Goal: Task Accomplishment & Management: Manage account settings

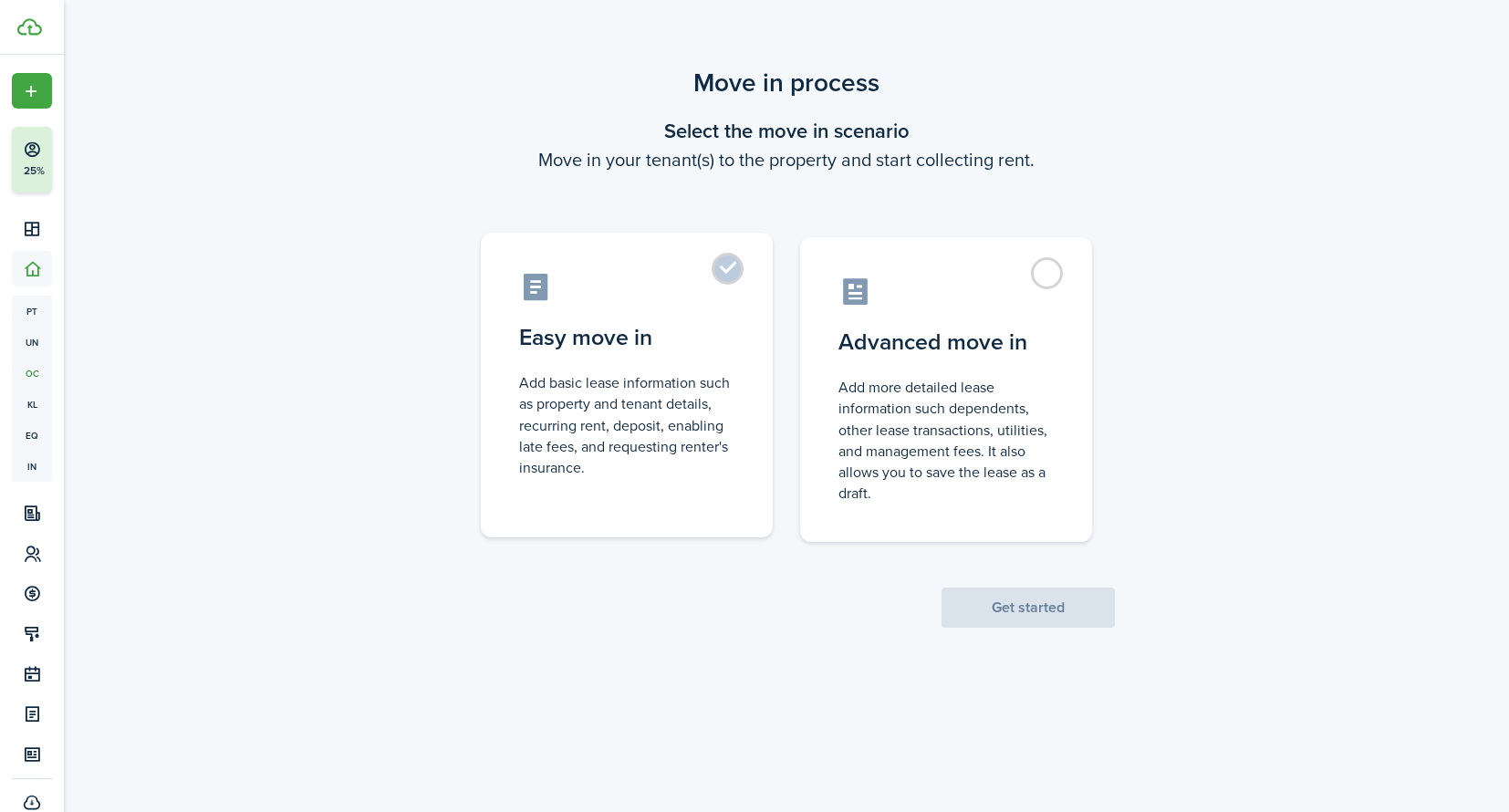
click at [710, 278] on control-radio-card-icon at bounding box center [626, 287] width 215 height 32
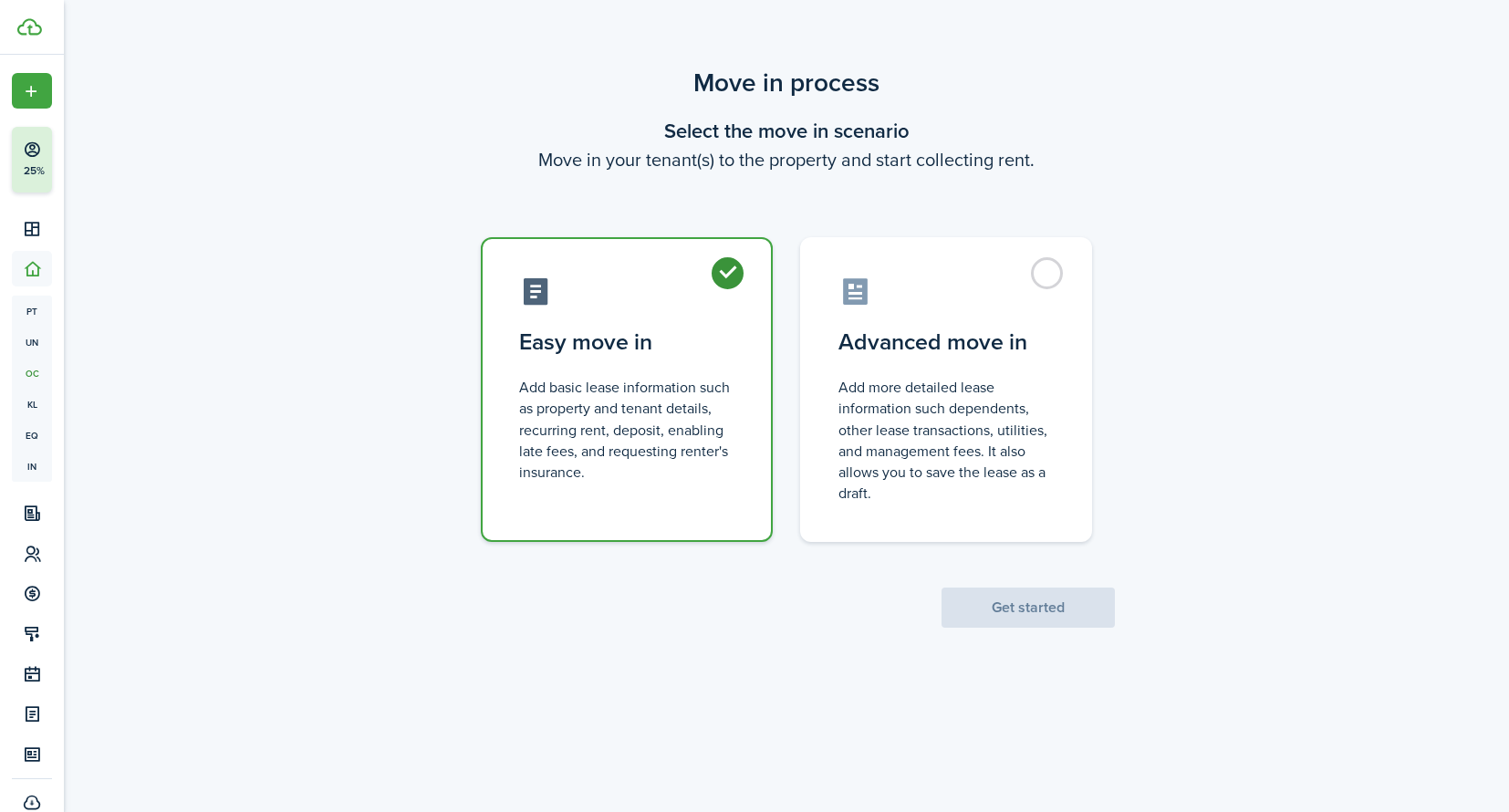
radio input "true"
click at [1050, 614] on button "Get started" at bounding box center [1028, 607] width 174 height 40
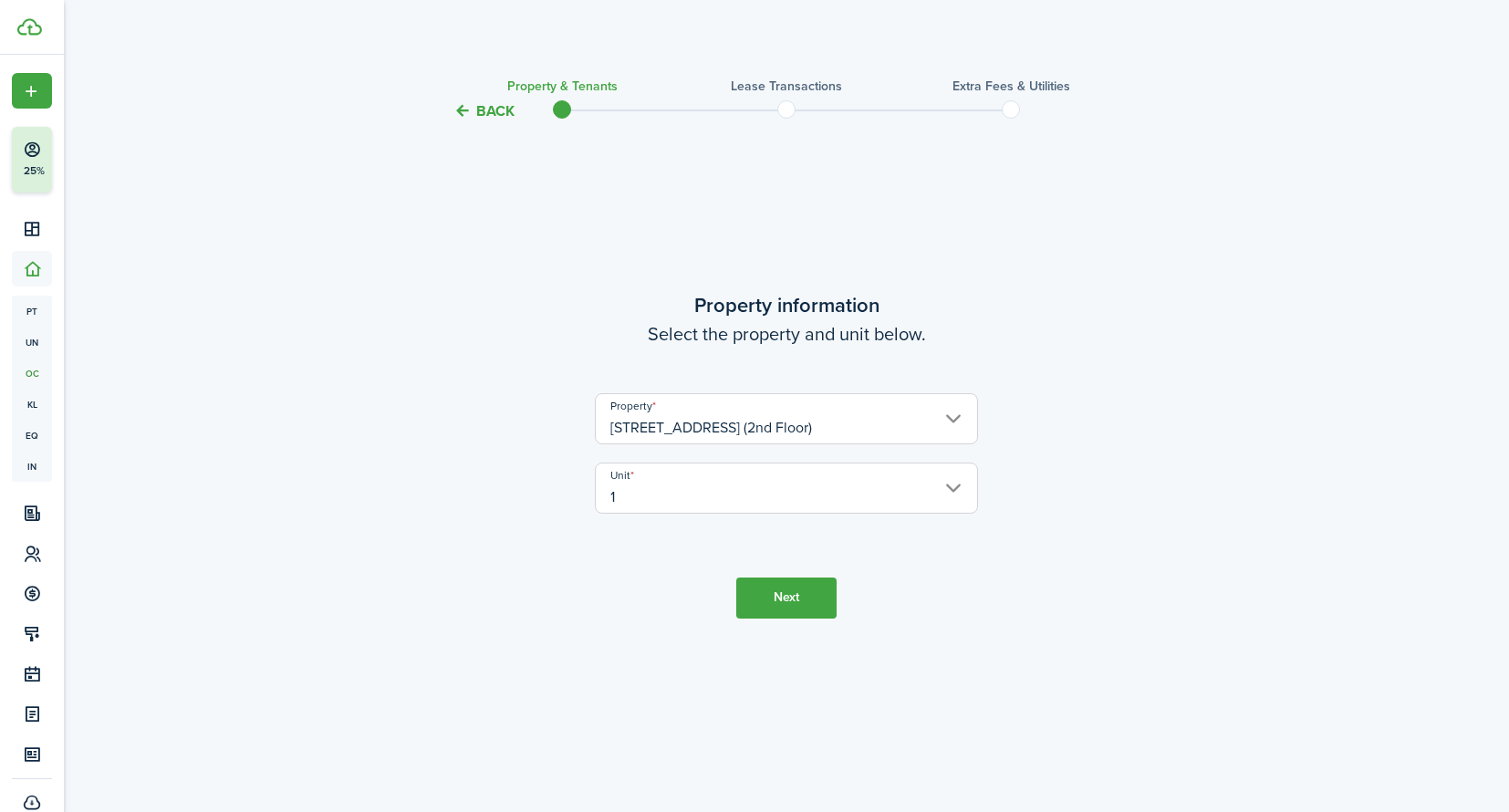
click at [871, 428] on input "[STREET_ADDRESS] (2nd Floor)" at bounding box center [786, 418] width 383 height 51
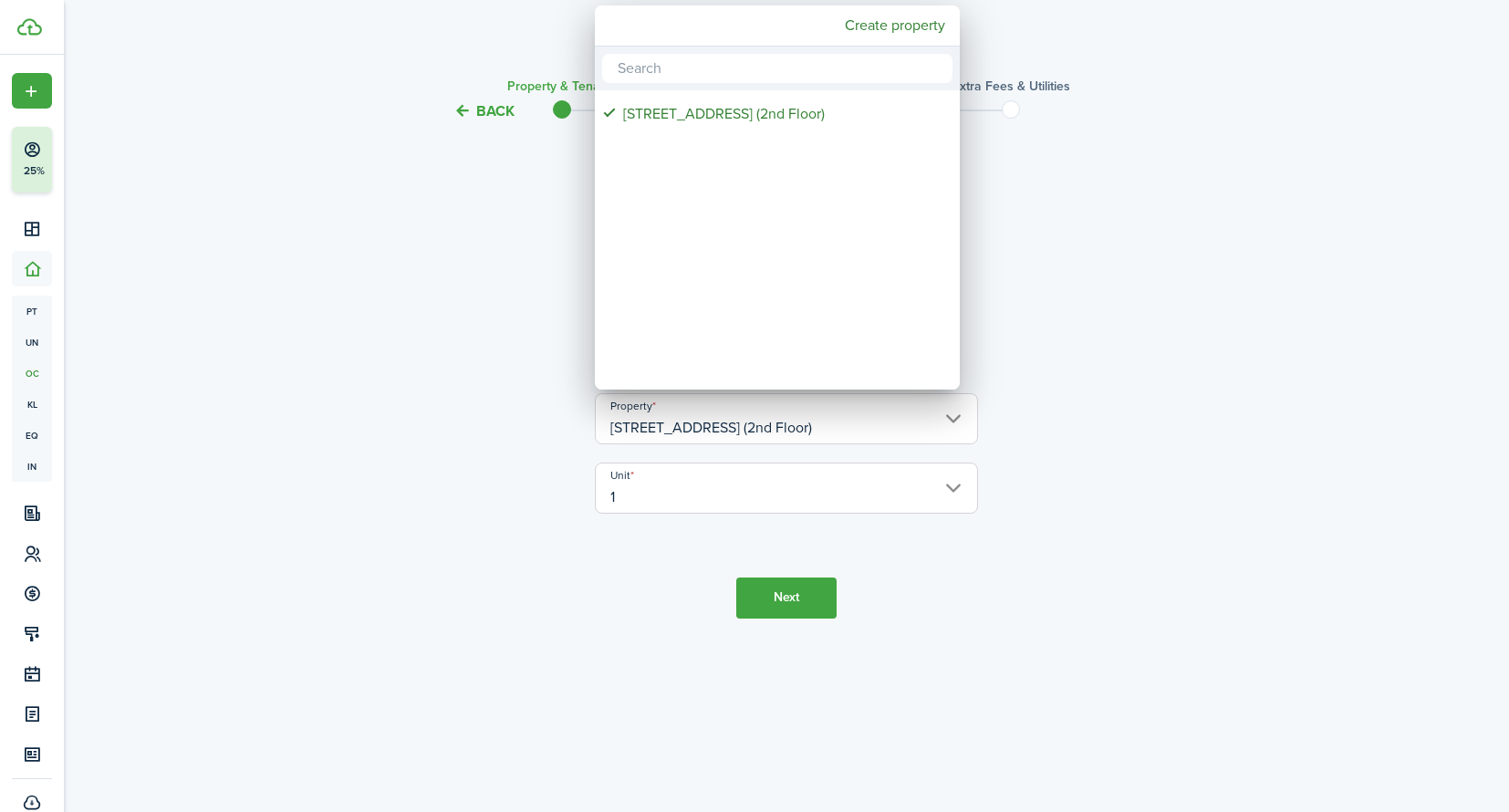
click at [1293, 426] on div at bounding box center [754, 406] width 1800 height 1103
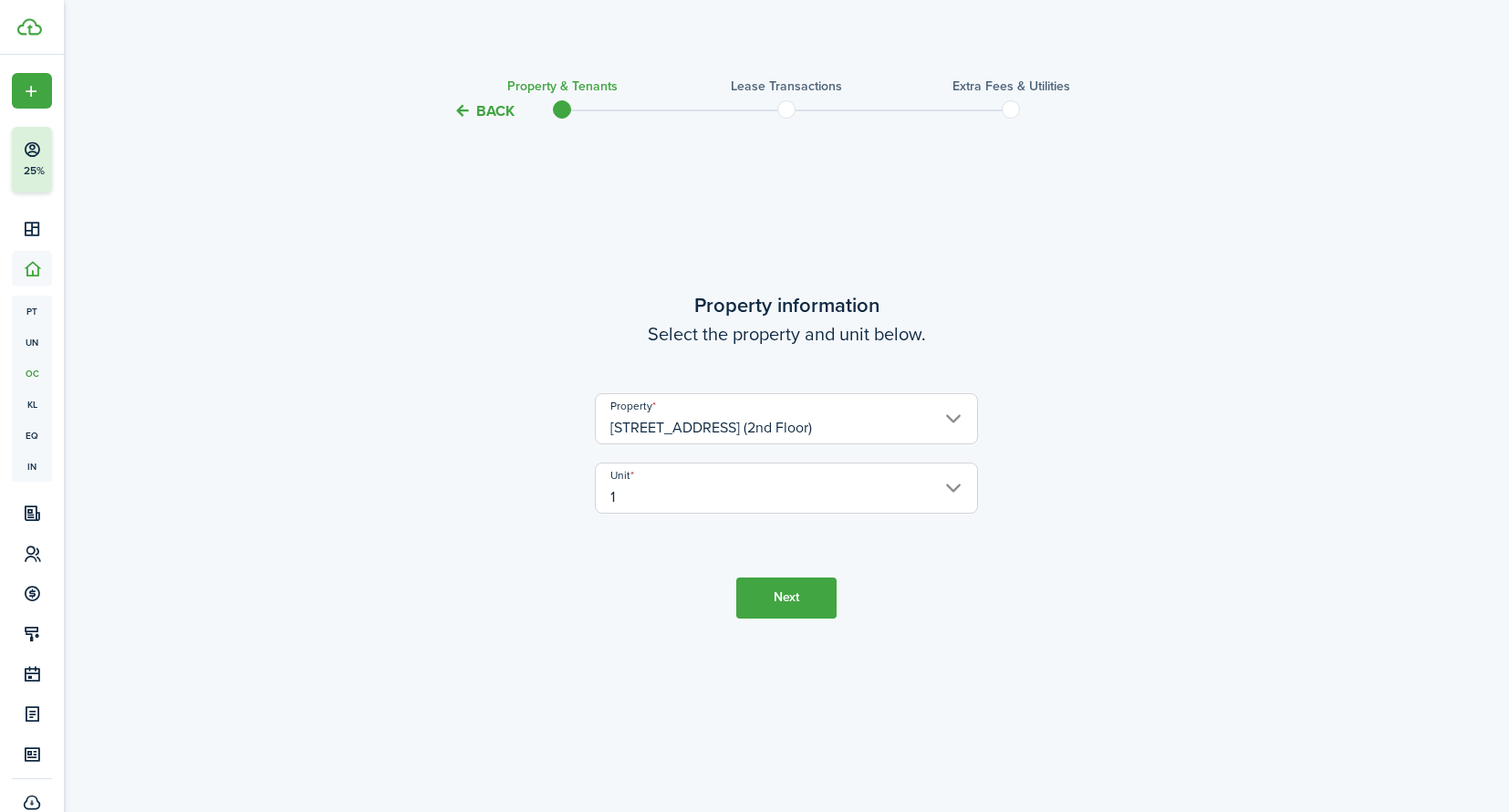
click at [801, 609] on button "Next" at bounding box center [786, 598] width 100 height 41
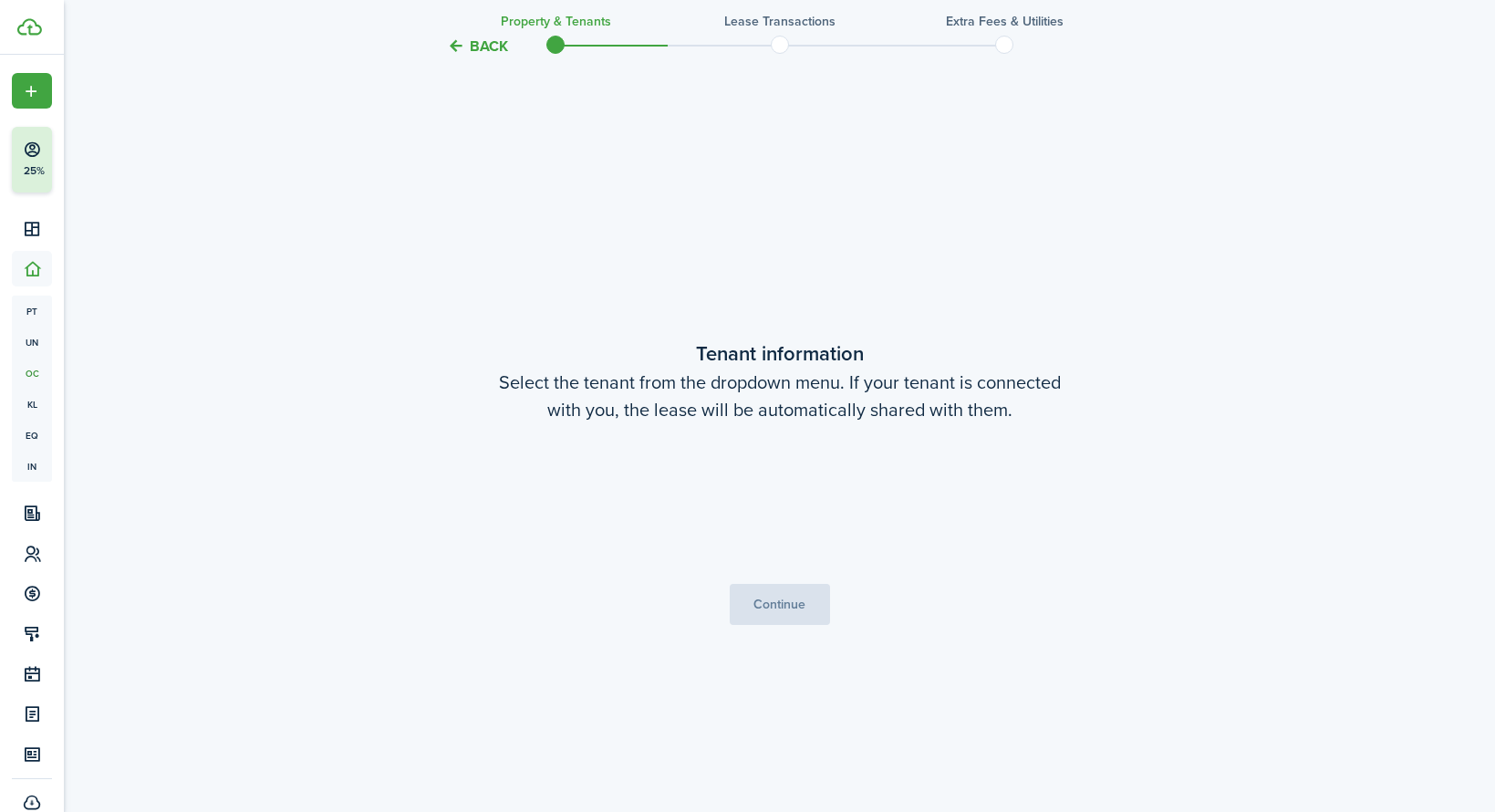
scroll to position [689, 0]
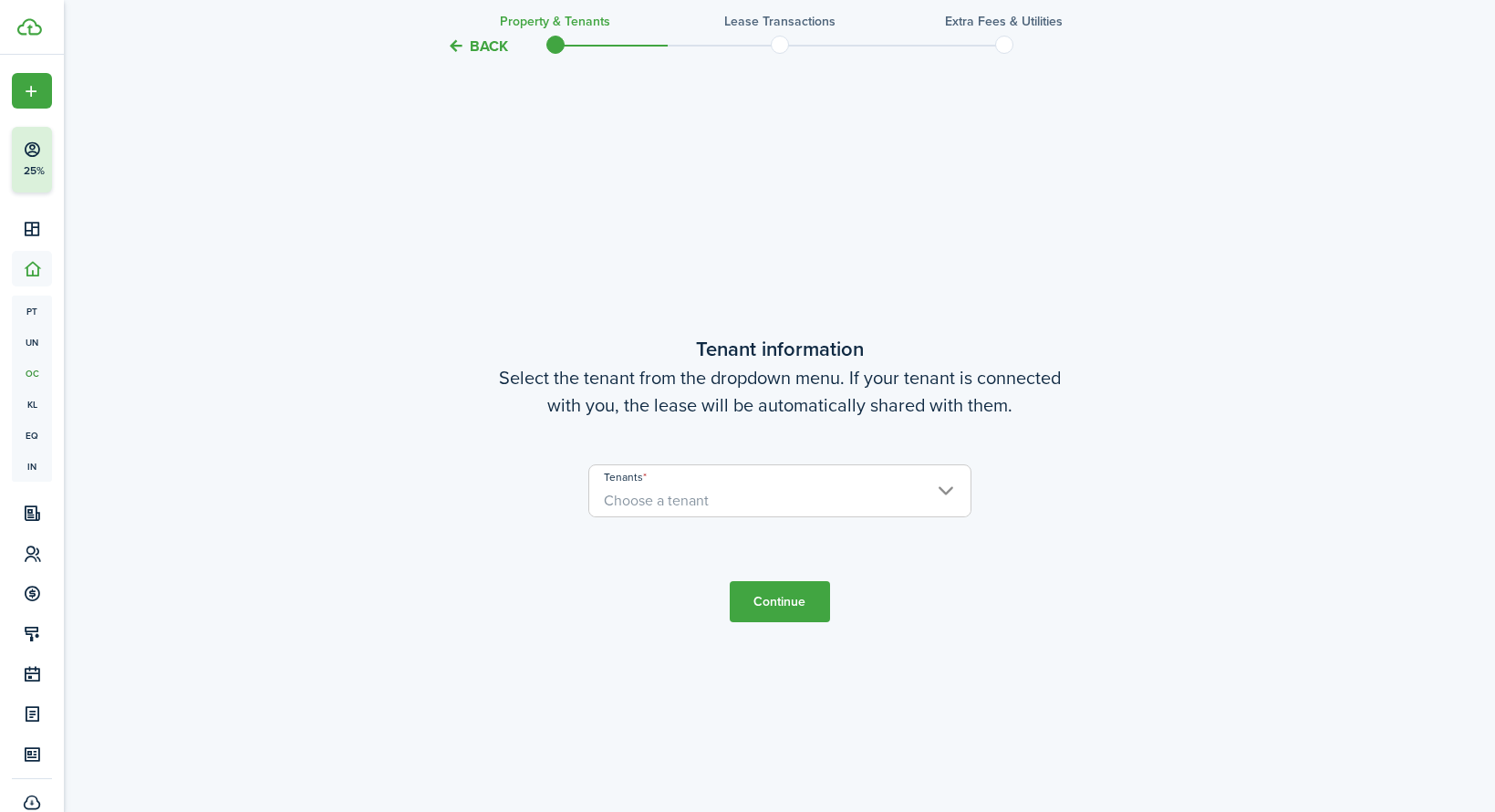
click at [771, 511] on span "Choose a tenant" at bounding box center [779, 501] width 381 height 31
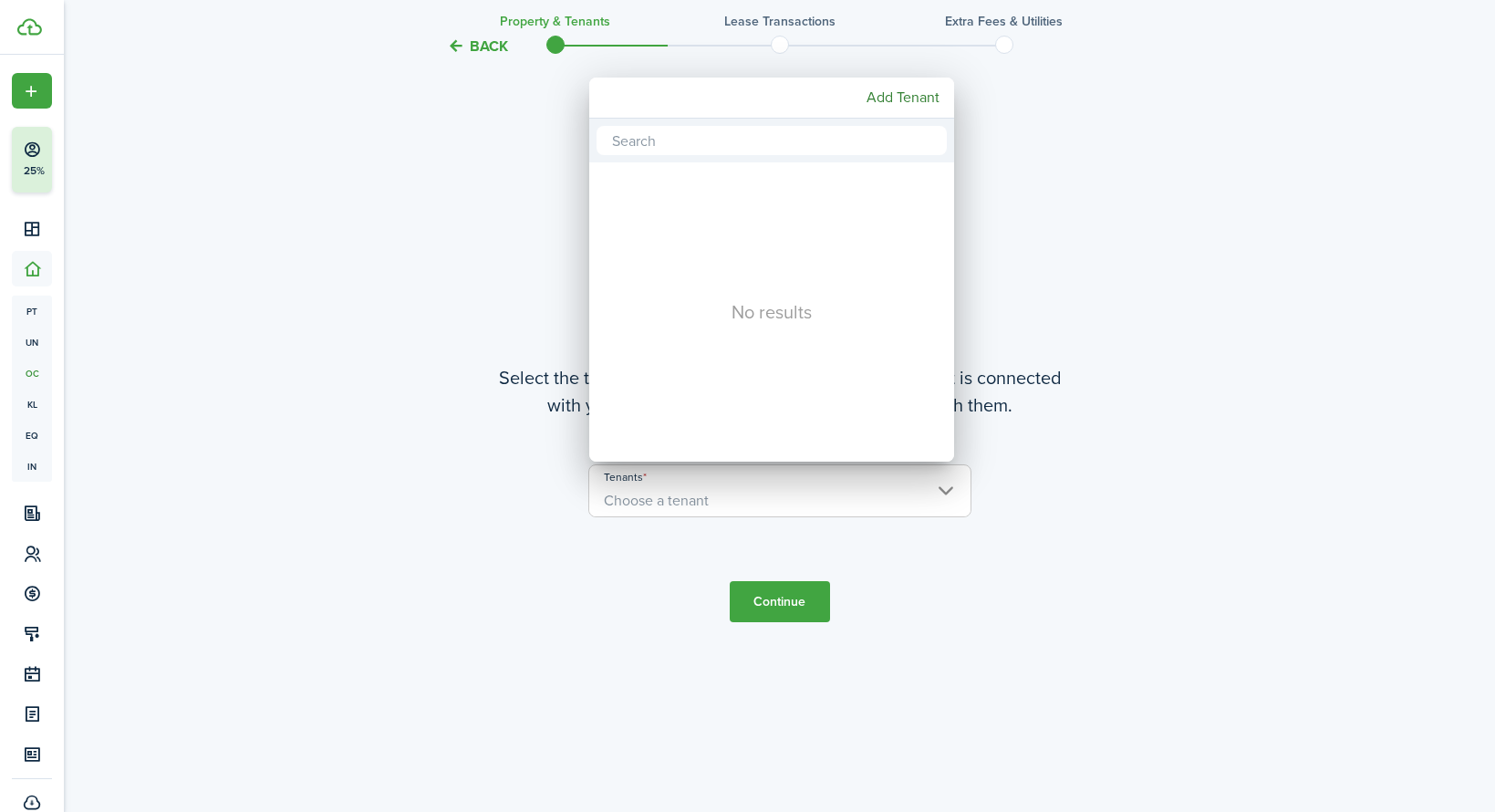
click at [774, 488] on div at bounding box center [747, 406] width 1788 height 1103
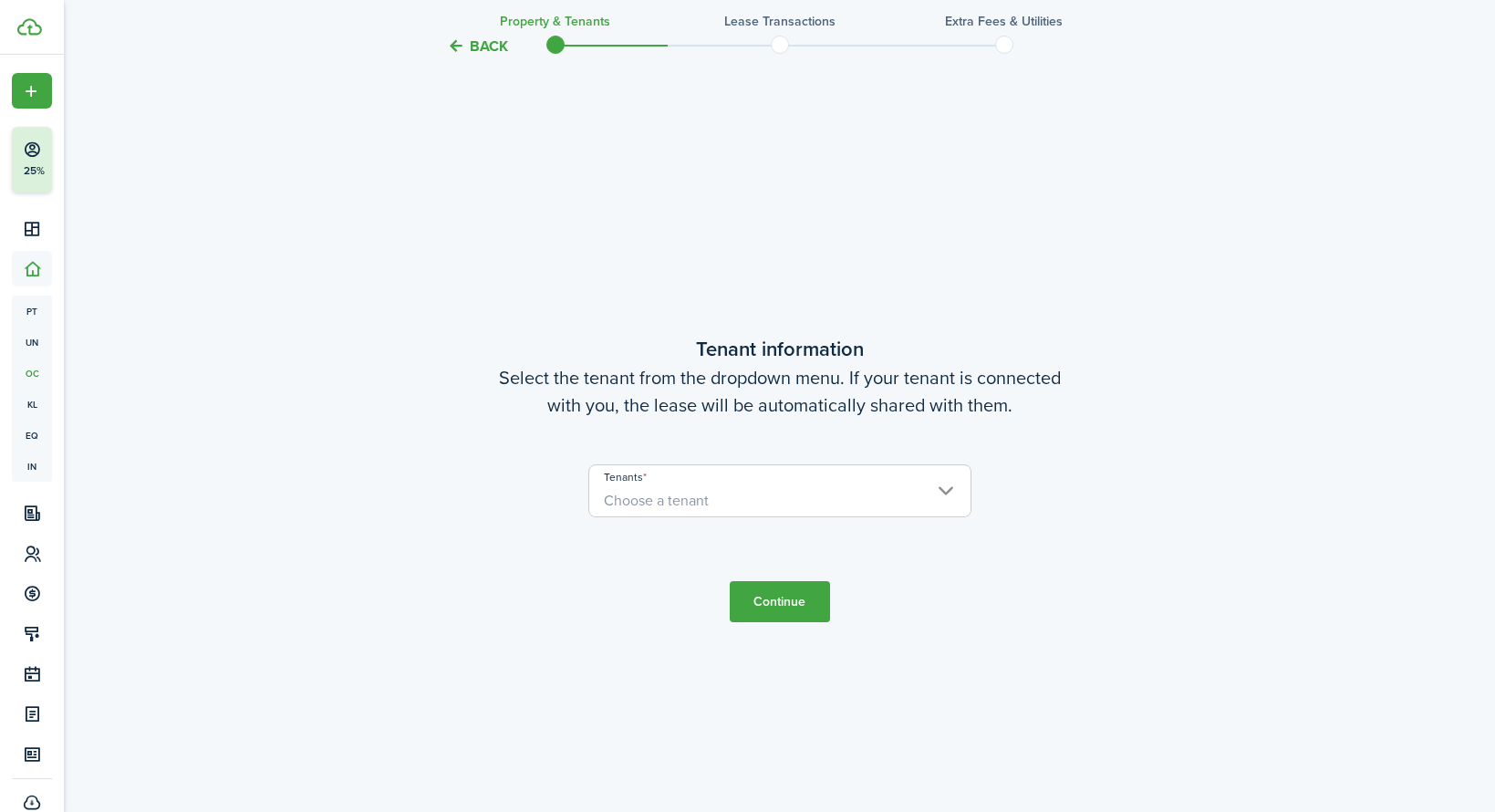
click at [774, 488] on span "Choose a tenant" at bounding box center [779, 501] width 381 height 31
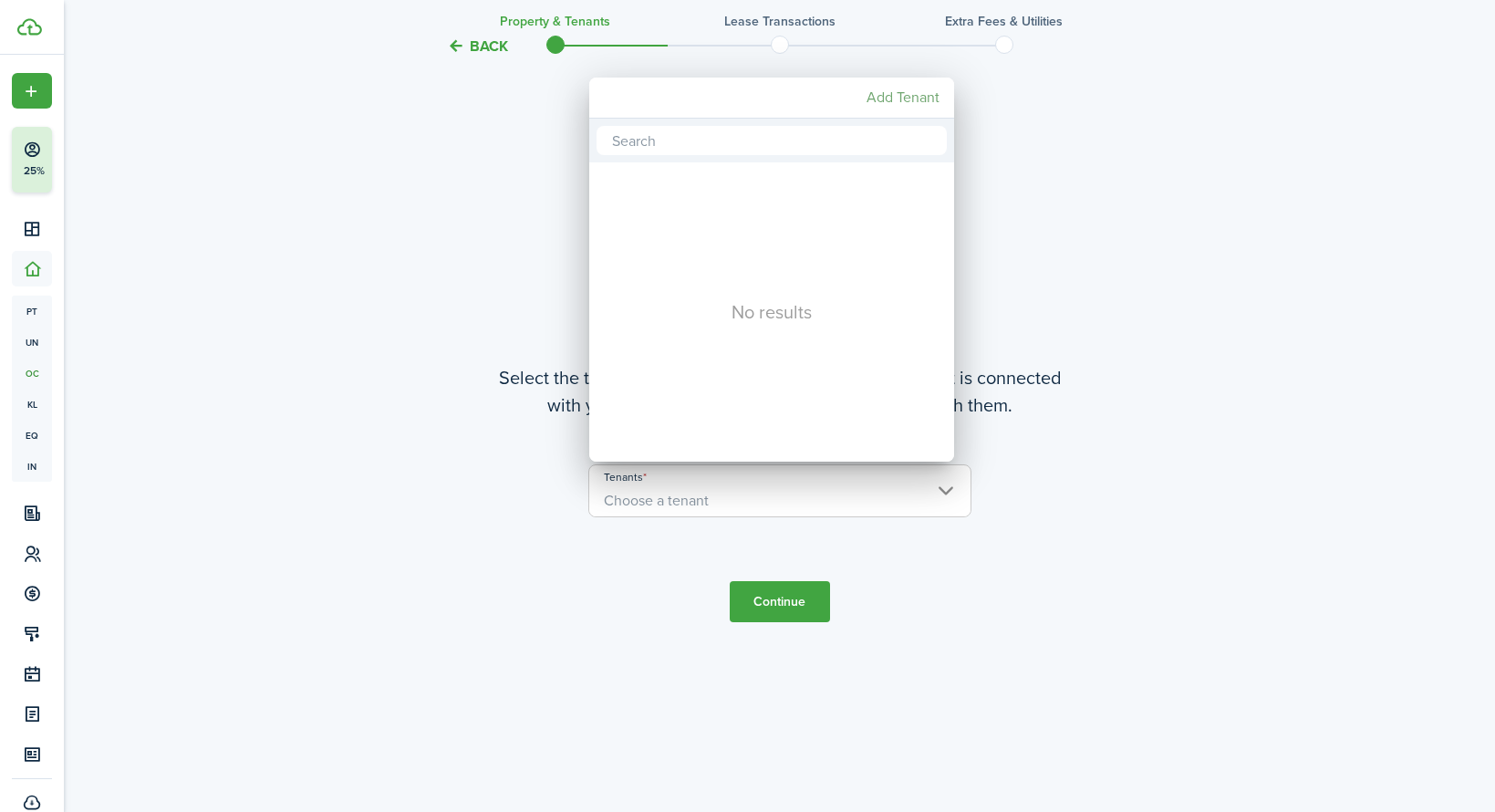
click at [900, 102] on mbsc-button "Add Tenant" at bounding box center [903, 97] width 88 height 33
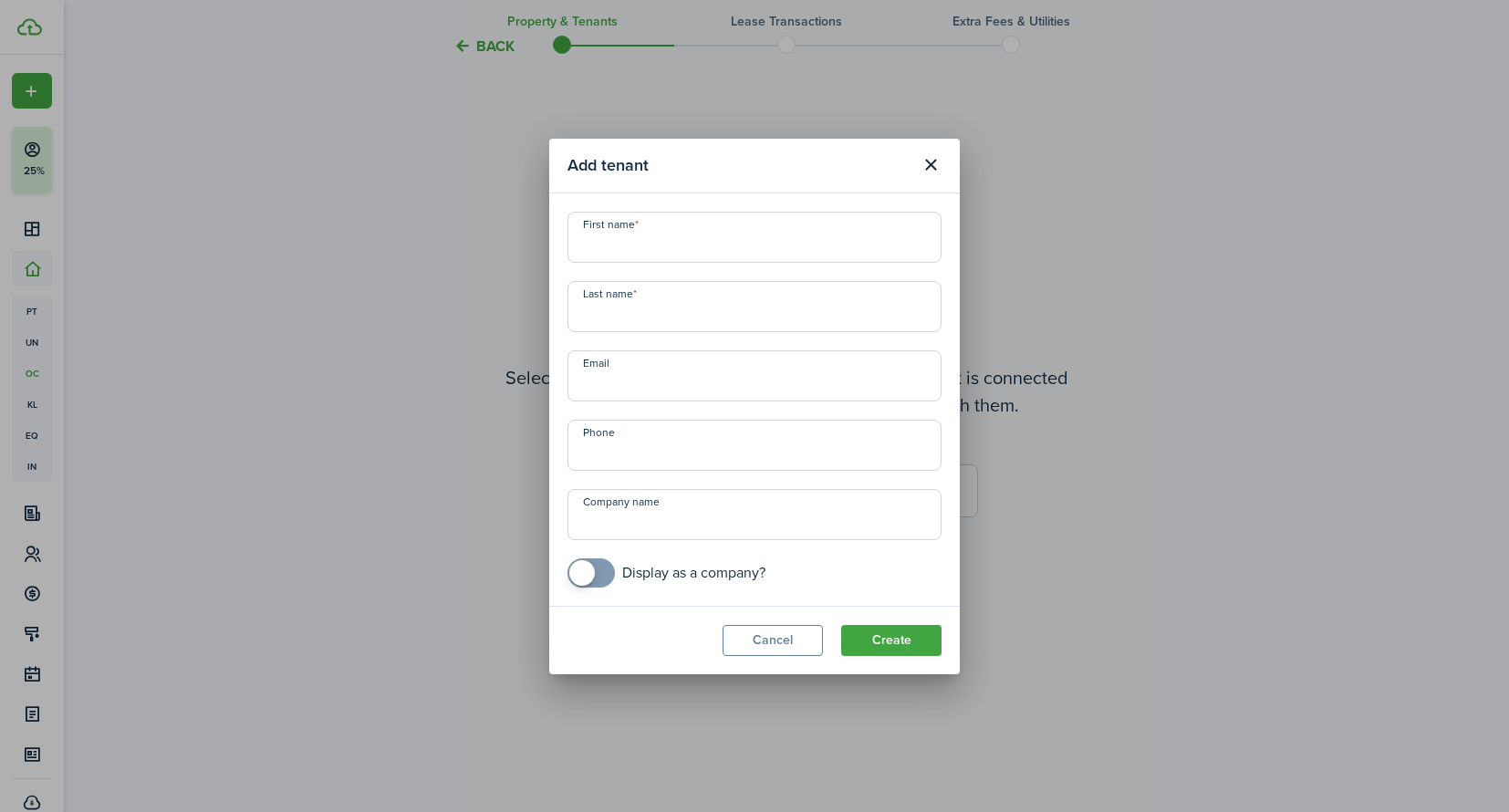
click at [712, 241] on input "First name" at bounding box center [754, 237] width 374 height 51
type input "[PERSON_NAME]"
click at [708, 321] on input "Last name" at bounding box center [754, 306] width 374 height 51
type input "[PERSON_NAME]"
type input "[PERSON_NAME][EMAIL_ADDRESS][DOMAIN_NAME]"
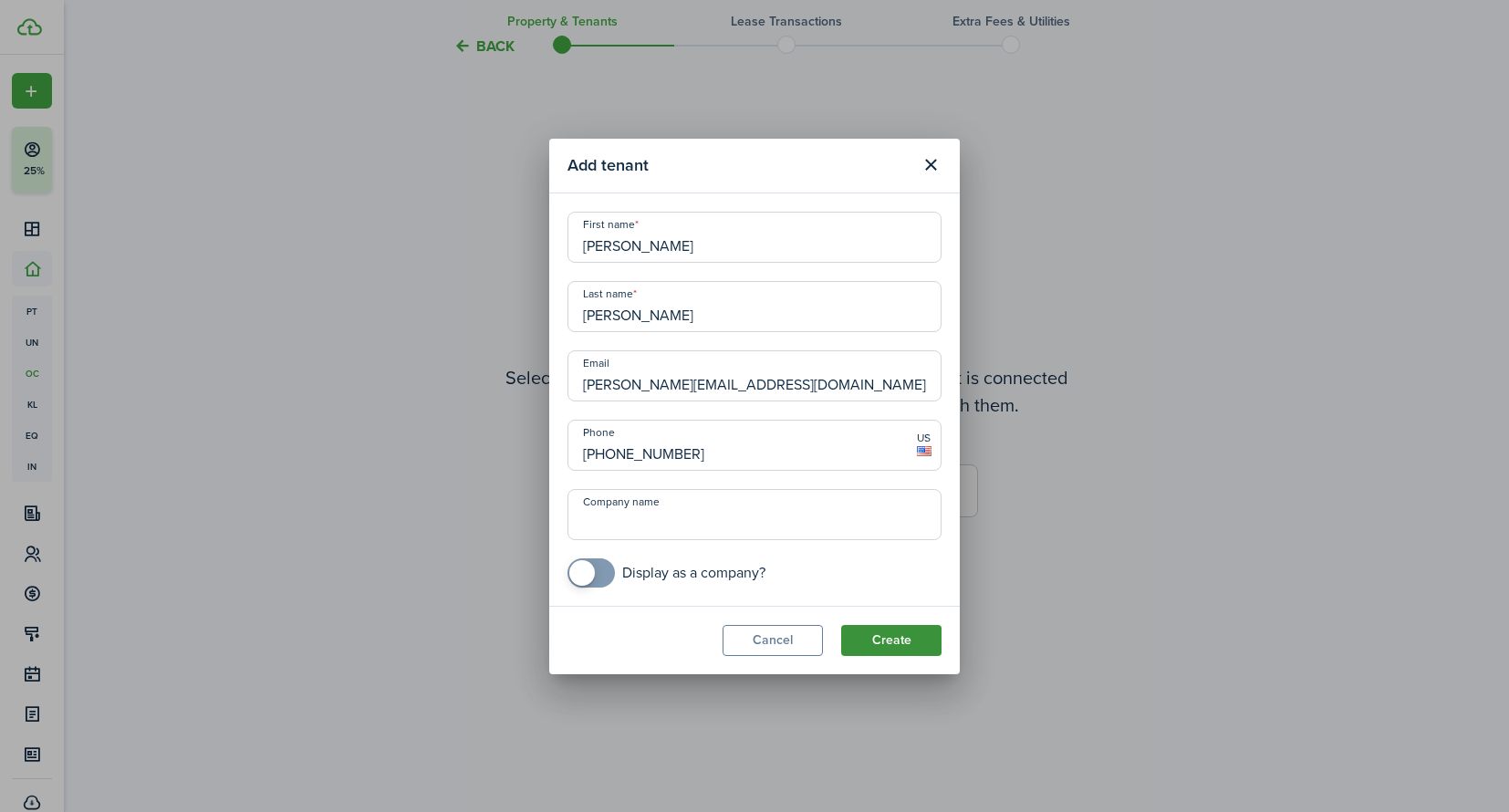
type input "[PHONE_NUMBER]"
click at [900, 642] on button "Create" at bounding box center [891, 640] width 100 height 31
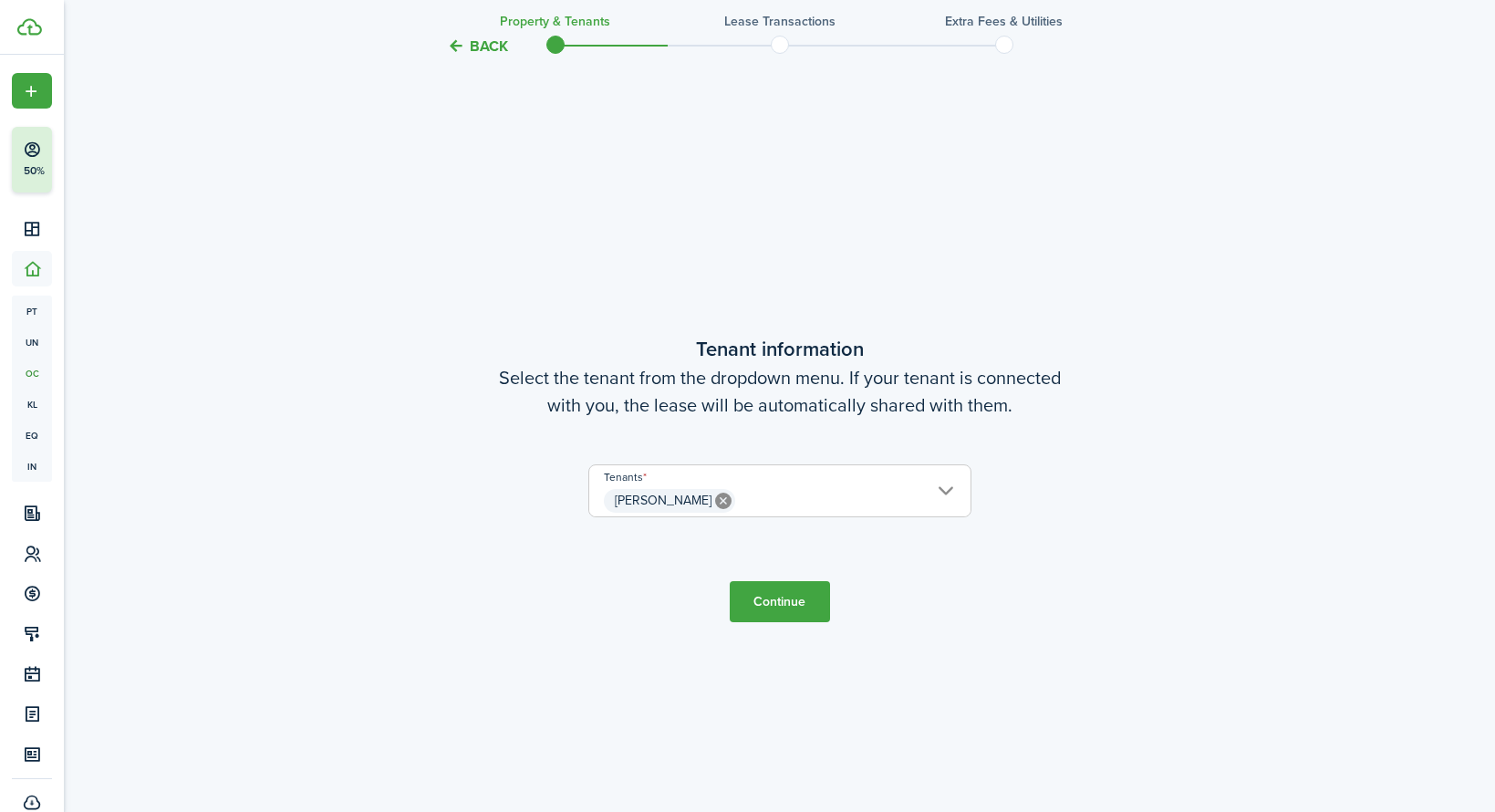
click at [789, 594] on button "Continue" at bounding box center [779, 601] width 100 height 41
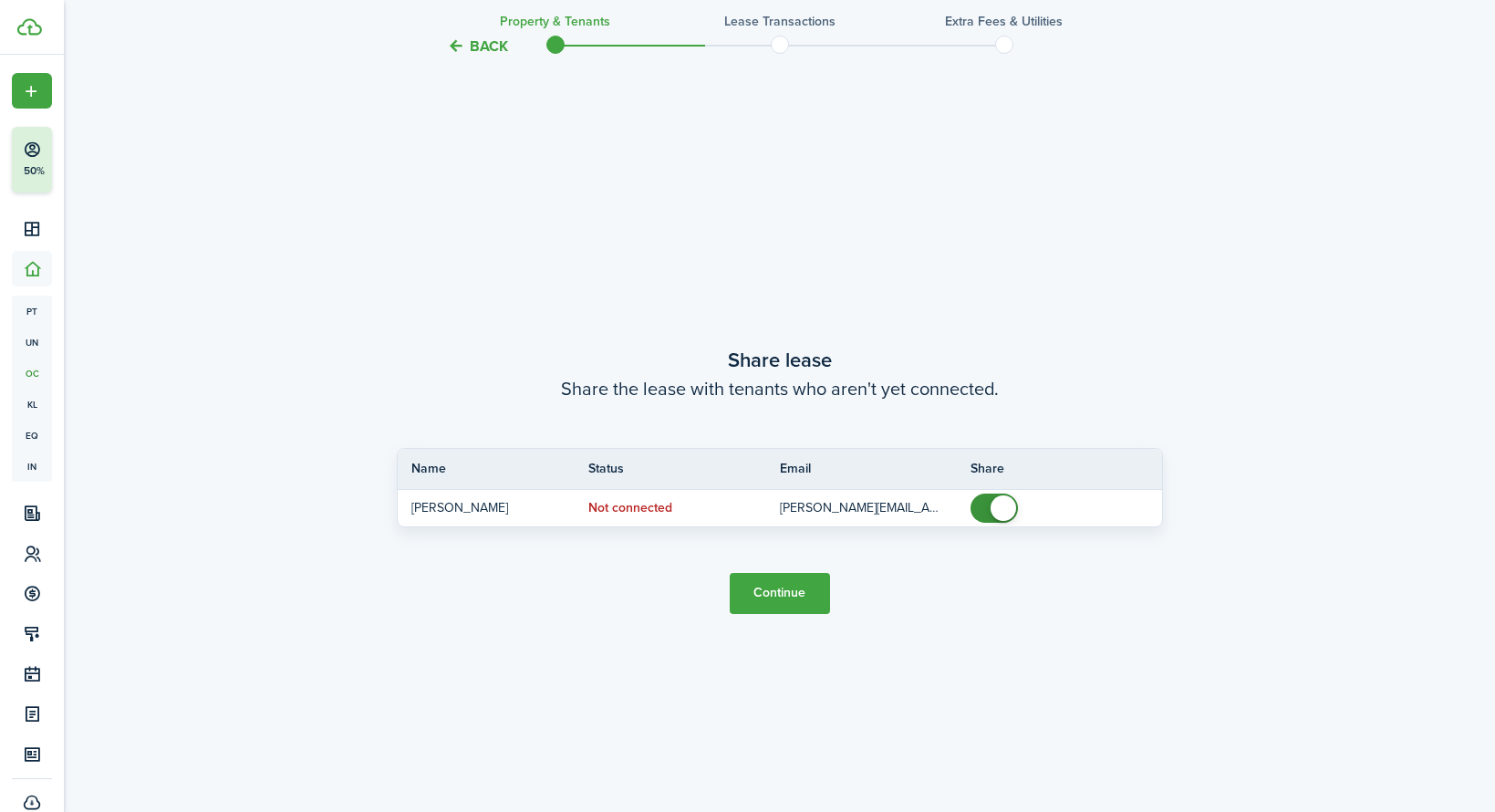
scroll to position [1501, 0]
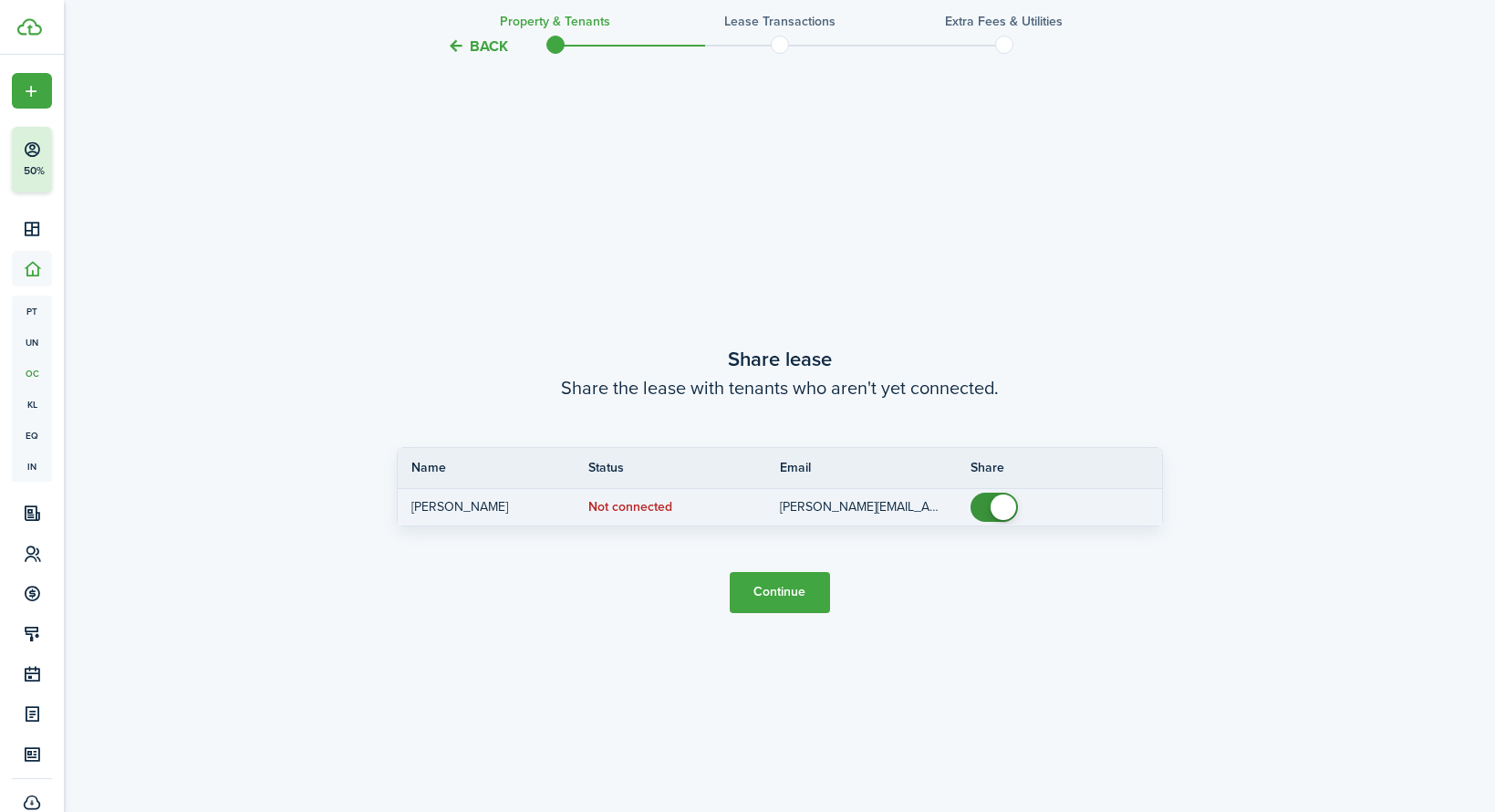
checkbox input "false"
click at [1008, 508] on span at bounding box center [1003, 507] width 25 height 25
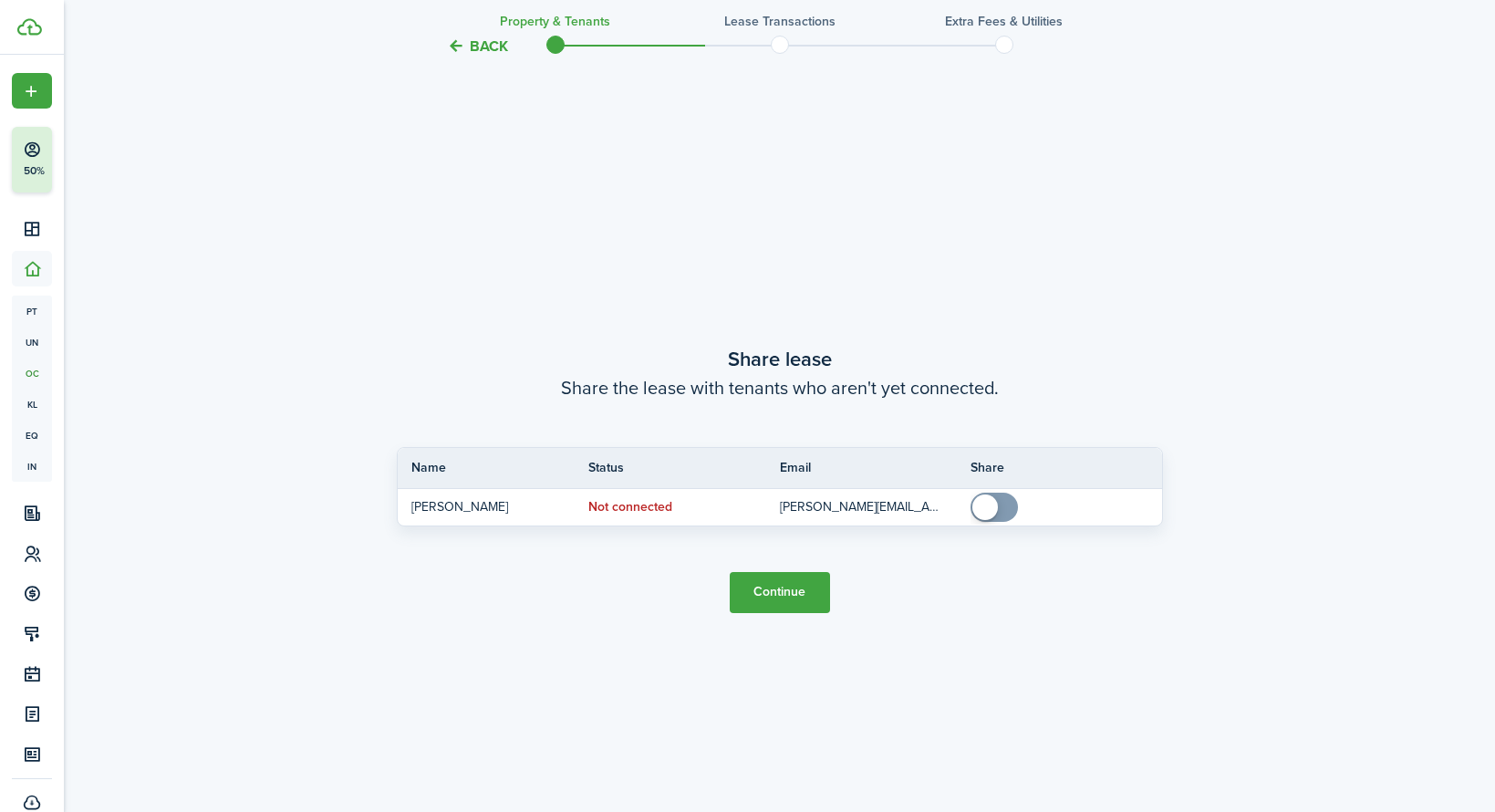
click at [795, 597] on button "Continue" at bounding box center [779, 593] width 100 height 41
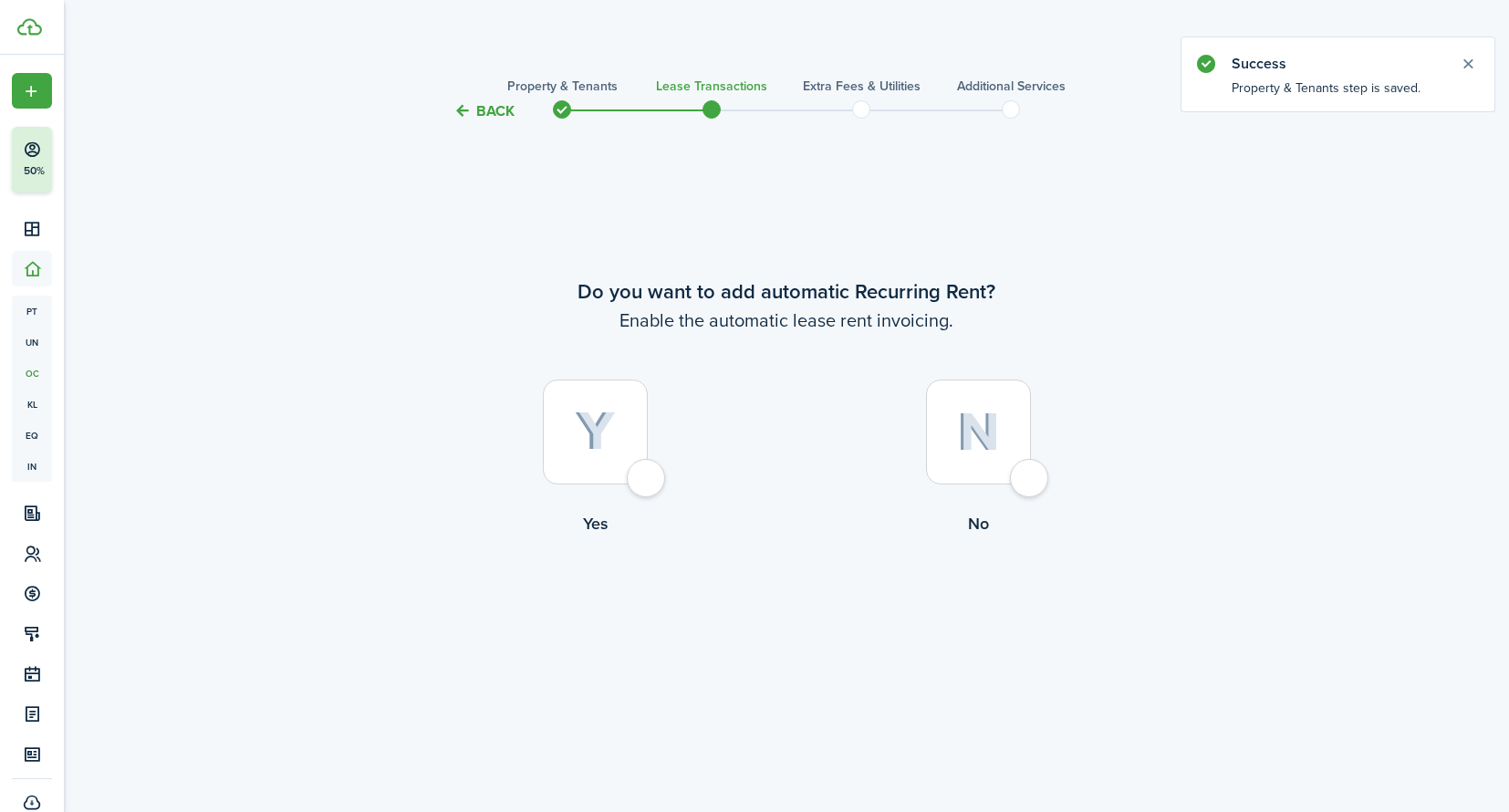
click at [647, 480] on div at bounding box center [596, 432] width 105 height 105
radio input "true"
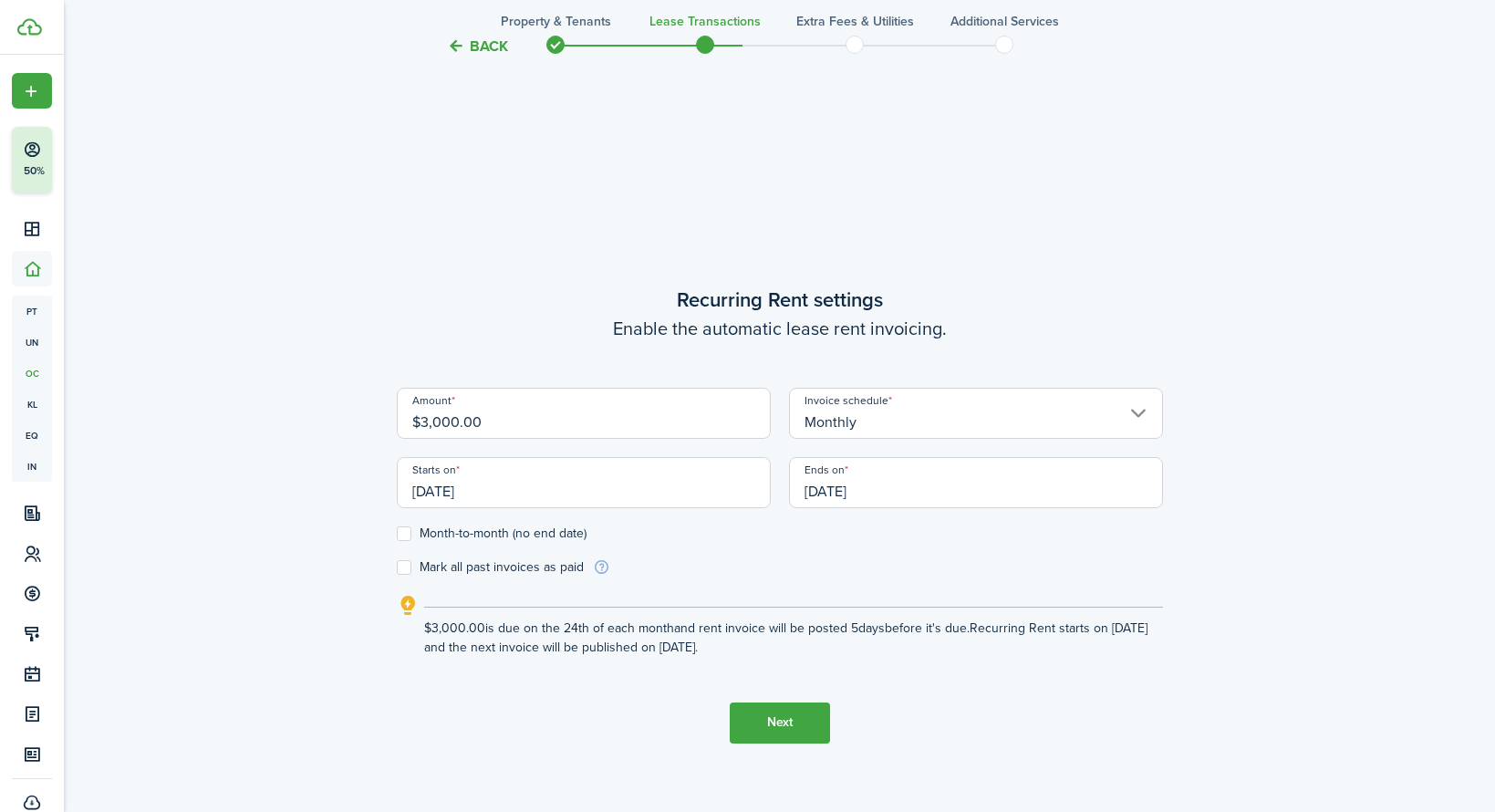
scroll to position [689, 0]
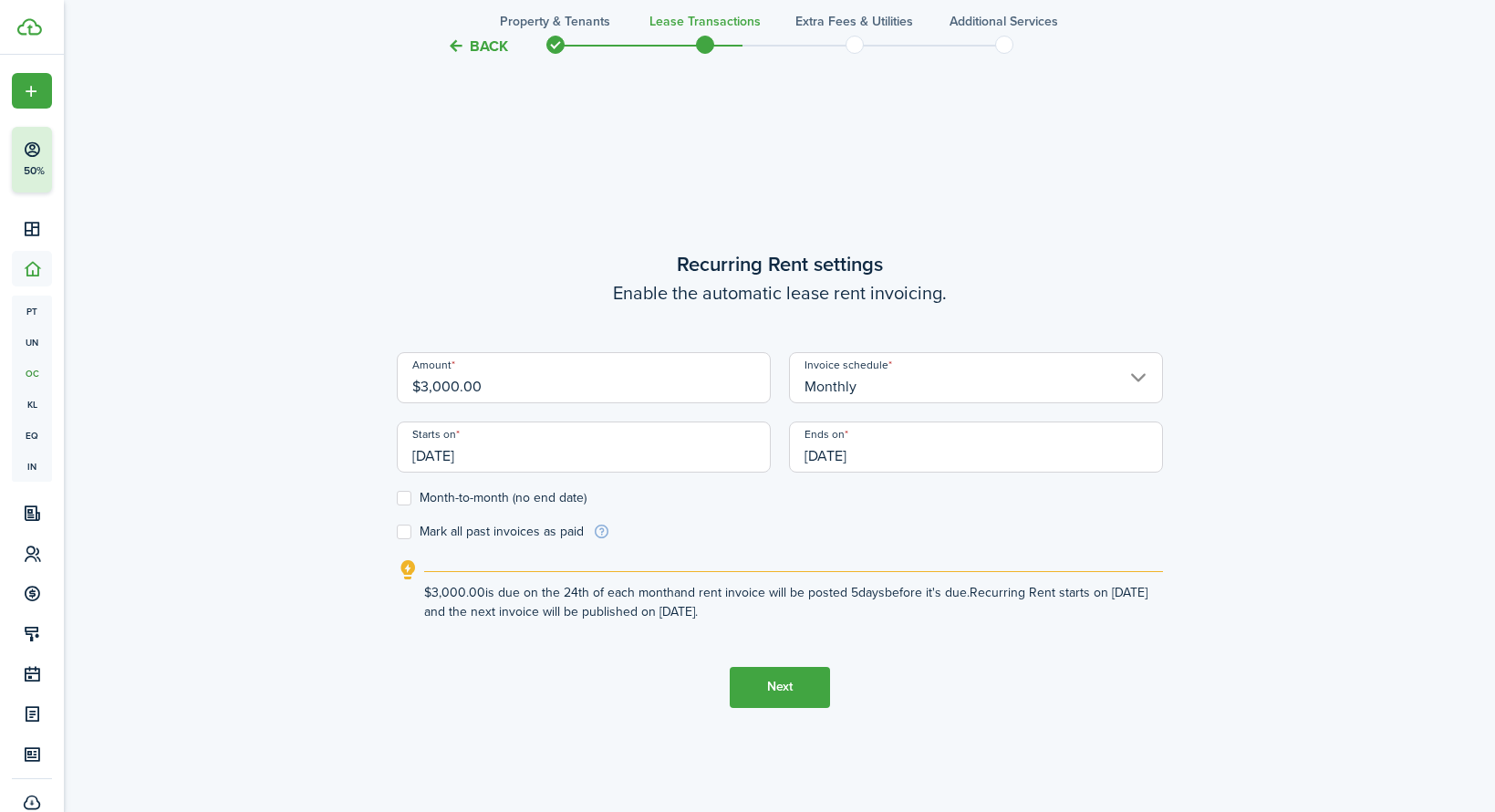
click at [570, 457] on input "[DATE]" at bounding box center [584, 446] width 374 height 51
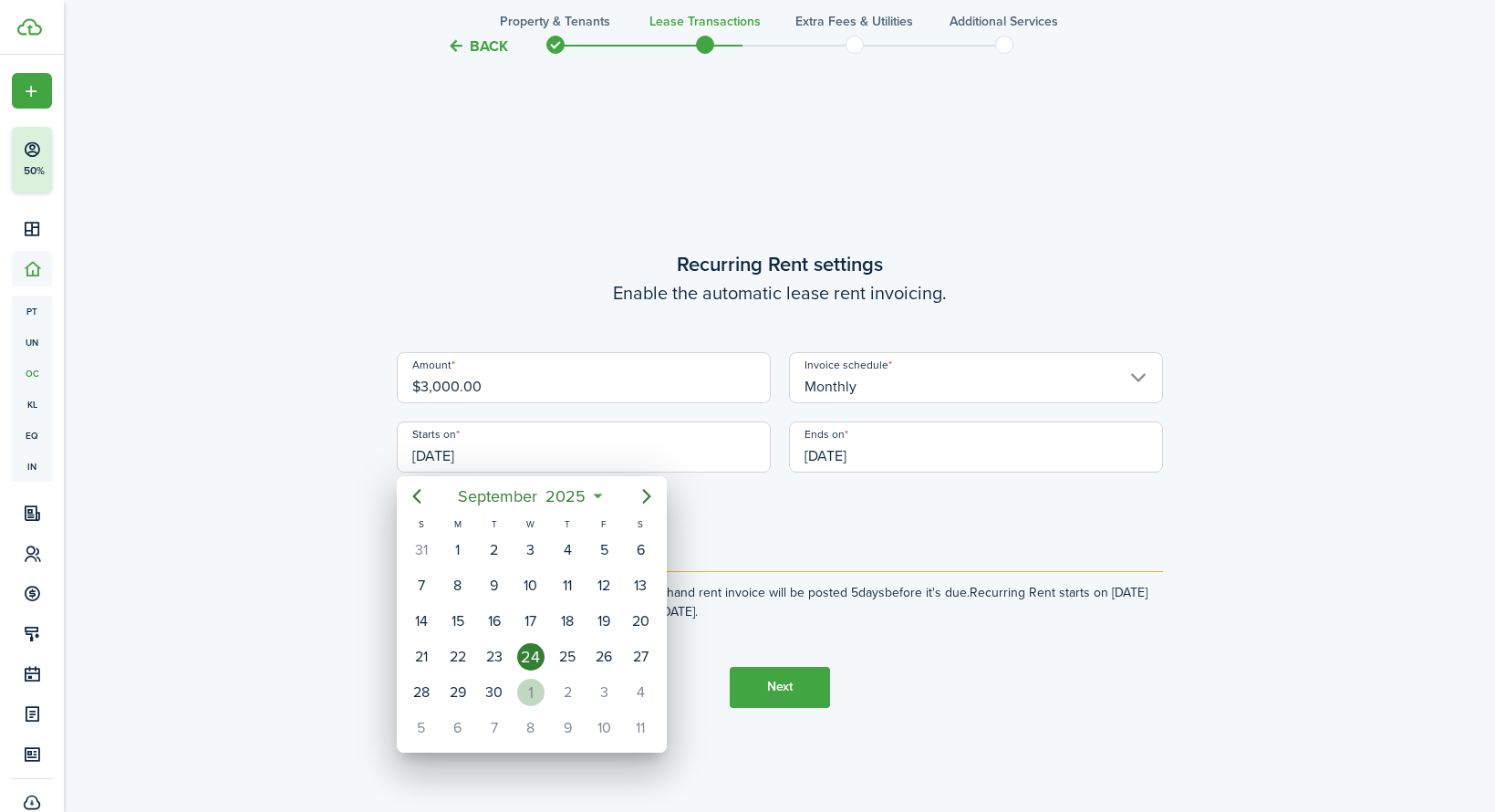
click at [530, 700] on div "1" at bounding box center [531, 692] width 27 height 27
type input "[DATE]"
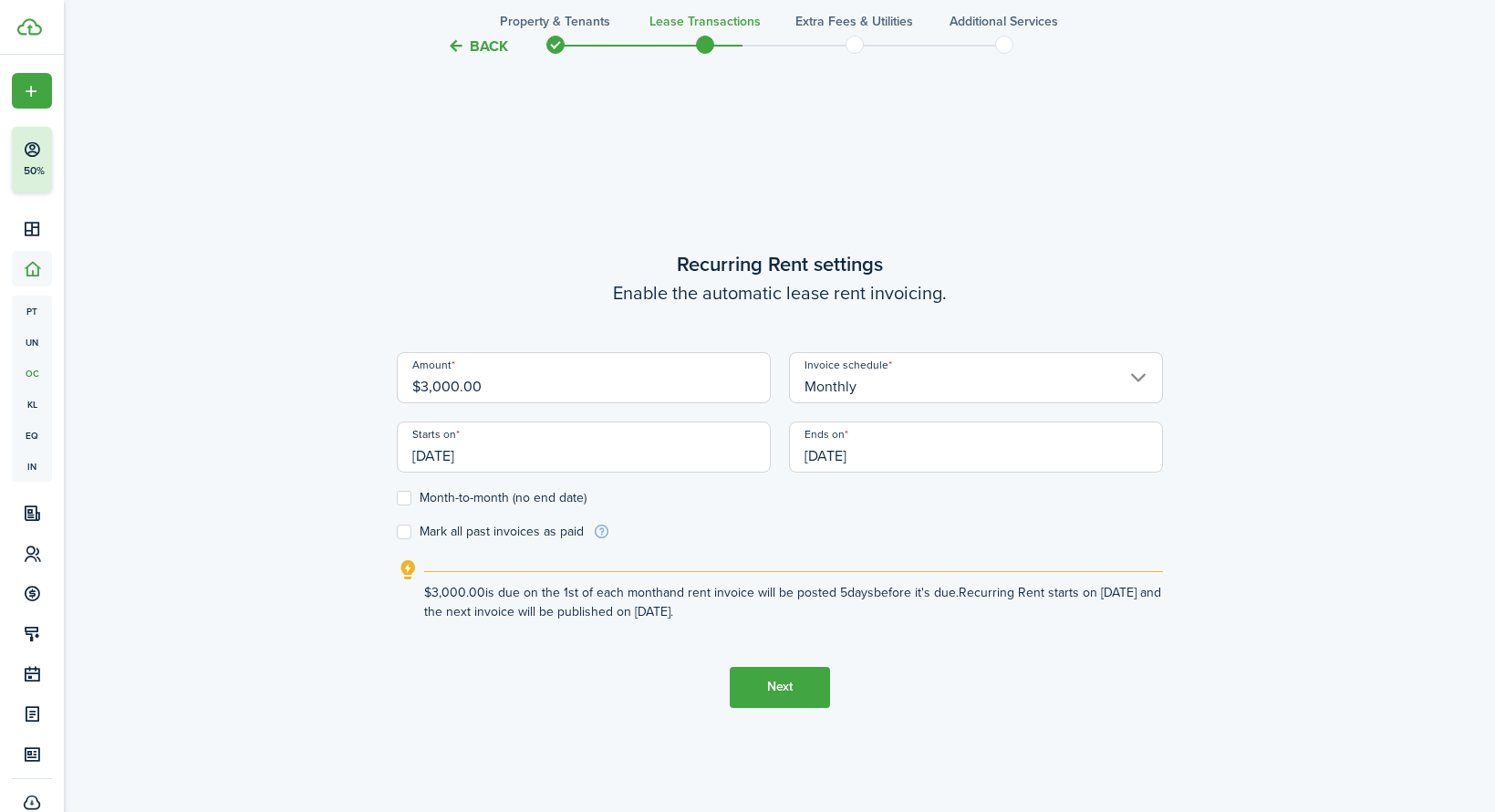
click at [405, 535] on label "Mark all past invoices as paid" at bounding box center [491, 531] width 187 height 15
click at [397, 531] on input "Mark all past invoices as paid" at bounding box center [396, 531] width 1 height 1
checkbox input "true"
click at [1065, 450] on input "[DATE]" at bounding box center [976, 446] width 374 height 51
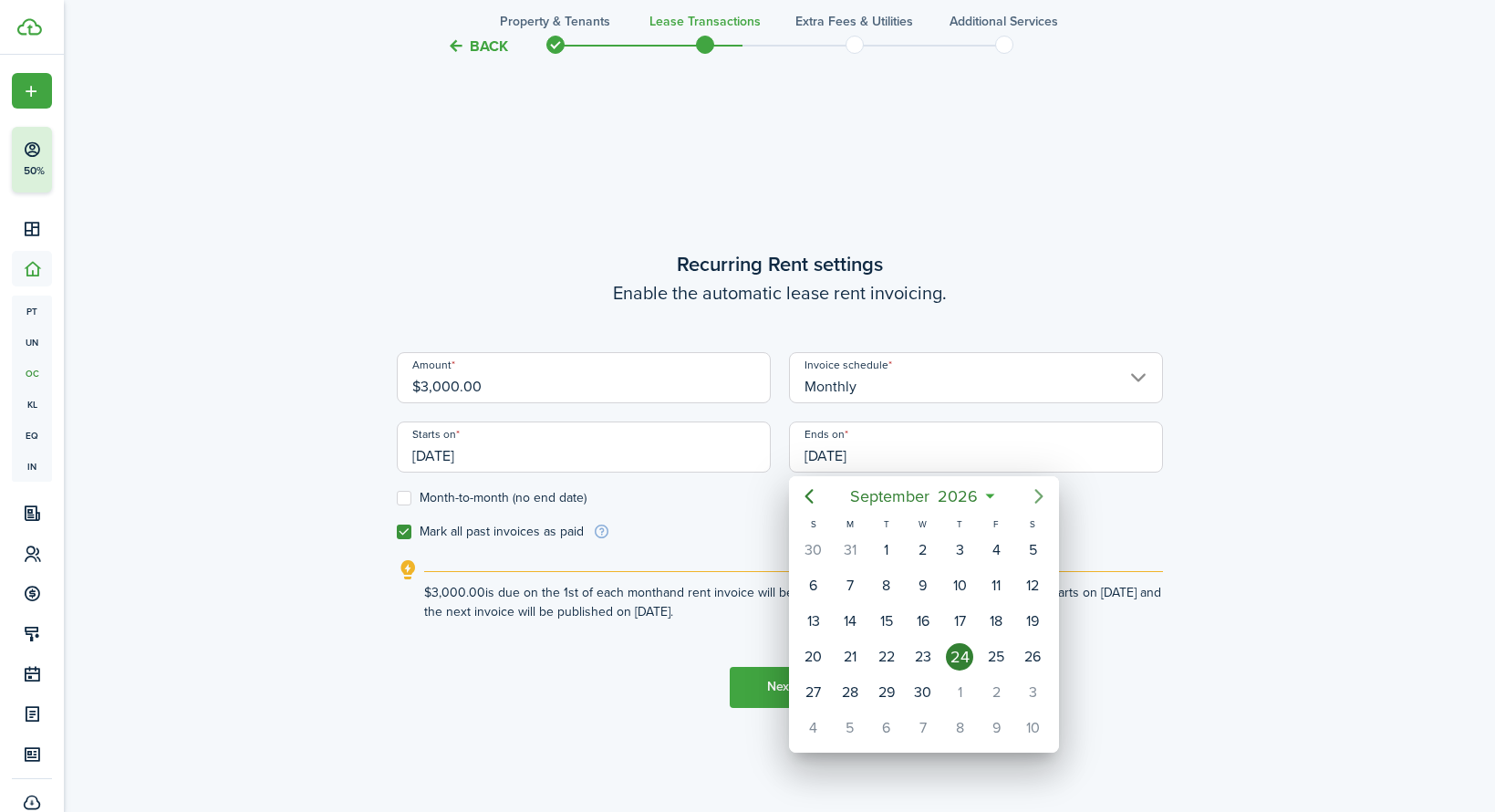
click at [1034, 496] on icon "Next page" at bounding box center [1039, 496] width 21 height 21
click at [852, 693] on div "30" at bounding box center [850, 692] width 27 height 27
type input "[DATE]"
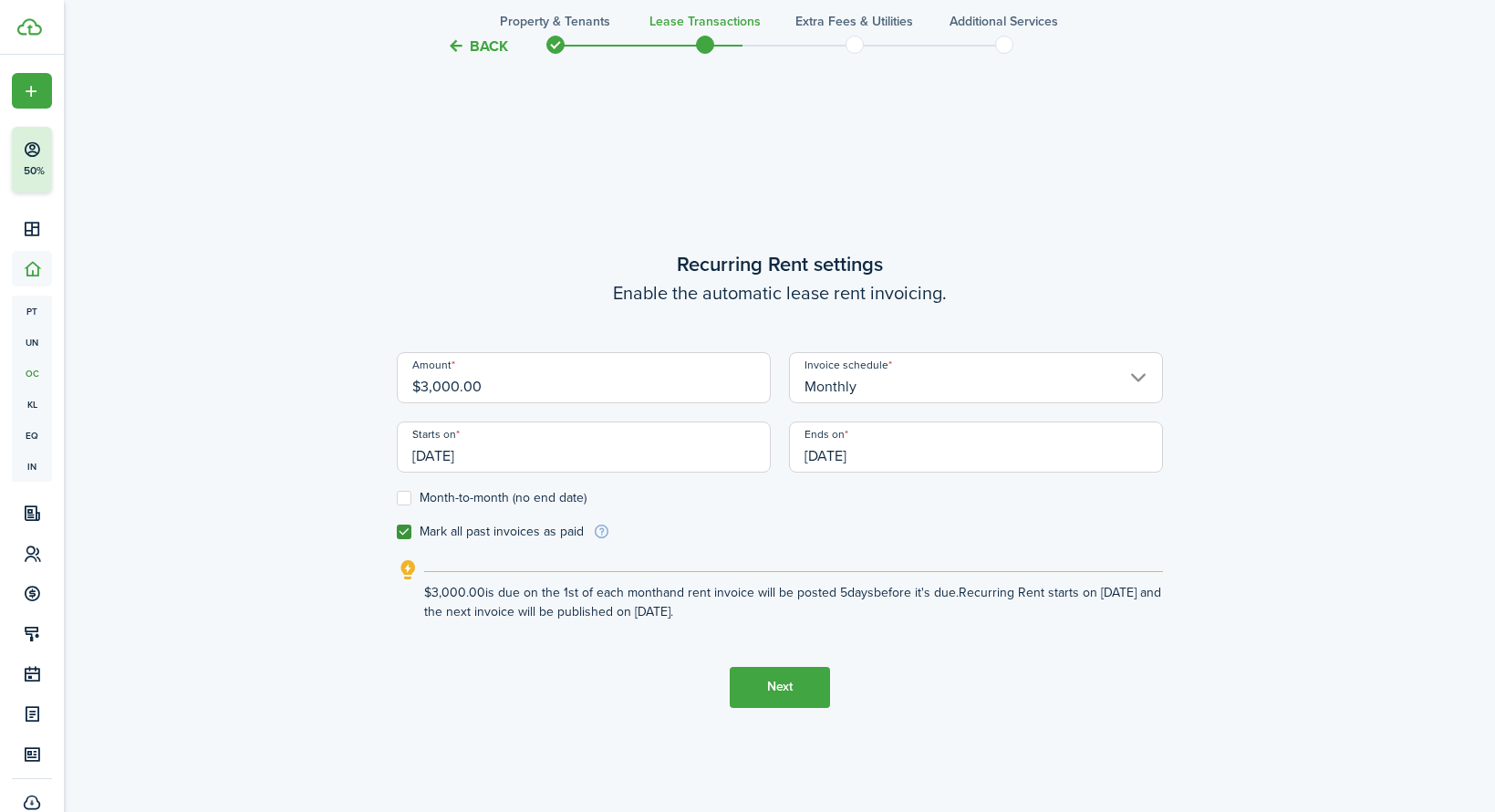
click at [492, 457] on input "[DATE]" at bounding box center [584, 446] width 374 height 51
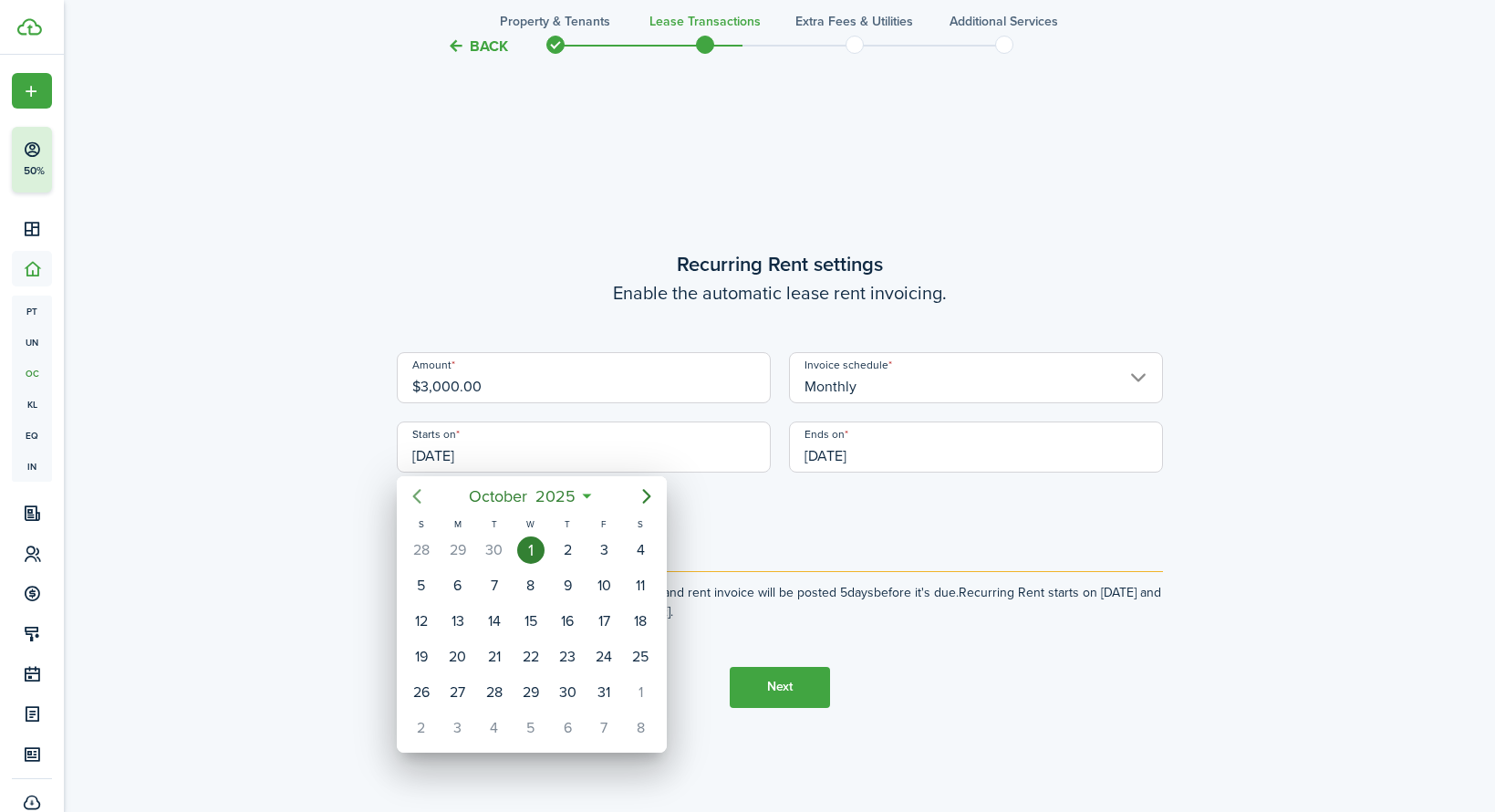
click at [414, 494] on icon "Previous page" at bounding box center [416, 495] width 8 height 15
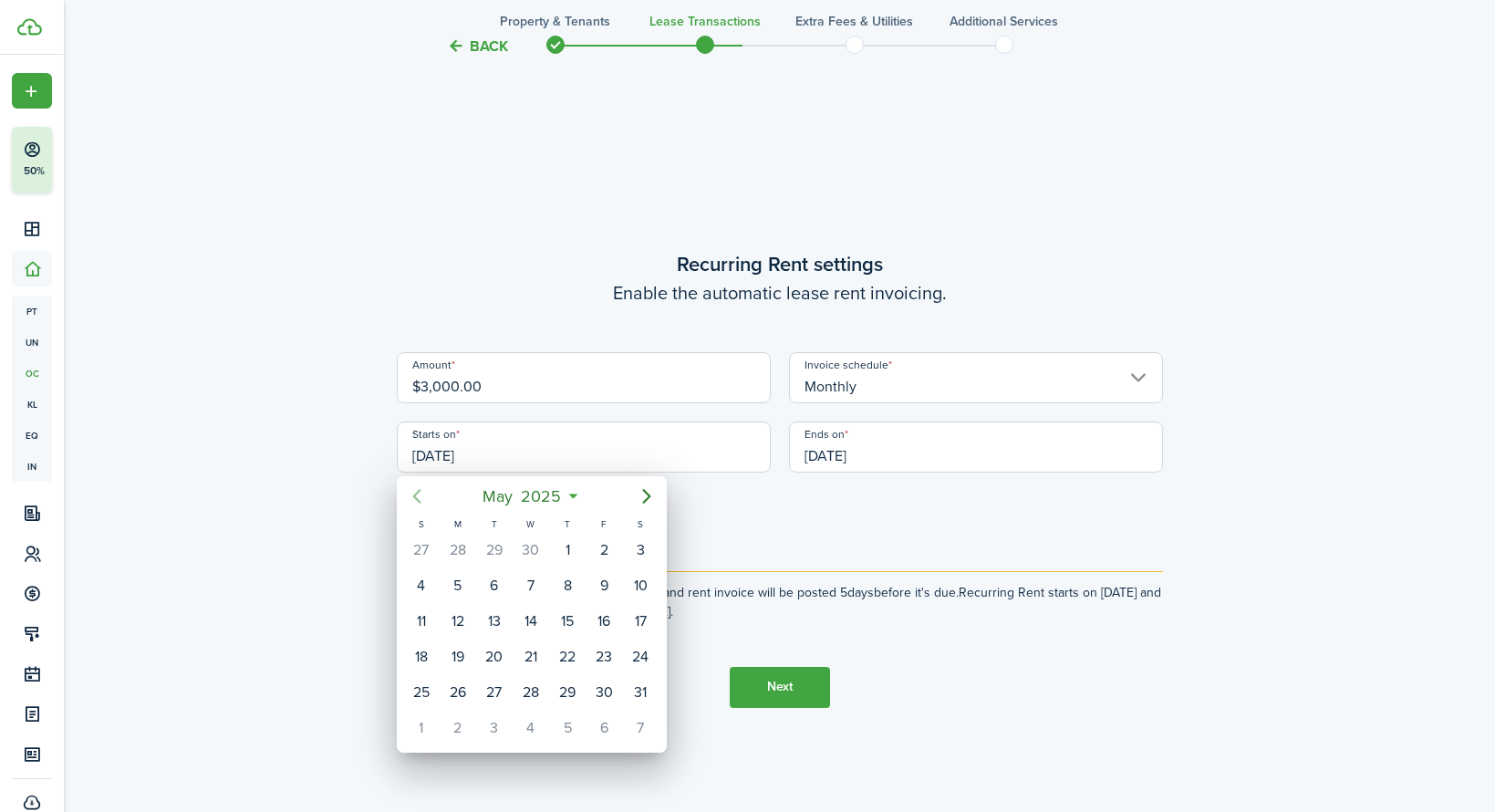
click at [414, 494] on icon "Previous page" at bounding box center [416, 495] width 8 height 15
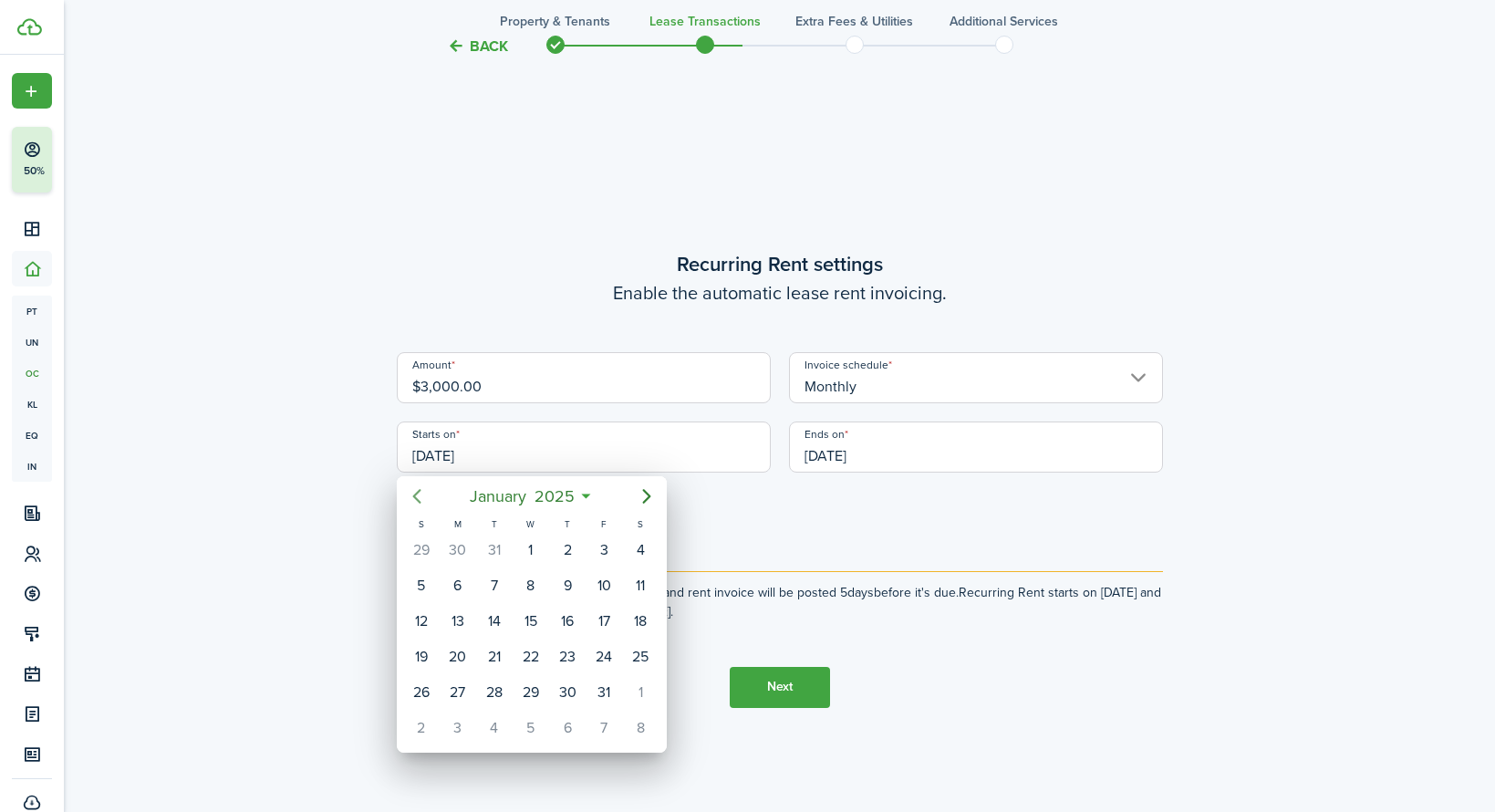
click at [414, 494] on icon "Previous page" at bounding box center [416, 495] width 8 height 15
click at [418, 545] on div "1" at bounding box center [421, 550] width 27 height 27
type input "[DATE]"
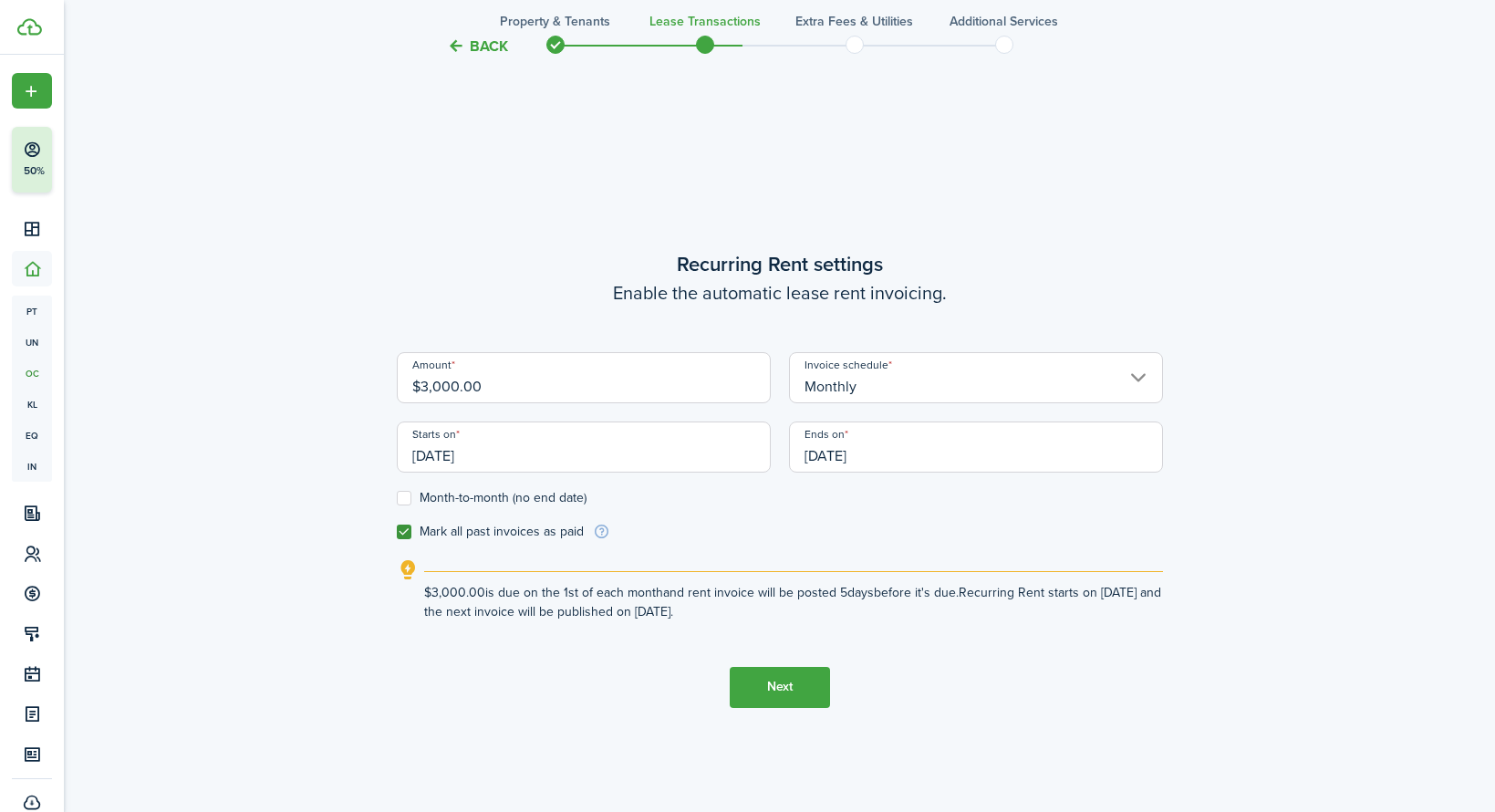
click at [772, 681] on button "Next" at bounding box center [779, 687] width 100 height 41
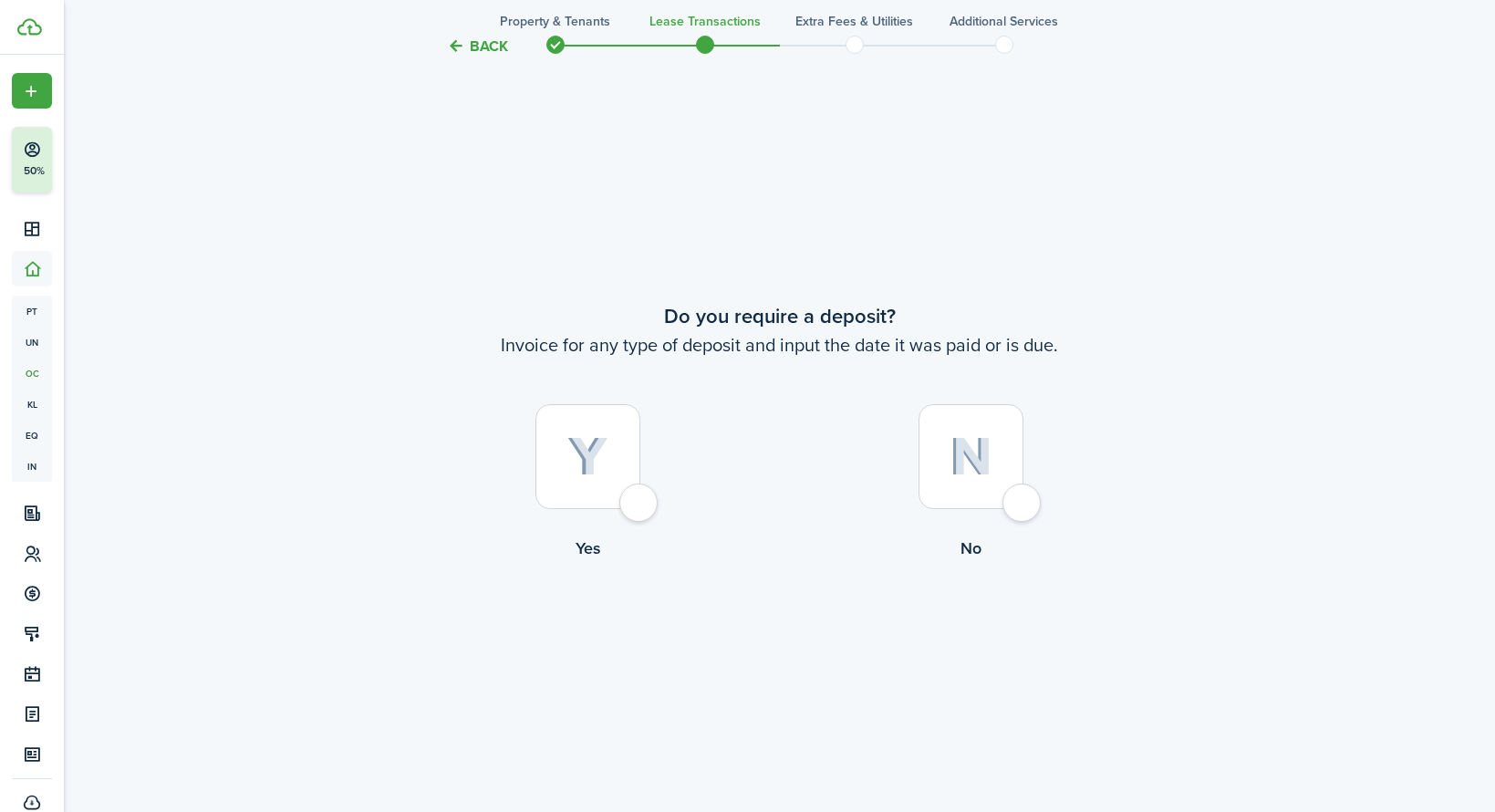
scroll to position [1501, 0]
click at [641, 507] on div at bounding box center [588, 456] width 105 height 105
radio input "true"
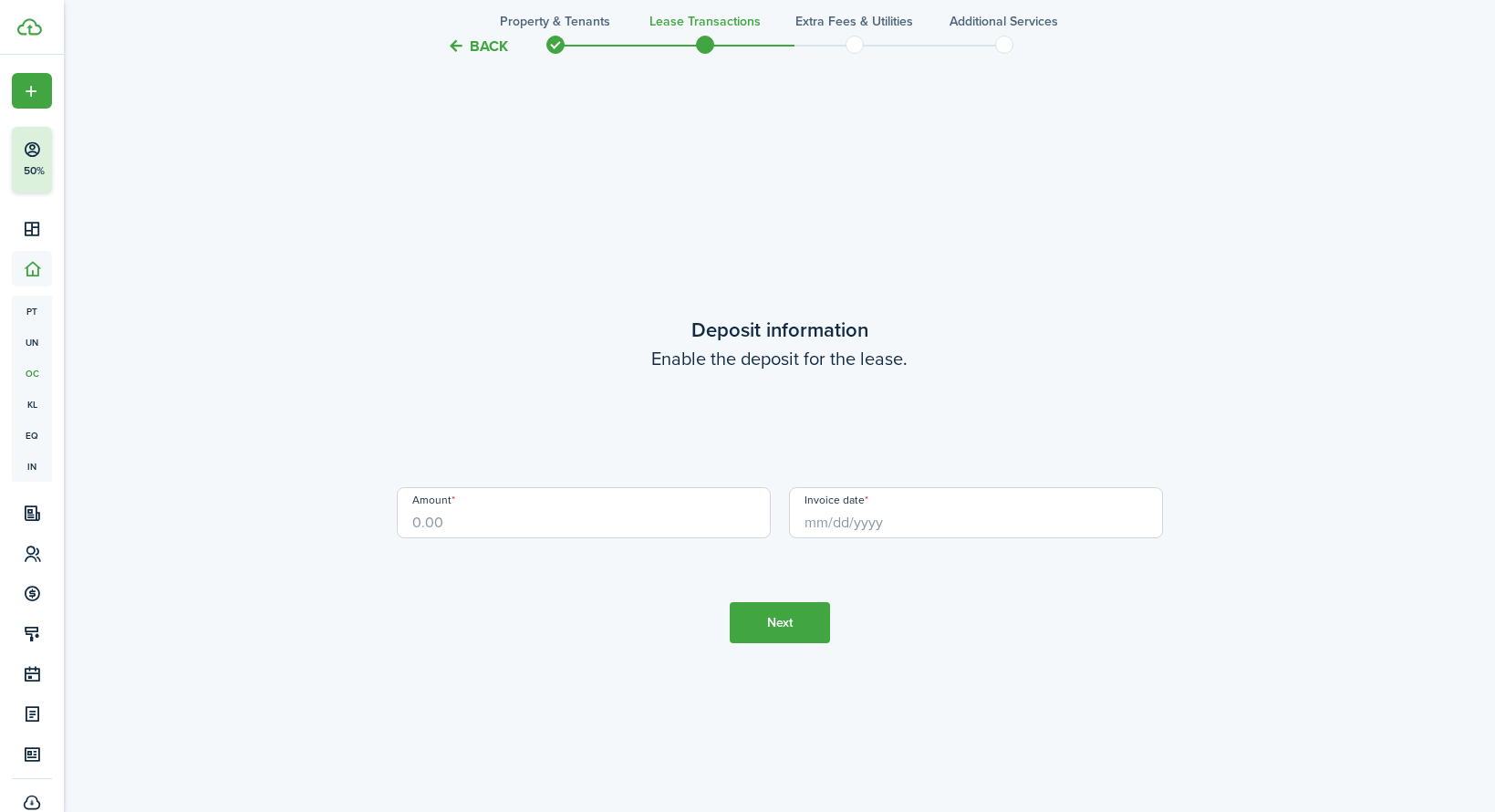
scroll to position [2313, 0]
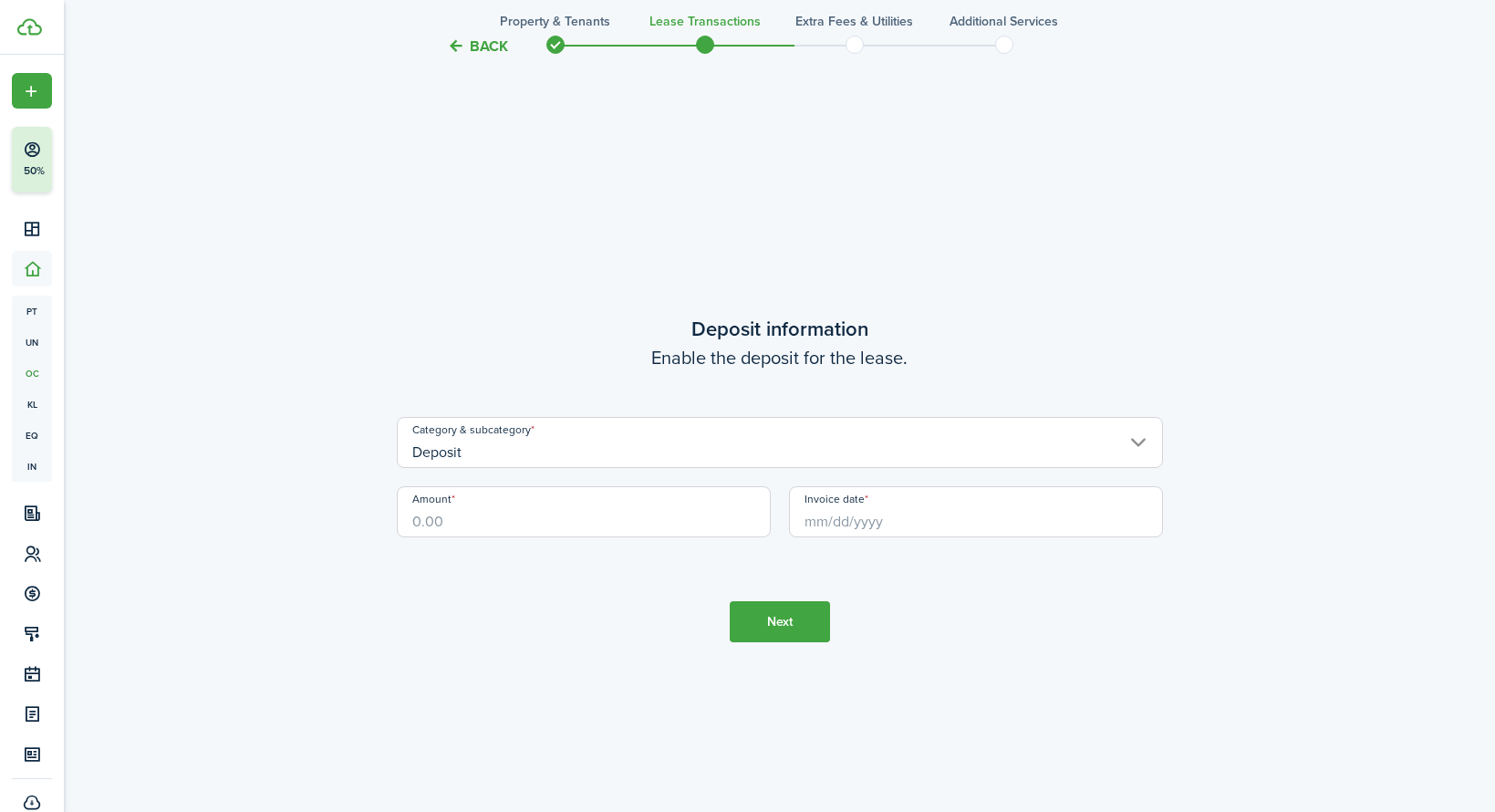
click at [645, 512] on input "Amount" at bounding box center [584, 512] width 374 height 51
click at [922, 522] on input "Invoice date" at bounding box center [976, 512] width 374 height 51
type input "$3,000.00"
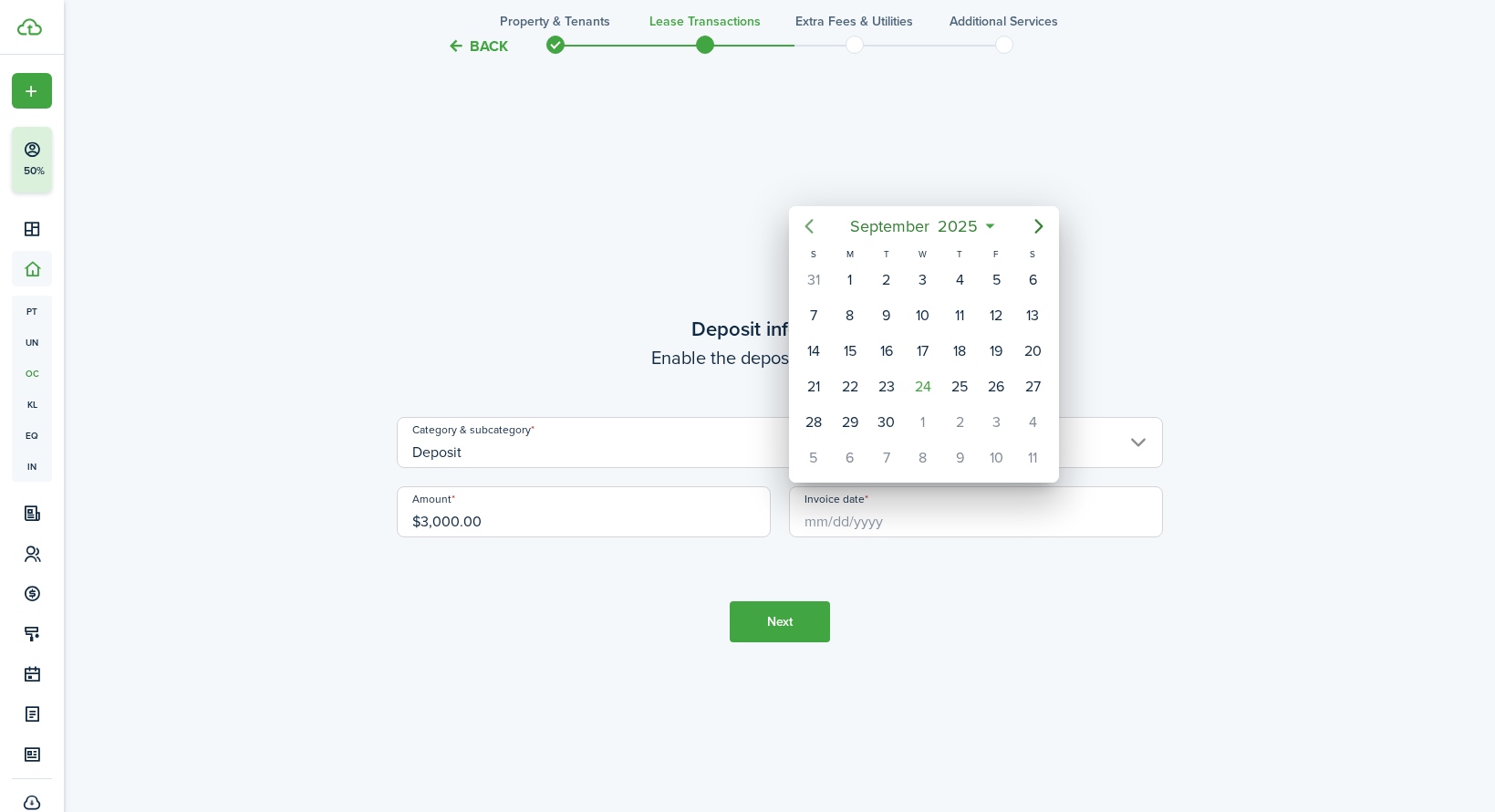
click at [812, 227] on icon "Previous page" at bounding box center [809, 226] width 21 height 21
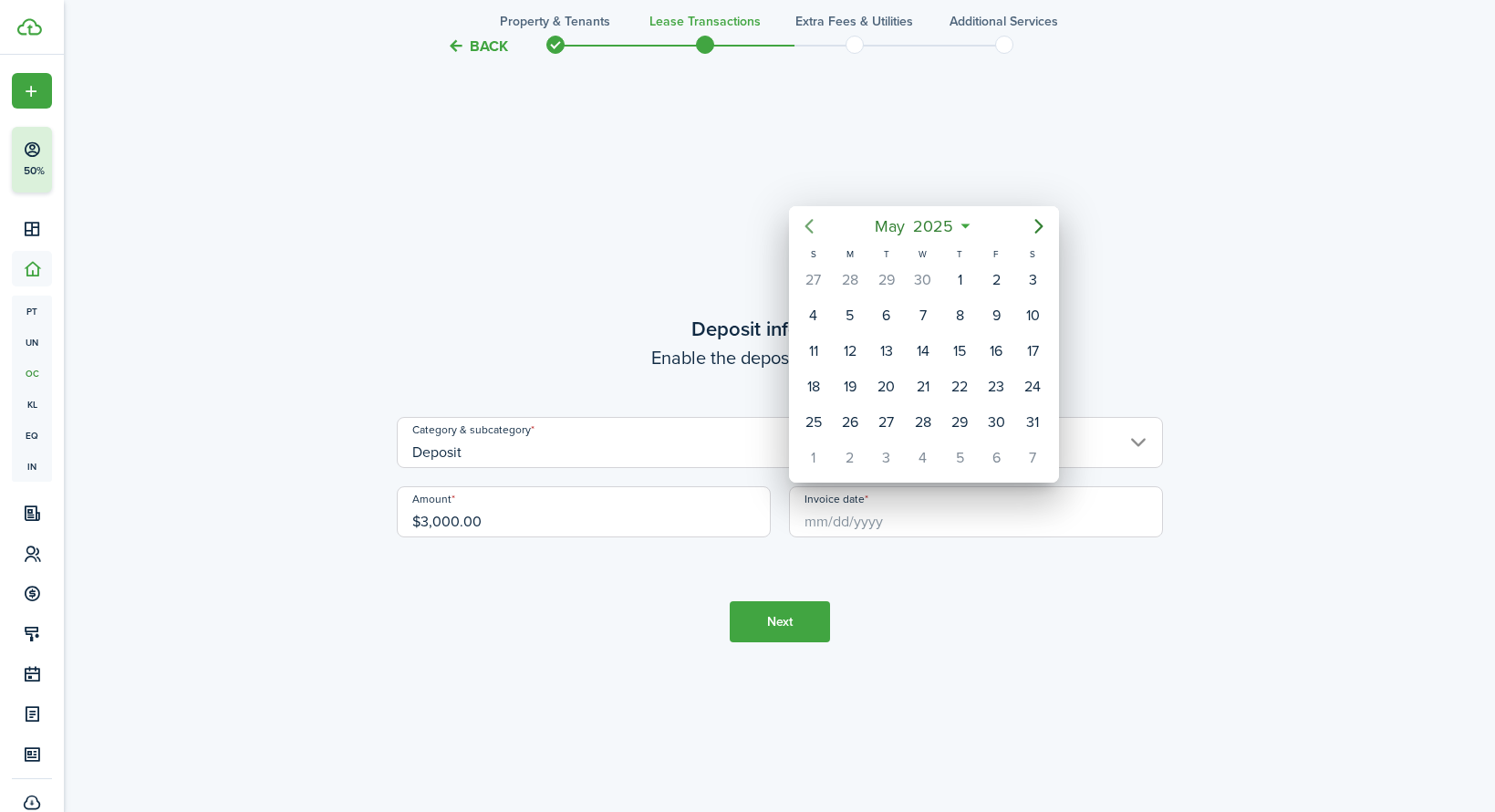
click at [812, 227] on icon "Previous page" at bounding box center [809, 226] width 21 height 21
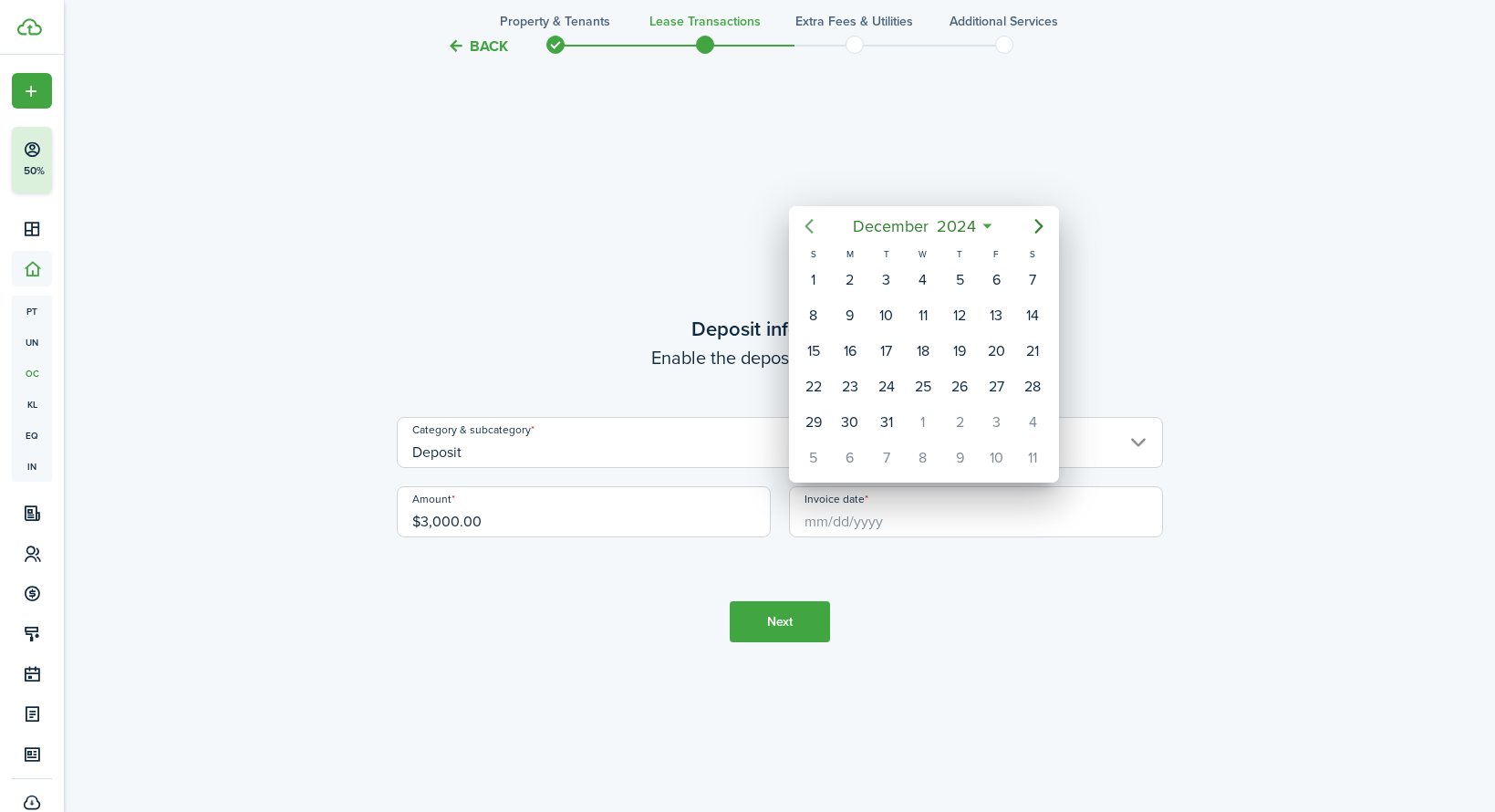
click at [812, 227] on icon "Previous page" at bounding box center [809, 226] width 21 height 21
click at [807, 226] on icon "Previous page" at bounding box center [809, 226] width 21 height 21
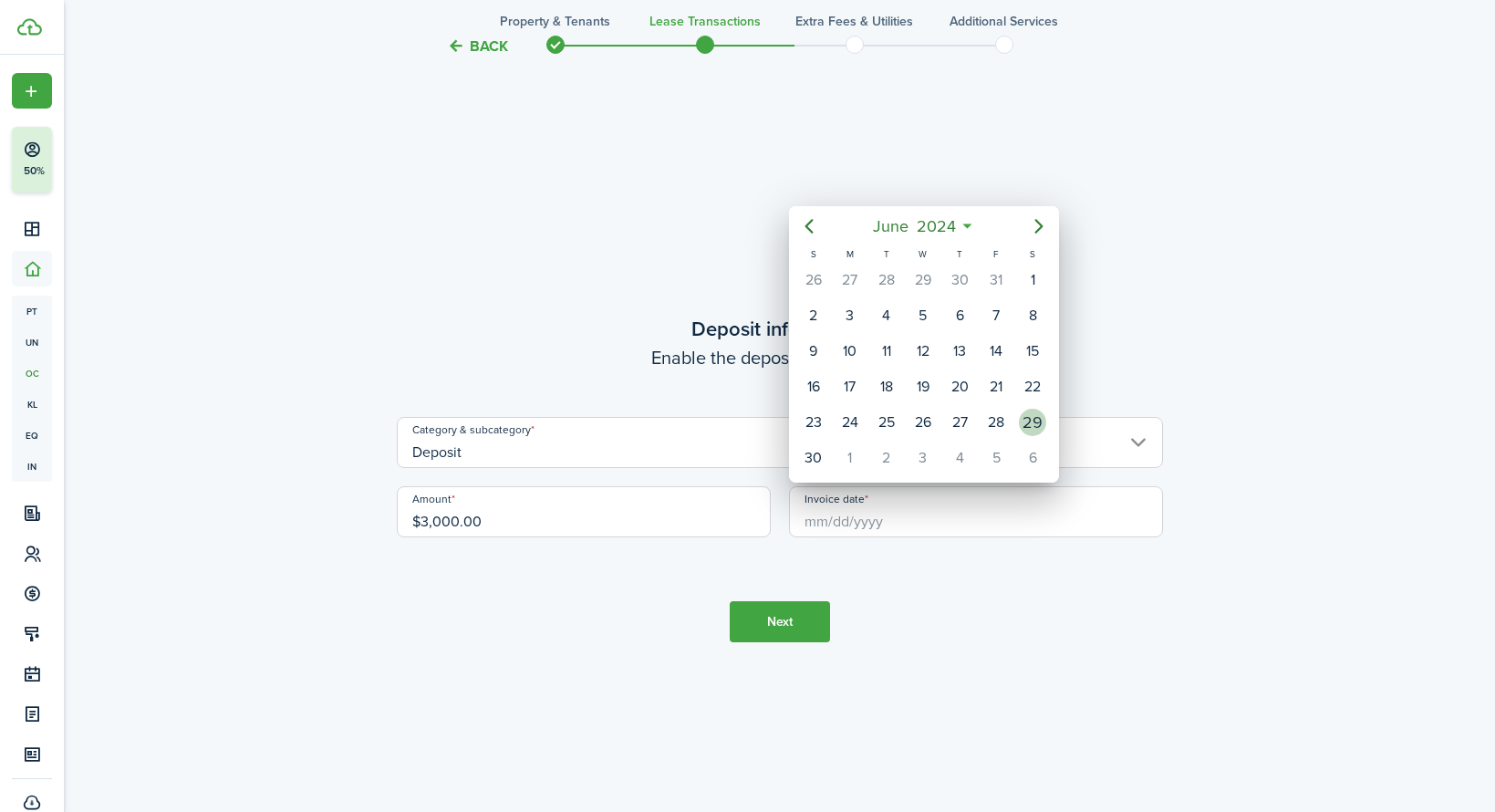
click at [1036, 418] on div "29" at bounding box center [1033, 422] width 27 height 27
type input "[DATE]"
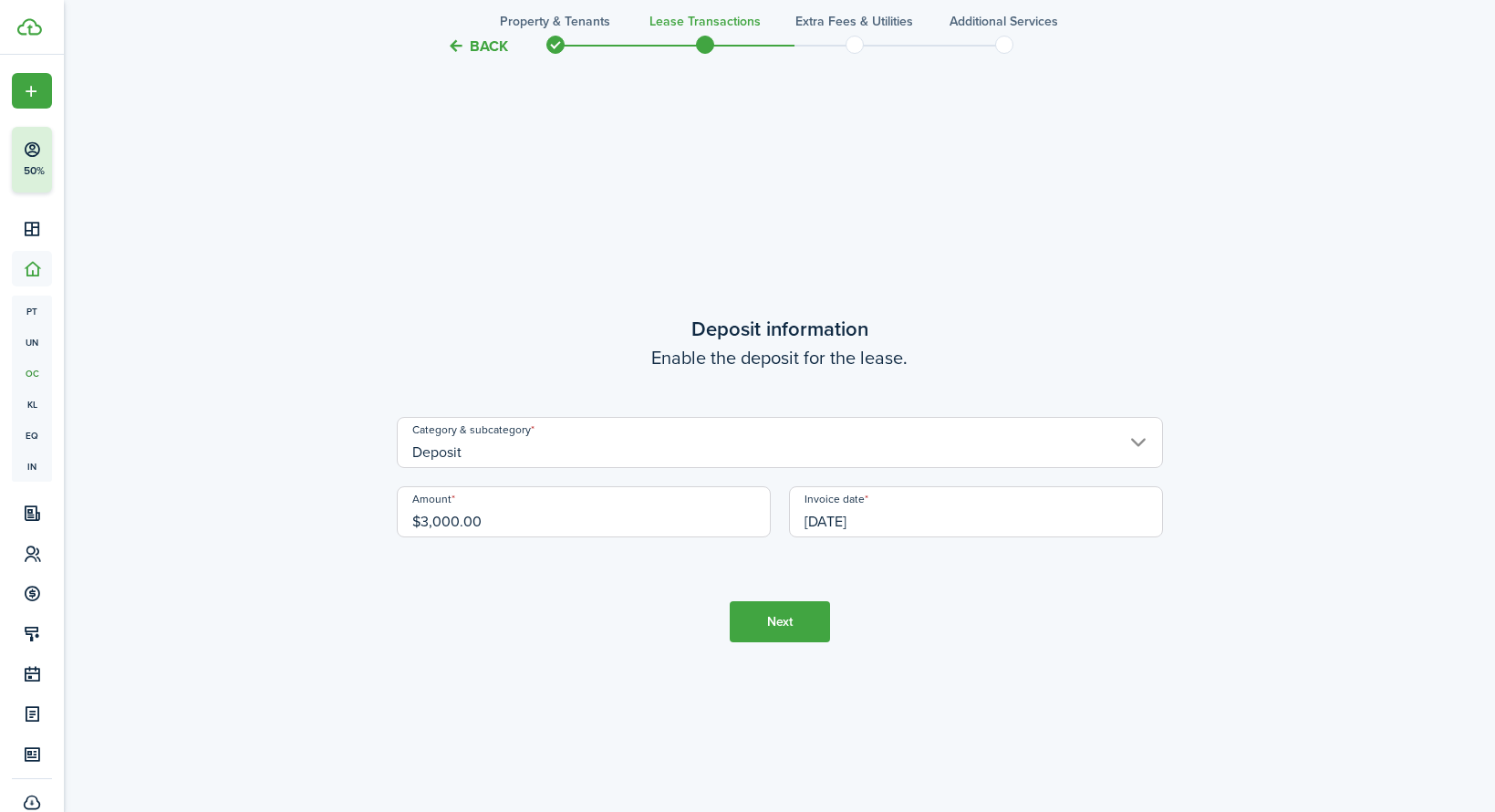
click at [784, 631] on button "Next" at bounding box center [779, 622] width 100 height 41
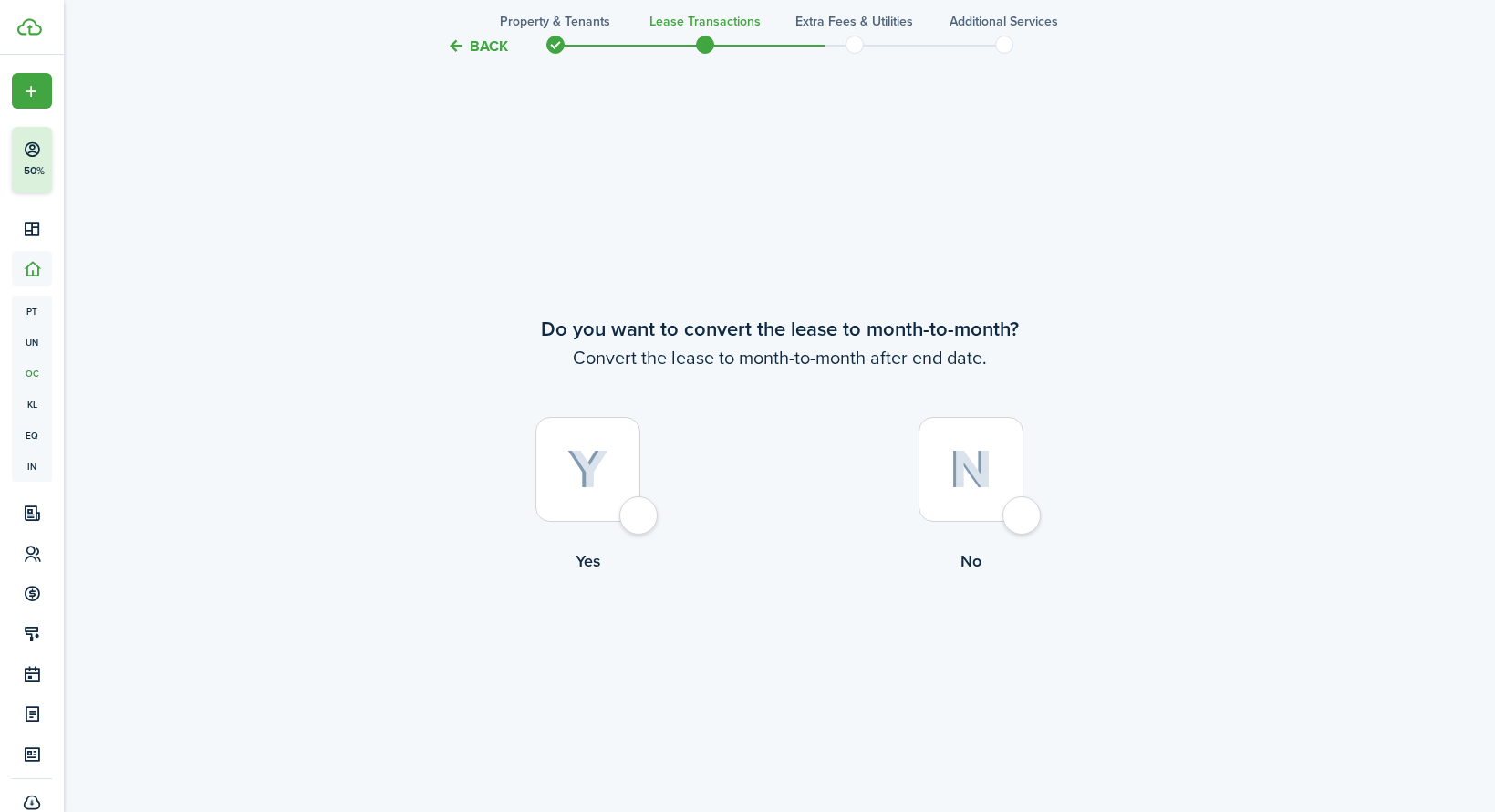
scroll to position [3124, 0]
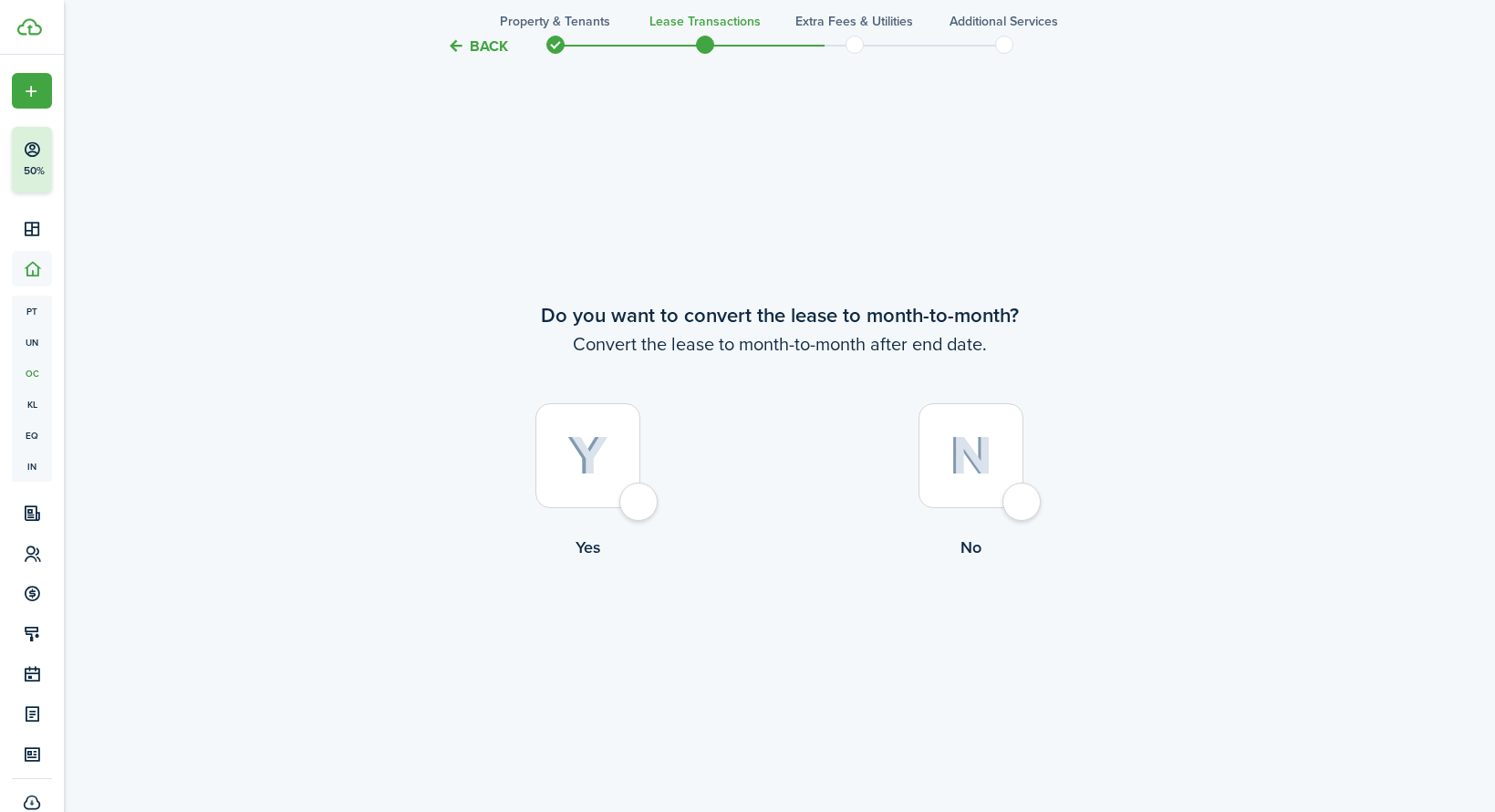
click at [1024, 500] on div at bounding box center [971, 456] width 105 height 105
radio input "true"
click at [1024, 500] on div at bounding box center [971, 456] width 105 height 105
click at [634, 492] on div at bounding box center [588, 456] width 105 height 105
radio input "true"
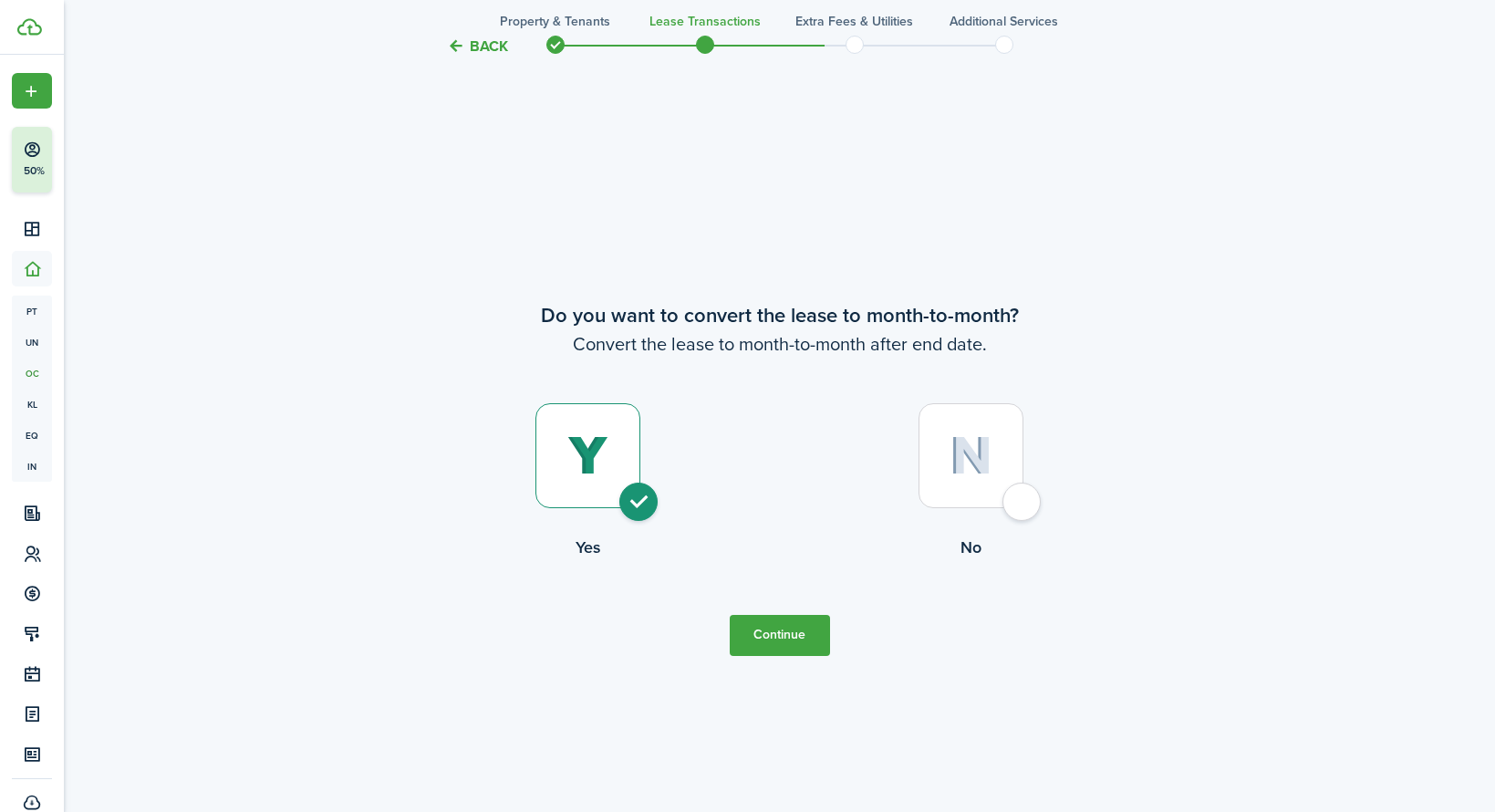
click at [804, 638] on button "Continue" at bounding box center [779, 636] width 100 height 41
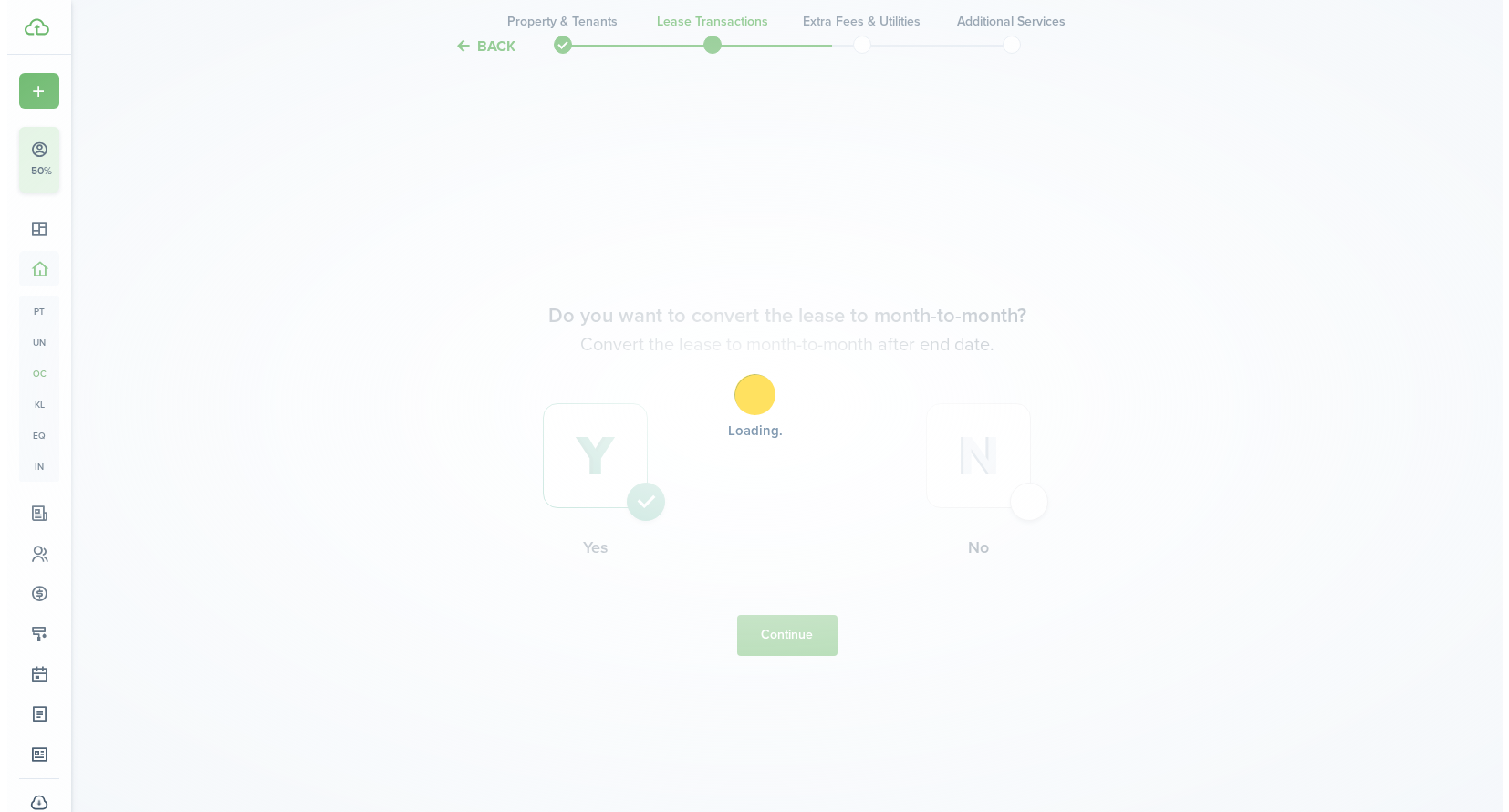
scroll to position [0, 0]
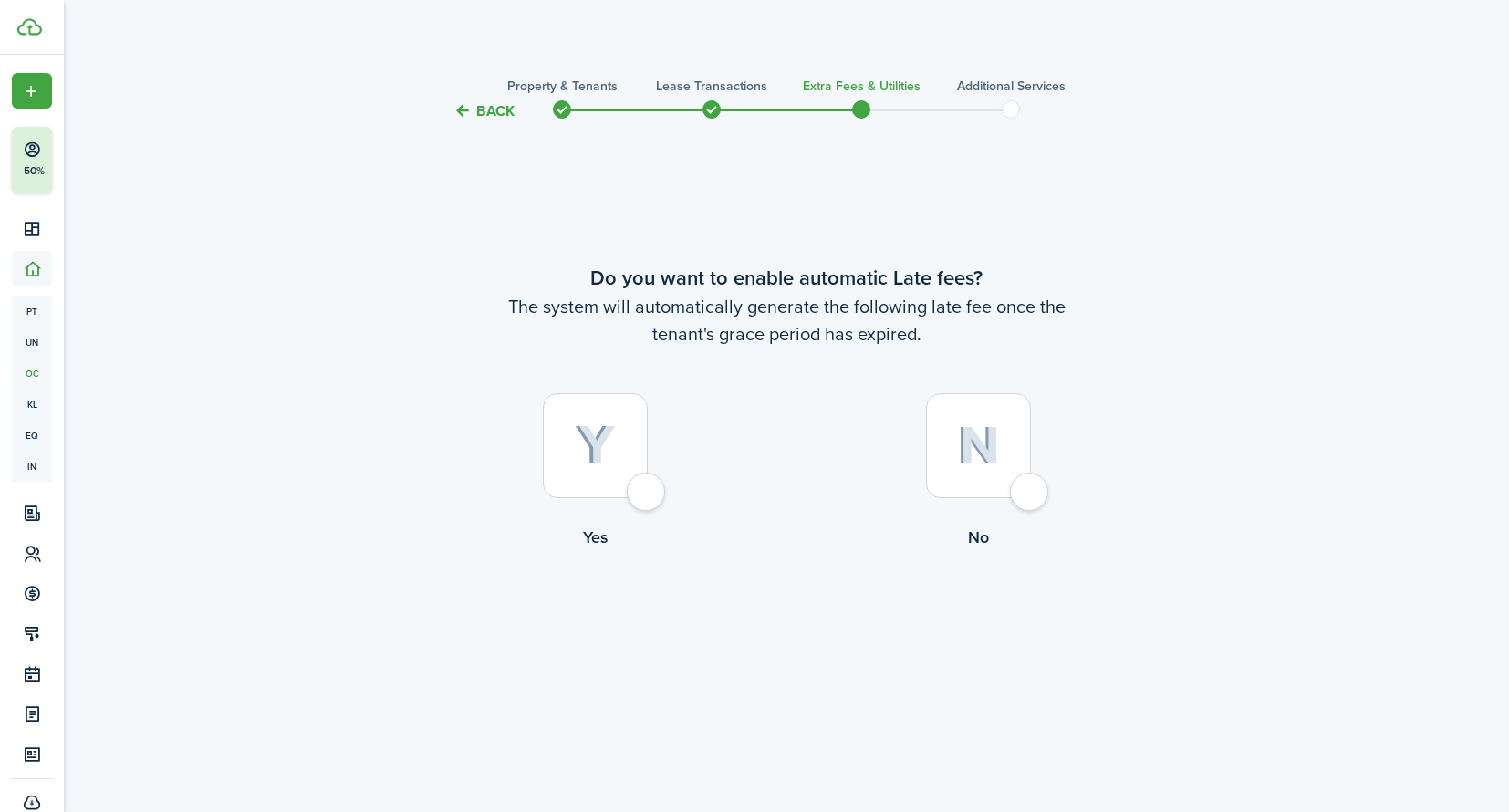
click at [647, 498] on div at bounding box center [596, 445] width 105 height 105
radio input "true"
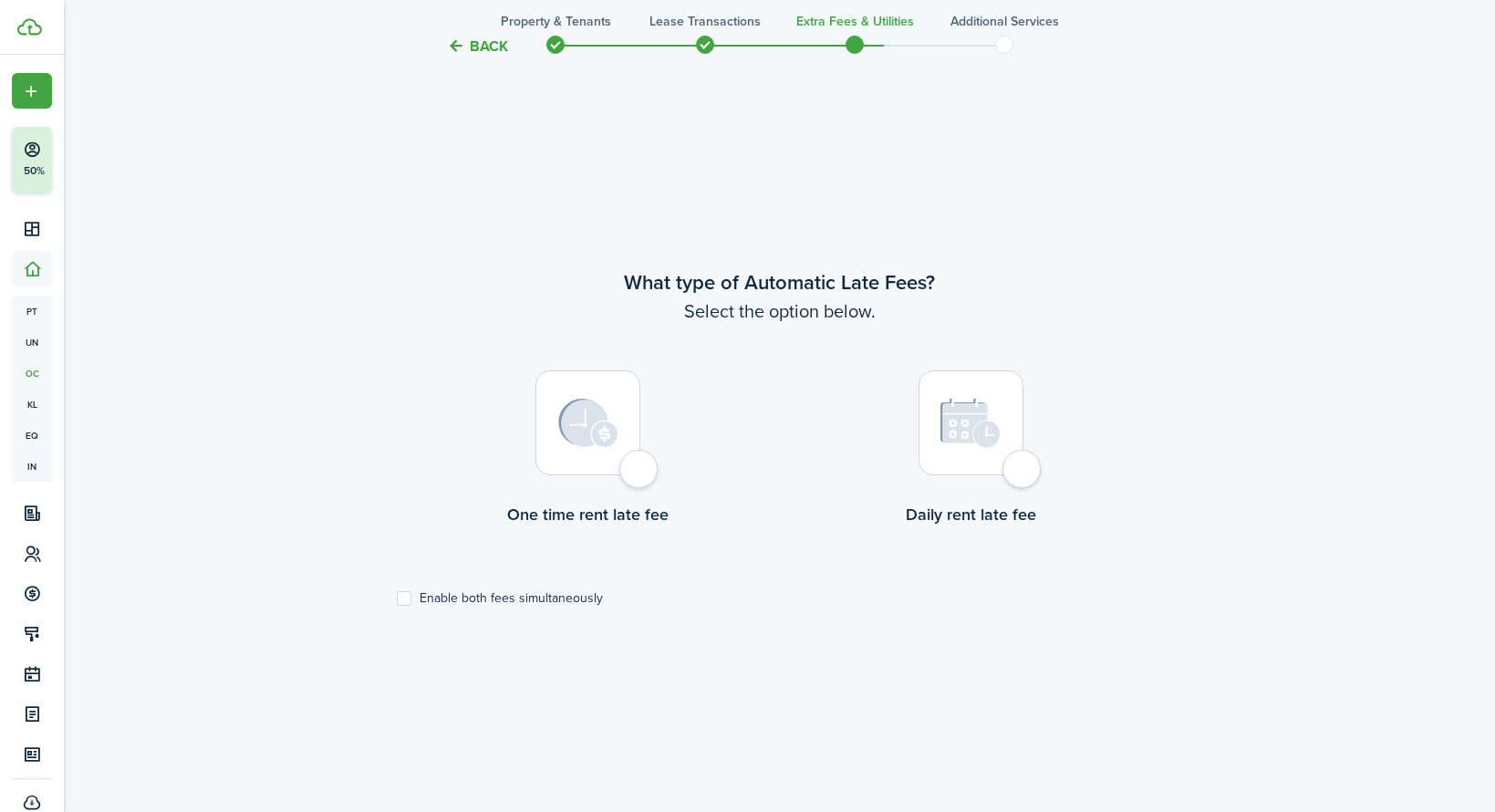
scroll to position [689, 0]
click at [638, 473] on div at bounding box center [588, 421] width 105 height 105
radio input "true"
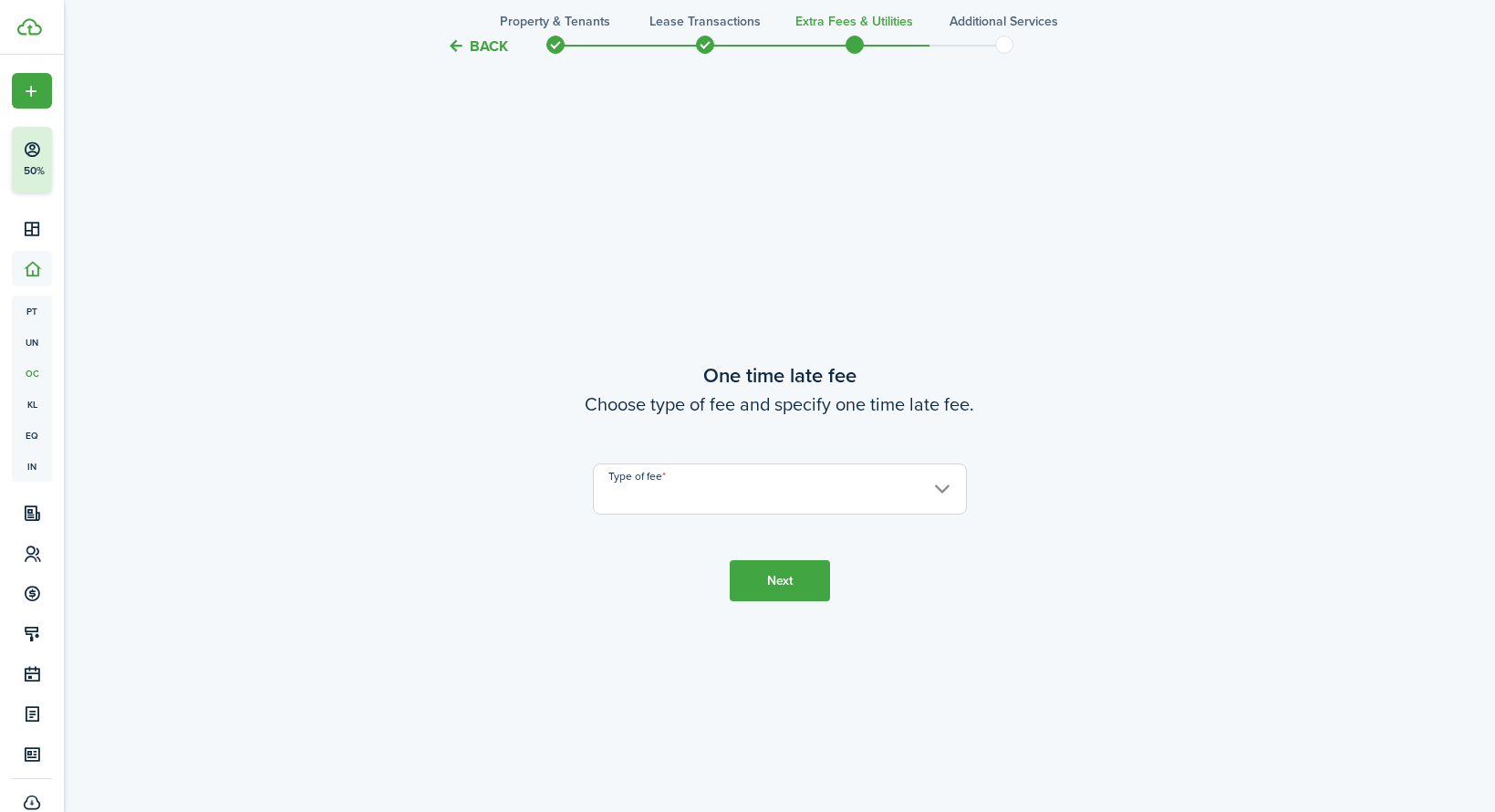
scroll to position [1501, 0]
click at [671, 489] on input "Type of fee" at bounding box center [780, 485] width 374 height 51
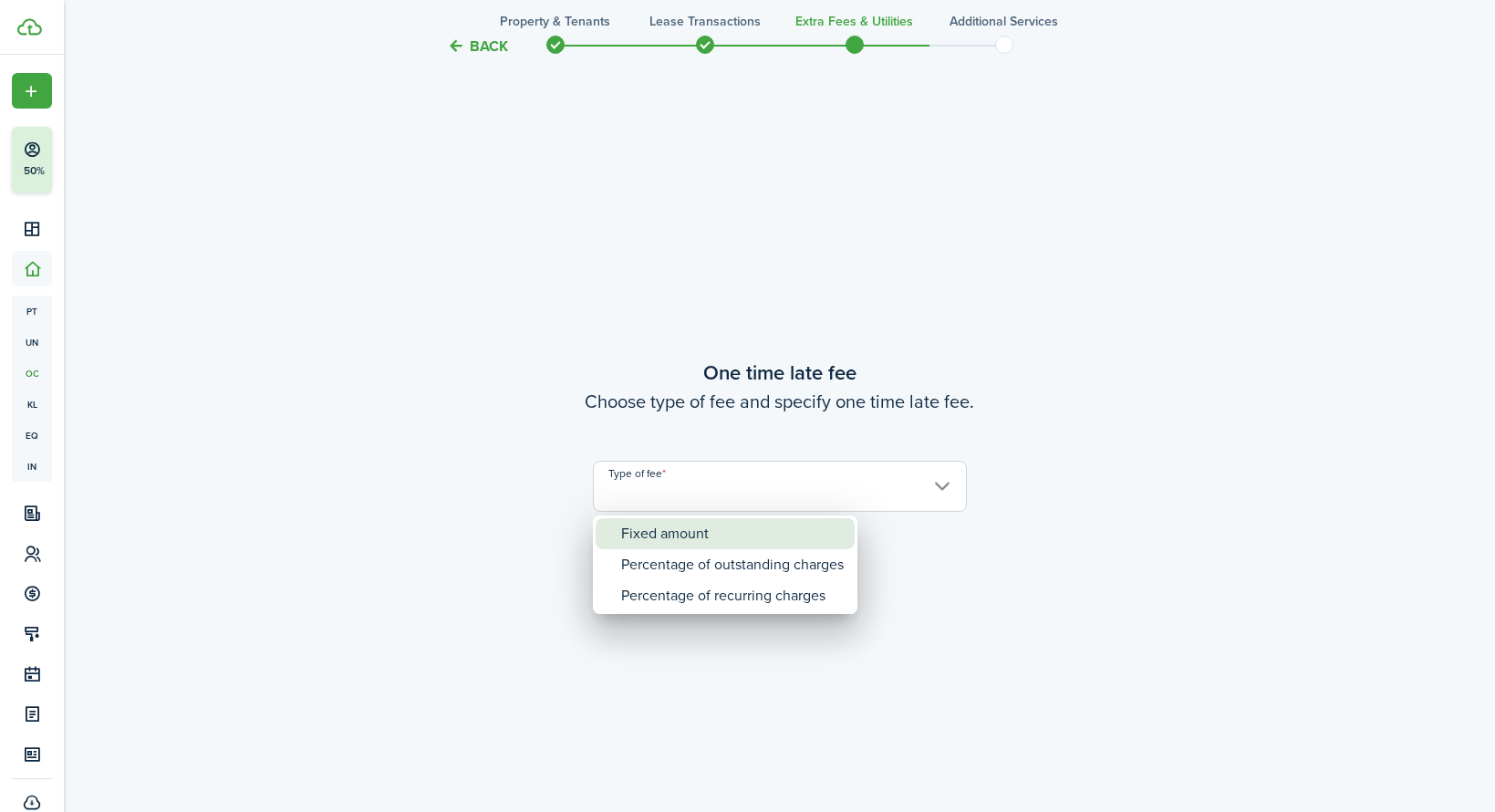
click at [684, 534] on div "Fixed amount" at bounding box center [732, 533] width 222 height 31
type input "Fixed amount"
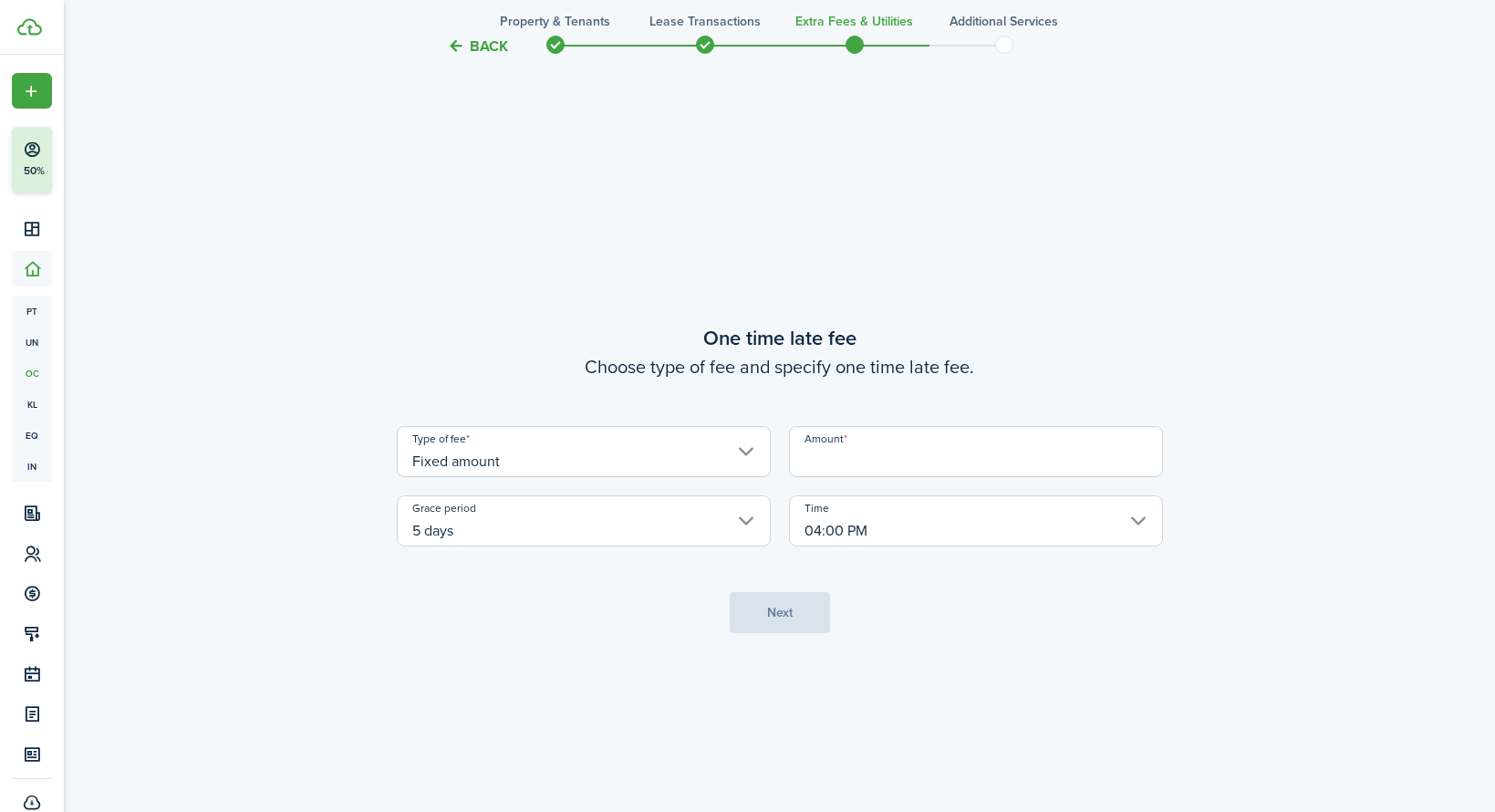
click at [869, 450] on input "Amount" at bounding box center [976, 451] width 374 height 51
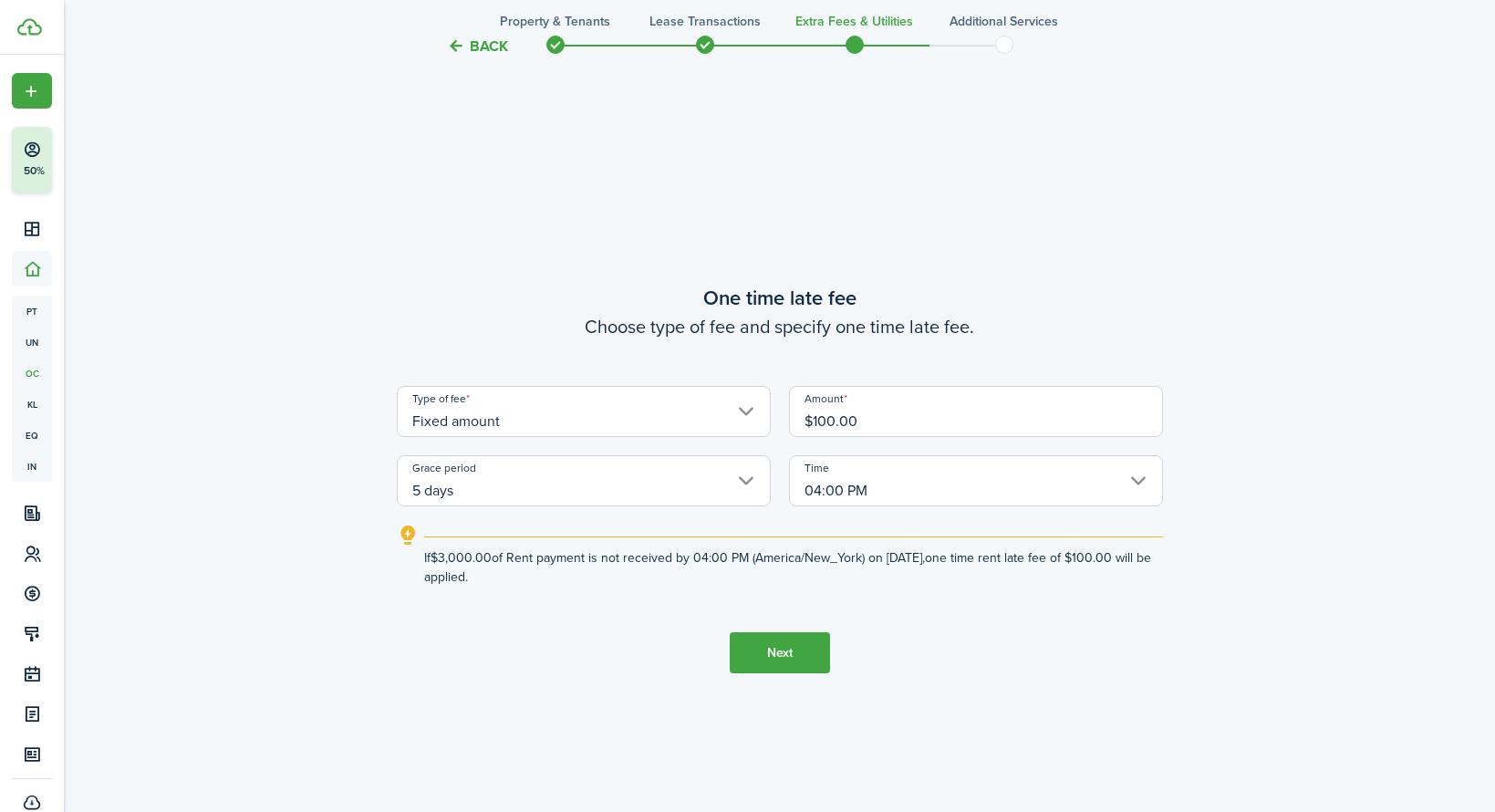
click at [872, 487] on input "04:00 PM" at bounding box center [976, 481] width 374 height 51
type input "$100.00"
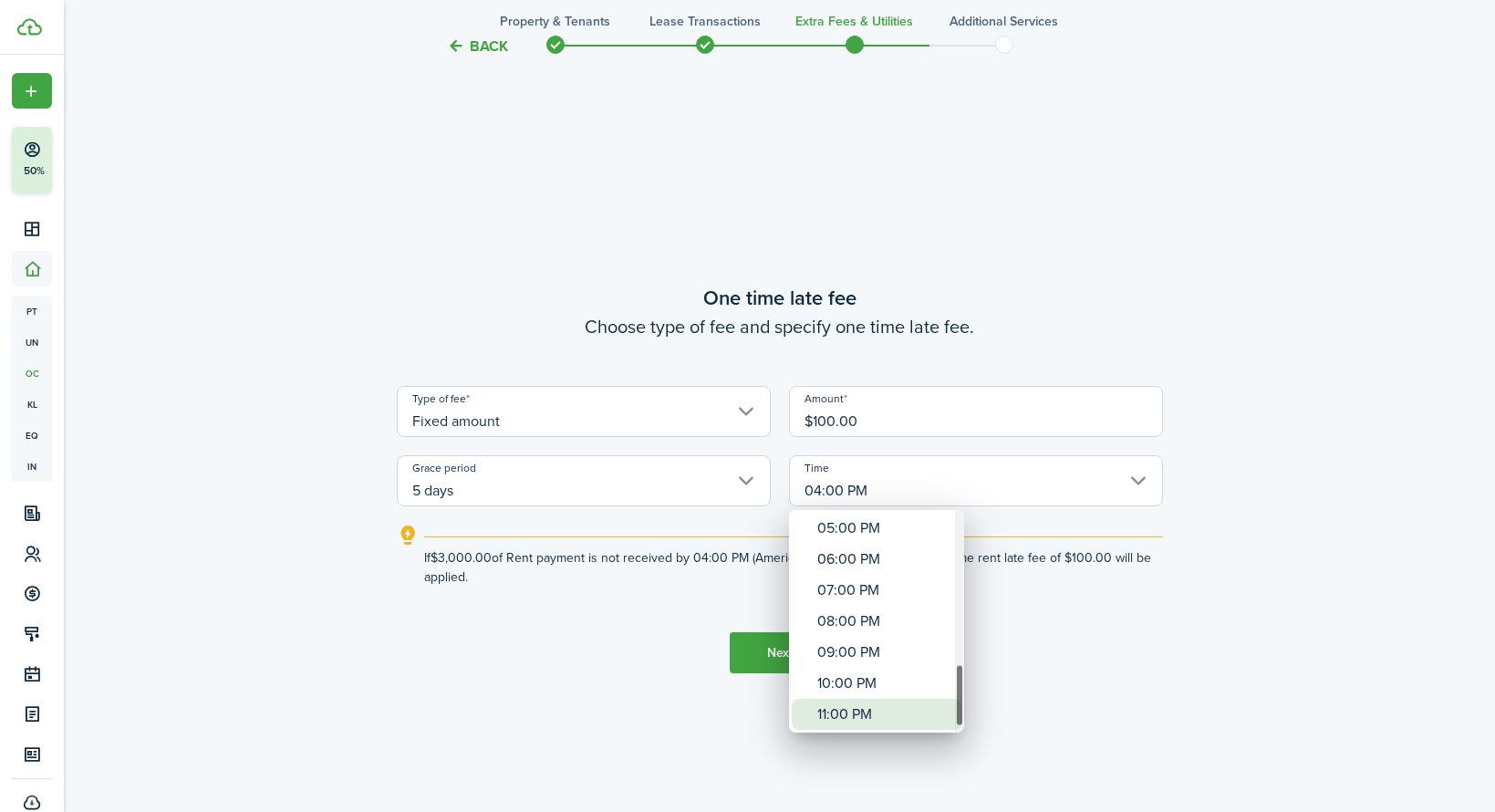
click at [879, 713] on div "11:00 PM" at bounding box center [884, 715] width 134 height 31
type input "11:00 PM"
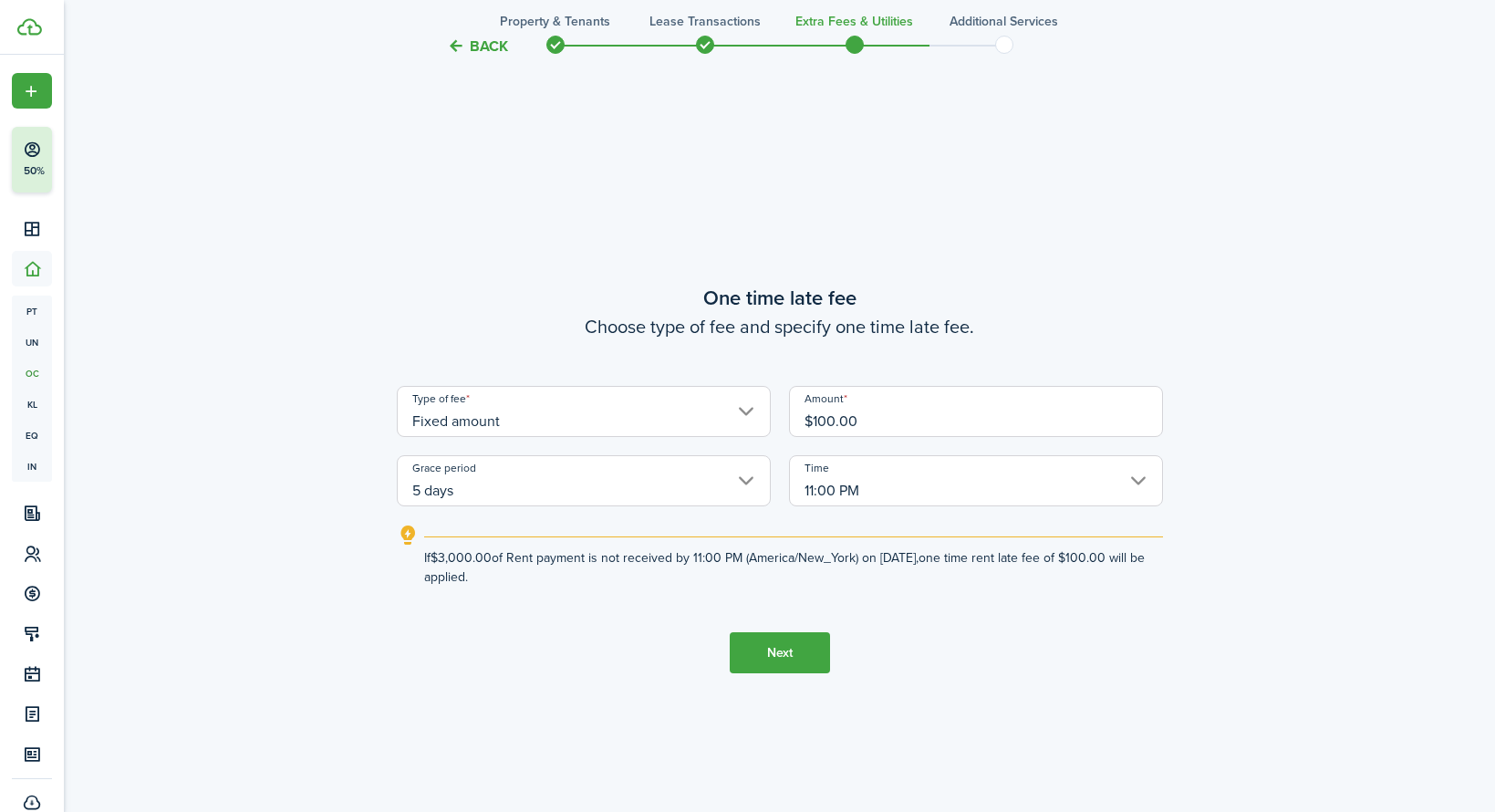
click at [790, 653] on button "Next" at bounding box center [779, 652] width 100 height 41
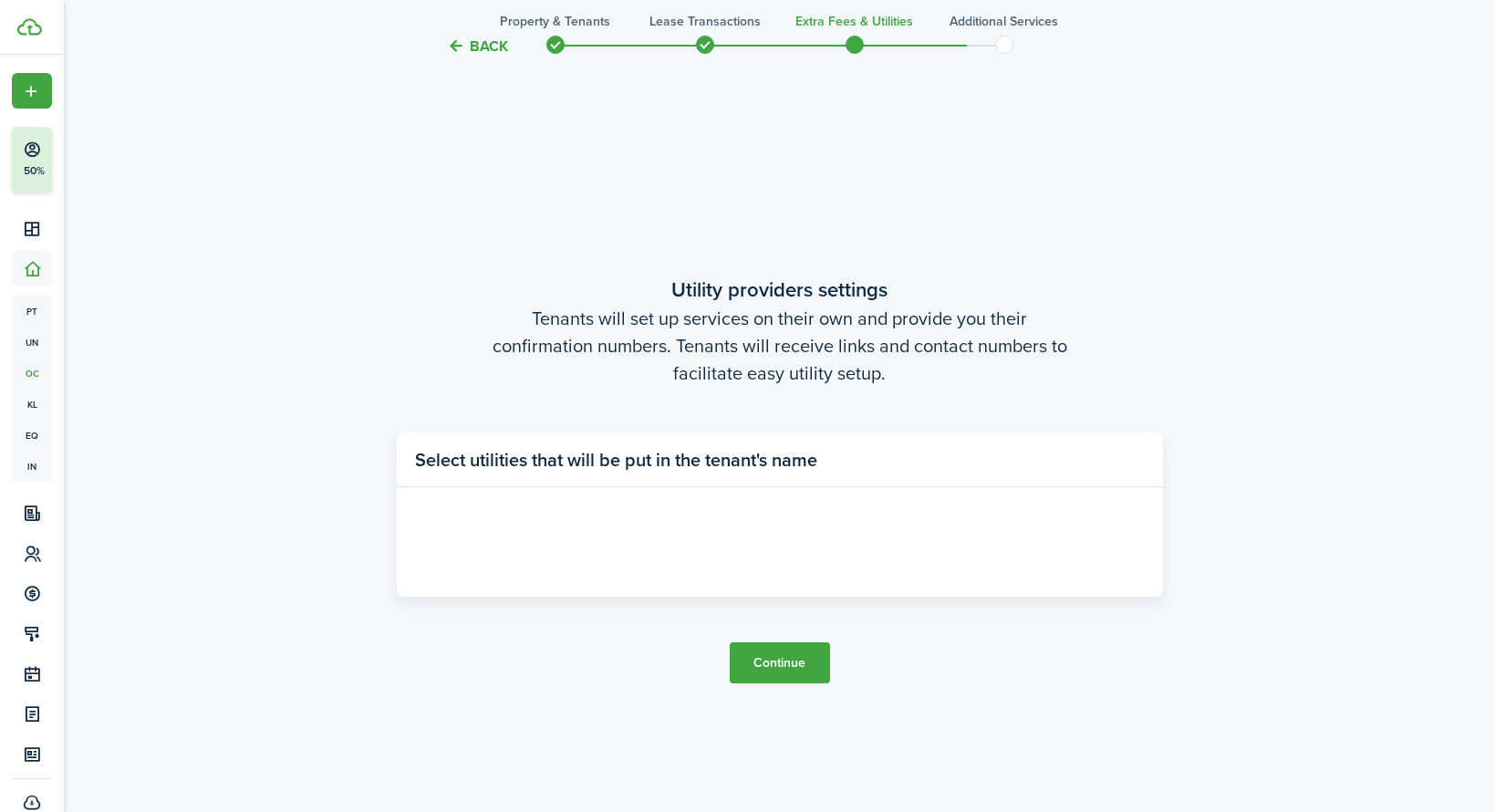
scroll to position [2313, 0]
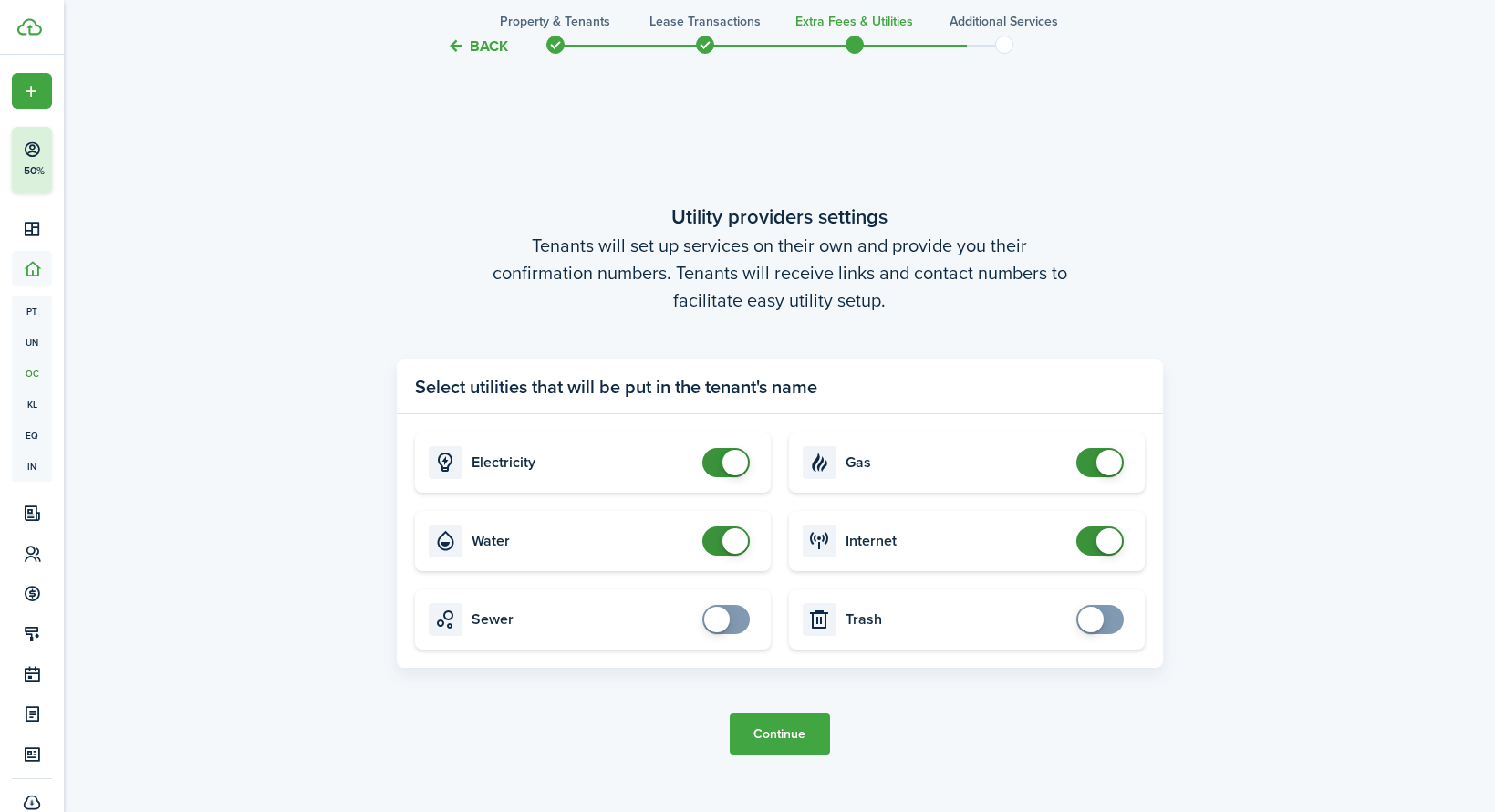
checkbox input "false"
click at [732, 539] on span at bounding box center [735, 541] width 25 height 25
click at [781, 729] on button "Continue" at bounding box center [779, 734] width 100 height 41
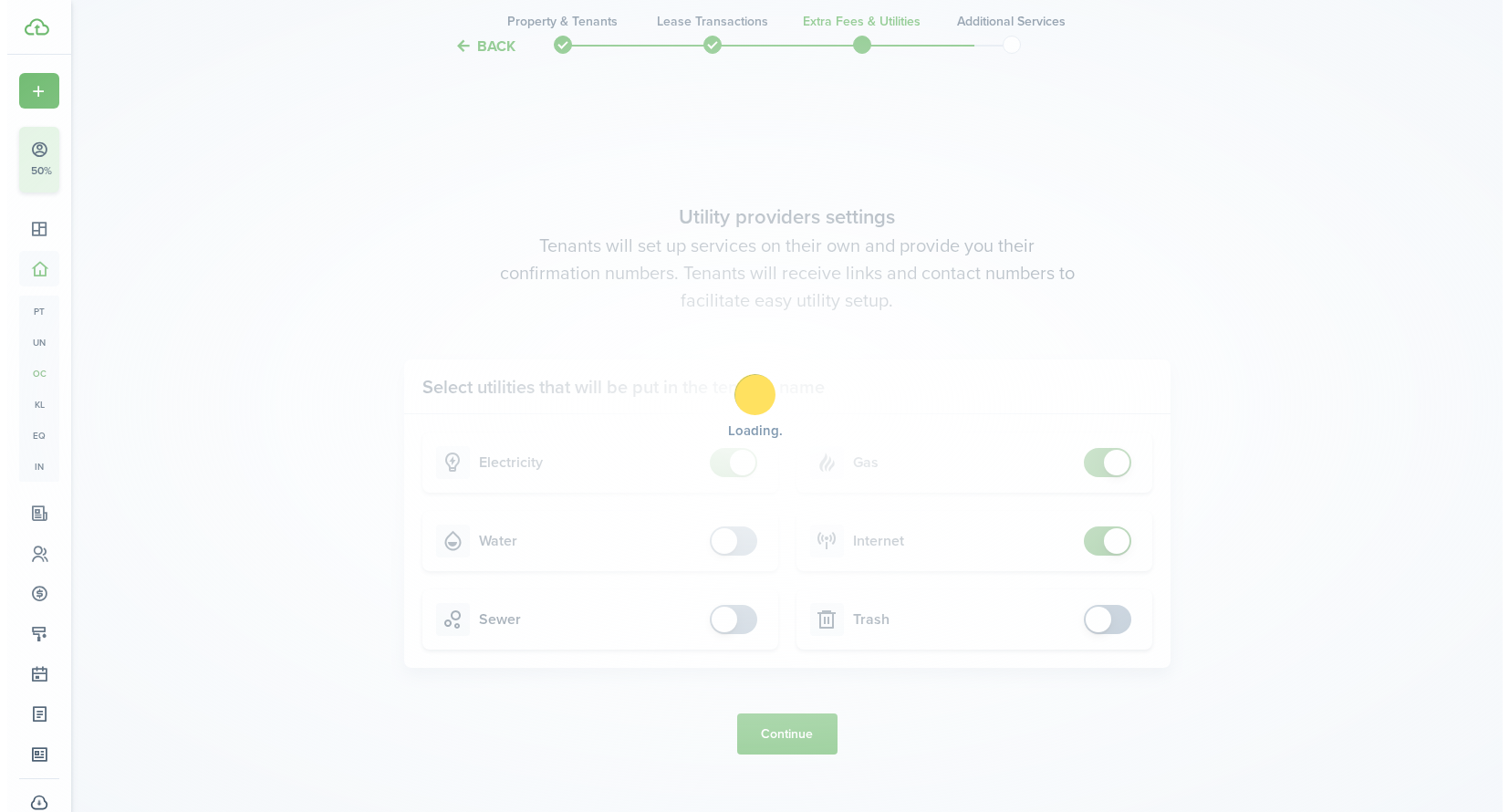
scroll to position [0, 0]
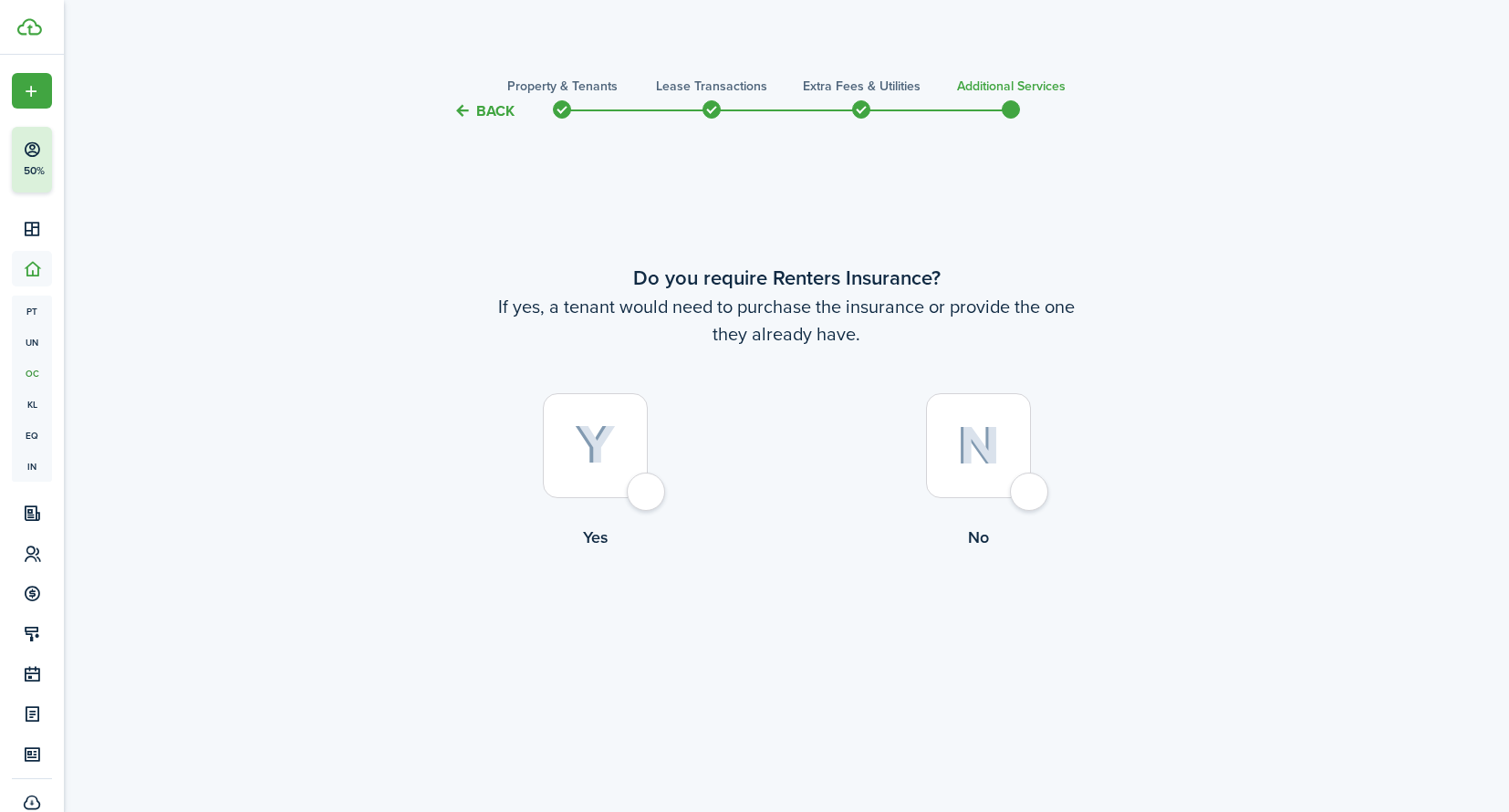
click at [1030, 488] on div at bounding box center [979, 445] width 105 height 105
radio input "true"
click at [785, 633] on button "Complete move in" at bounding box center [787, 624] width 135 height 41
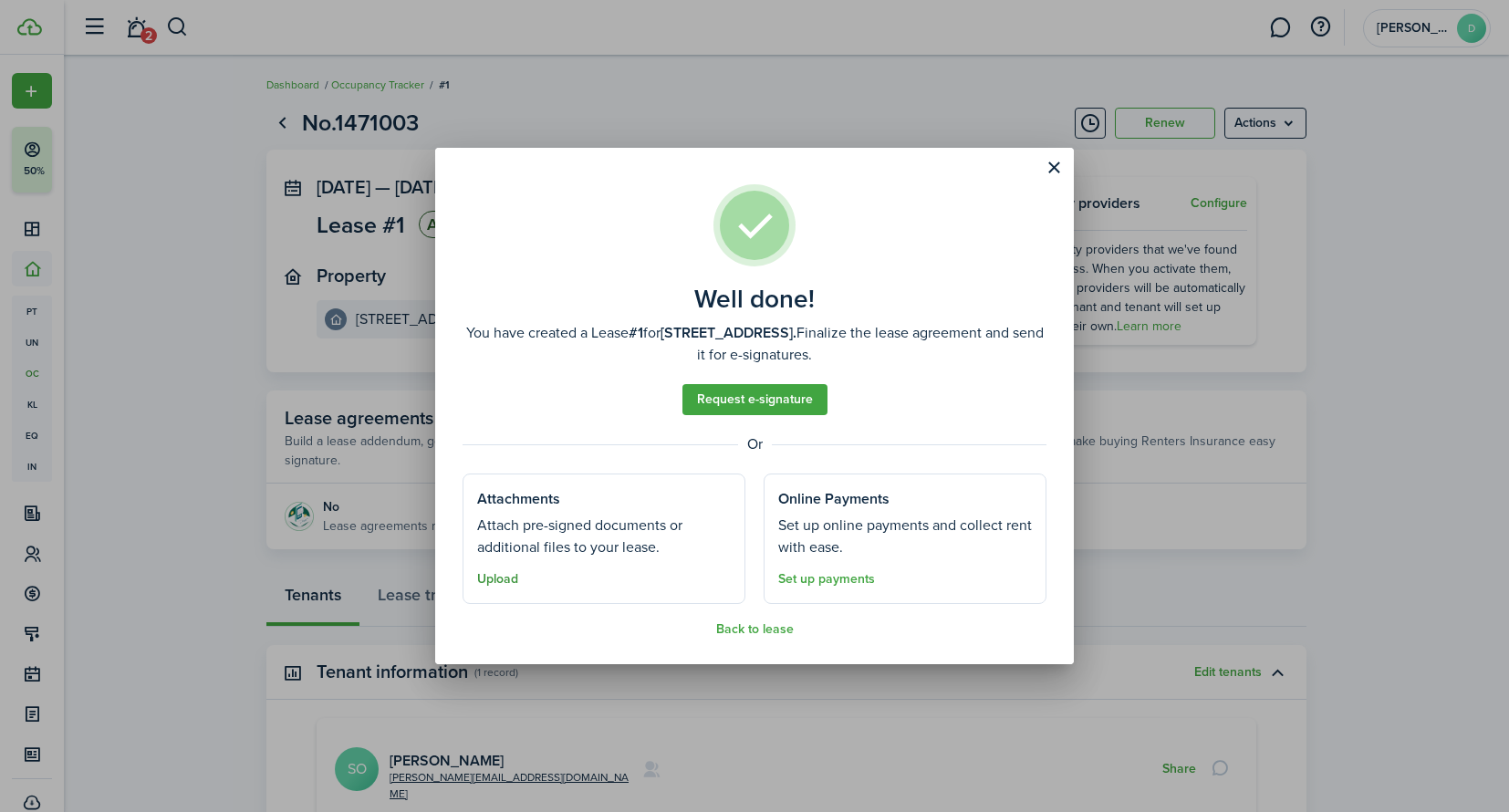
click at [501, 582] on button "Upload" at bounding box center [497, 579] width 41 height 15
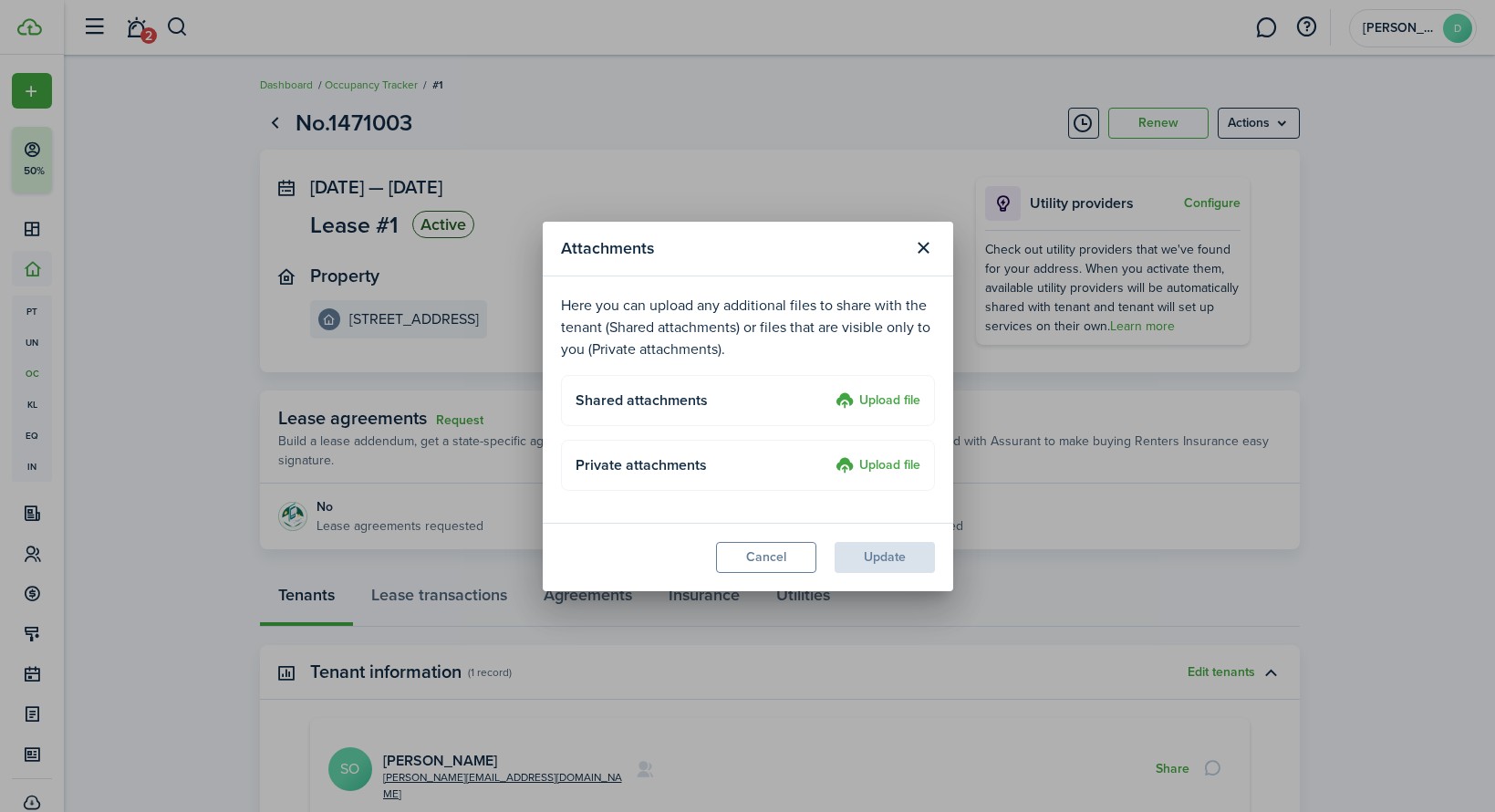
click at [893, 399] on label "Upload file" at bounding box center [878, 401] width 85 height 21
click at [829, 390] on input "Upload file" at bounding box center [829, 390] width 0 height 0
click at [884, 401] on label "Upload file" at bounding box center [878, 401] width 85 height 21
click at [829, 390] on input "Upload file" at bounding box center [829, 390] width 0 height 0
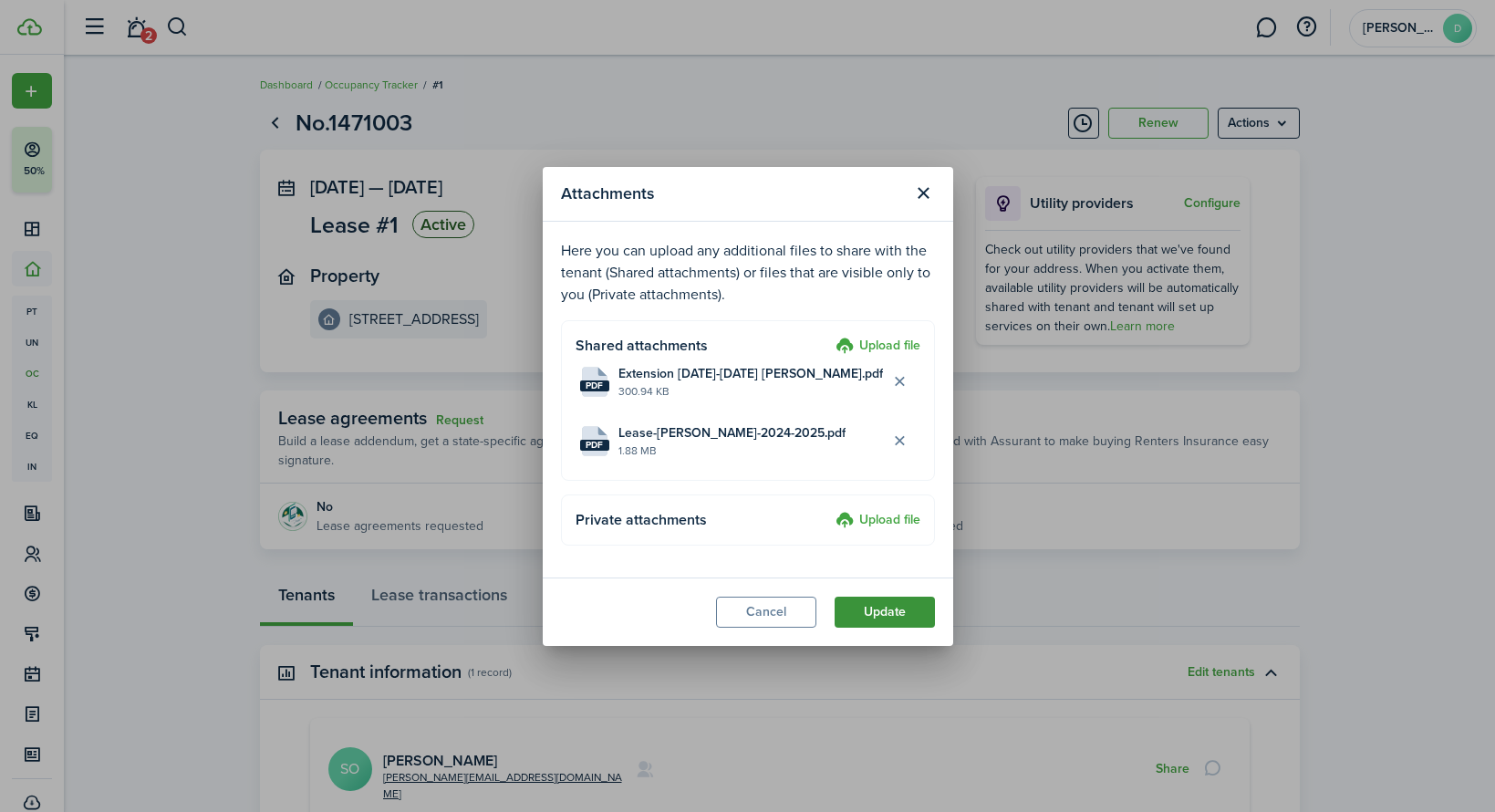
click at [908, 609] on button "Update" at bounding box center [885, 612] width 100 height 31
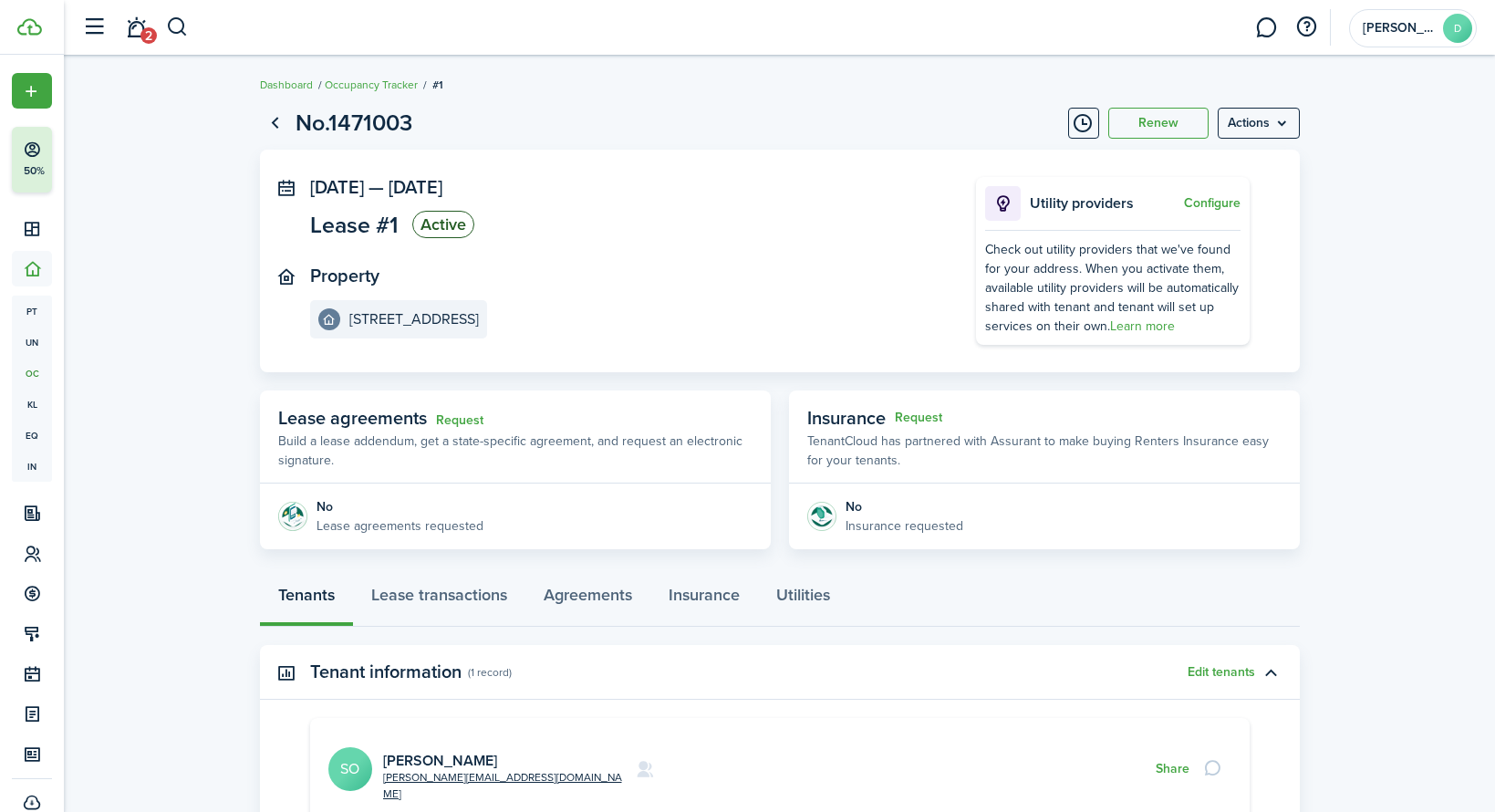
drag, startPoint x: 1459, startPoint y: 64, endPoint x: 1402, endPoint y: 425, distance: 365.5
click at [1216, 202] on button "Configure" at bounding box center [1212, 203] width 57 height 15
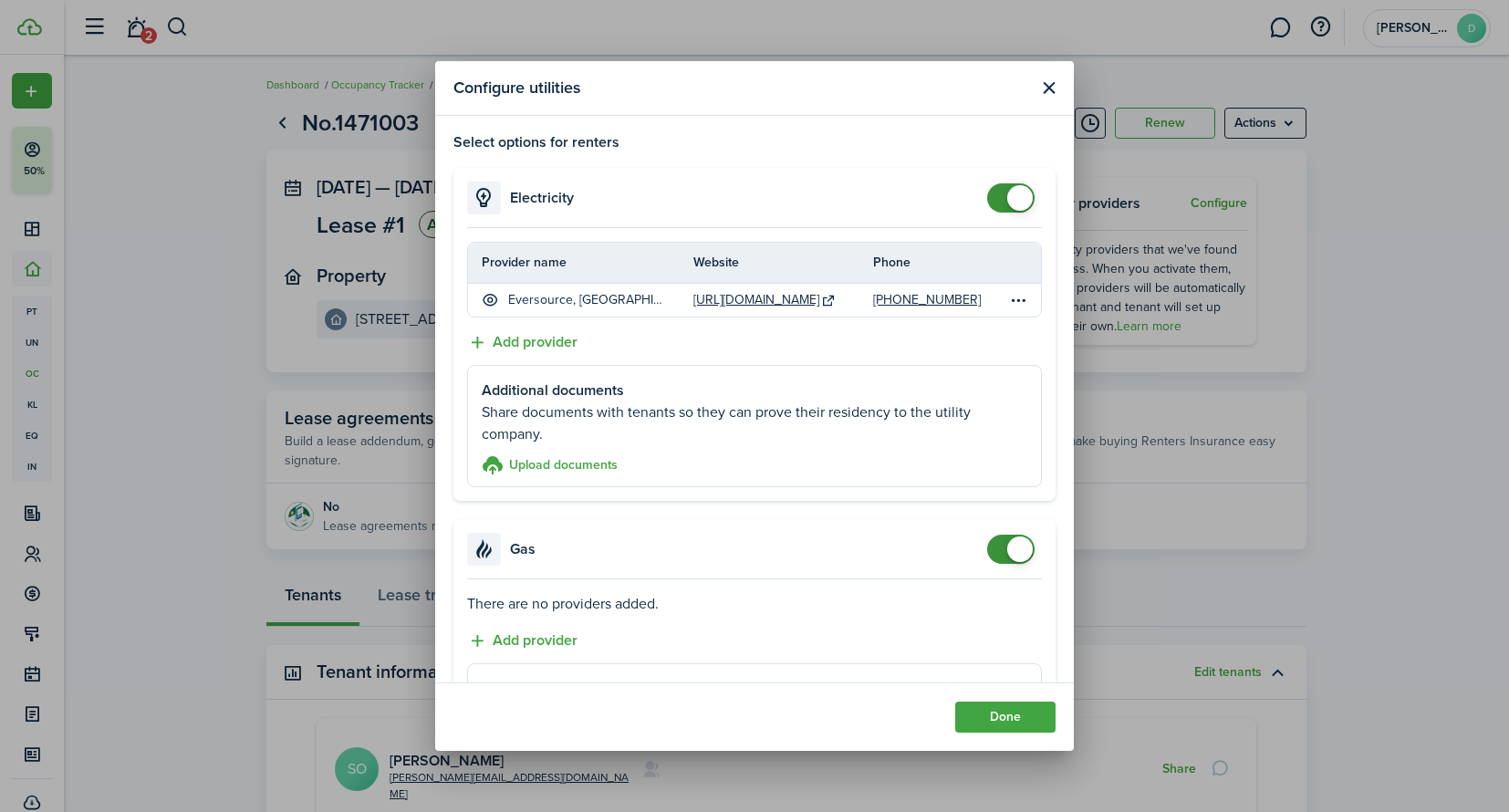
scroll to position [4, 0]
click at [536, 342] on button "Add provider" at bounding box center [522, 341] width 110 height 22
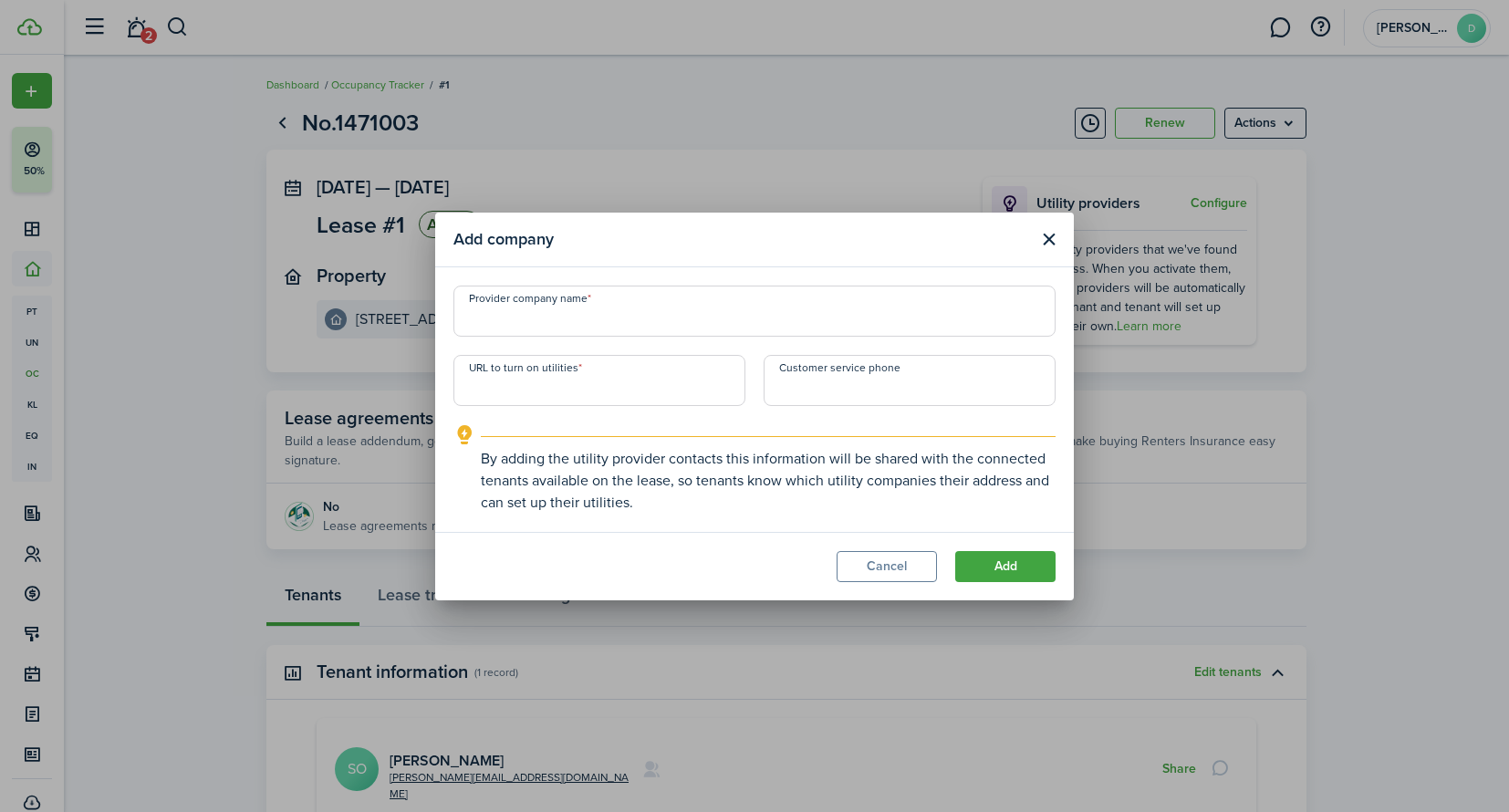
click at [1054, 239] on button "Close modal" at bounding box center [1048, 239] width 22 height 22
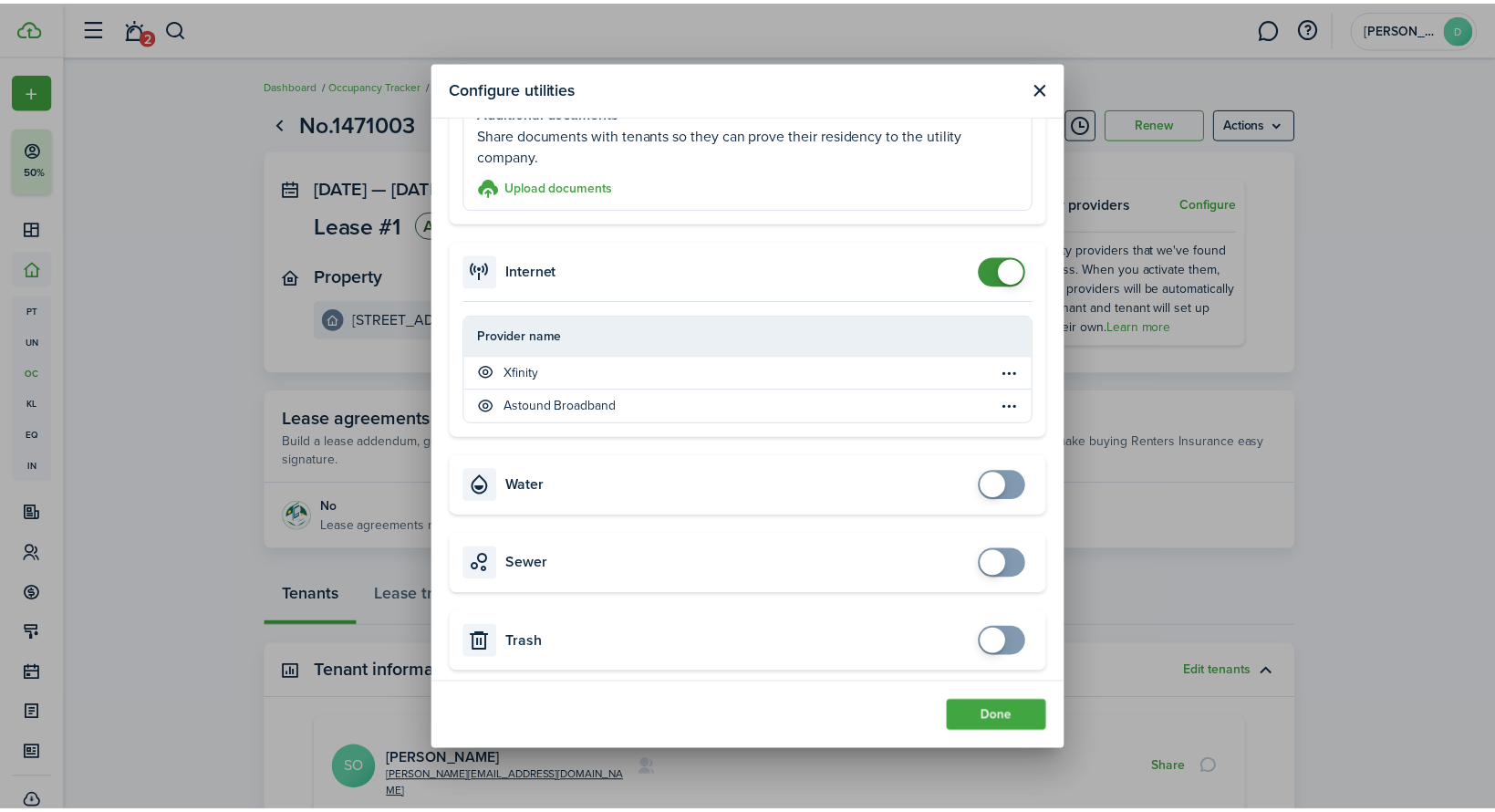
scroll to position [587, 0]
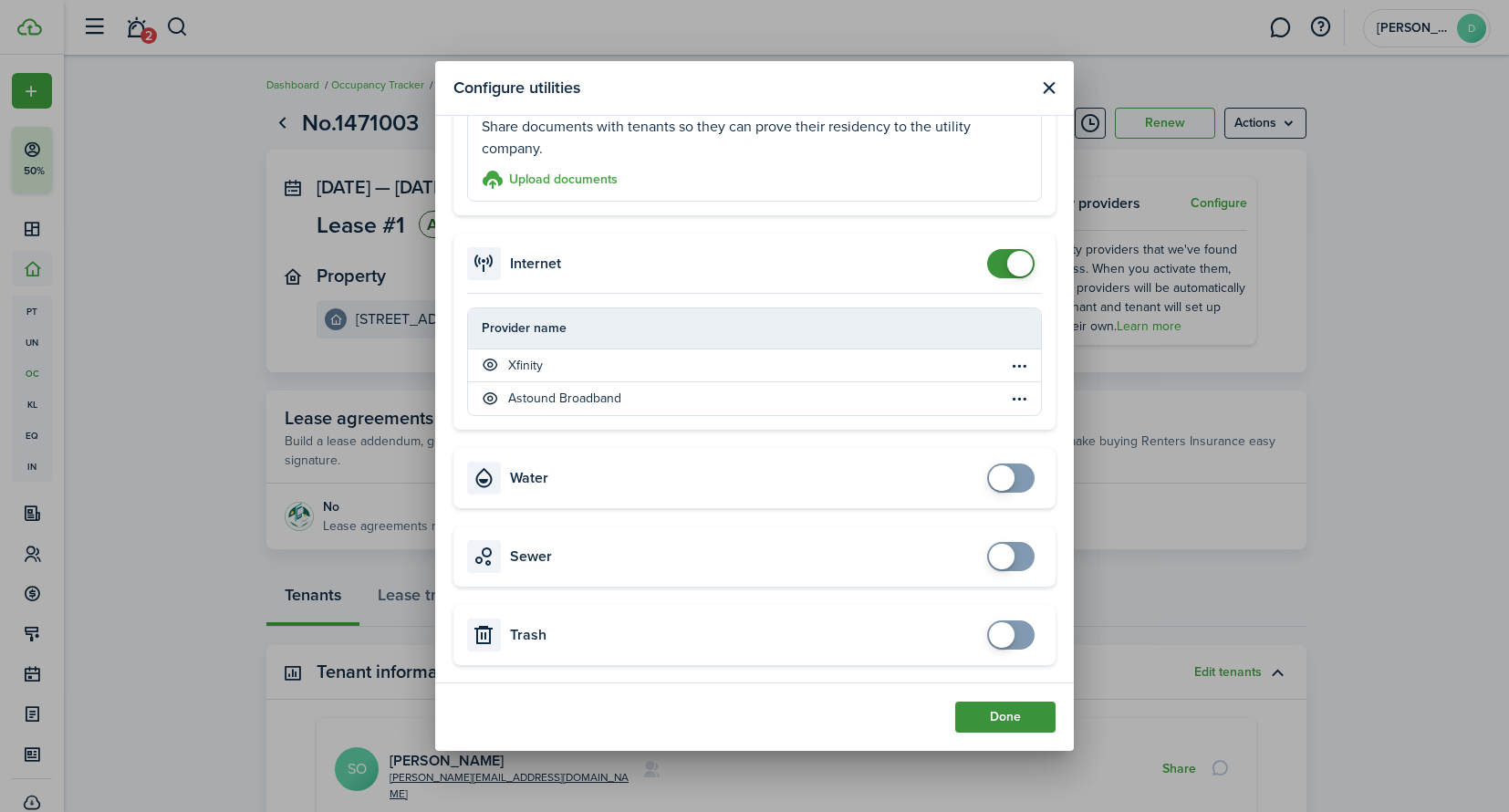
click at [990, 727] on button "Done" at bounding box center [1005, 716] width 100 height 31
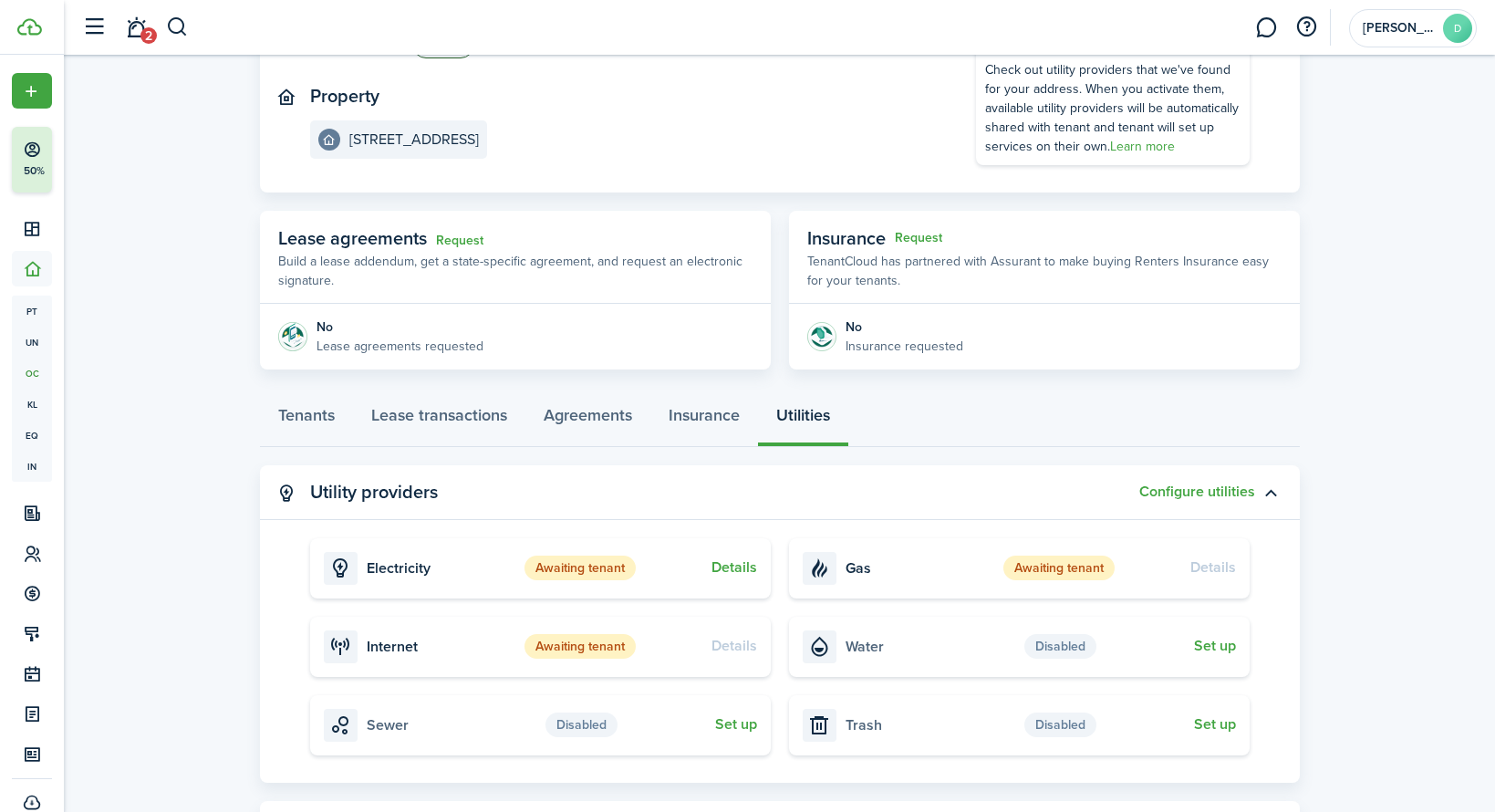
scroll to position [190, 0]
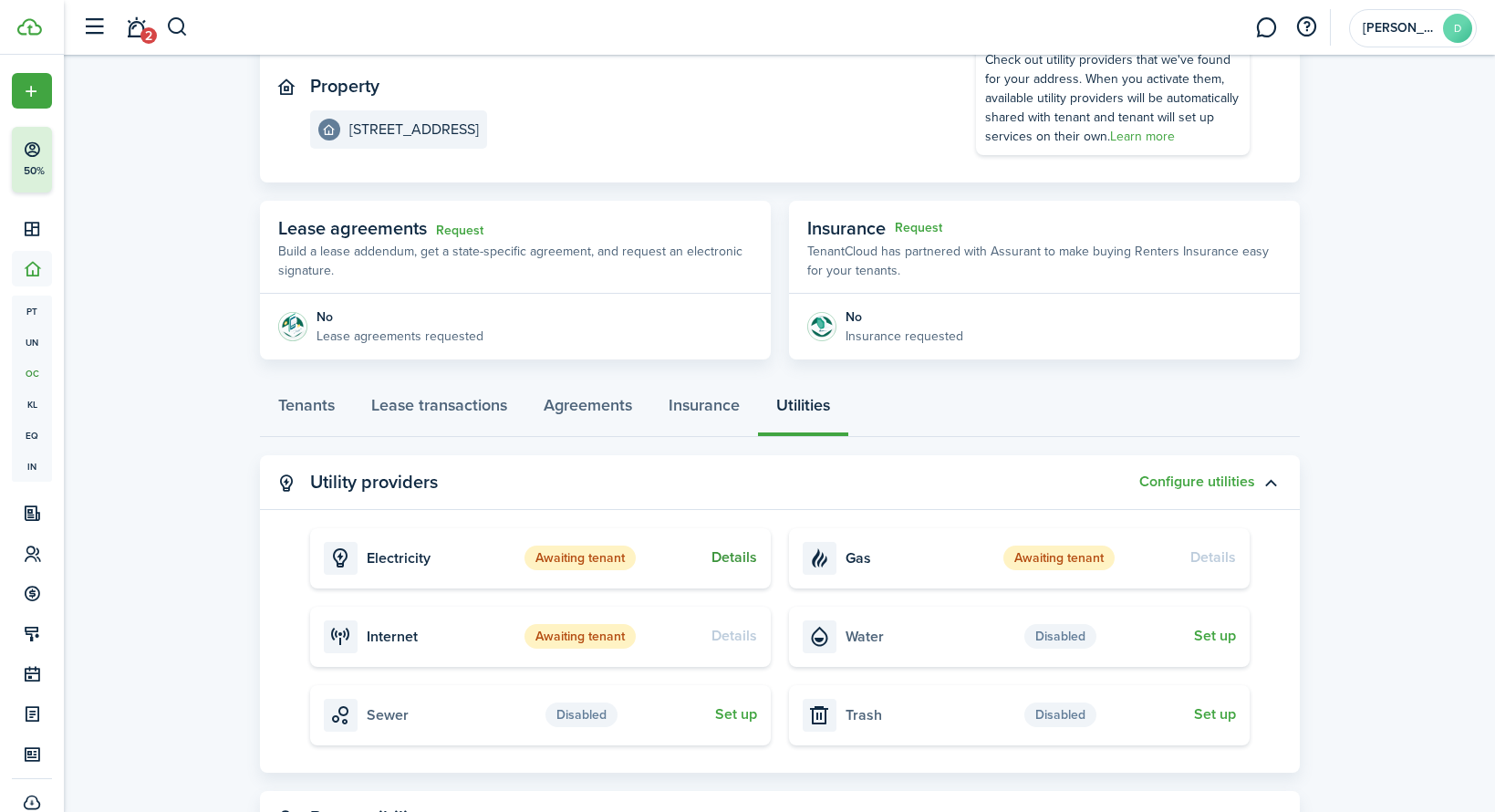
click at [720, 558] on button "Details" at bounding box center [734, 557] width 46 height 17
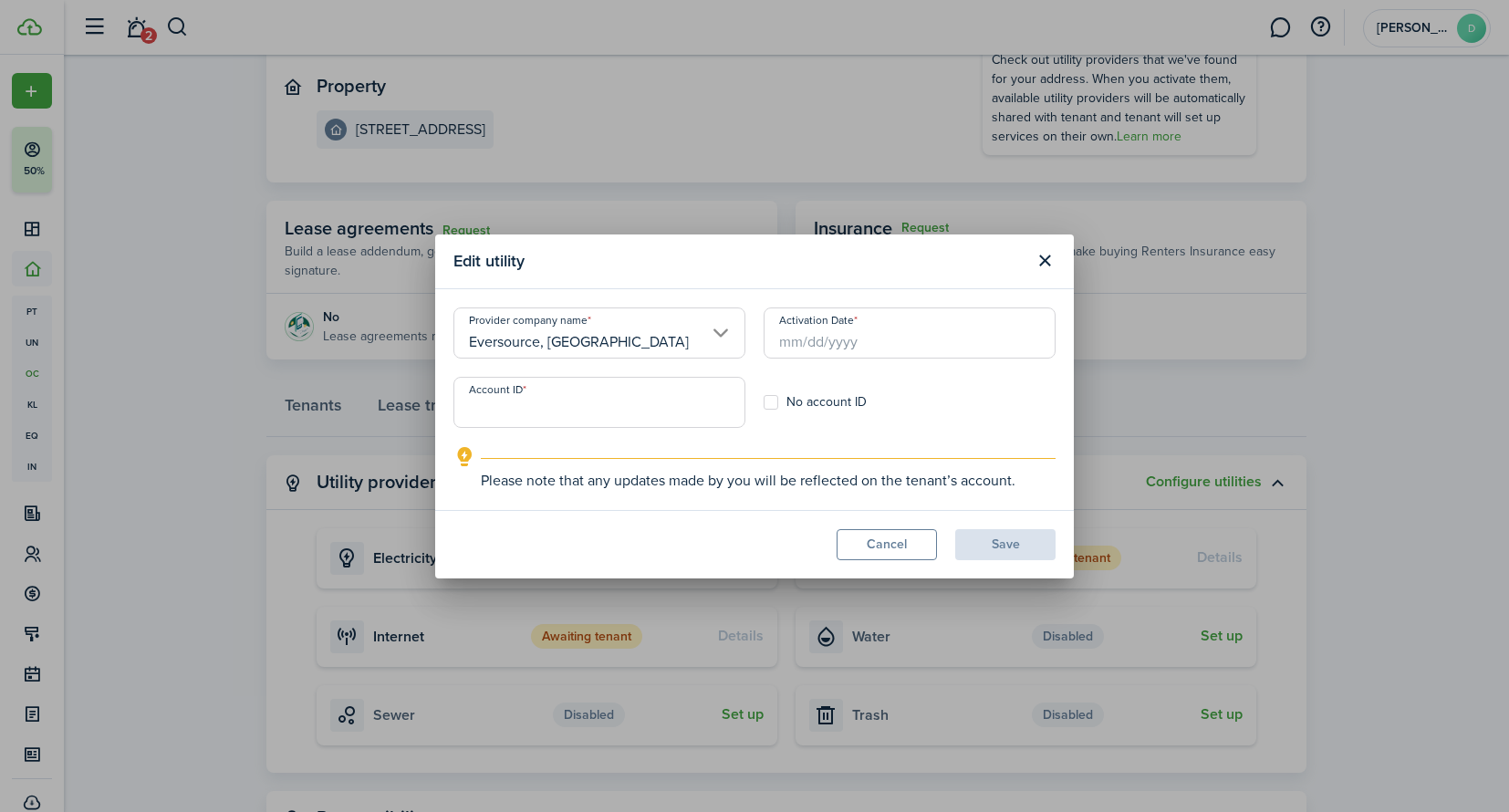
click at [659, 339] on input "Eversource, [GEOGRAPHIC_DATA]" at bounding box center [599, 332] width 291 height 51
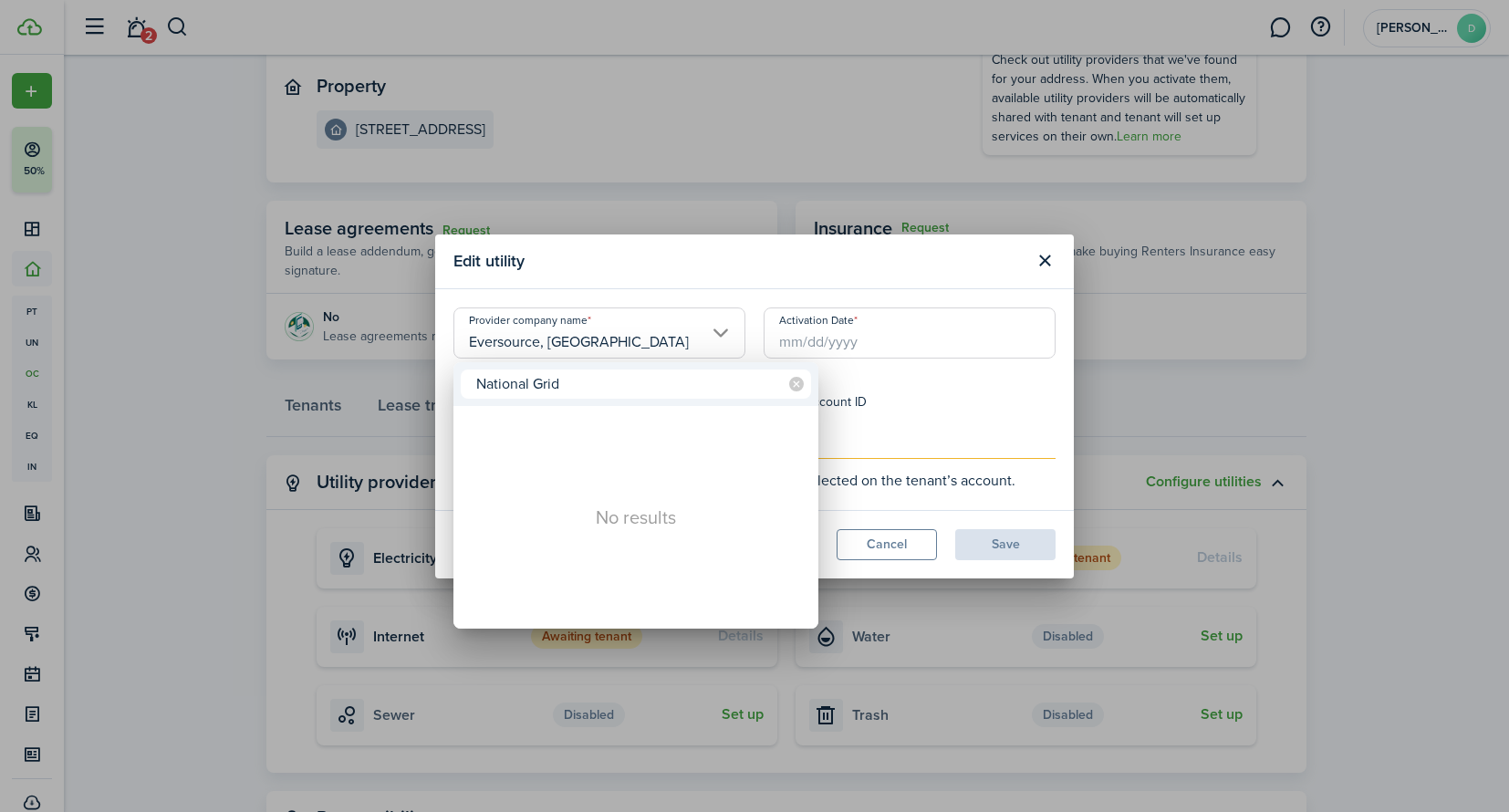
type input "National Grid"
click at [932, 403] on div at bounding box center [754, 406] width 1800 height 1103
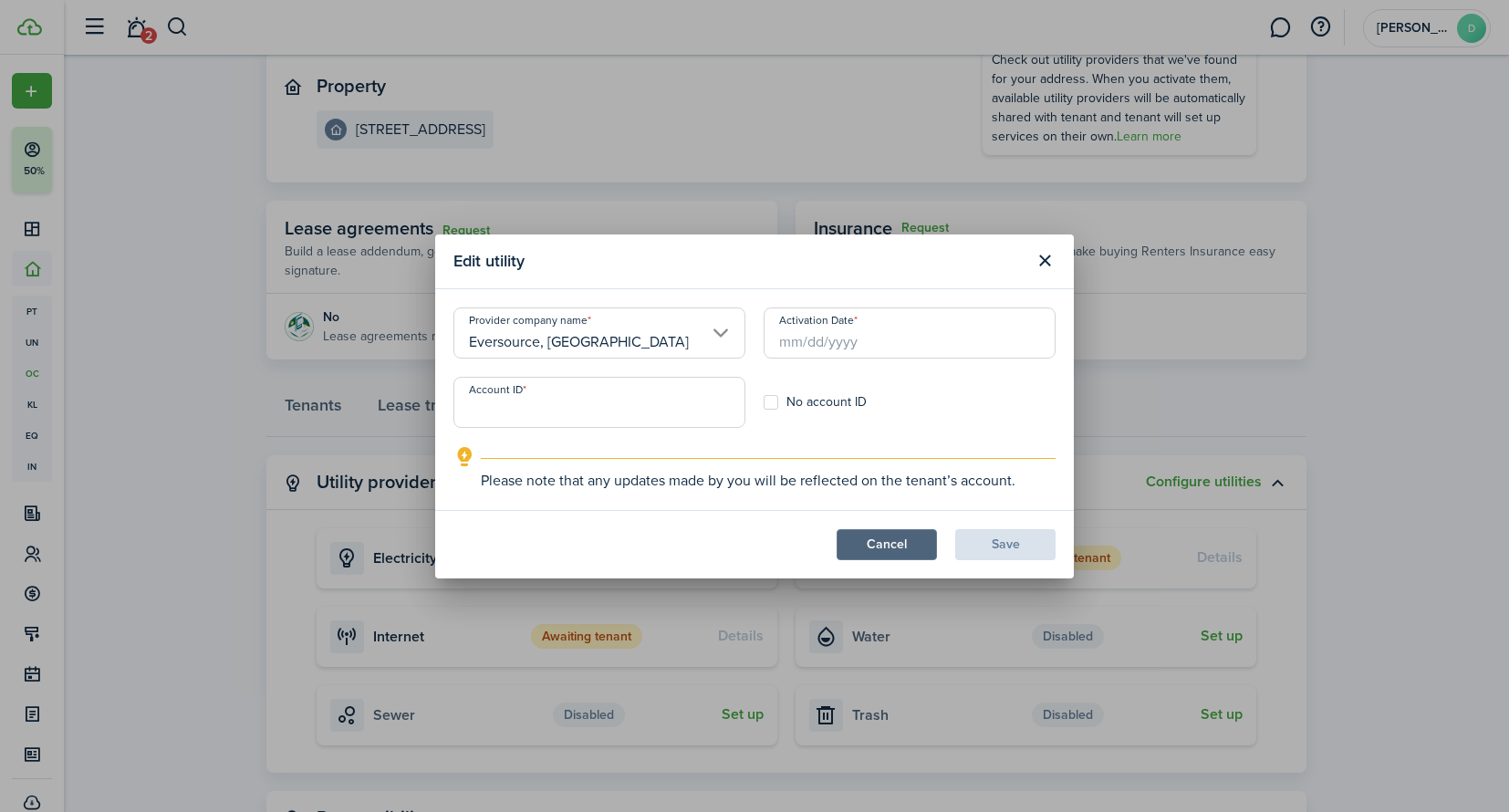
click at [885, 550] on button "Cancel" at bounding box center [886, 545] width 100 height 31
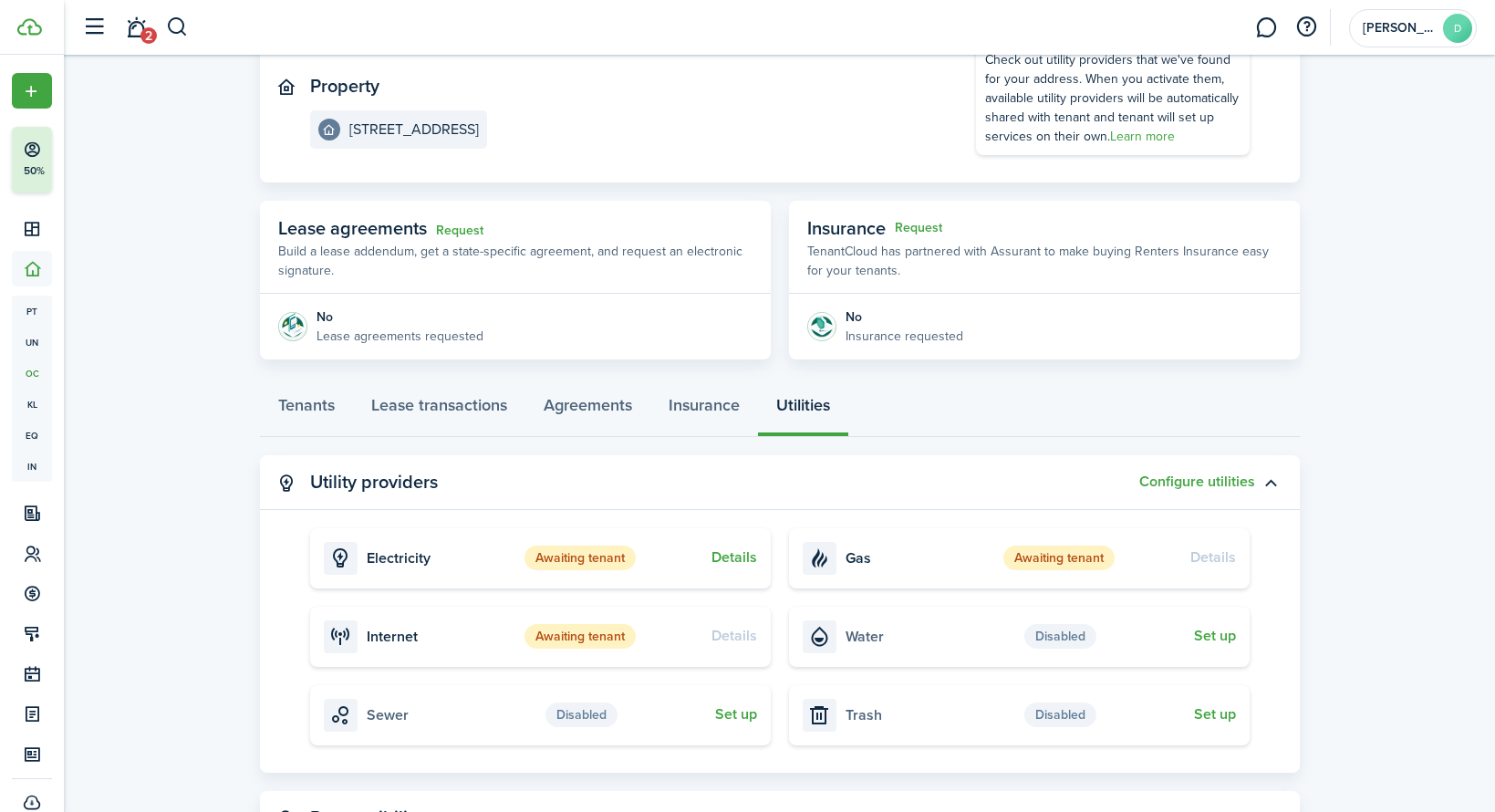
click at [1056, 566] on status "Awaiting tenant" at bounding box center [1059, 558] width 111 height 25
click at [497, 563] on card "Details Electricity Awaiting tenant" at bounding box center [540, 559] width 460 height 60
click at [1268, 485] on button "button" at bounding box center [1271, 483] width 31 height 31
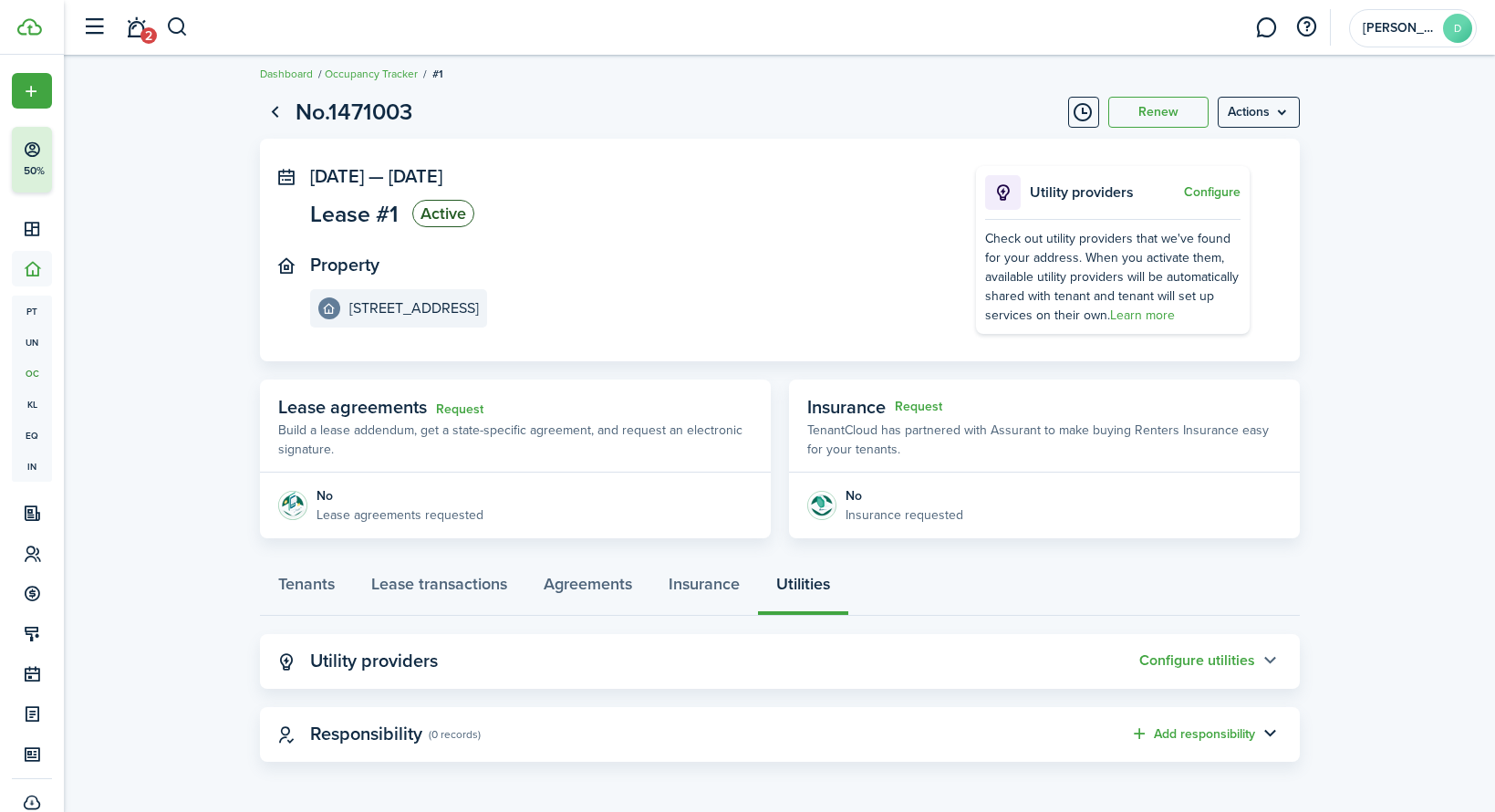
click at [1272, 659] on button "button" at bounding box center [1271, 661] width 31 height 31
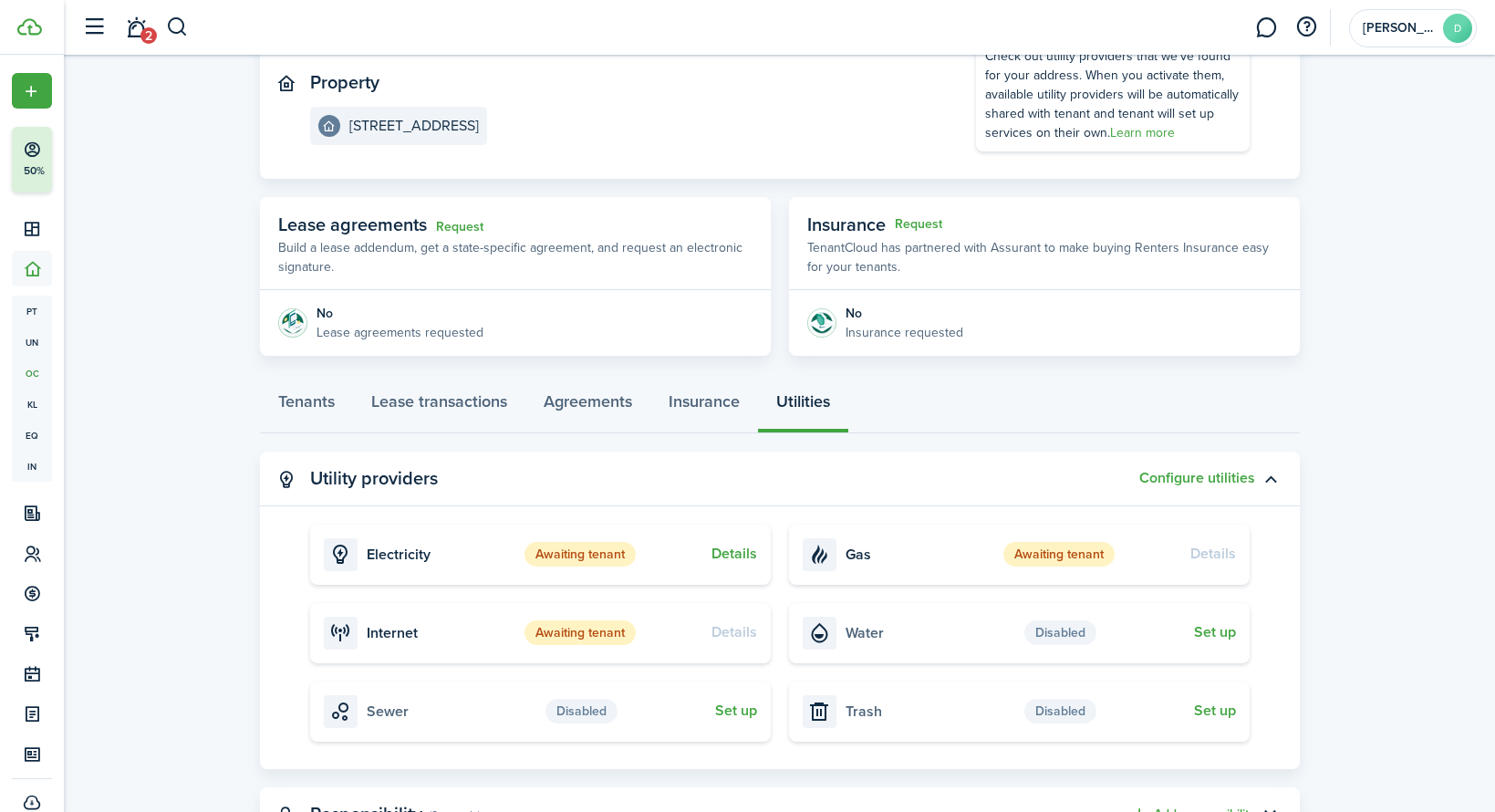
scroll to position [274, 0]
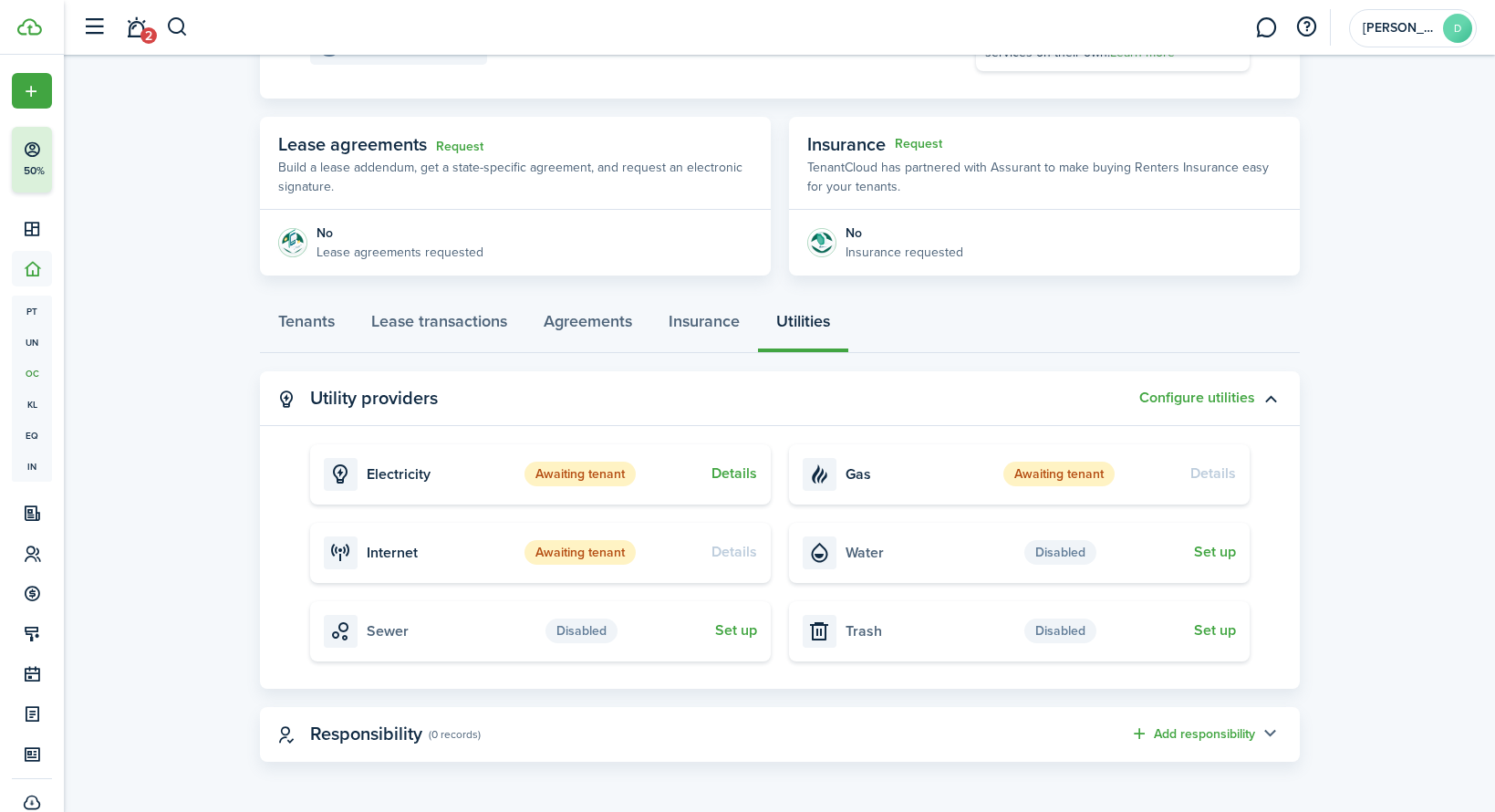
click at [1257, 728] on button "button" at bounding box center [1271, 734] width 31 height 31
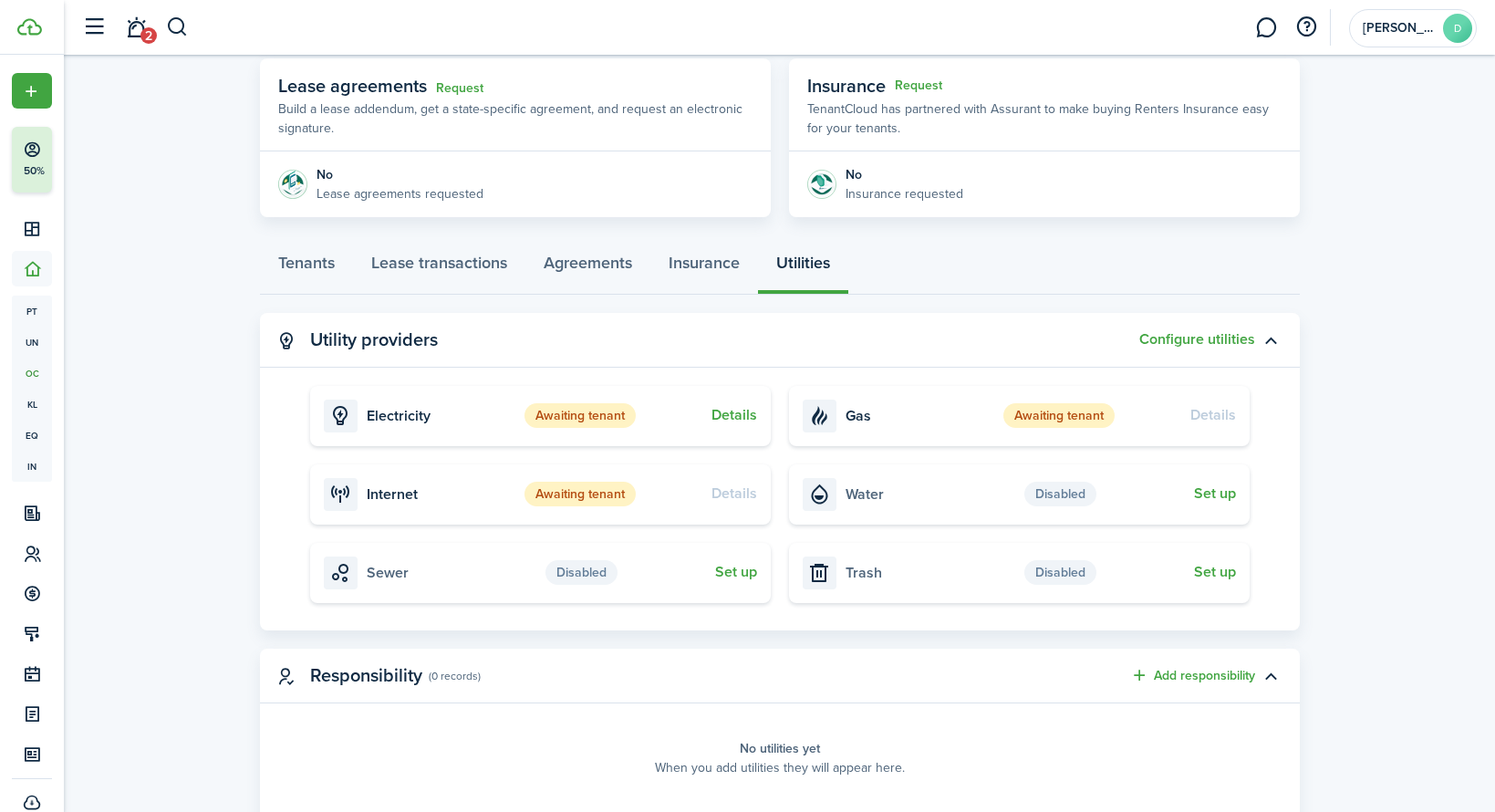
scroll to position [392, 0]
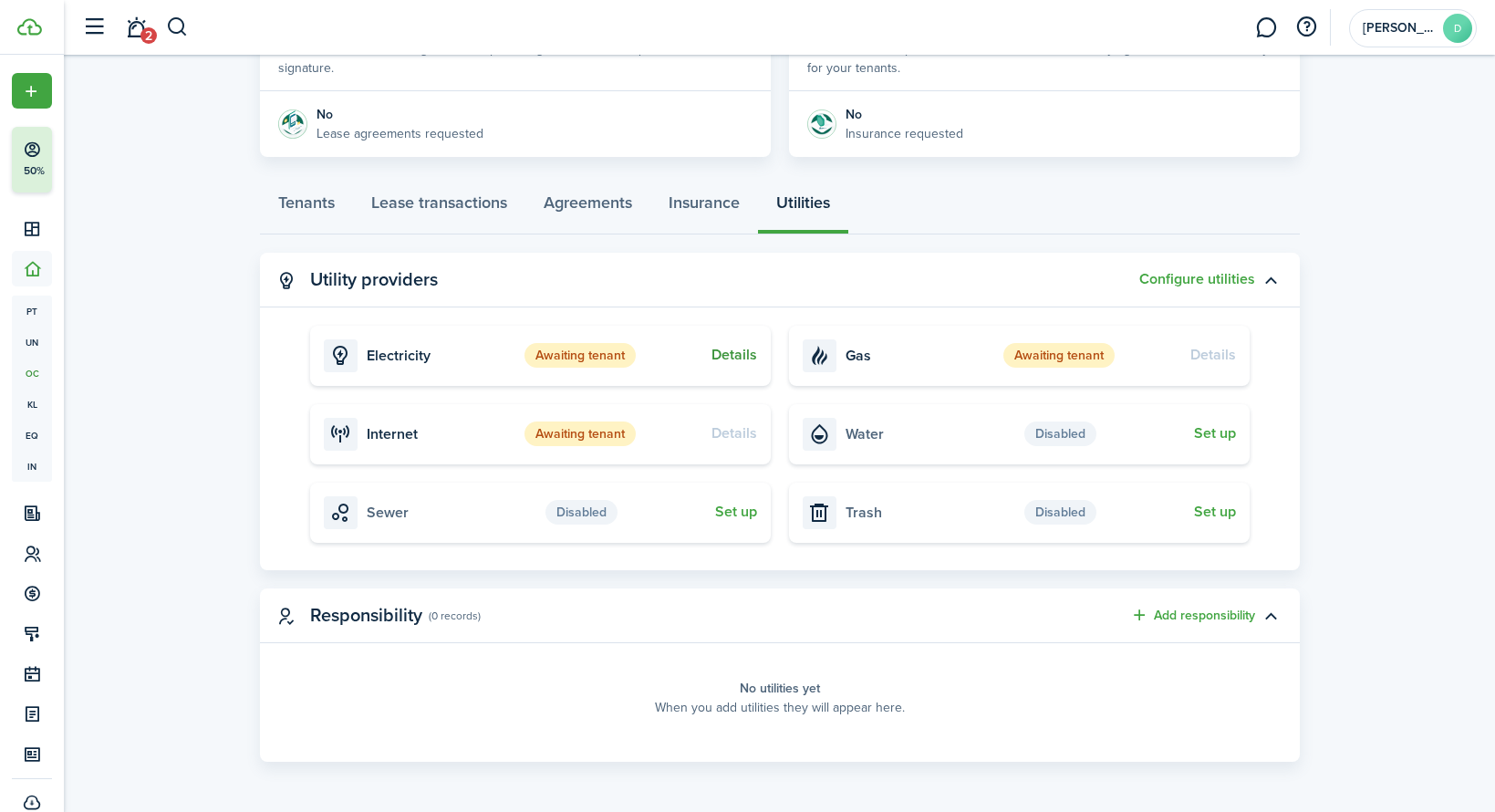
click at [735, 353] on button "Details" at bounding box center [734, 355] width 46 height 17
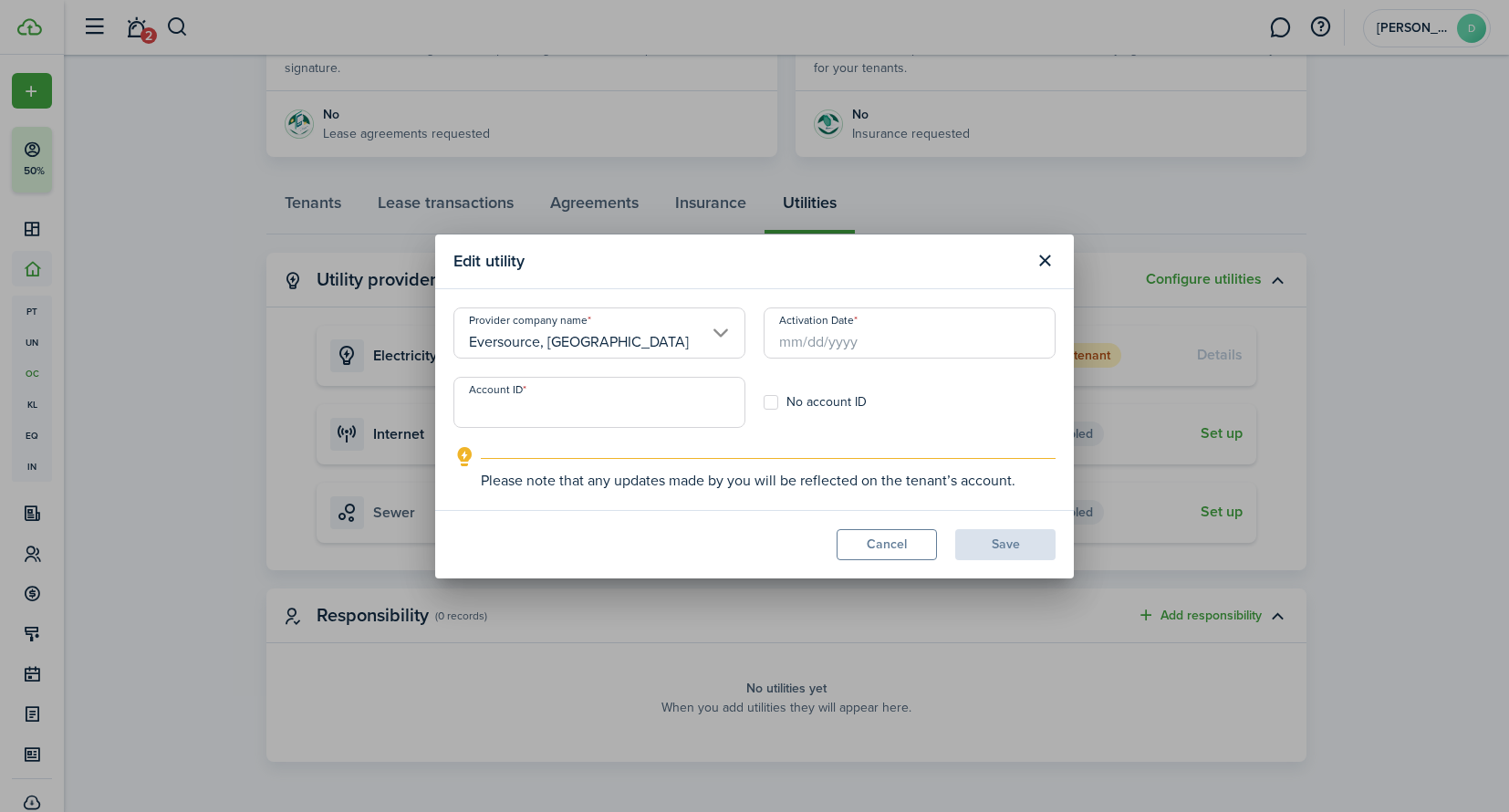
click at [615, 346] on input "Eversource, [GEOGRAPHIC_DATA]" at bounding box center [599, 332] width 291 height 51
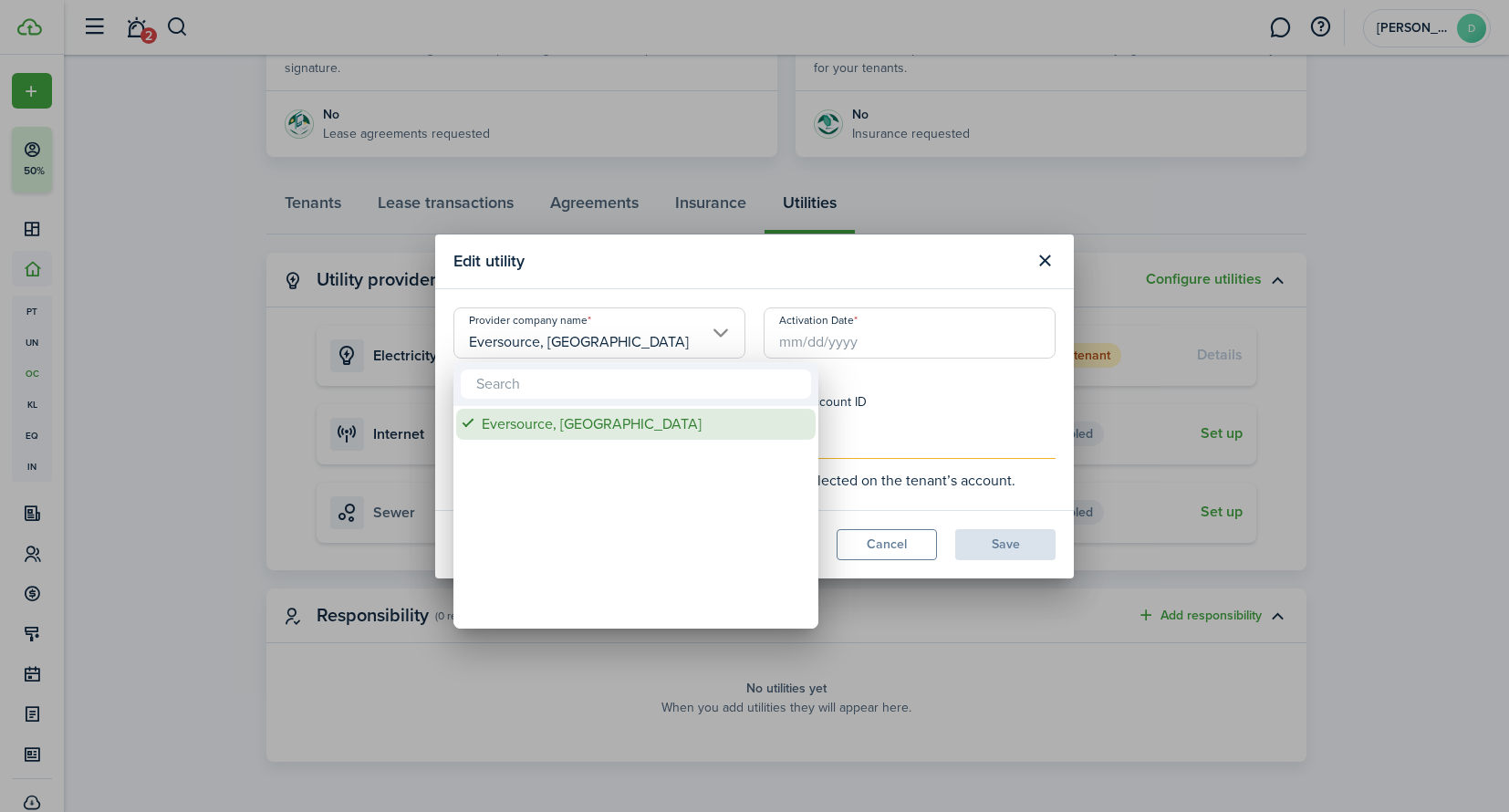
click at [488, 430] on div "Eversource, [GEOGRAPHIC_DATA]" at bounding box center [642, 424] width 323 height 31
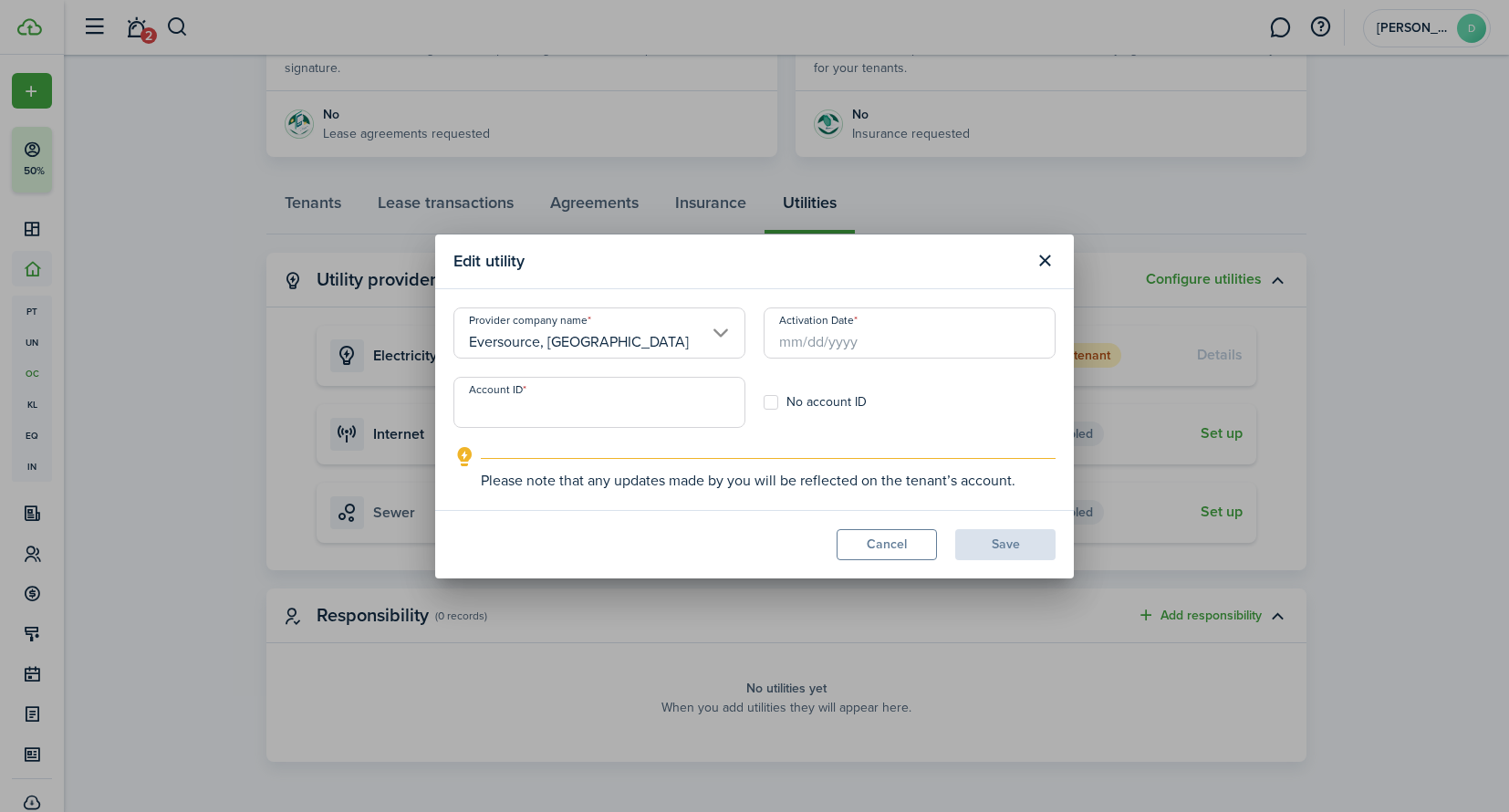
click at [781, 404] on label "No account ID" at bounding box center [815, 402] width 103 height 15
click at [763, 403] on input "No account ID" at bounding box center [762, 402] width 1 height 1
checkbox input "true"
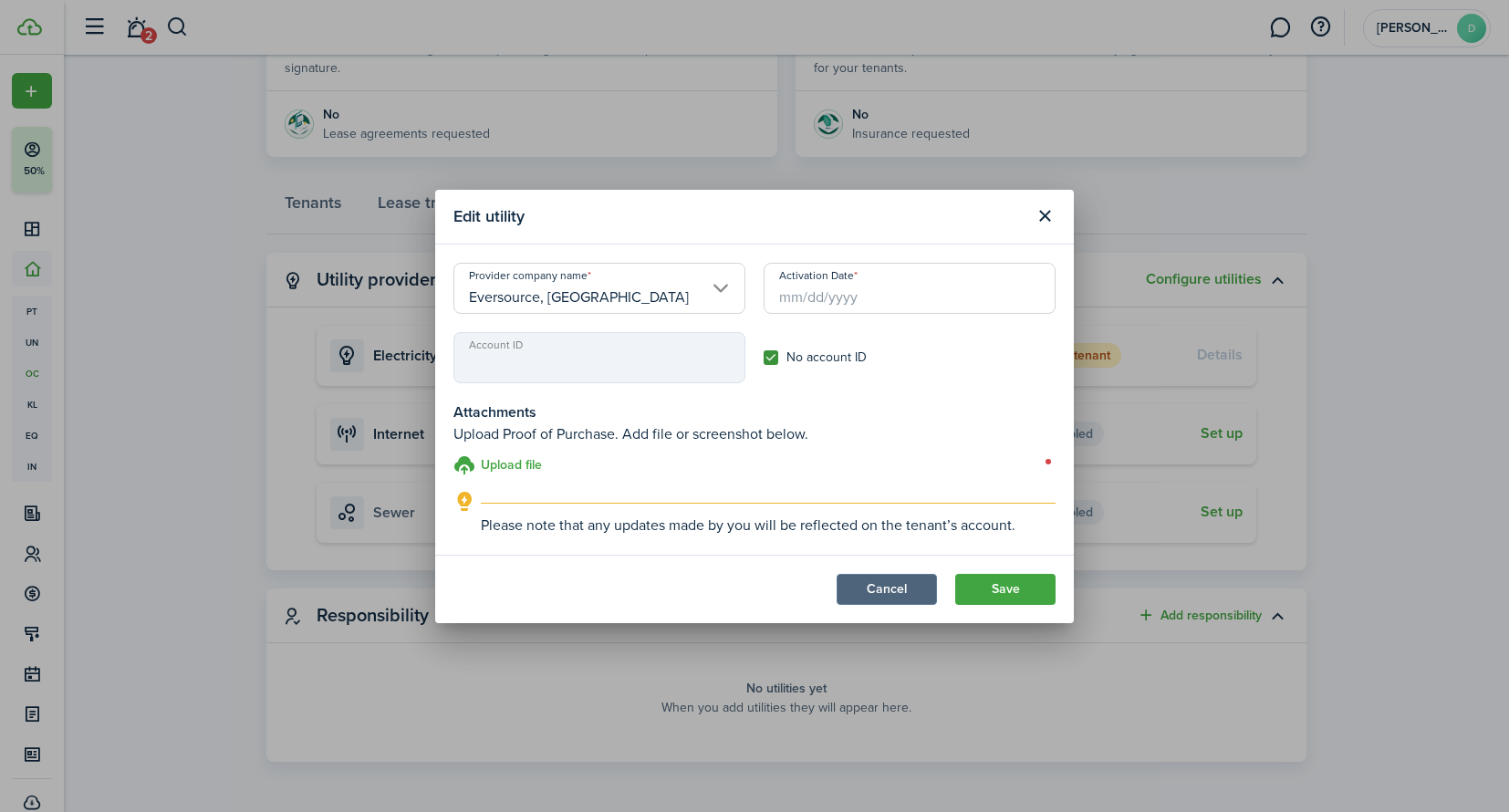
click at [913, 598] on button "Cancel" at bounding box center [886, 589] width 100 height 31
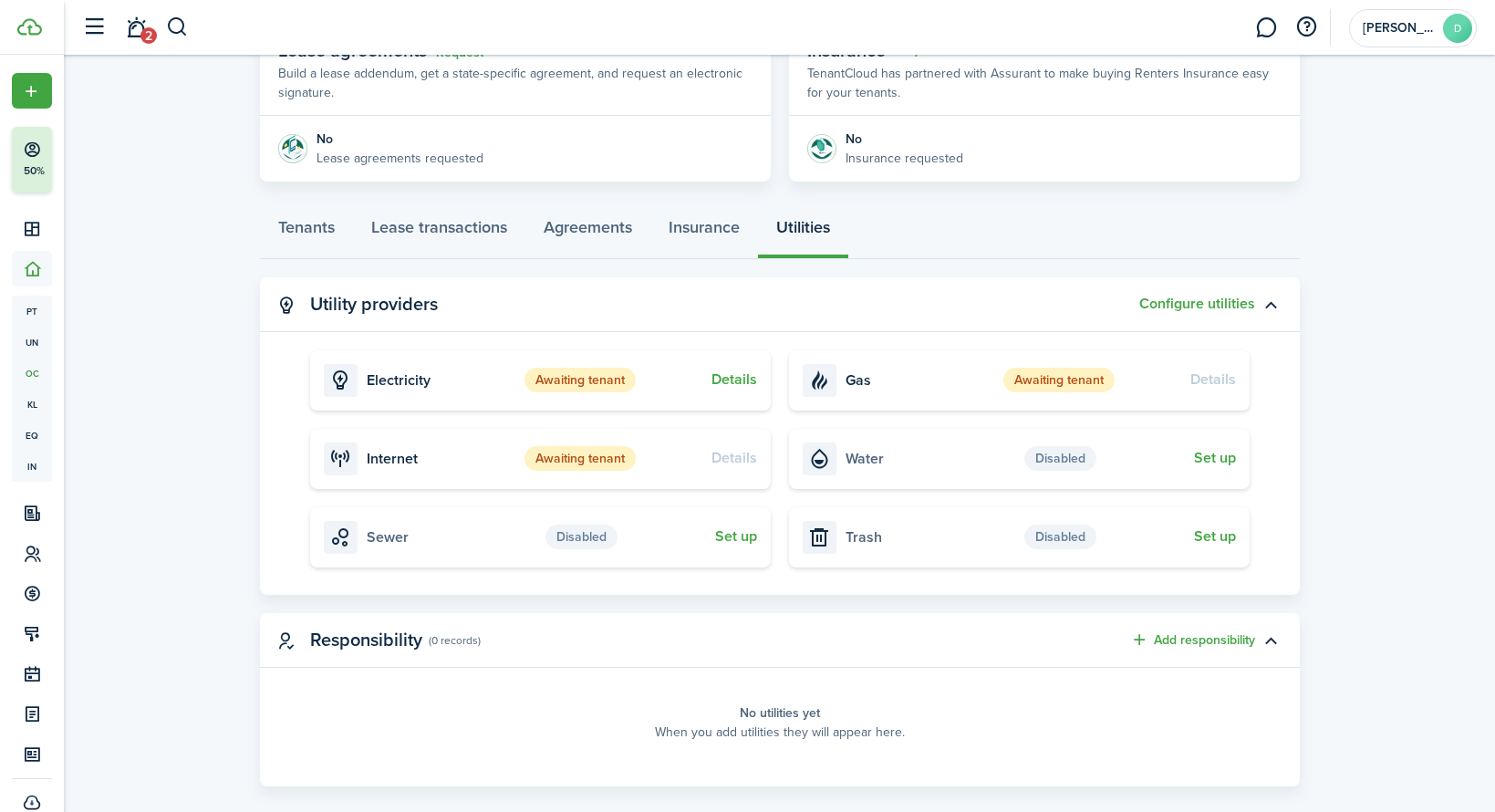
scroll to position [367, 0]
click at [1236, 305] on button "Configure utilities" at bounding box center [1198, 304] width 116 height 17
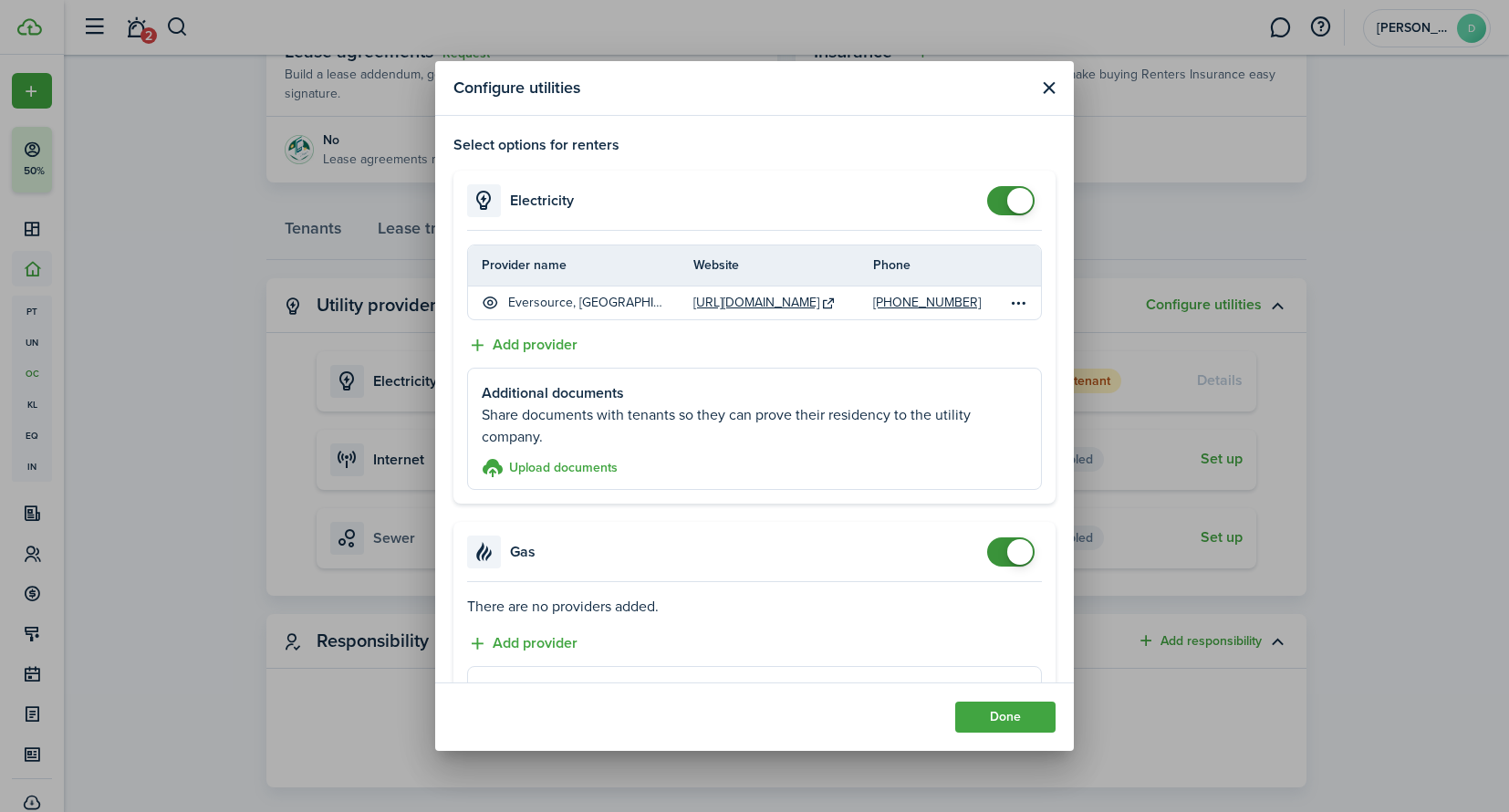
checkbox input "false"
click at [1010, 199] on span at bounding box center [1020, 201] width 25 height 25
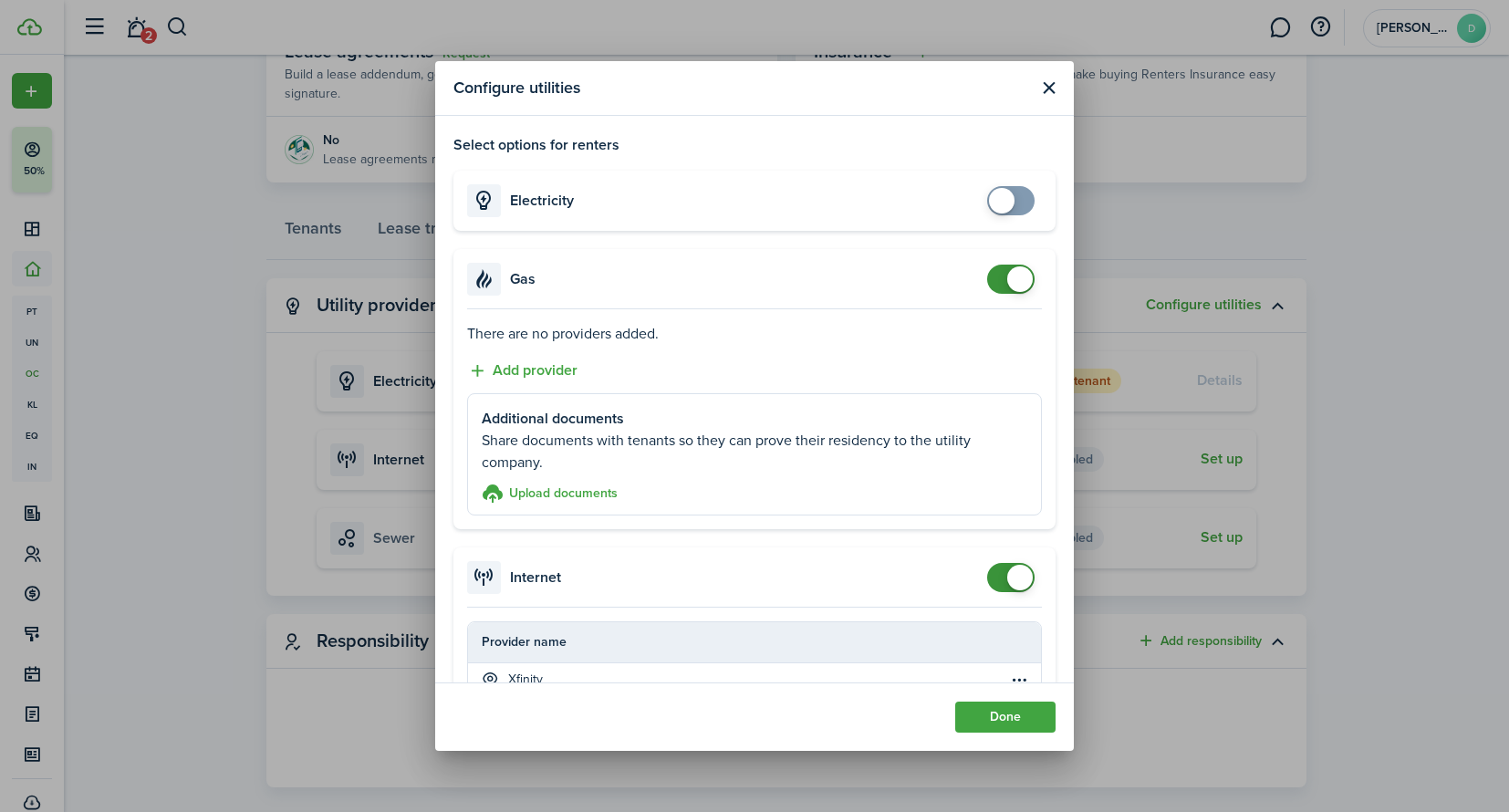
checkbox input "false"
click at [1007, 270] on span at bounding box center [1020, 279] width 25 height 25
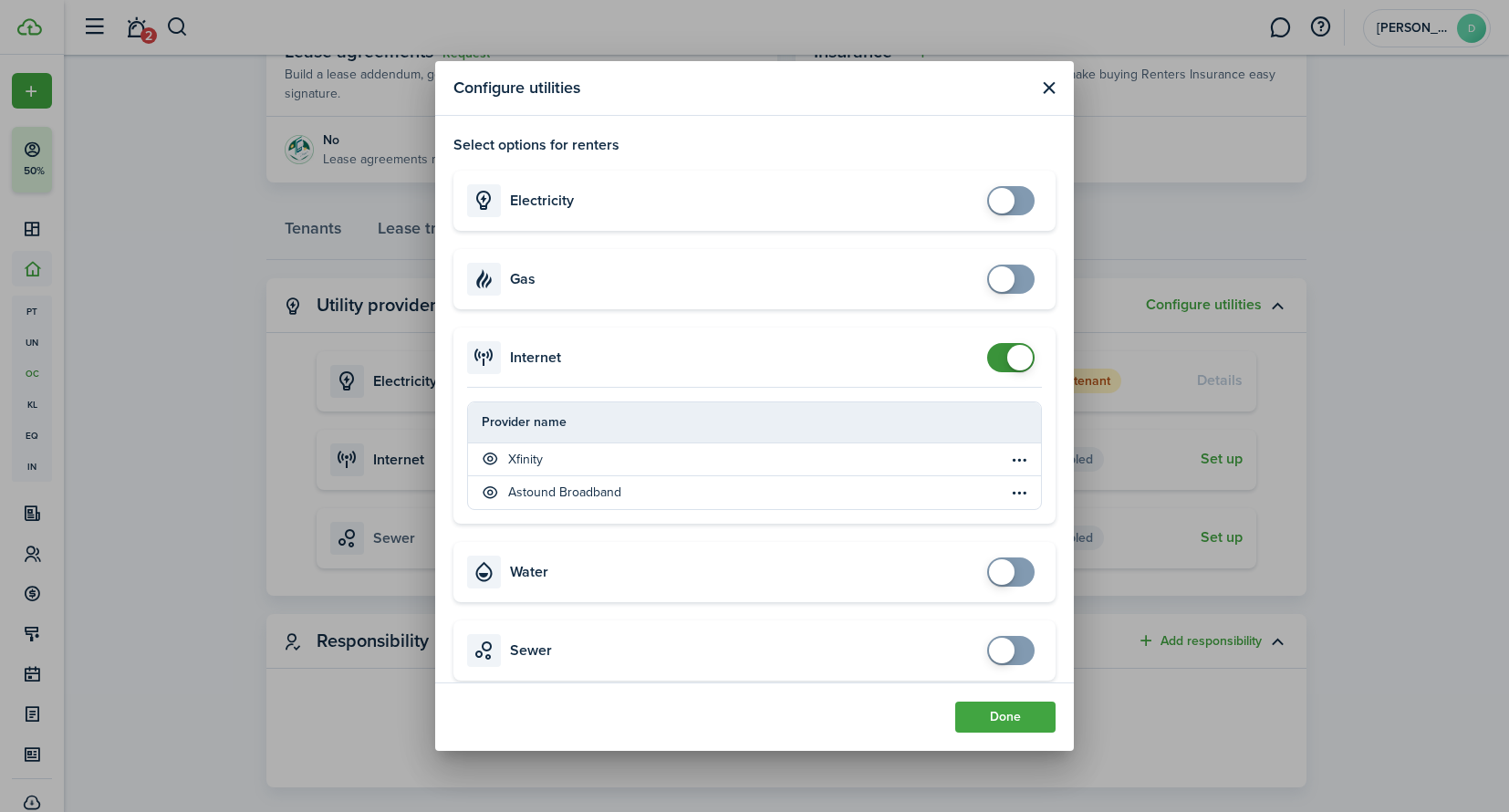
checkbox input "false"
click at [1007, 362] on span at bounding box center [1020, 358] width 25 height 25
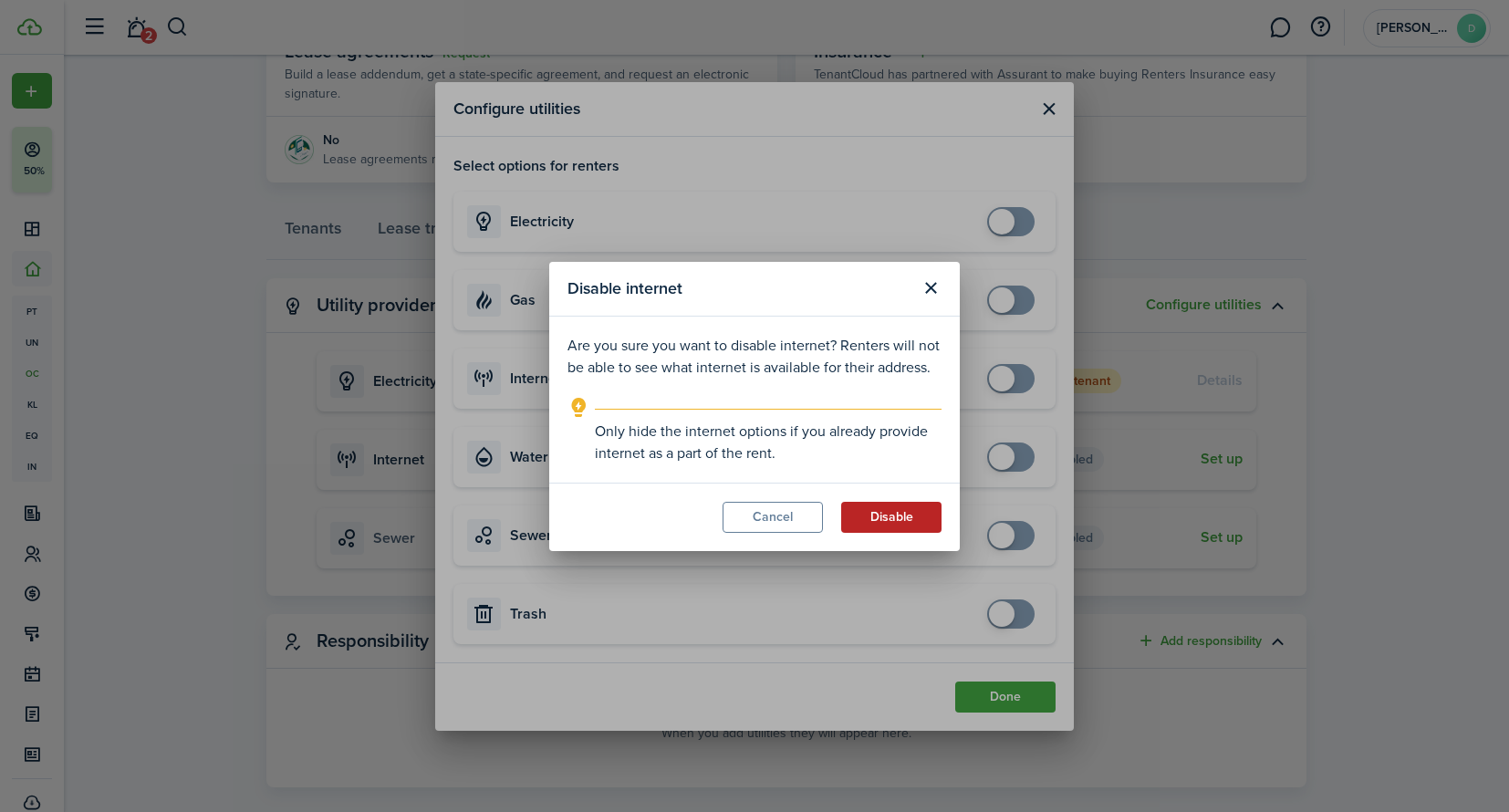
click at [895, 520] on button "Disable" at bounding box center [891, 518] width 100 height 31
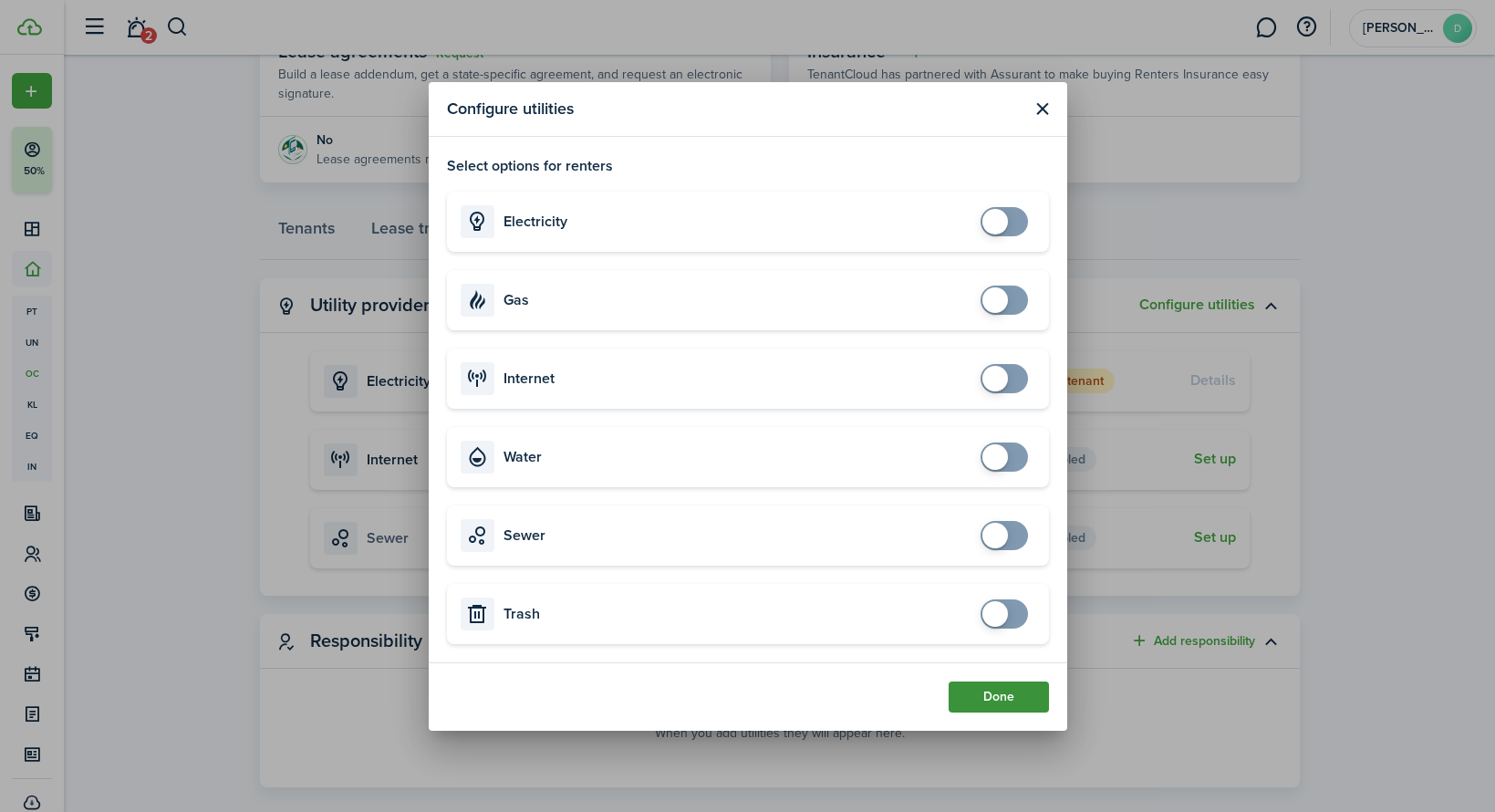
click at [998, 694] on button "Done" at bounding box center [999, 697] width 100 height 31
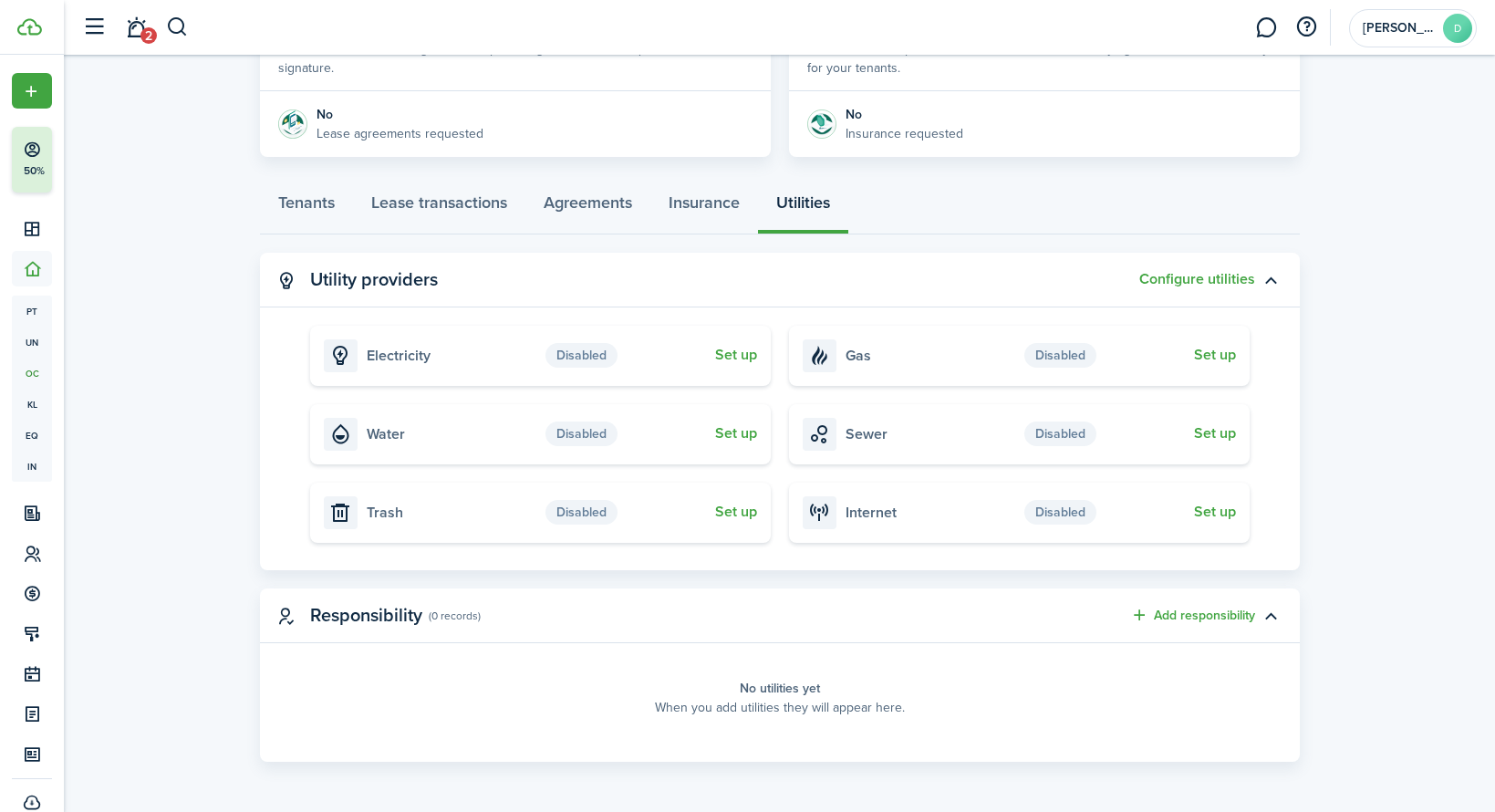
scroll to position [219, 0]
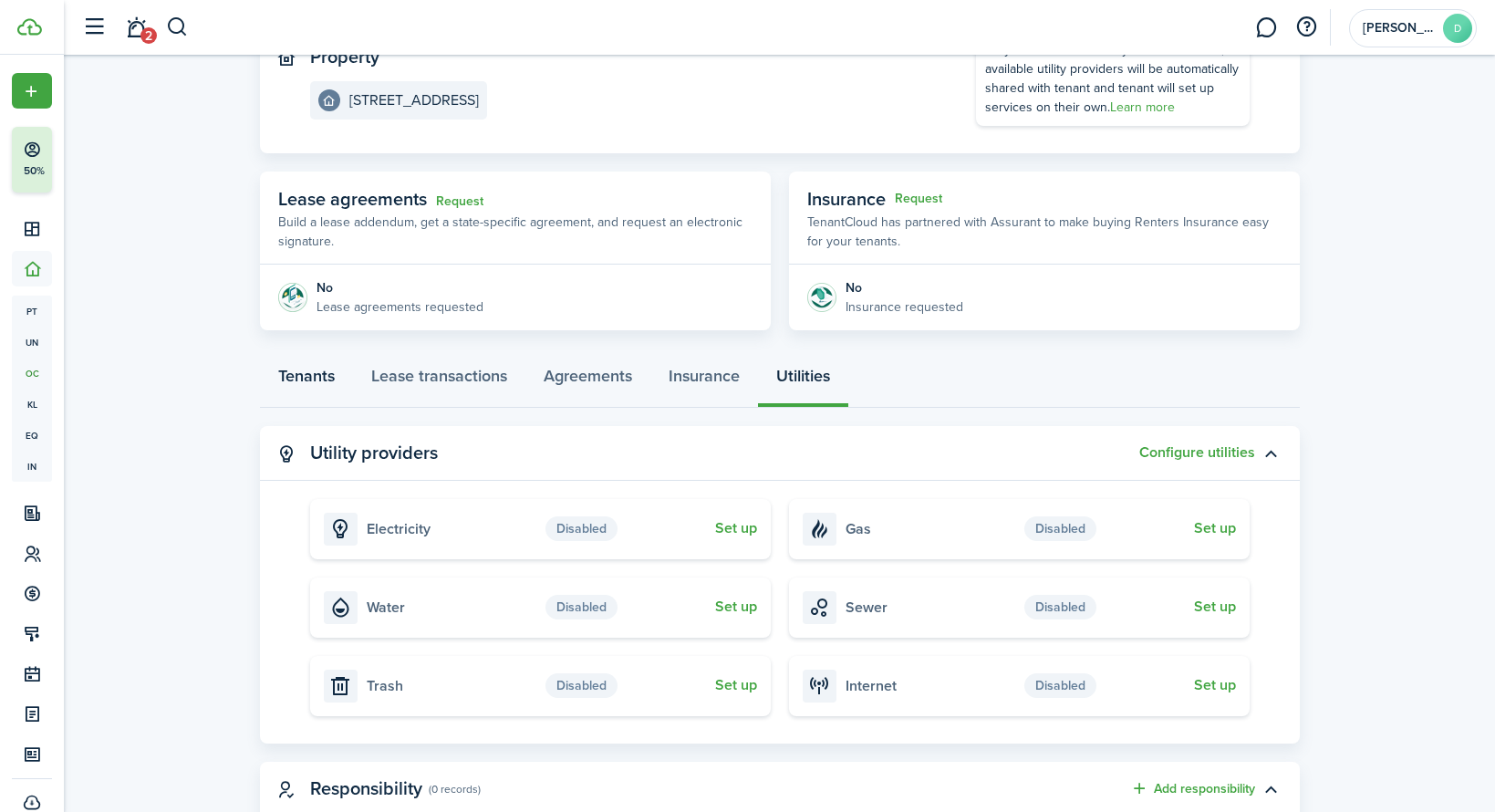
click at [301, 383] on link "Tenants" at bounding box center [306, 380] width 93 height 55
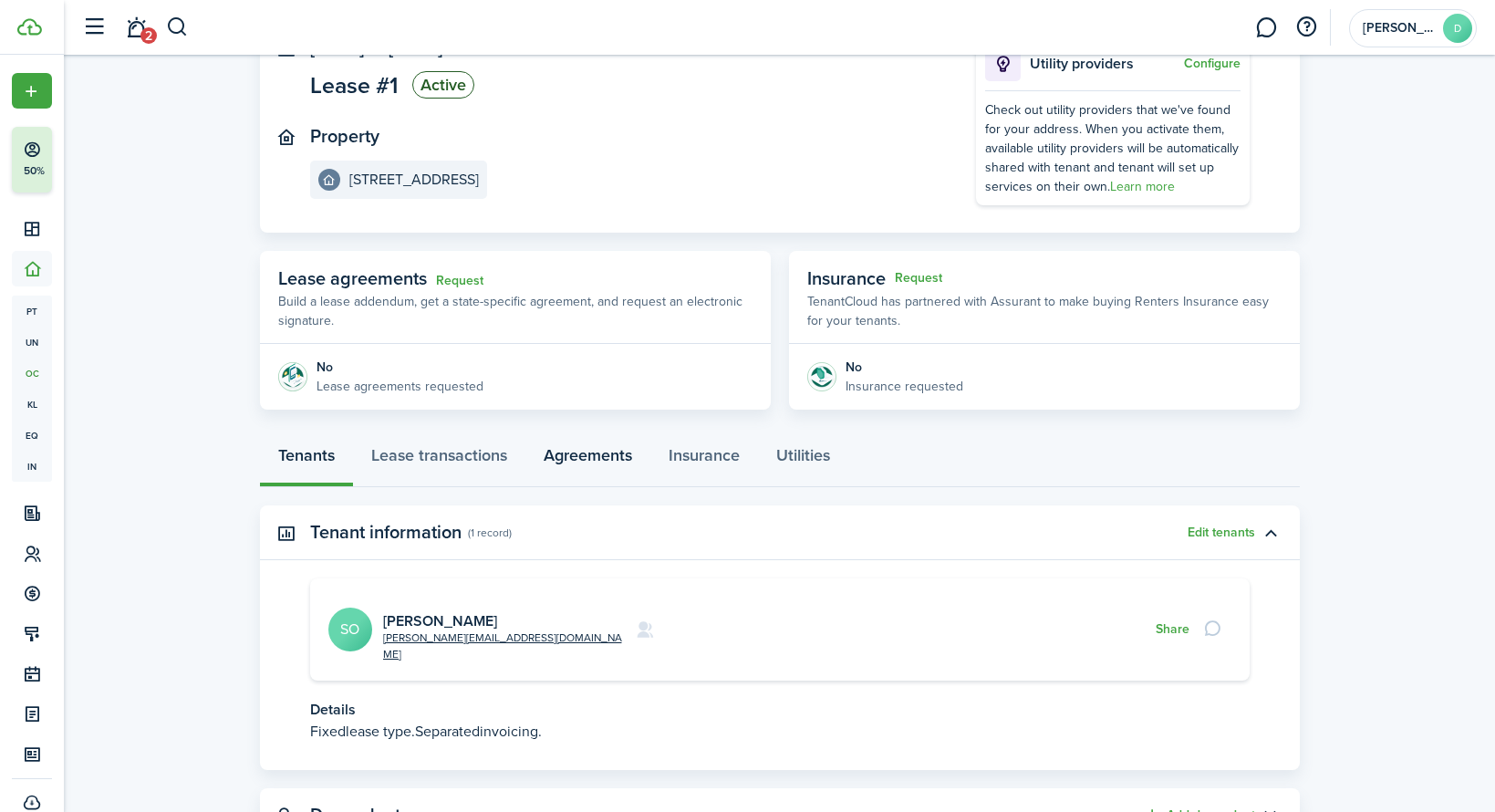
scroll to position [199, 0]
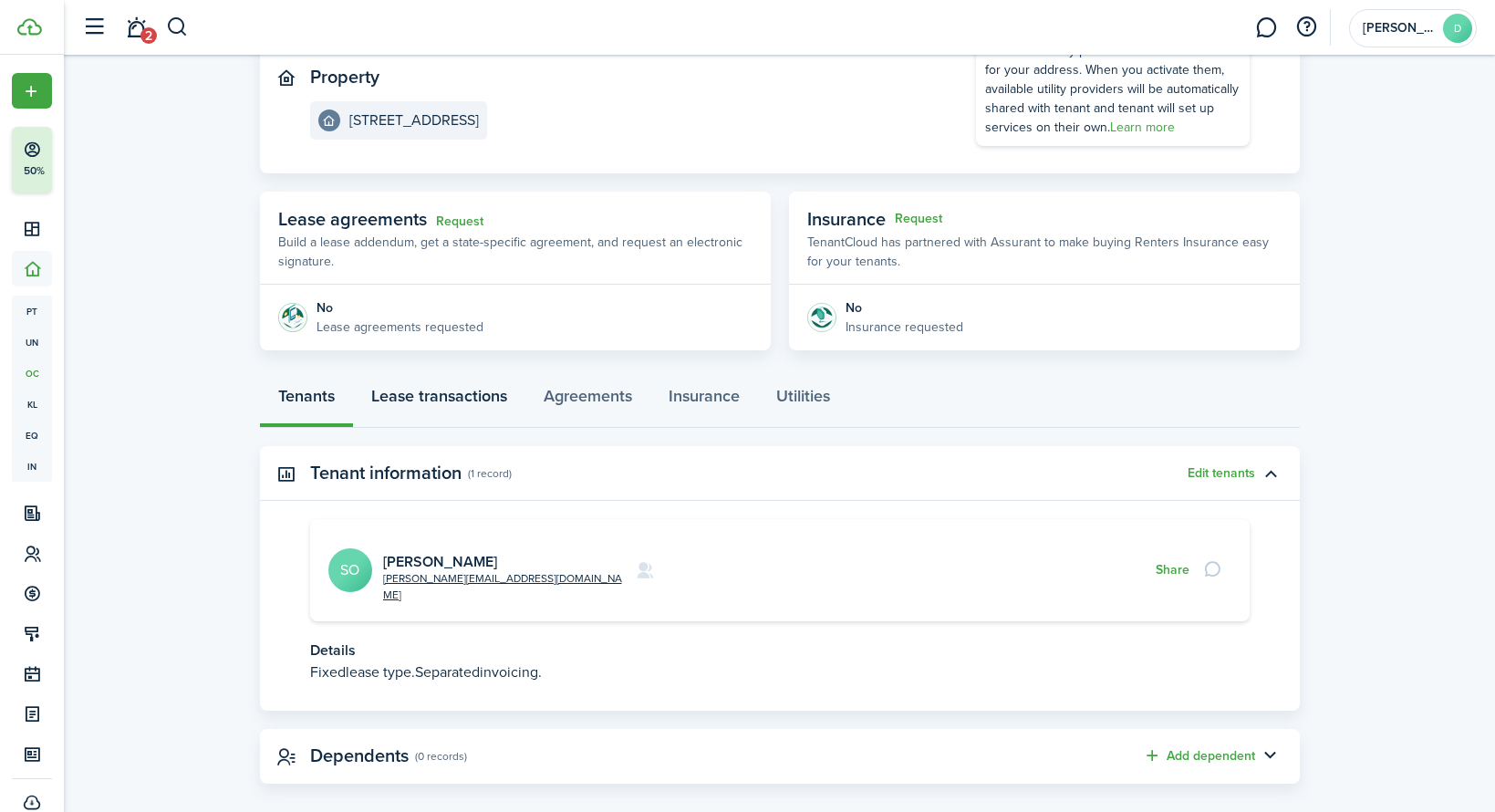
click at [452, 403] on link "Lease transactions" at bounding box center [439, 401] width 173 height 55
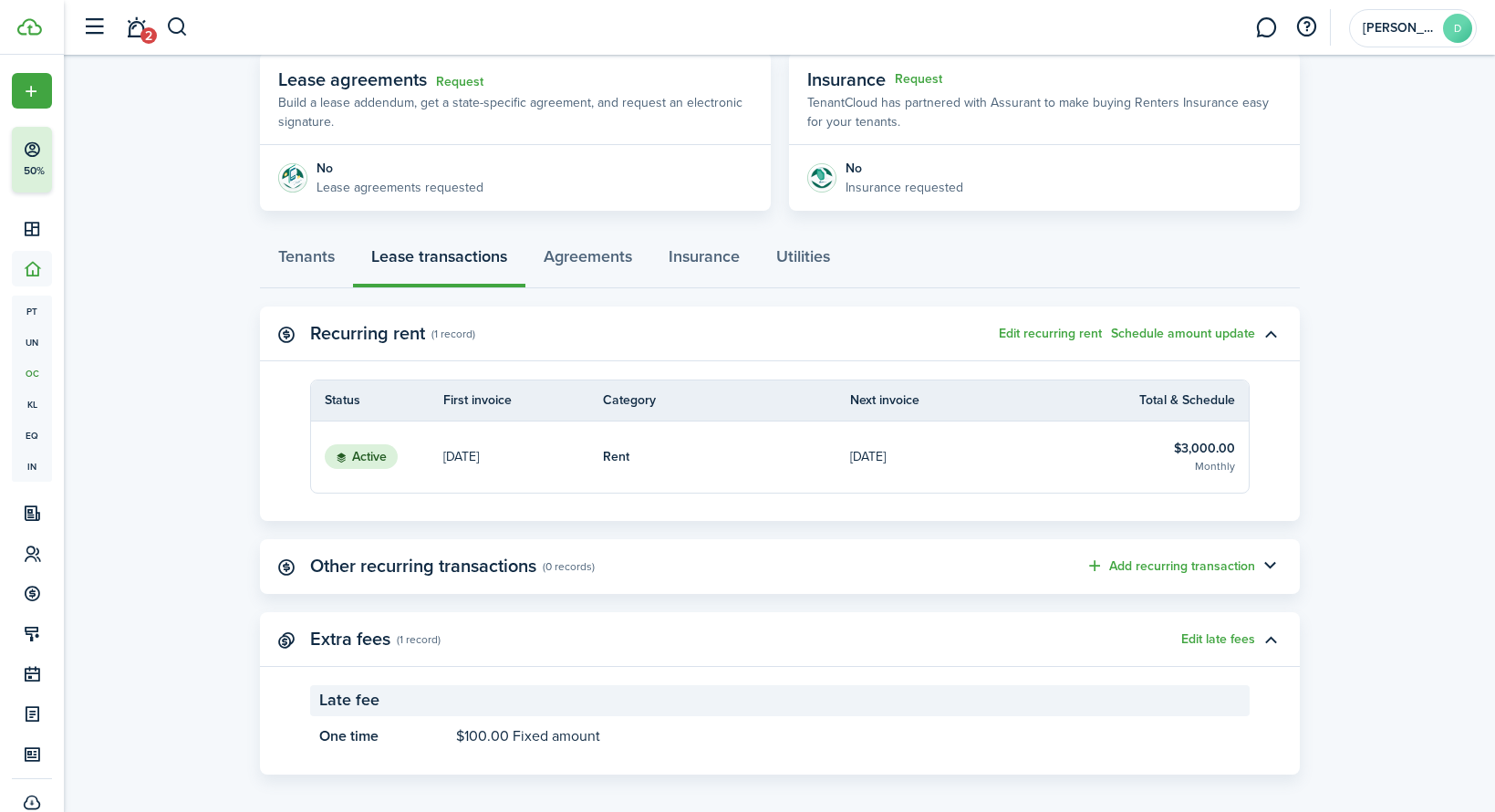
scroll to position [351, 0]
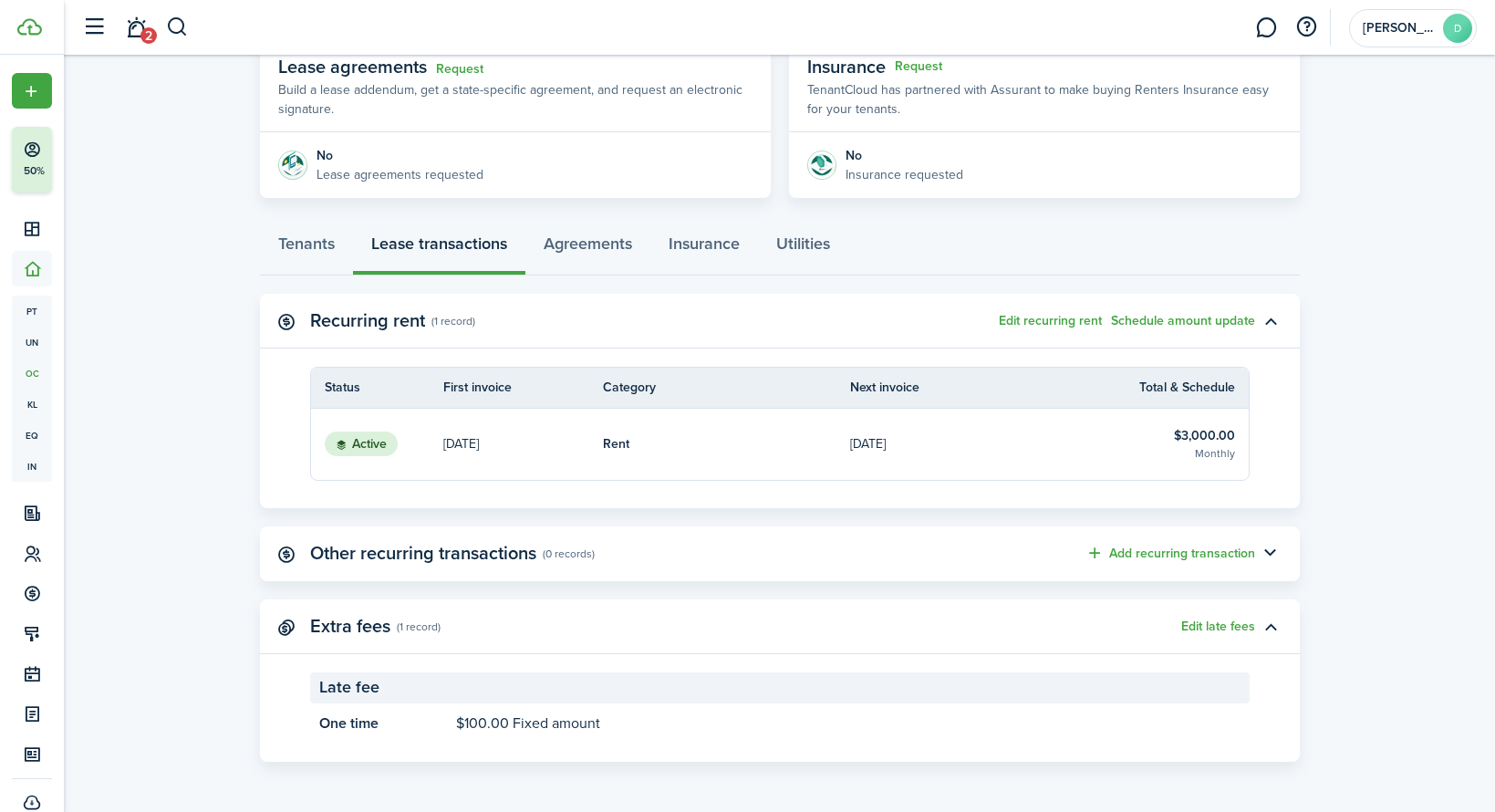
click at [885, 446] on p "[DATE]" at bounding box center [868, 444] width 35 height 19
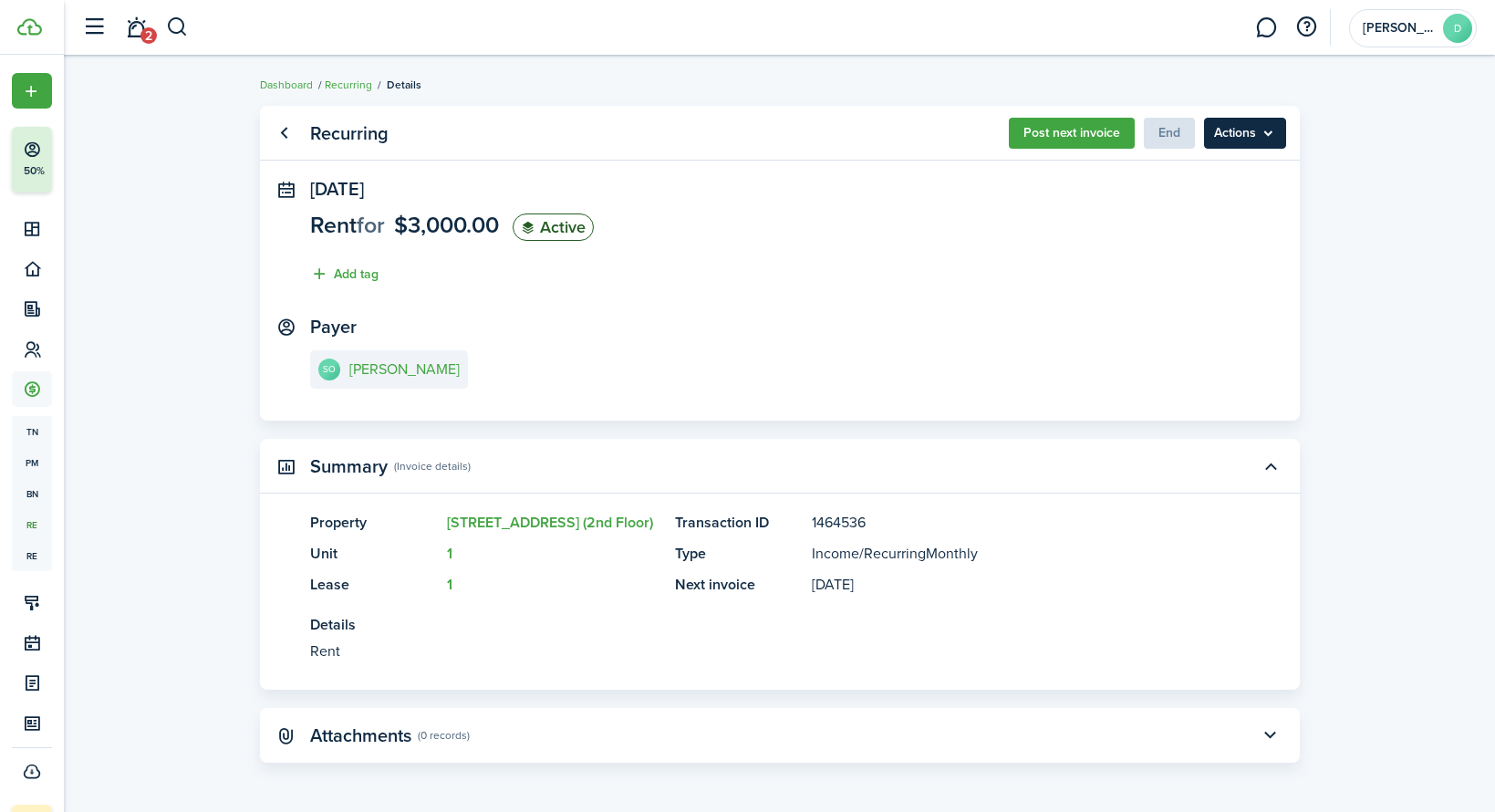
click at [1245, 136] on menu-btn "Actions" at bounding box center [1245, 134] width 82 height 31
click at [1120, 347] on panel-main-section "Payer SO [PERSON_NAME]" at bounding box center [780, 356] width 940 height 78
click at [1076, 135] on button "Post next invoice" at bounding box center [1072, 134] width 126 height 31
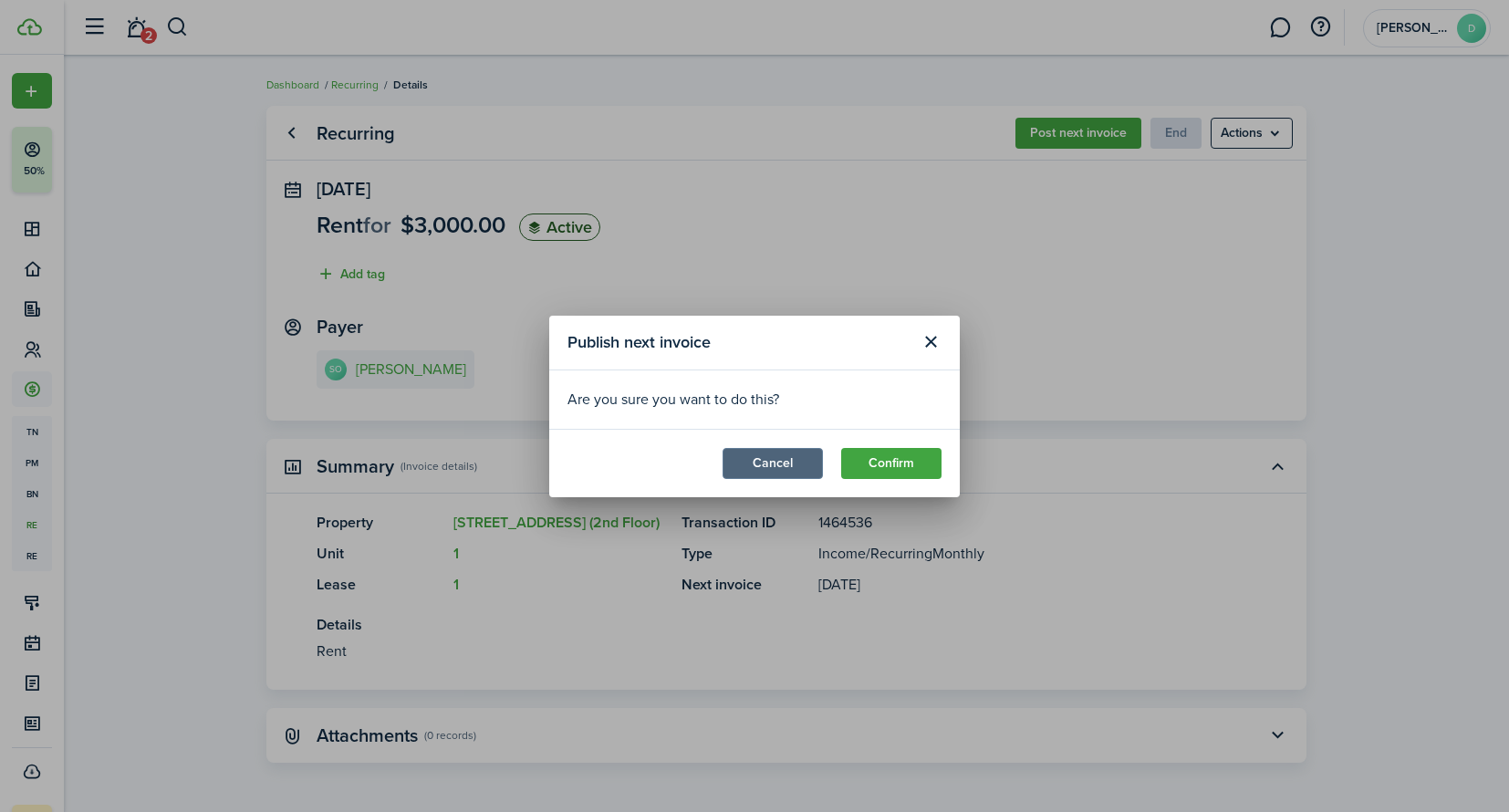
click at [761, 465] on button "Cancel" at bounding box center [772, 463] width 100 height 31
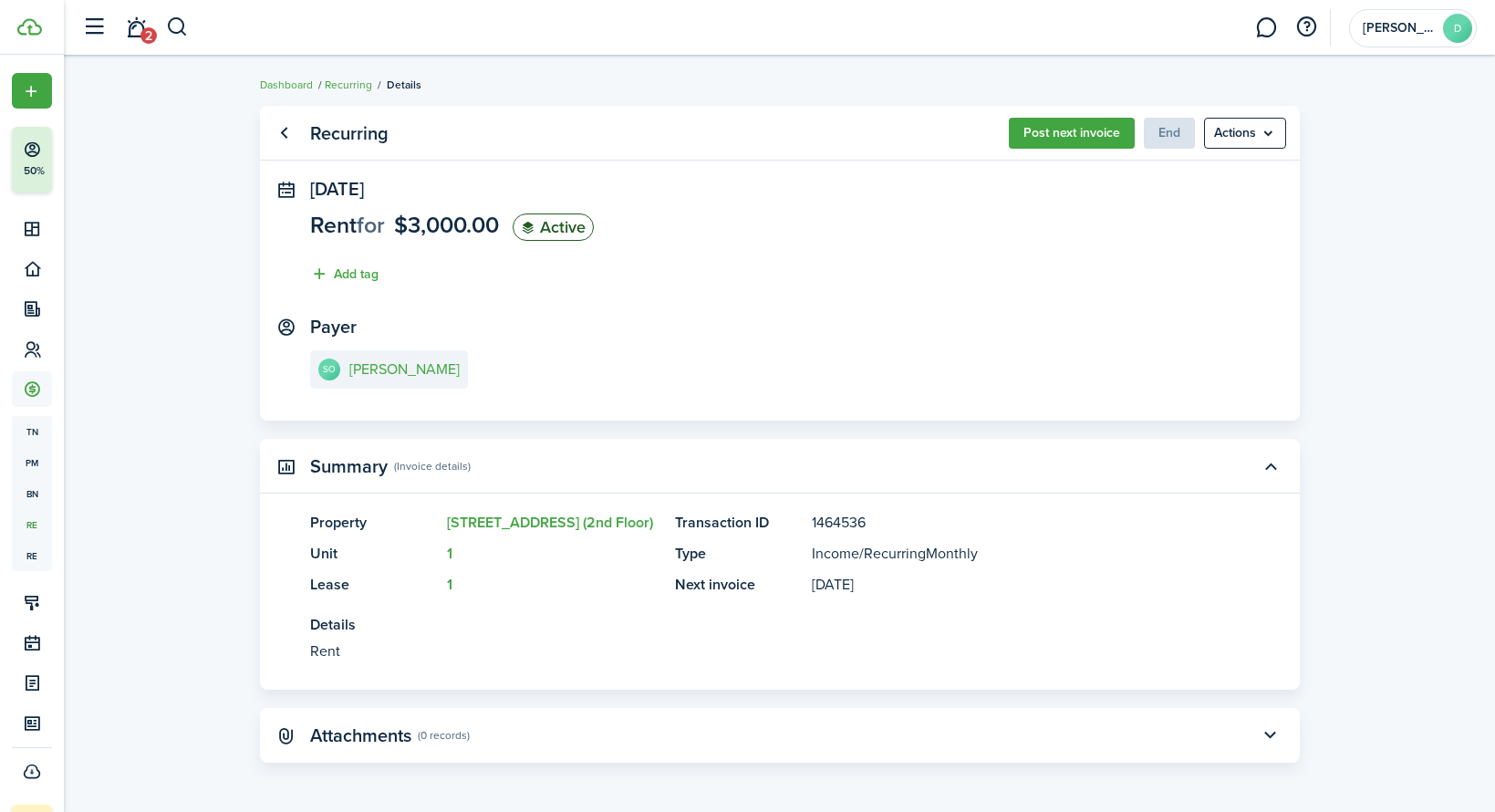
scroll to position [1, 0]
click at [1275, 734] on button "button" at bounding box center [1271, 734] width 31 height 31
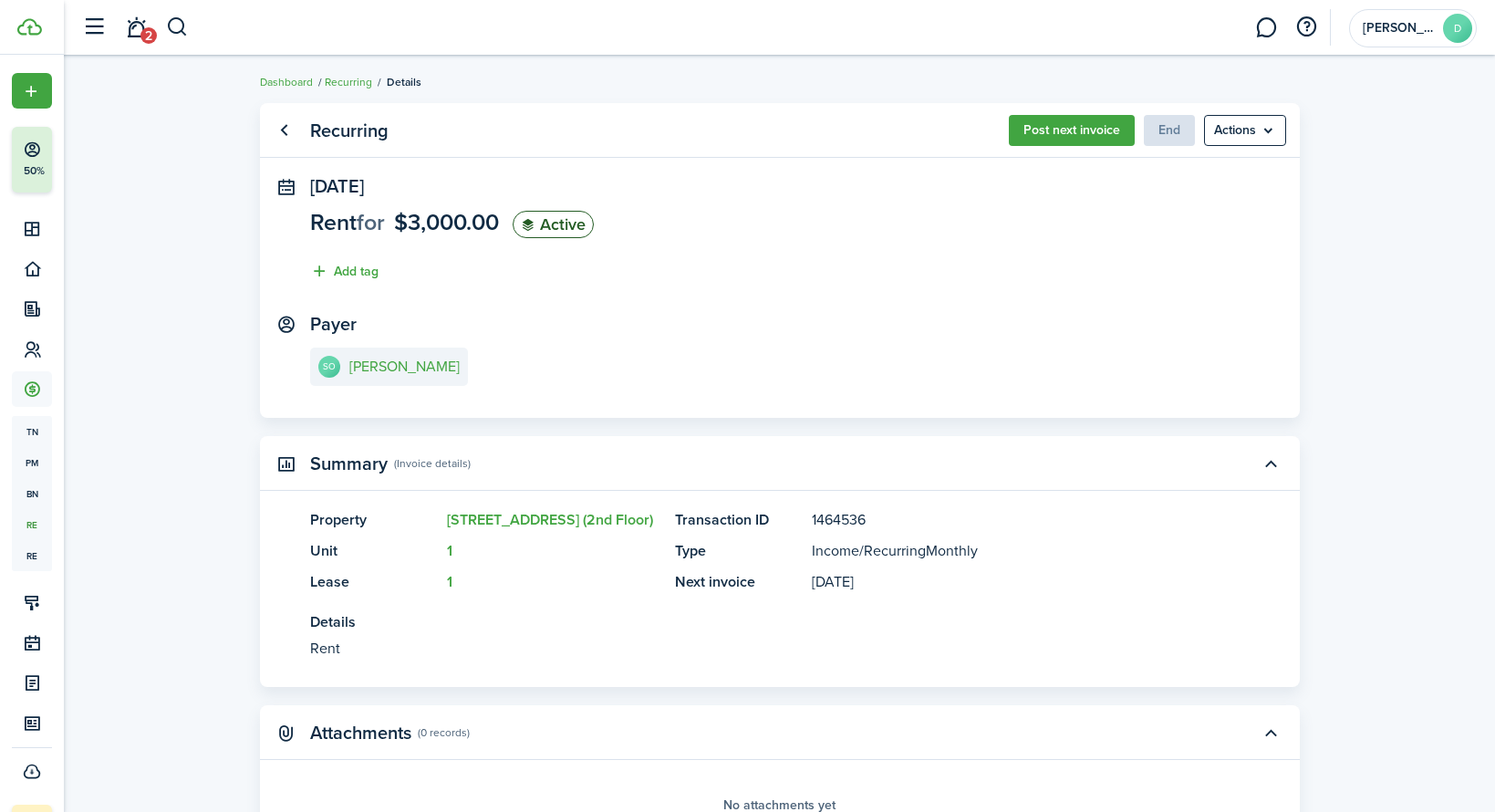
scroll to position [0, 0]
click at [283, 133] on link "Go back" at bounding box center [285, 134] width 31 height 31
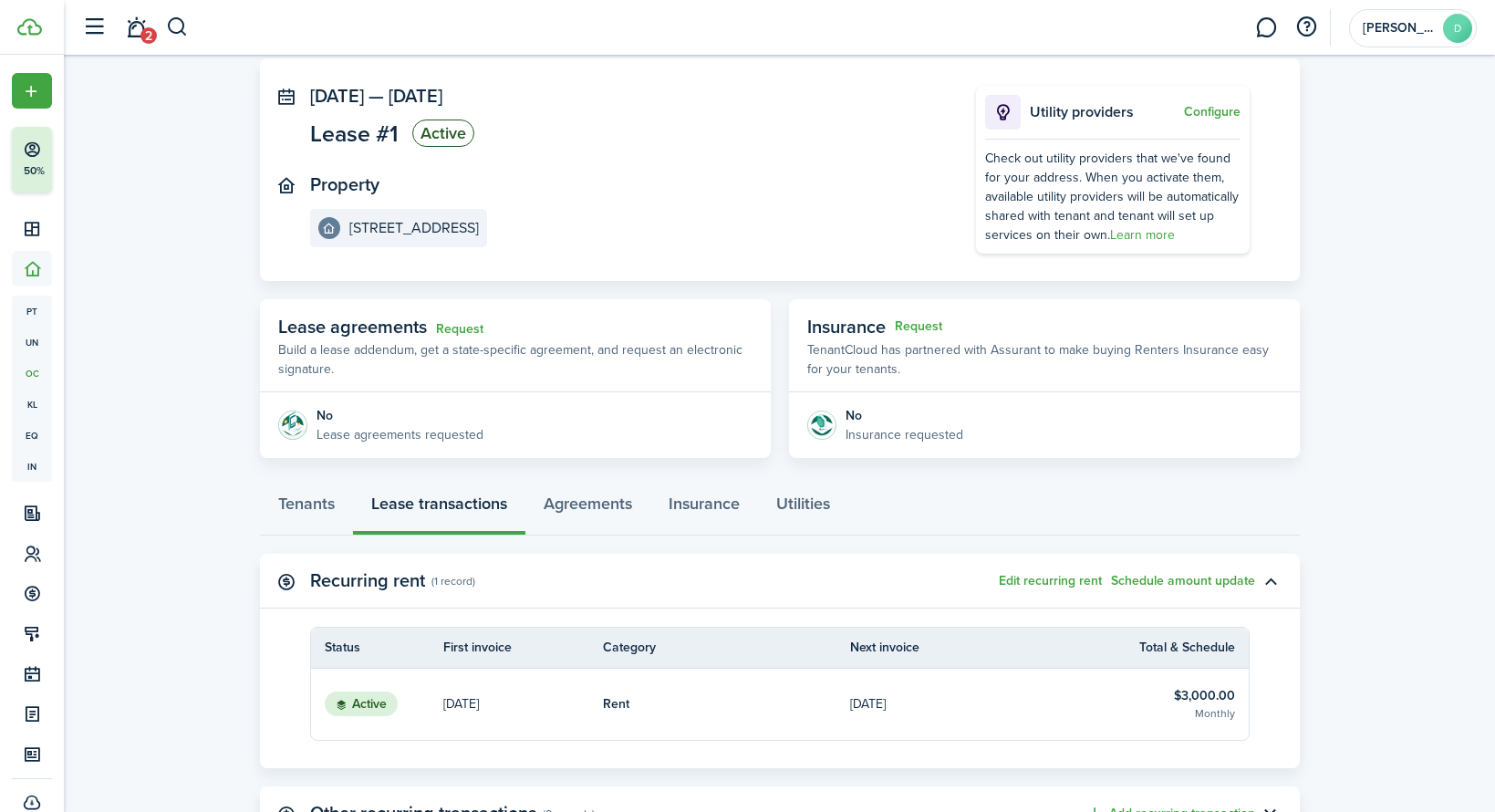
scroll to position [319, 0]
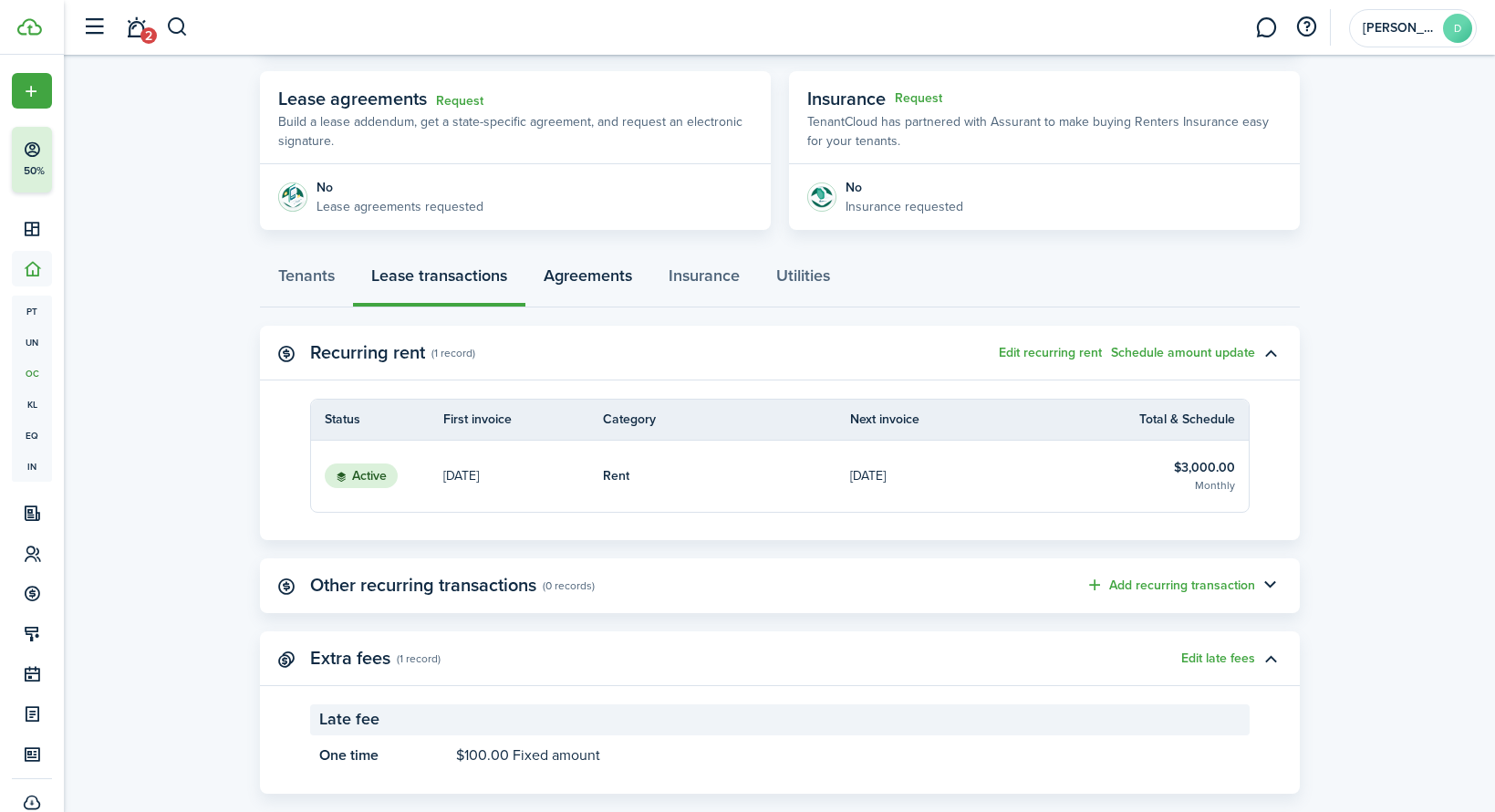
click at [556, 276] on link "Agreements" at bounding box center [588, 280] width 125 height 55
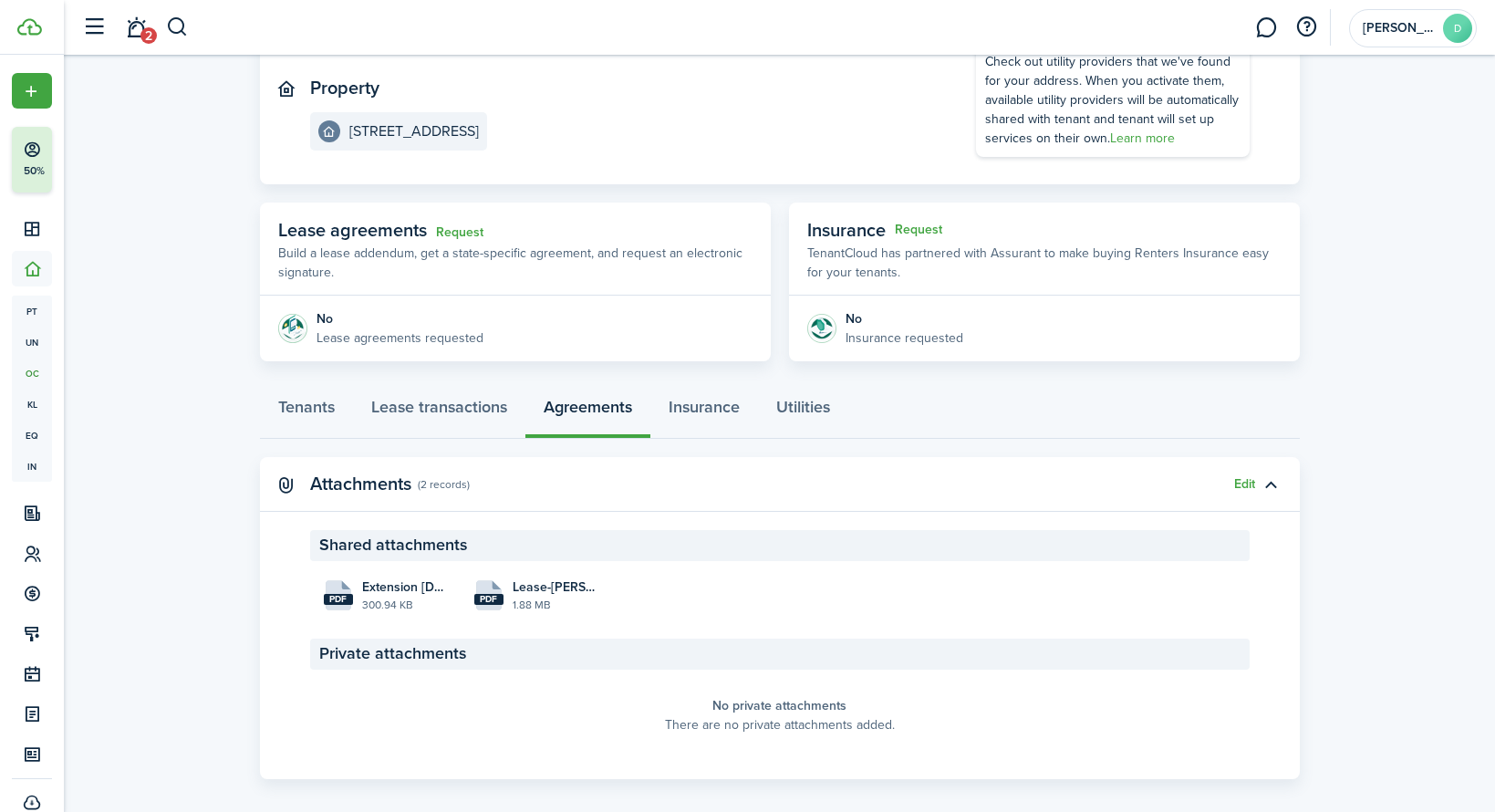
scroll to position [206, 0]
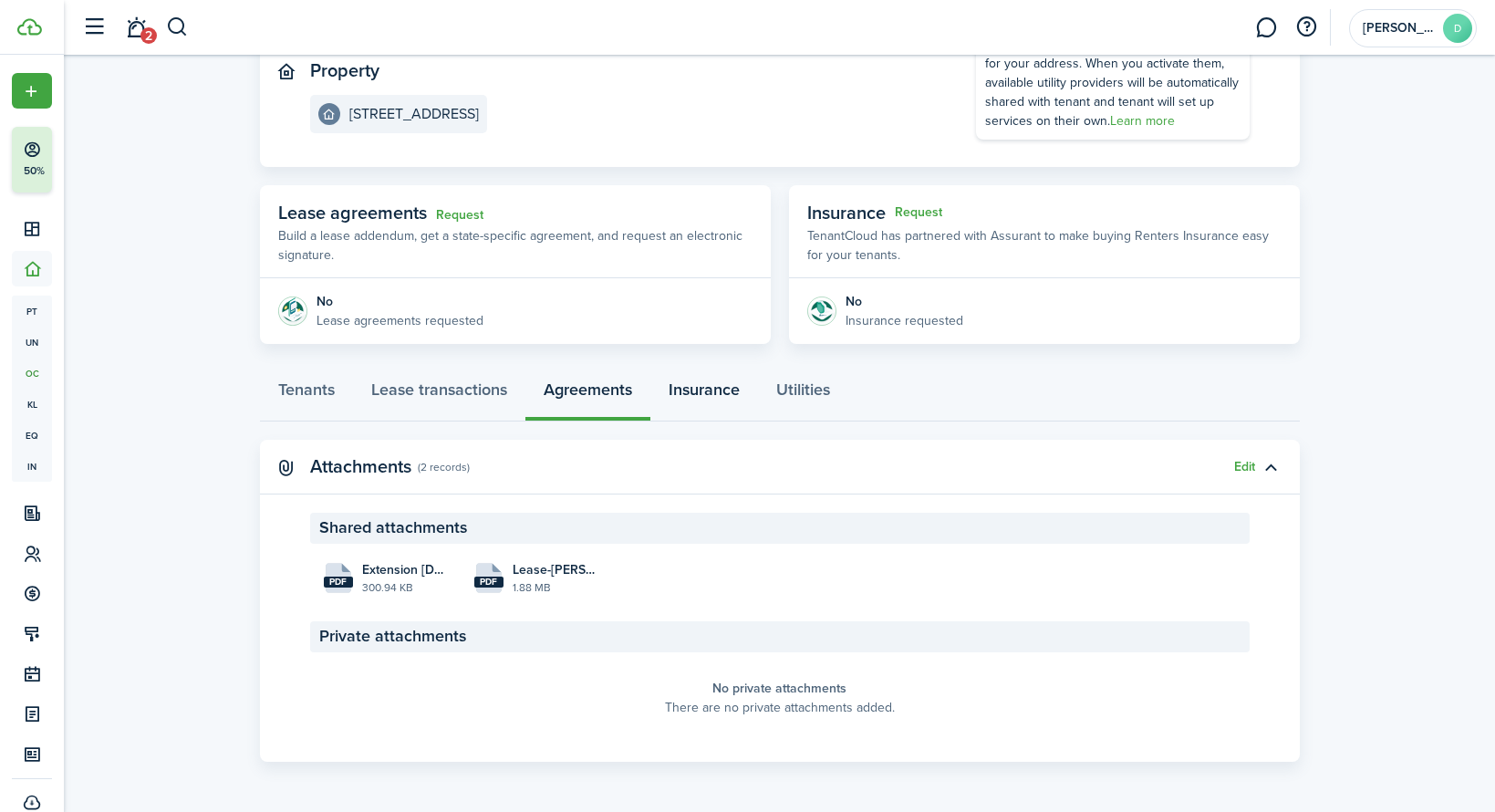
click at [705, 383] on link "Insurance" at bounding box center [704, 394] width 107 height 55
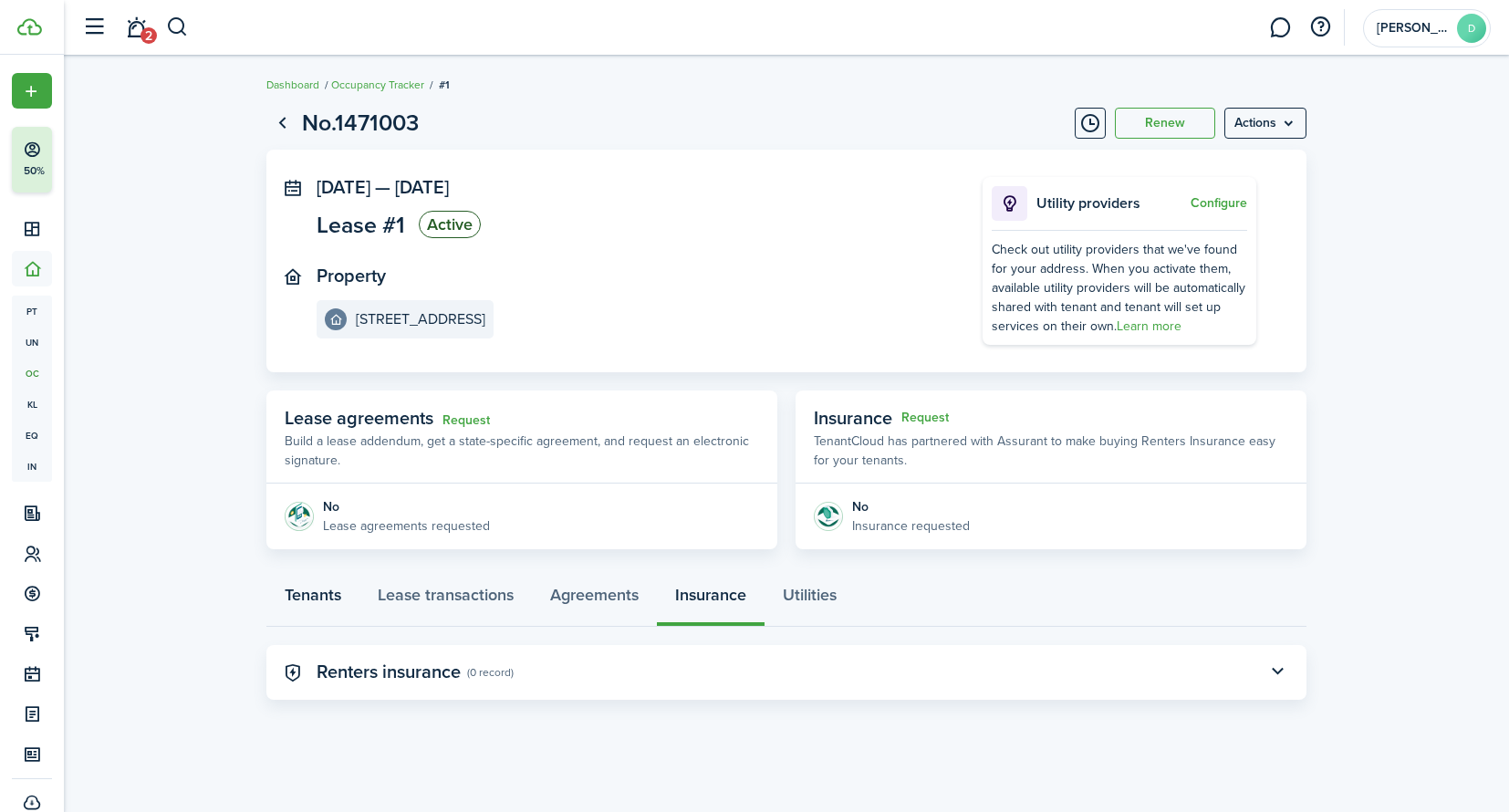
click at [318, 597] on link "Tenants" at bounding box center [312, 599] width 93 height 55
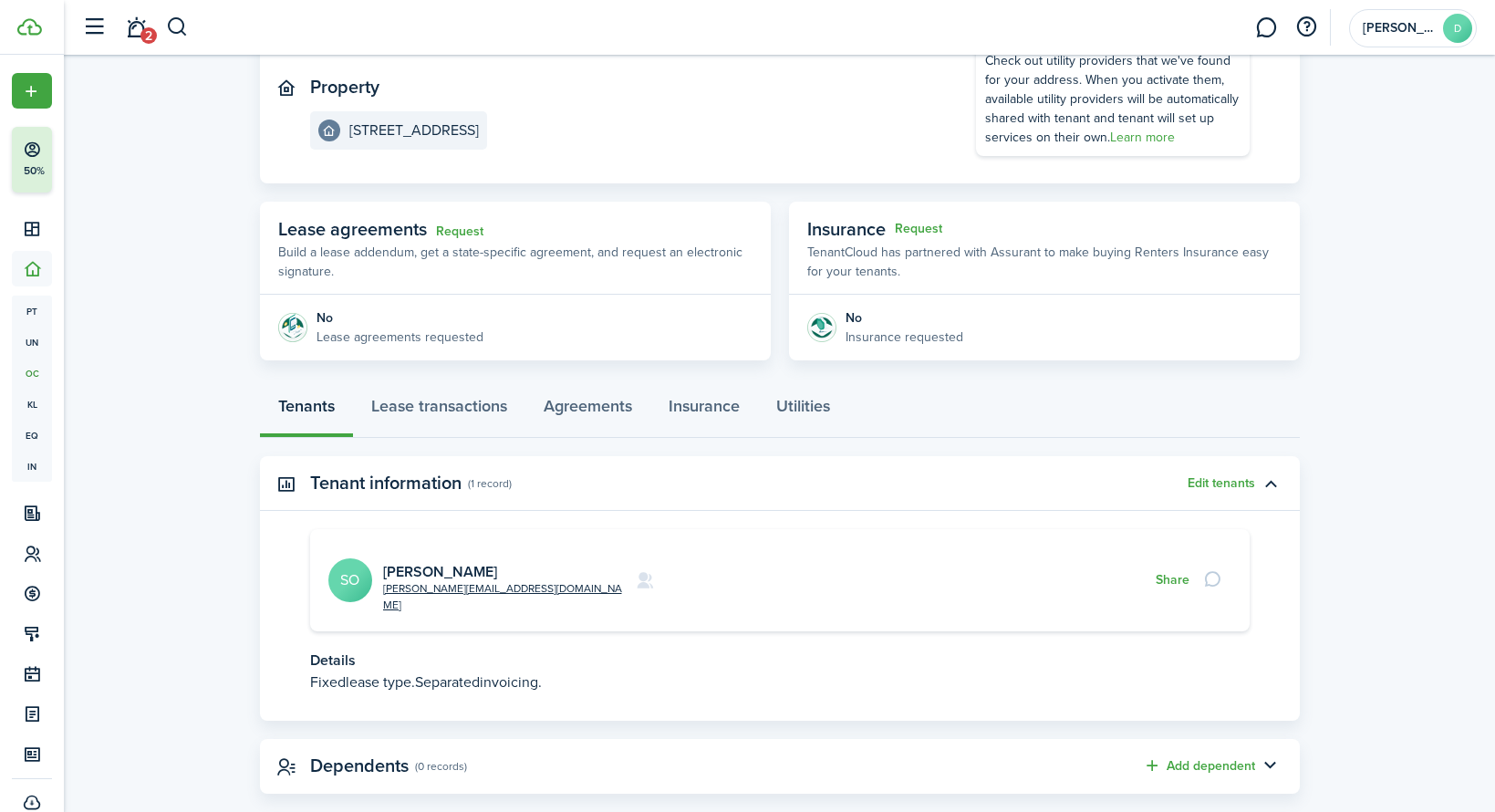
scroll to position [199, 0]
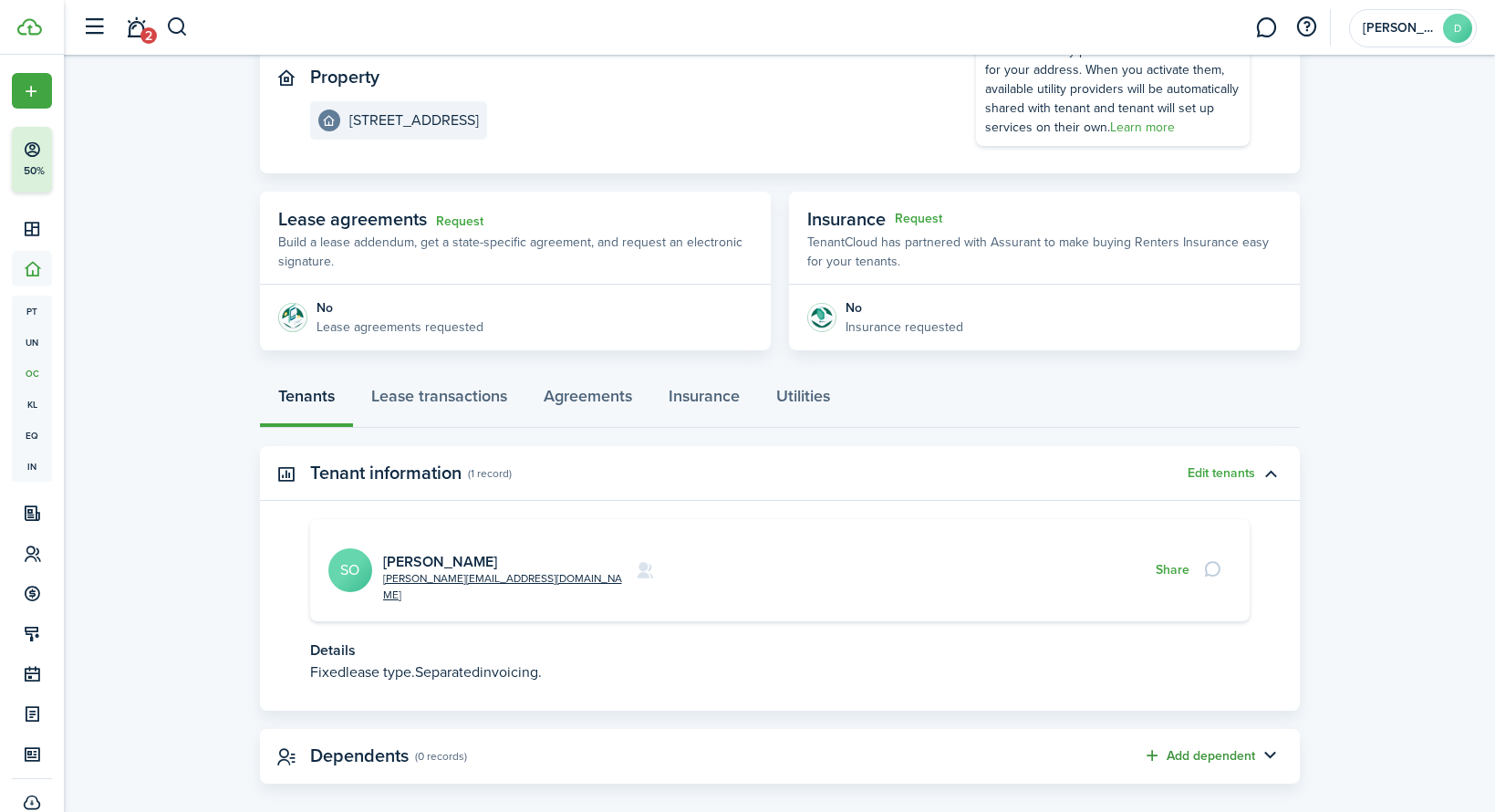
click at [1207, 745] on button "Add dependent" at bounding box center [1199, 755] width 112 height 21
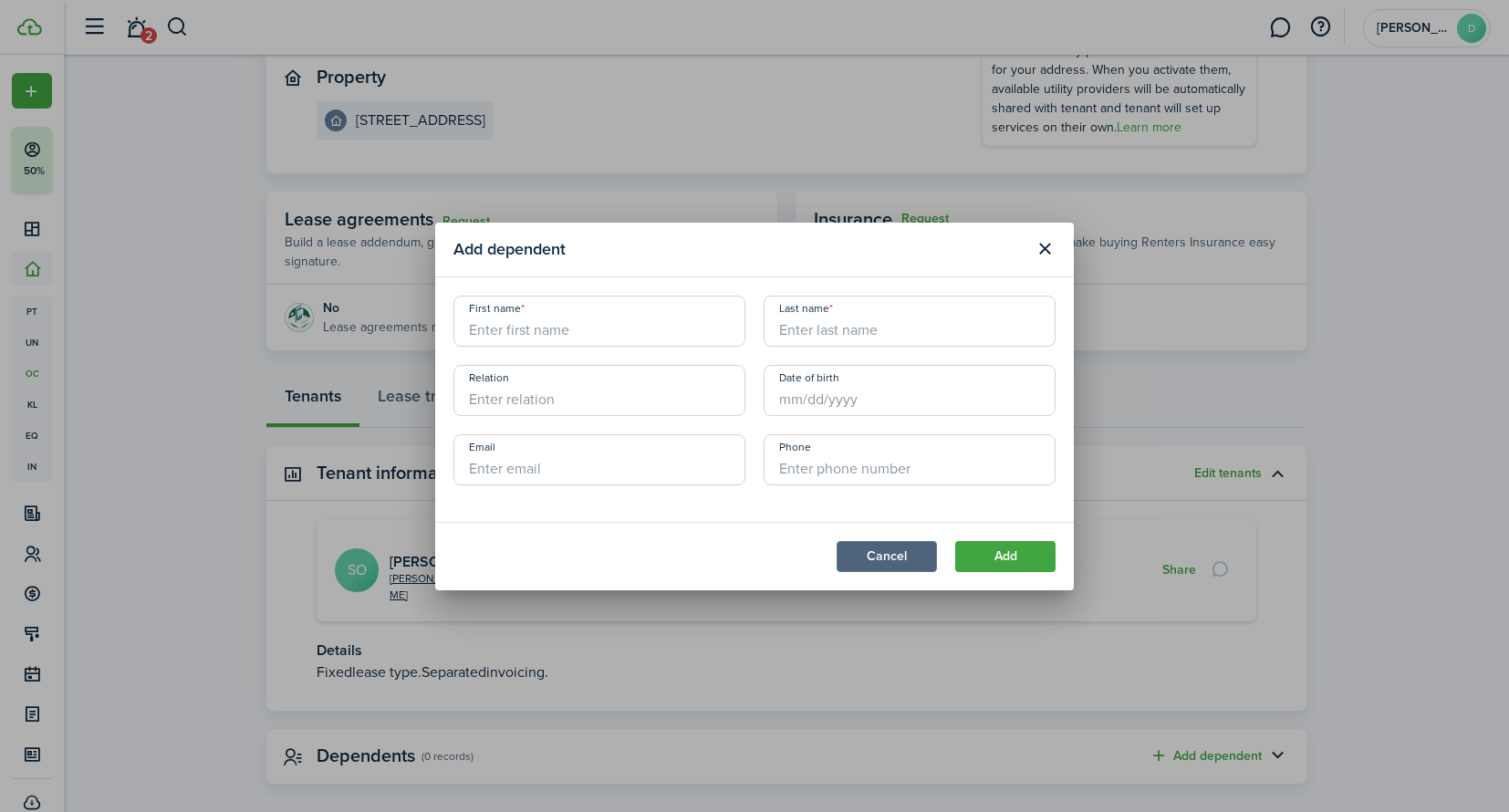
click at [892, 546] on button "Cancel" at bounding box center [886, 557] width 100 height 31
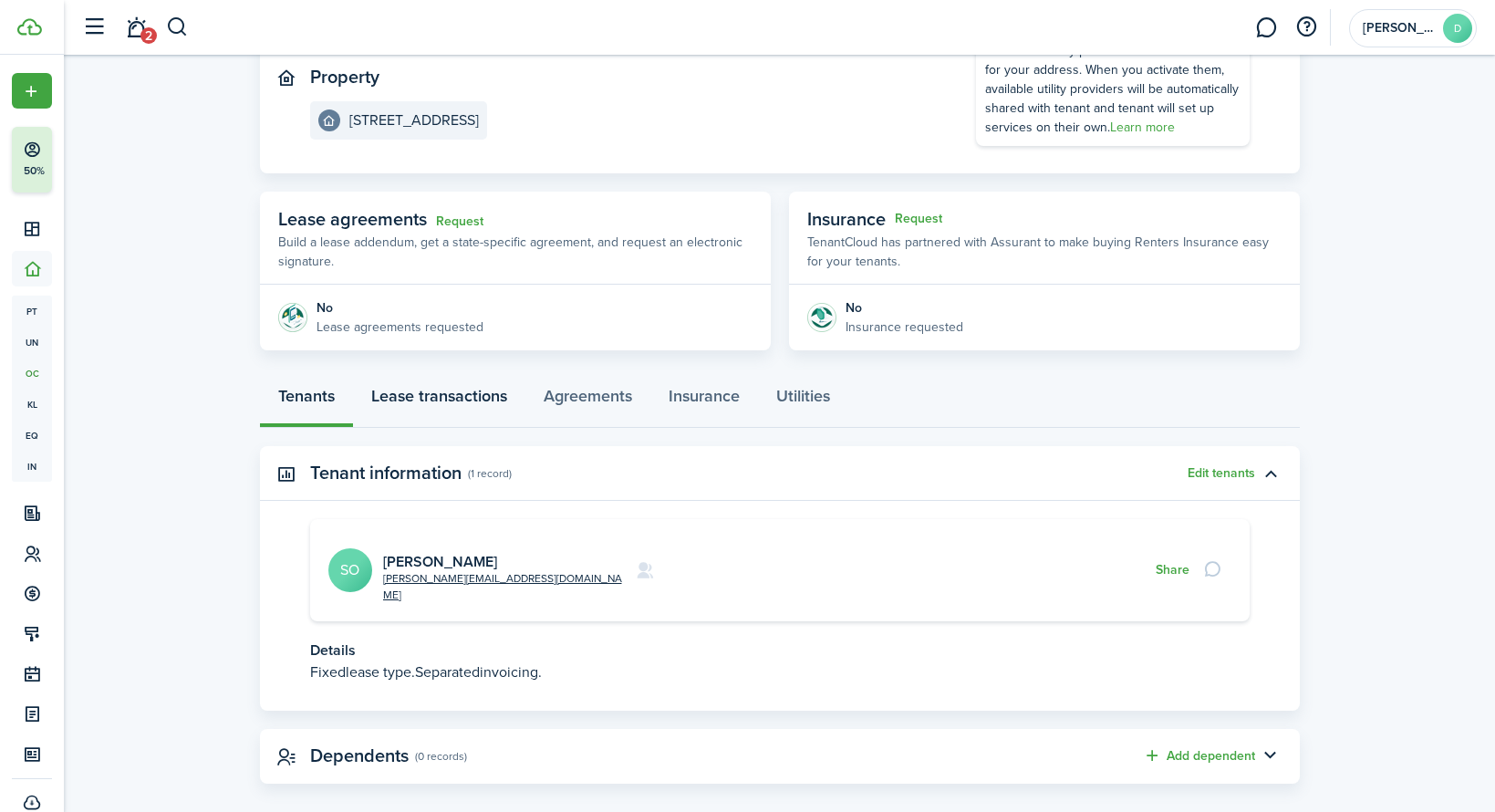
click at [465, 393] on link "Lease transactions" at bounding box center [439, 401] width 173 height 55
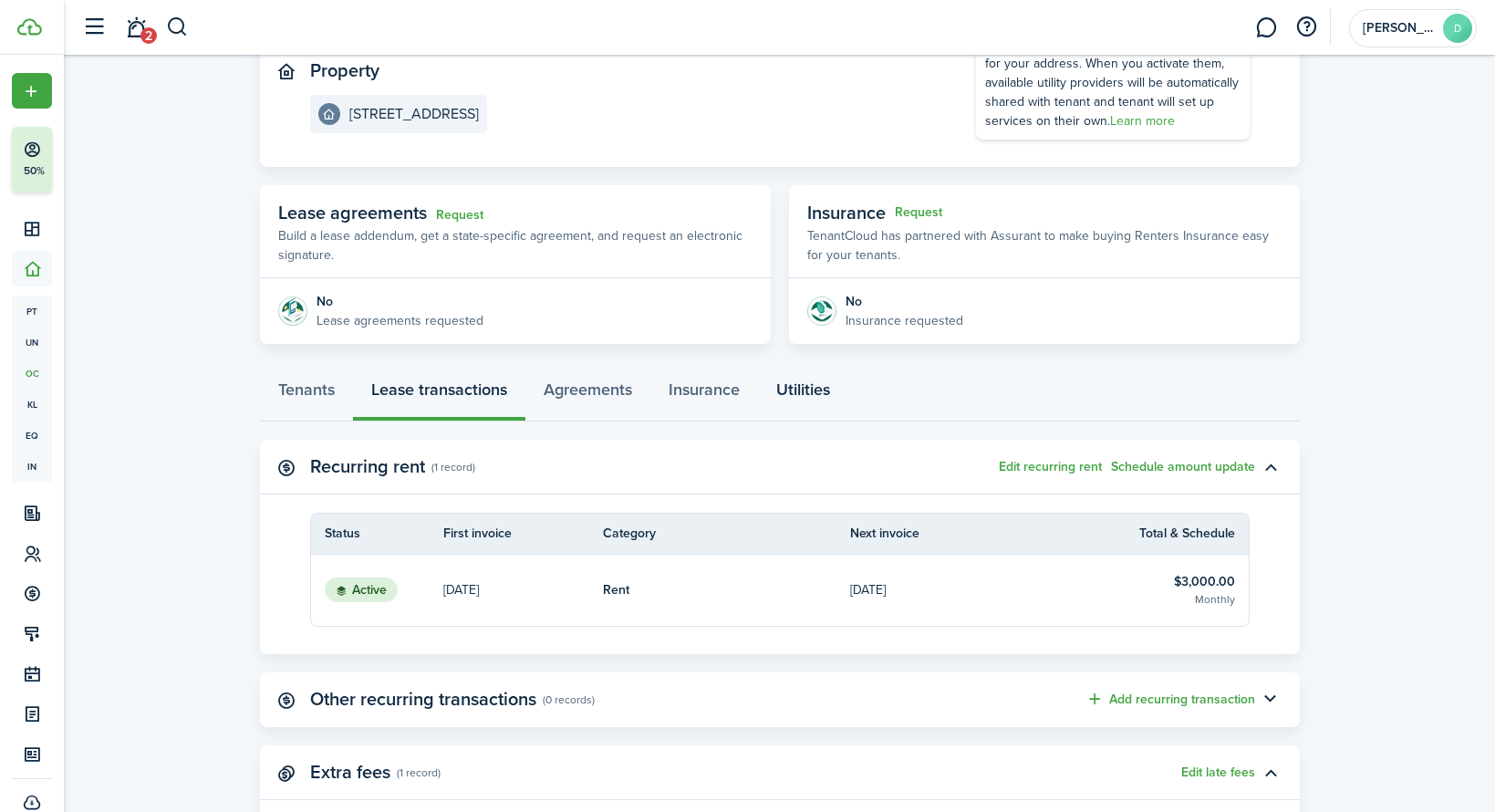
scroll to position [351, 0]
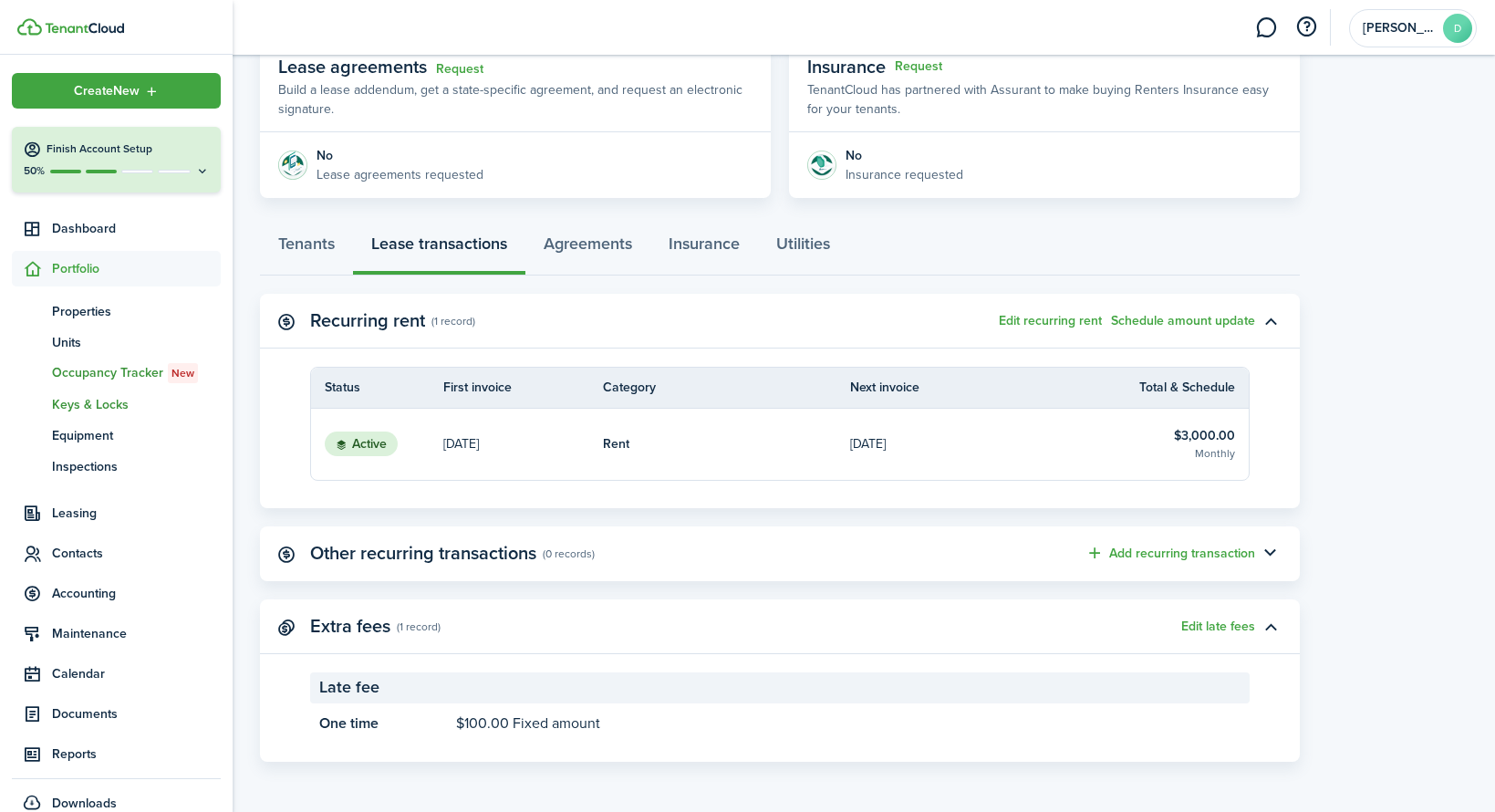
click at [108, 405] on span "Keys & Locks" at bounding box center [136, 405] width 169 height 19
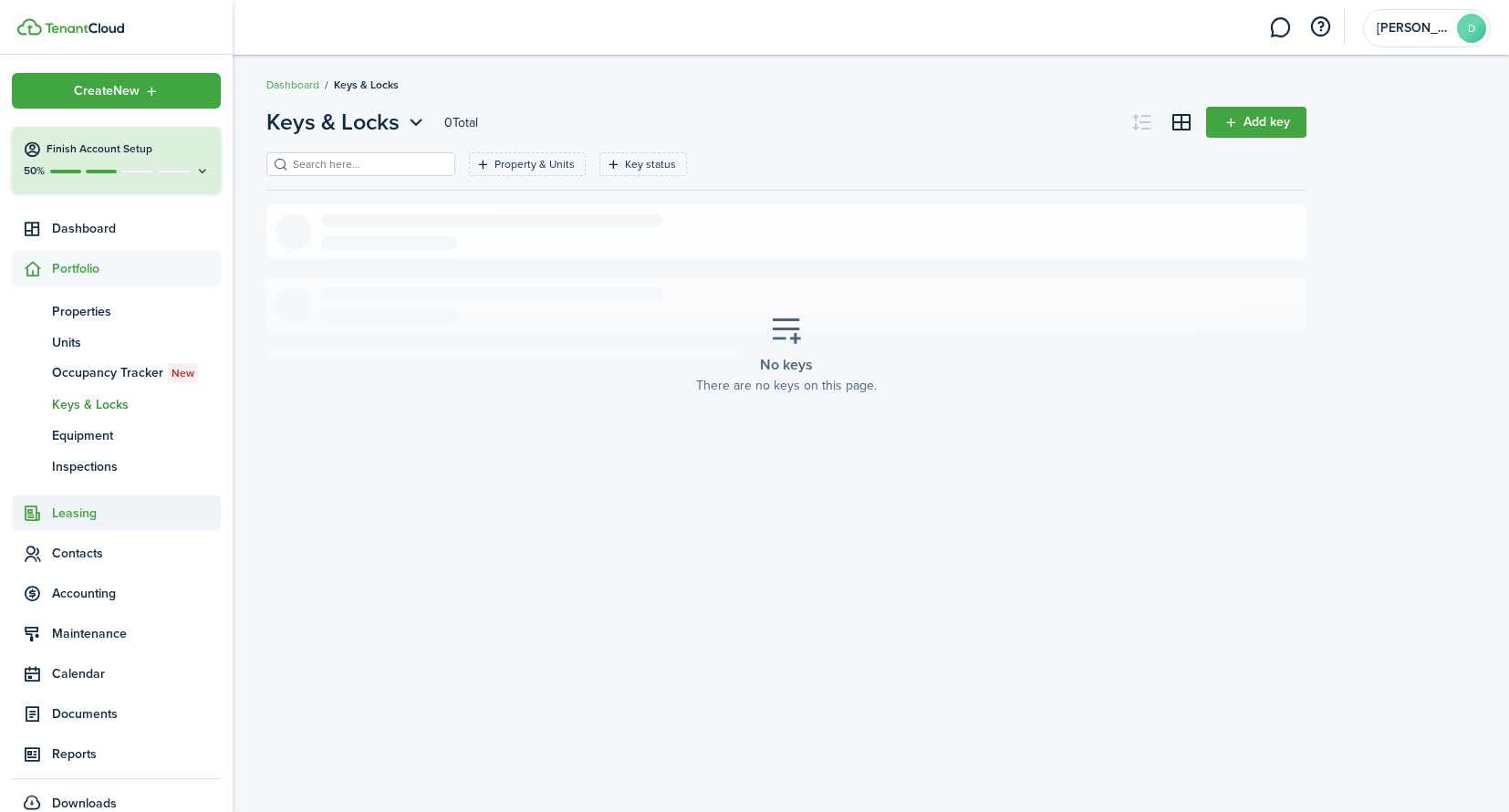
click at [102, 510] on span "Leasing" at bounding box center [135, 513] width 169 height 19
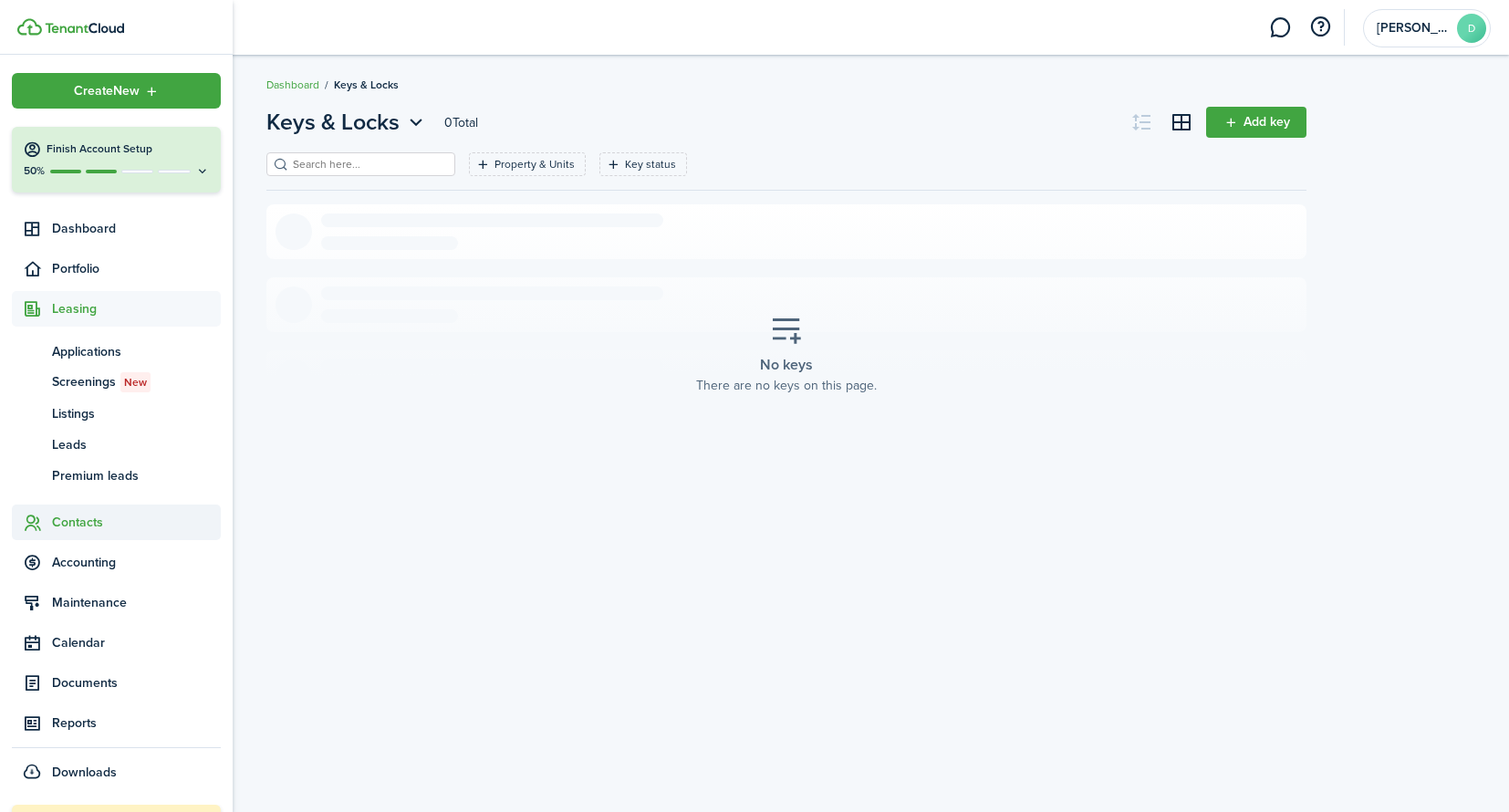
click at [106, 525] on span "Contacts" at bounding box center [135, 522] width 169 height 19
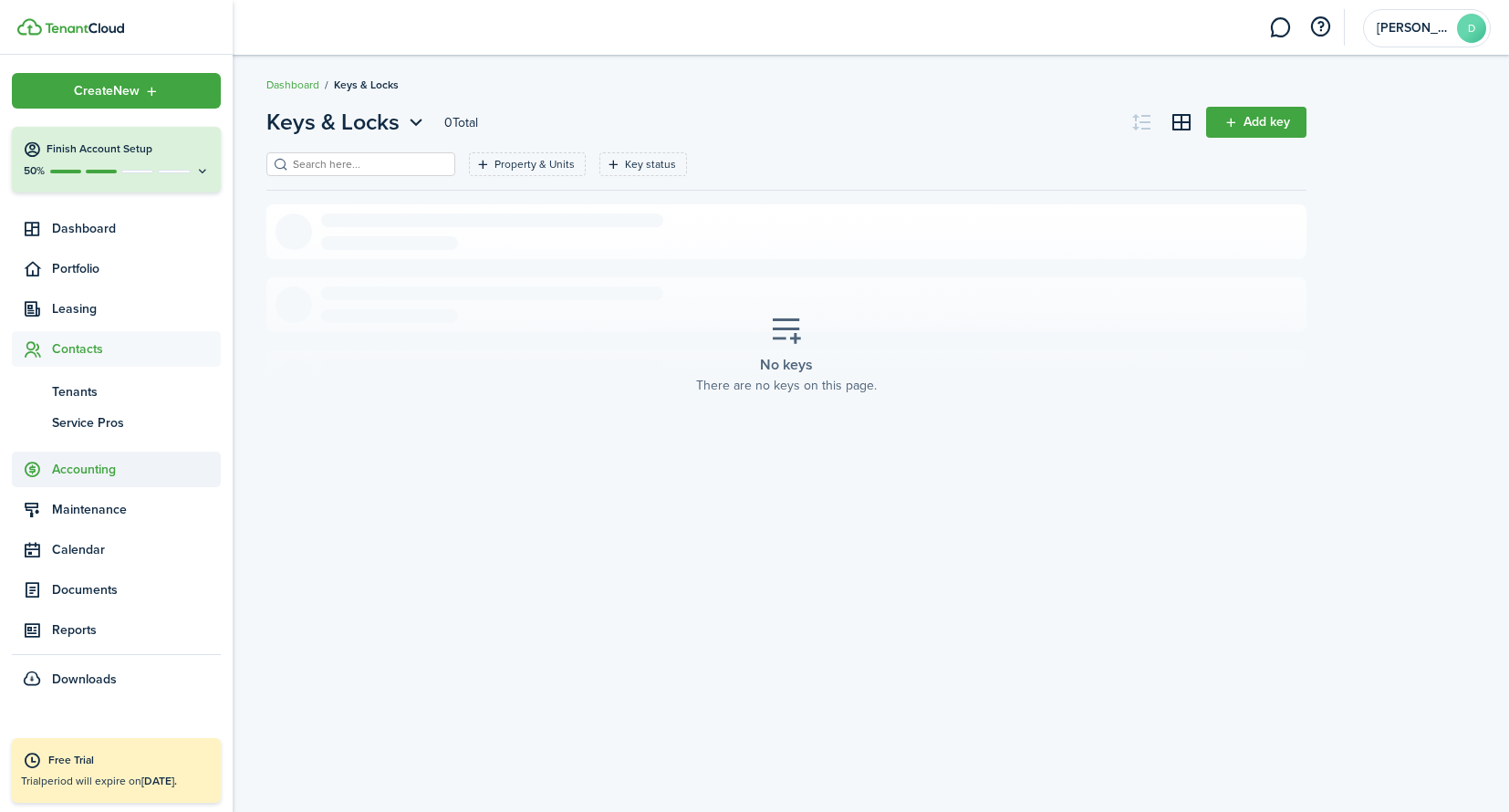
click at [109, 472] on span "Accounting" at bounding box center [135, 470] width 169 height 19
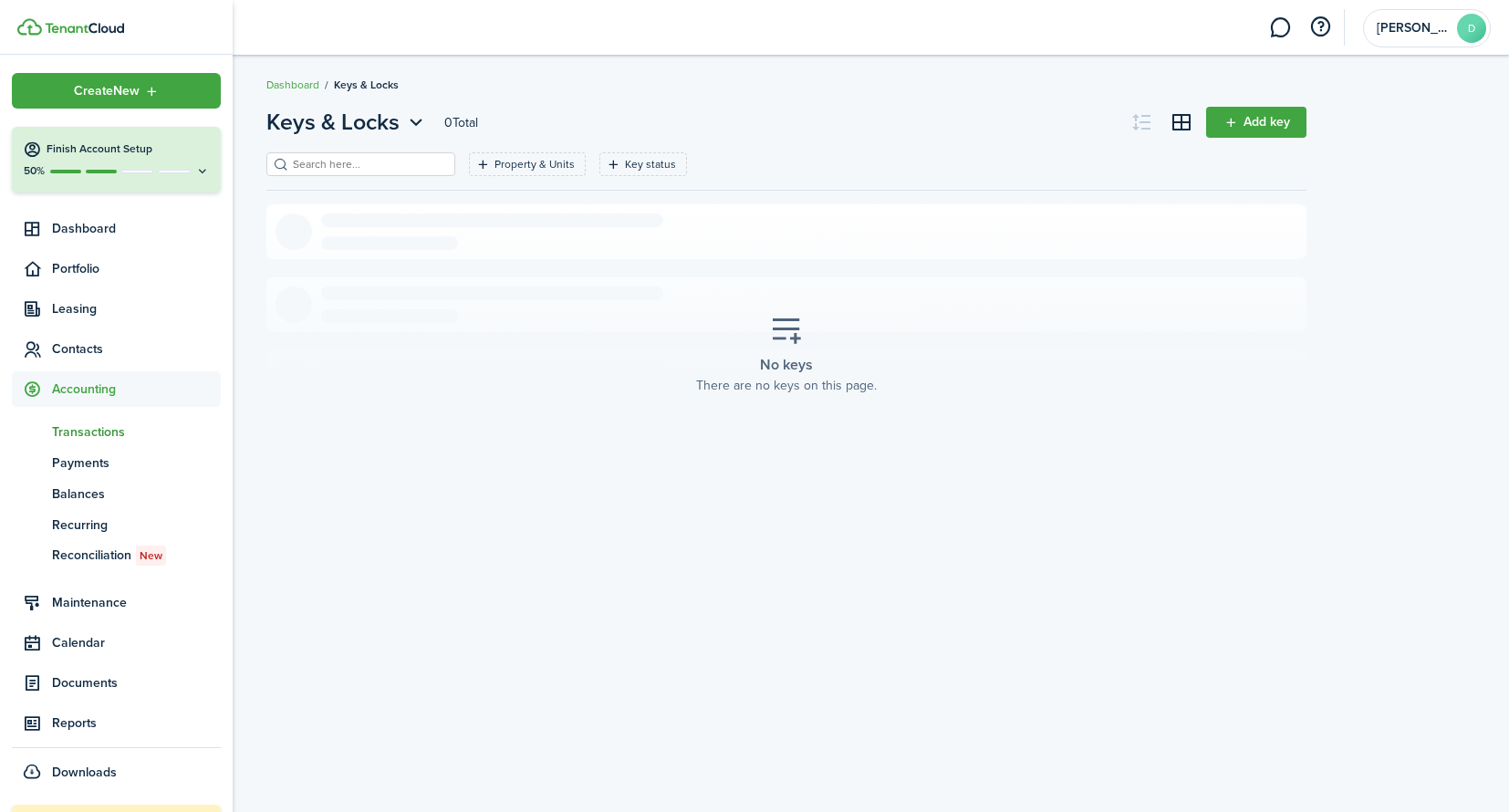
click at [114, 432] on span "Transactions" at bounding box center [135, 432] width 169 height 19
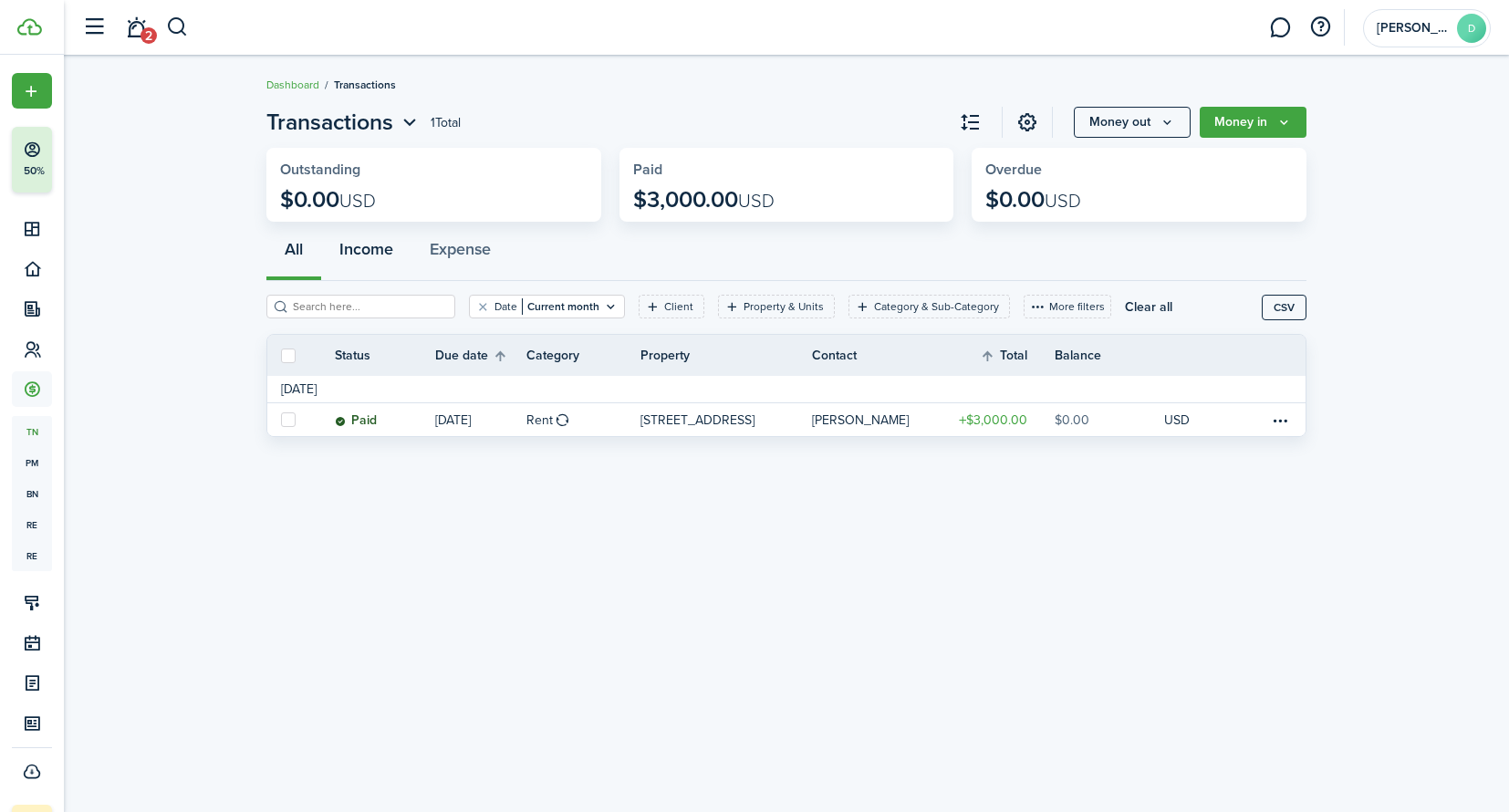
click at [370, 252] on button "Income" at bounding box center [366, 253] width 91 height 55
click at [460, 255] on button "Expense" at bounding box center [460, 253] width 97 height 55
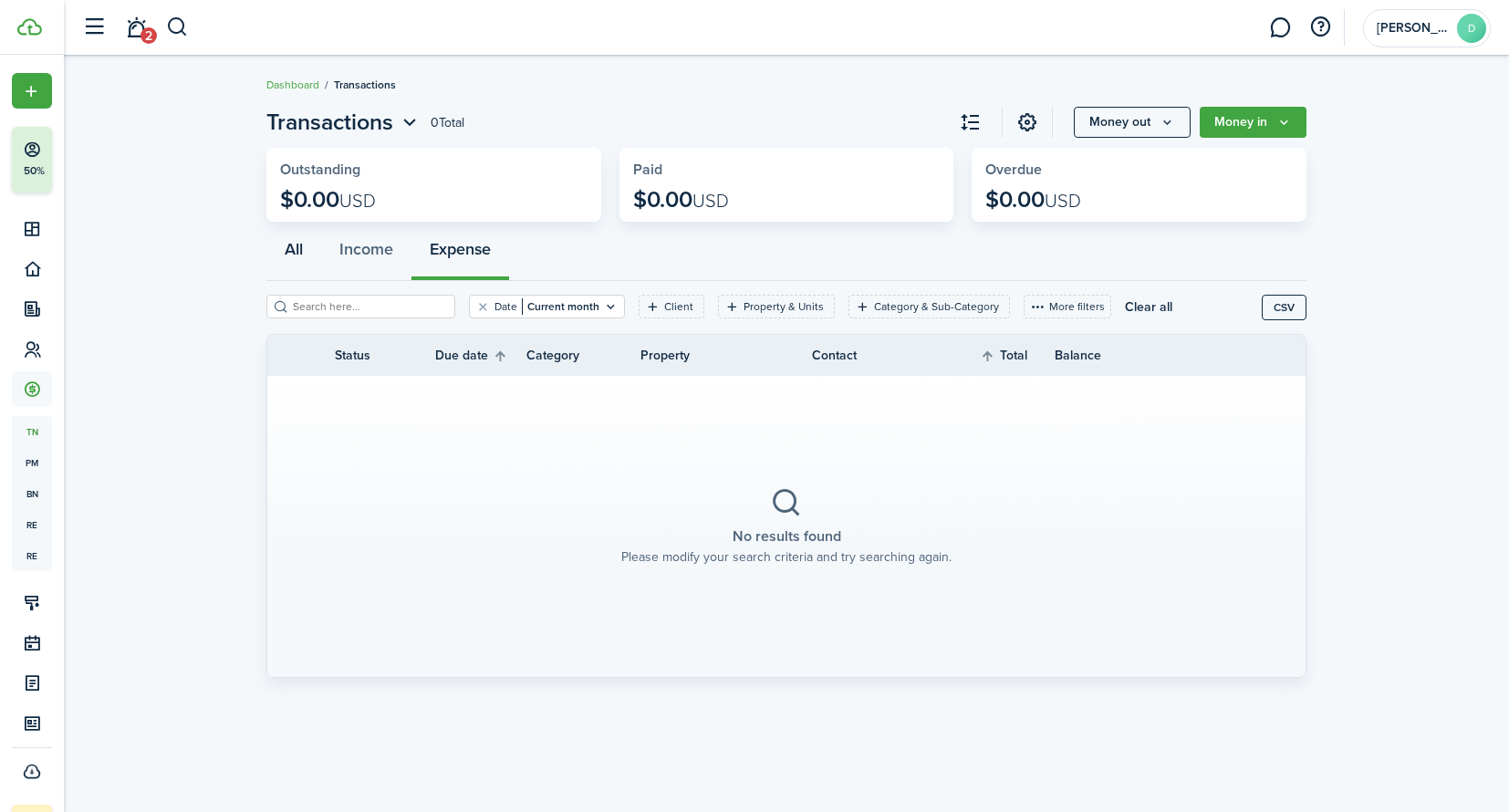
click at [287, 253] on button "All" at bounding box center [293, 253] width 55 height 55
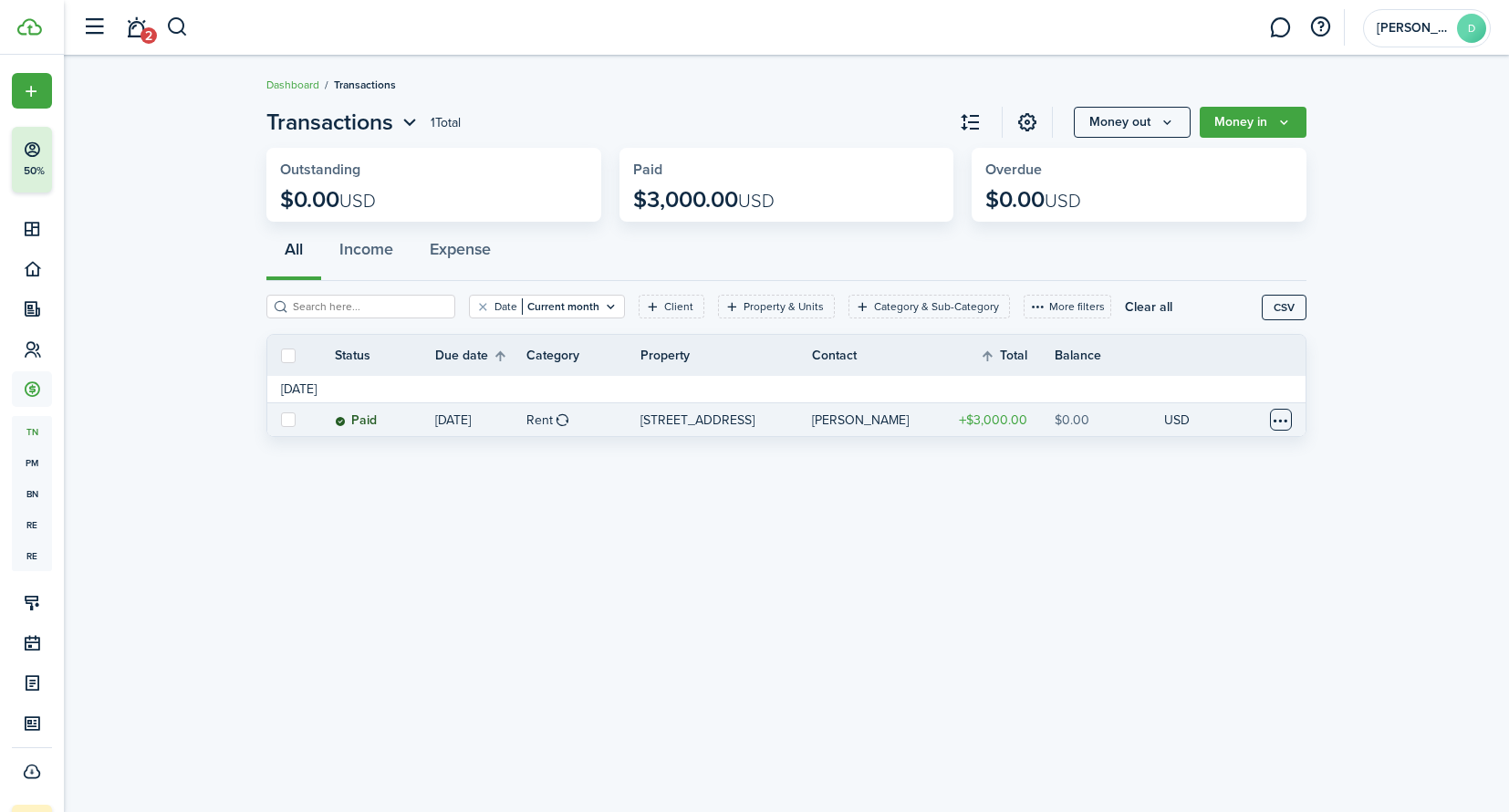
click at [1282, 417] on table-menu-btn-icon at bounding box center [1280, 419] width 21 height 21
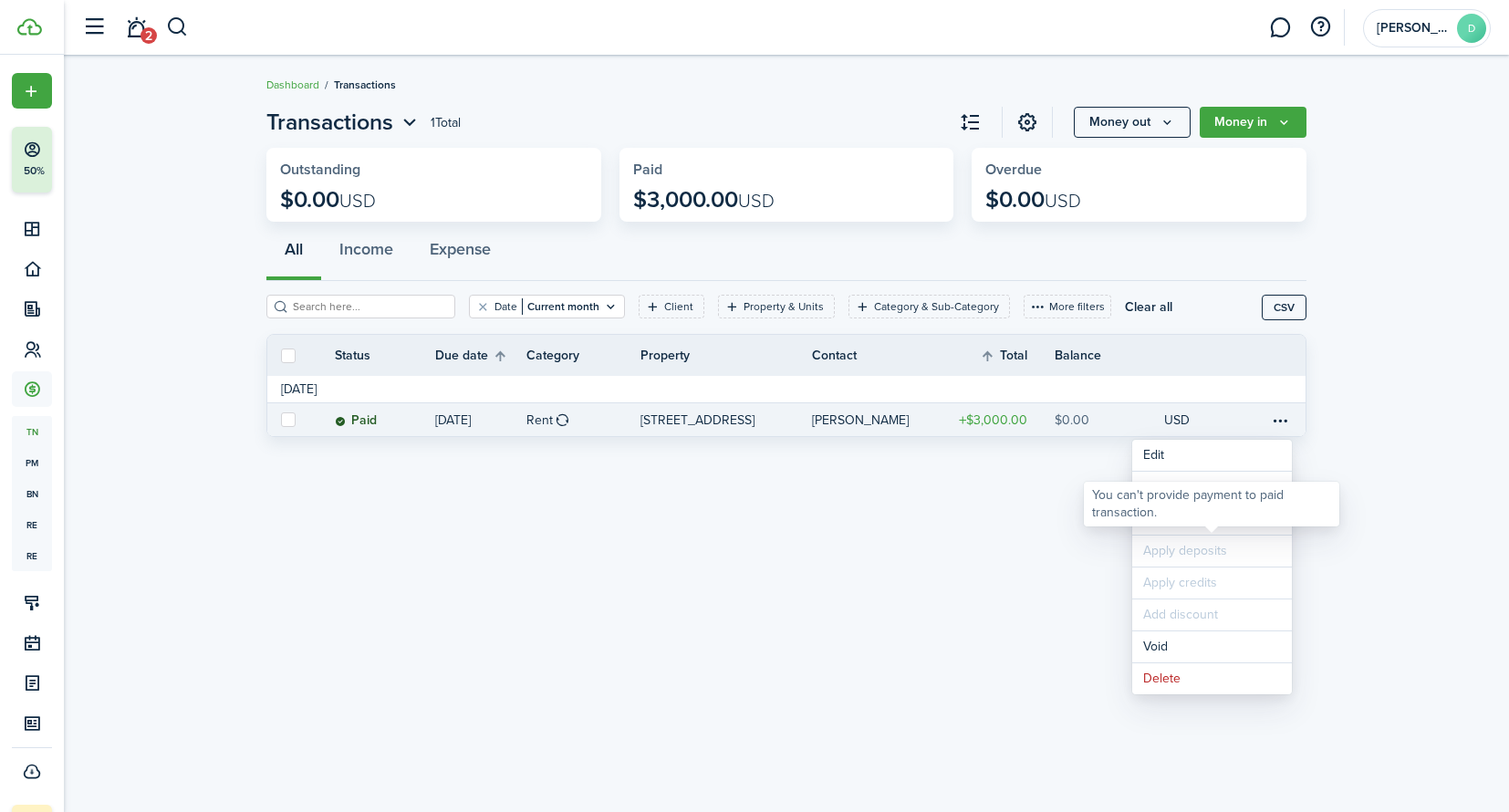
click at [1216, 520] on div "You can't provide payment to paid transaction." at bounding box center [1211, 504] width 239 height 35
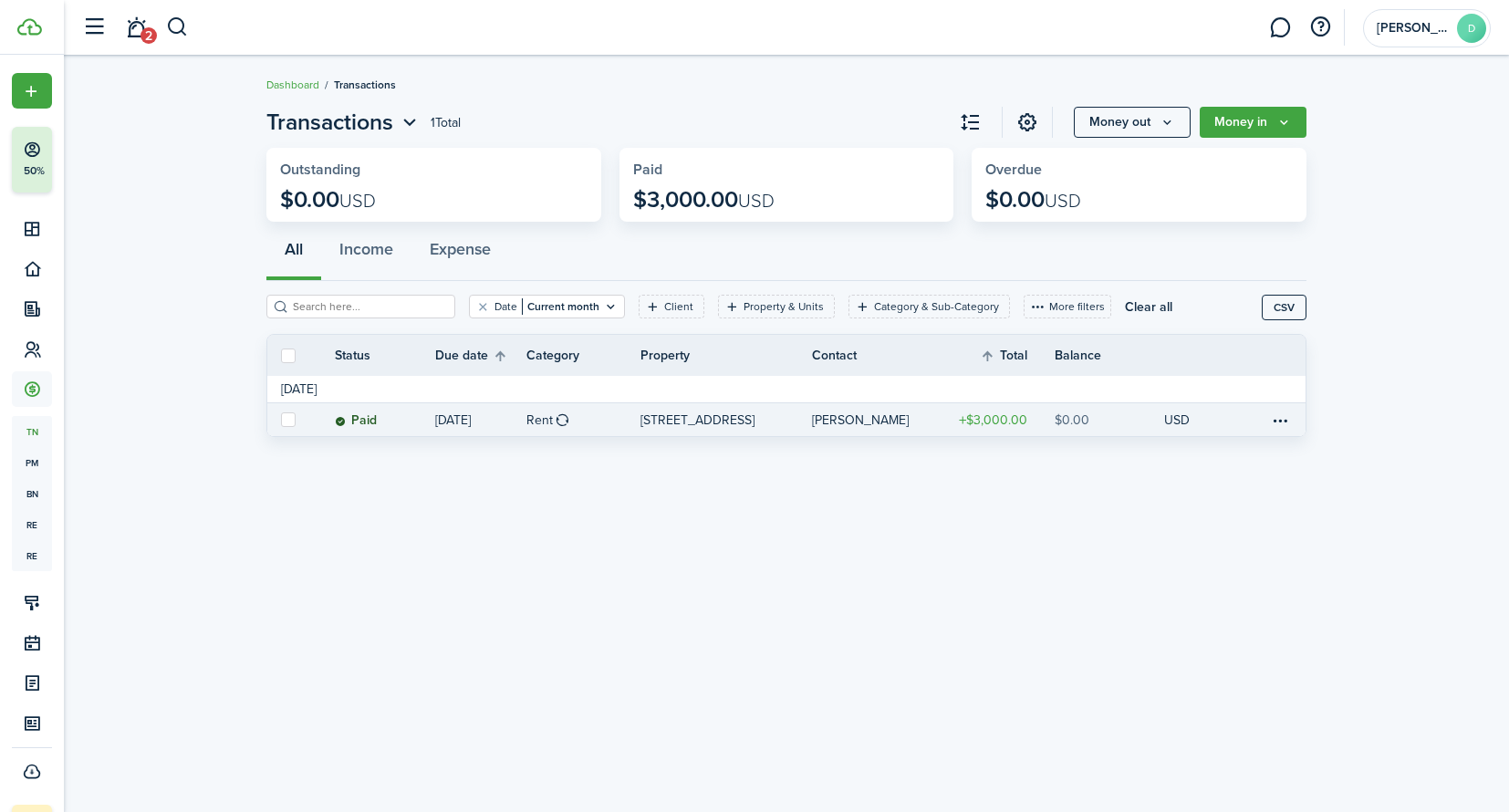
click at [1293, 422] on link at bounding box center [1286, 420] width 36 height 33
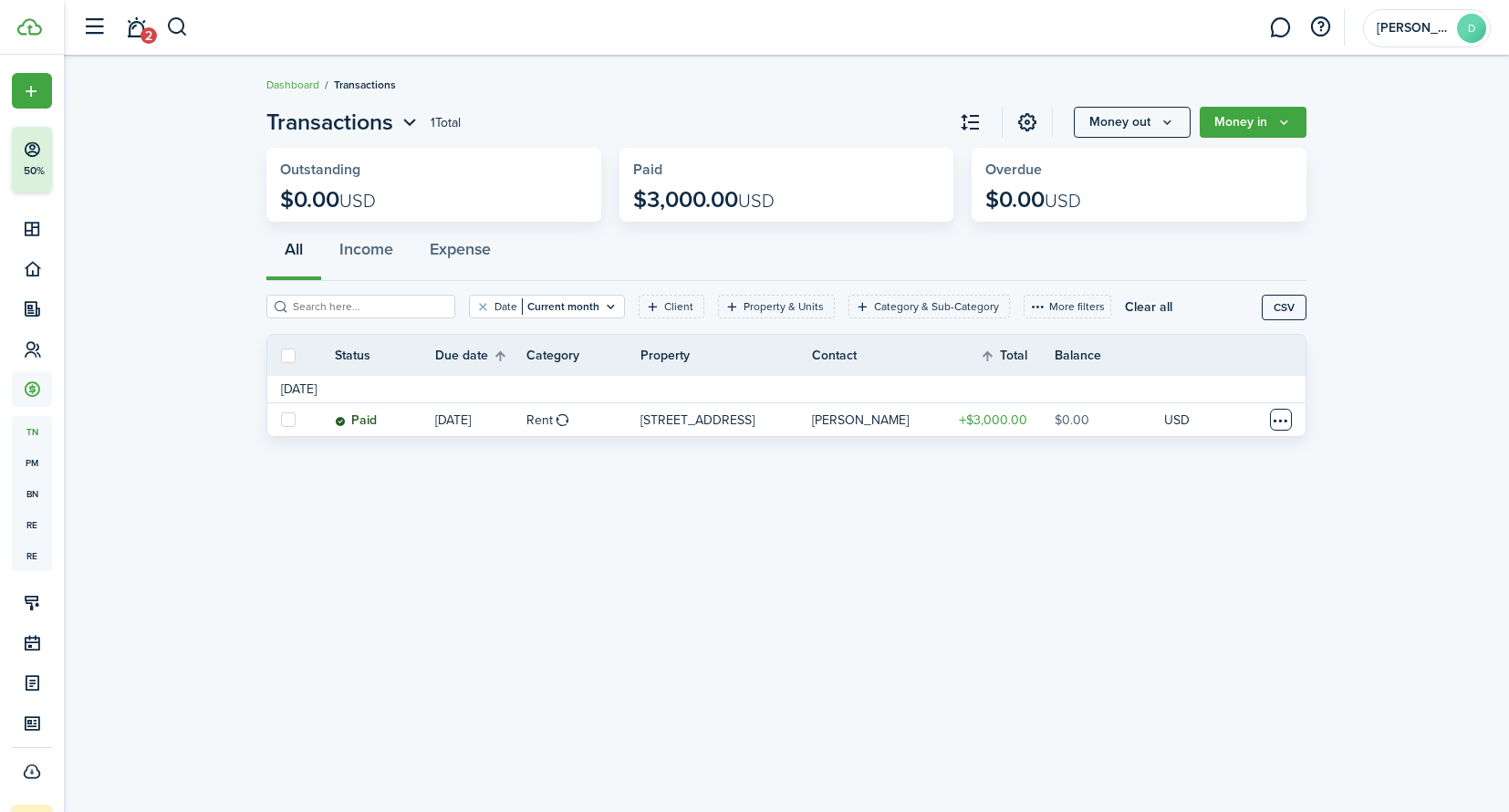
click at [1276, 422] on table-menu-btn-icon "Open menu" at bounding box center [1280, 419] width 21 height 21
click at [1182, 517] on link "Clone" at bounding box center [1212, 519] width 160 height 31
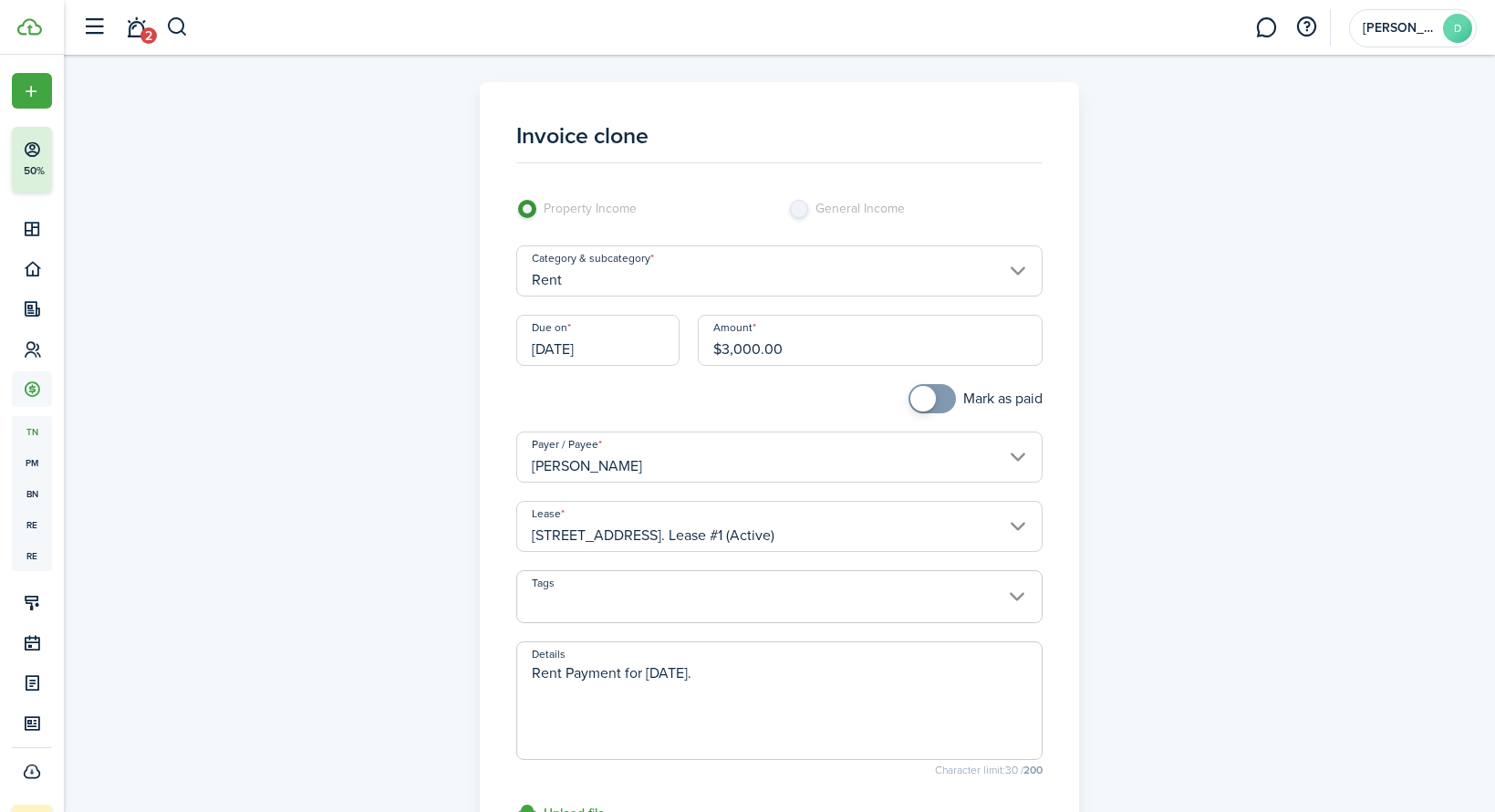
click at [631, 342] on input "[DATE]" at bounding box center [598, 340] width 163 height 51
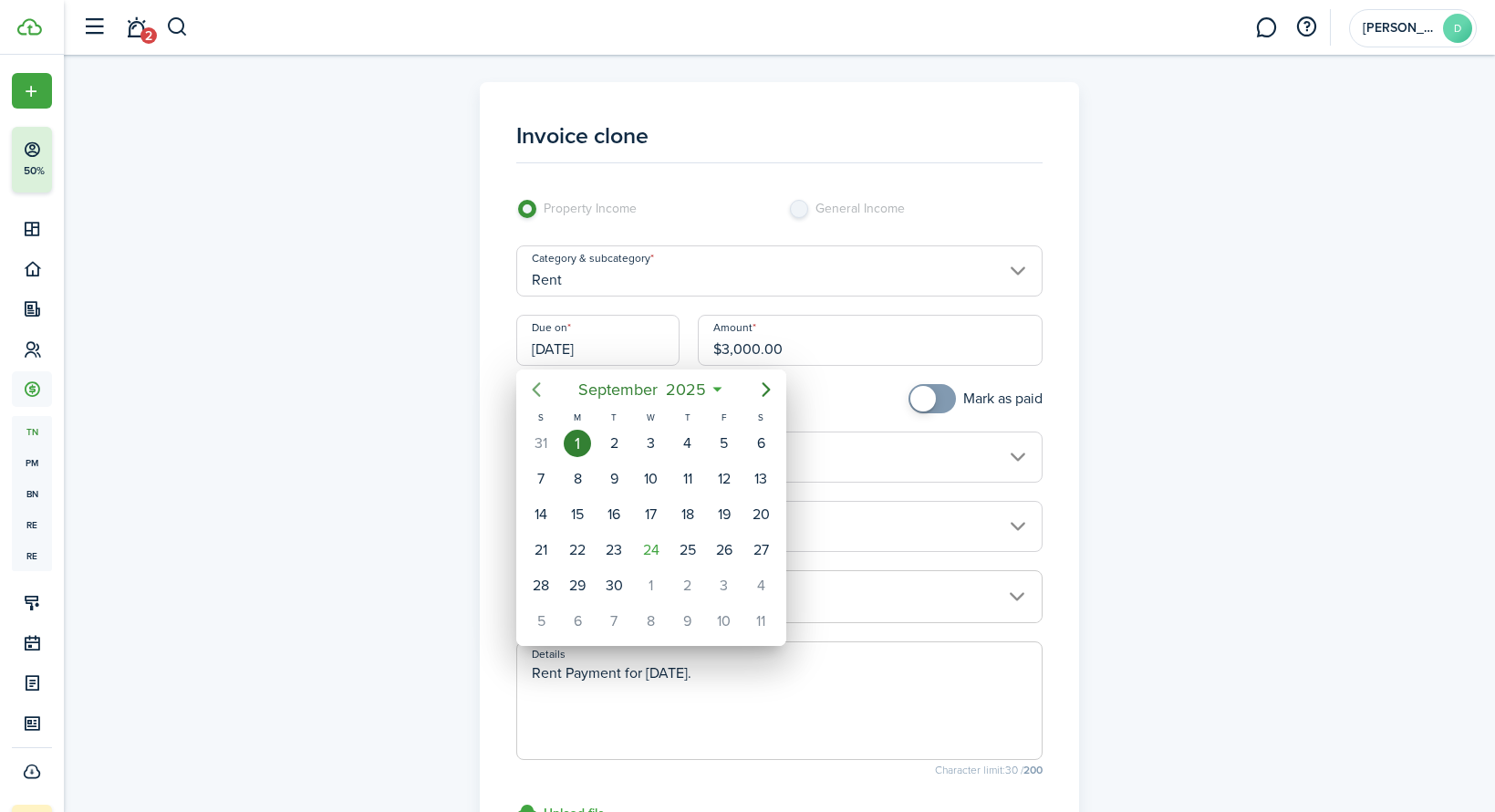
click at [542, 391] on icon "Previous page" at bounding box center [536, 389] width 21 height 21
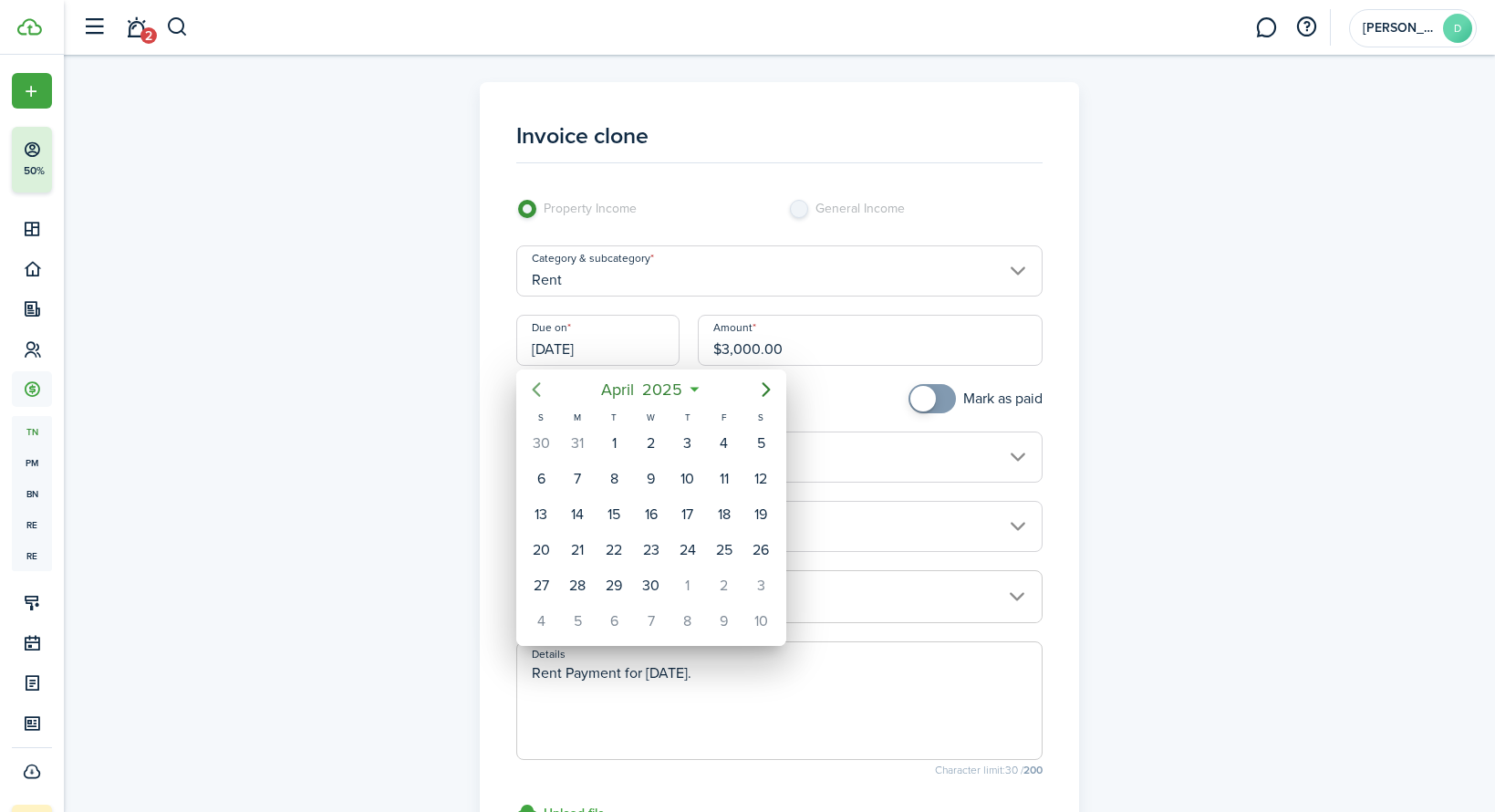
click at [542, 391] on icon "Previous page" at bounding box center [536, 389] width 21 height 21
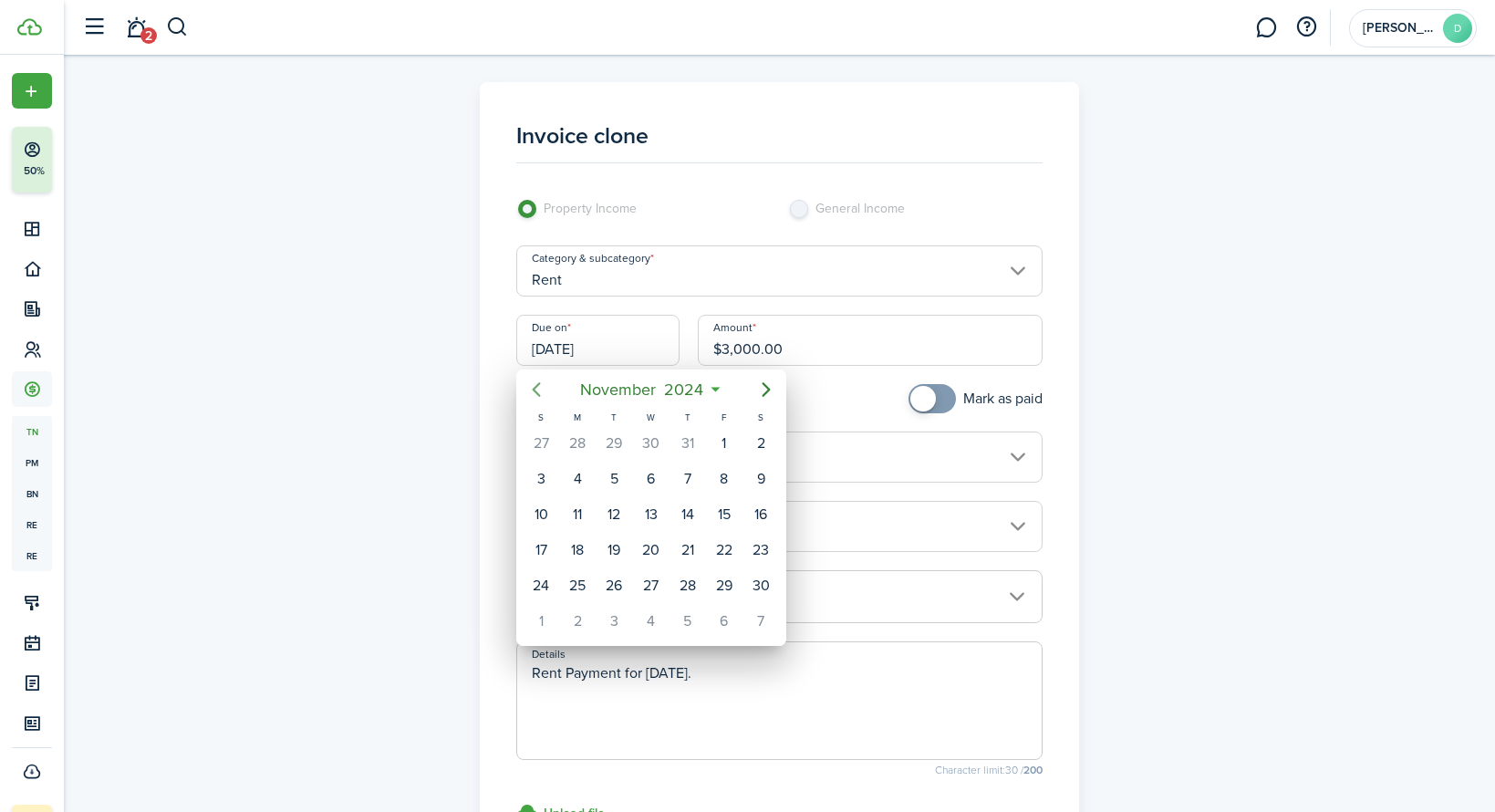
click at [542, 391] on icon "Previous page" at bounding box center [536, 389] width 21 height 21
click at [615, 442] on div "1" at bounding box center [614, 444] width 27 height 27
type input "[DATE]"
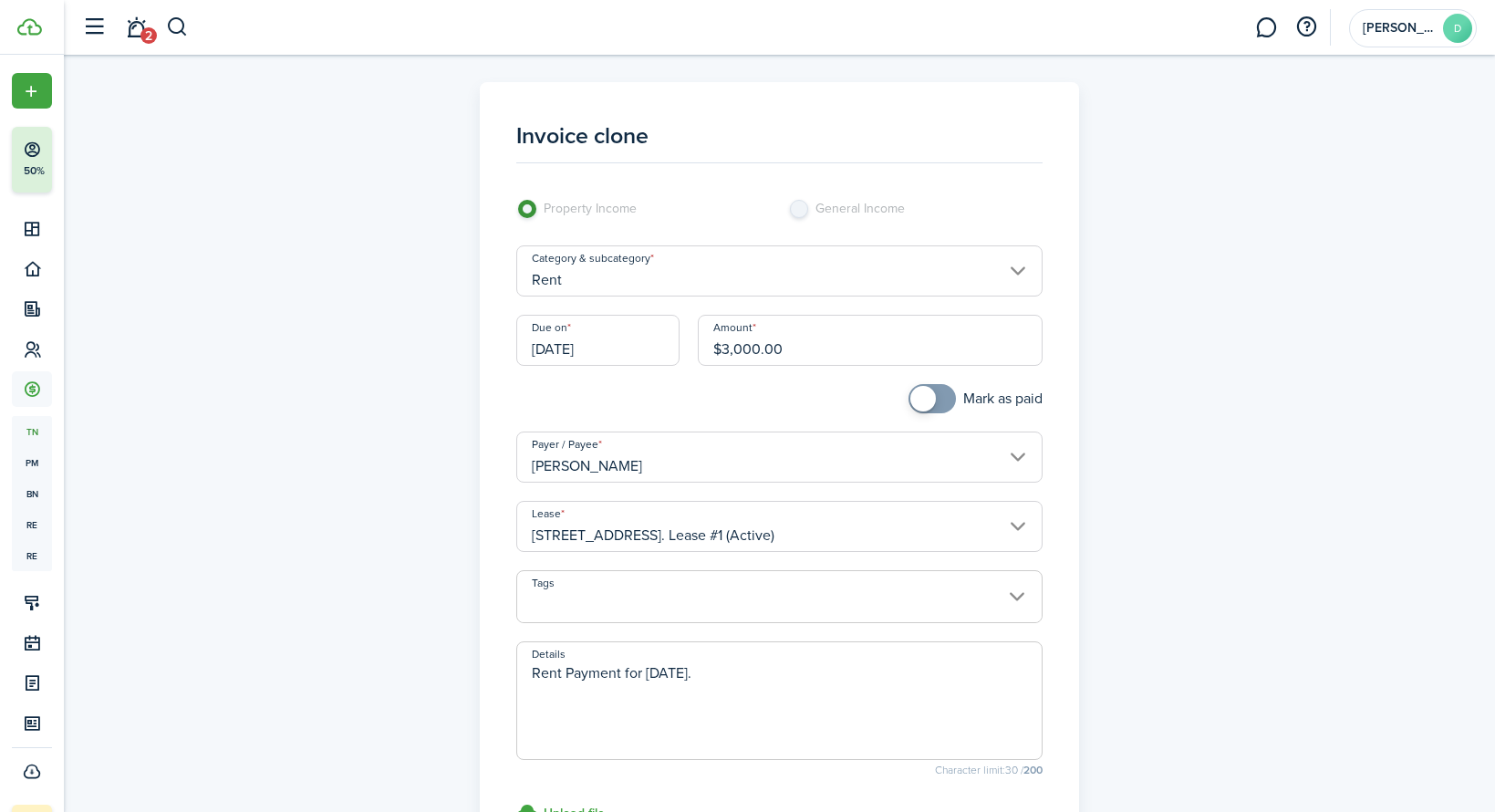
checkbox input "true"
click at [930, 401] on span at bounding box center [924, 399] width 25 height 25
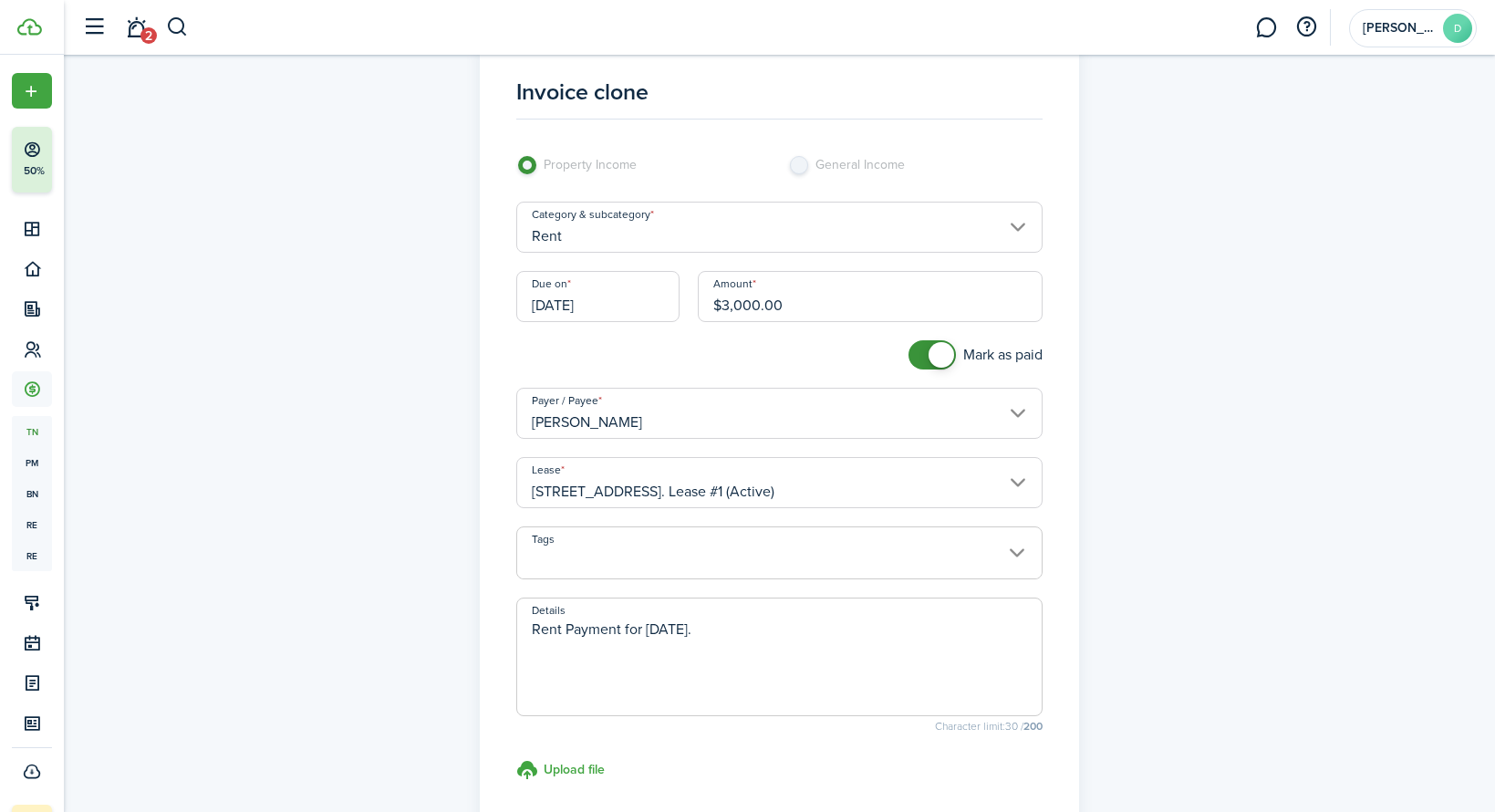
scroll to position [80, 0]
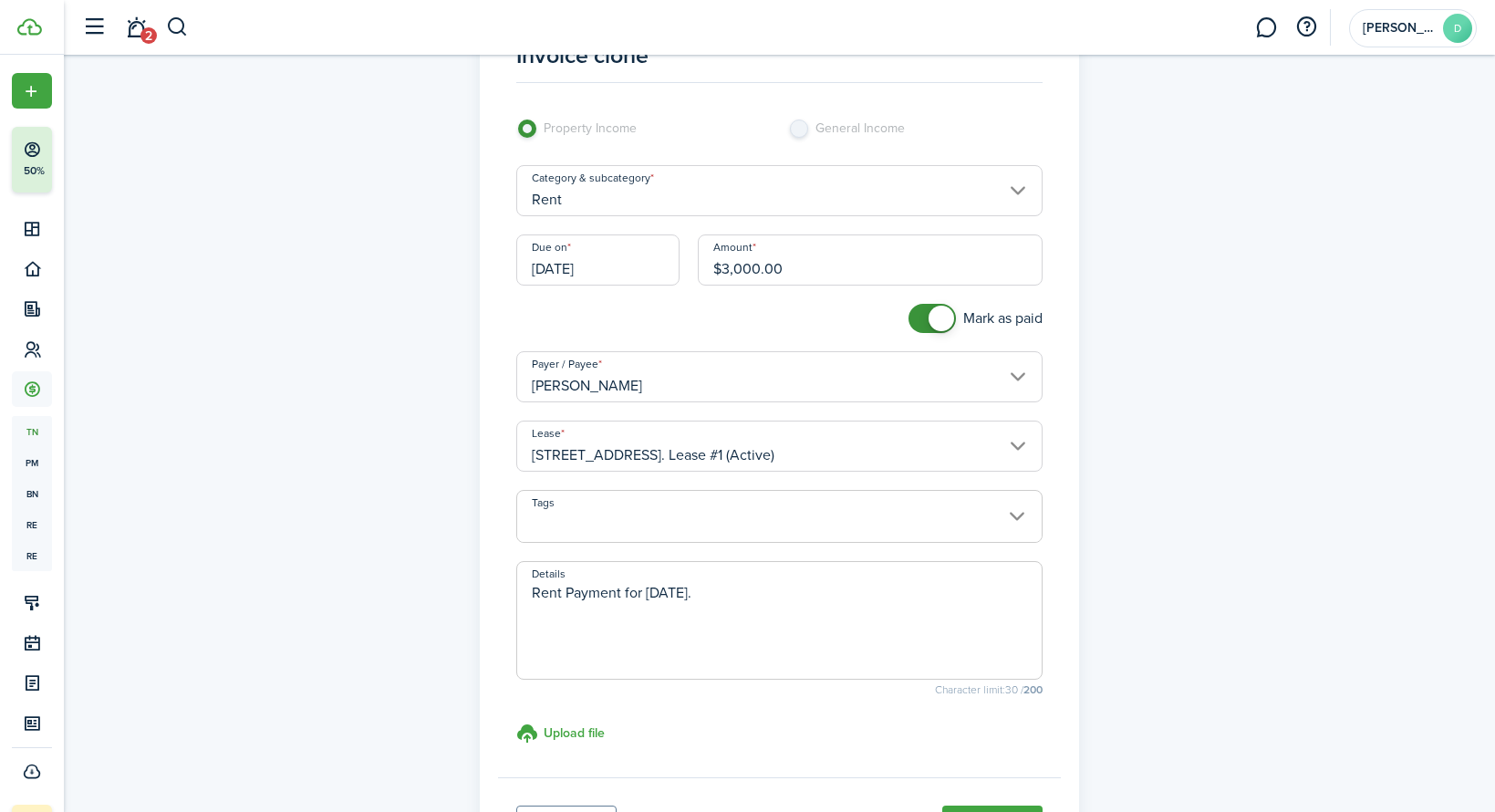
click at [1008, 521] on span at bounding box center [779, 526] width 525 height 31
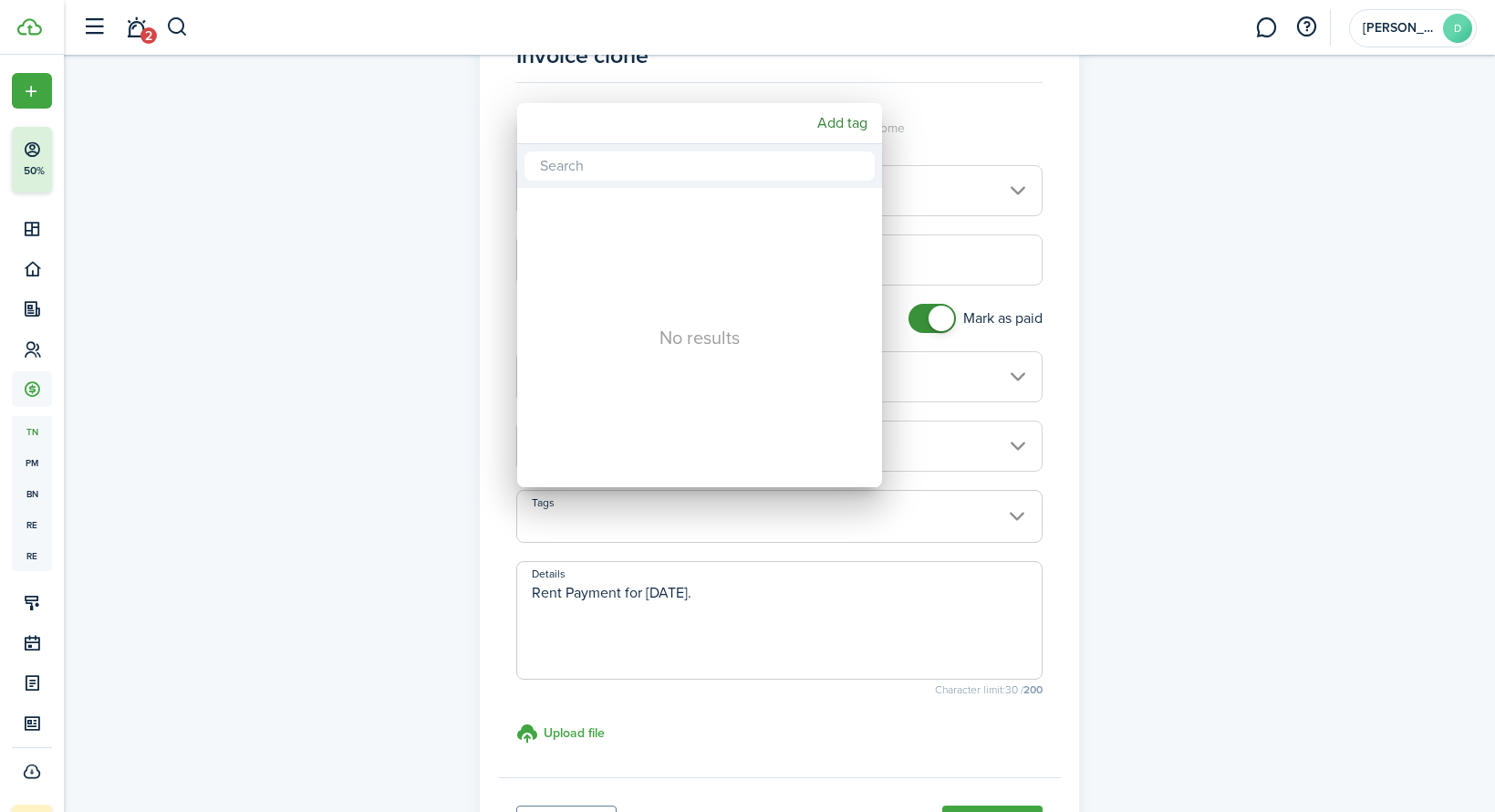
click at [1219, 423] on div at bounding box center [747, 406] width 1788 height 1103
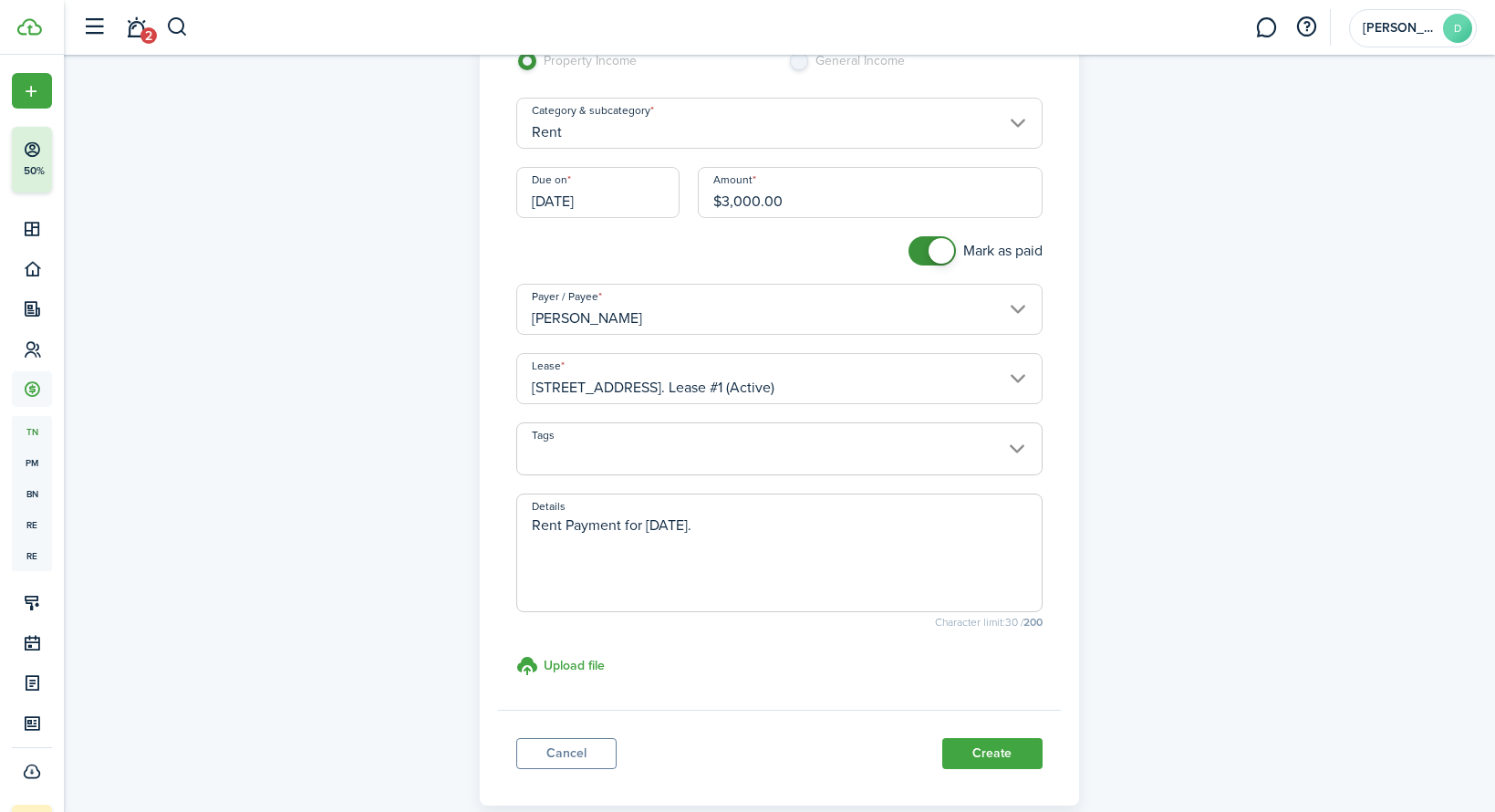
scroll to position [247, 0]
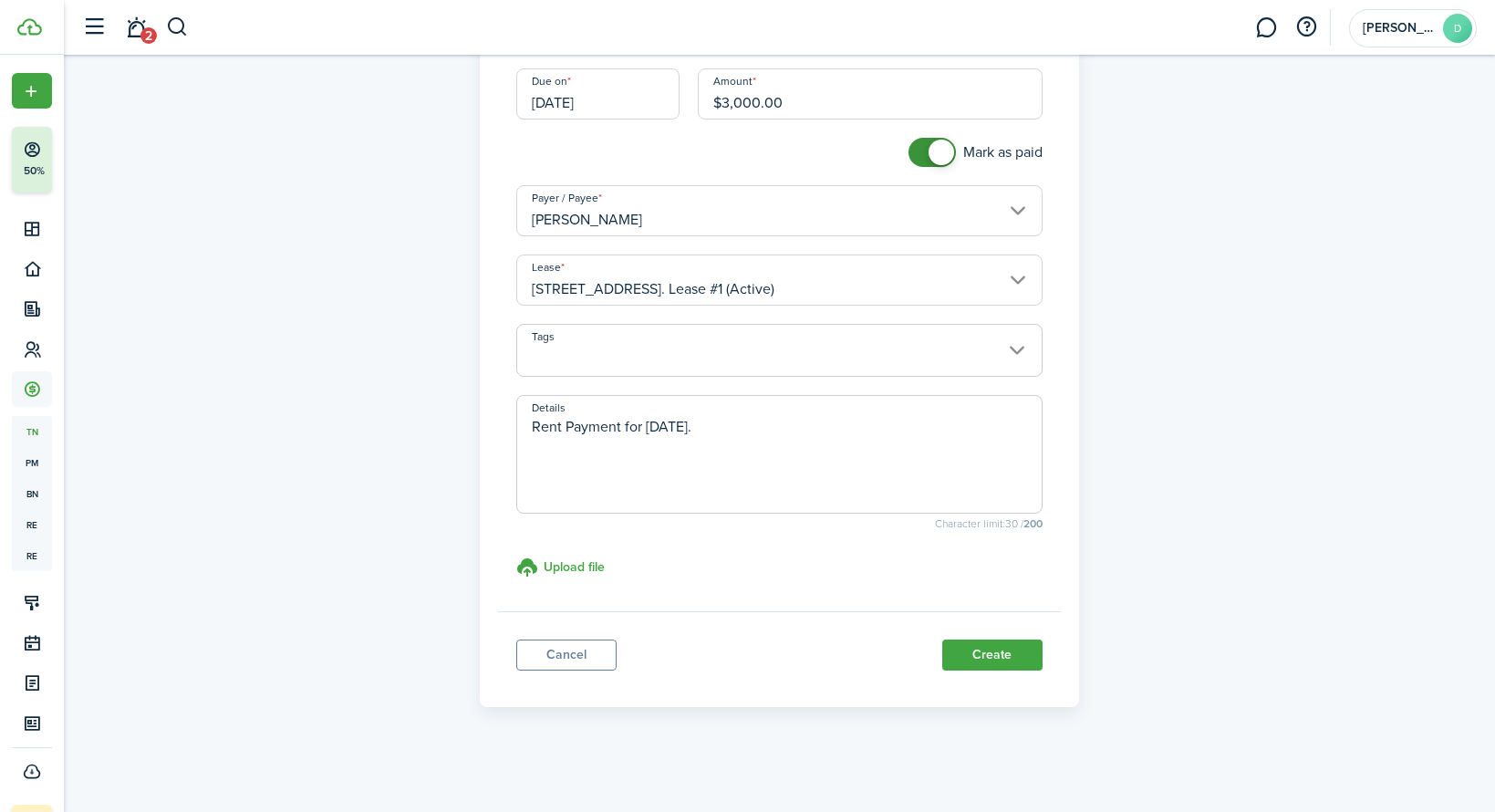
click at [729, 426] on textarea "Rent Payment for [DATE]." at bounding box center [779, 460] width 525 height 88
type textarea "Rent Payment for [DATE]."
click at [1009, 659] on button "Create" at bounding box center [992, 655] width 100 height 31
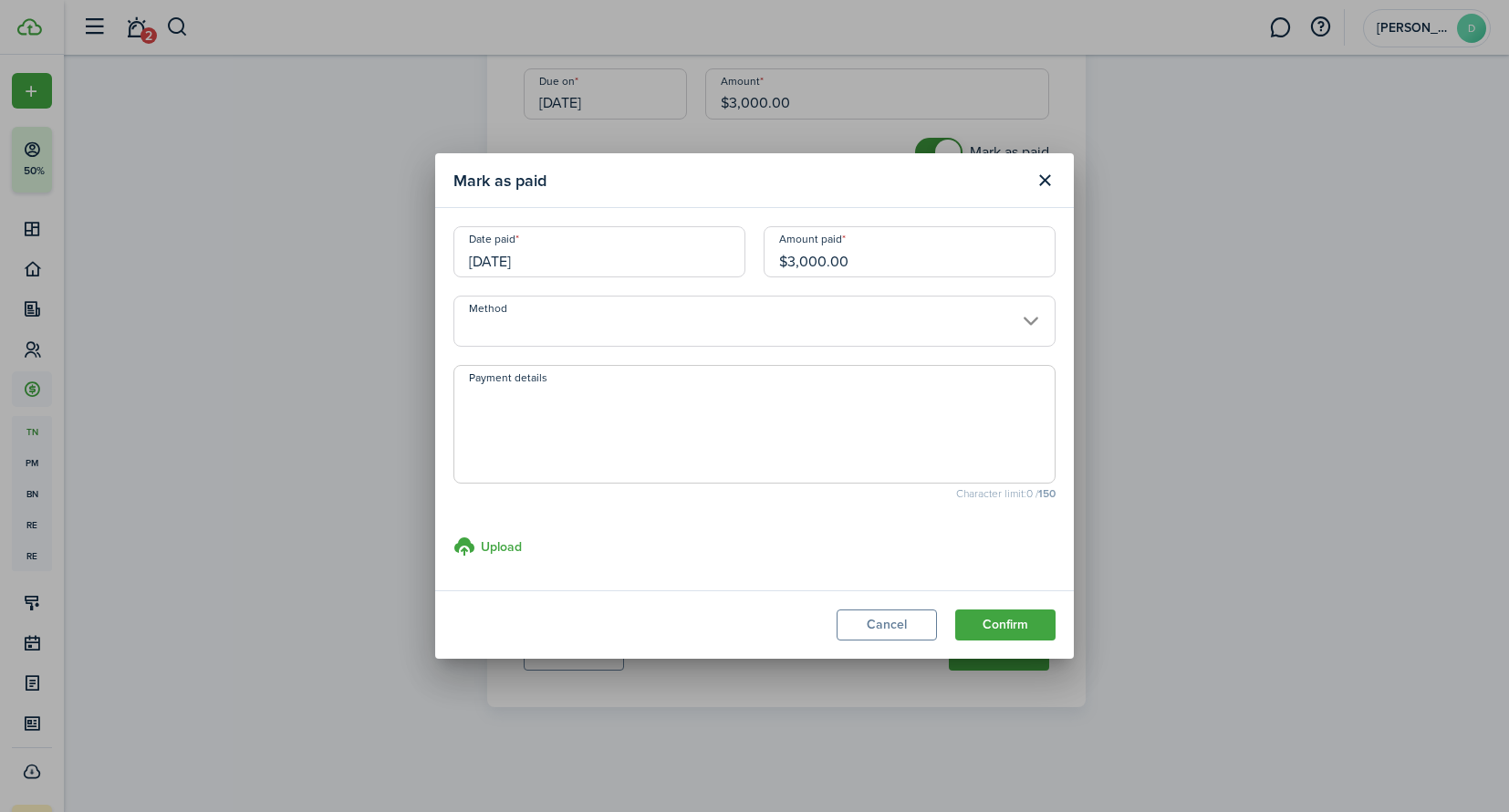
click at [978, 327] on input "Method" at bounding box center [754, 321] width 602 height 51
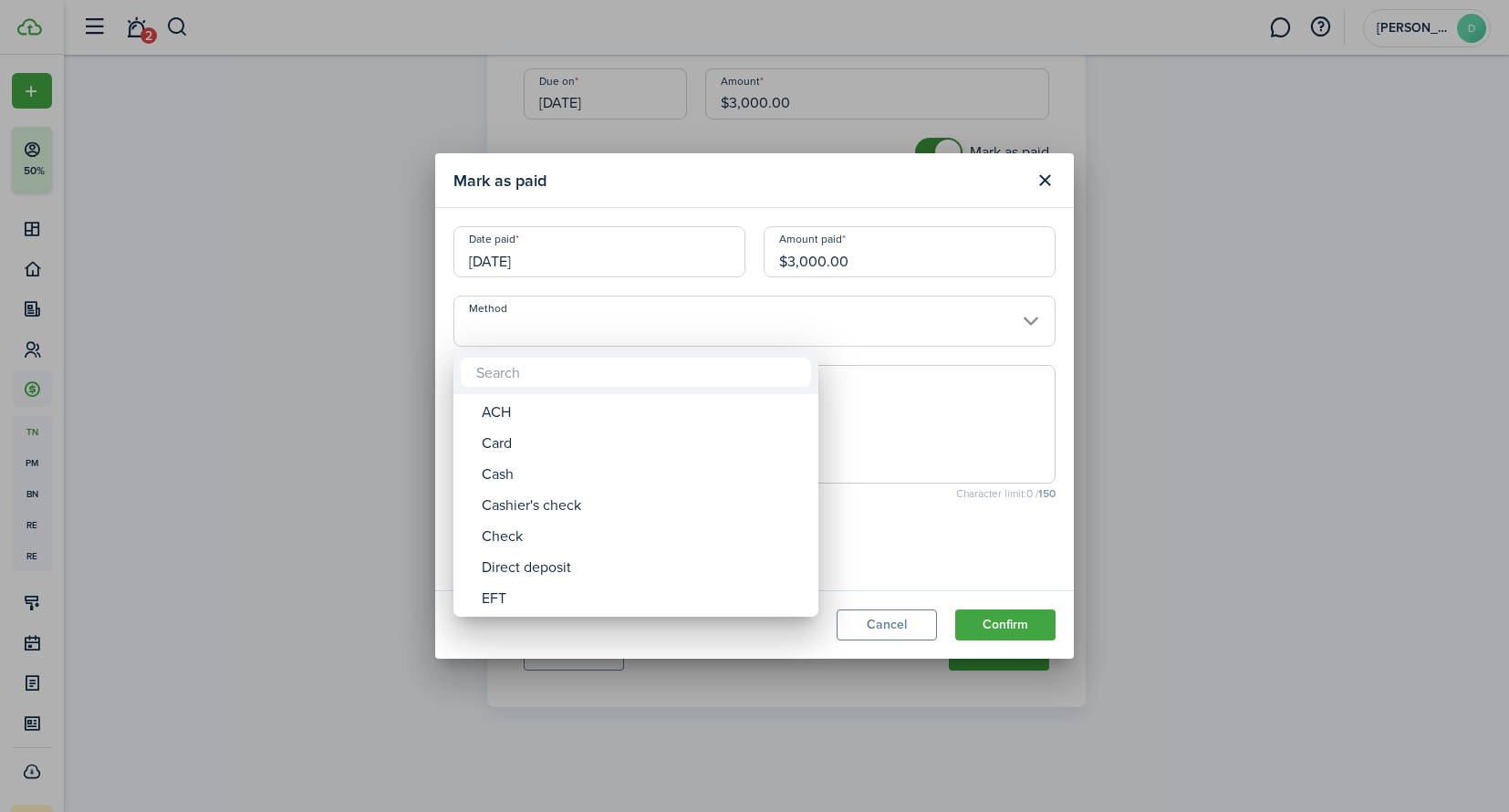
click at [970, 319] on div at bounding box center [754, 406] width 1800 height 1103
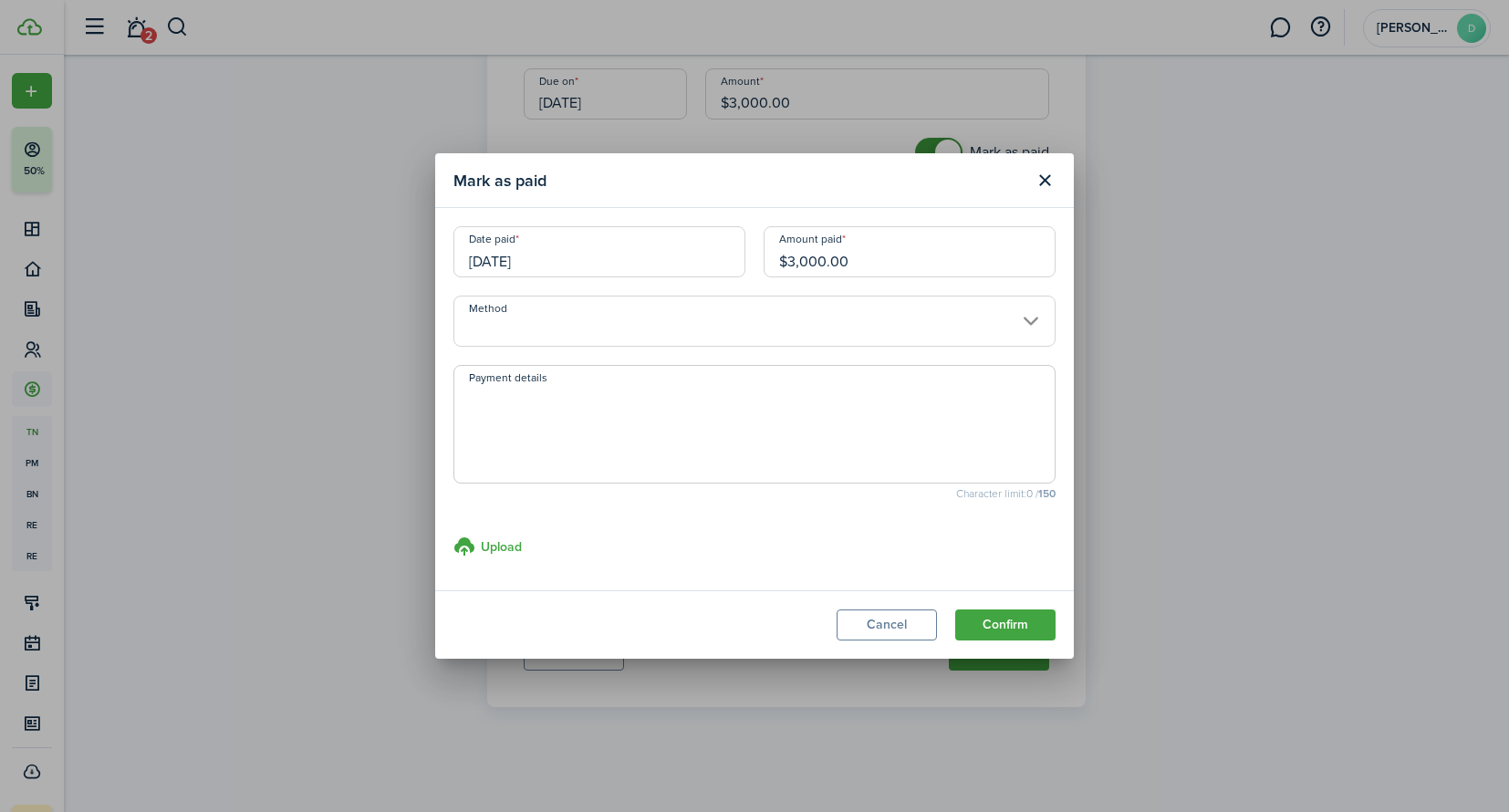
click at [946, 406] on textarea "Payment details" at bounding box center [754, 430] width 600 height 88
type textarea "ZILLOW"
click at [1025, 621] on button "Confirm" at bounding box center [1005, 625] width 100 height 31
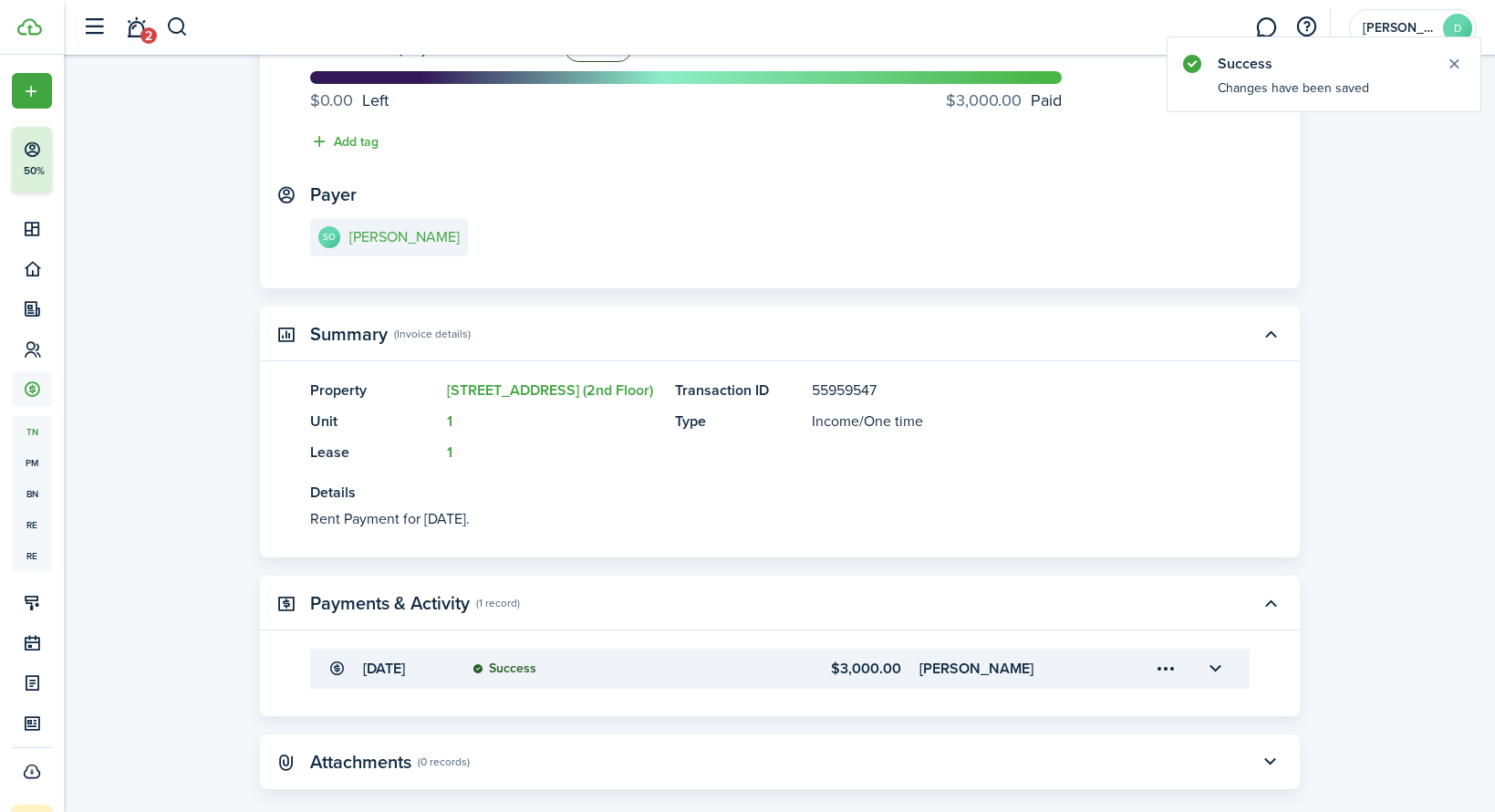
scroll to position [244, 0]
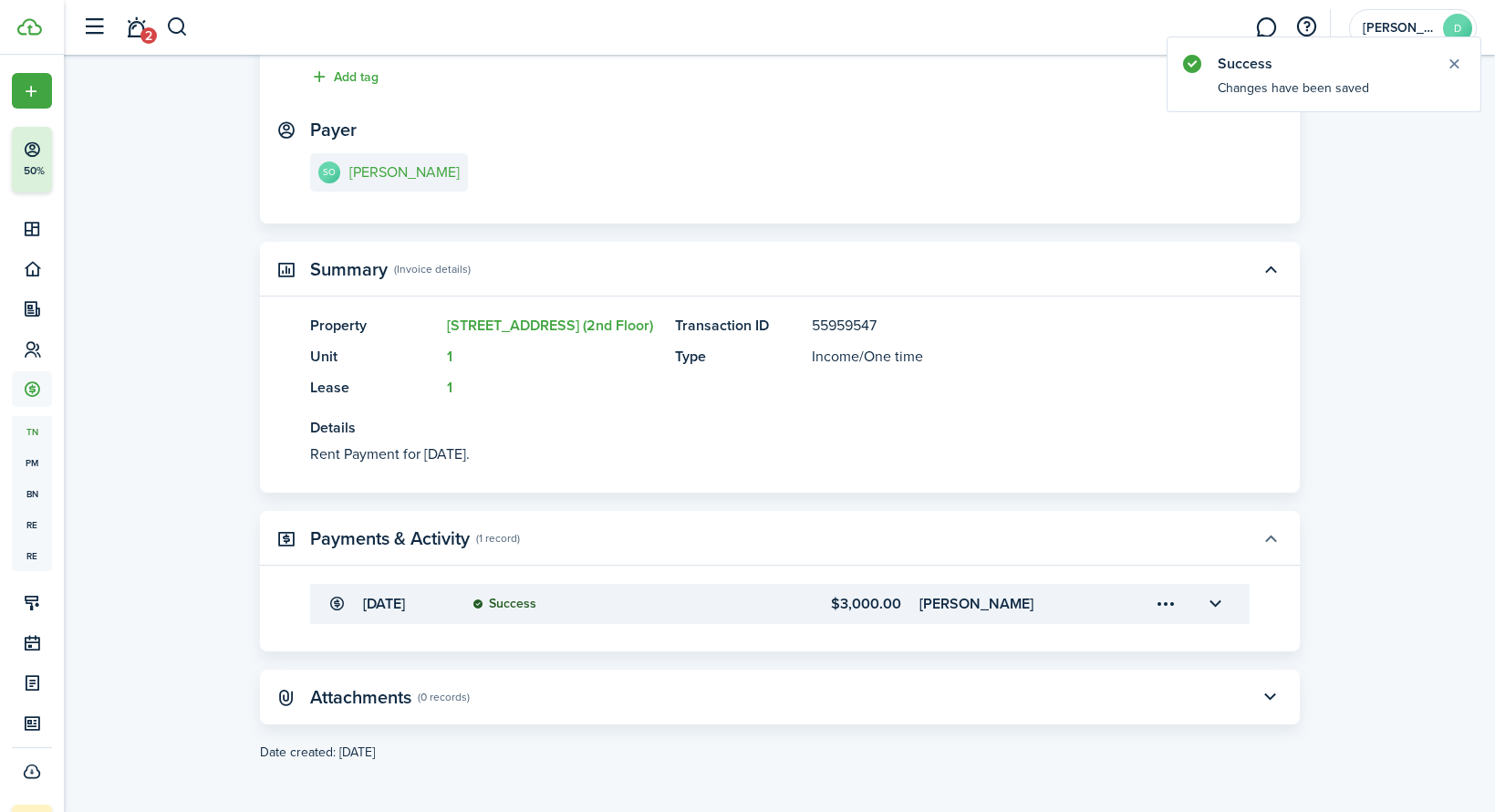
click at [1269, 546] on button "button" at bounding box center [1271, 538] width 31 height 31
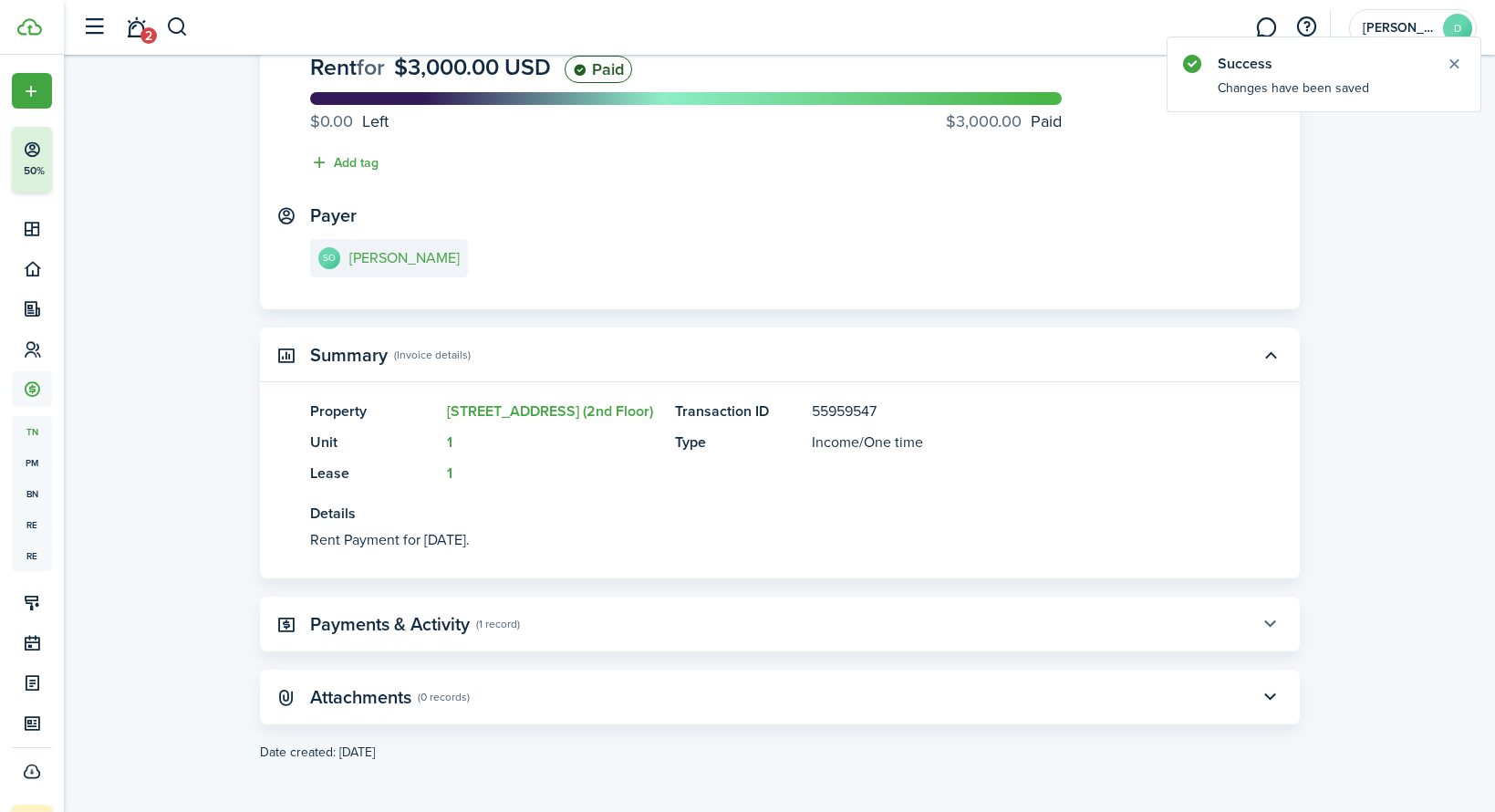
scroll to position [158, 0]
click at [1265, 620] on button "button" at bounding box center [1271, 624] width 31 height 31
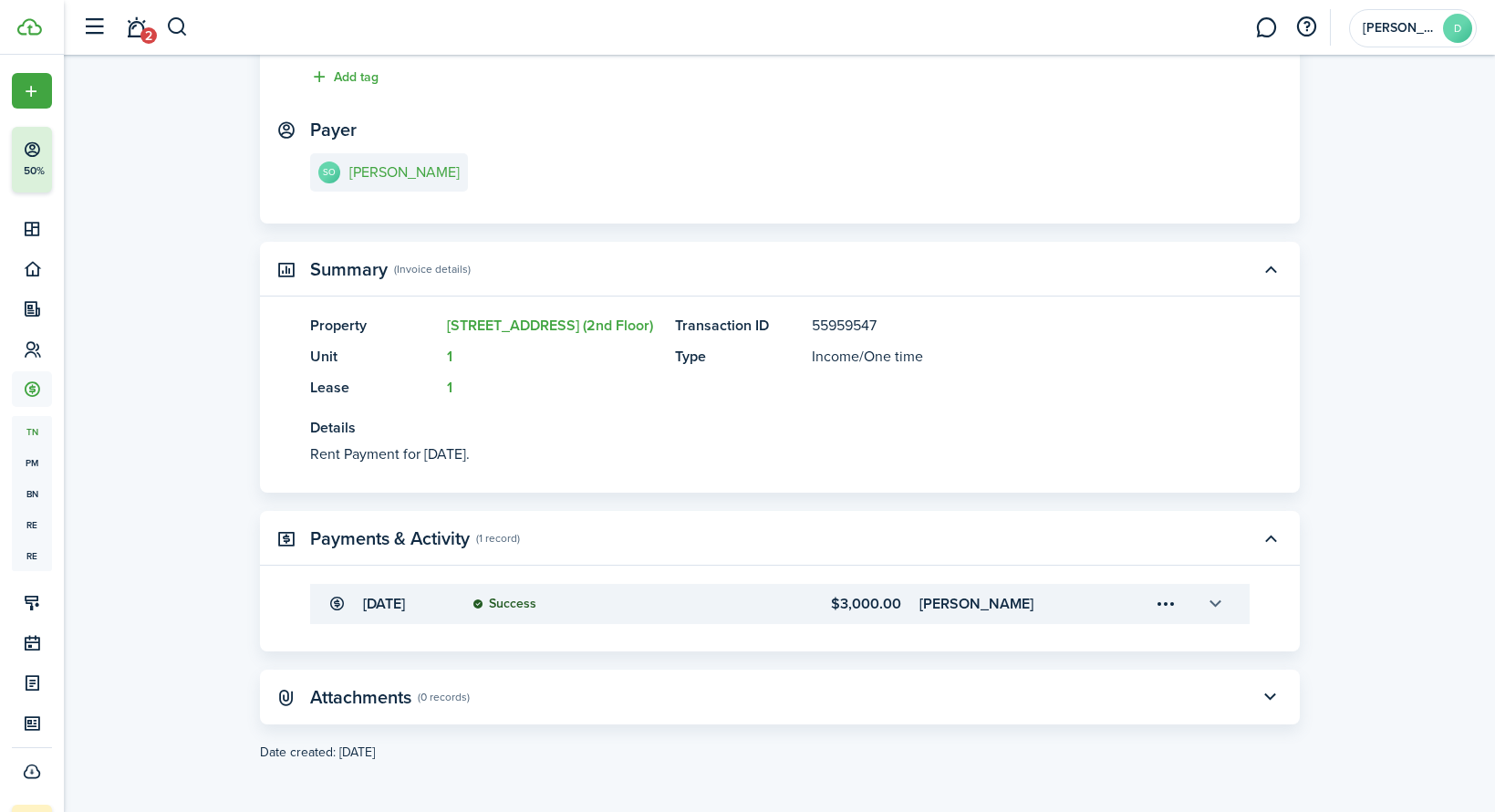
click at [1216, 608] on button "button" at bounding box center [1216, 603] width 31 height 31
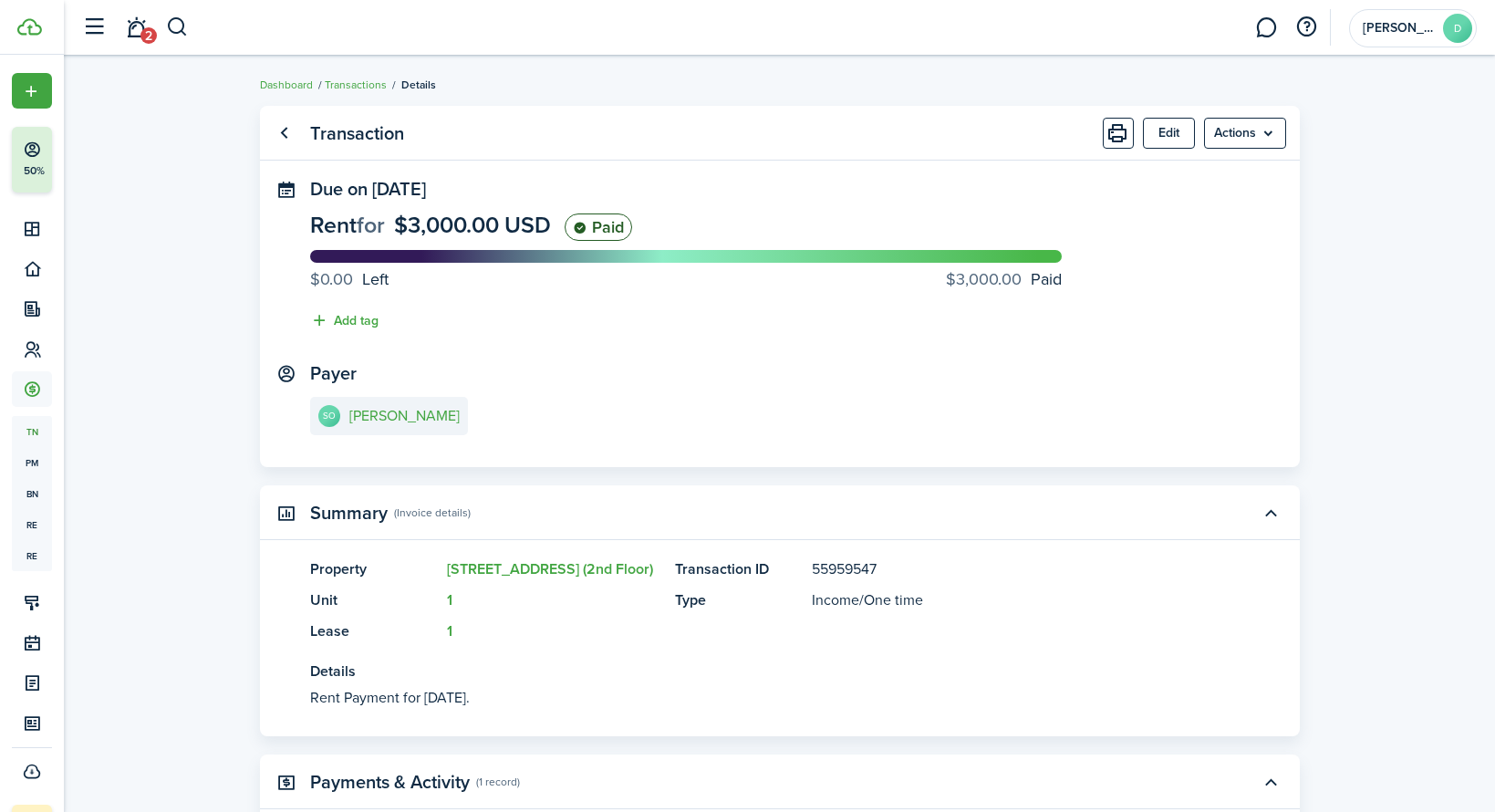
scroll to position [4, 0]
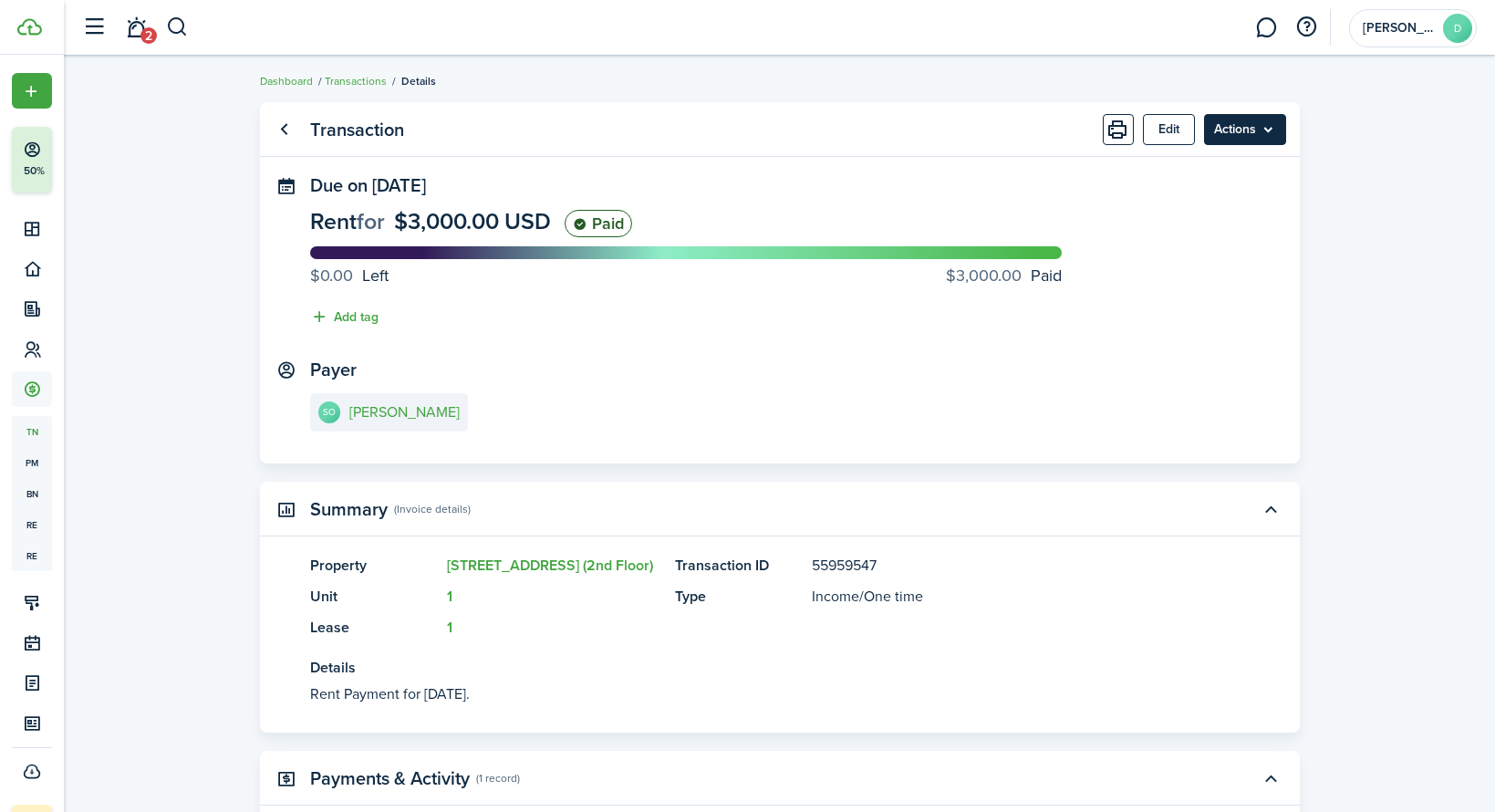
click at [1254, 133] on menu-btn "Actions" at bounding box center [1245, 130] width 82 height 31
click at [952, 369] on panel-main-section "Payer SO [PERSON_NAME]" at bounding box center [780, 399] width 940 height 78
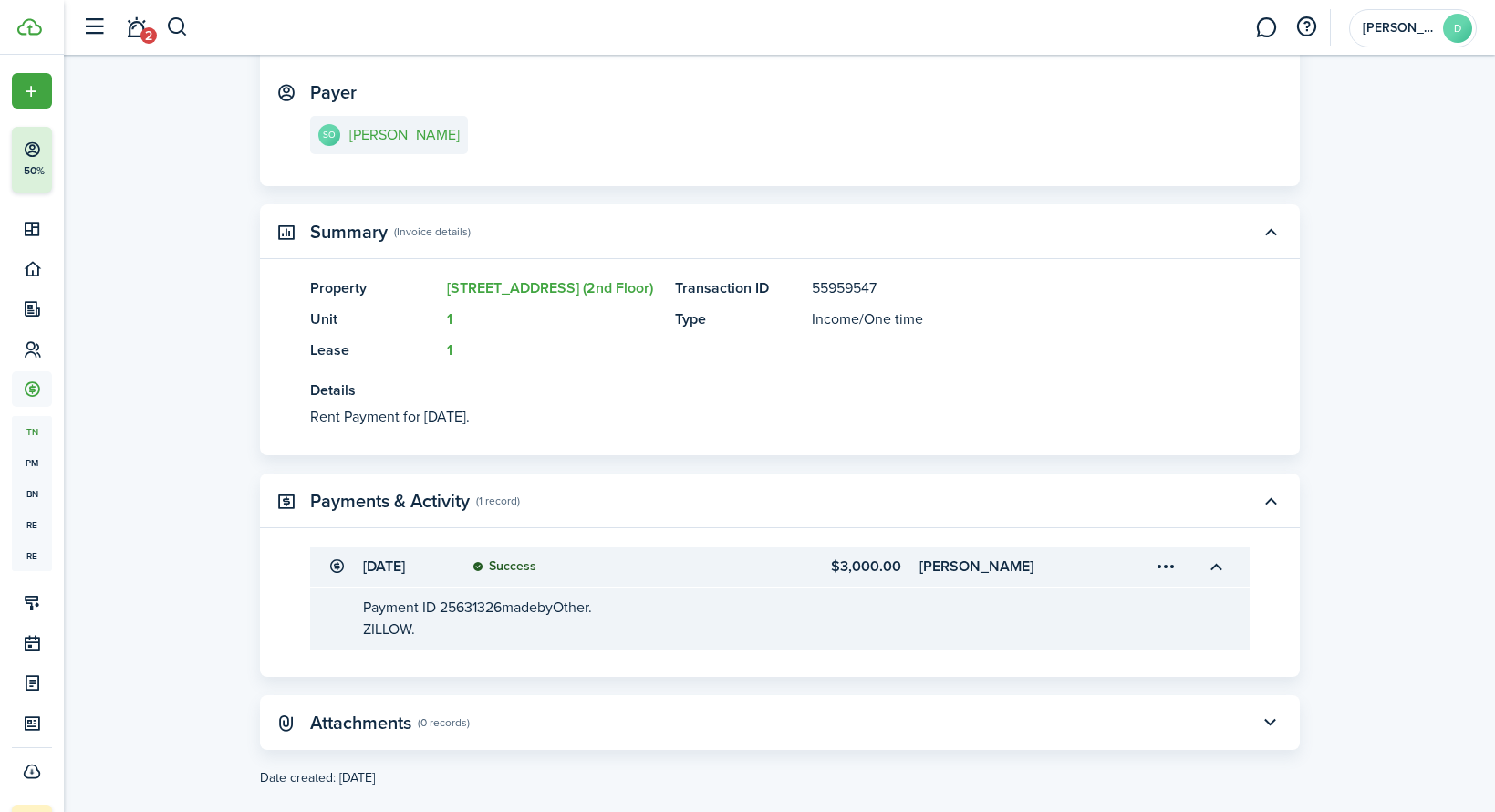
scroll to position [306, 0]
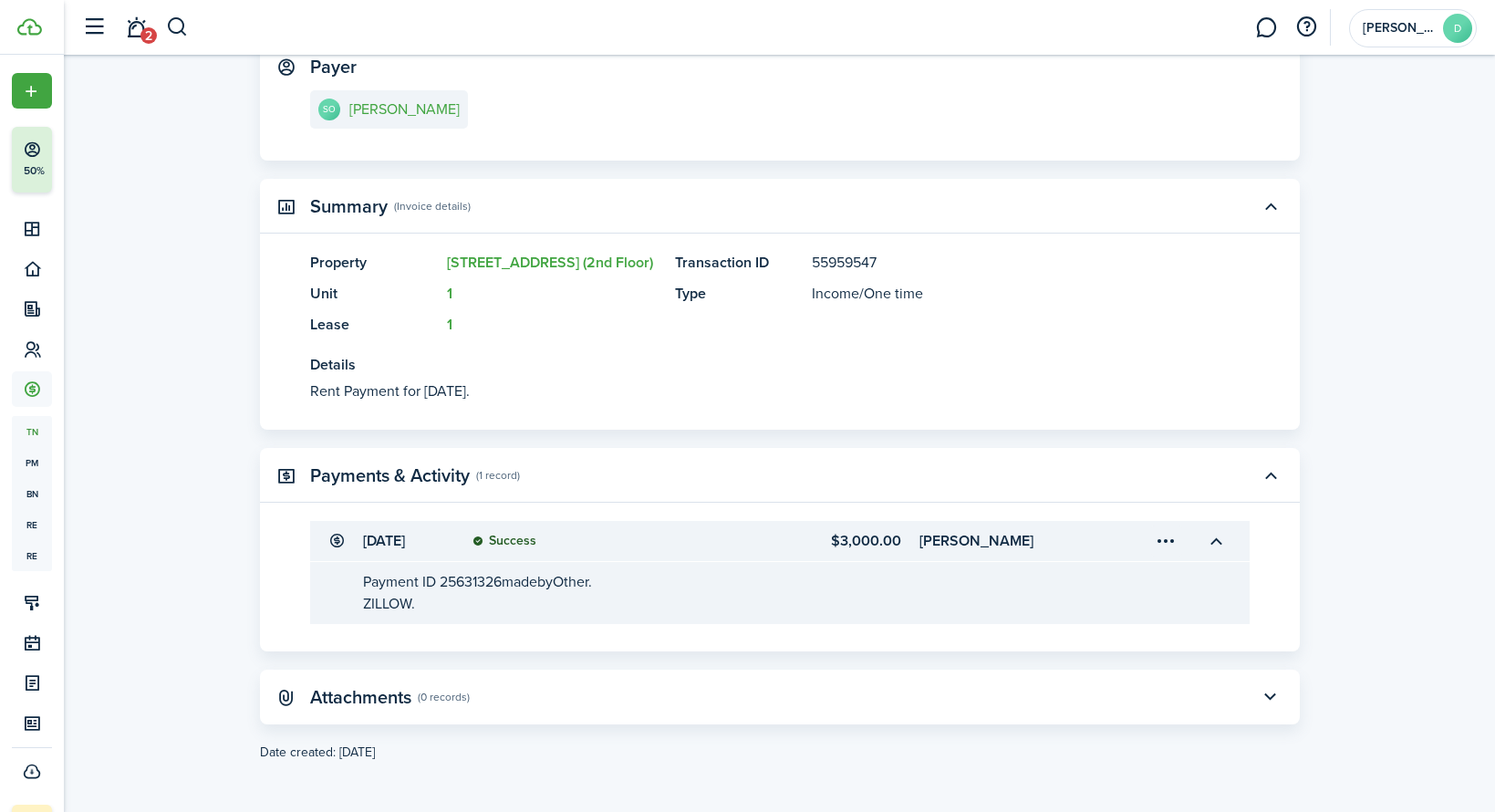
click at [1173, 540] on menu-trigger-card "Open menu" at bounding box center [1167, 541] width 31 height 31
click at [1133, 499] on panel-main-header "Payments & Activity (1 record)" at bounding box center [780, 475] width 1041 height 55
click at [1272, 464] on button "button" at bounding box center [1271, 476] width 31 height 31
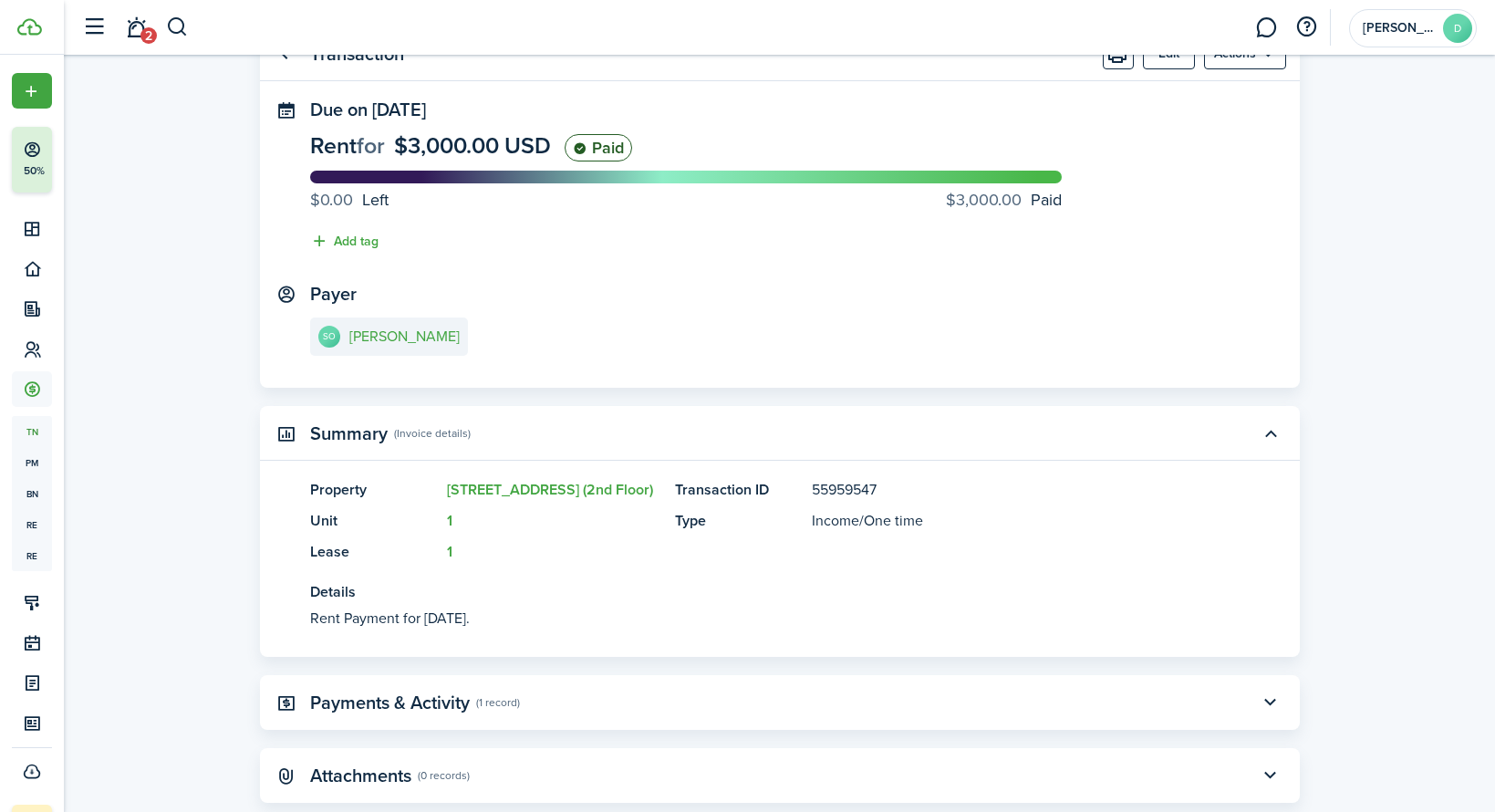
scroll to position [0, 0]
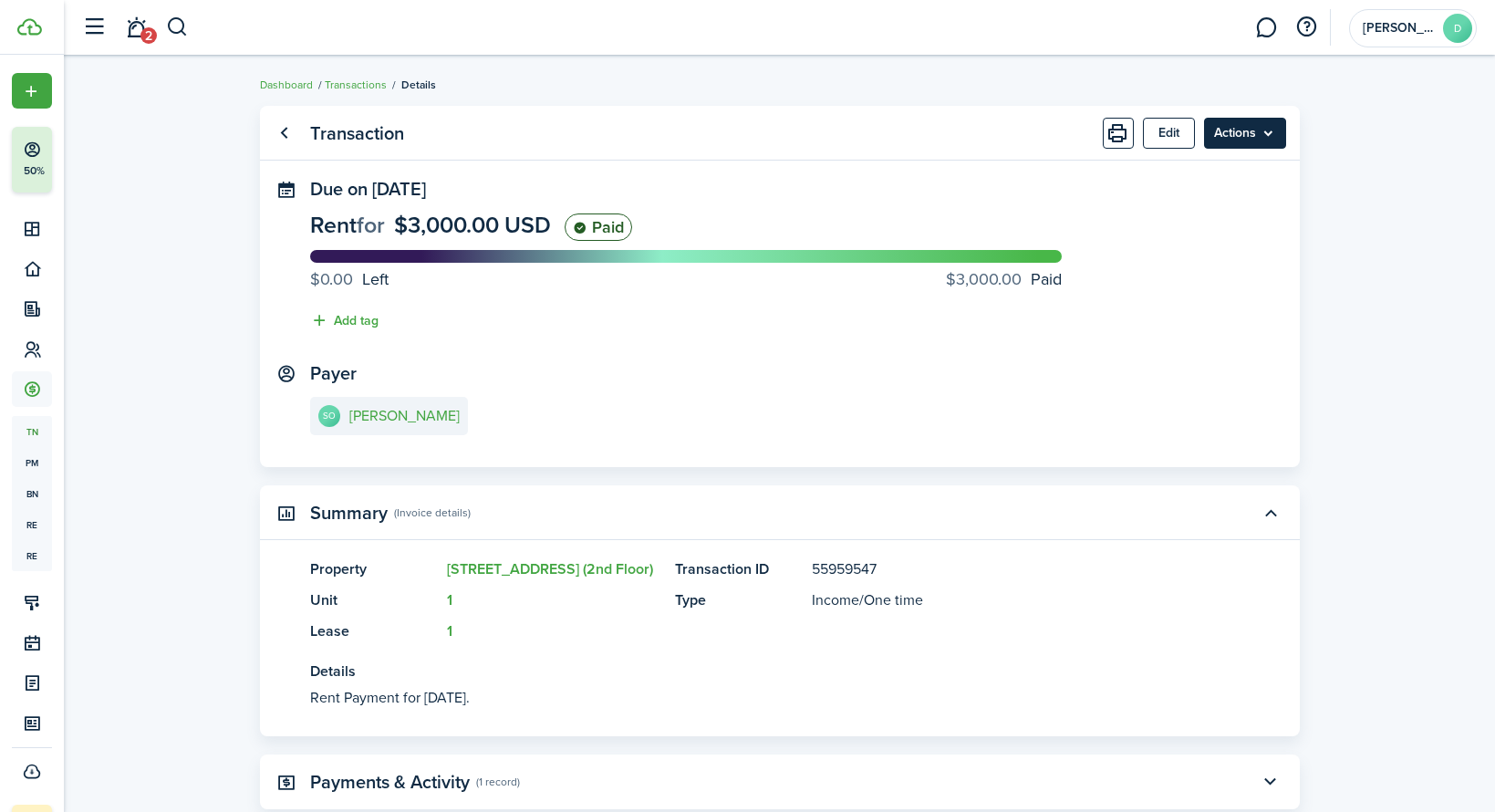
click at [1257, 135] on menu-btn "Actions" at bounding box center [1245, 134] width 82 height 31
click at [1047, 413] on panel-main-content "SO [PERSON_NAME]" at bounding box center [780, 418] width 940 height 43
click at [1239, 135] on menu-btn "Actions" at bounding box center [1245, 134] width 82 height 31
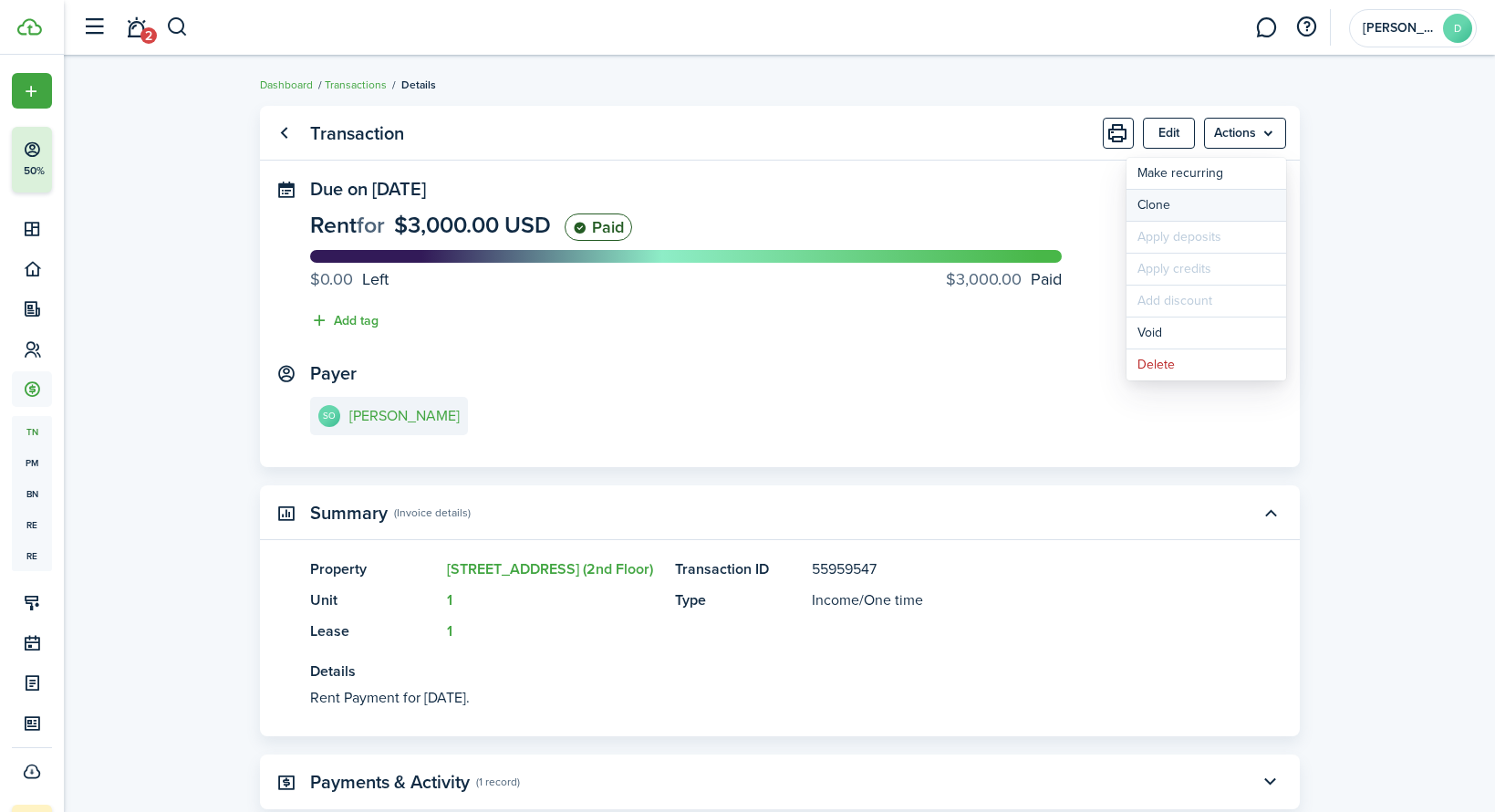
click at [1194, 207] on link "Clone" at bounding box center [1206, 206] width 160 height 31
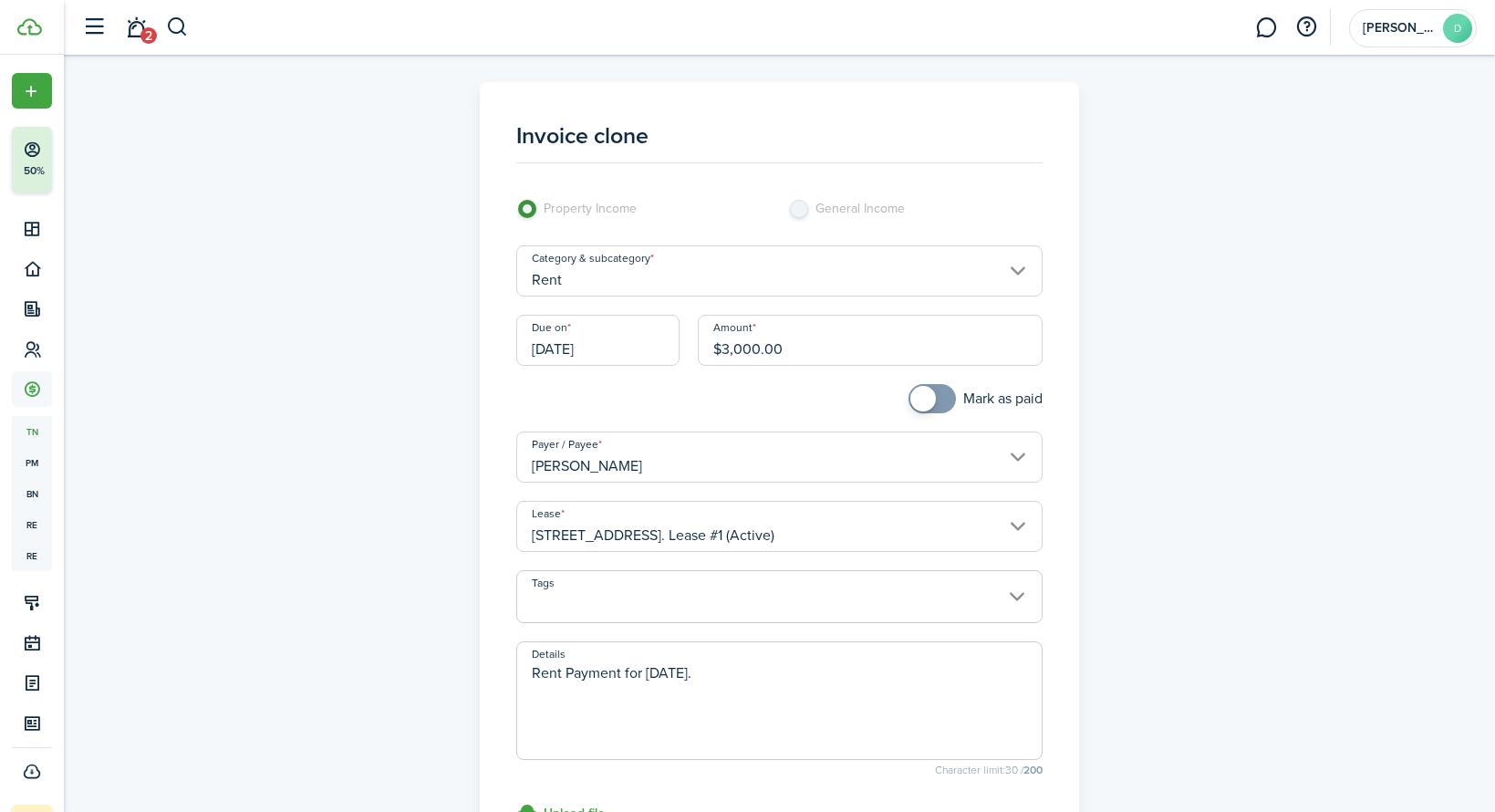
click at [543, 347] on input "[DATE]" at bounding box center [598, 340] width 163 height 51
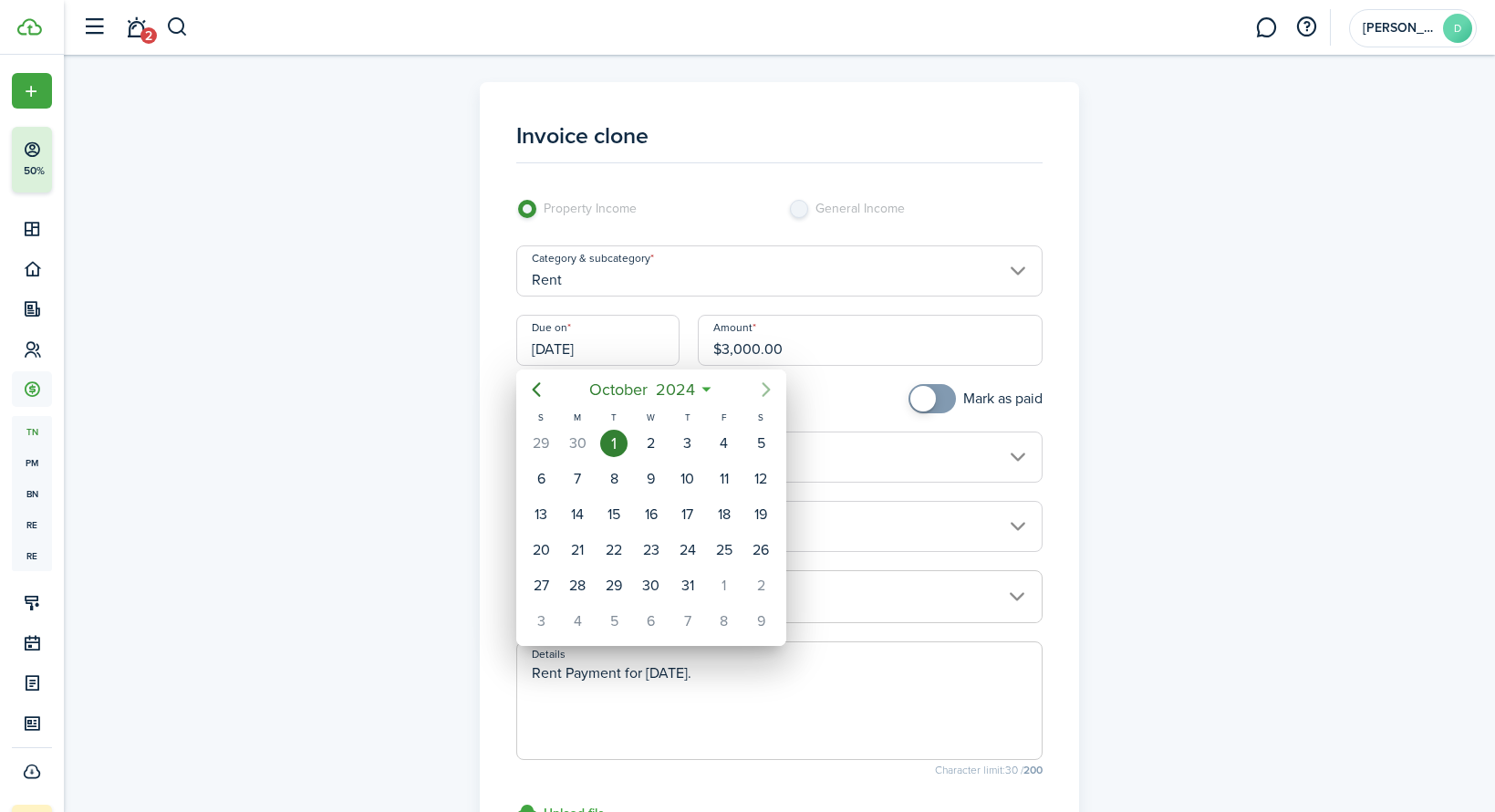
click at [760, 385] on icon "Next page" at bounding box center [767, 389] width 21 height 21
click at [732, 443] on div "1" at bounding box center [725, 444] width 27 height 27
type input "[DATE]"
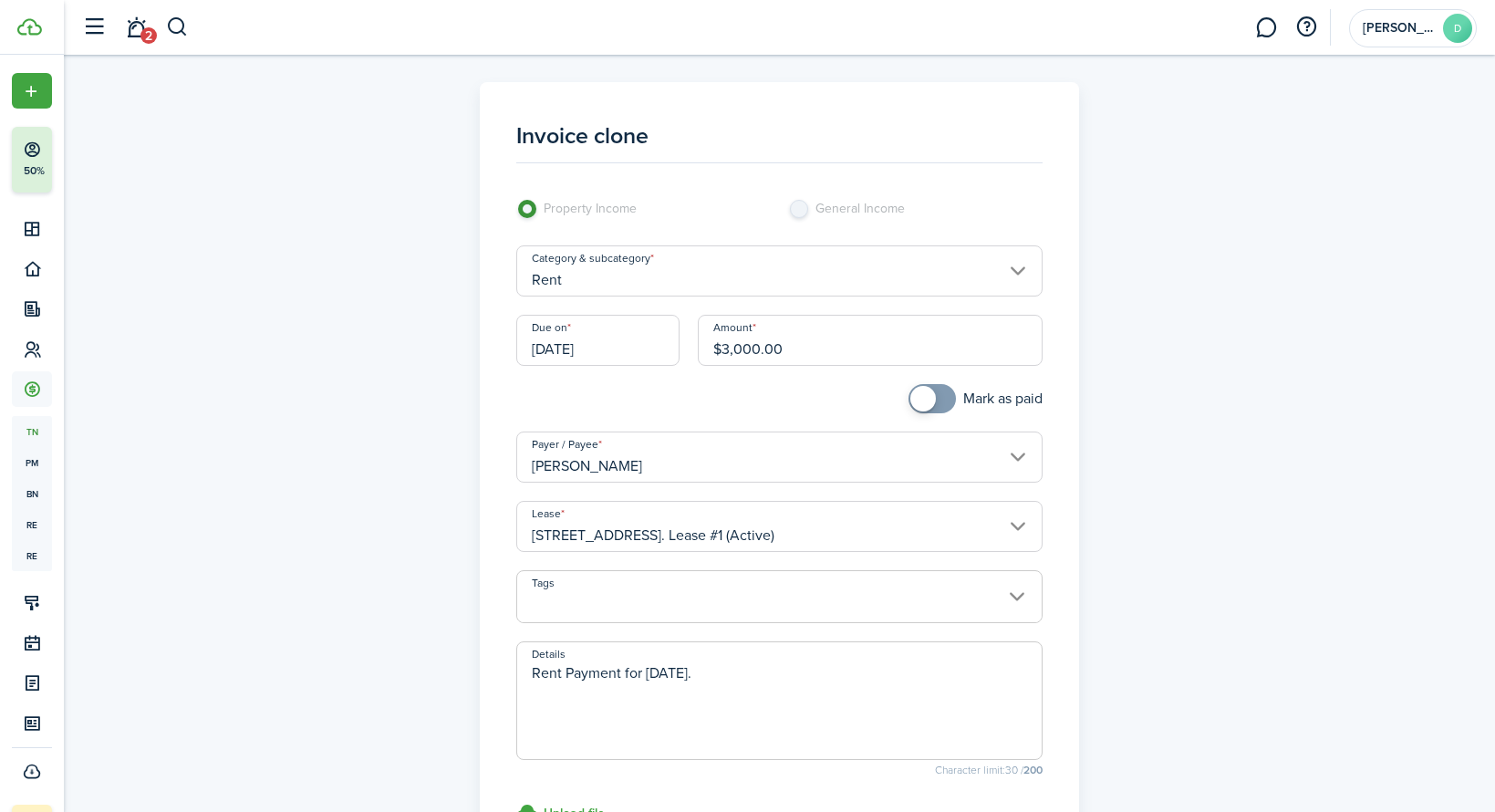
checkbox input "true"
click at [931, 391] on span at bounding box center [932, 399] width 19 height 29
drag, startPoint x: 793, startPoint y: 673, endPoint x: 341, endPoint y: 667, distance: 452.0
click at [341, 667] on div "Invoice clone Property Income General Income Category & subcategory Rent Due on…" at bounding box center [779, 518] width 1058 height 871
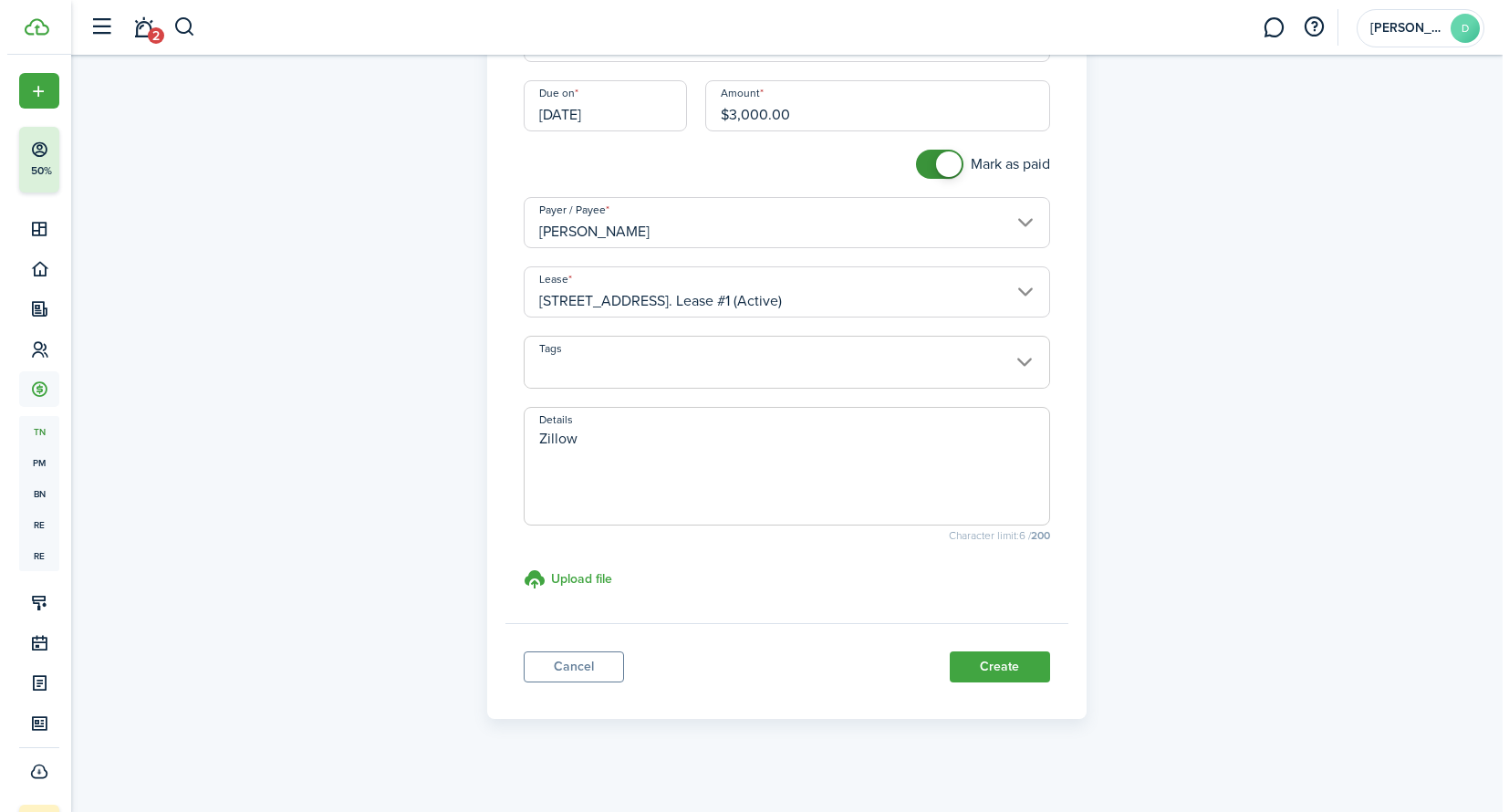
scroll to position [247, 0]
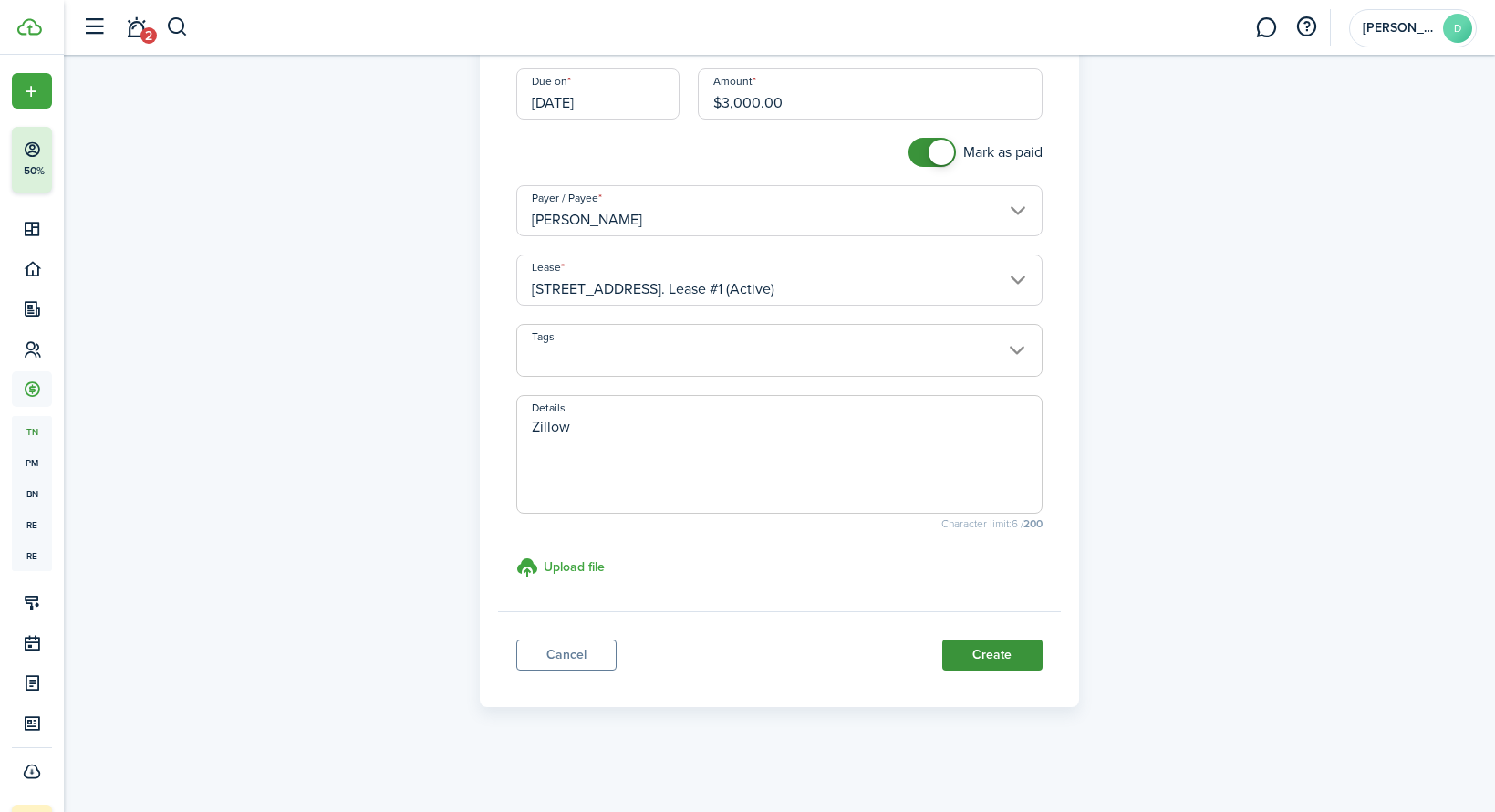
type textarea "Zillow"
click at [985, 656] on button "Create" at bounding box center [992, 655] width 100 height 31
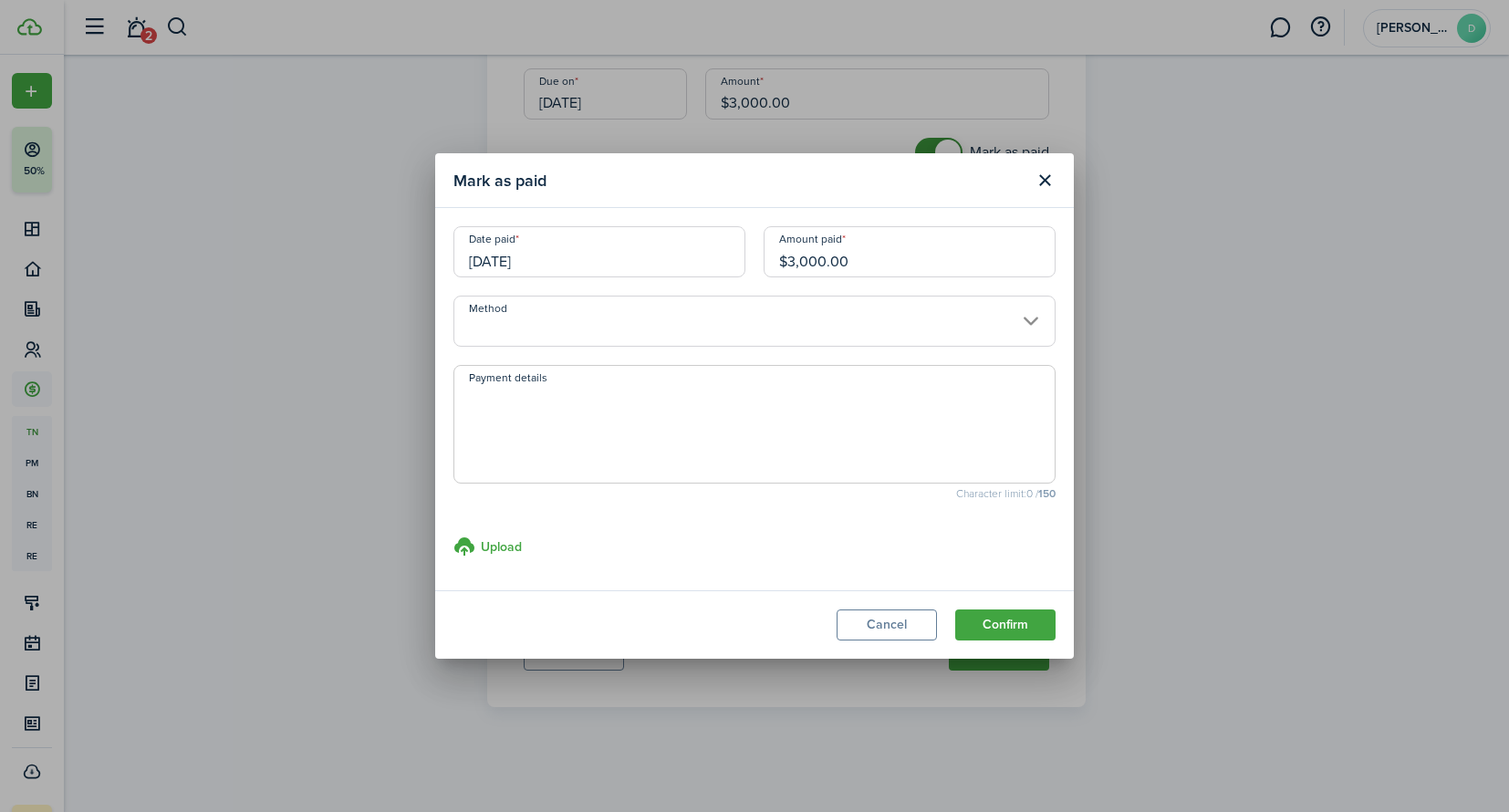
click at [647, 404] on textarea "Payment details" at bounding box center [754, 430] width 600 height 88
type textarea "Zillow"
click at [1000, 616] on button "Confirm" at bounding box center [1005, 625] width 100 height 31
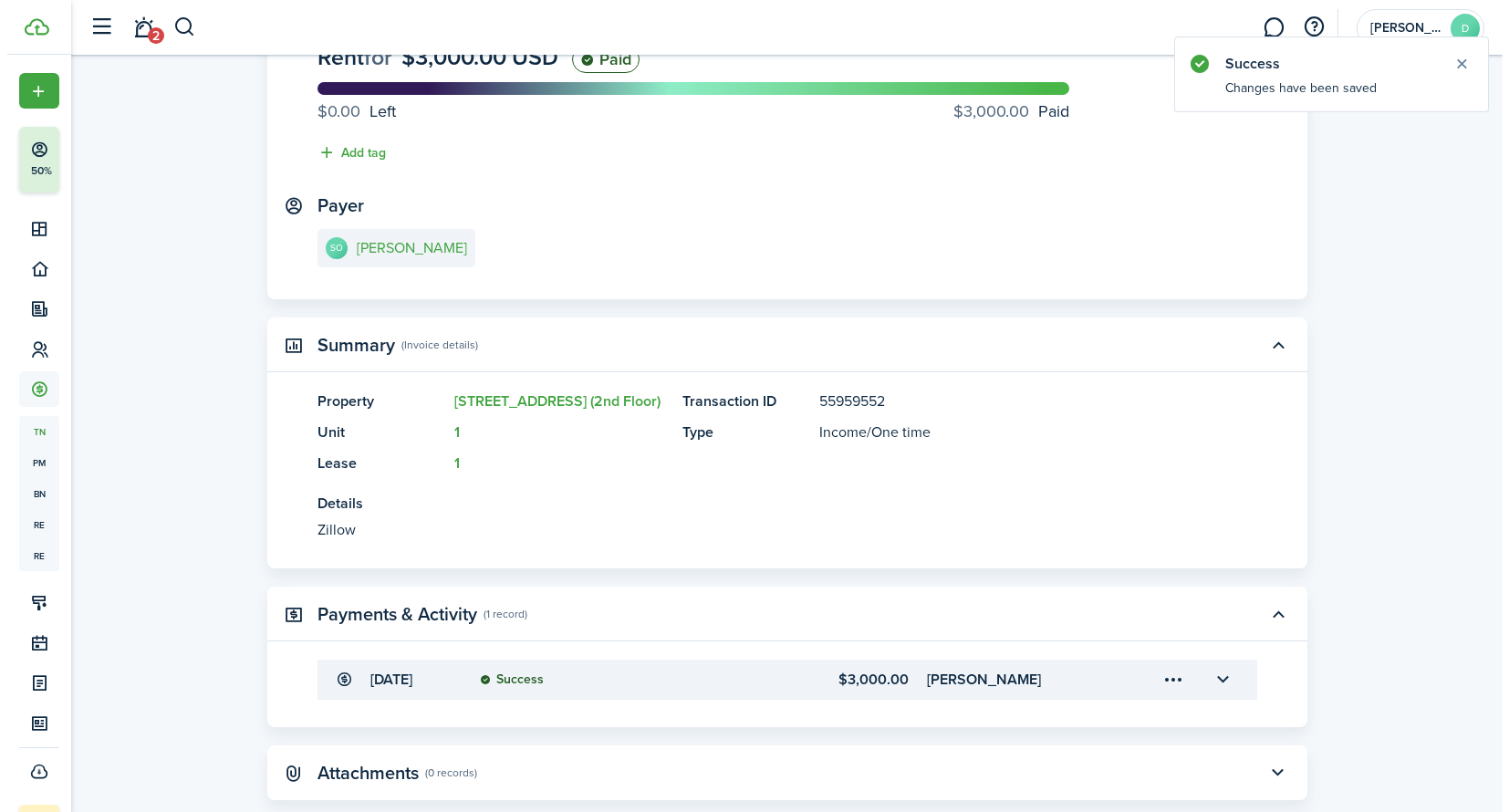
scroll to position [244, 0]
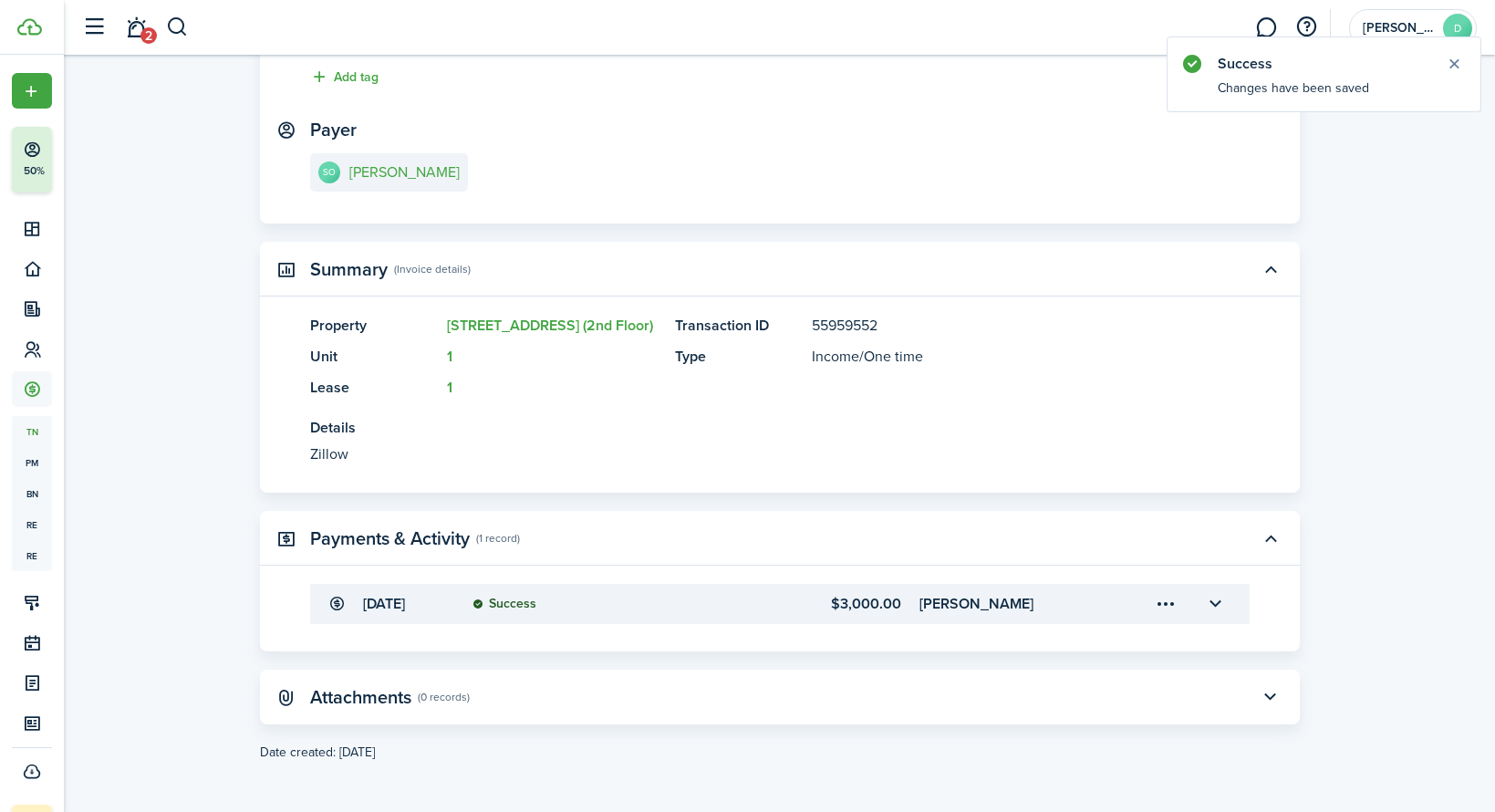
click at [1152, 603] on menu-trigger-card "Open menu" at bounding box center [1167, 603] width 31 height 31
click at [1080, 646] on button "Edit" at bounding box center [1103, 644] width 160 height 32
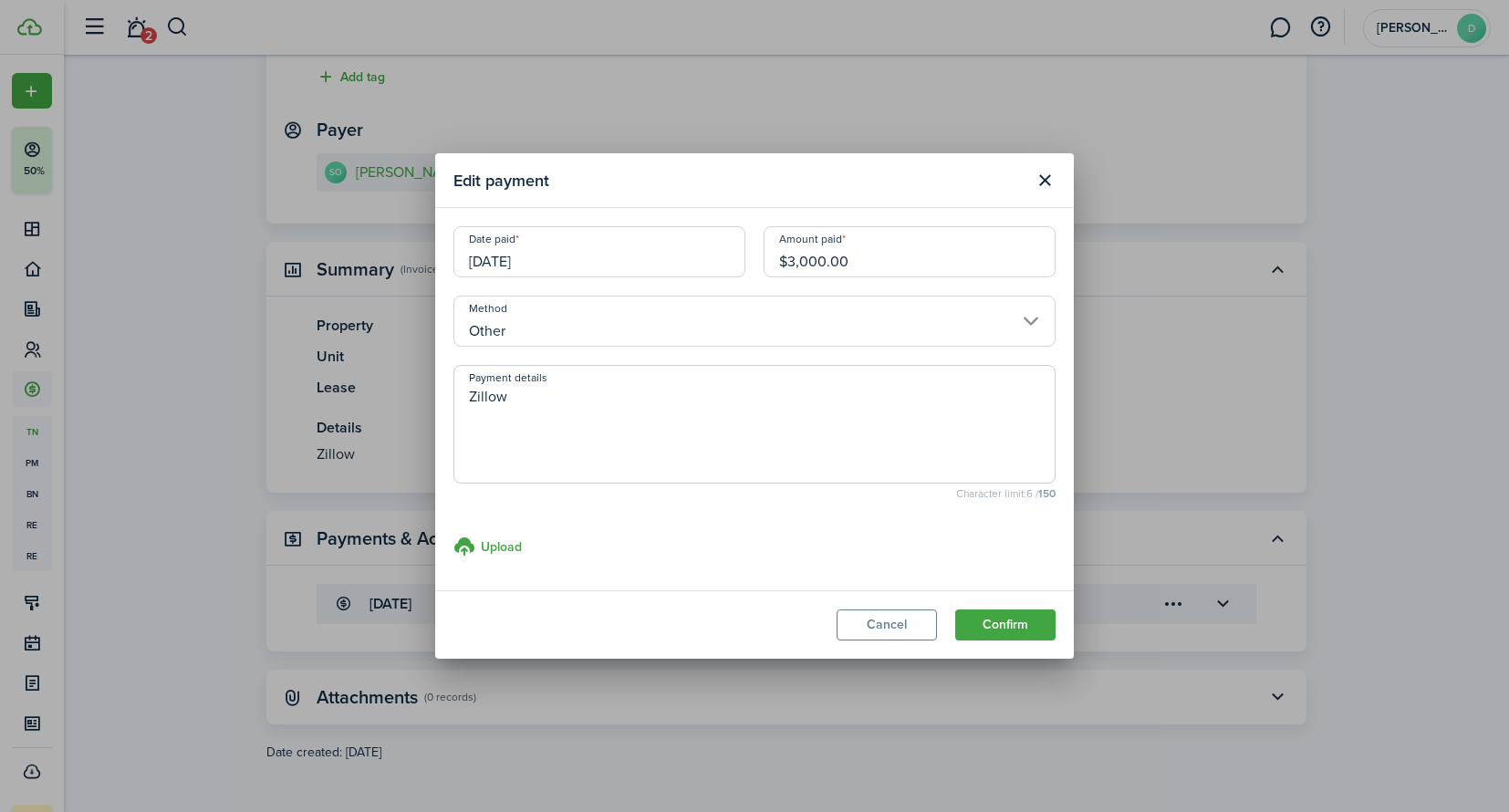
click at [500, 262] on input "[DATE]" at bounding box center [599, 251] width 291 height 51
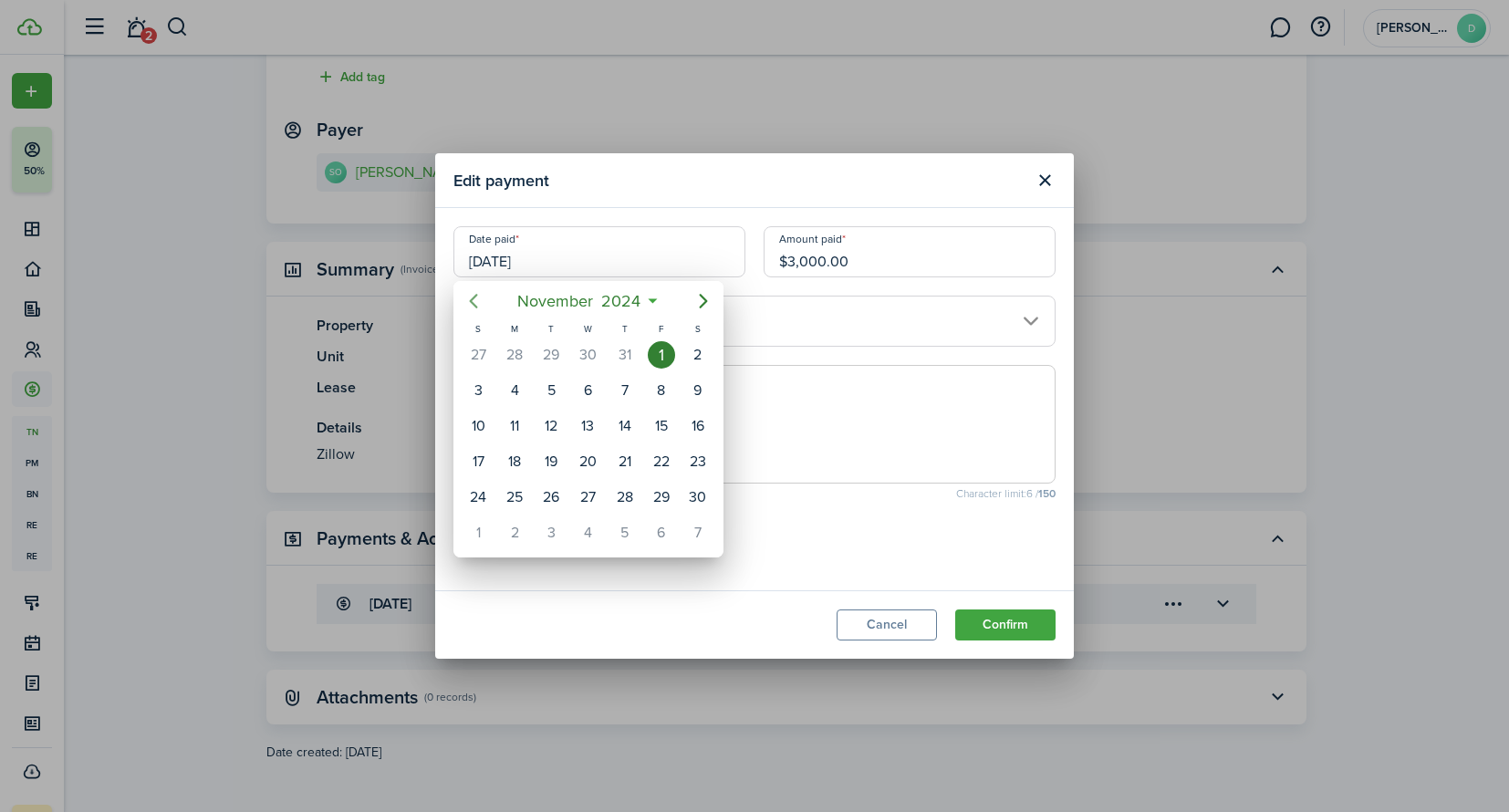
click at [470, 303] on icon "Previous page" at bounding box center [473, 301] width 21 height 21
click at [470, 351] on div "1" at bounding box center [478, 355] width 27 height 27
type input "[DATE]"
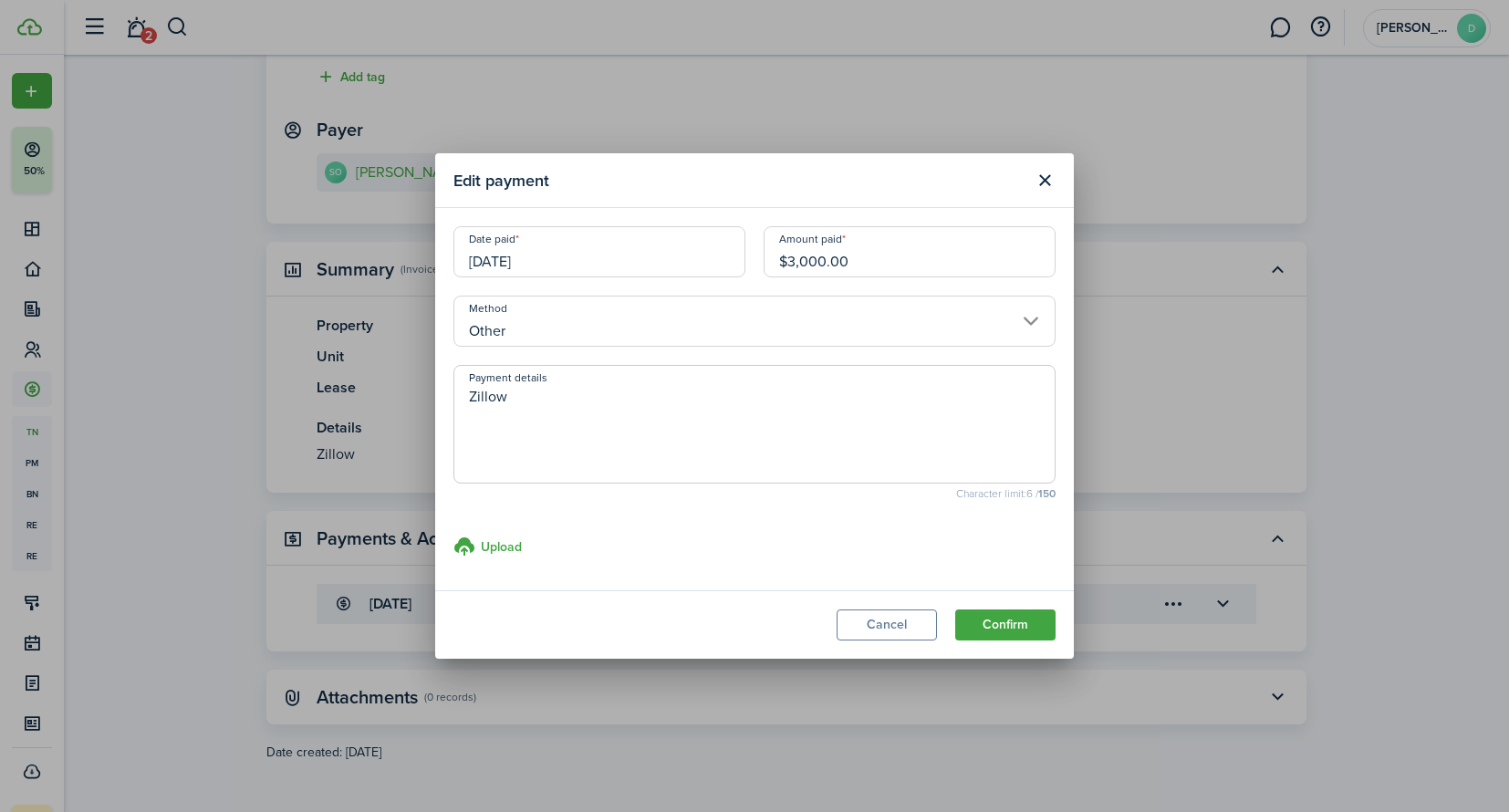
click at [1007, 631] on button "Confirm" at bounding box center [1005, 625] width 100 height 31
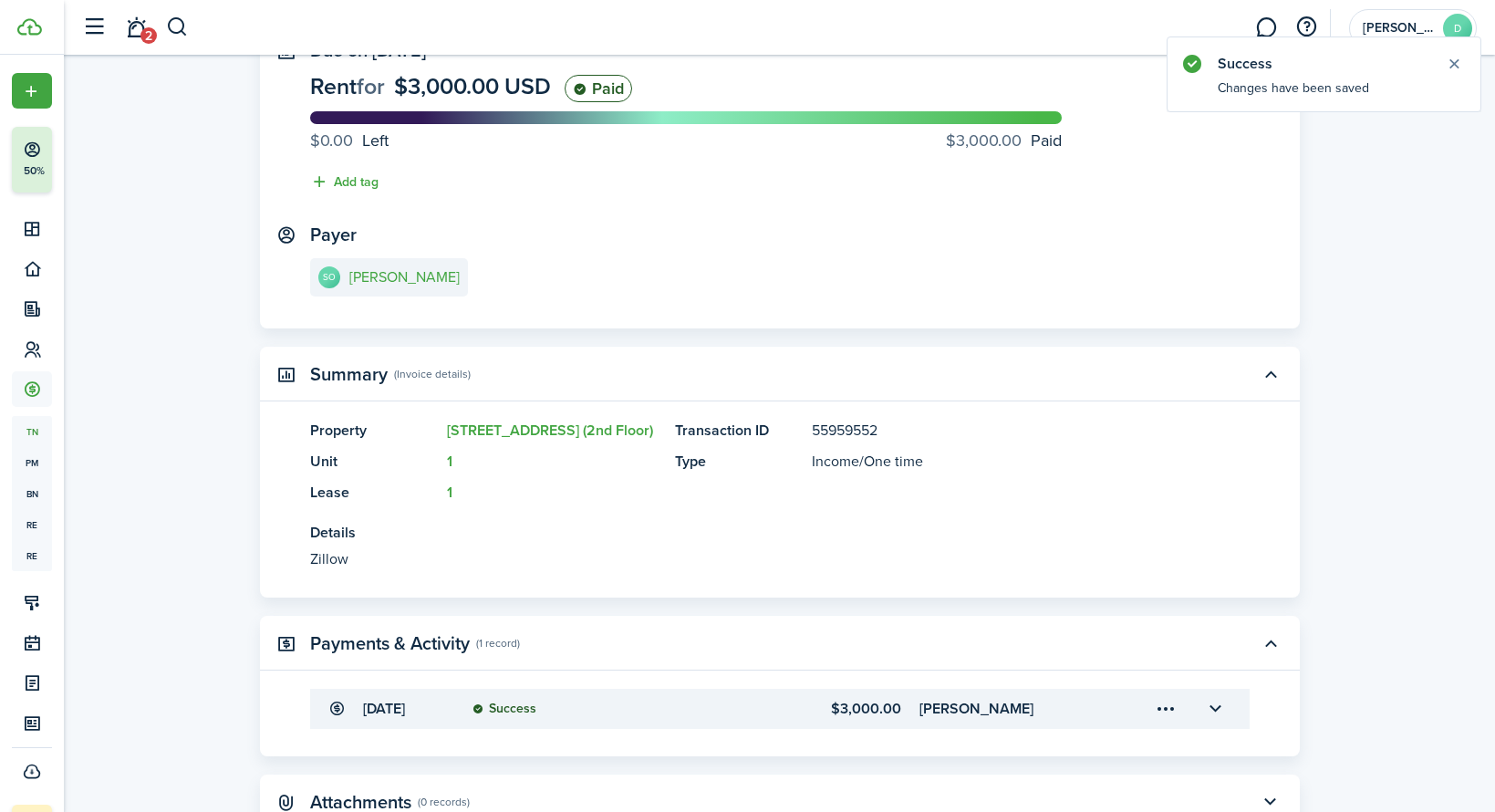
scroll to position [0, 0]
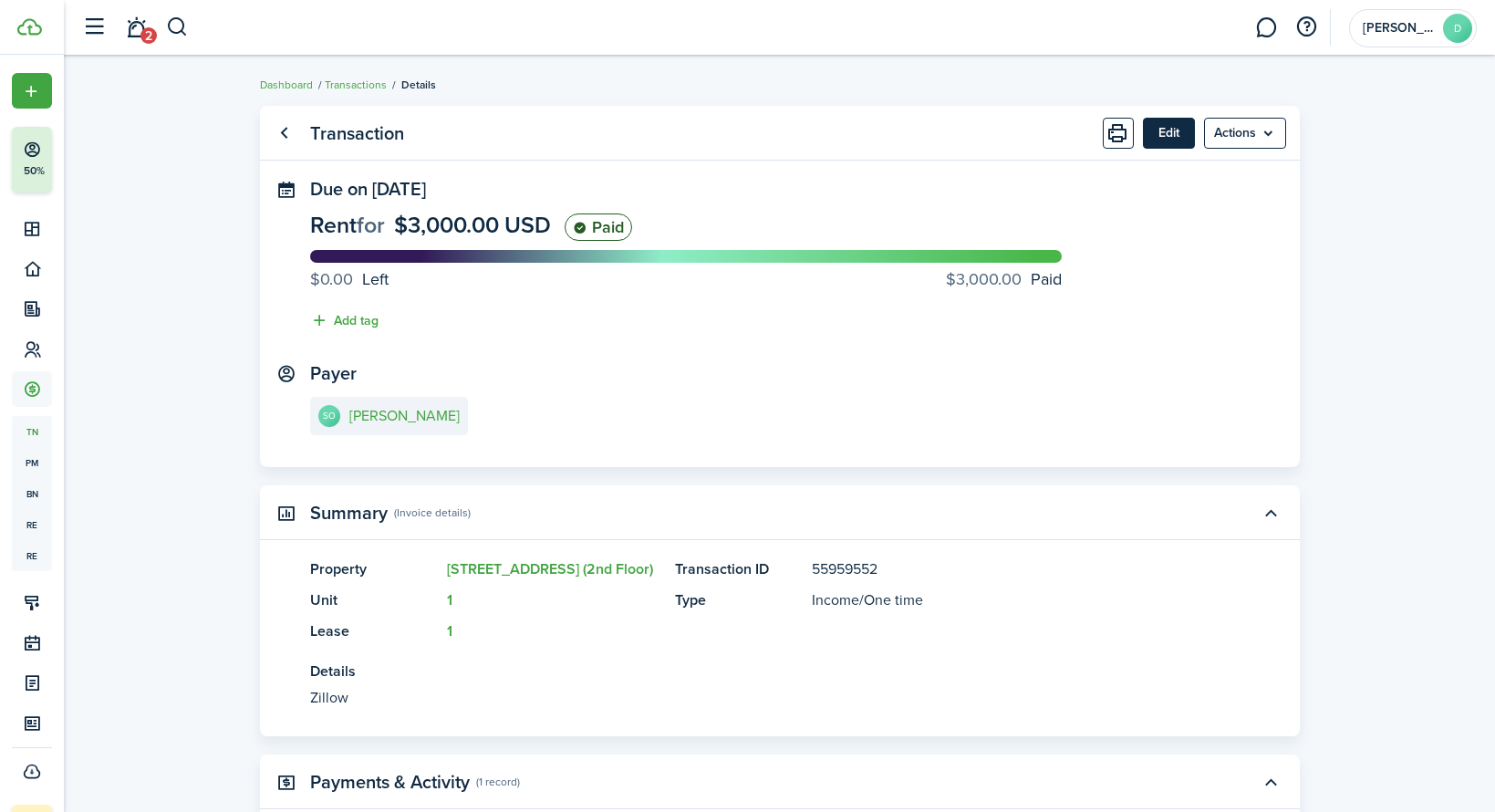
click at [1164, 135] on button "Edit" at bounding box center [1168, 134] width 52 height 31
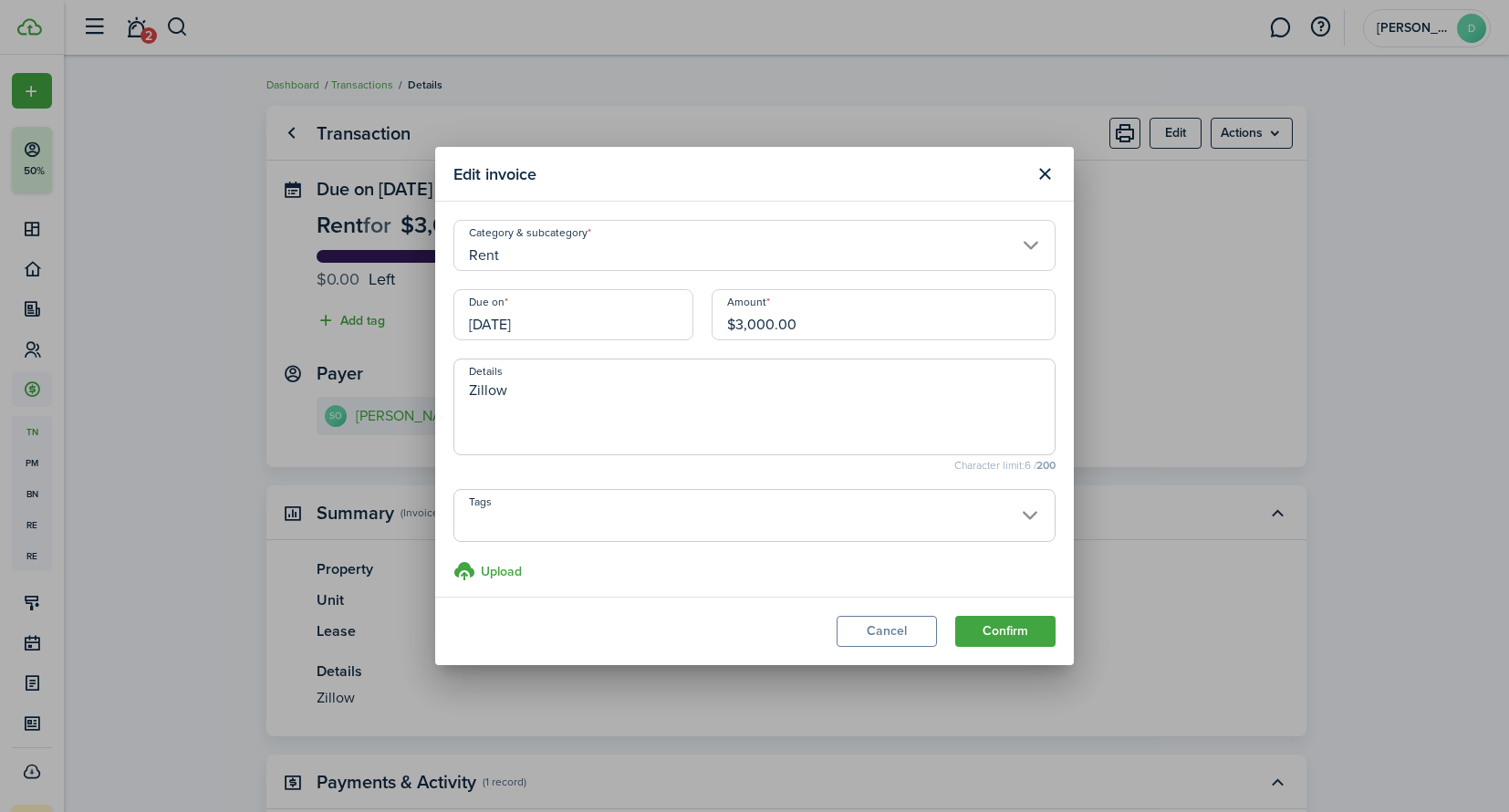
click at [549, 327] on input "[DATE]" at bounding box center [573, 315] width 240 height 51
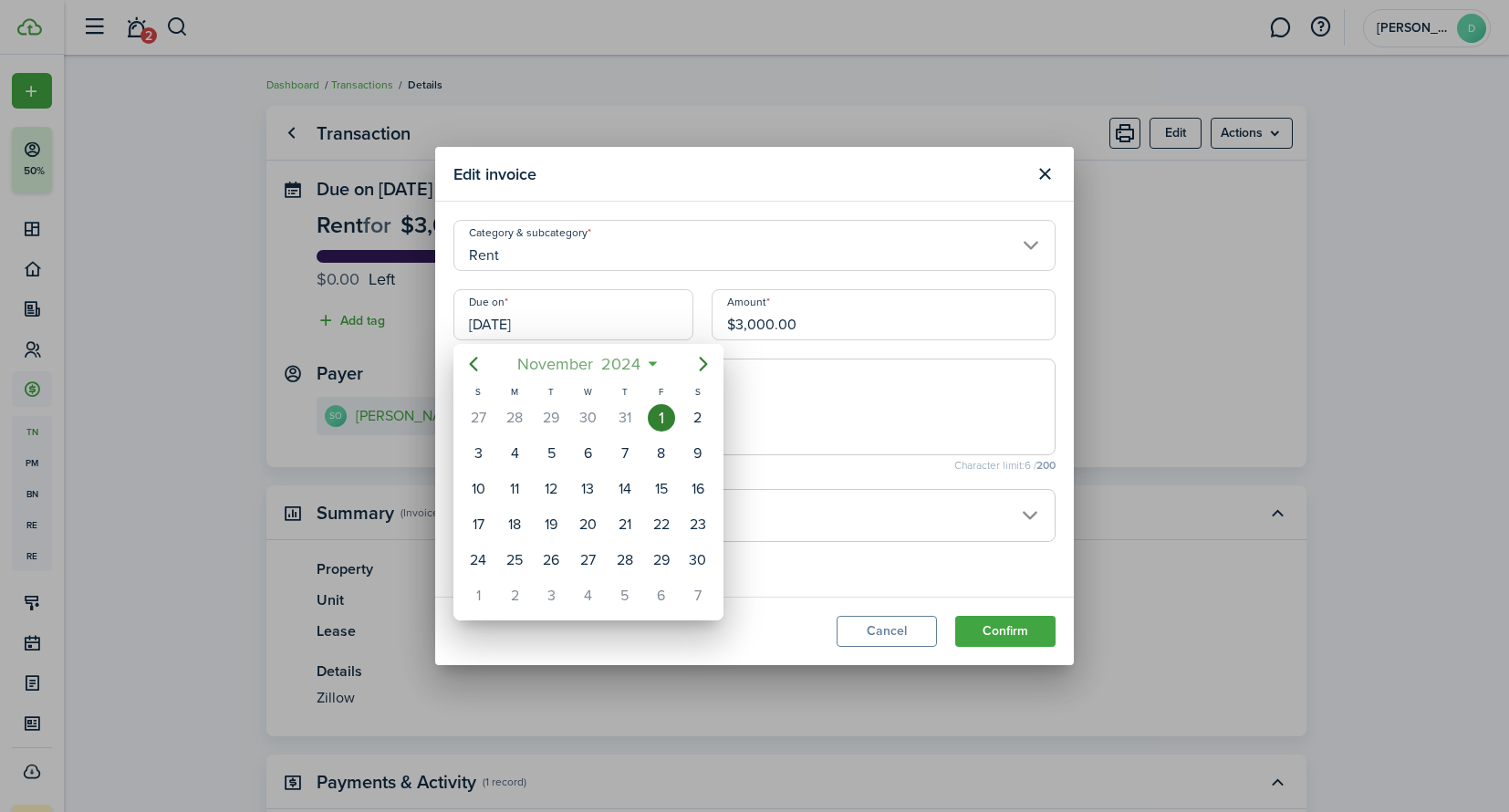
click at [649, 367] on mbsc-button "[DATE]" at bounding box center [579, 364] width 146 height 33
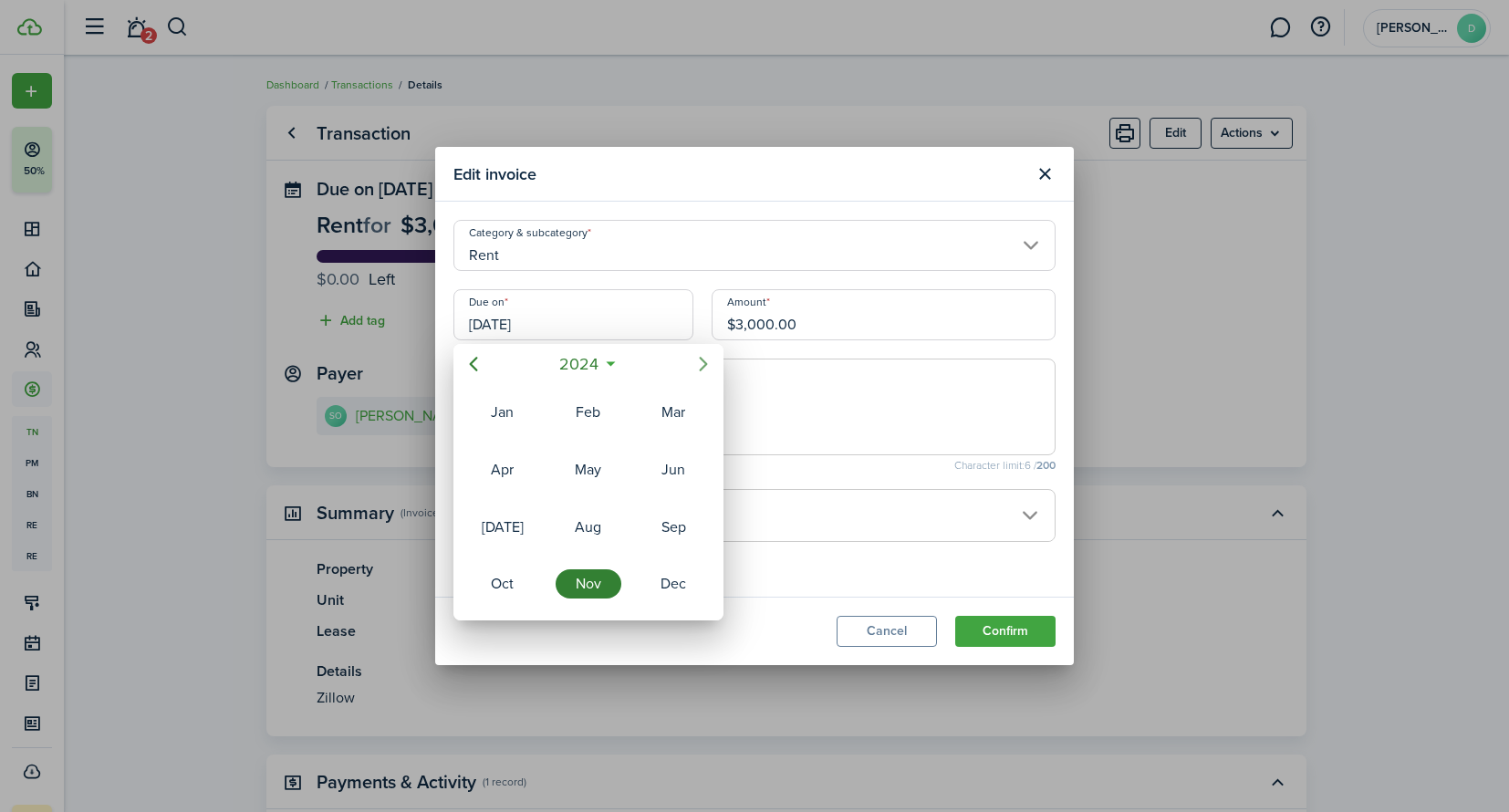
click at [709, 362] on icon "Next page" at bounding box center [703, 364] width 21 height 21
click at [692, 362] on icon "Next page" at bounding box center [703, 364] width 21 height 21
click at [600, 582] on div "Nov" at bounding box center [588, 584] width 65 height 29
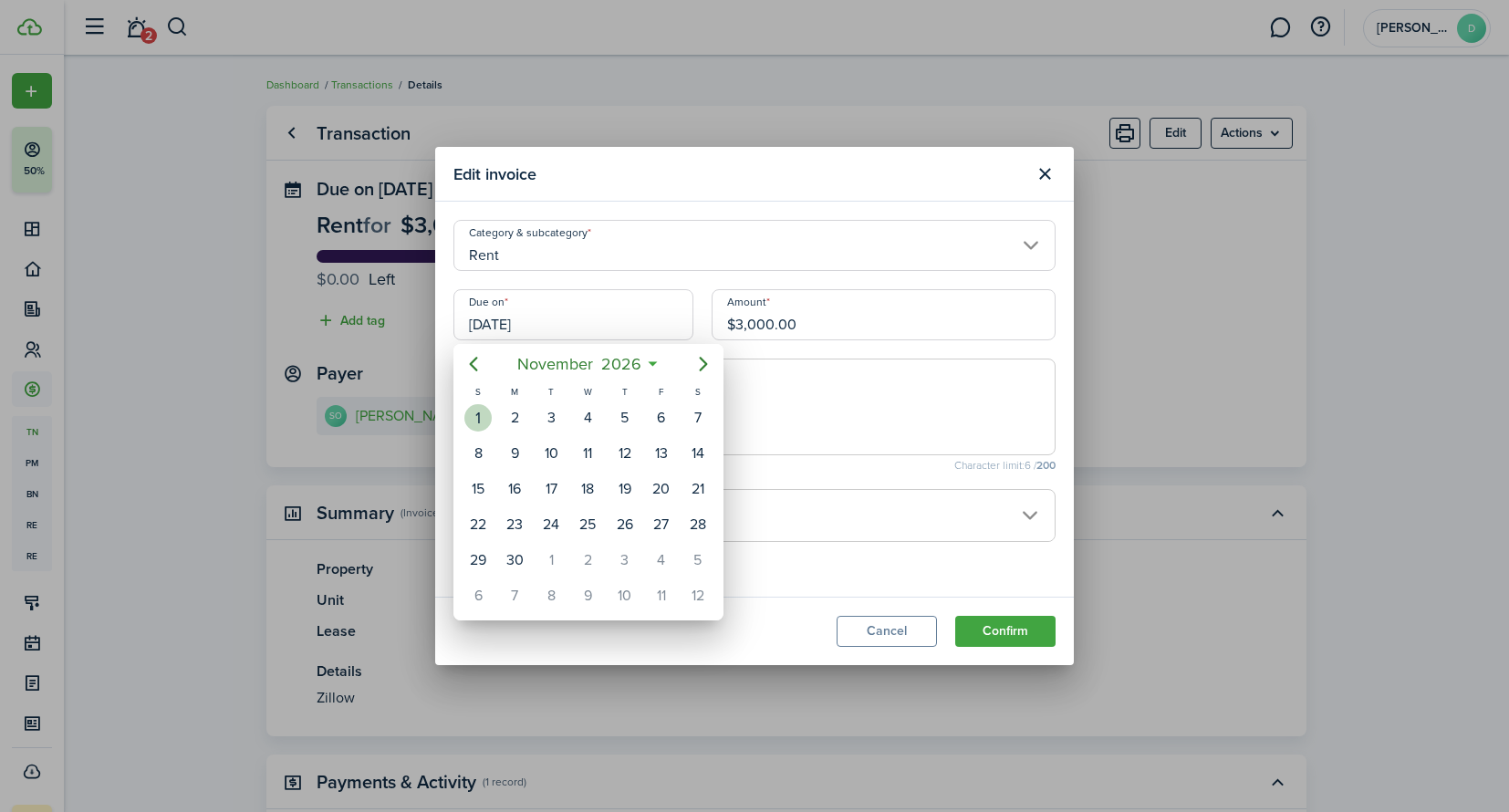
click at [482, 418] on div "1" at bounding box center [478, 417] width 27 height 27
type input "[DATE]"
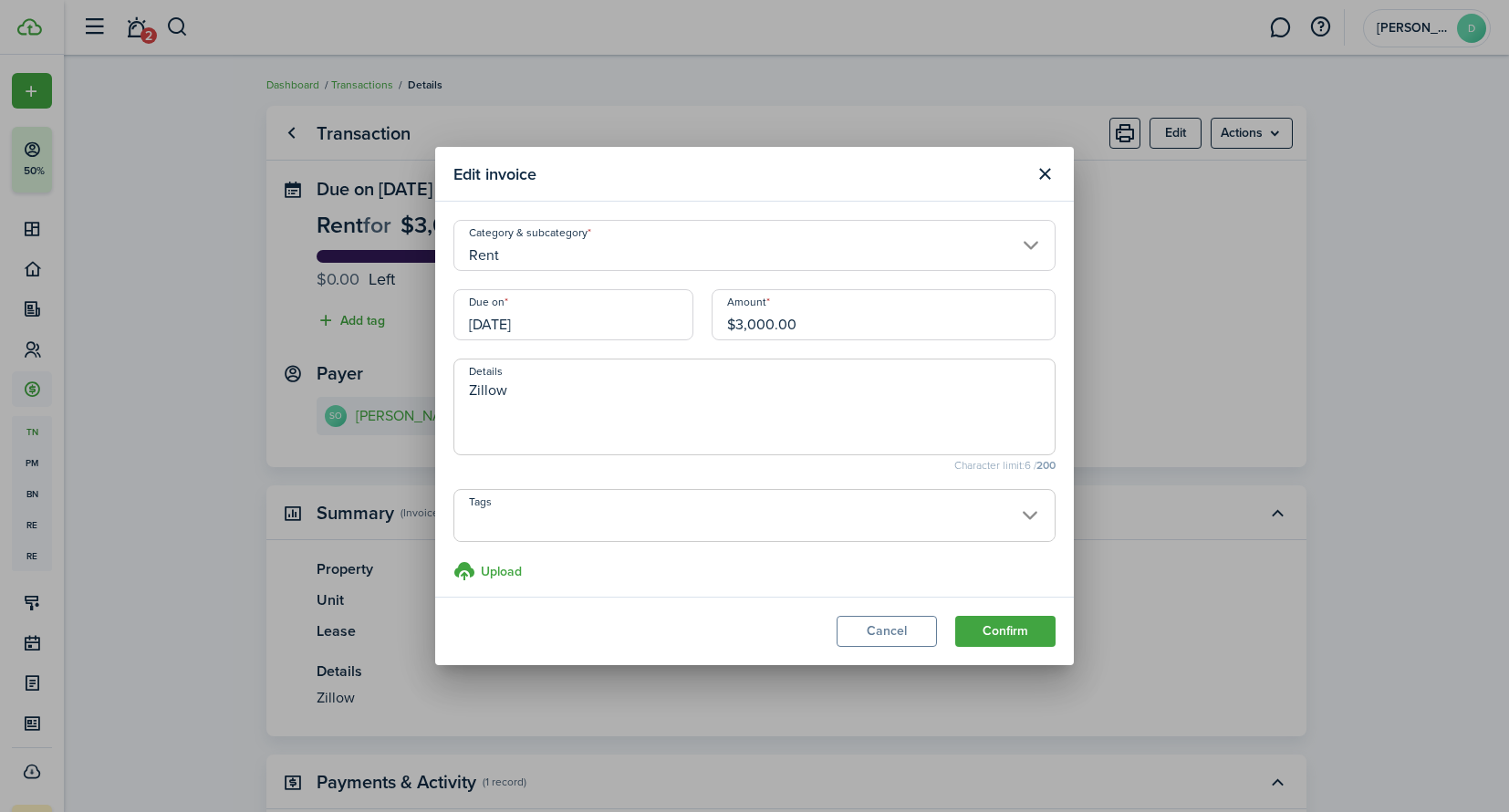
click at [588, 386] on textarea "Zillow" at bounding box center [754, 411] width 600 height 65
type textarea "Zillow - LAST MONTH"
click at [1017, 632] on button "Confirm" at bounding box center [1005, 632] width 100 height 31
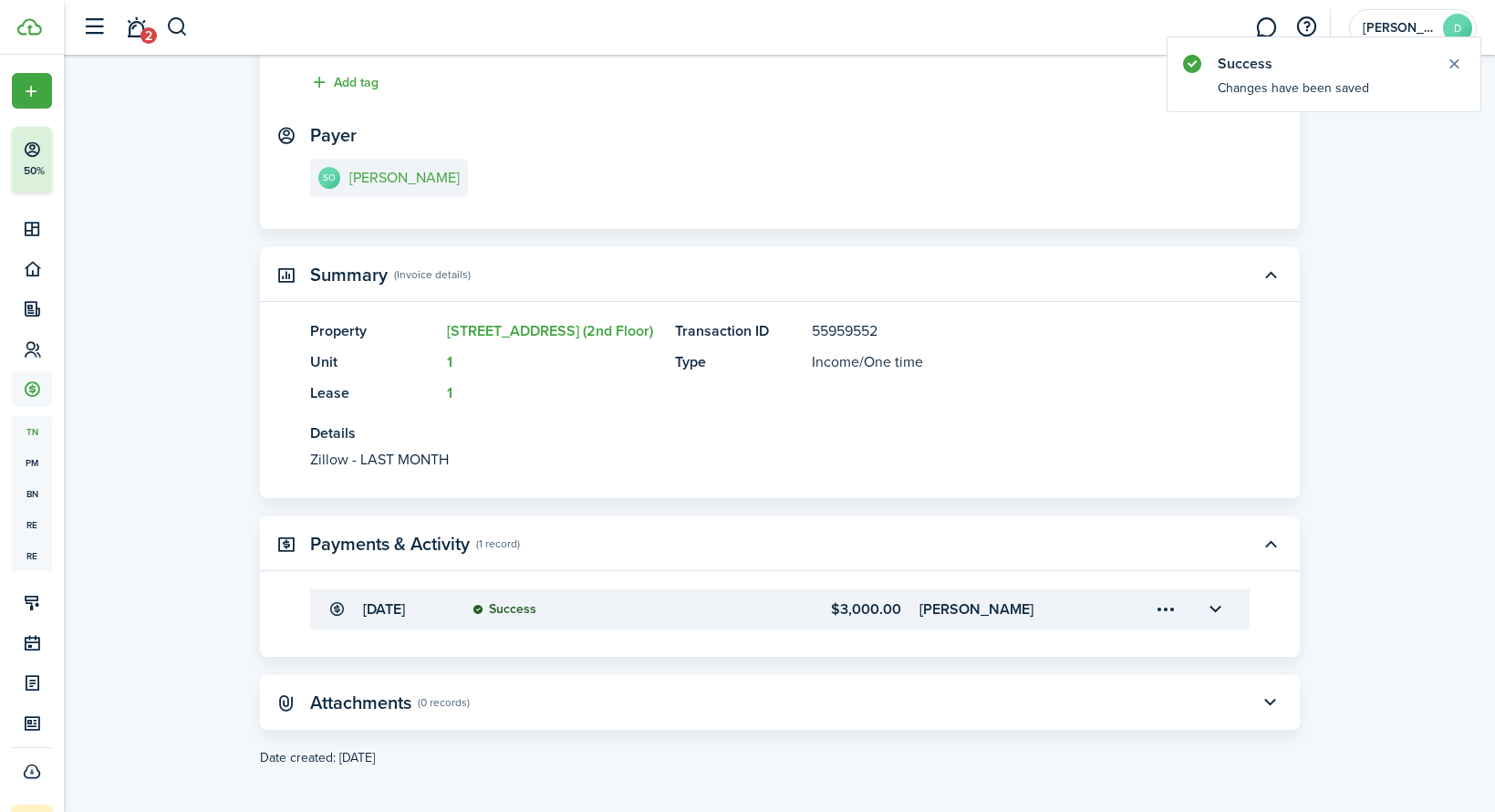
scroll to position [244, 0]
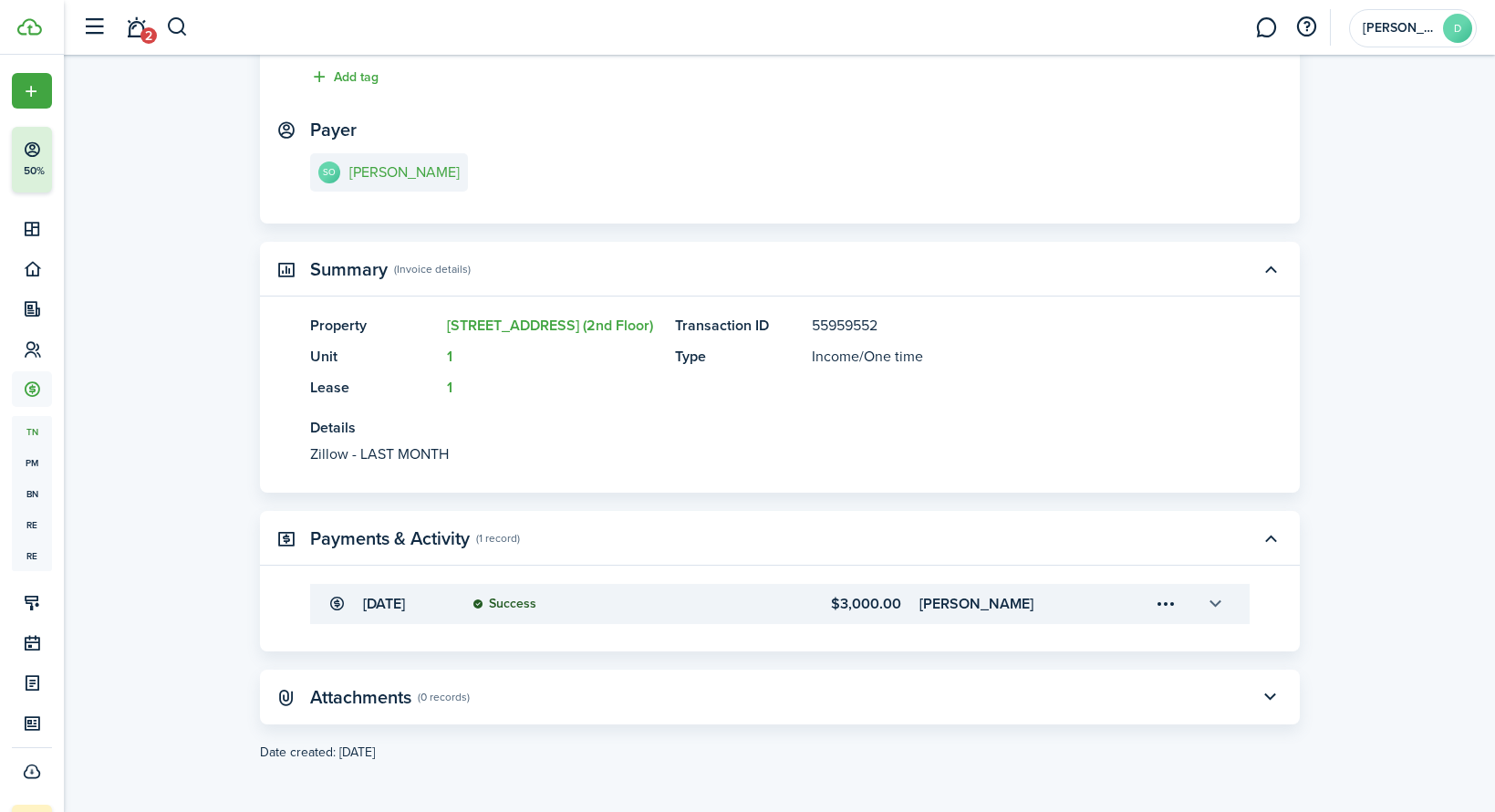
click at [1211, 606] on button "button" at bounding box center [1216, 603] width 31 height 31
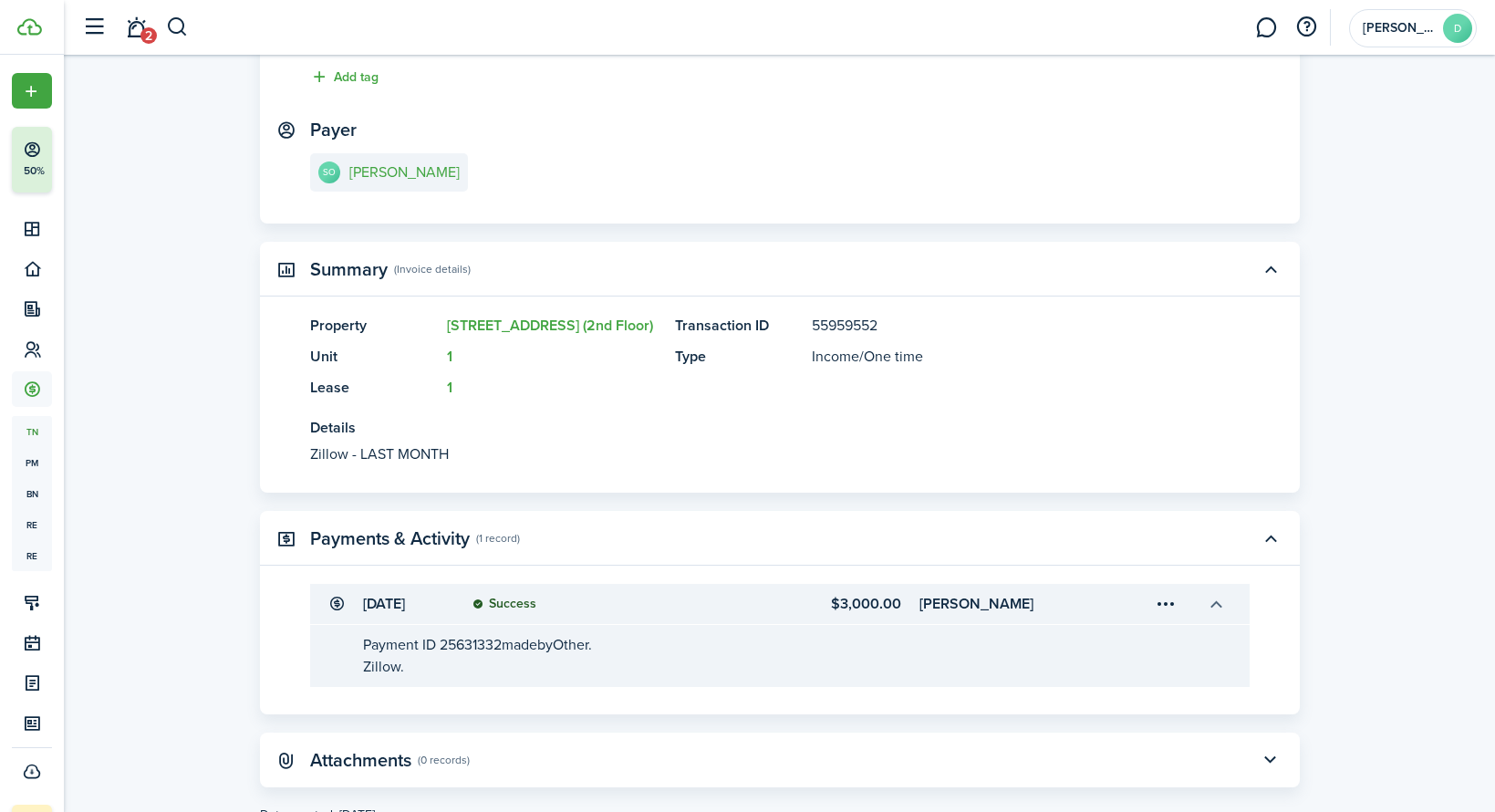
click at [1211, 606] on button "button" at bounding box center [1216, 603] width 31 height 31
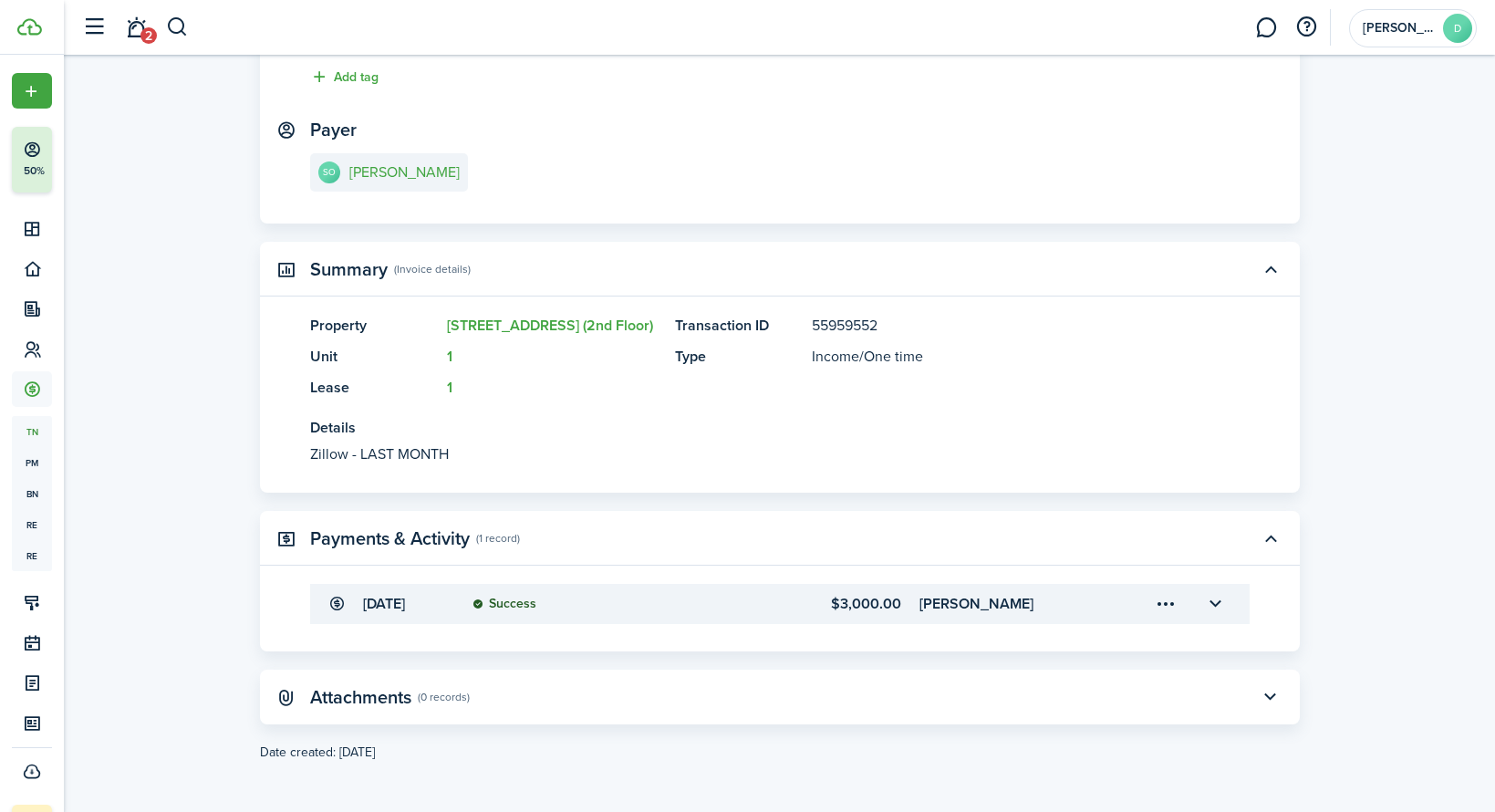
scroll to position [0, 0]
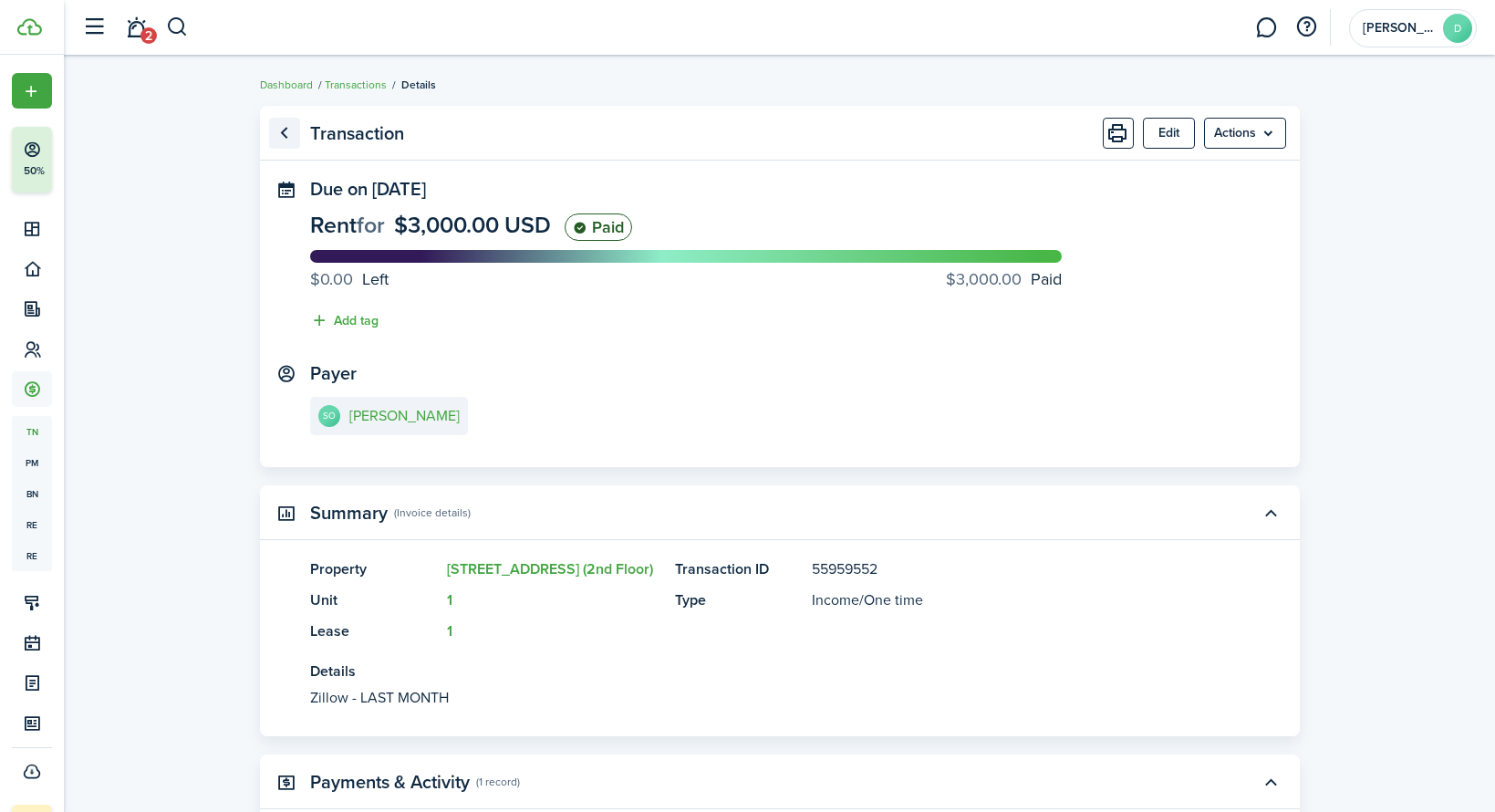
click at [282, 130] on link "Go back" at bounding box center [285, 134] width 31 height 31
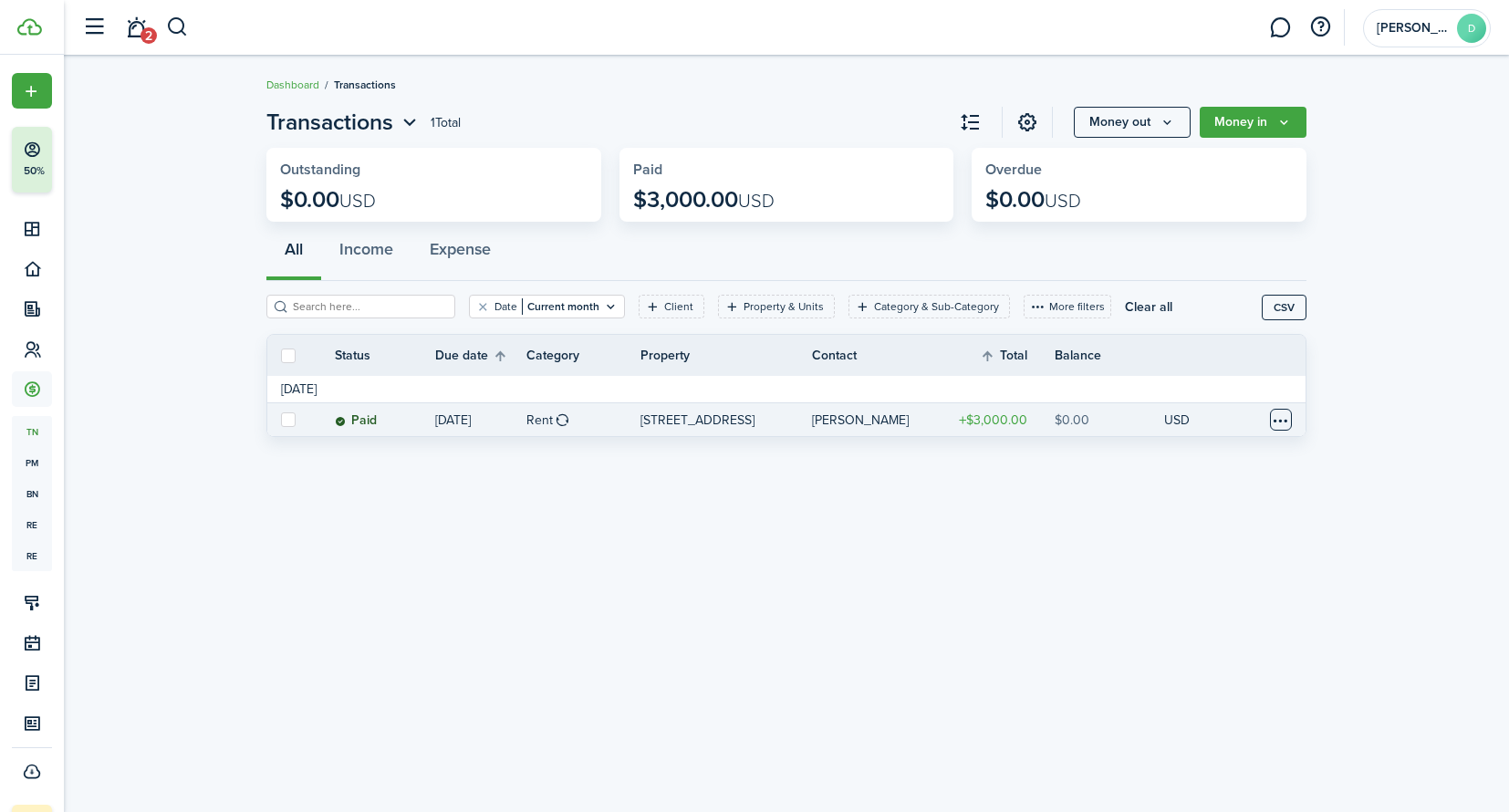
click at [1278, 422] on table-menu-btn-icon at bounding box center [1280, 419] width 21 height 21
click at [1158, 682] on button "Delete" at bounding box center [1212, 678] width 160 height 31
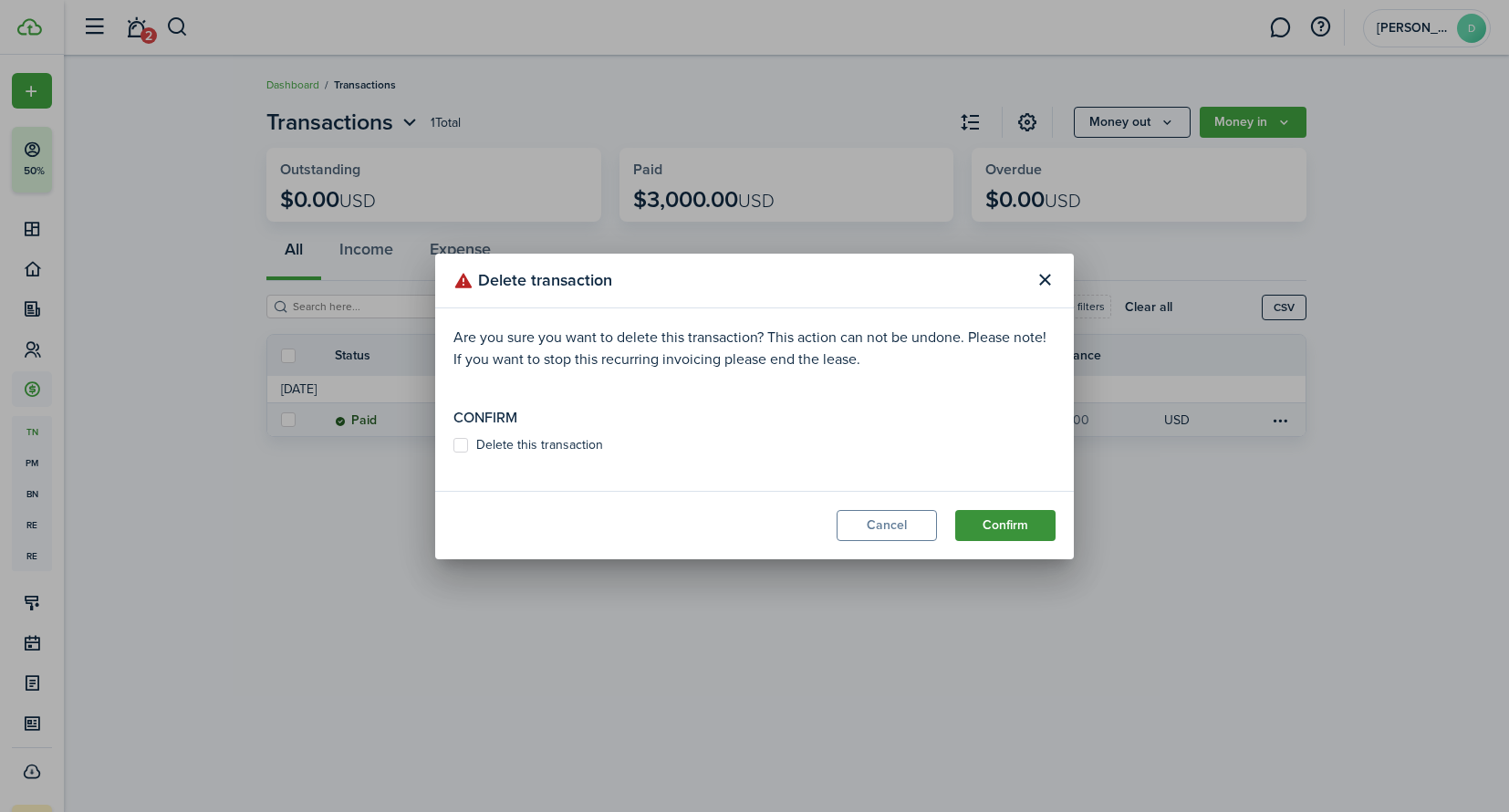
click at [1006, 528] on button "Confirm" at bounding box center [1005, 525] width 100 height 31
click at [490, 445] on label "Delete this transaction" at bounding box center [527, 445] width 149 height 15
click at [453, 453] on input "Delete this transaction" at bounding box center [452, 453] width 1 height 1
checkbox input "true"
click at [1033, 526] on button "Confirm" at bounding box center [1005, 525] width 100 height 31
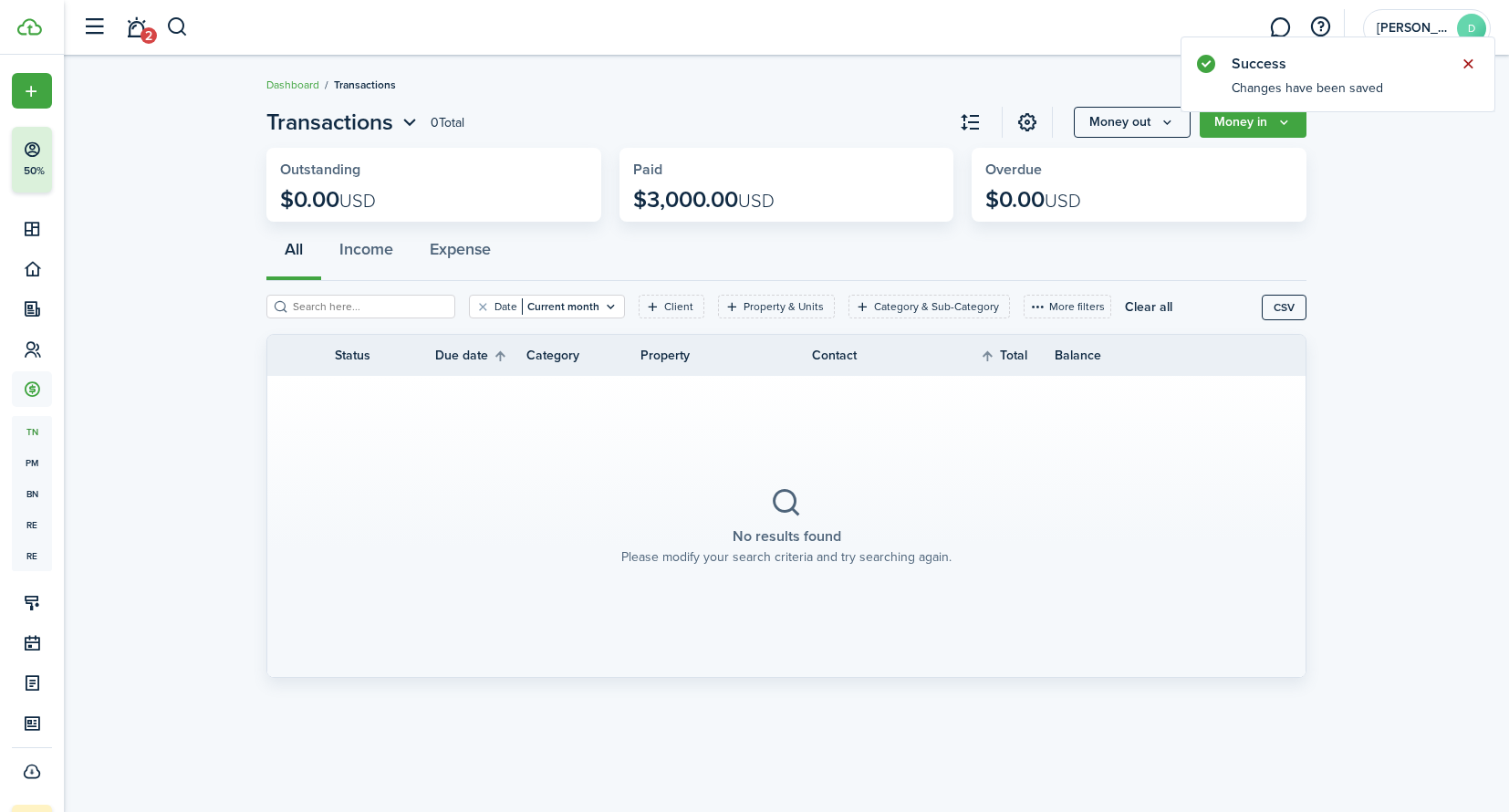
click at [1475, 64] on button "Close notify" at bounding box center [1467, 63] width 25 height 25
click at [374, 255] on button "Income" at bounding box center [366, 253] width 91 height 55
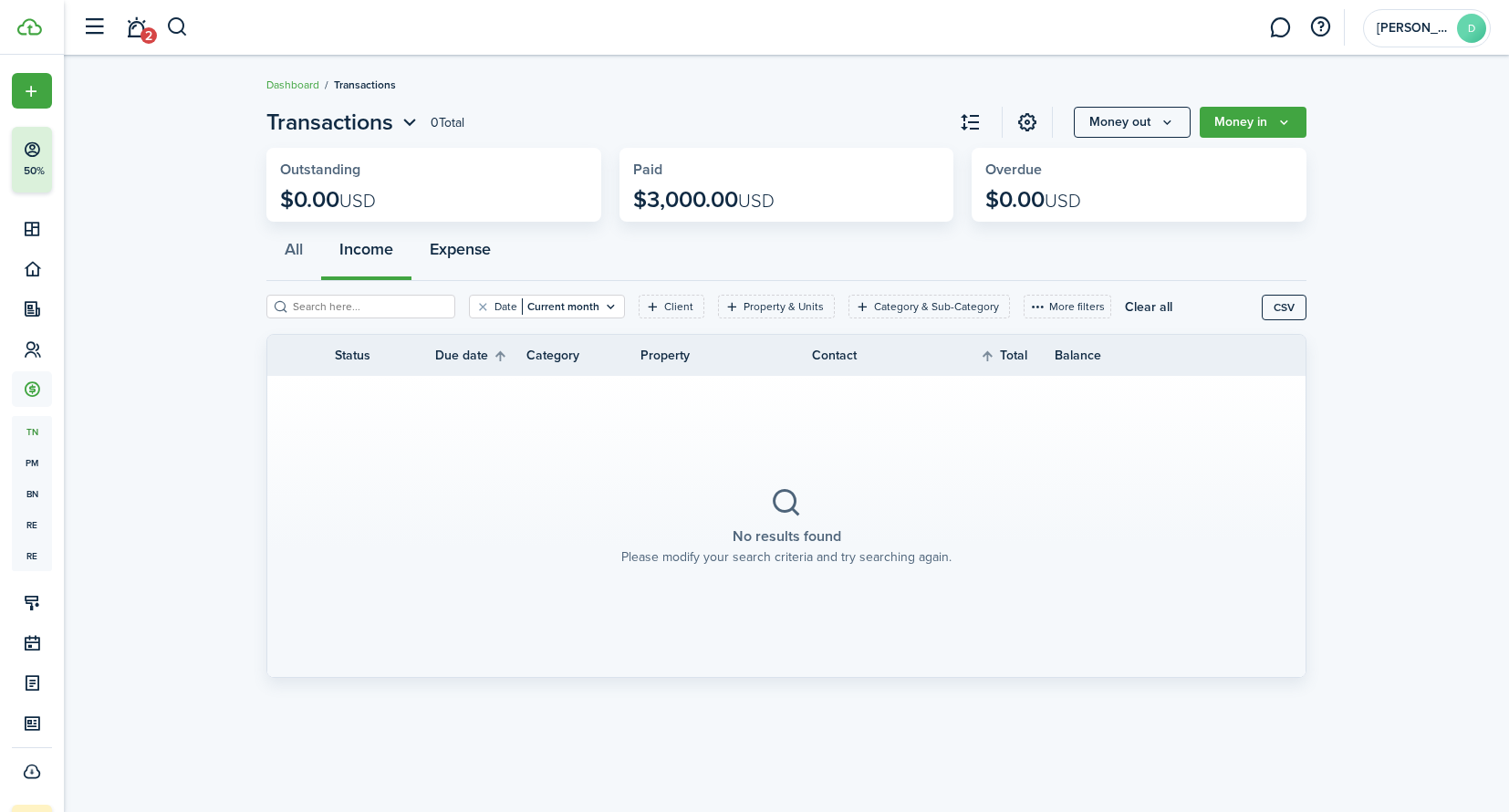
click at [458, 259] on button "Expense" at bounding box center [460, 253] width 97 height 55
click at [1119, 120] on button "Money out" at bounding box center [1132, 122] width 117 height 31
click at [1379, 253] on invoice-list "Transactions 0 Total Money out Money in Outstanding $0.00 USD Paid $0.00 USD Ov…" at bounding box center [786, 396] width 1445 height 599
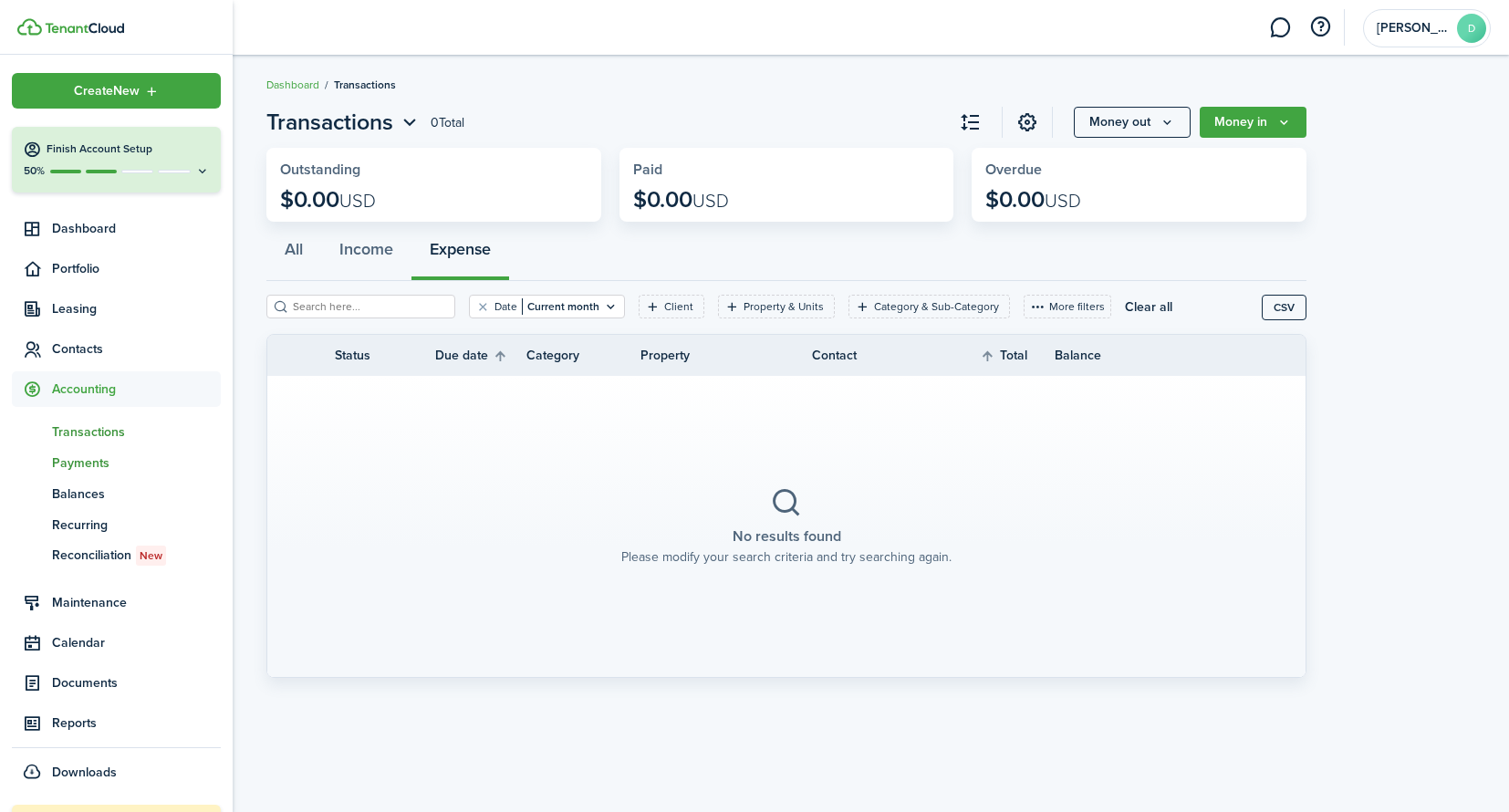
click at [114, 461] on span "Payments" at bounding box center [135, 463] width 169 height 19
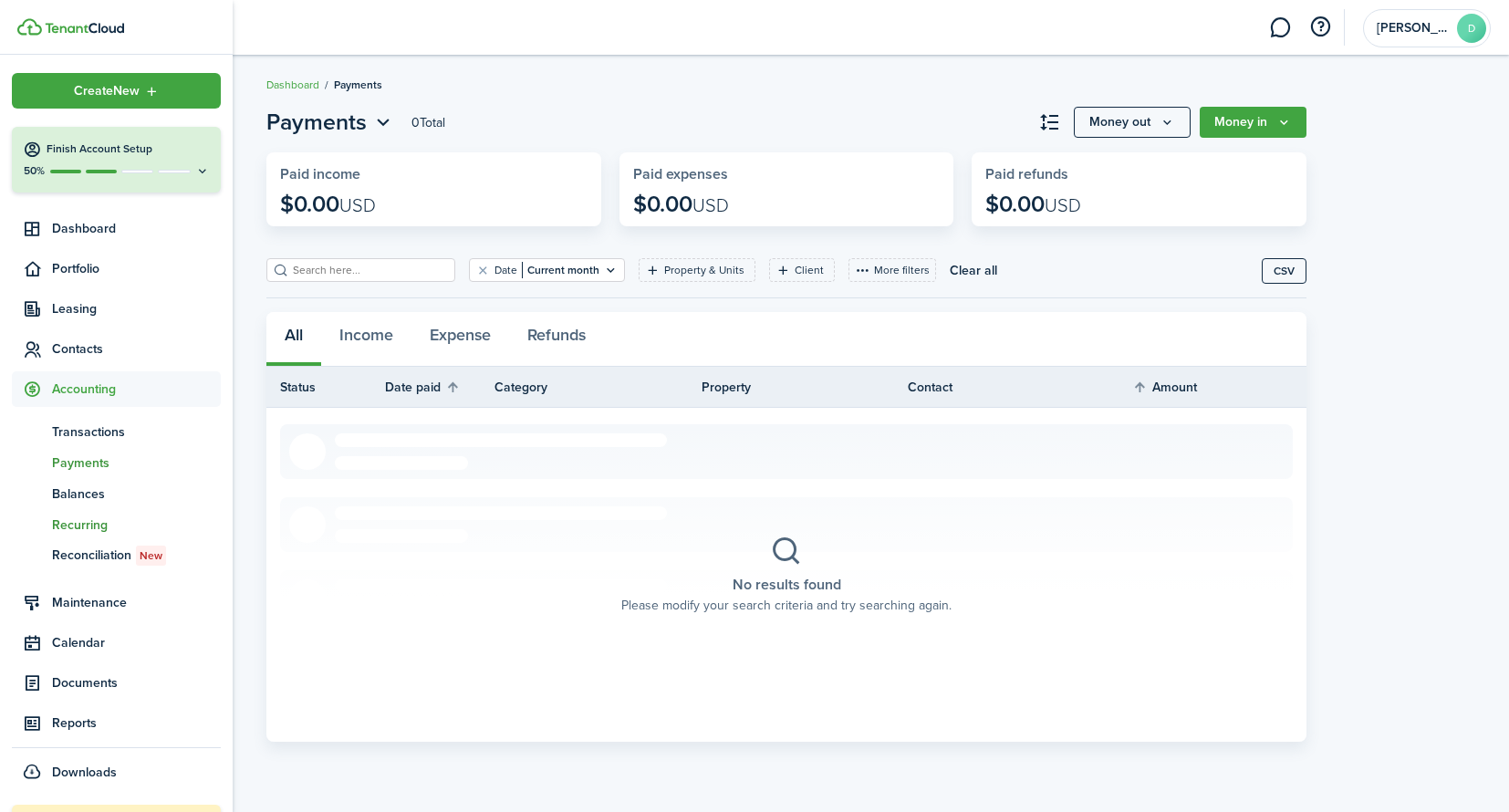
click at [105, 526] on span "Recurring" at bounding box center [135, 525] width 169 height 19
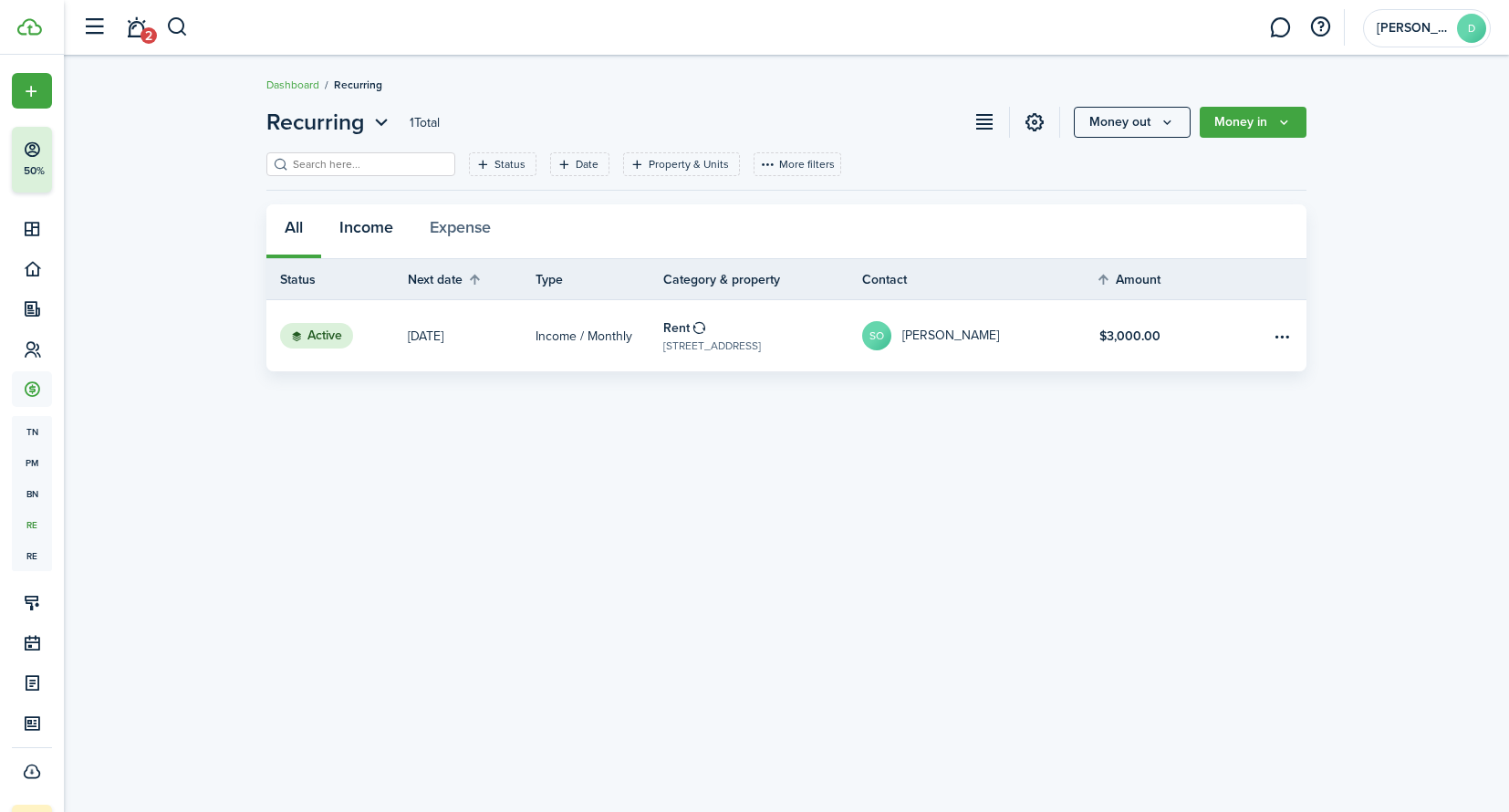
click at [360, 229] on button "Income" at bounding box center [366, 232] width 91 height 55
click at [291, 233] on button "All" at bounding box center [293, 232] width 55 height 55
click at [1281, 334] on table-menu-btn-icon "Open menu" at bounding box center [1281, 335] width 21 height 21
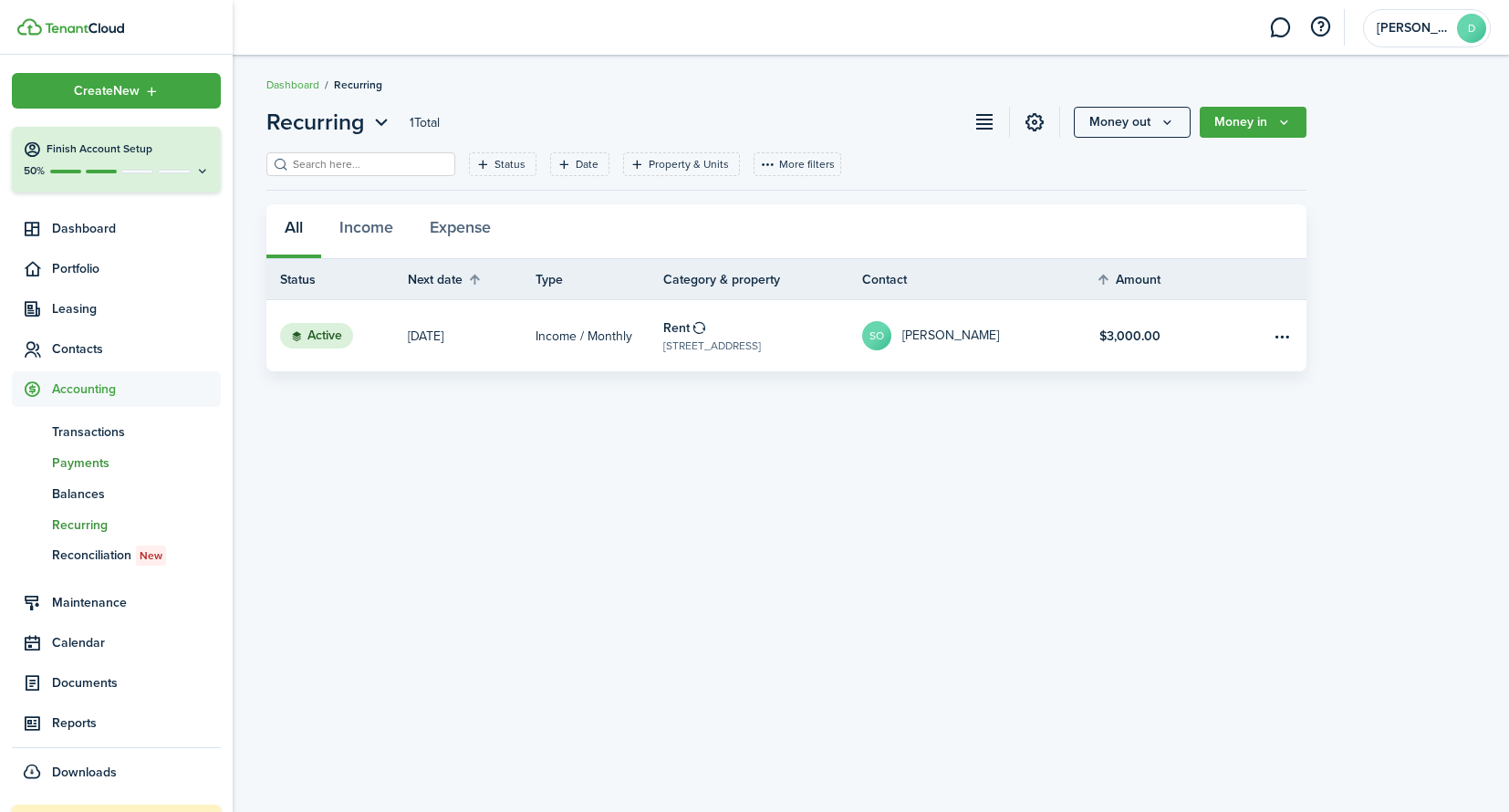
click at [107, 468] on span "Payments" at bounding box center [135, 463] width 169 height 19
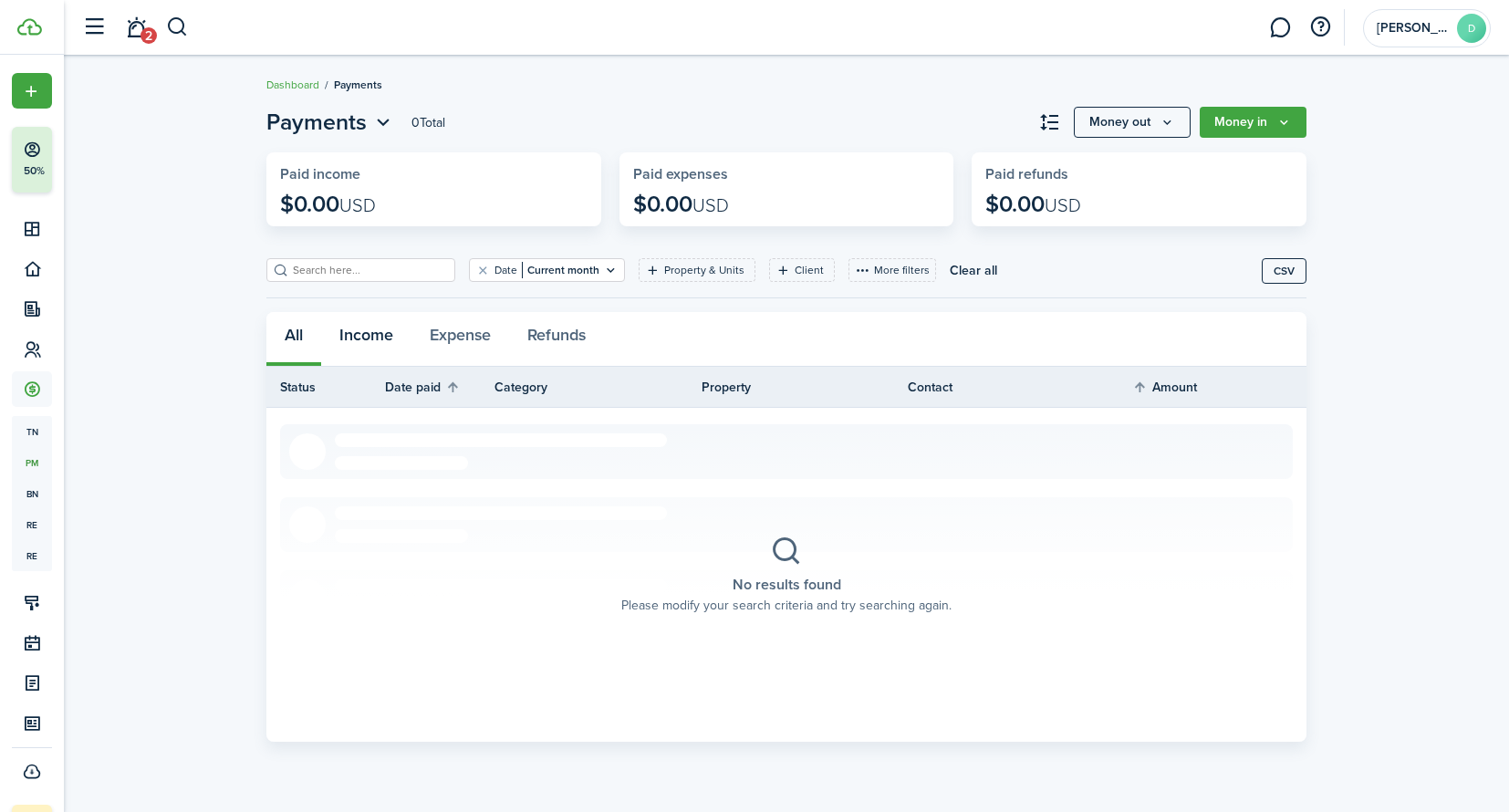
click at [362, 344] on button "Income" at bounding box center [366, 339] width 91 height 55
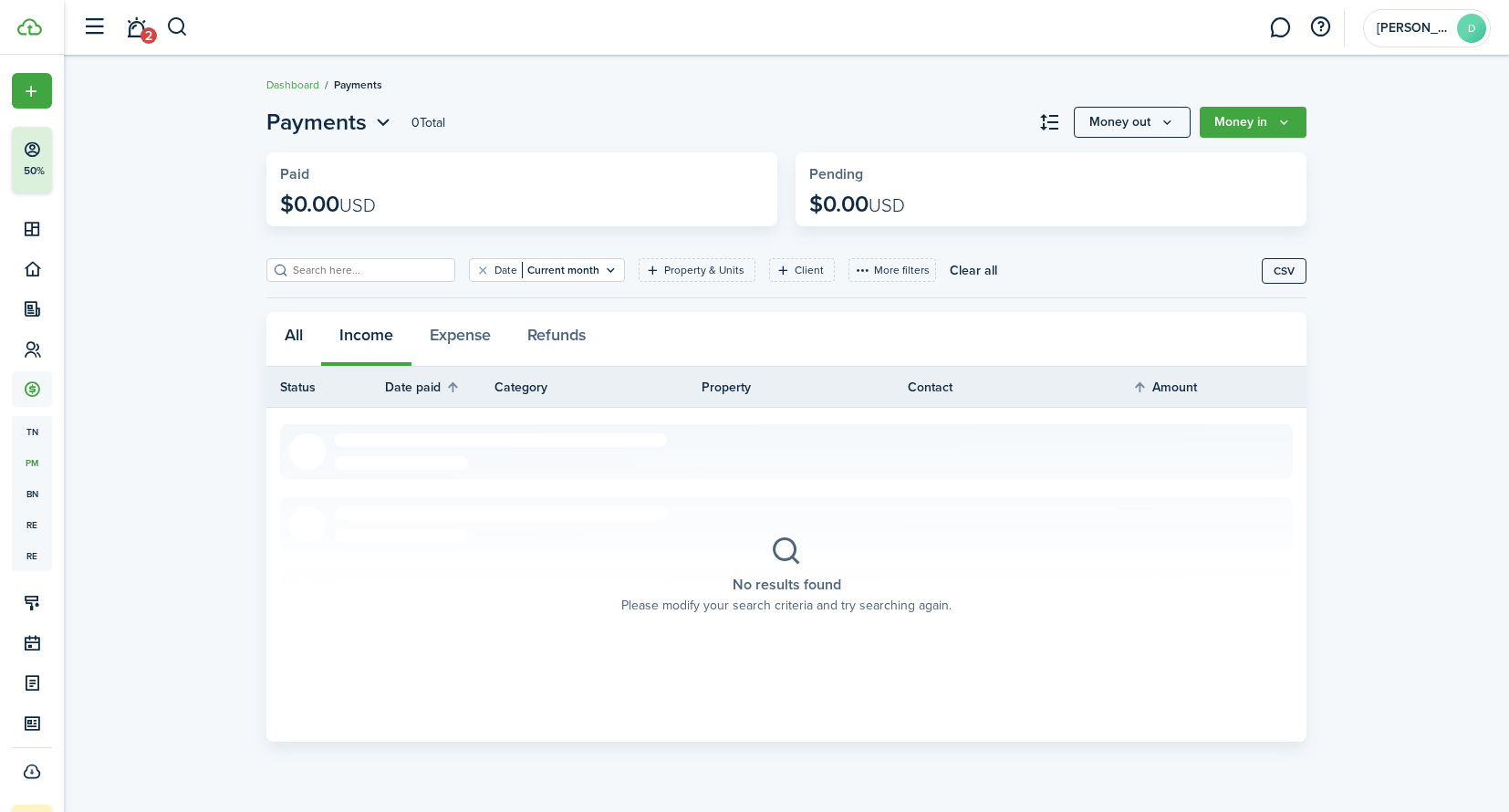
click at [301, 341] on button "All" at bounding box center [293, 339] width 55 height 55
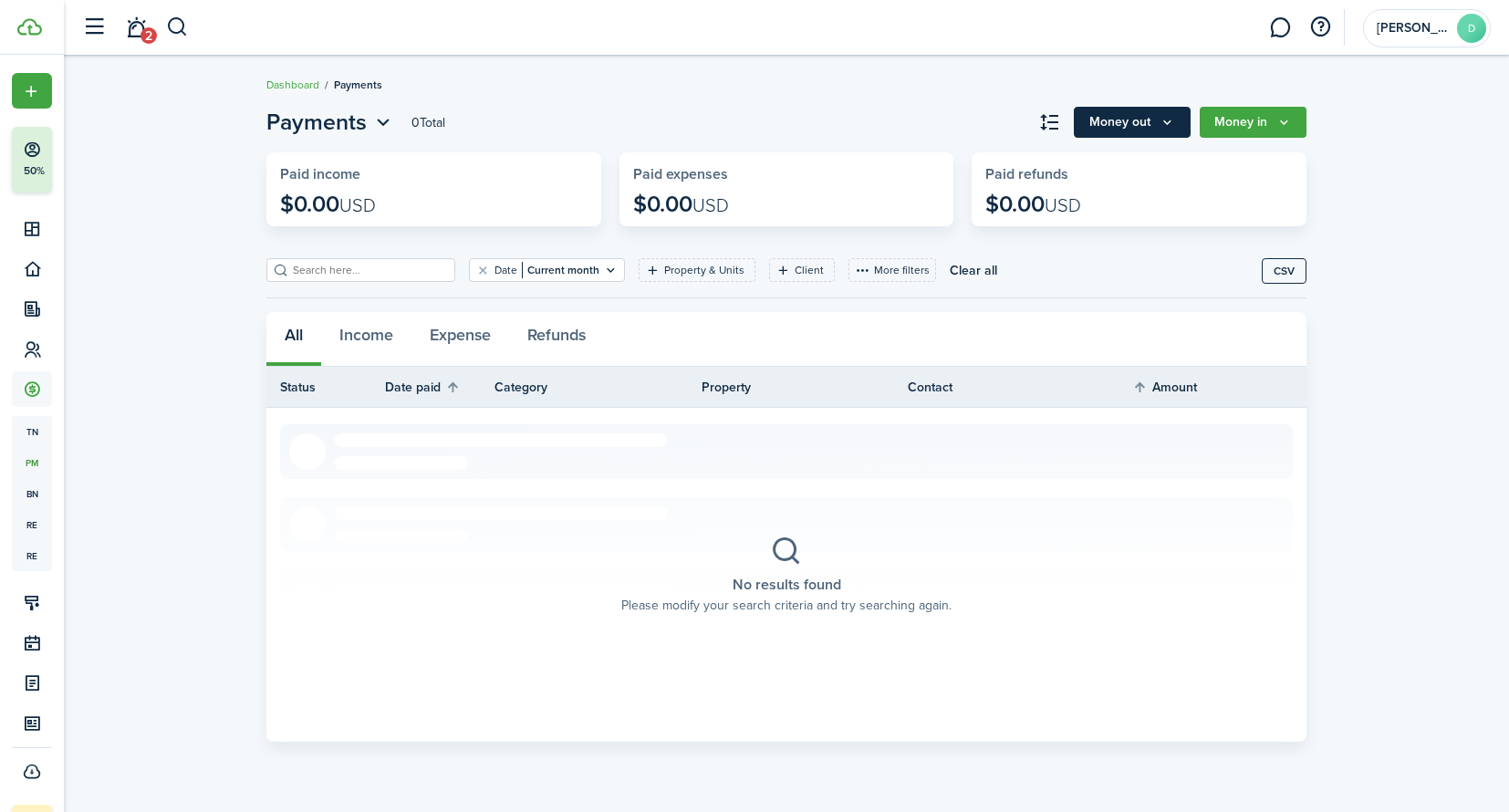
click at [1138, 127] on button "Money out" at bounding box center [1132, 122] width 117 height 31
click at [1274, 122] on button "Money in" at bounding box center [1252, 122] width 106 height 31
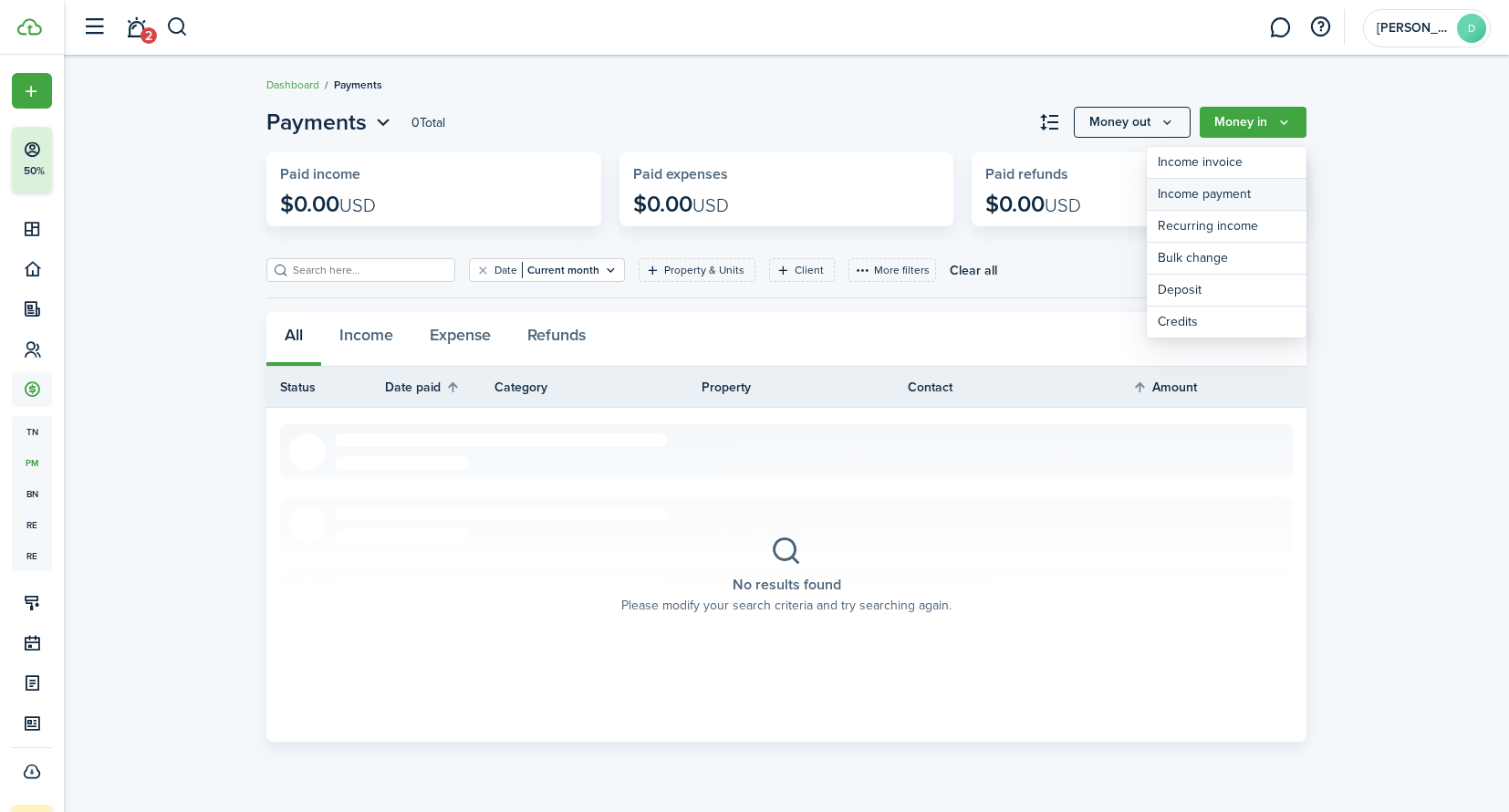
click at [1259, 200] on link "Income payment" at bounding box center [1226, 194] width 160 height 32
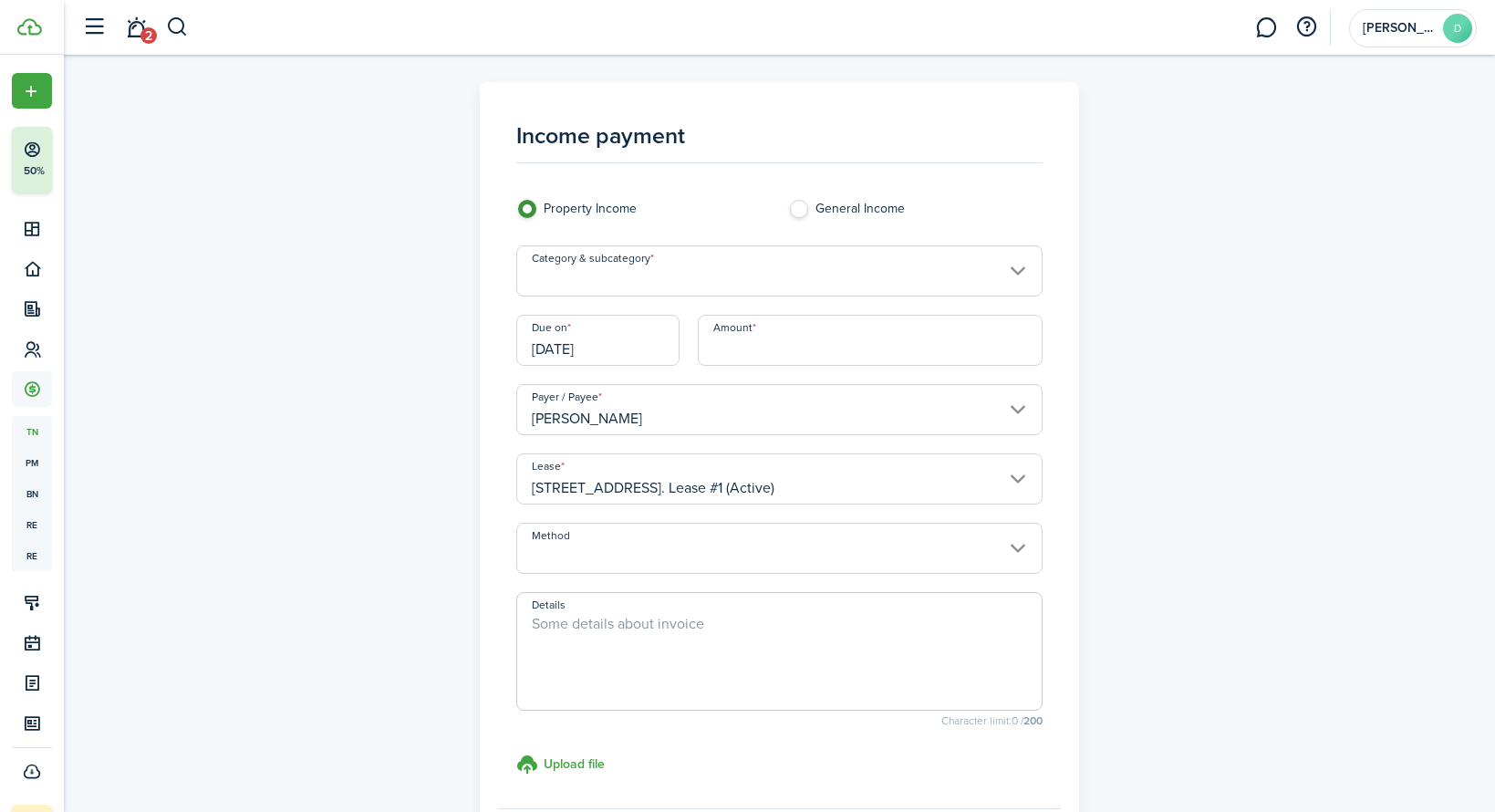
click at [700, 275] on input "Category & subcategory" at bounding box center [780, 271] width 527 height 51
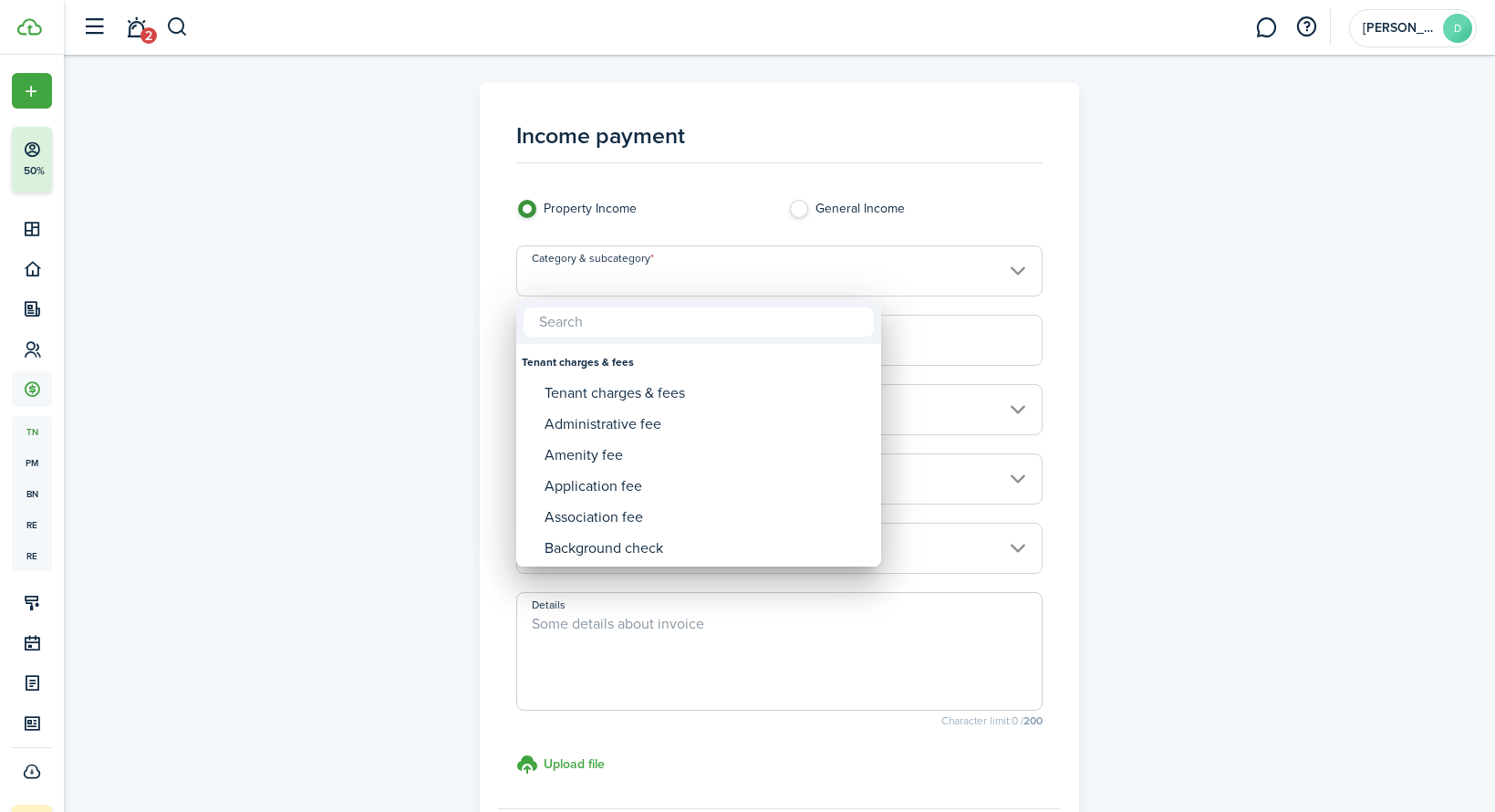
click at [1239, 440] on div at bounding box center [747, 406] width 1788 height 1103
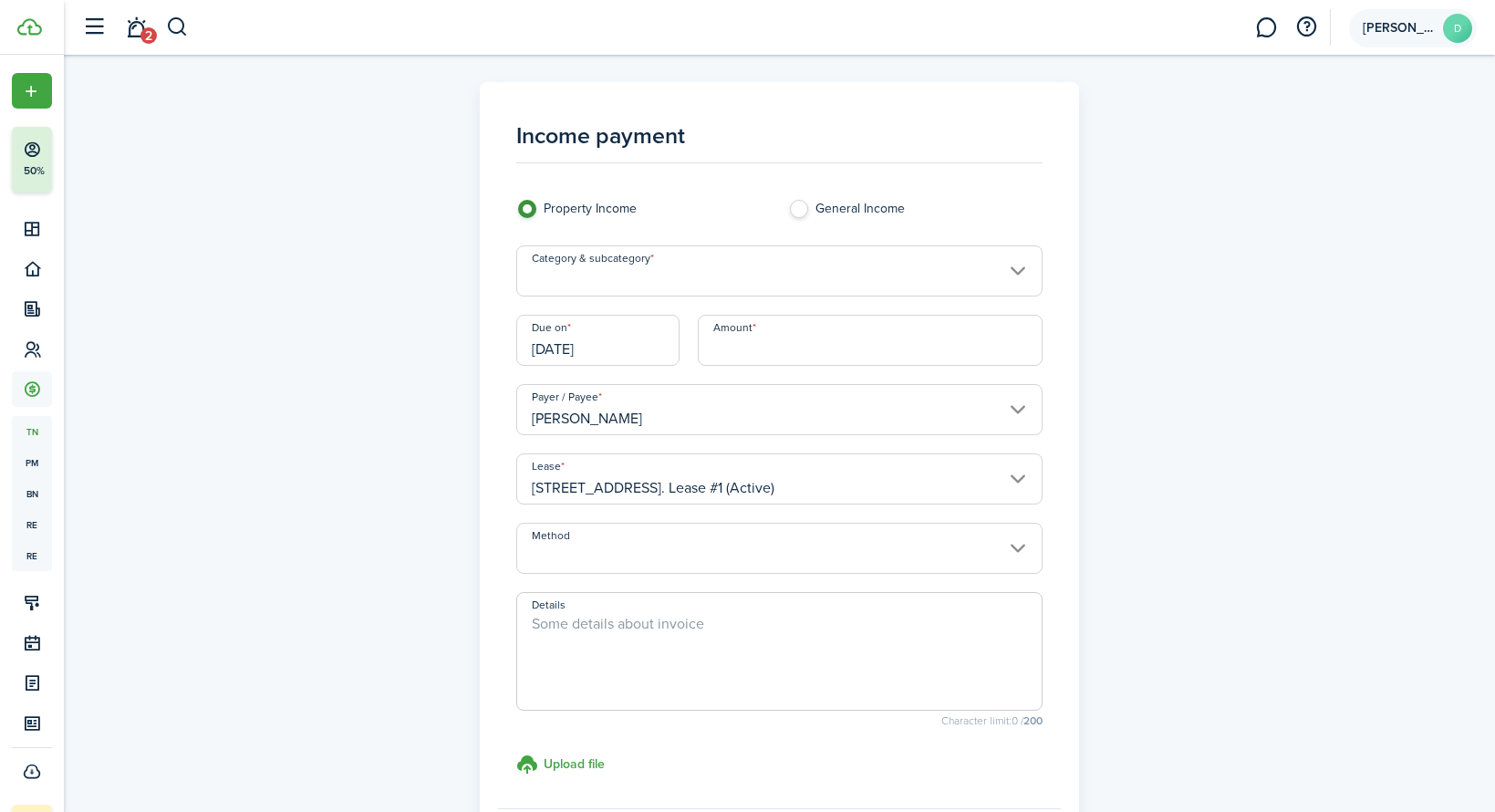
click at [1397, 37] on account-user-avatar "[PERSON_NAME]" at bounding box center [1413, 27] width 128 height 38
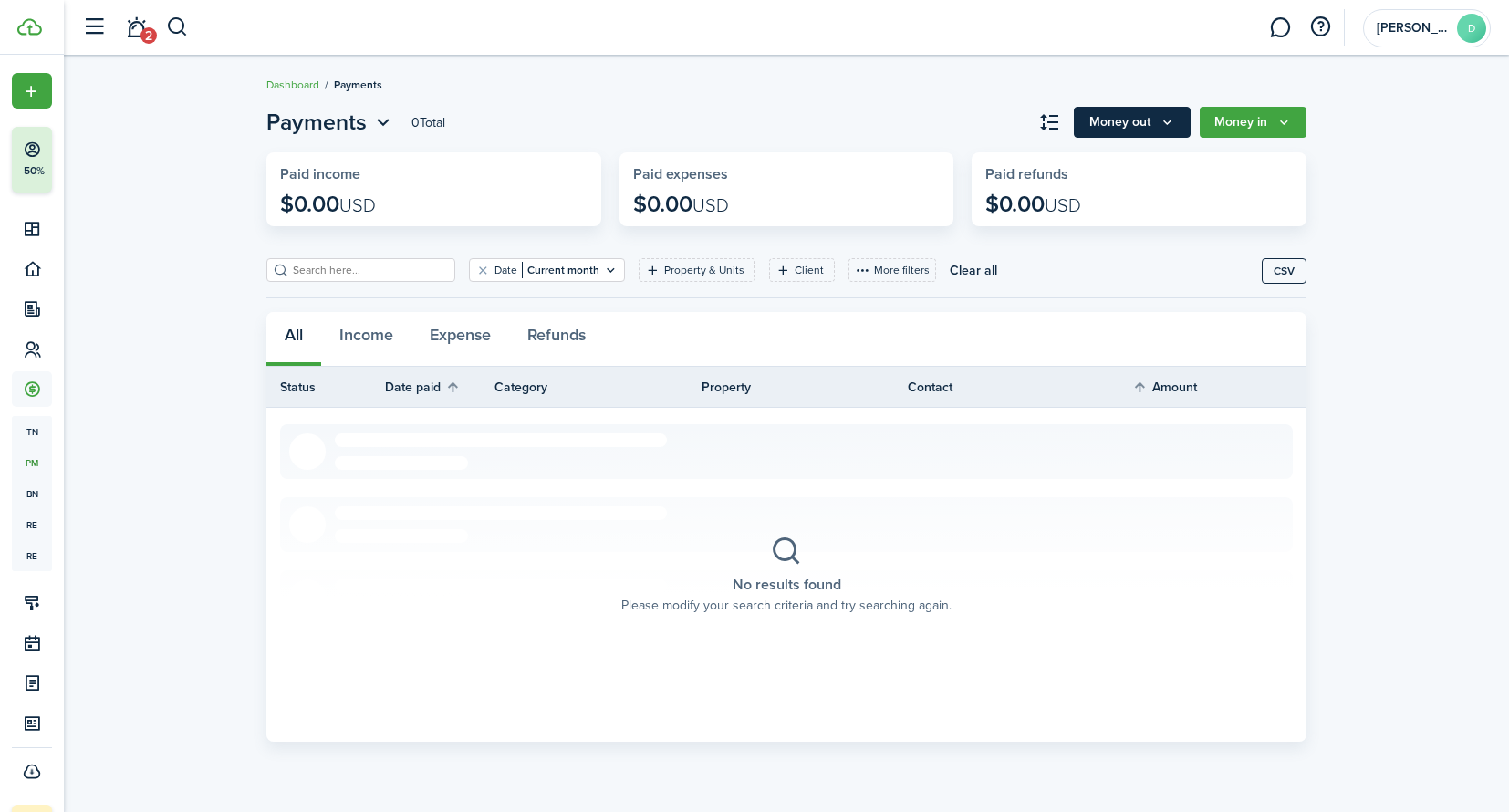
click at [1169, 128] on icon "Money out" at bounding box center [1167, 122] width 16 height 15
click at [1437, 367] on div "Payments 0 Total Money out Money in Paid income $0.00 USD Paid expenses $0.00 U…" at bounding box center [786, 423] width 1445 height 654
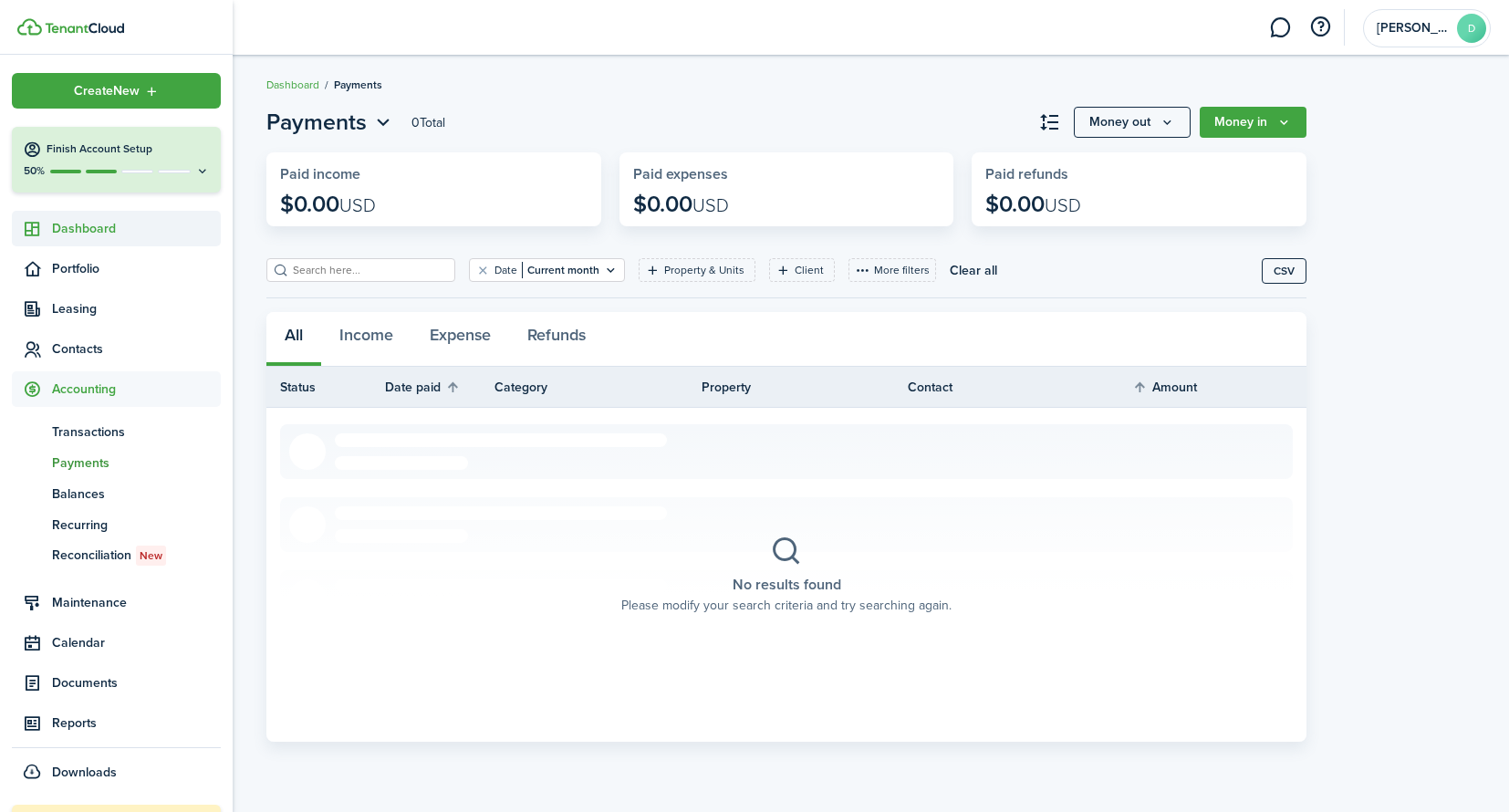
click at [69, 242] on link "Dashboard" at bounding box center [116, 228] width 209 height 35
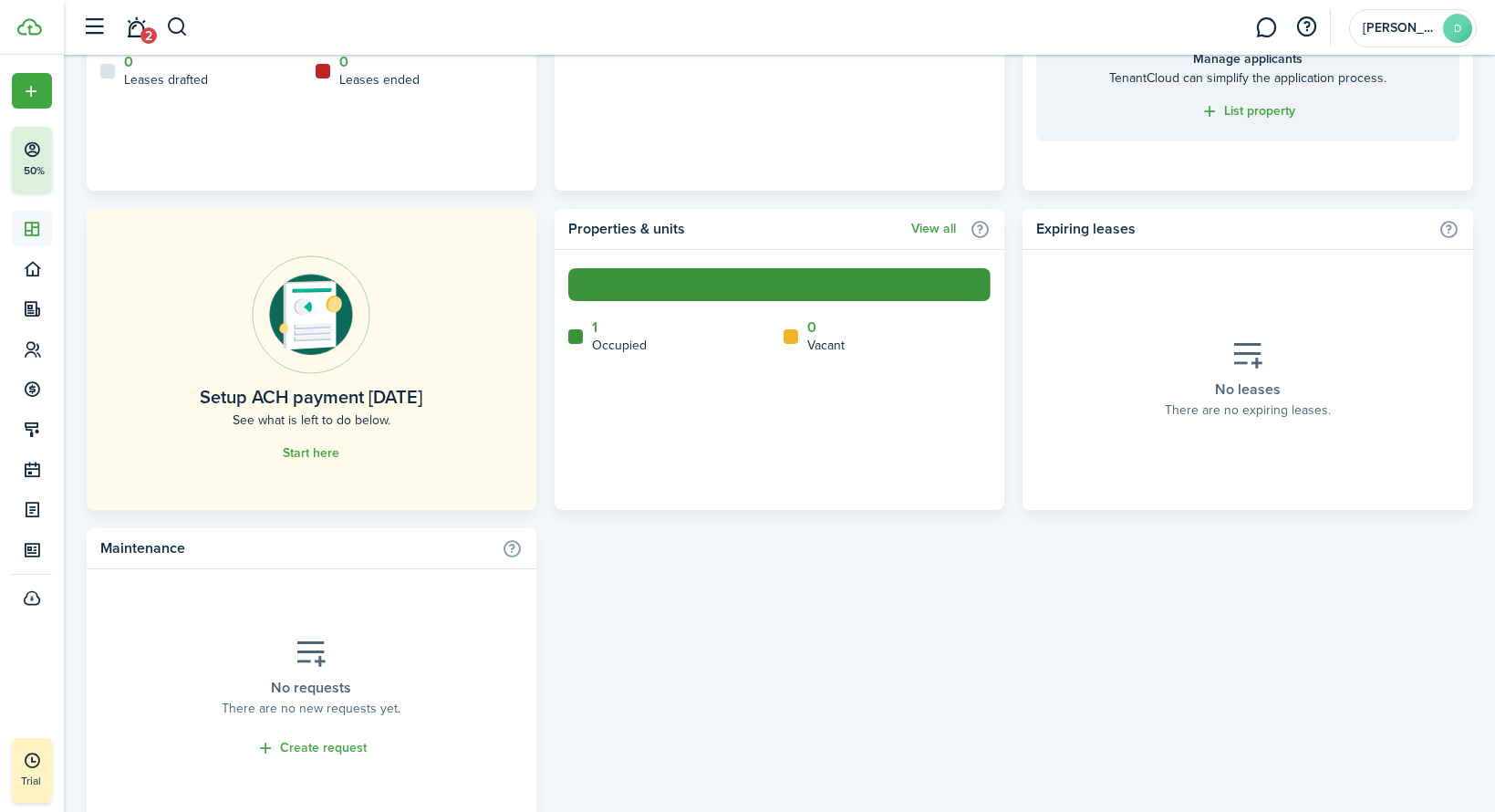
scroll to position [1013, 0]
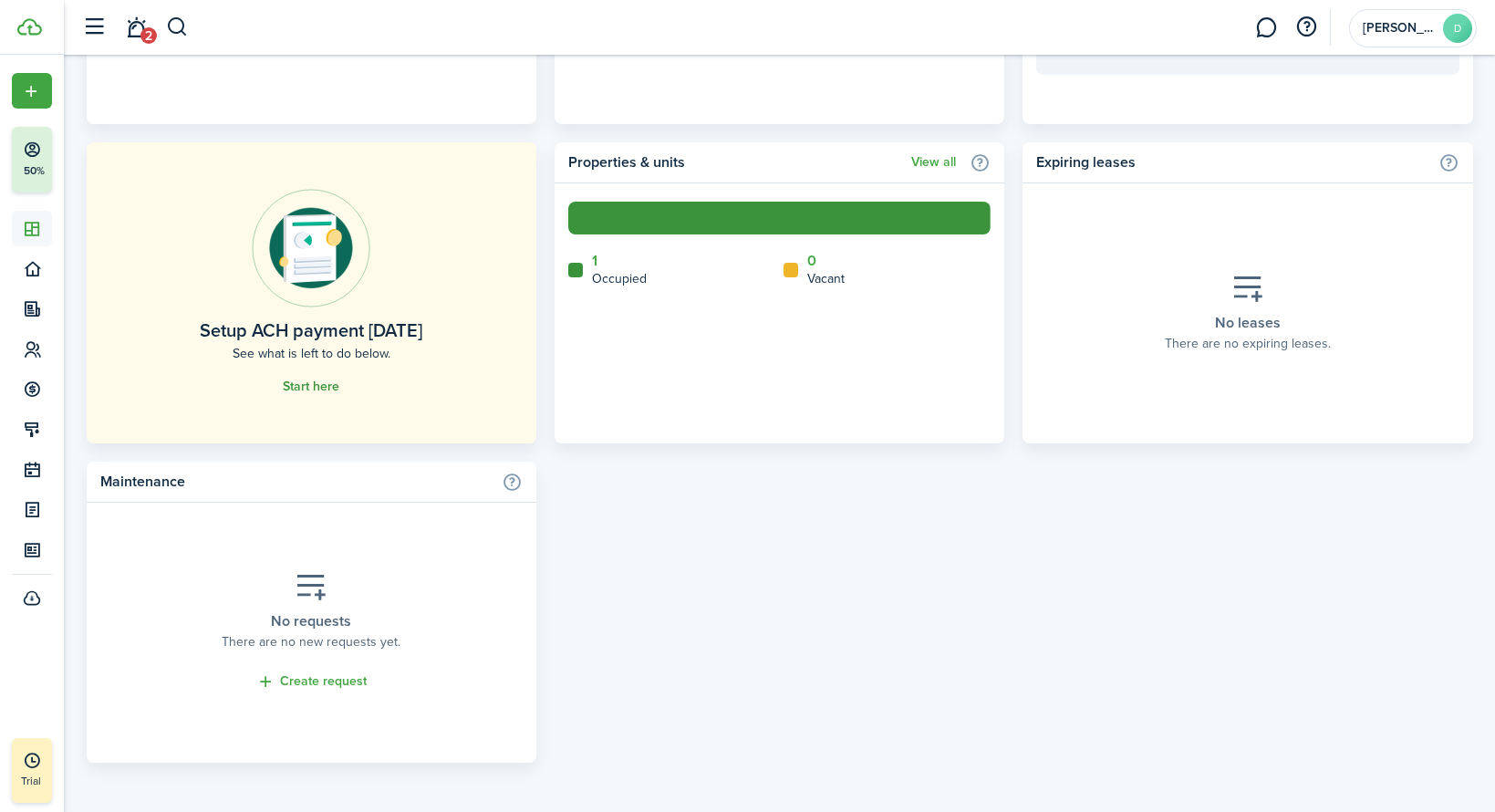
click at [313, 387] on link "Start here" at bounding box center [311, 386] width 57 height 15
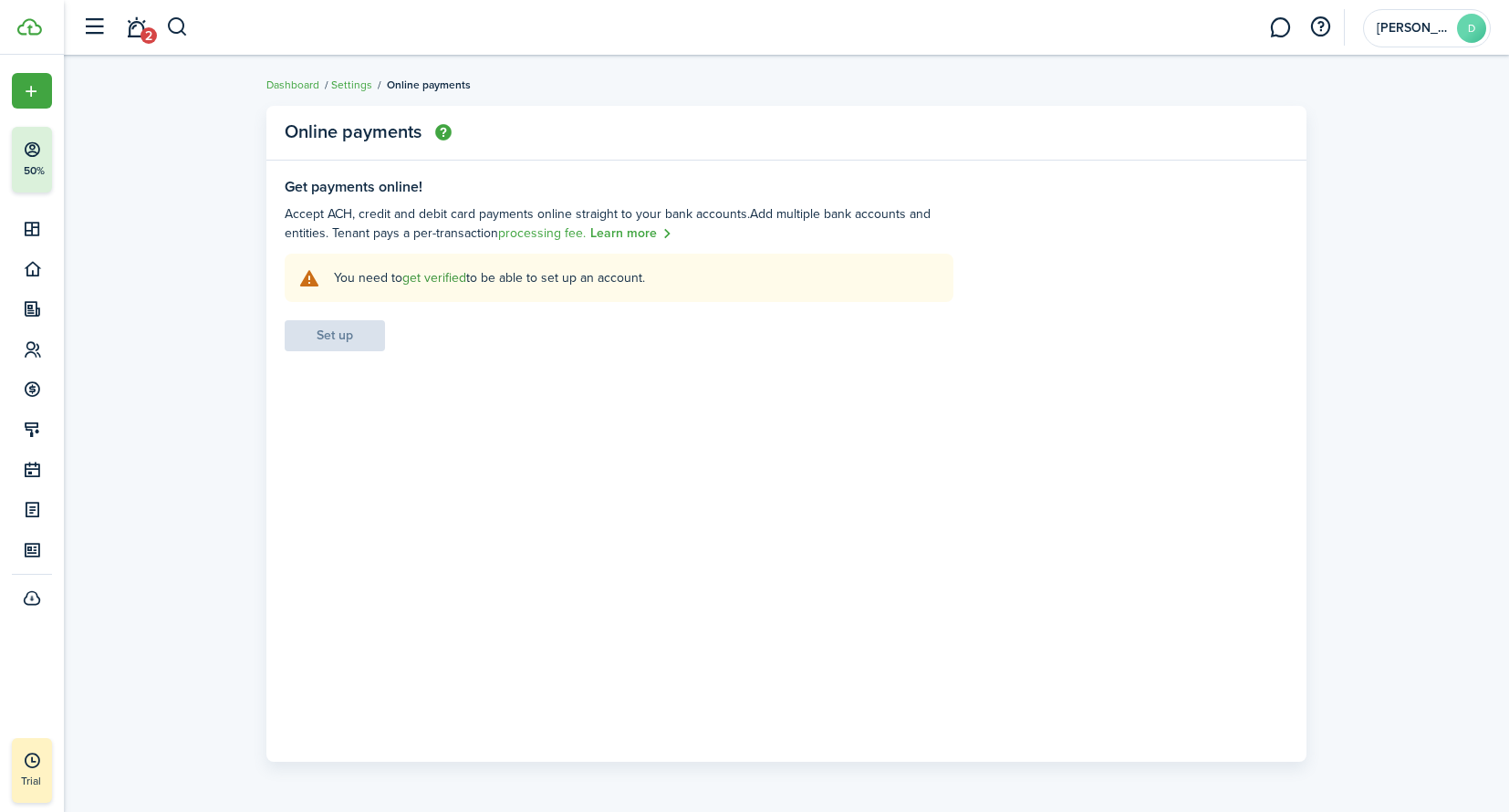
click at [416, 280] on link "get verified" at bounding box center [434, 278] width 63 height 19
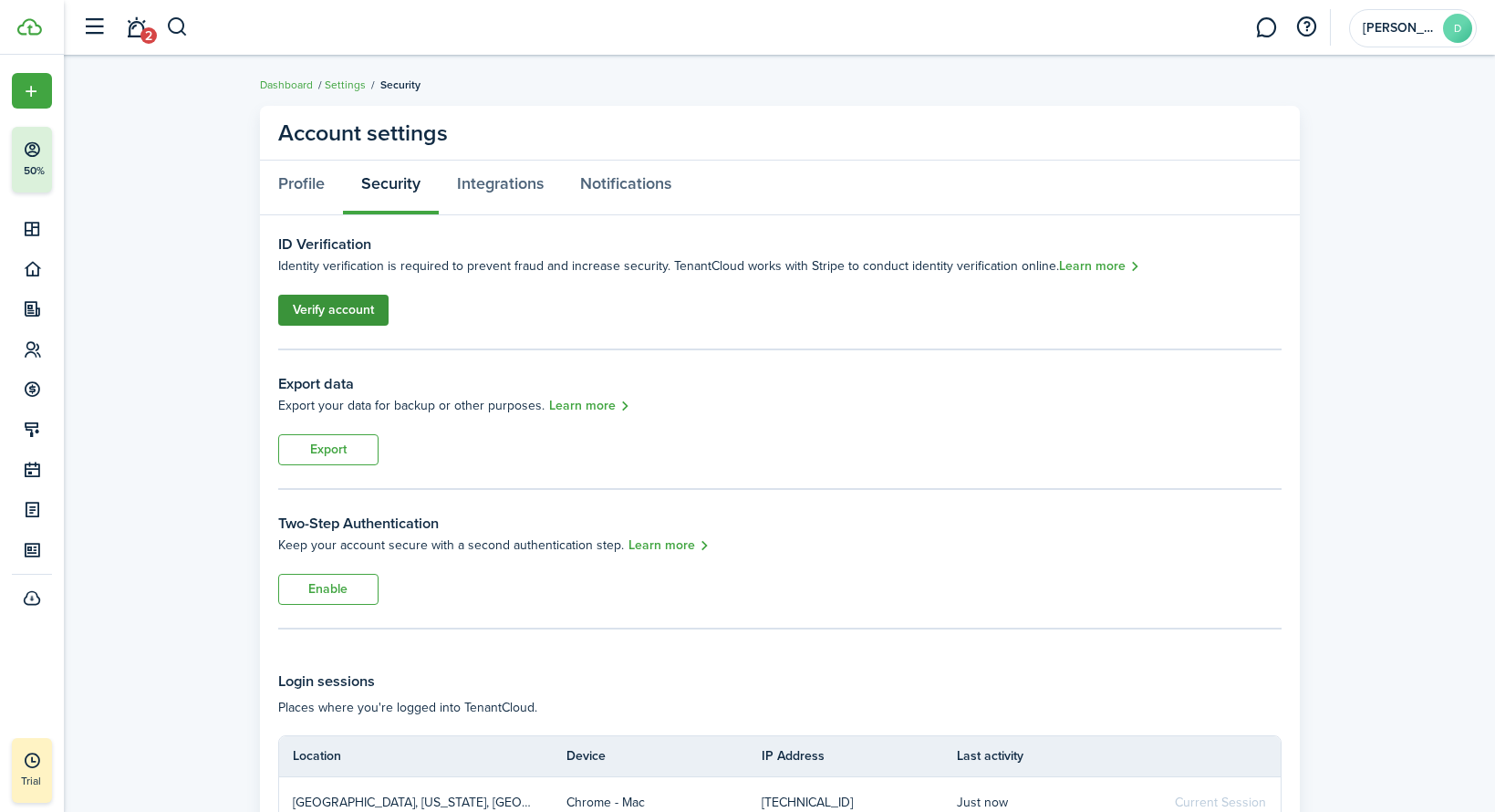
click at [364, 311] on link "Verify account" at bounding box center [333, 310] width 110 height 31
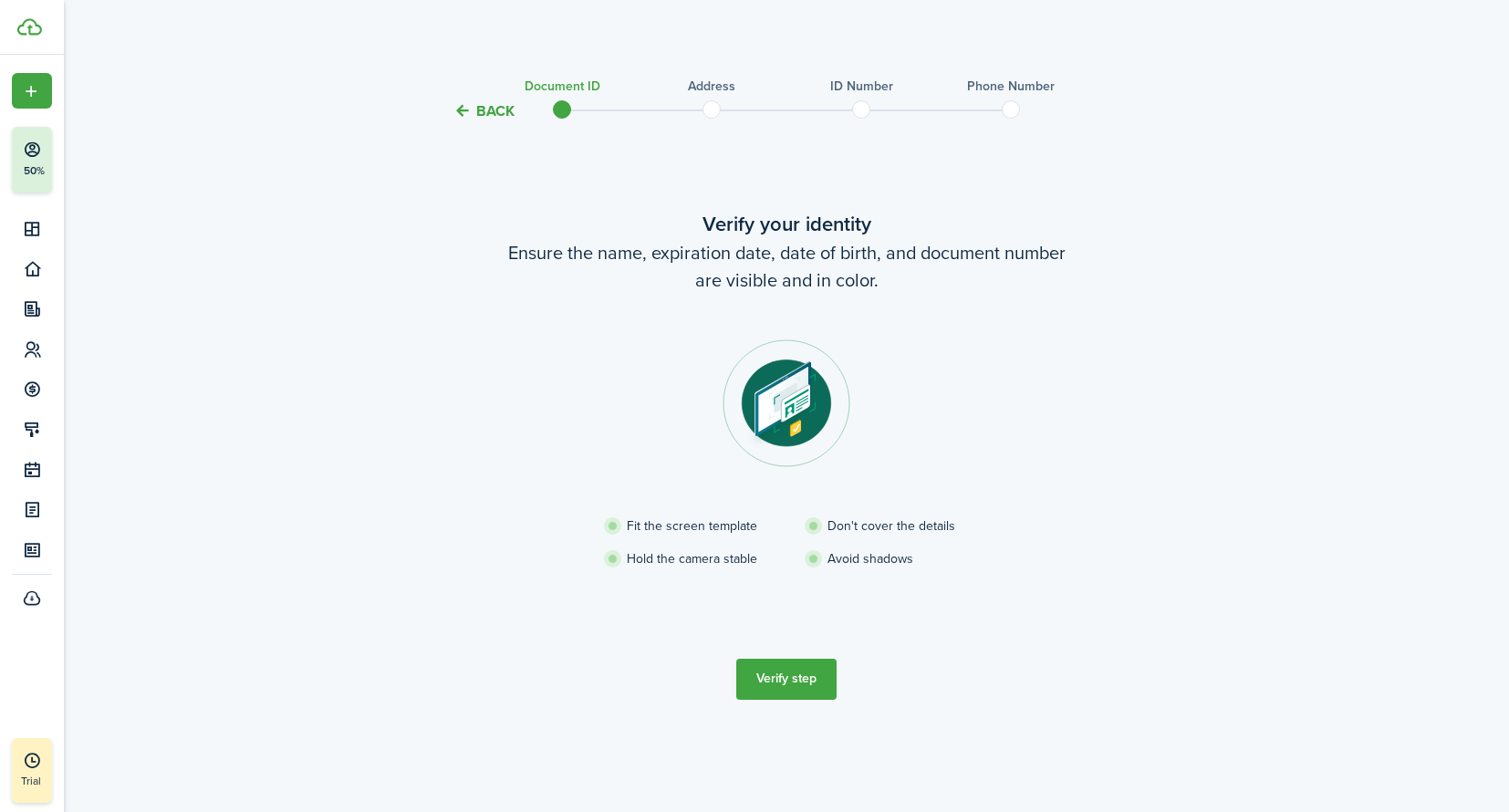
click at [793, 683] on button "Verify step" at bounding box center [786, 679] width 100 height 41
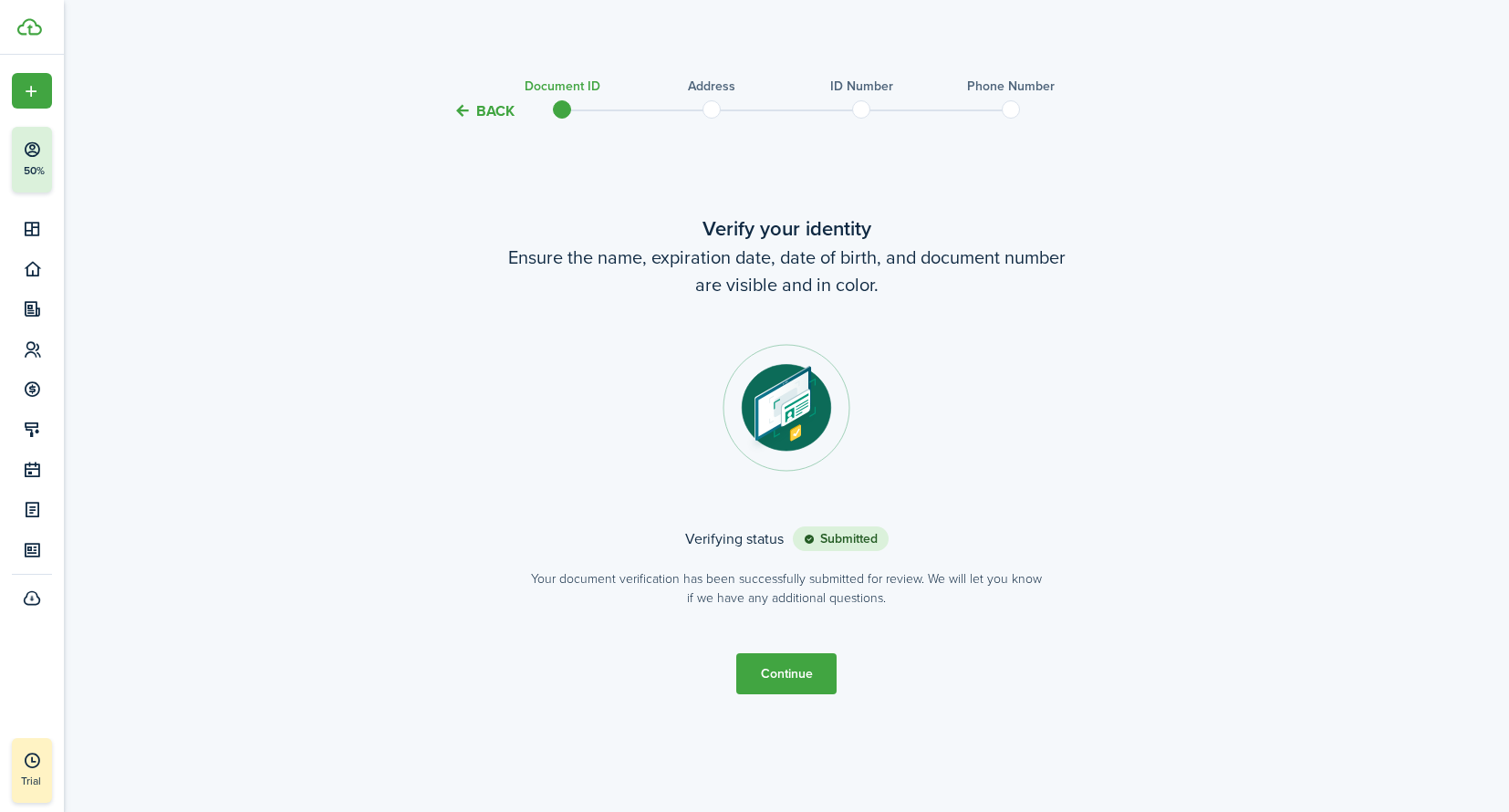
click at [807, 680] on button "Continue" at bounding box center [786, 674] width 100 height 41
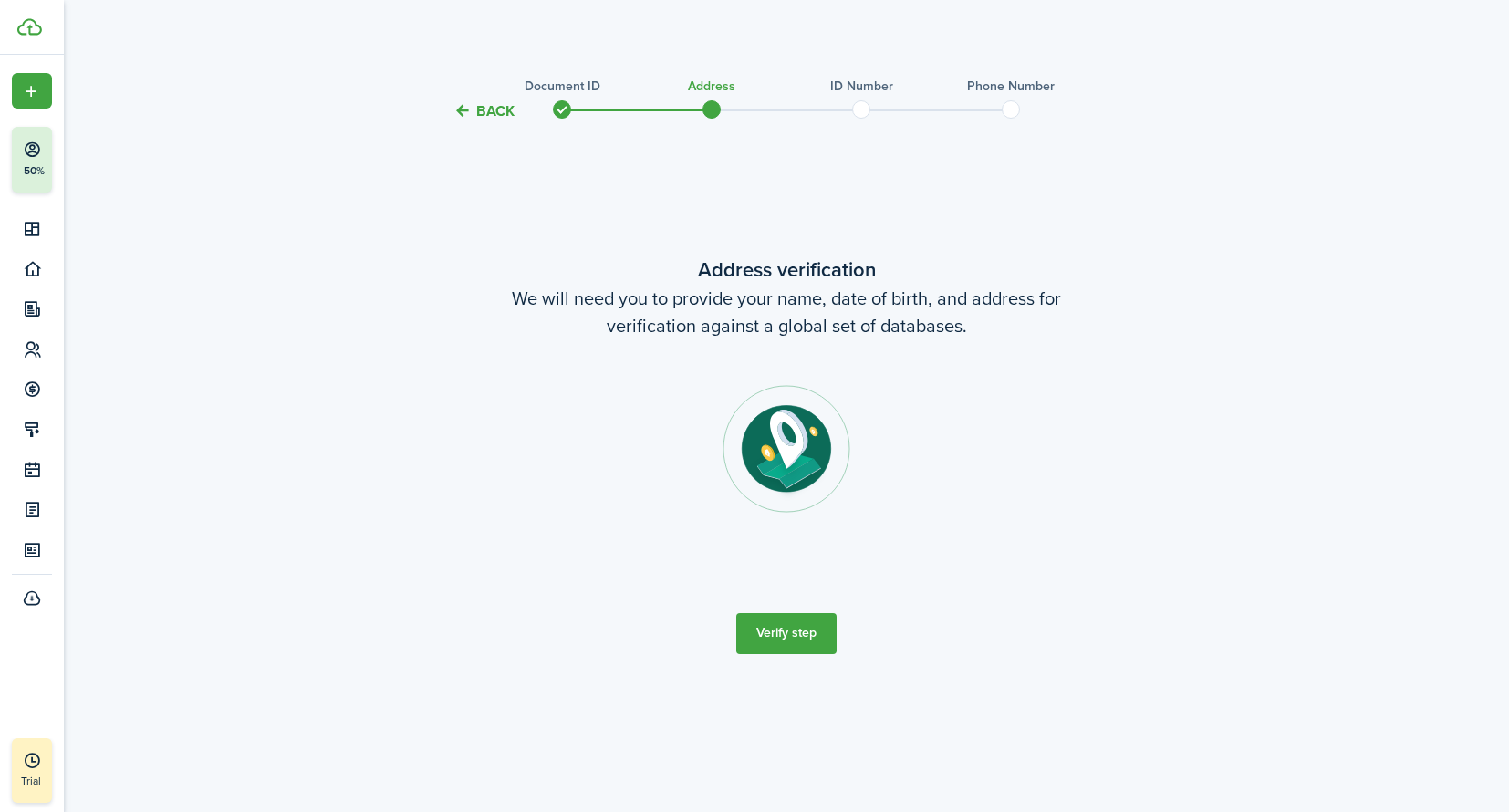
click at [798, 634] on button "Verify step" at bounding box center [786, 634] width 100 height 41
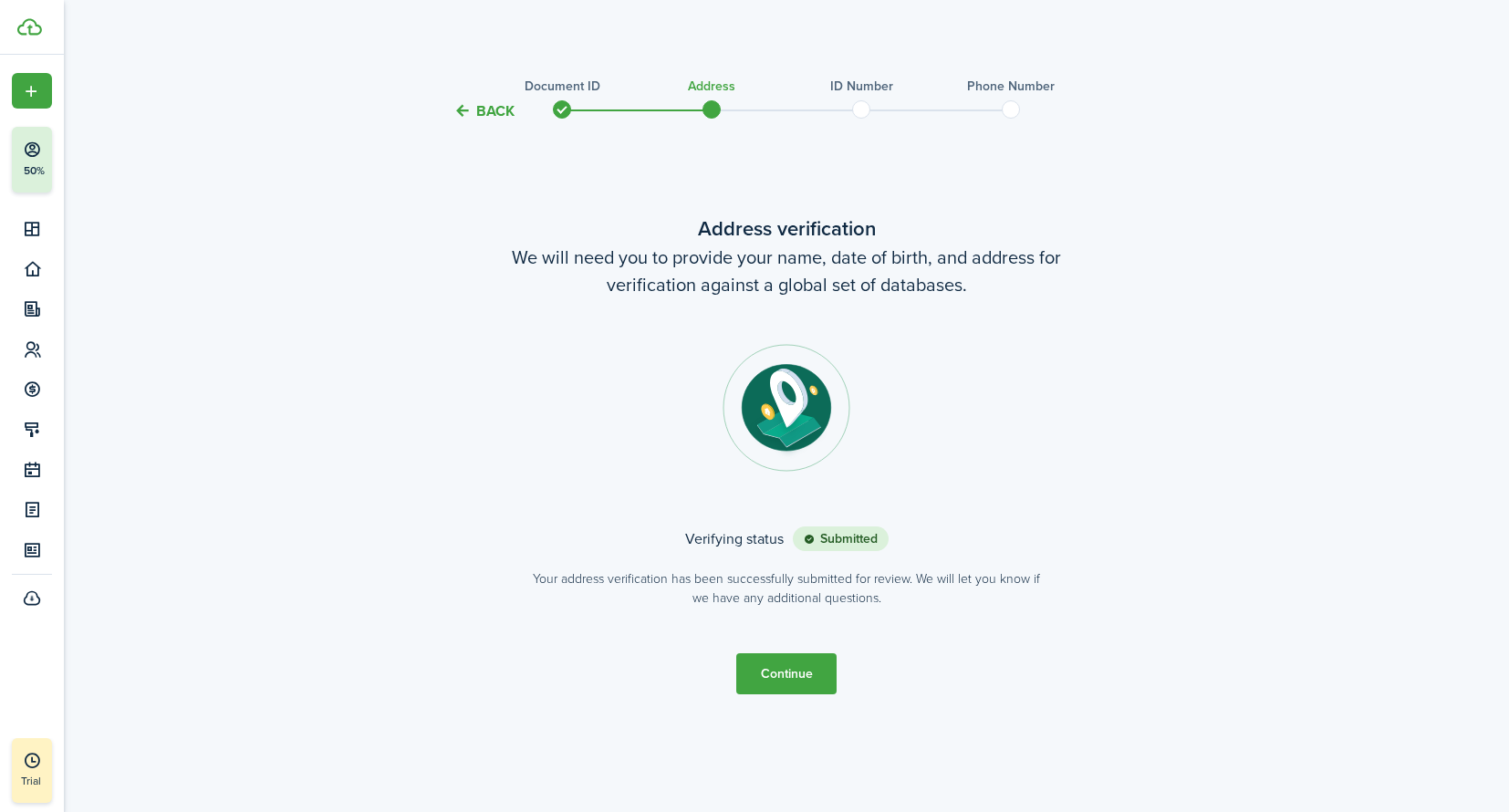
click at [782, 664] on button "Continue" at bounding box center [786, 674] width 100 height 41
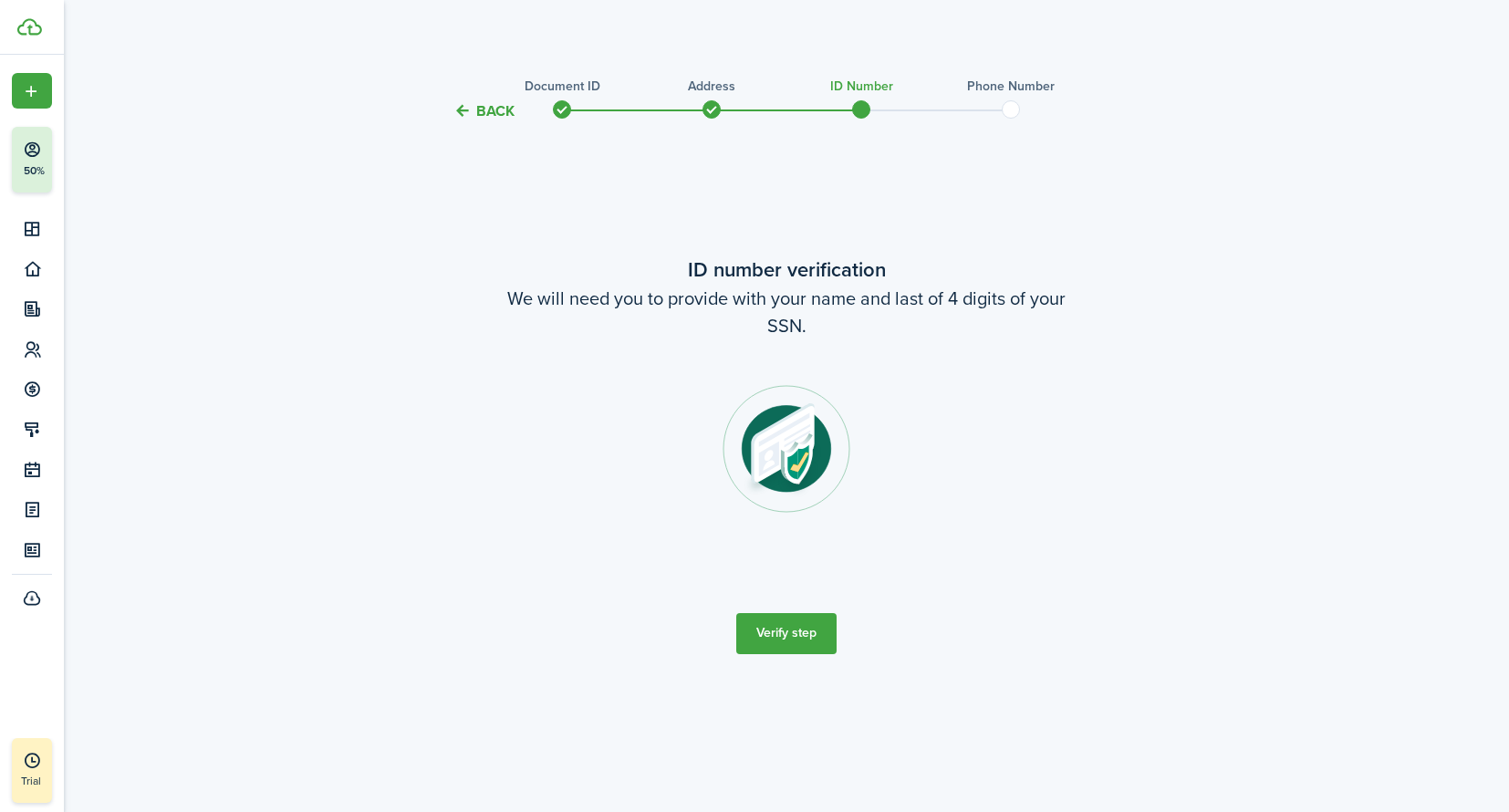
click at [787, 631] on button "Verify step" at bounding box center [786, 634] width 100 height 41
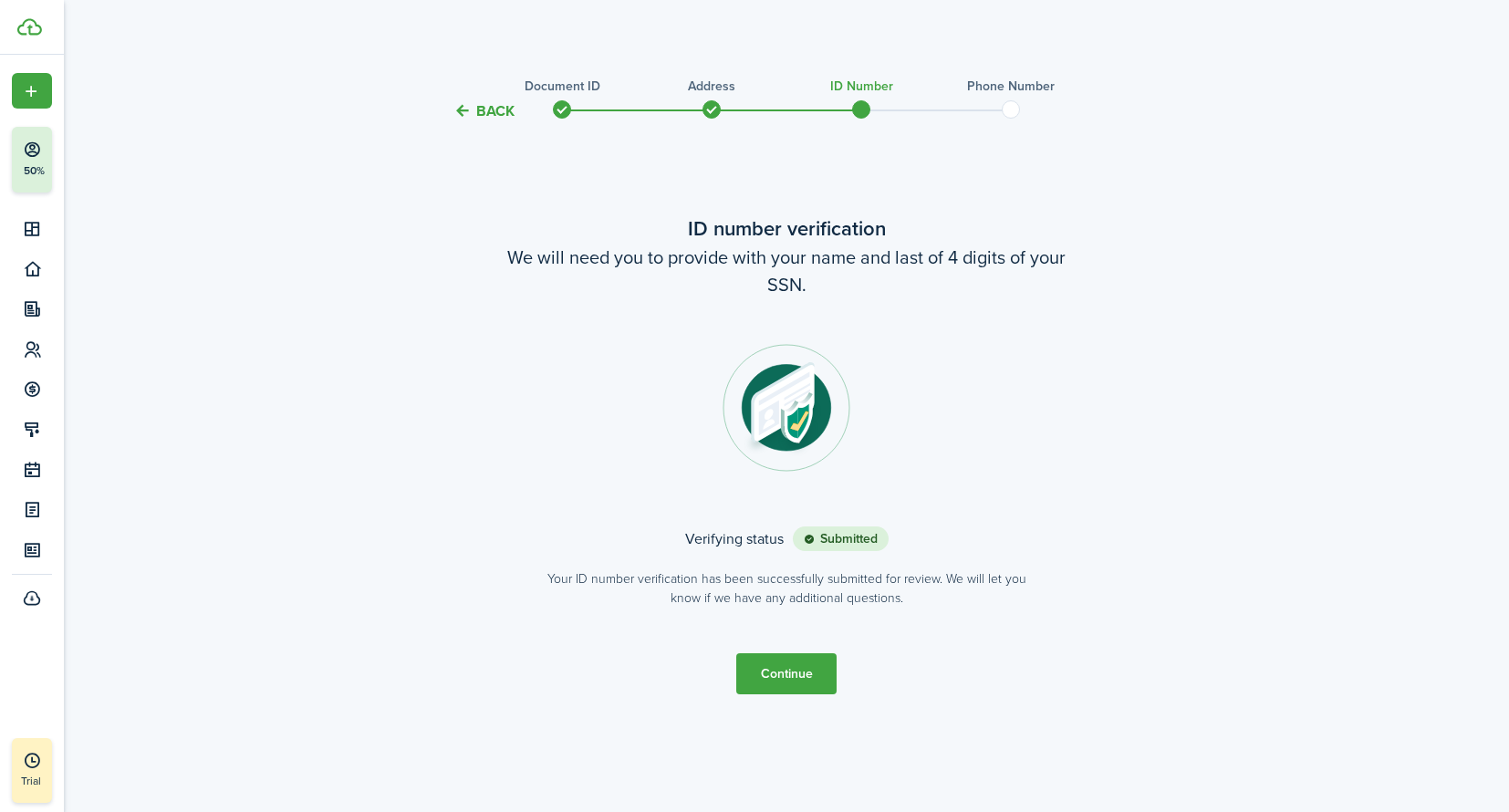
click at [796, 677] on button "Continue" at bounding box center [786, 674] width 100 height 41
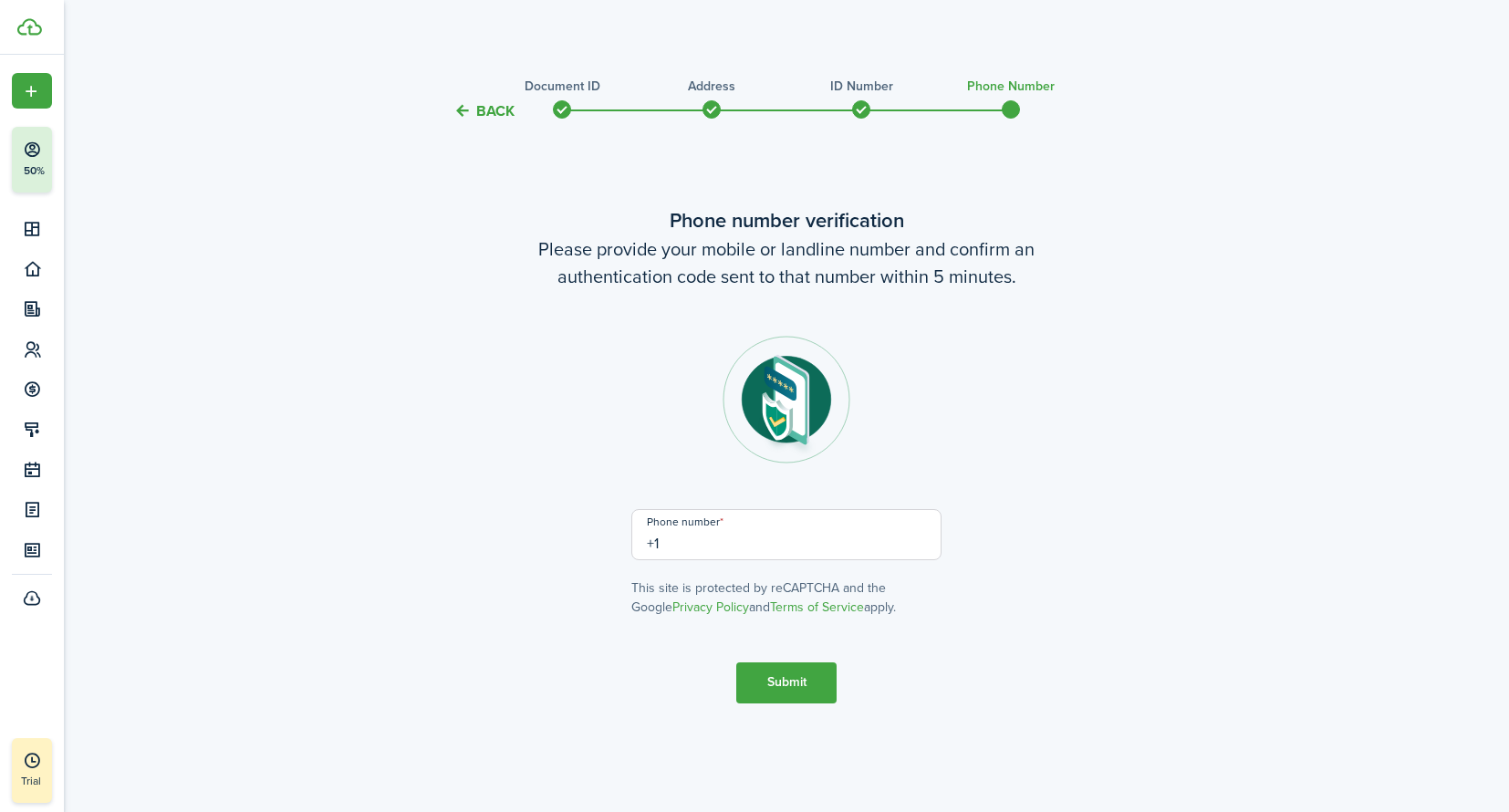
click at [745, 542] on input "+1" at bounding box center [786, 534] width 310 height 51
type input "[PHONE_NUMBER]"
click at [802, 693] on button "Submit" at bounding box center [786, 682] width 100 height 41
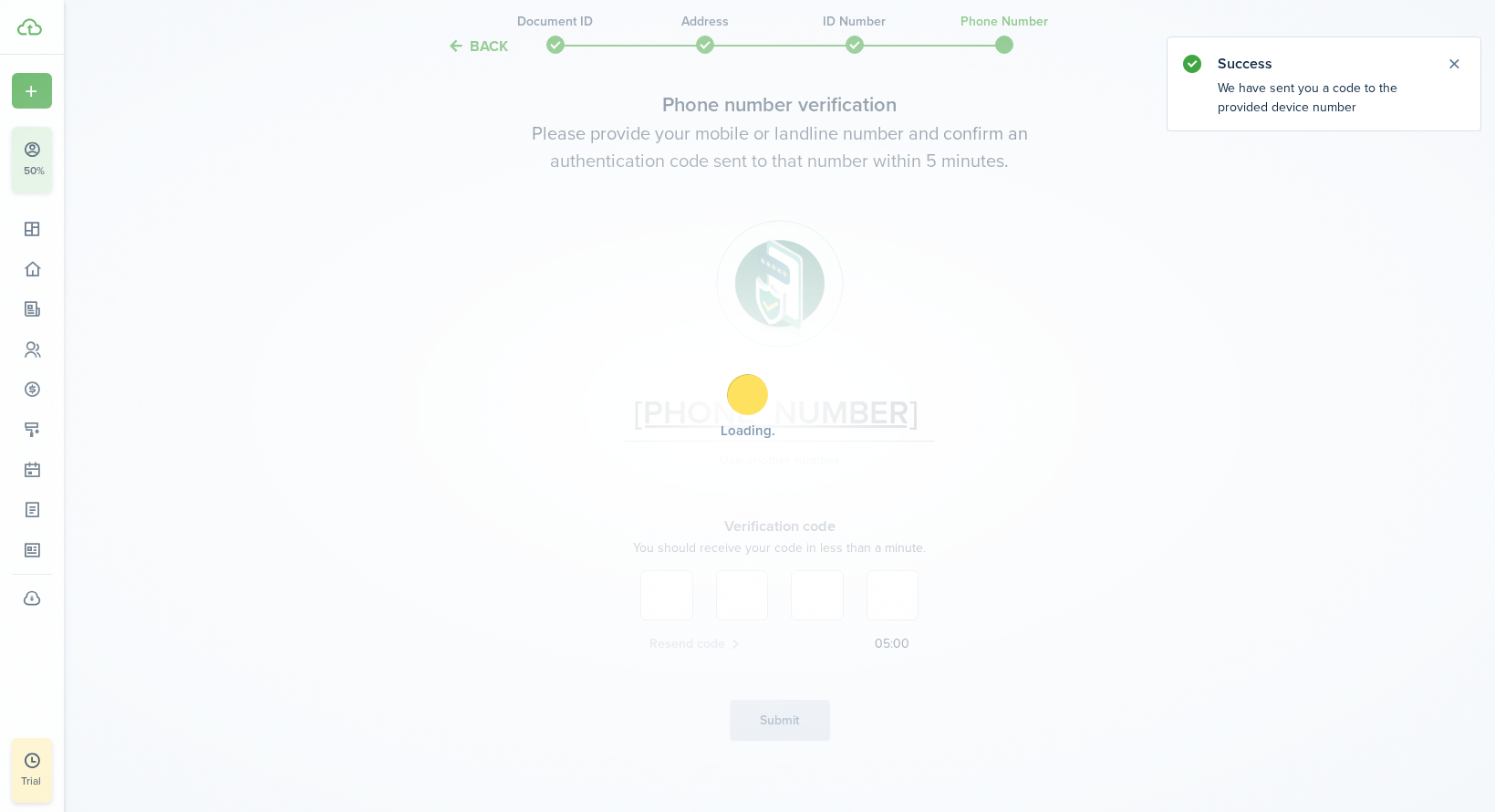
scroll to position [108, 0]
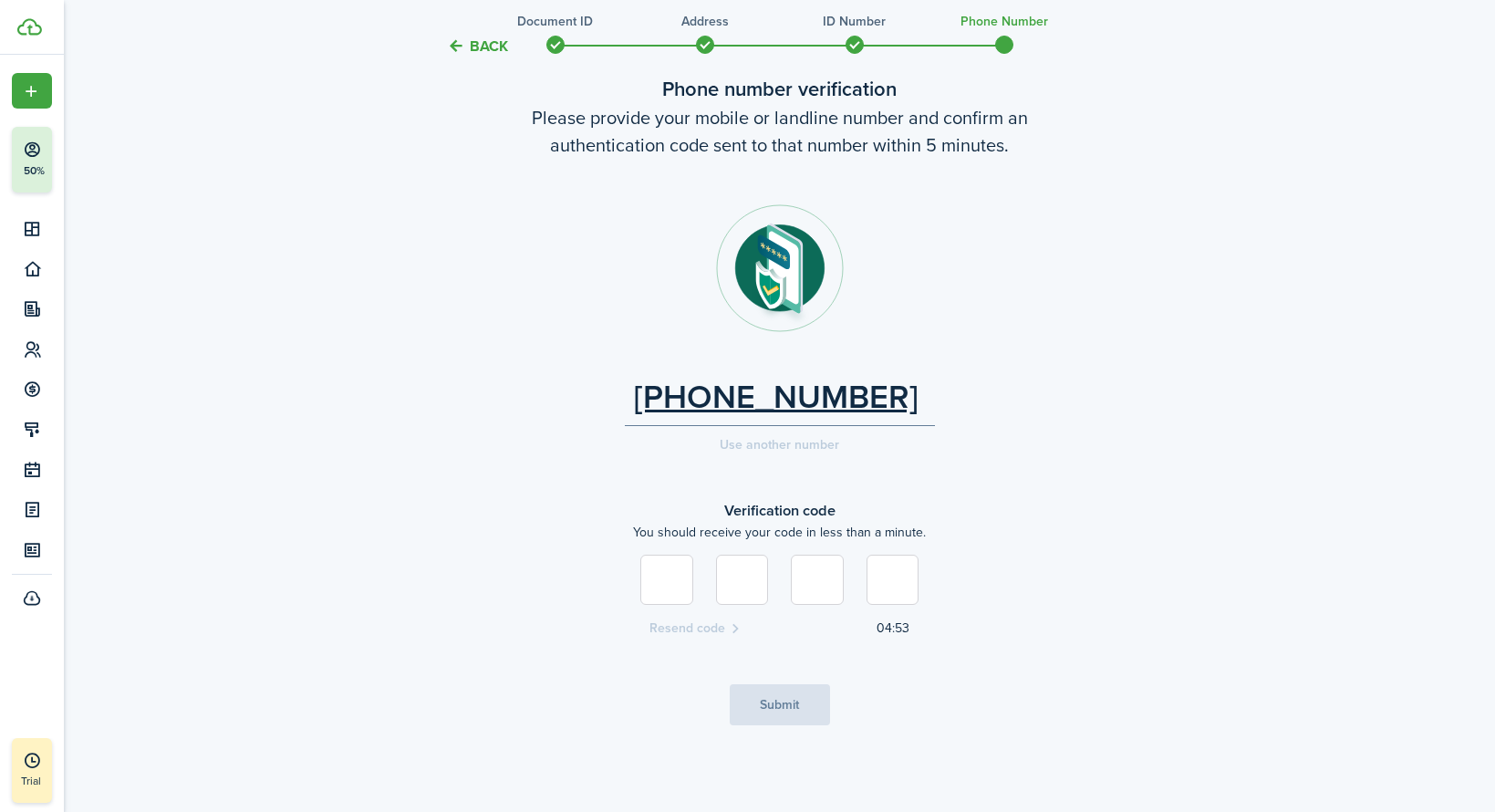
click at [661, 587] on input at bounding box center [667, 579] width 53 height 50
type input "3"
type input "5"
type input "8"
type input "0"
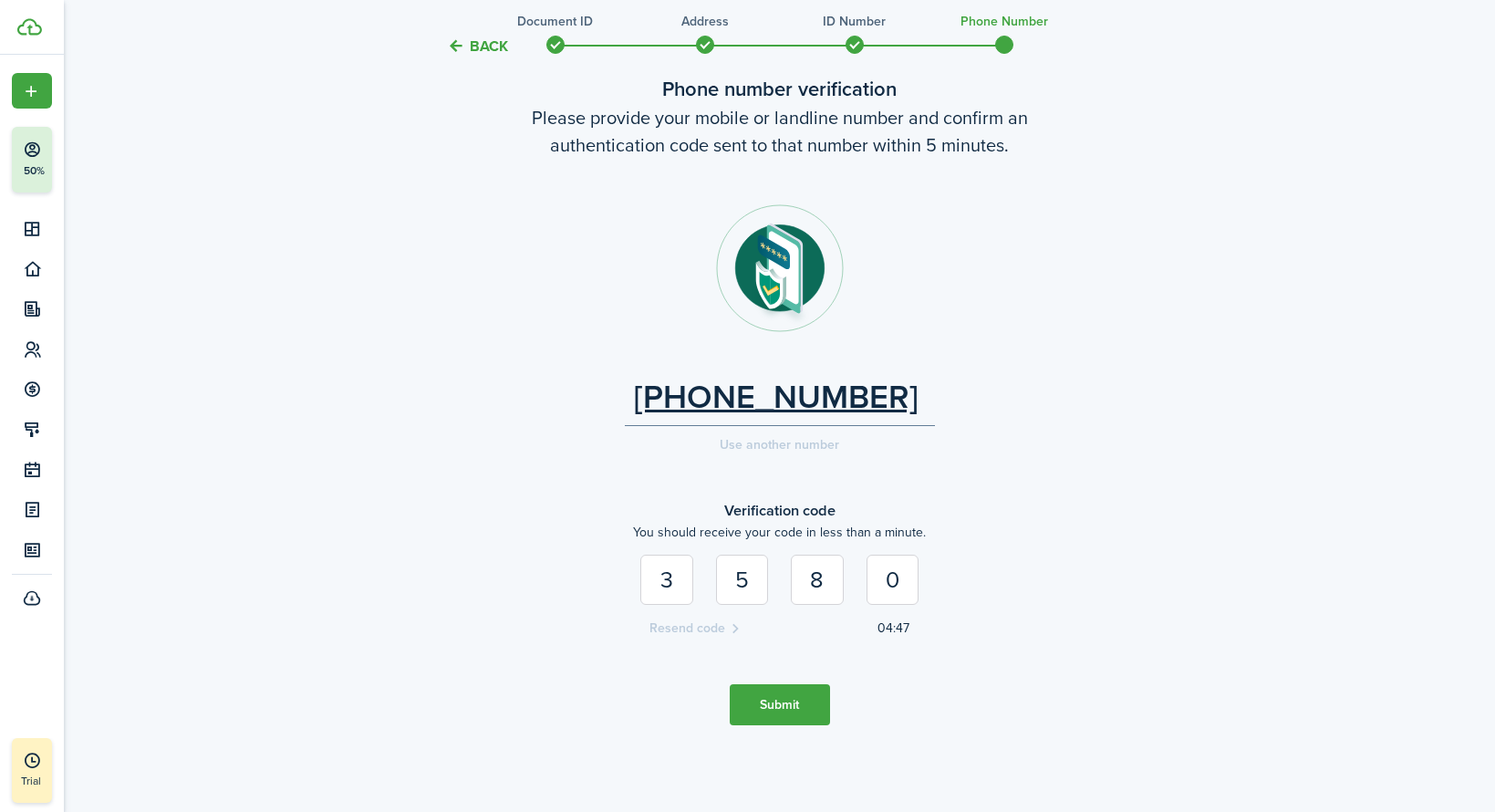
click at [773, 715] on button "Submit" at bounding box center [779, 705] width 100 height 41
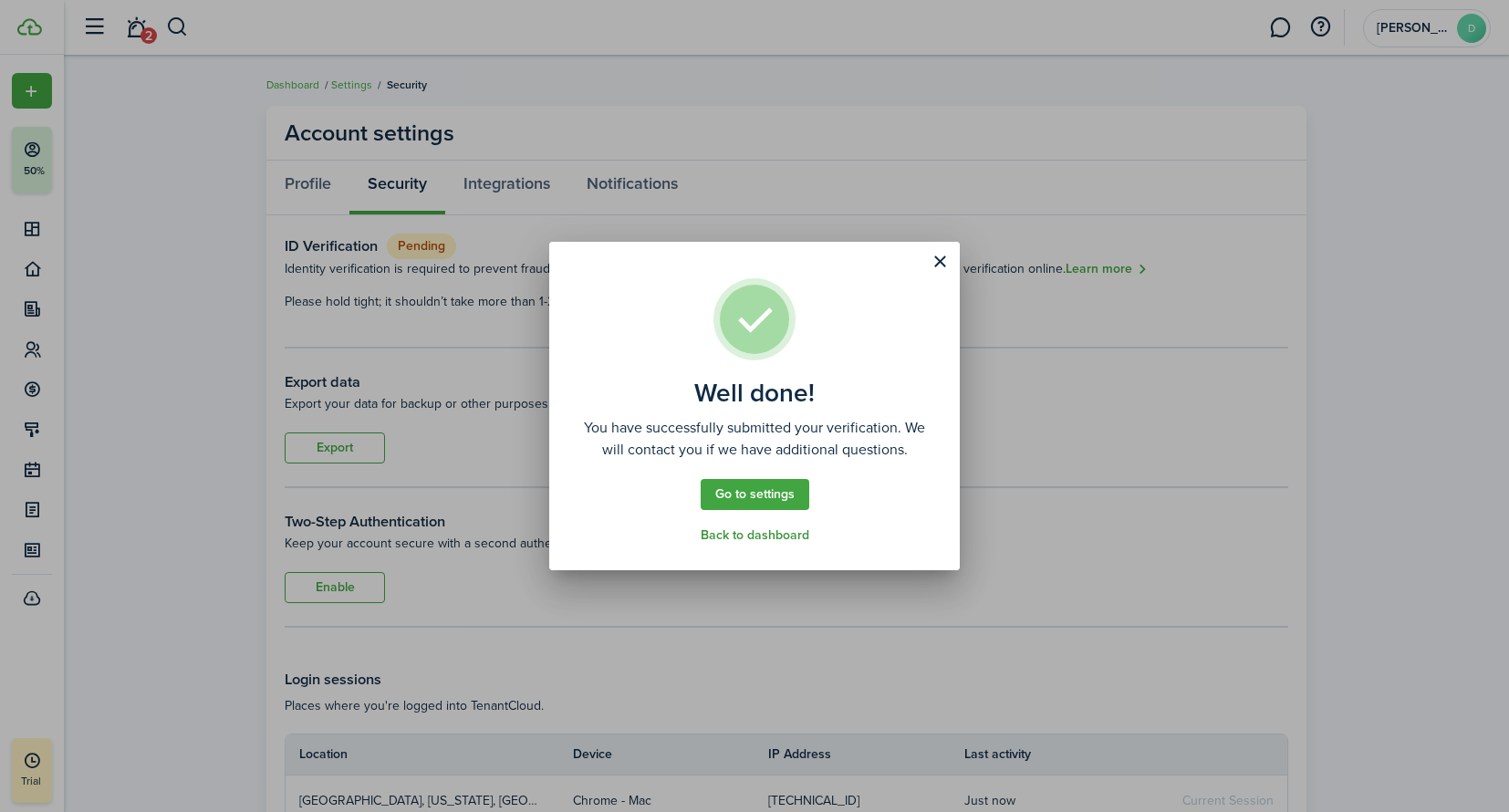
click at [766, 536] on link "Back to dashboard" at bounding box center [754, 535] width 108 height 15
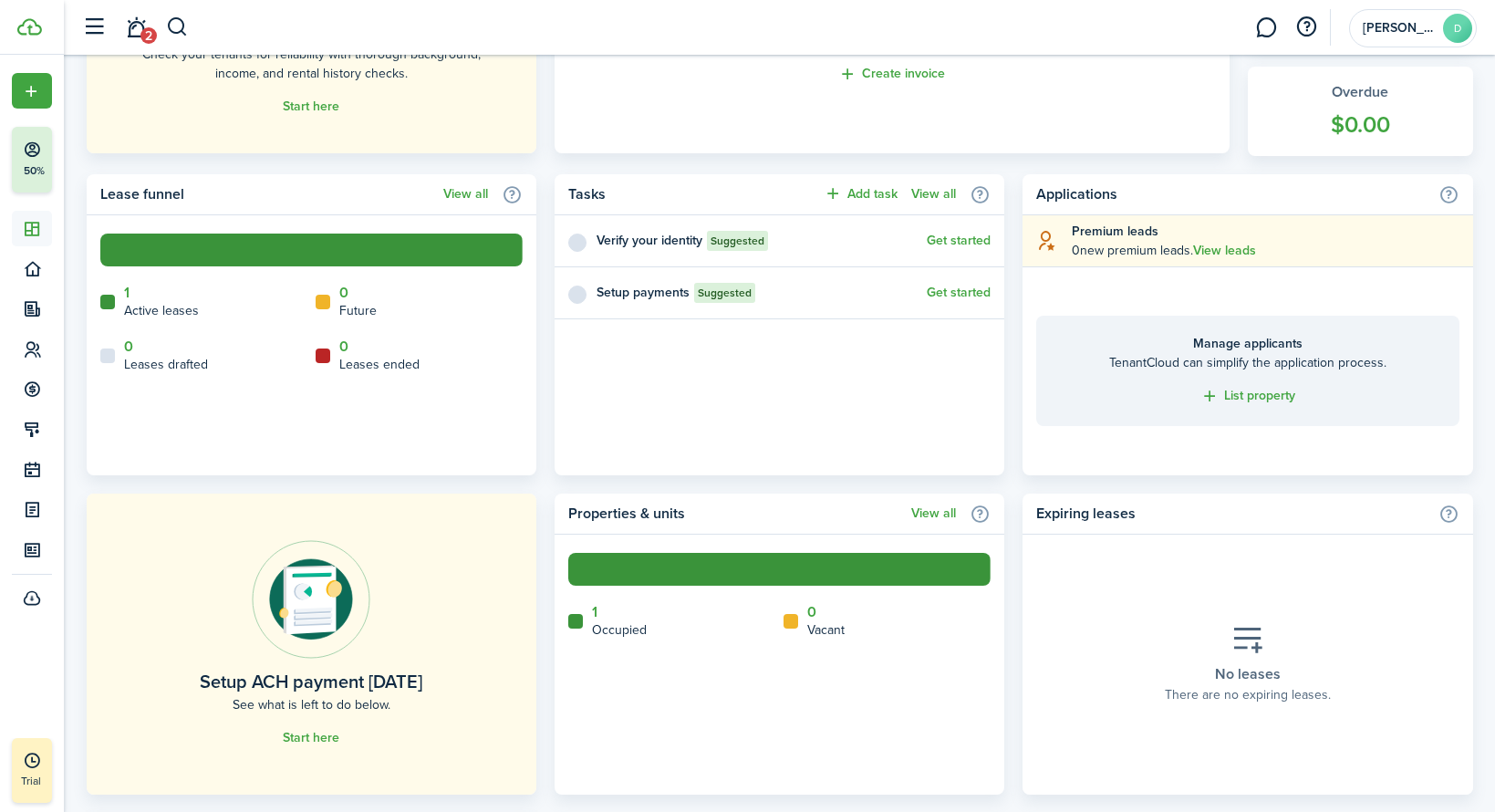
scroll to position [753, 0]
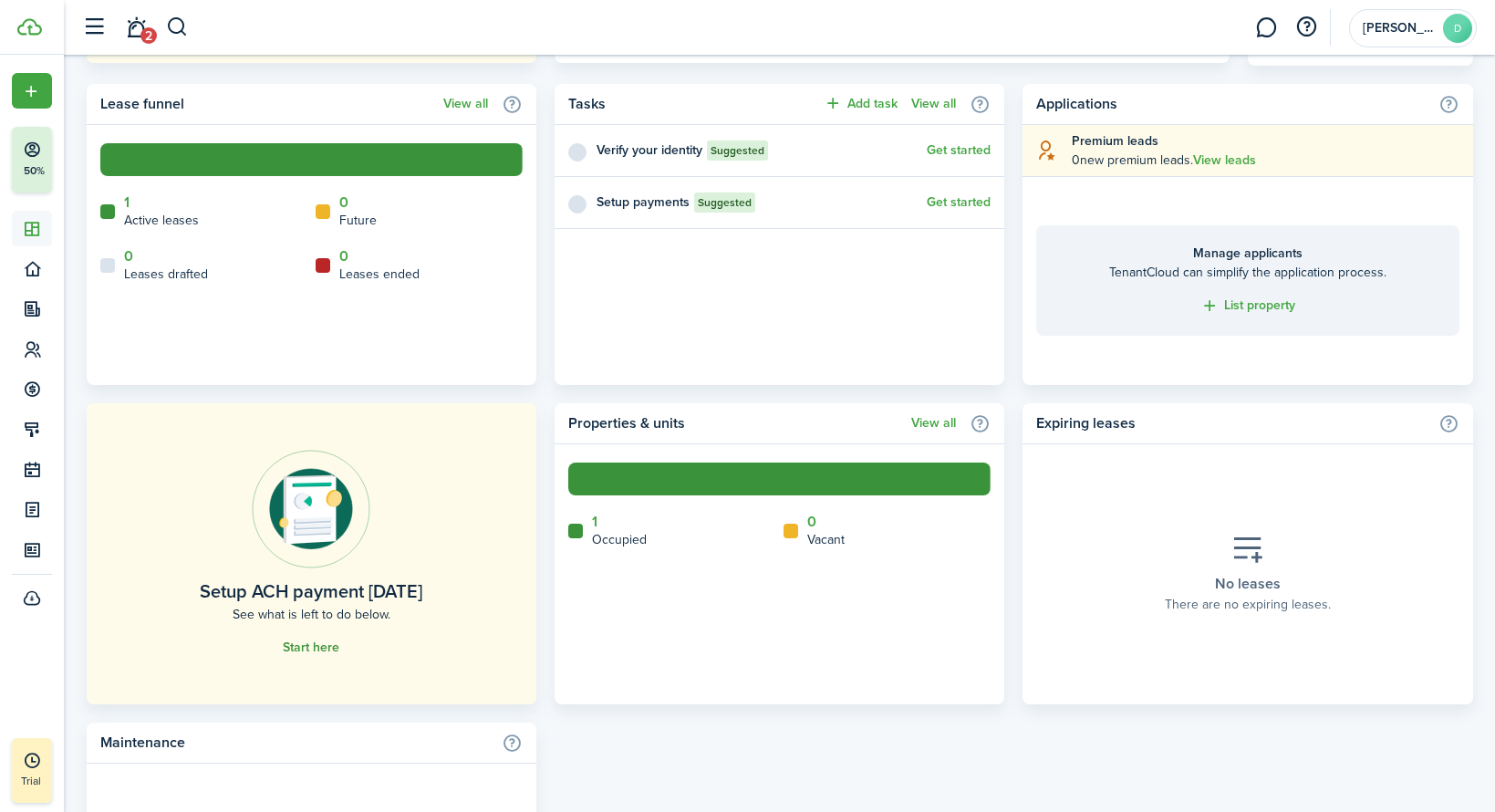
click at [310, 642] on link "Start here" at bounding box center [311, 647] width 57 height 15
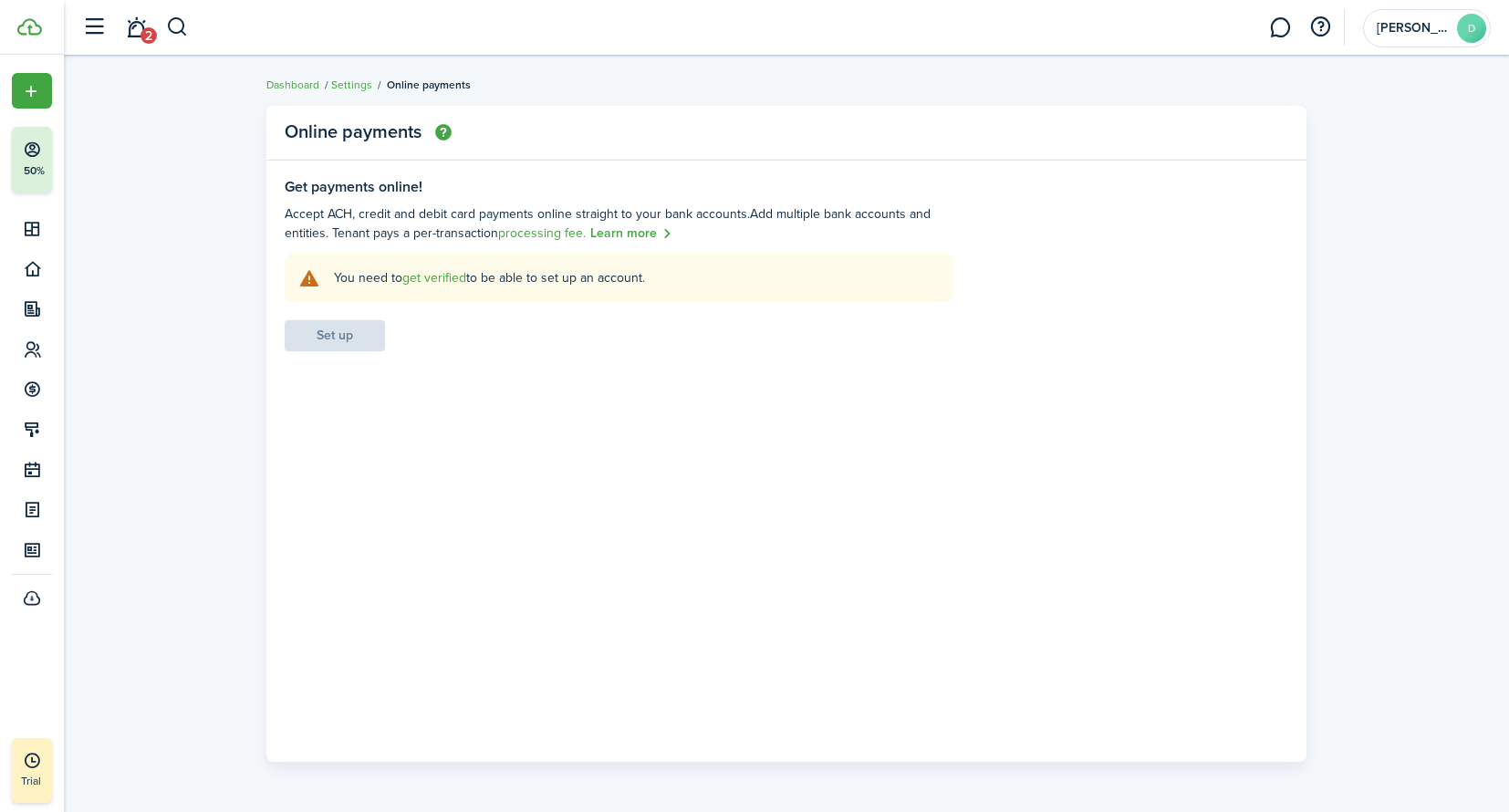
click at [593, 374] on panel-main-body "Get payments online! Accept ACH, credit and debit card payments online straight…" at bounding box center [786, 470] width 1040 height 583
click at [631, 236] on link "Learn more" at bounding box center [631, 234] width 82 height 21
click at [302, 83] on link "Dashboard" at bounding box center [292, 85] width 53 height 17
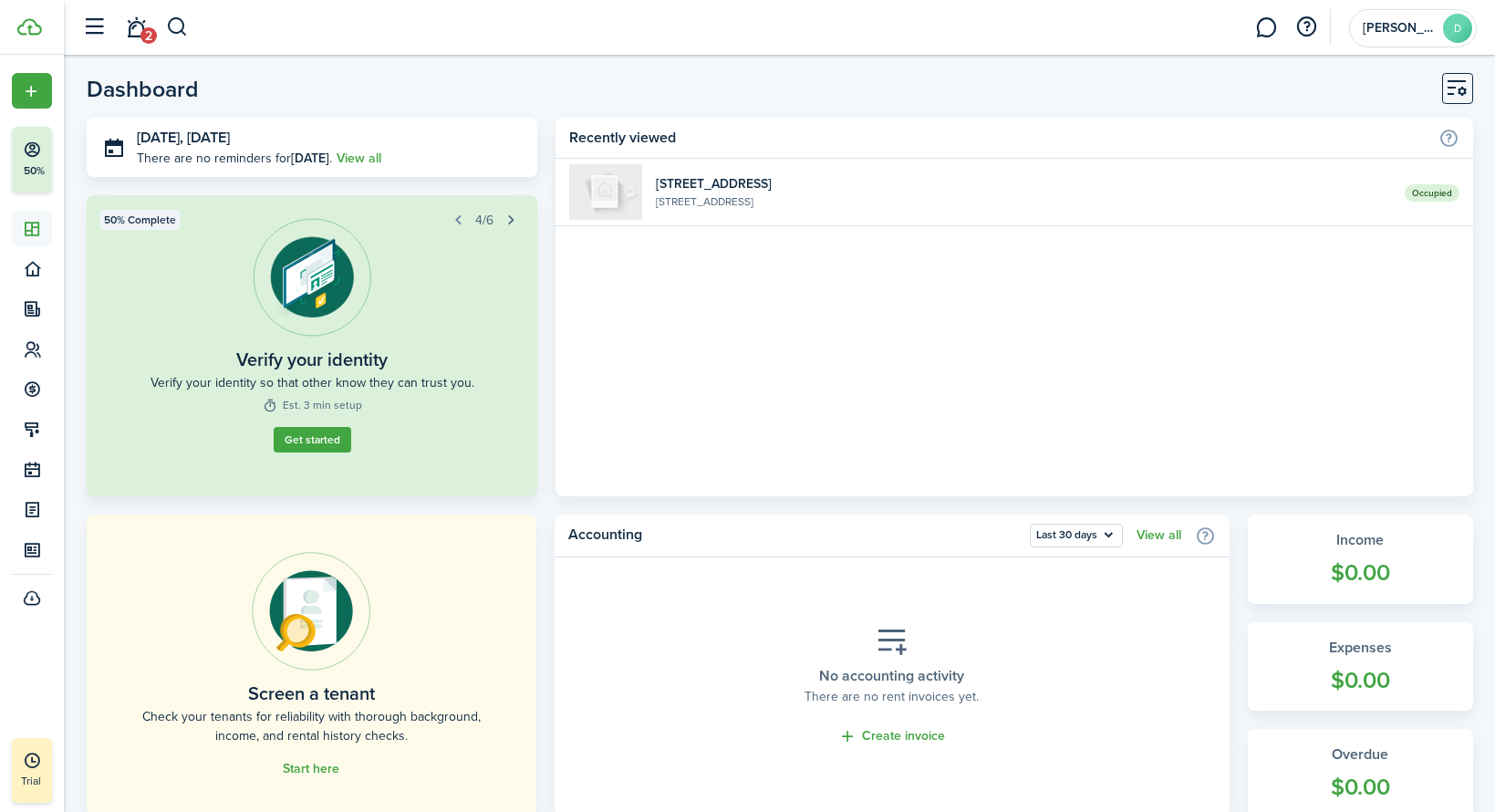
click at [513, 219] on button "button" at bounding box center [511, 219] width 25 height 25
click at [461, 223] on button "button" at bounding box center [458, 219] width 25 height 25
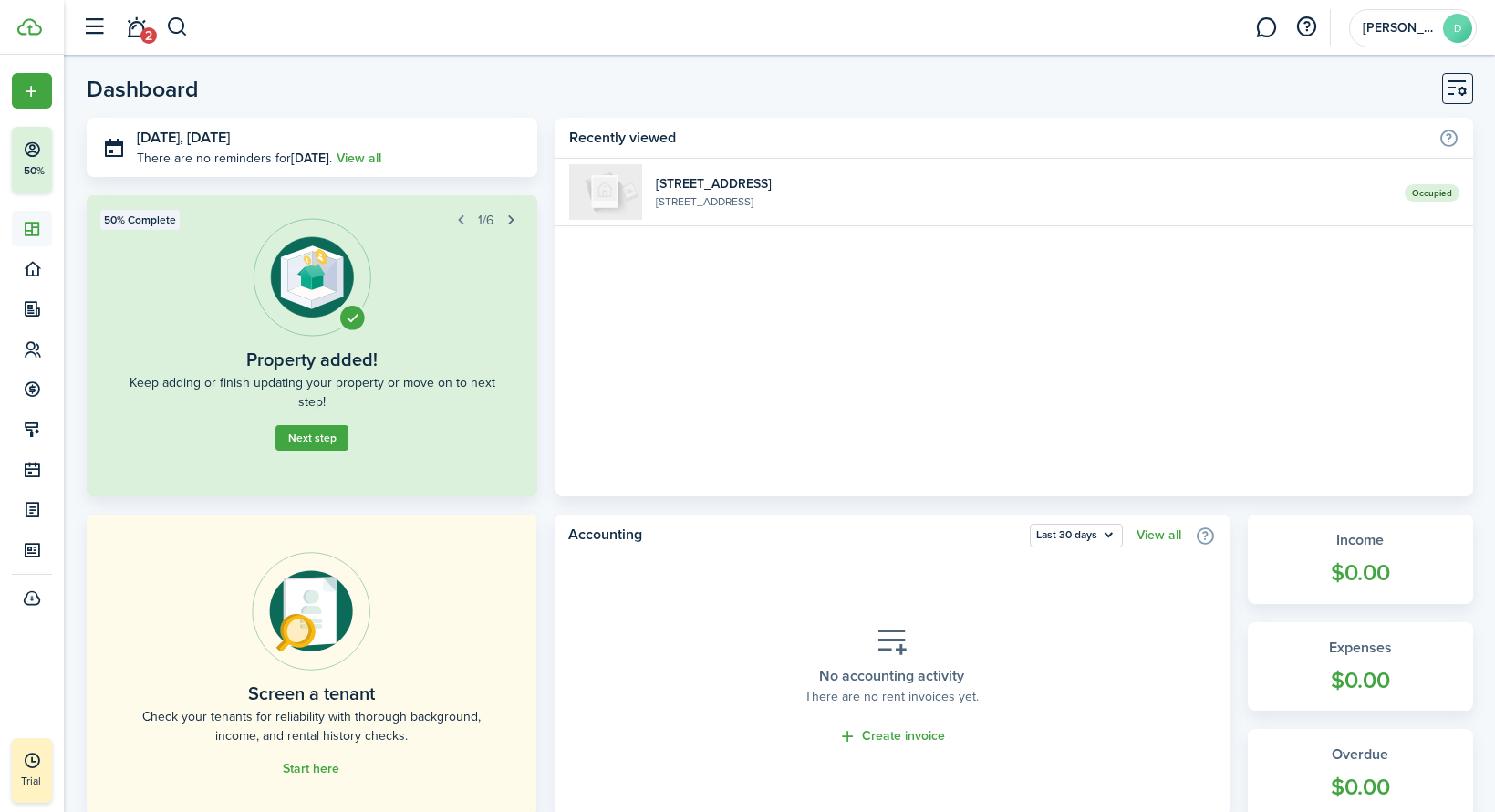
click at [515, 224] on button "button" at bounding box center [511, 219] width 25 height 25
click at [515, 223] on button "button" at bounding box center [511, 219] width 25 height 25
click at [315, 440] on button "Get started" at bounding box center [313, 440] width 78 height 25
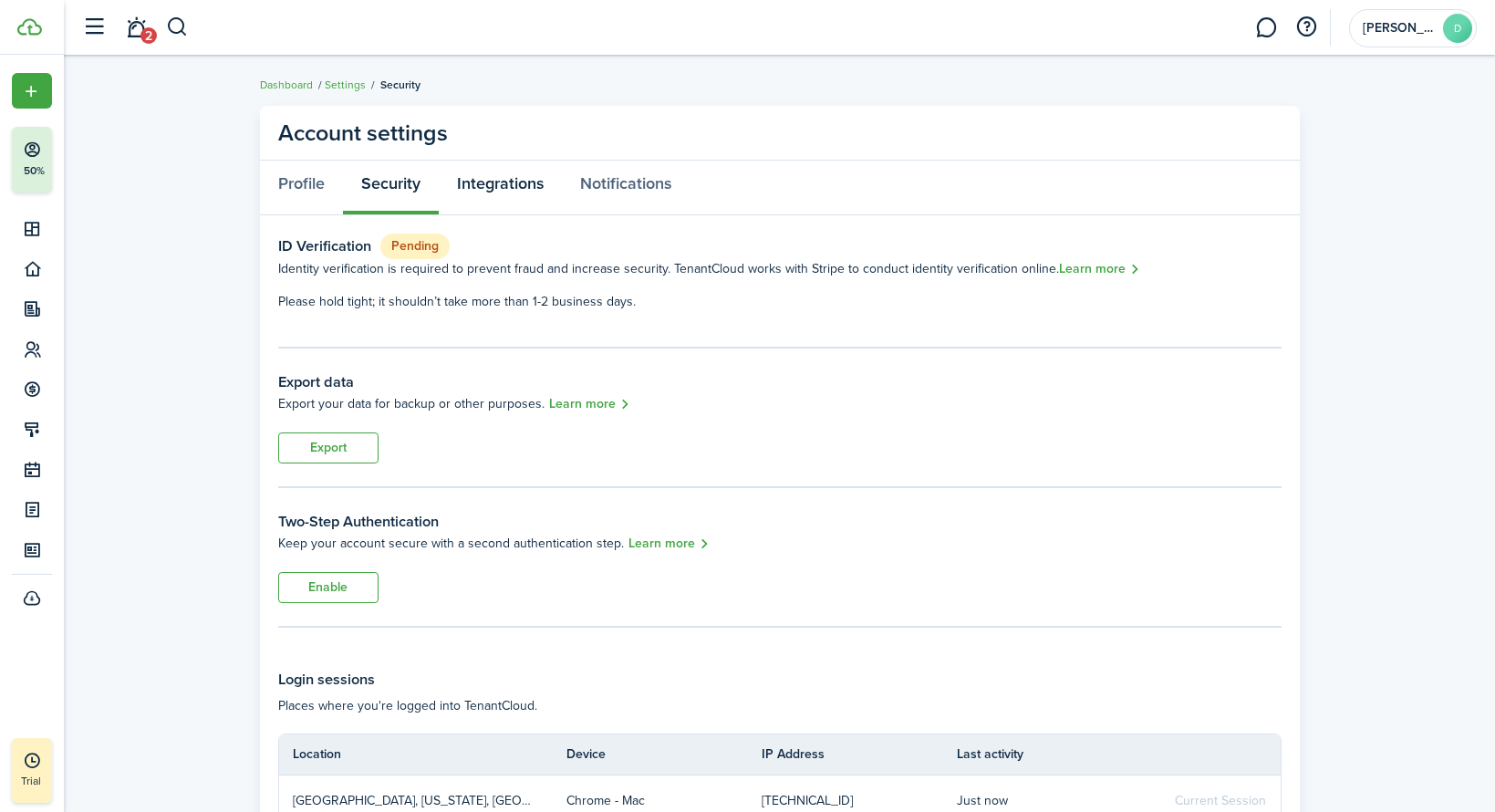
click at [489, 191] on link "Integrations" at bounding box center [500, 188] width 123 height 55
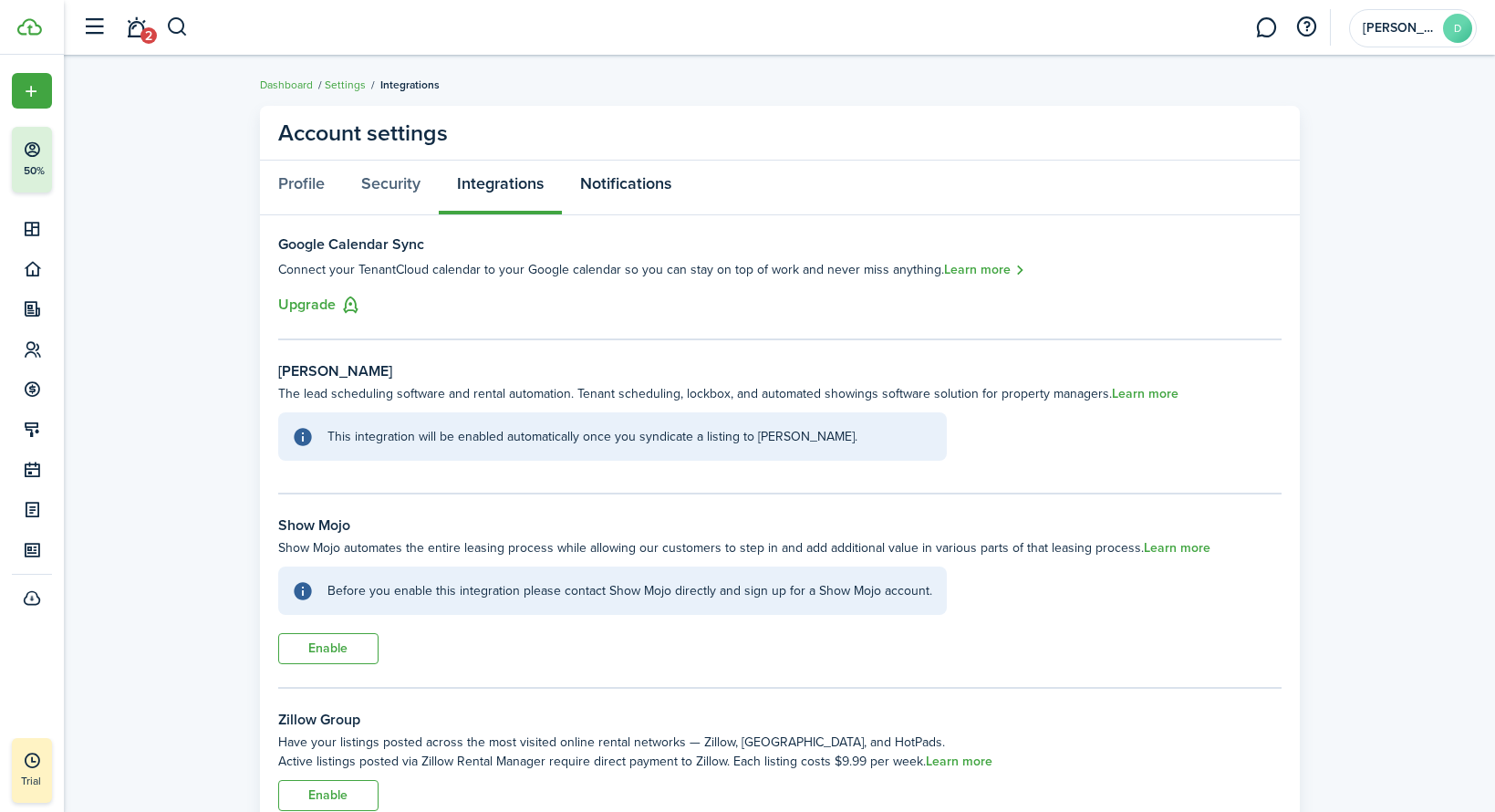
click at [651, 194] on link "Notifications" at bounding box center [625, 188] width 128 height 55
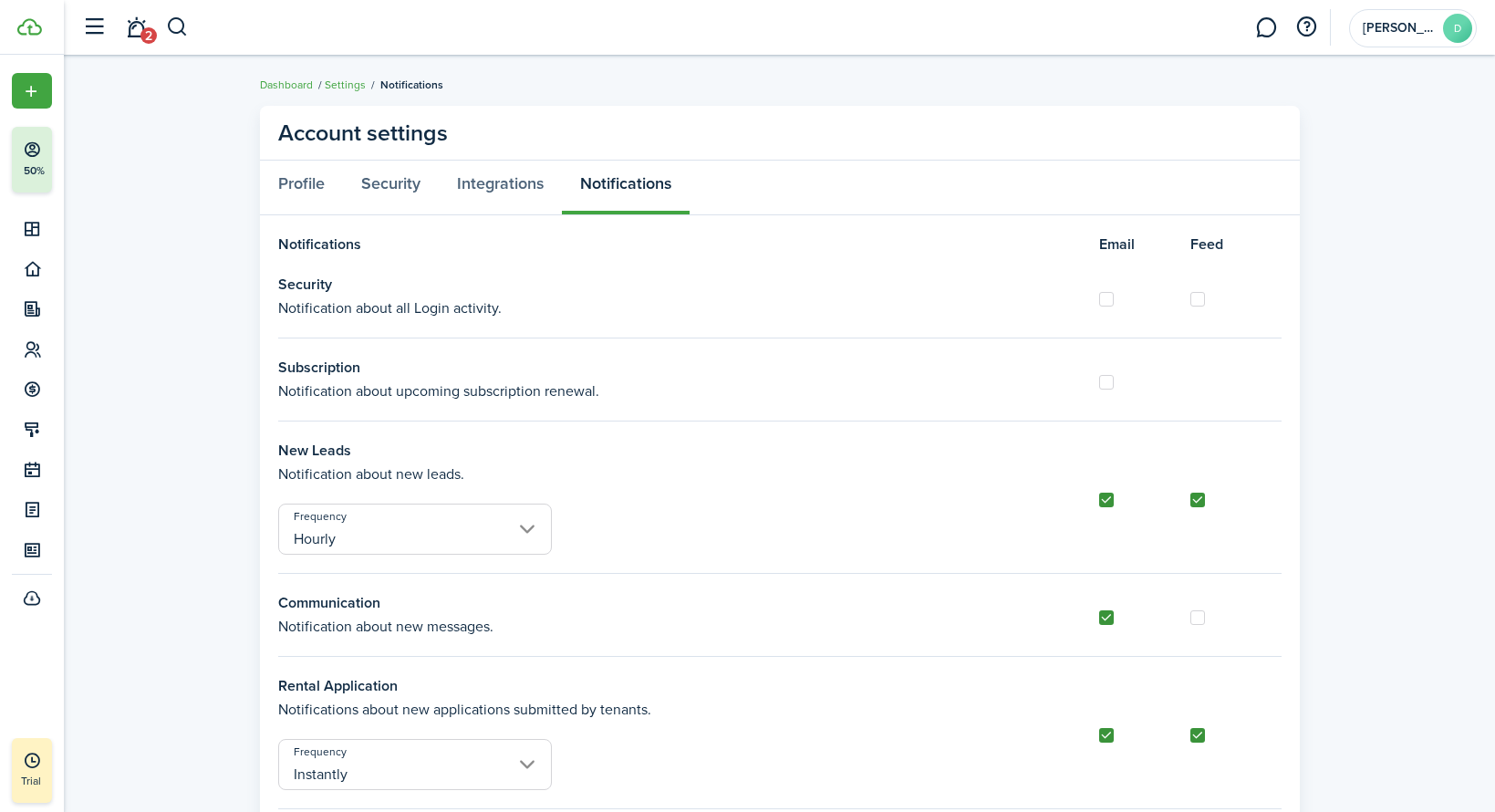
click at [505, 535] on input "Hourly" at bounding box center [414, 528] width 274 height 51
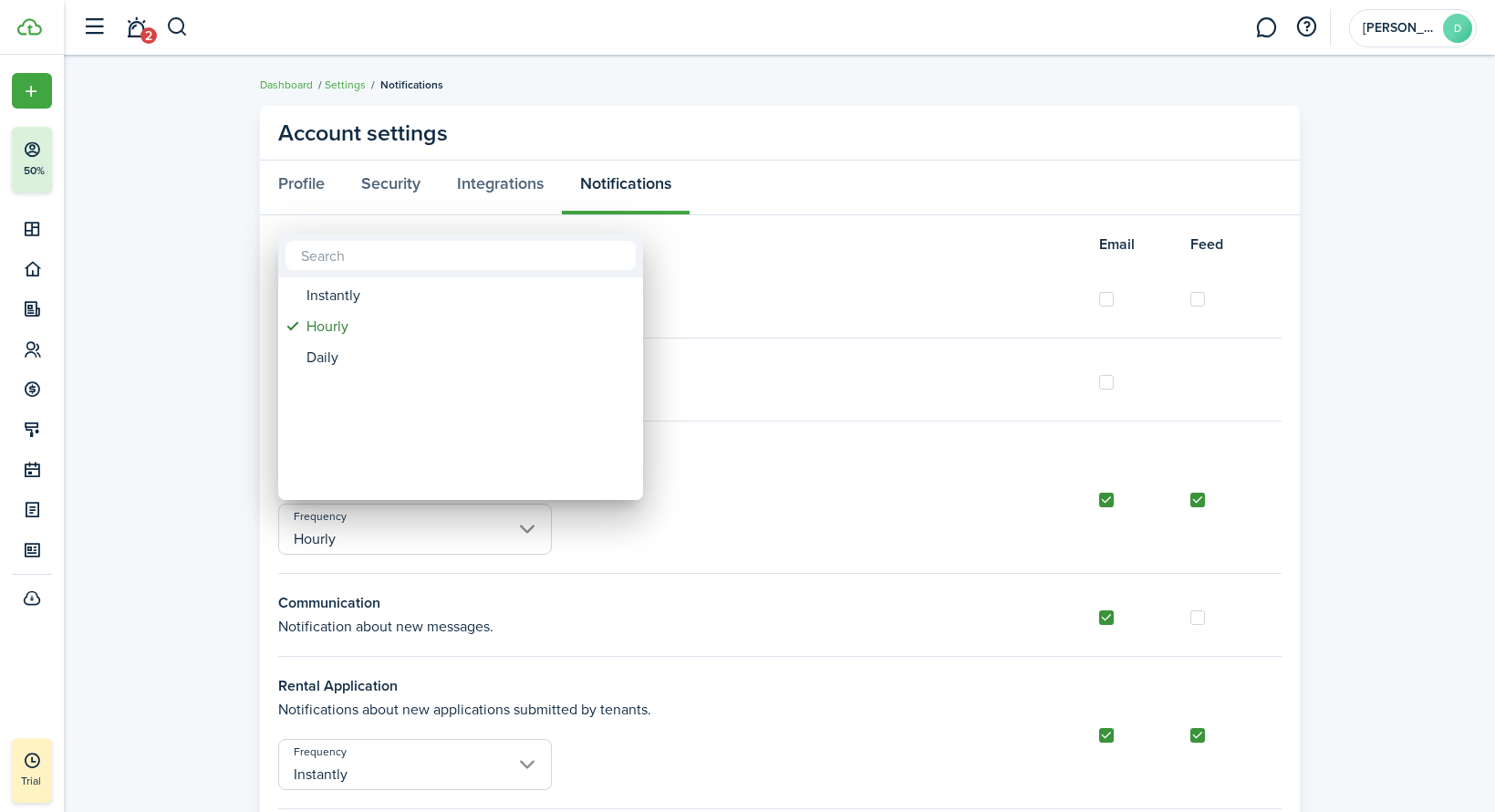
click at [792, 483] on div at bounding box center [747, 406] width 1788 height 1103
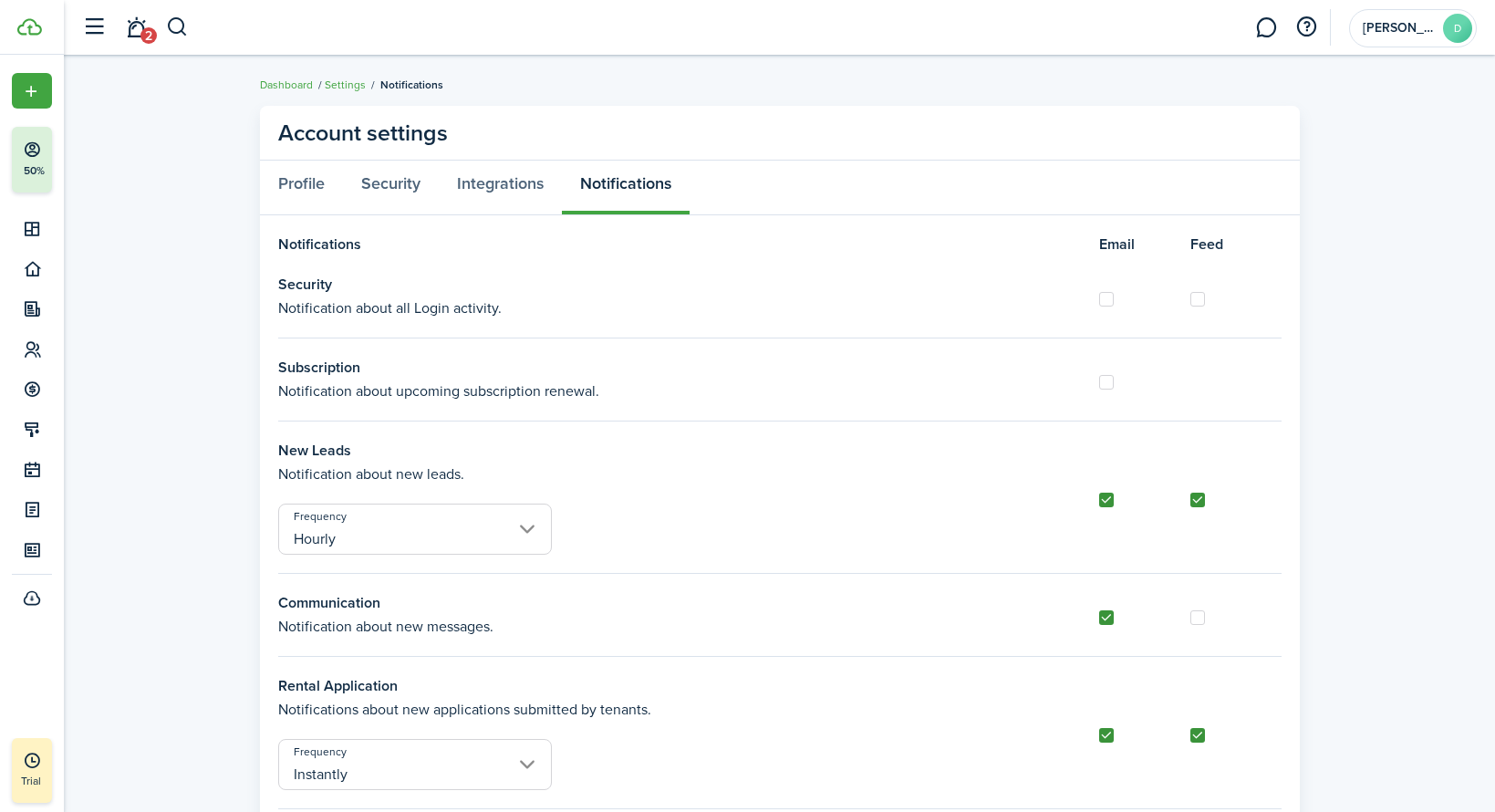
click at [413, 540] on input "Hourly" at bounding box center [414, 528] width 274 height 51
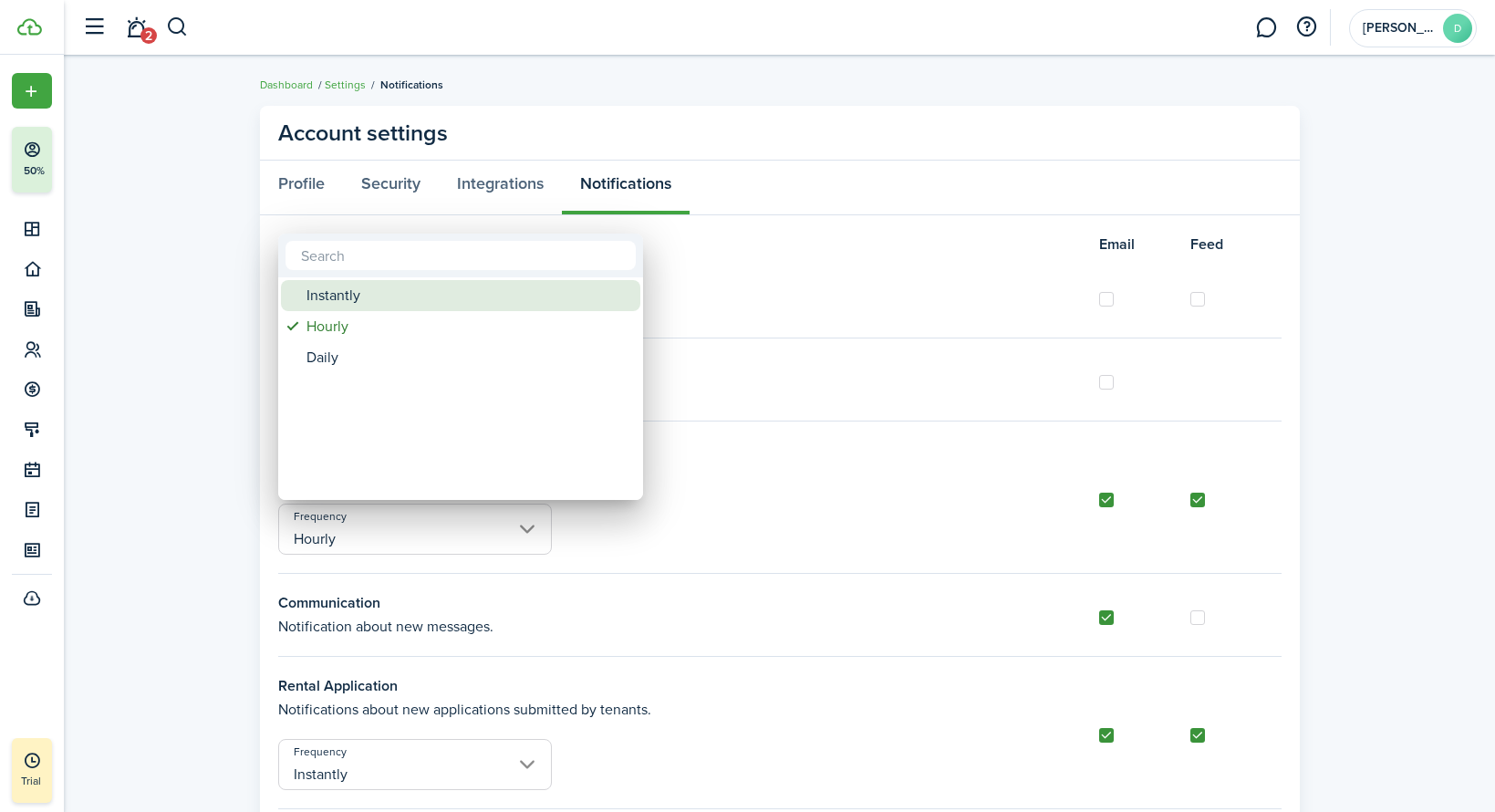
click at [343, 293] on div "Instantly" at bounding box center [467, 295] width 323 height 31
type input "Instantly"
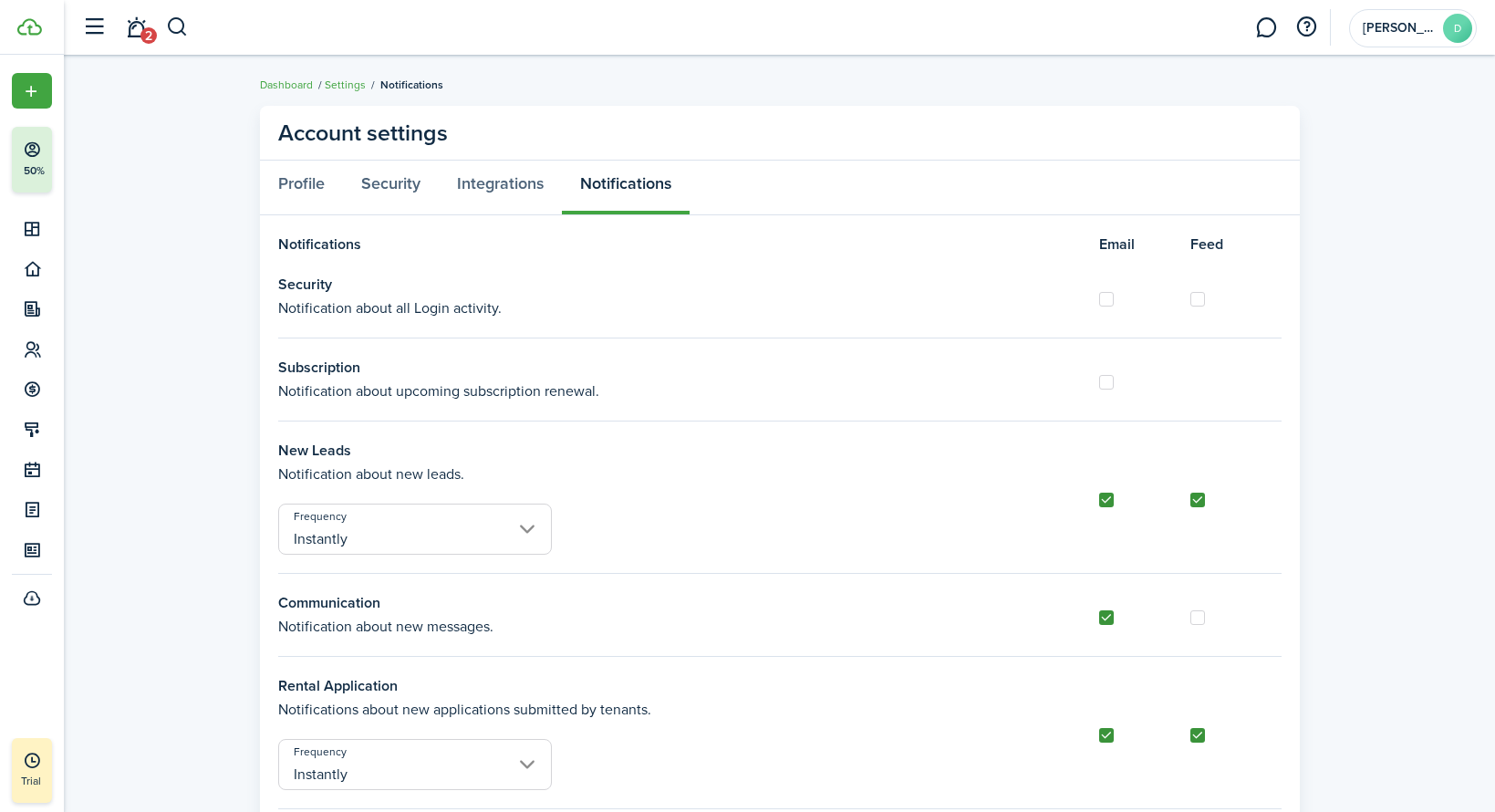
click at [1112, 300] on label at bounding box center [1106, 298] width 15 height 15
click at [1099, 299] on input "checkbox" at bounding box center [1098, 298] width 1 height 1
checkbox input "true"
click at [1109, 384] on label at bounding box center [1106, 382] width 15 height 15
click at [1099, 382] on input "checkbox" at bounding box center [1098, 381] width 1 height 1
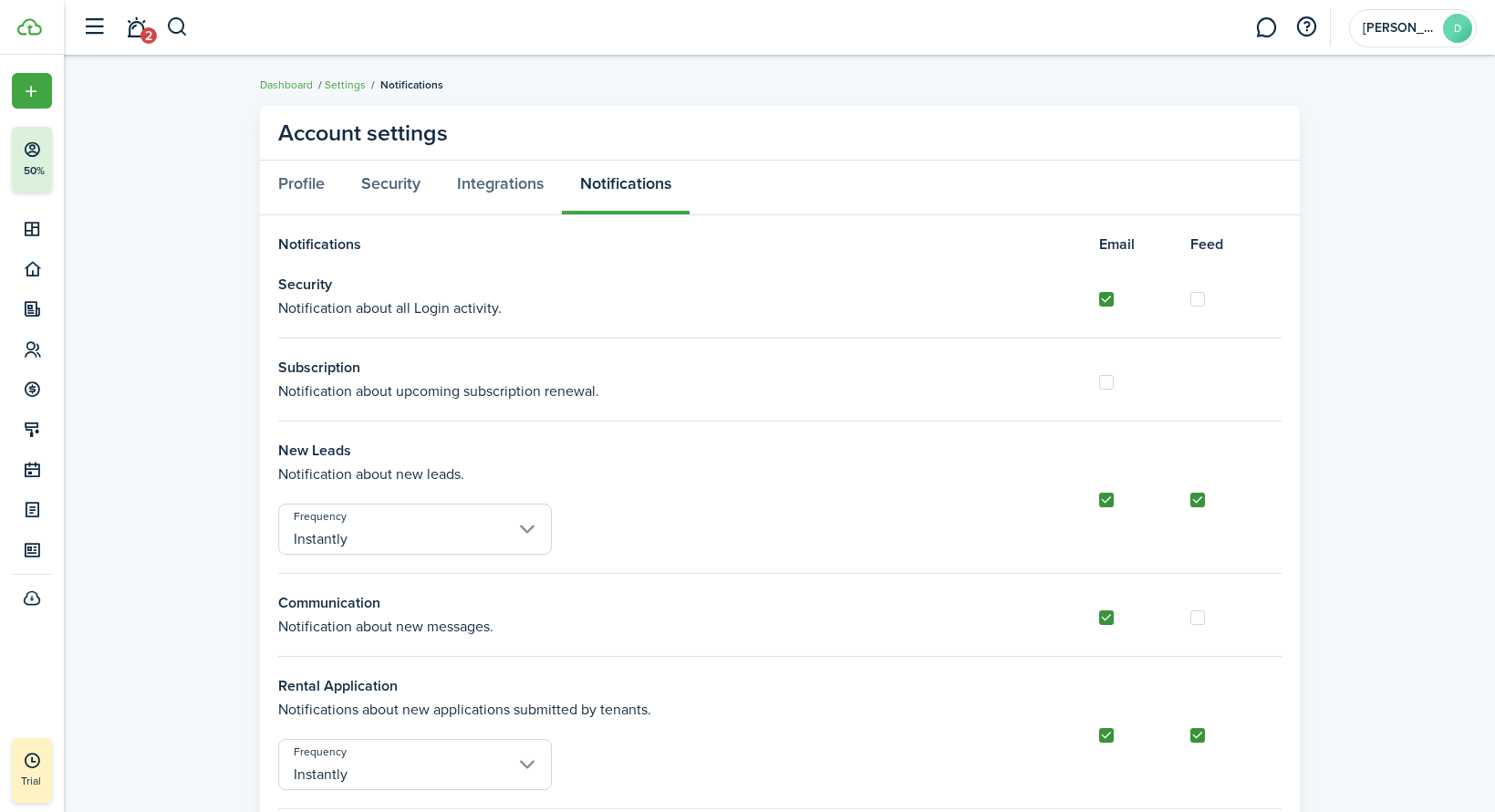
checkbox input "true"
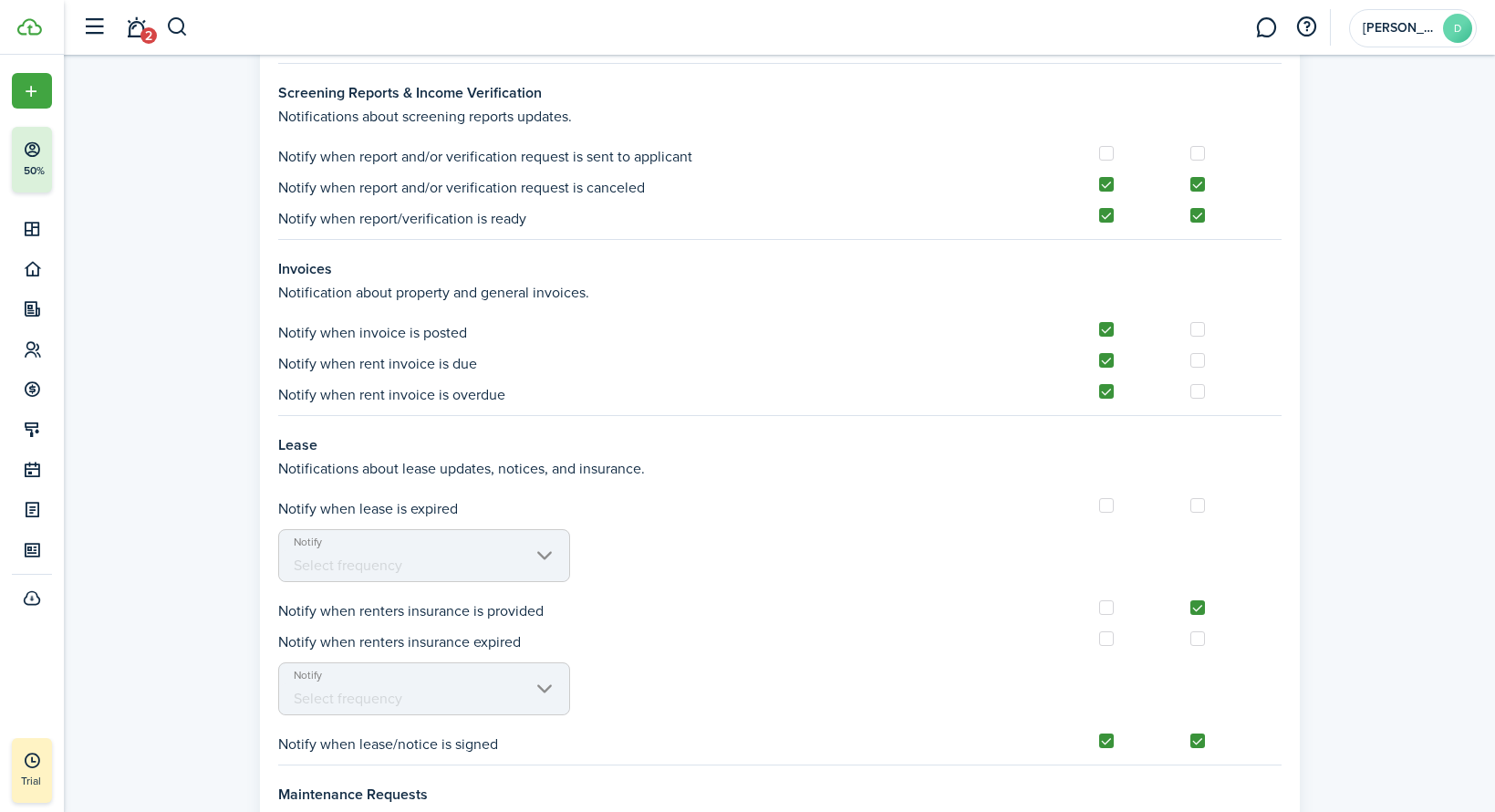
scroll to position [1254, 0]
click at [462, 557] on mbsc-scroller "Notify Select frequency" at bounding box center [423, 555] width 292 height 53
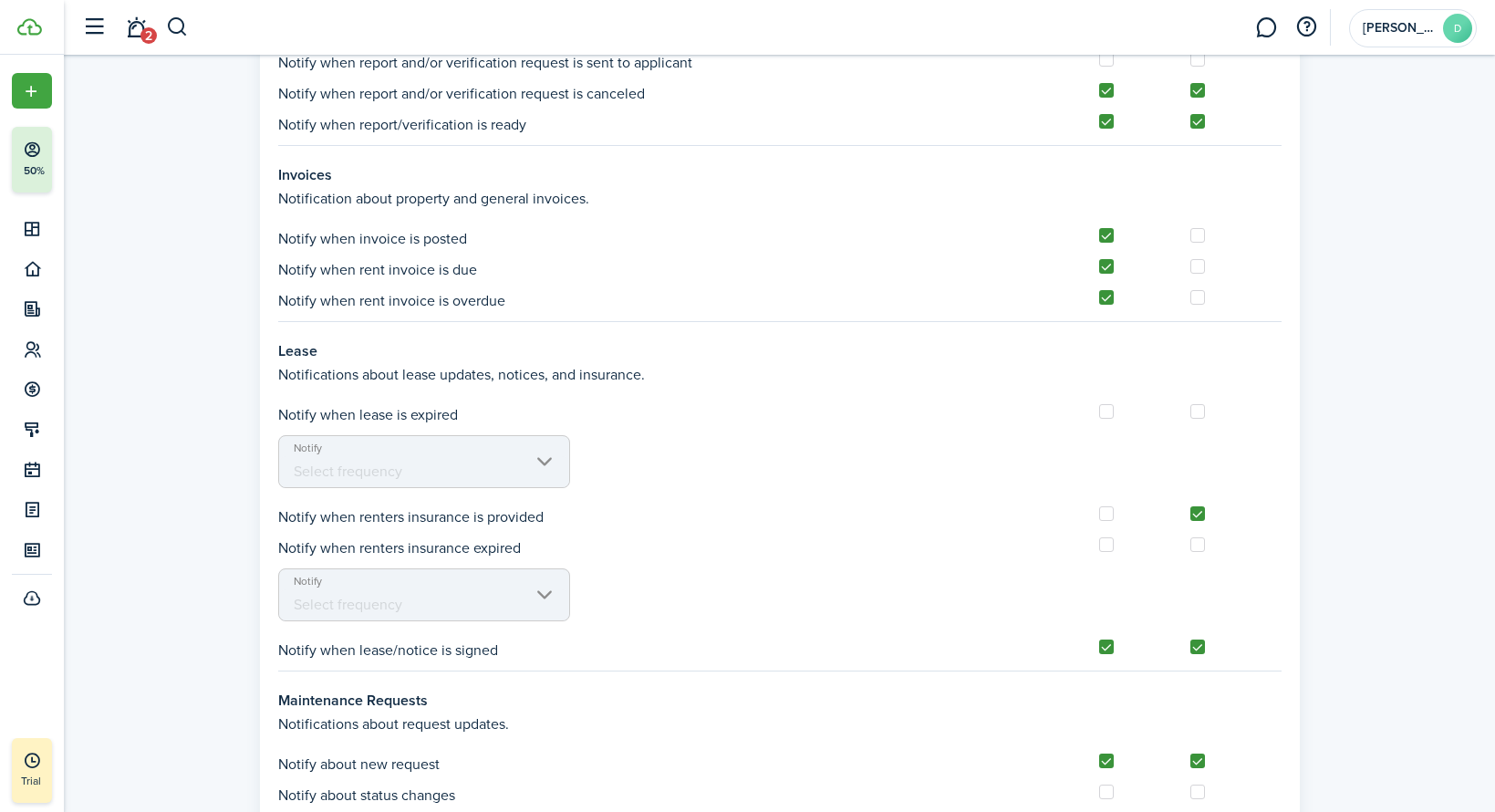
scroll to position [1427, 0]
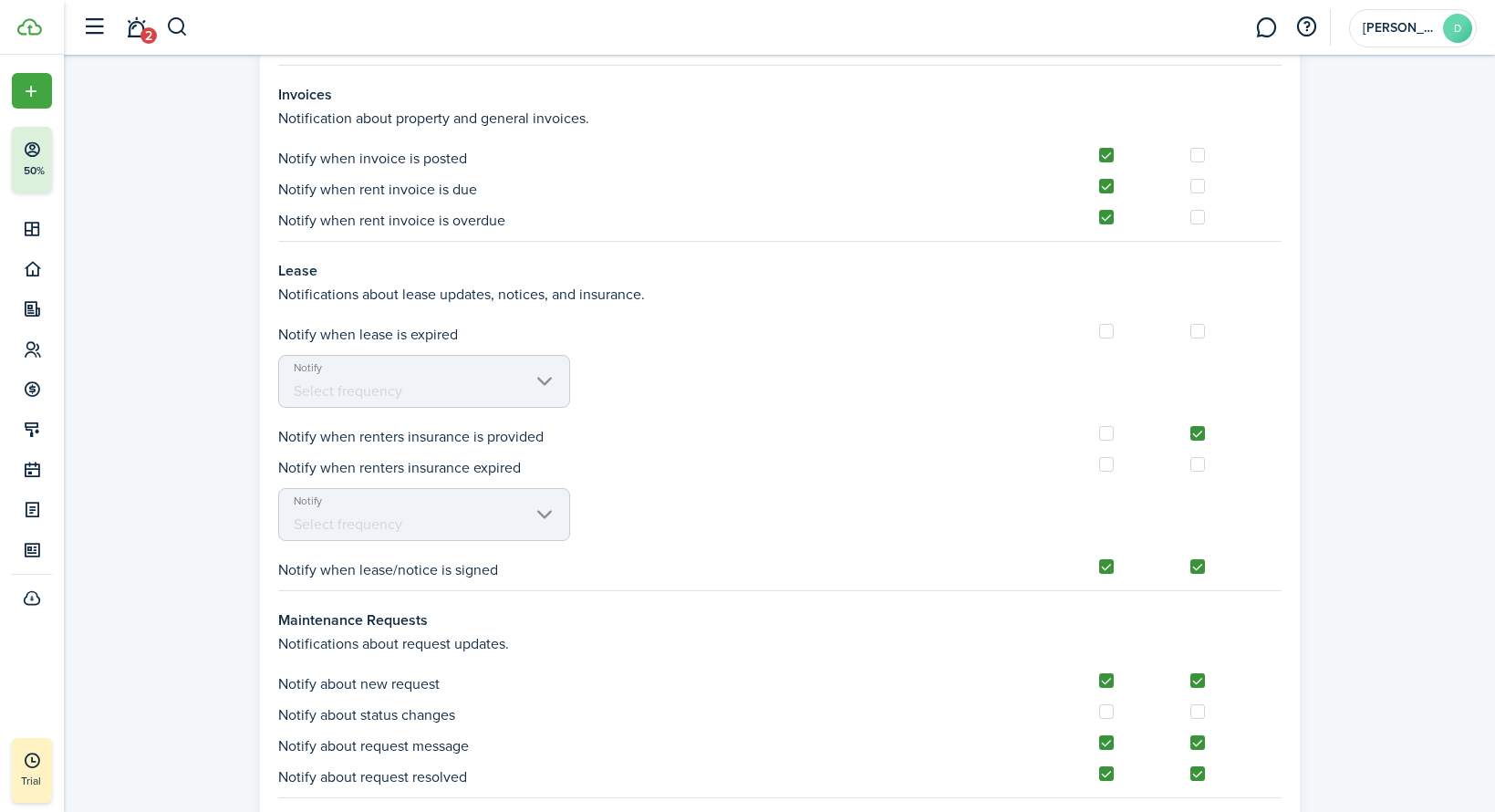
click at [1112, 334] on label at bounding box center [1106, 330] width 15 height 15
click at [1099, 332] on input "checkbox" at bounding box center [1098, 331] width 1 height 1
checkbox input "true"
click at [1198, 335] on label at bounding box center [1198, 330] width 15 height 15
click at [1191, 332] on input "checkbox" at bounding box center [1190, 331] width 1 height 1
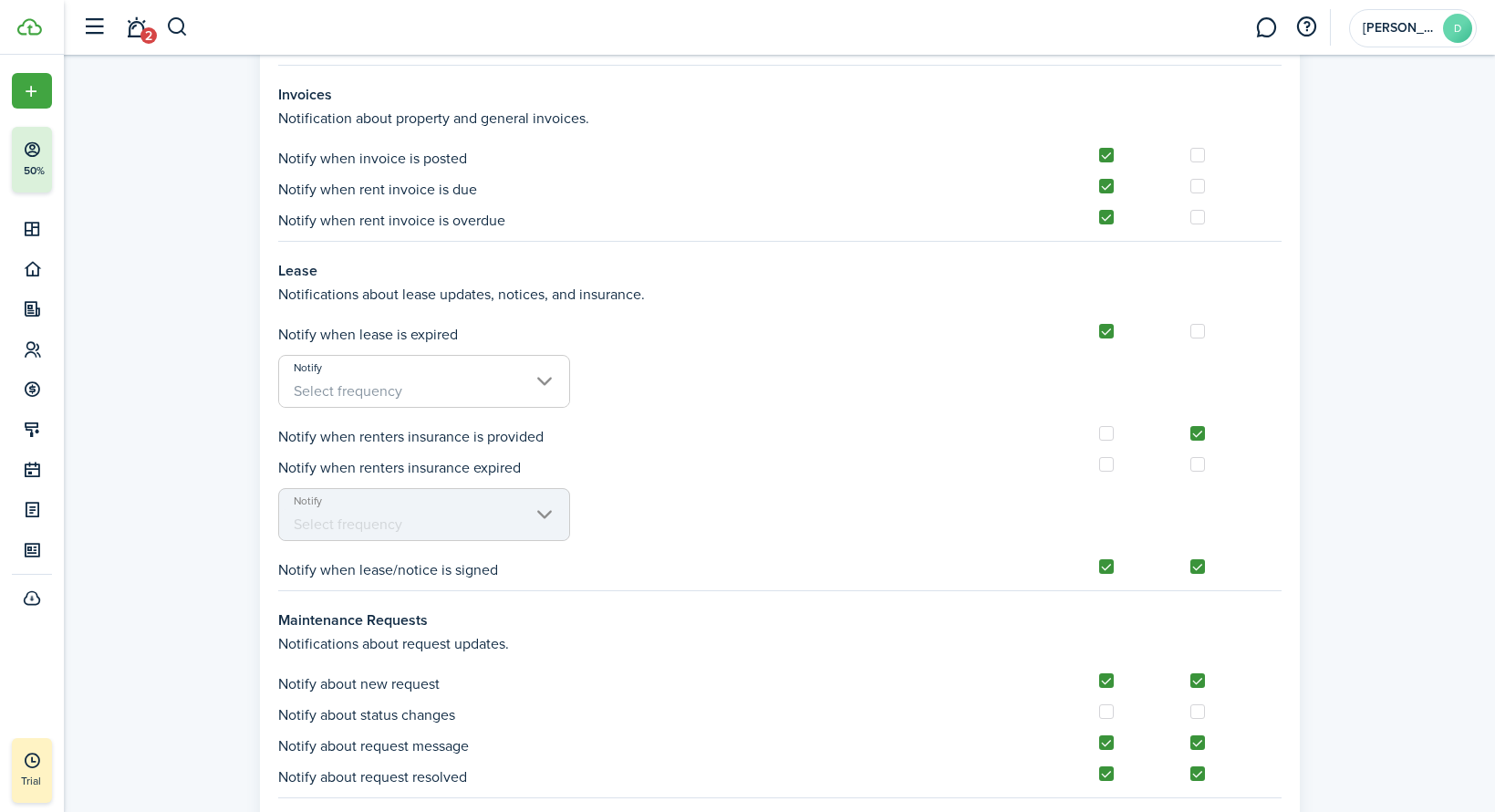
checkbox input "true"
click at [1110, 335] on label at bounding box center [1106, 330] width 15 height 15
click at [1099, 332] on input "checkbox" at bounding box center [1098, 331] width 1 height 1
checkbox input "false"
click at [1200, 331] on label at bounding box center [1198, 330] width 15 height 15
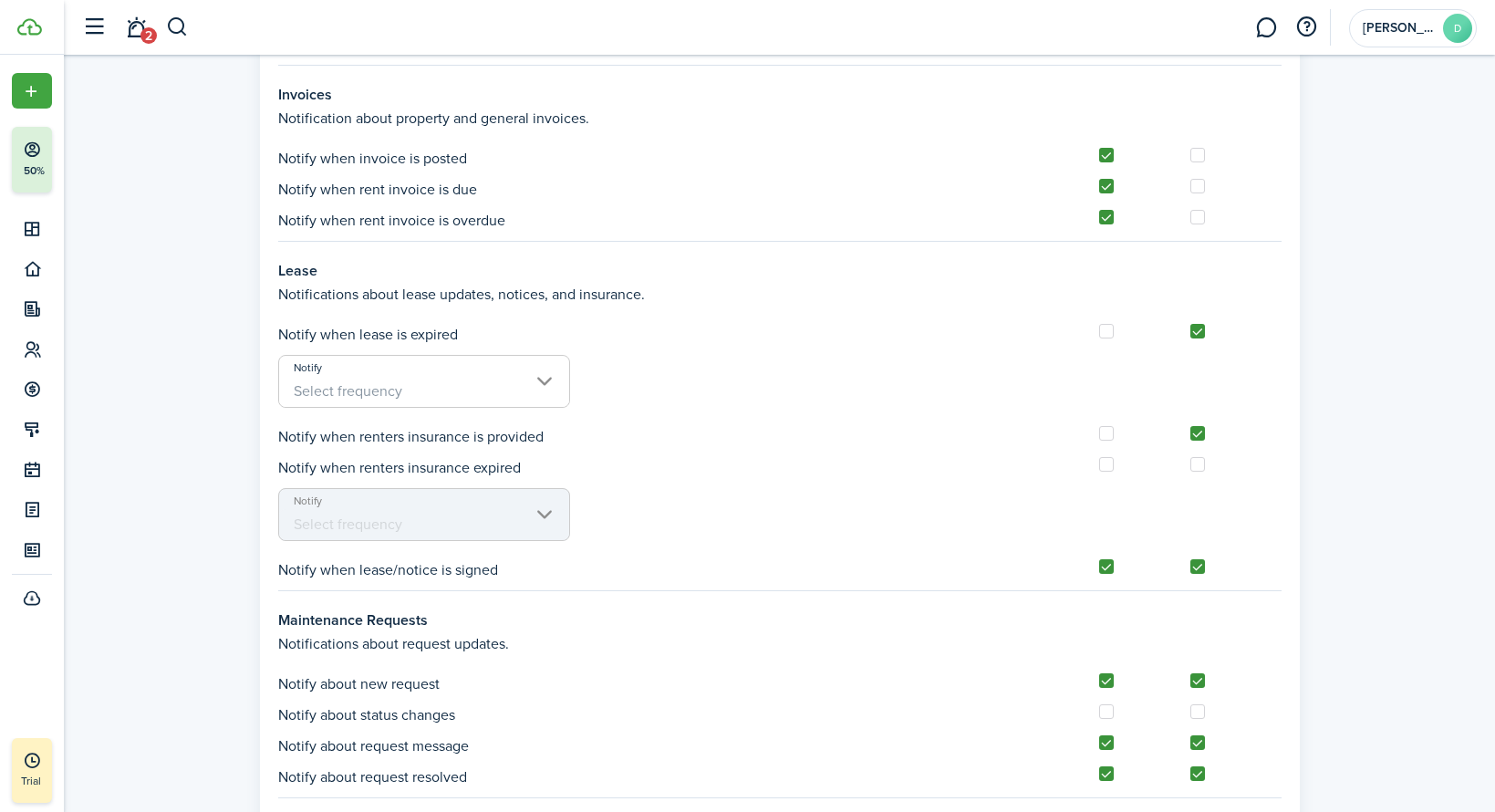
click at [1191, 331] on input "checkbox" at bounding box center [1190, 331] width 1 height 1
checkbox input "false"
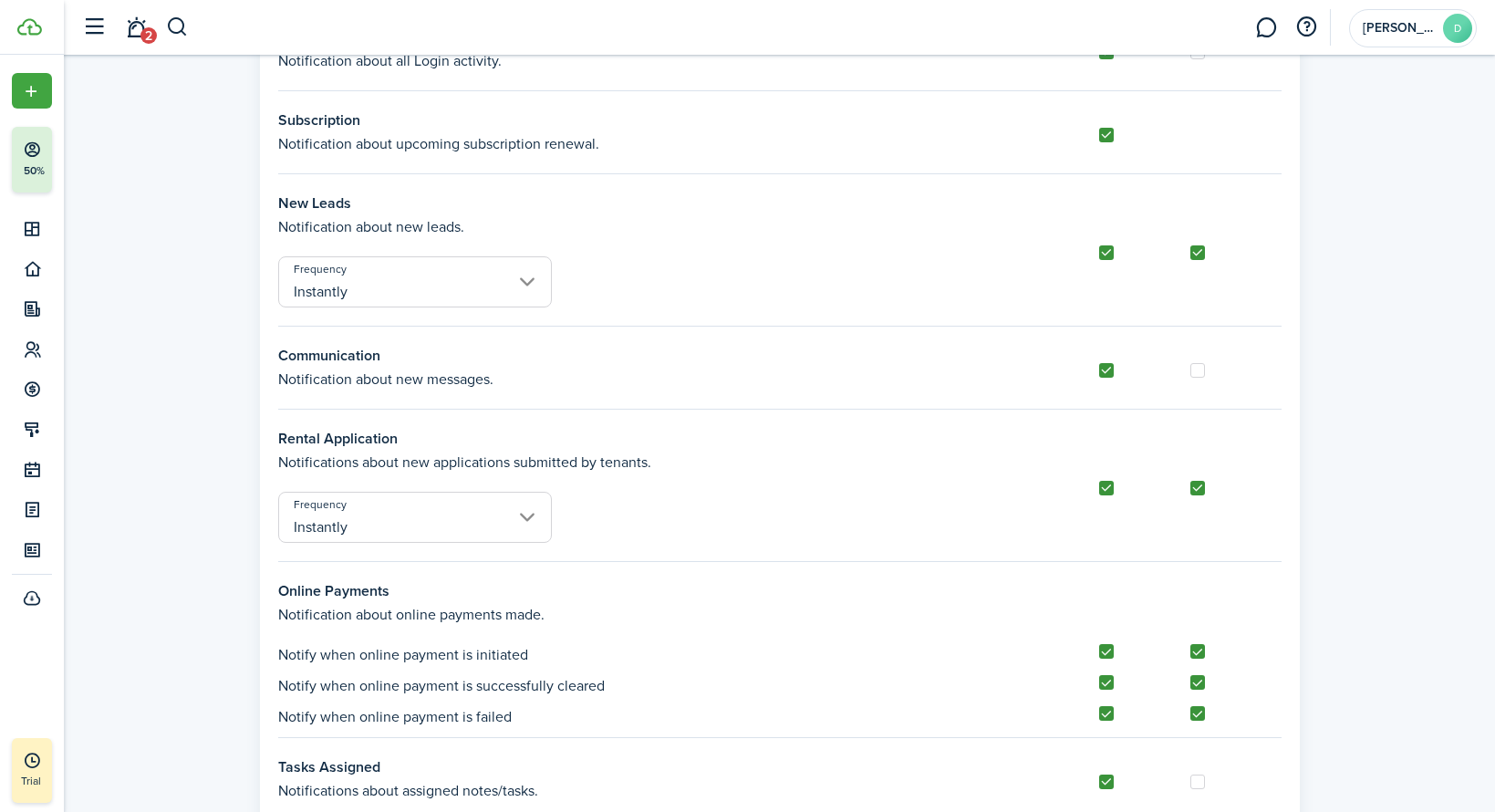
scroll to position [0, 0]
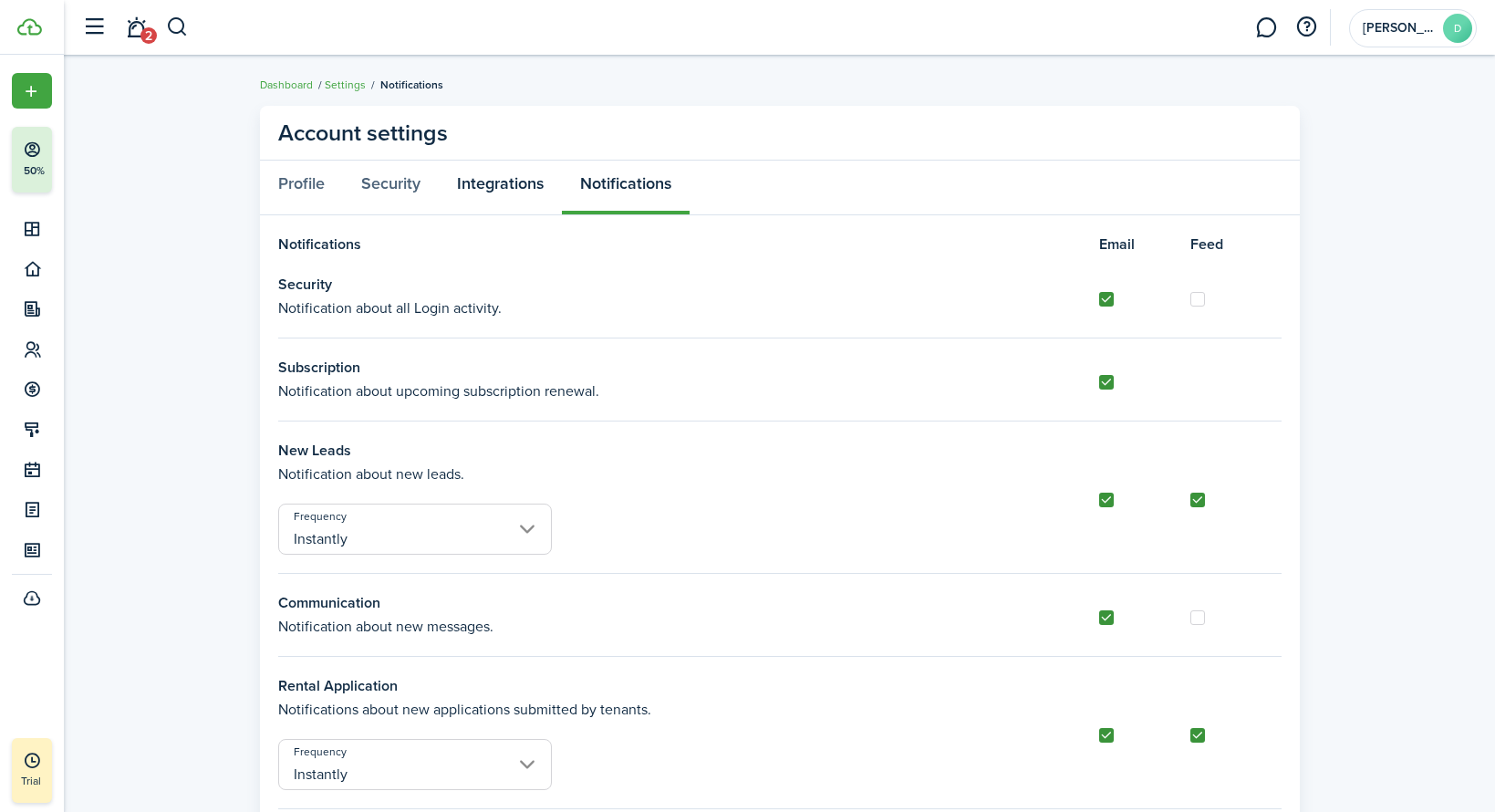
click at [502, 192] on link "Integrations" at bounding box center [500, 188] width 123 height 55
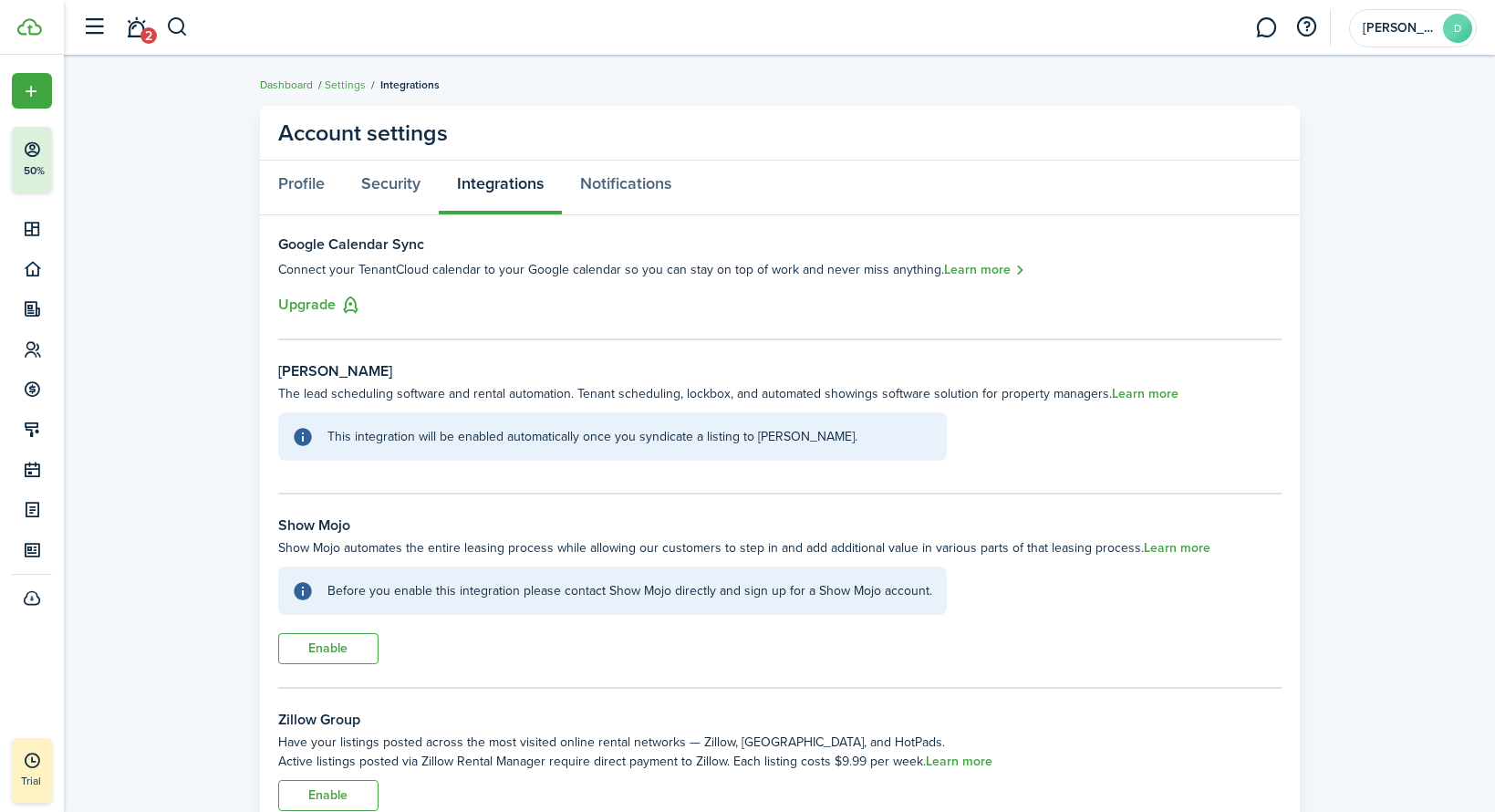
click at [298, 87] on link "Dashboard" at bounding box center [287, 85] width 53 height 17
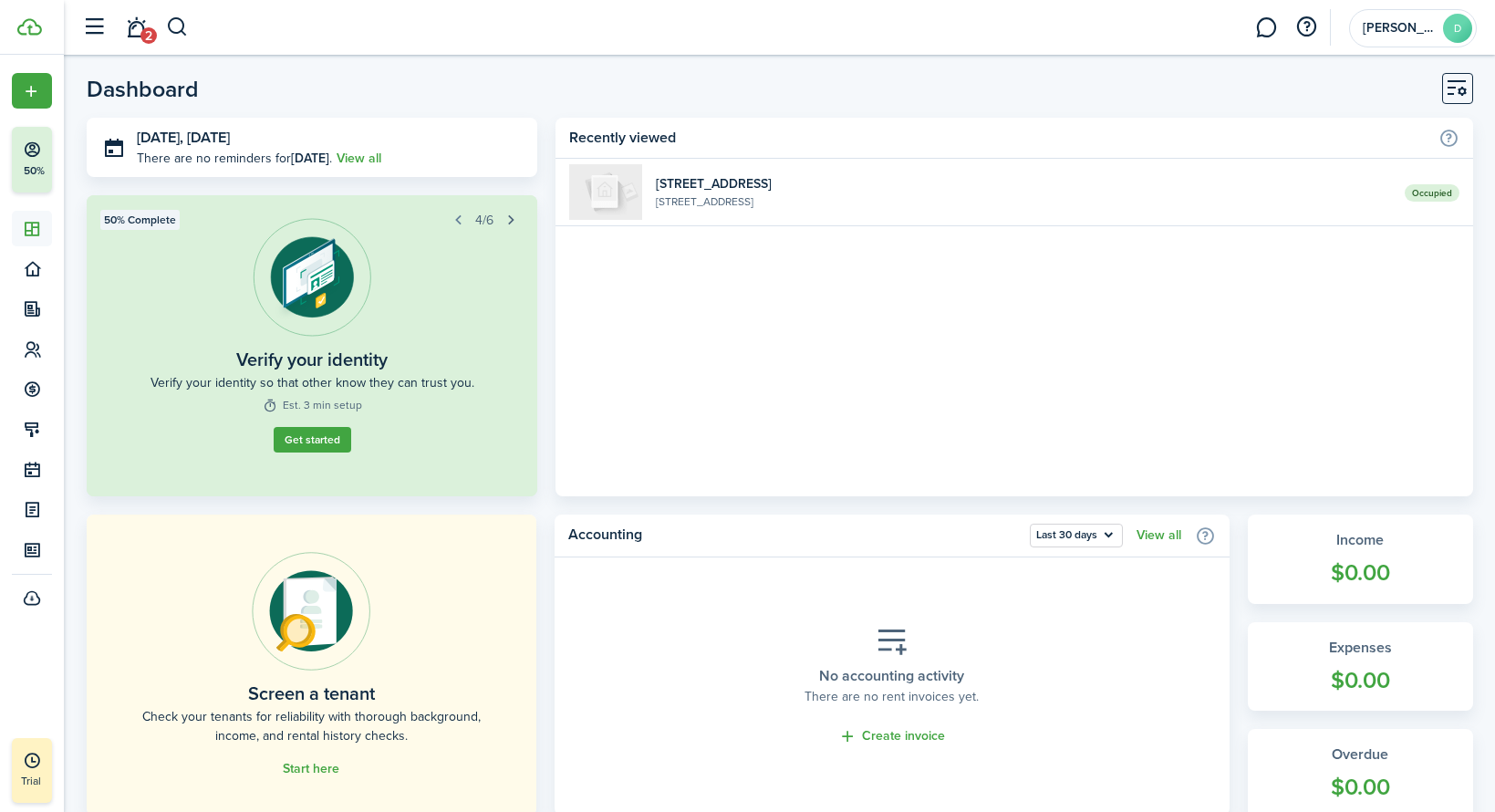
click at [516, 222] on button "button" at bounding box center [511, 219] width 25 height 25
click at [517, 220] on button "button" at bounding box center [511, 219] width 25 height 25
click at [460, 219] on button "button" at bounding box center [458, 219] width 25 height 25
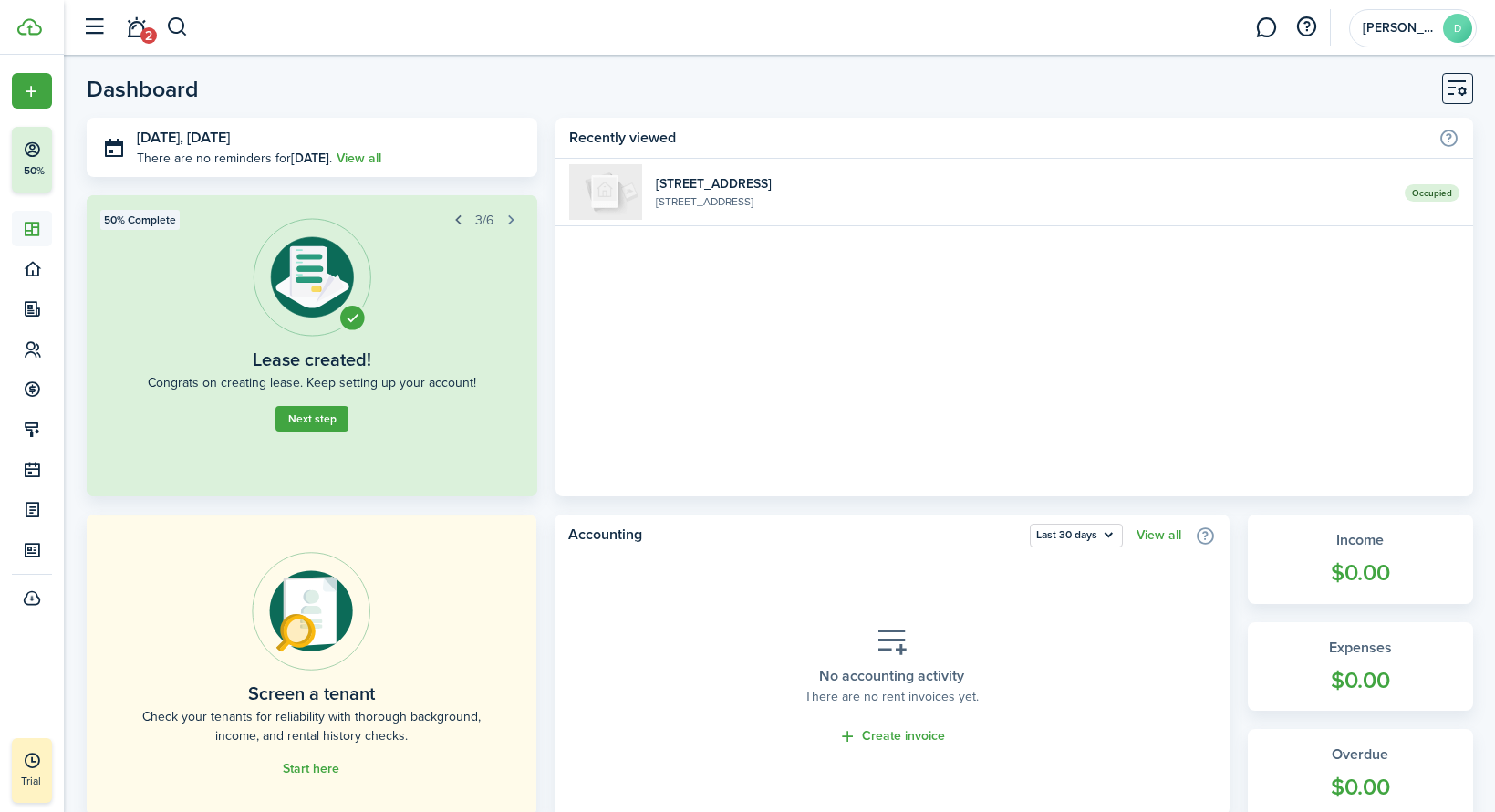
click at [460, 219] on button "button" at bounding box center [458, 219] width 25 height 25
click at [336, 434] on button "Next step" at bounding box center [312, 438] width 73 height 25
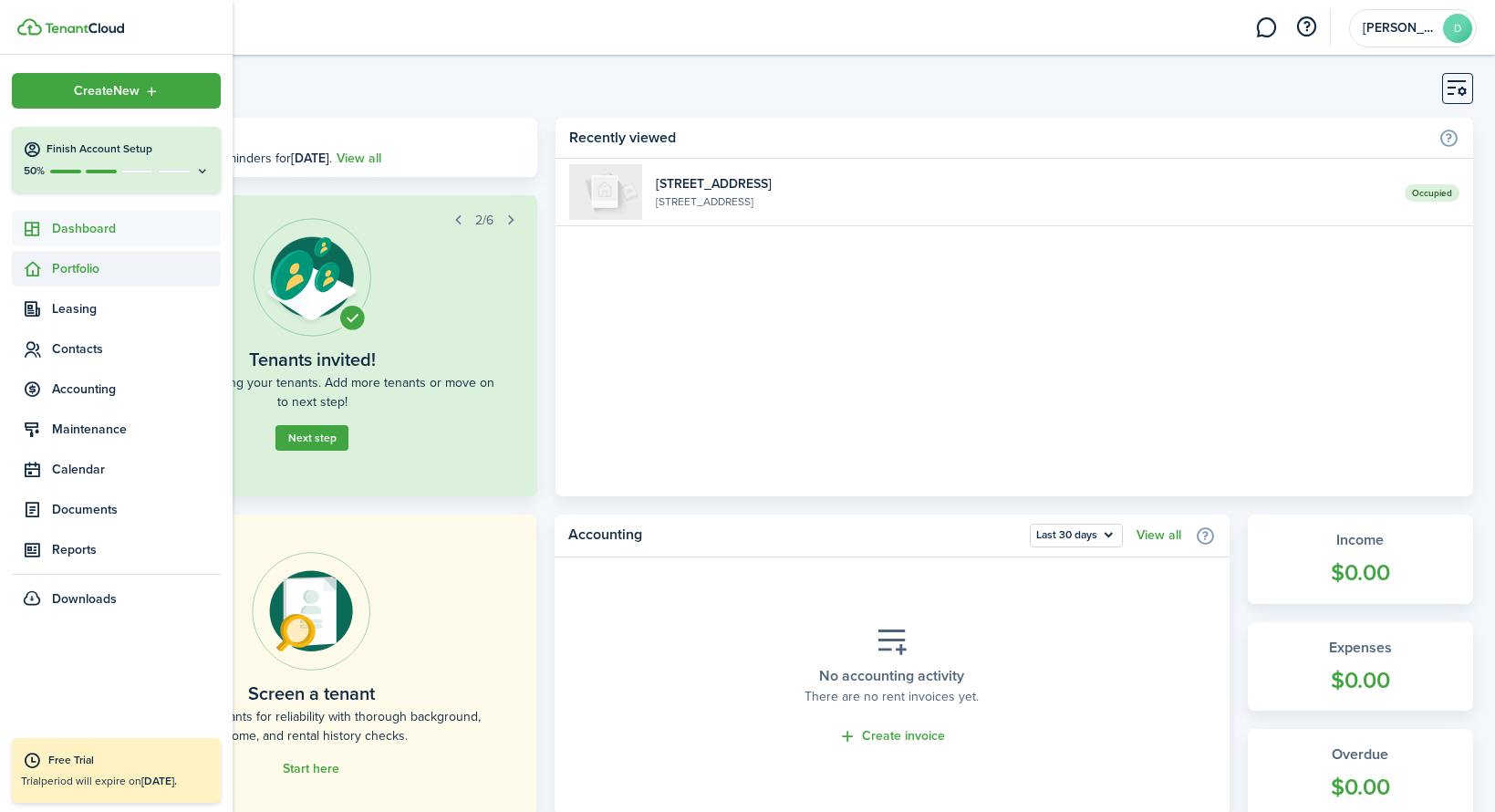
click at [40, 269] on icon at bounding box center [32, 269] width 20 height 19
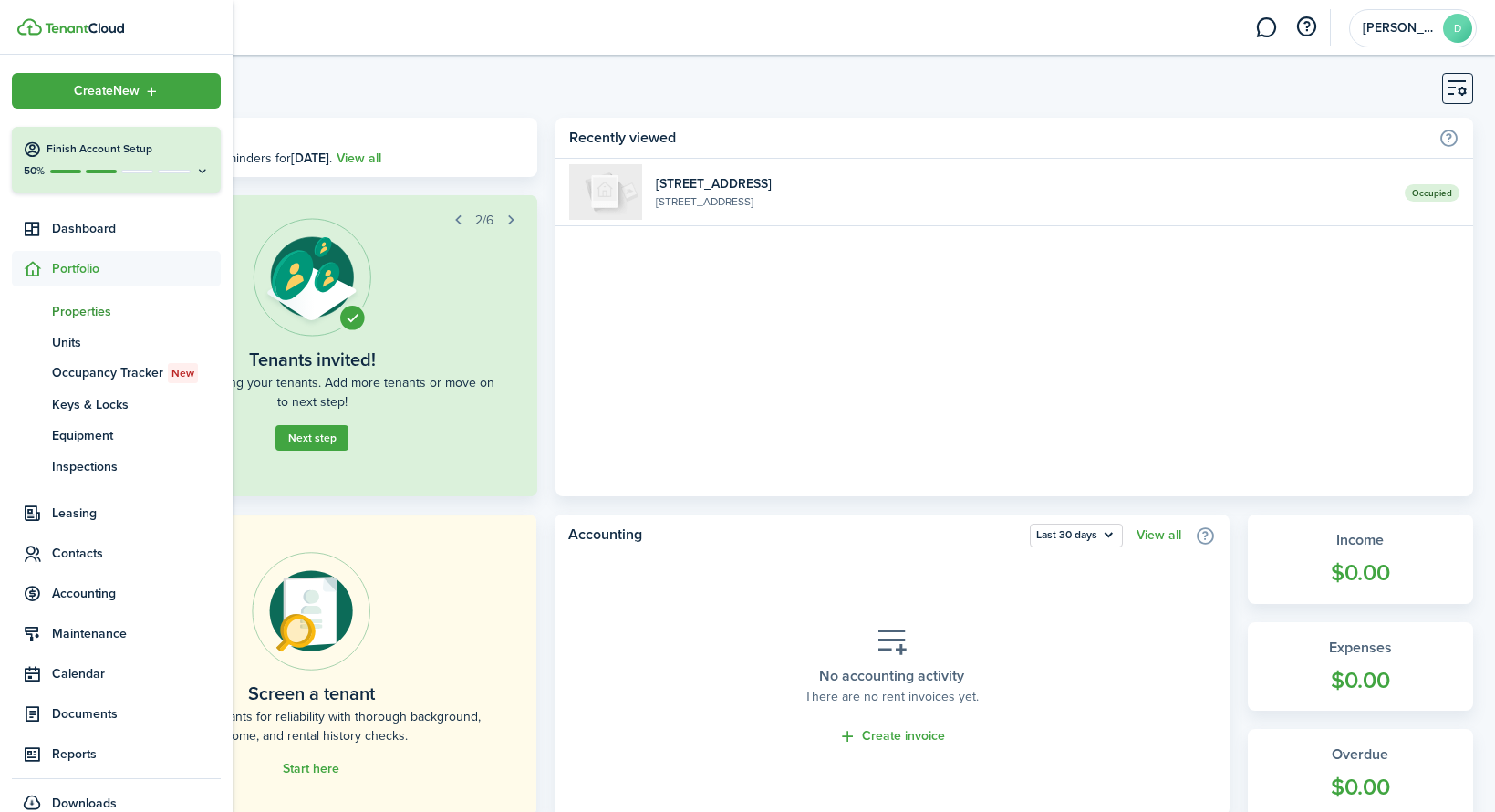
click at [70, 307] on span "Properties" at bounding box center [136, 312] width 169 height 19
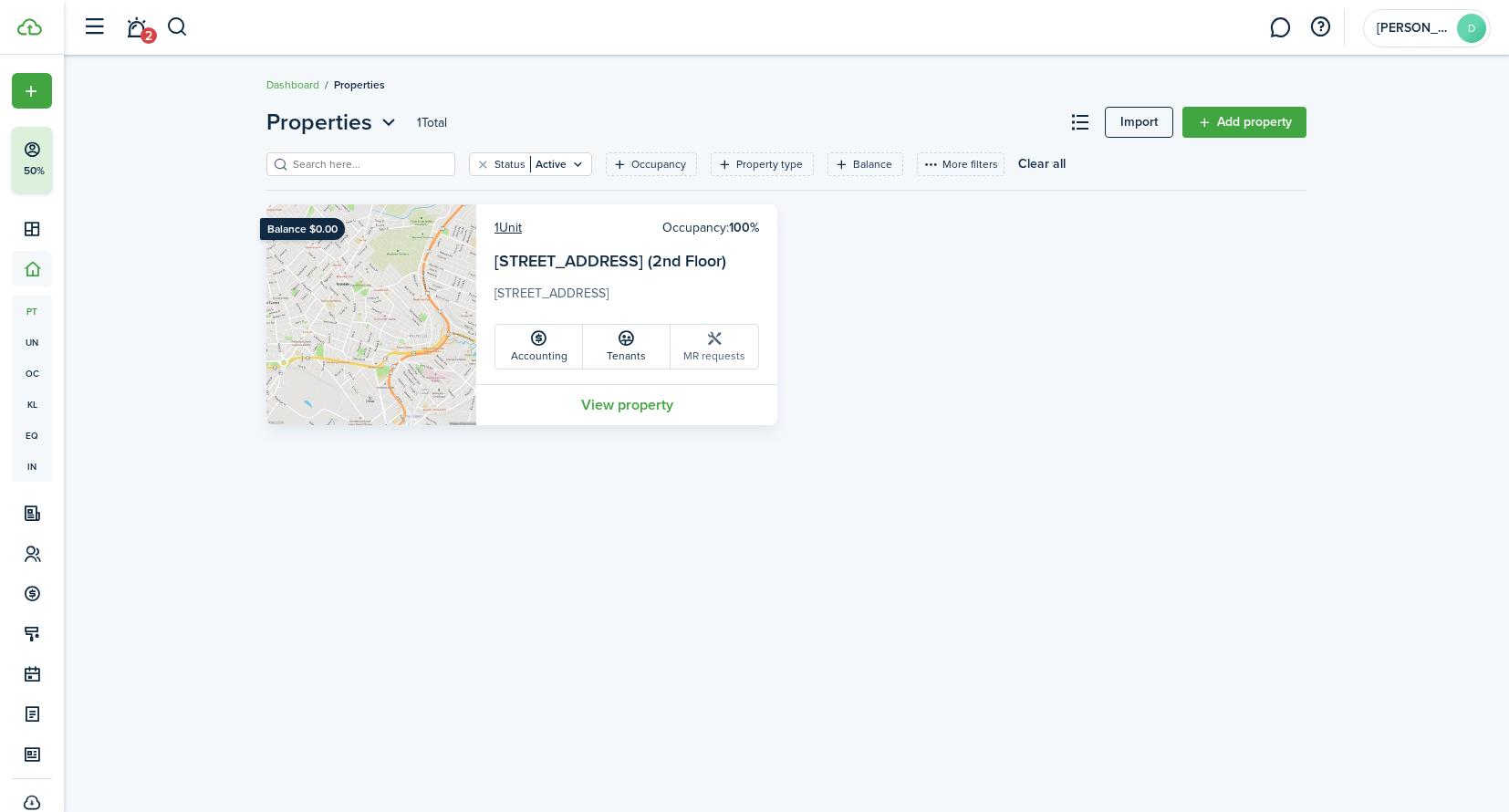
click at [732, 356] on link "MR requests" at bounding box center [715, 346] width 88 height 44
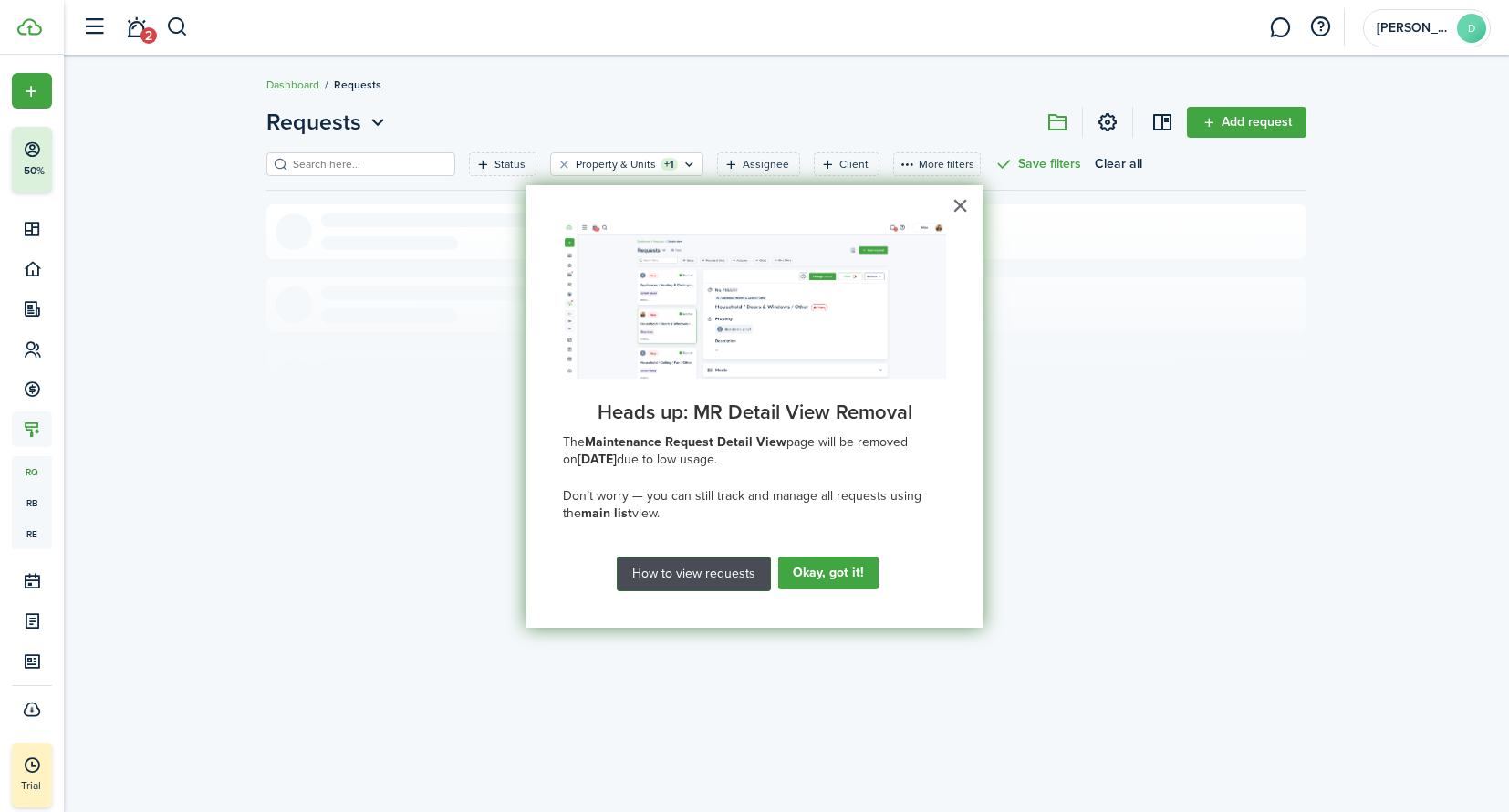
click at [705, 561] on button "How to view requests" at bounding box center [693, 574] width 154 height 35
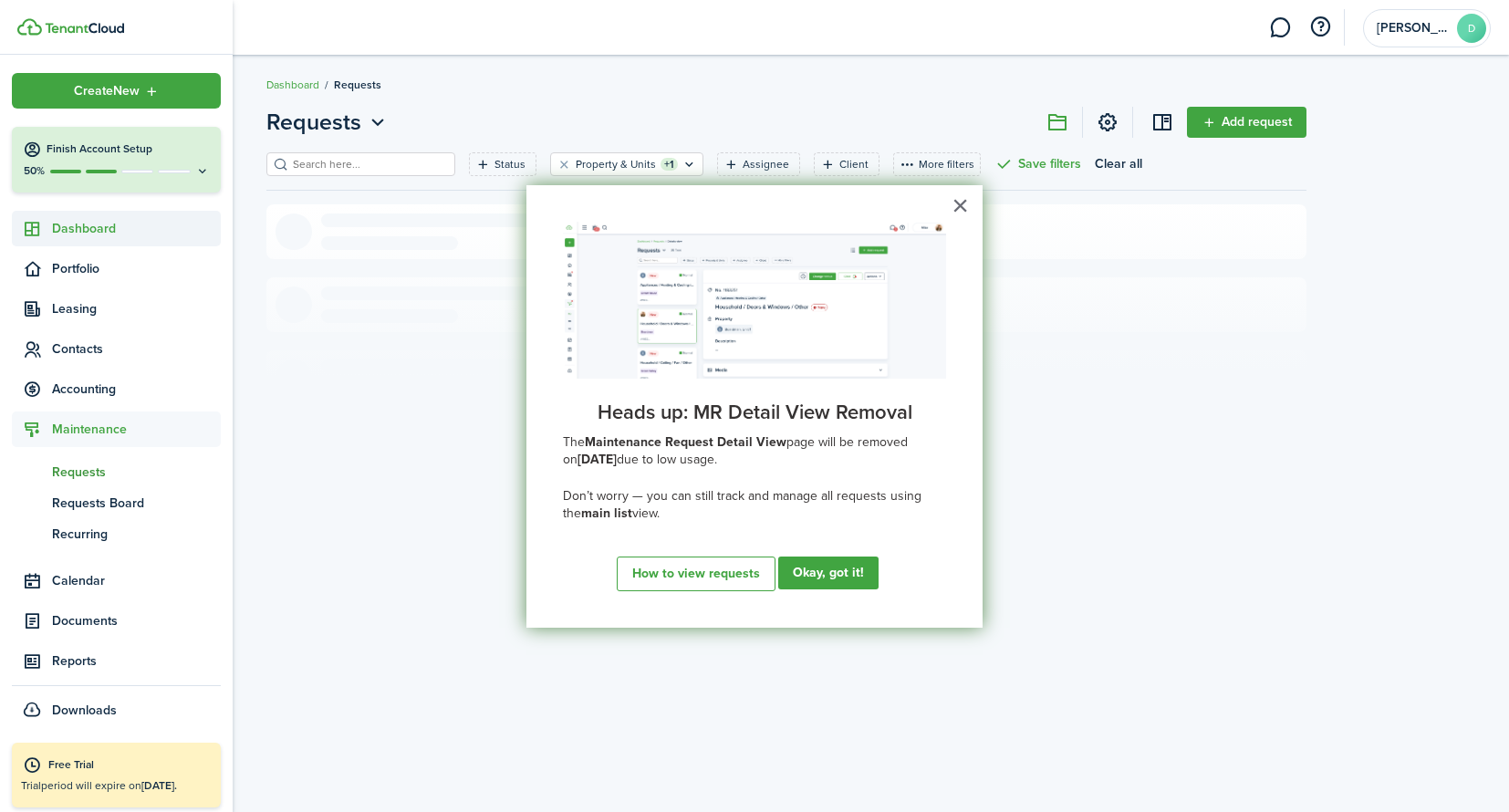
click at [98, 228] on span "Dashboard" at bounding box center [135, 229] width 169 height 19
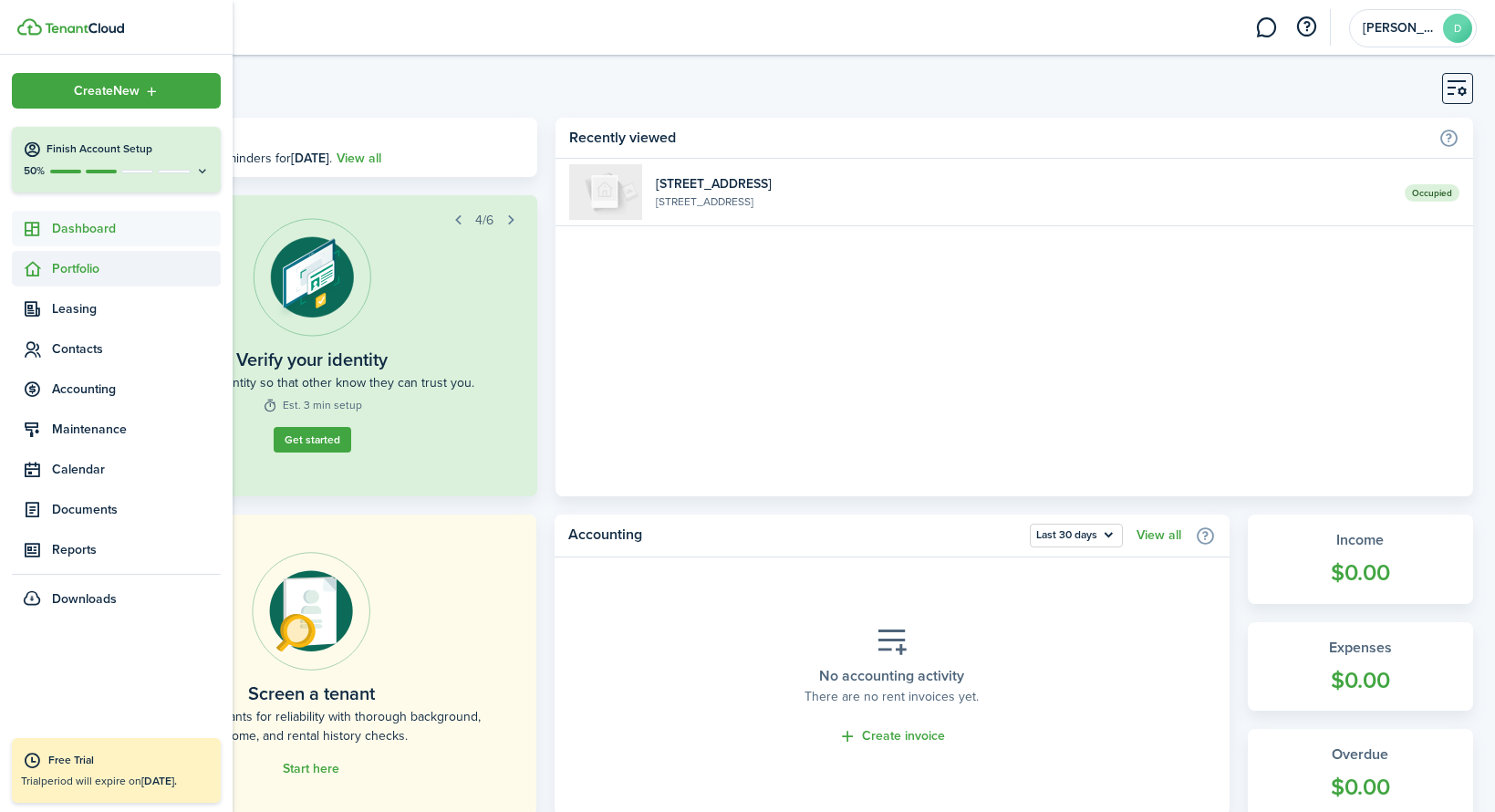
click at [98, 278] on span "Portfolio" at bounding box center [116, 268] width 209 height 35
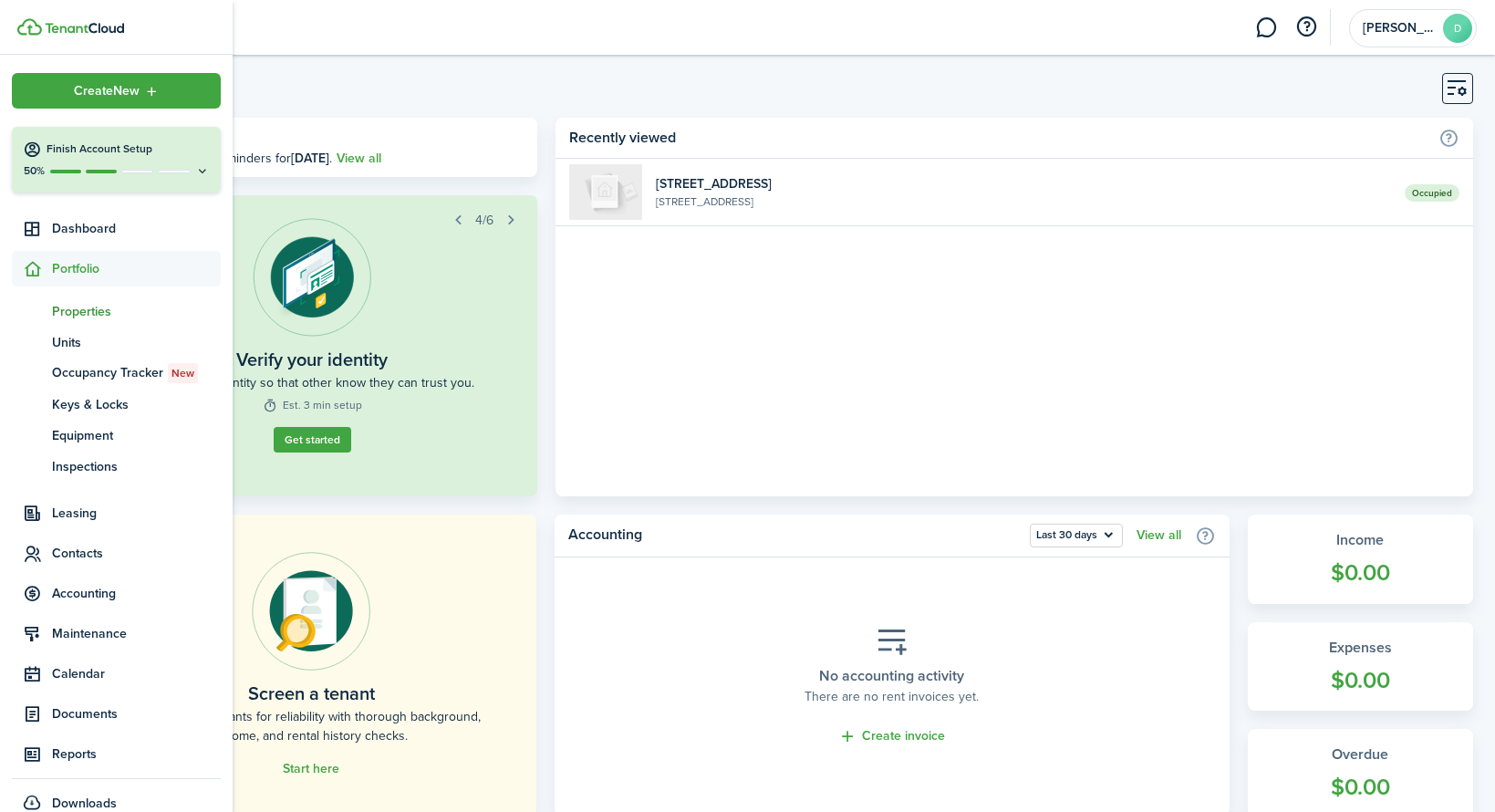
click at [98, 307] on span "Properties" at bounding box center [136, 312] width 169 height 19
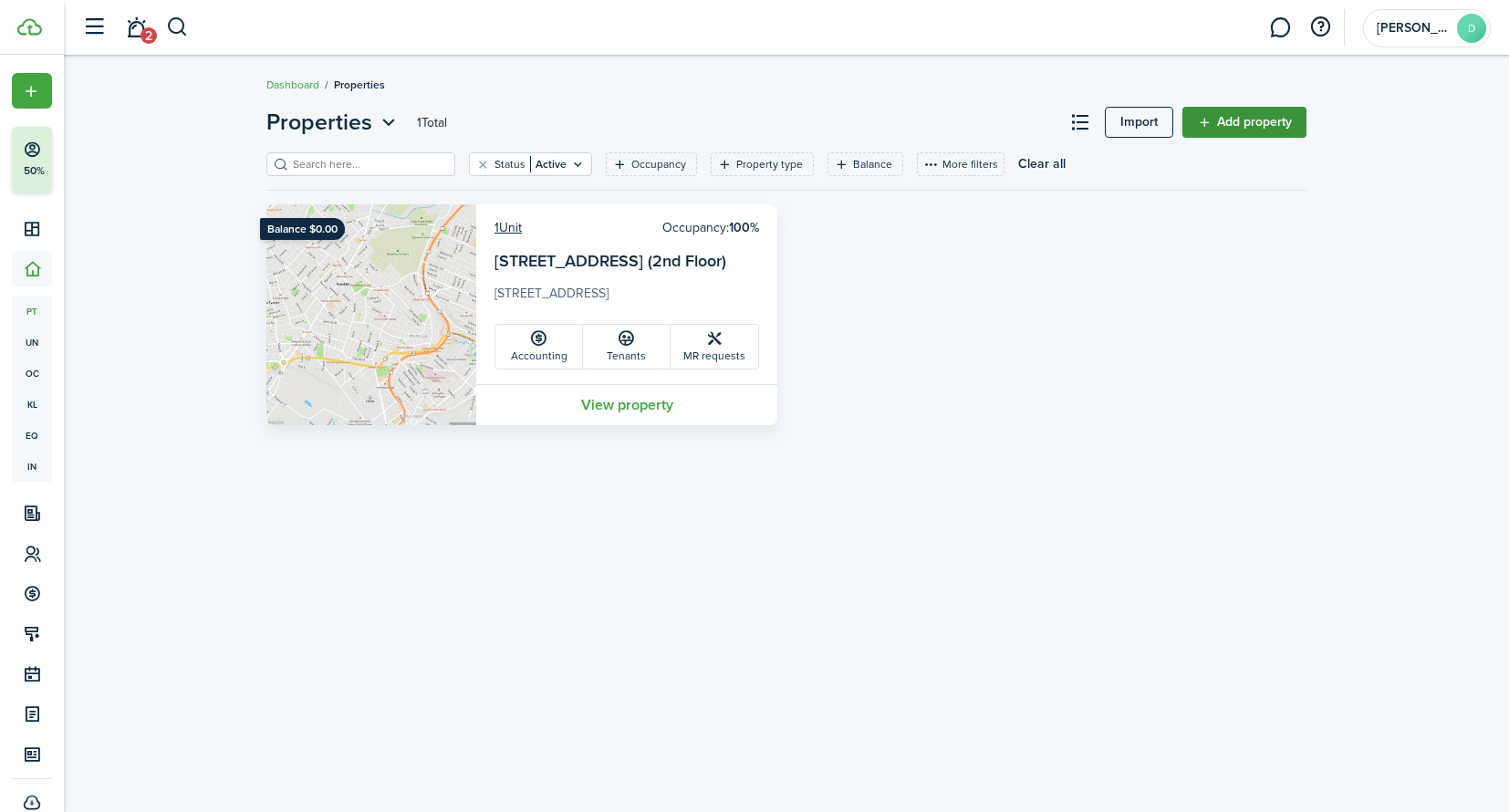
click at [1248, 121] on link "Add property" at bounding box center [1244, 122] width 124 height 31
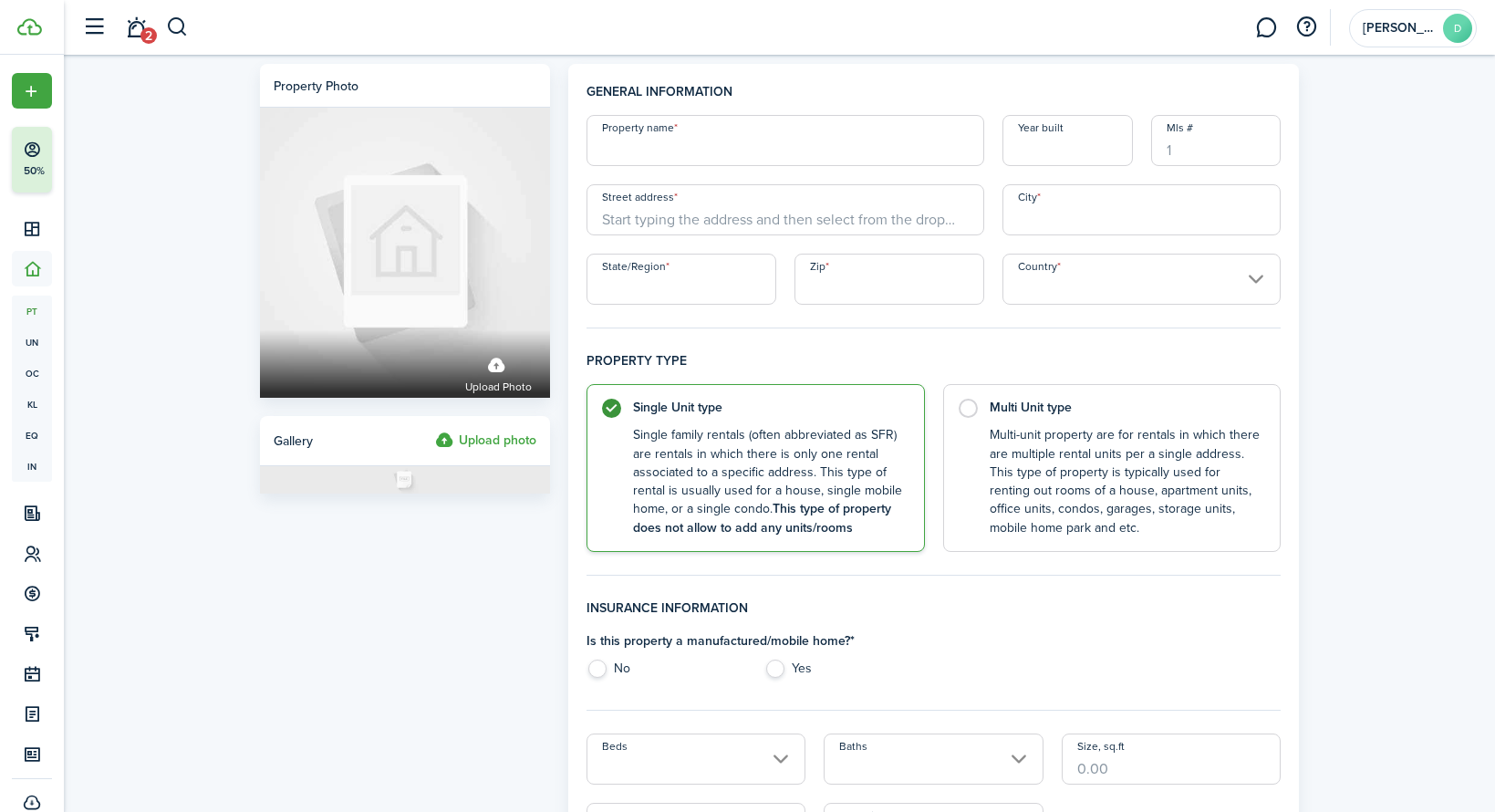
click at [774, 156] on input "Property name" at bounding box center [786, 140] width 398 height 51
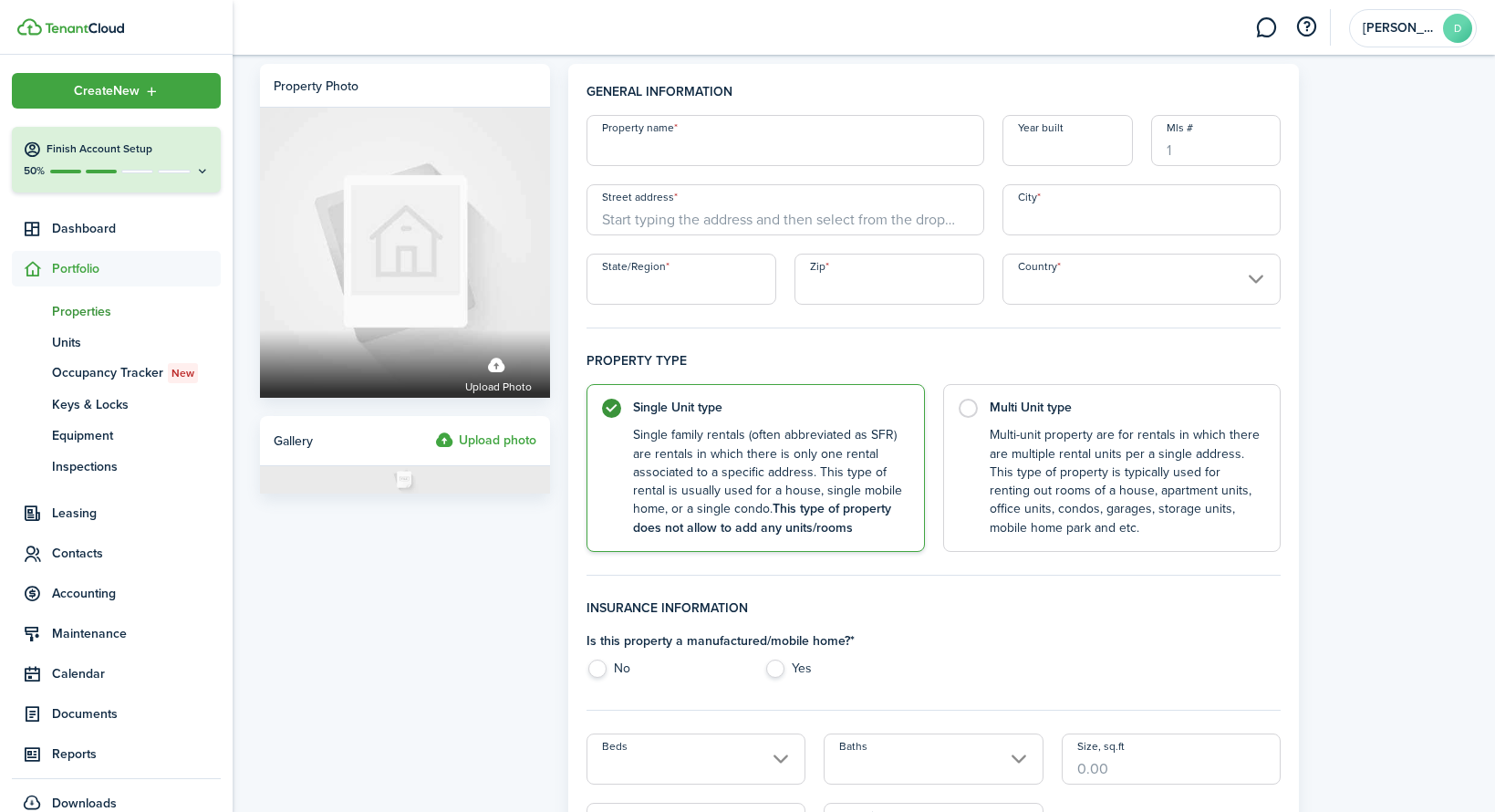
click at [69, 266] on span "Portfolio" at bounding box center [136, 269] width 169 height 19
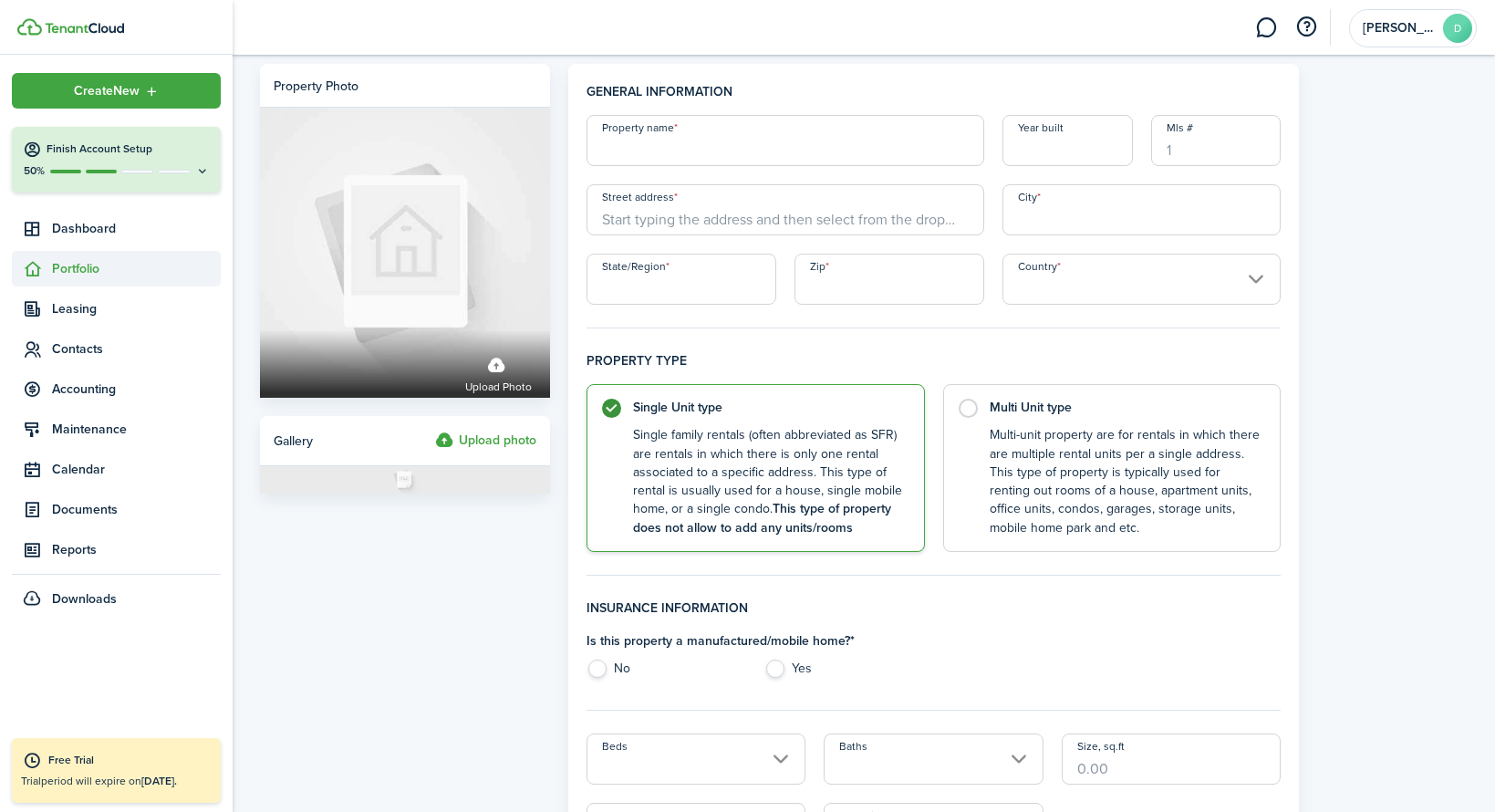
click at [67, 265] on span "Portfolio" at bounding box center [136, 269] width 169 height 19
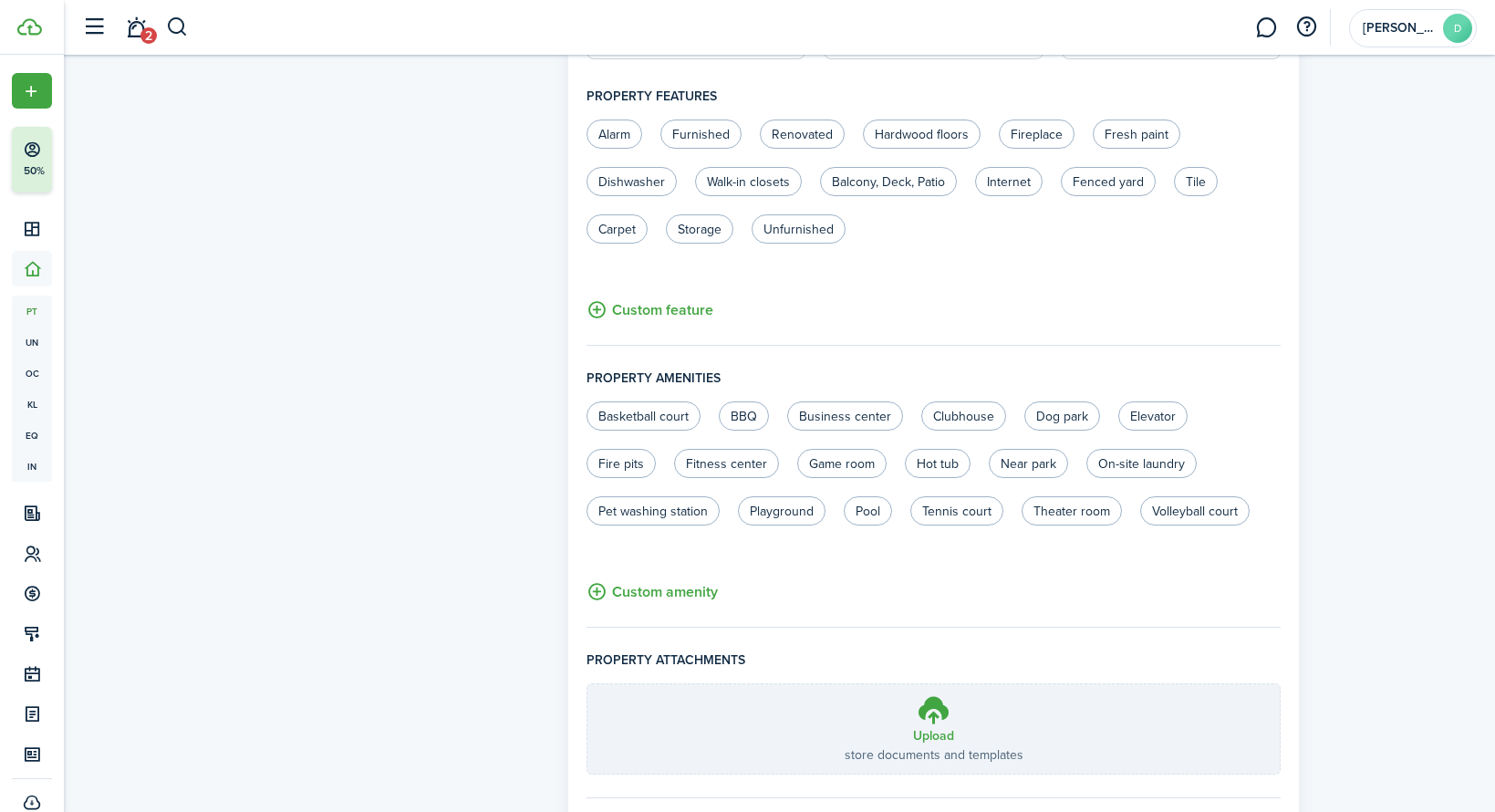
scroll to position [998, 0]
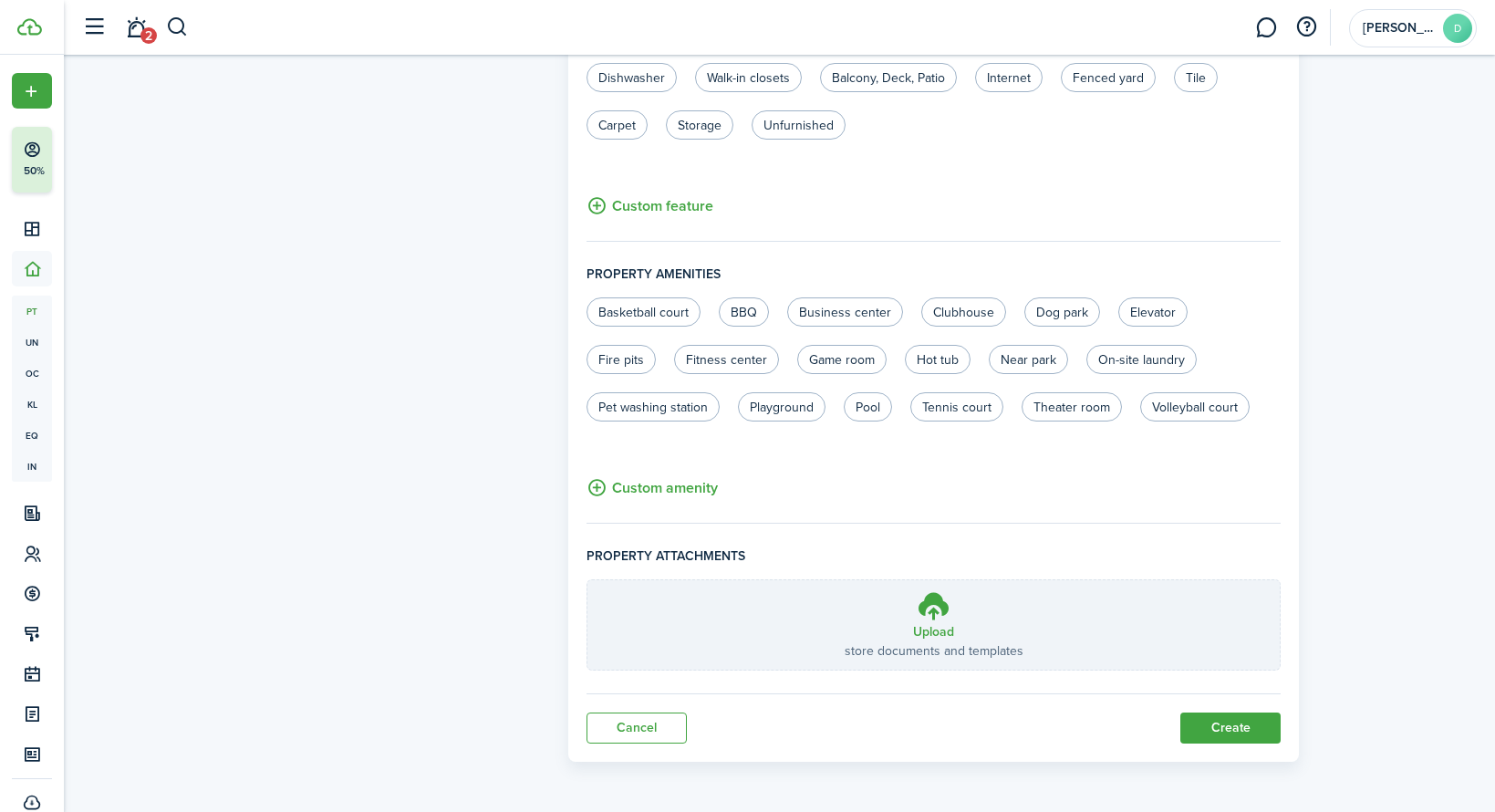
click at [638, 727] on link "Cancel" at bounding box center [637, 728] width 100 height 31
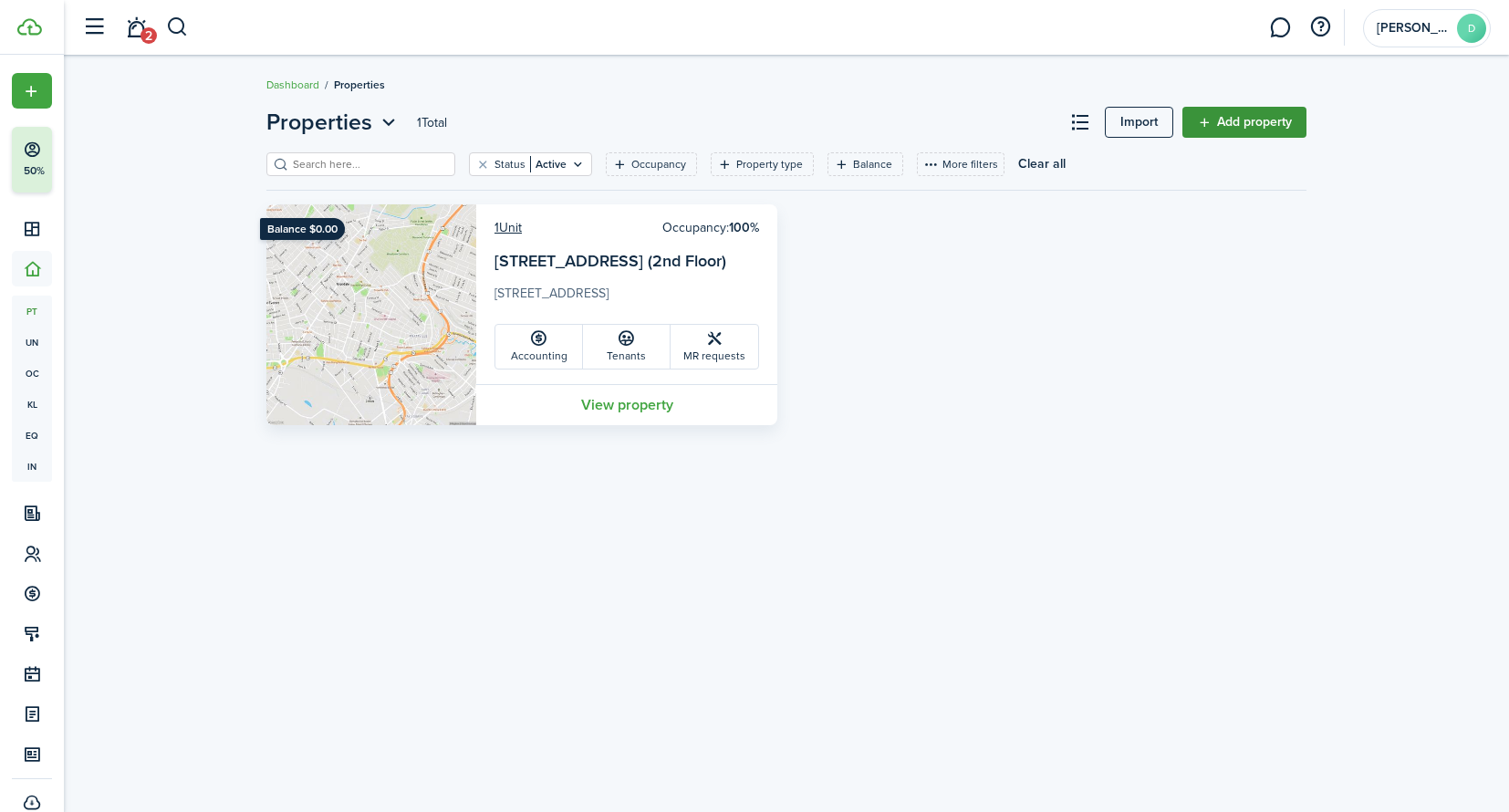
click at [1243, 121] on link "Add property" at bounding box center [1244, 122] width 124 height 31
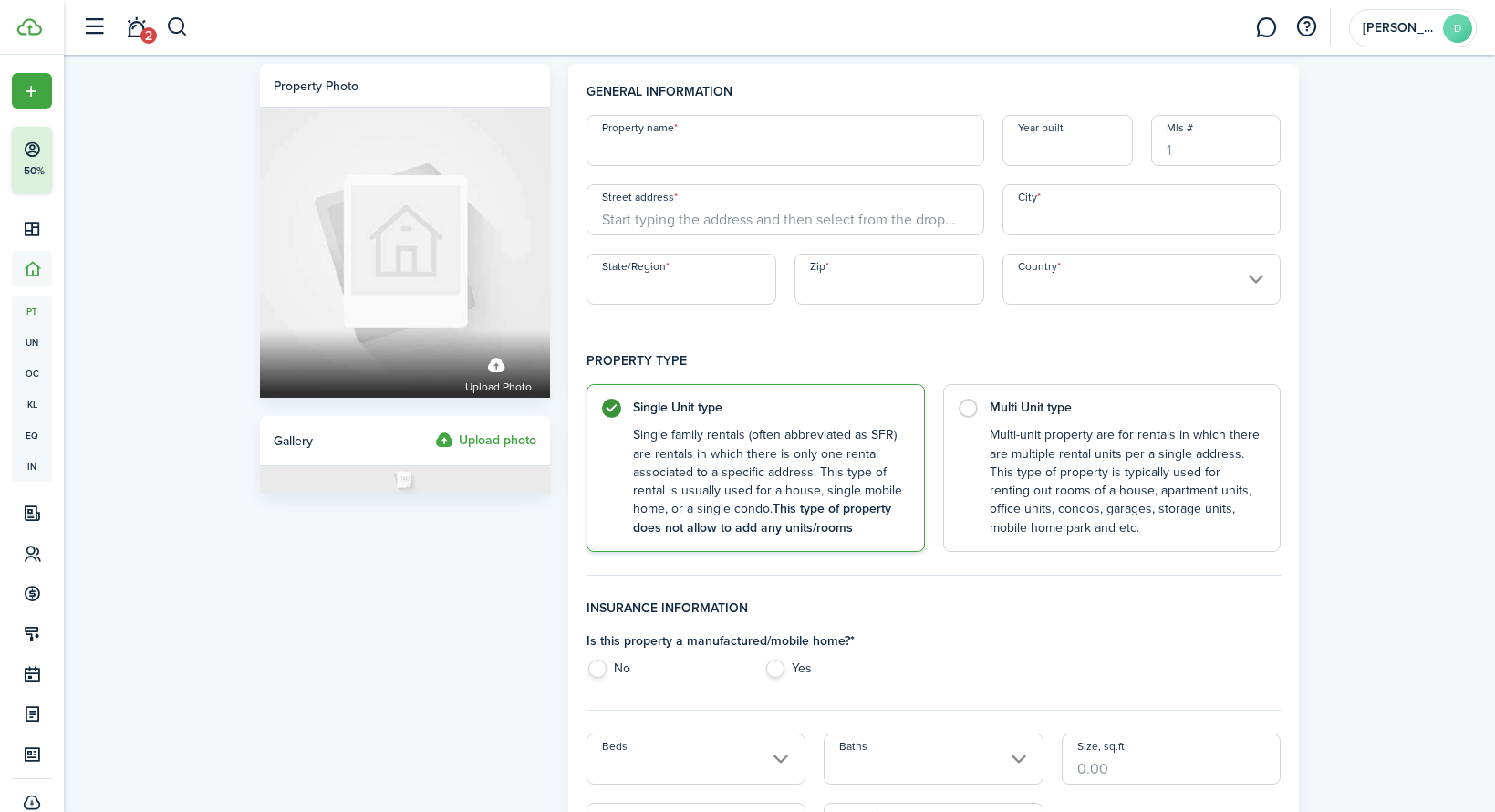
click at [728, 152] on input "Property name" at bounding box center [786, 140] width 398 height 51
type input "[STREET_ADDRESS]"
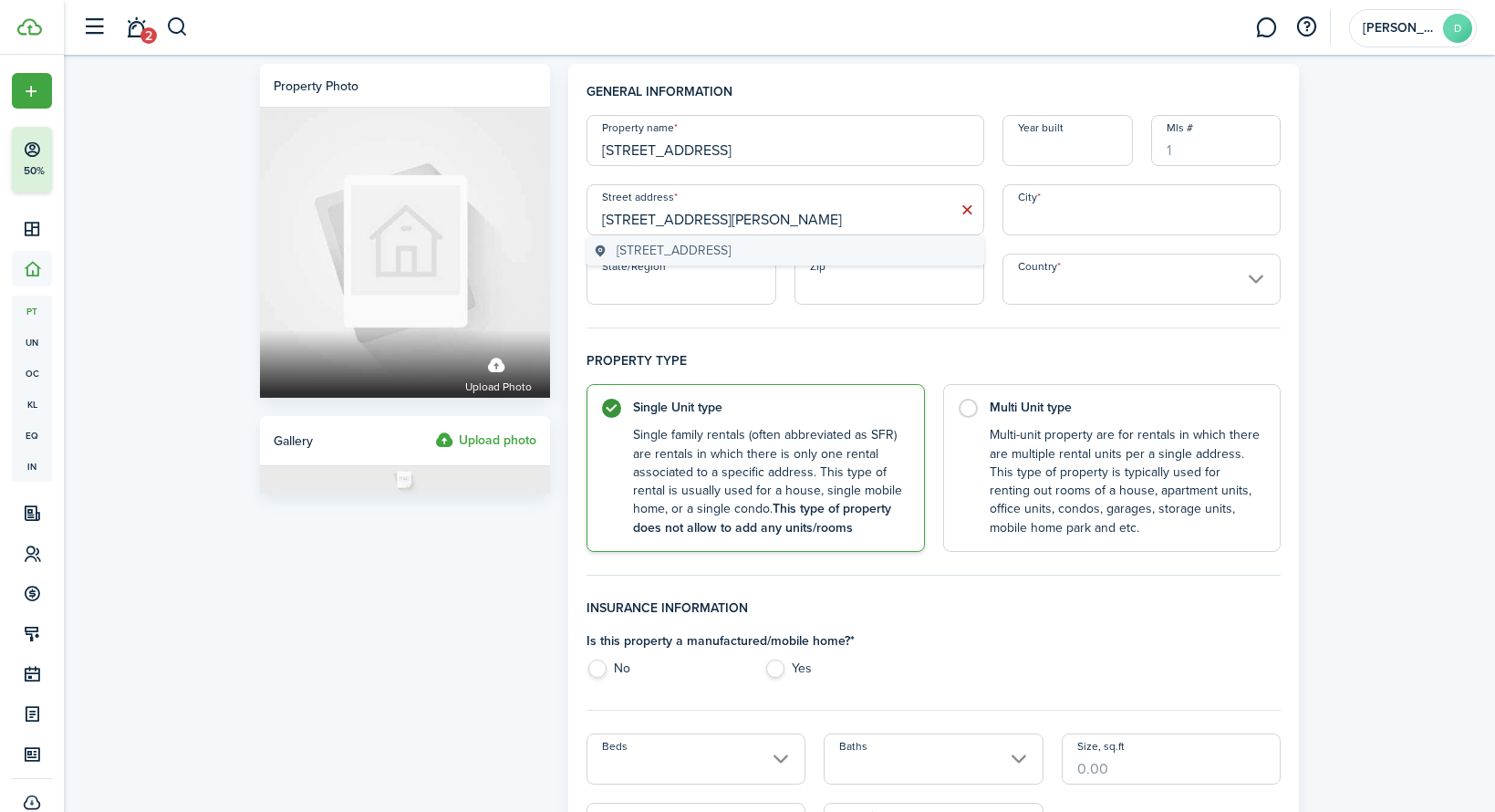
click at [730, 251] on span "[STREET_ADDRESS]" at bounding box center [673, 251] width 114 height 19
type input "[STREET_ADDRESS]"
type input "[PERSON_NAME]"
type input "MA"
type input "02149"
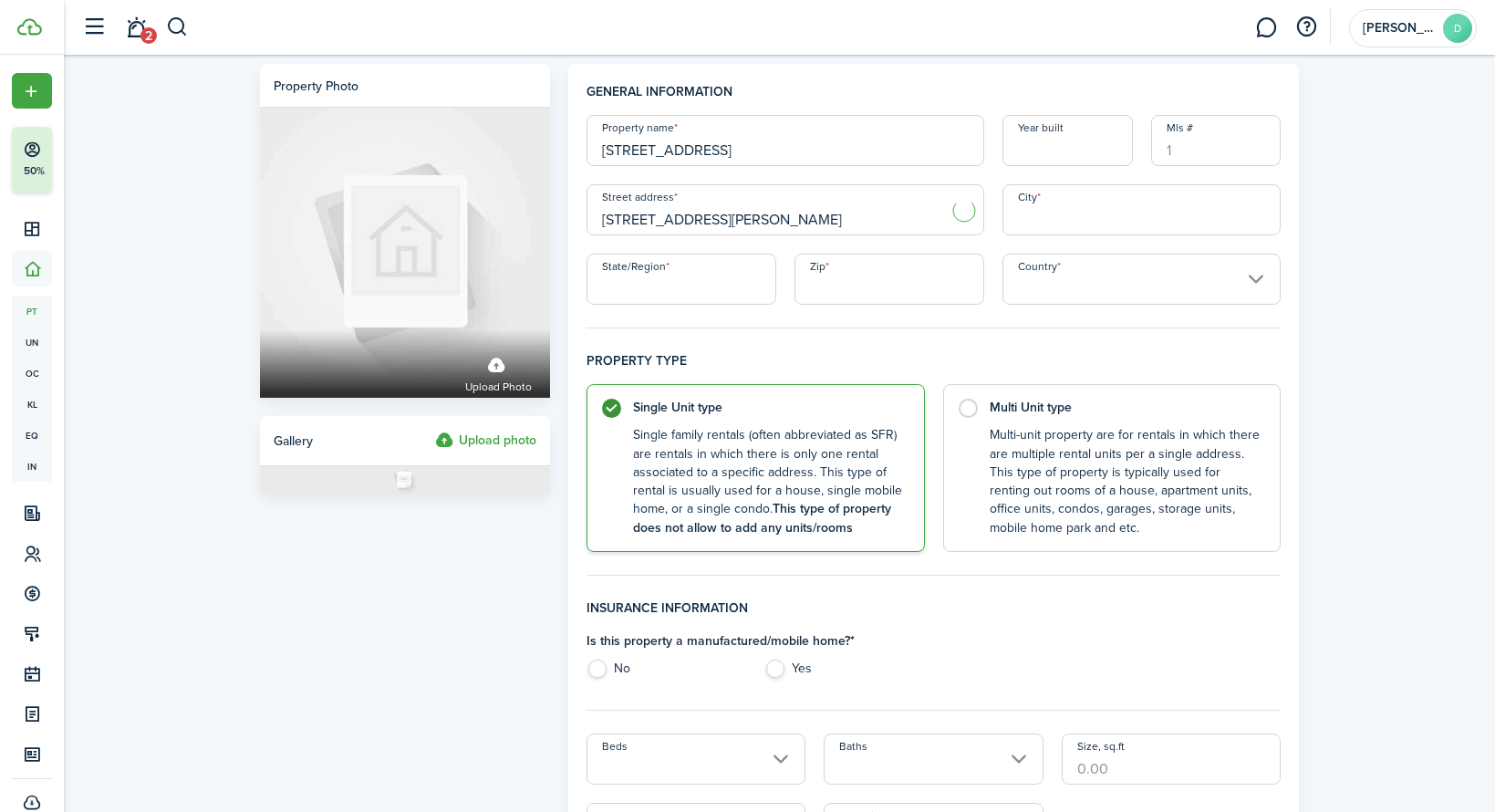
type input "[GEOGRAPHIC_DATA]"
click at [1080, 206] on input "[PERSON_NAME]" at bounding box center [1142, 210] width 279 height 51
click at [1007, 422] on control-radio-card-description "Multi-unit property are for rentals in which there are multiple rental units pe…" at bounding box center [1126, 477] width 273 height 111
radio input "false"
radio input "true"
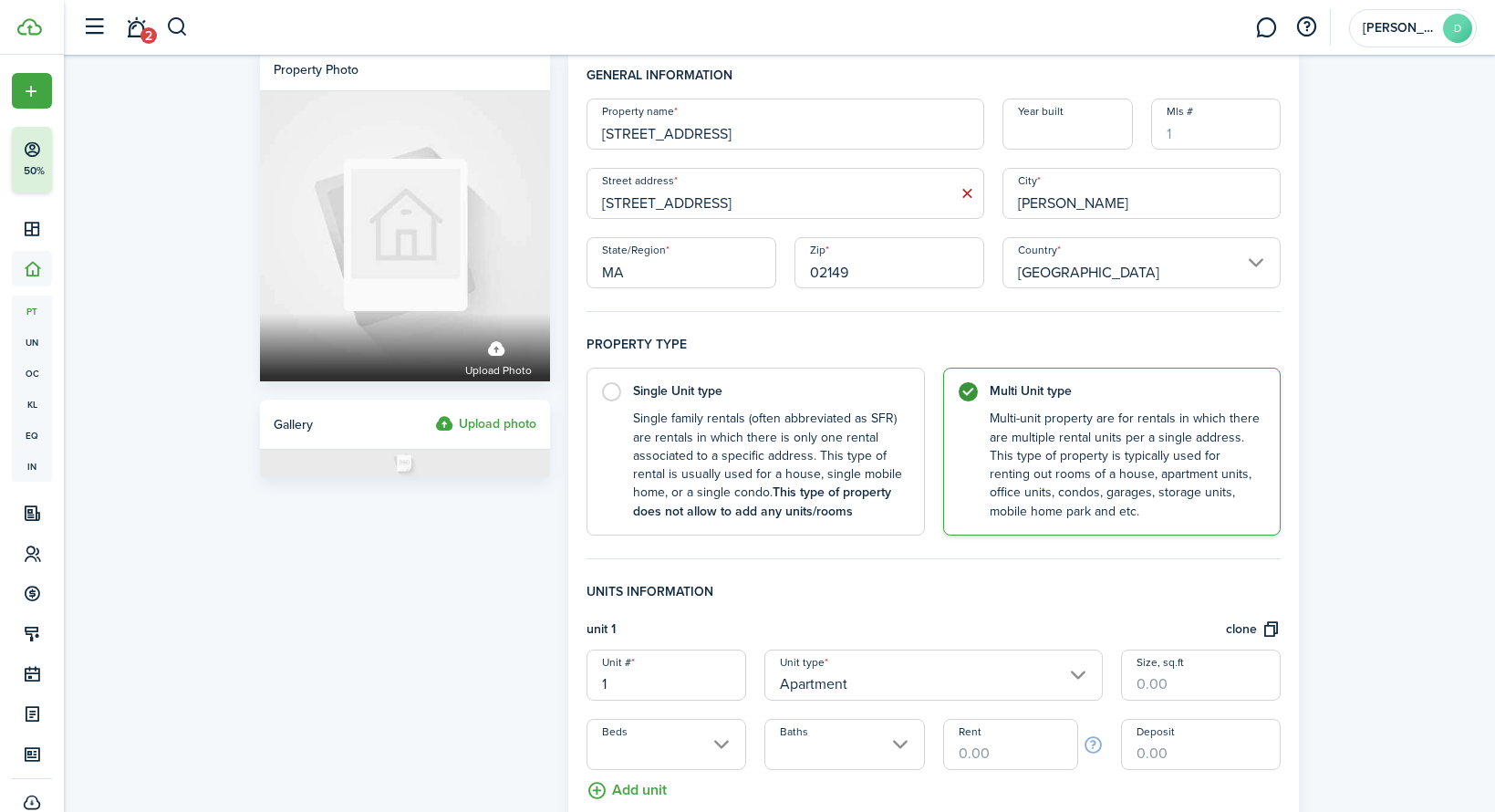
scroll to position [35, 0]
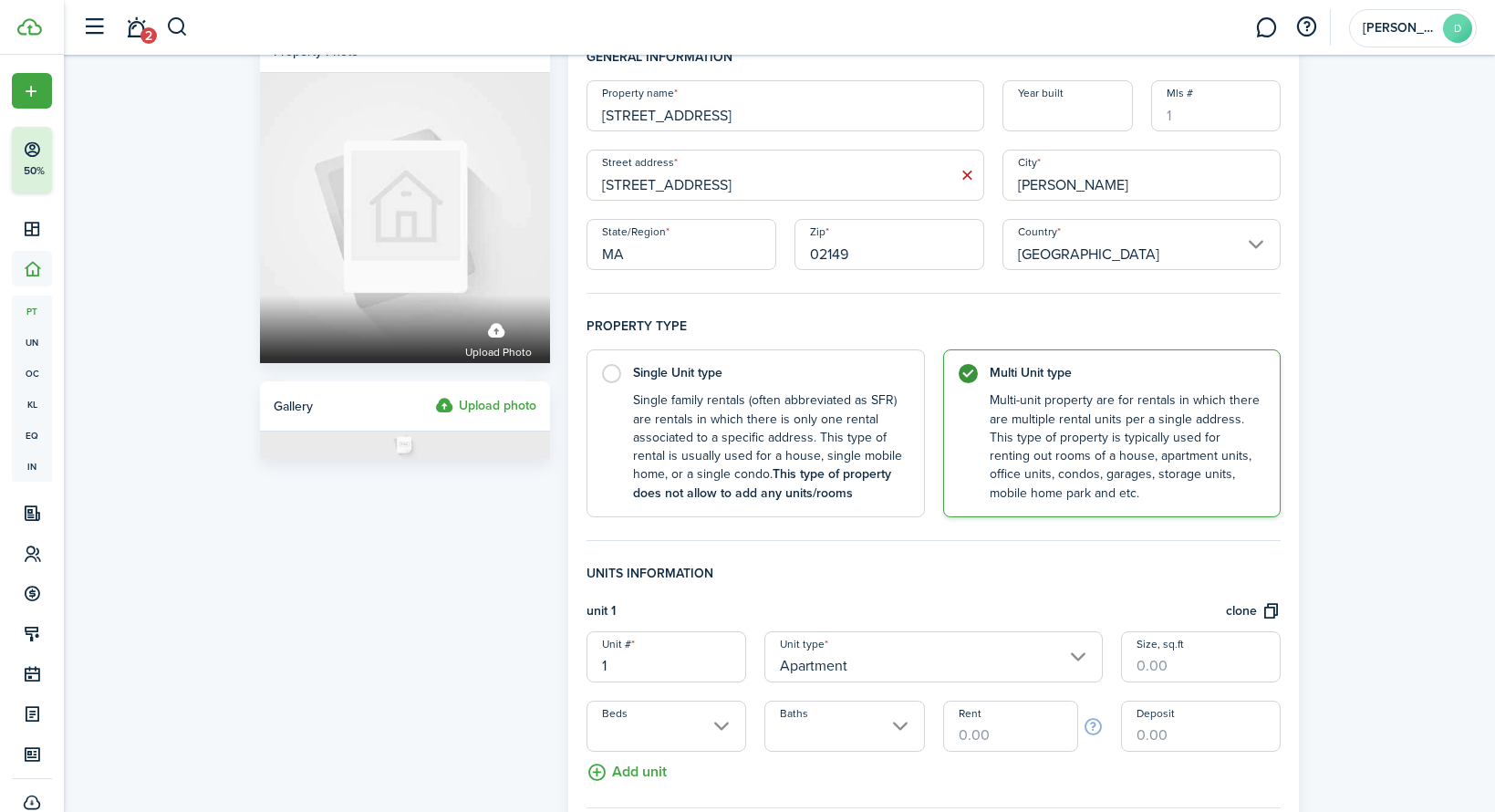
drag, startPoint x: 646, startPoint y: 657, endPoint x: 551, endPoint y: 661, distance: 95.1
click at [549, 661] on form "Property photo Upload photo Gallery Upload photo General information Property n…" at bounding box center [779, 678] width 1058 height 1298
click at [696, 674] on input "21" at bounding box center [667, 656] width 160 height 51
type input "2"
click at [1254, 652] on input "Size, sq.ft" at bounding box center [1201, 656] width 160 height 51
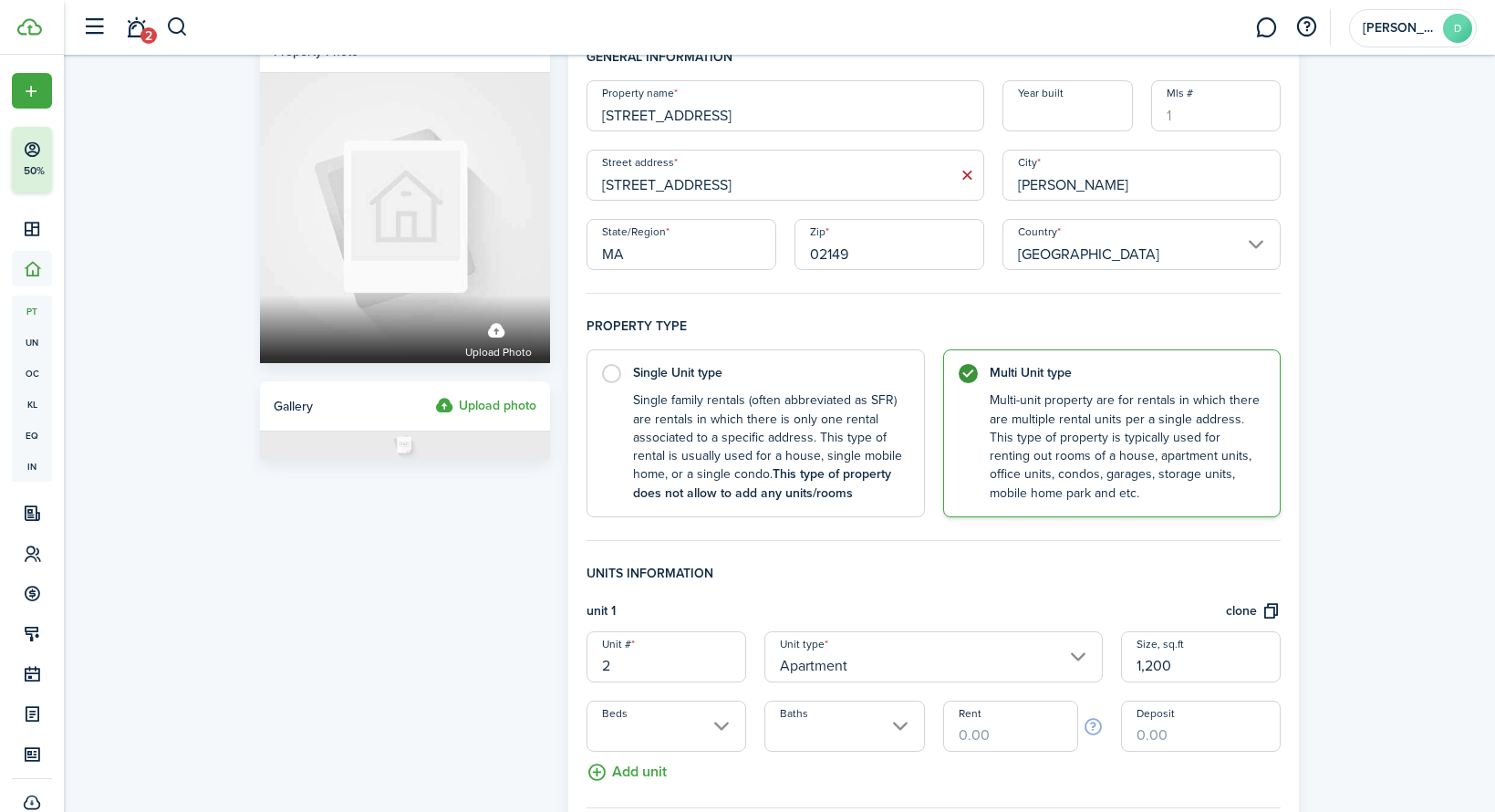
click at [619, 741] on input "Beds" at bounding box center [667, 726] width 160 height 51
type input "1,200"
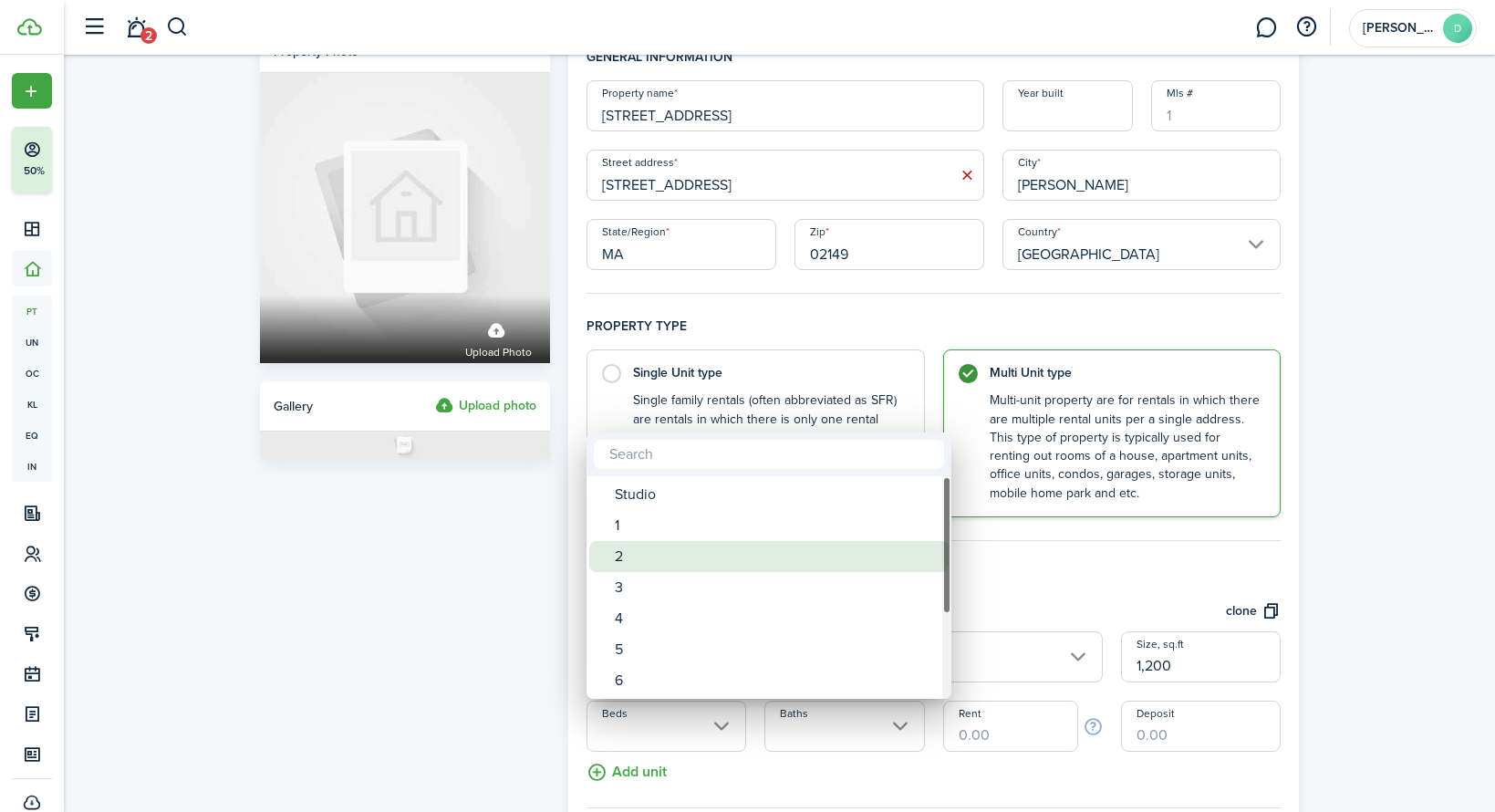
click at [638, 561] on div "2" at bounding box center [776, 557] width 323 height 31
type input "2"
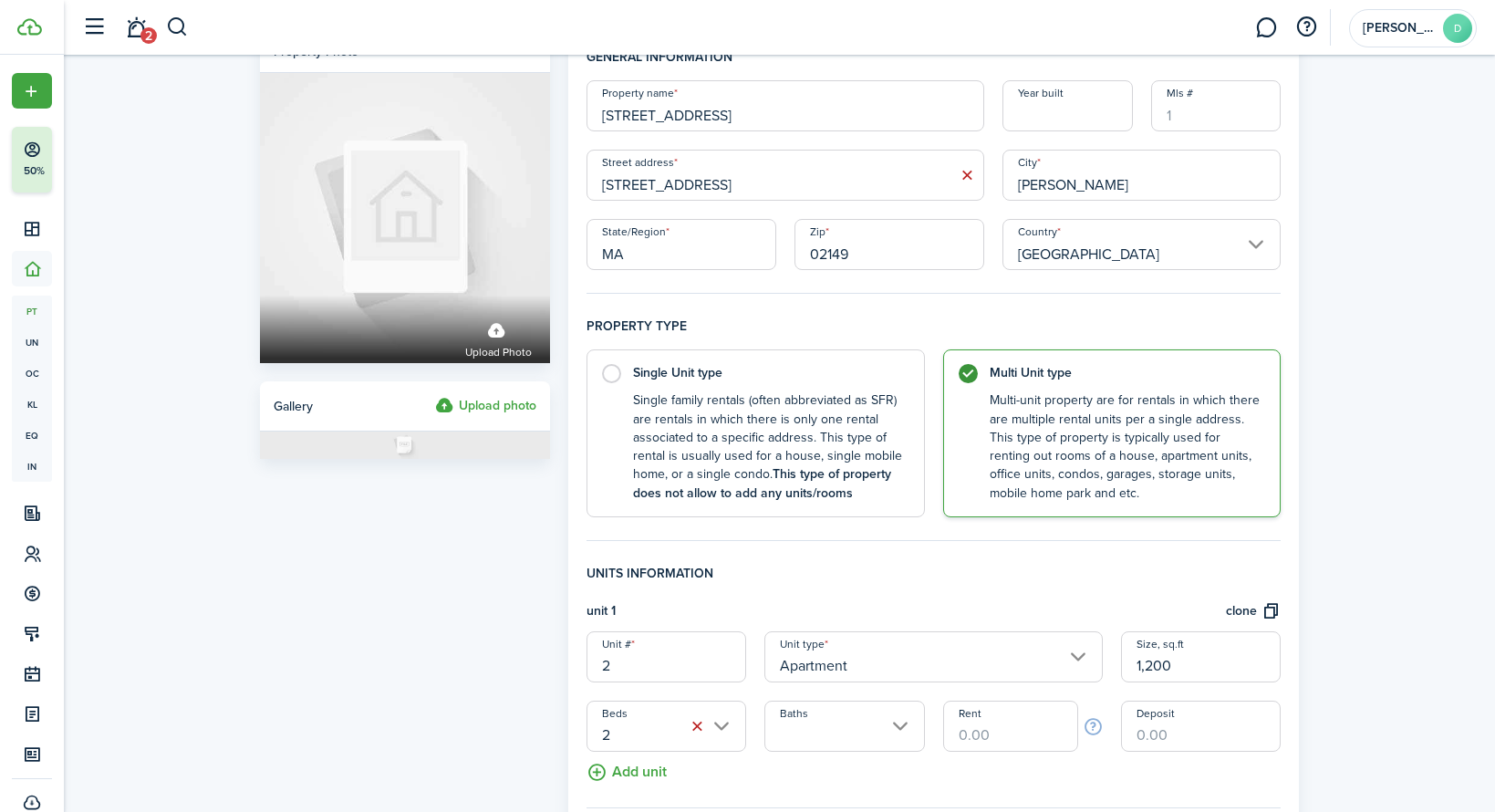
click at [856, 728] on input "Baths" at bounding box center [845, 726] width 160 height 51
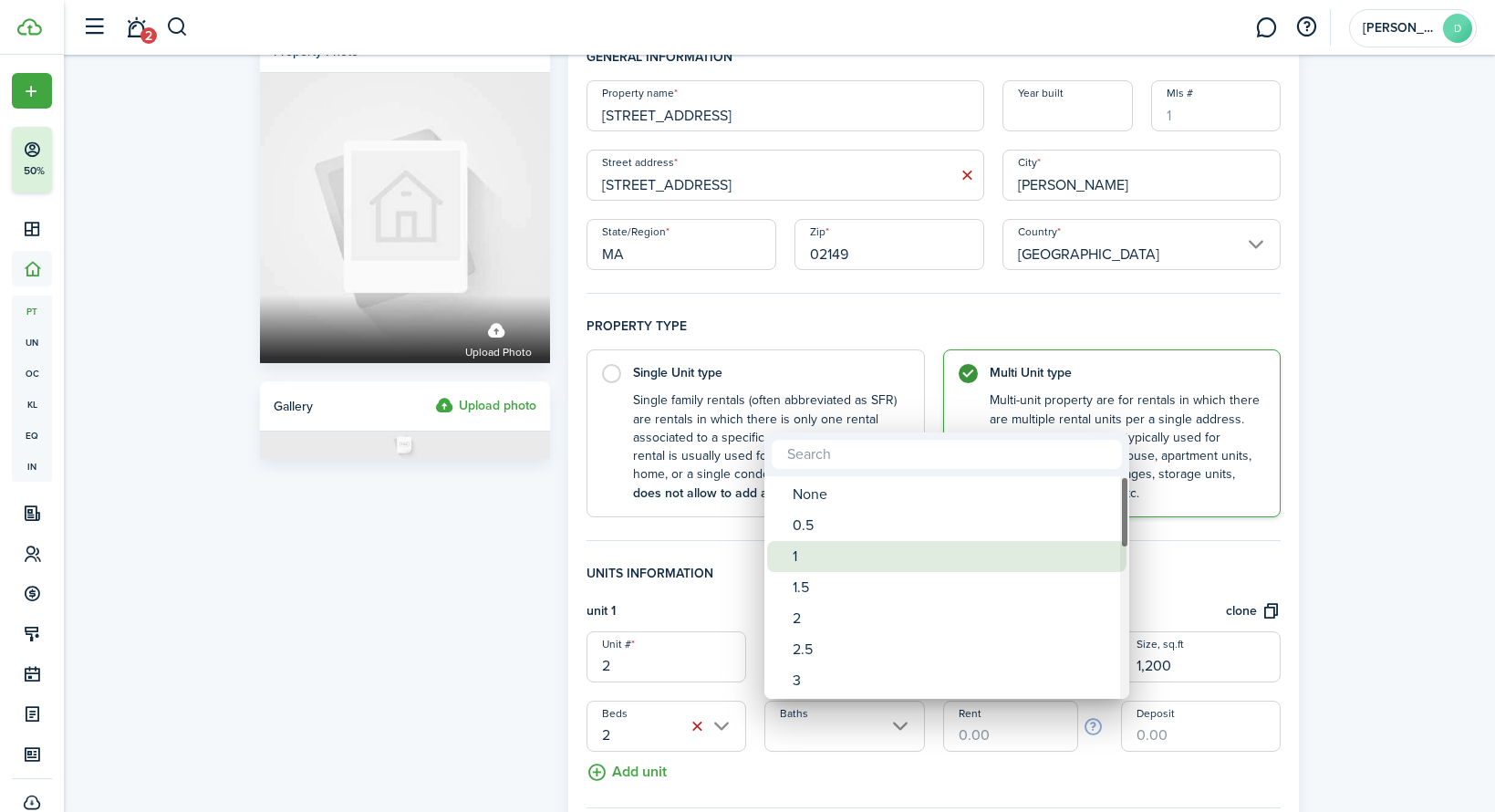
click at [832, 560] on div "1" at bounding box center [954, 557] width 323 height 31
type input "1"
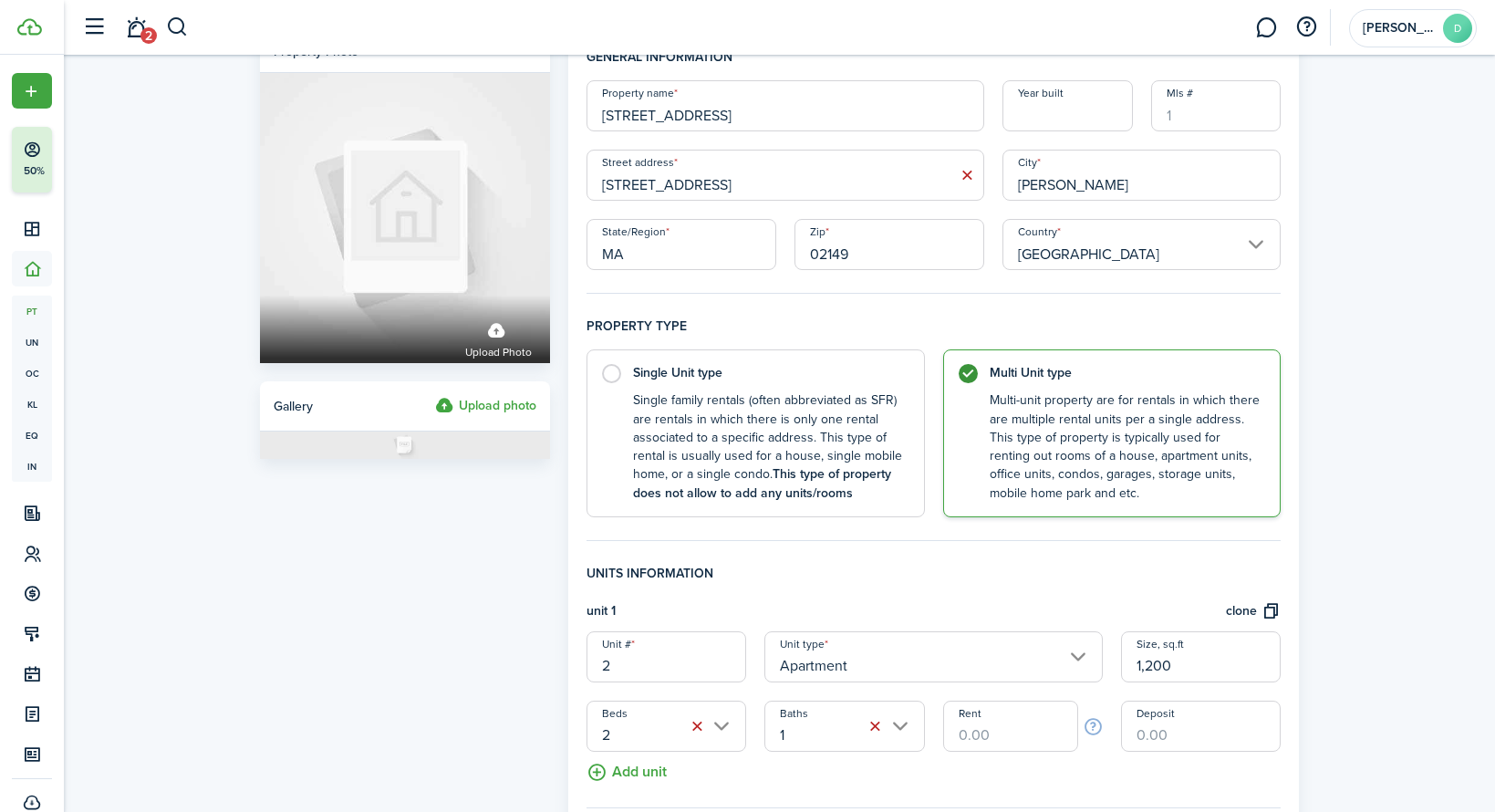
click at [1027, 729] on input "Rent" at bounding box center [1010, 726] width 135 height 51
type input "$3,000.00"
click at [1170, 730] on input "Deposit" at bounding box center [1201, 726] width 160 height 51
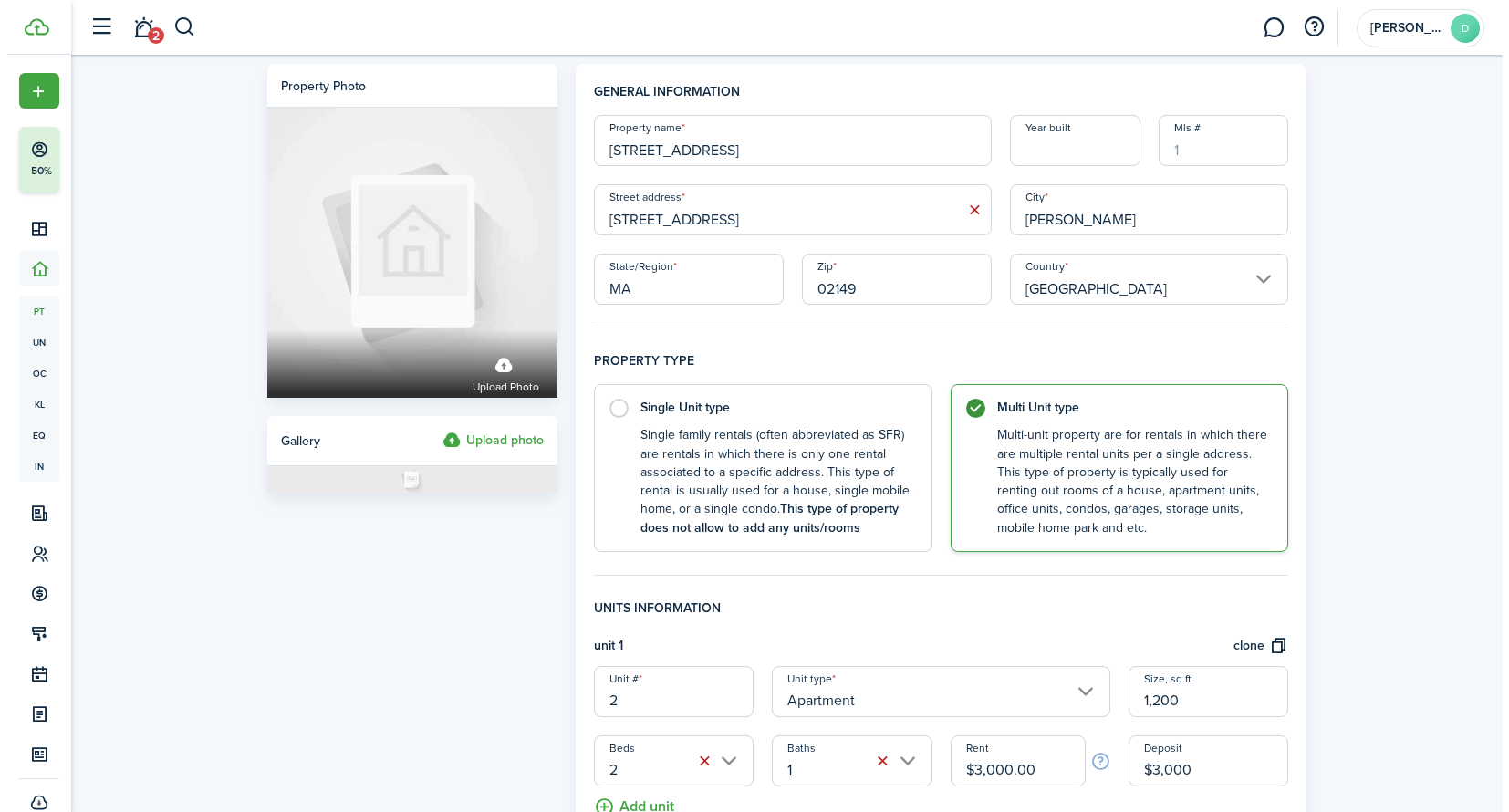
scroll to position [602, 0]
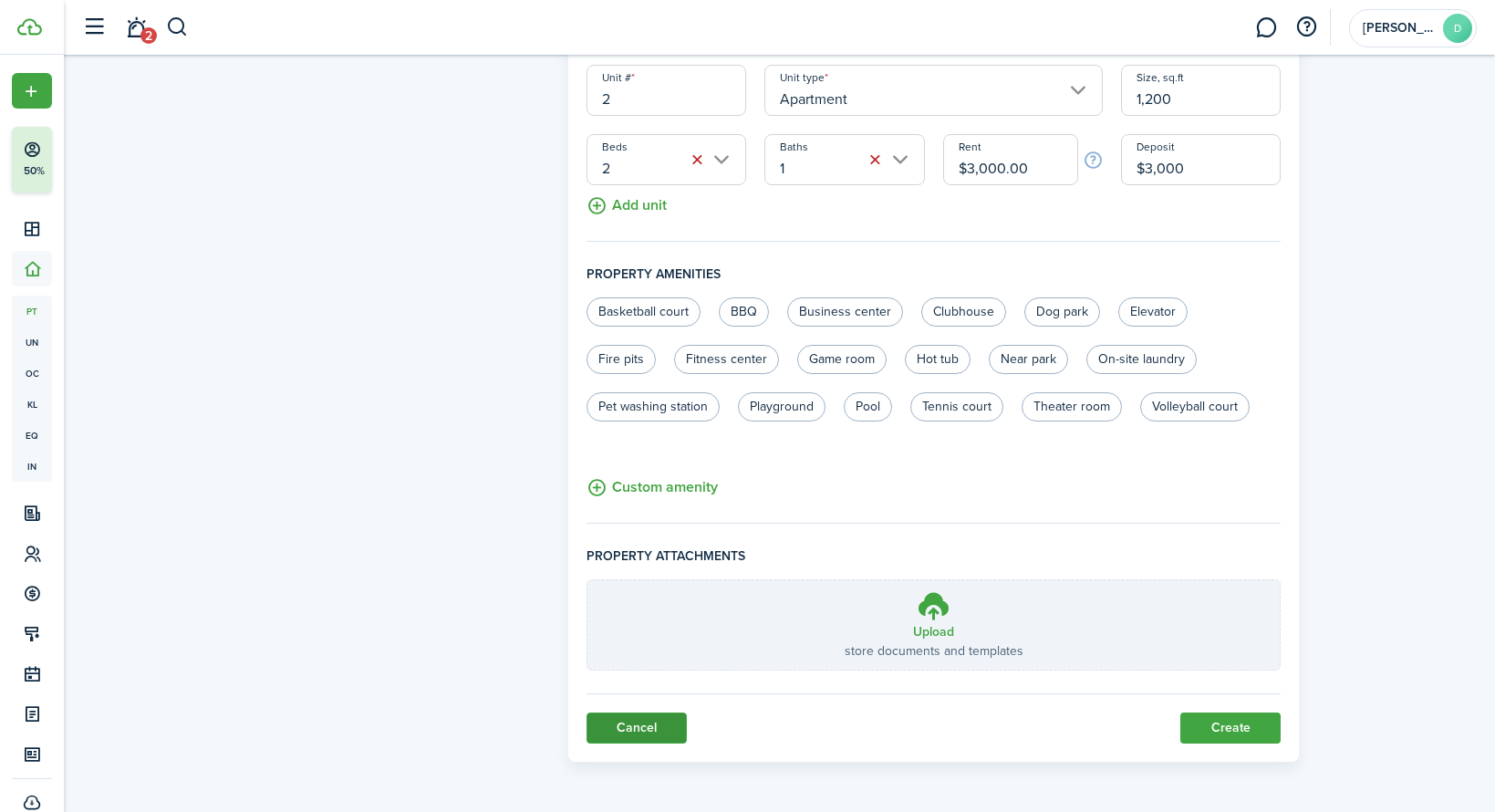
type input "$3,000.00"
click at [661, 734] on link "Cancel" at bounding box center [637, 728] width 100 height 31
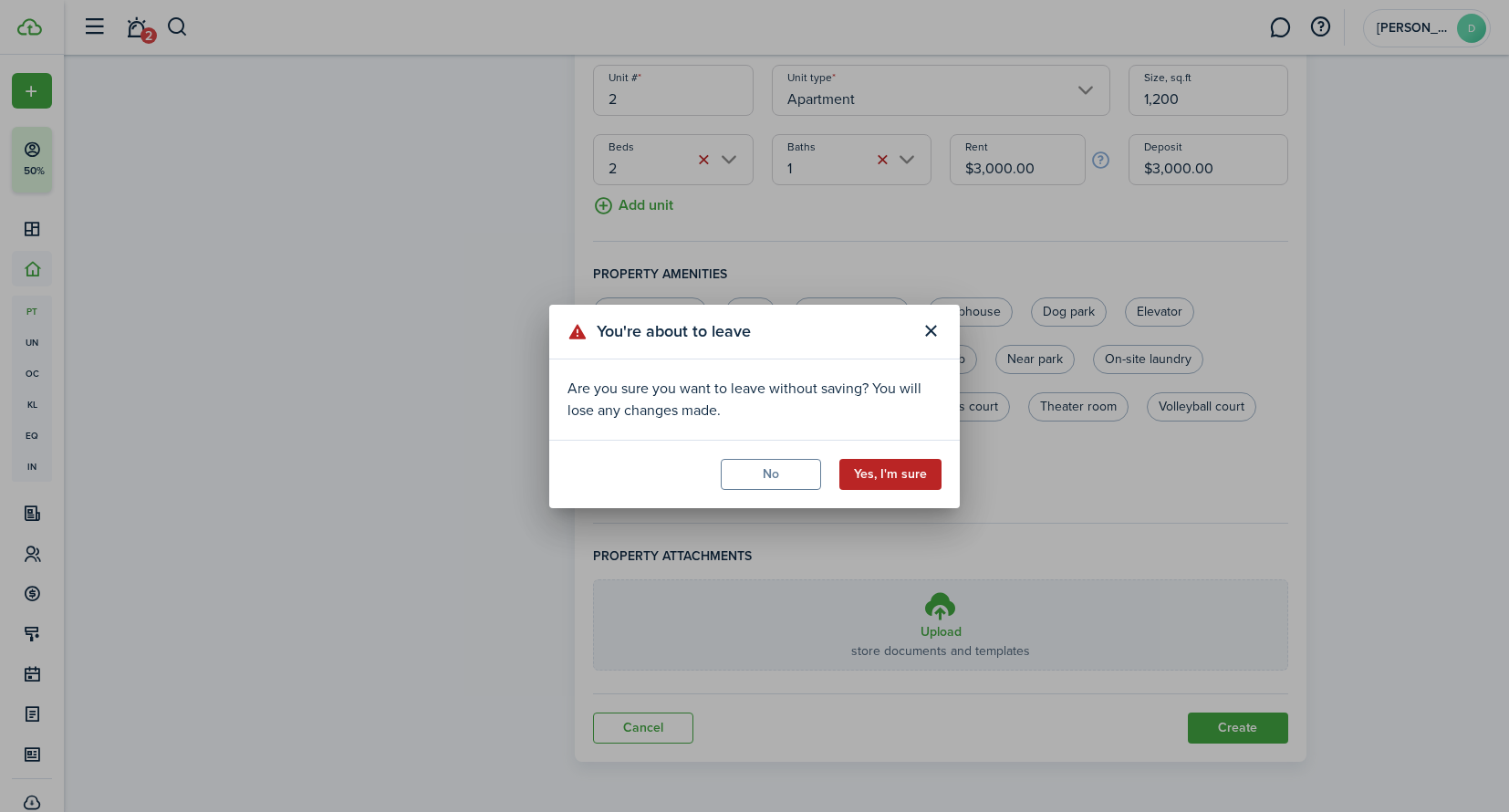
click at [873, 471] on button "Yes, I'm sure" at bounding box center [890, 475] width 102 height 31
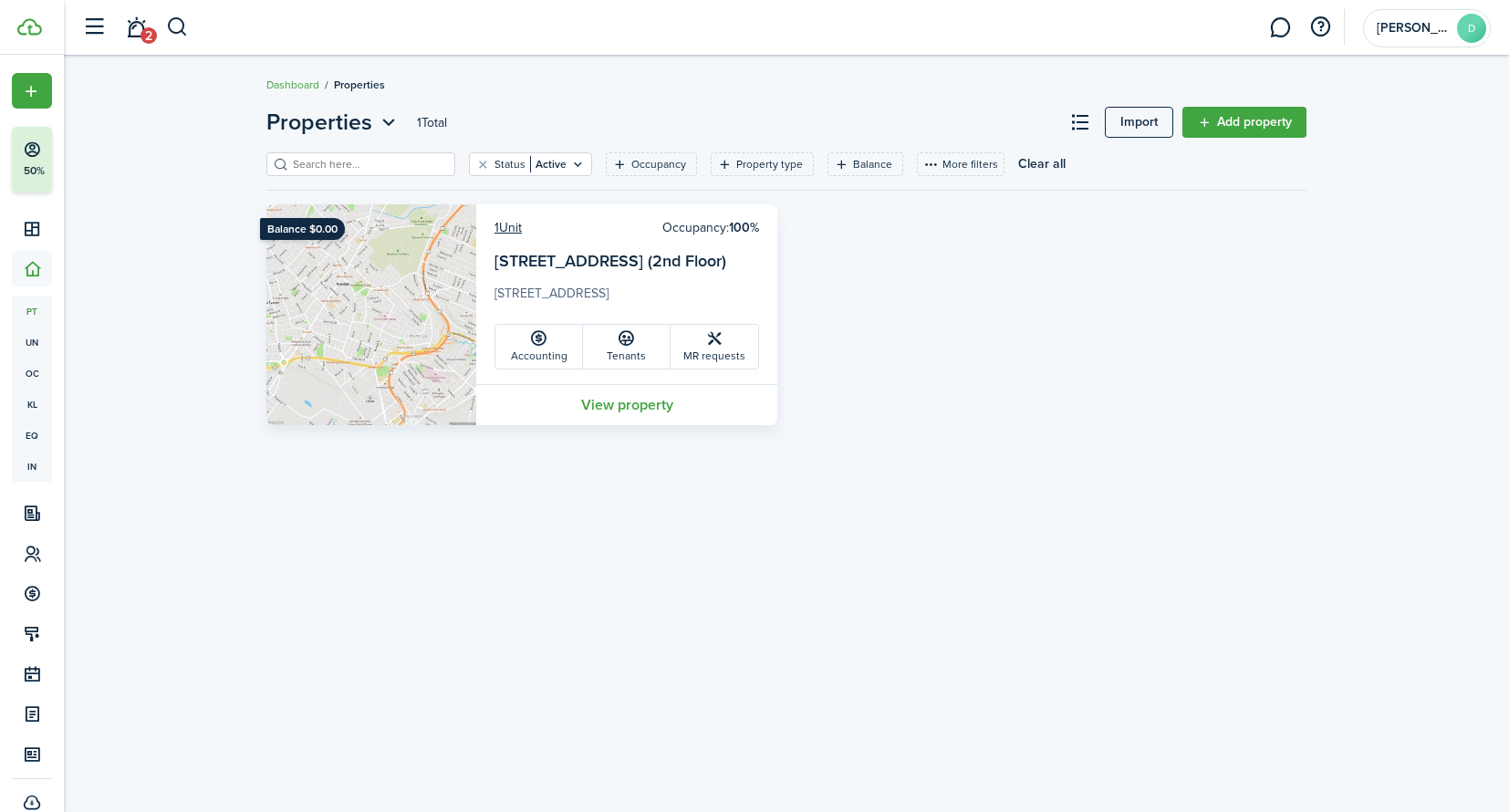
click at [430, 253] on img at bounding box center [370, 315] width 210 height 220
click at [383, 278] on img at bounding box center [370, 315] width 210 height 220
click at [602, 407] on link "View property" at bounding box center [626, 405] width 301 height 41
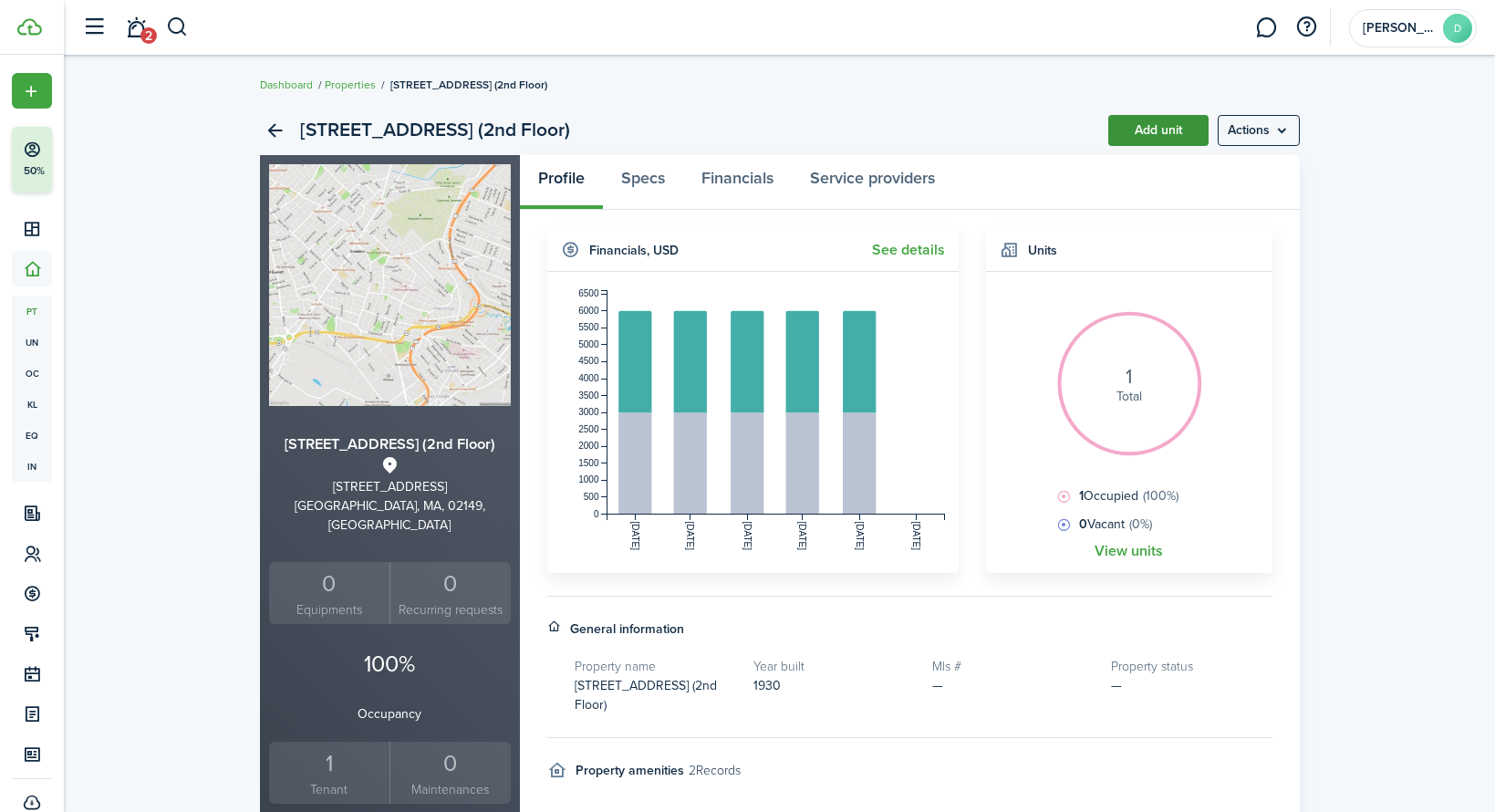
click at [1162, 133] on link "Add unit" at bounding box center [1159, 131] width 100 height 31
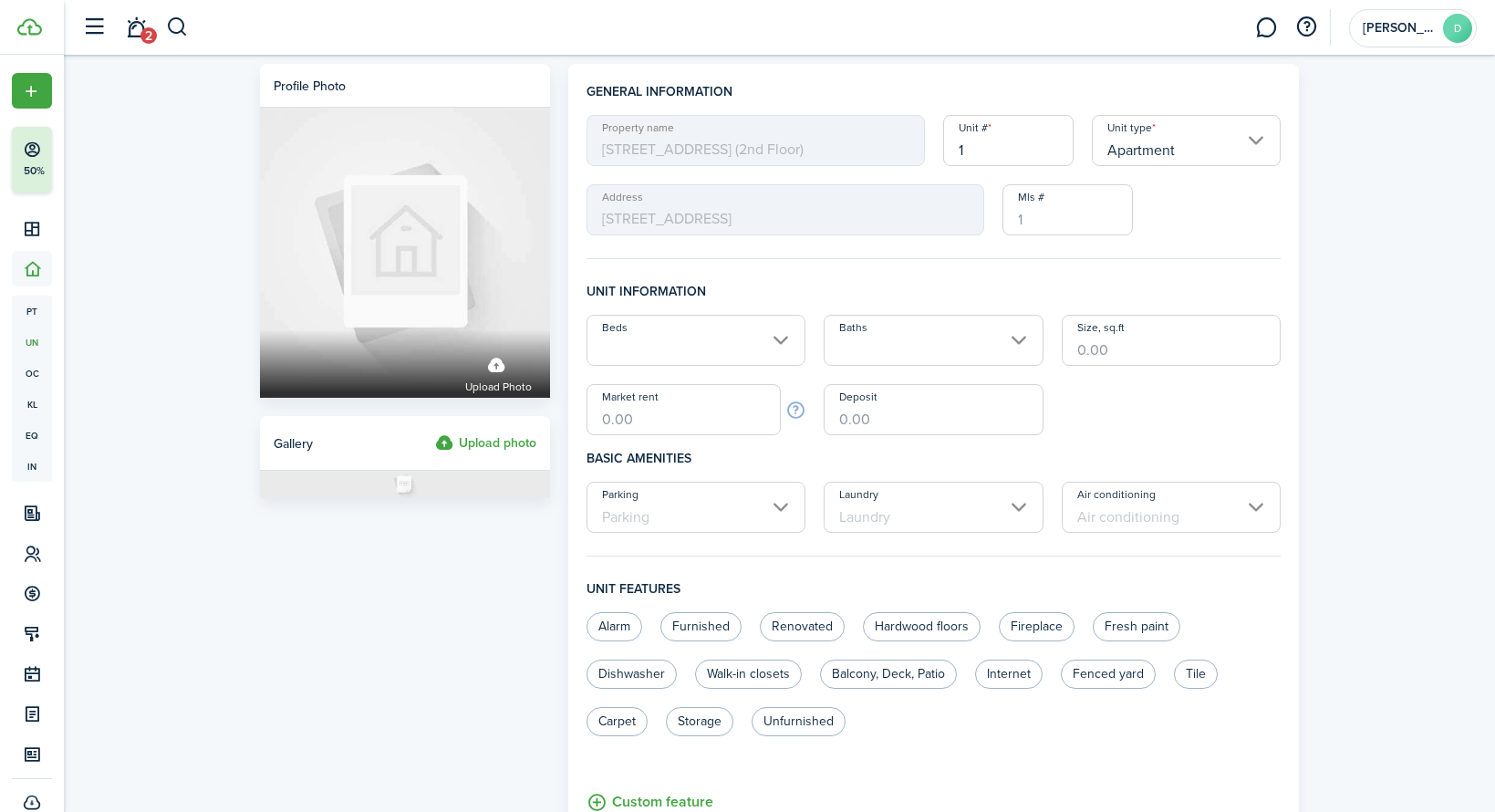
drag, startPoint x: 1018, startPoint y: 138, endPoint x: 897, endPoint y: 149, distance: 121.5
click at [897, 149] on div "Property name [STREET_ADDRESS][GEOGRAPHIC_DATA]) Unit # 1 Unit type Apartment A…" at bounding box center [934, 175] width 714 height 121
click at [702, 333] on input "Beds" at bounding box center [696, 340] width 219 height 51
type input "2"
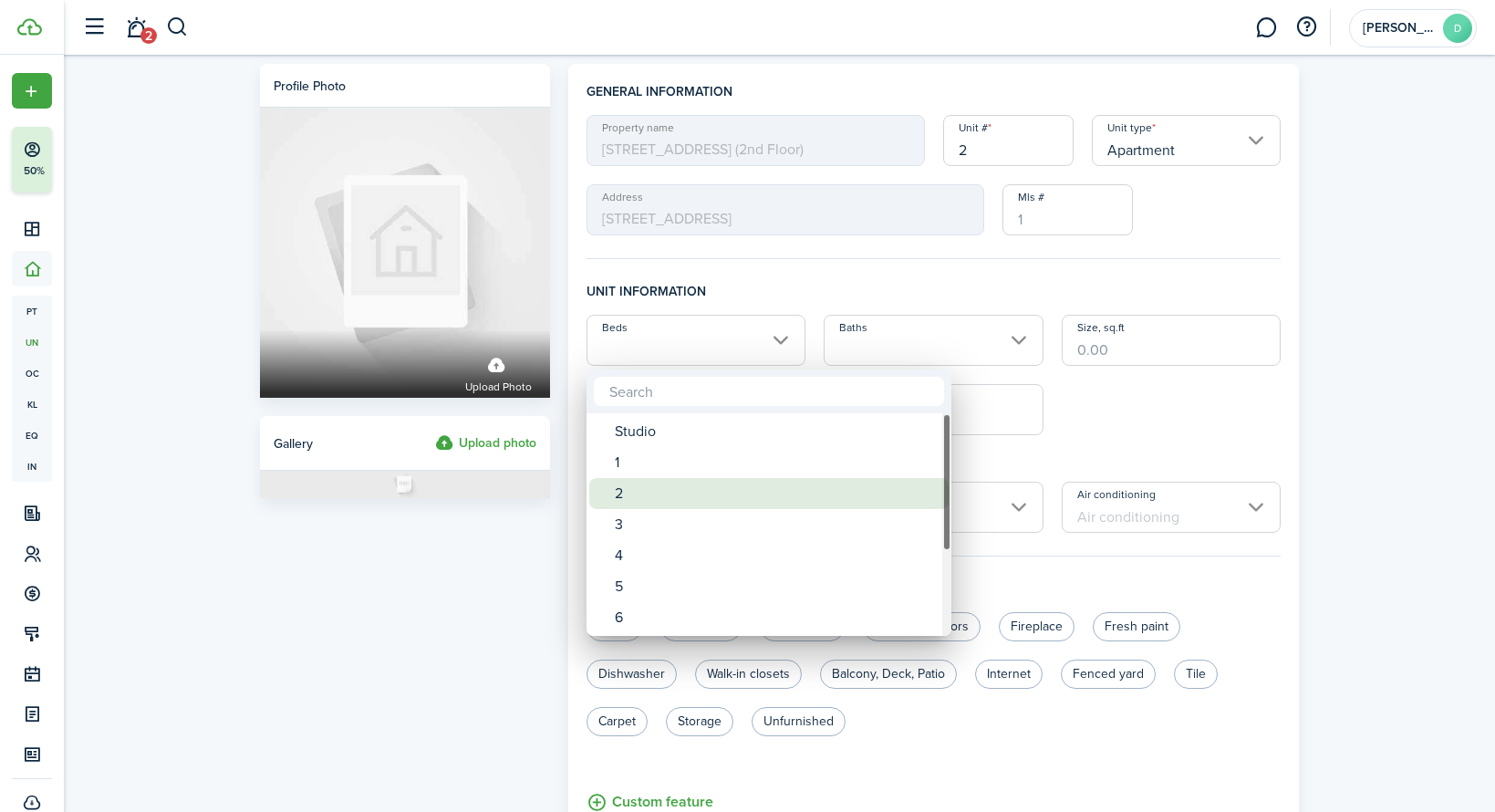
click at [666, 492] on div "2" at bounding box center [776, 493] width 323 height 31
type input "2"
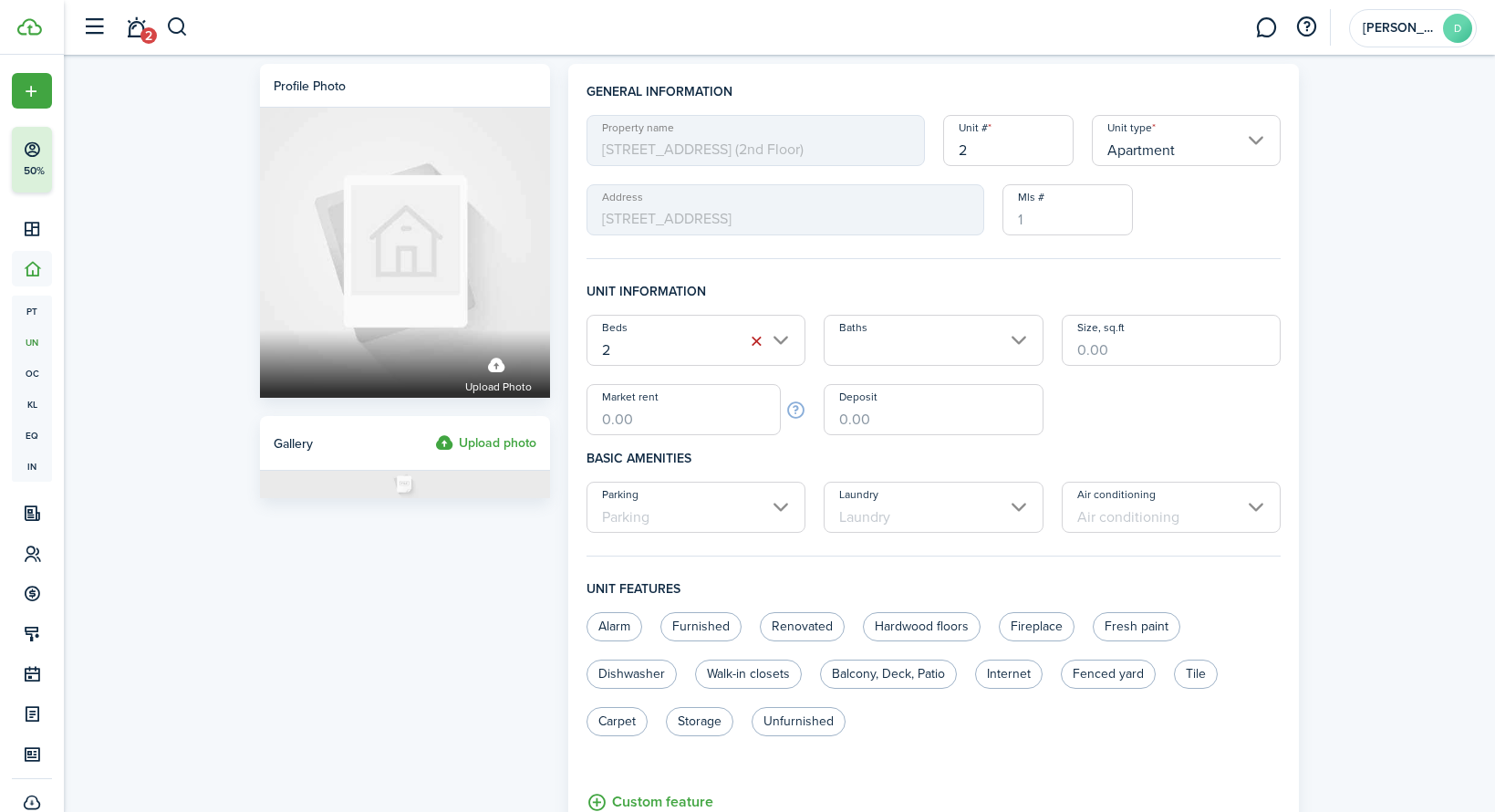
click at [914, 320] on input "Baths" at bounding box center [933, 340] width 219 height 51
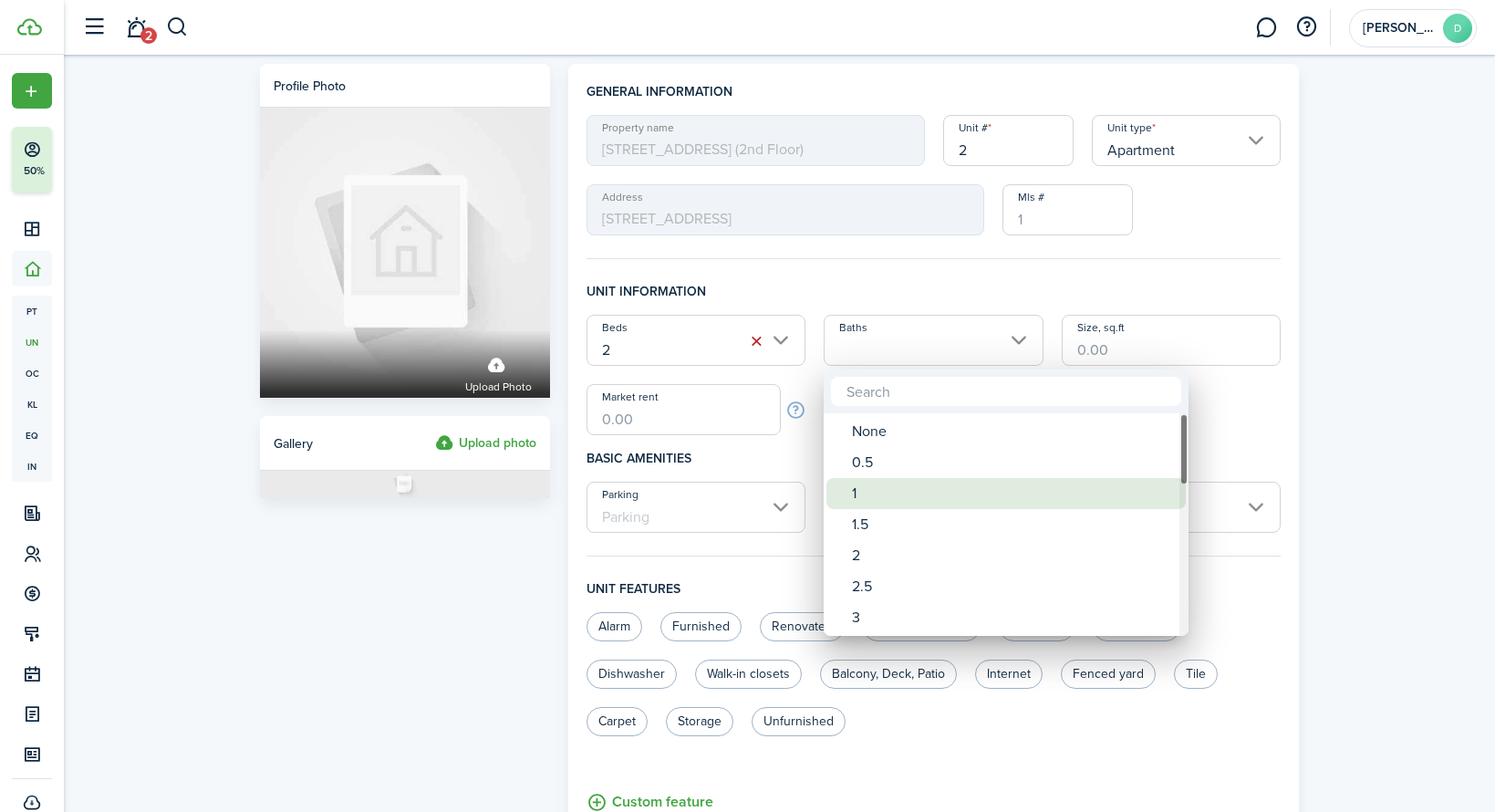
click at [876, 481] on div "1" at bounding box center [1013, 493] width 323 height 31
type input "1"
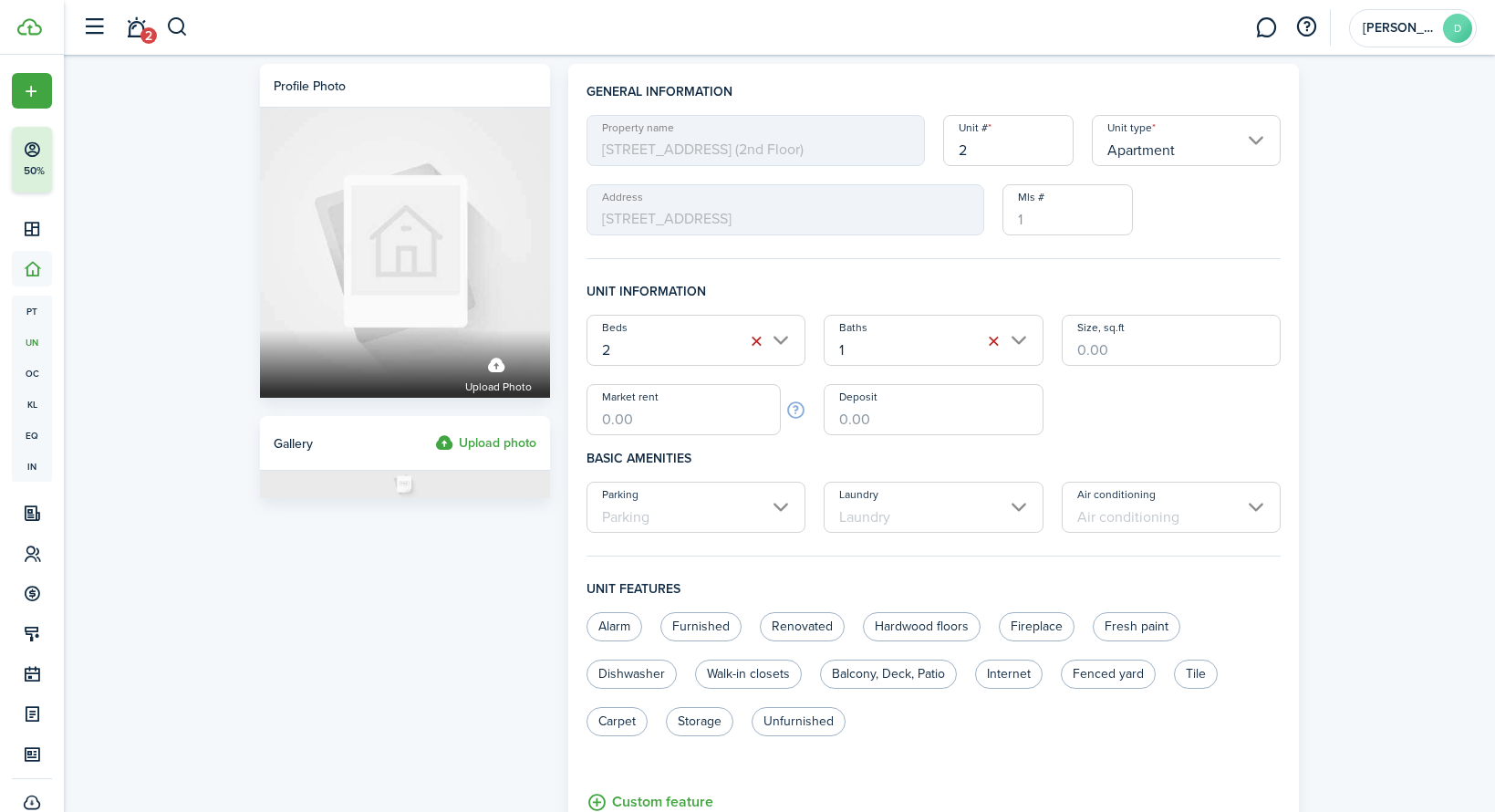
click at [1108, 345] on input "Size, sq.ft" at bounding box center [1171, 340] width 219 height 51
type input "1,200"
click at [726, 418] on input "Market rent" at bounding box center [685, 409] width 195 height 51
type input "$3,000.00"
click at [722, 513] on input "Parking" at bounding box center [696, 507] width 219 height 51
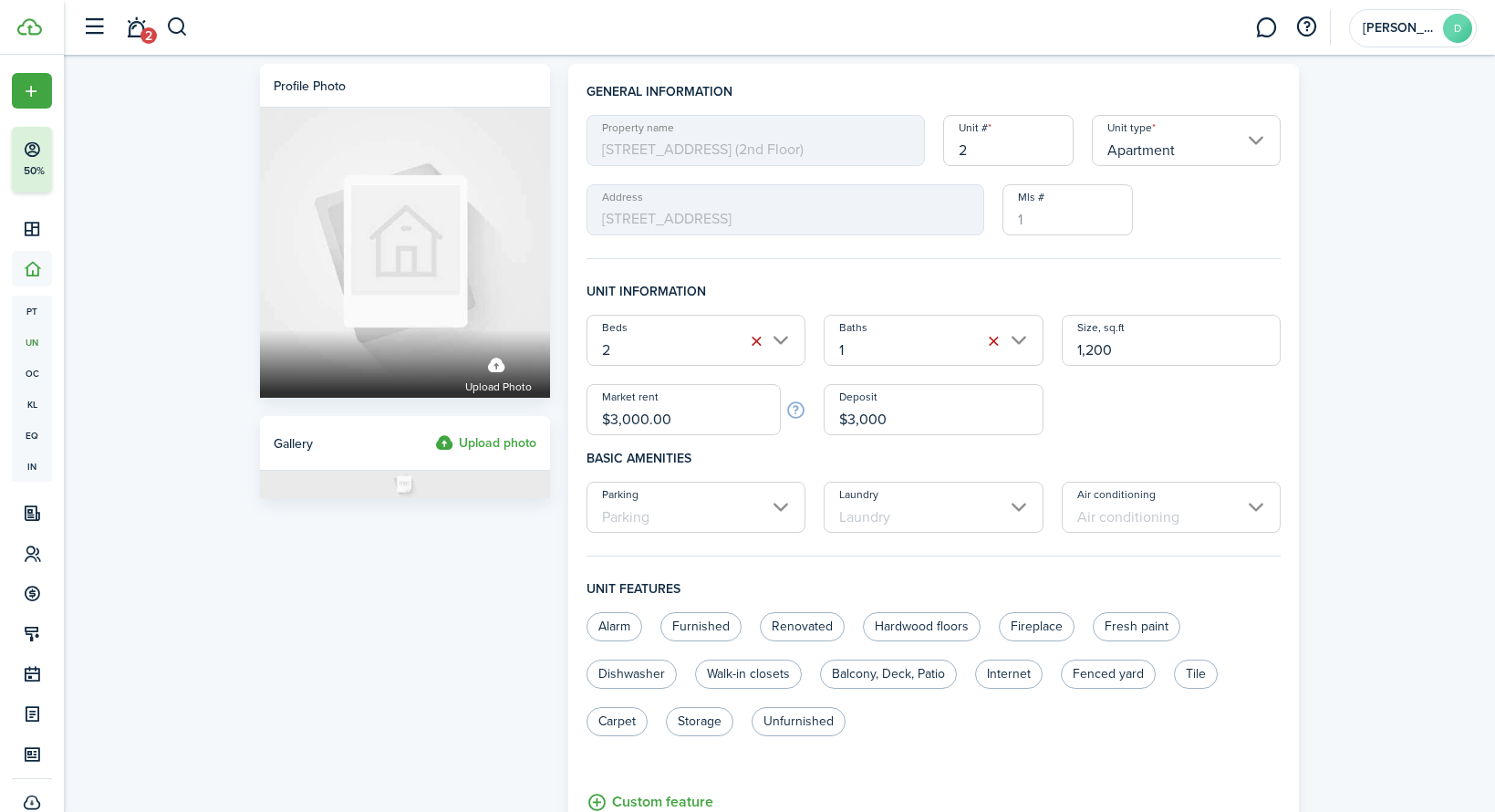
type input "$3,000.00"
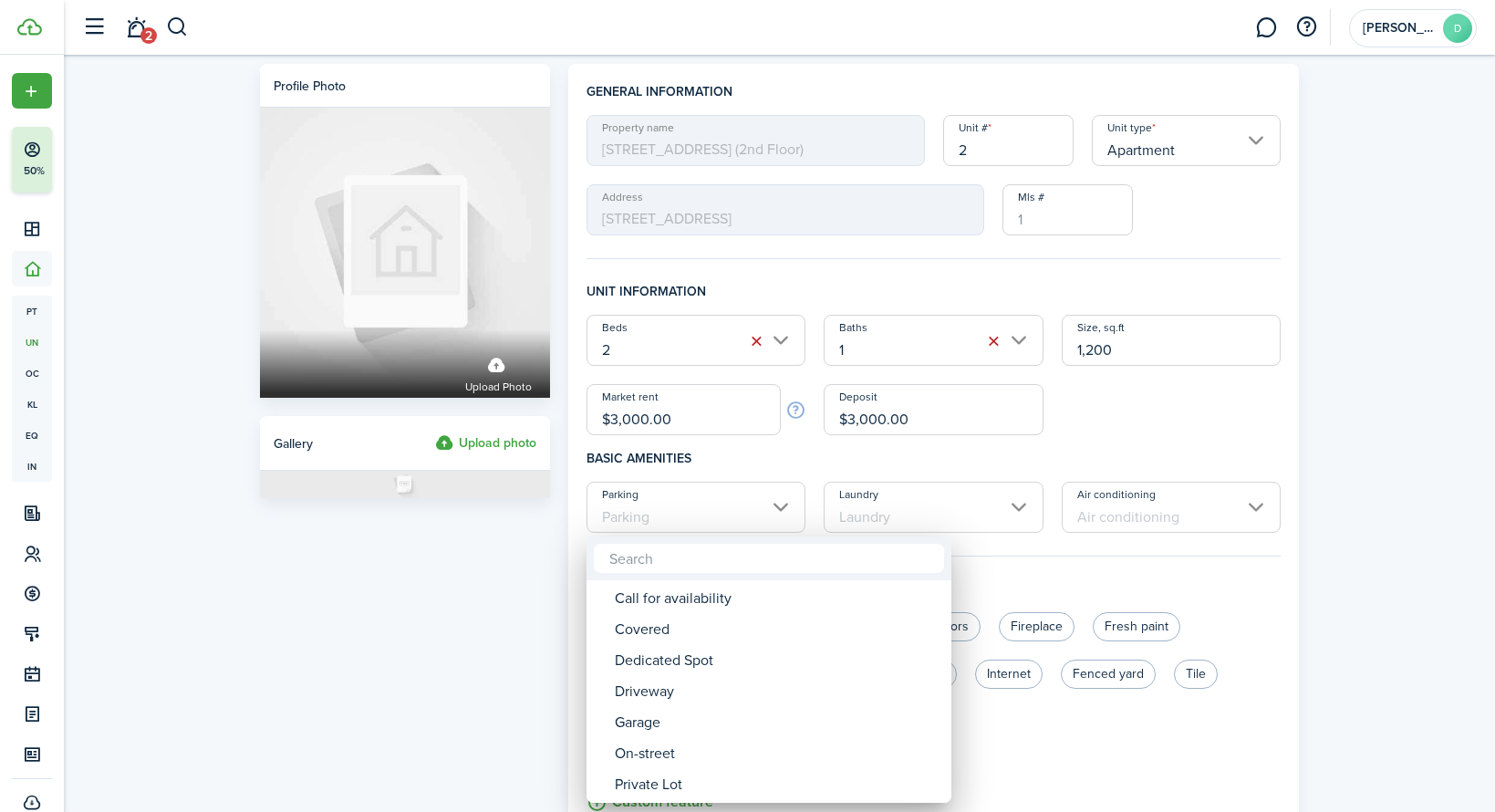
click at [723, 513] on div at bounding box center [747, 406] width 1788 height 1103
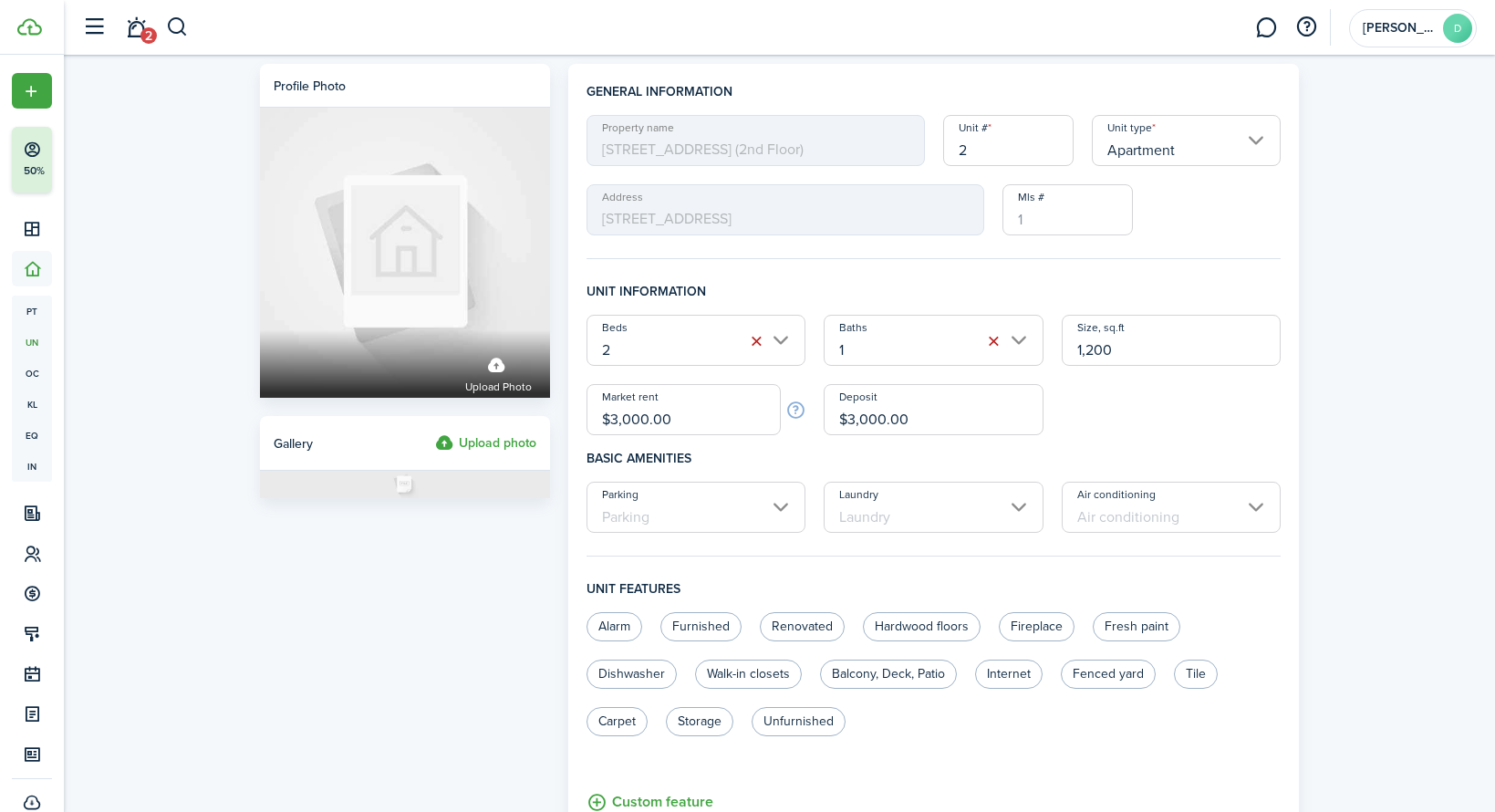
click at [882, 501] on input "Laundry" at bounding box center [933, 507] width 219 height 51
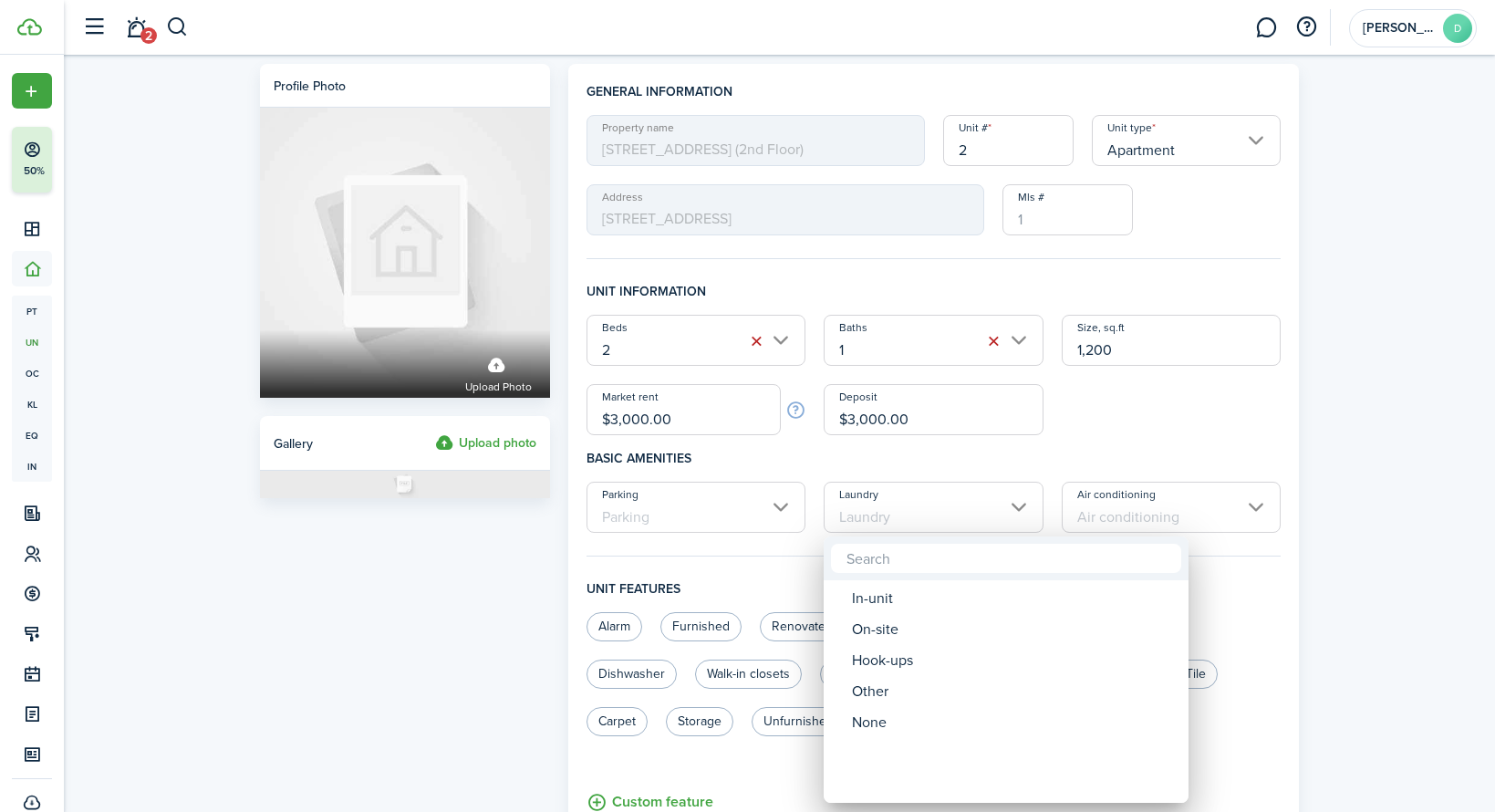
click at [882, 501] on div at bounding box center [747, 406] width 1788 height 1103
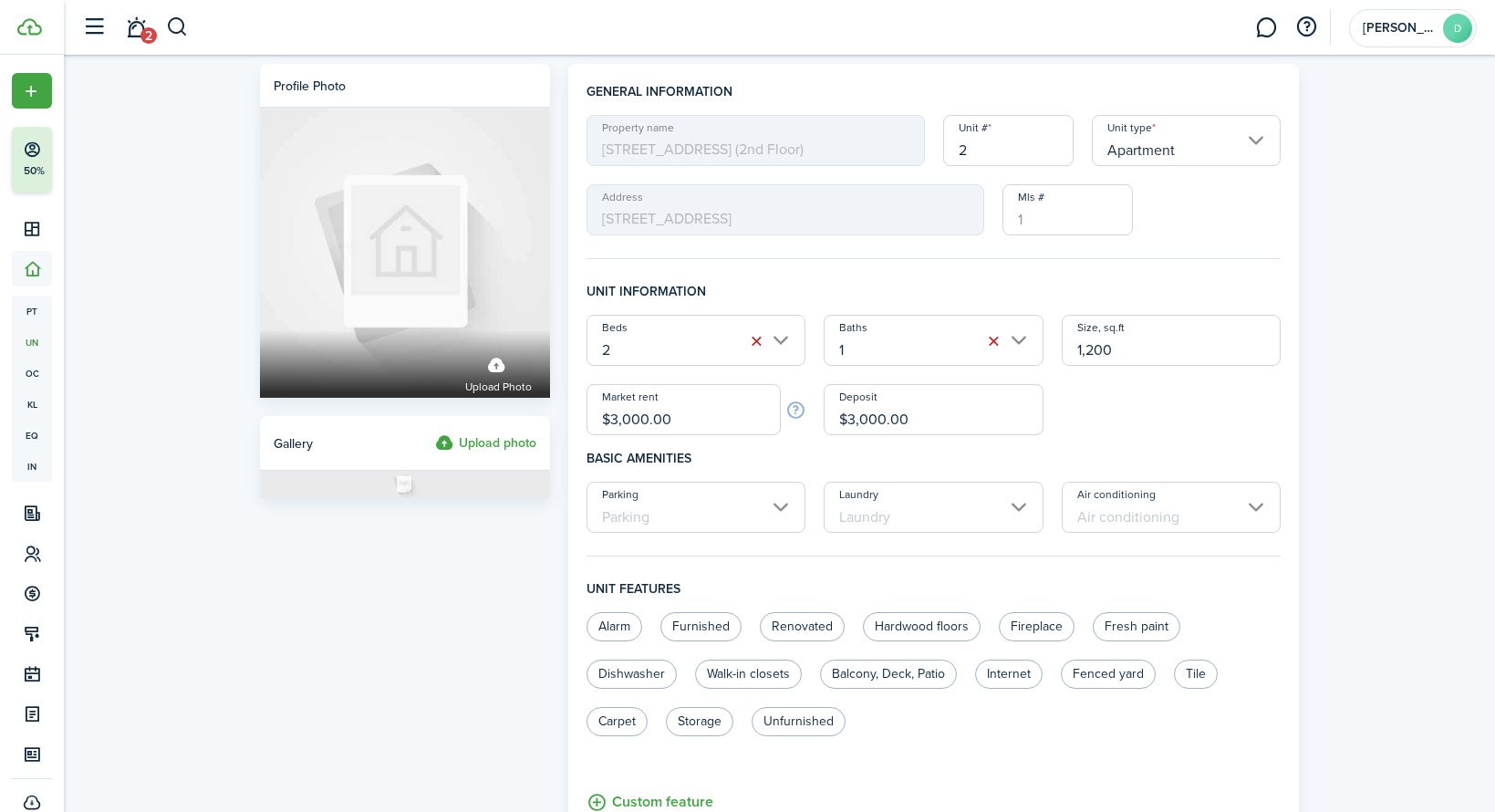
click at [1110, 502] on input "Air conditioning" at bounding box center [1171, 507] width 219 height 51
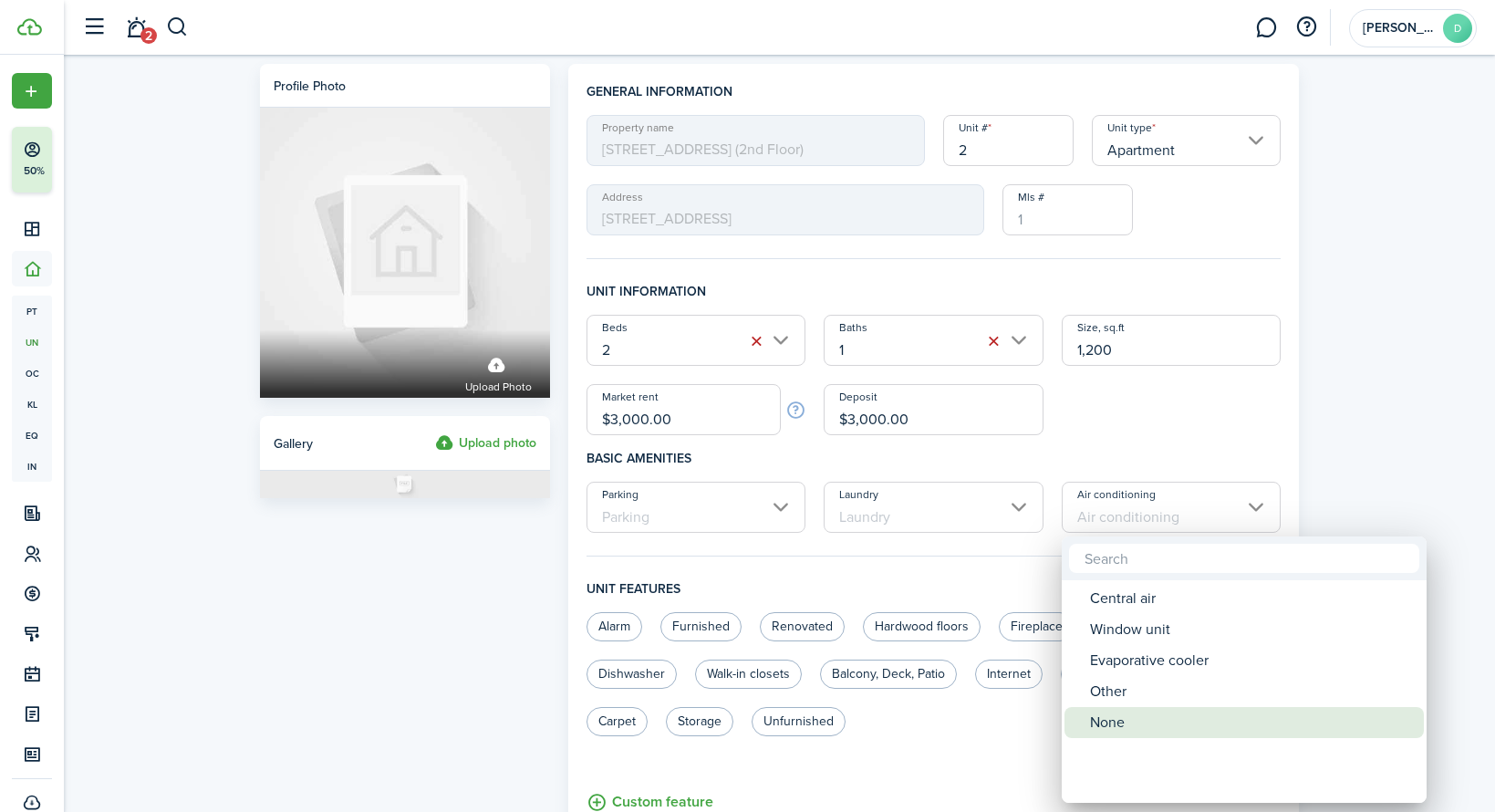
click at [1125, 715] on div "None" at bounding box center [1251, 722] width 323 height 31
type input "None"
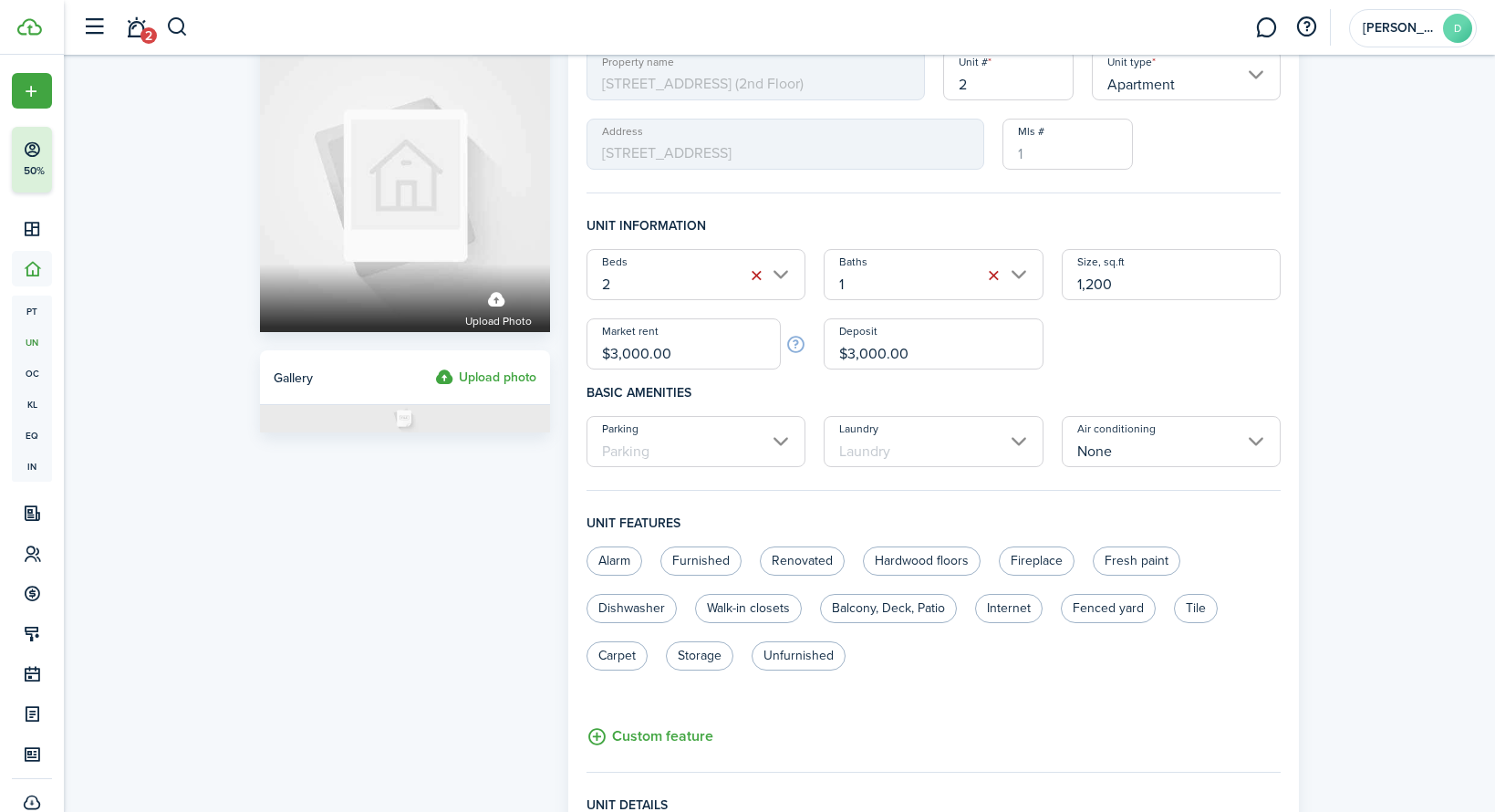
scroll to position [82, 0]
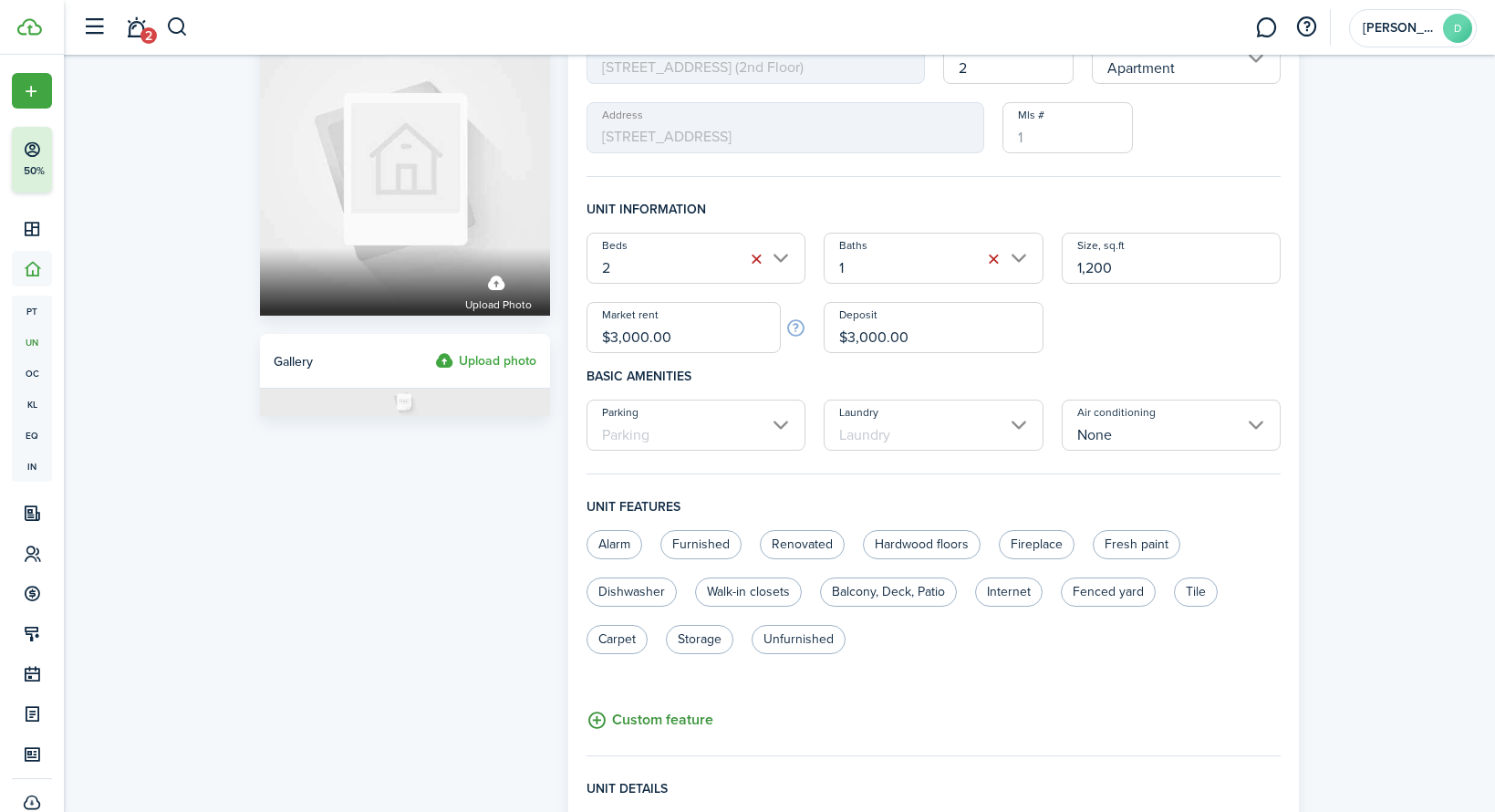
click at [683, 719] on button "Custom feature" at bounding box center [650, 719] width 127 height 22
type input "Shared Driveway"
click at [876, 733] on button "Save" at bounding box center [871, 728] width 49 height 40
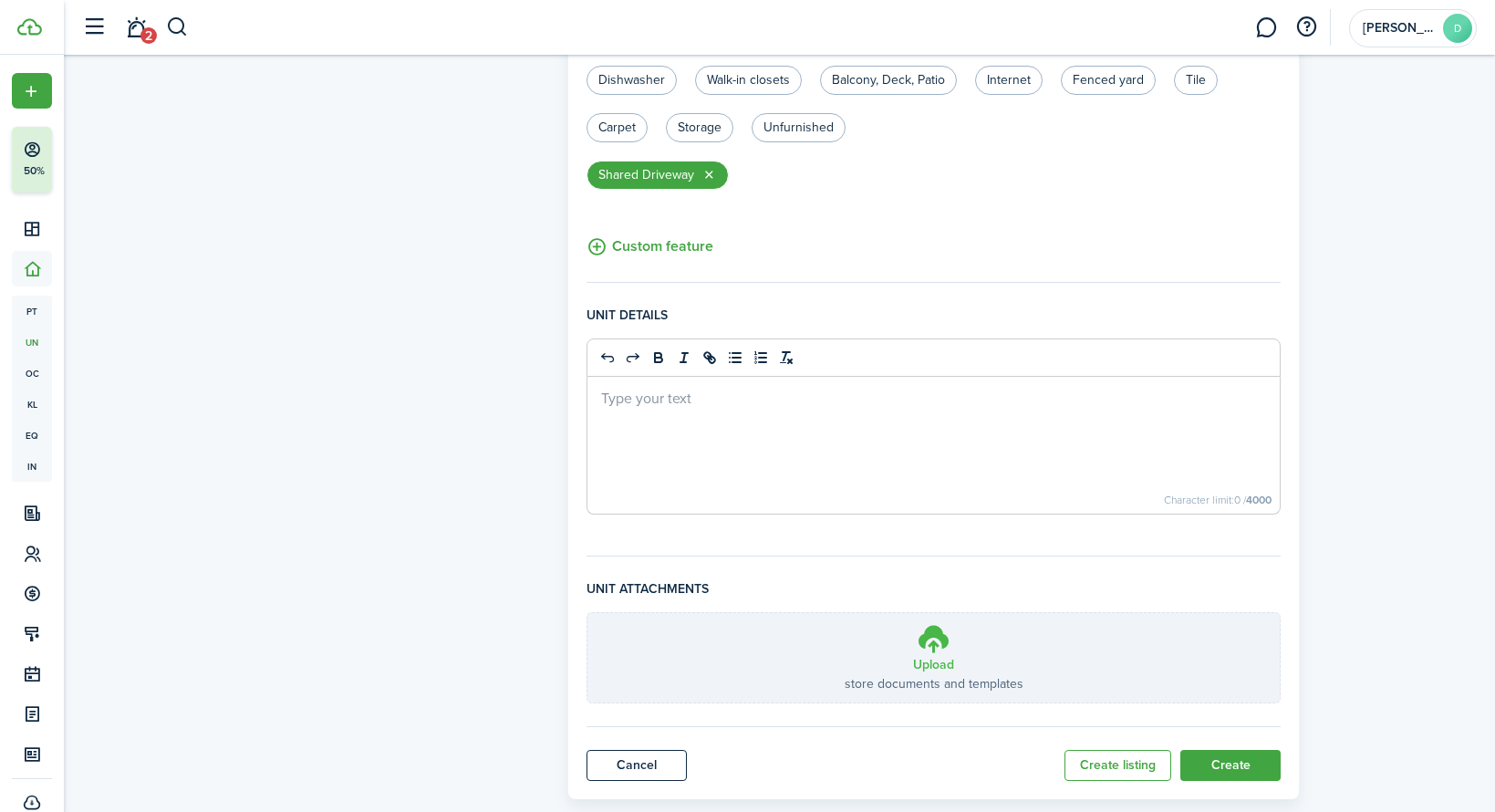
scroll to position [631, 0]
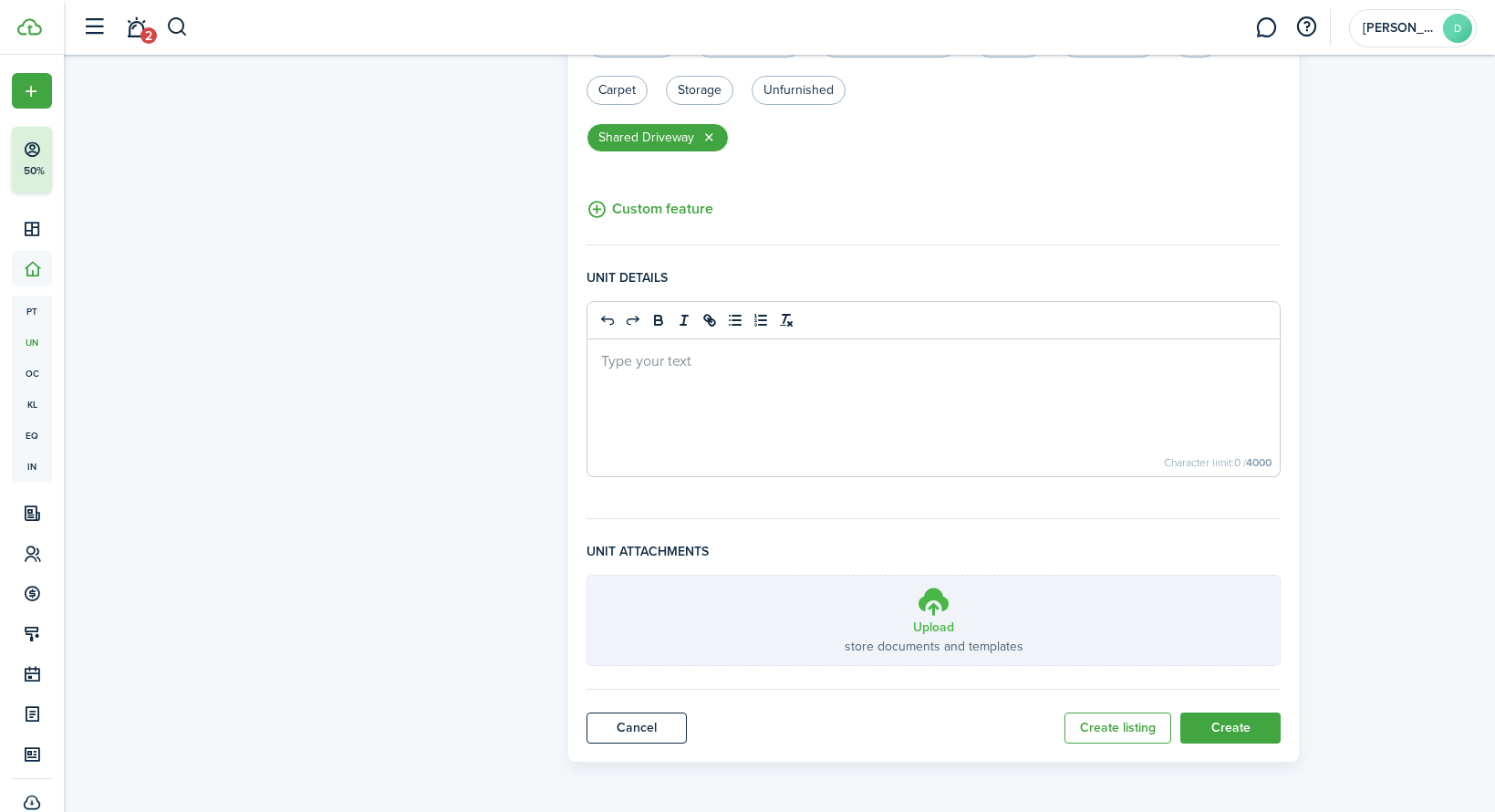
click at [937, 615] on icon at bounding box center [934, 601] width 35 height 33
click at [588, 575] on input "Upload store documents and templates Choose file" at bounding box center [588, 575] width 0 height 0
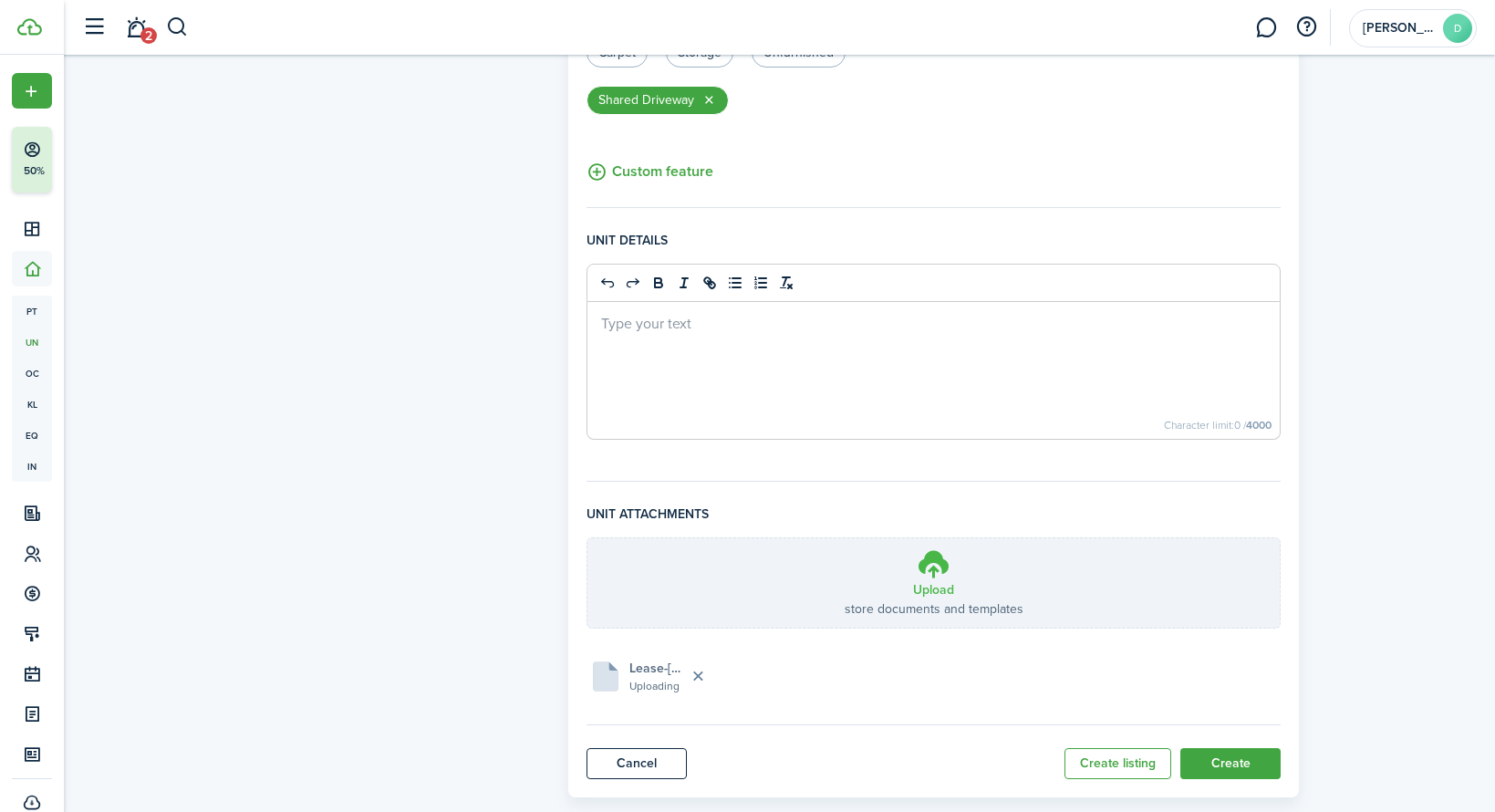
scroll to position [704, 0]
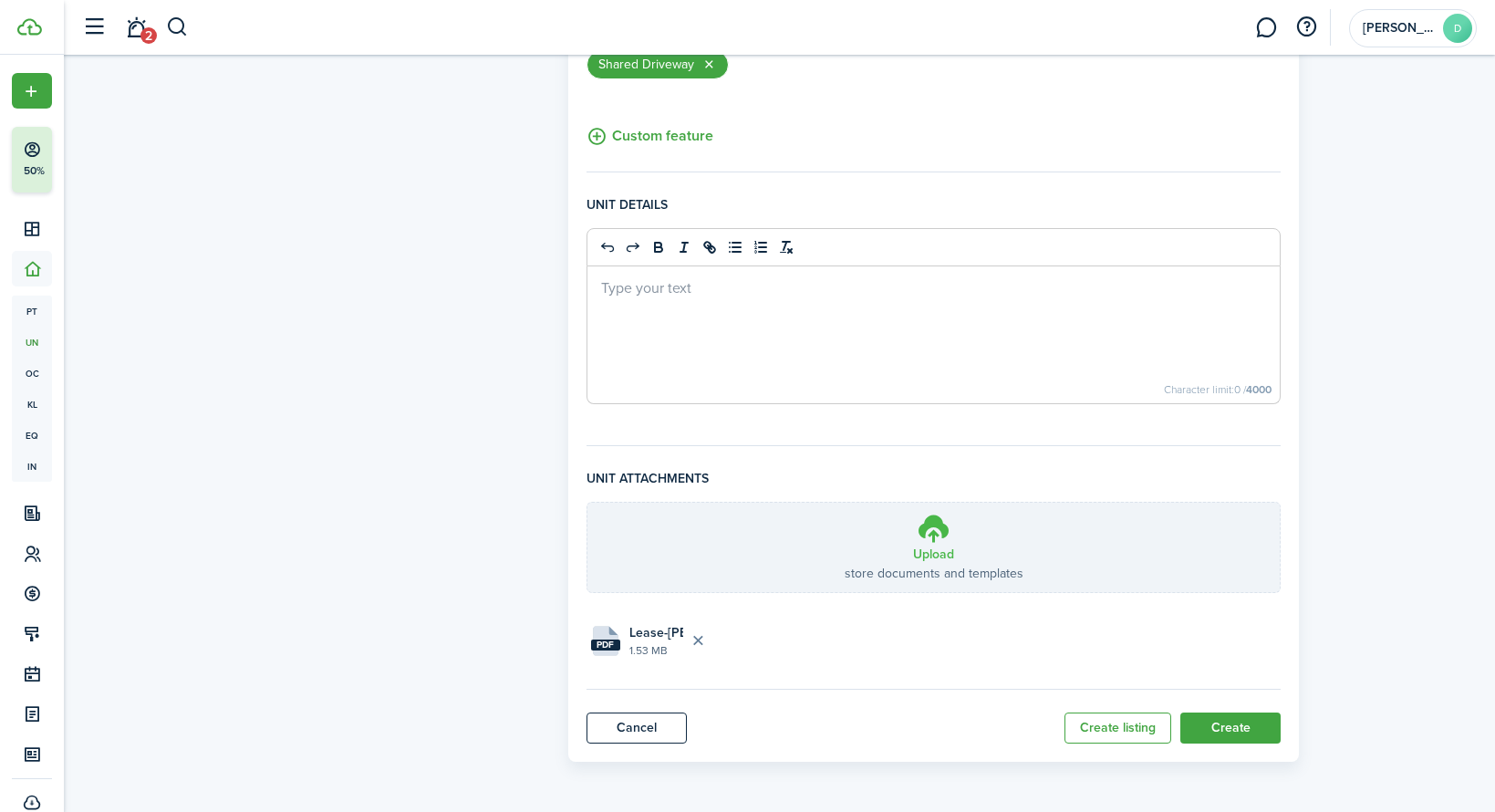
click at [927, 539] on icon at bounding box center [934, 528] width 35 height 33
click at [588, 503] on input "Upload store documents and templates Choose file" at bounding box center [588, 503] width 0 height 0
click at [931, 540] on icon at bounding box center [934, 528] width 35 height 33
click at [588, 503] on input "Upload store documents and templates Choose file" at bounding box center [588, 503] width 0 height 0
click at [932, 550] on h3 "Upload" at bounding box center [934, 555] width 41 height 19
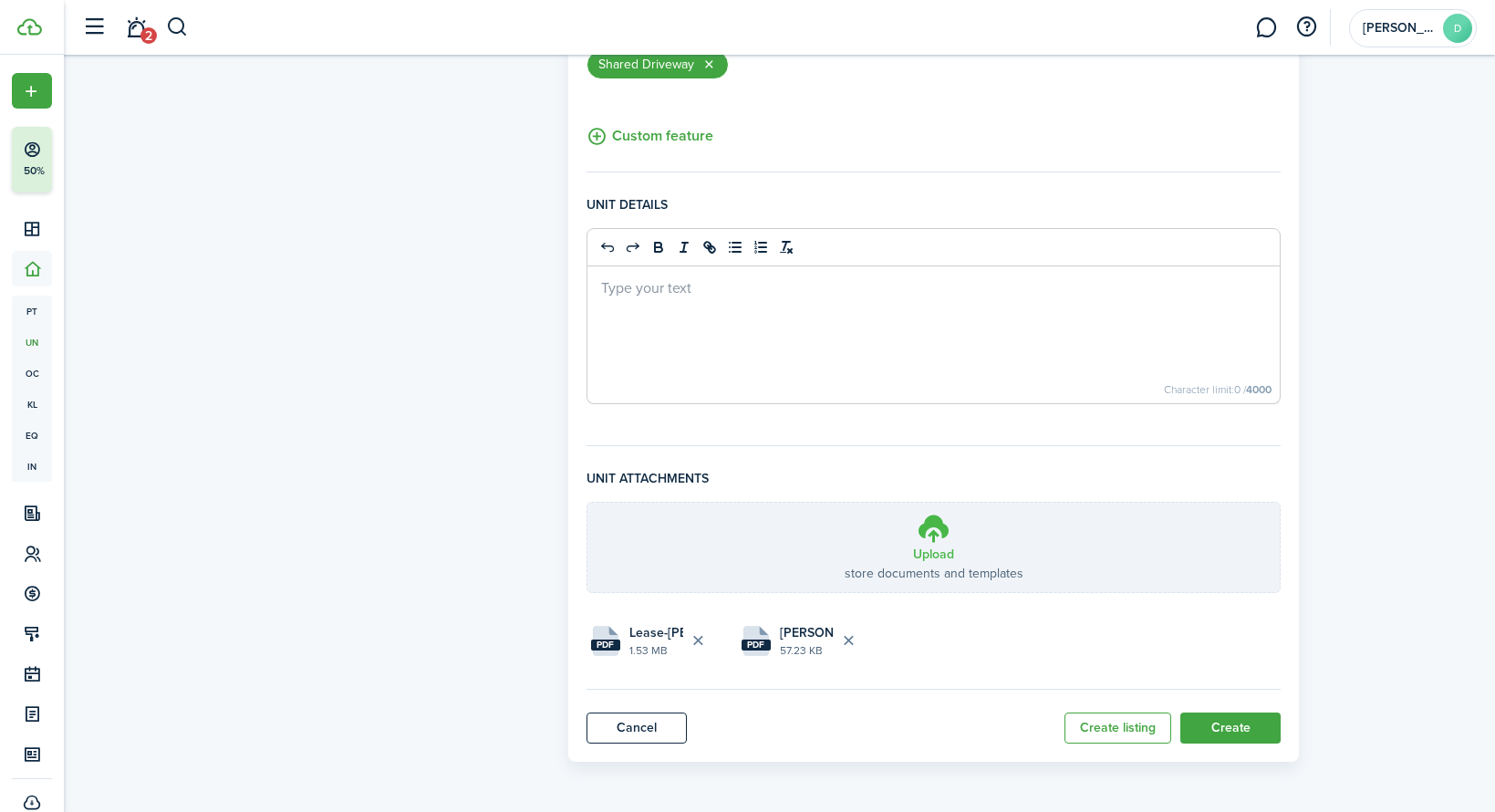
click at [588, 503] on input "Upload store documents and templates Choose file" at bounding box center [588, 503] width 0 height 0
click at [939, 543] on icon at bounding box center [934, 528] width 35 height 33
click at [588, 503] on input "Upload store documents and templates Choose file" at bounding box center [588, 503] width 0 height 0
click at [929, 539] on icon at bounding box center [934, 528] width 35 height 33
click at [588, 503] on input "Upload store documents and templates Choose file" at bounding box center [588, 503] width 0 height 0
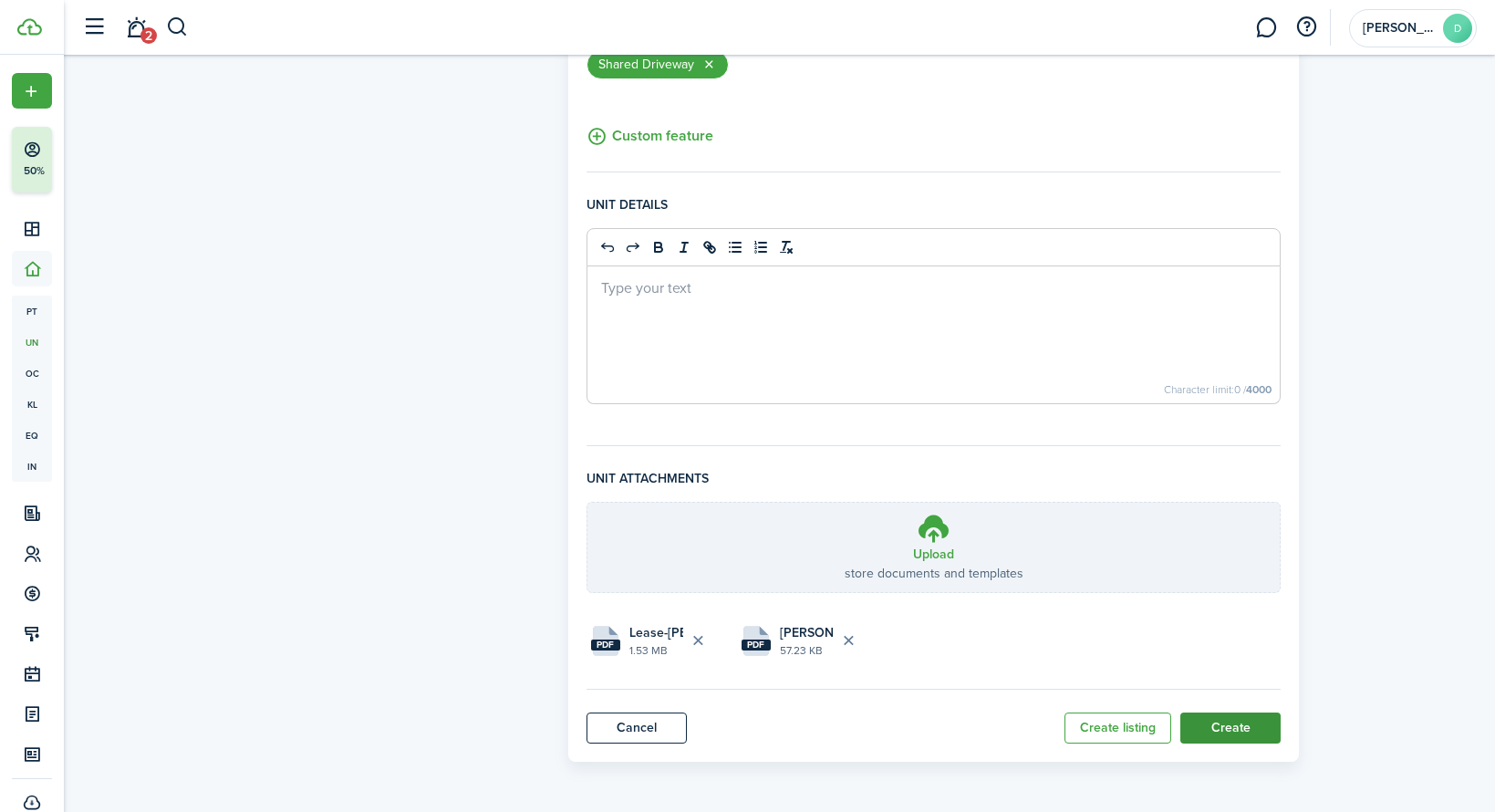
click at [1251, 725] on button "Create" at bounding box center [1231, 728] width 100 height 31
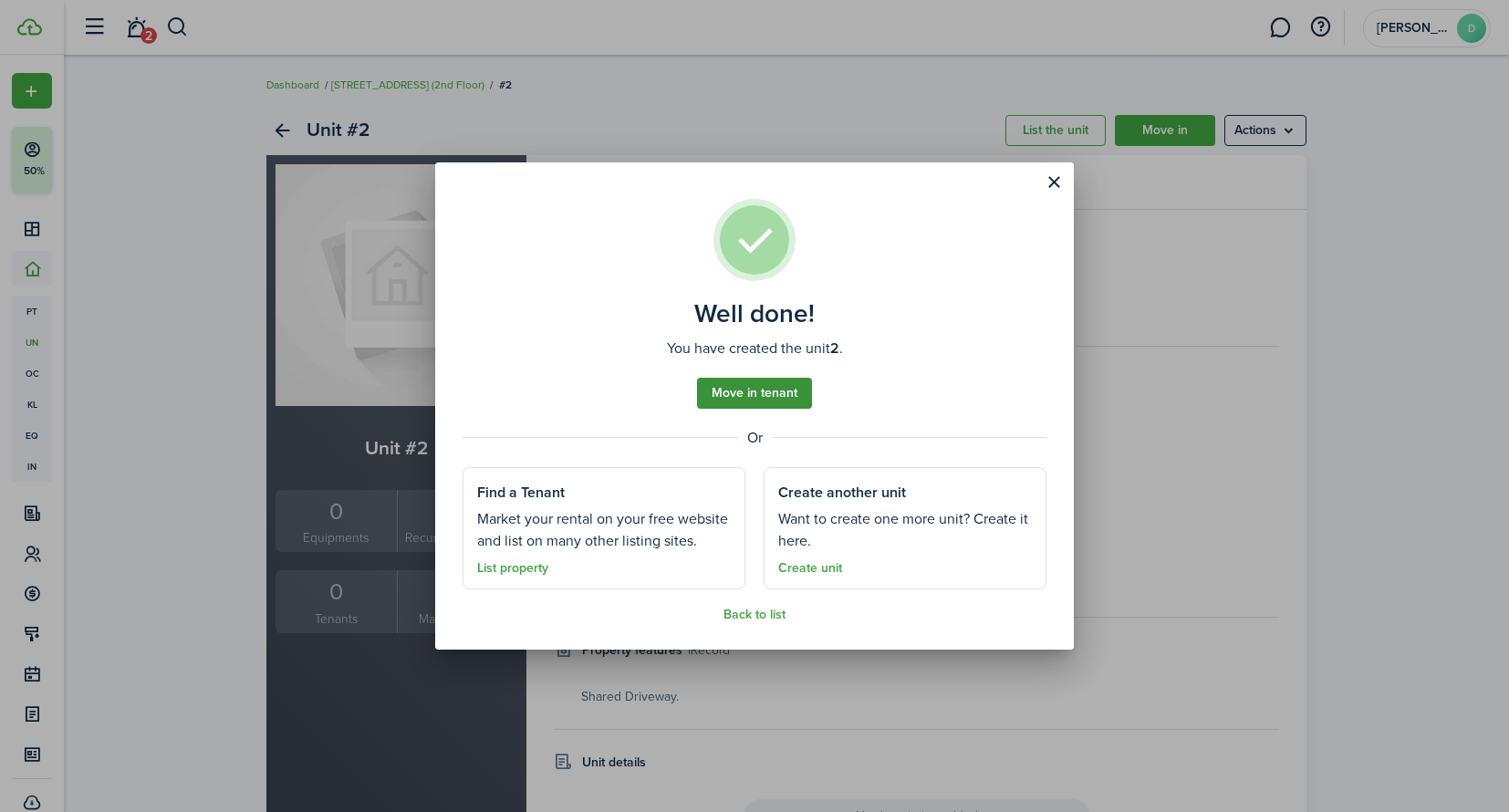
click at [773, 396] on link "Move in tenant" at bounding box center [754, 393] width 115 height 31
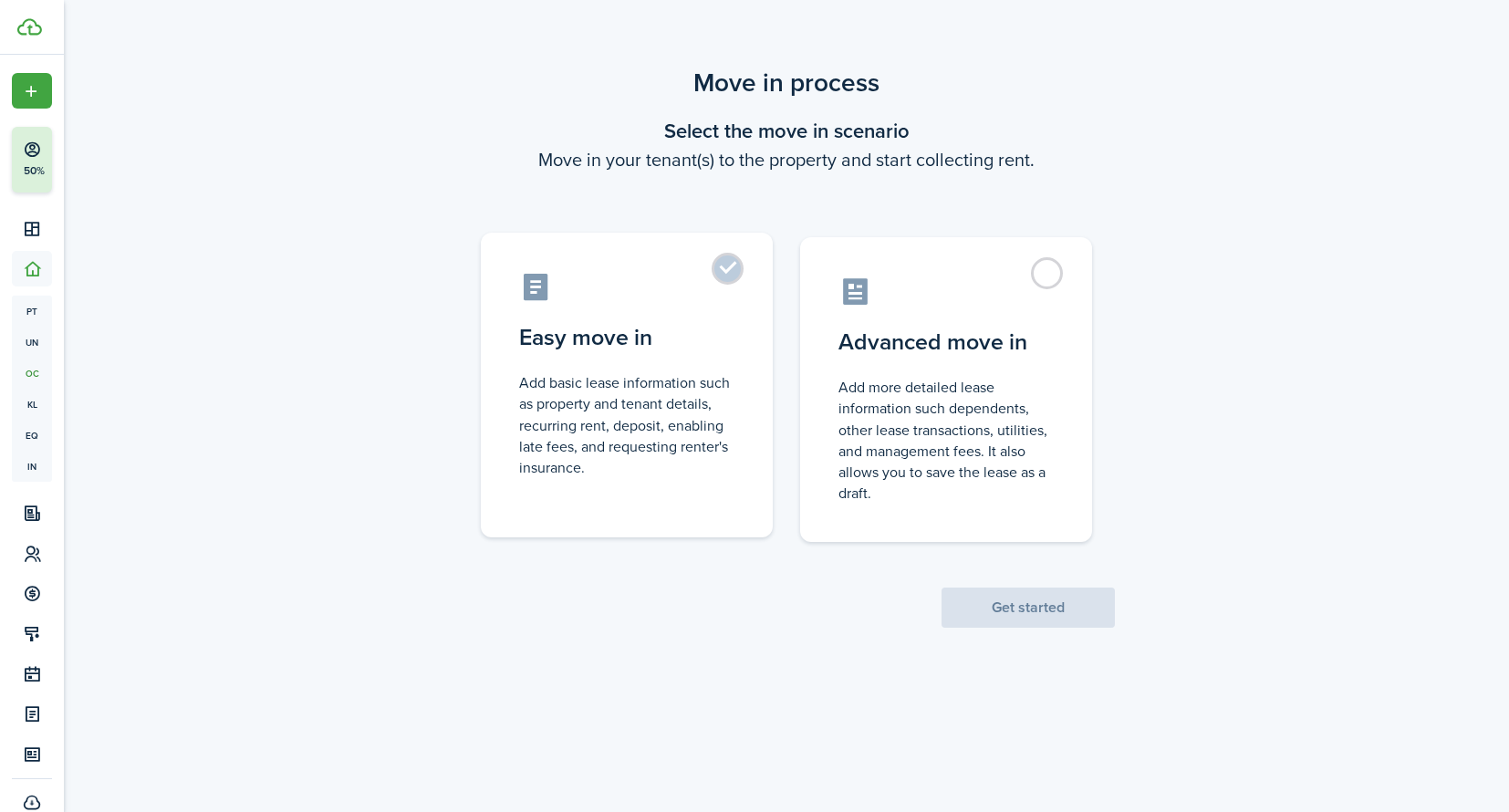
click at [737, 284] on label "Easy move in Add basic lease information such as property and tenant details, r…" at bounding box center [626, 385] width 291 height 304
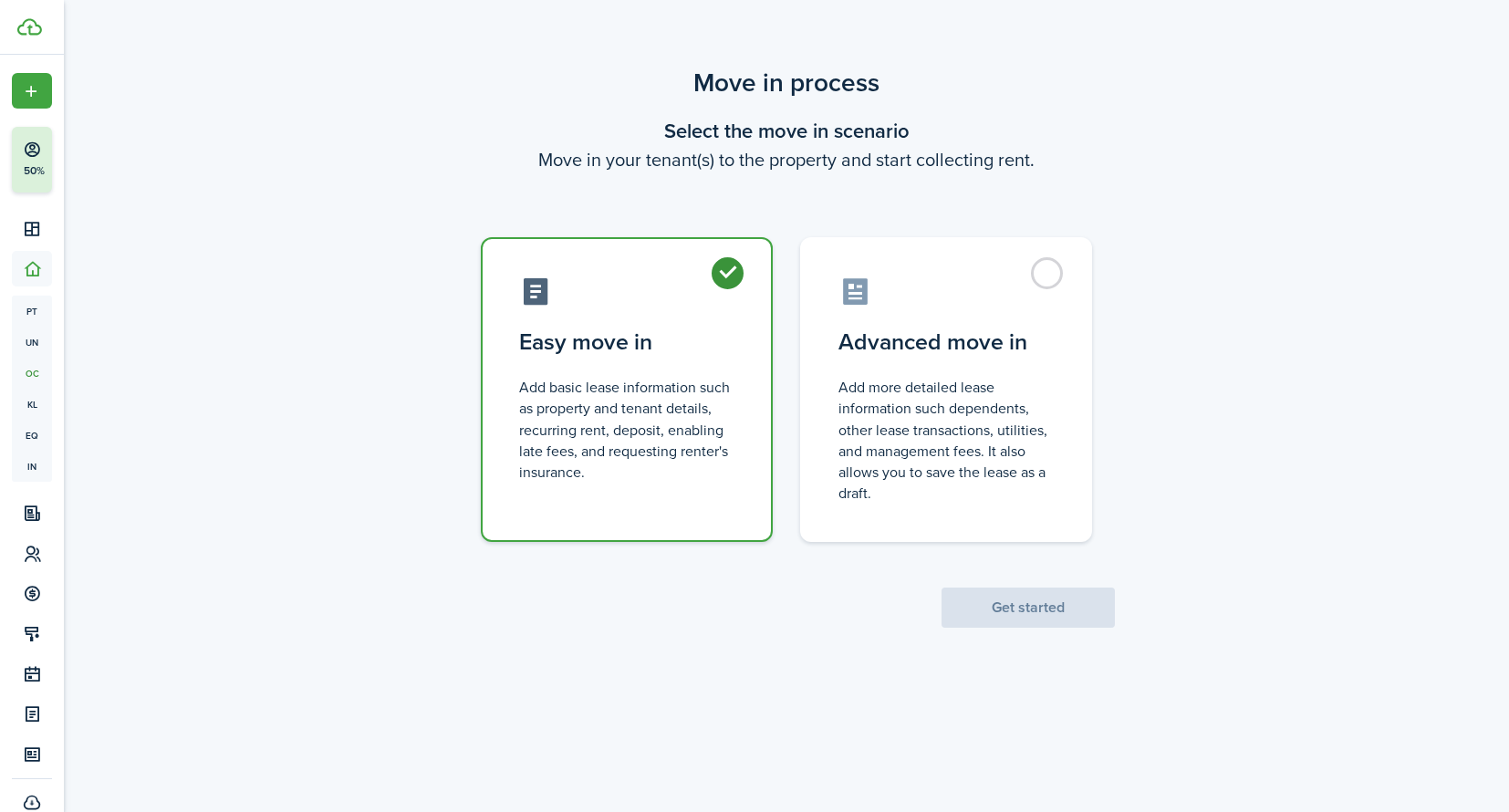
radio input "true"
click at [1061, 620] on button "Get started" at bounding box center [1028, 607] width 174 height 40
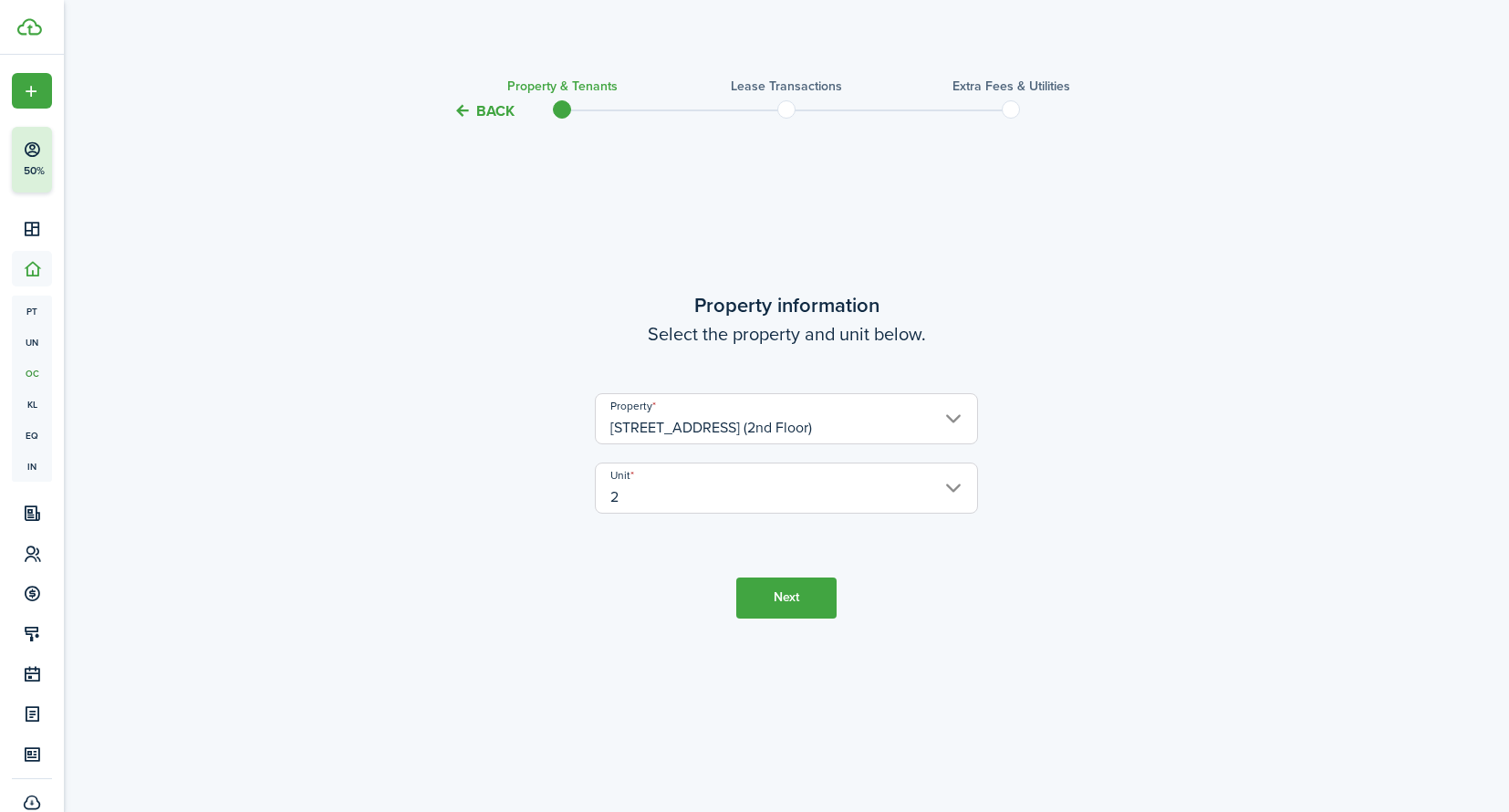
click at [785, 600] on button "Next" at bounding box center [786, 598] width 100 height 41
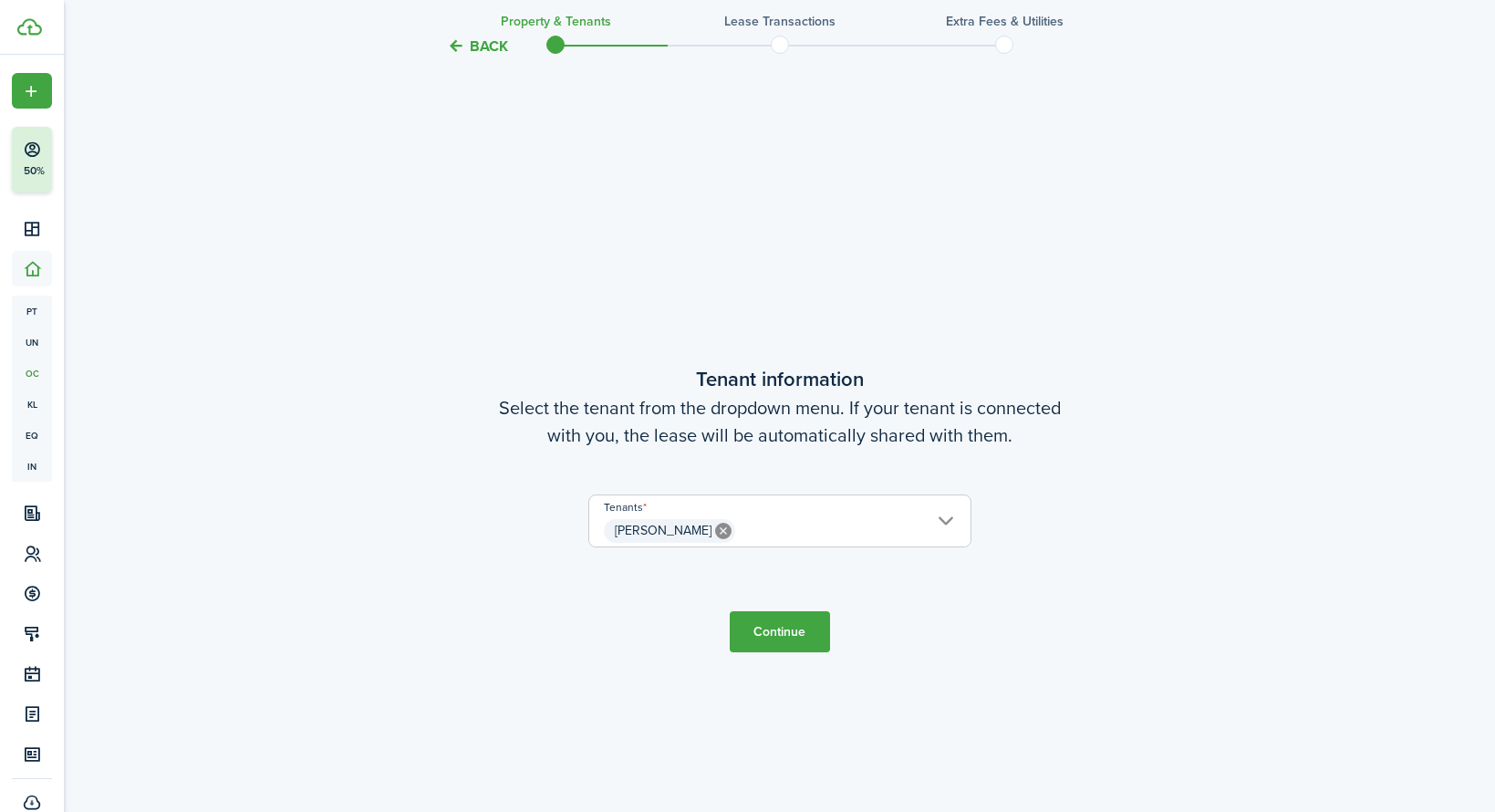
scroll to position [689, 0]
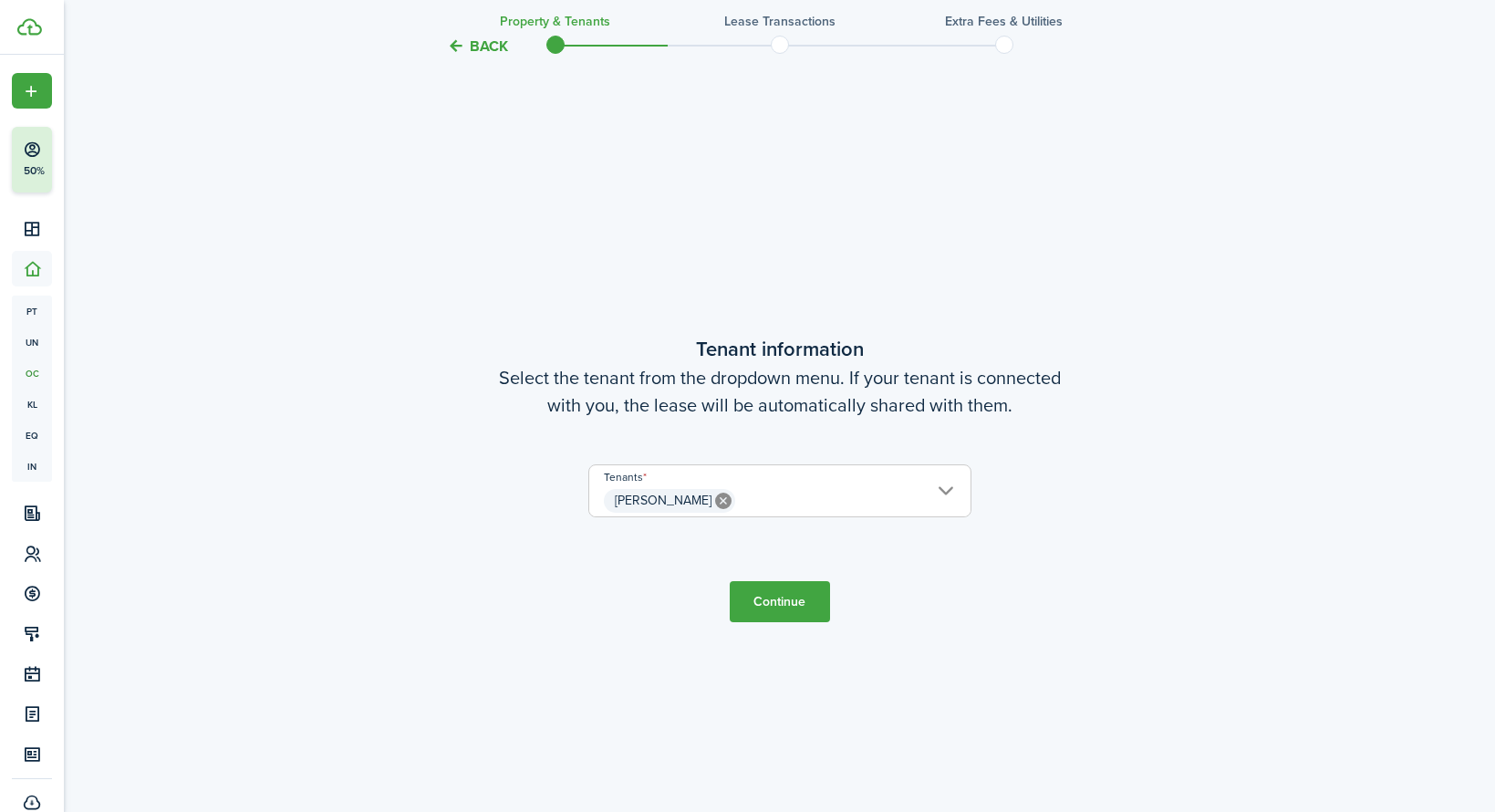
click at [815, 501] on span "[PERSON_NAME]" at bounding box center [779, 501] width 381 height 31
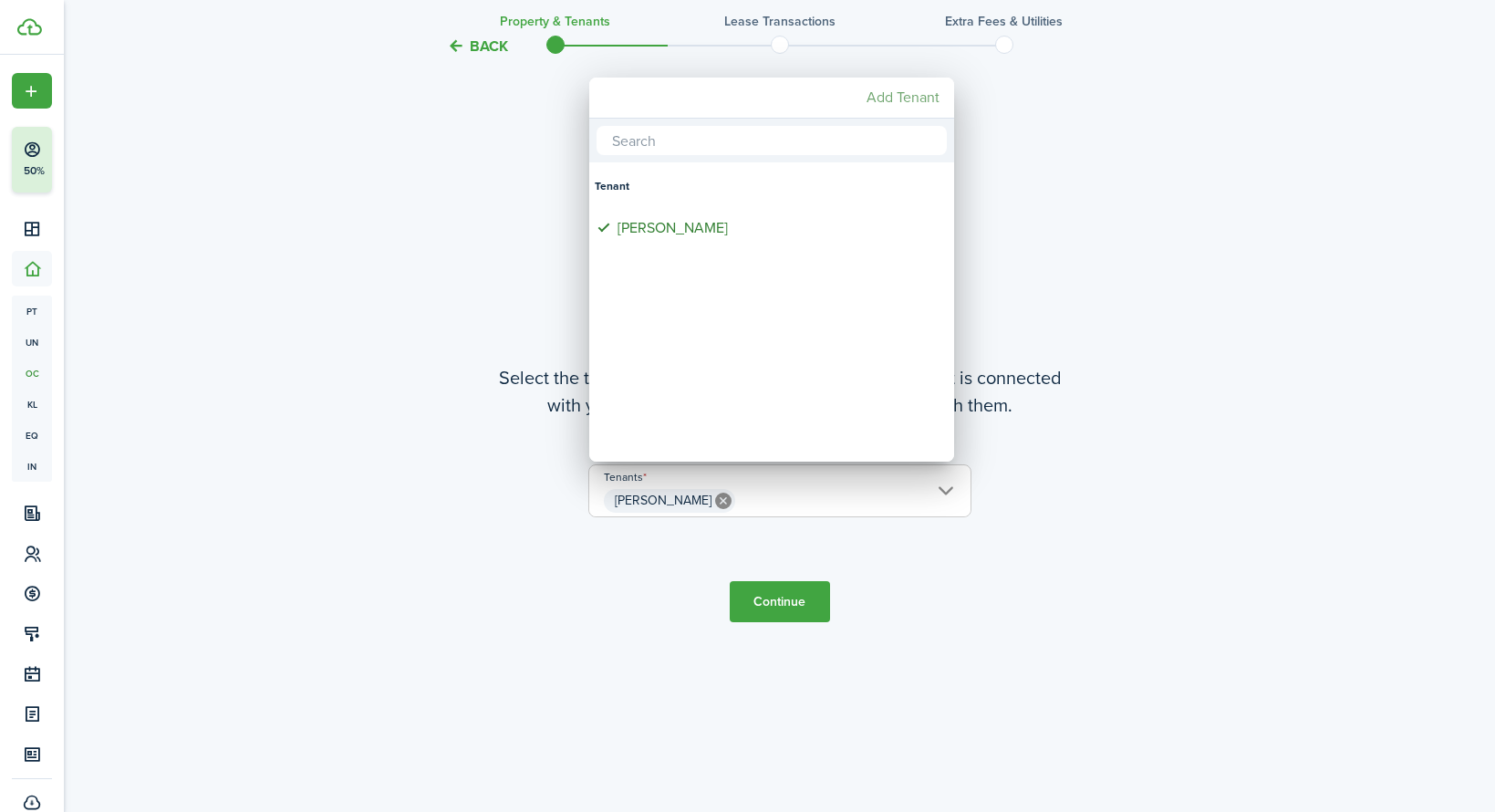
click at [898, 100] on mbsc-button "Add Tenant" at bounding box center [903, 97] width 88 height 33
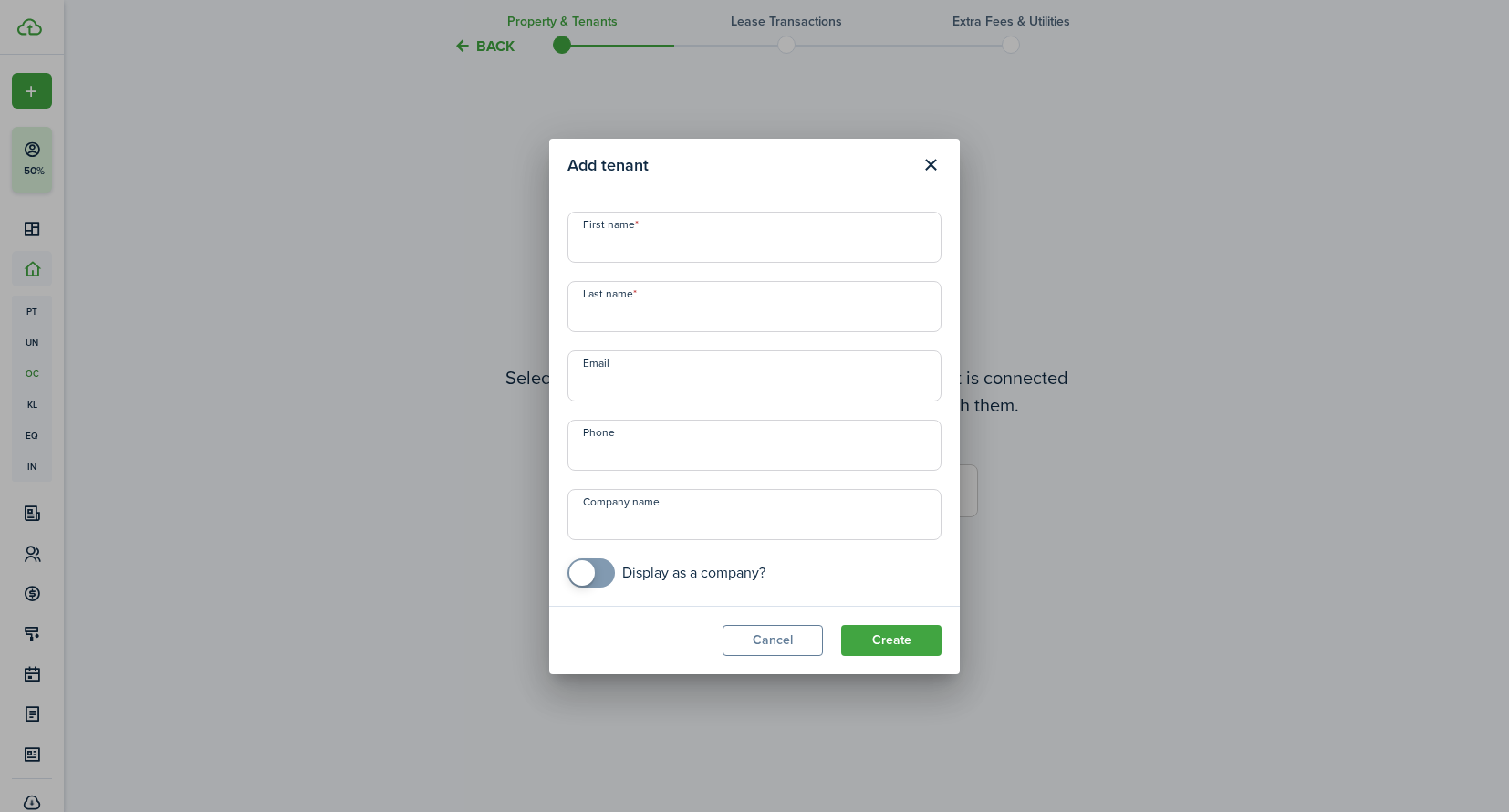
click at [669, 246] on input "First name" at bounding box center [754, 237] width 374 height 51
type input "[PERSON_NAME] [PERSON_NAME] [PERSON_NAME]"
type input "[GEOGRAPHIC_DATA]"
paste input "[EMAIL_ADDRESS][DOMAIN_NAME]"
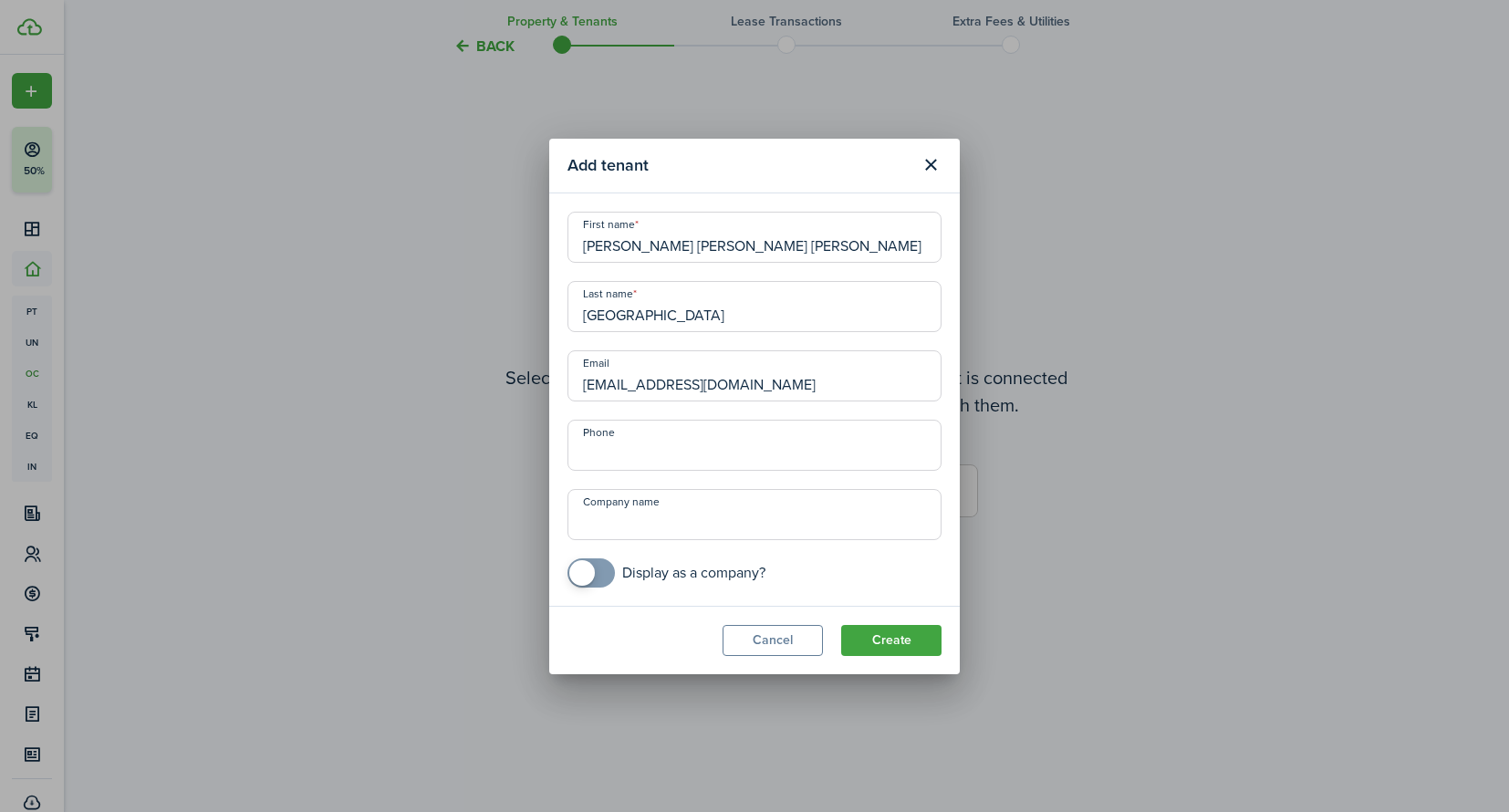
type input "[EMAIL_ADDRESS][DOMAIN_NAME]"
click at [645, 449] on input "+1" at bounding box center [754, 445] width 374 height 51
type input "[PHONE_NUMBER]"
click at [938, 638] on button "Create" at bounding box center [891, 640] width 100 height 31
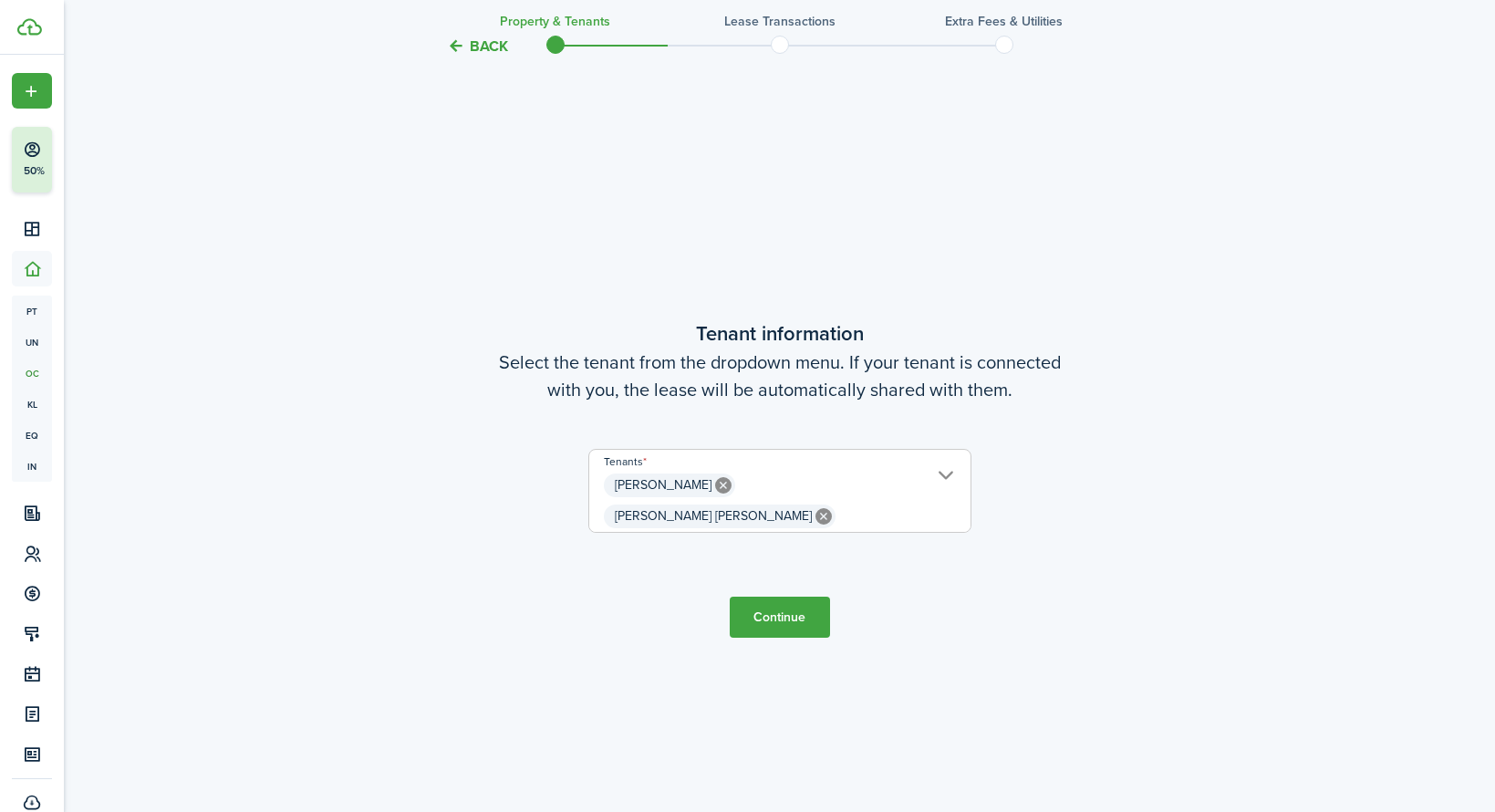
drag, startPoint x: 783, startPoint y: 596, endPoint x: 1105, endPoint y: 670, distance: 330.4
click at [1105, 670] on tc-wizard-step "Tenant information Select the tenant from the dropdown menu. If your tenant is …" at bounding box center [780, 478] width 767 height 812
click at [716, 493] on icon at bounding box center [724, 484] width 17 height 17
type input "[PERSON_NAME] [PERSON_NAME]"
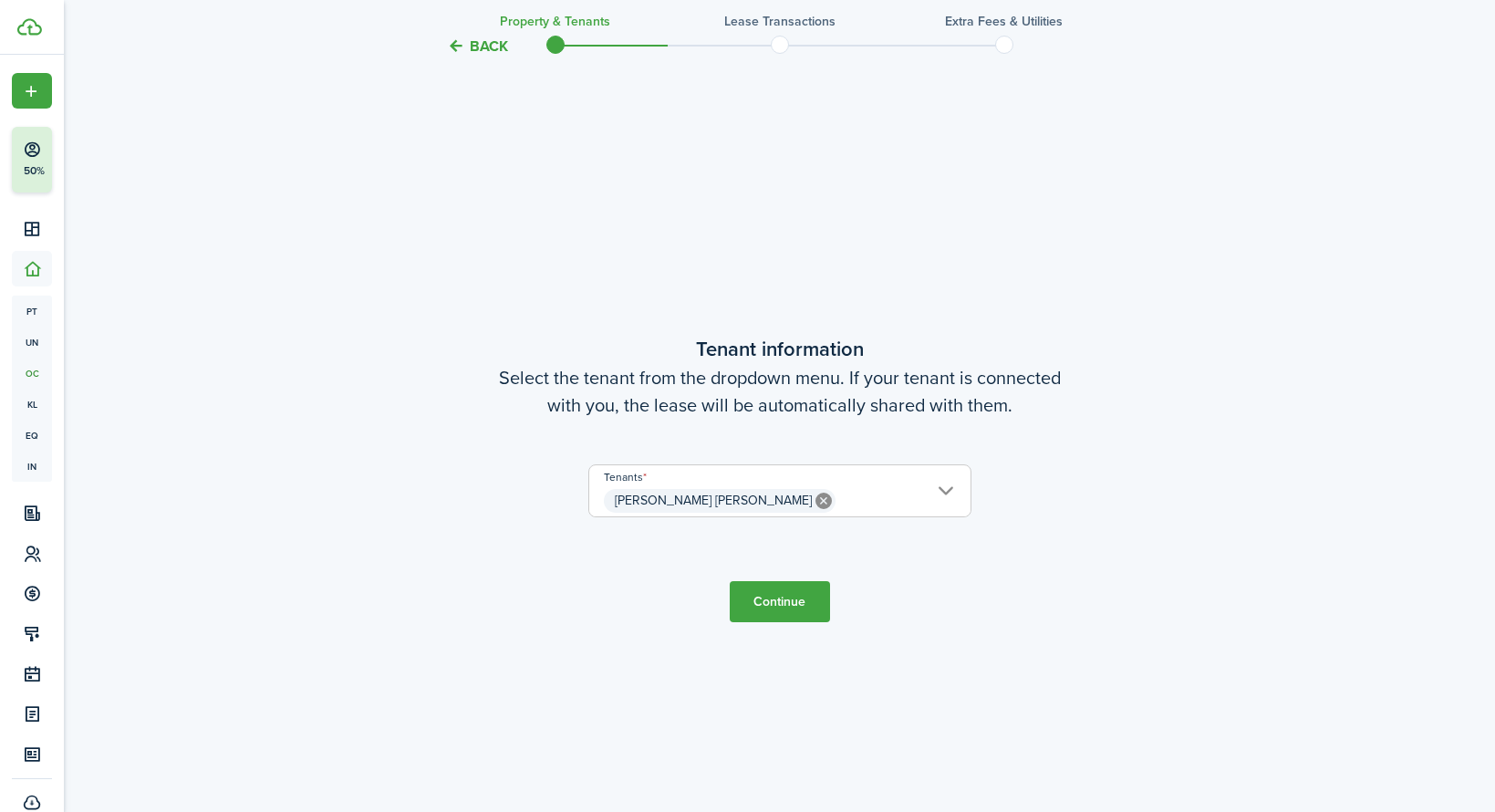
click at [778, 606] on button "Continue" at bounding box center [779, 601] width 100 height 41
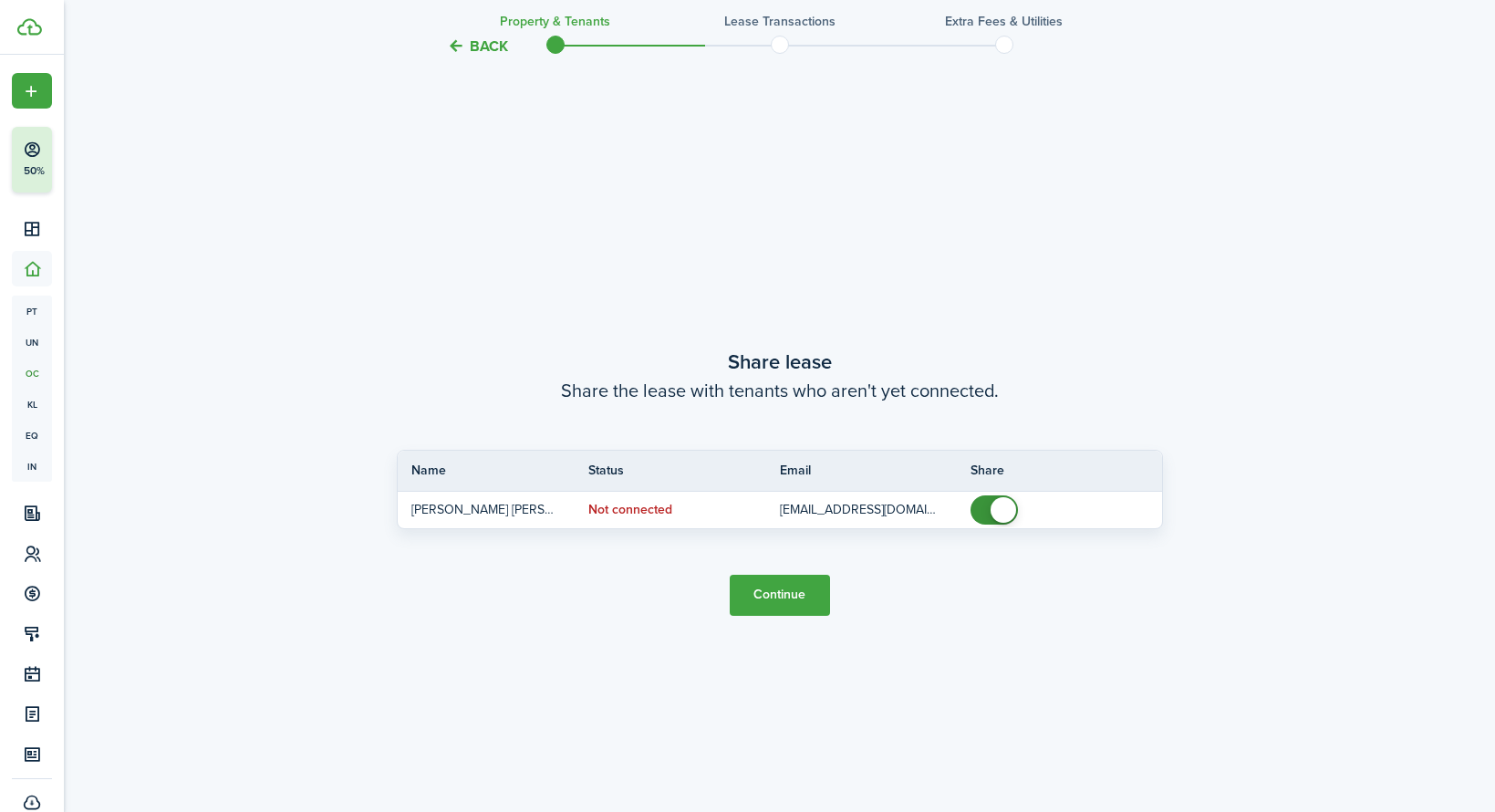
scroll to position [1501, 0]
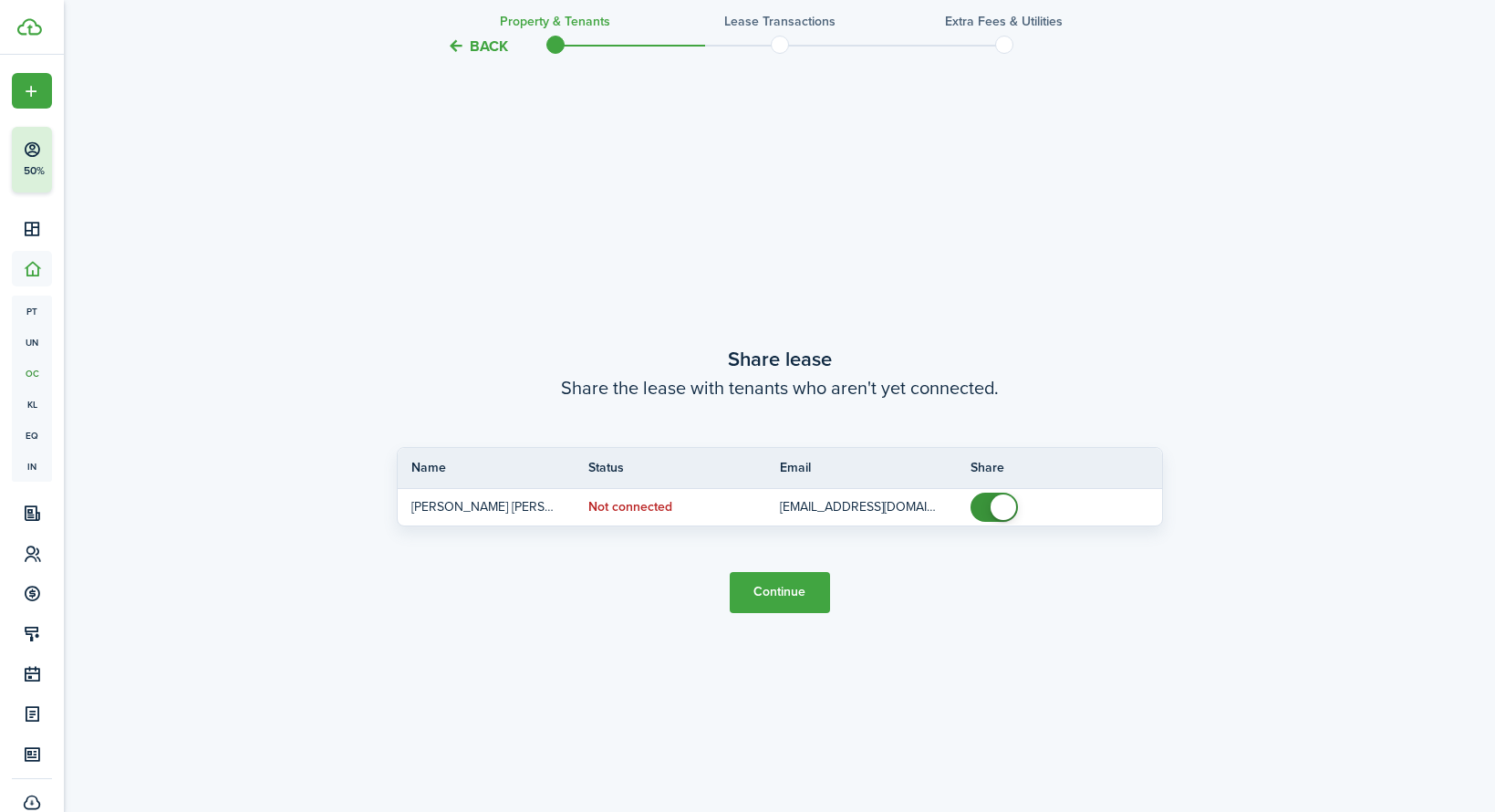
click at [786, 599] on button "Continue" at bounding box center [779, 593] width 100 height 41
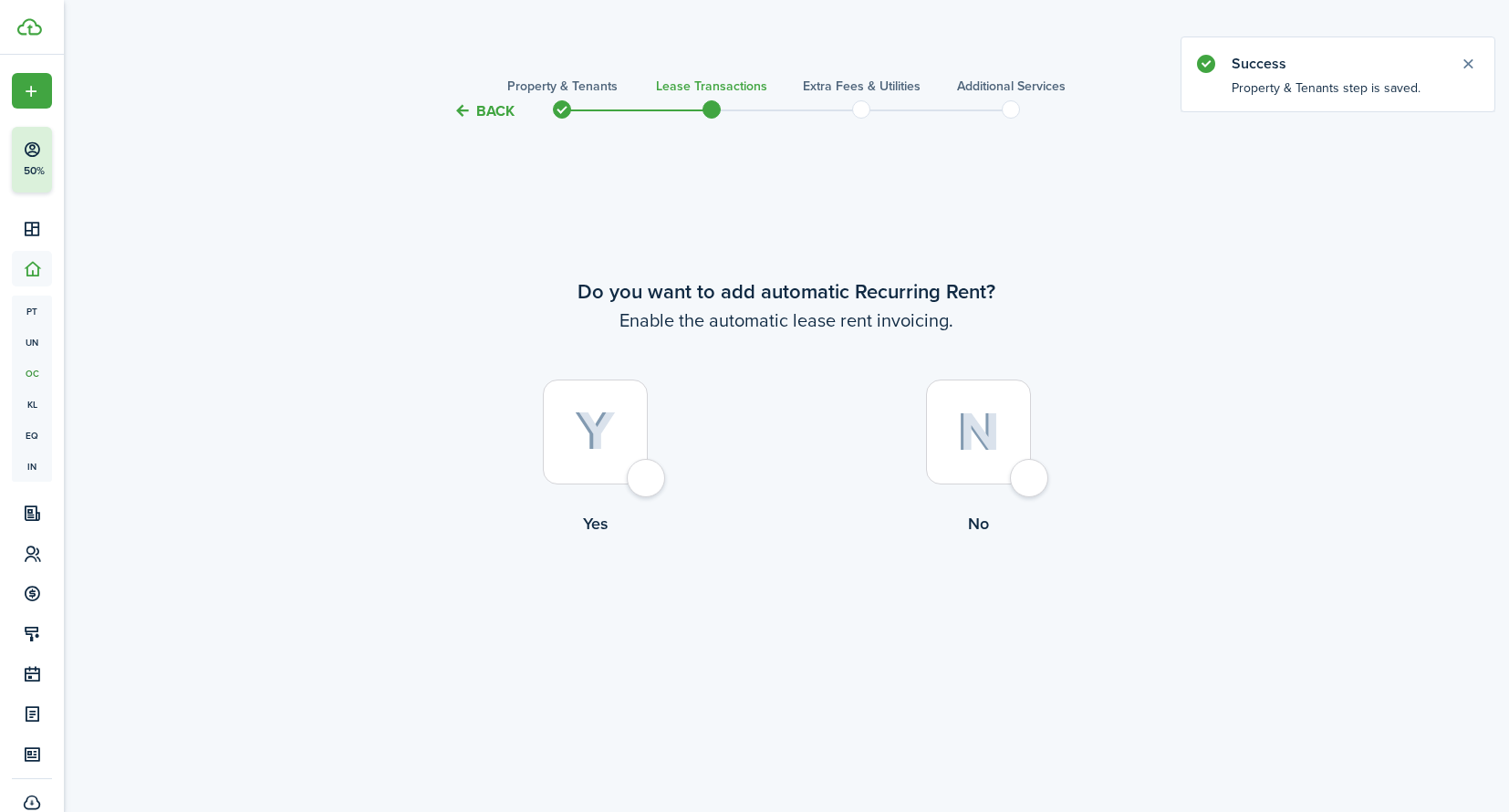
click at [643, 484] on div at bounding box center [596, 432] width 105 height 105
radio input "true"
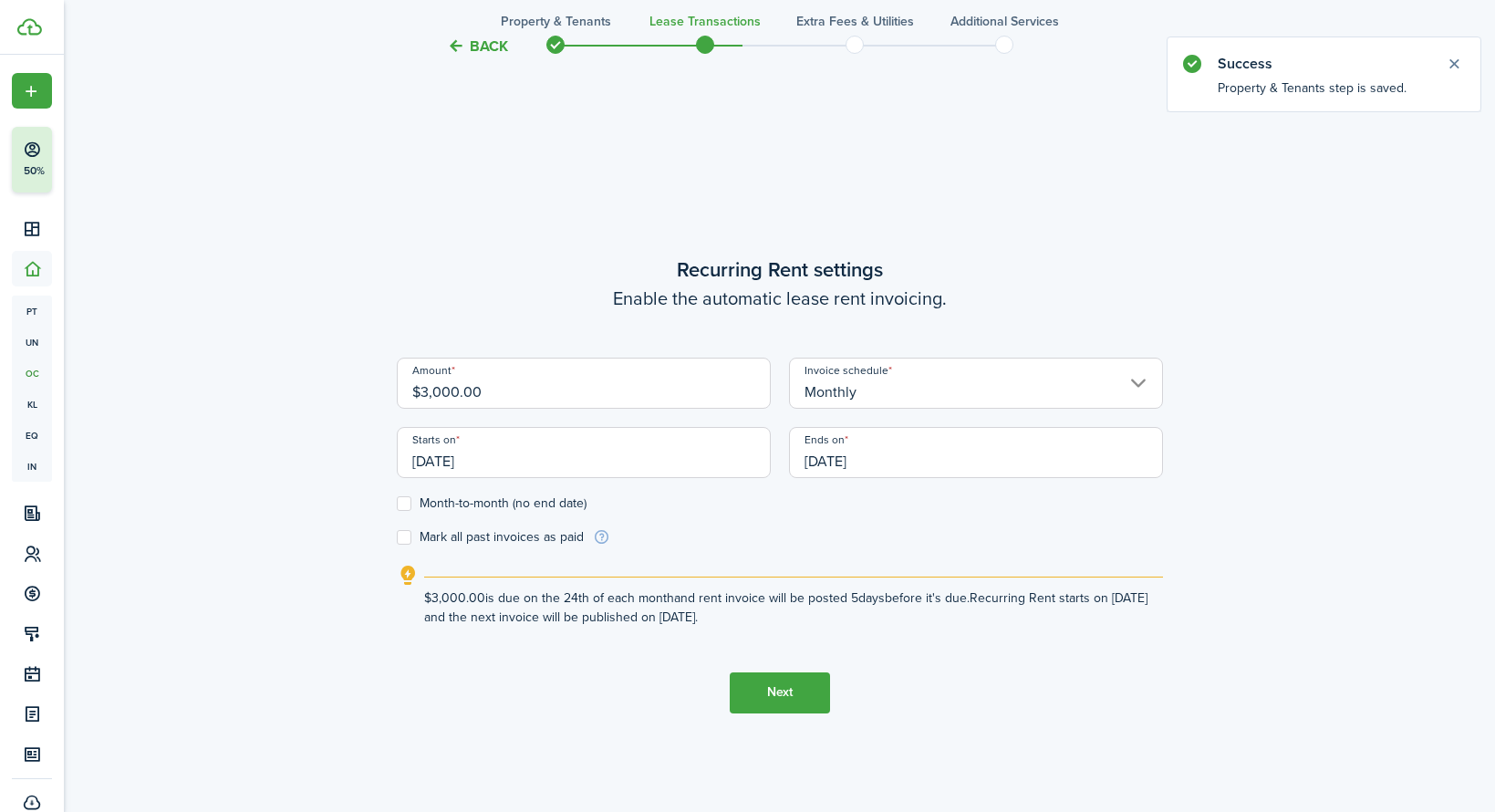
scroll to position [689, 0]
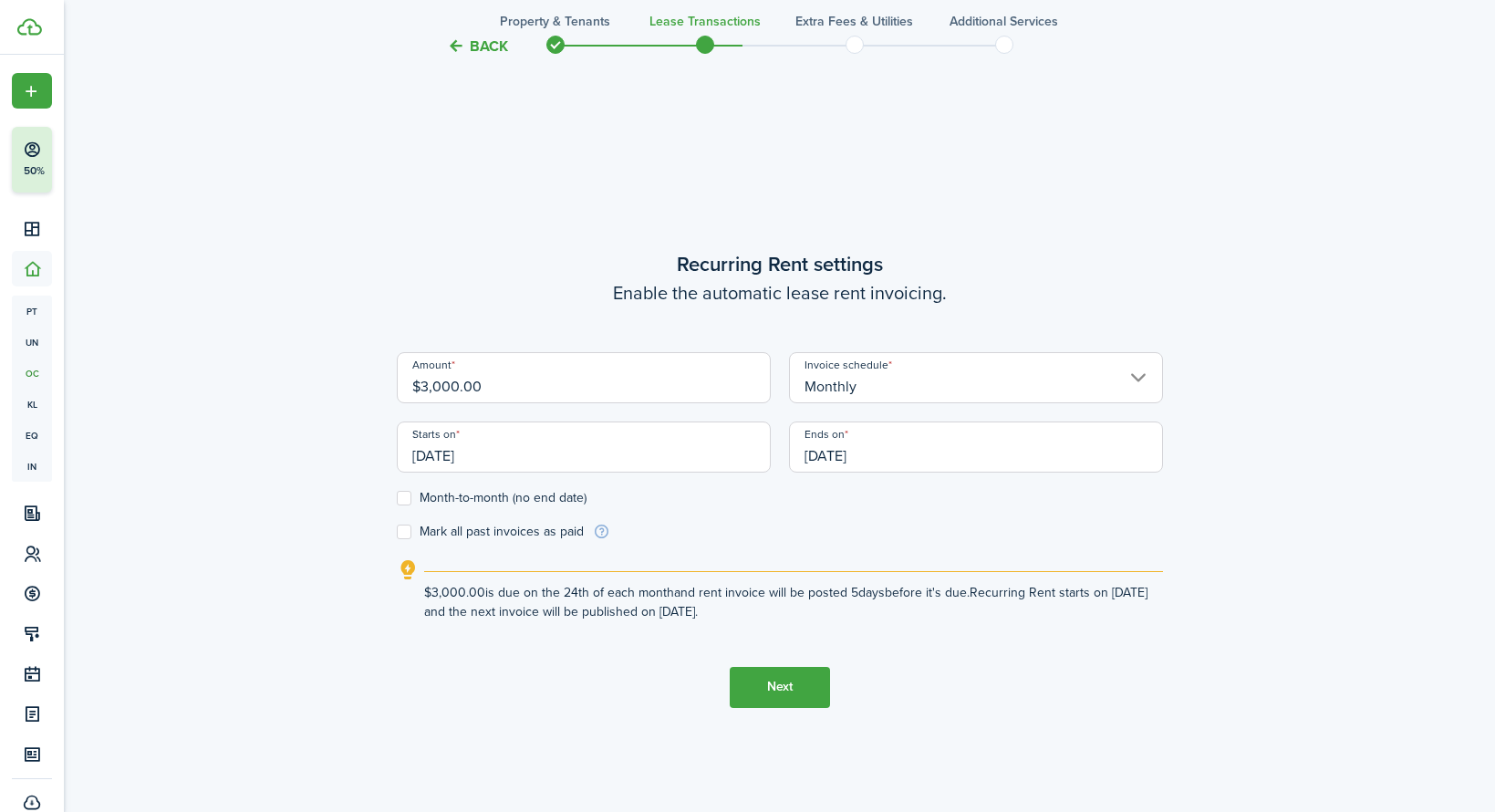
drag, startPoint x: 515, startPoint y: 458, endPoint x: 390, endPoint y: 453, distance: 125.1
click at [390, 453] on div "Starts on [DATE]" at bounding box center [584, 455] width 392 height 69
click at [568, 453] on input "[DATE]" at bounding box center [584, 446] width 374 height 51
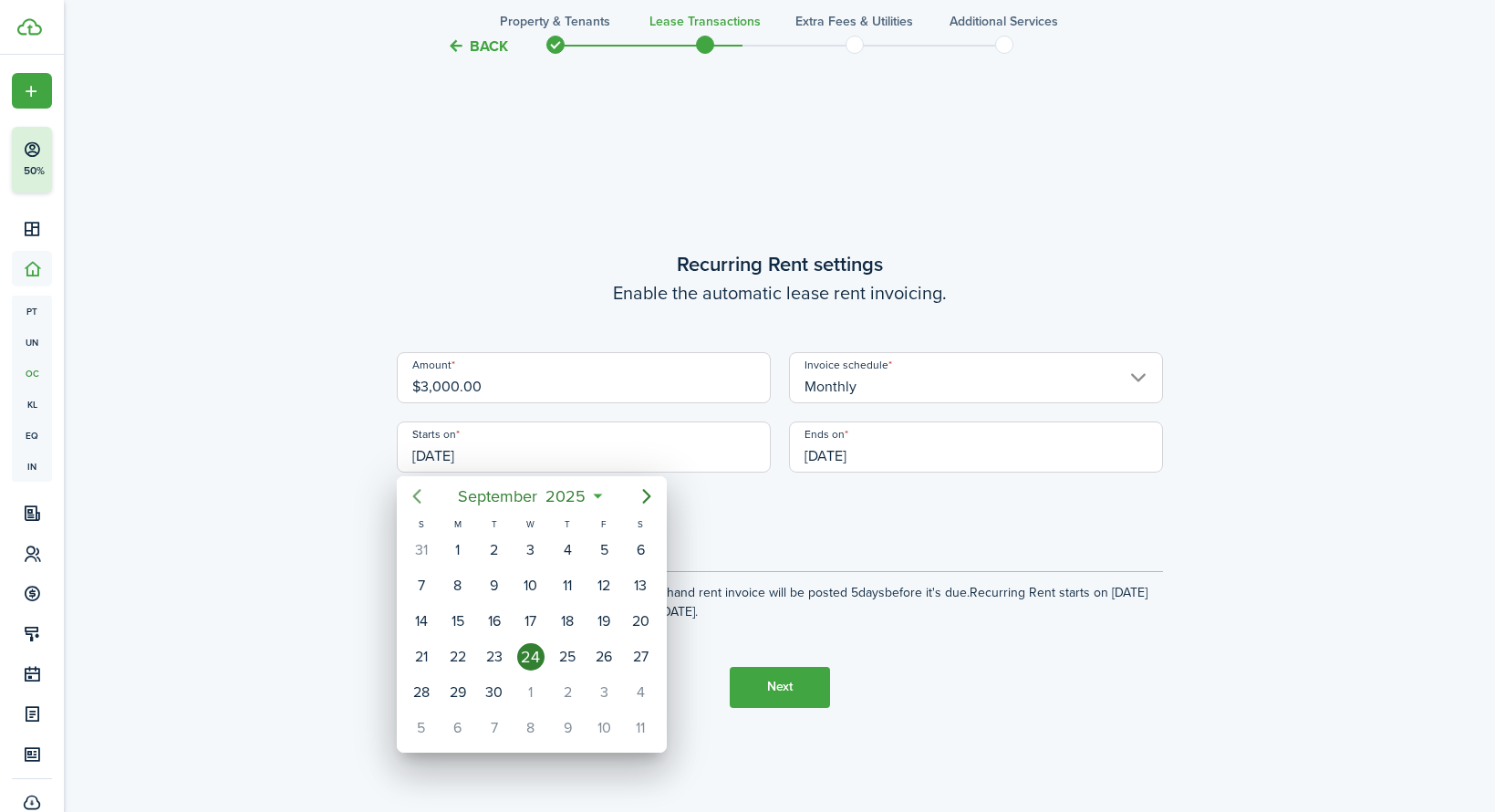
click at [414, 495] on icon "Previous page" at bounding box center [416, 495] width 8 height 15
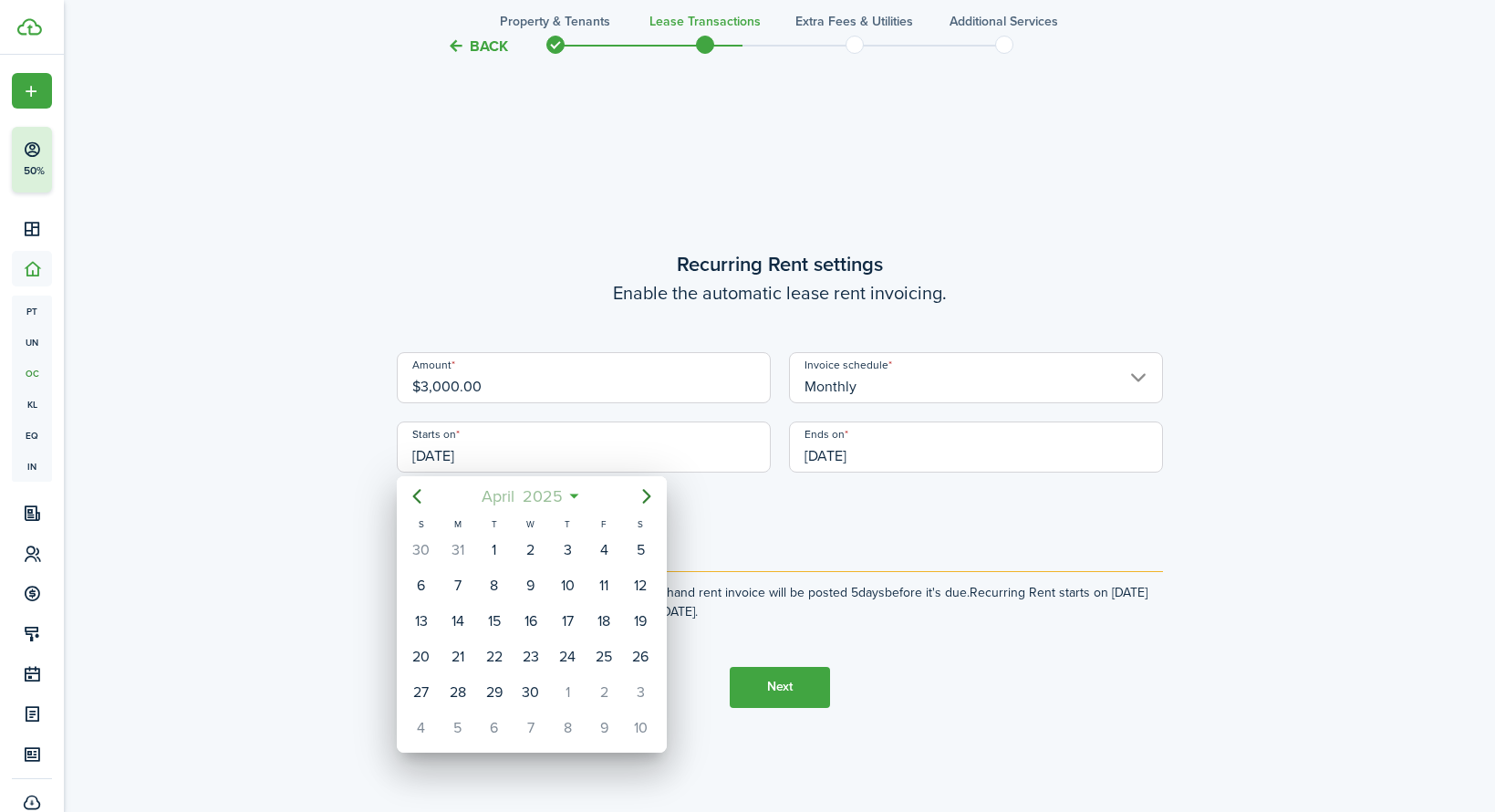
click at [559, 497] on span "2025" at bounding box center [542, 496] width 49 height 33
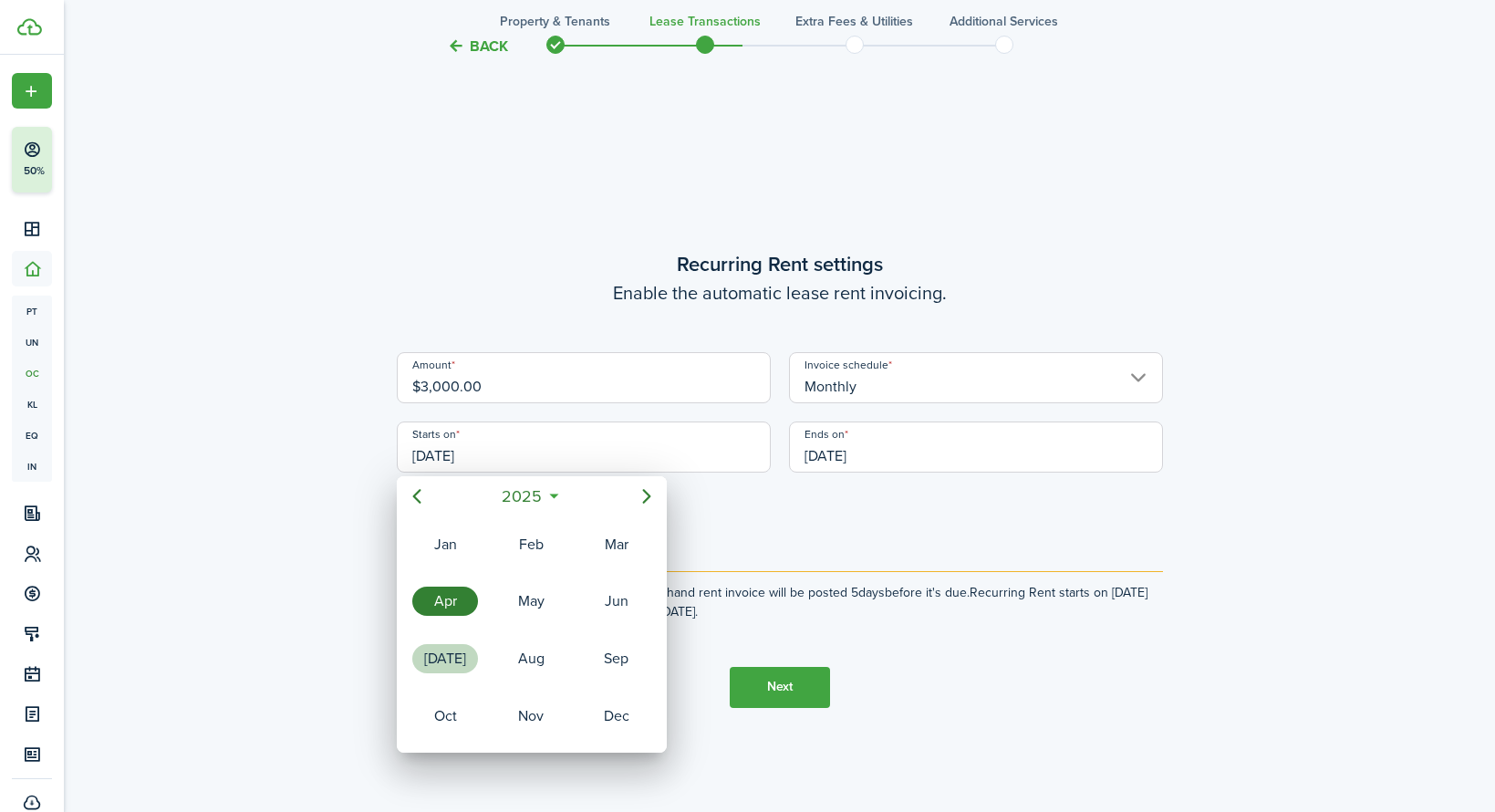
click at [443, 665] on div "[DATE]" at bounding box center [445, 659] width 65 height 29
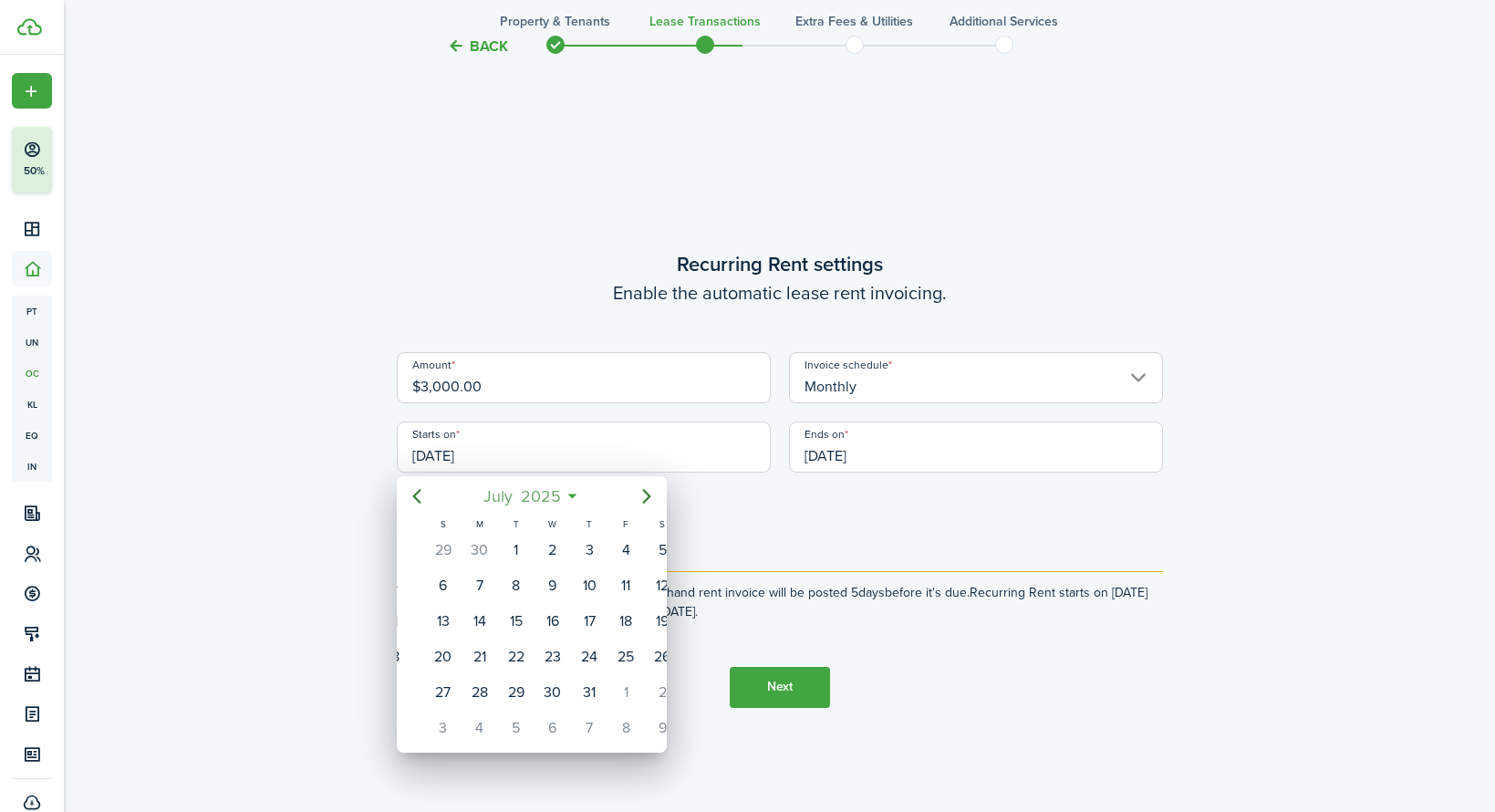
drag, startPoint x: 496, startPoint y: 541, endPoint x: 536, endPoint y: 490, distance: 64.8
click at [536, 490] on div "[DATE] S M T W T F S [DATE] 2 3 4 5 6 7 8 9 10 11 12 13 14 15 16 17 18 19 20 21…" at bounding box center [531, 610] width 270 height 269
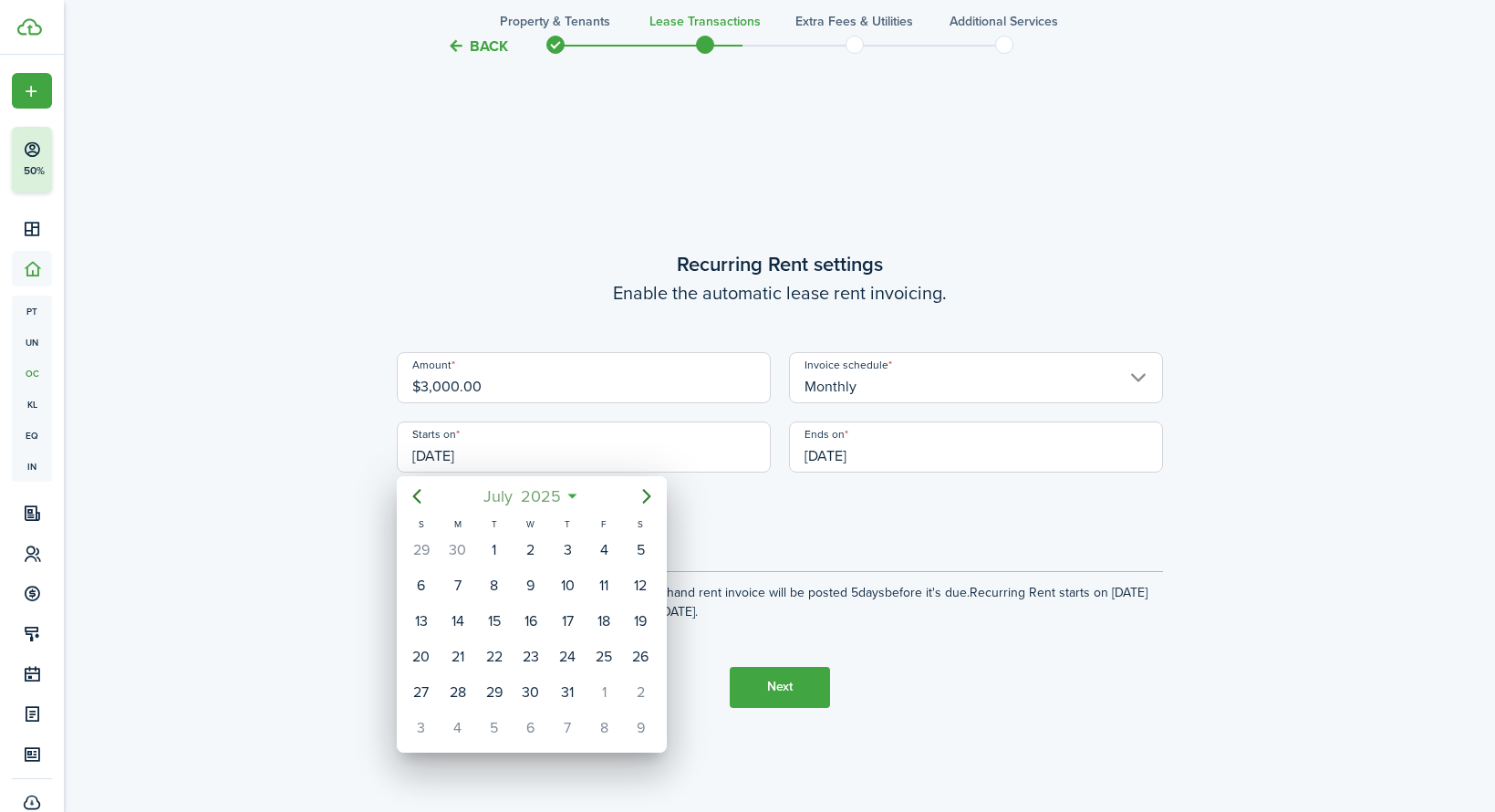
click at [545, 490] on span "2025" at bounding box center [541, 496] width 49 height 33
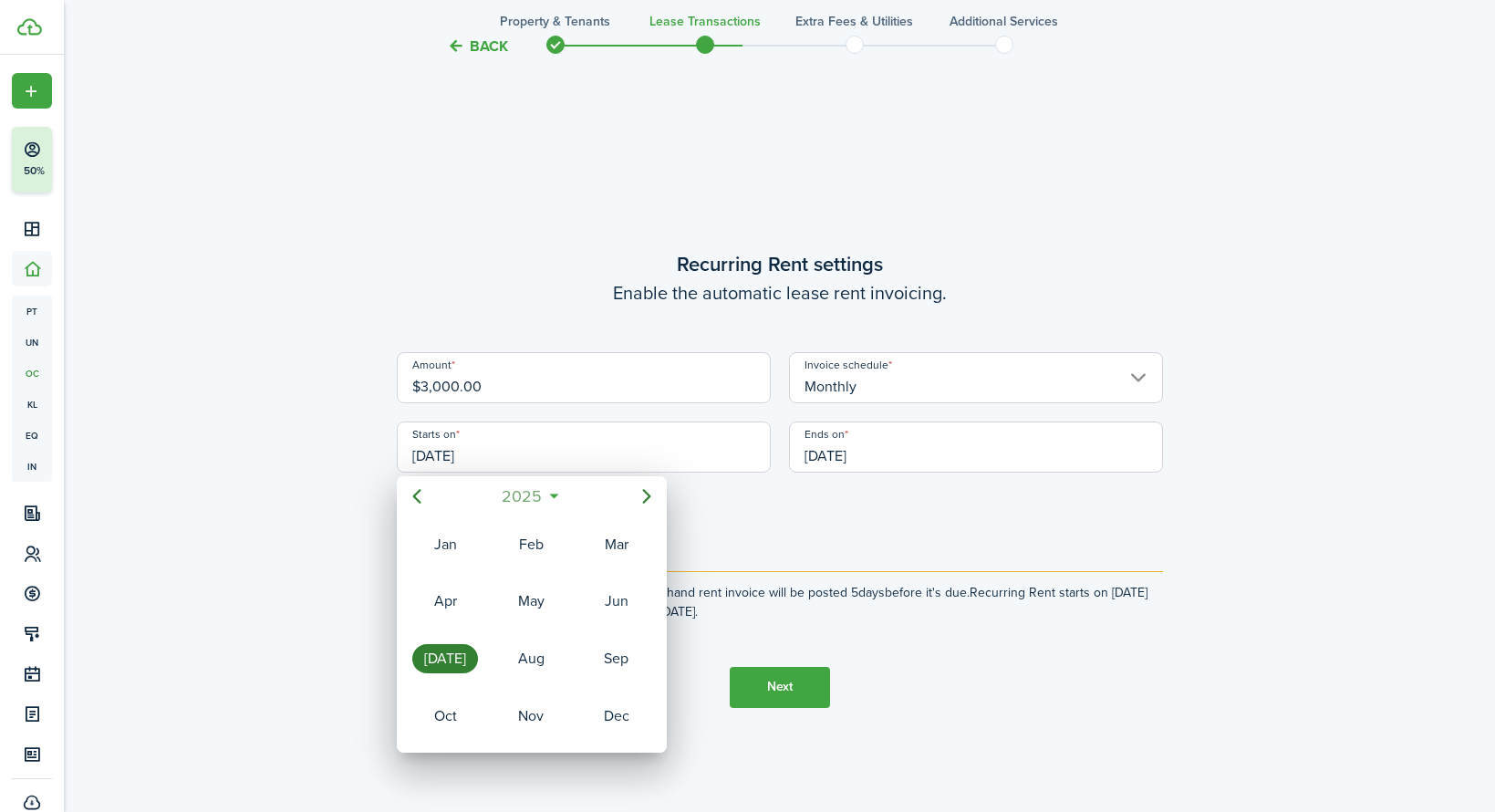
click at [548, 498] on mbsc-button "2025" at bounding box center [522, 496] width 63 height 33
click at [524, 610] on div "2022" at bounding box center [531, 601] width 65 height 29
click at [443, 658] on div "[DATE]" at bounding box center [445, 659] width 65 height 29
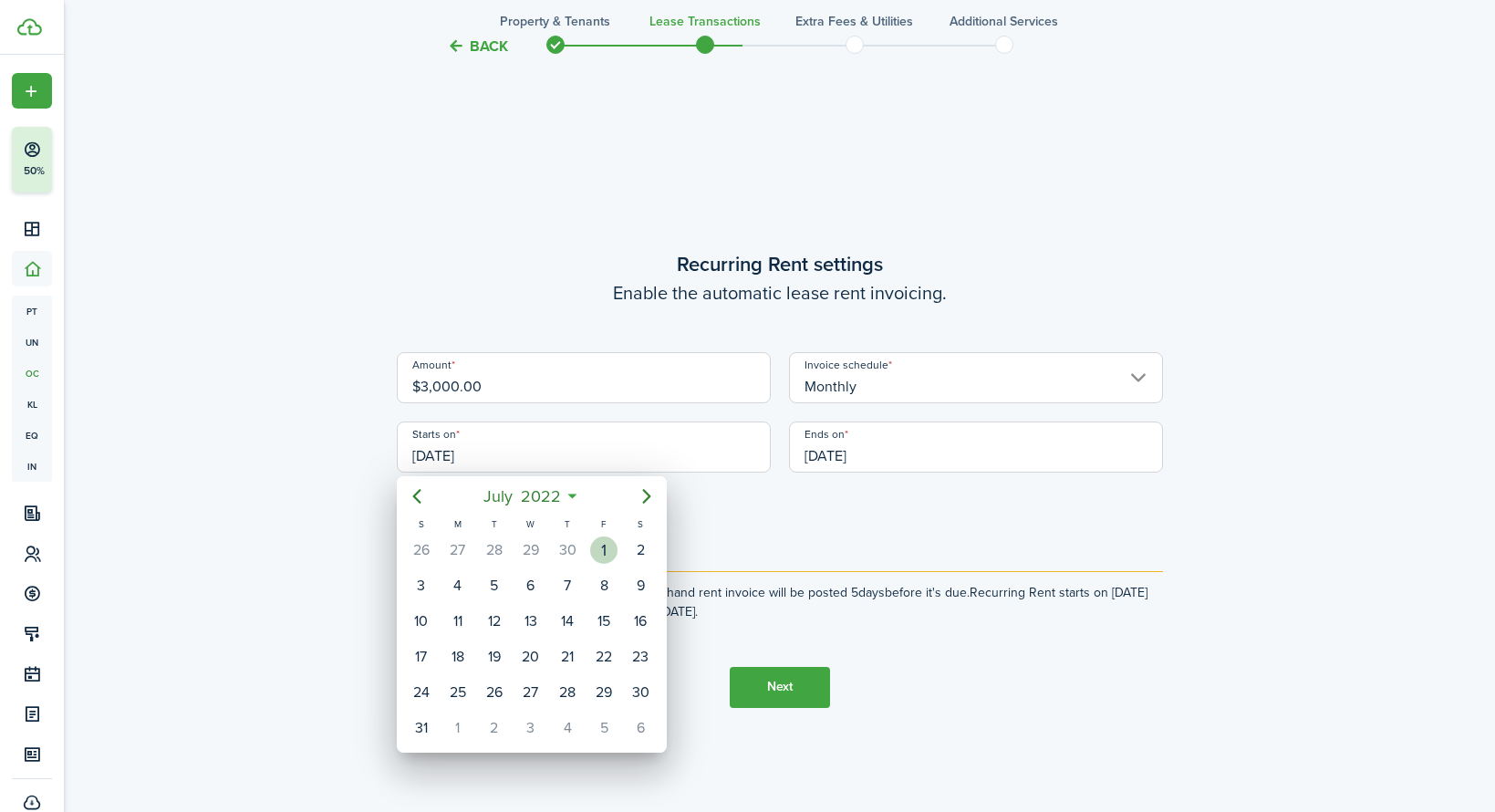
click at [606, 548] on div "1" at bounding box center [604, 550] width 27 height 27
type input "[DATE]"
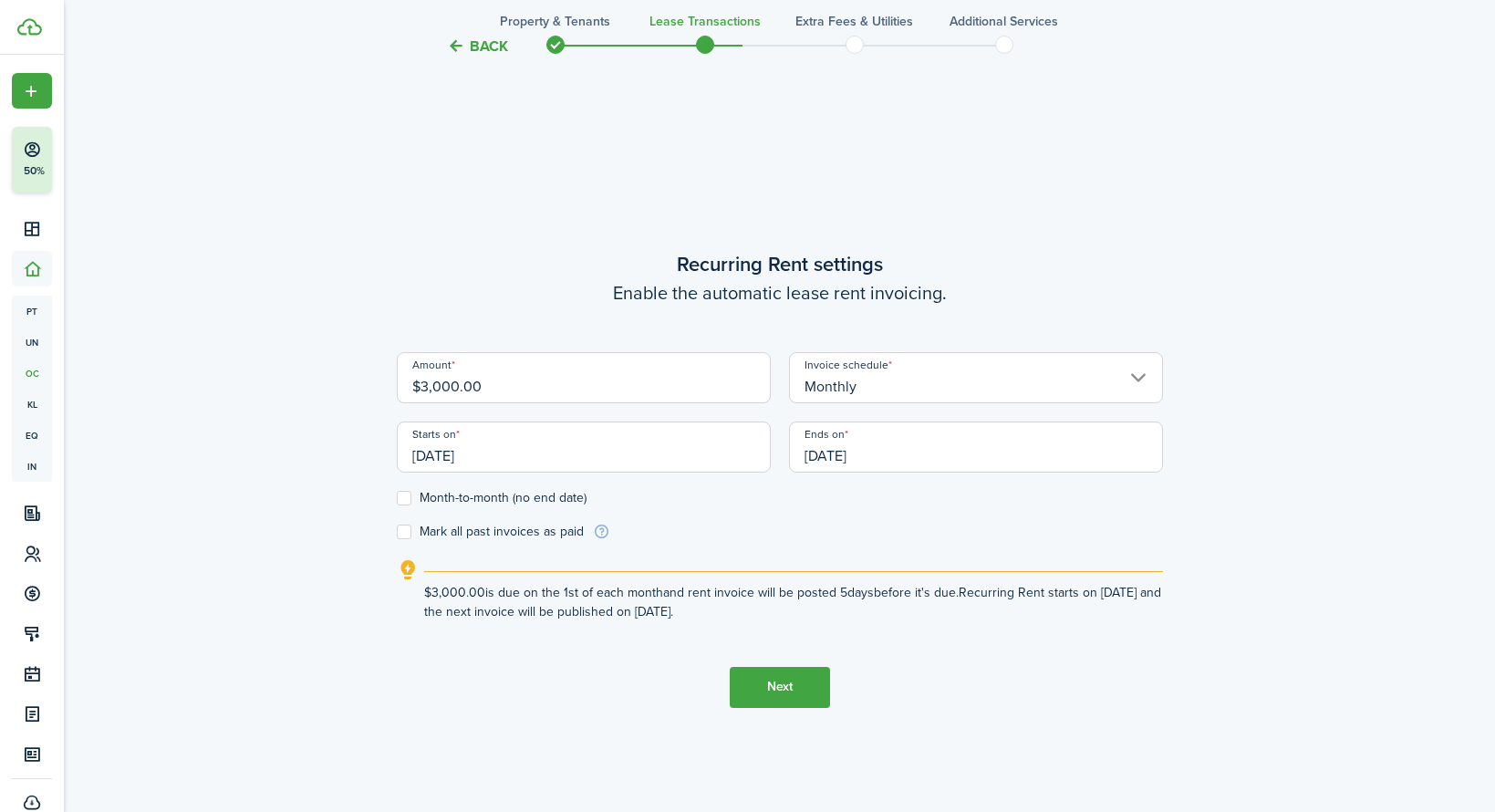
click at [931, 451] on input "[DATE]" at bounding box center [976, 446] width 374 height 51
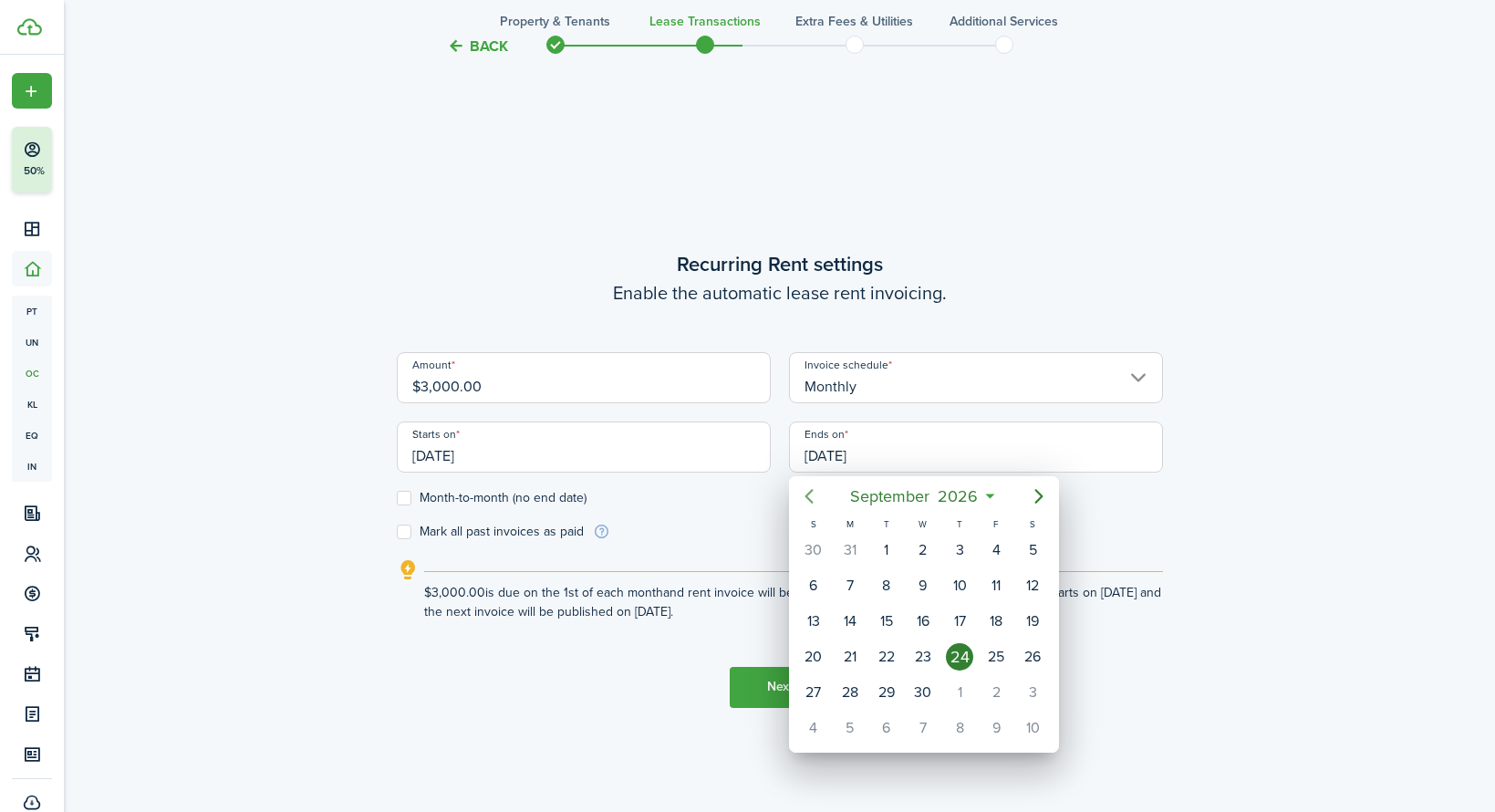
click at [810, 499] on icon "Previous page" at bounding box center [809, 496] width 21 height 21
click at [885, 693] on div "30" at bounding box center [886, 692] width 27 height 27
type input "[DATE]"
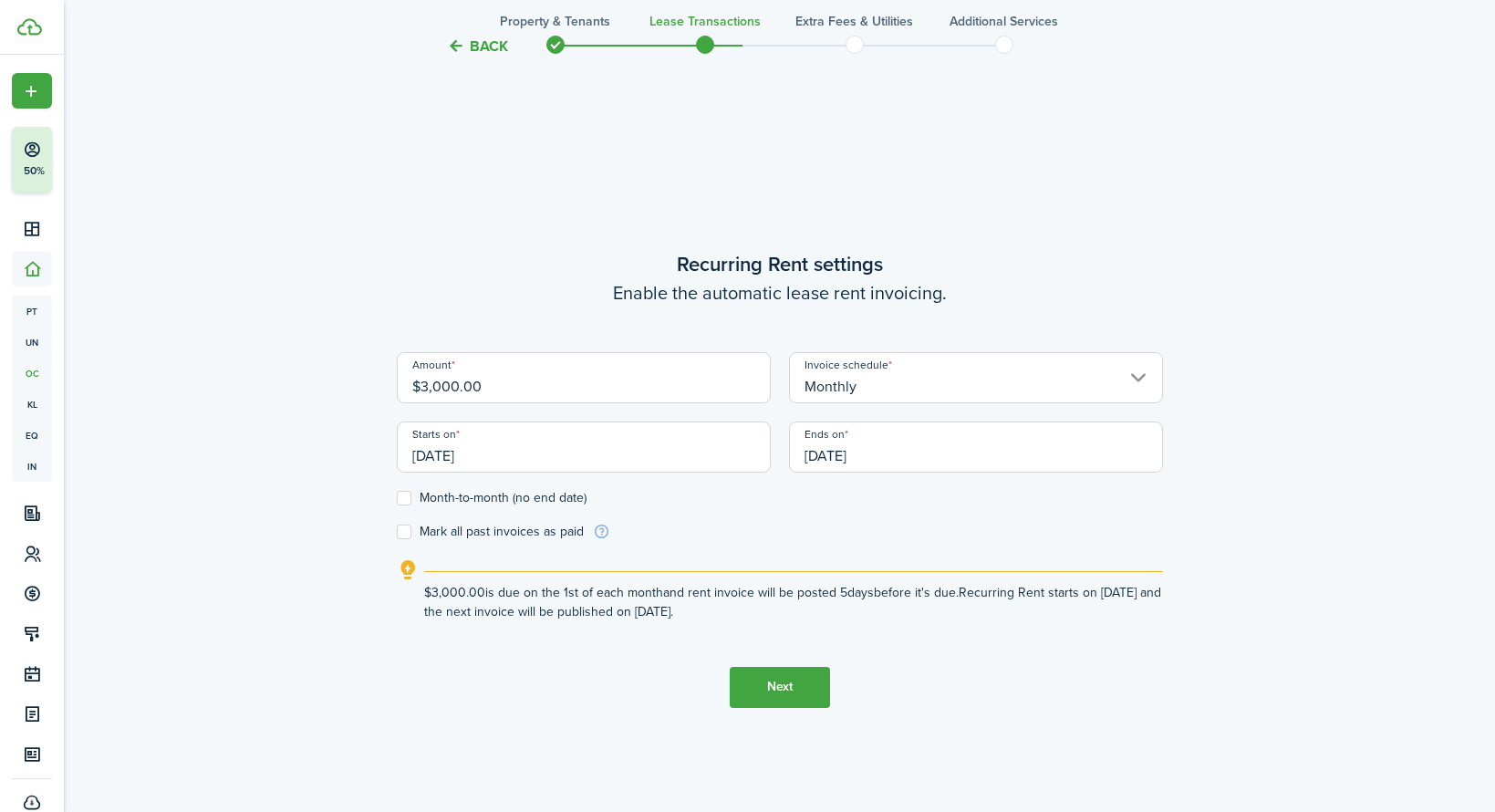
click at [412, 534] on label "Mark all past invoices as paid" at bounding box center [491, 531] width 187 height 15
click at [397, 531] on input "Mark all past invoices as paid" at bounding box center [396, 531] width 1 height 1
checkbox input "true"
drag, startPoint x: 780, startPoint y: 693, endPoint x: 408, endPoint y: 489, distance: 424.3
click at [408, 489] on tc-wizard-step "Recurring Rent settings Enable the automatic lease rent invoicing. Amount $3,00…" at bounding box center [780, 478] width 767 height 812
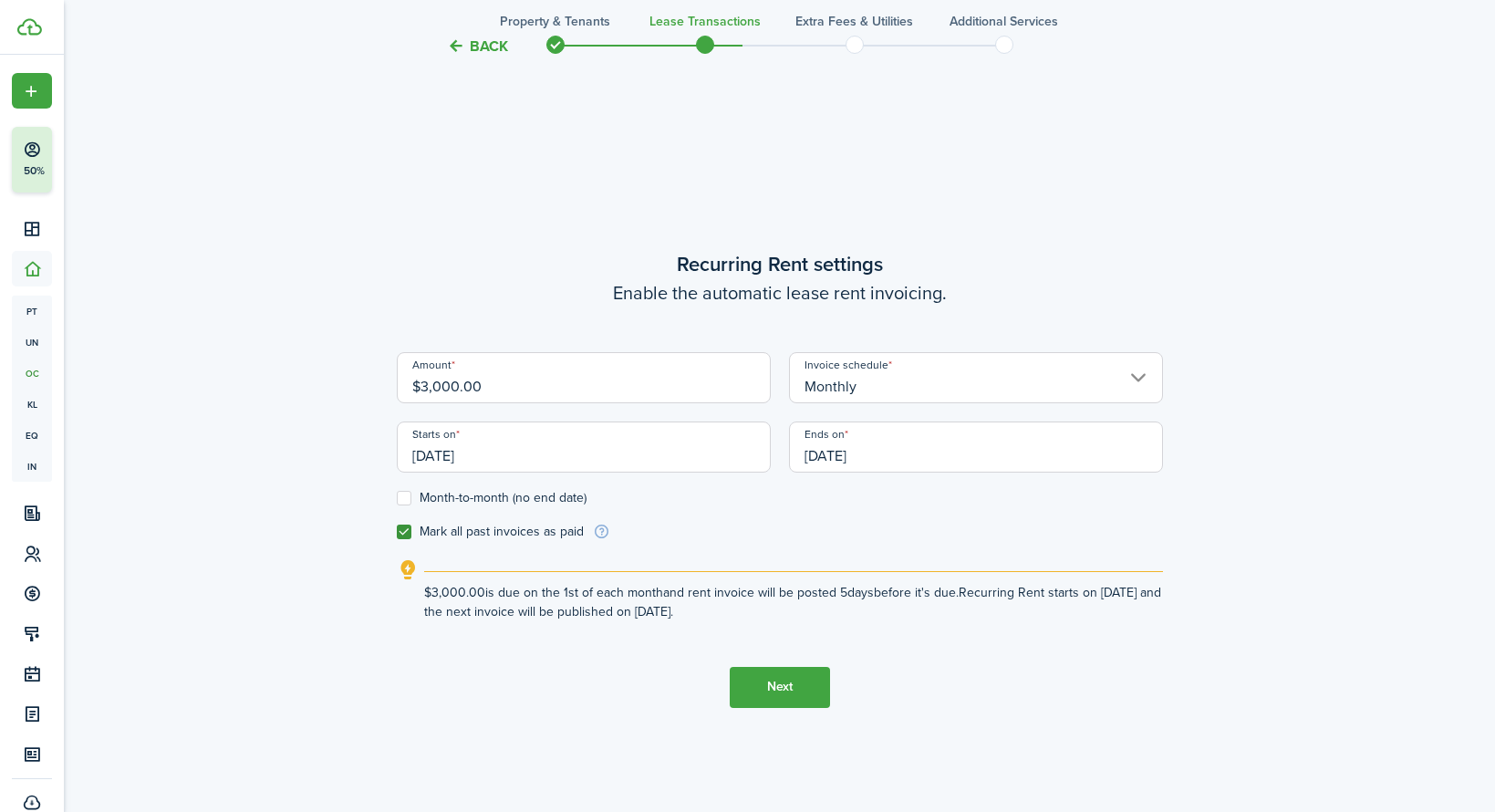
click at [784, 690] on button "Next" at bounding box center [779, 687] width 100 height 41
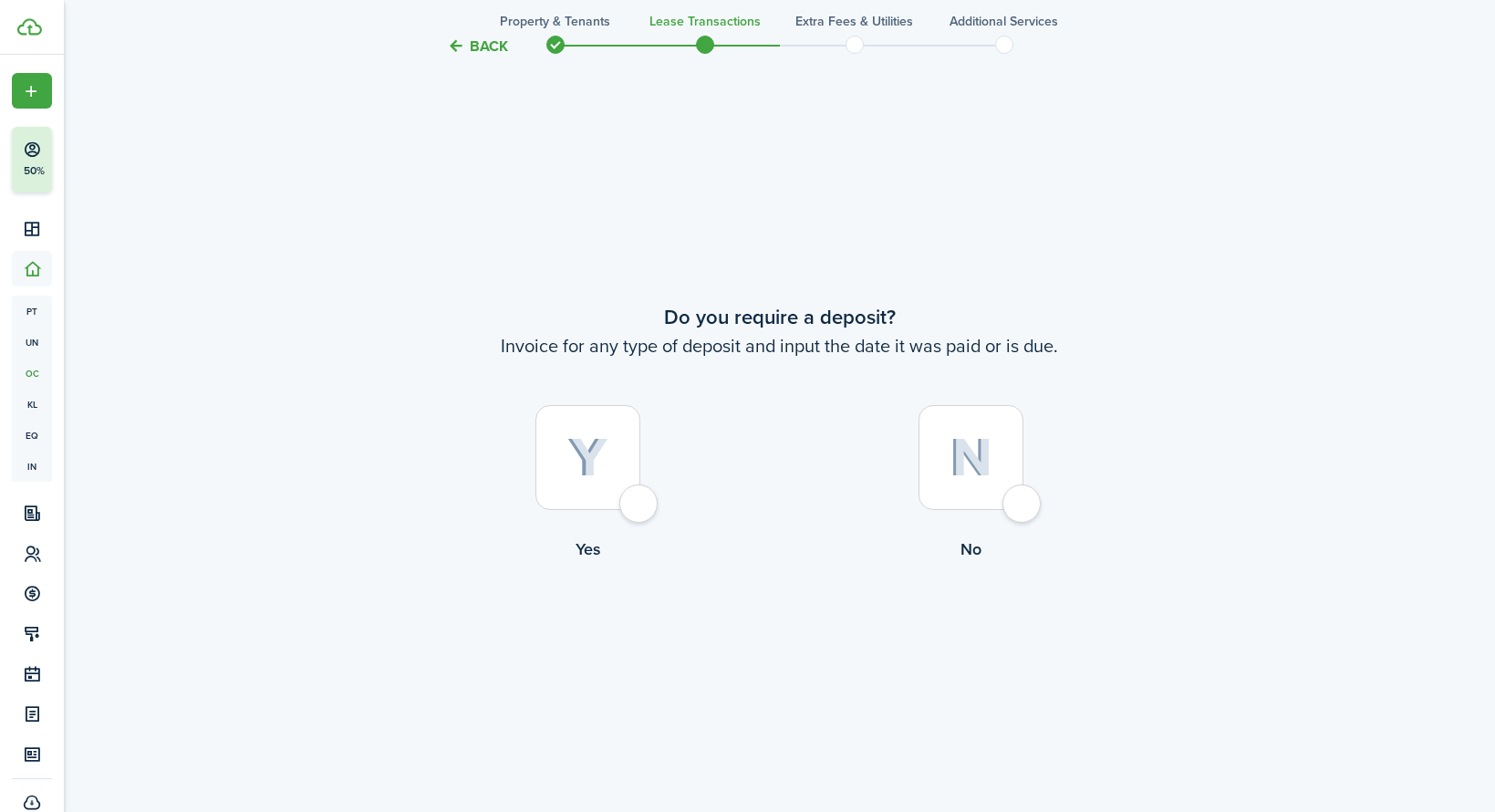
scroll to position [1501, 0]
click at [641, 505] on div at bounding box center [588, 456] width 105 height 105
radio input "true"
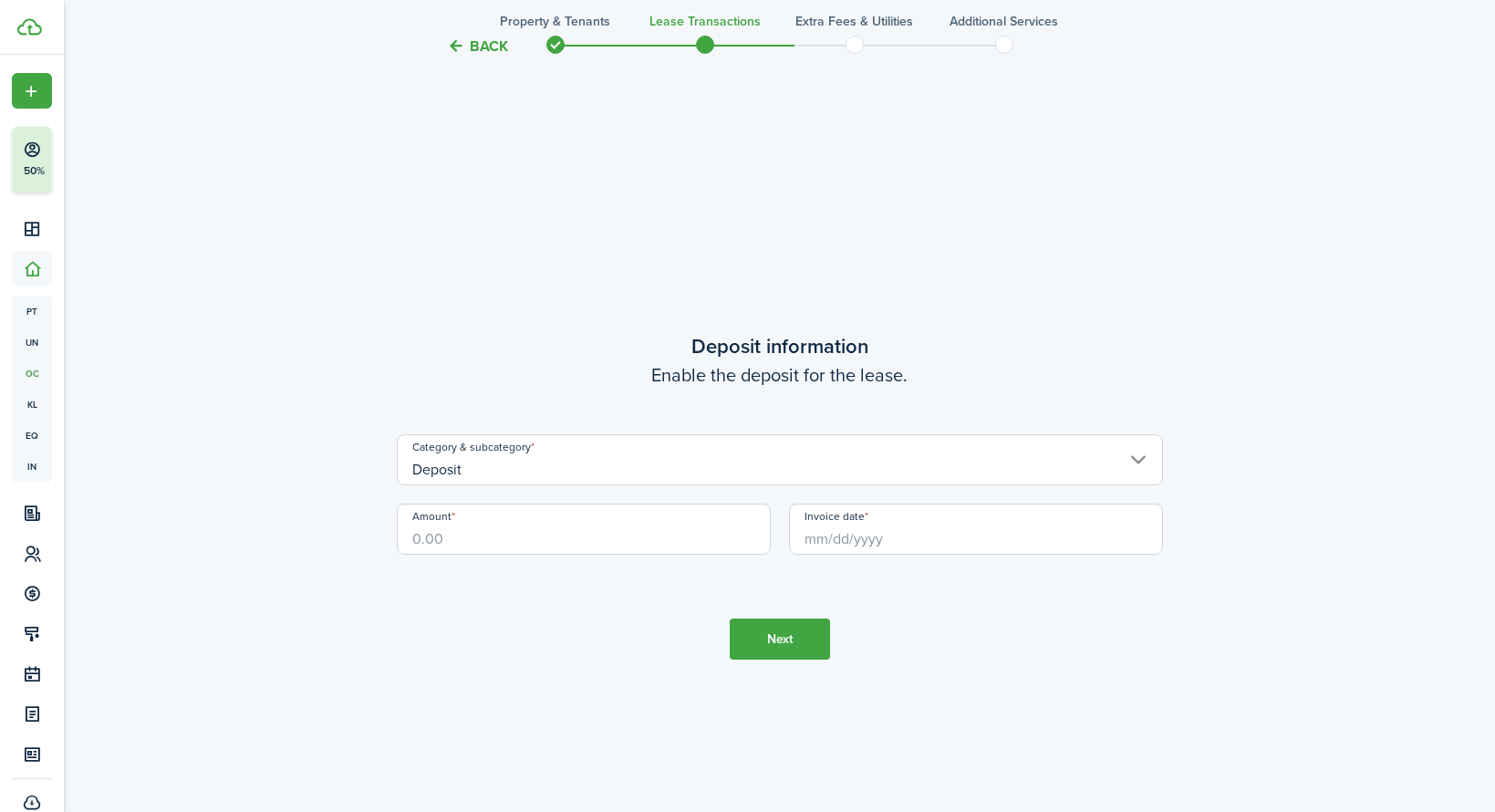
scroll to position [2313, 0]
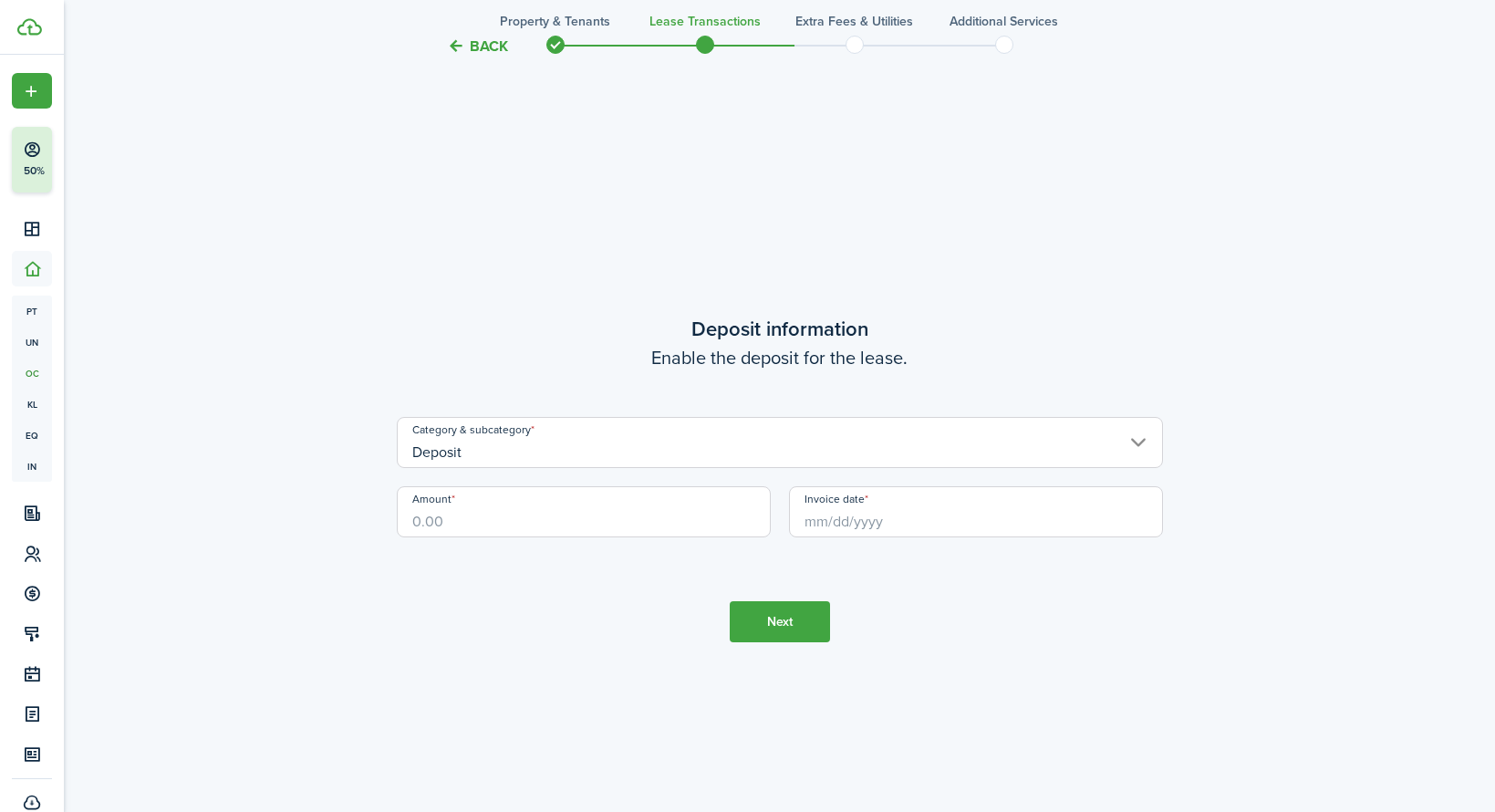
click at [489, 522] on input "Amount" at bounding box center [584, 512] width 374 height 51
click at [866, 523] on input "Invoice date" at bounding box center [976, 512] width 374 height 51
type input "$3,000.00"
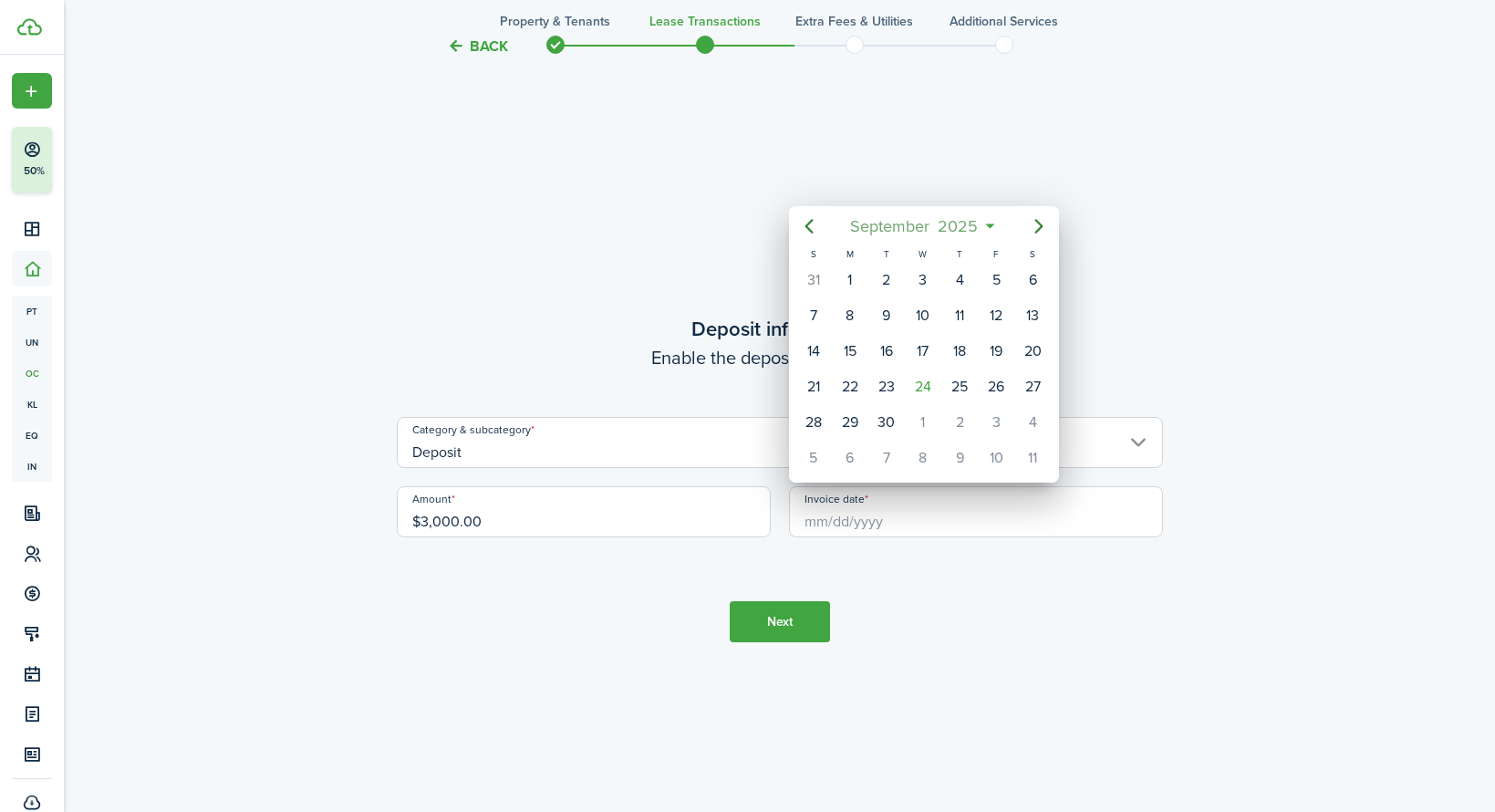
click at [964, 226] on span "2025" at bounding box center [959, 226] width 49 height 33
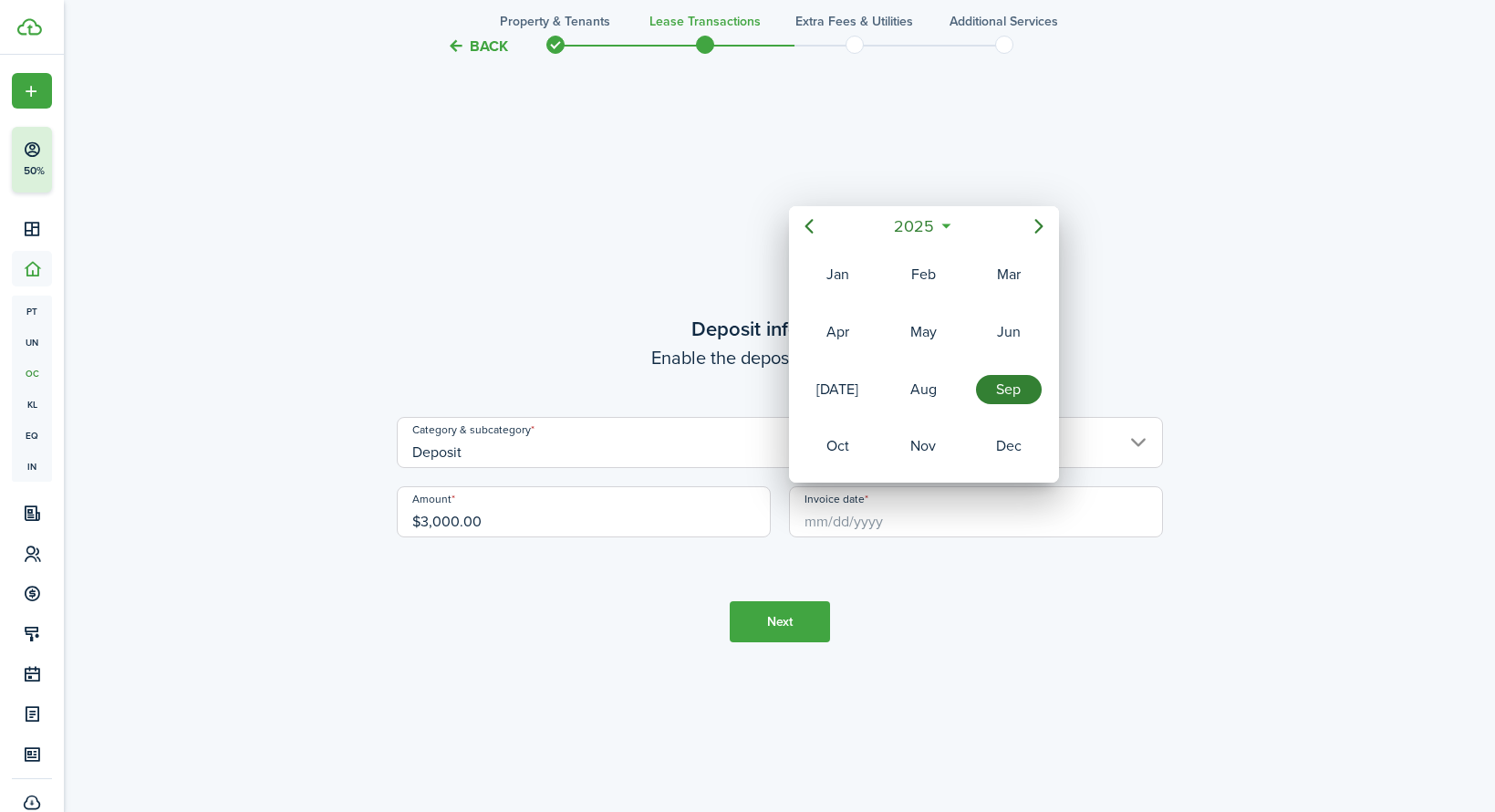
click at [964, 226] on div "2025" at bounding box center [925, 226] width 193 height 33
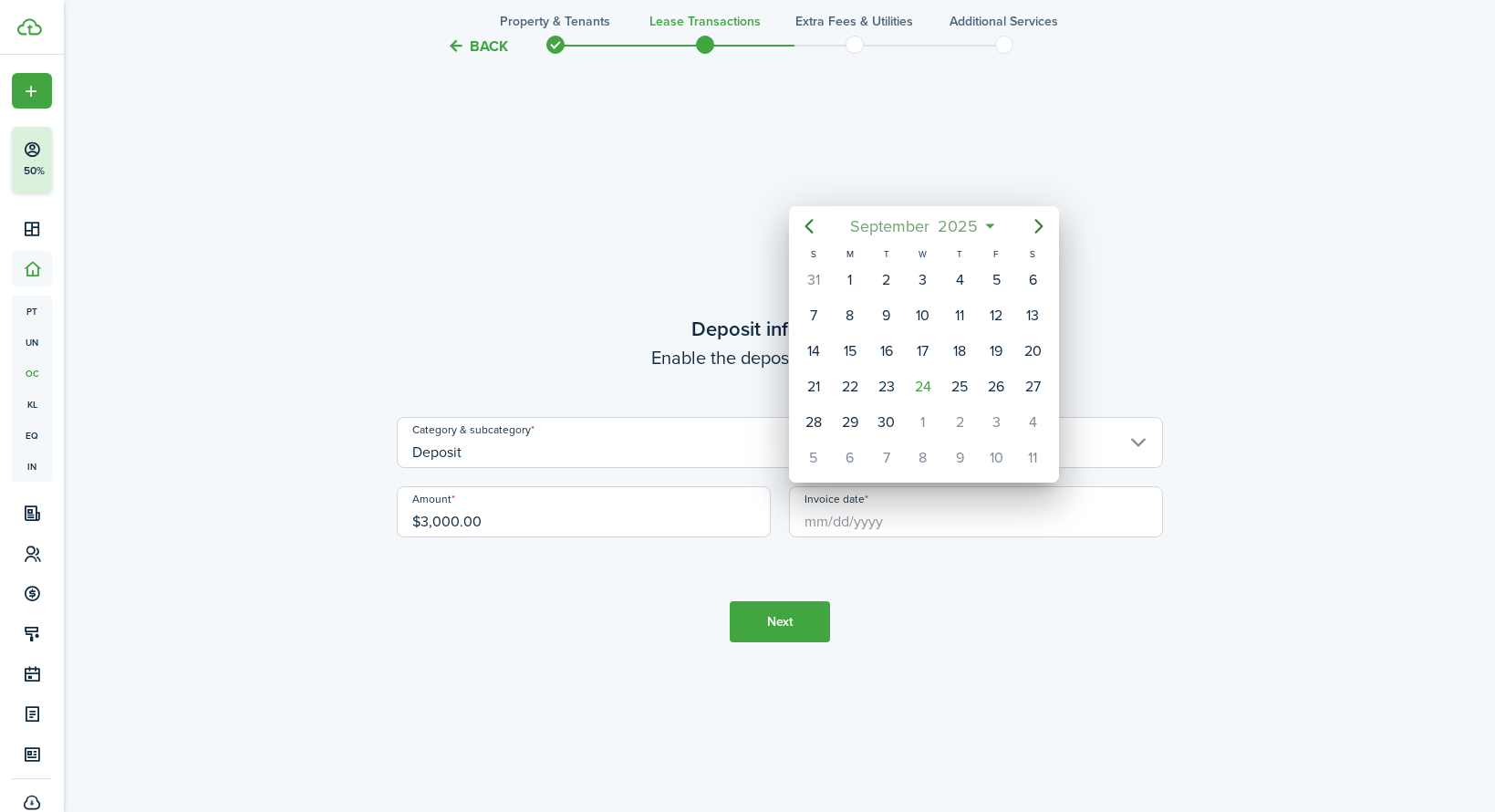
click at [952, 227] on span "2025" at bounding box center [959, 226] width 49 height 33
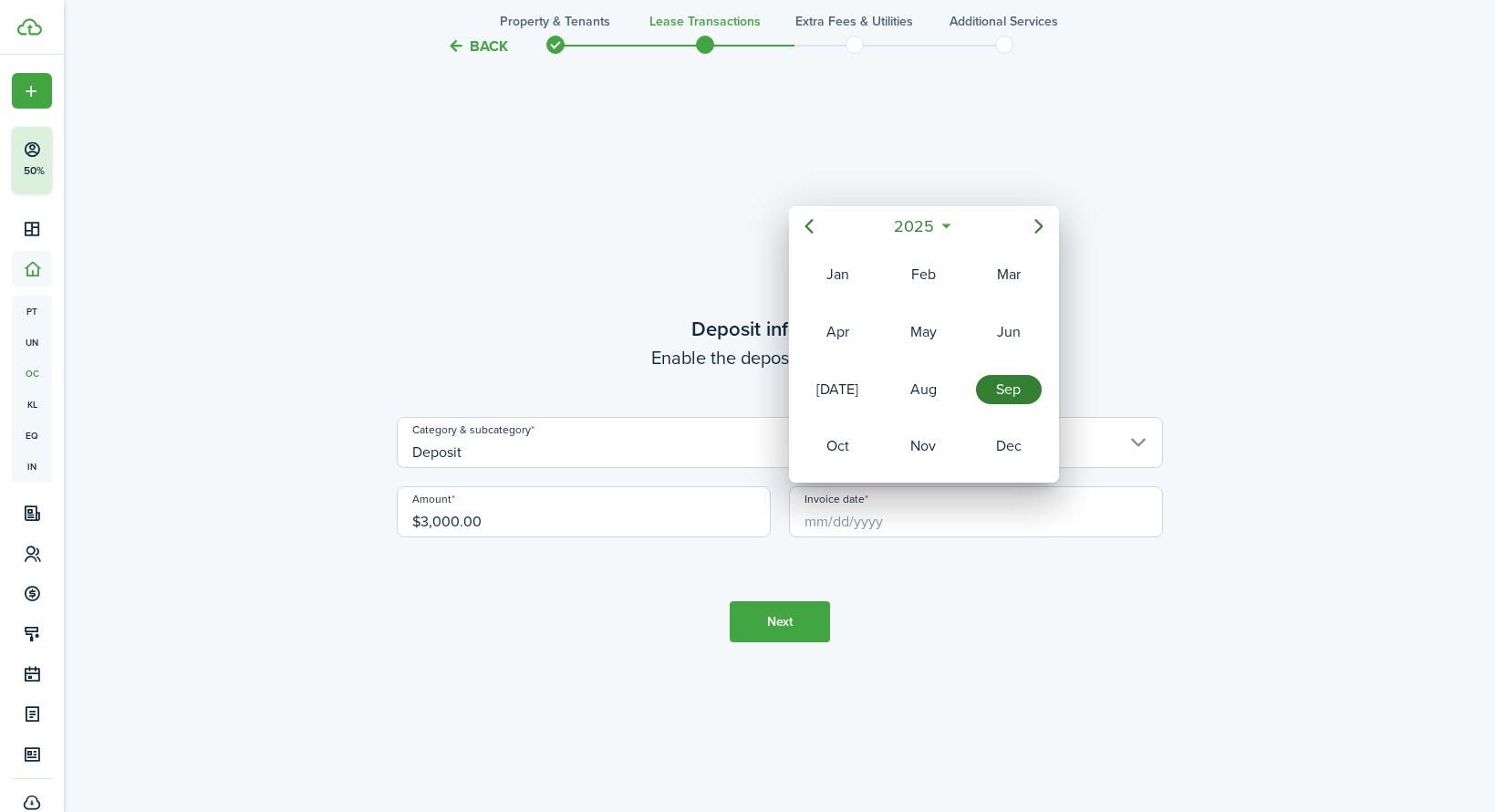
click at [931, 230] on span "2025" at bounding box center [915, 226] width 49 height 33
click at [917, 332] on div "2022" at bounding box center [923, 332] width 65 height 29
click at [1013, 328] on div "Jun" at bounding box center [1008, 332] width 65 height 29
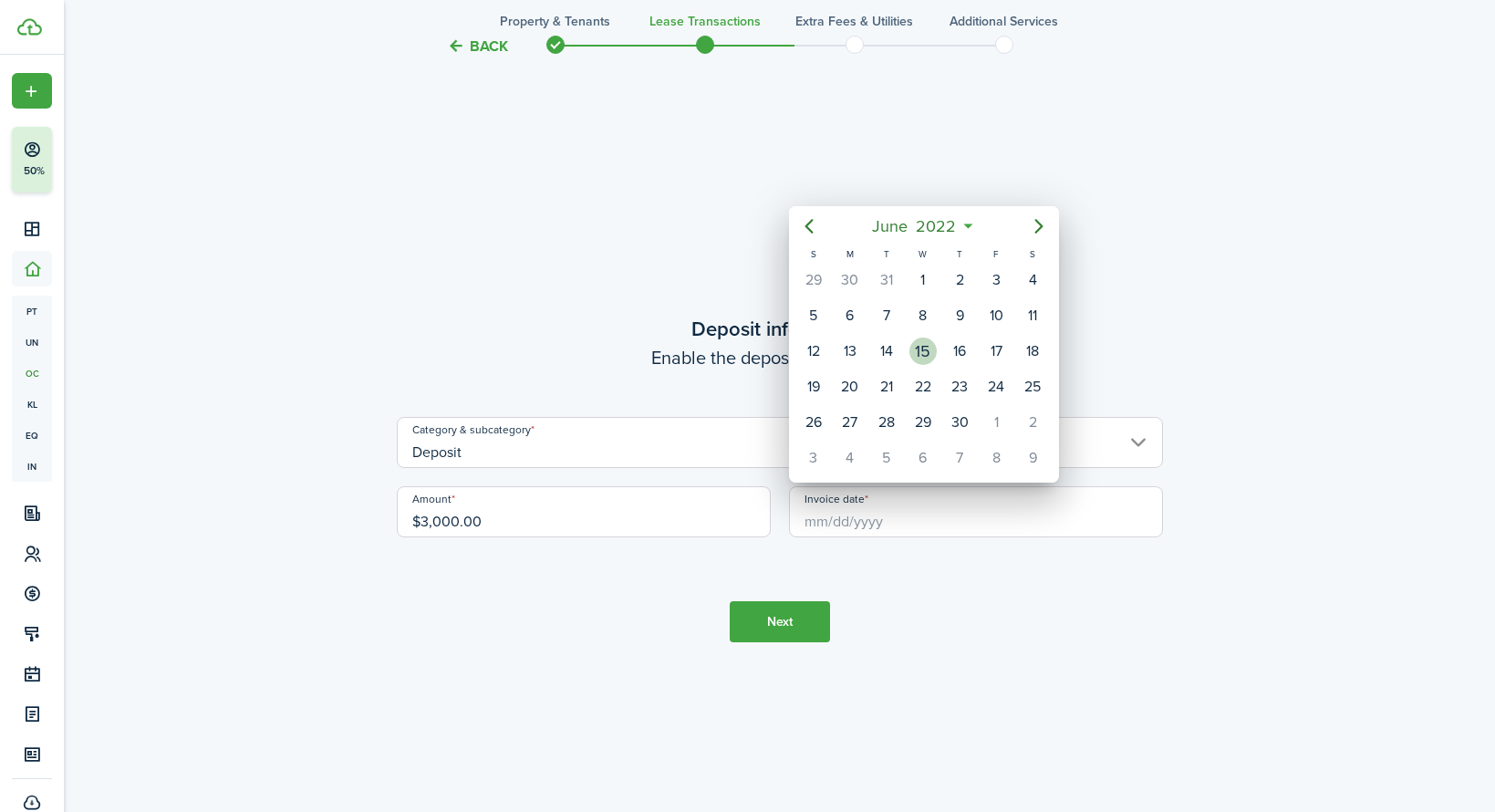
click at [922, 345] on div "15" at bounding box center [924, 351] width 27 height 27
type input "[DATE]"
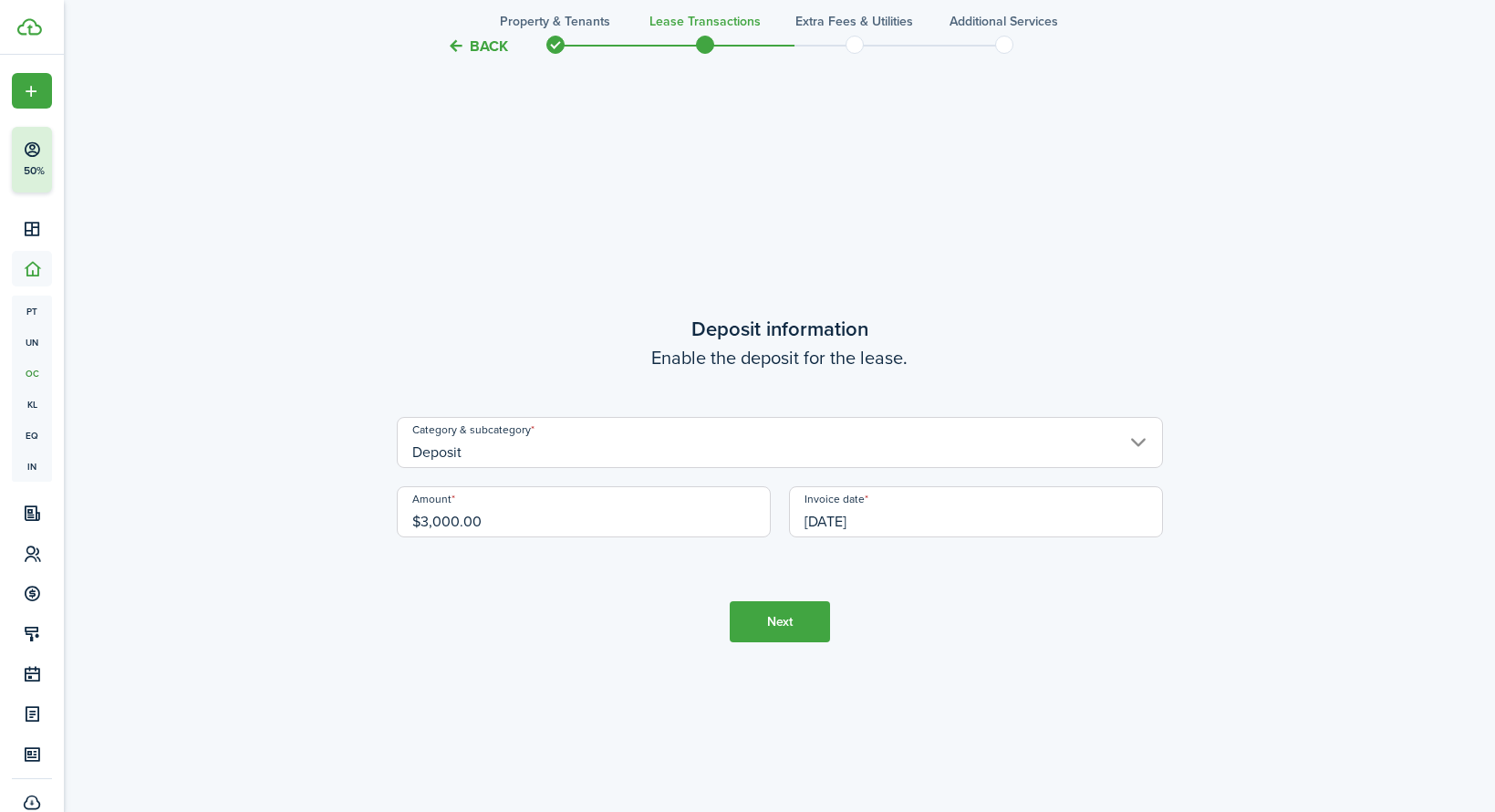
click at [807, 623] on button "Next" at bounding box center [779, 622] width 100 height 41
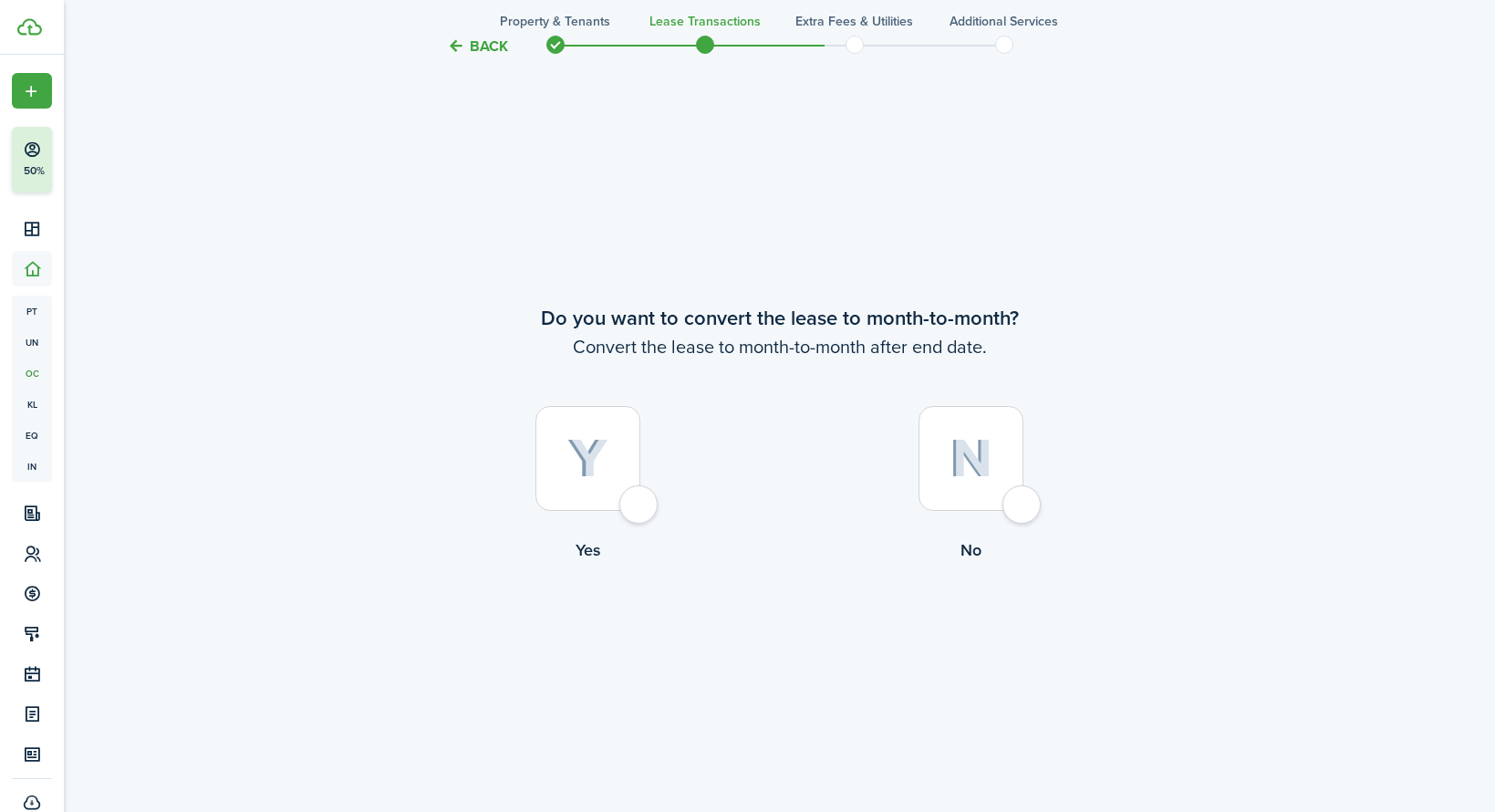
scroll to position [3124, 0]
click at [1012, 503] on div at bounding box center [971, 456] width 105 height 105
radio input "true"
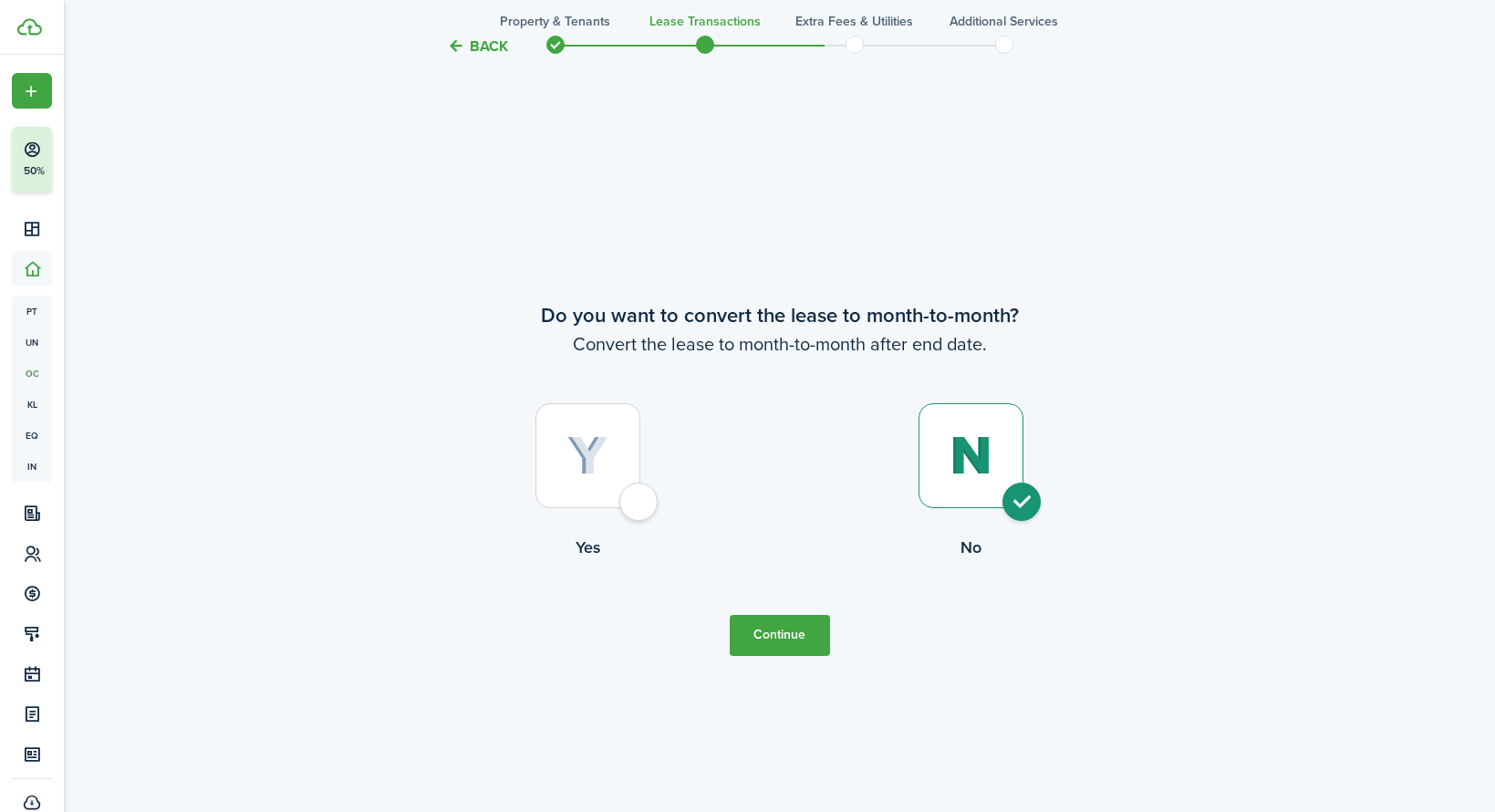
click at [768, 638] on button "Continue" at bounding box center [779, 636] width 100 height 41
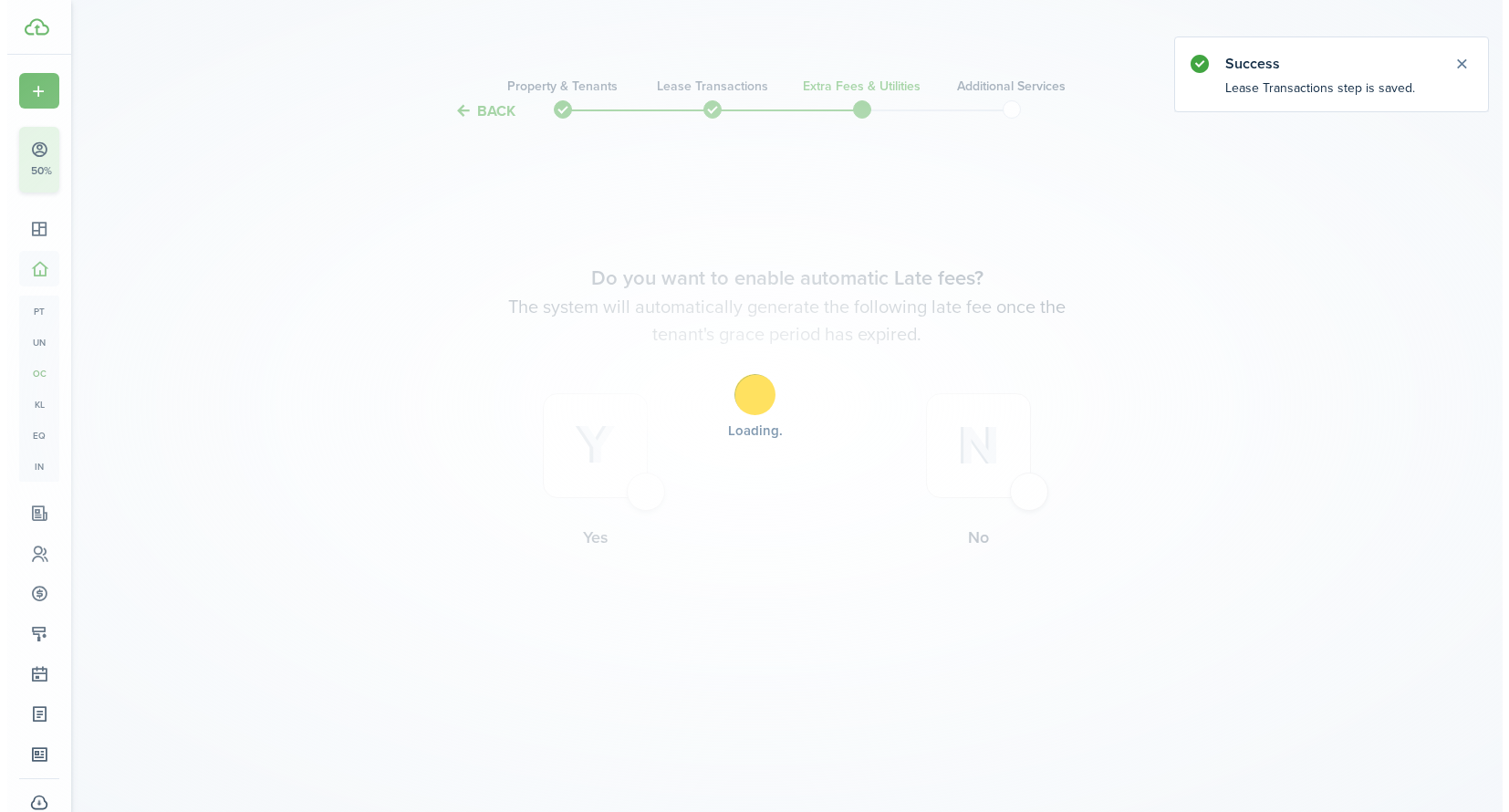
scroll to position [0, 0]
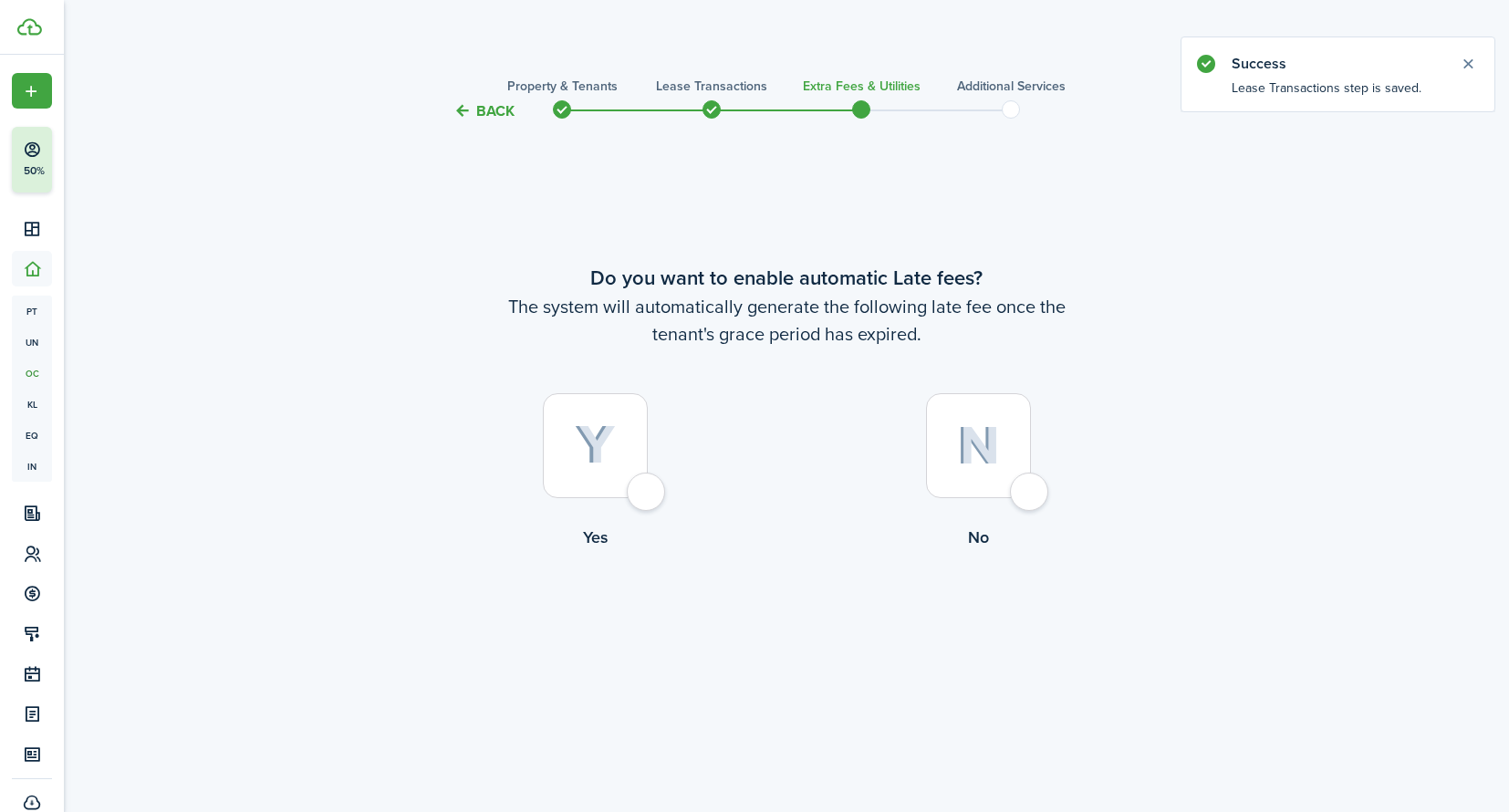
click at [647, 495] on div at bounding box center [596, 445] width 105 height 105
radio input "true"
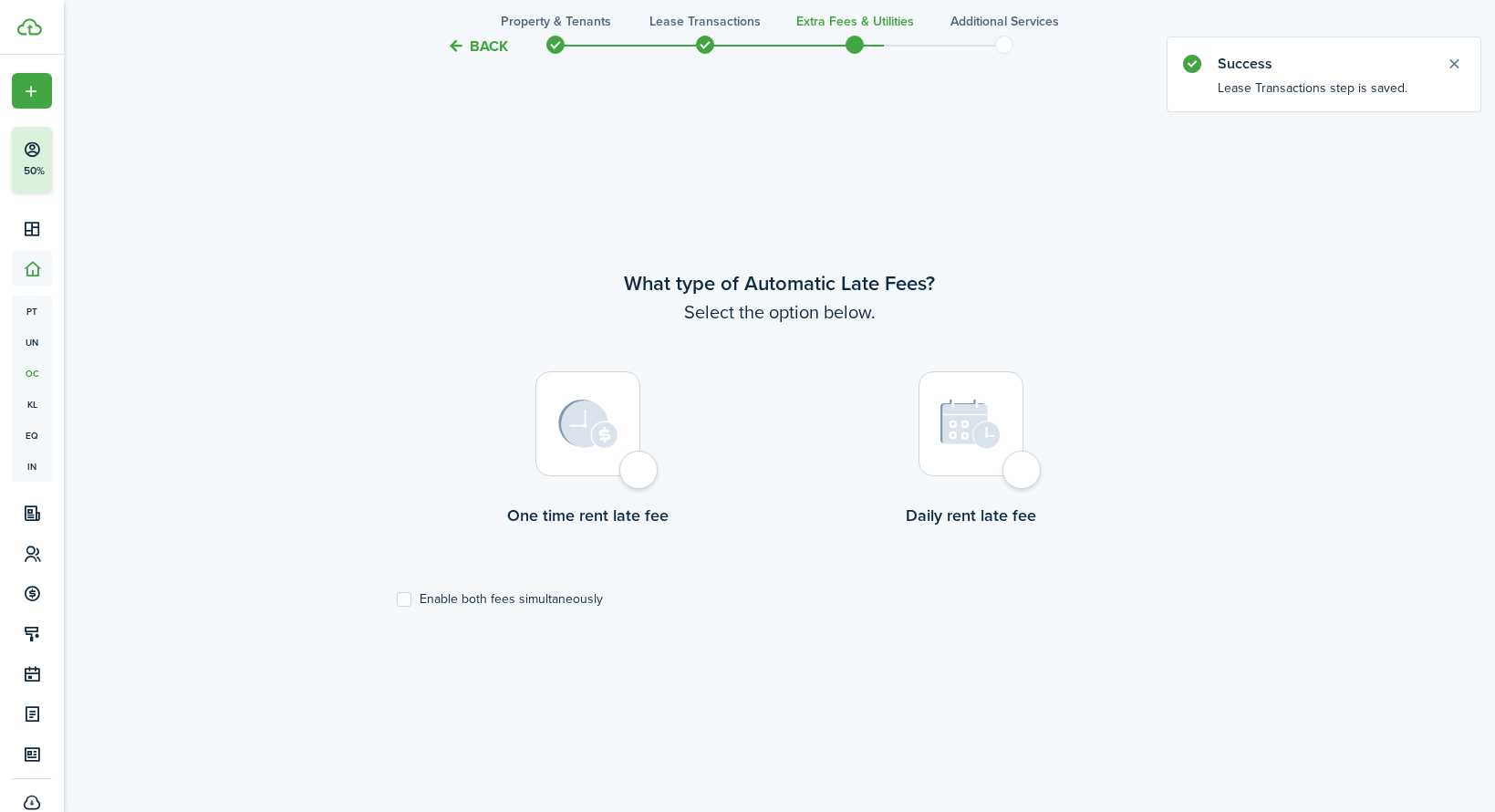
scroll to position [689, 0]
click at [641, 474] on div at bounding box center [588, 421] width 105 height 105
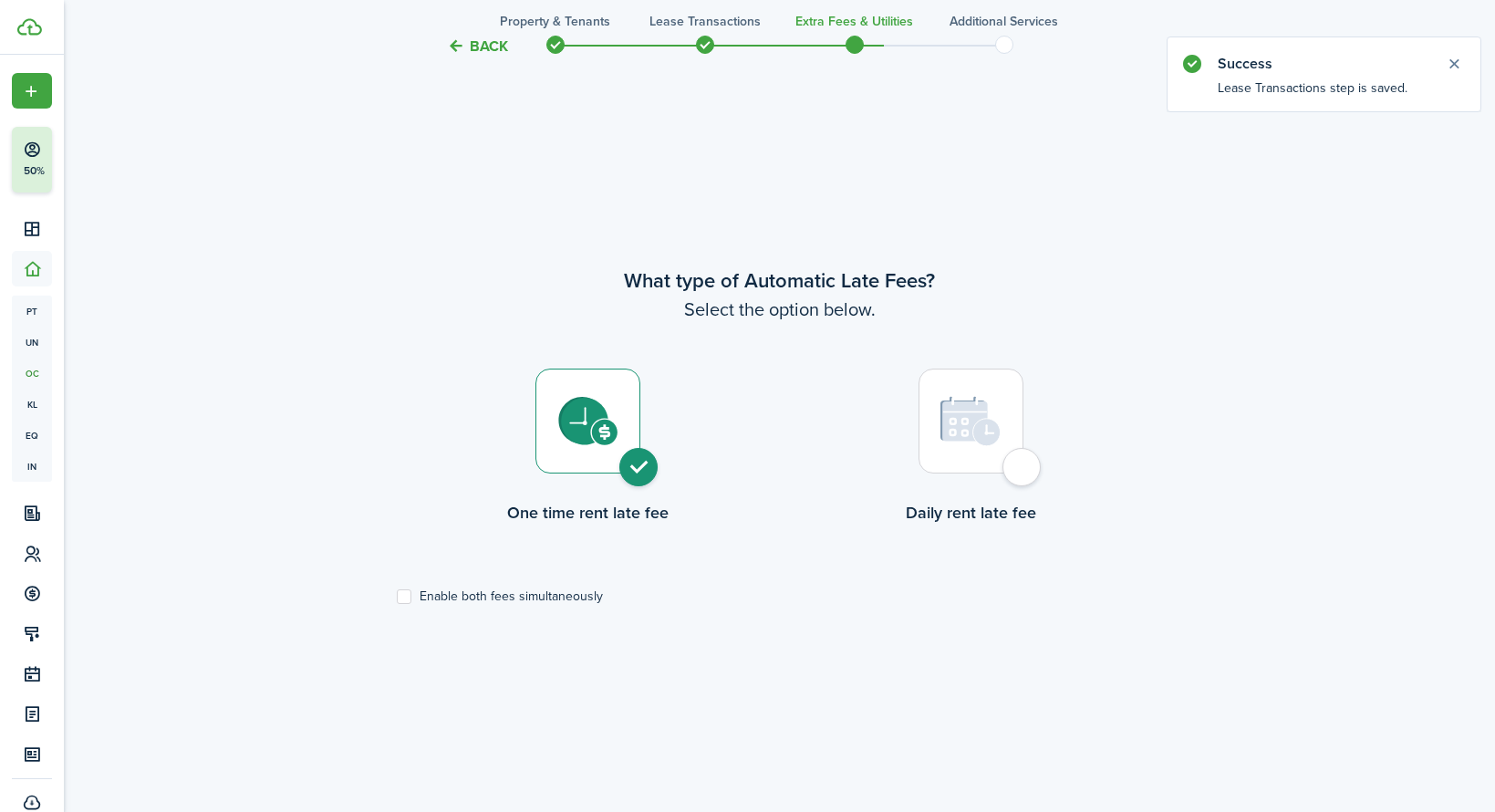
radio input "true"
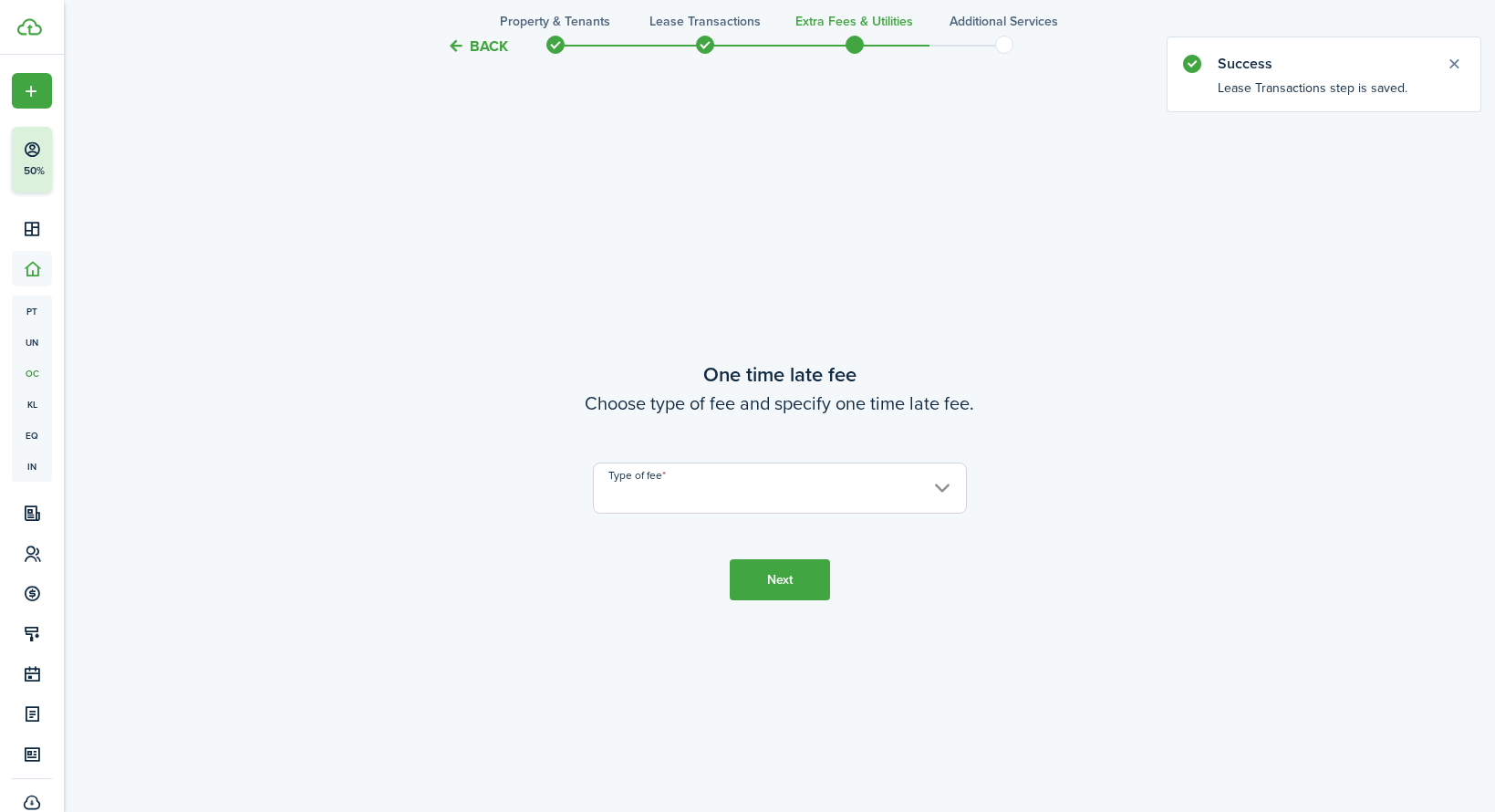
scroll to position [1501, 0]
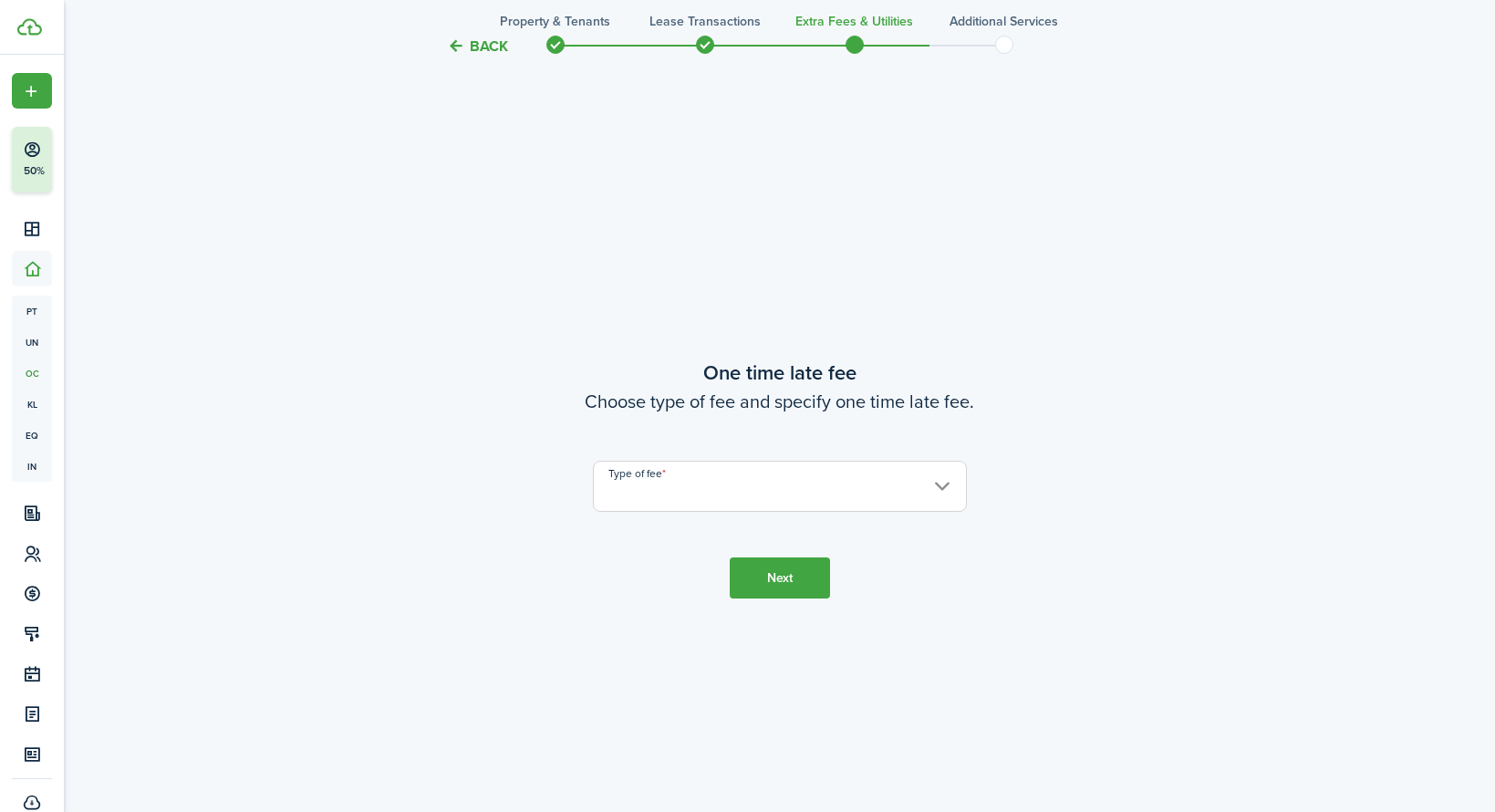
click at [644, 479] on input "Type of fee" at bounding box center [780, 485] width 374 height 51
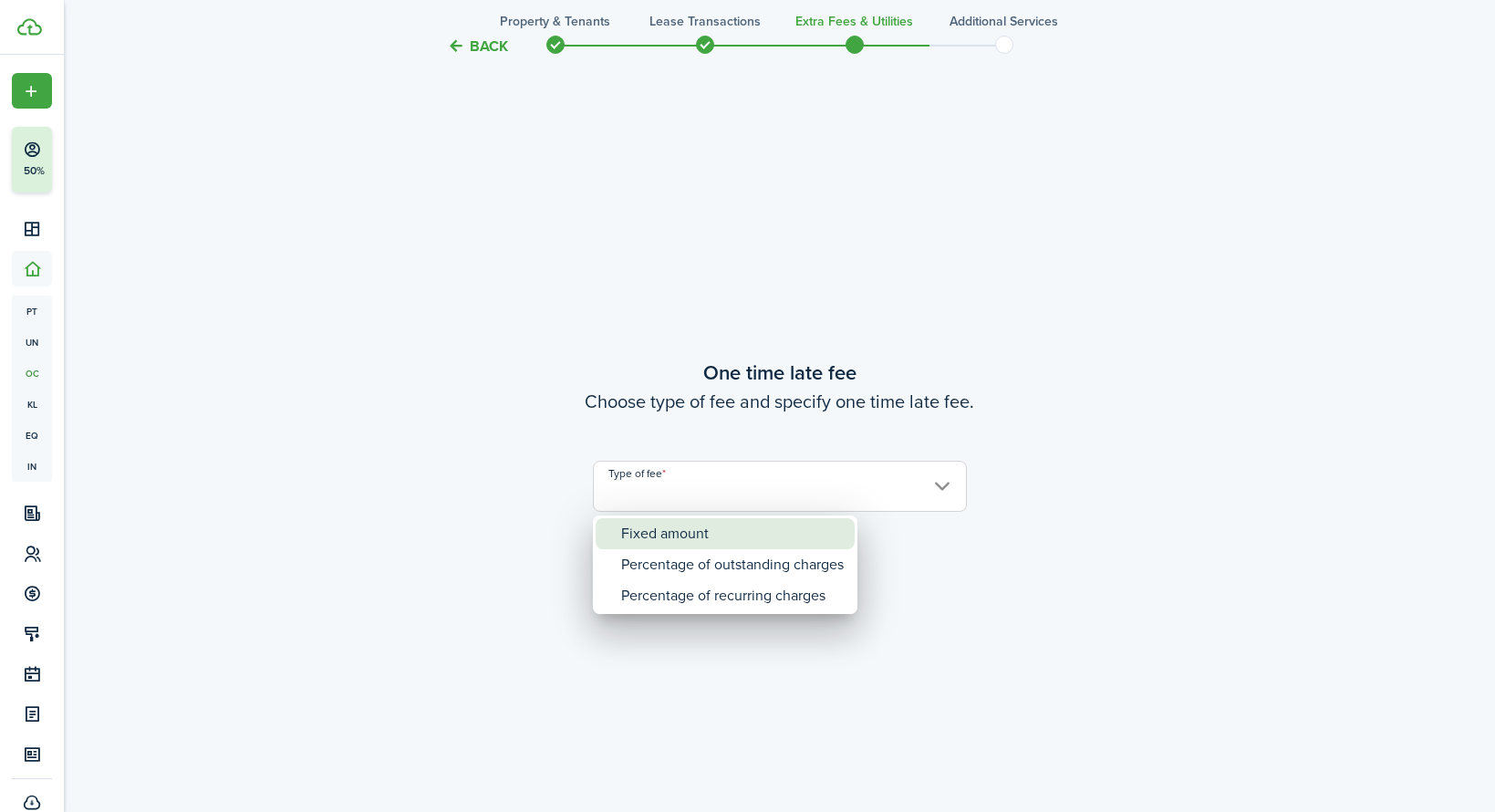
click at [663, 530] on div "Fixed amount" at bounding box center [732, 533] width 222 height 31
type input "Fixed amount"
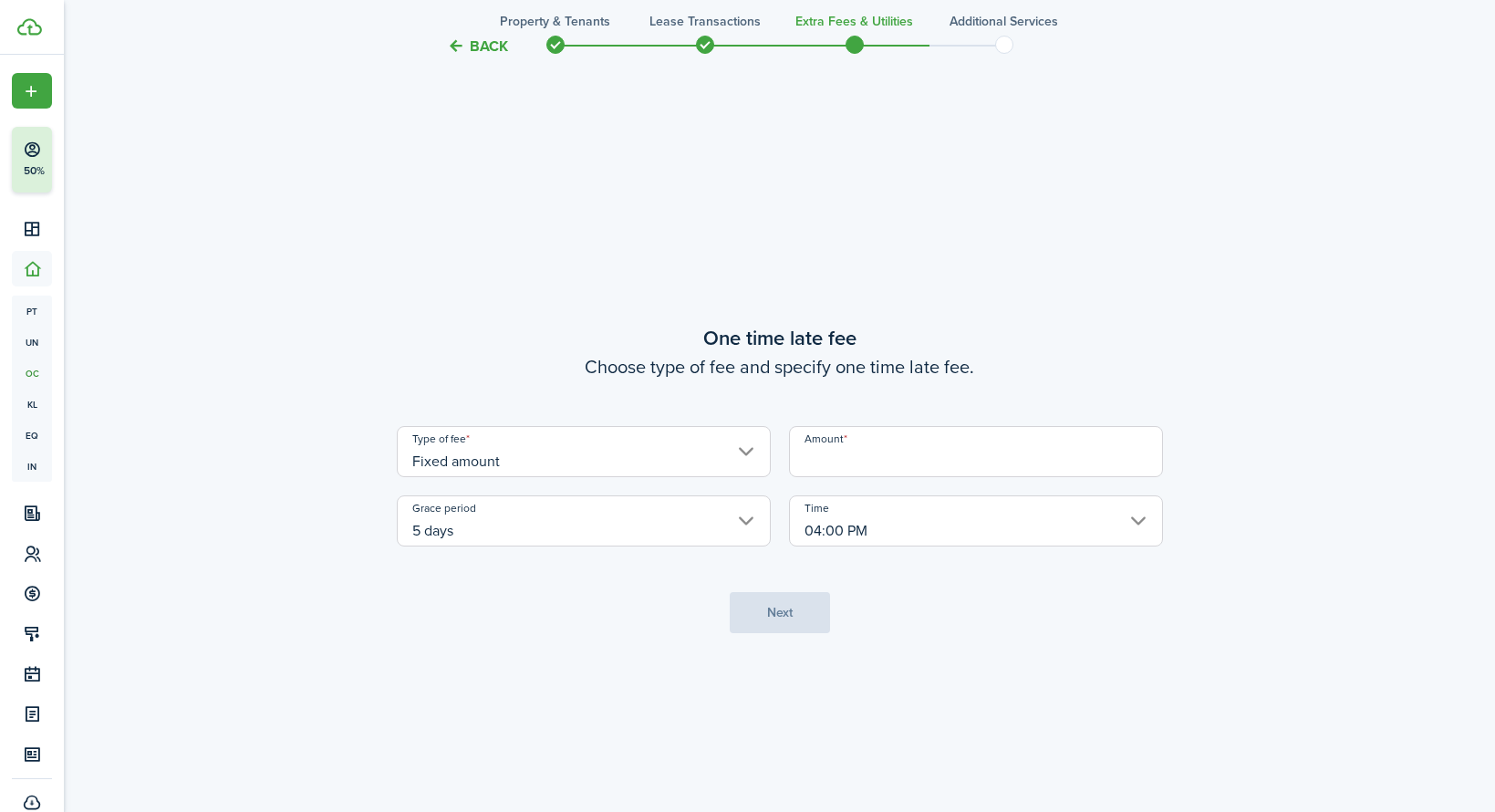
click at [851, 460] on input "Amount" at bounding box center [976, 451] width 374 height 51
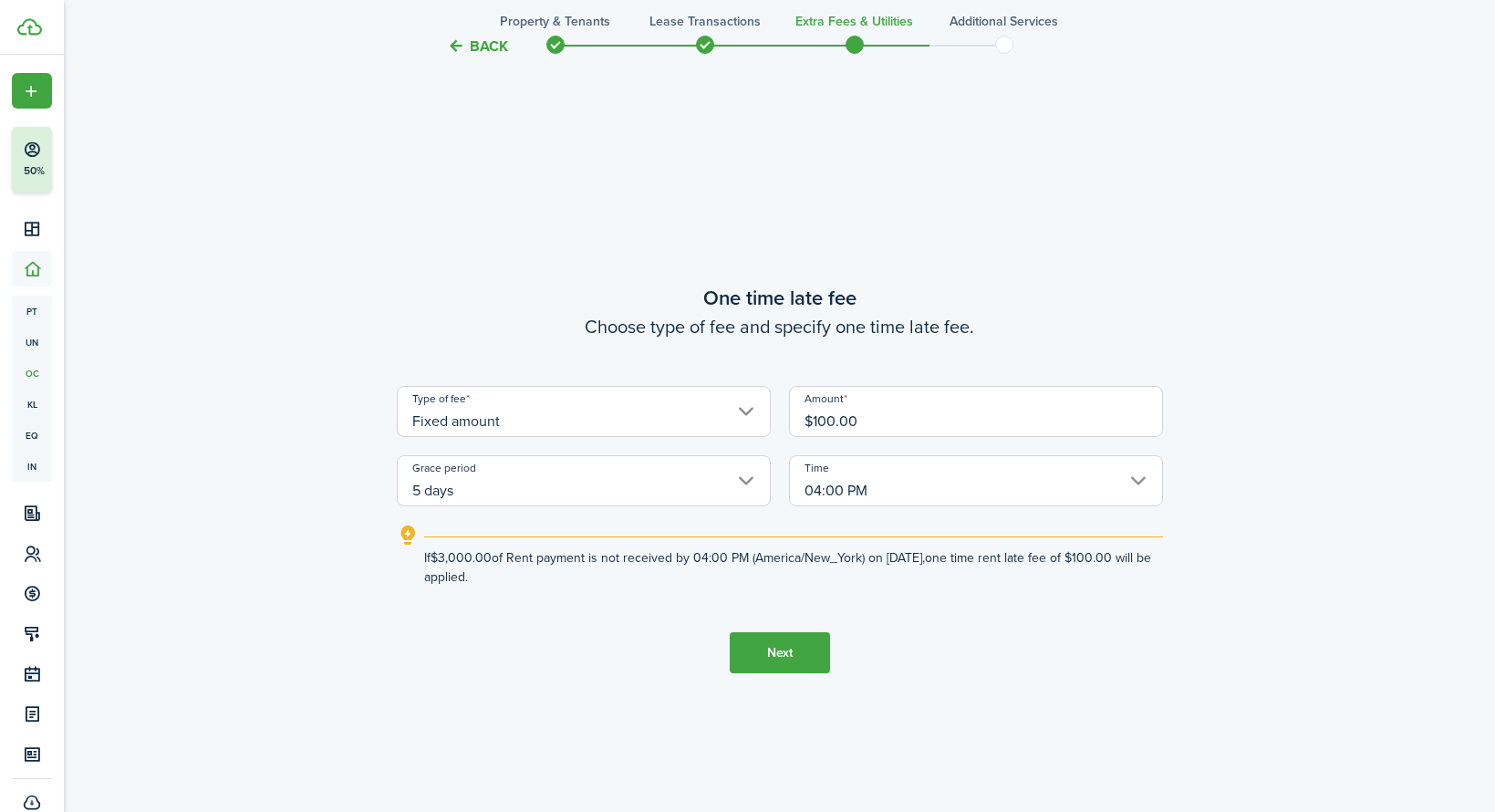
click at [978, 488] on input "04:00 PM" at bounding box center [976, 481] width 374 height 51
type input "$100.00"
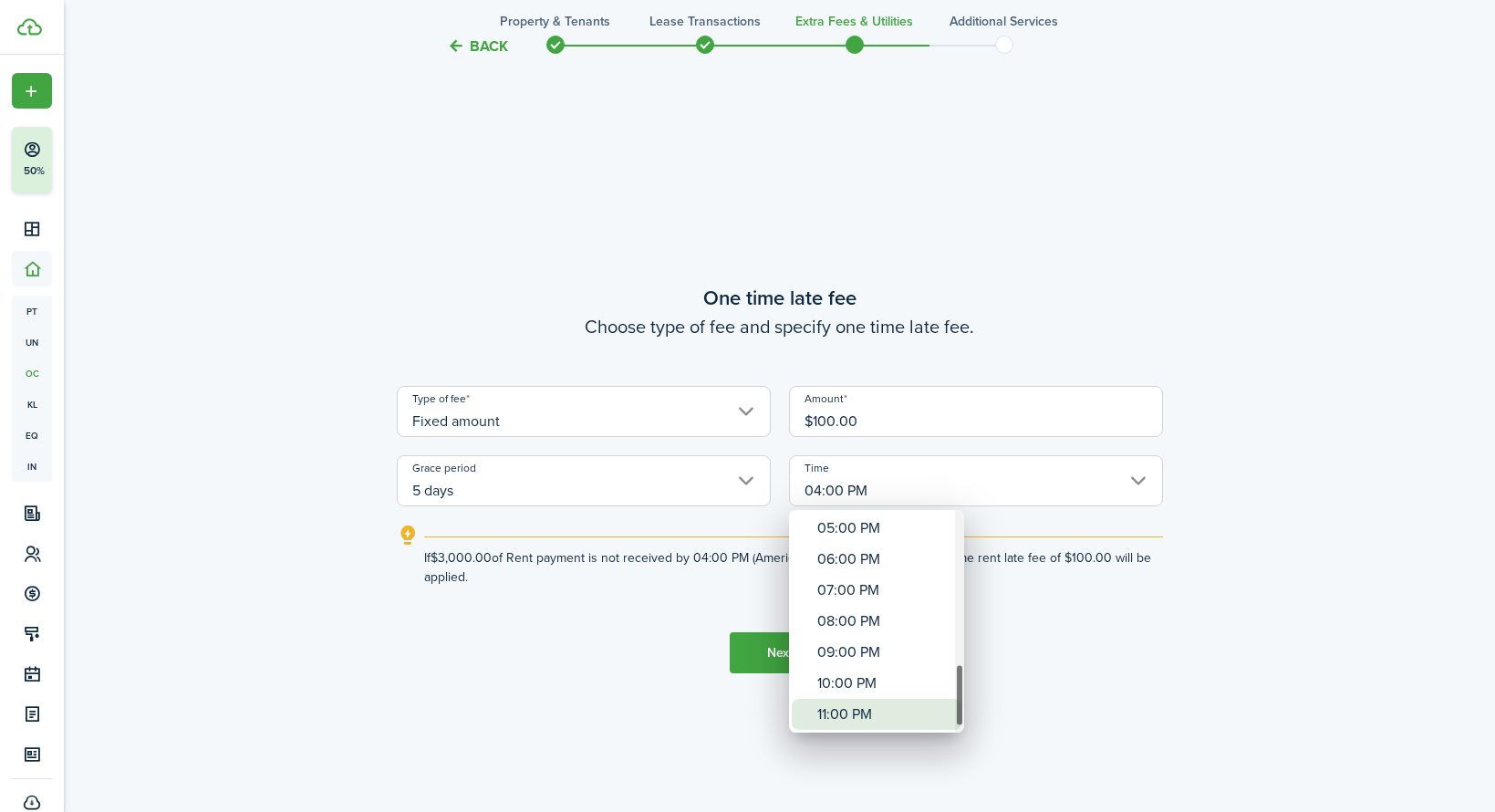
click at [851, 712] on div "11:00 PM" at bounding box center [884, 715] width 134 height 31
type input "11:00 PM"
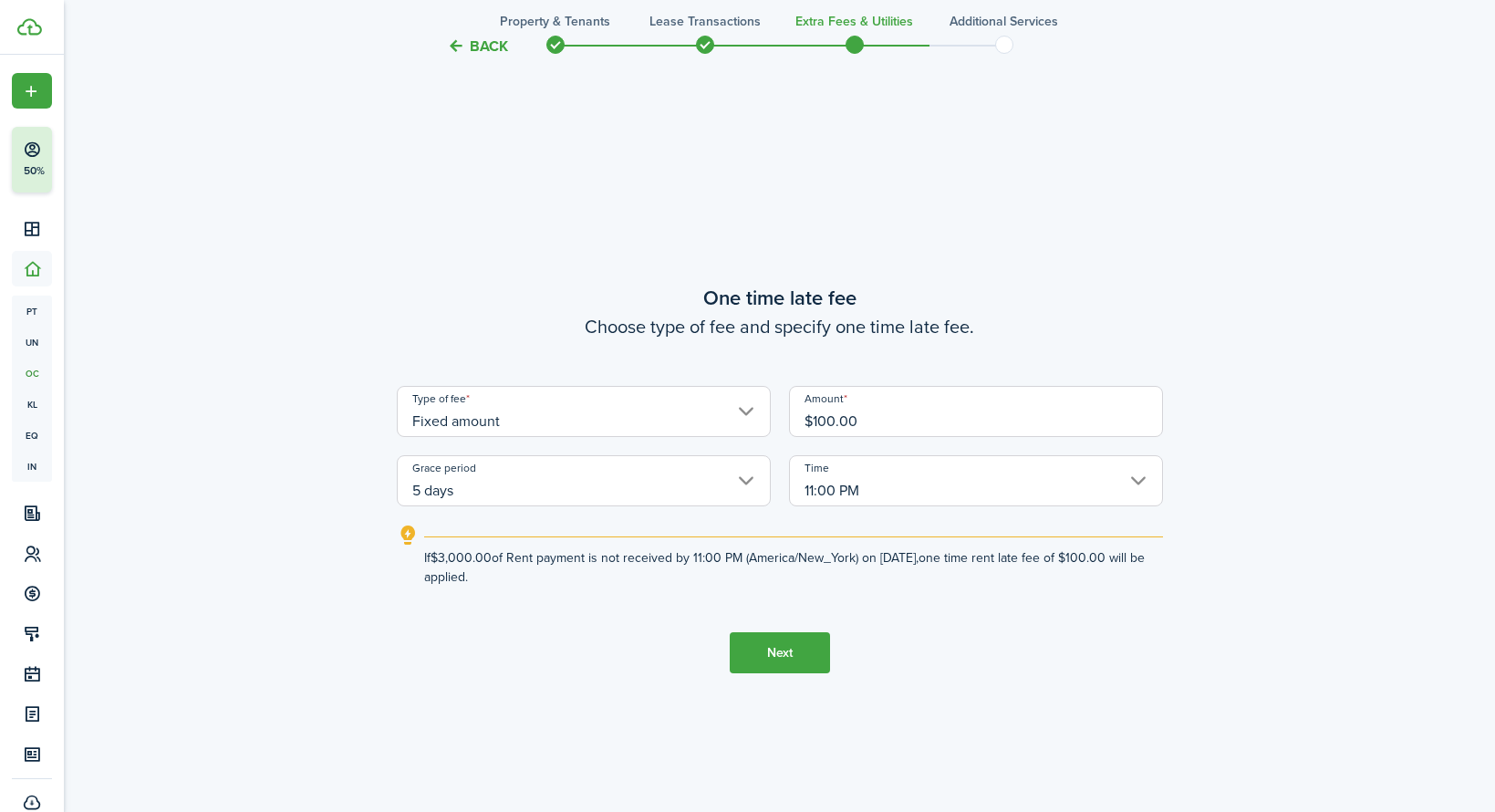
click at [777, 641] on button "Next" at bounding box center [779, 652] width 100 height 41
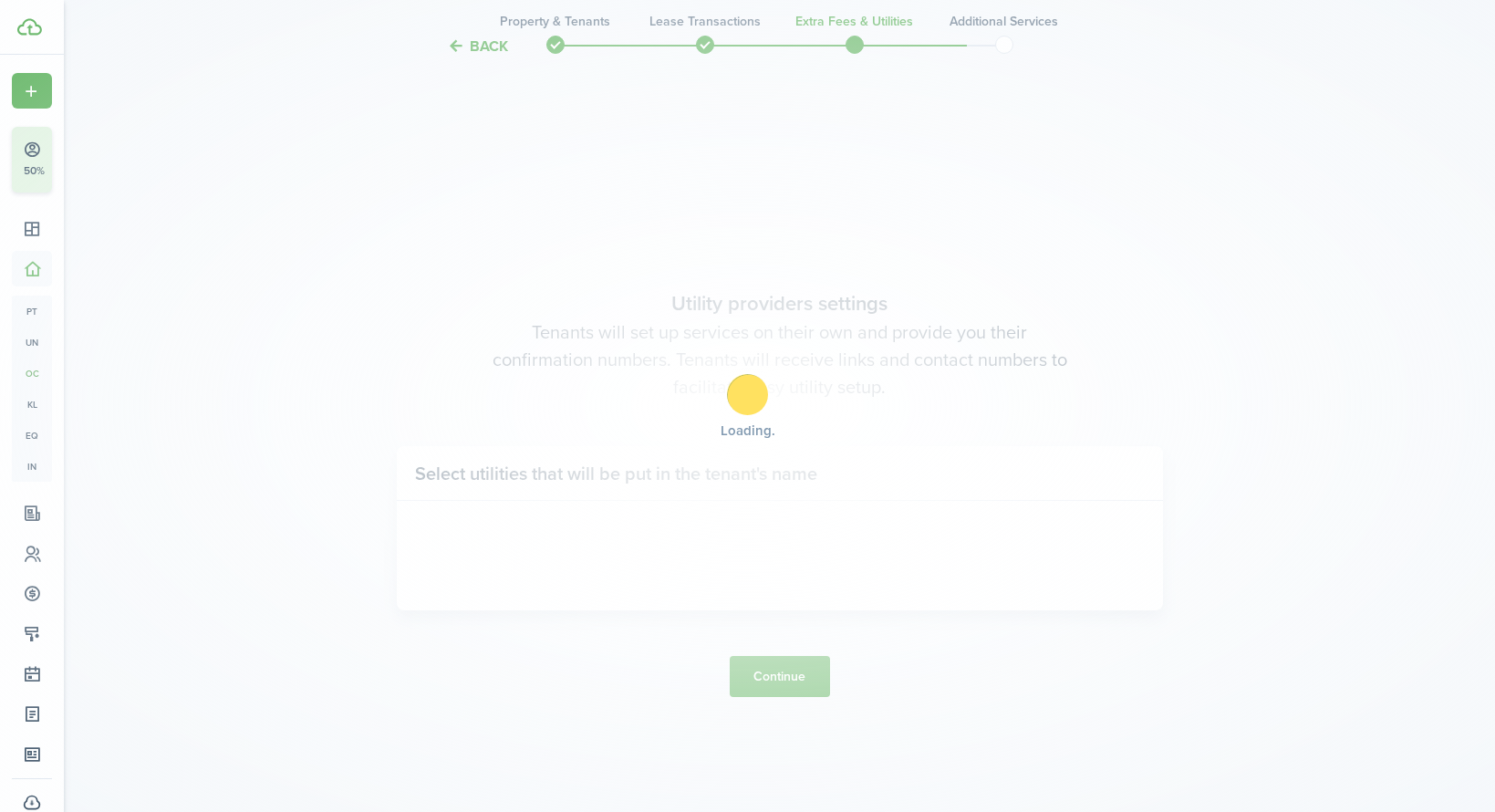
scroll to position [2313, 0]
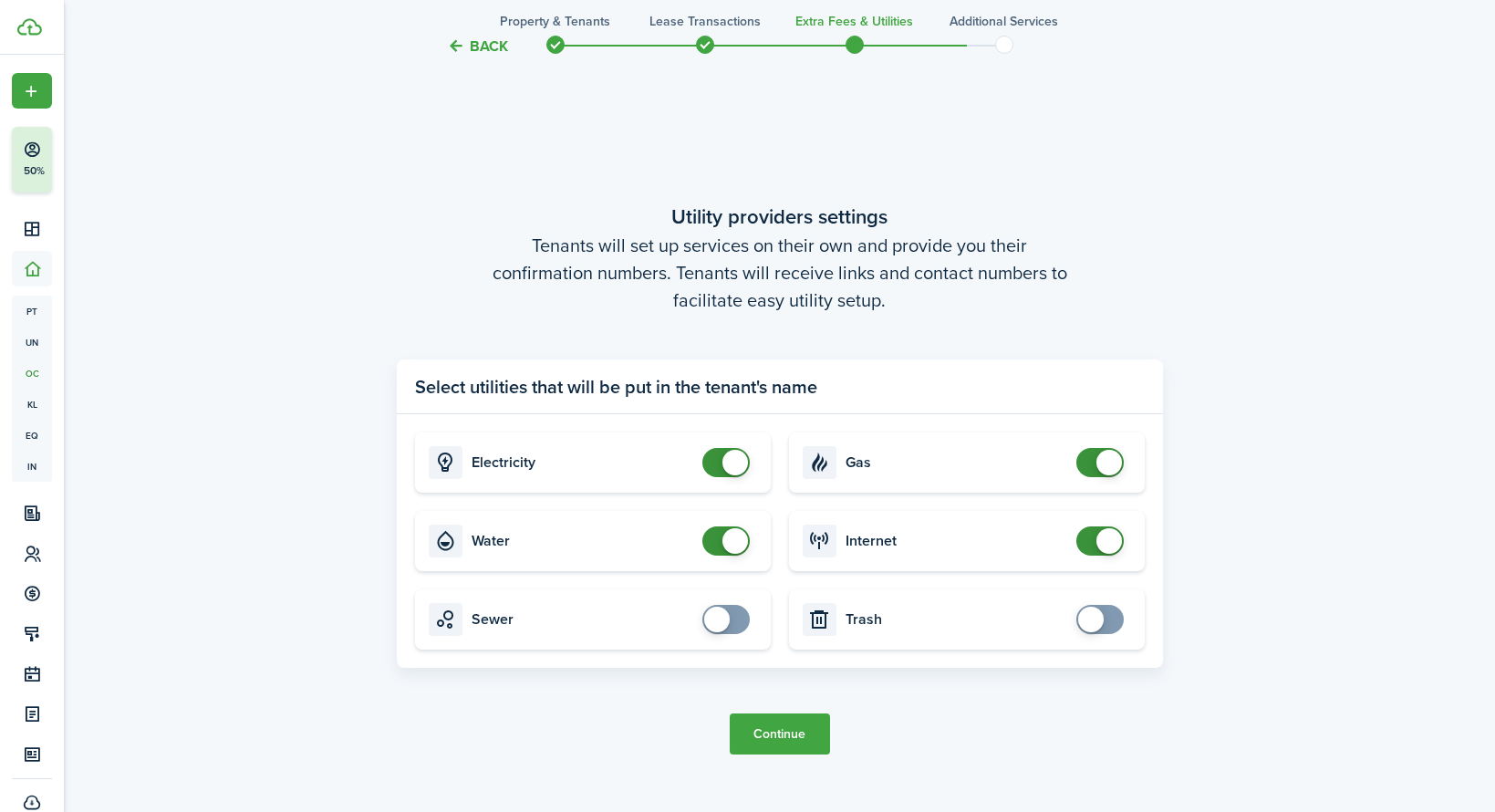
checkbox input "false"
click at [732, 460] on span at bounding box center [735, 462] width 25 height 25
checkbox input "false"
click at [740, 537] on span at bounding box center [735, 541] width 25 height 25
checkbox input "false"
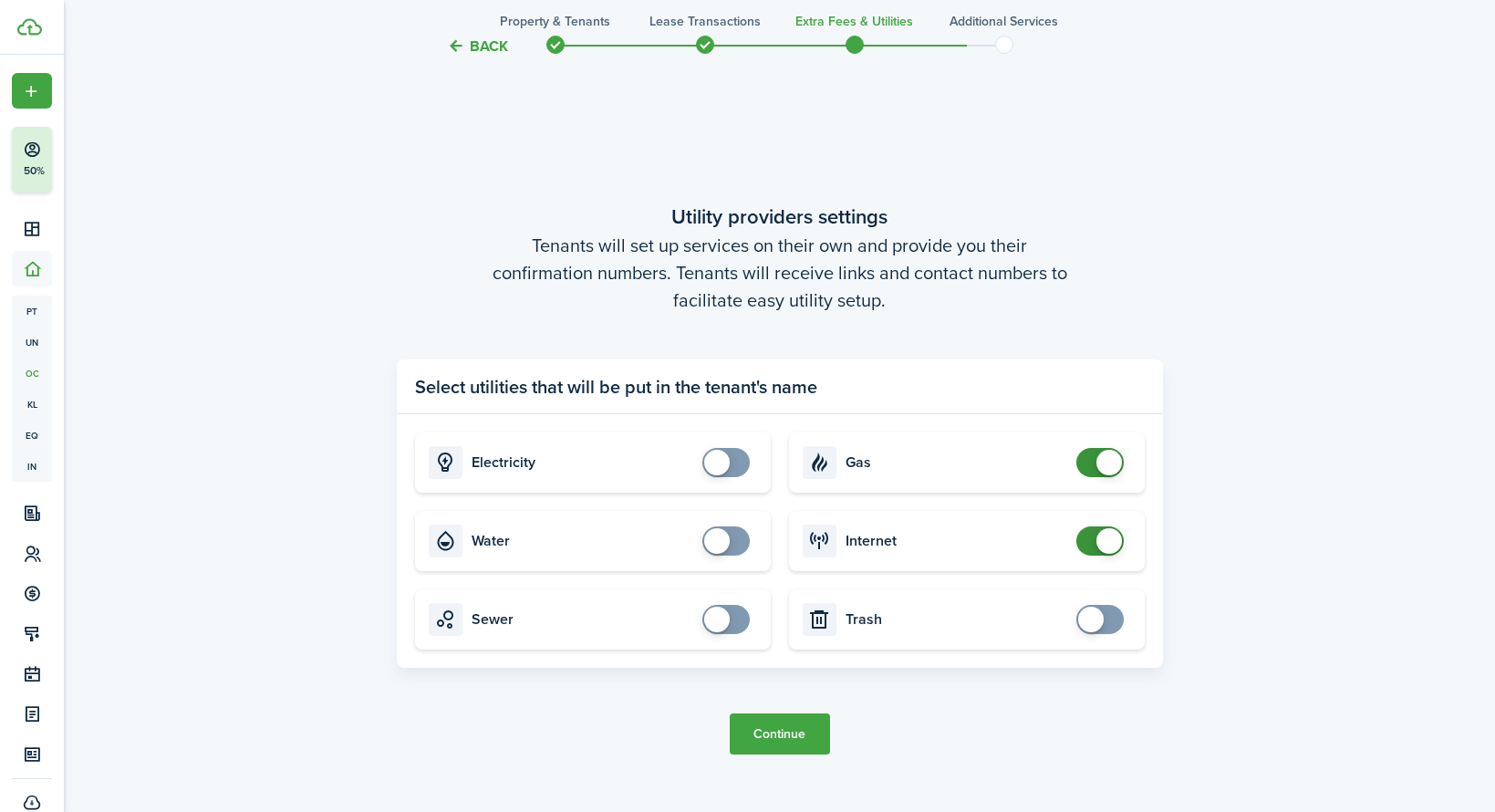
click at [1102, 457] on span at bounding box center [1110, 462] width 25 height 25
checkbox input "false"
click at [1107, 542] on span at bounding box center [1110, 541] width 25 height 25
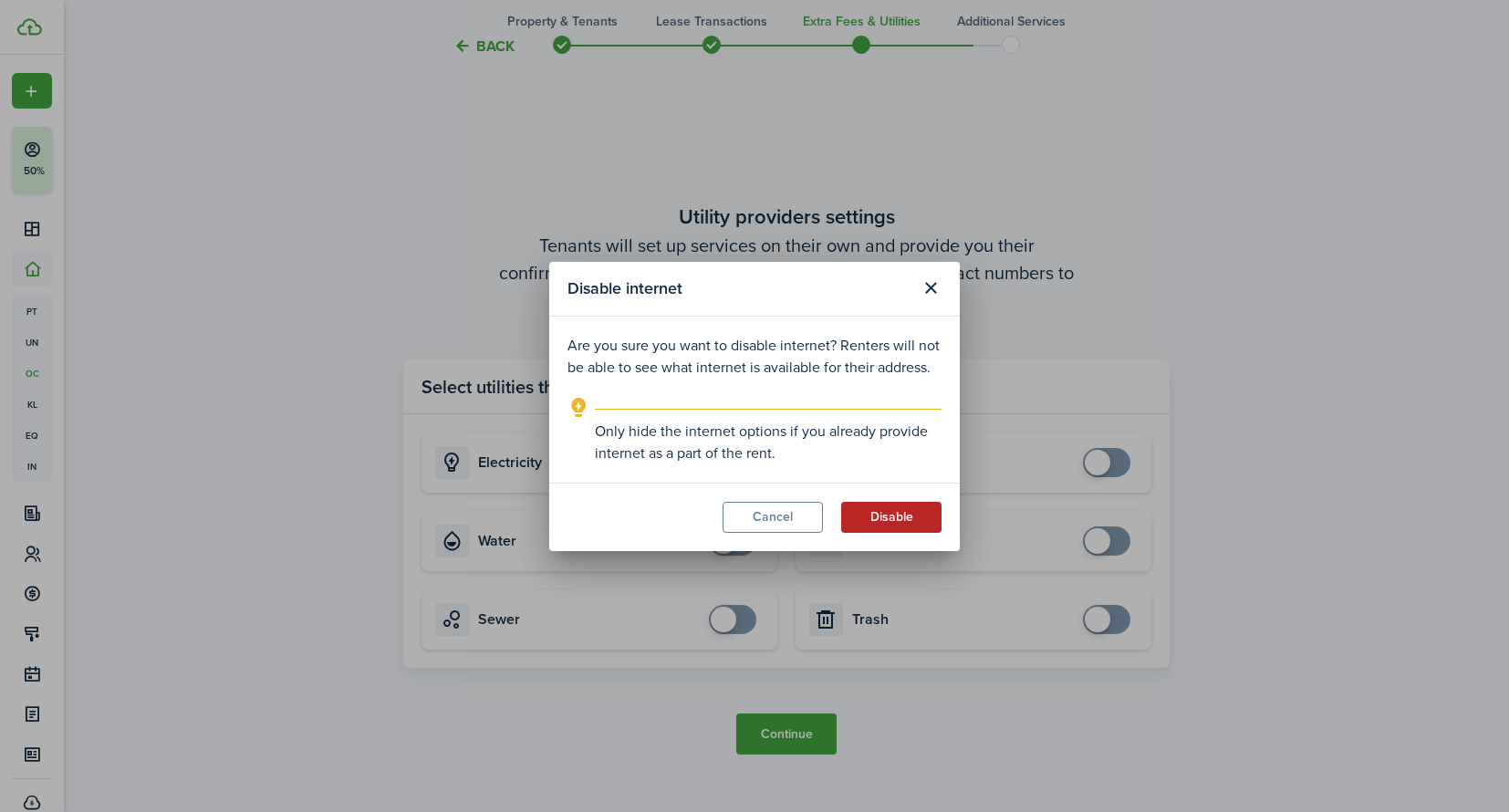
click at [871, 517] on button "Disable" at bounding box center [891, 518] width 100 height 31
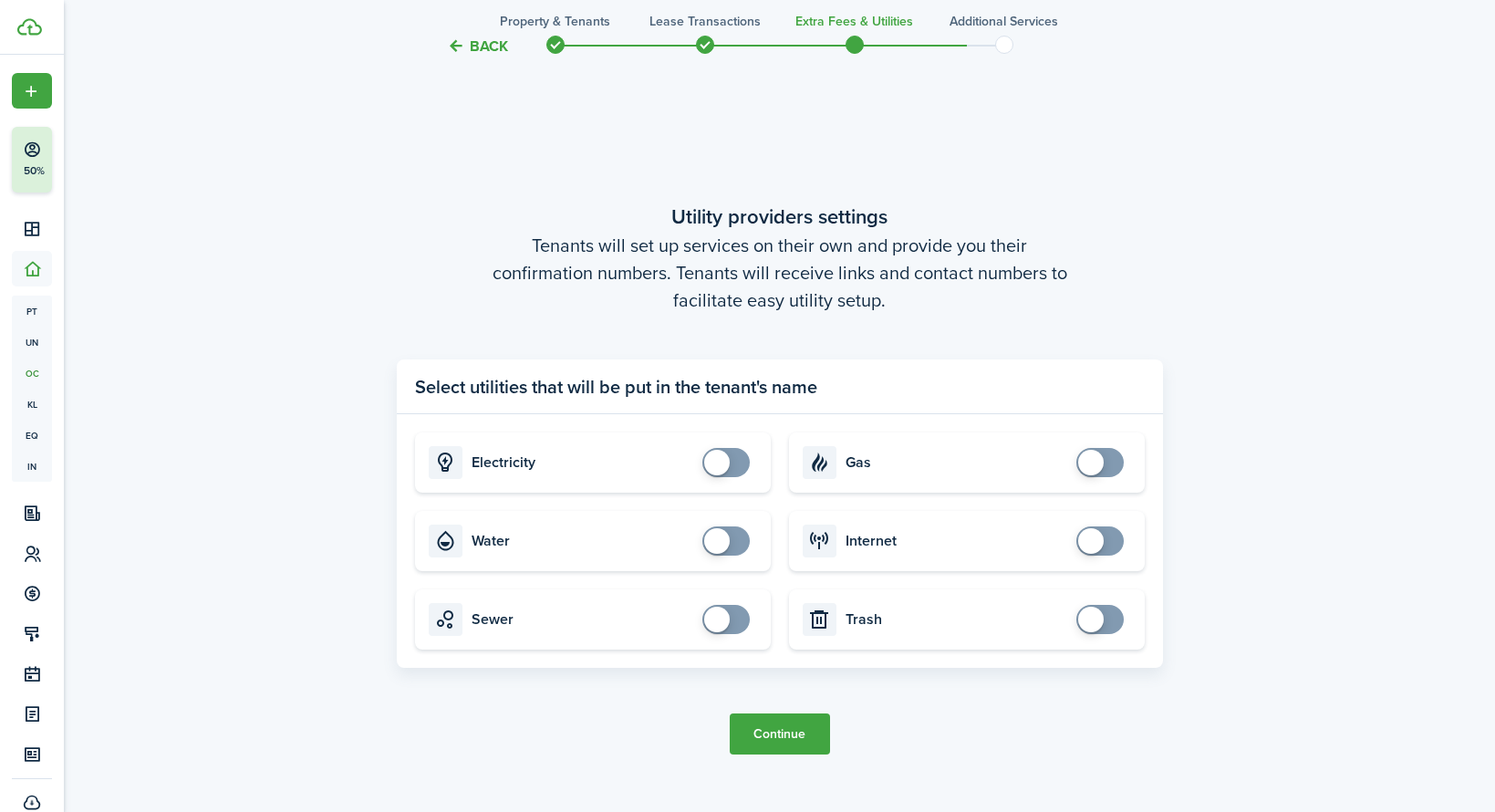
click at [785, 729] on button "Continue" at bounding box center [779, 734] width 100 height 41
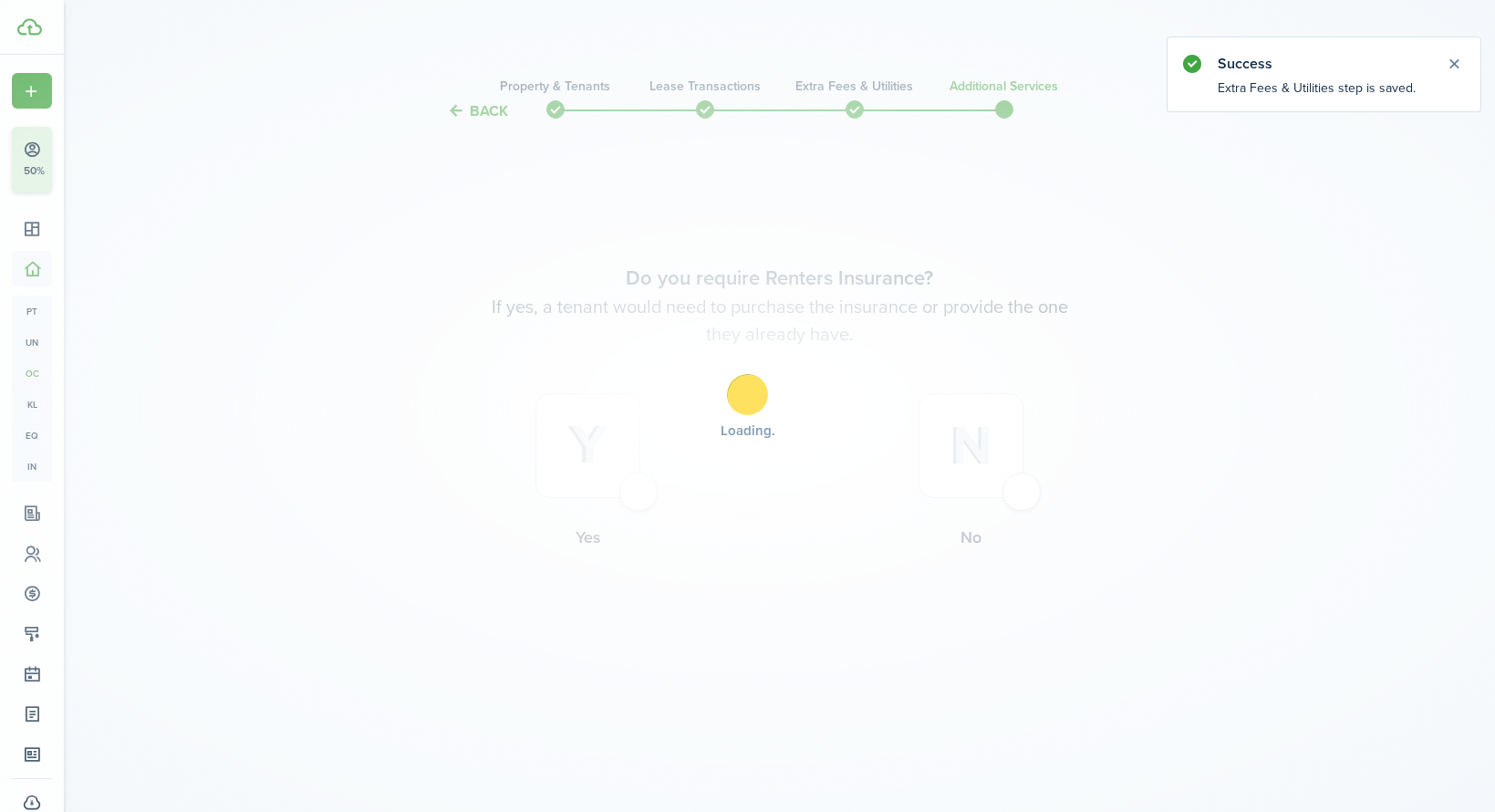
scroll to position [0, 0]
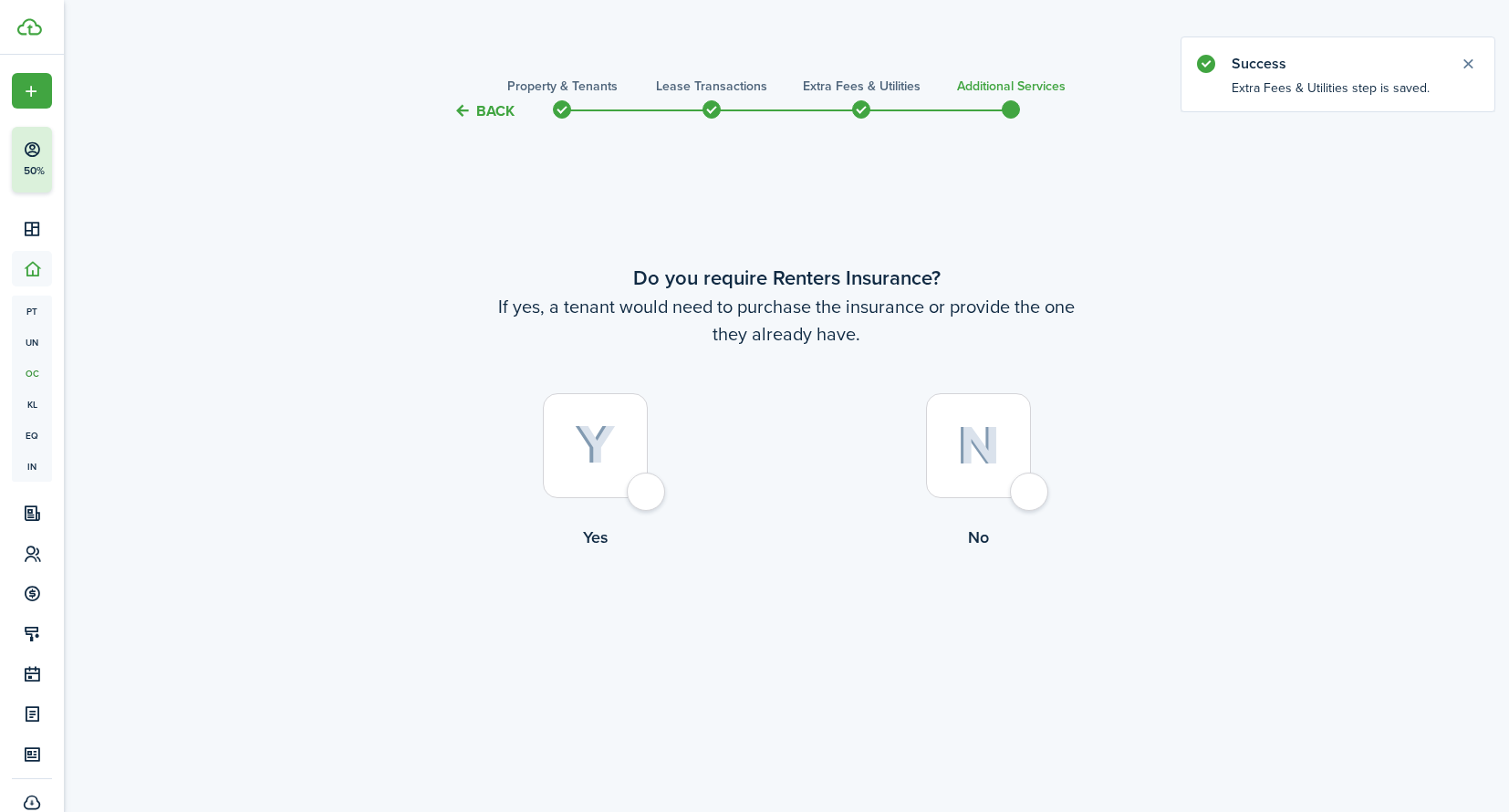
click at [1030, 480] on div at bounding box center [979, 445] width 105 height 105
radio input "true"
click at [761, 644] on button "Complete move in" at bounding box center [787, 624] width 135 height 41
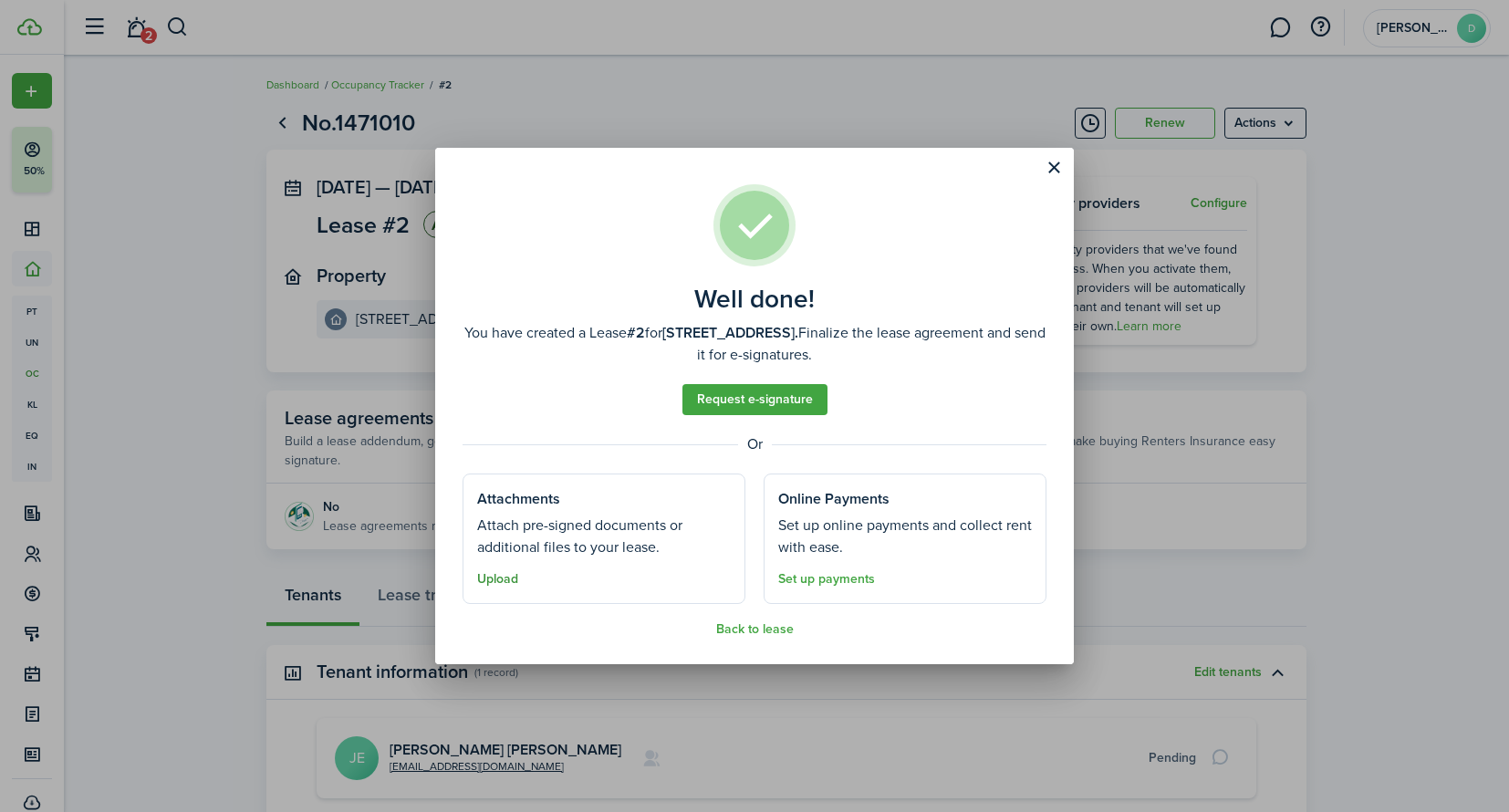
click at [513, 579] on button "Upload" at bounding box center [497, 579] width 41 height 15
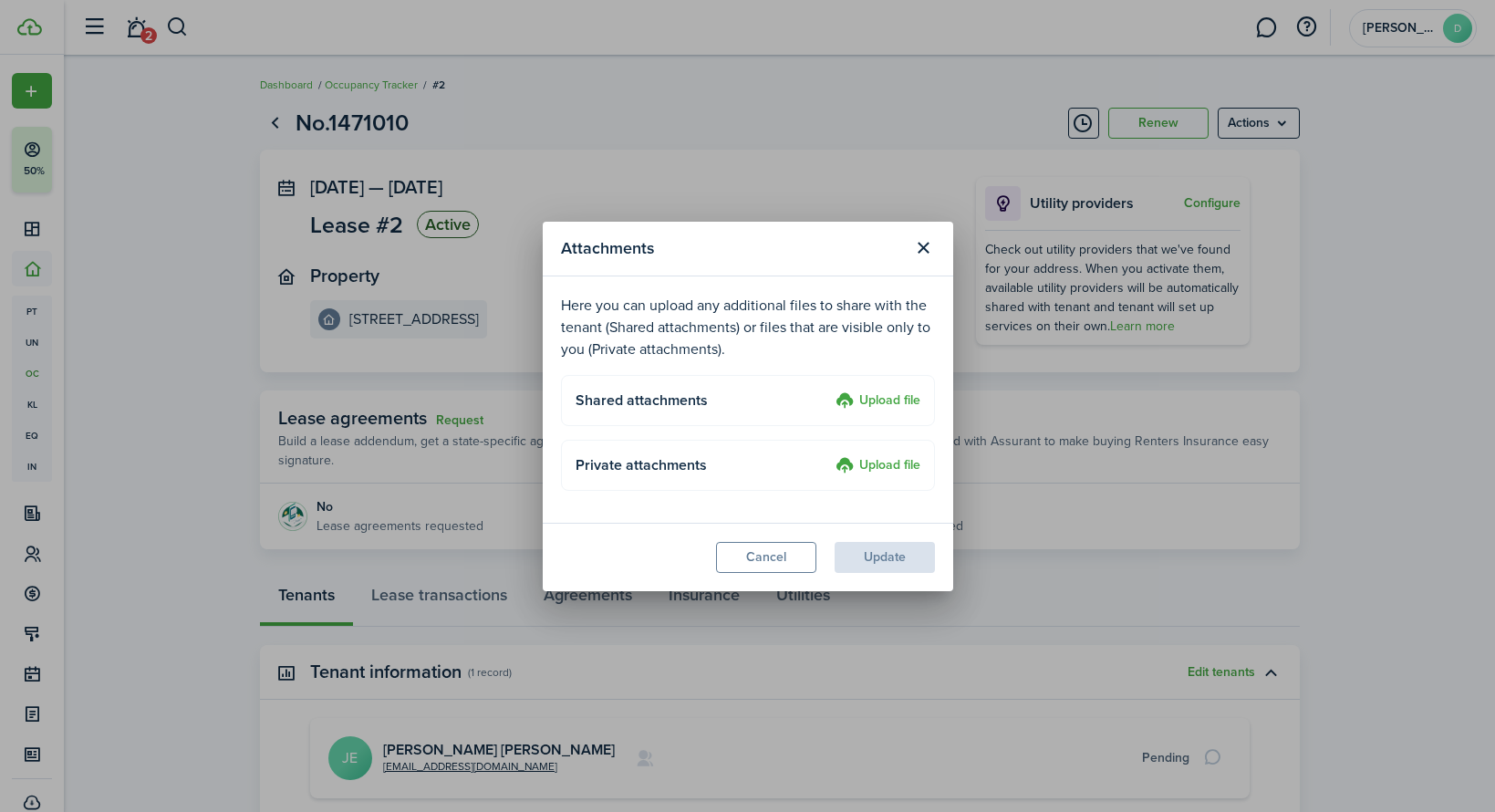
click at [889, 398] on label "Upload file" at bounding box center [878, 401] width 85 height 21
click at [829, 390] on input "Upload file" at bounding box center [829, 390] width 0 height 0
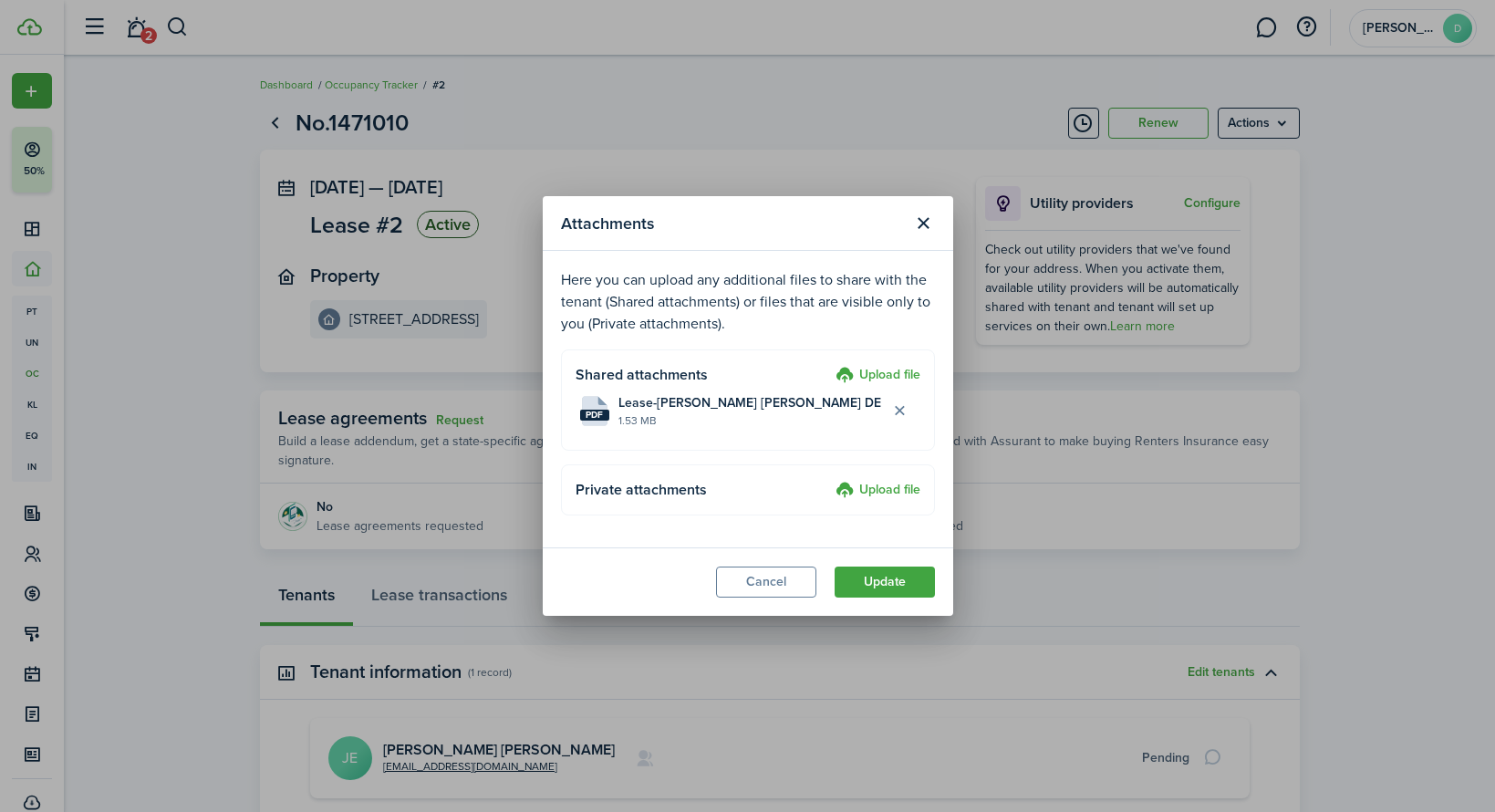
click at [892, 369] on label "Upload file" at bounding box center [878, 375] width 85 height 21
click at [829, 365] on input "Upload file" at bounding box center [829, 365] width 0 height 0
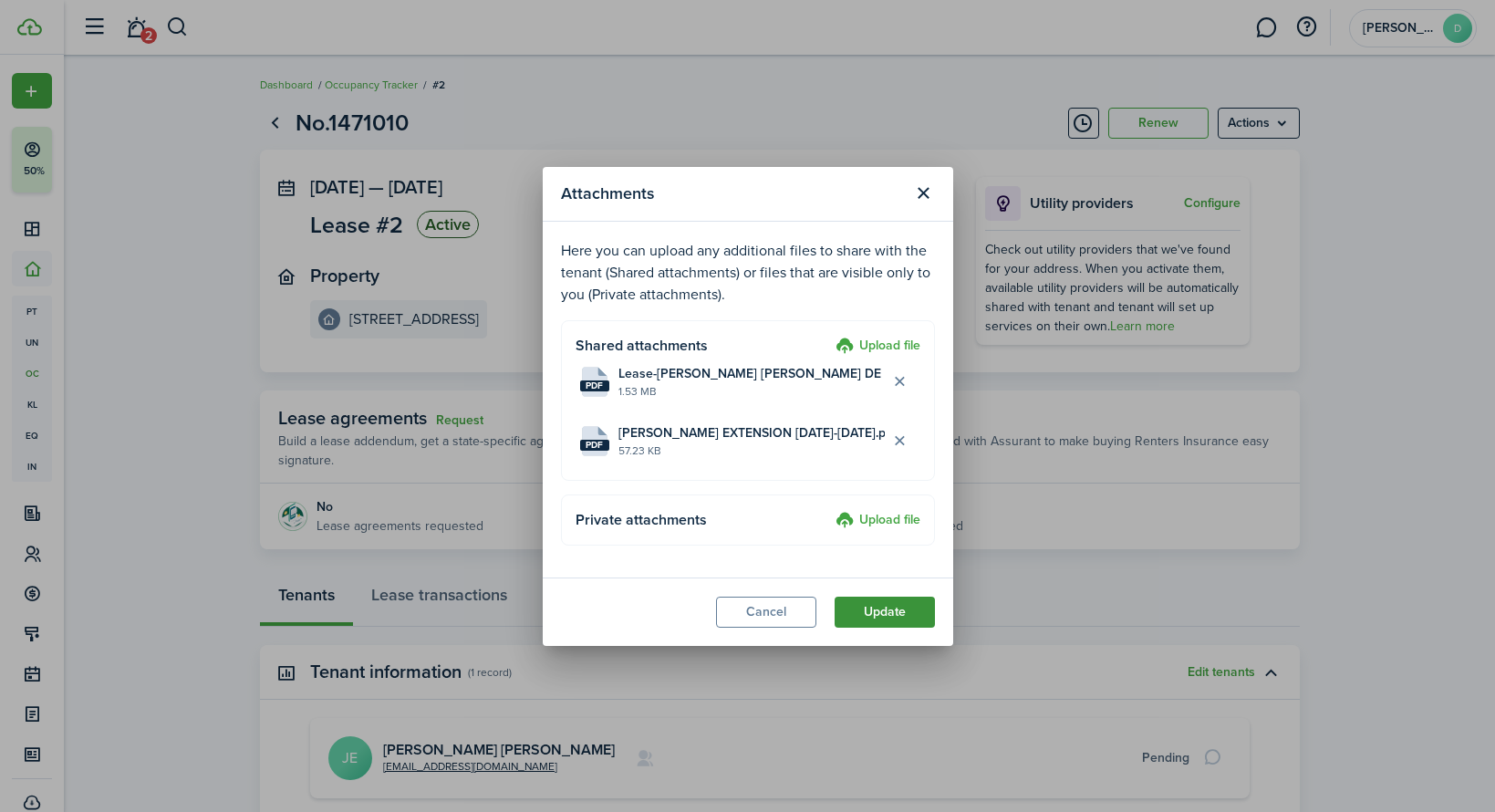
click at [880, 611] on button "Update" at bounding box center [885, 612] width 100 height 31
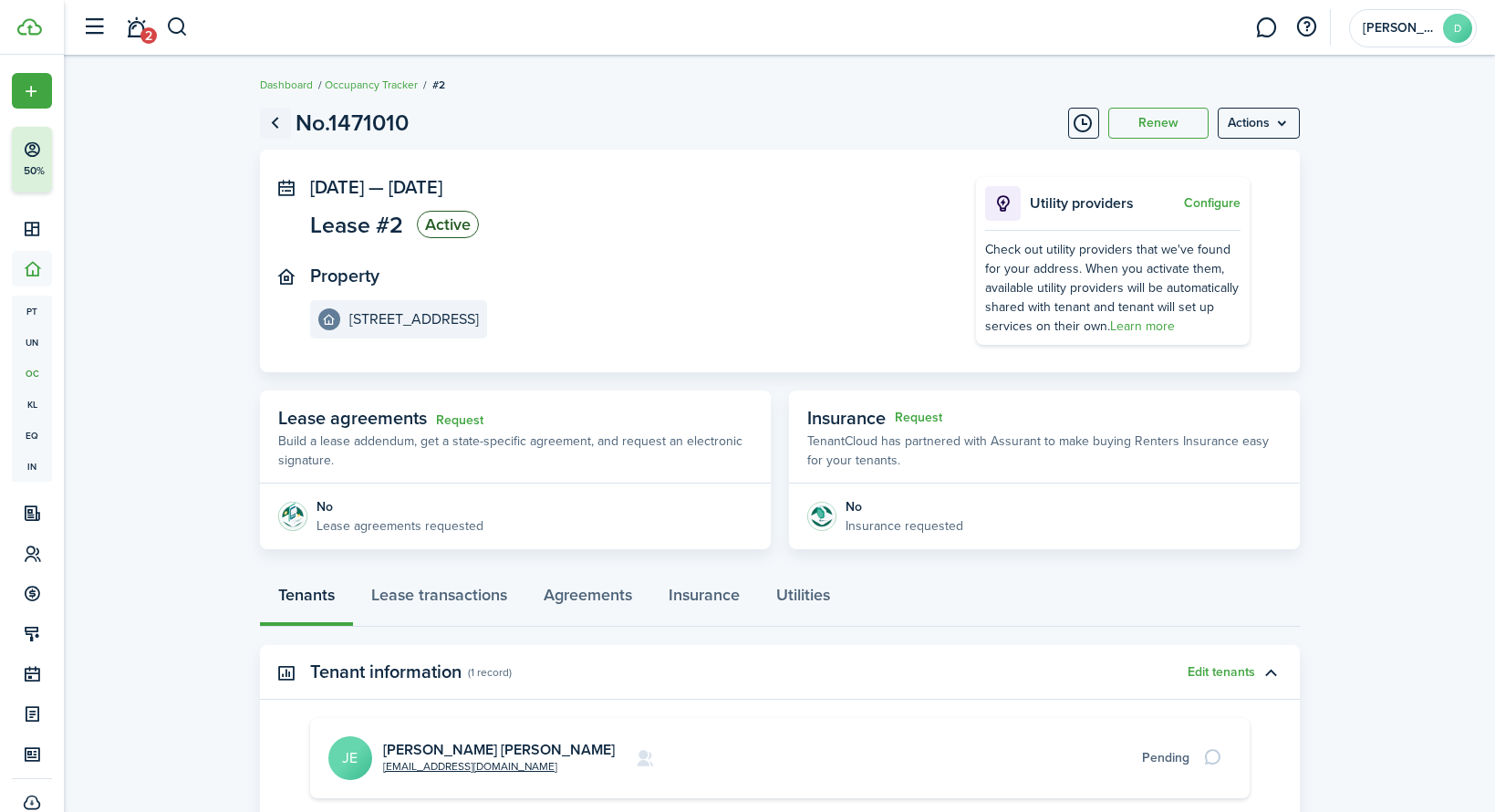
click at [267, 118] on link "Go back" at bounding box center [276, 123] width 31 height 31
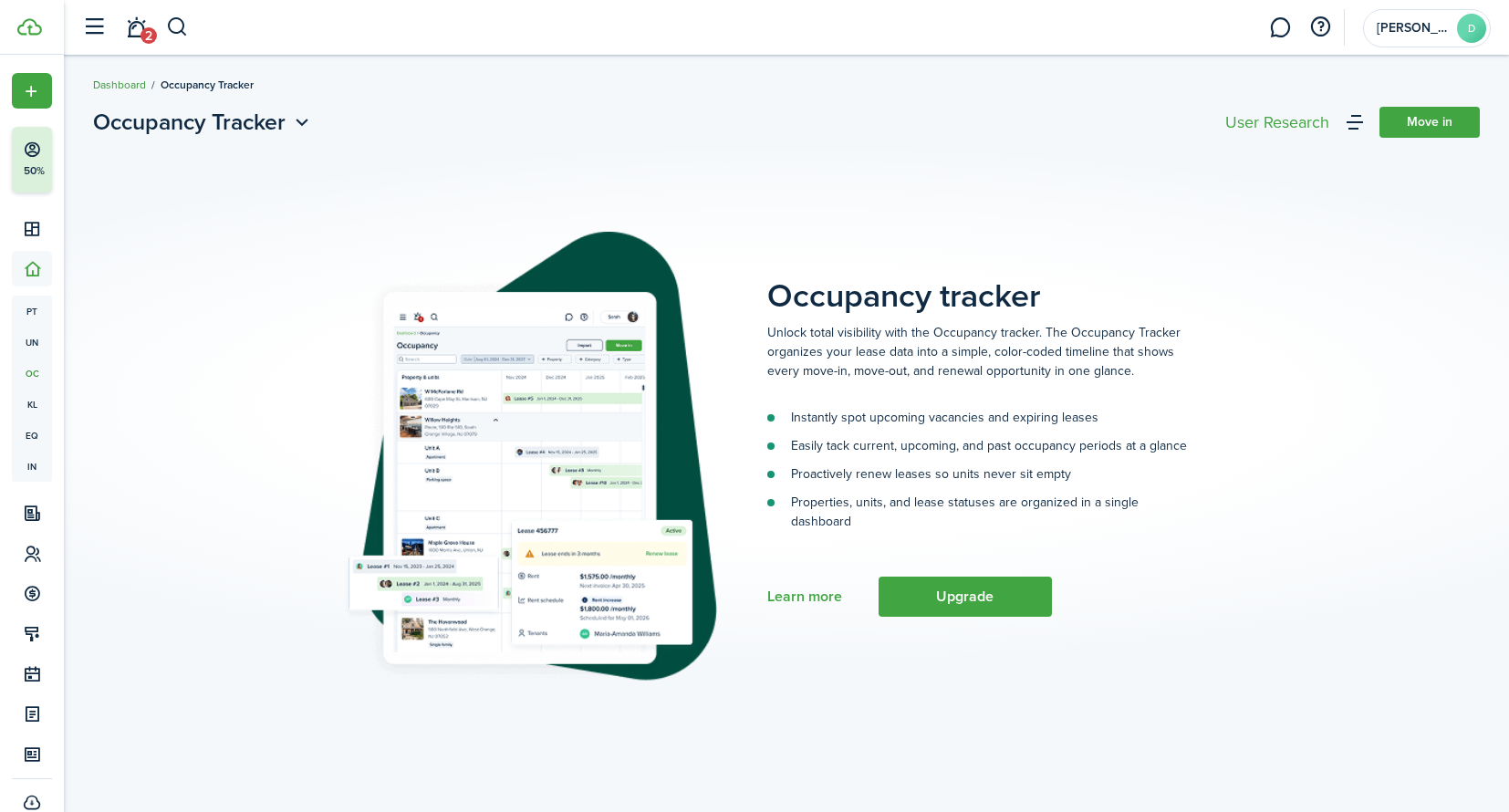
click at [118, 78] on link "Dashboard" at bounding box center [119, 85] width 53 height 17
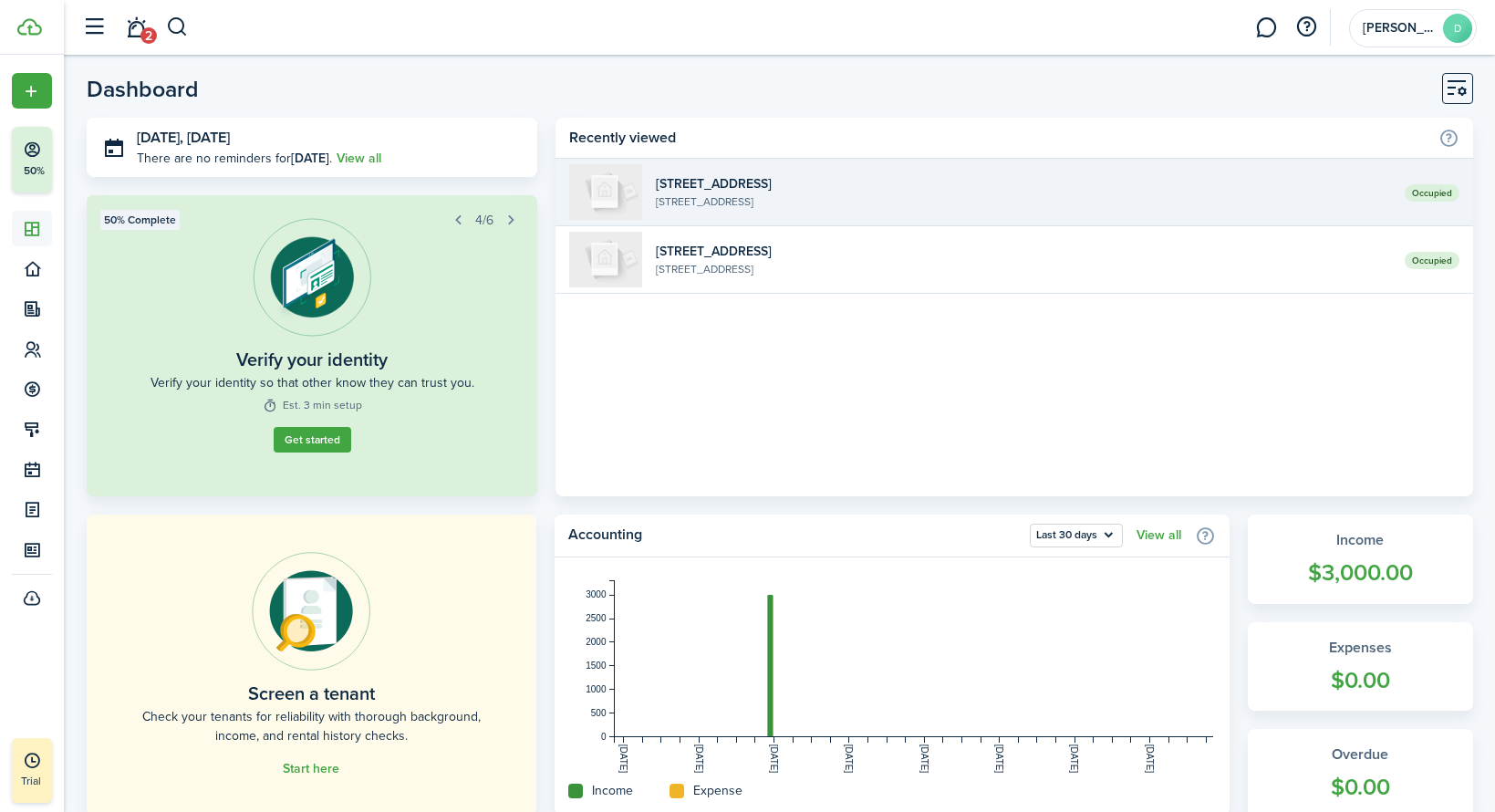
click at [727, 187] on widget-list-item-title "[STREET_ADDRESS]" at bounding box center [1023, 184] width 734 height 19
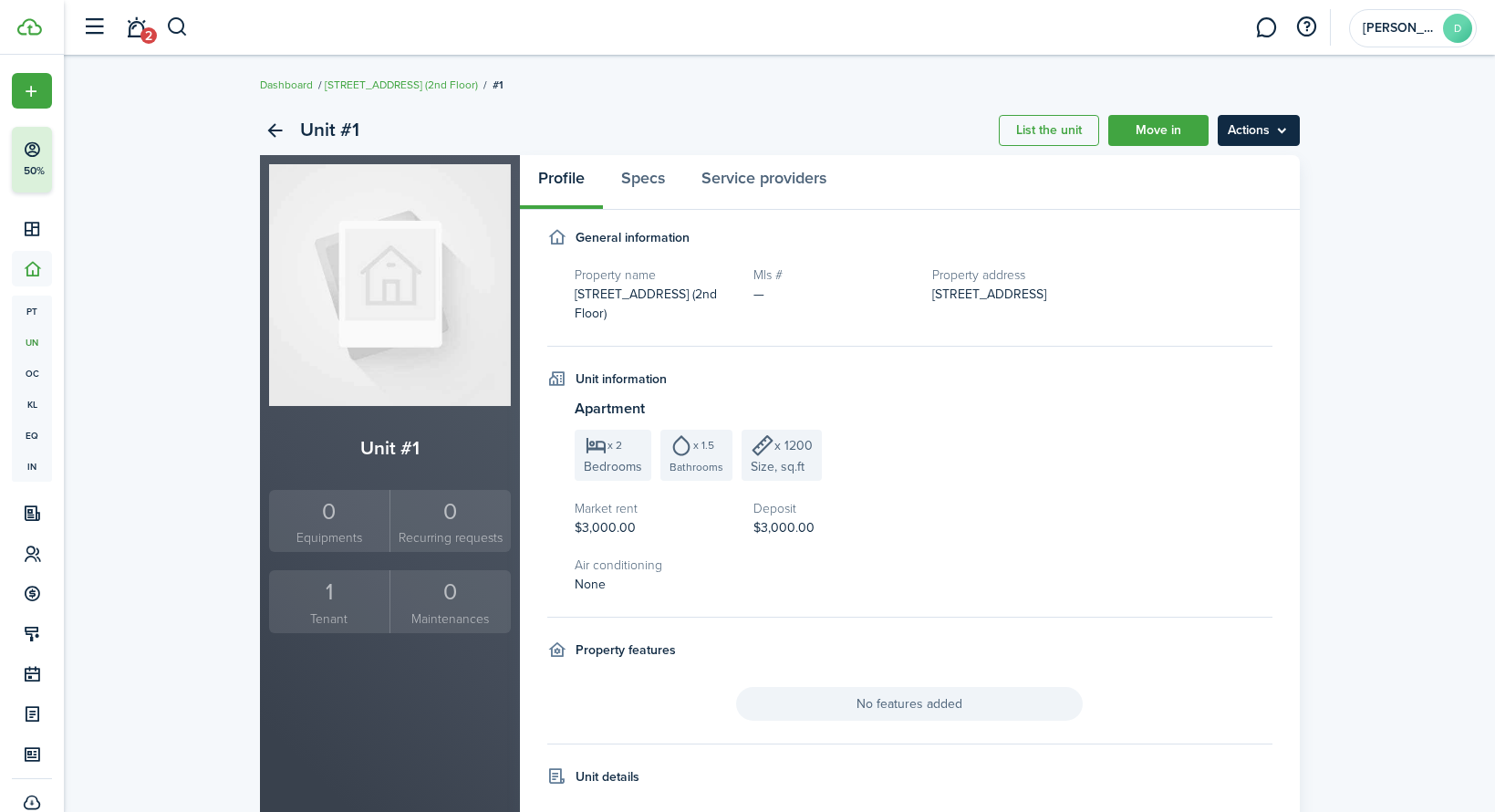
click at [1283, 140] on menu-btn "Actions" at bounding box center [1259, 131] width 82 height 31
click at [1242, 174] on link "Edit unit" at bounding box center [1221, 171] width 160 height 31
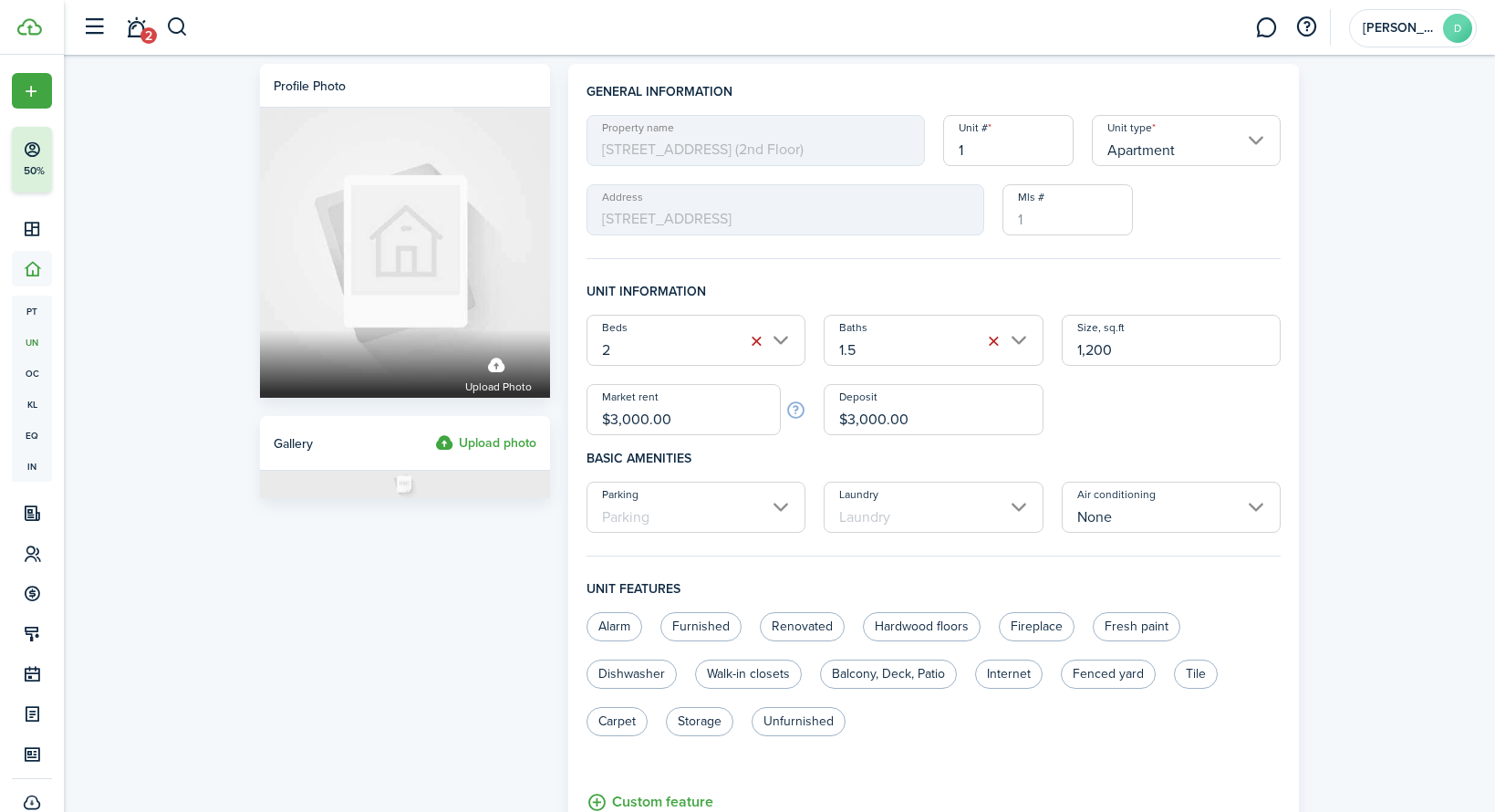
click at [800, 156] on span "[STREET_ADDRESS] (2nd Floor)" at bounding box center [756, 140] width 338 height 51
click at [790, 156] on span "[STREET_ADDRESS] (2nd Floor)" at bounding box center [756, 140] width 338 height 51
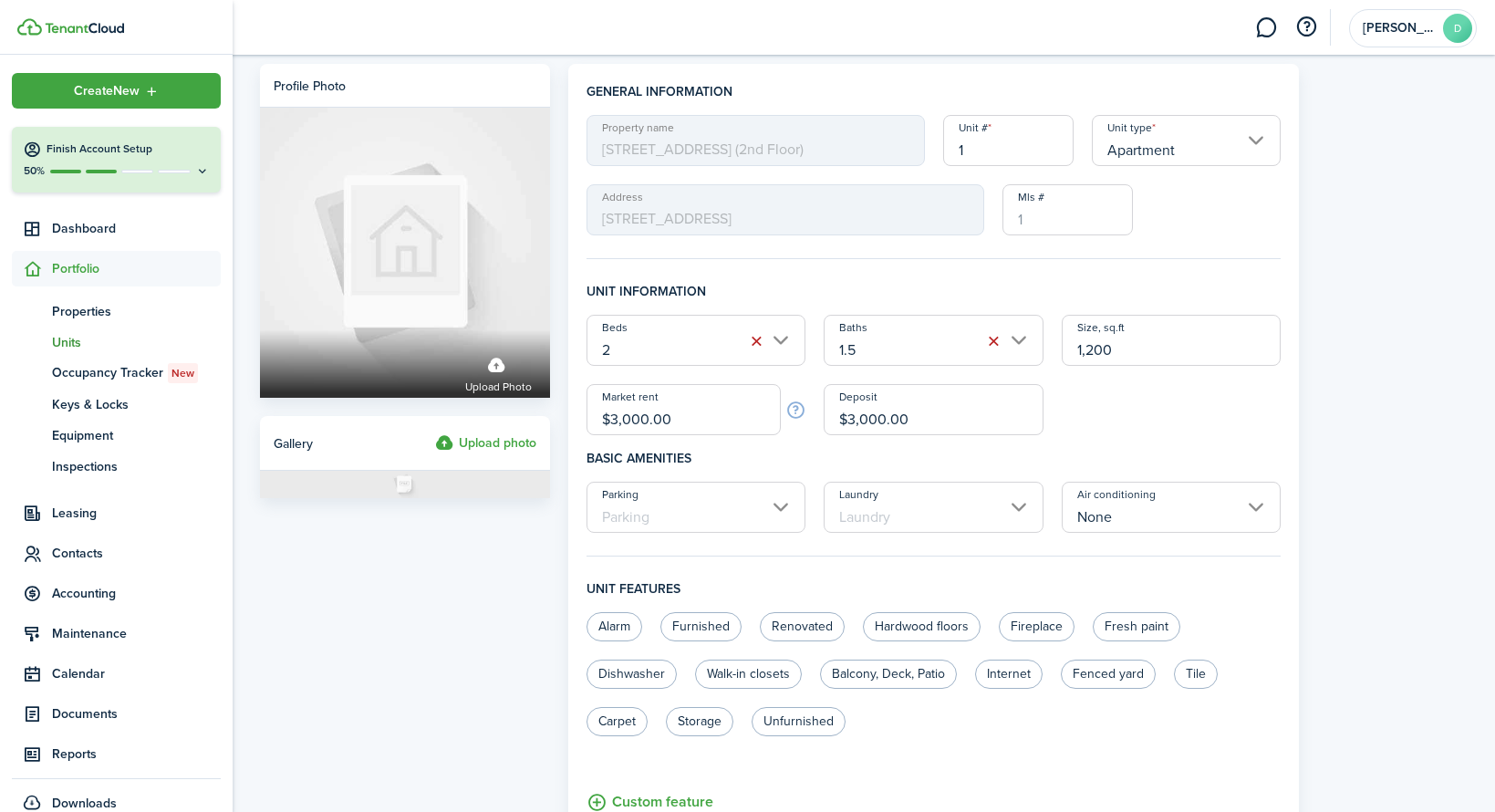
click at [63, 269] on span "Portfolio" at bounding box center [136, 269] width 169 height 19
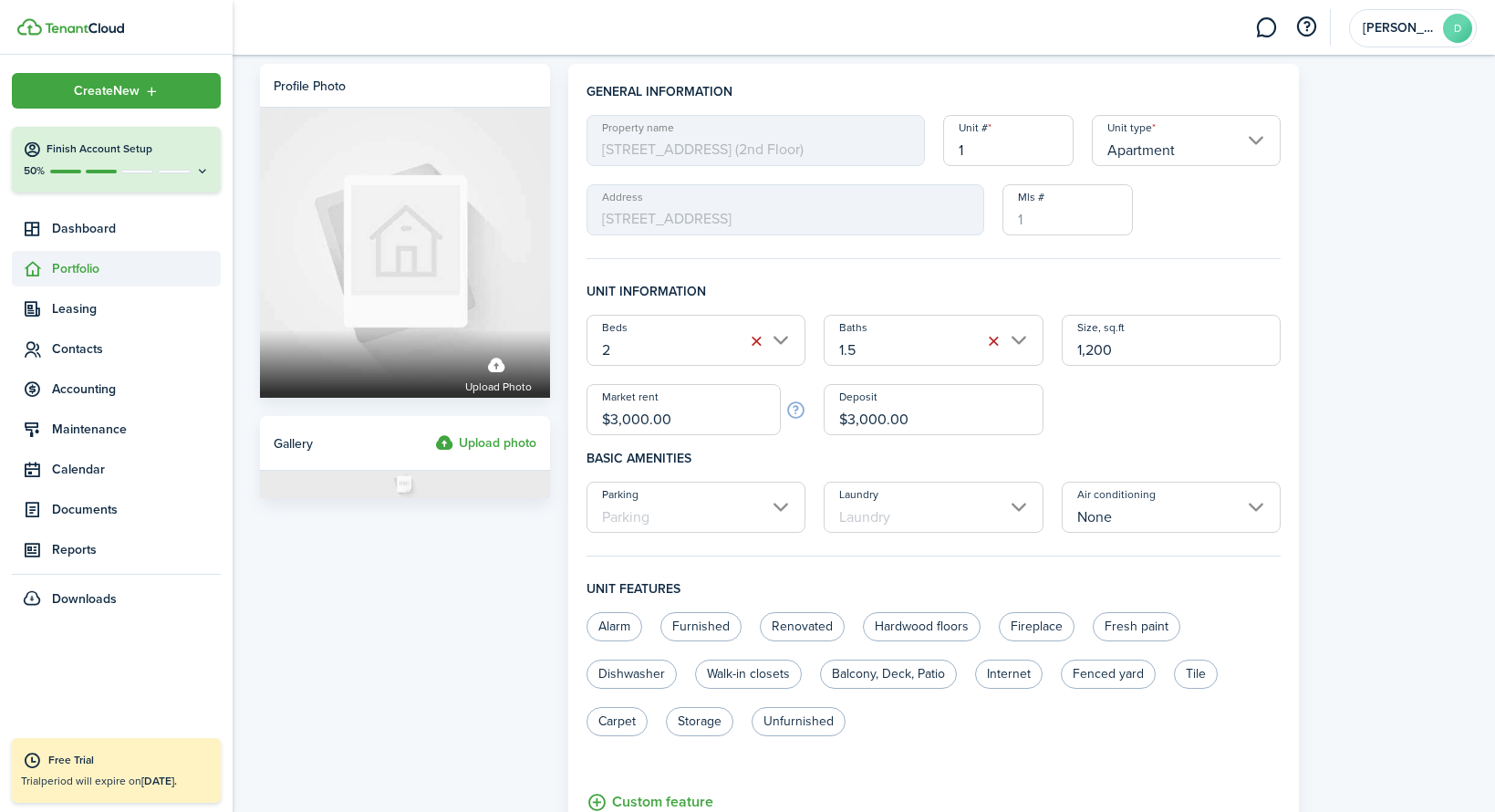
click at [68, 269] on span "Portfolio" at bounding box center [136, 269] width 169 height 19
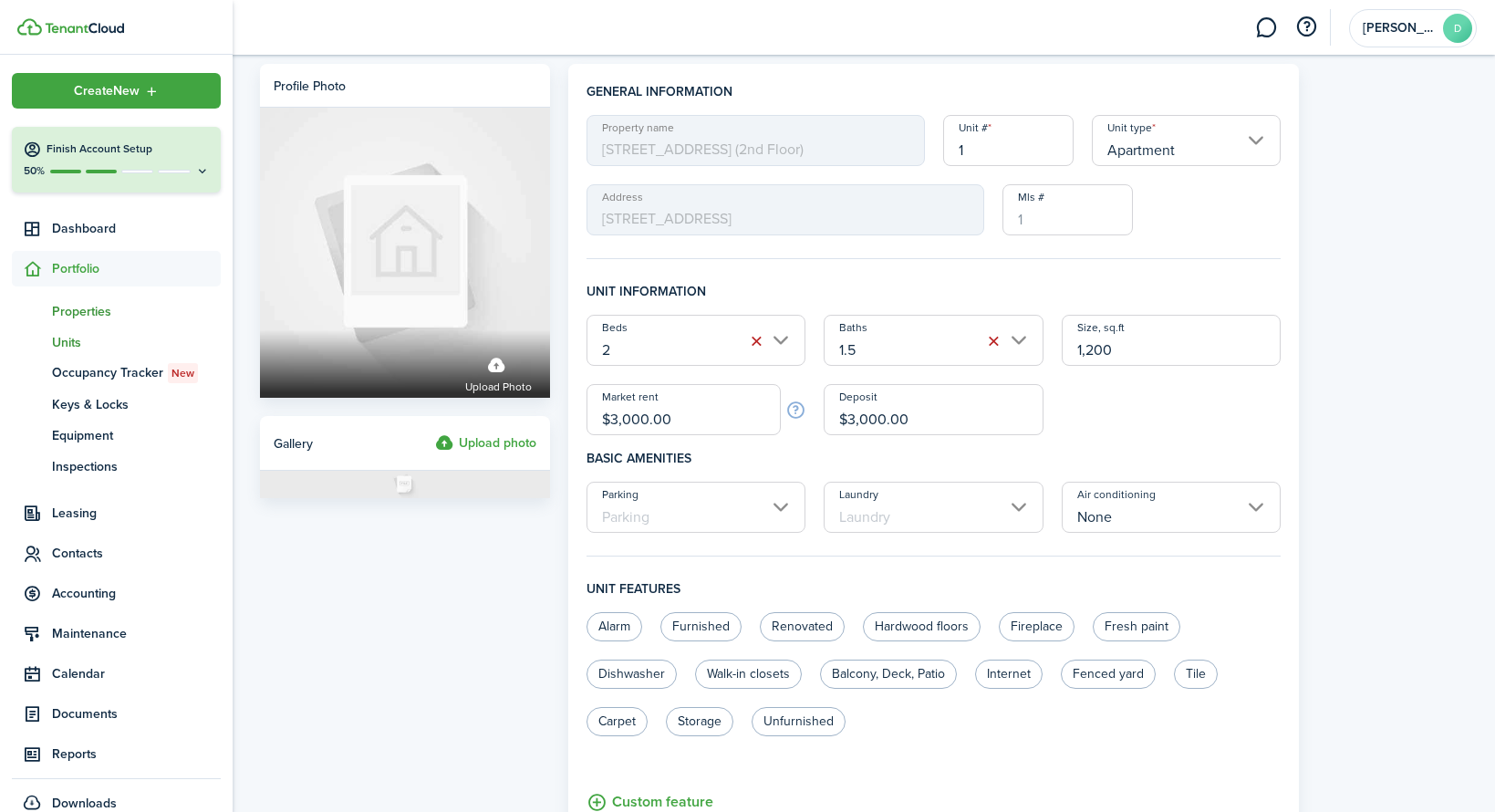
click at [84, 316] on span "Properties" at bounding box center [136, 312] width 169 height 19
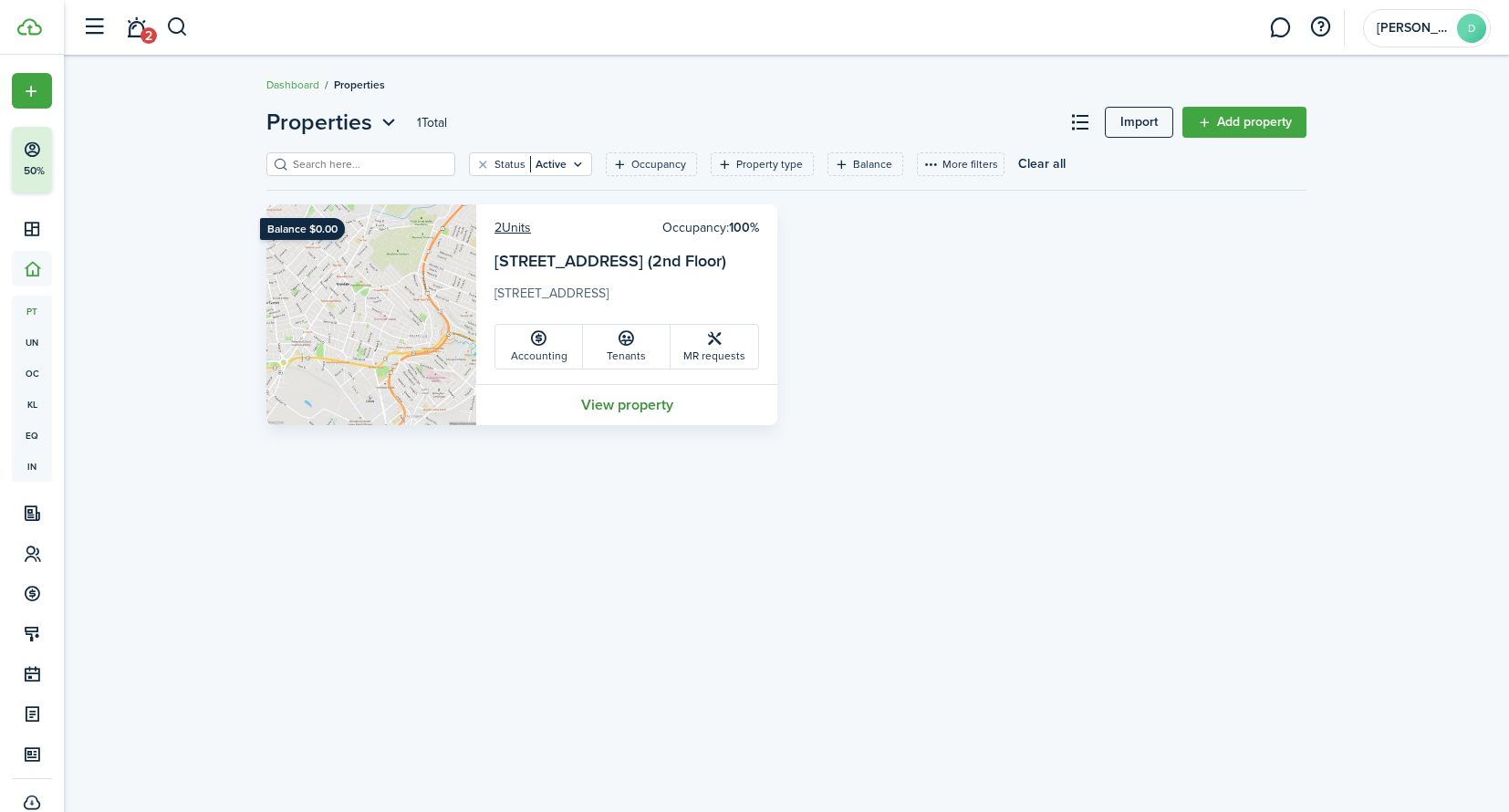
click at [622, 410] on link "View property" at bounding box center [626, 405] width 301 height 41
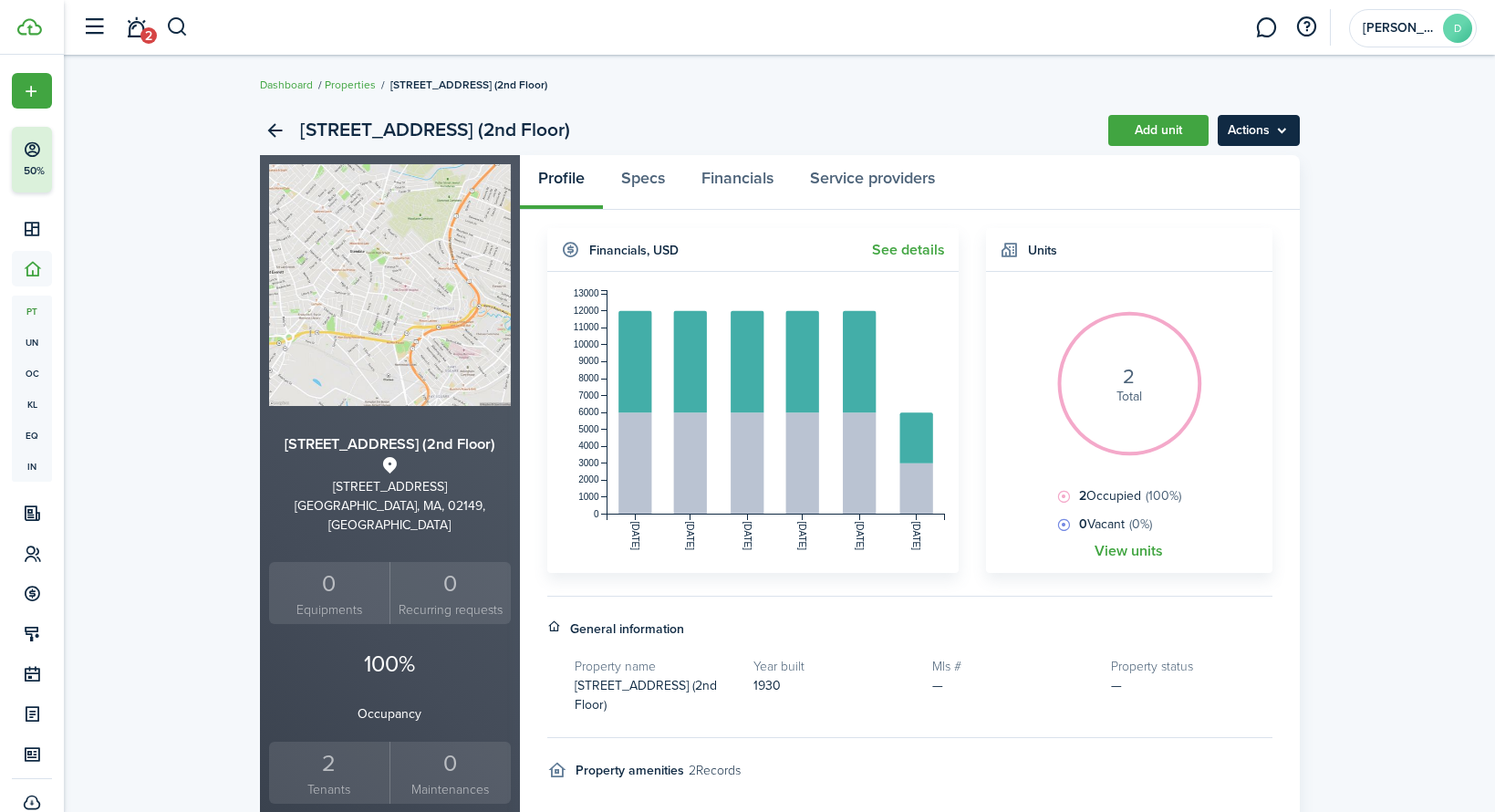
click at [1283, 136] on menu-btn "Actions" at bounding box center [1259, 131] width 82 height 31
click at [1238, 167] on link "Edit property" at bounding box center [1221, 171] width 160 height 31
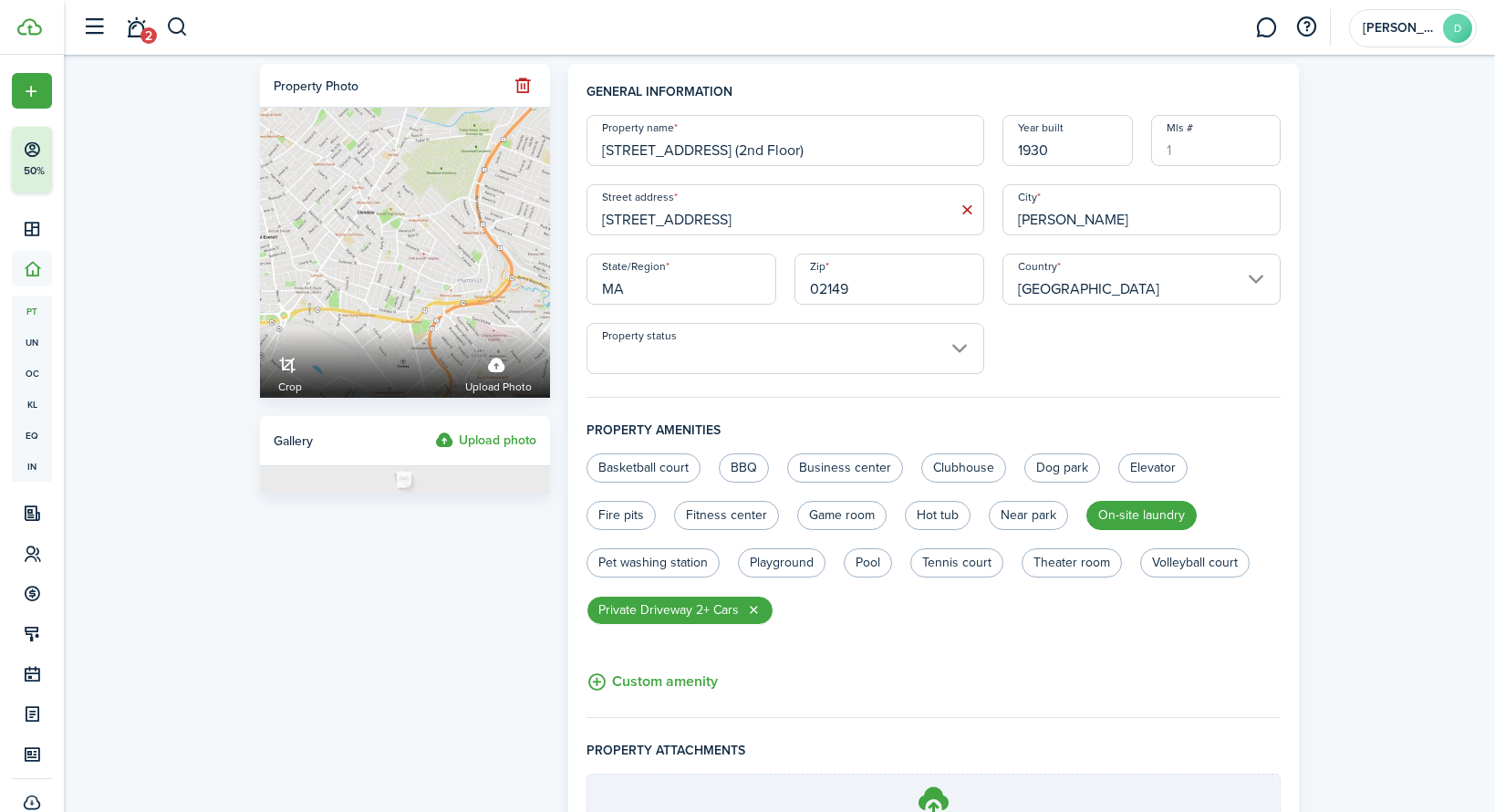
click at [805, 150] on input "[STREET_ADDRESS] (2nd Floor)" at bounding box center [786, 140] width 398 height 51
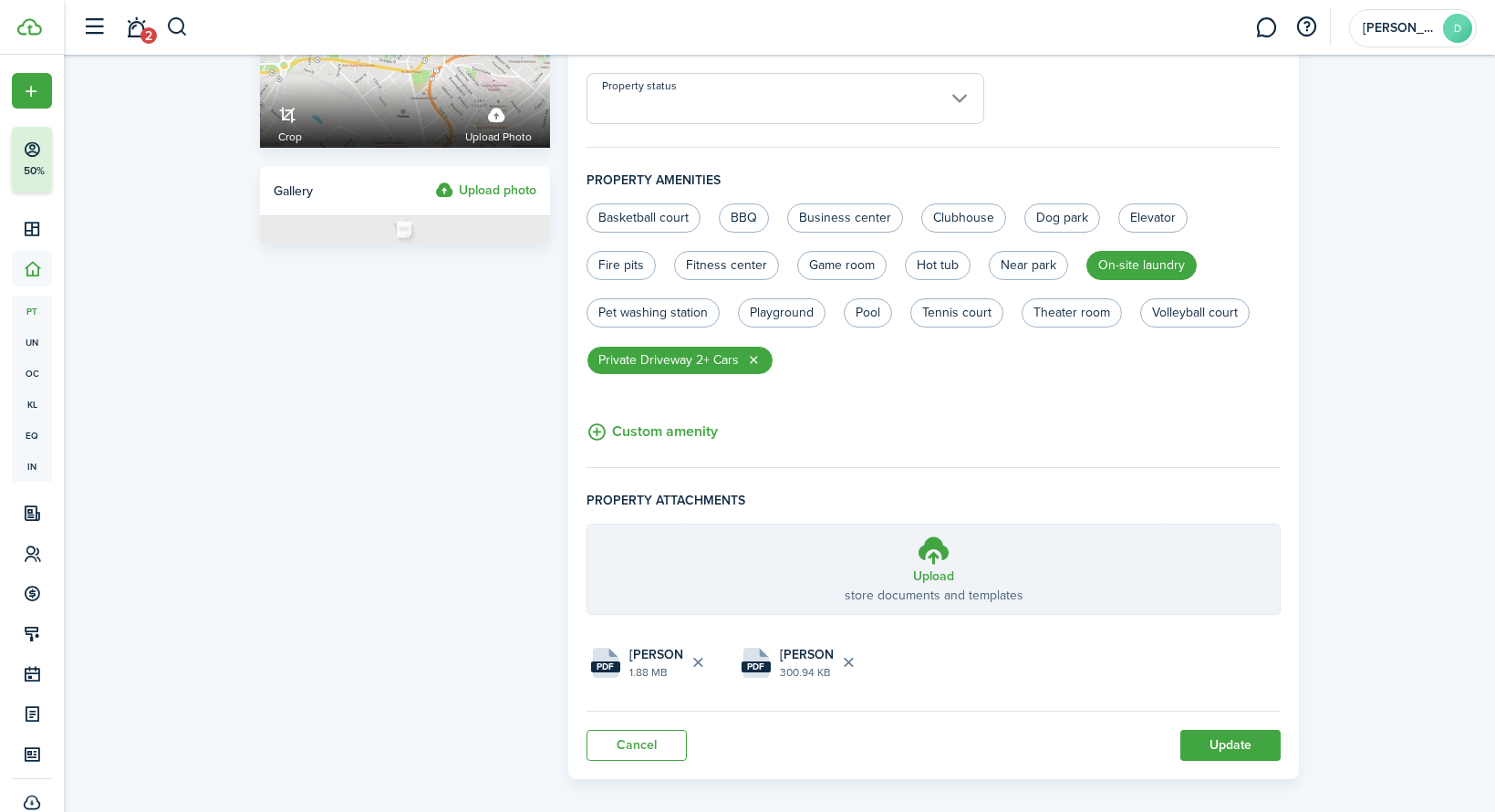
scroll to position [267, 0]
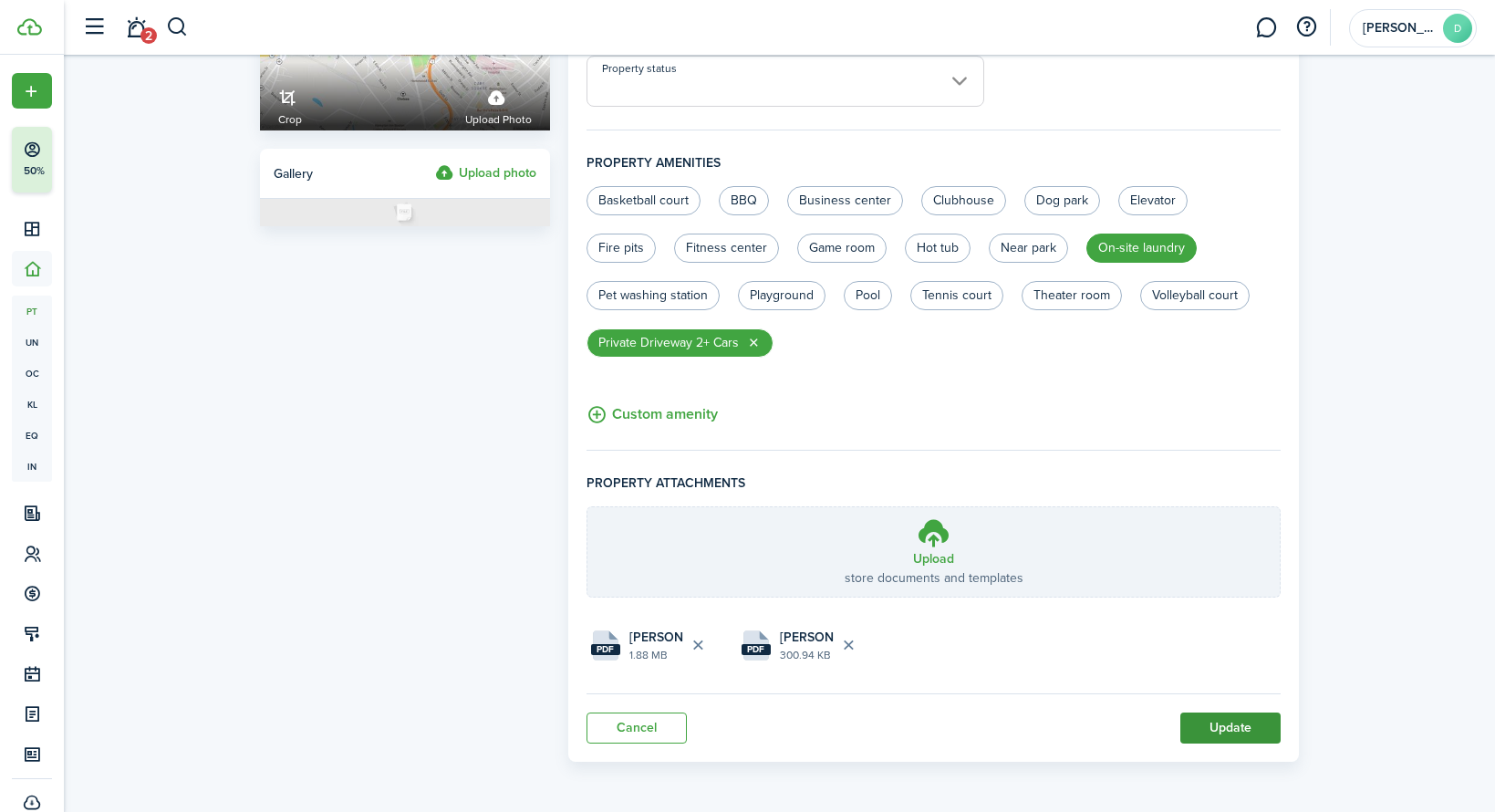
type input "[STREET_ADDRESS]"
click at [1221, 729] on button "Update" at bounding box center [1231, 728] width 100 height 31
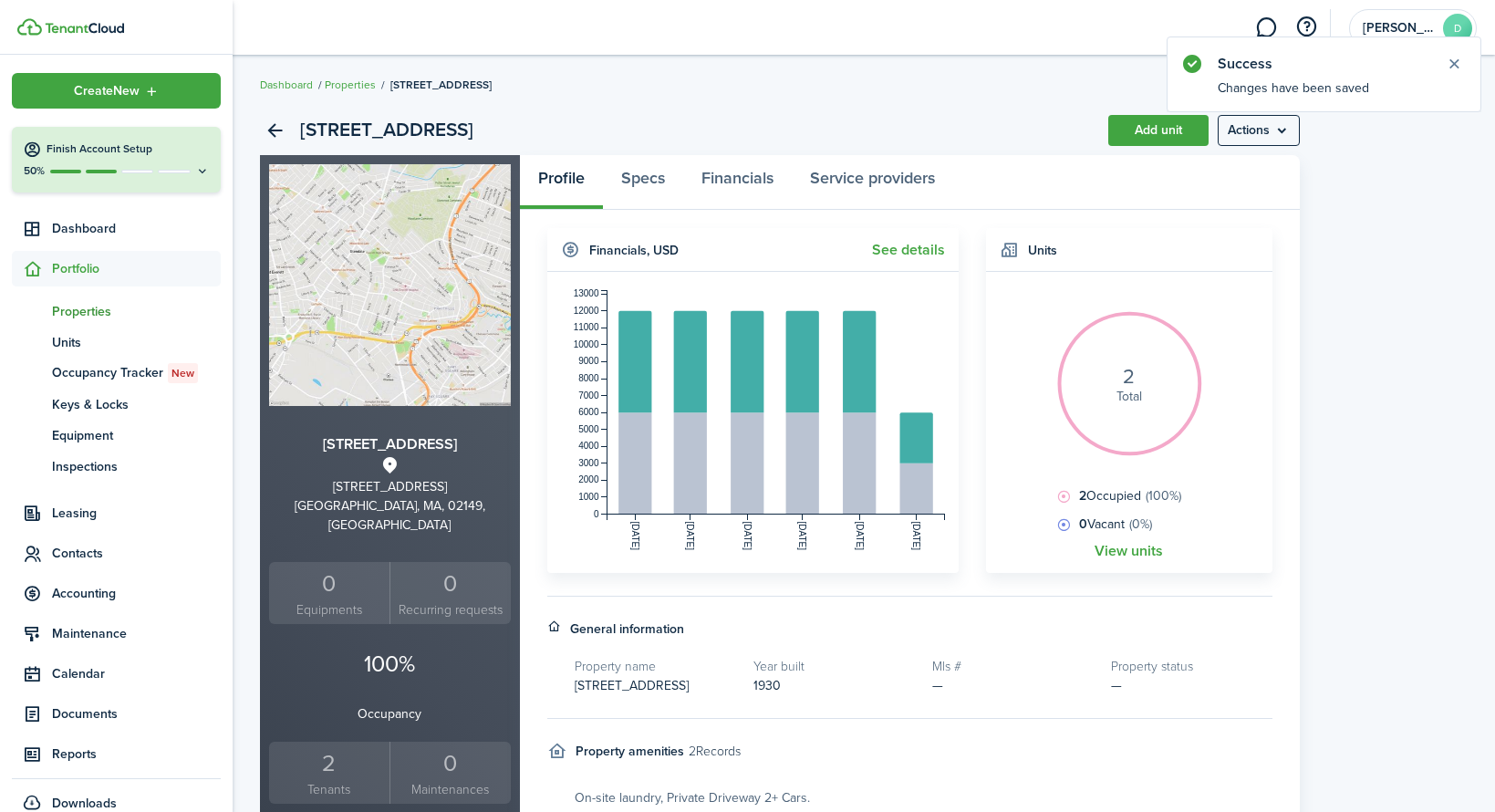
click at [65, 274] on span "Portfolio" at bounding box center [136, 269] width 169 height 19
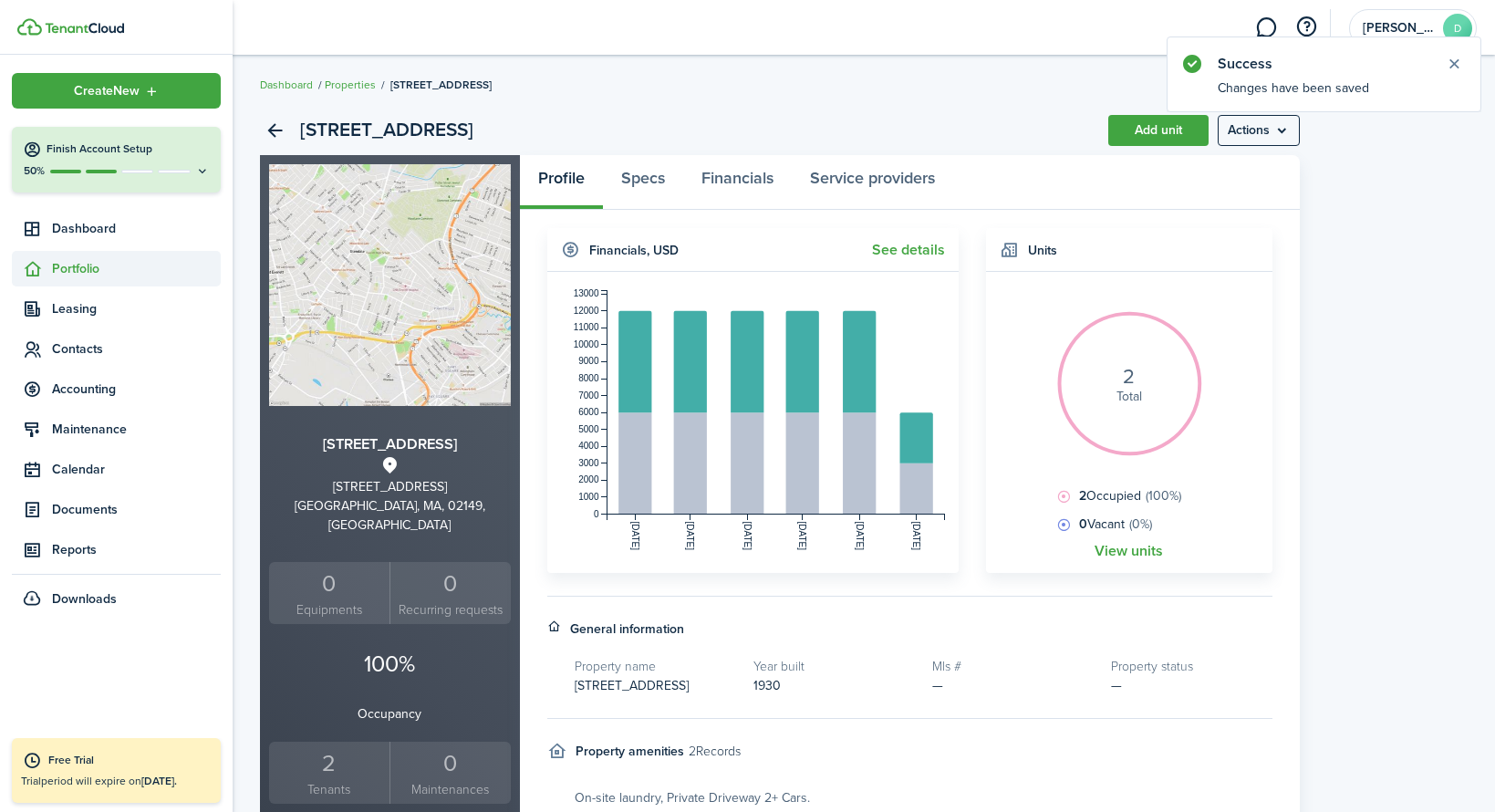
click at [65, 274] on span "Portfolio" at bounding box center [136, 269] width 169 height 19
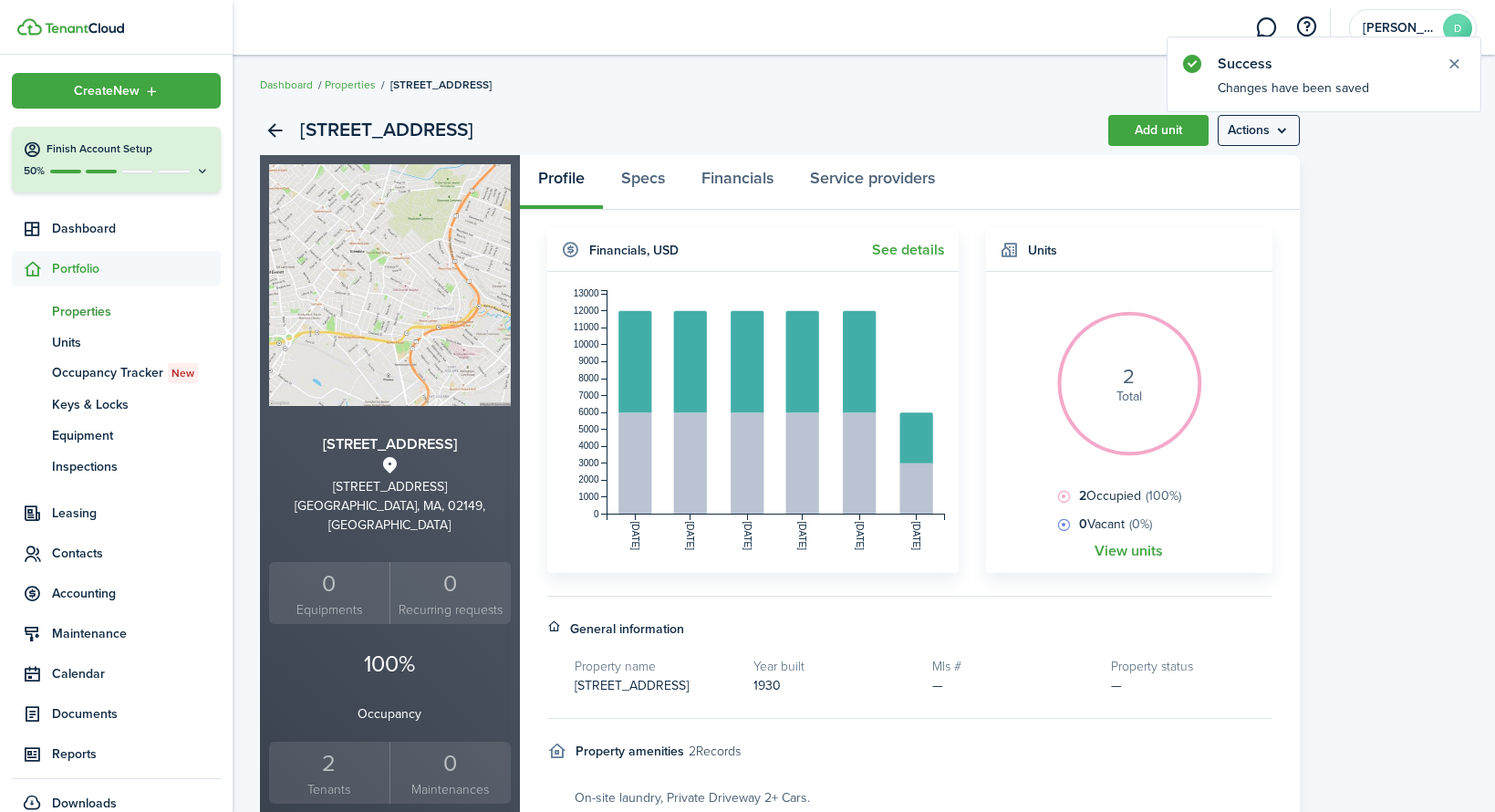
click at [77, 316] on span "Properties" at bounding box center [136, 312] width 169 height 19
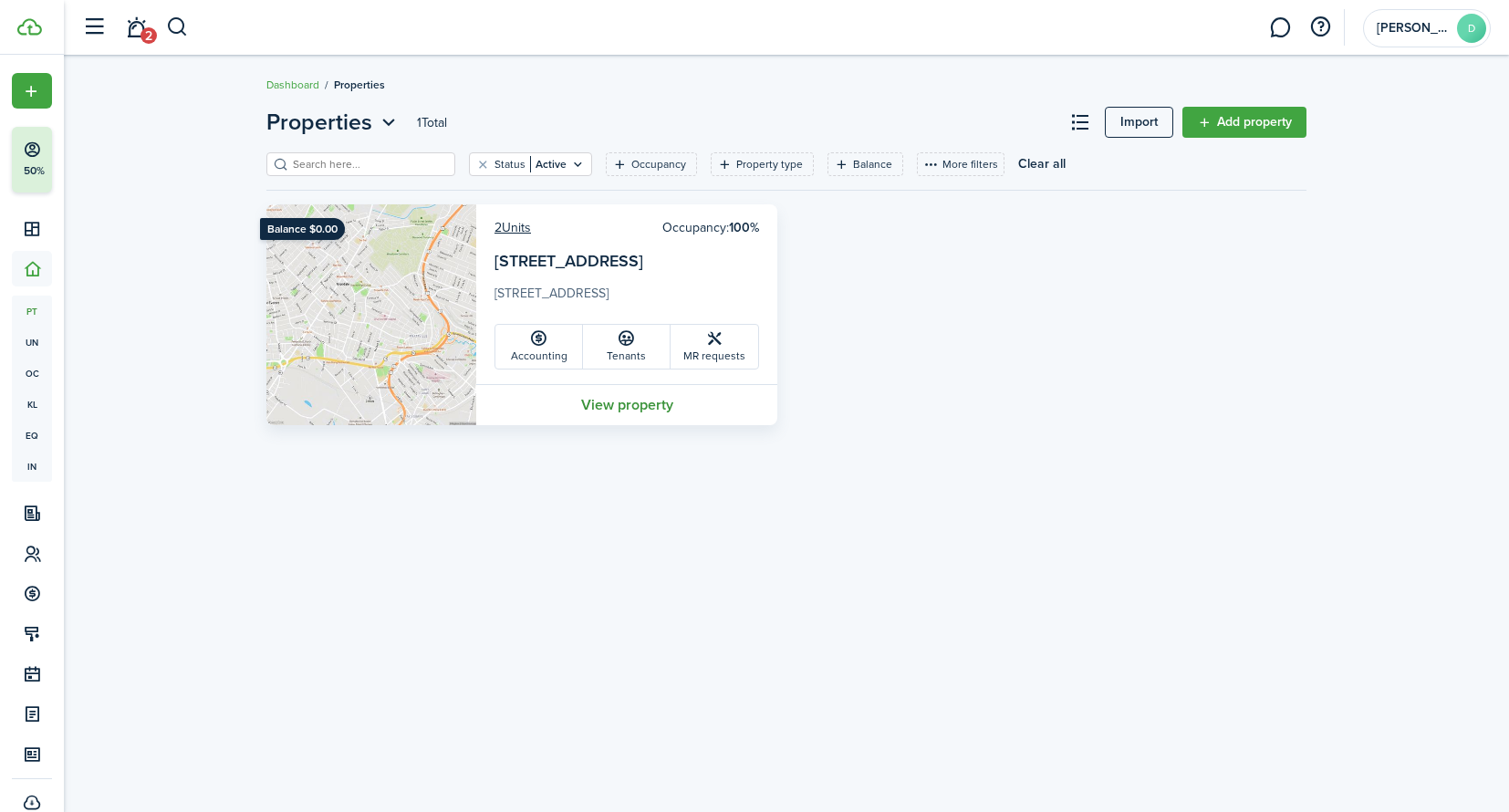
click at [629, 408] on link "View property" at bounding box center [626, 405] width 301 height 41
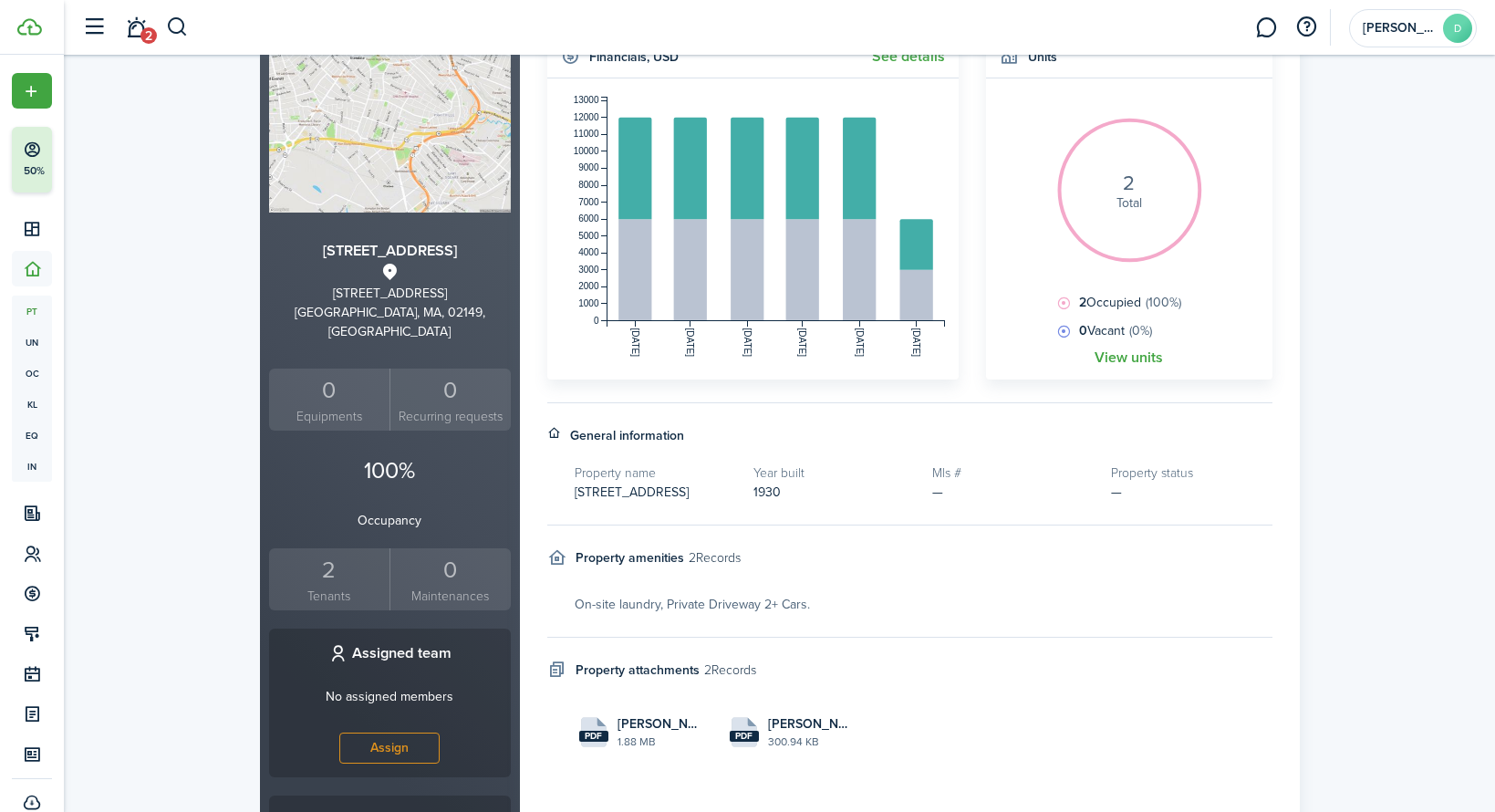
scroll to position [378, 0]
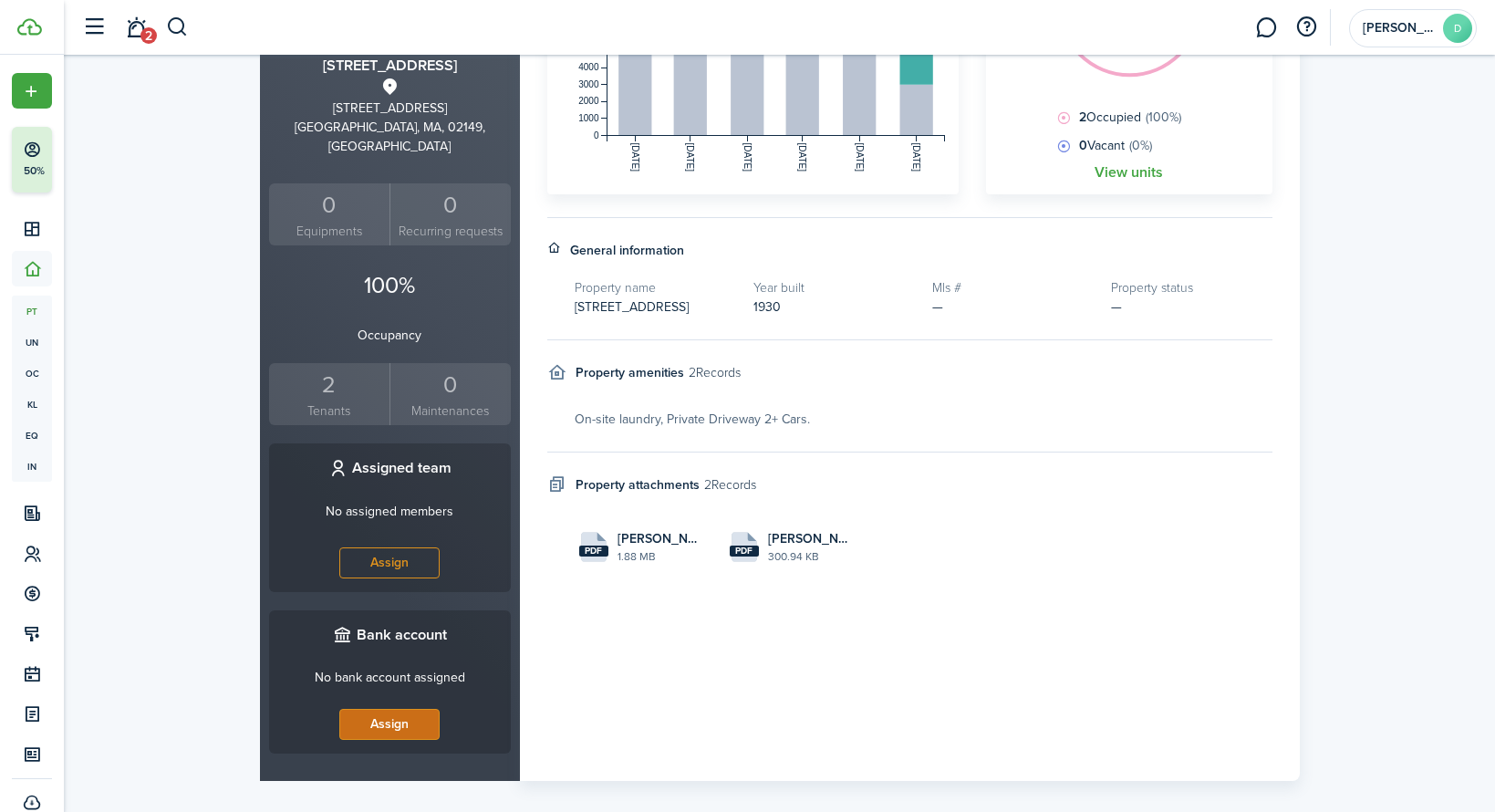
click at [376, 709] on link "Assign" at bounding box center [389, 724] width 100 height 31
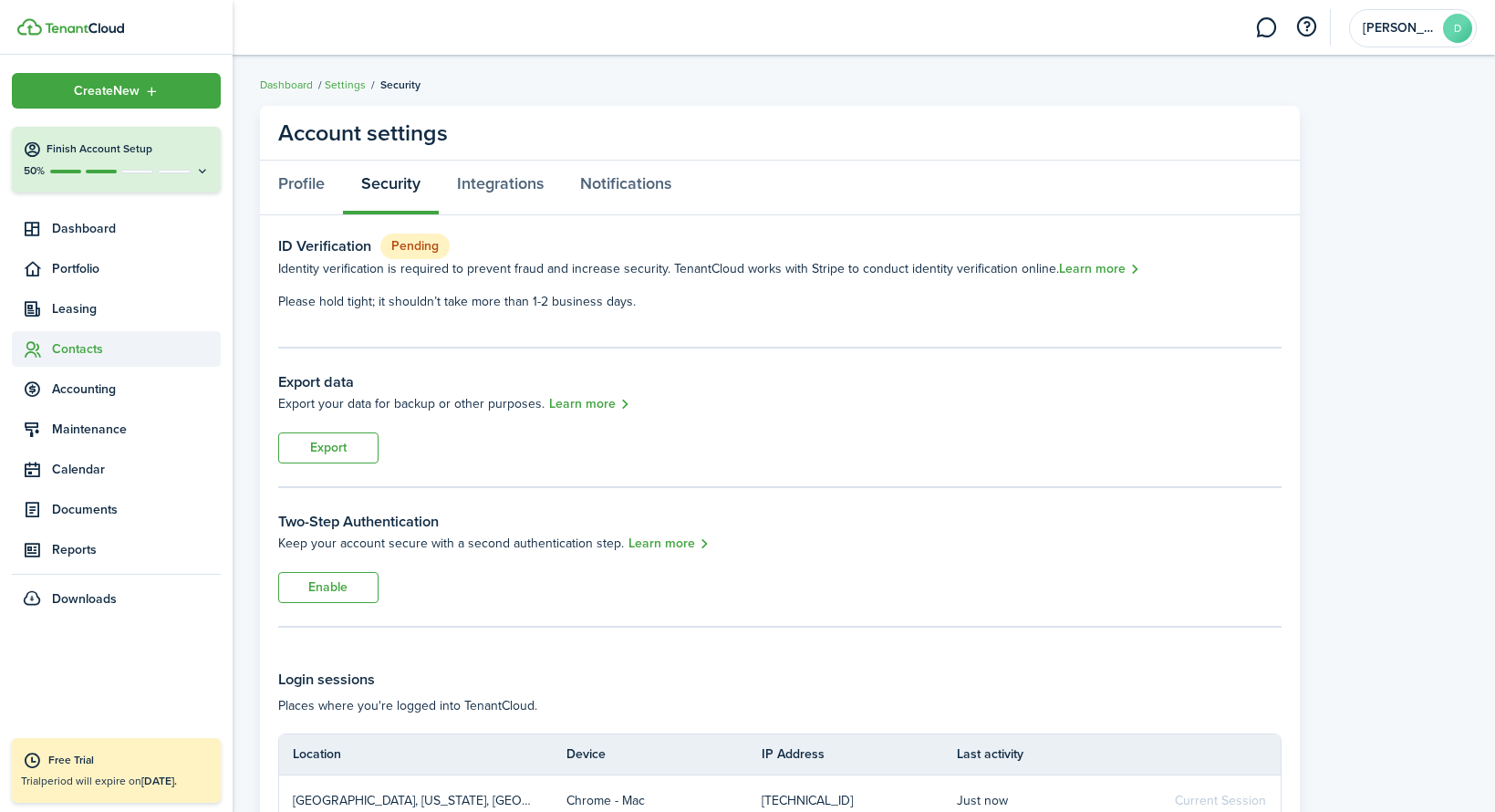
click at [121, 337] on span "Contacts" at bounding box center [116, 349] width 209 height 35
click at [122, 382] on span "Tenants" at bounding box center [136, 392] width 169 height 19
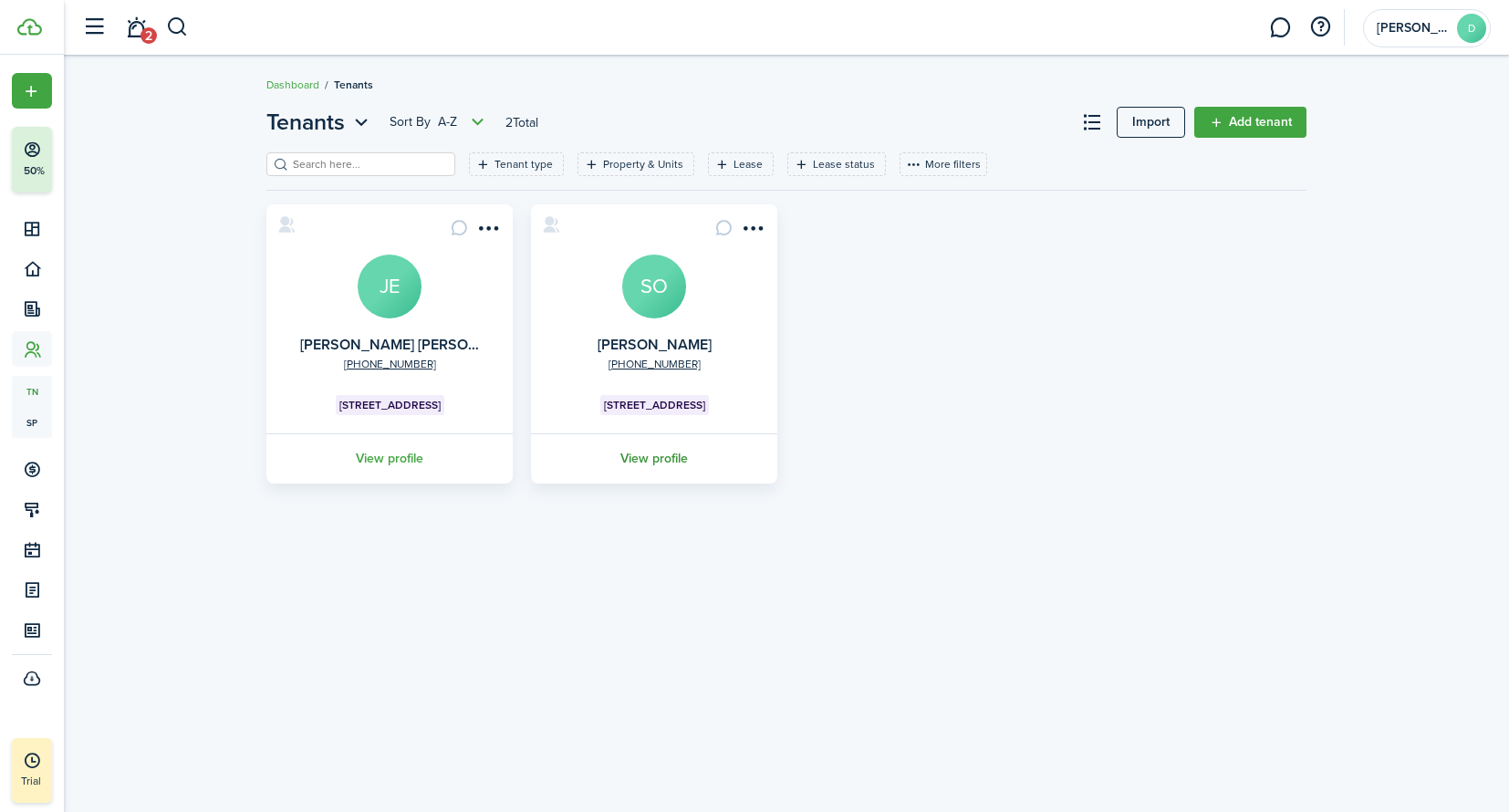
click at [673, 473] on link "View profile" at bounding box center [654, 457] width 252 height 50
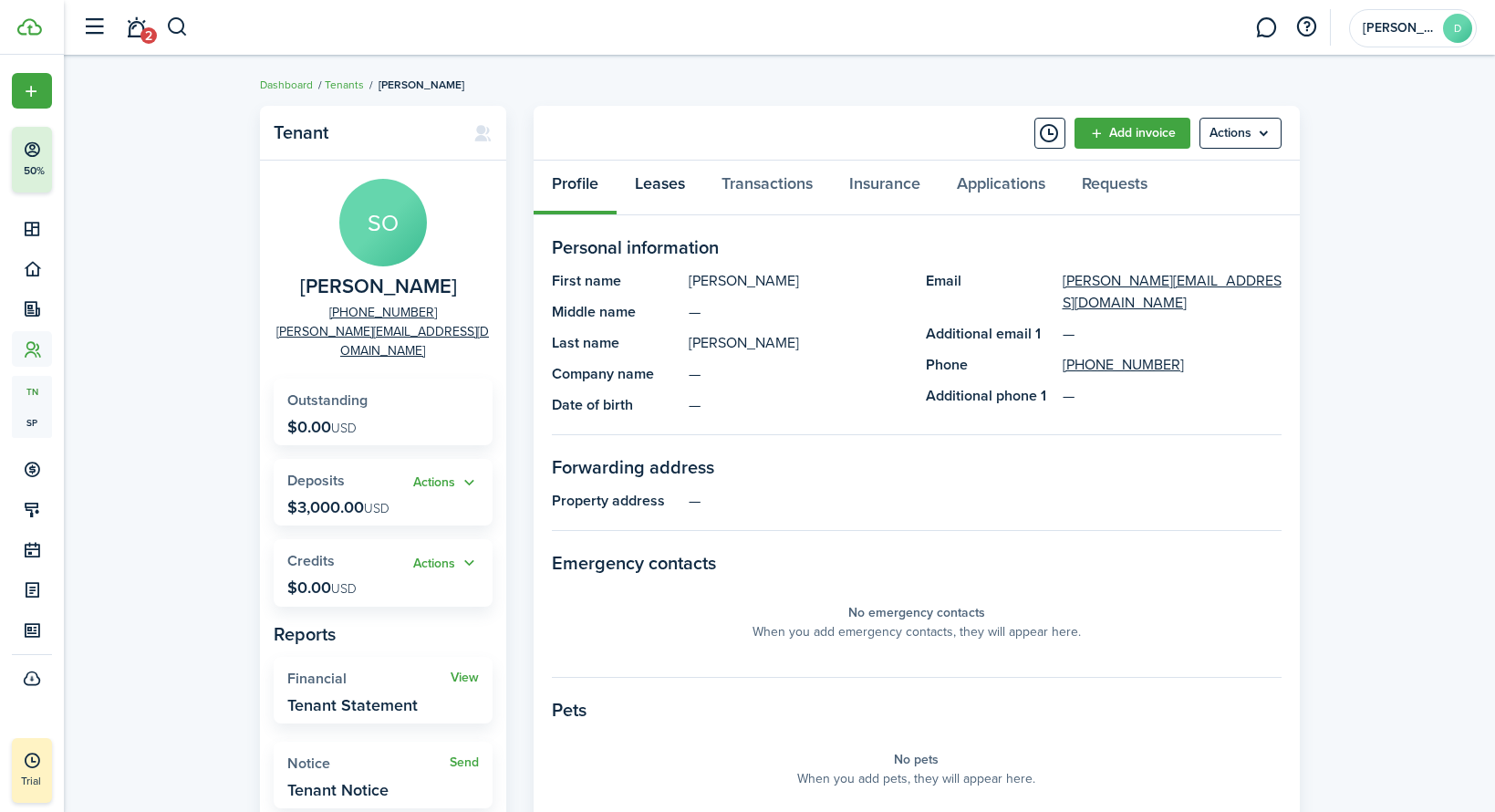
click at [664, 188] on link "Leases" at bounding box center [659, 188] width 87 height 55
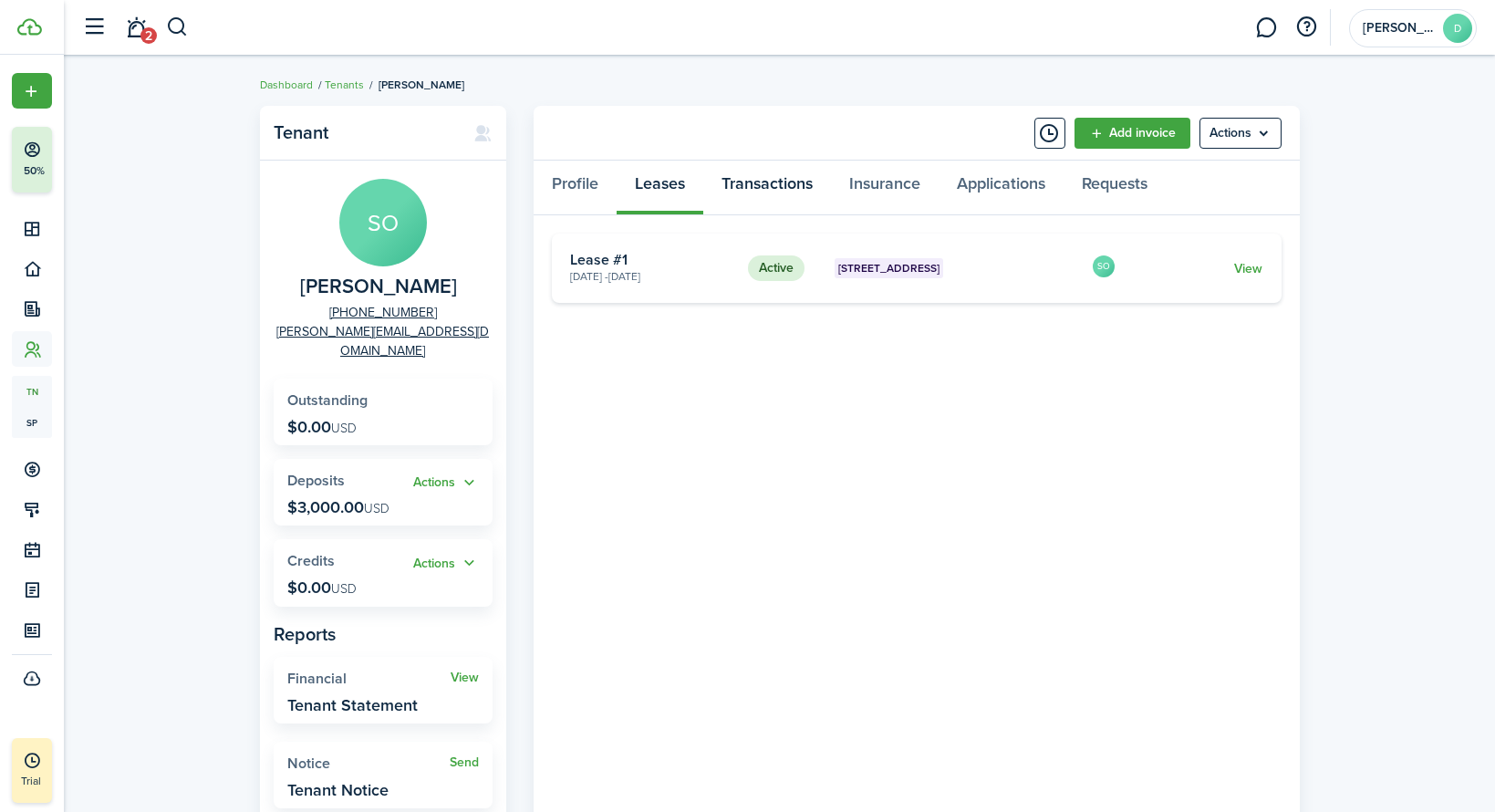
click at [747, 182] on link "Transactions" at bounding box center [767, 188] width 128 height 55
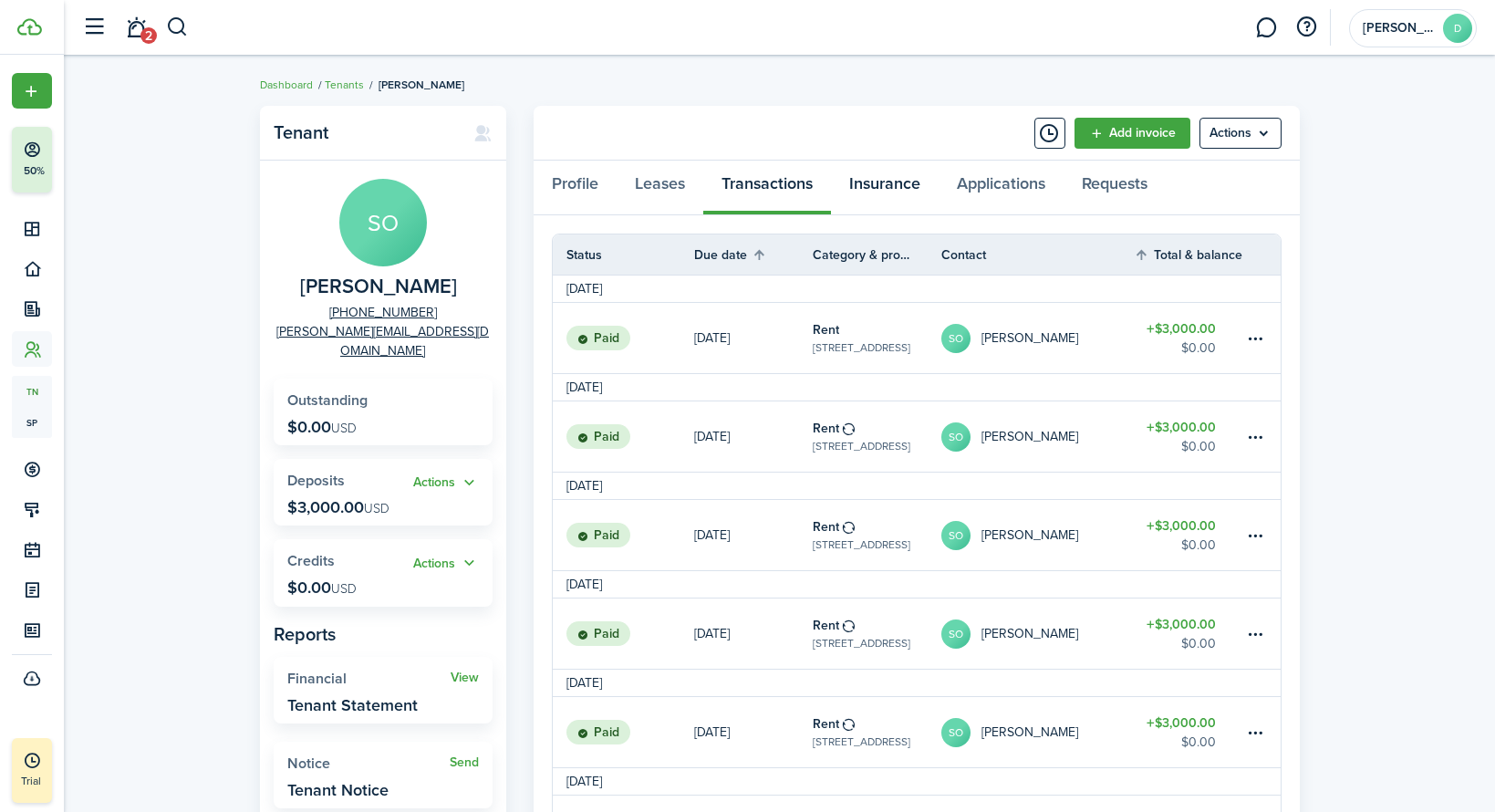
click at [885, 187] on link "Insurance" at bounding box center [885, 188] width 107 height 55
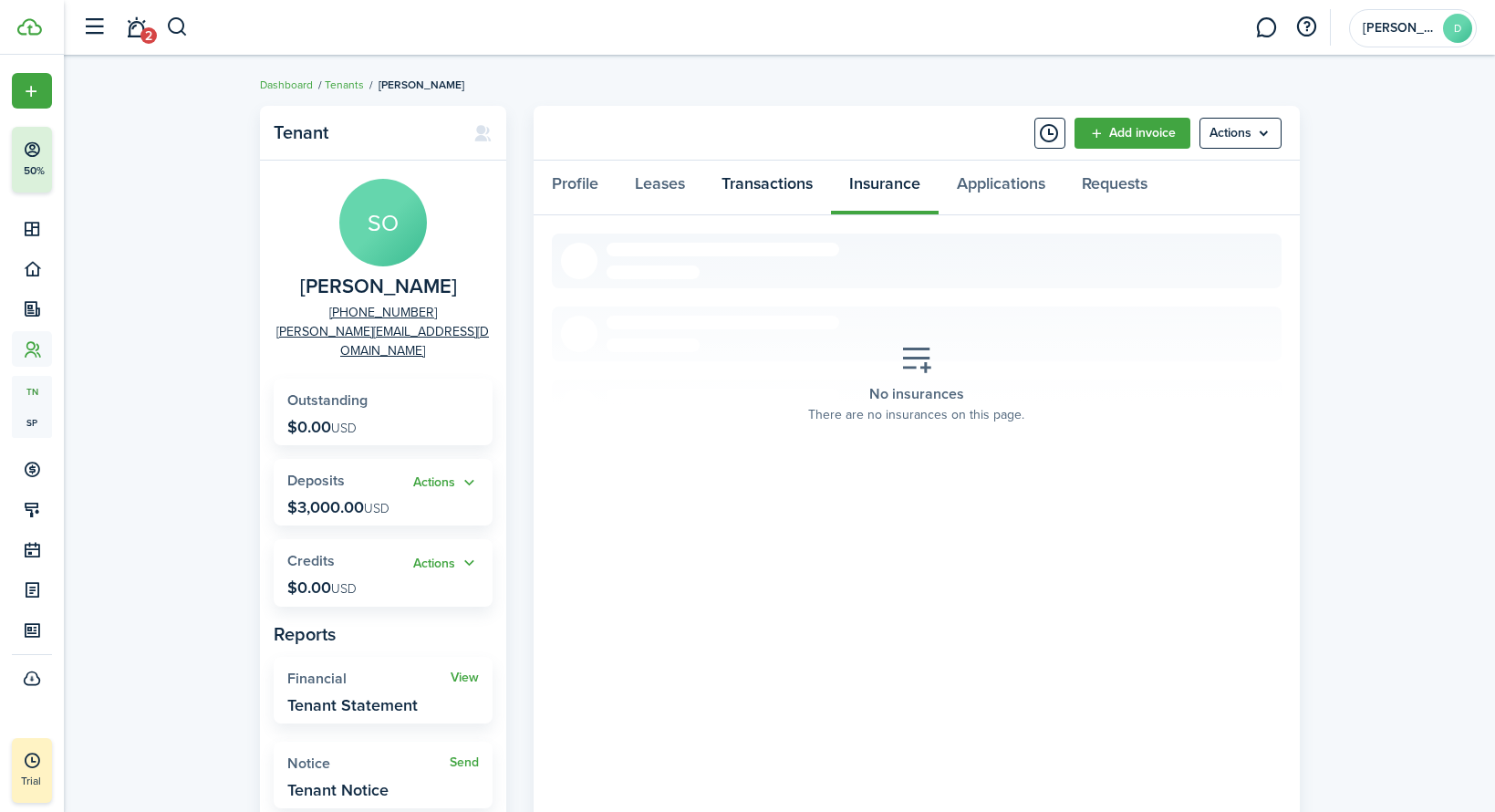
click at [749, 191] on link "Transactions" at bounding box center [767, 188] width 128 height 55
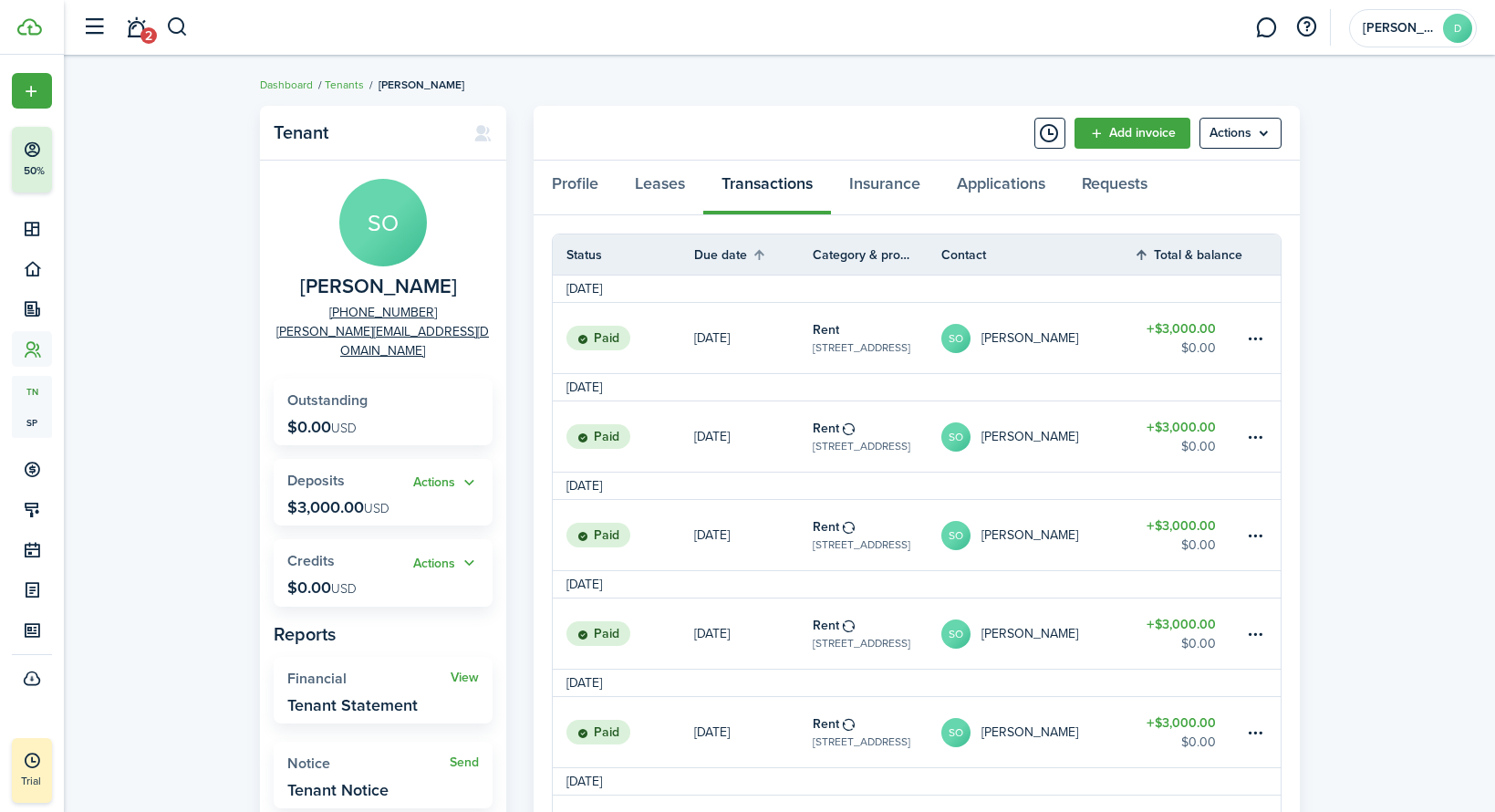
click at [1212, 251] on th "Total & balance" at bounding box center [1189, 254] width 109 height 21
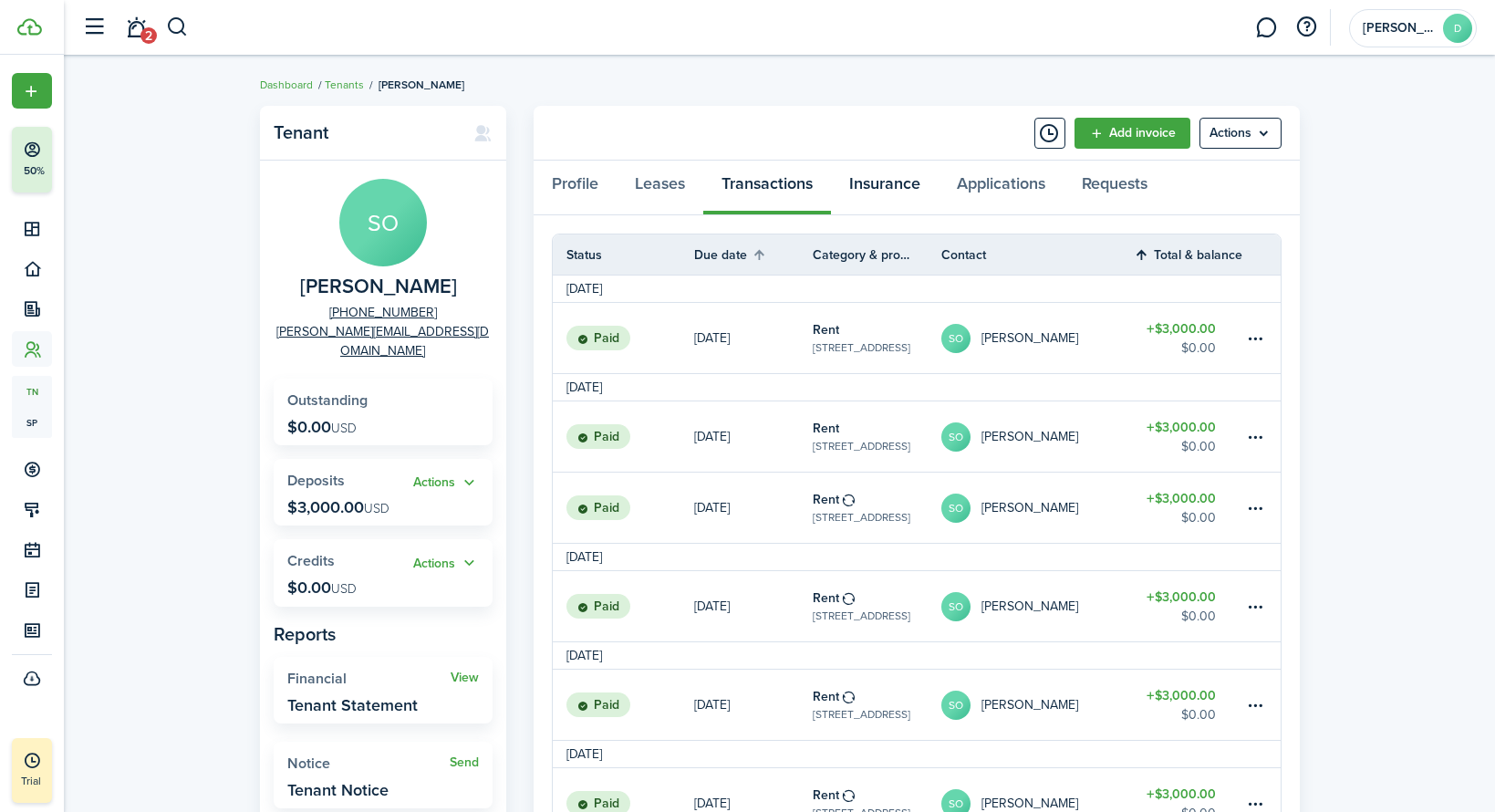
click at [909, 182] on link "Insurance" at bounding box center [885, 188] width 107 height 55
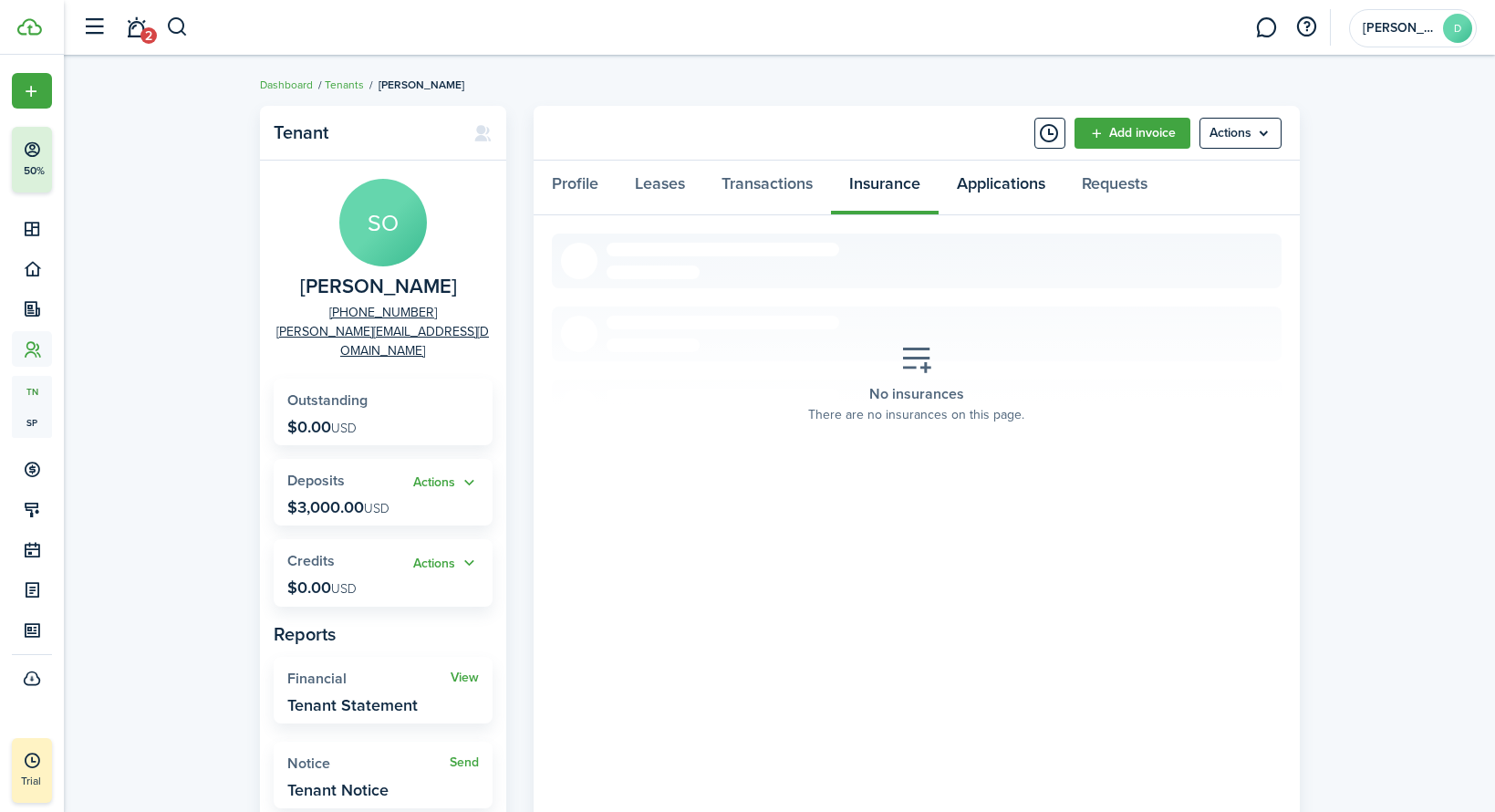
click at [978, 179] on link "Applications" at bounding box center [1002, 188] width 125 height 55
click at [1113, 182] on link "Requests" at bounding box center [1115, 188] width 102 height 55
click at [441, 553] on button "Actions" at bounding box center [446, 563] width 65 height 21
click at [638, 572] on panel-main-body "No requests There are no requests on this page. «« « » »»" at bounding box center [917, 521] width 767 height 611
click at [728, 192] on link "Transactions" at bounding box center [767, 188] width 128 height 55
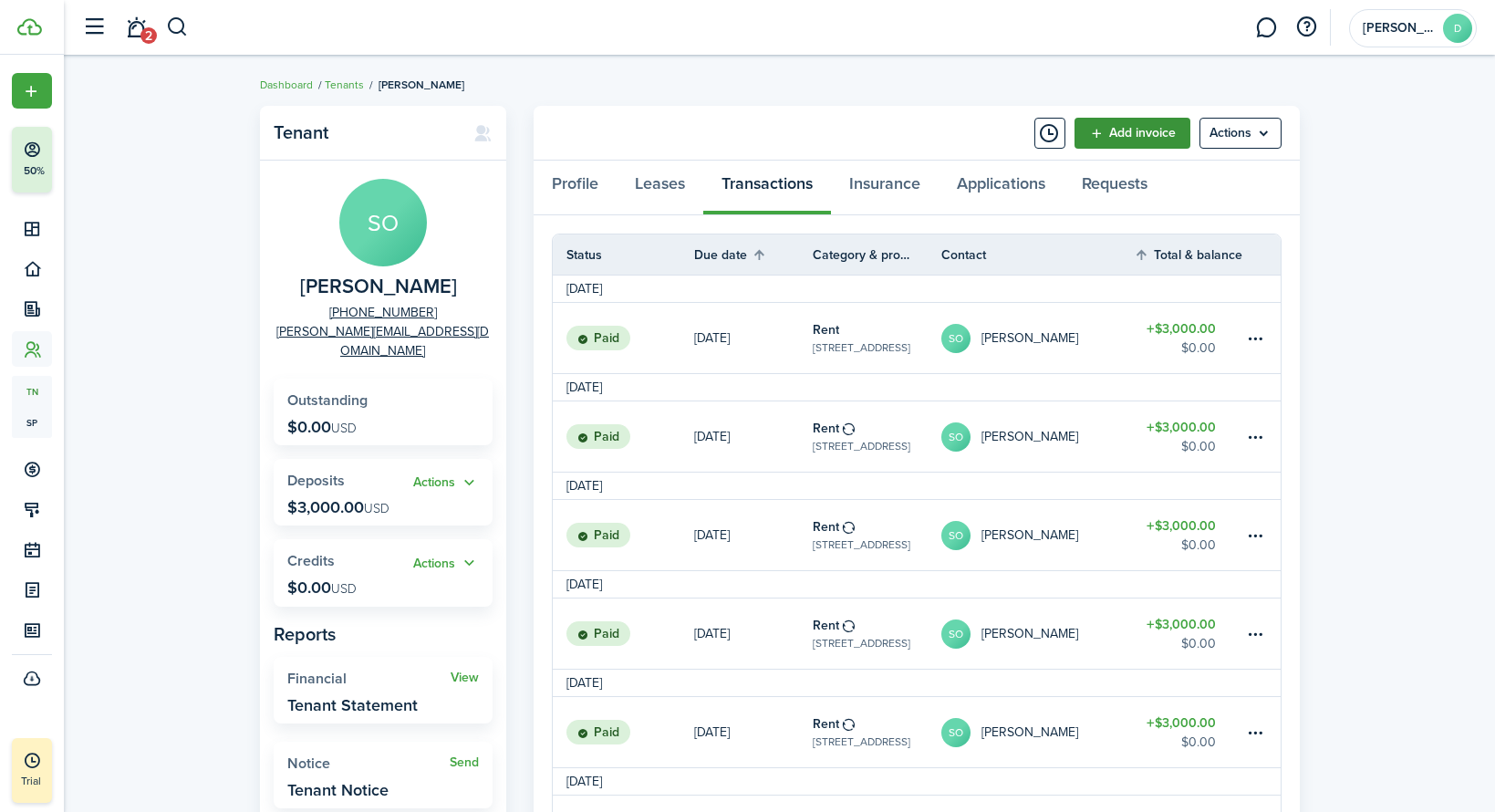
click at [1138, 140] on link "Add invoice" at bounding box center [1132, 134] width 116 height 31
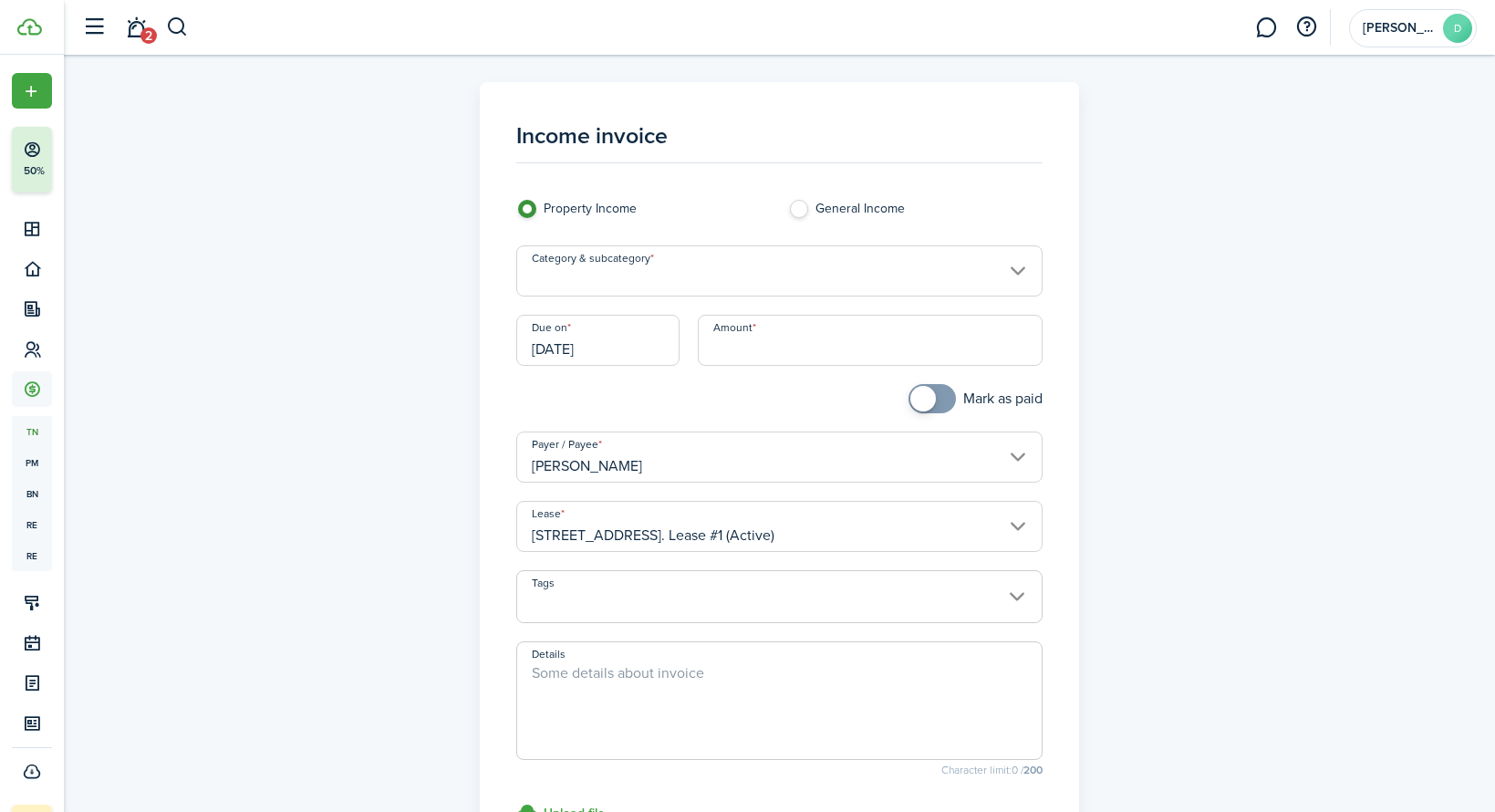
click at [634, 349] on input "[DATE]" at bounding box center [598, 340] width 163 height 51
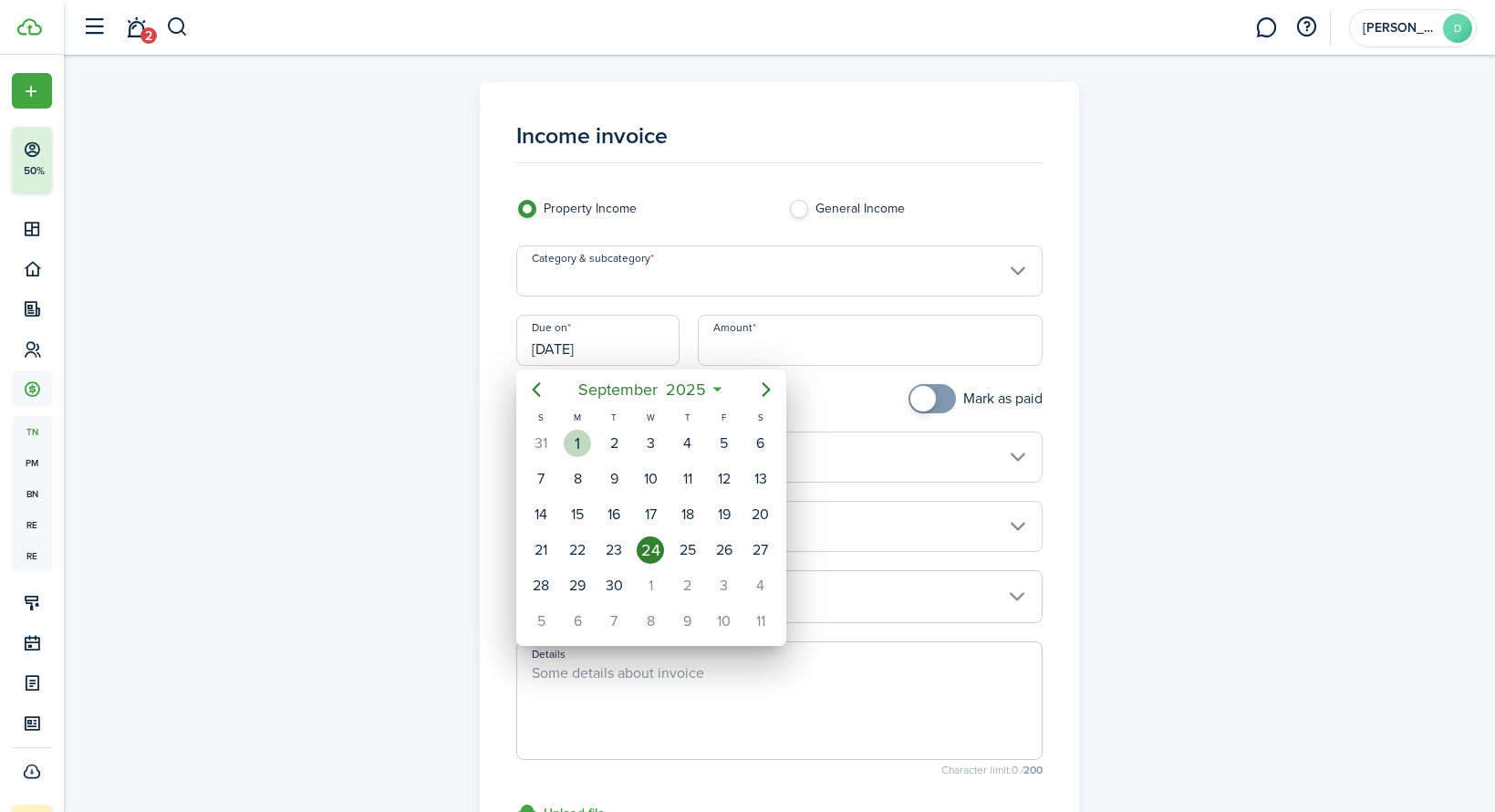
click at [569, 444] on div "1" at bounding box center [577, 444] width 27 height 27
type input "[DATE]"
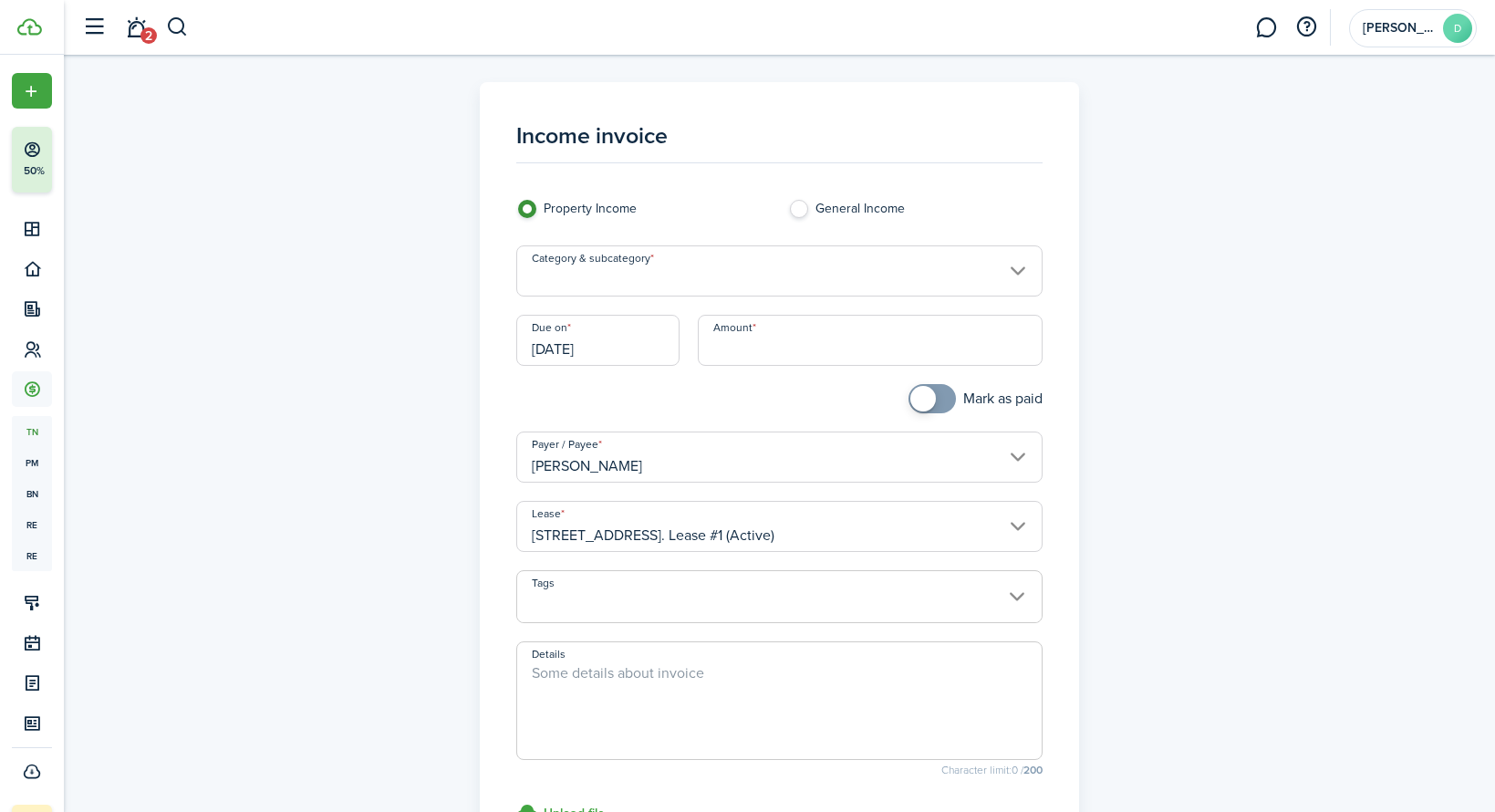
click at [783, 340] on input "Amount" at bounding box center [871, 340] width 345 height 51
type input "$3,000.00"
click at [1189, 375] on div "Income invoice Property Income General Income Category & subcategory Due on [DA…" at bounding box center [779, 518] width 1058 height 871
click at [756, 702] on textarea "Details" at bounding box center [779, 706] width 525 height 88
type textarea "ZILLOW"
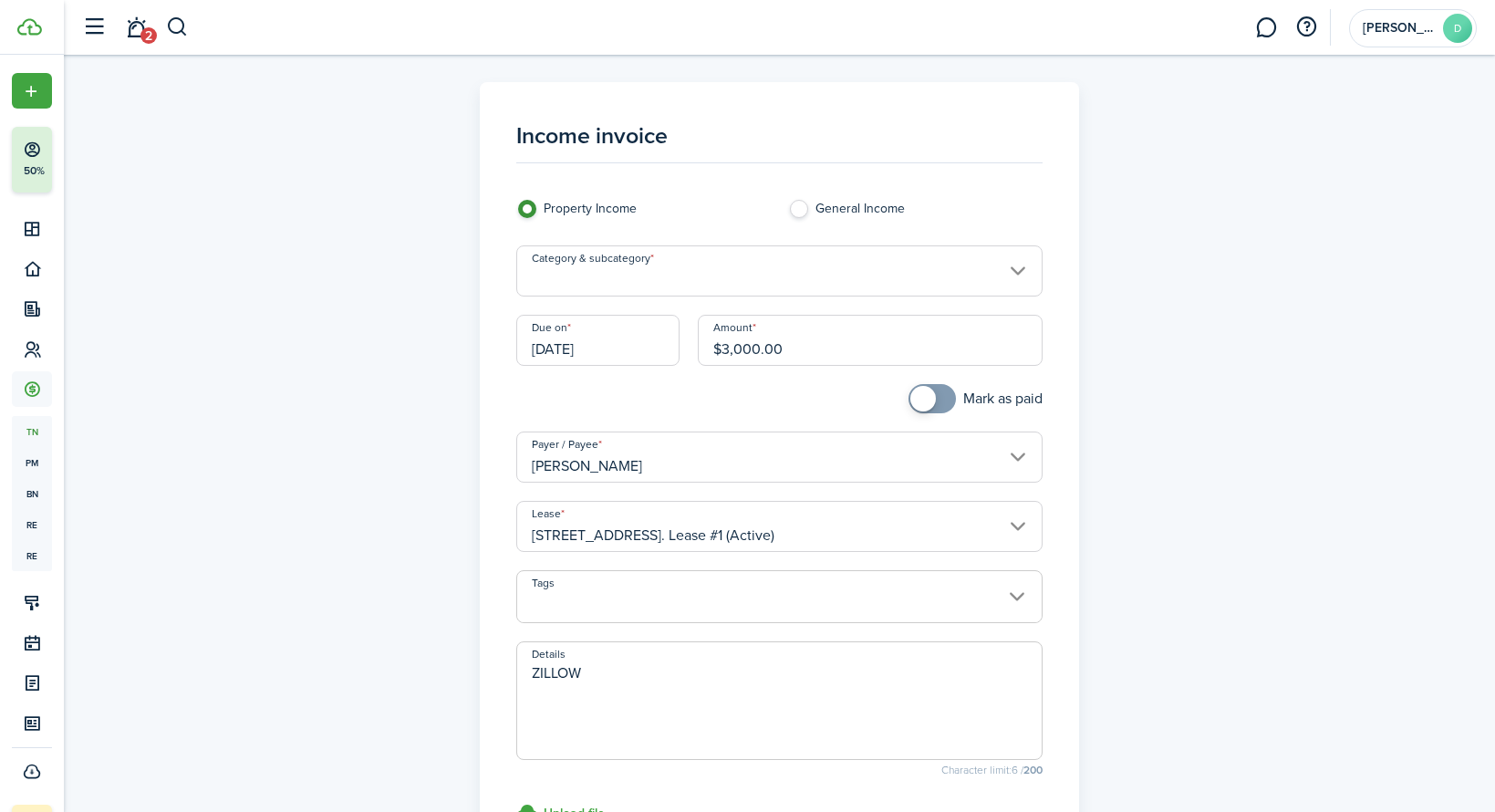
checkbox input "true"
click at [923, 398] on span at bounding box center [924, 399] width 25 height 25
click at [997, 273] on input "Category & subcategory" at bounding box center [780, 271] width 527 height 51
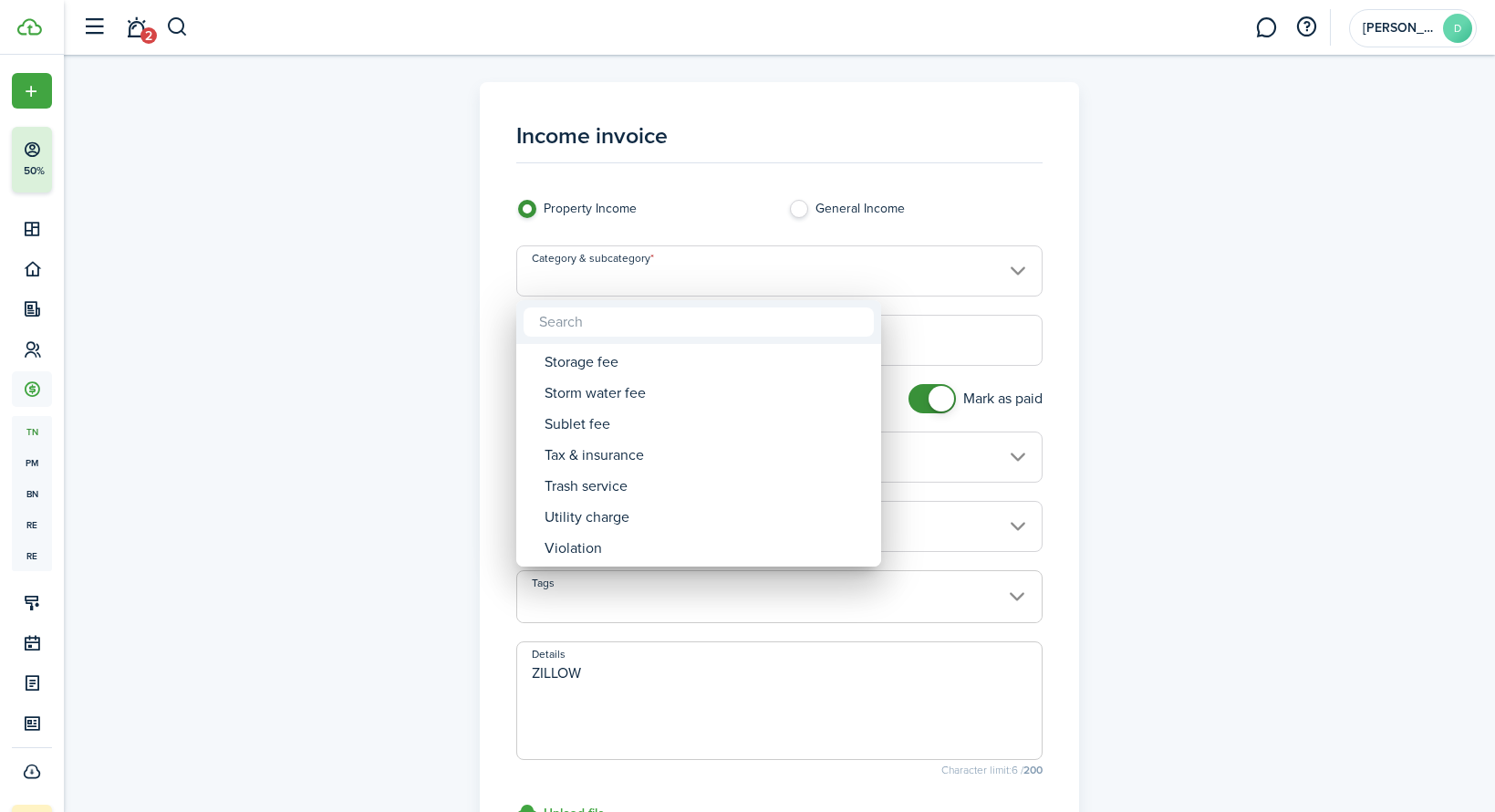
click at [1287, 445] on div at bounding box center [747, 406] width 1788 height 1103
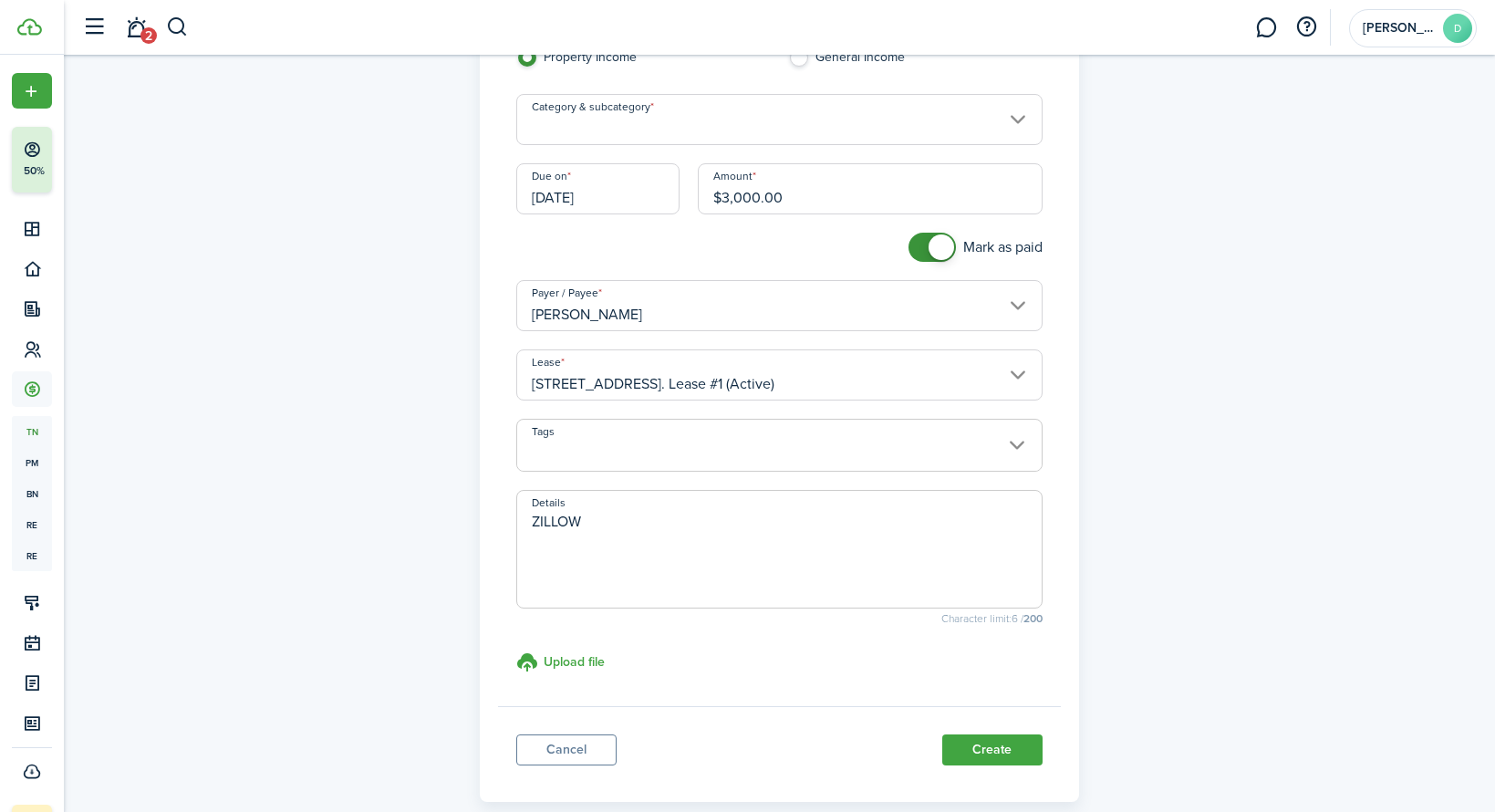
scroll to position [247, 0]
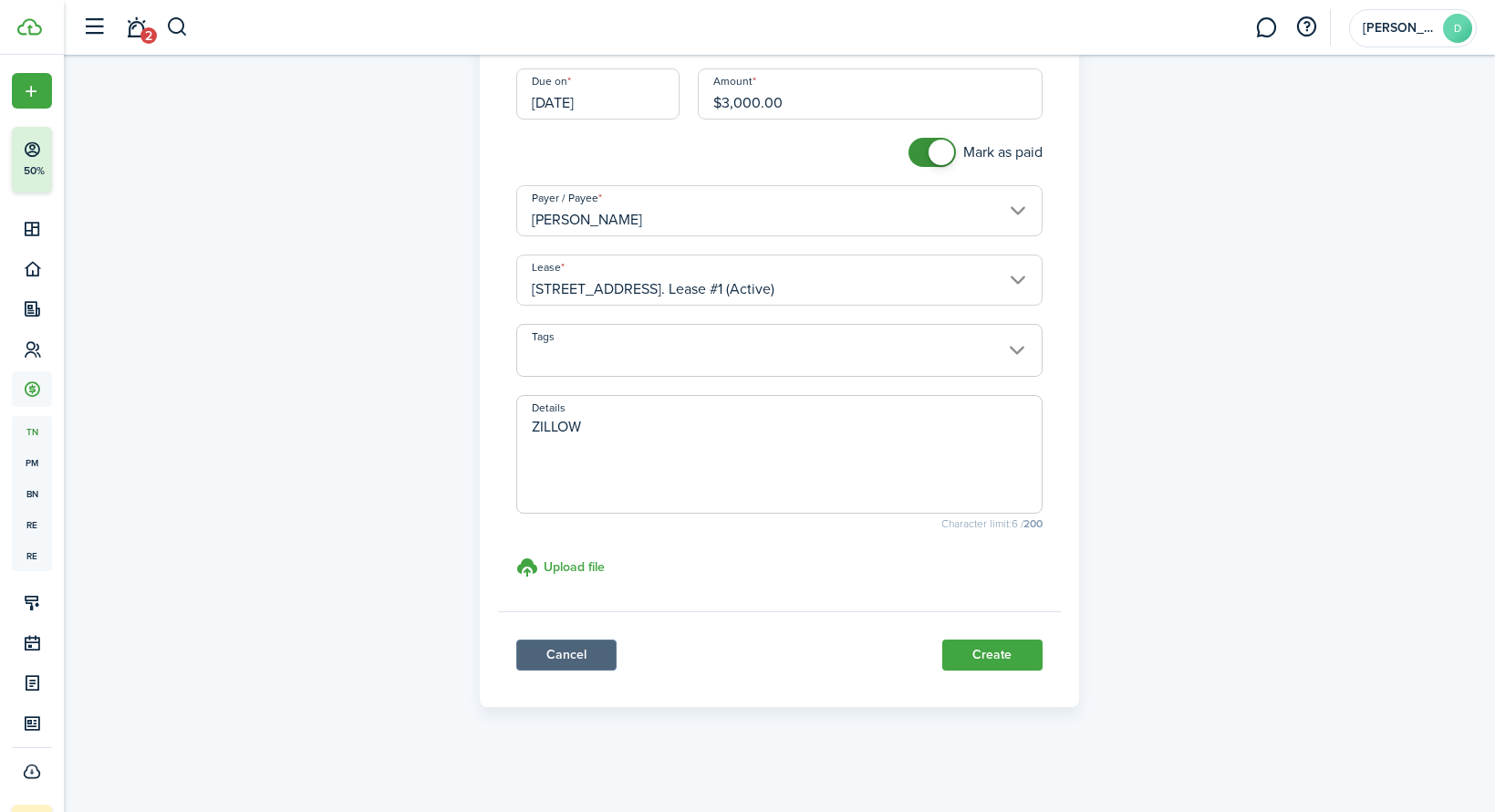
click at [570, 648] on link "Cancel" at bounding box center [567, 655] width 100 height 31
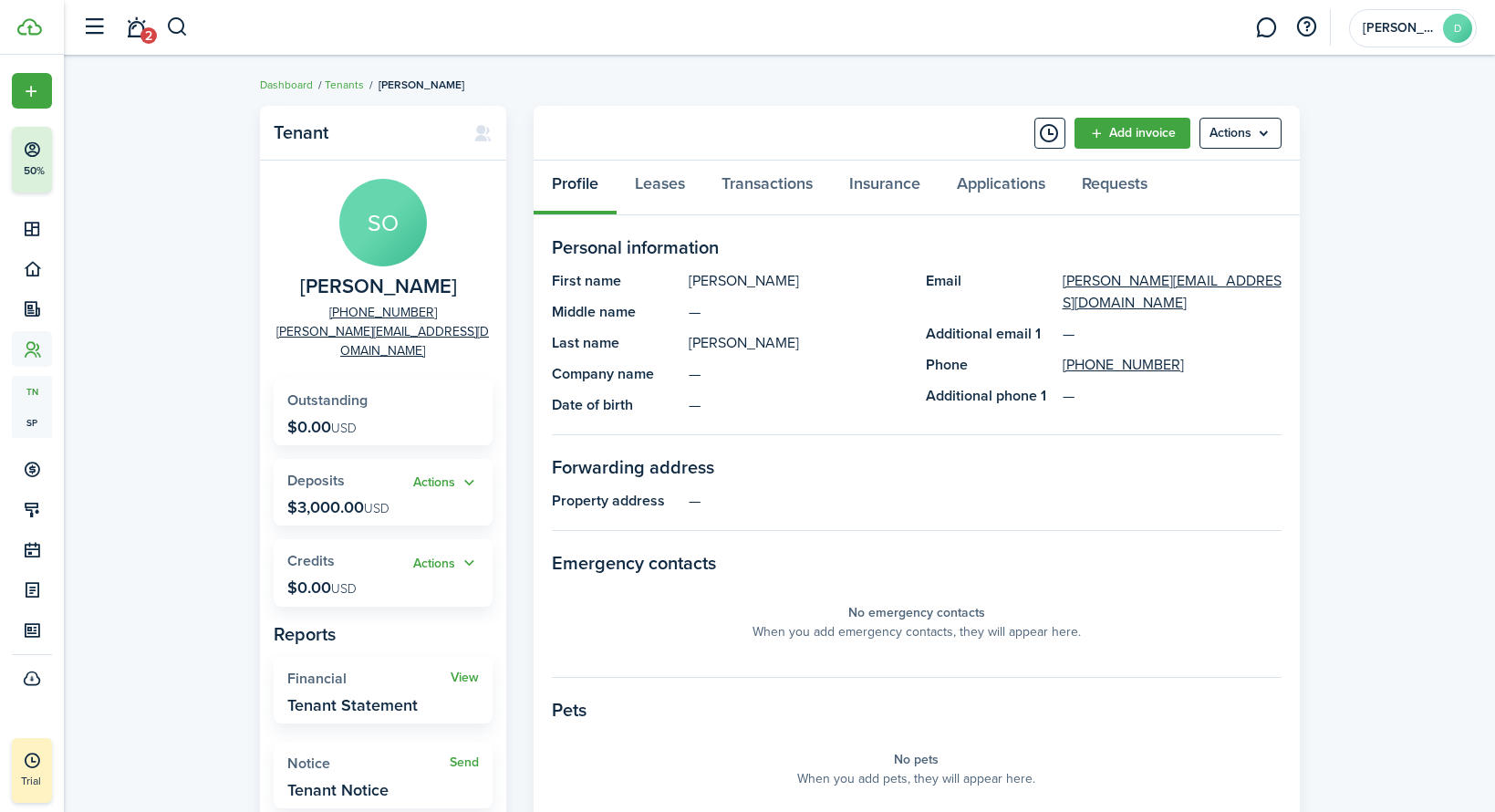
click at [374, 673] on widget-stats "View Financial Tenant Statement" at bounding box center [383, 690] width 219 height 66
click at [475, 671] on link "View" at bounding box center [464, 677] width 28 height 15
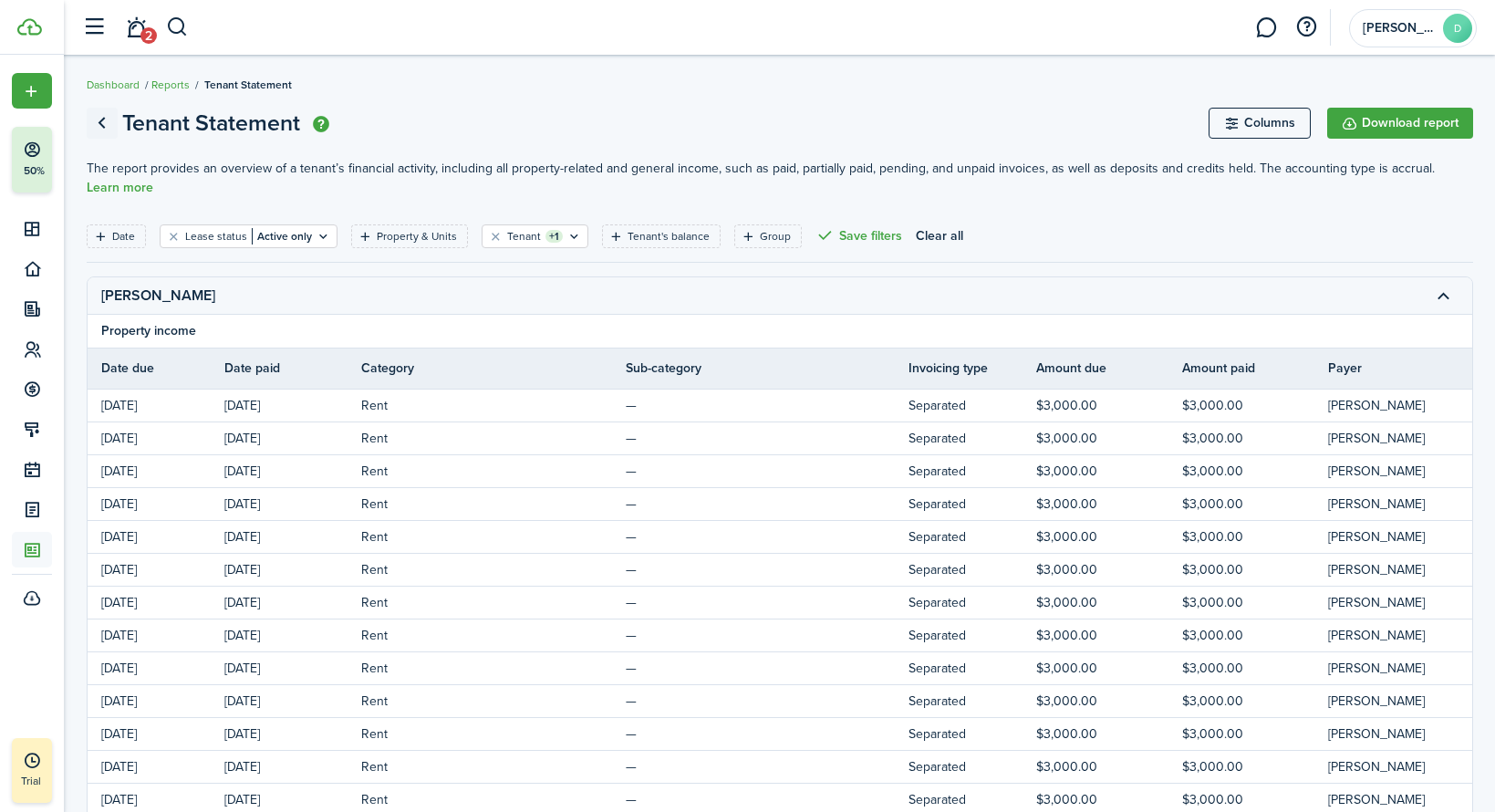
click at [99, 121] on link "Go back" at bounding box center [102, 123] width 31 height 31
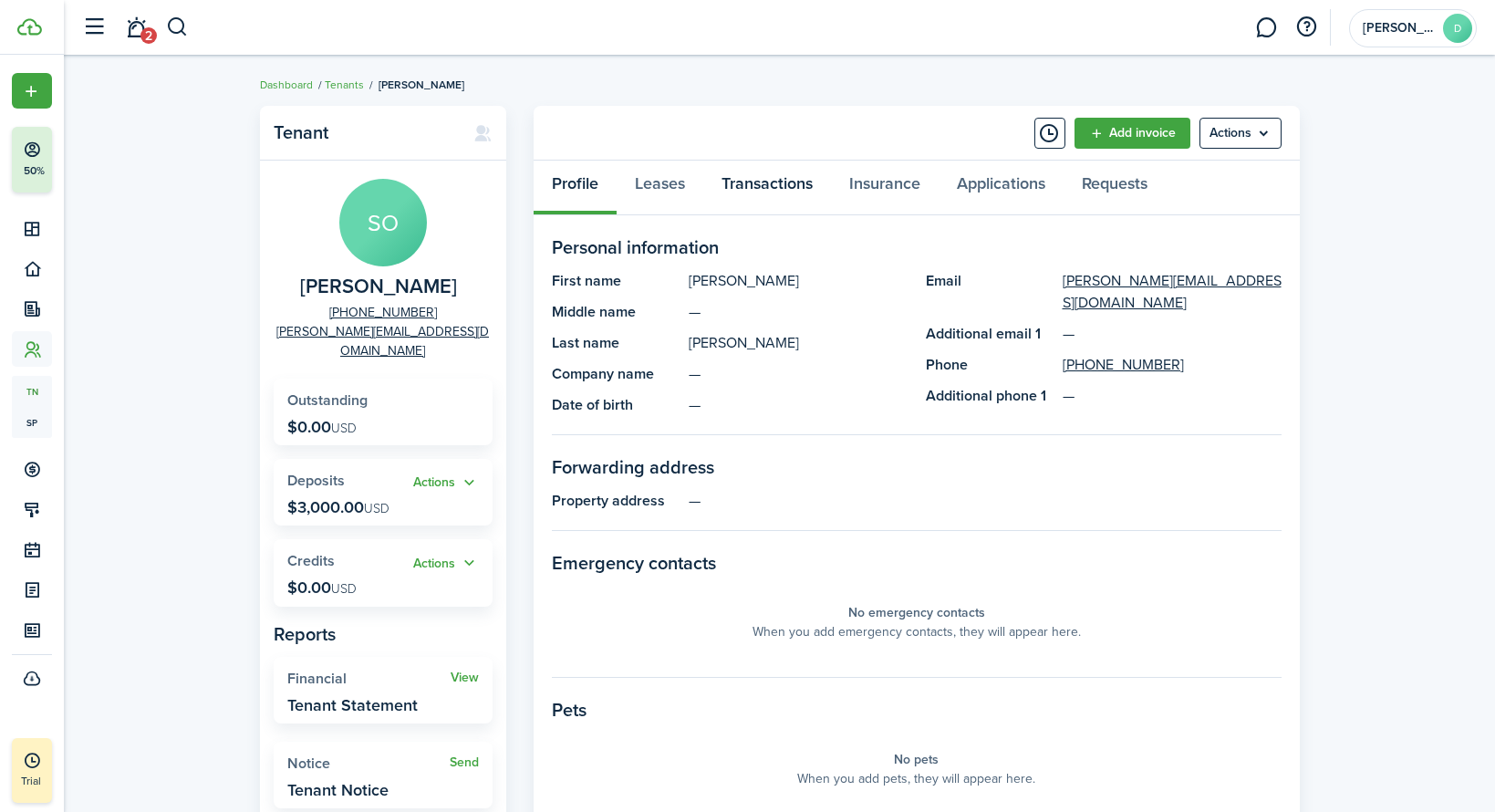
click at [801, 189] on link "Transactions" at bounding box center [767, 188] width 128 height 55
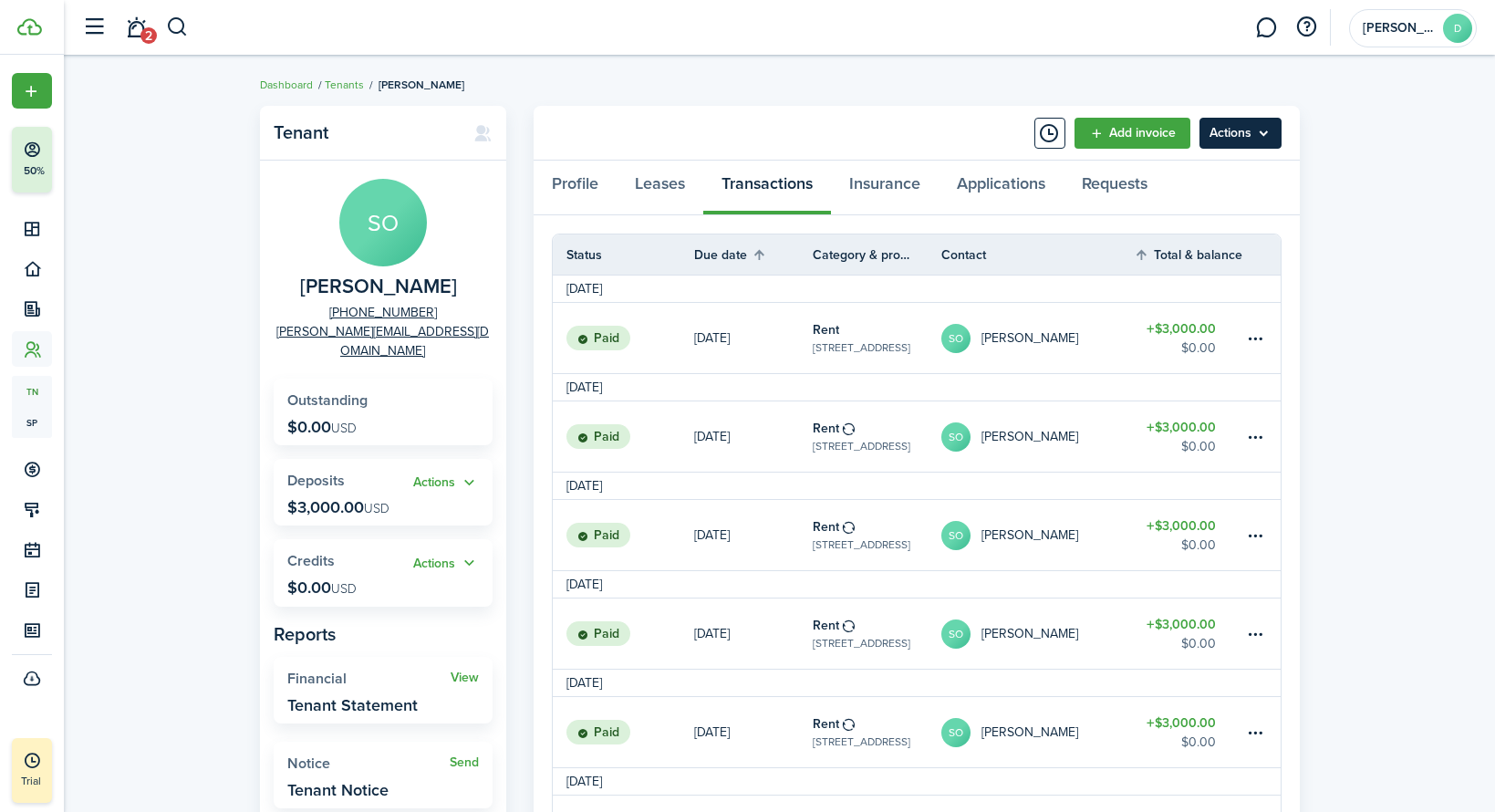
click at [1260, 138] on menu-btn "Actions" at bounding box center [1240, 134] width 82 height 31
click at [1254, 436] on table-menu-btn-icon at bounding box center [1255, 437] width 21 height 21
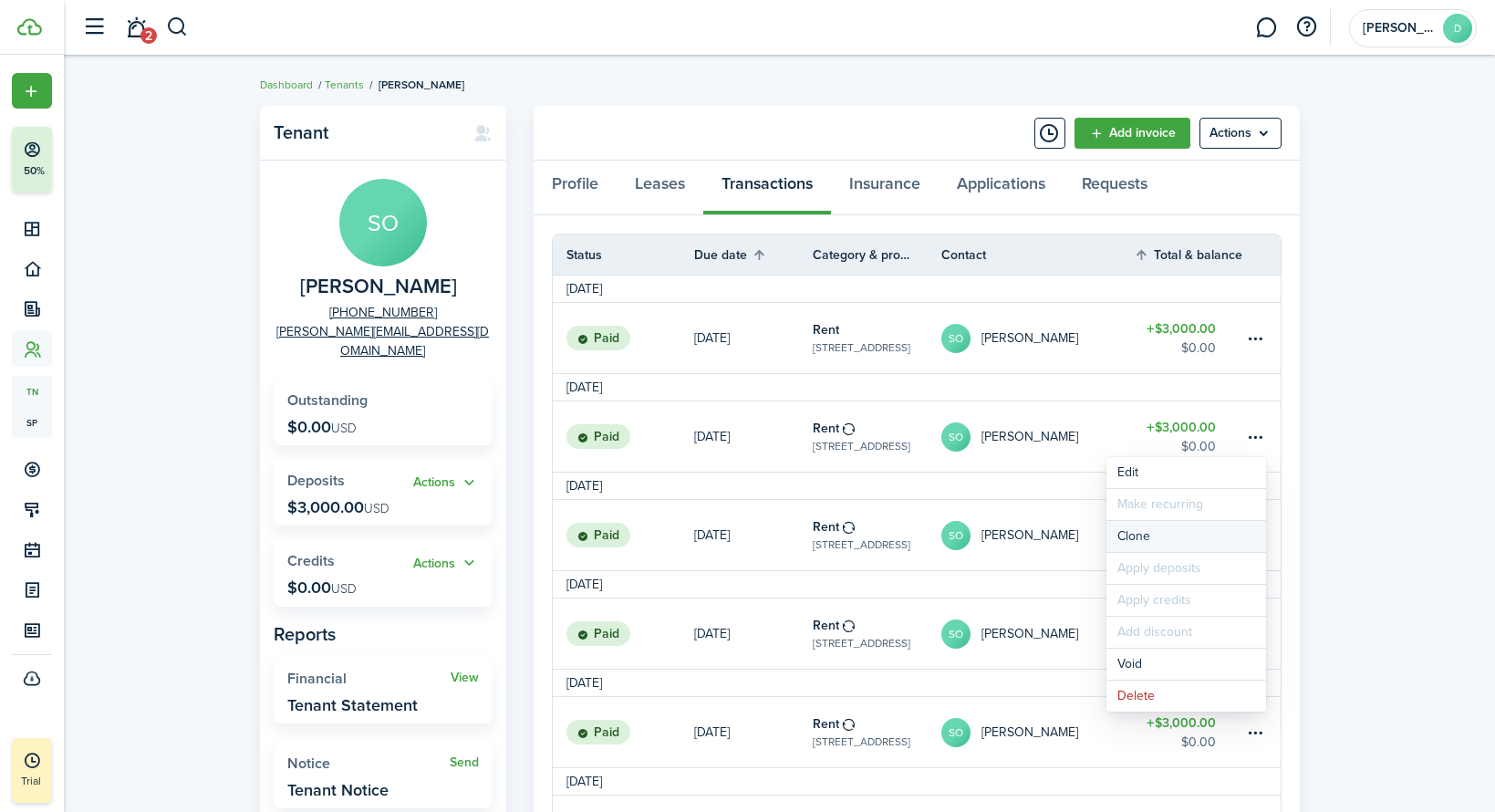
click at [1161, 537] on link "Clone" at bounding box center [1187, 536] width 160 height 31
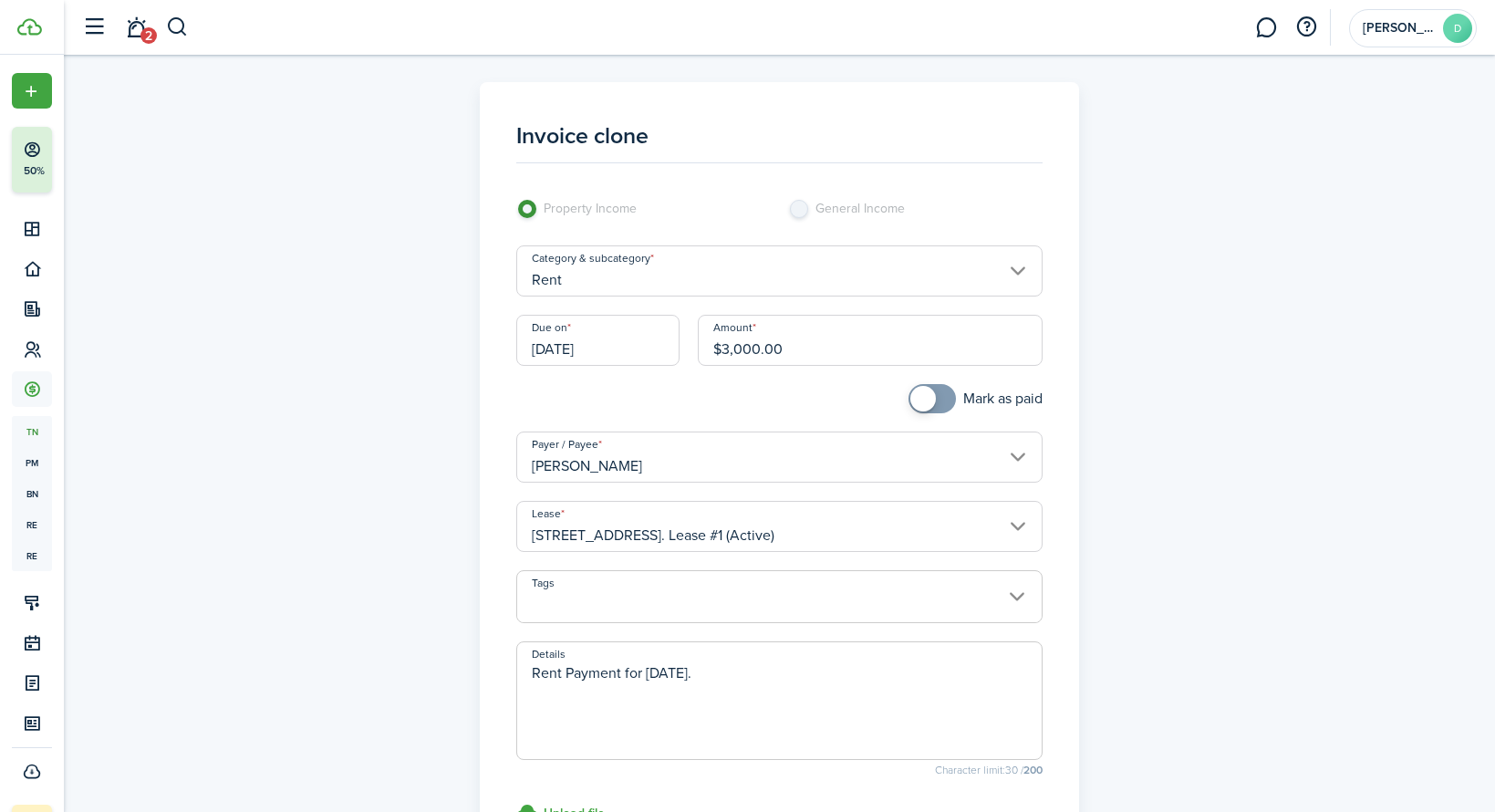
click at [545, 346] on input "[DATE]" at bounding box center [598, 340] width 163 height 51
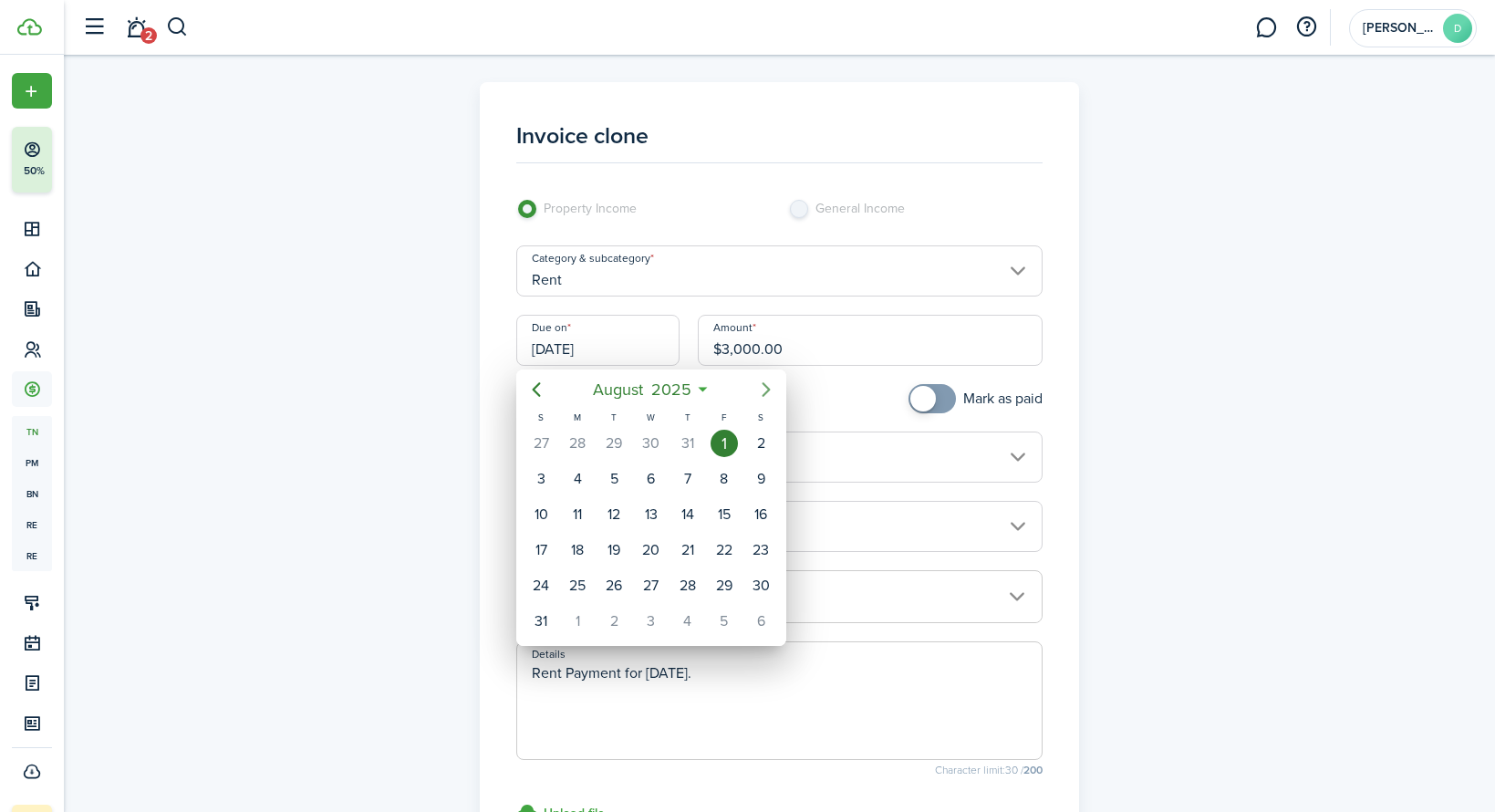
click at [766, 388] on icon "Next page" at bounding box center [767, 389] width 21 height 21
click at [767, 390] on icon "Next page" at bounding box center [767, 389] width 8 height 15
click at [573, 446] on div "1" at bounding box center [577, 444] width 27 height 27
type input "[DATE]"
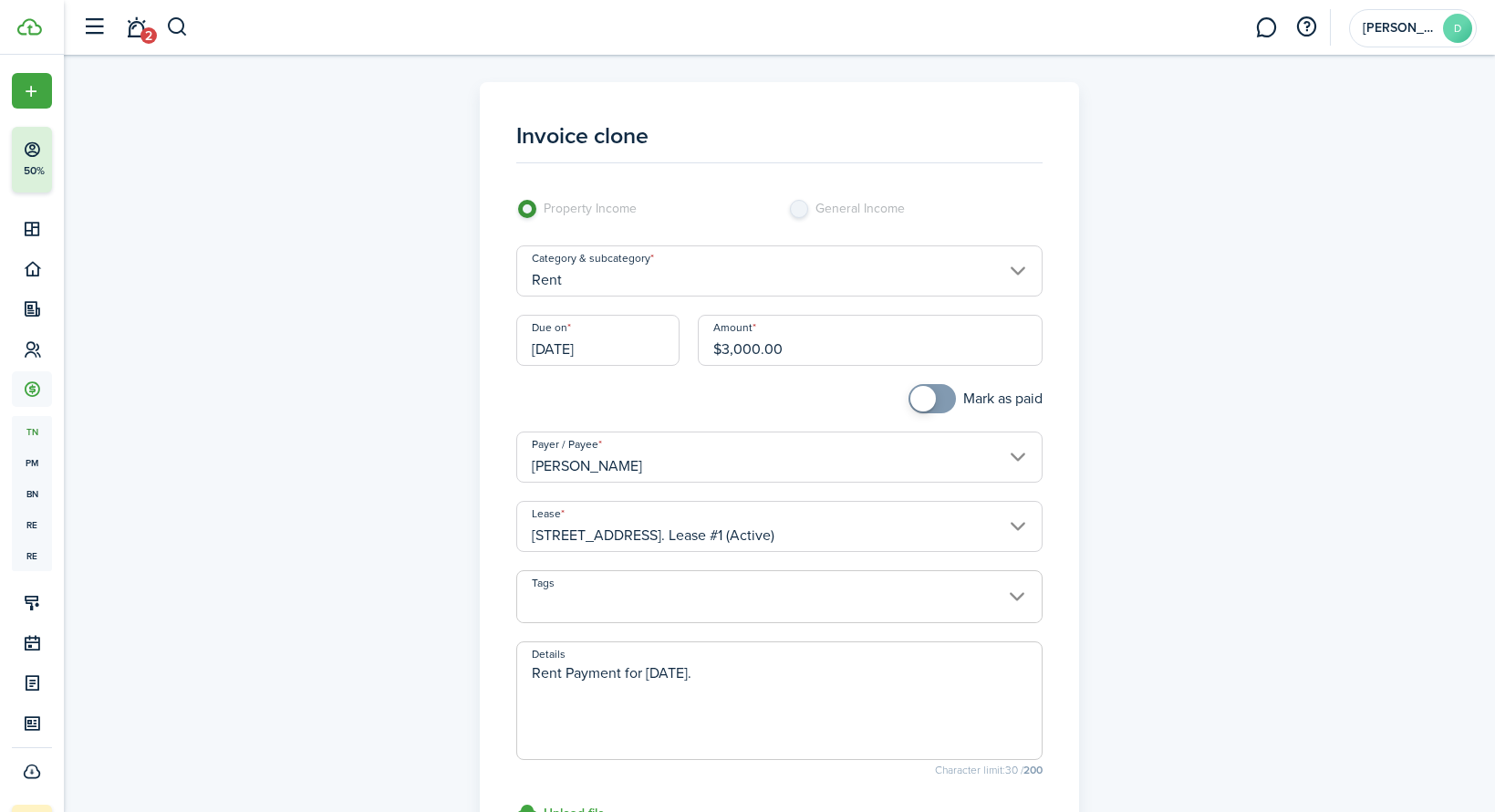
checkbox input "true"
click at [915, 399] on span at bounding box center [924, 399] width 25 height 25
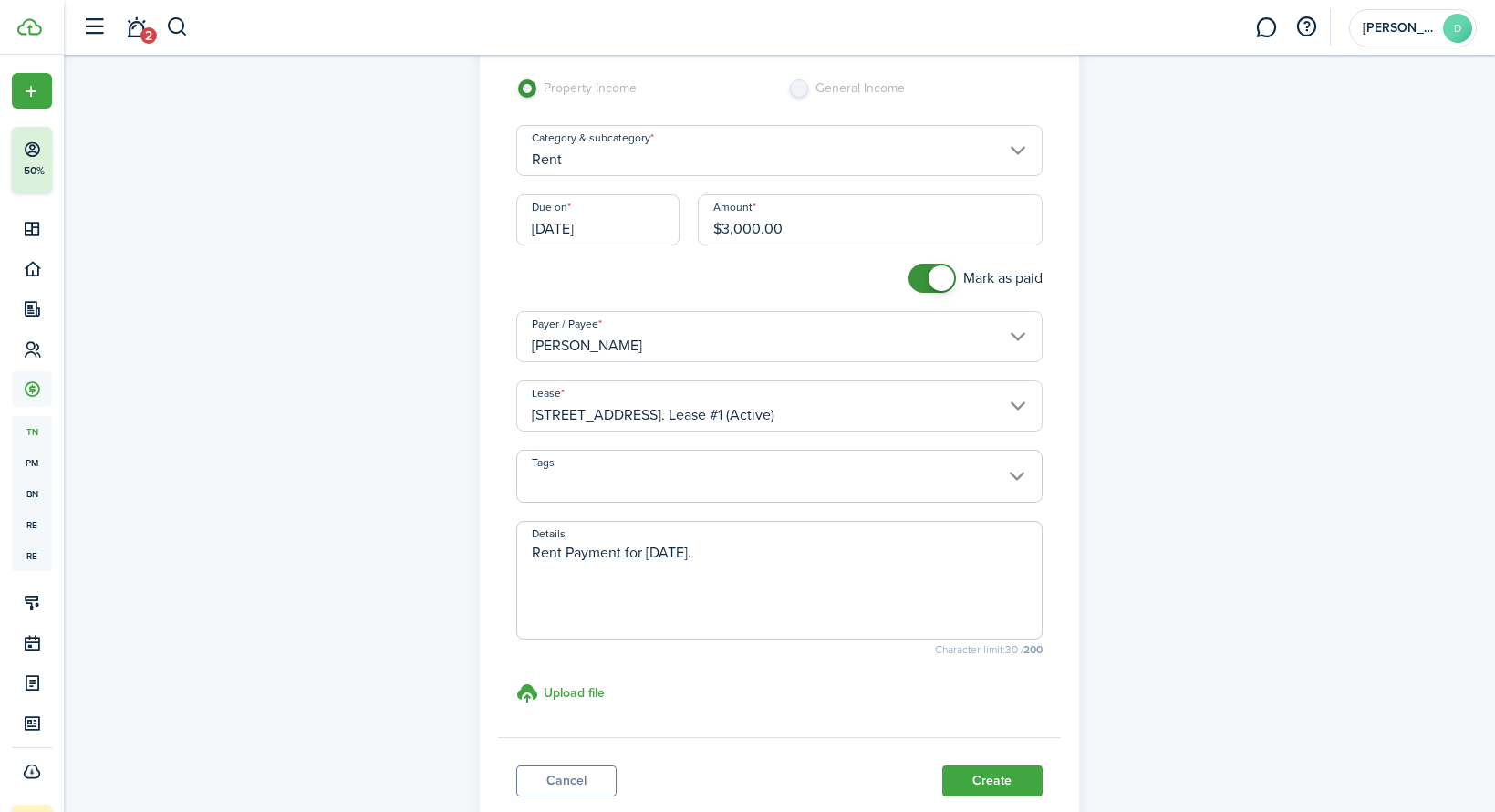
scroll to position [124, 0]
click at [846, 561] on textarea "Rent Payment for [DATE]." at bounding box center [779, 582] width 525 height 88
drag, startPoint x: 793, startPoint y: 551, endPoint x: 333, endPoint y: 532, distance: 460.4
click at [333, 532] on div "Invoice clone Property Income General Income Category & subcategory Rent Due on…" at bounding box center [779, 394] width 1058 height 871
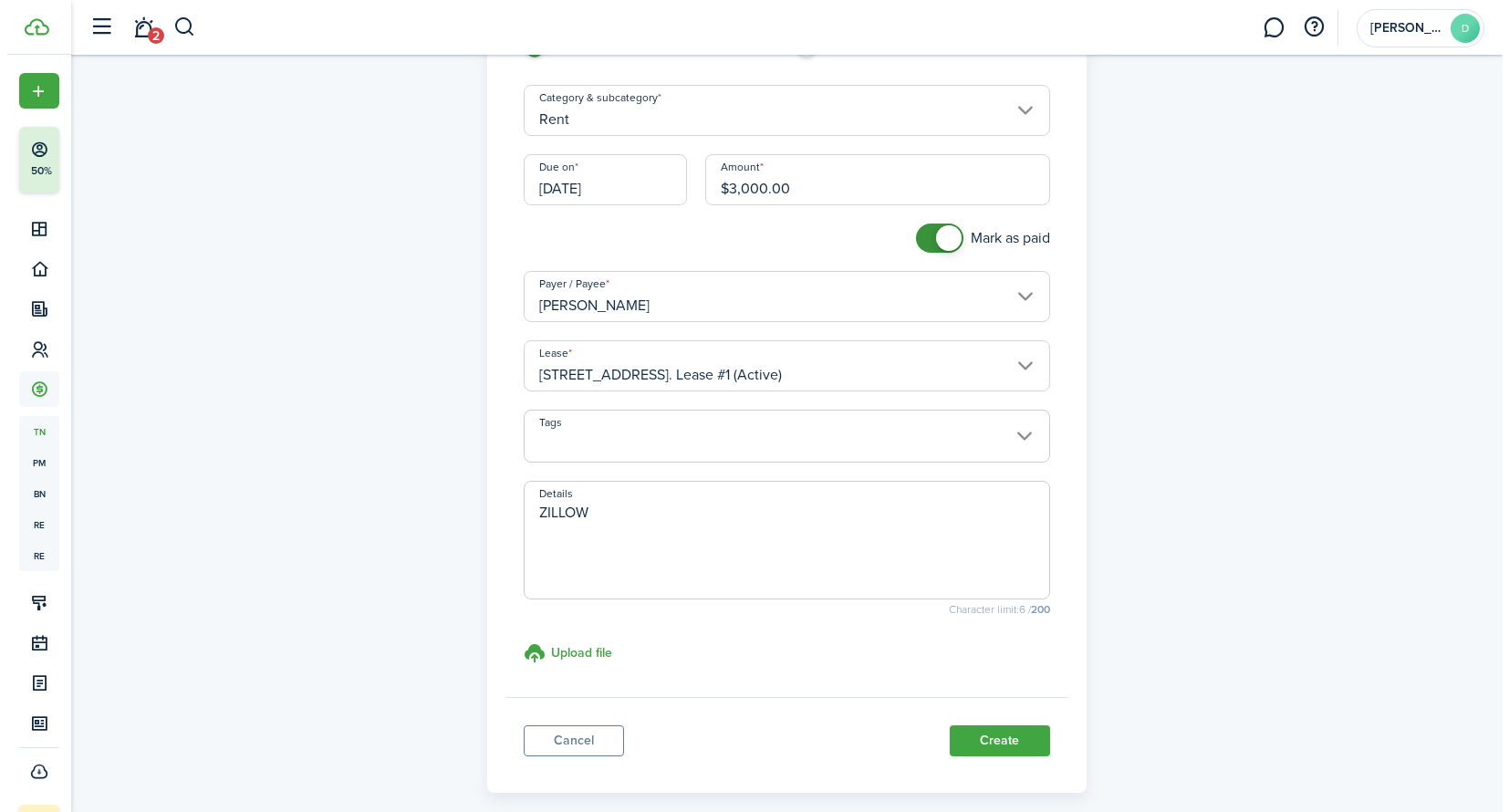
scroll to position [247, 0]
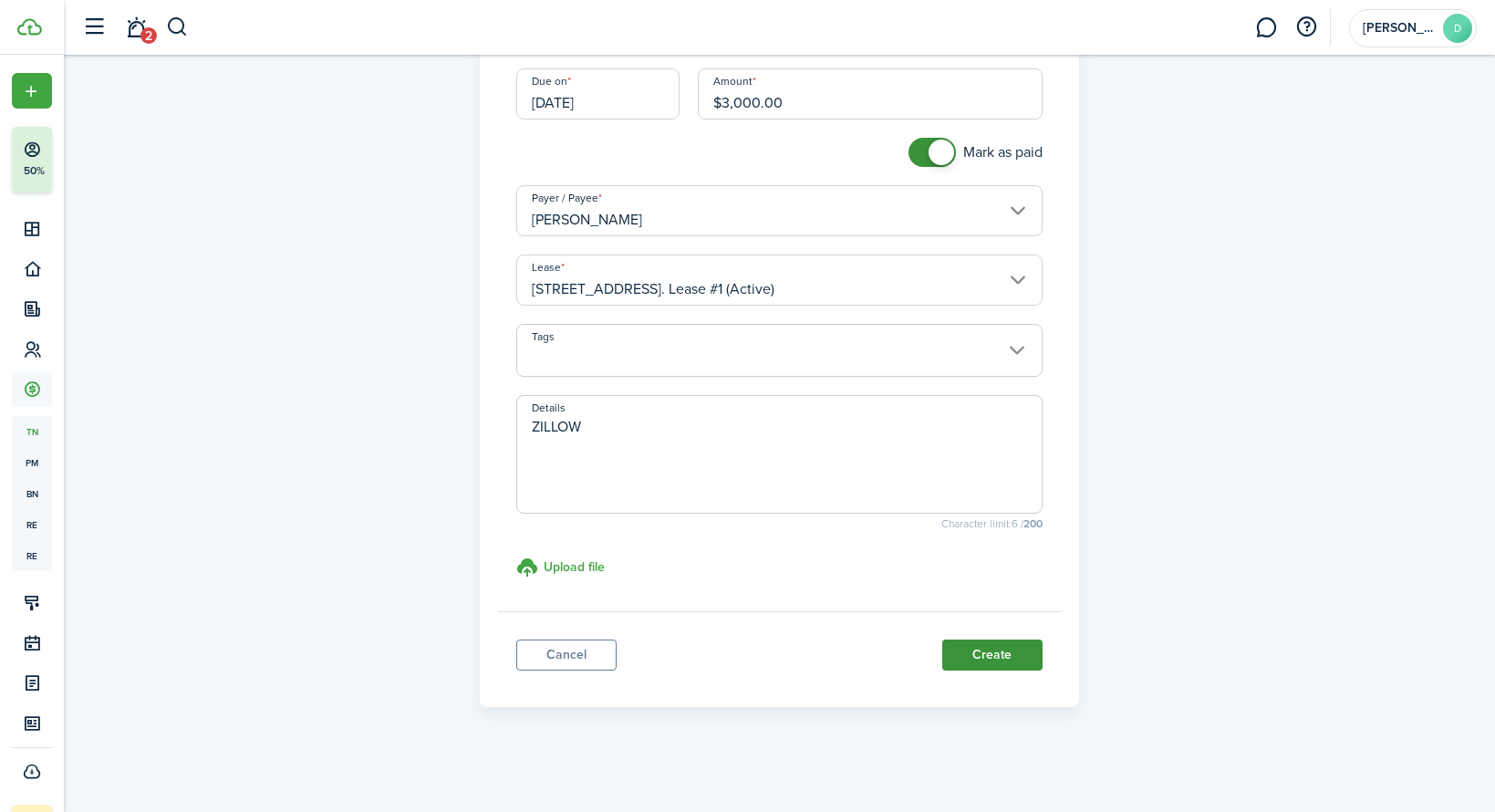
type textarea "ZILLOW"
click at [1006, 659] on button "Create" at bounding box center [992, 655] width 100 height 31
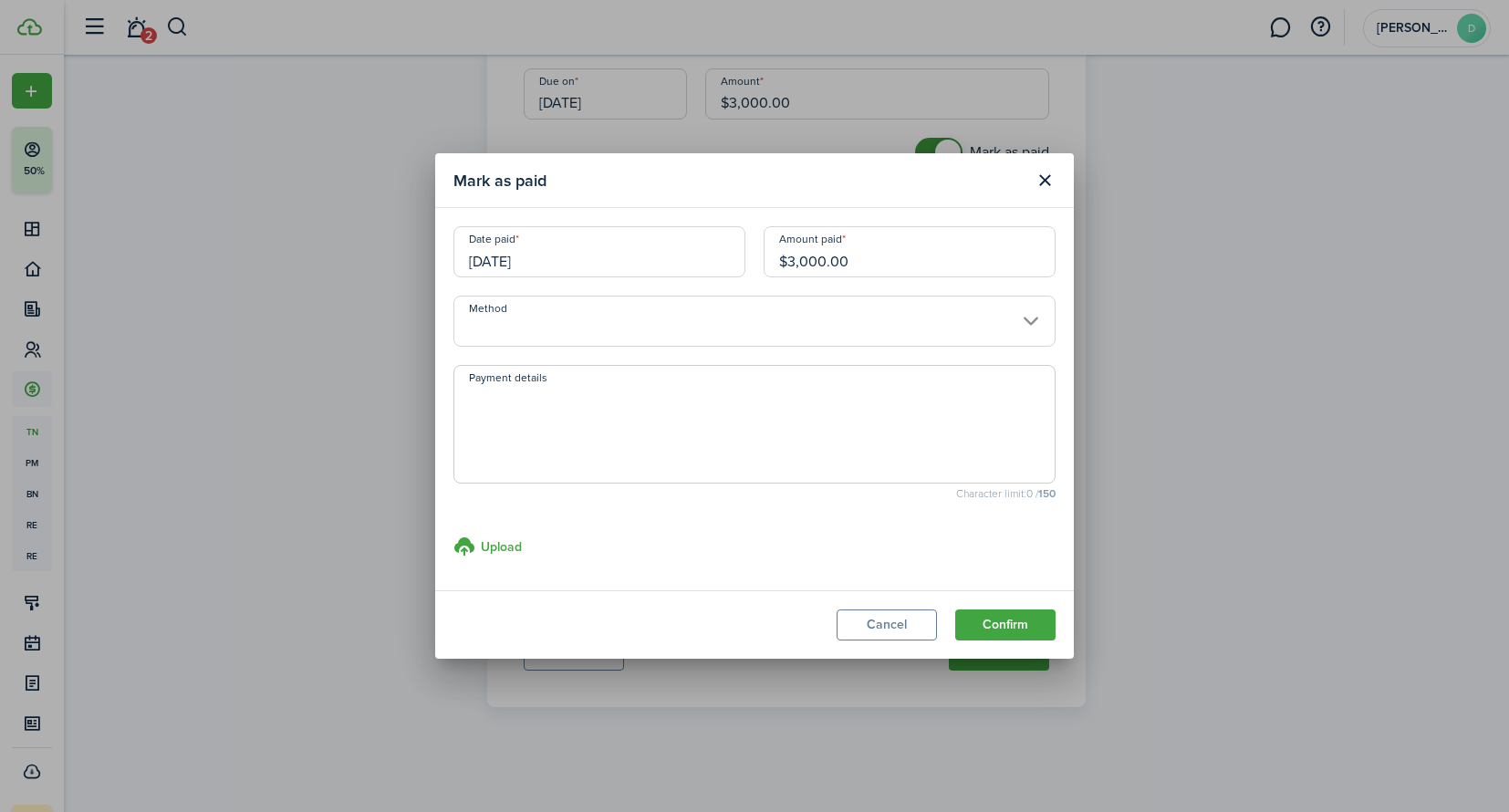
click at [833, 419] on textarea "Payment details" at bounding box center [754, 430] width 600 height 88
type textarea "ZILLOW"
click at [1013, 631] on button "Confirm" at bounding box center [1005, 625] width 100 height 31
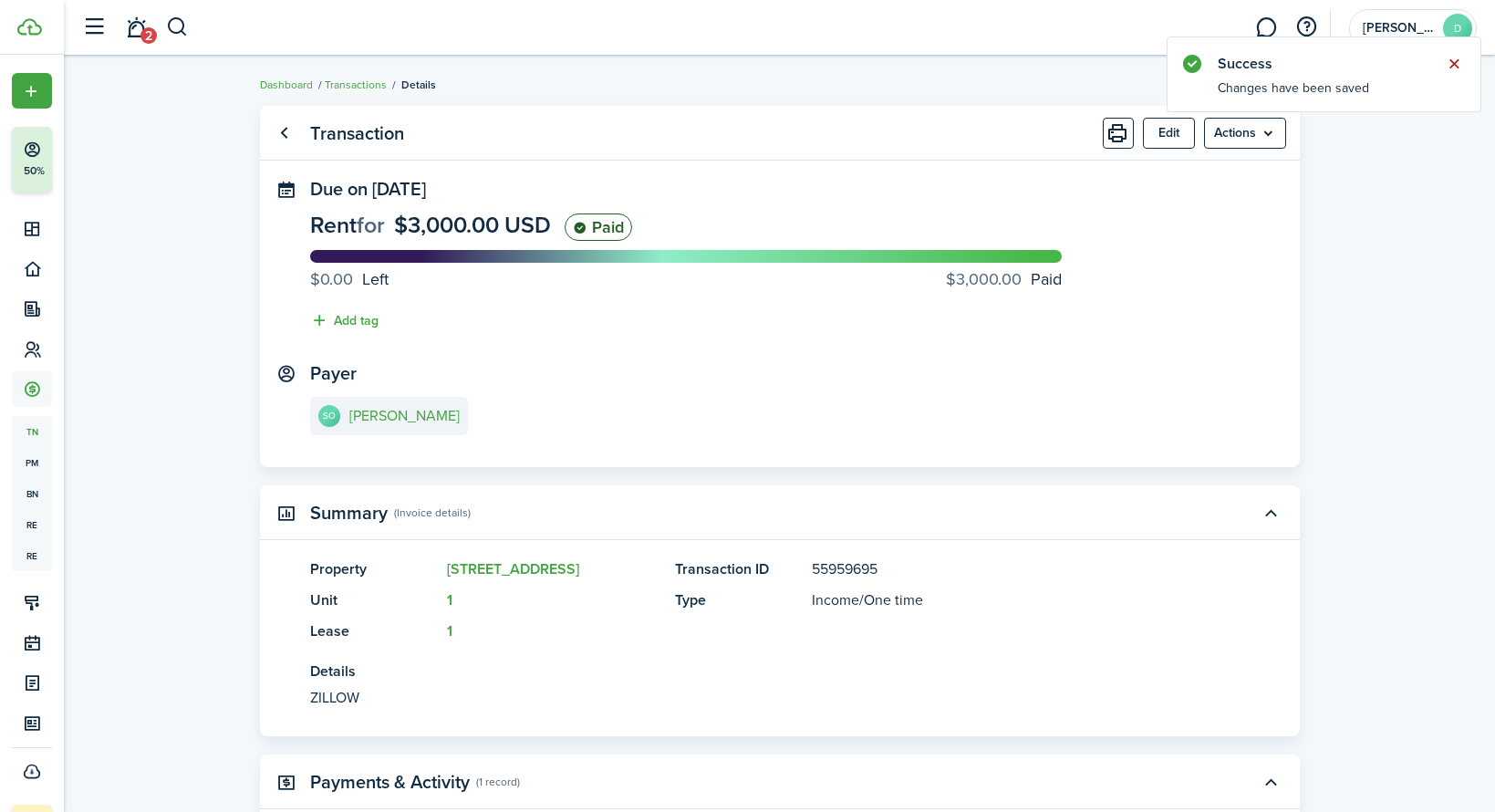
click at [1448, 62] on button "Close notify" at bounding box center [1454, 63] width 25 height 25
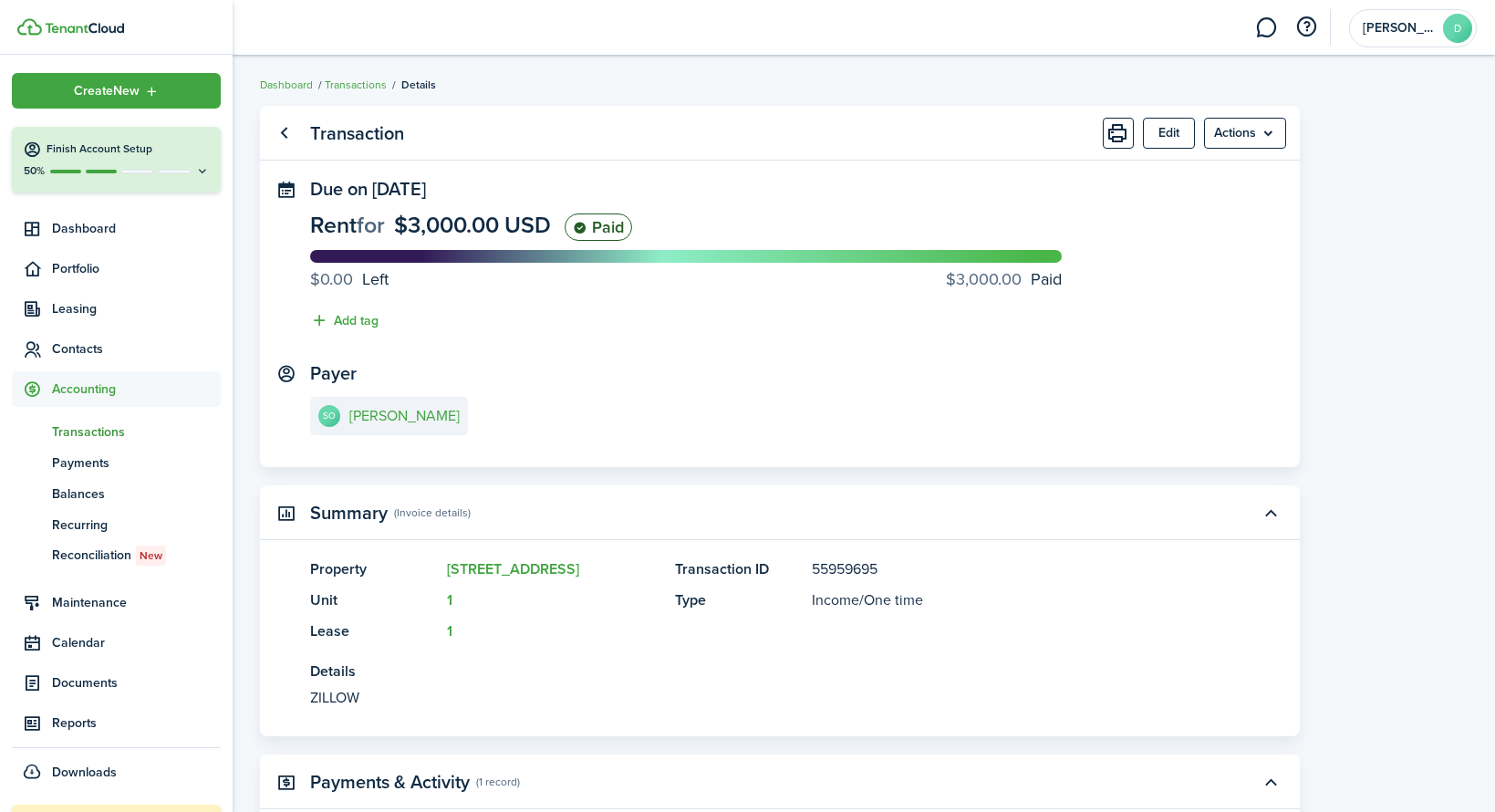
click at [104, 435] on span "Transactions" at bounding box center [136, 432] width 169 height 19
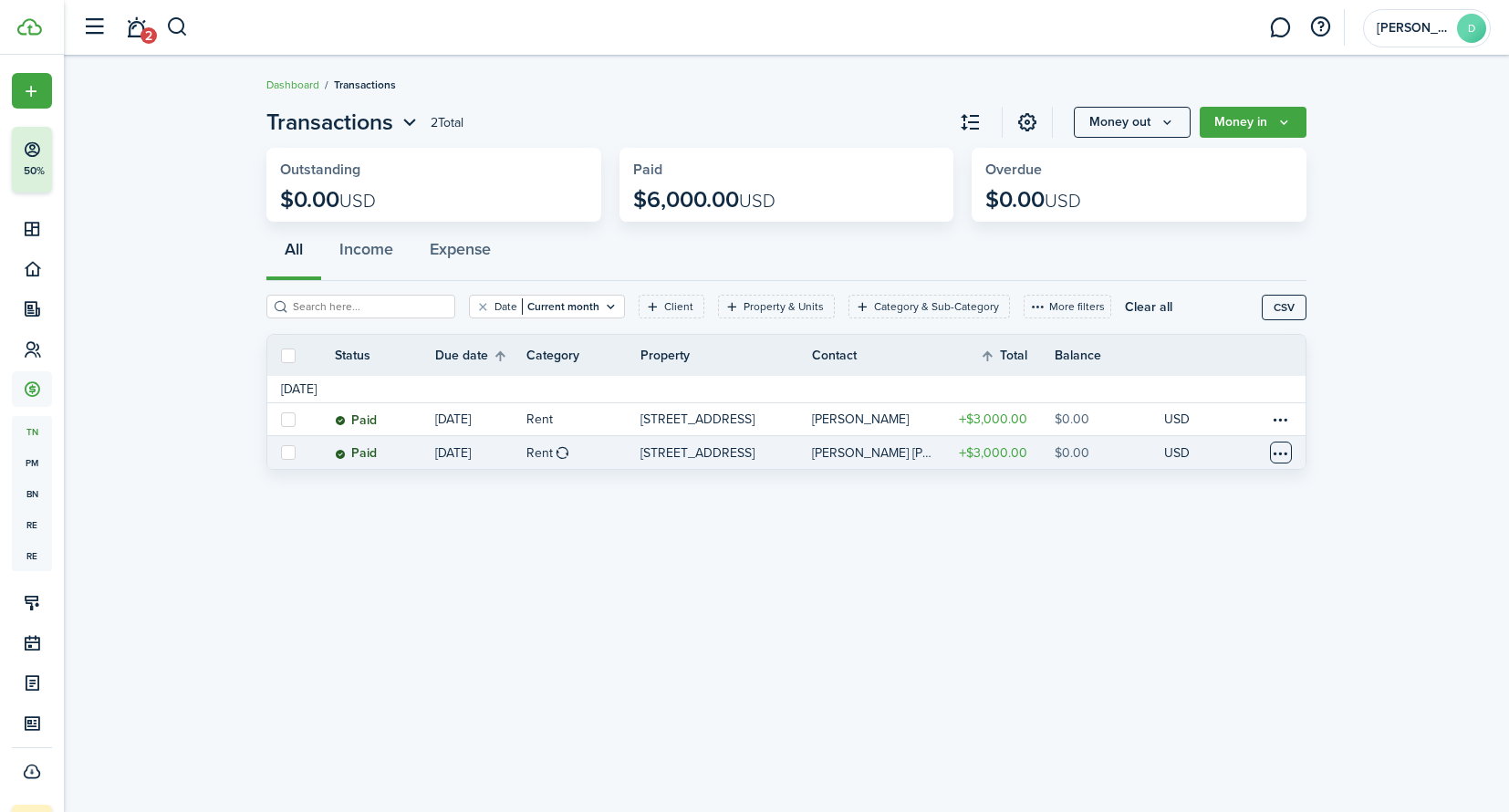
click at [1280, 454] on table-menu-btn-icon at bounding box center [1280, 452] width 21 height 21
click at [786, 544] on div "Transactions 2 Total Money out Money in Outstanding $0.00 USD Paid $6,000.00 US…" at bounding box center [786, 433] width 1445 height 674
click at [289, 89] on link "Dashboard" at bounding box center [292, 85] width 53 height 17
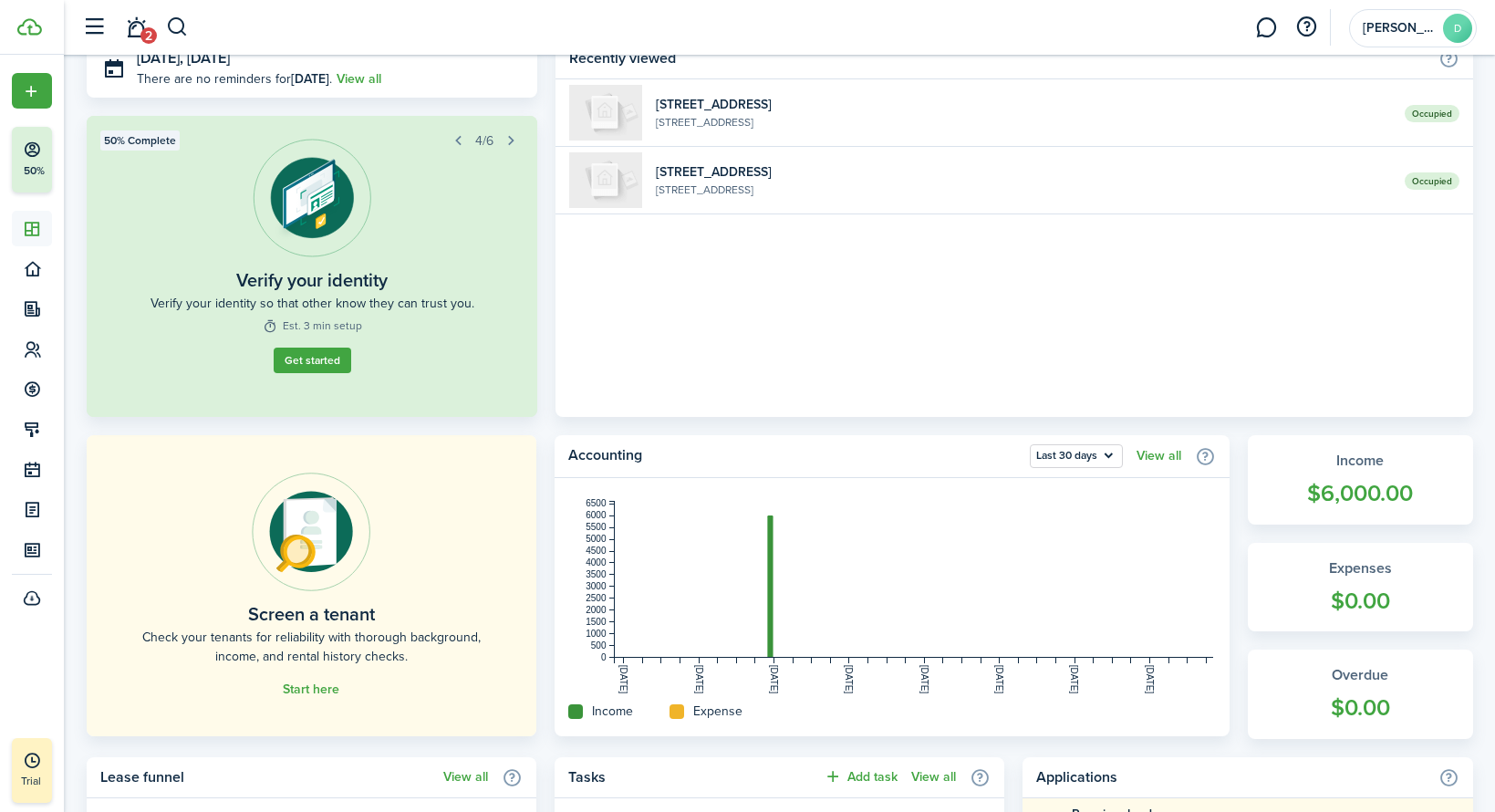
scroll to position [167, 0]
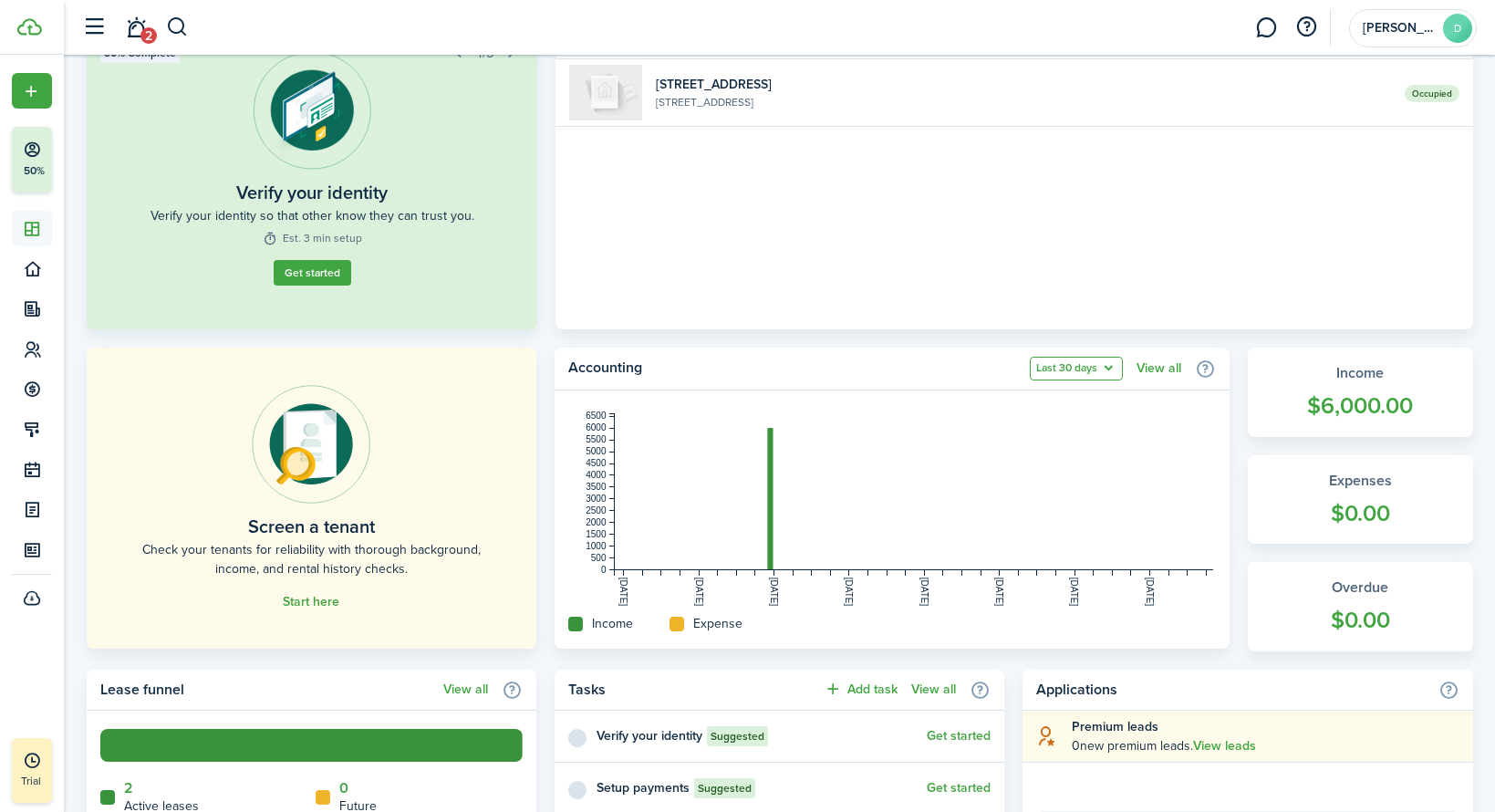
click at [1075, 367] on button "Last 30 days" at bounding box center [1076, 368] width 93 height 23
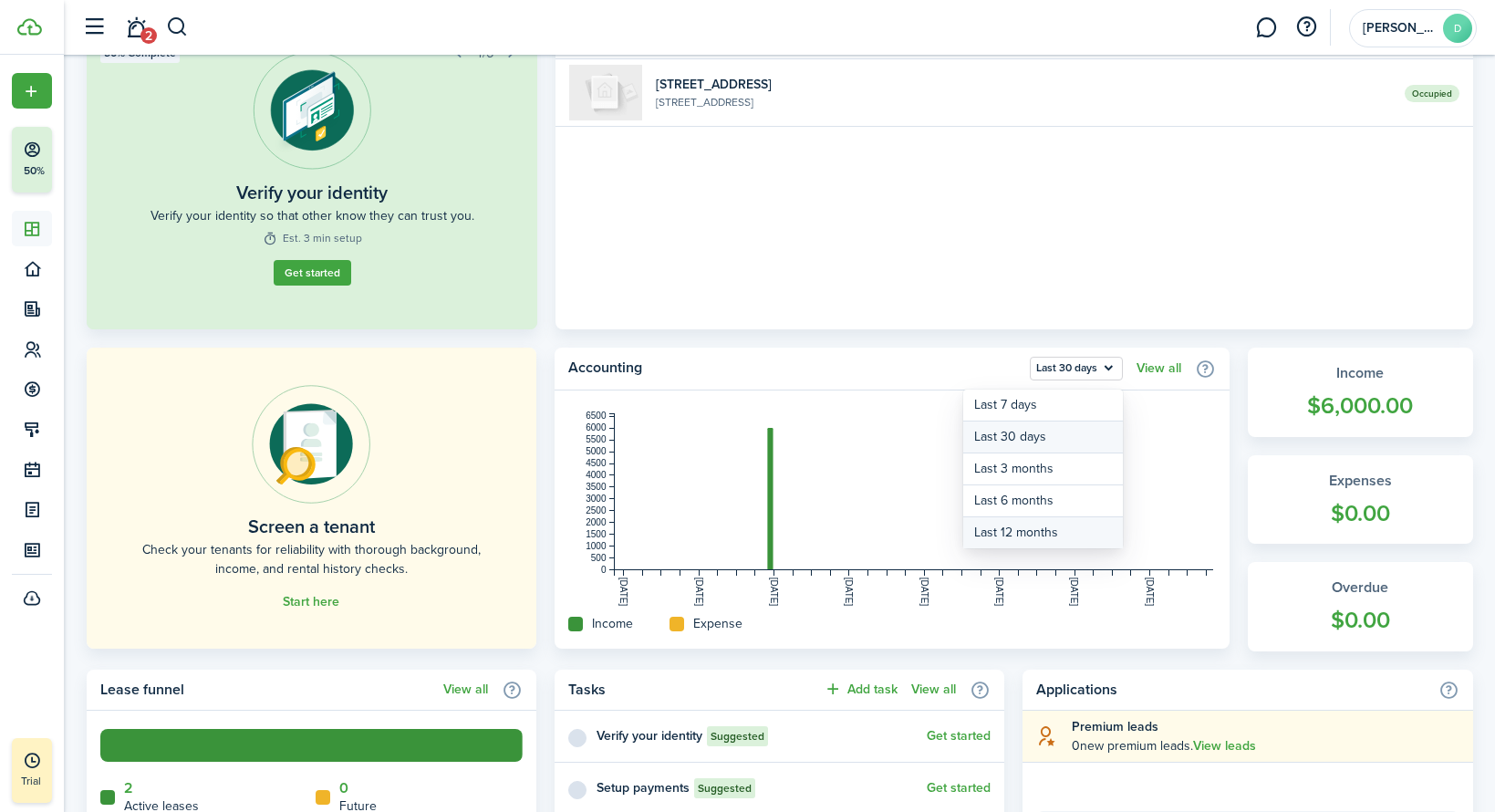
click at [1064, 529] on button "Last 12 months" at bounding box center [1043, 532] width 160 height 31
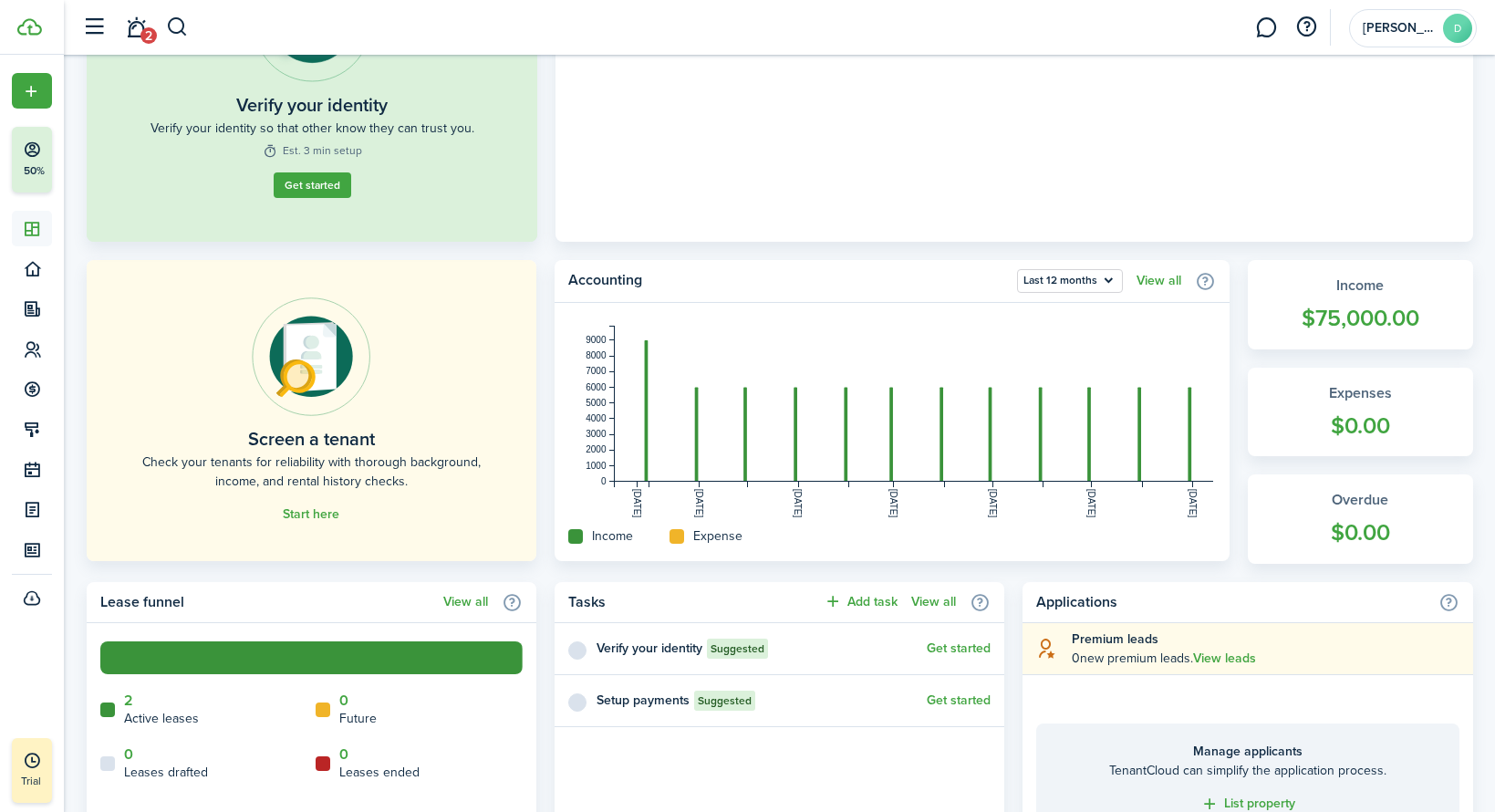
scroll to position [0, 0]
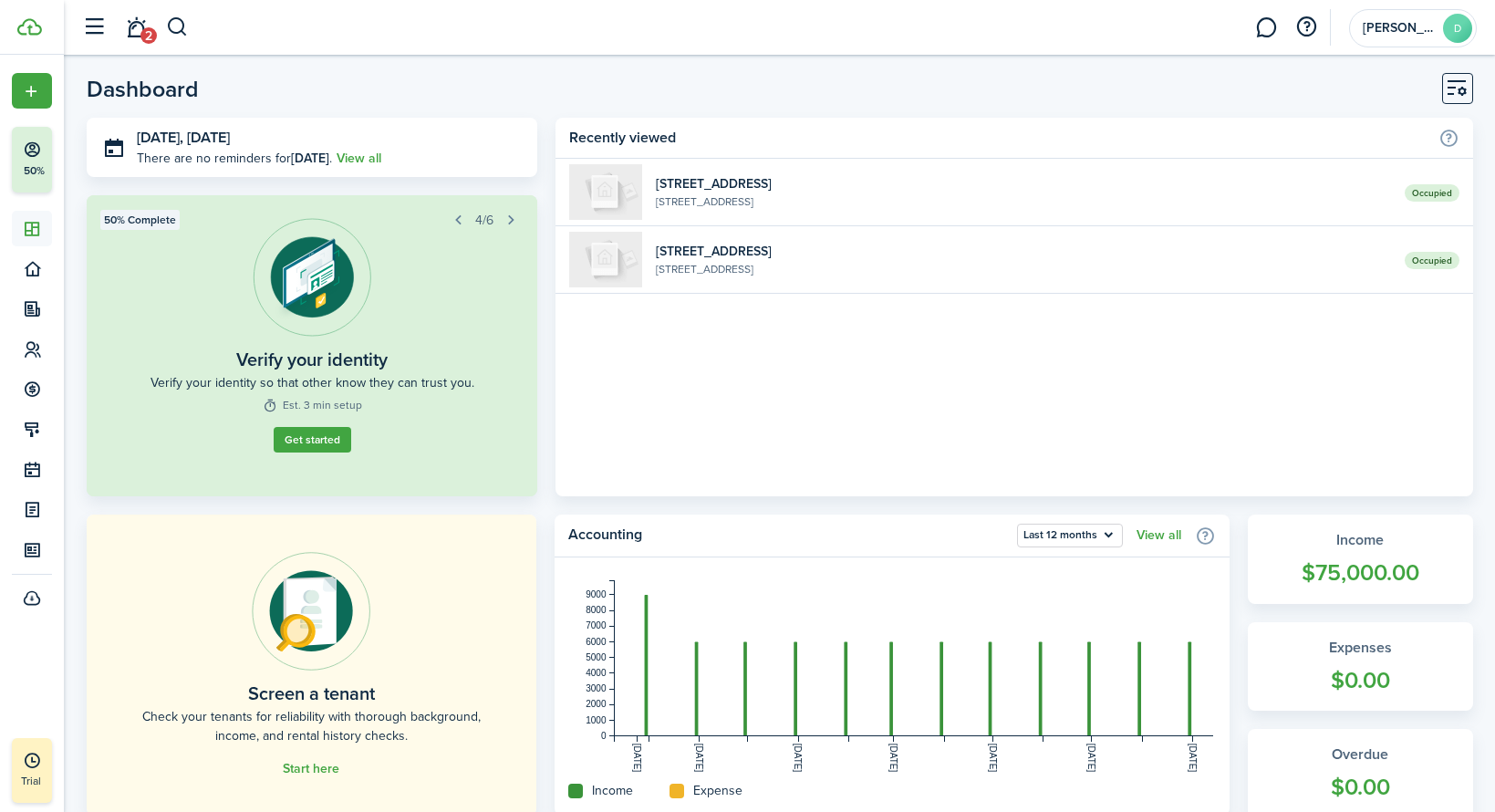
click at [804, 395] on home-widget-body "Occupied [STREET_ADDRESS][GEOGRAPHIC_DATA] [STREET_ADDRESS]" at bounding box center [1014, 328] width 917 height 337
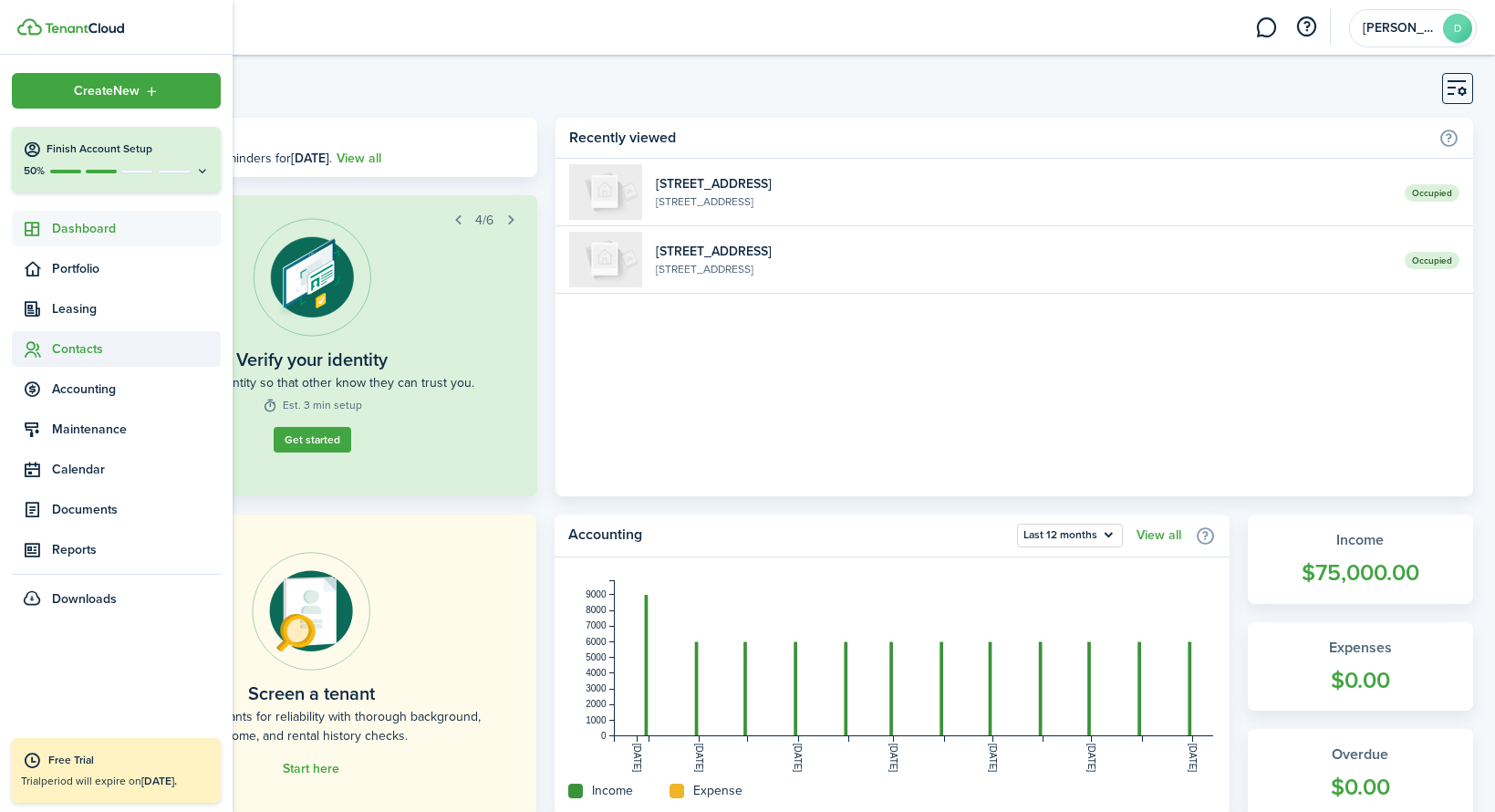
click at [131, 346] on span "Contacts" at bounding box center [136, 349] width 169 height 19
click at [110, 393] on span "Tenants" at bounding box center [136, 392] width 169 height 19
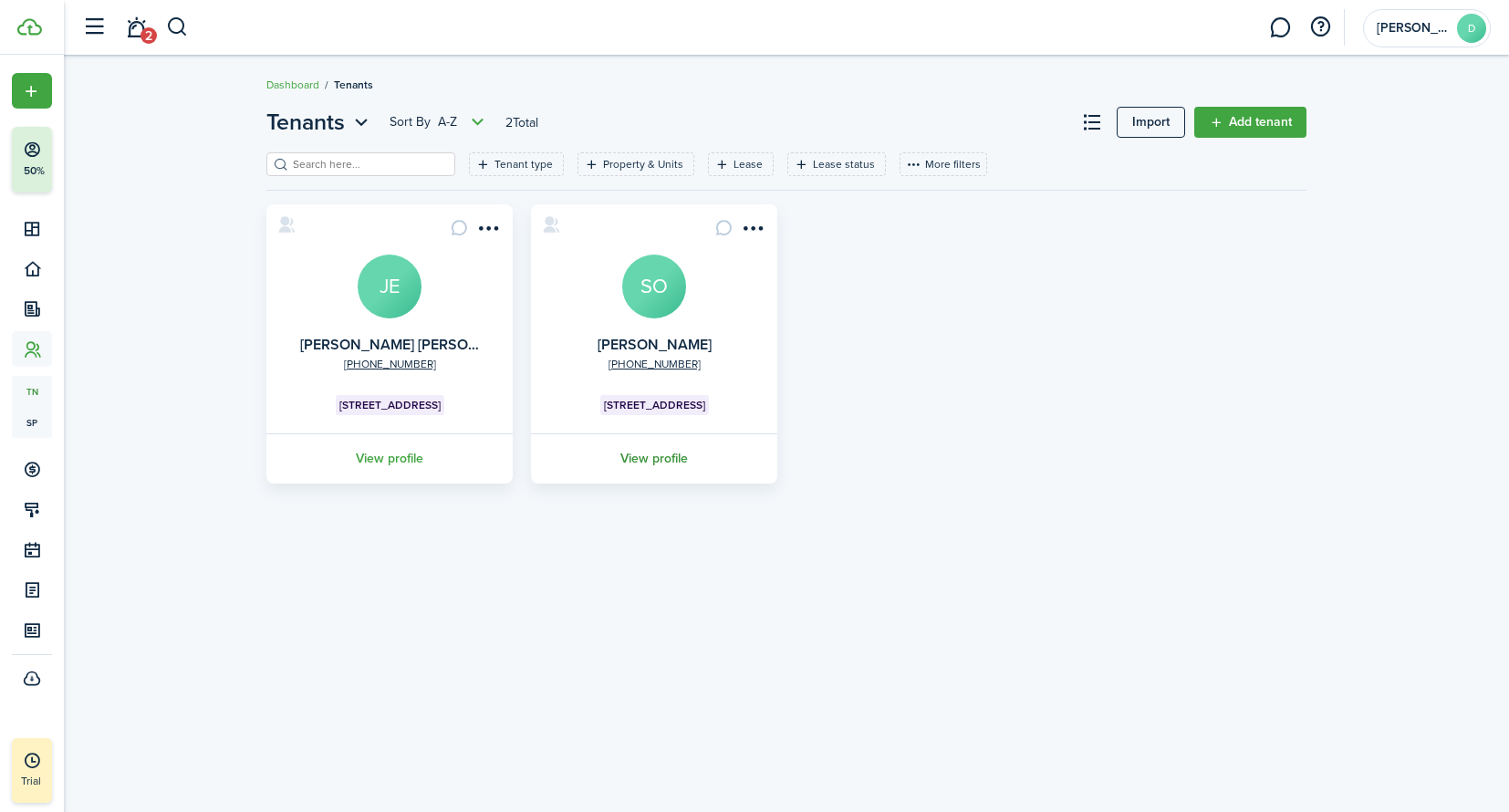
click at [658, 463] on link "View profile" at bounding box center [654, 457] width 252 height 50
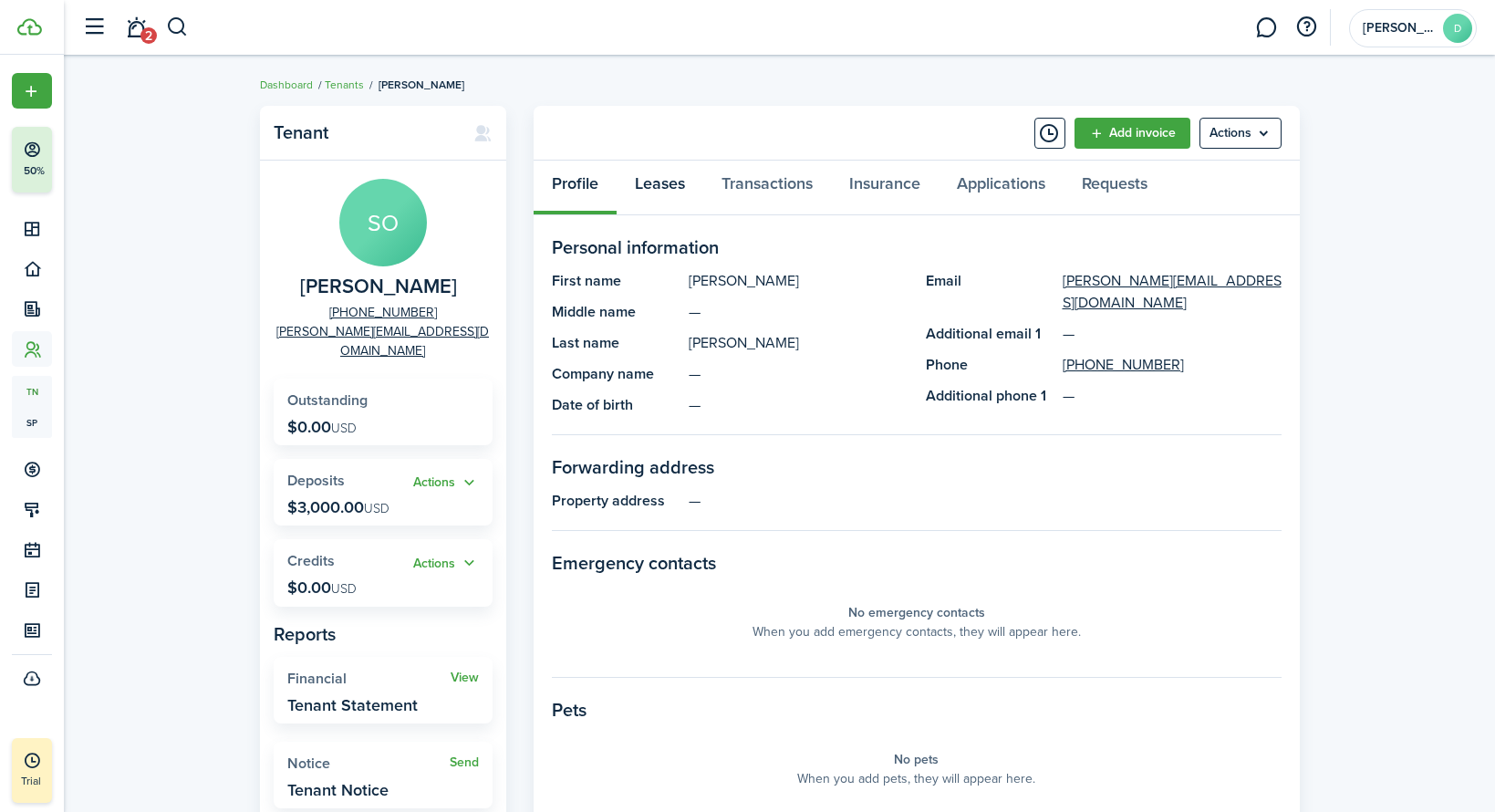
click at [663, 192] on link "Leases" at bounding box center [659, 188] width 87 height 55
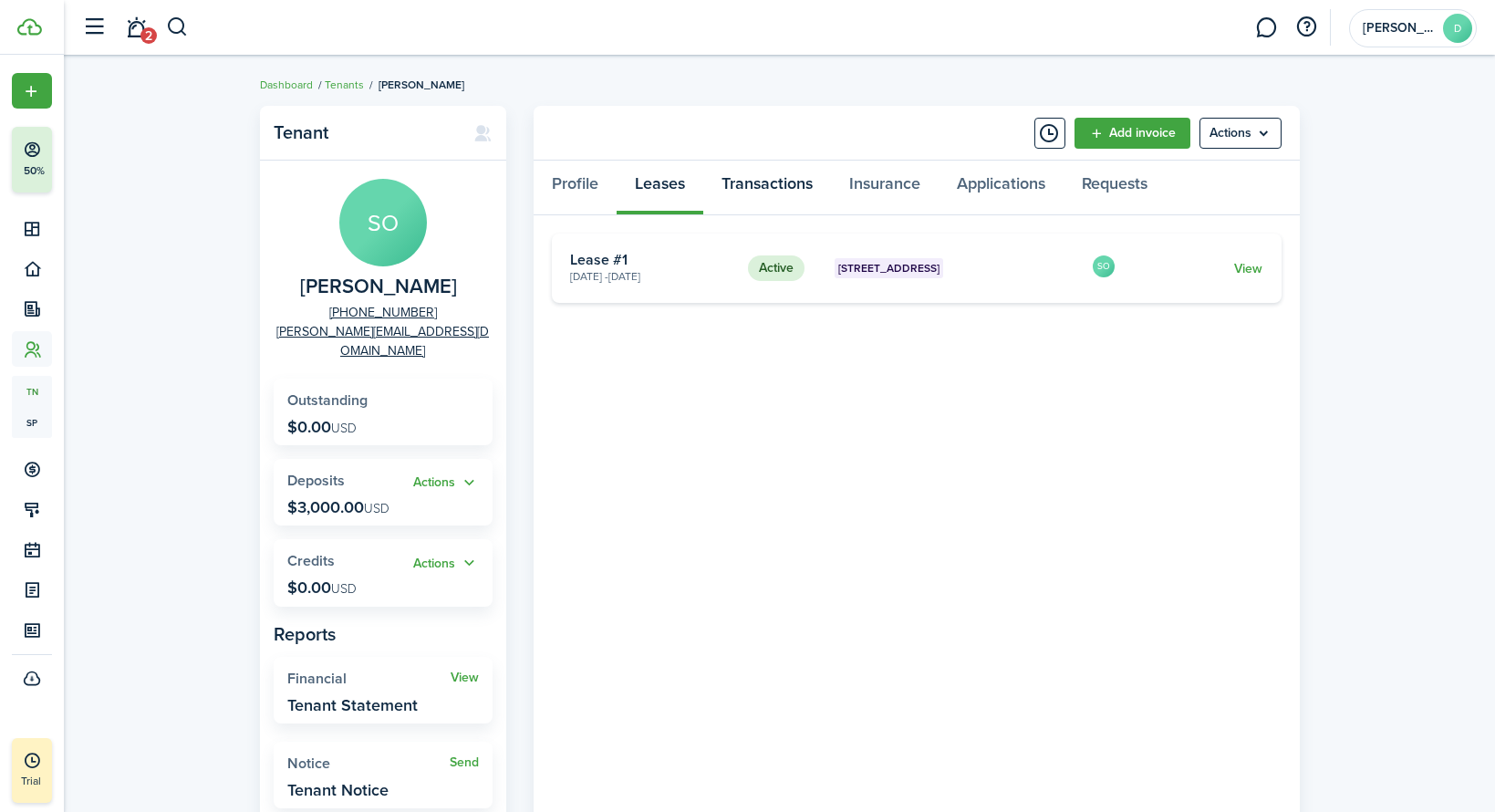
click at [740, 191] on link "Transactions" at bounding box center [767, 188] width 128 height 55
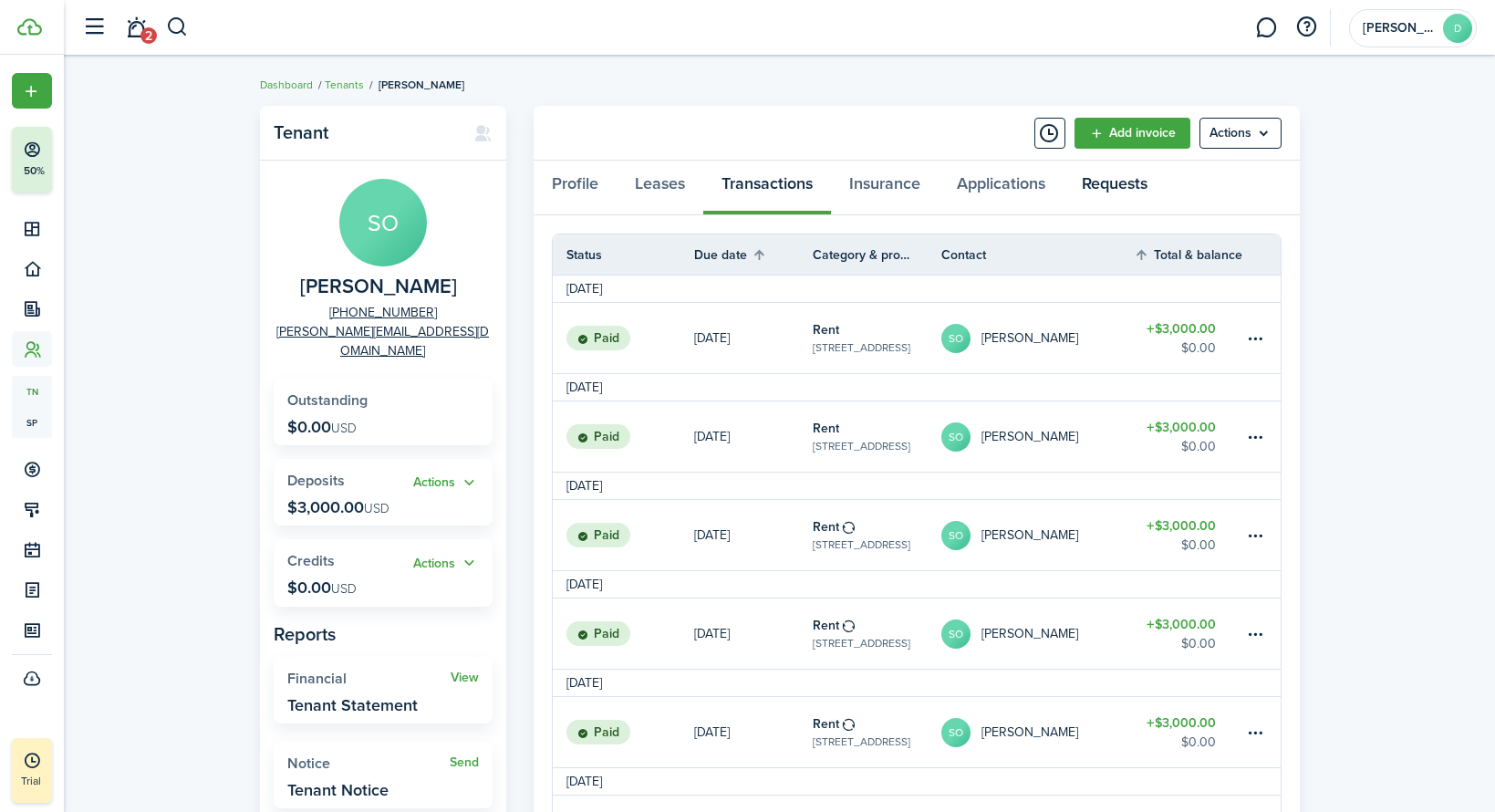
click at [1155, 174] on link "Requests" at bounding box center [1115, 188] width 102 height 55
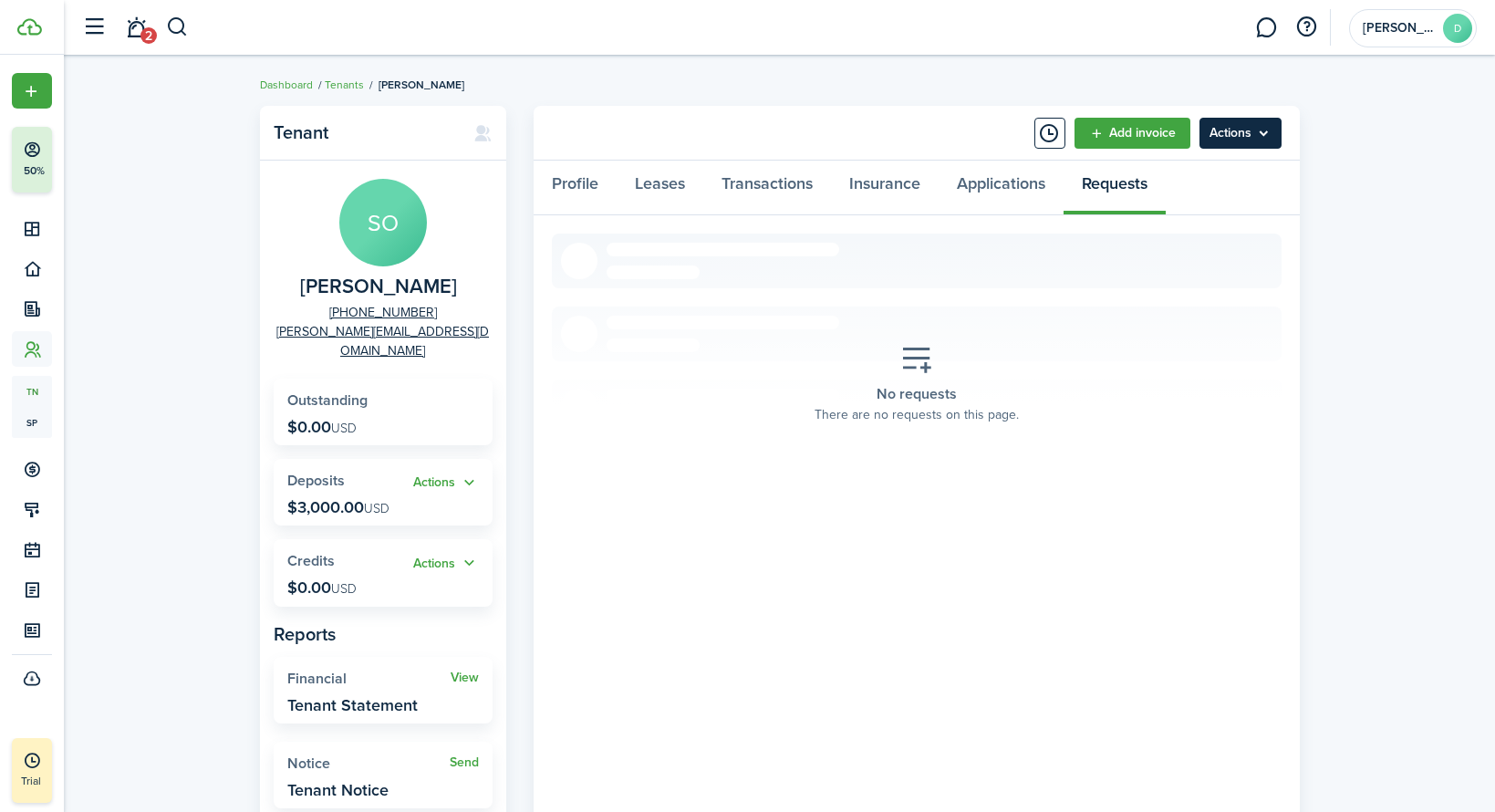
click at [1255, 139] on menu-btn "Actions" at bounding box center [1240, 134] width 82 height 31
click at [1042, 573] on panel-main-body "No requests There are no requests on this page. «« « » »»" at bounding box center [917, 521] width 767 height 611
click at [570, 191] on link "Profile" at bounding box center [574, 188] width 83 height 55
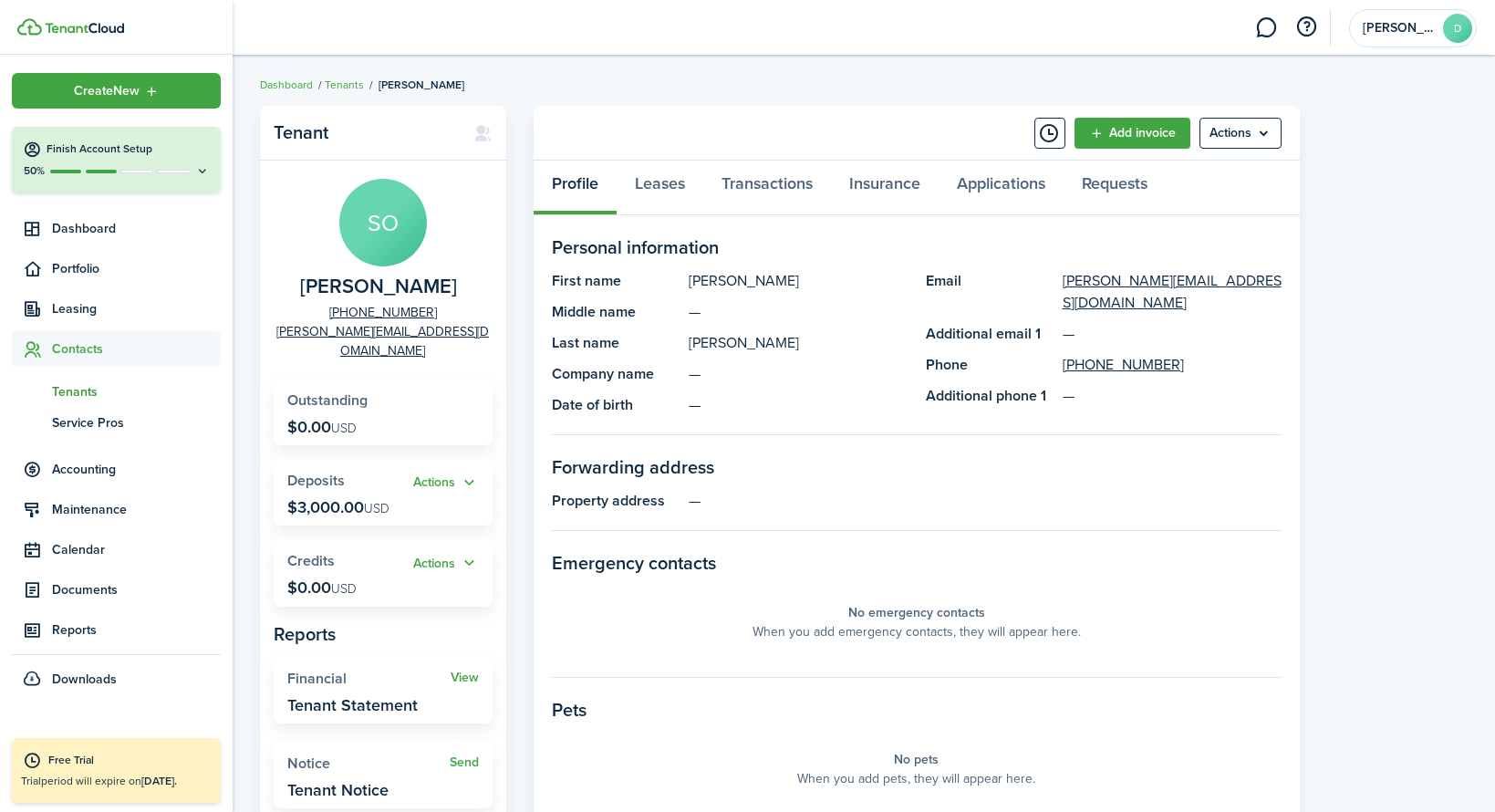
click at [67, 391] on span "Tenants" at bounding box center [136, 392] width 169 height 19
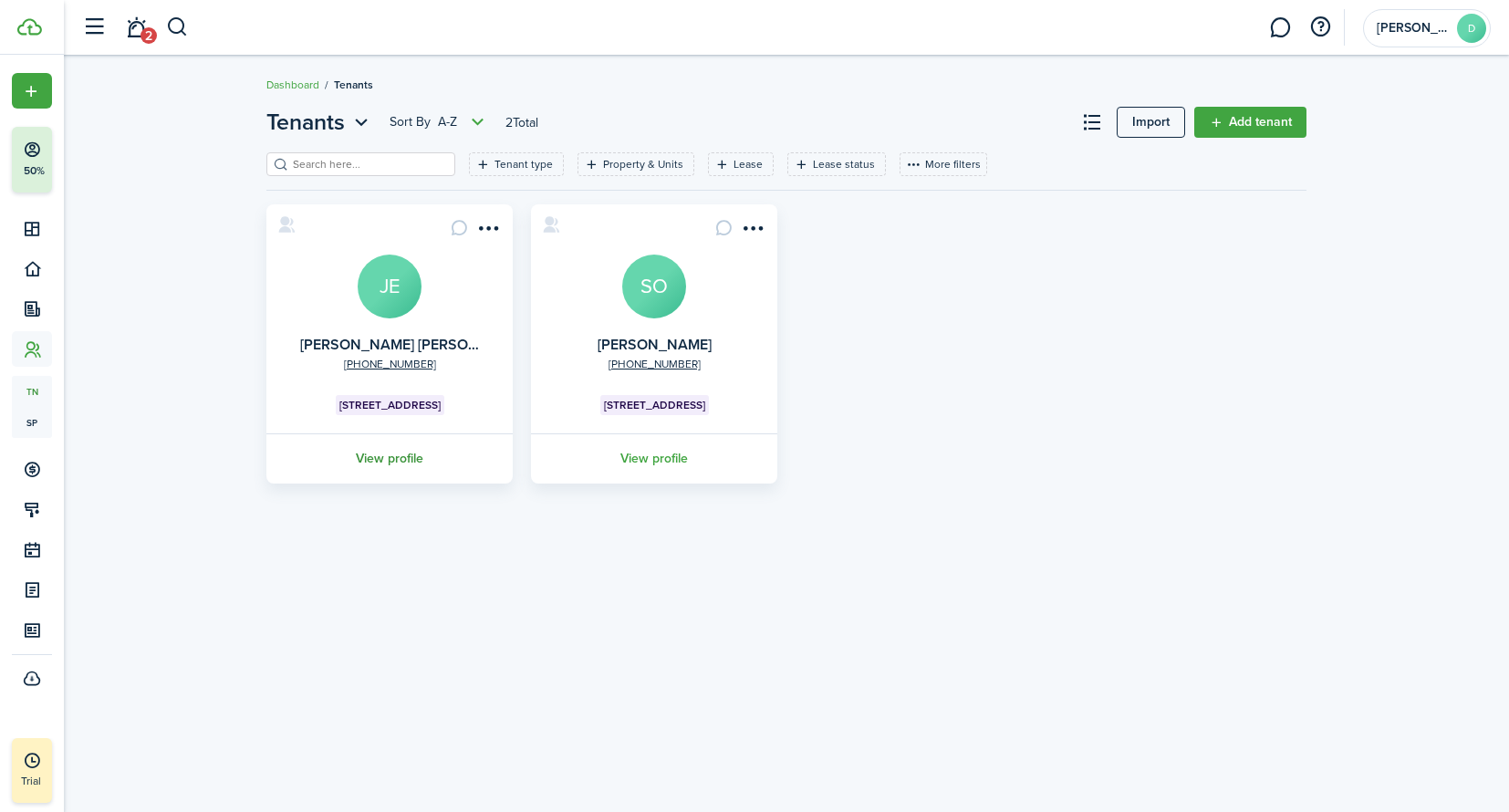
click at [417, 461] on link "View profile" at bounding box center [389, 457] width 252 height 50
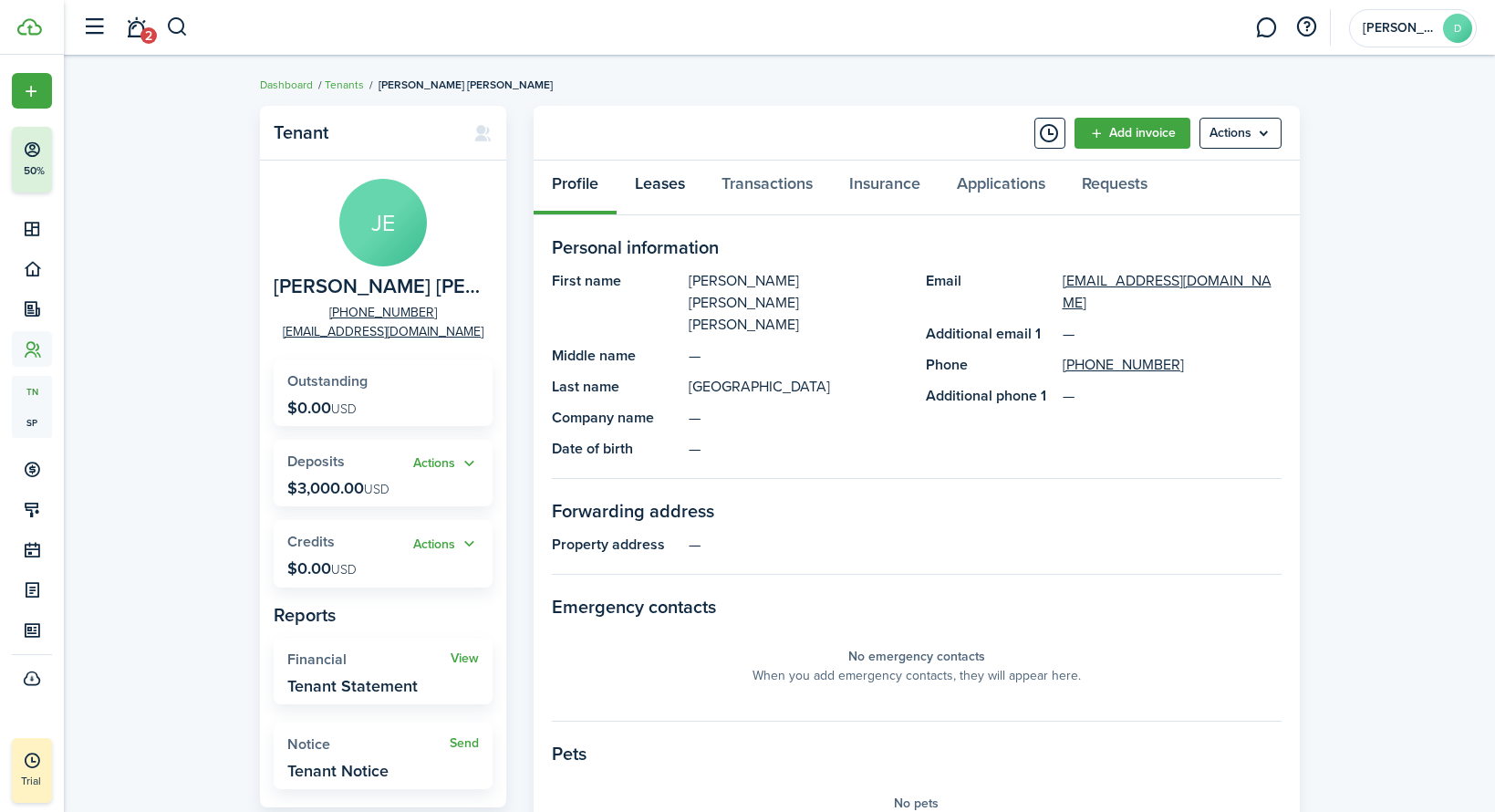
click at [666, 188] on link "Leases" at bounding box center [659, 188] width 87 height 55
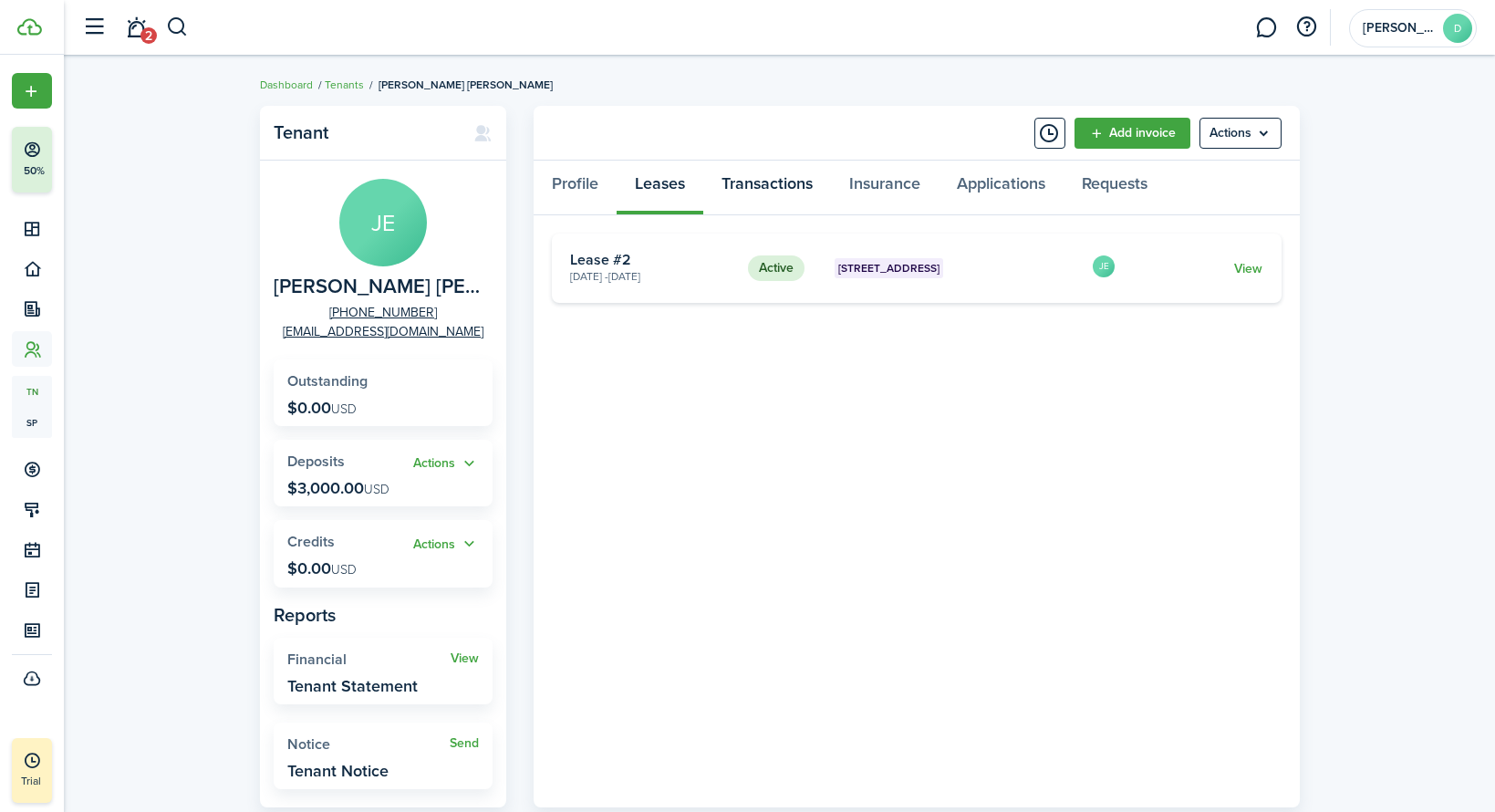
click at [759, 192] on link "Transactions" at bounding box center [767, 188] width 128 height 55
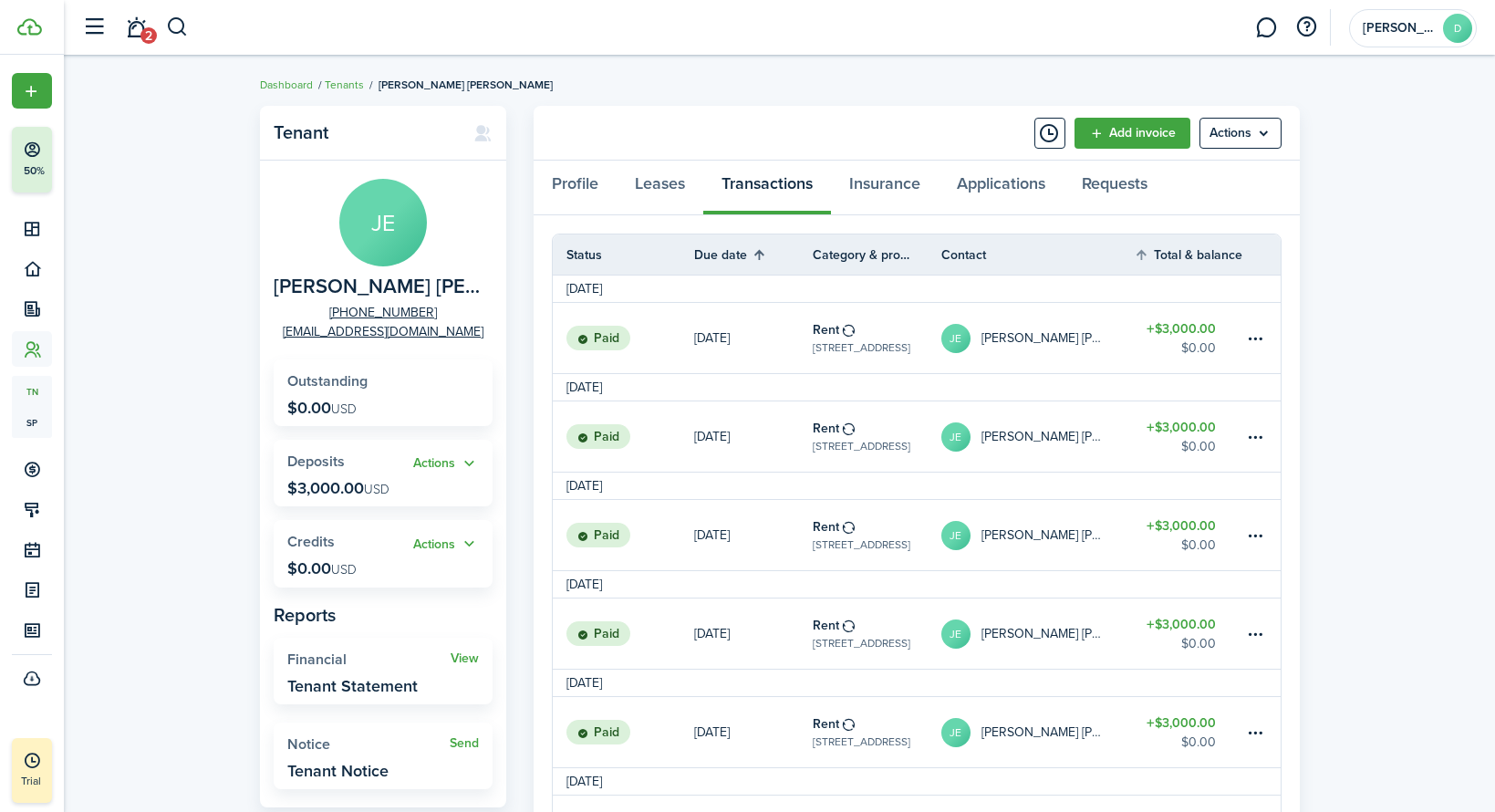
click at [758, 248] on th "Due date" at bounding box center [754, 254] width 119 height 21
click at [1259, 333] on table-menu-btn-icon at bounding box center [1255, 338] width 21 height 21
click at [1194, 367] on button "Edit" at bounding box center [1187, 374] width 160 height 31
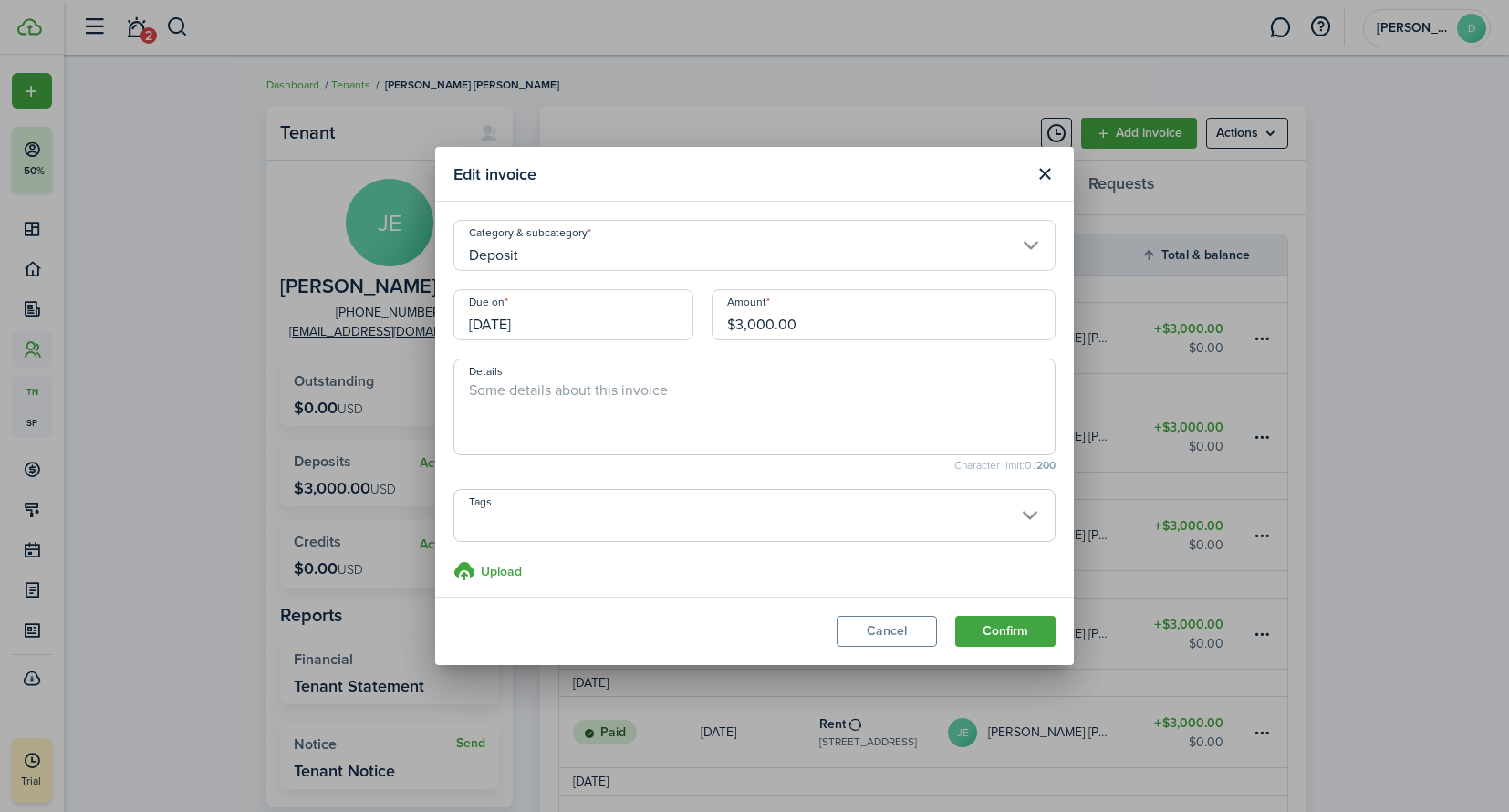
drag, startPoint x: 850, startPoint y: 329, endPoint x: 666, endPoint y: 323, distance: 184.1
click at [666, 324] on div "Due on [DATE] Amount $3,000.00" at bounding box center [754, 324] width 620 height 69
type input "$4,500.00"
click at [653, 428] on textarea "Details" at bounding box center [754, 411] width 600 height 65
type textarea "Move in Costs - Deposit + 1500 Last Month Rent"
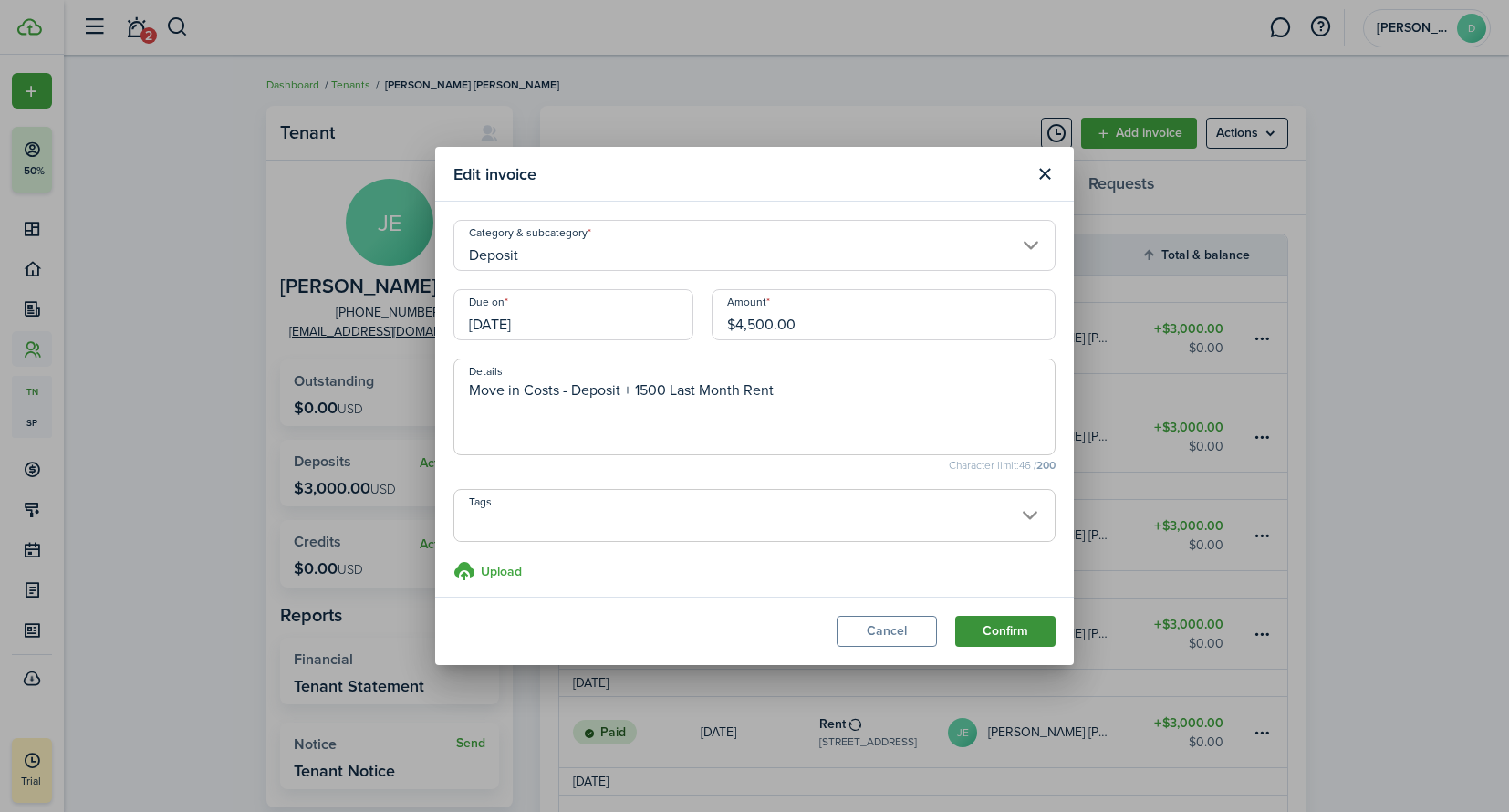
click at [1009, 632] on button "Confirm" at bounding box center [1005, 632] width 100 height 31
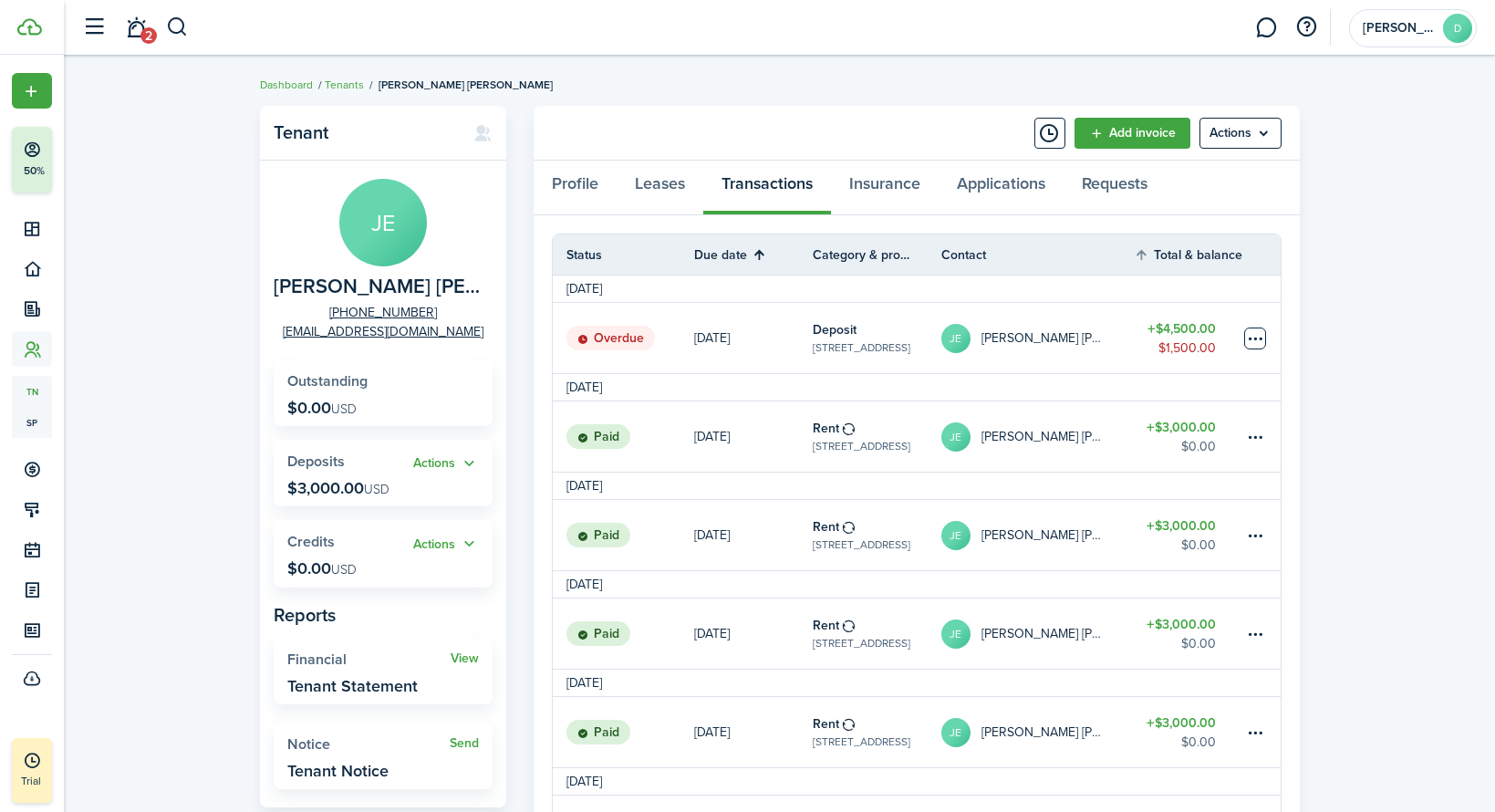
click at [1253, 333] on table-menu-btn-icon at bounding box center [1255, 338] width 21 height 21
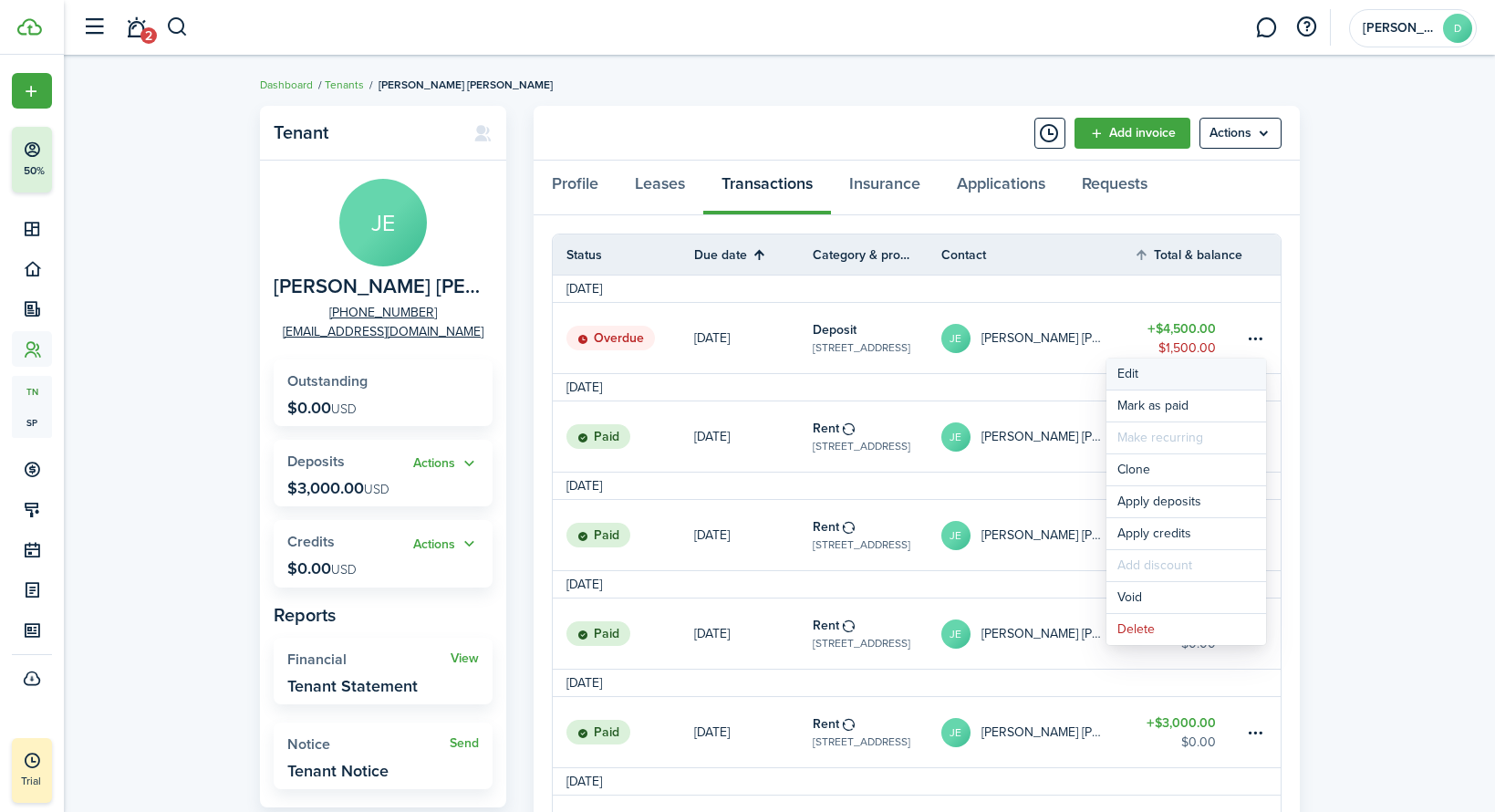
click at [1208, 375] on button "Edit" at bounding box center [1187, 374] width 160 height 31
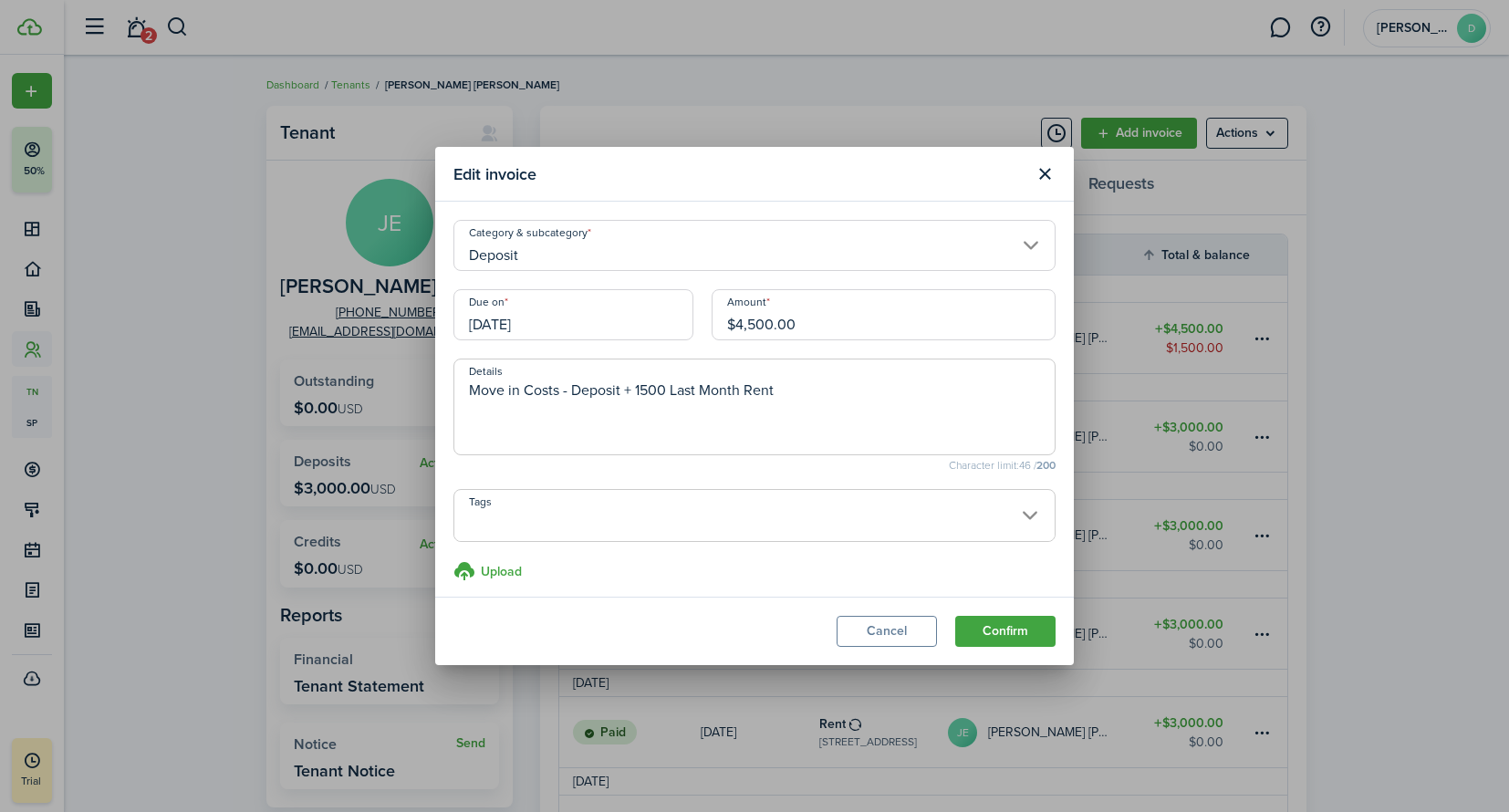
scroll to position [9, 0]
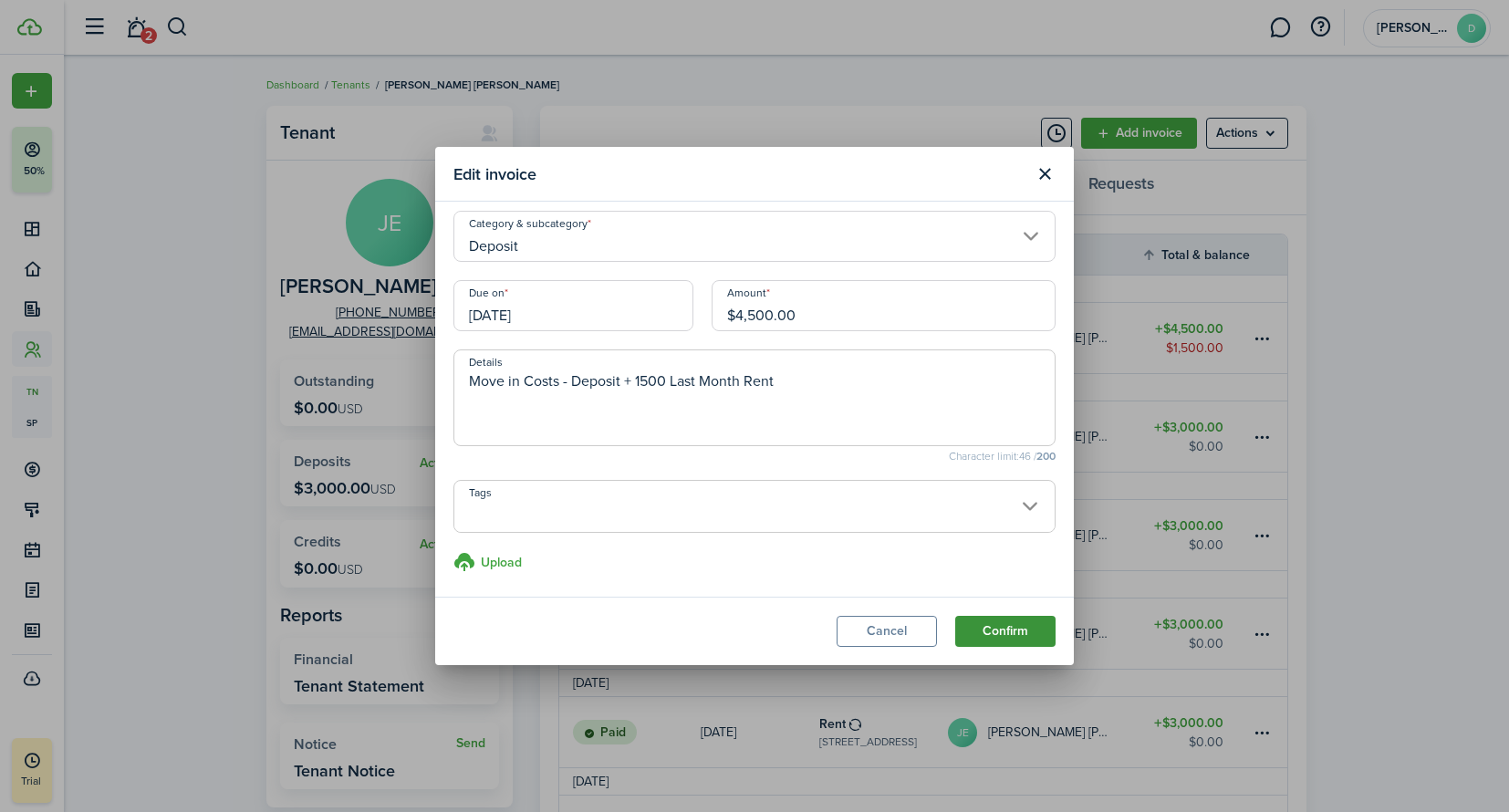
click at [986, 633] on button "Confirm" at bounding box center [1005, 632] width 100 height 31
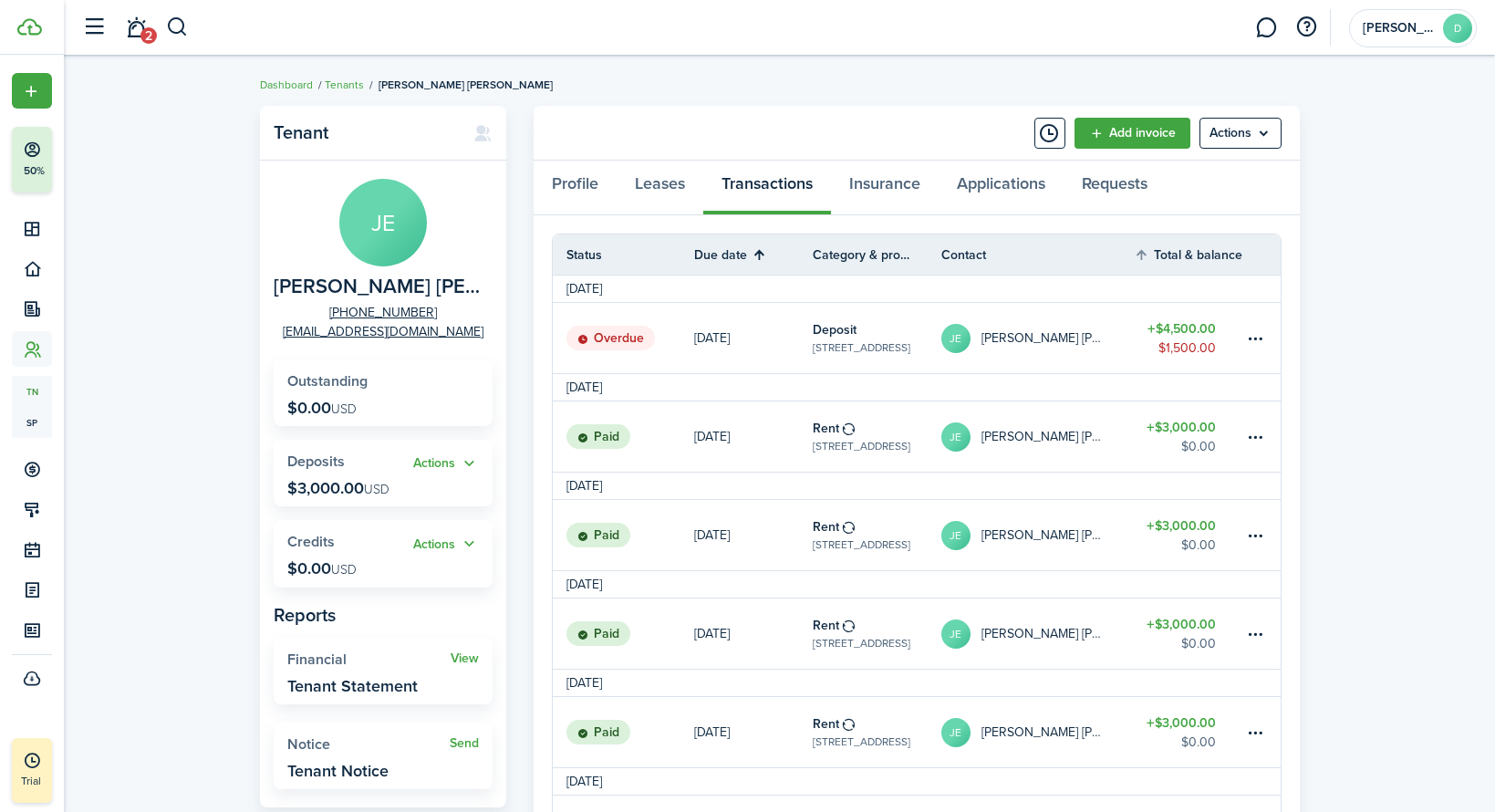
click at [1190, 343] on table-amount-description "$1,500.00" at bounding box center [1187, 348] width 58 height 19
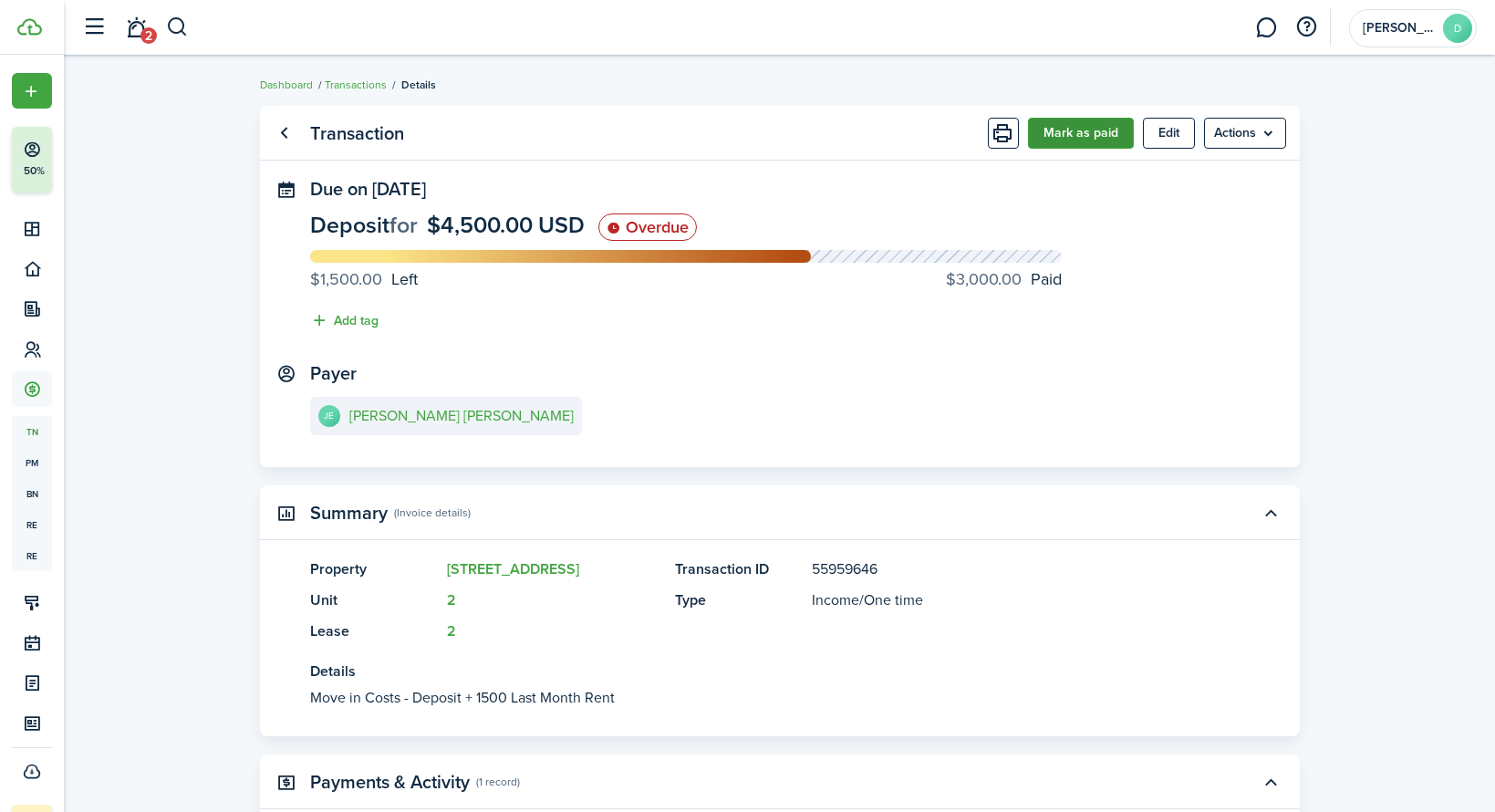
click at [1071, 134] on button "Mark as paid" at bounding box center [1081, 134] width 106 height 31
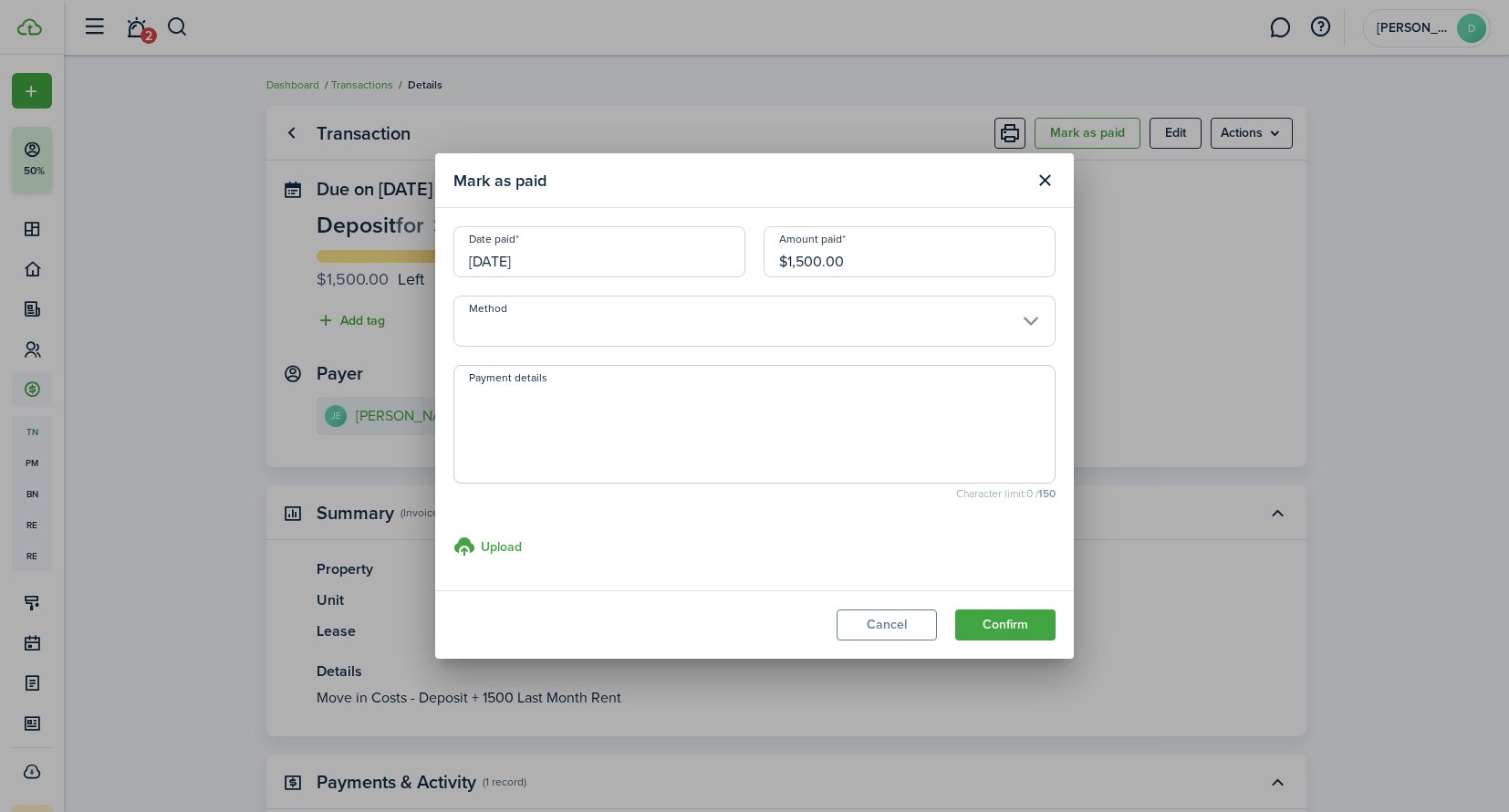
click at [647, 248] on input "[DATE]" at bounding box center [599, 251] width 291 height 51
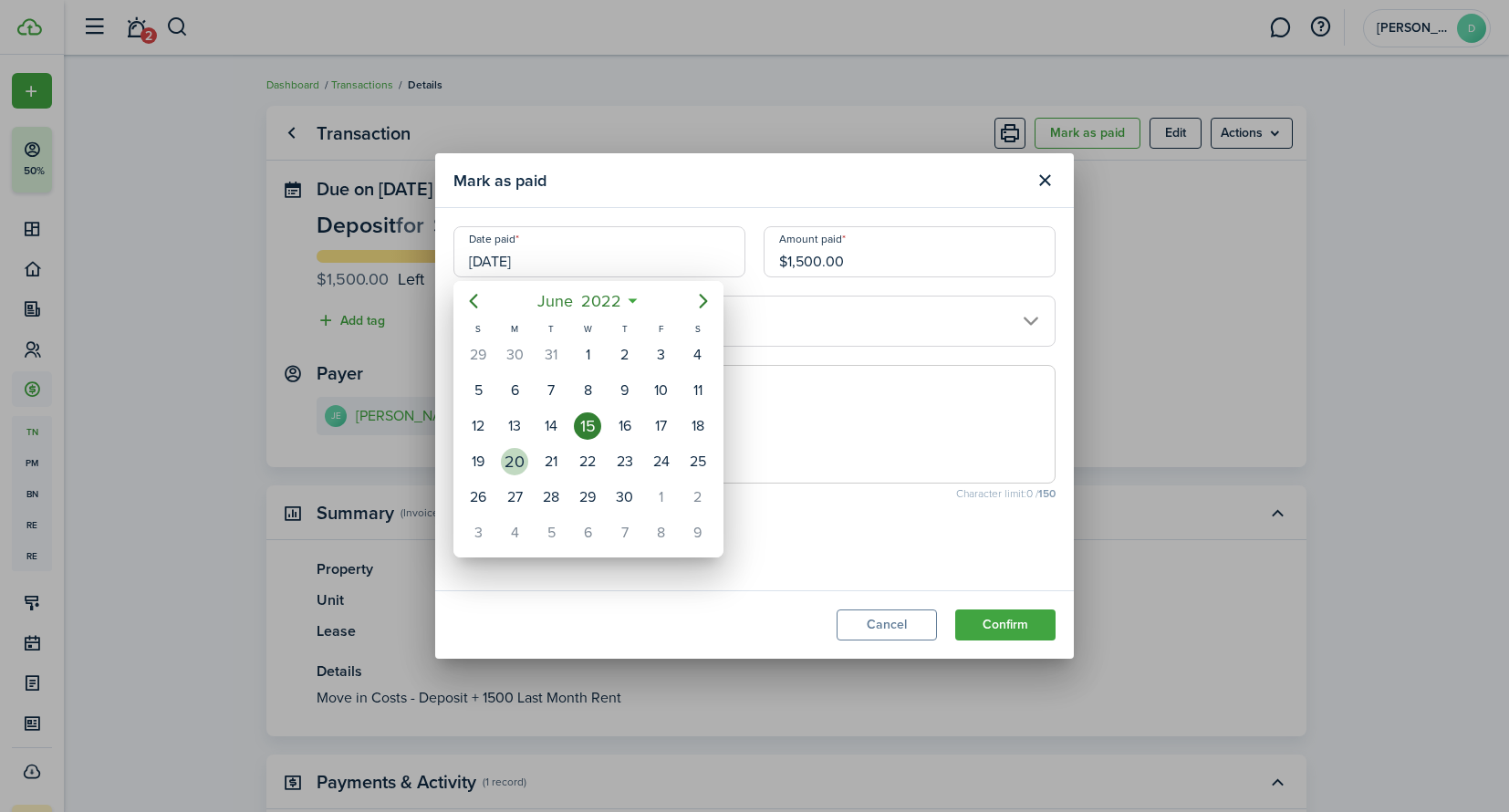
click at [517, 460] on div "20" at bounding box center [515, 461] width 27 height 27
type input "[DATE]"
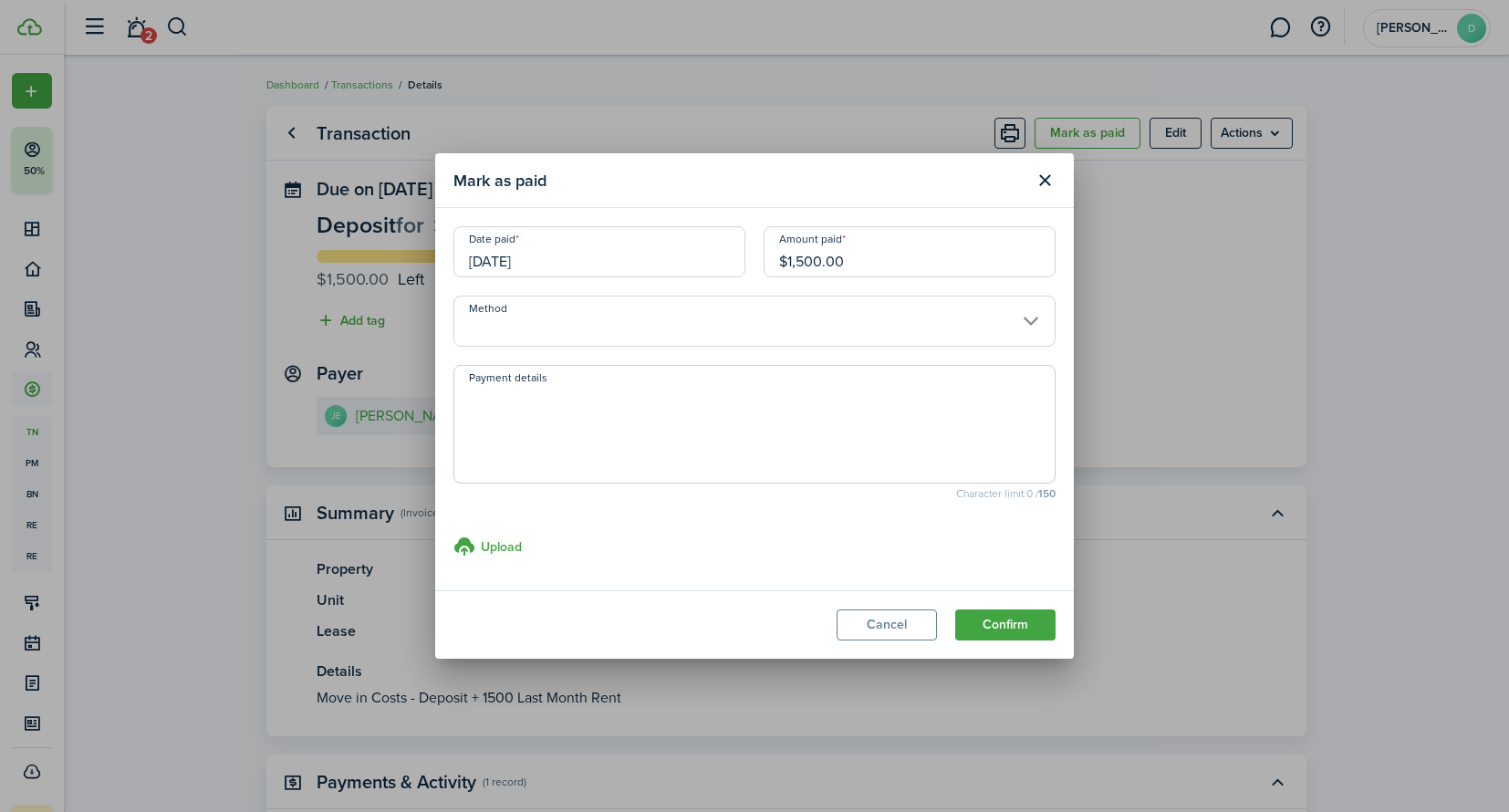
click at [571, 438] on textarea "Payment details" at bounding box center [754, 430] width 600 height 88
type textarea "Last Month Rent"
click at [1032, 630] on button "Confirm" at bounding box center [1005, 625] width 100 height 31
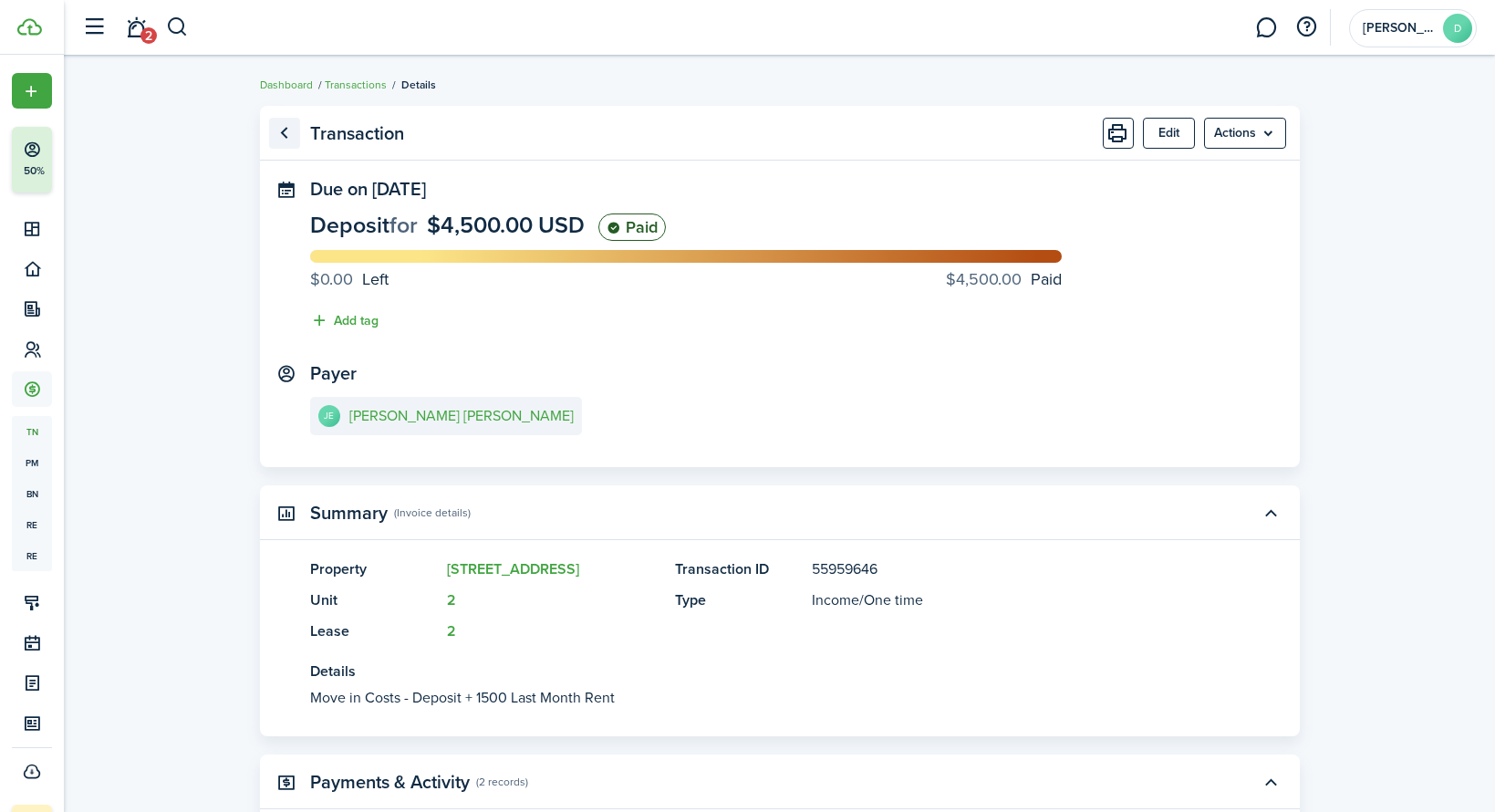
click at [285, 135] on link "Go back" at bounding box center [285, 134] width 31 height 31
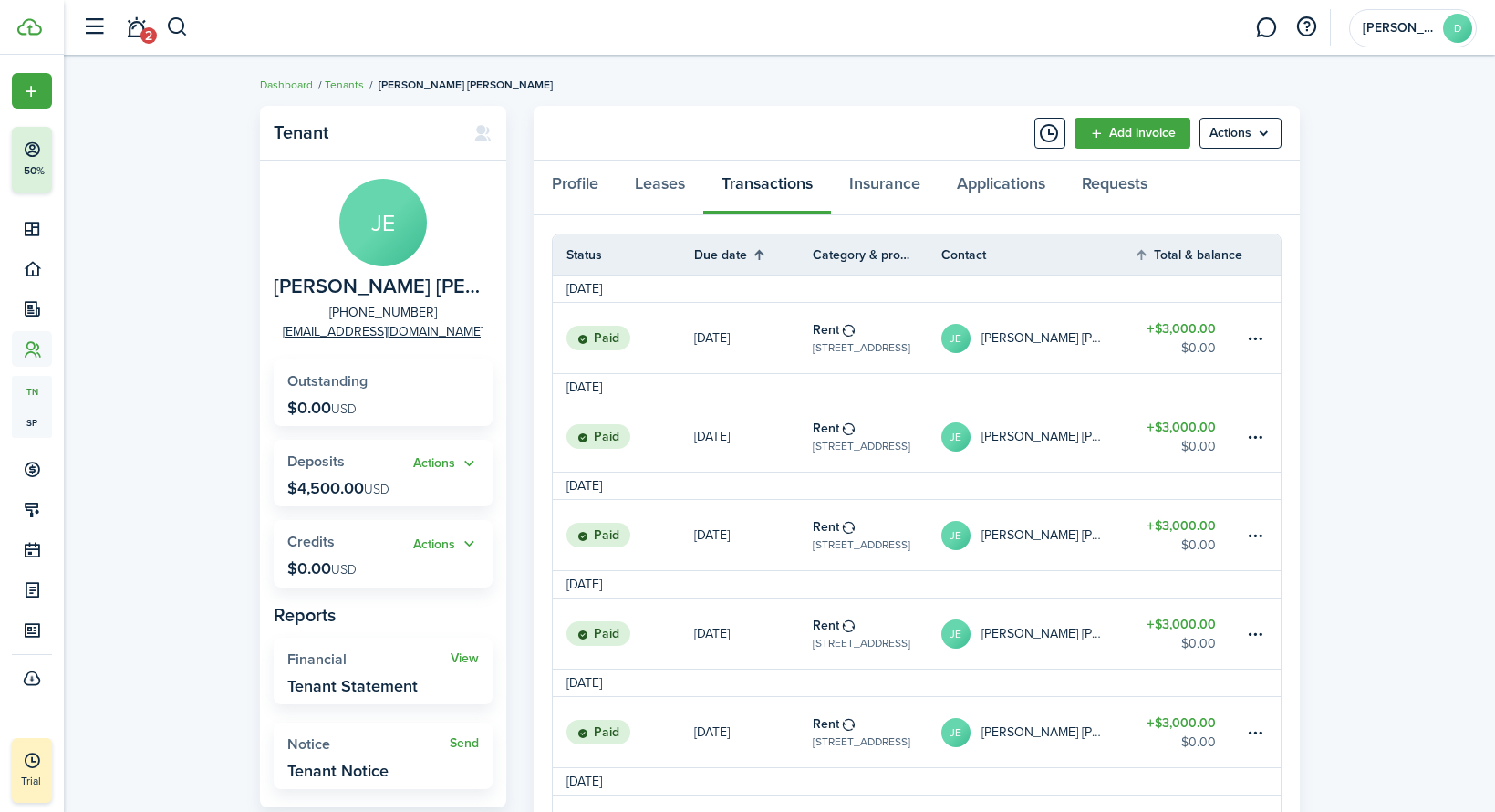
click at [710, 250] on th "Due date" at bounding box center [754, 254] width 119 height 21
click at [1208, 258] on th "Total & balance" at bounding box center [1189, 254] width 109 height 21
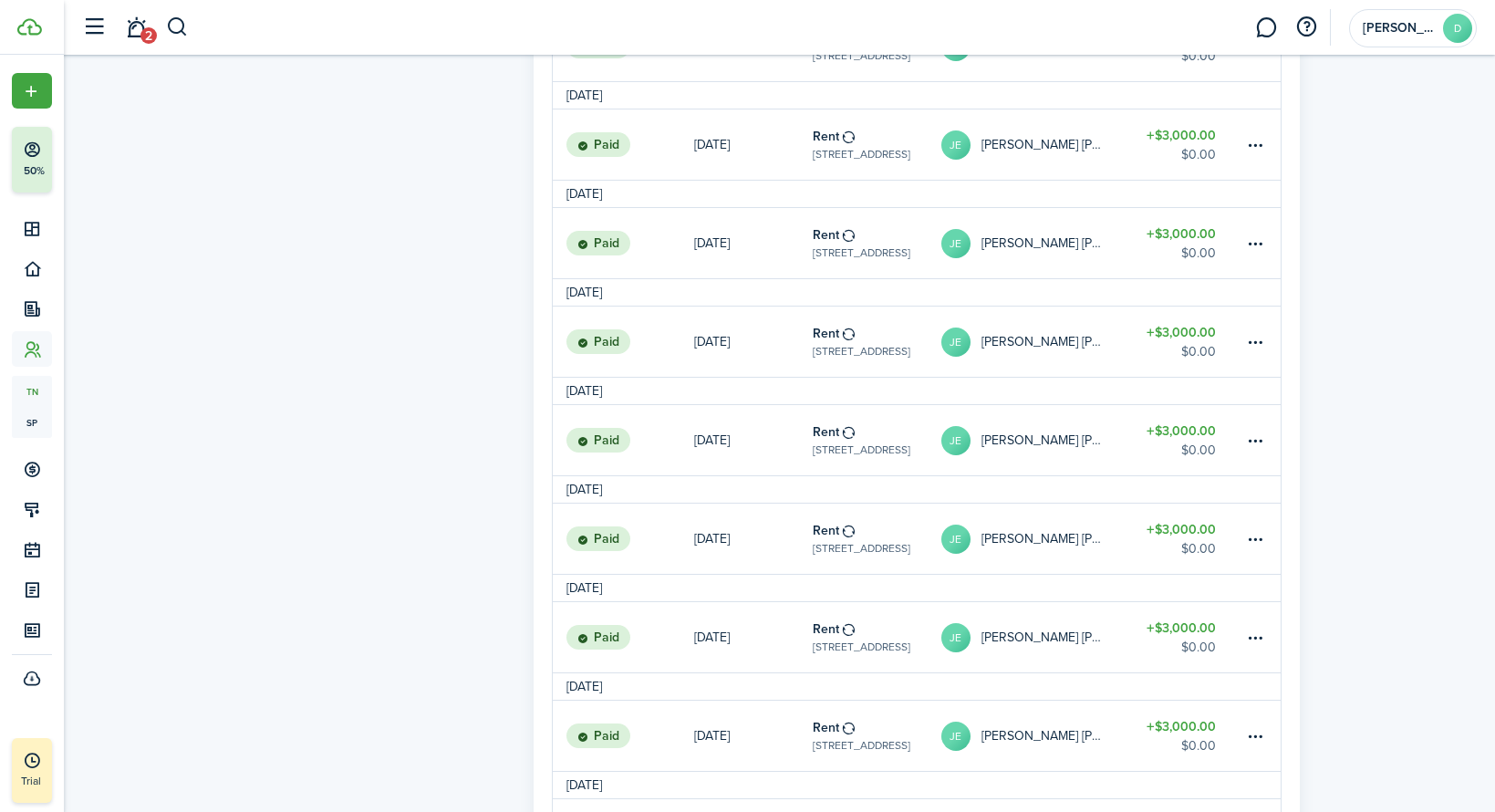
scroll to position [1605, 0]
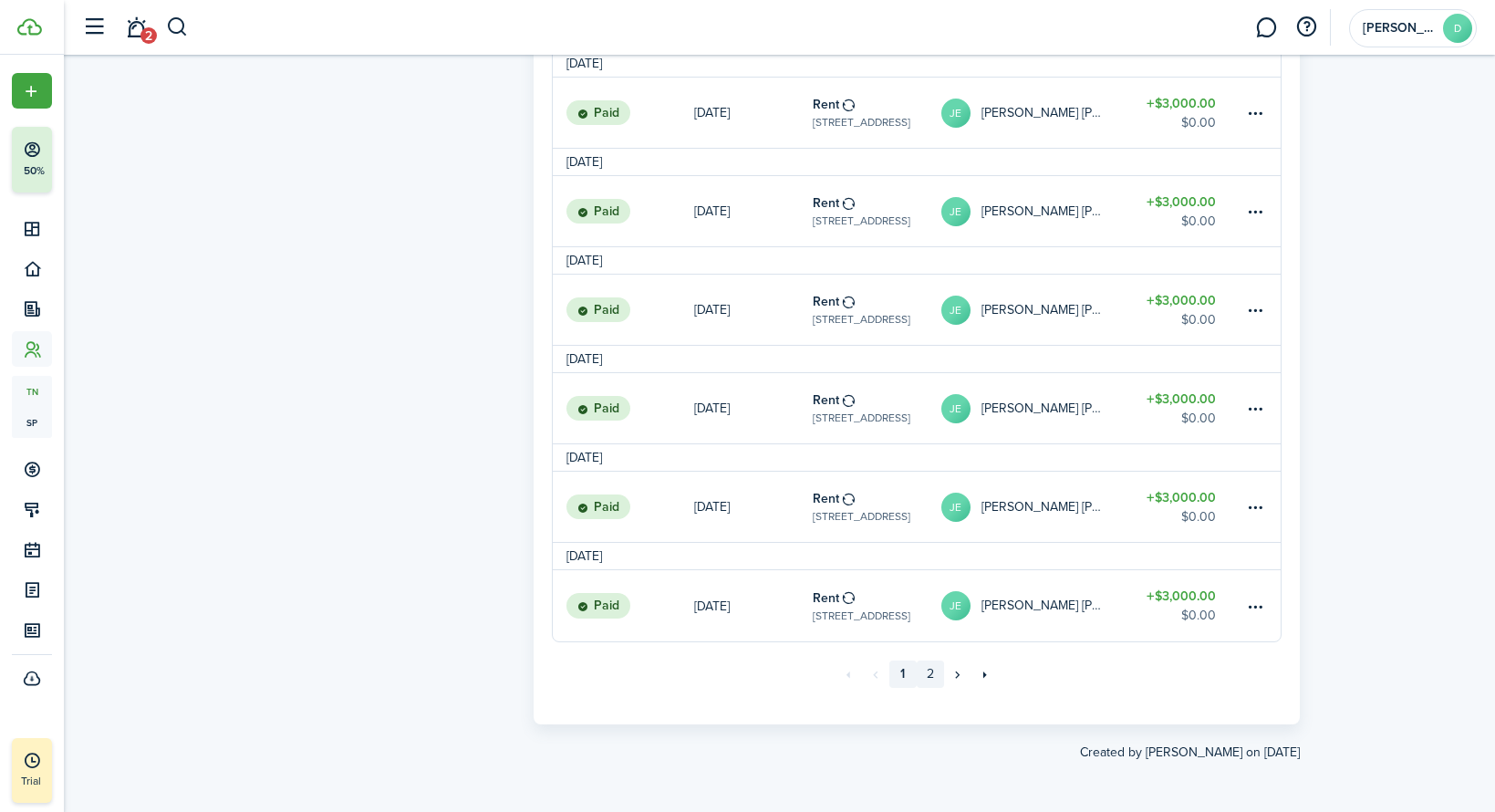
click at [933, 677] on link "2" at bounding box center [930, 674] width 27 height 27
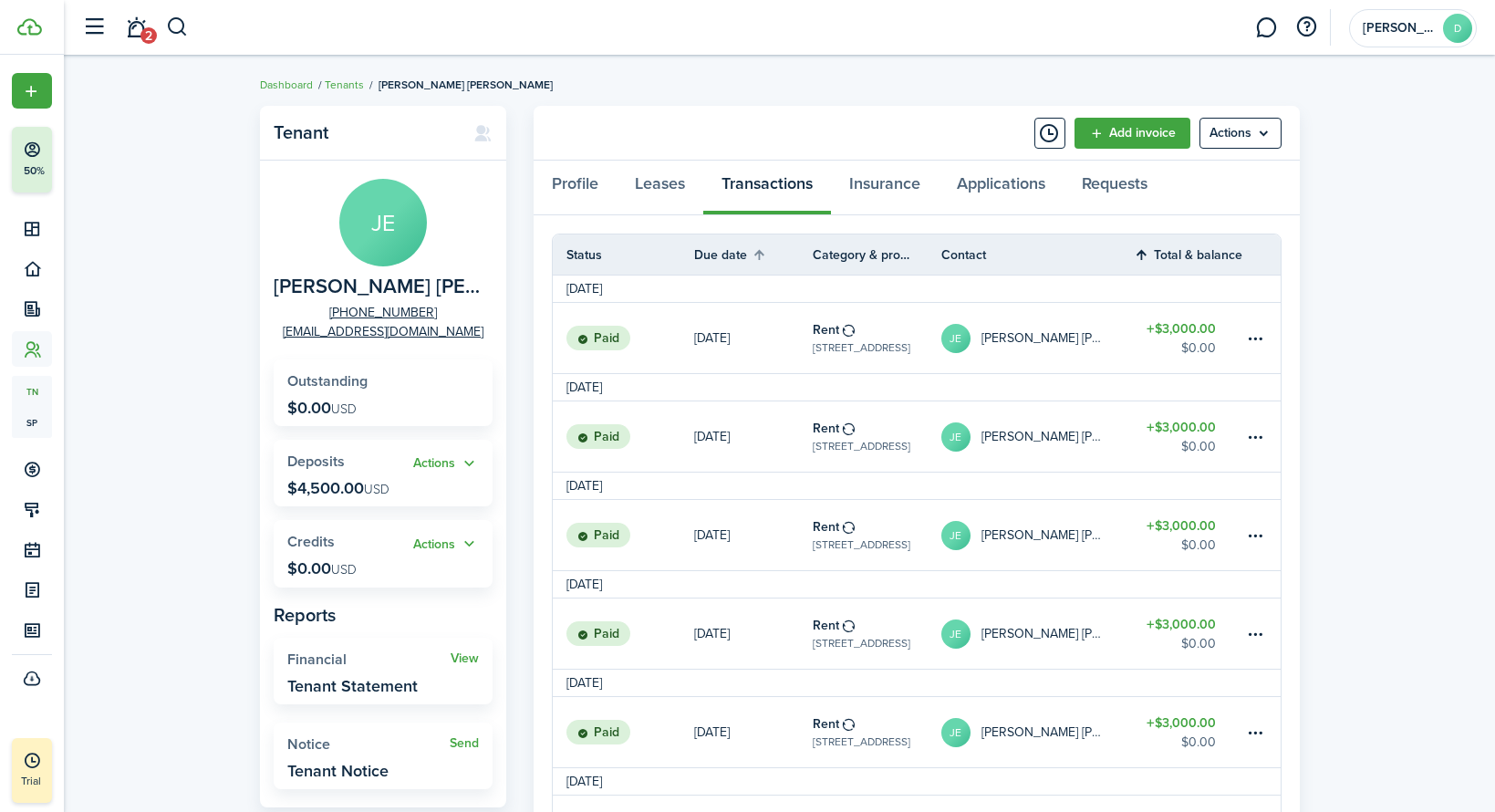
click at [1140, 252] on th "Total & balance" at bounding box center [1189, 254] width 109 height 21
click at [1254, 335] on table-menu-btn-icon at bounding box center [1255, 338] width 21 height 21
click at [1195, 289] on tr "[DATE]" at bounding box center [917, 290] width 728 height 27
click at [1228, 138] on menu-btn "Actions" at bounding box center [1240, 134] width 82 height 31
click at [994, 333] on table-profile-info-text "[PERSON_NAME] [PERSON_NAME]" at bounding box center [1044, 338] width 126 height 15
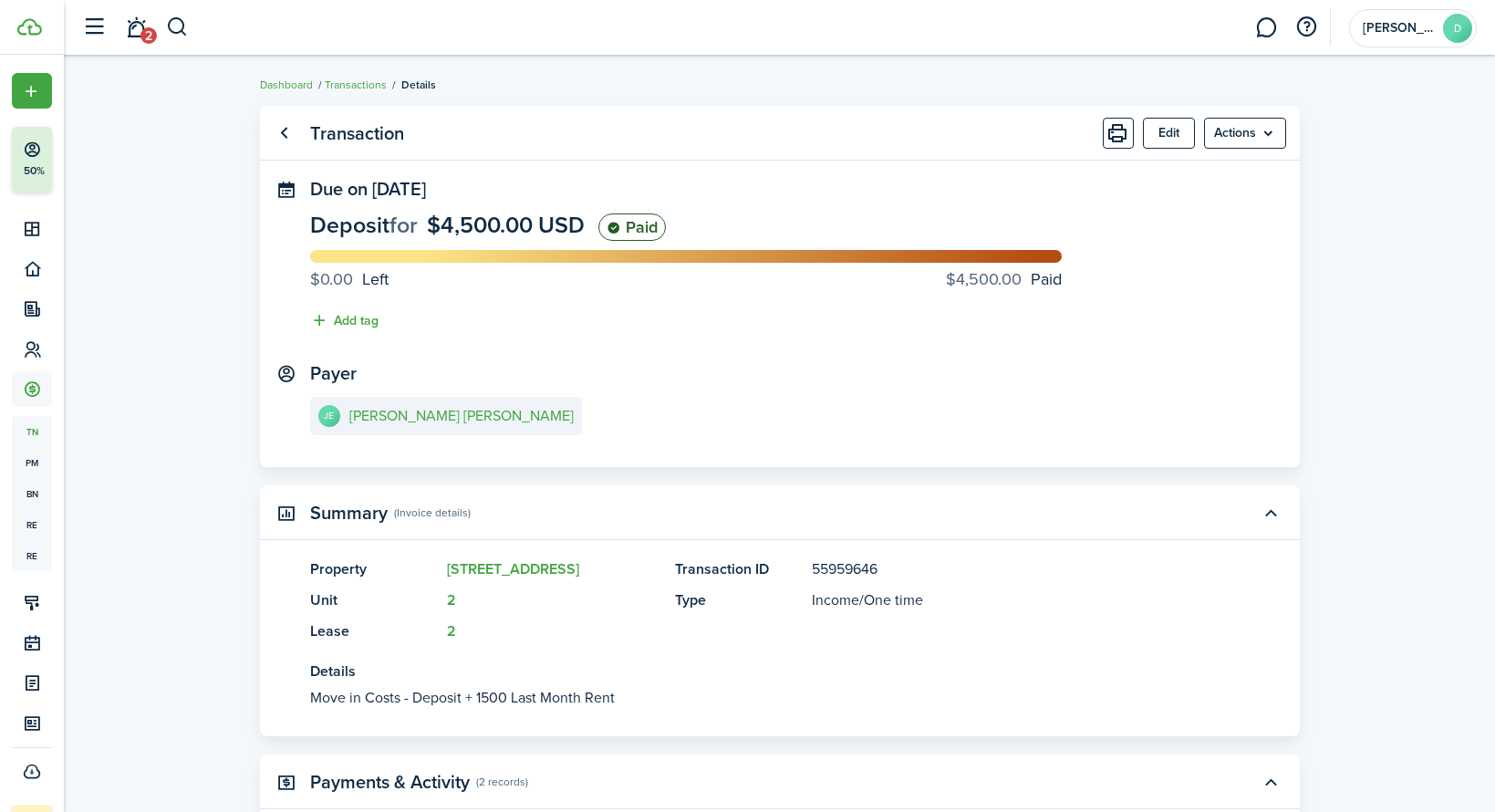
scroll to position [278, 0]
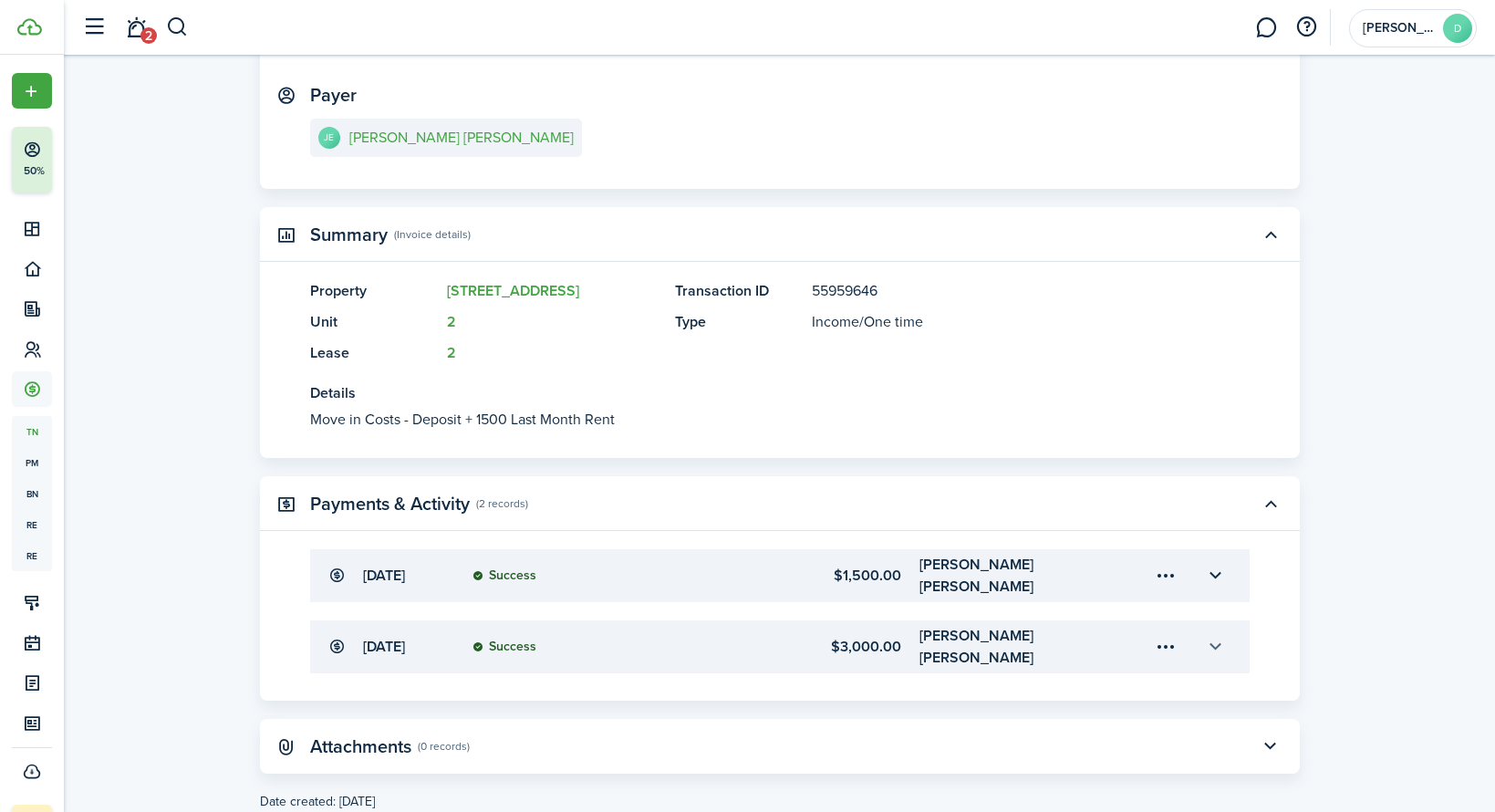
click at [1213, 631] on button "button" at bounding box center [1216, 646] width 31 height 31
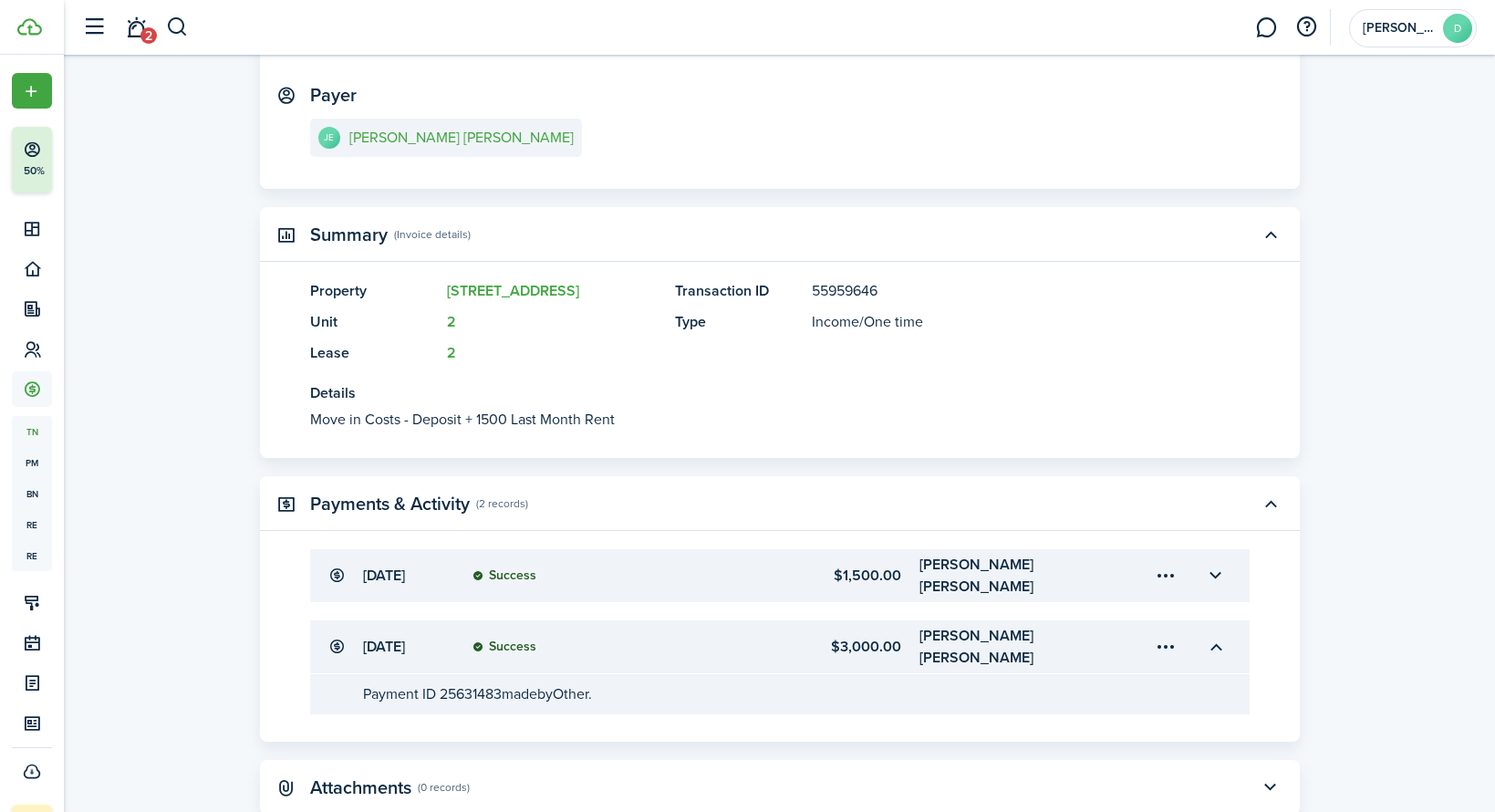
scroll to position [282, 0]
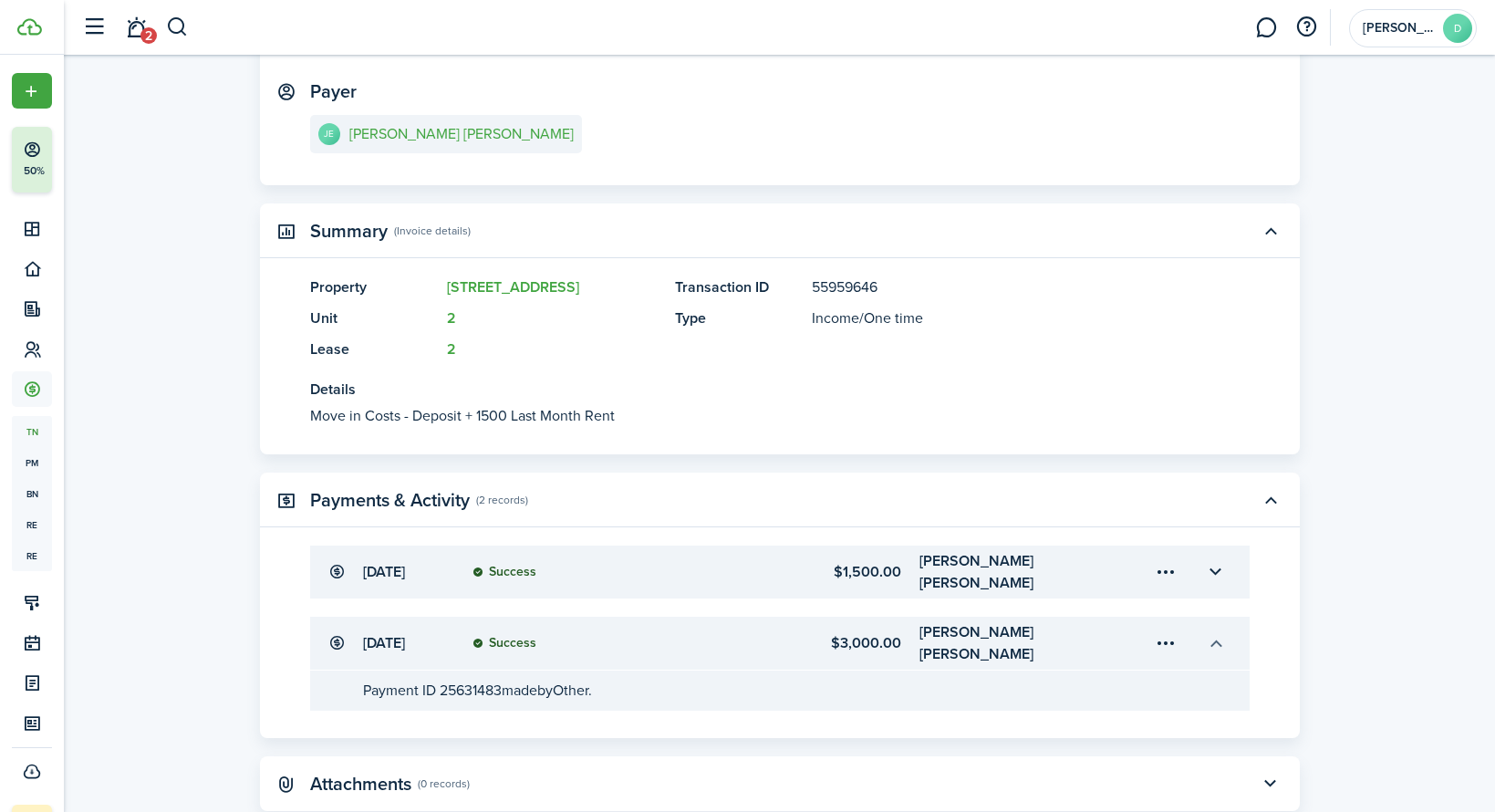
click at [1221, 630] on button "button" at bounding box center [1216, 643] width 31 height 31
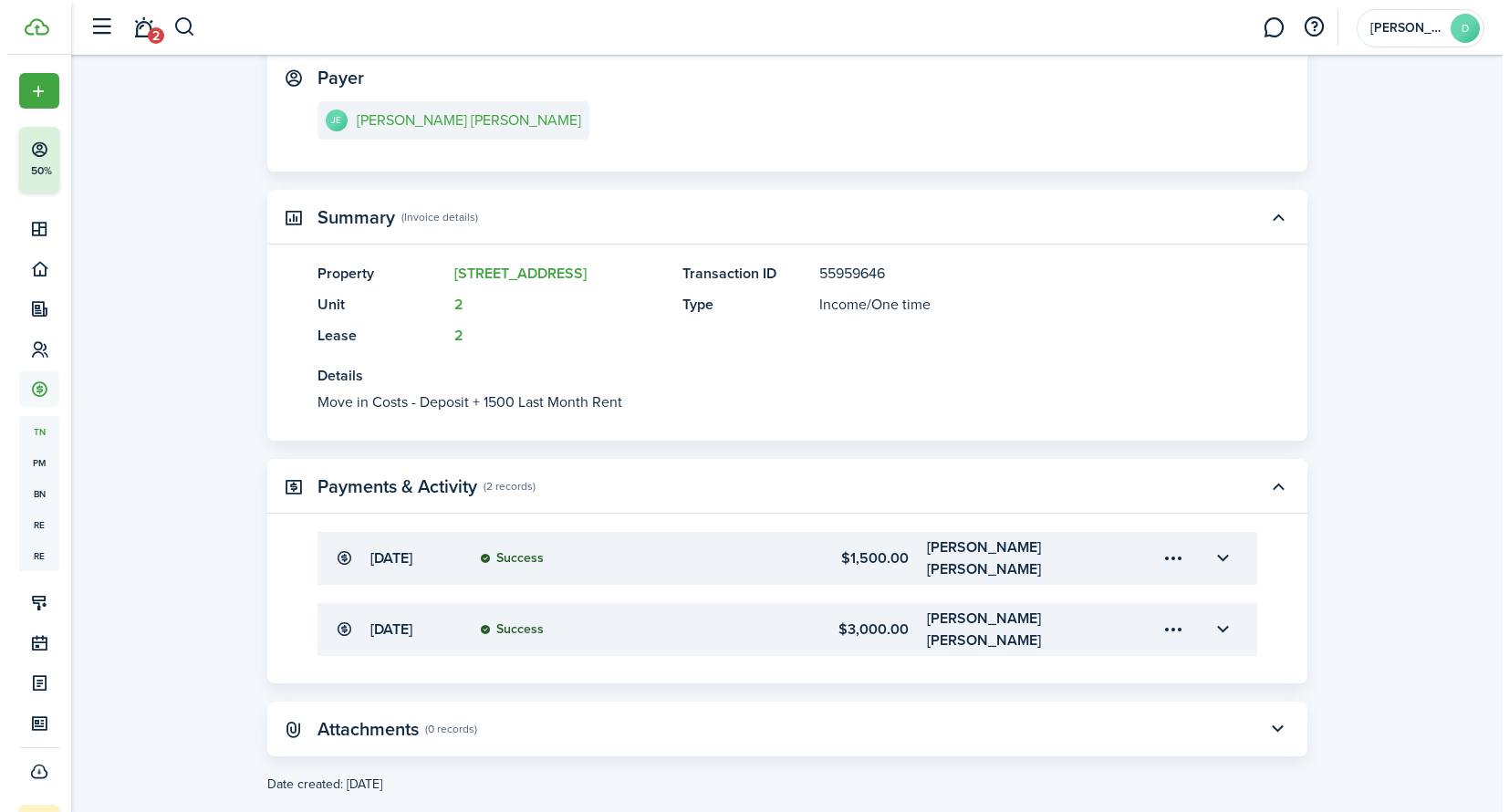
scroll to position [302, 0]
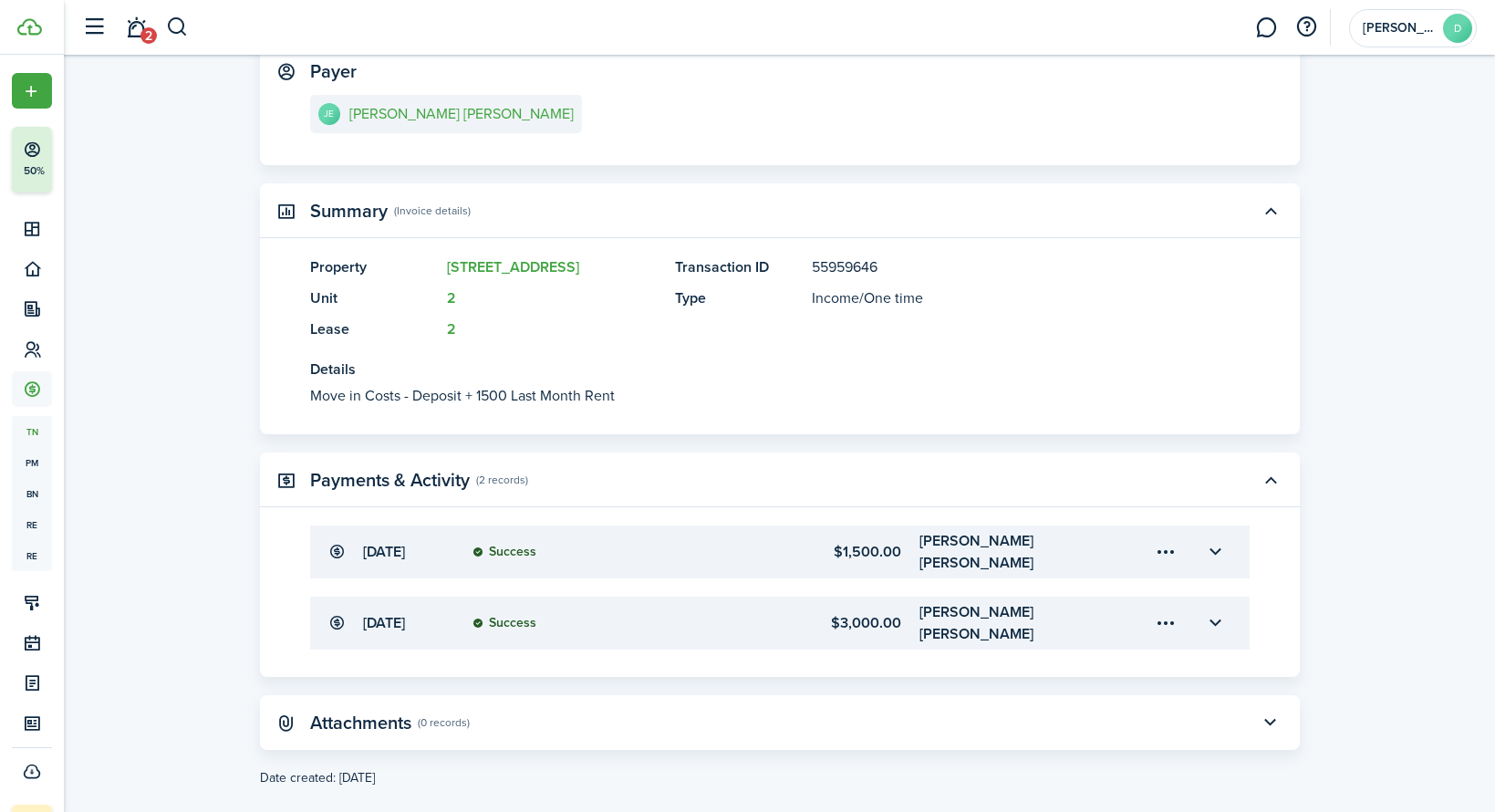
click at [1165, 607] on menu-trigger-card "Open menu" at bounding box center [1167, 623] width 31 height 31
click at [1098, 645] on button "Edit" at bounding box center [1103, 644] width 160 height 32
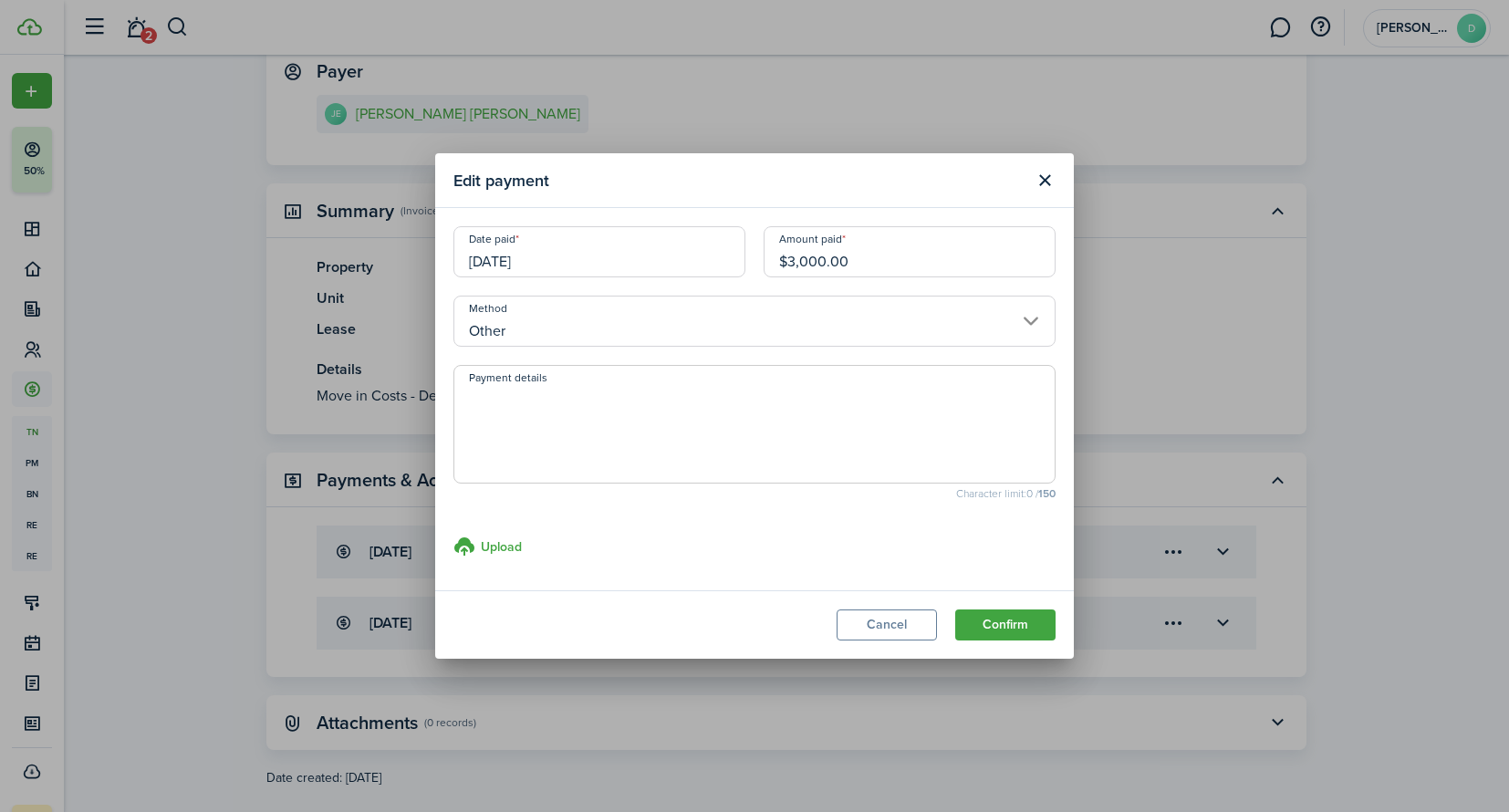
drag, startPoint x: 871, startPoint y: 263, endPoint x: 682, endPoint y: 260, distance: 189.0
click at [682, 260] on div "Date paid 06/14/2022 Amount paid $3,000.00" at bounding box center [754, 260] width 620 height 69
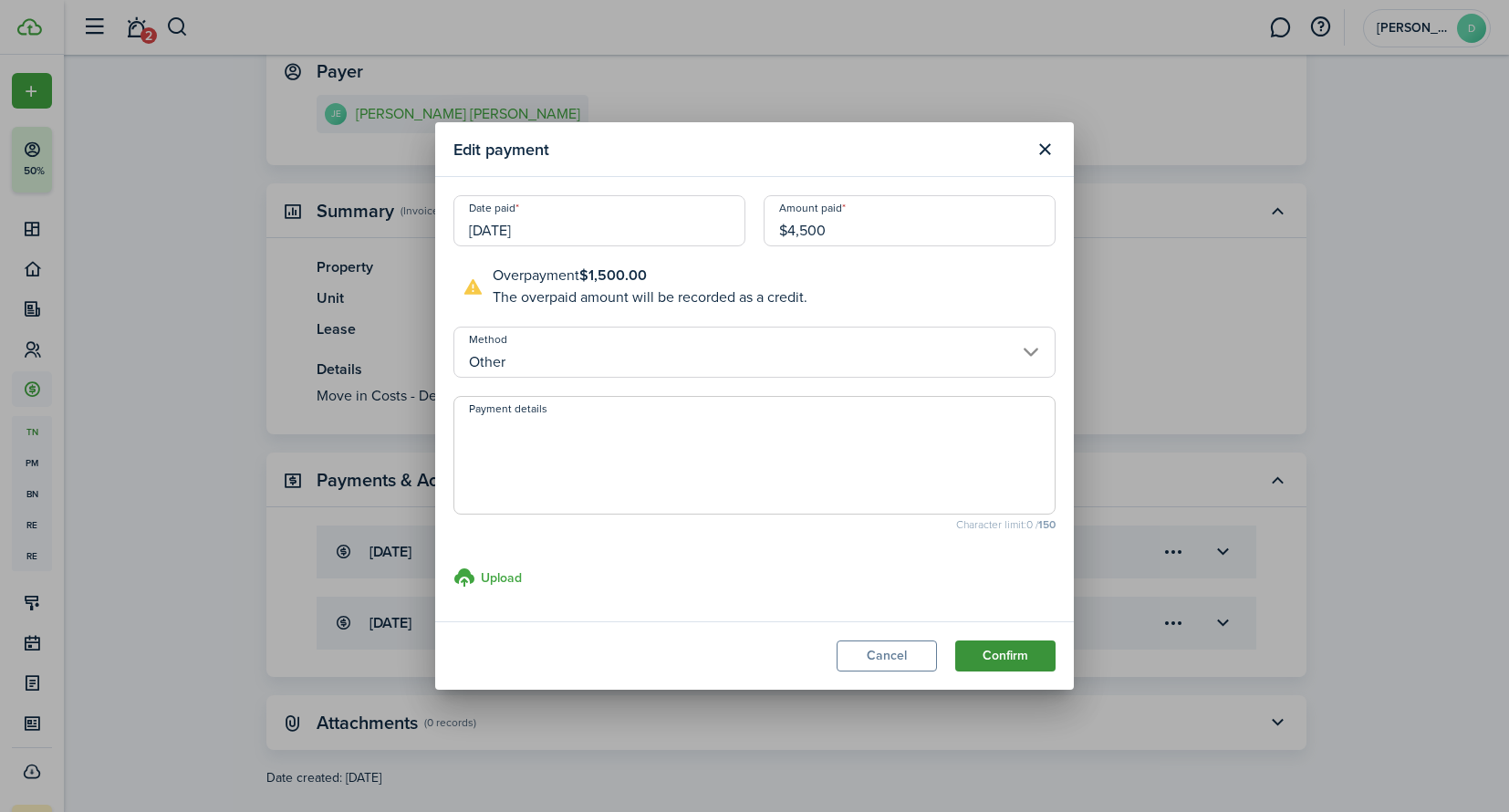
type input "$4,500.00"
click at [1013, 660] on button "Confirm" at bounding box center [1005, 656] width 100 height 31
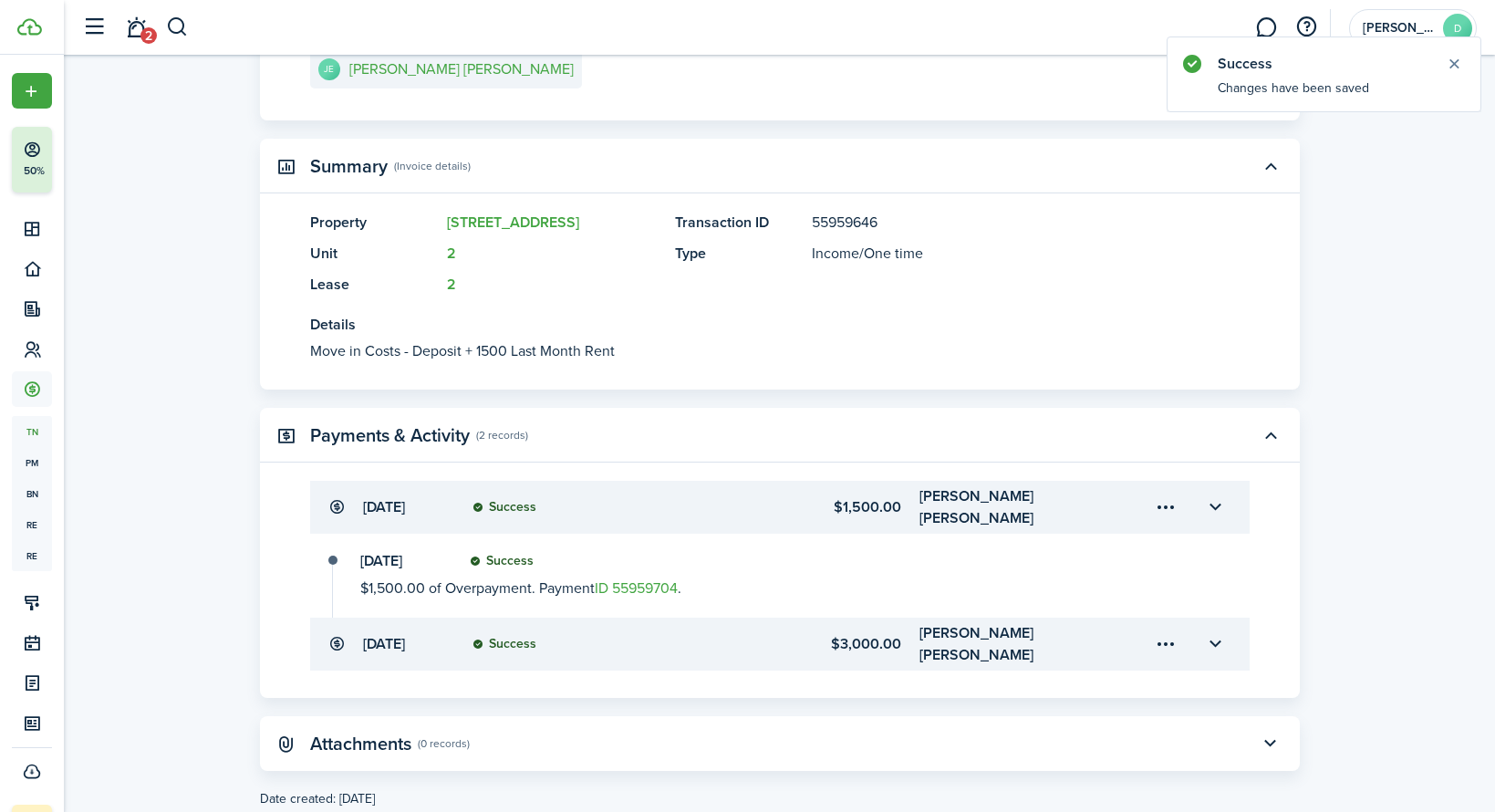
scroll to position [367, 0]
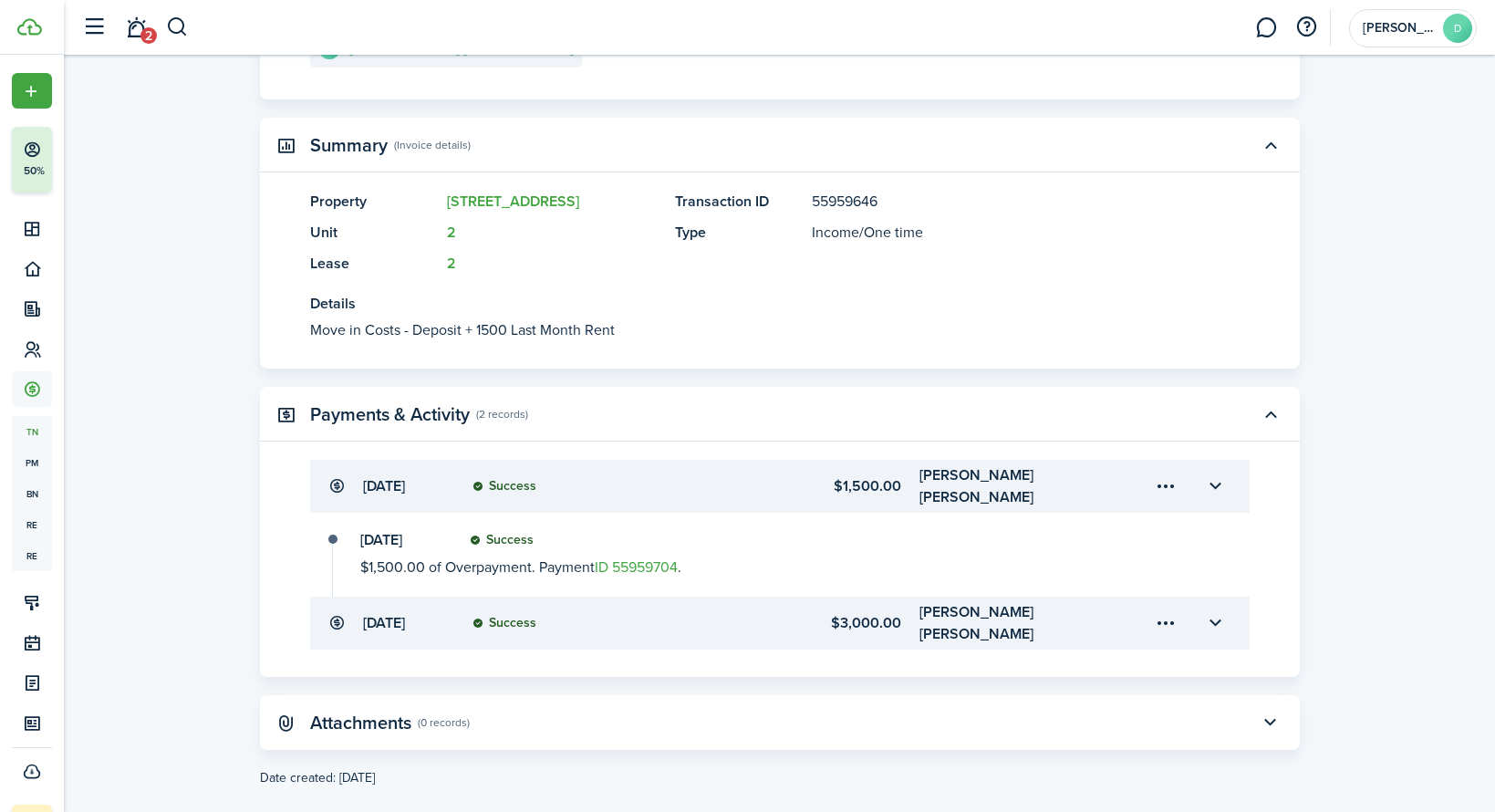
click at [1166, 478] on menu-trigger-card "Open menu" at bounding box center [1167, 486] width 31 height 31
click at [1082, 584] on button "Delete" at bounding box center [1103, 584] width 160 height 31
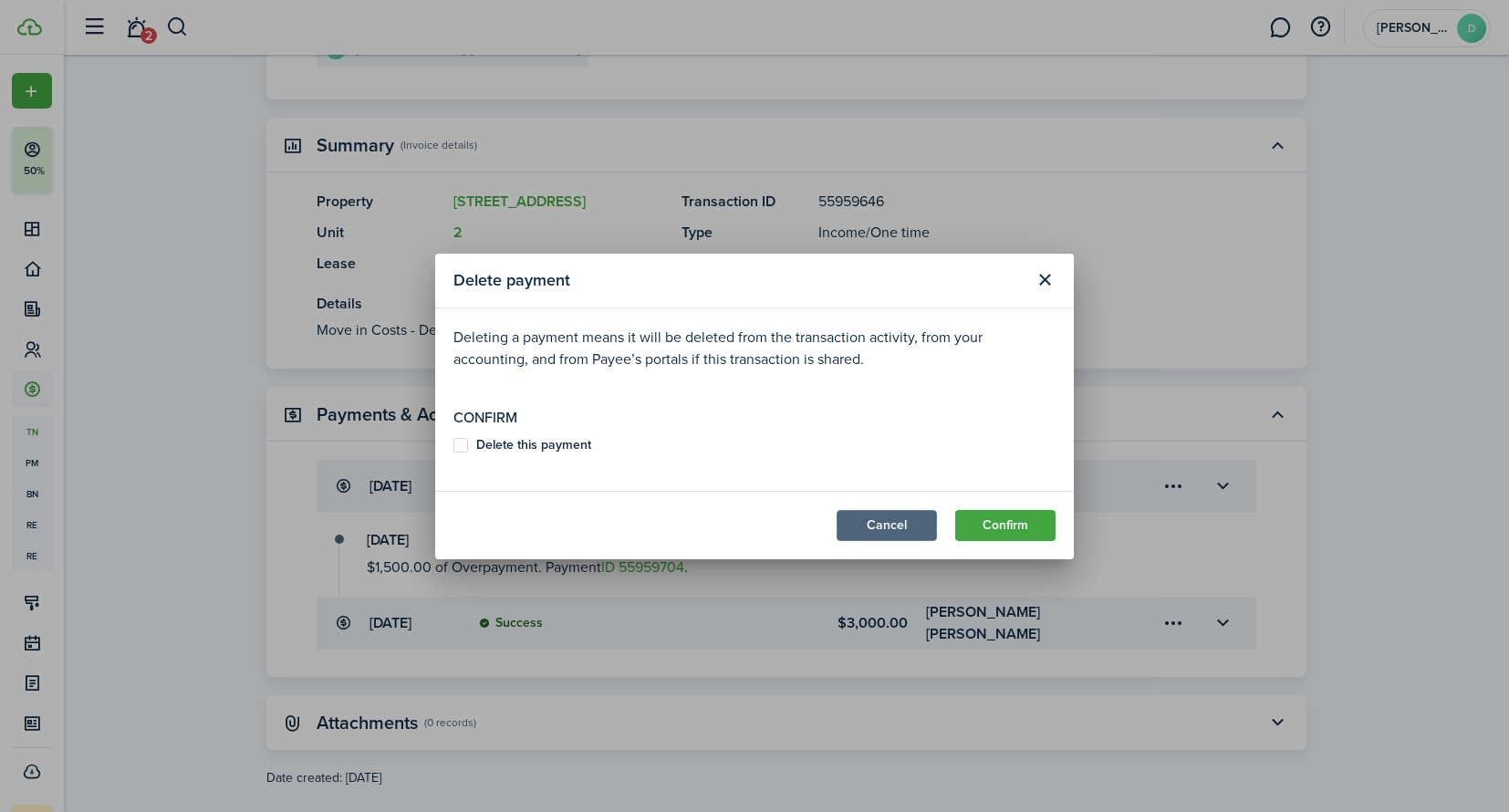
click at [900, 527] on button "Cancel" at bounding box center [886, 525] width 100 height 31
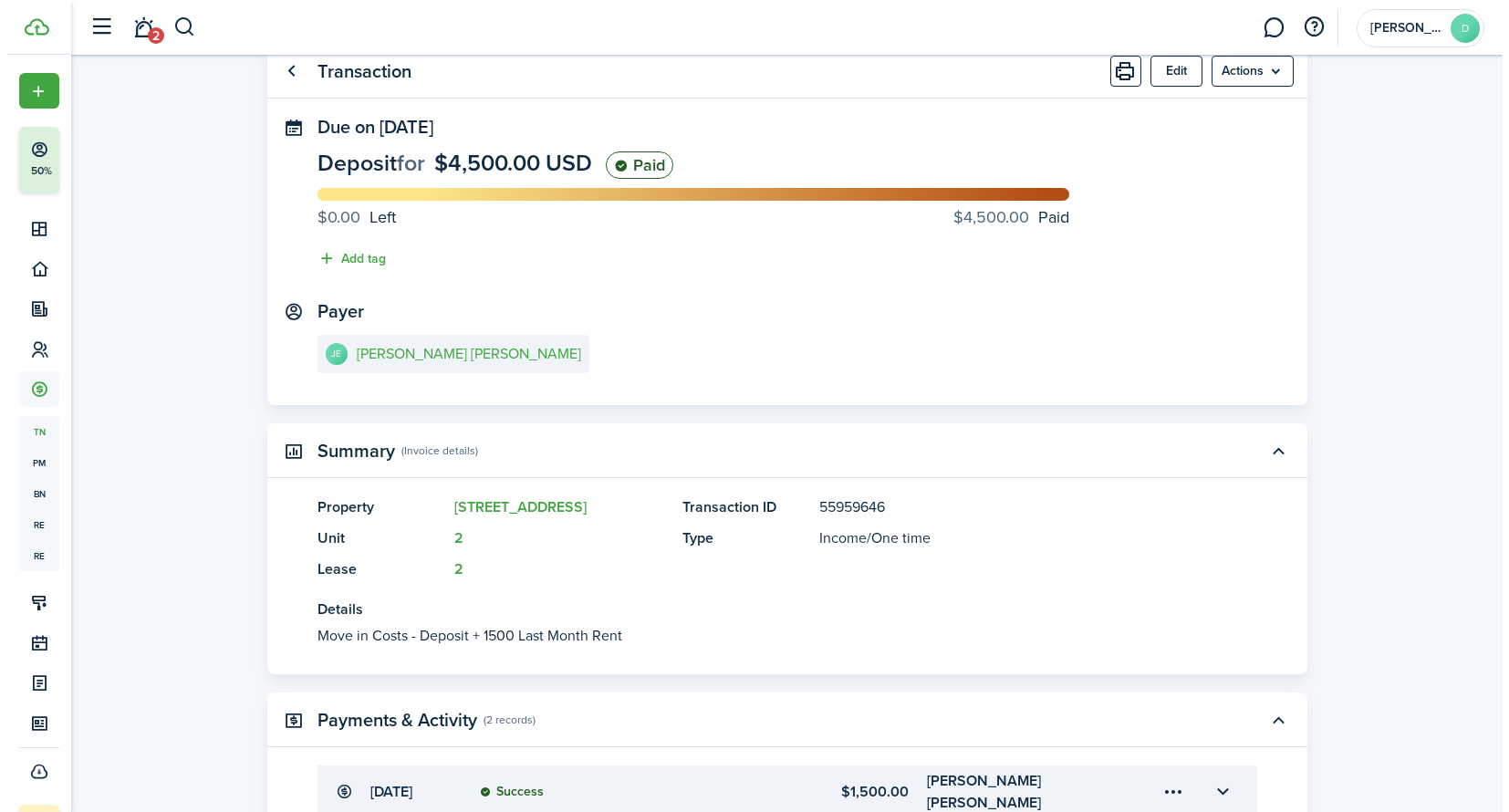
scroll to position [49, 0]
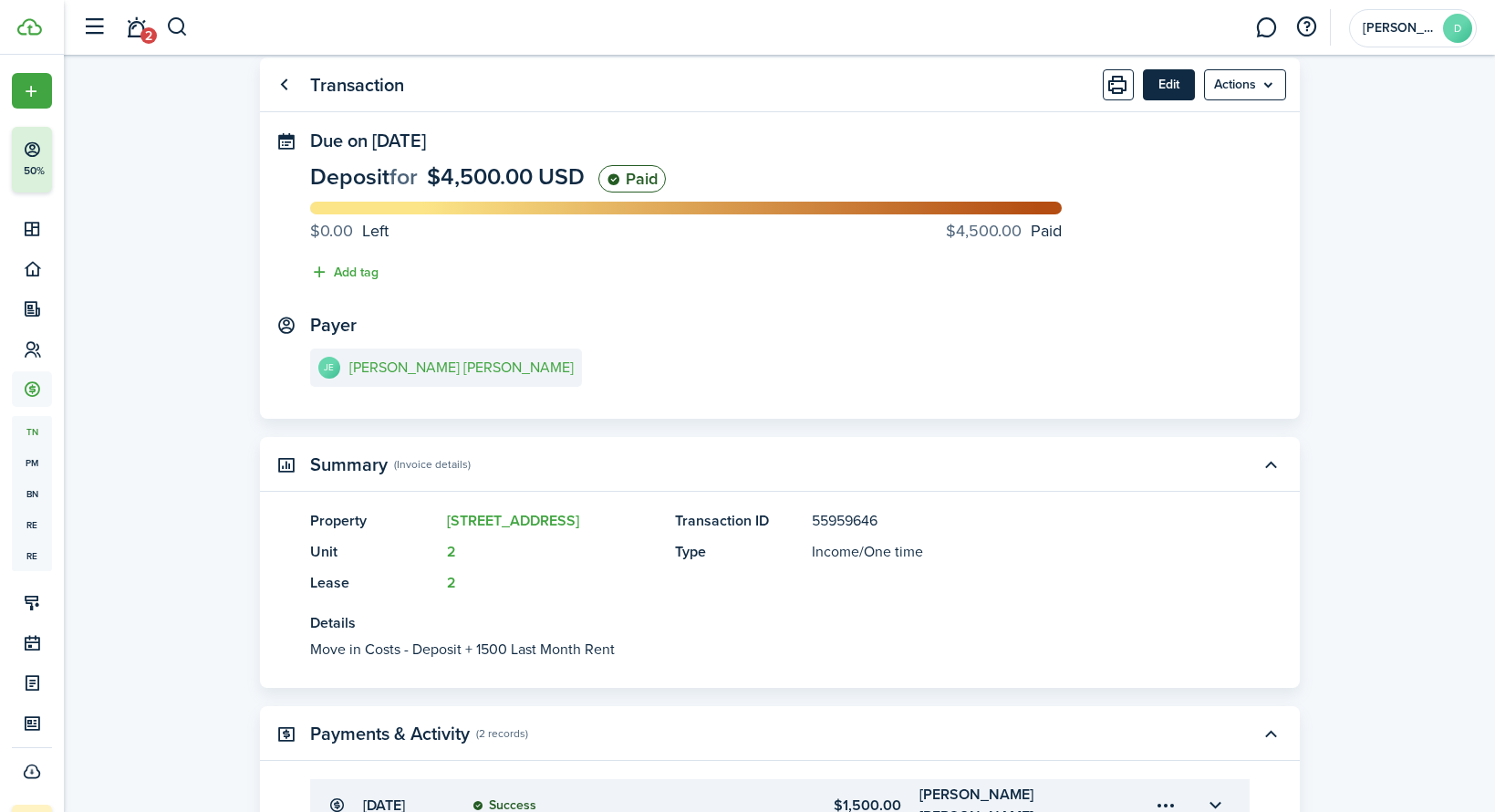
click at [1160, 83] on button "Edit" at bounding box center [1168, 85] width 52 height 31
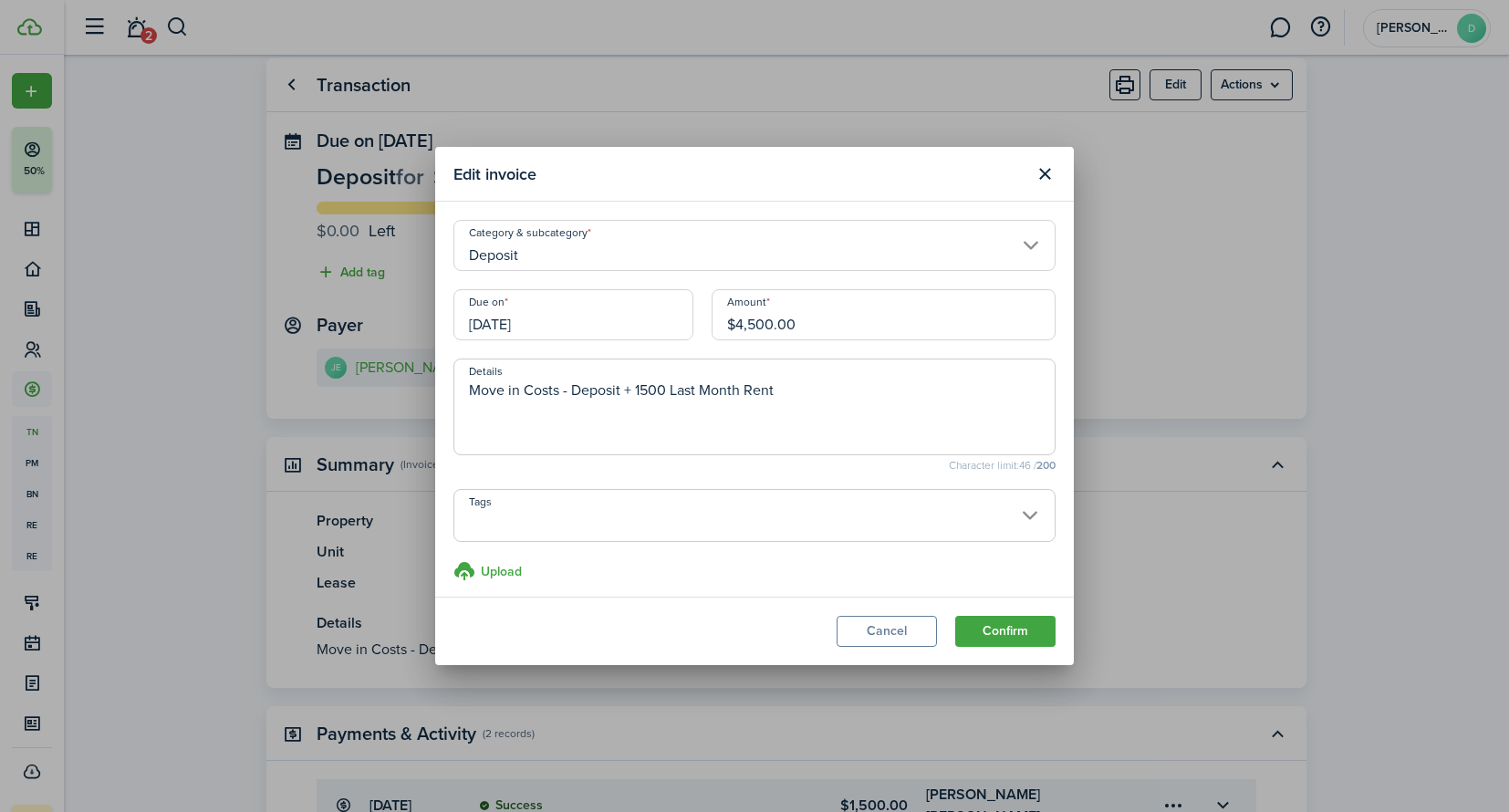
click at [638, 255] on input "Deposit" at bounding box center [754, 245] width 602 height 51
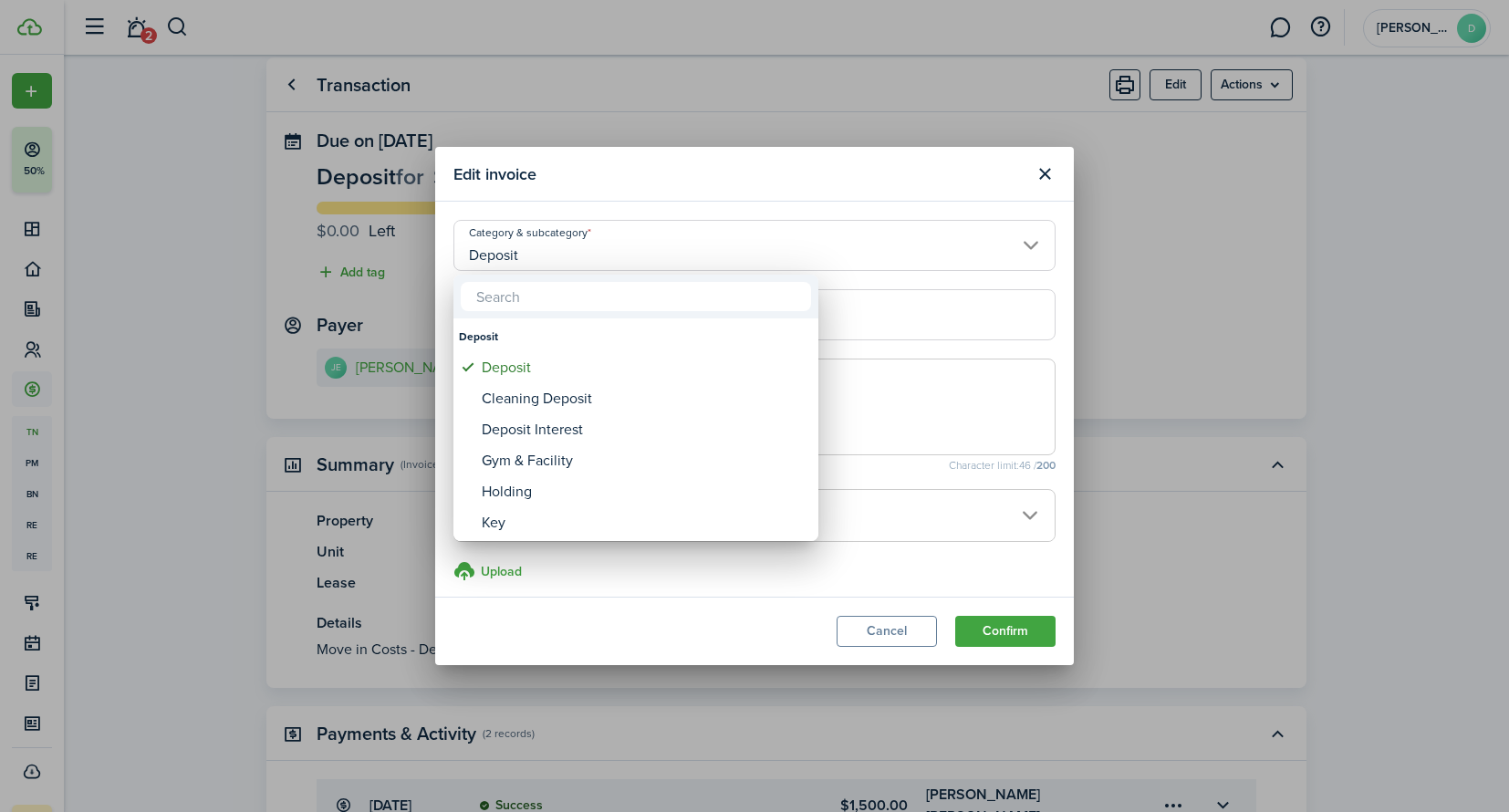
click at [644, 244] on div at bounding box center [754, 406] width 1800 height 1103
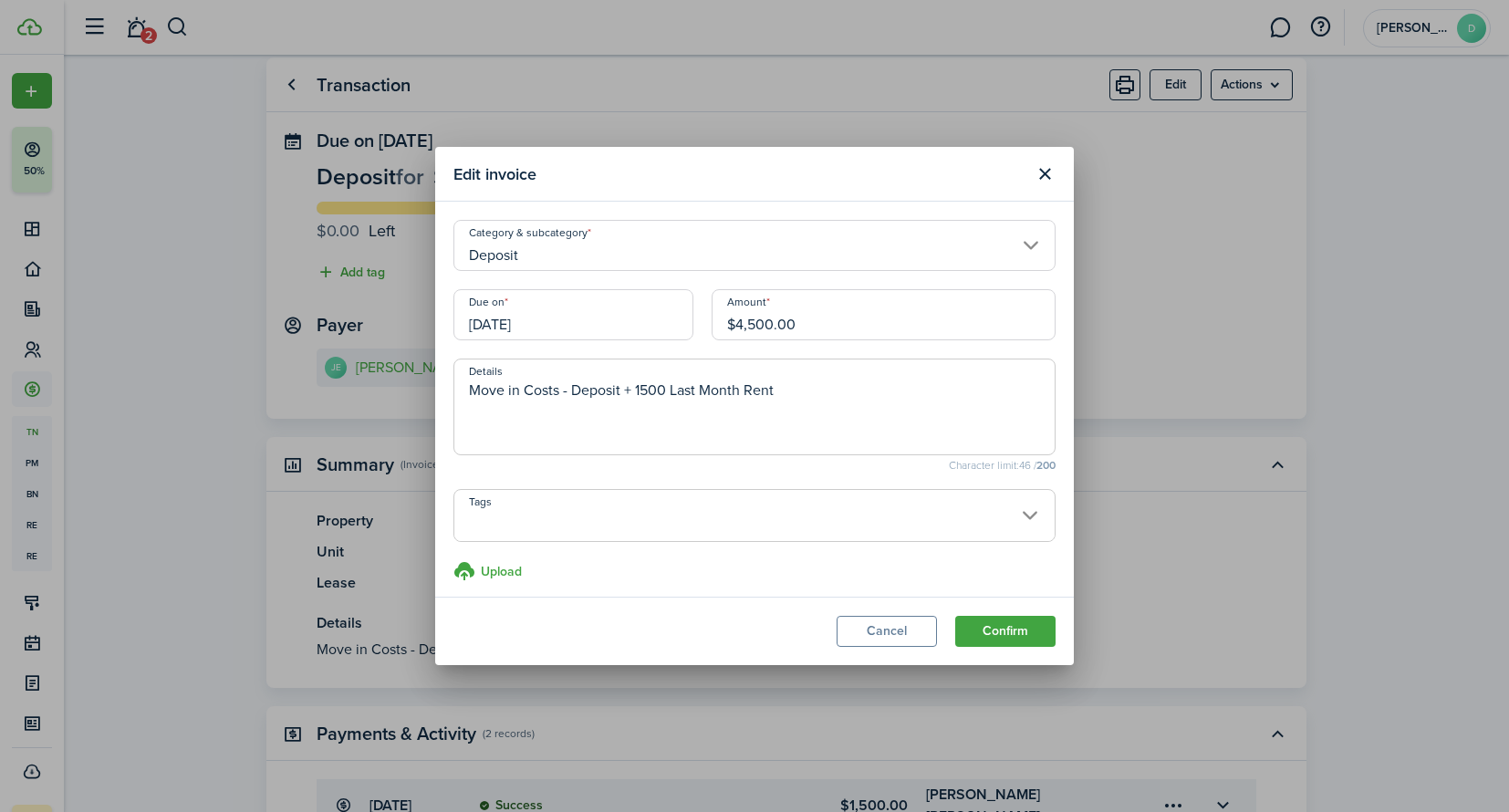
click at [815, 327] on input "$4,500.00" at bounding box center [883, 315] width 344 height 51
drag, startPoint x: 812, startPoint y: 324, endPoint x: 669, endPoint y: 321, distance: 143.0
click at [673, 322] on div "Due on 06/15/2022 Amount $4,500.00" at bounding box center [754, 324] width 620 height 69
type input "$6,000.00"
click at [843, 406] on textarea "Move in Costs - Deposit + 1500 Last Month Rent" at bounding box center [754, 411] width 600 height 65
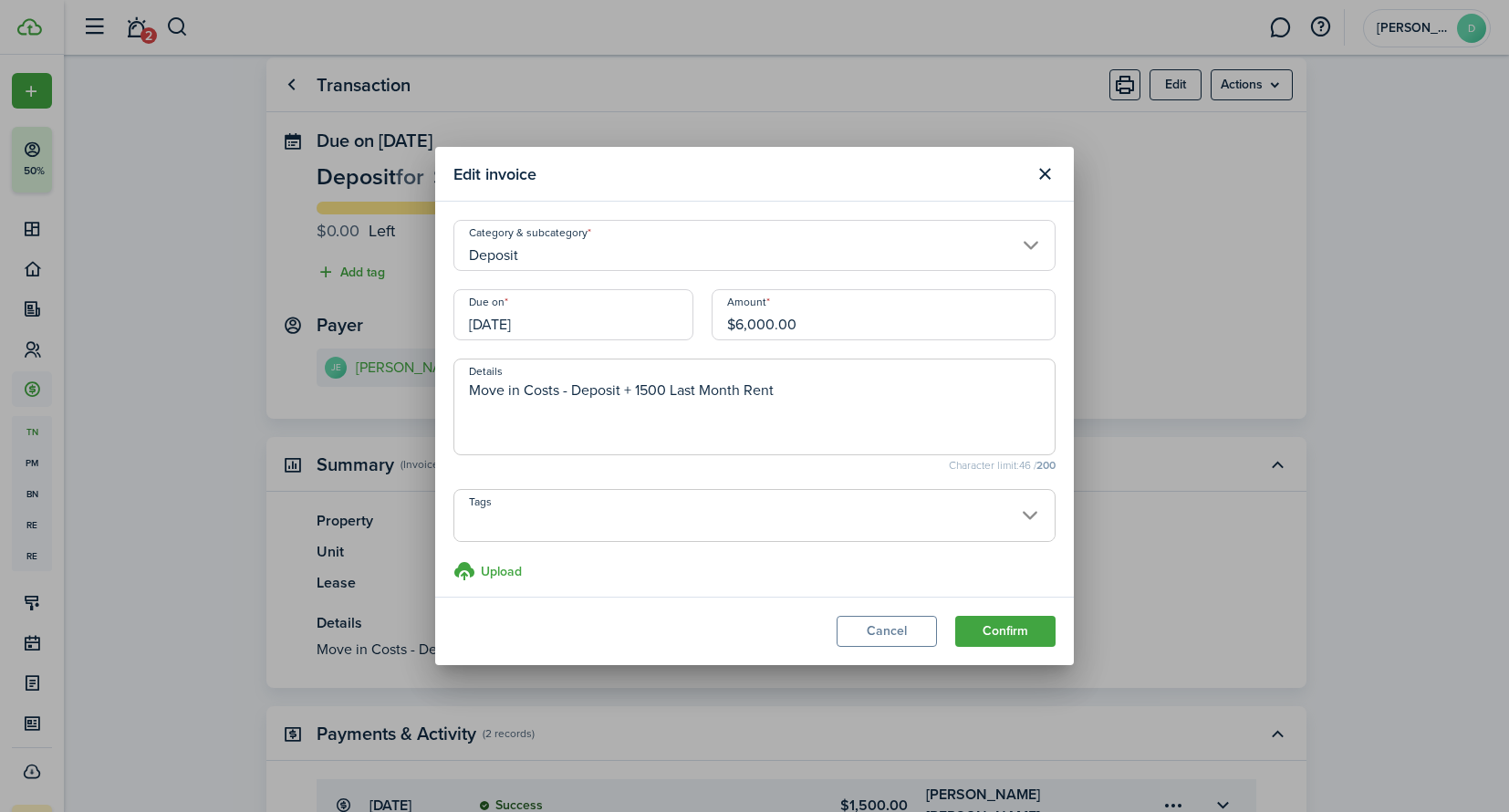
drag, startPoint x: 824, startPoint y: 393, endPoint x: 625, endPoint y: 390, distance: 199.0
click at [625, 390] on textarea "Move in Costs - Deposit + 1500 Last Month Rent" at bounding box center [754, 411] width 600 height 65
type textarea "Move in Costs - Deposit Last month"
click at [990, 617] on button "Confirm" at bounding box center [1005, 632] width 100 height 31
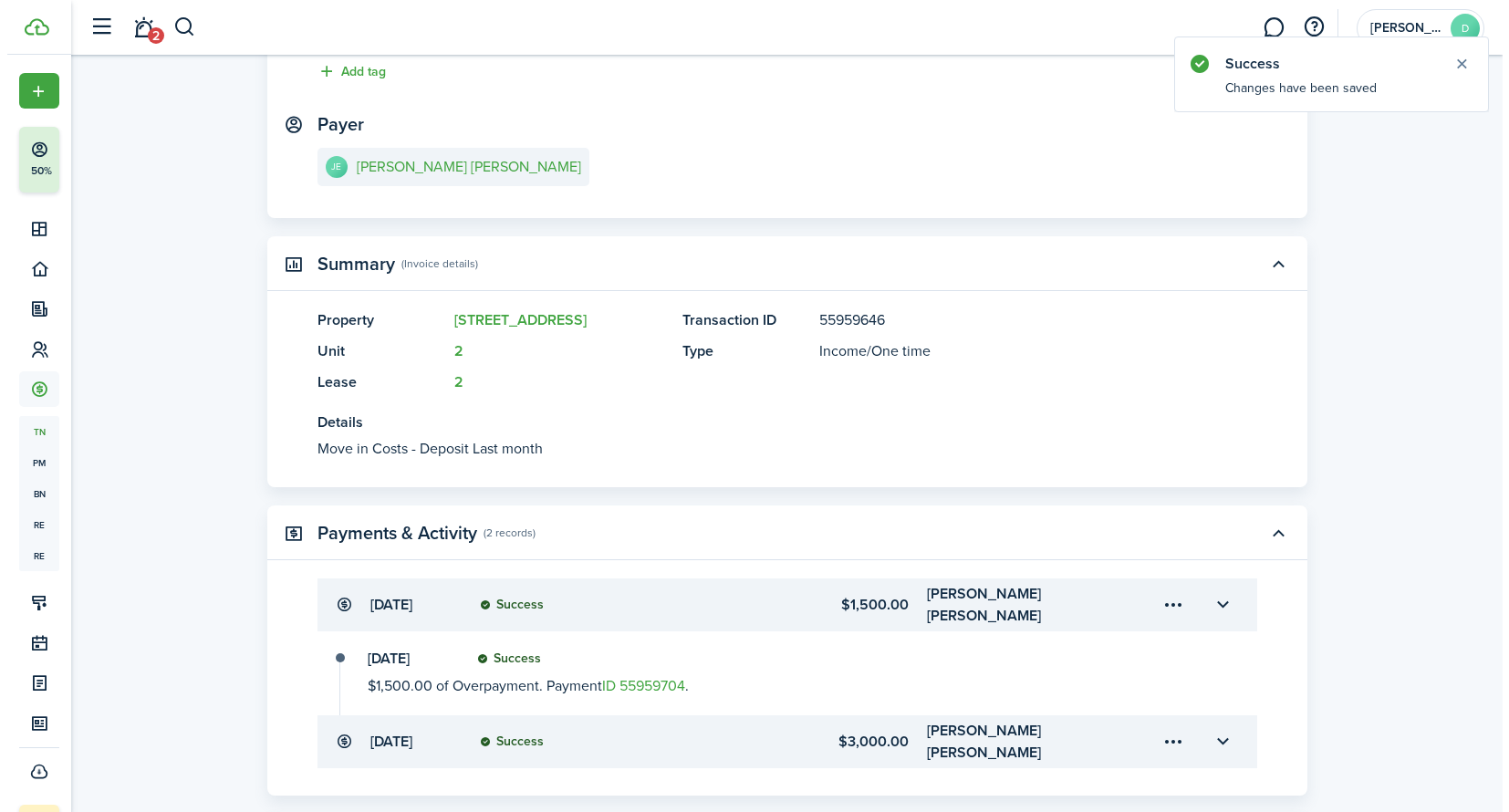
scroll to position [250, 0]
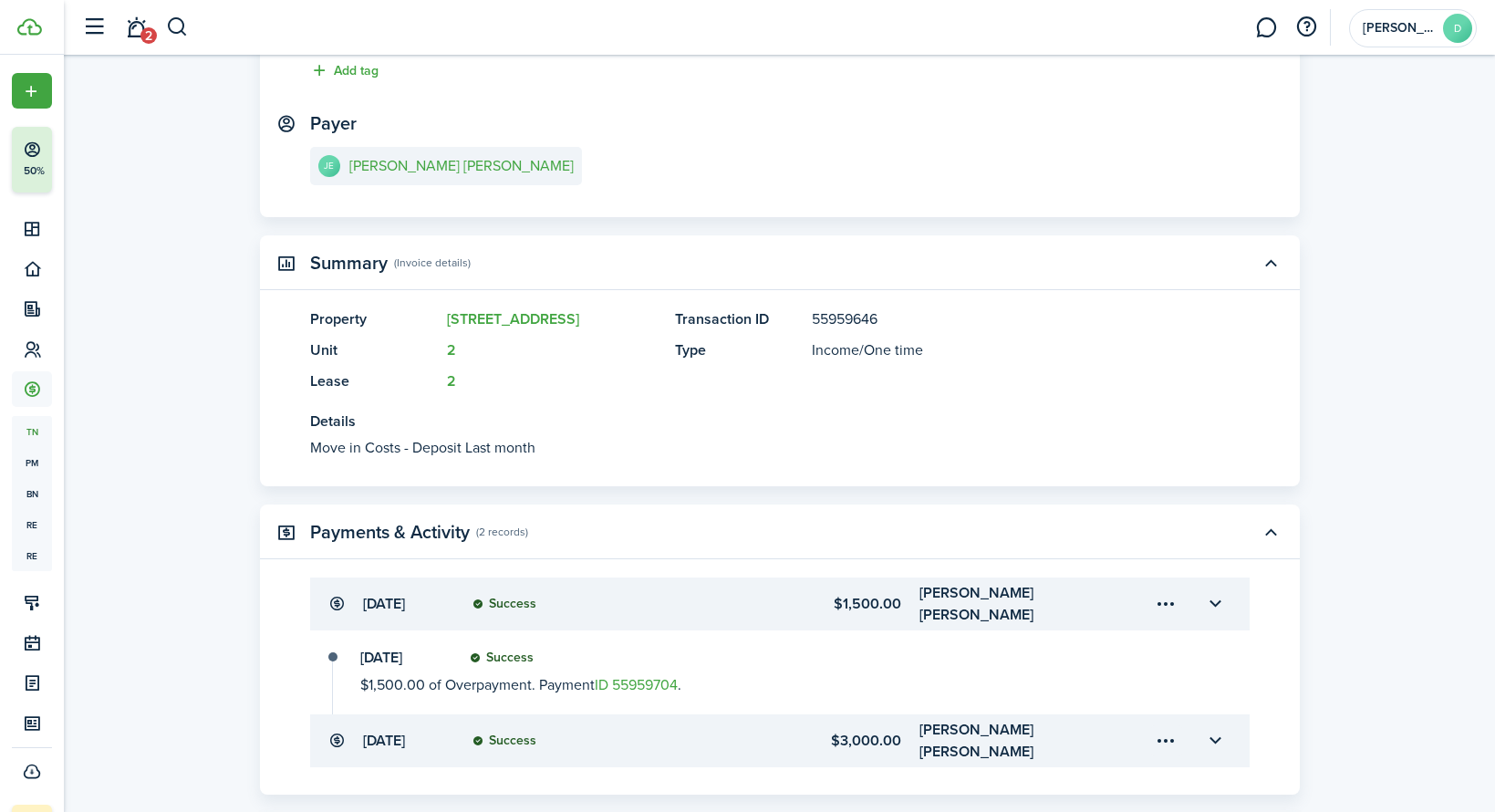
click at [1165, 725] on menu-trigger-card "Open menu" at bounding box center [1167, 741] width 31 height 31
click at [1074, 724] on button "Edit" at bounding box center [1103, 728] width 160 height 32
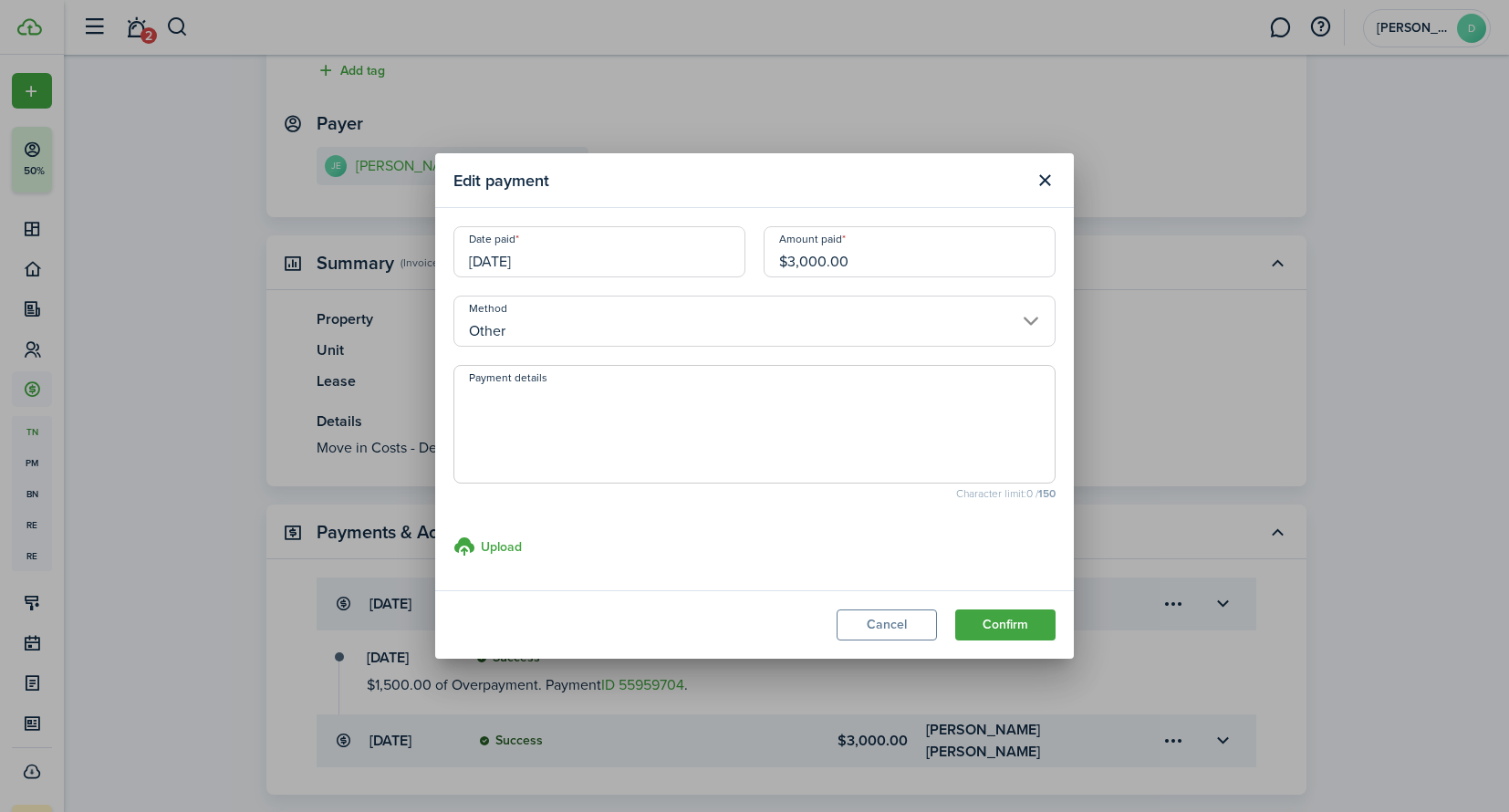
drag, startPoint x: 868, startPoint y: 262, endPoint x: 700, endPoint y: 261, distance: 168.0
click at [700, 262] on div "Date paid 06/14/2022 Amount paid $3,000.00" at bounding box center [754, 260] width 620 height 69
type input "$4,500.00"
click at [1008, 624] on button "Confirm" at bounding box center [1005, 625] width 100 height 31
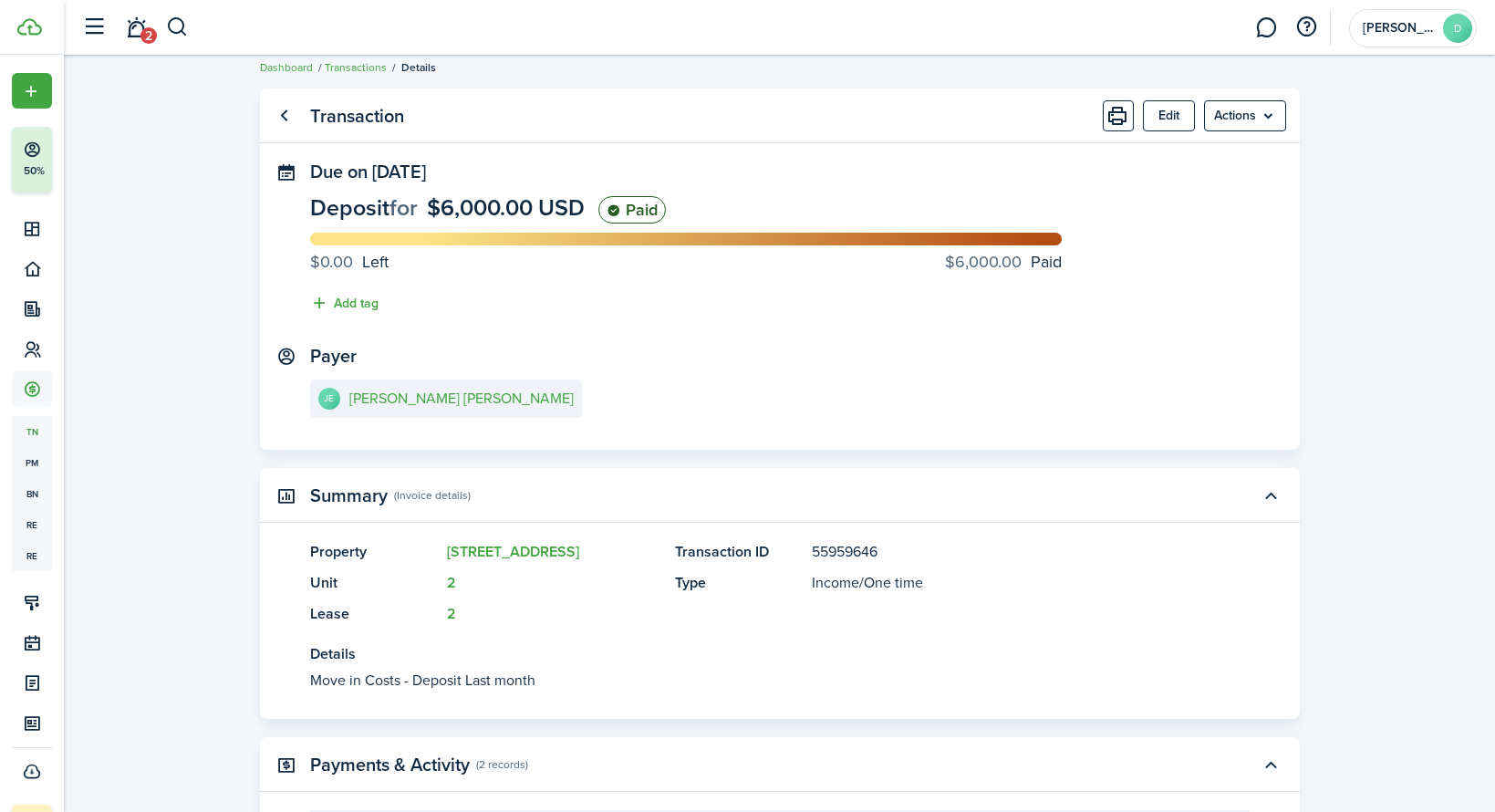
scroll to position [0, 0]
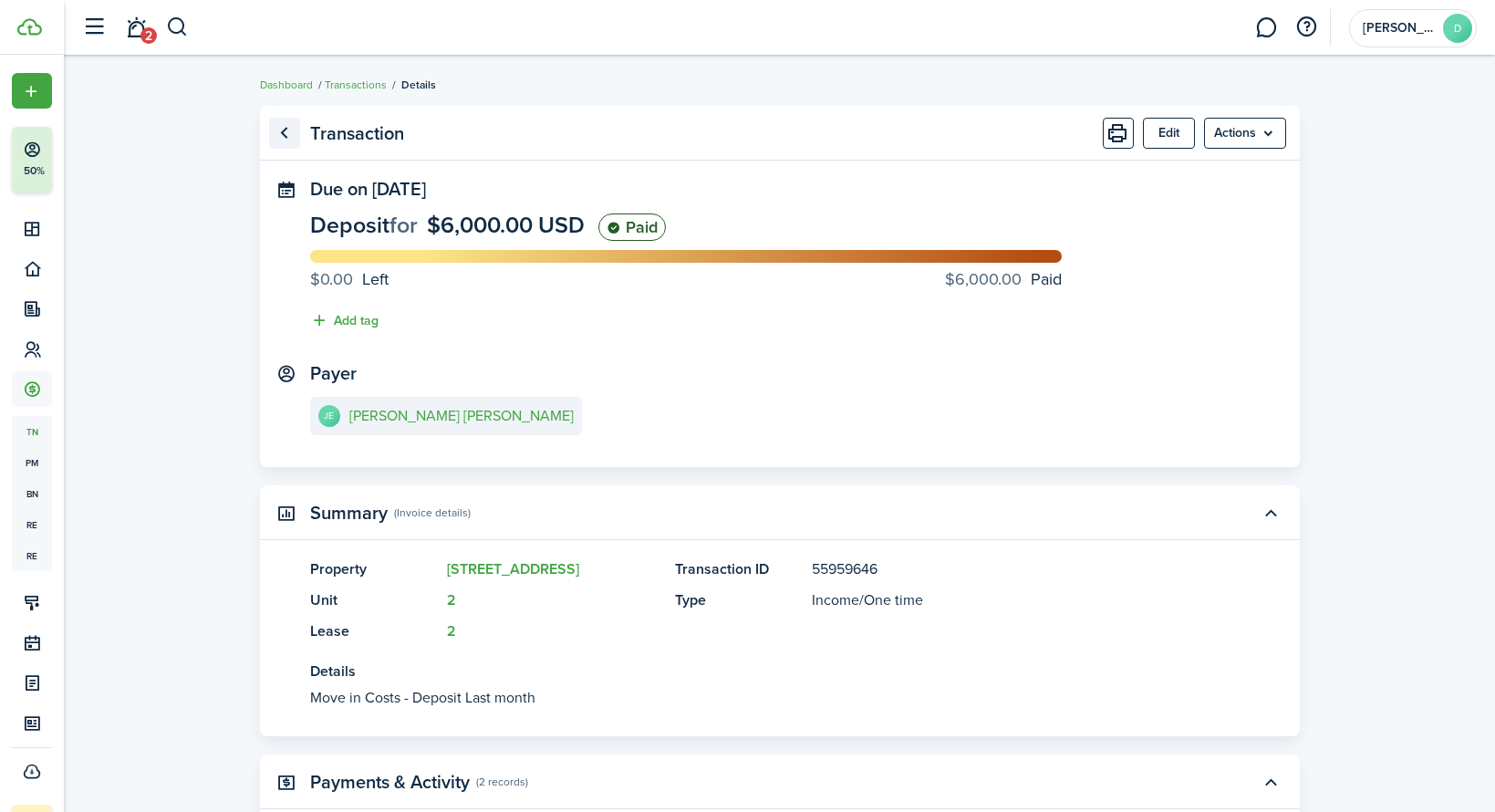
click at [271, 131] on link "Go back" at bounding box center [285, 134] width 31 height 31
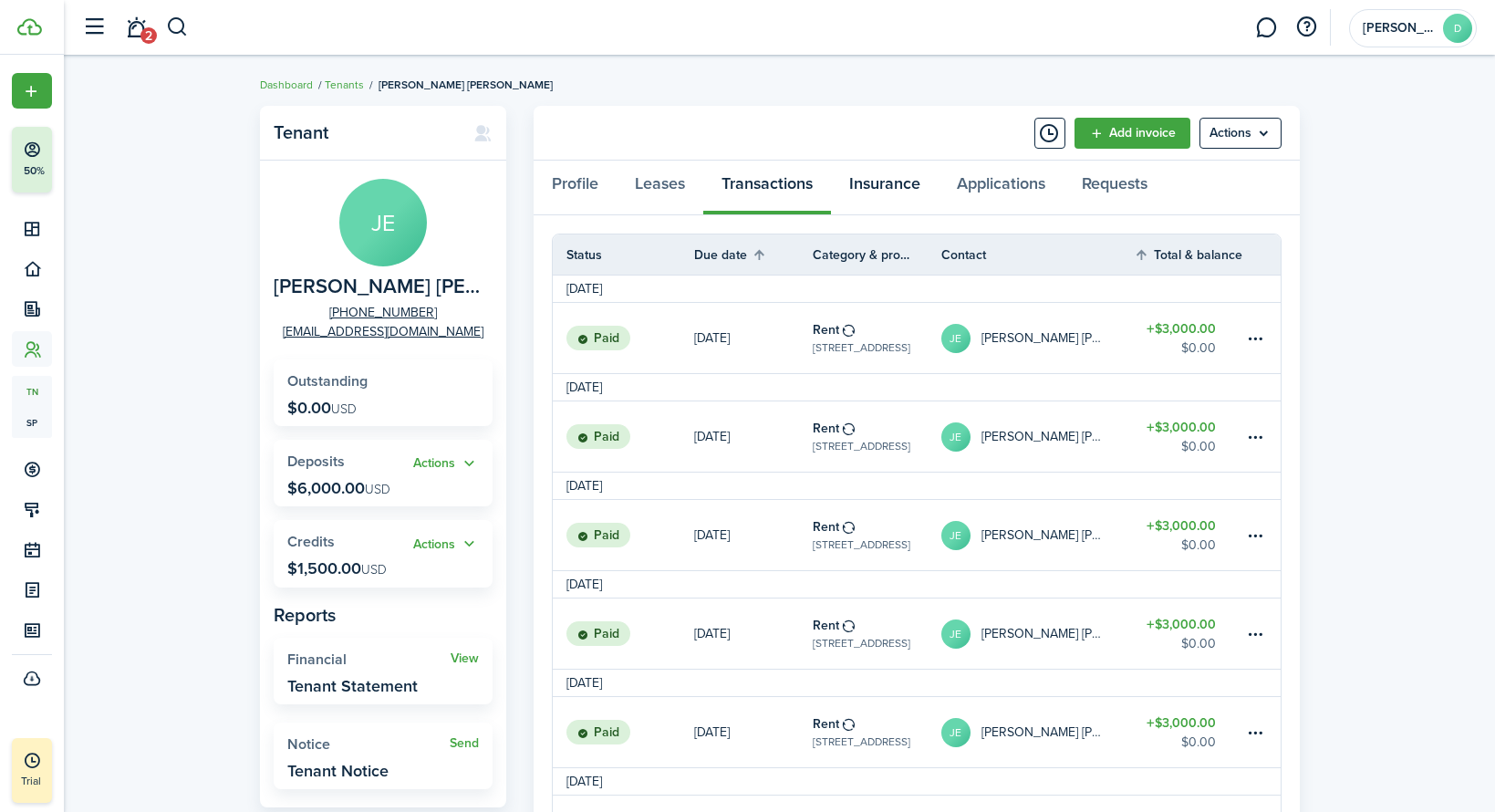
click at [870, 186] on link "Insurance" at bounding box center [885, 188] width 107 height 55
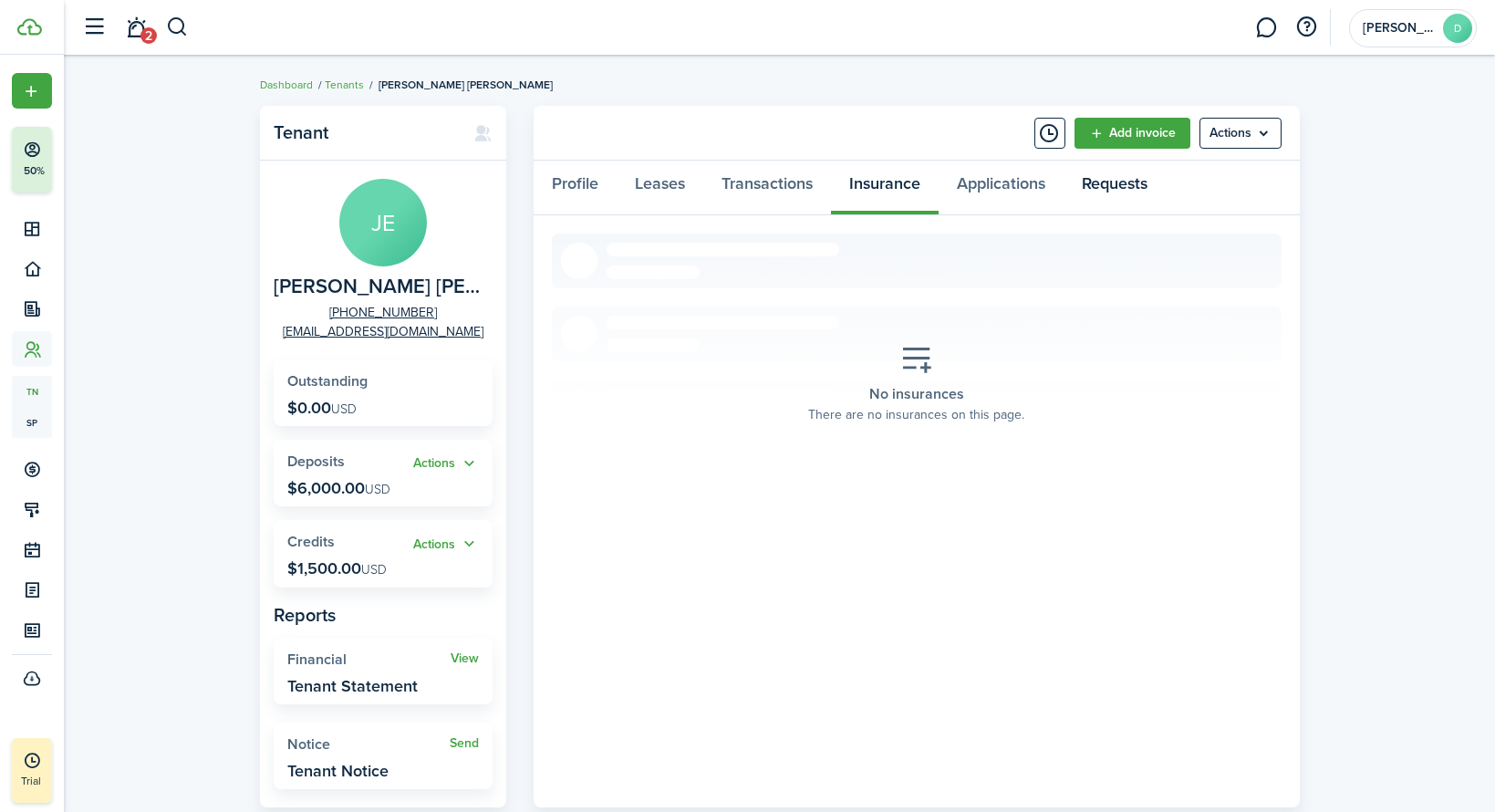
click at [1141, 184] on link "Requests" at bounding box center [1115, 188] width 102 height 55
click at [560, 184] on link "Profile" at bounding box center [574, 188] width 83 height 55
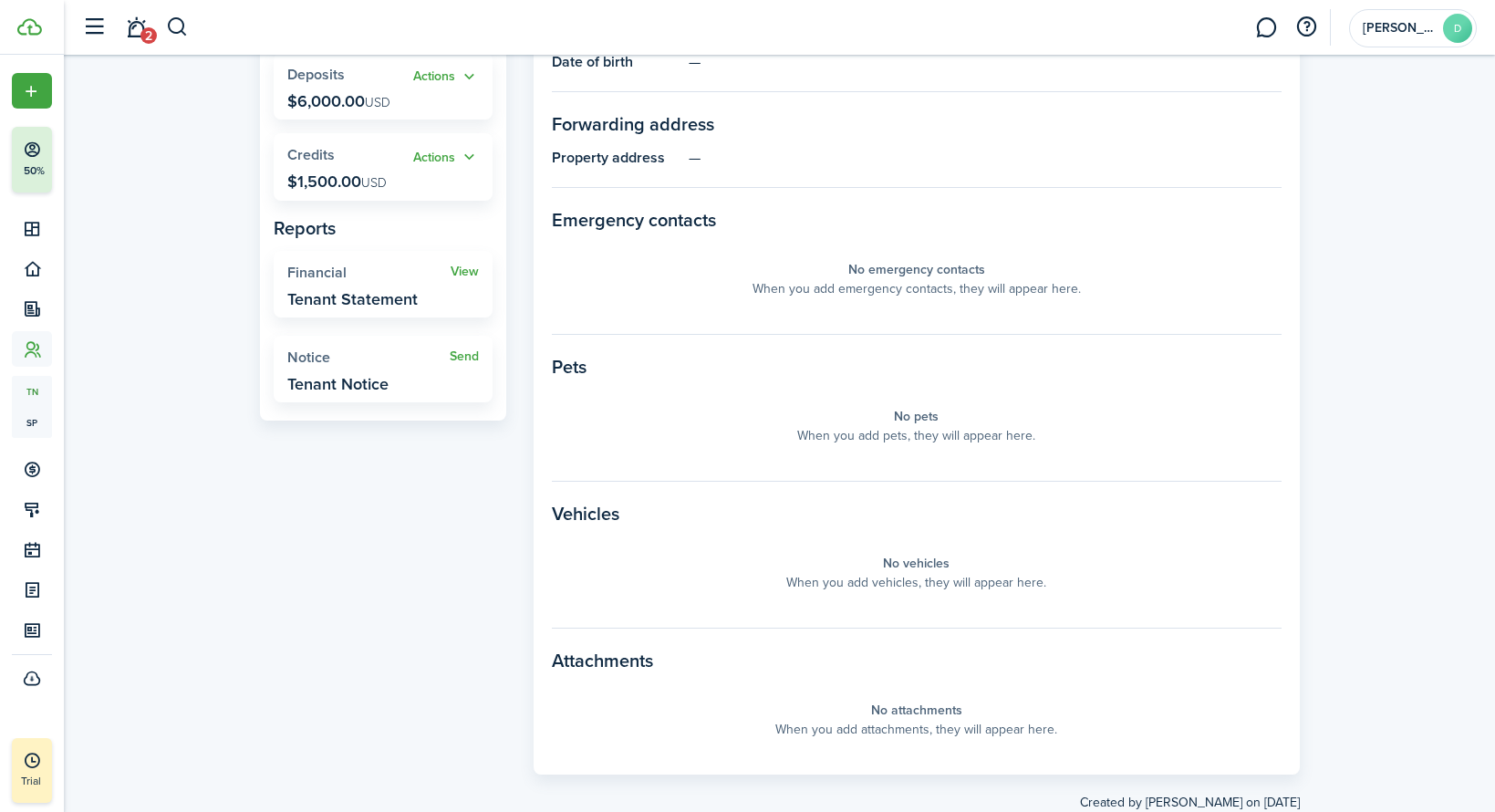
scroll to position [393, 0]
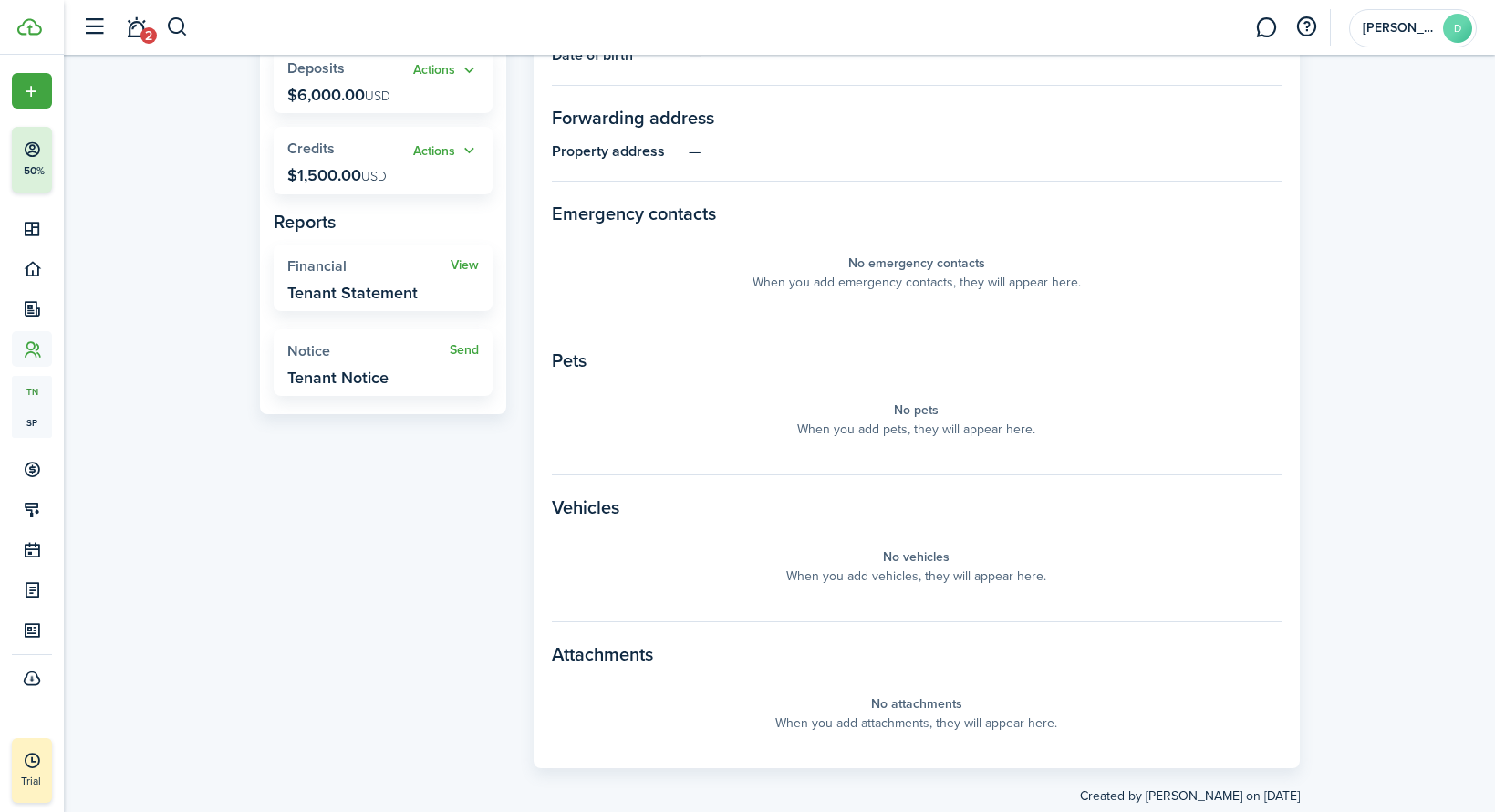
click at [935, 566] on panel-main-placeholder-description "When you add vehicles, they will appear here." at bounding box center [916, 576] width 260 height 19
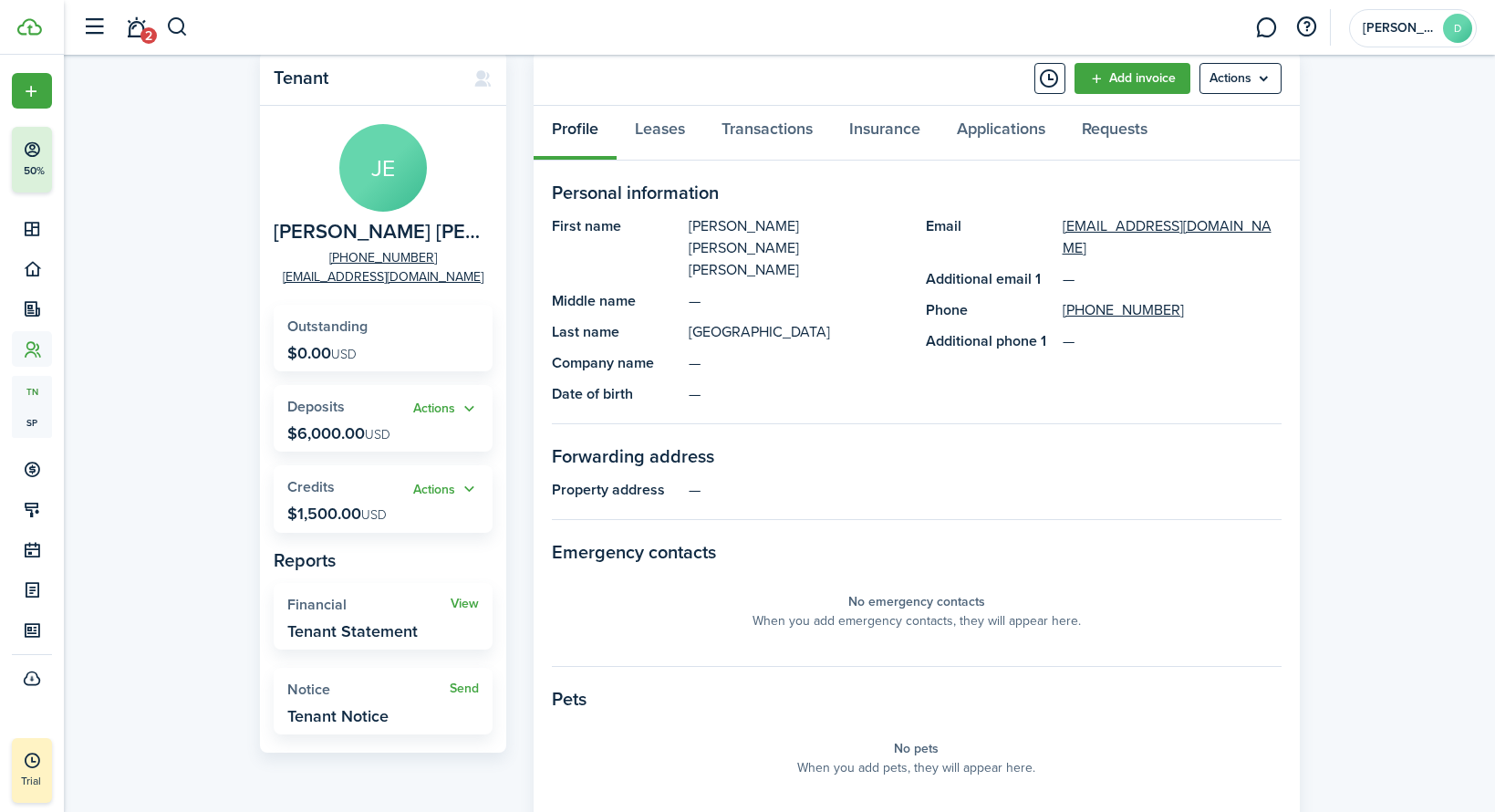
scroll to position [84, 0]
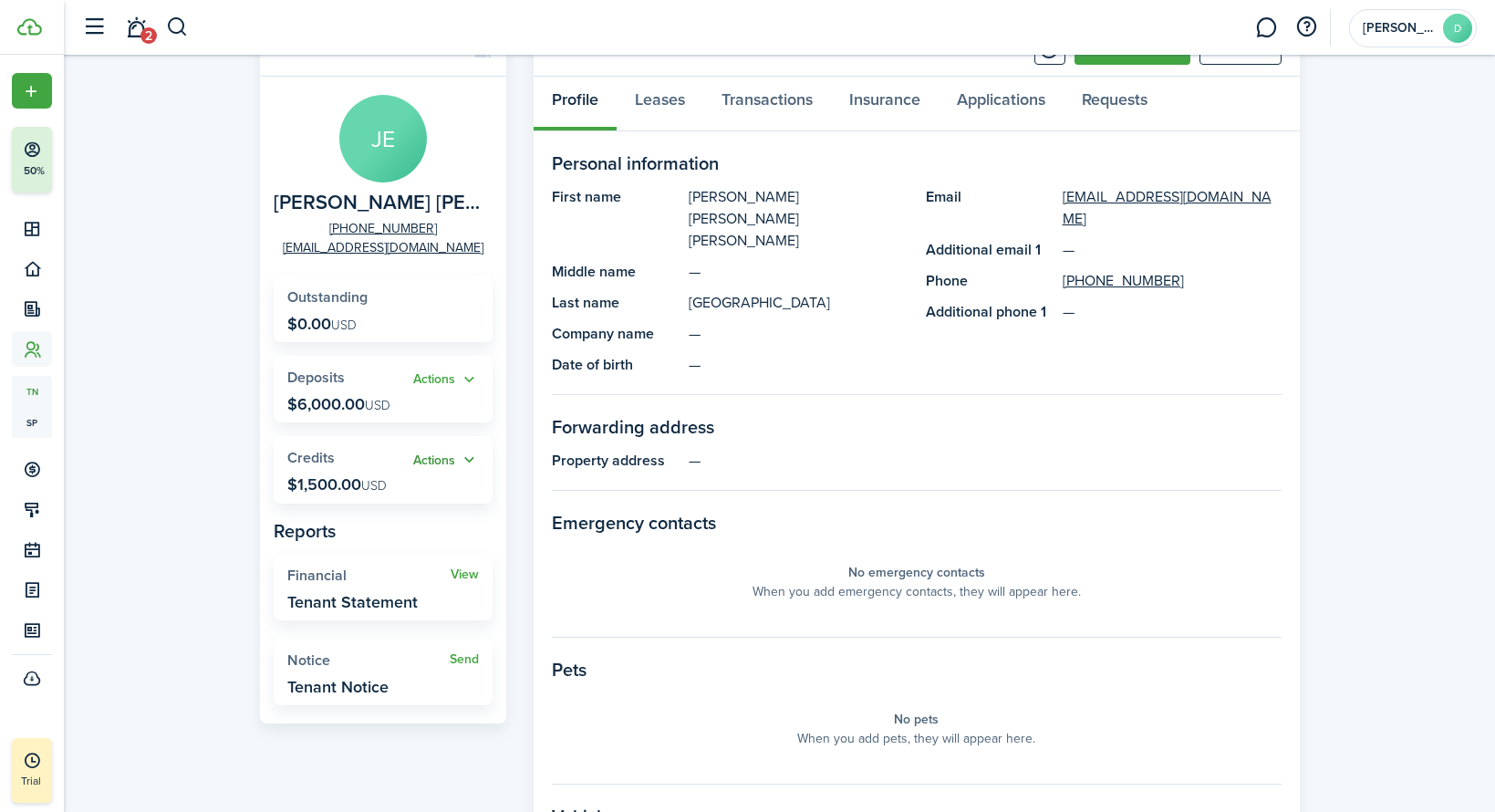
click at [466, 460] on button "Actions" at bounding box center [446, 460] width 65 height 21
click at [867, 509] on panel-main-section-title "Emergency contacts" at bounding box center [917, 522] width 729 height 27
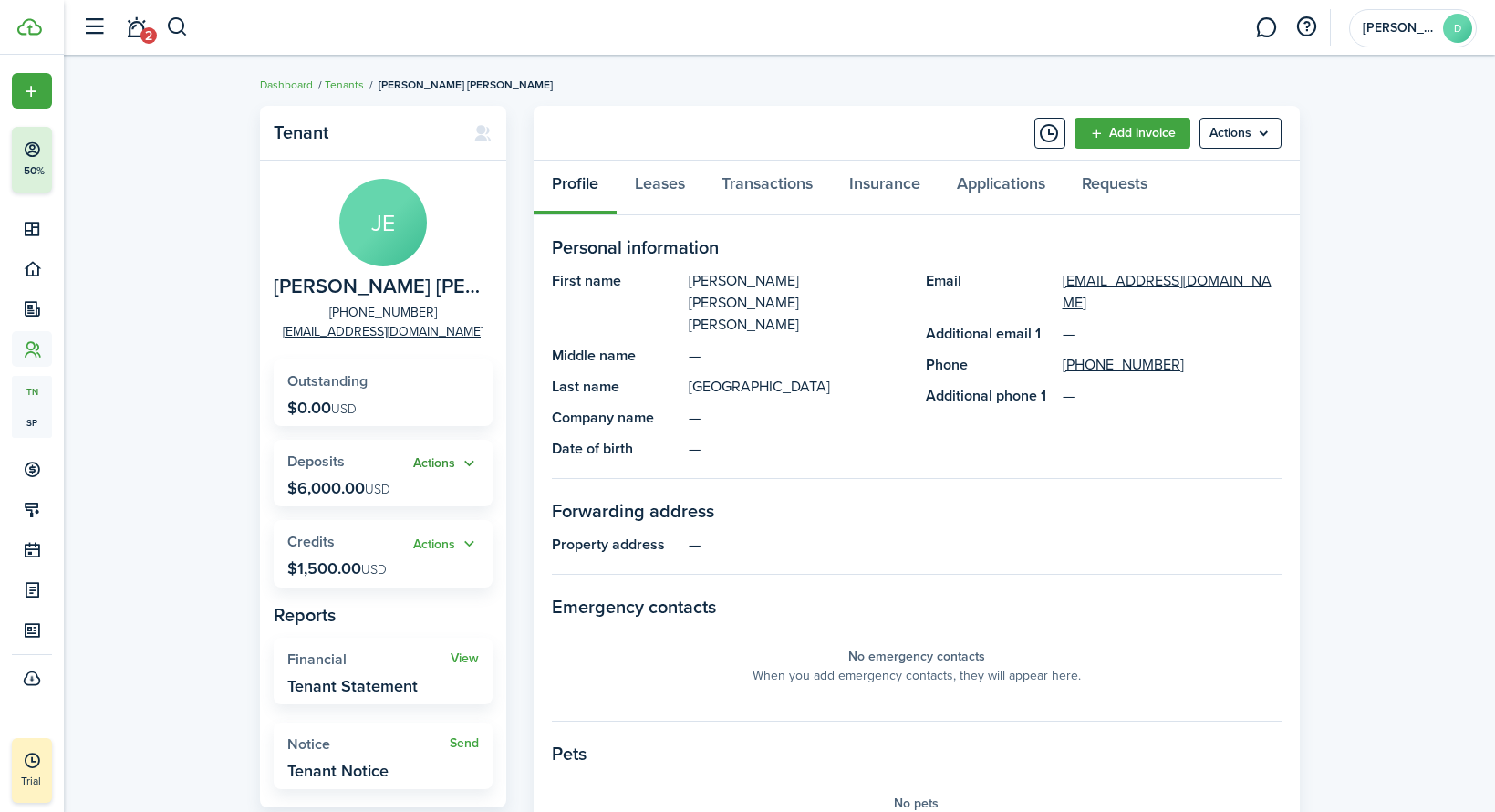
click at [471, 463] on button "Actions" at bounding box center [446, 464] width 65 height 21
click at [373, 463] on widget-stats-title "Deposits" at bounding box center [350, 461] width 126 height 17
click at [312, 543] on span "Credits" at bounding box center [311, 542] width 48 height 21
click at [447, 545] on button "Actions" at bounding box center [446, 544] width 65 height 21
click at [658, 545] on panel-main-body "Personal information First name Jose Eduardo Jesus Middle name — Last name Lima…" at bounding box center [917, 688] width 729 height 909
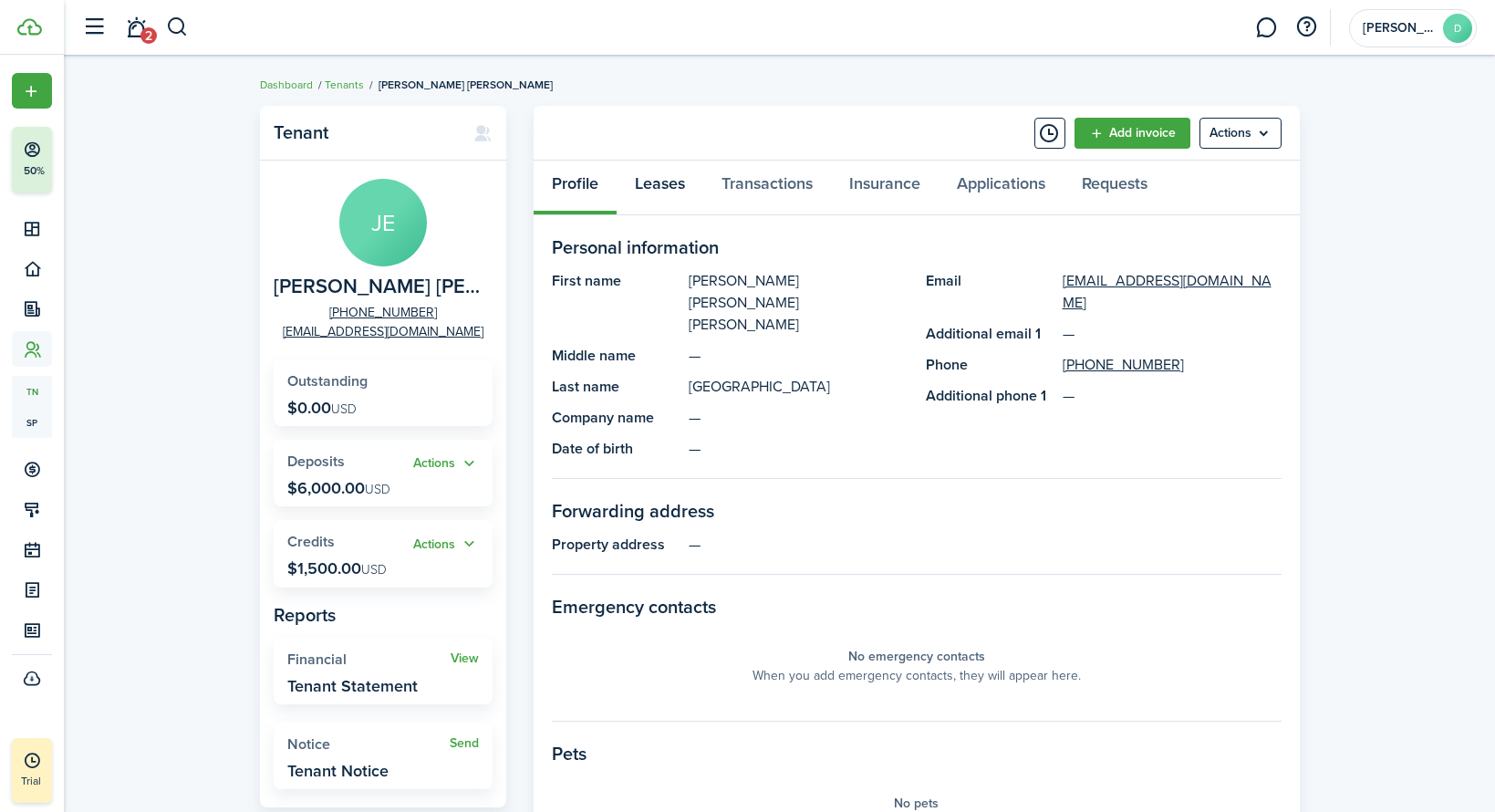
click at [658, 187] on link "Leases" at bounding box center [659, 188] width 87 height 55
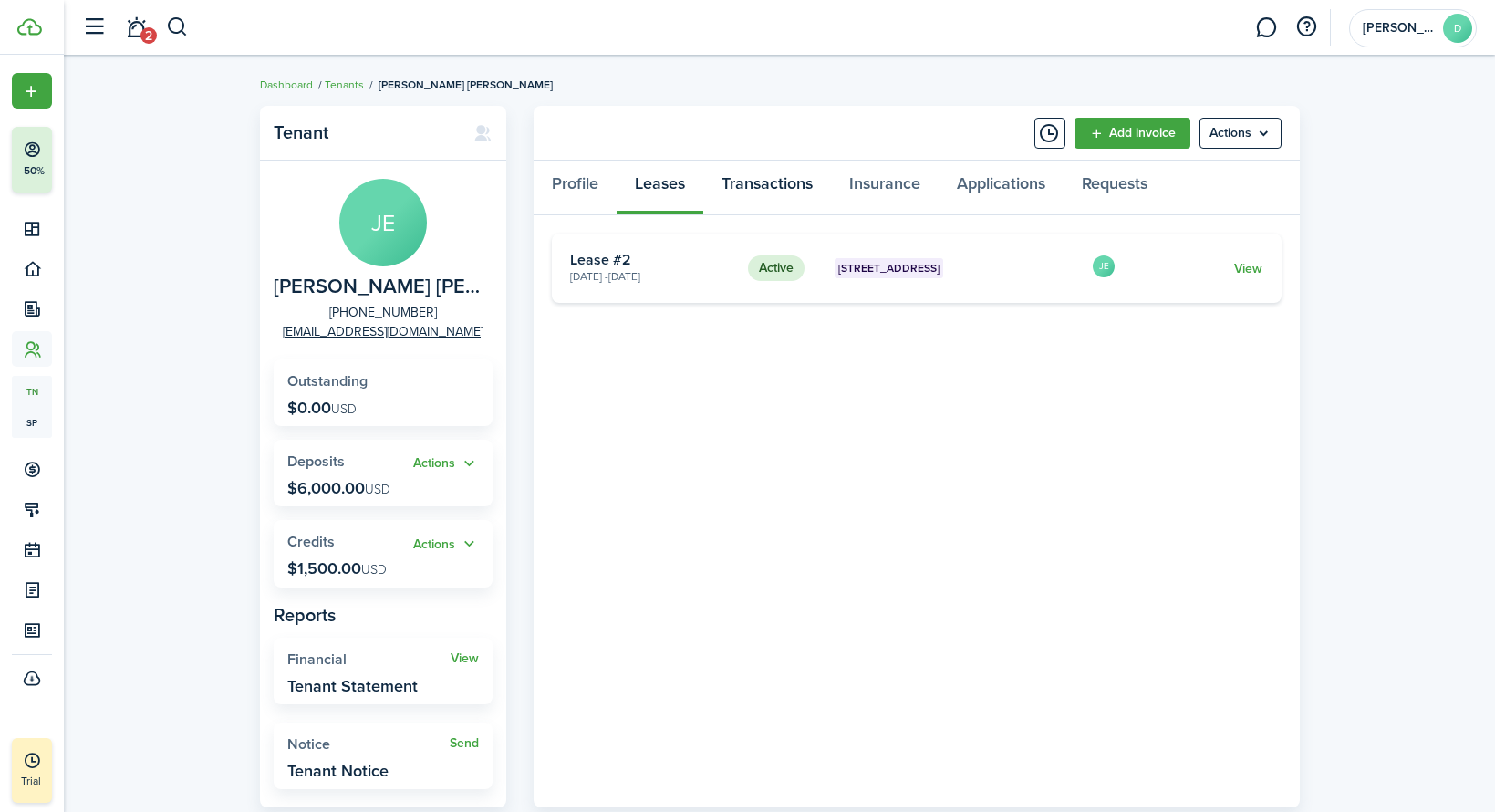
click at [803, 180] on link "Transactions" at bounding box center [767, 188] width 128 height 55
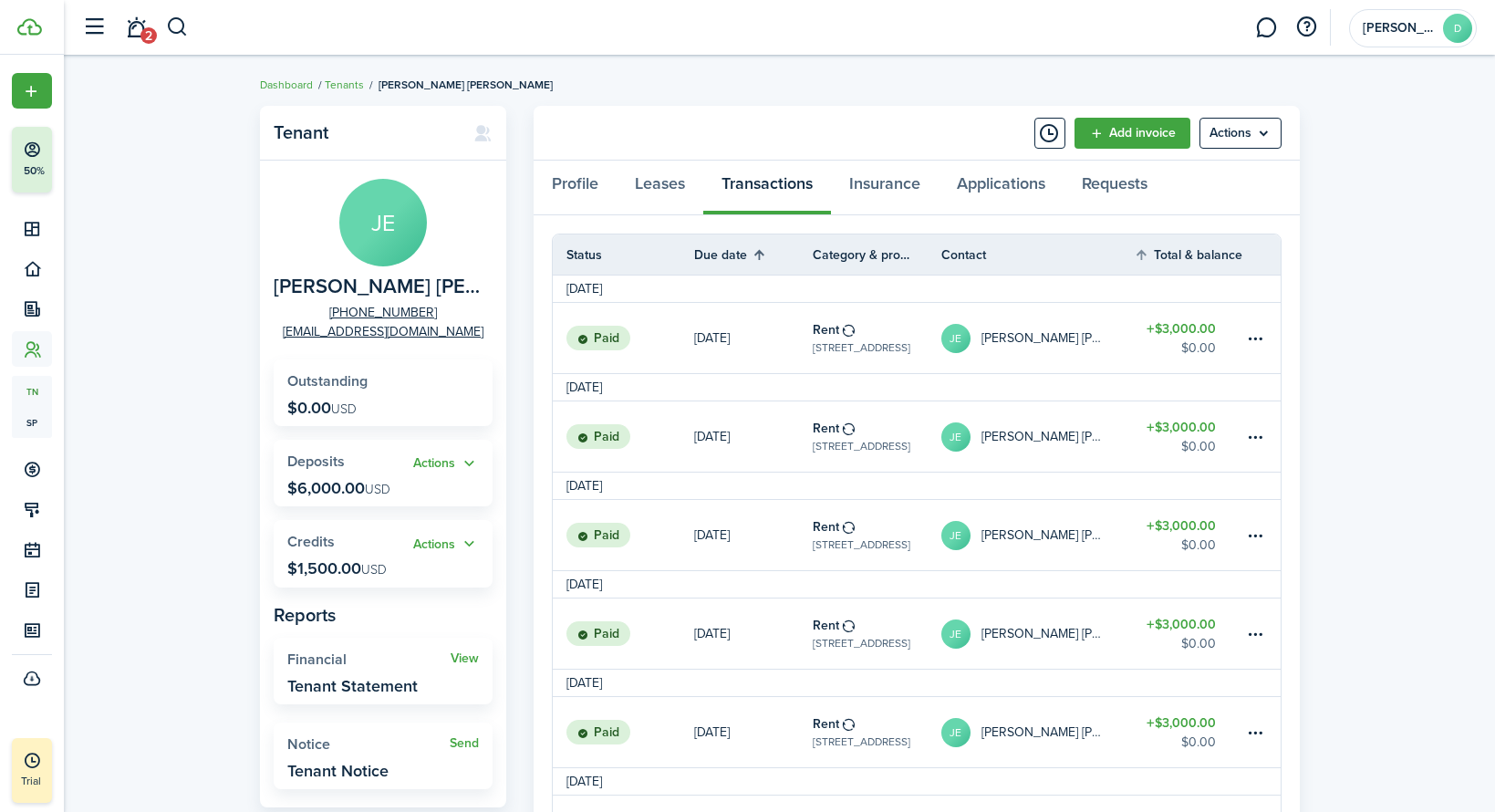
click at [728, 255] on th "Due date" at bounding box center [754, 254] width 119 height 21
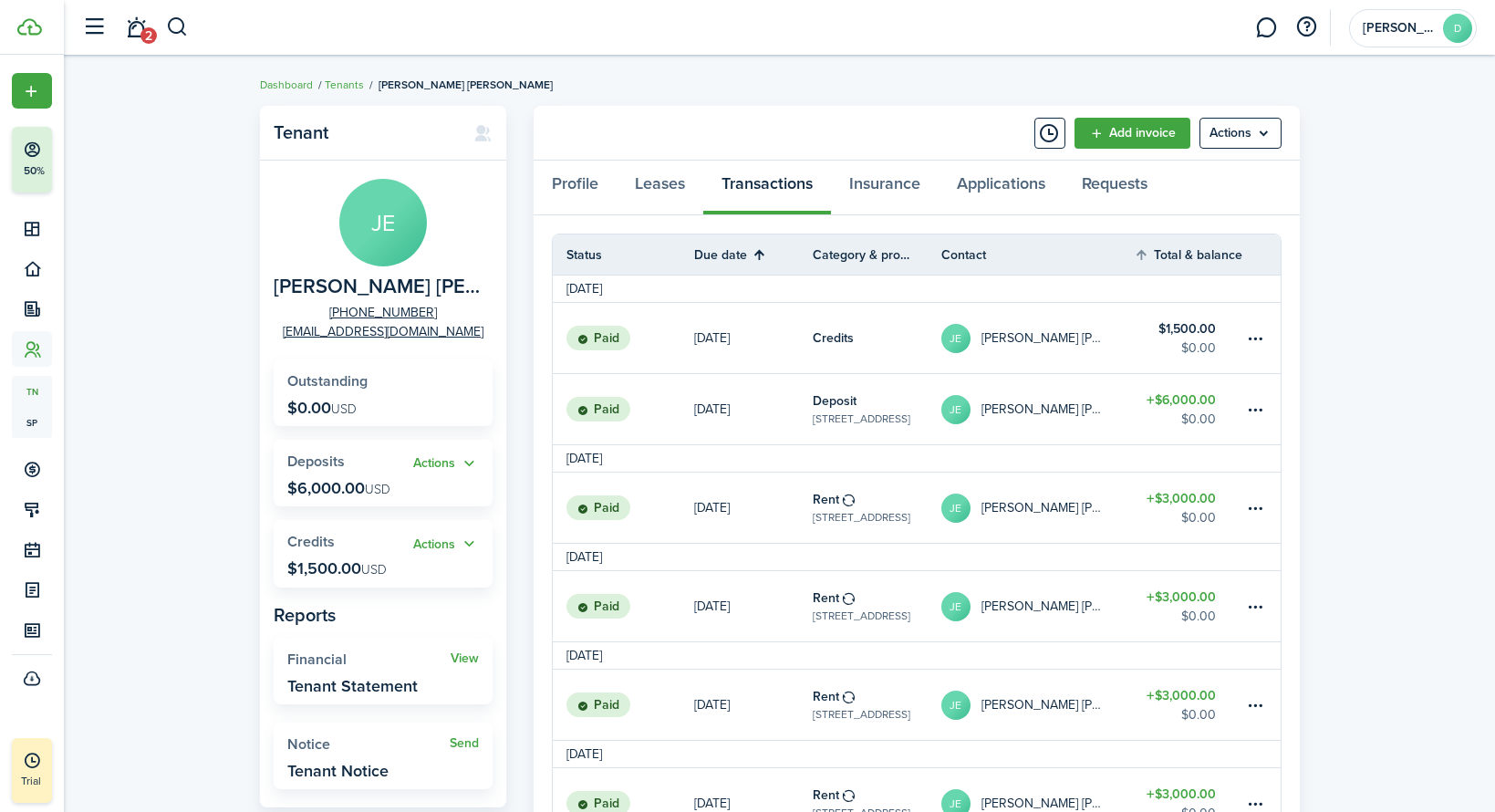
click at [1054, 411] on table-profile-info-text "[PERSON_NAME] [PERSON_NAME]" at bounding box center [1044, 409] width 126 height 15
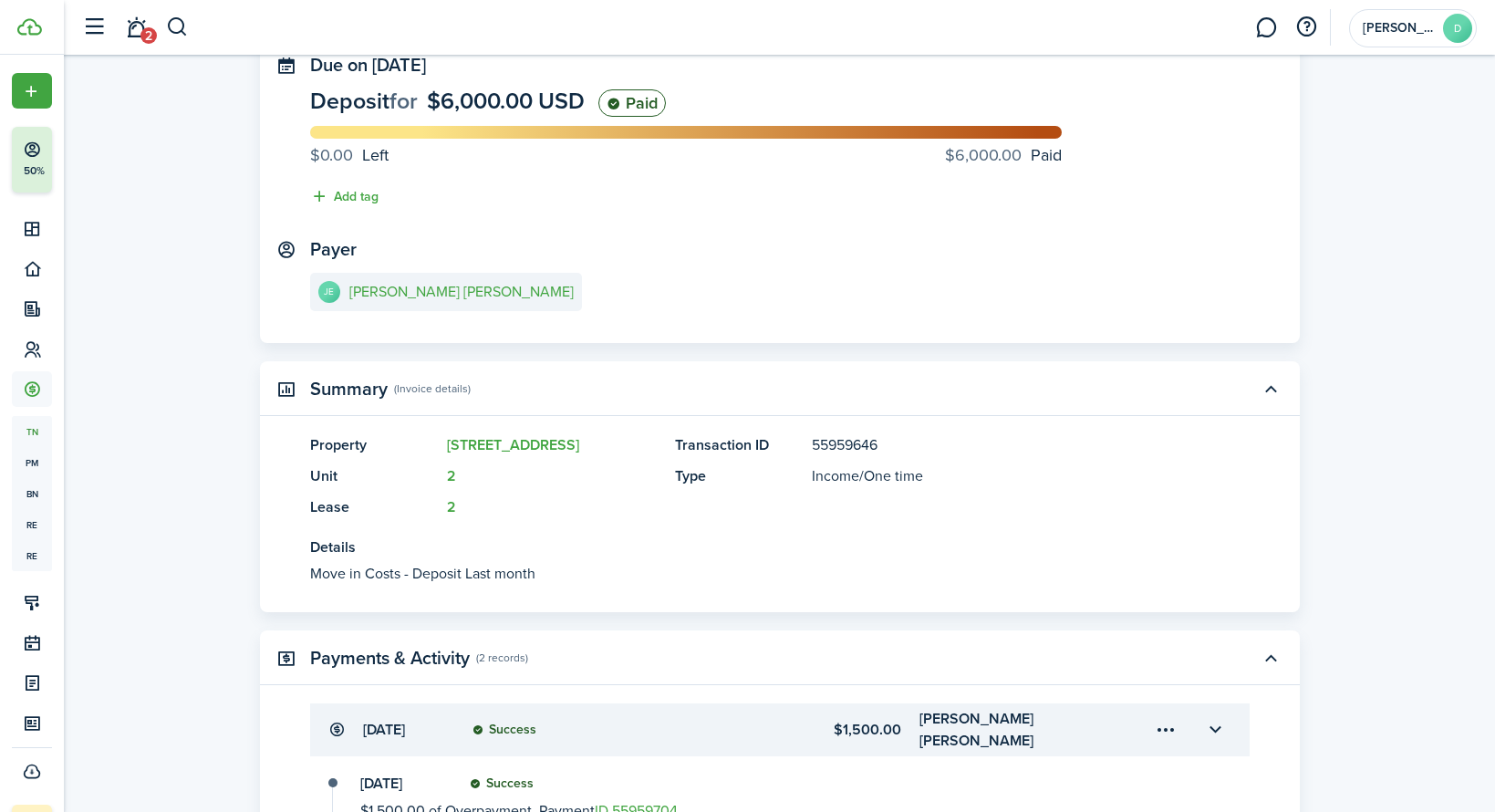
scroll to position [265, 0]
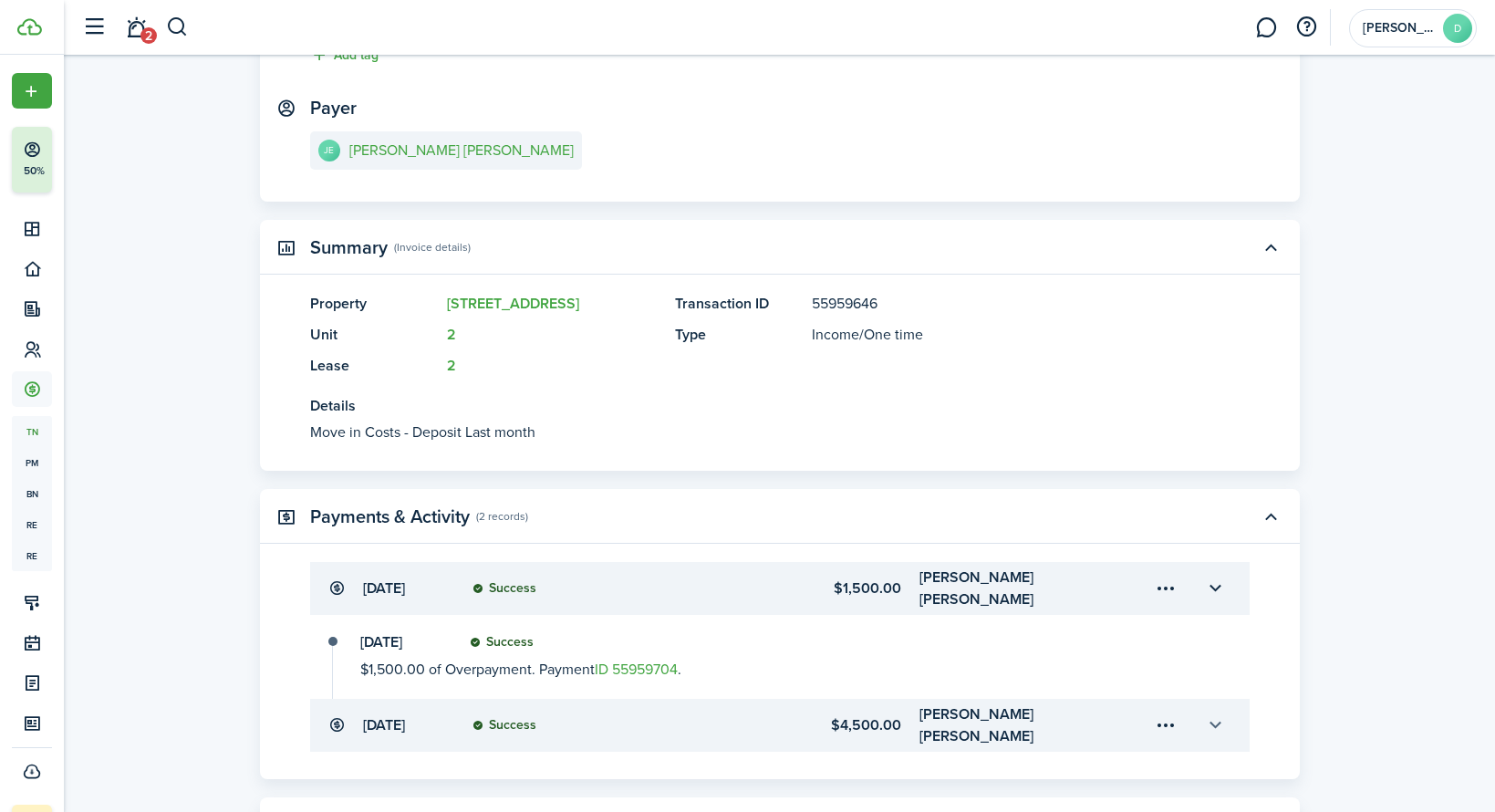
click at [1221, 710] on button "button" at bounding box center [1216, 725] width 31 height 31
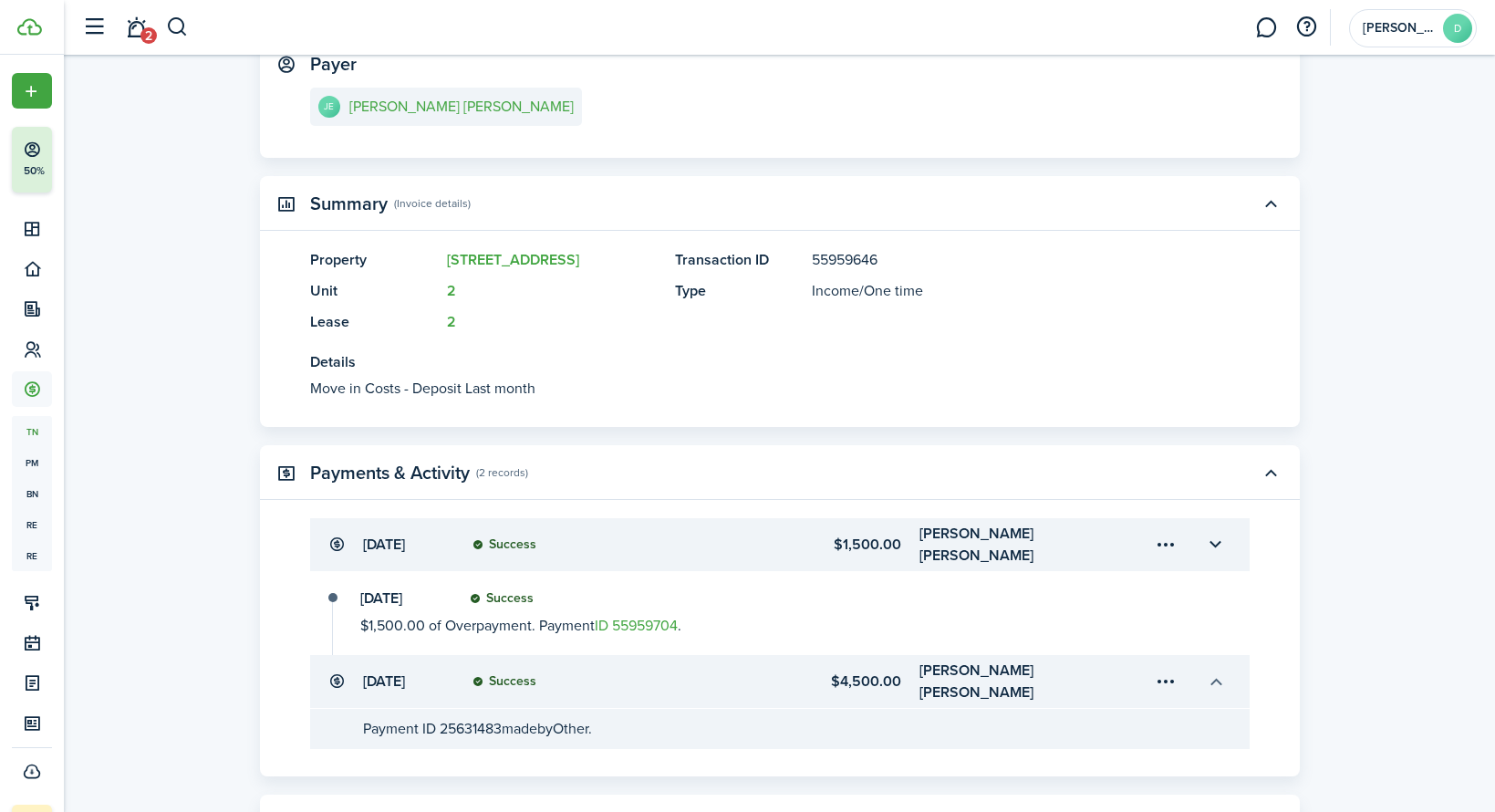
scroll to position [408, 0]
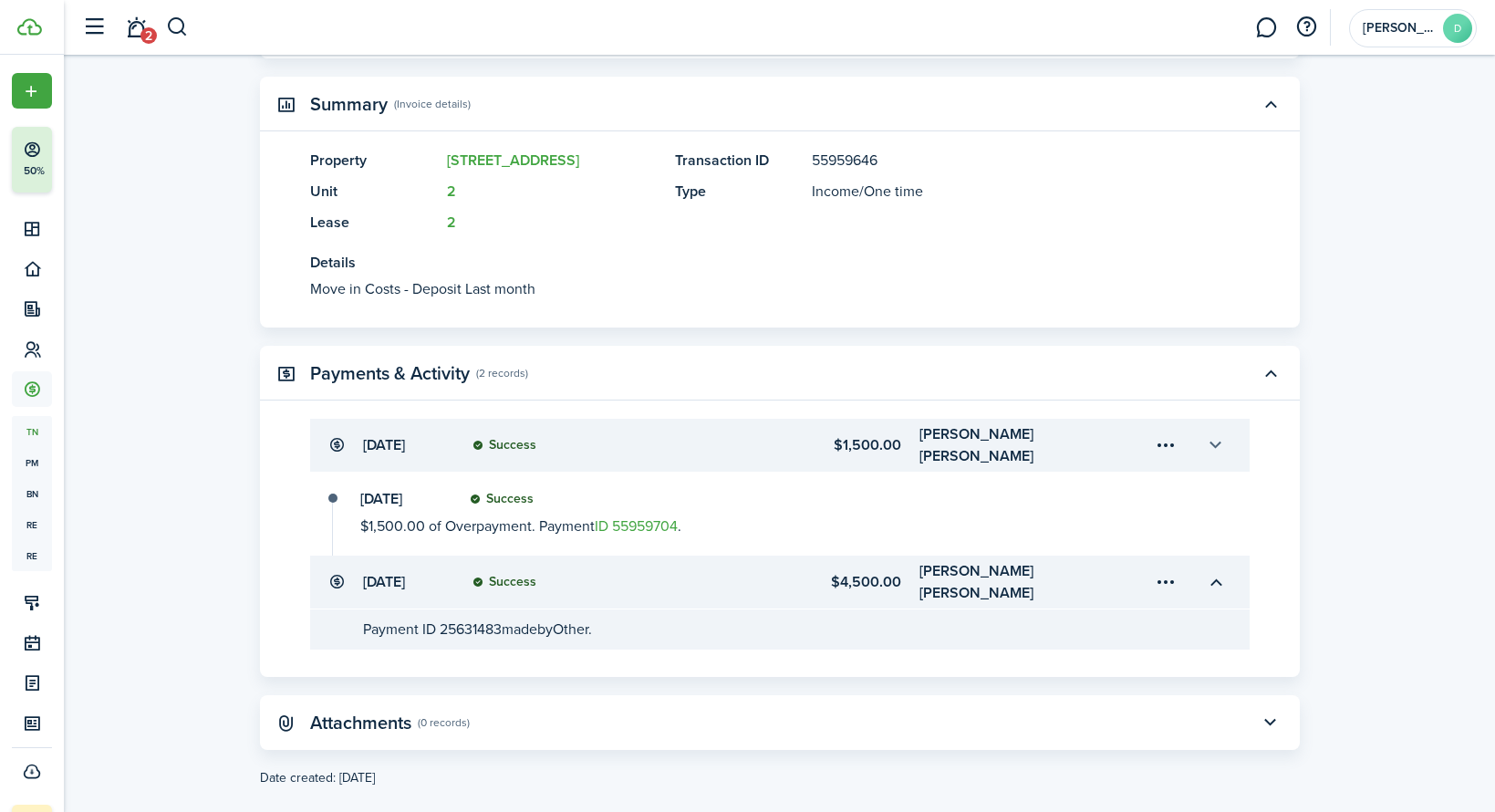
click at [1219, 442] on button "button" at bounding box center [1216, 445] width 31 height 31
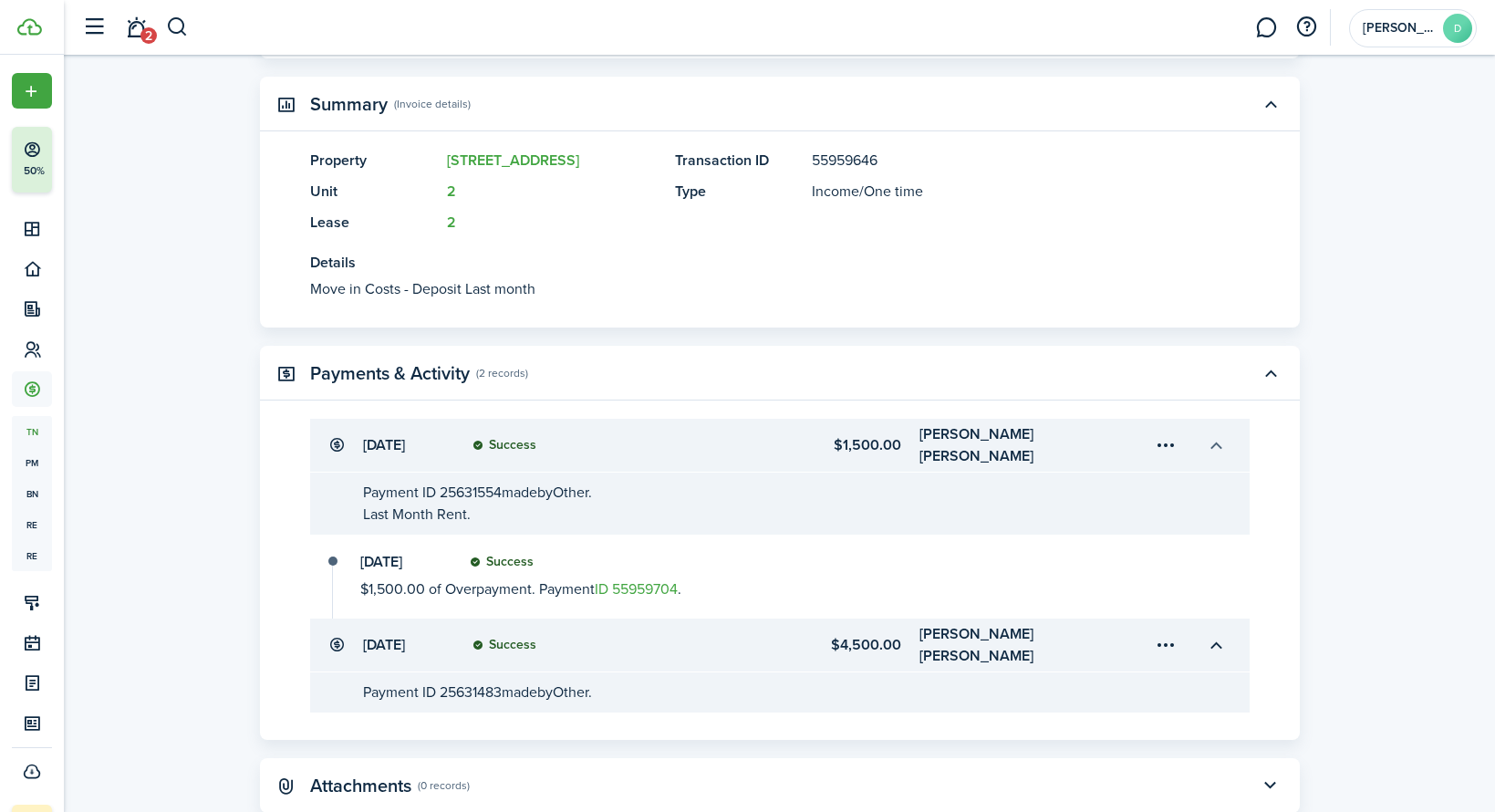
click at [1217, 441] on button "button" at bounding box center [1216, 445] width 31 height 31
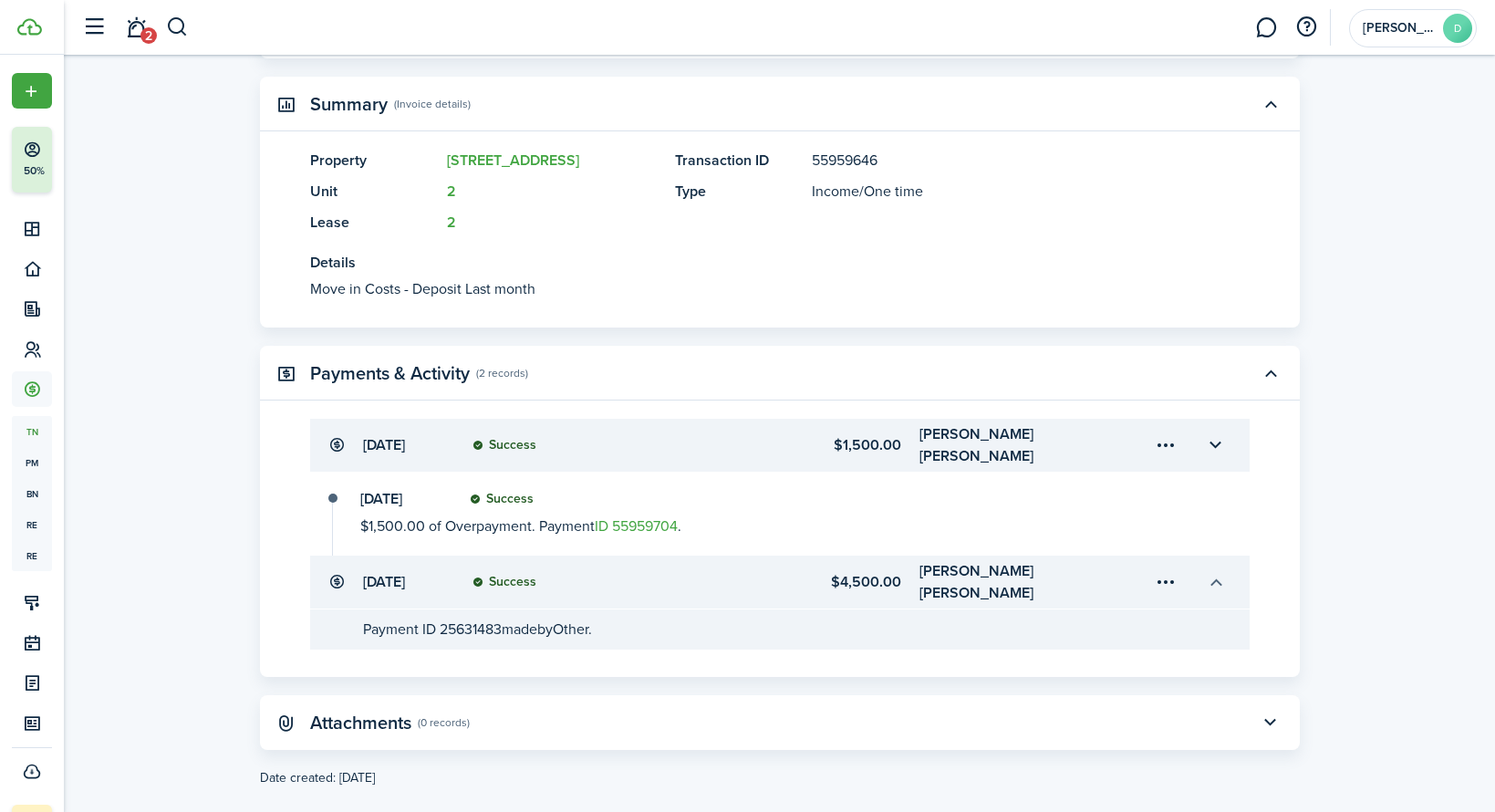
click at [1219, 566] on button "button" at bounding box center [1216, 582] width 31 height 31
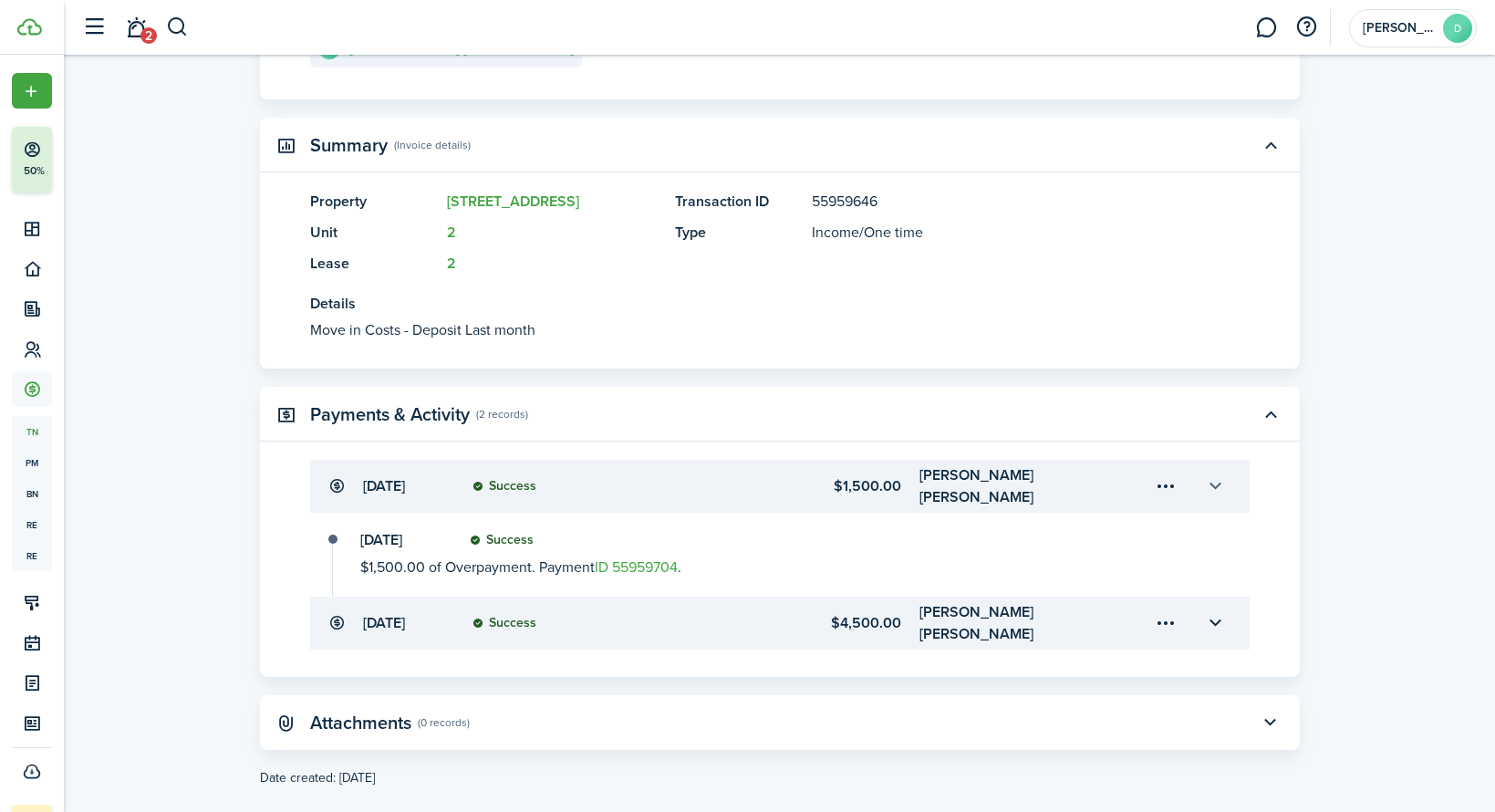
click at [1221, 479] on button "button" at bounding box center [1216, 486] width 31 height 31
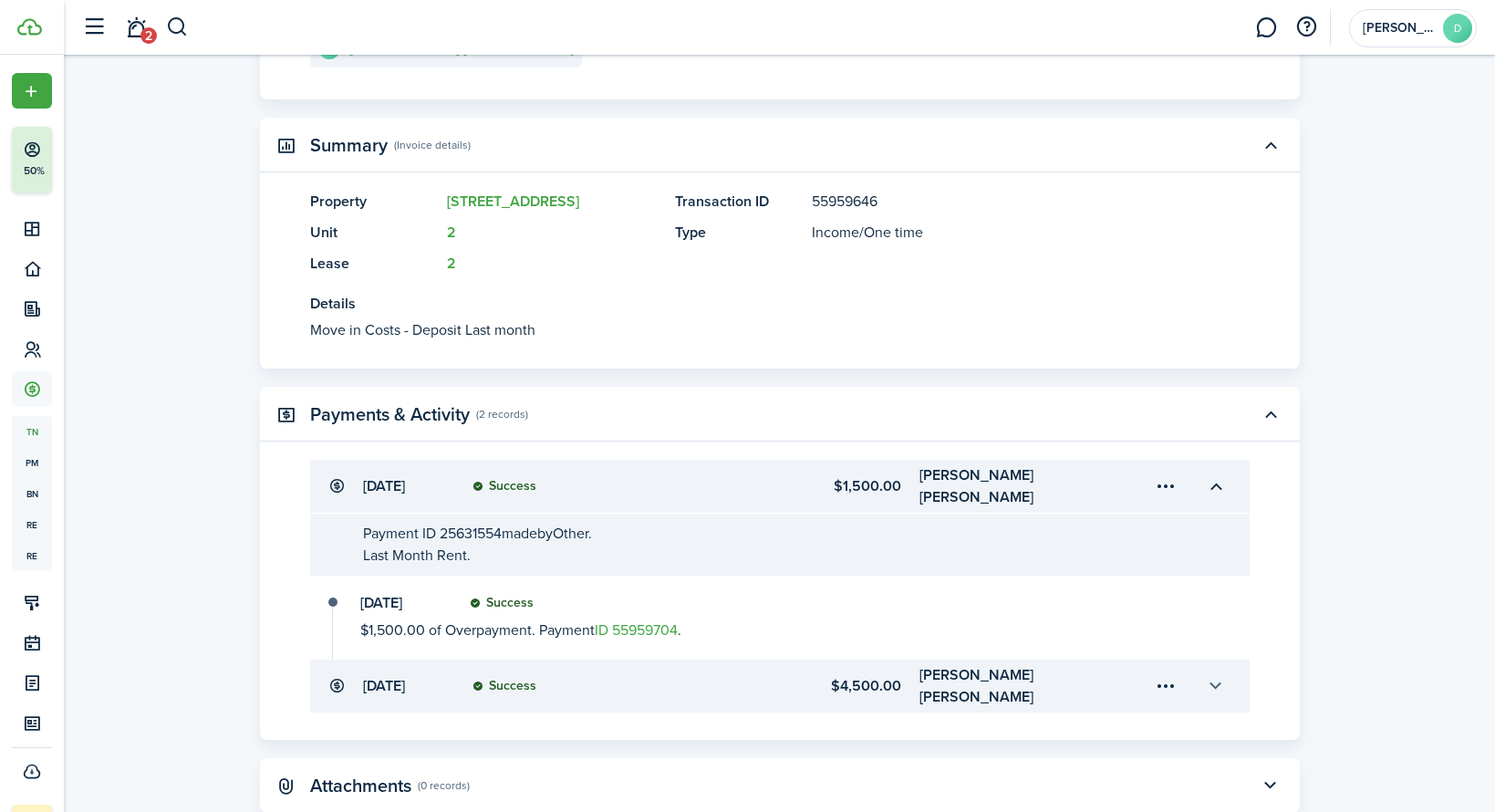
click at [1214, 671] on button "button" at bounding box center [1216, 686] width 31 height 31
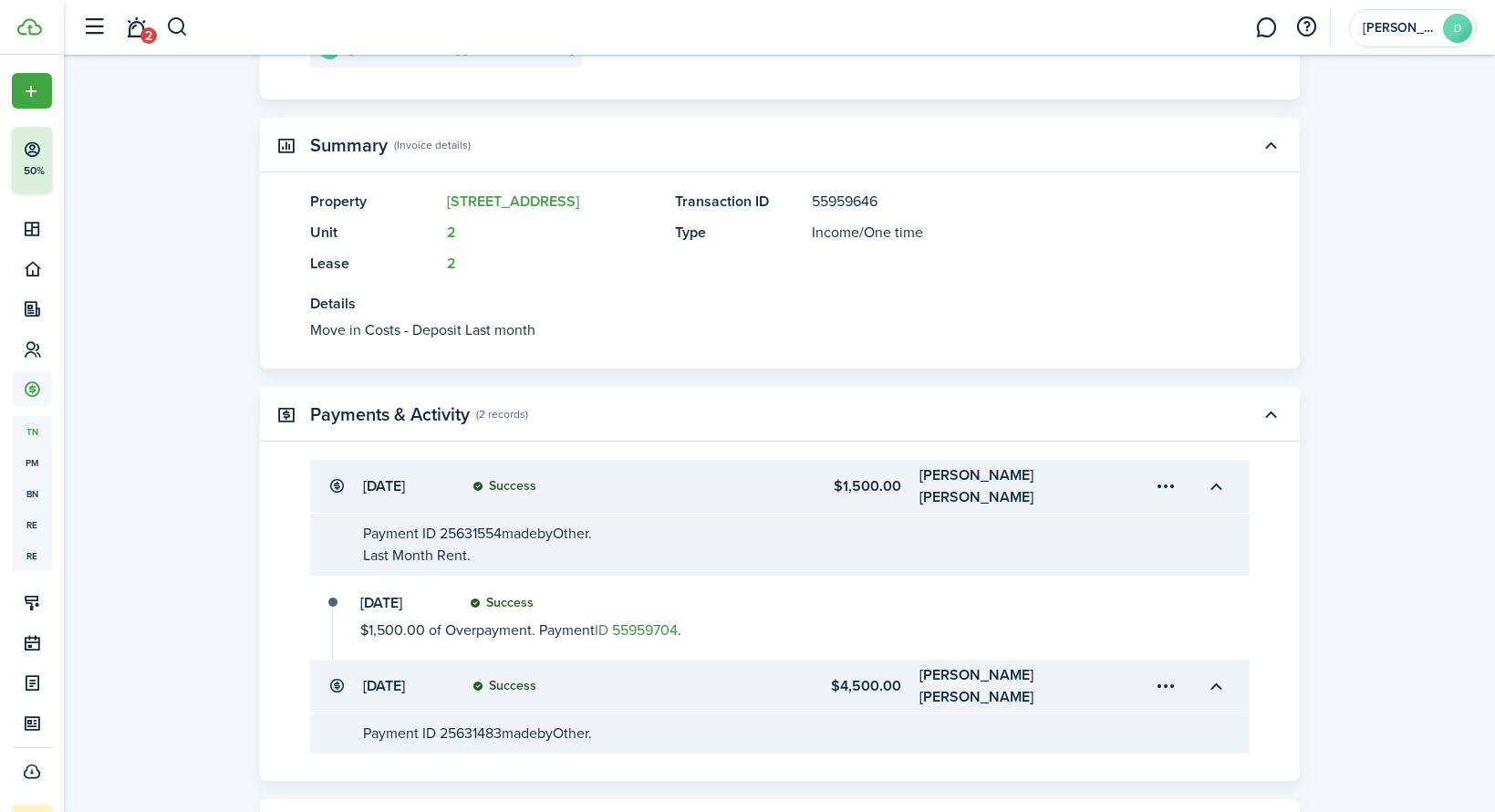
click at [645, 619] on link "ID 55959704" at bounding box center [636, 630] width 83 height 21
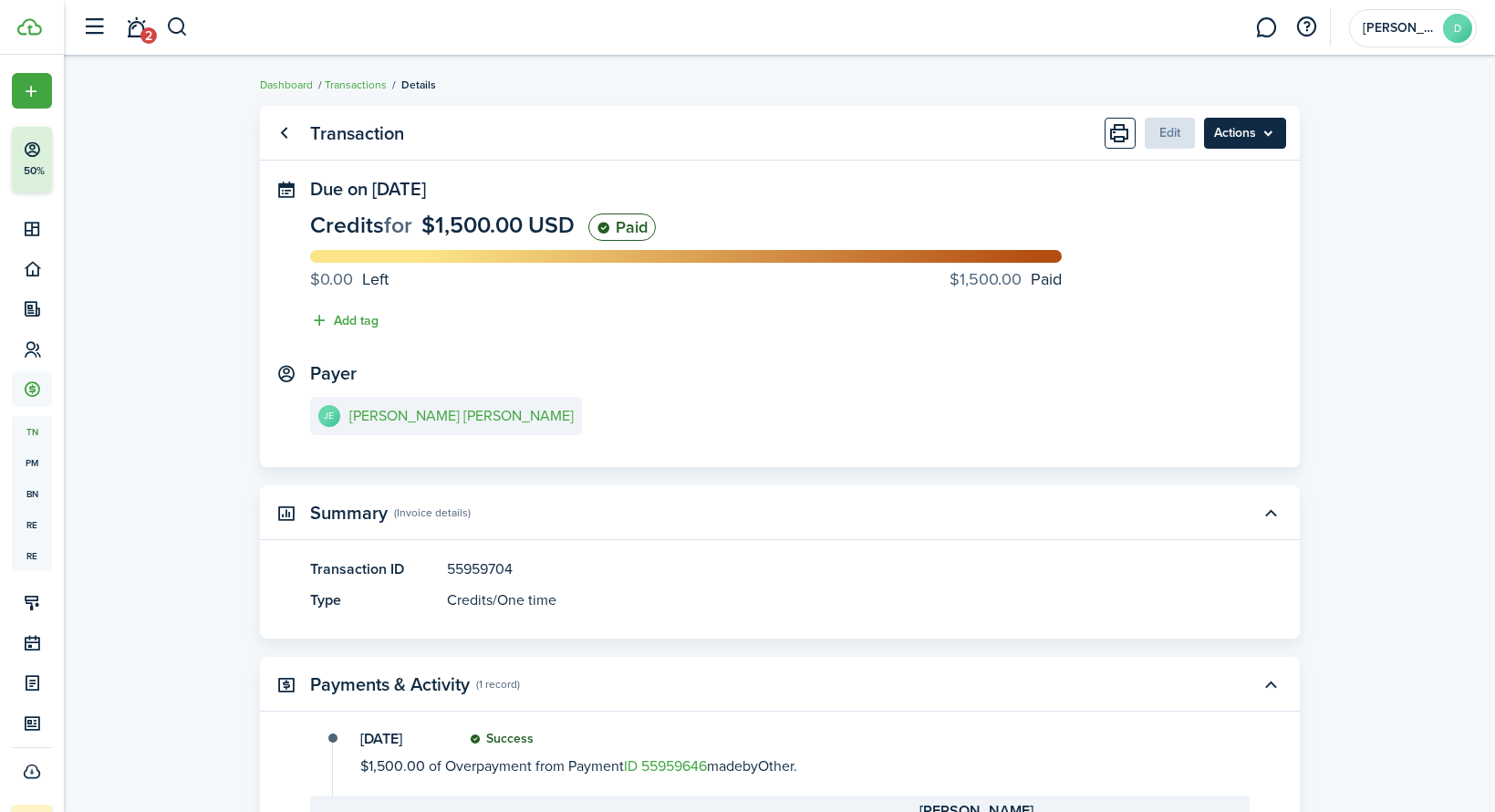
click at [1271, 134] on menu-btn "Actions" at bounding box center [1245, 134] width 82 height 31
click at [1159, 371] on button "Delete" at bounding box center [1206, 365] width 160 height 31
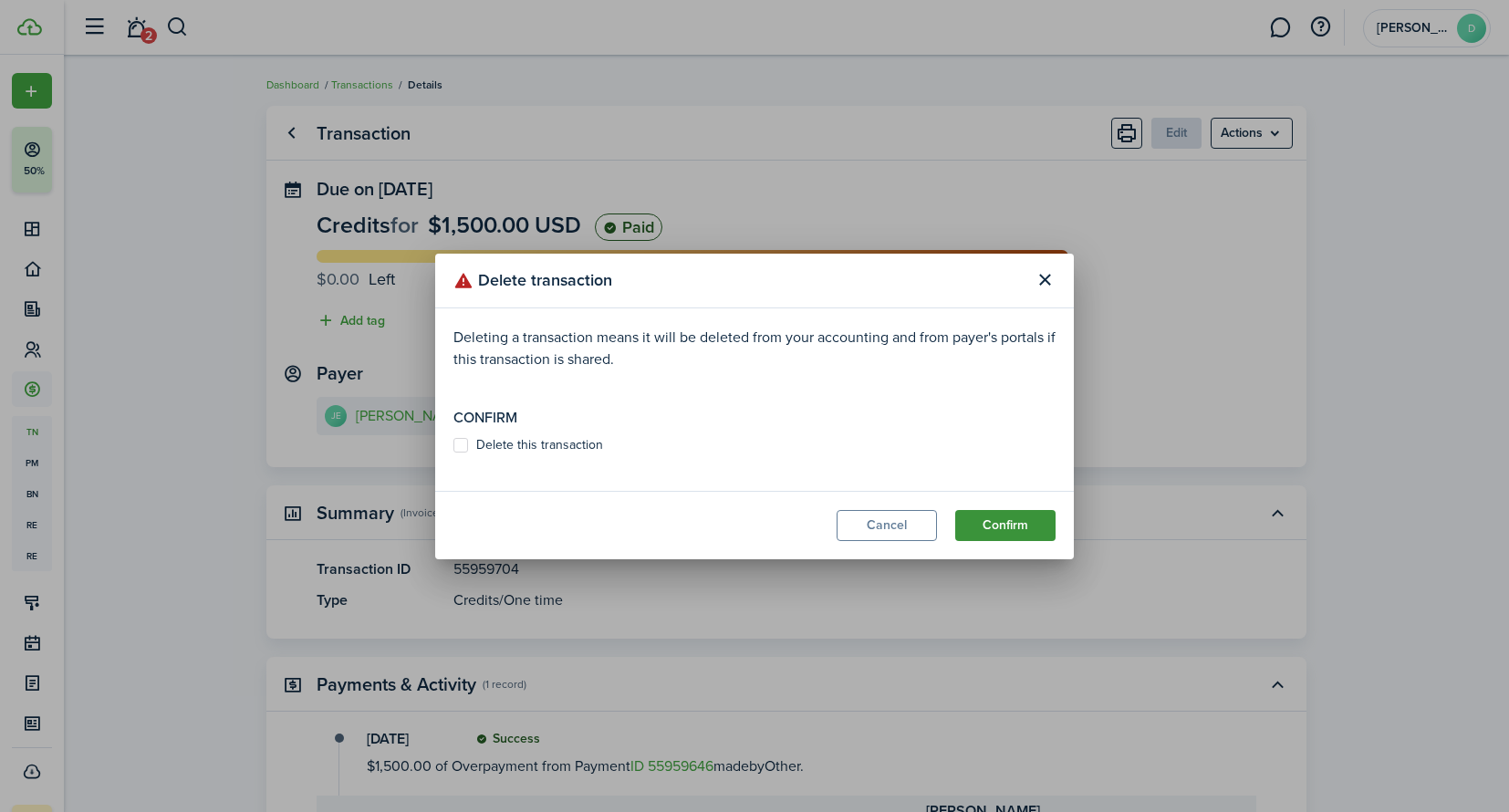
click at [1013, 524] on button "Confirm" at bounding box center [1005, 525] width 100 height 31
click at [459, 445] on label "Delete this transaction" at bounding box center [527, 445] width 149 height 15
click at [453, 453] on input "Delete this transaction" at bounding box center [452, 453] width 1 height 1
checkbox input "true"
click at [998, 526] on button "Confirm" at bounding box center [1005, 525] width 100 height 31
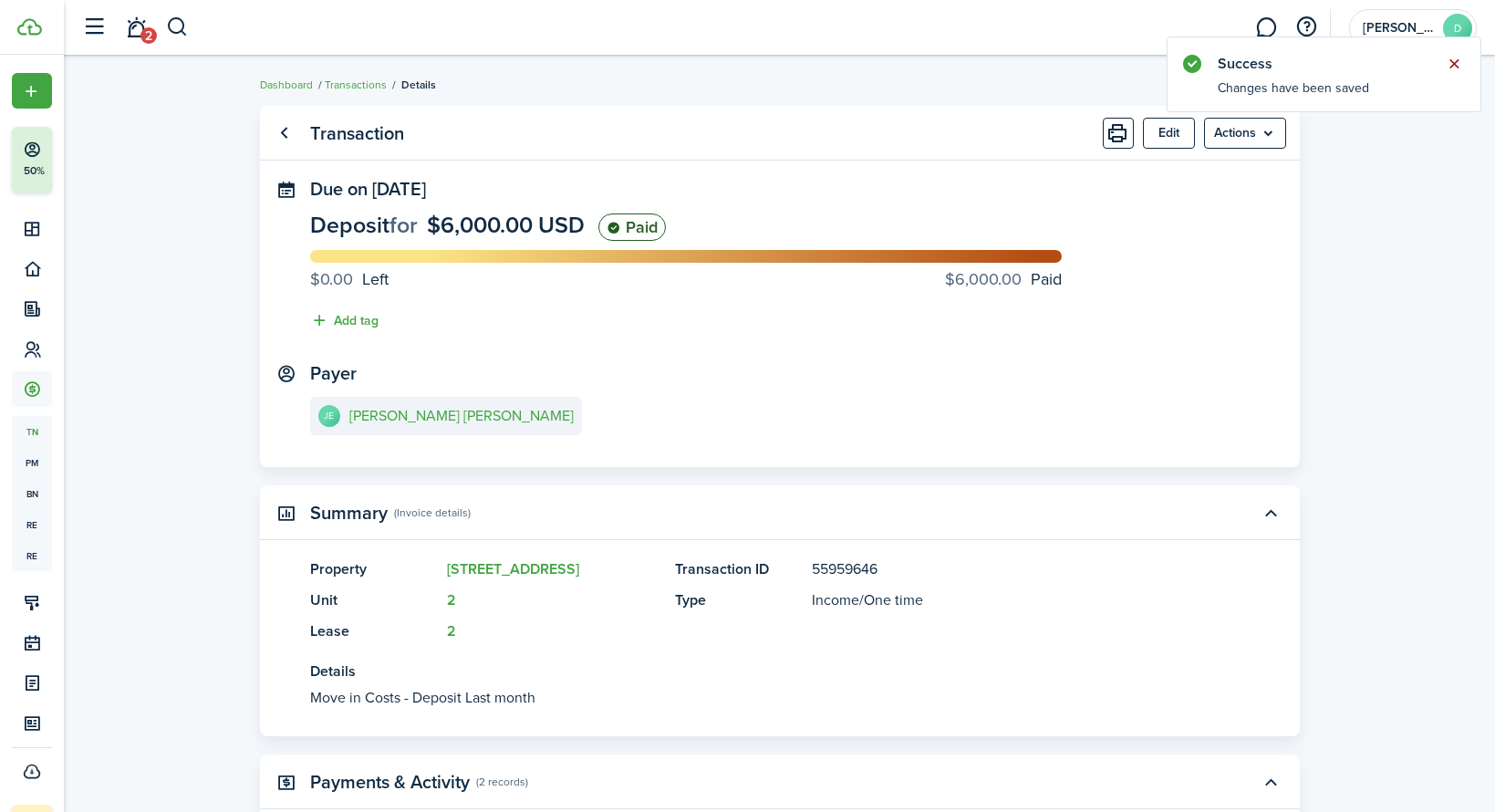
click at [1462, 62] on button "Close notify" at bounding box center [1454, 63] width 25 height 25
click at [343, 135] on panel-main-title "Transaction" at bounding box center [357, 134] width 94 height 21
click at [289, 135] on link "Go back" at bounding box center [285, 134] width 31 height 31
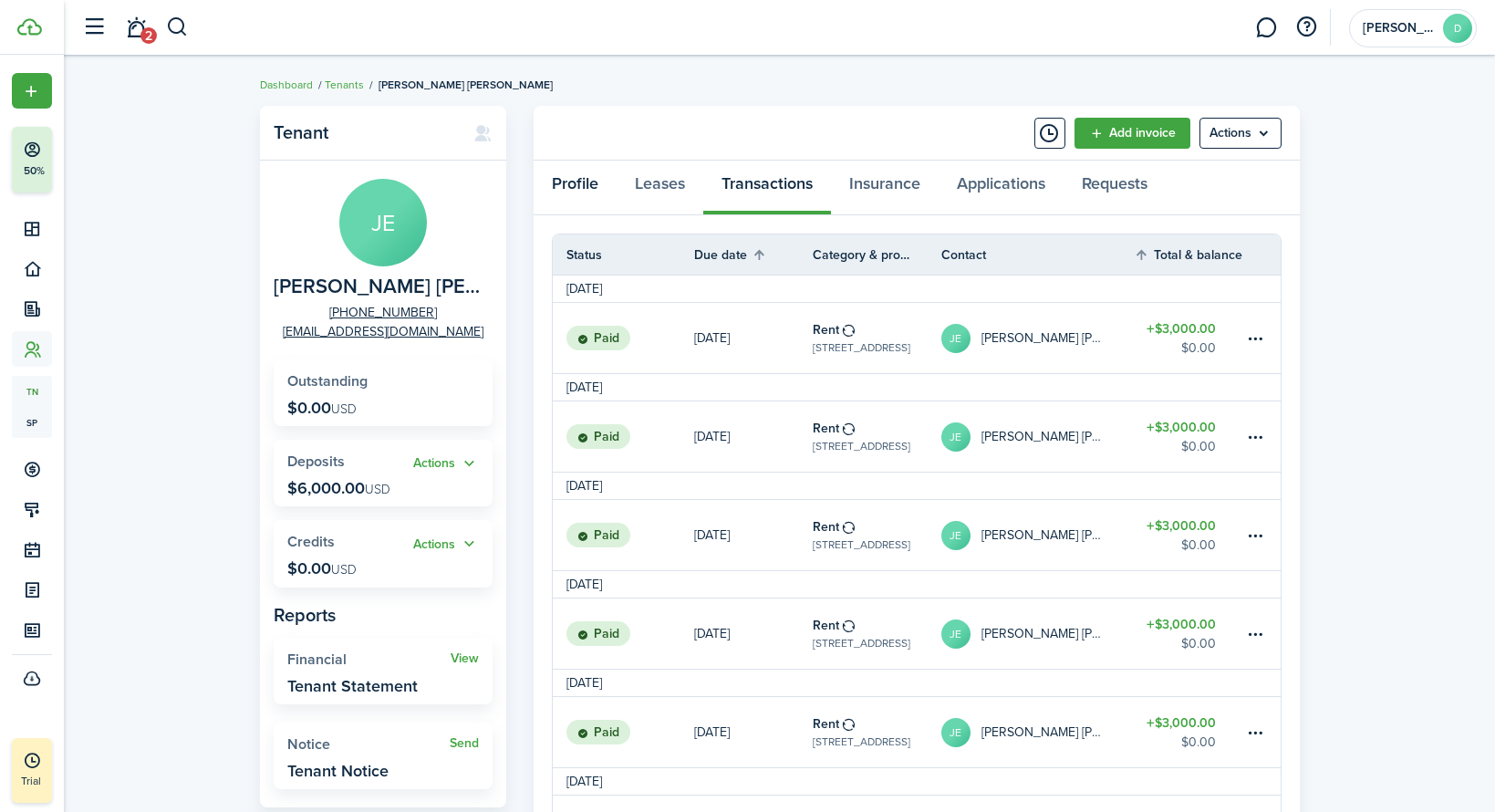
click at [587, 185] on link "Profile" at bounding box center [574, 188] width 83 height 55
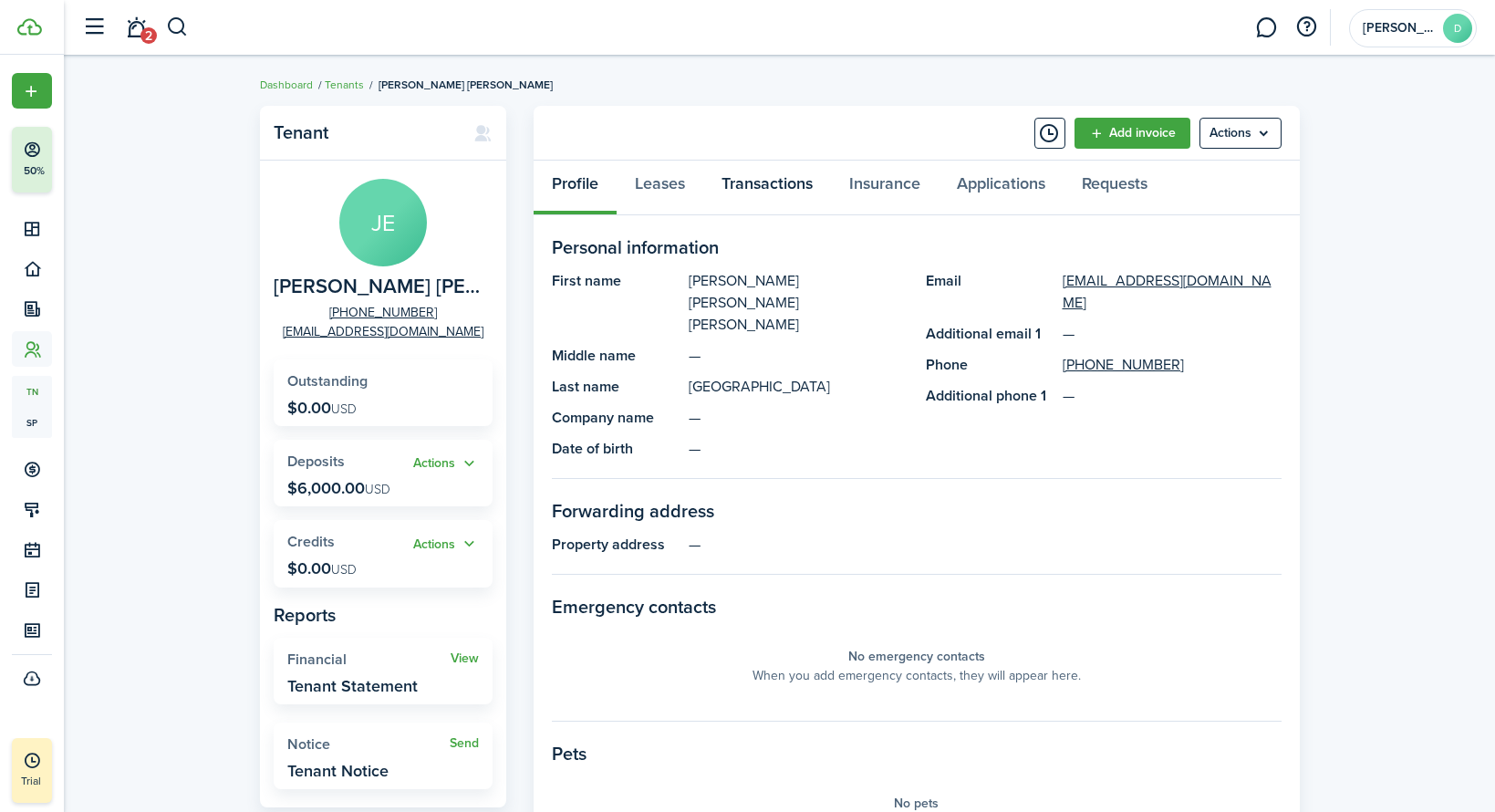
click at [790, 190] on link "Transactions" at bounding box center [767, 188] width 128 height 55
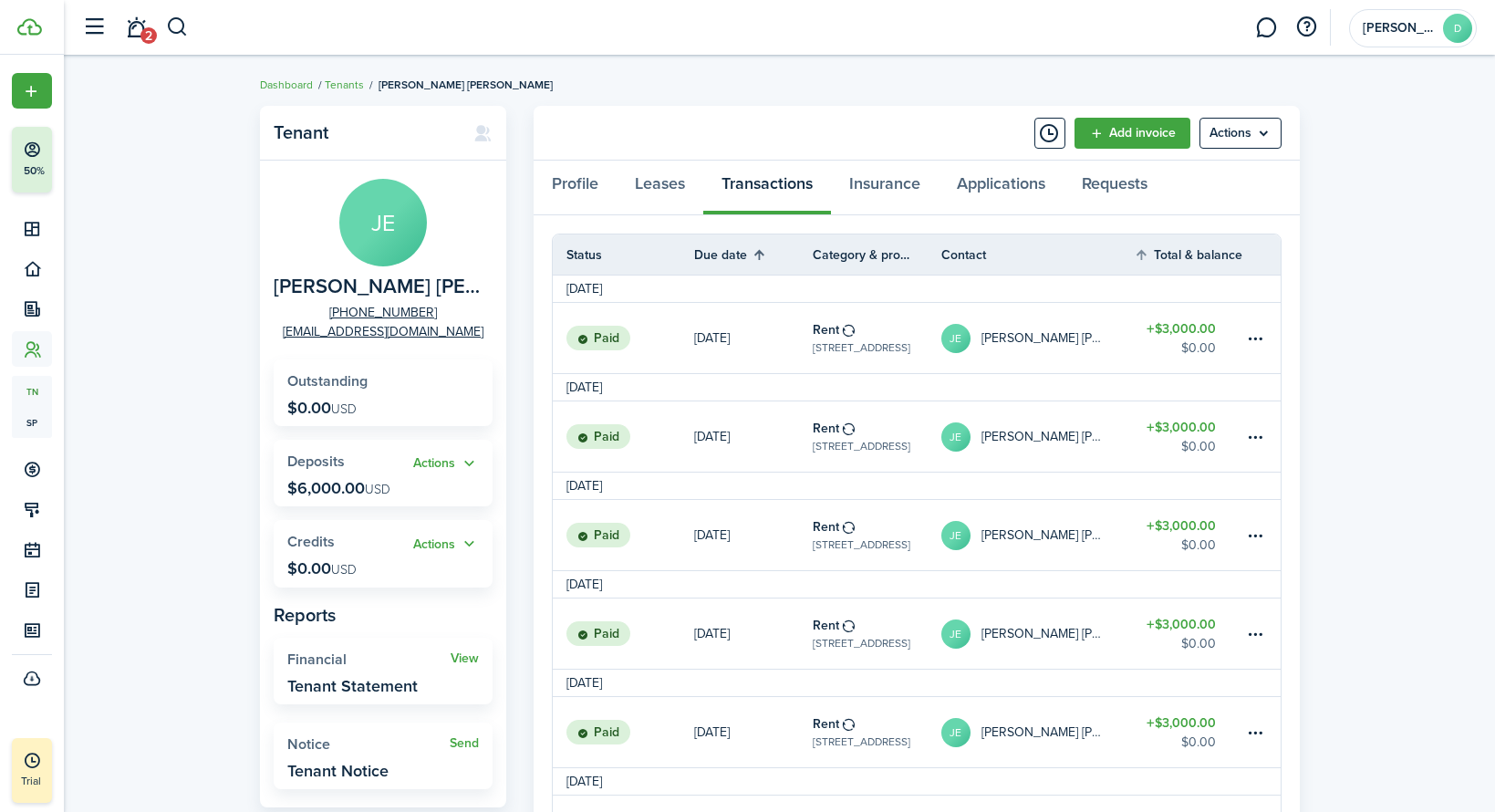
click at [721, 256] on th "Due date" at bounding box center [754, 254] width 119 height 21
click at [814, 335] on table-info-title "Deposit" at bounding box center [835, 329] width 44 height 19
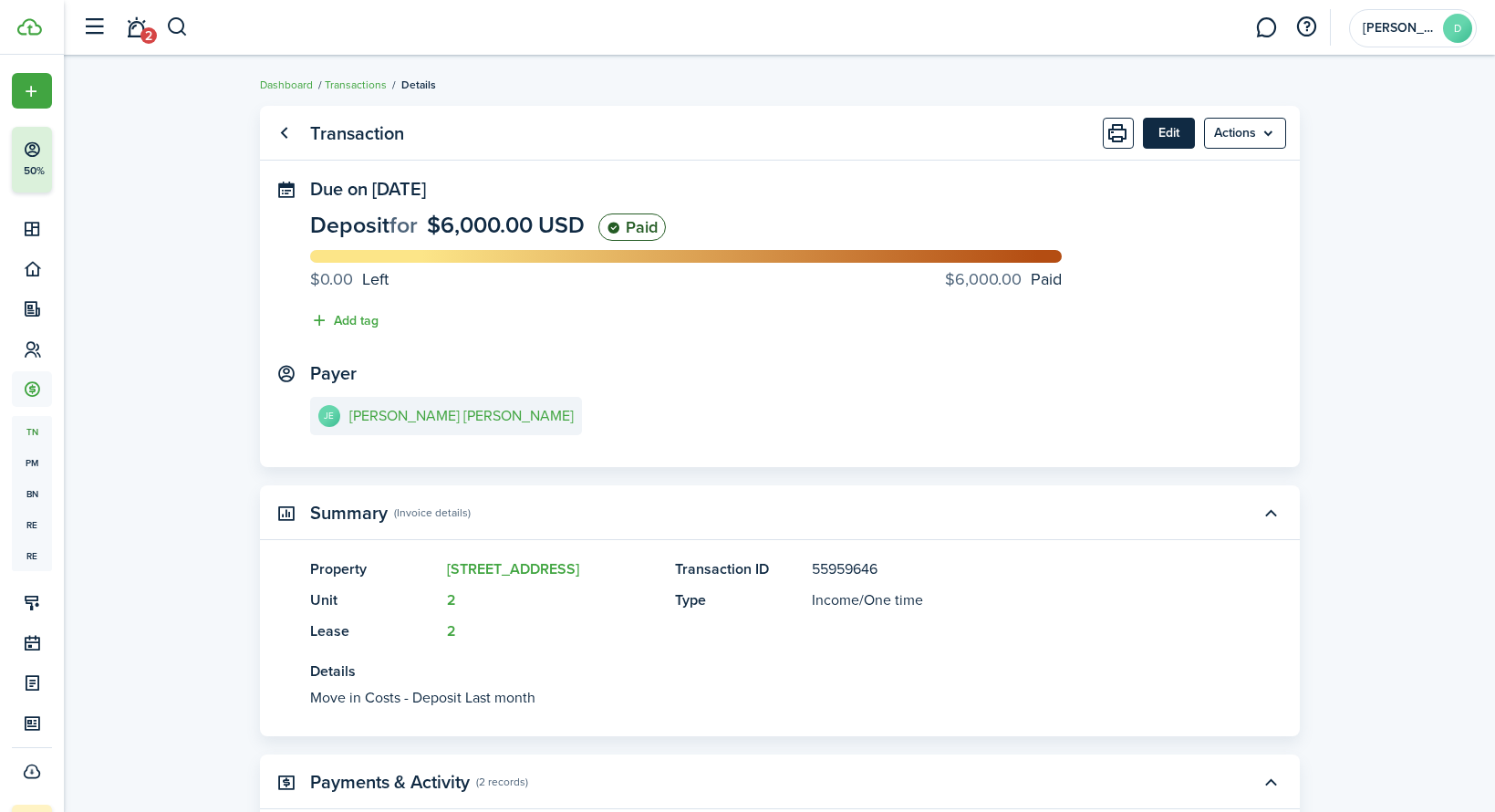
click at [1166, 132] on button "Edit" at bounding box center [1168, 134] width 52 height 31
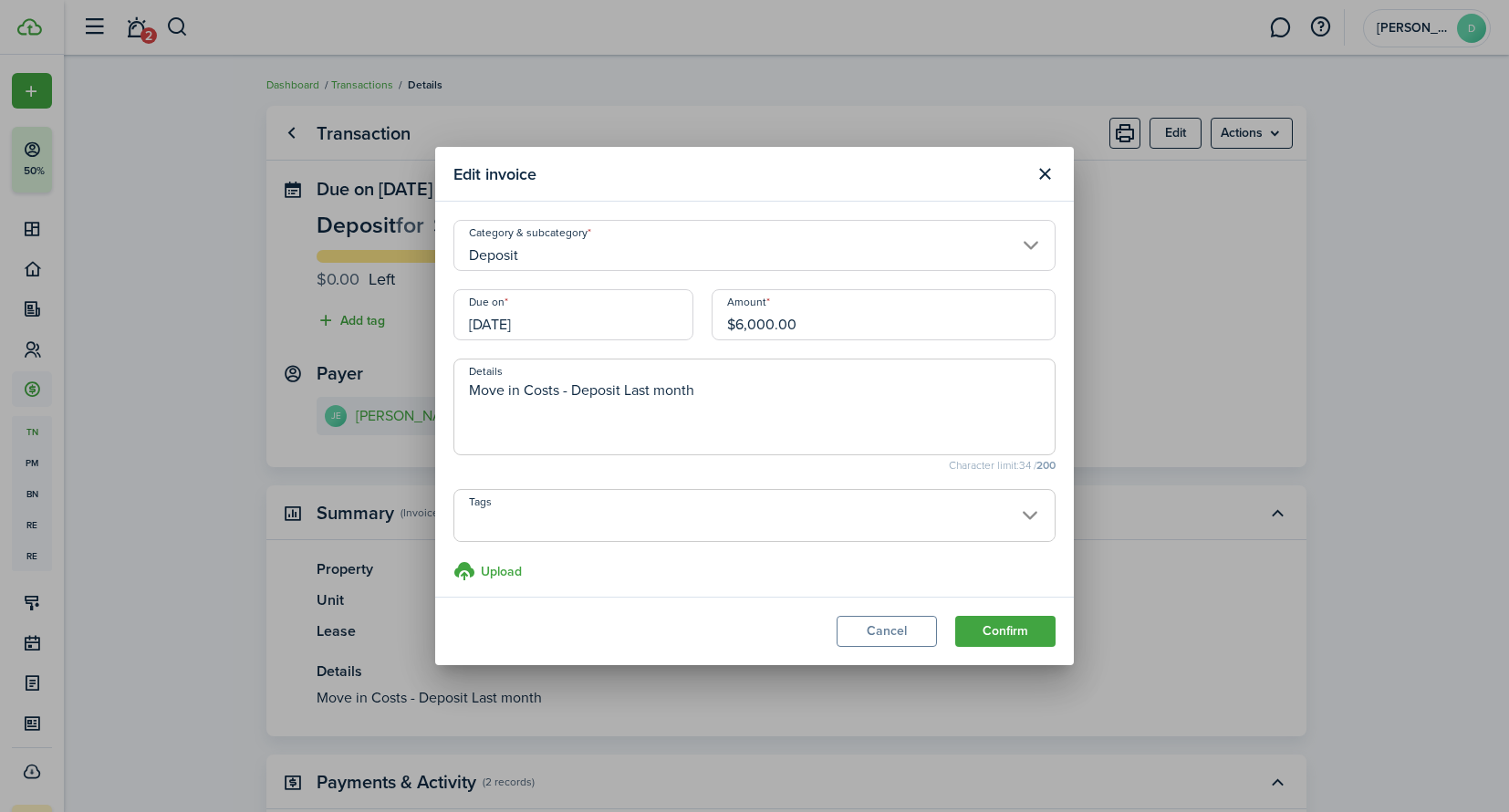
drag, startPoint x: 821, startPoint y: 323, endPoint x: 617, endPoint y: 314, distance: 204.2
click at [617, 314] on div "Due on 06/15/2022 Amount $6,000.00" at bounding box center [754, 324] width 620 height 69
type input "$3,000.00"
drag, startPoint x: 1025, startPoint y: 631, endPoint x: 782, endPoint y: 462, distance: 296.0
click at [782, 462] on section "Edit invoice Category & subcategory Deposit Due on 06/15/2022 Amount $3,000.00 …" at bounding box center [754, 406] width 638 height 518
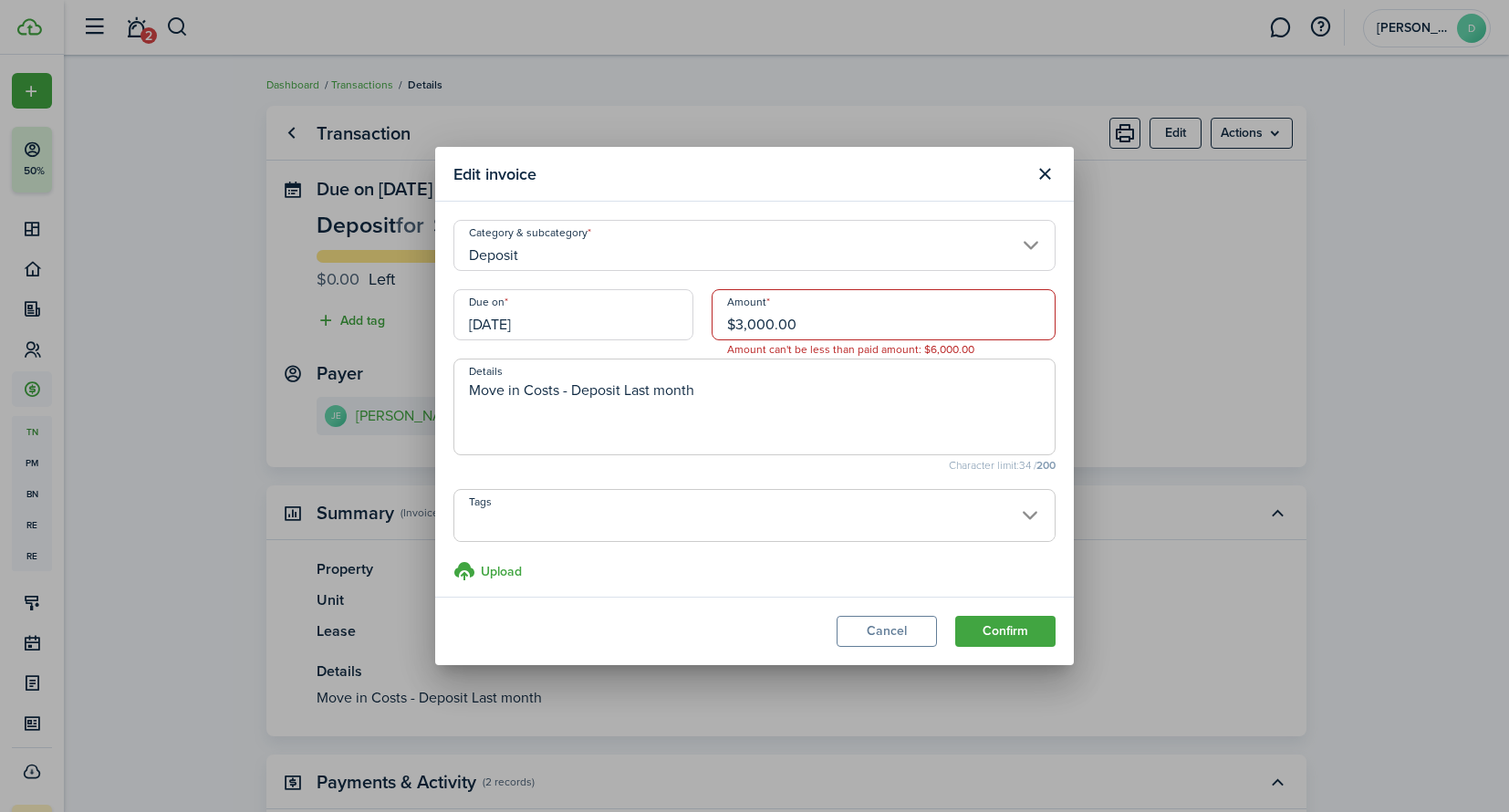
click at [757, 394] on textarea "Move in Costs - Deposit Last month" at bounding box center [754, 411] width 600 height 65
type textarea "Move in Costs - Deposit"
click at [1041, 636] on button "Confirm" at bounding box center [1005, 632] width 100 height 31
click at [1021, 634] on button "Confirm" at bounding box center [1005, 632] width 100 height 31
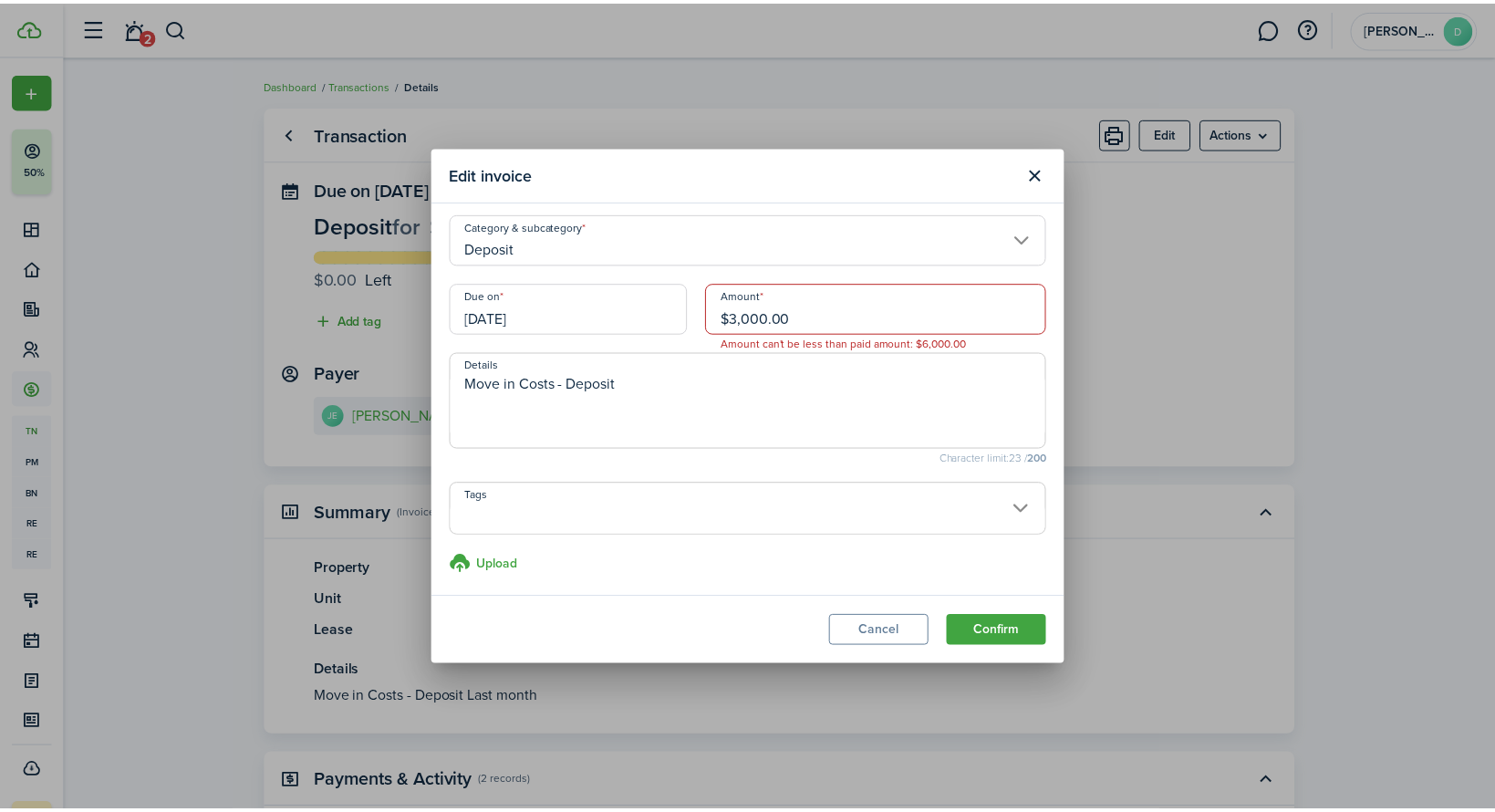
scroll to position [9, 0]
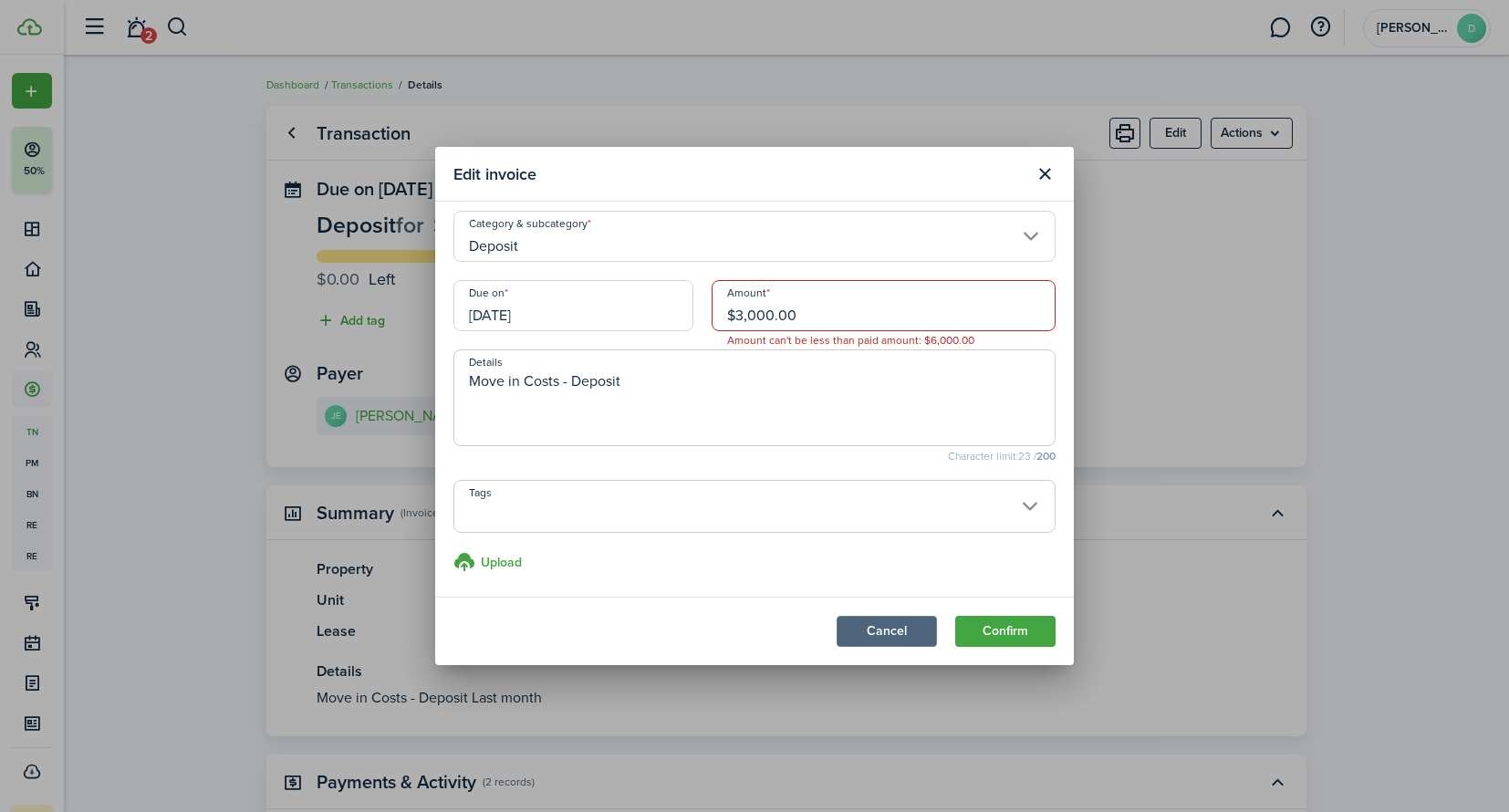
click at [901, 631] on button "Cancel" at bounding box center [886, 632] width 100 height 31
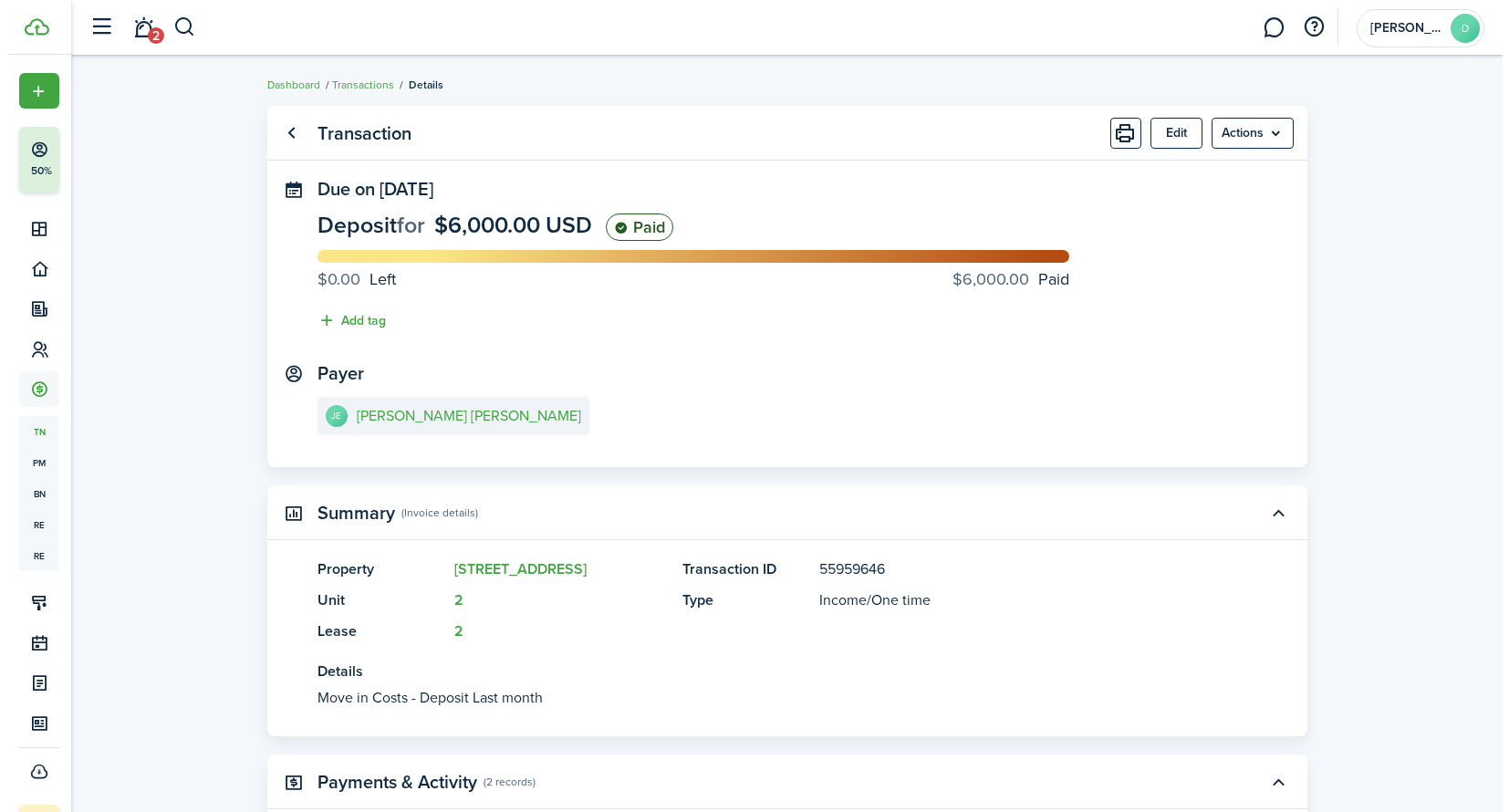
scroll to position [264, 0]
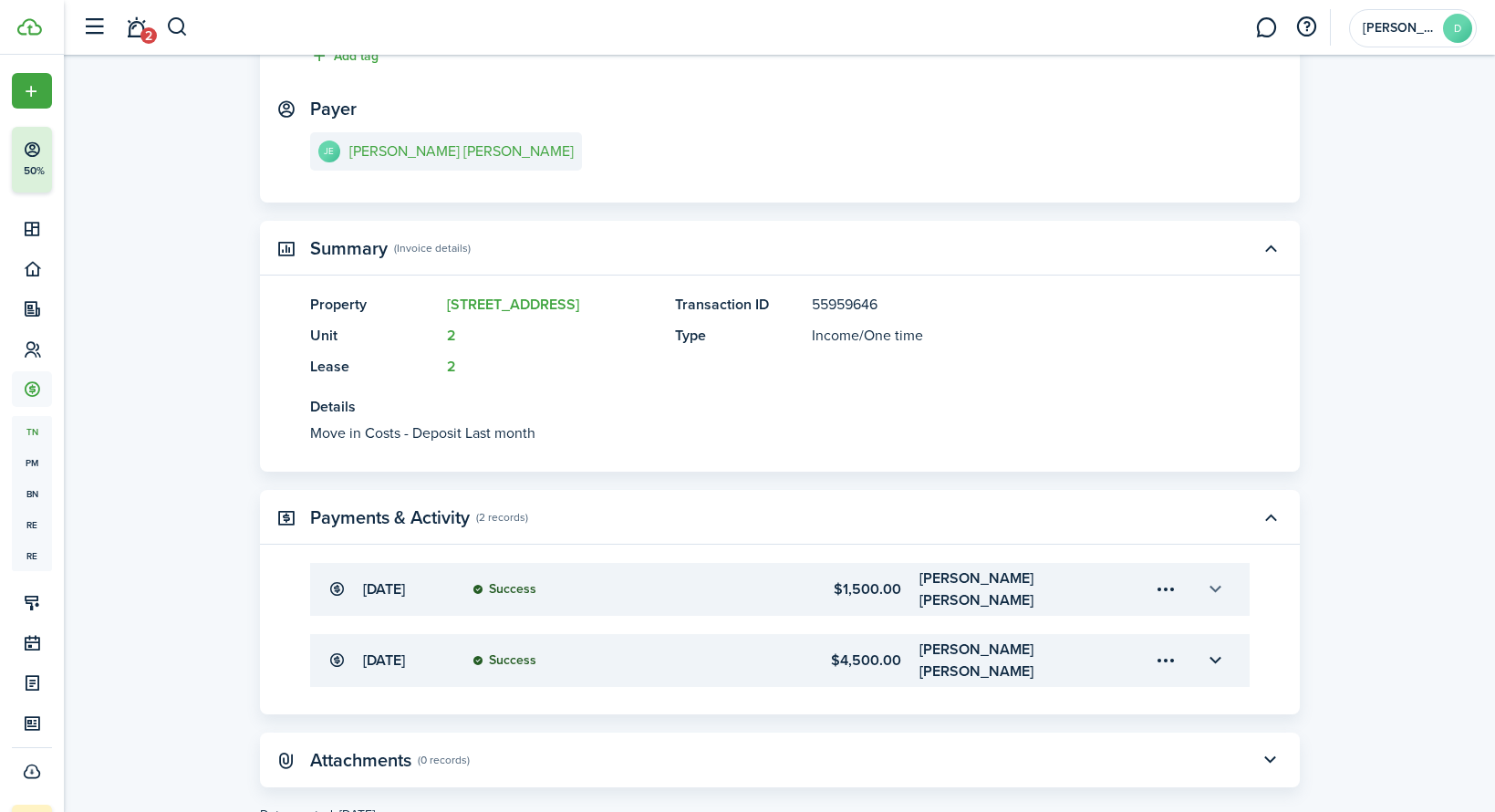
click at [1215, 586] on button "button" at bounding box center [1216, 589] width 31 height 31
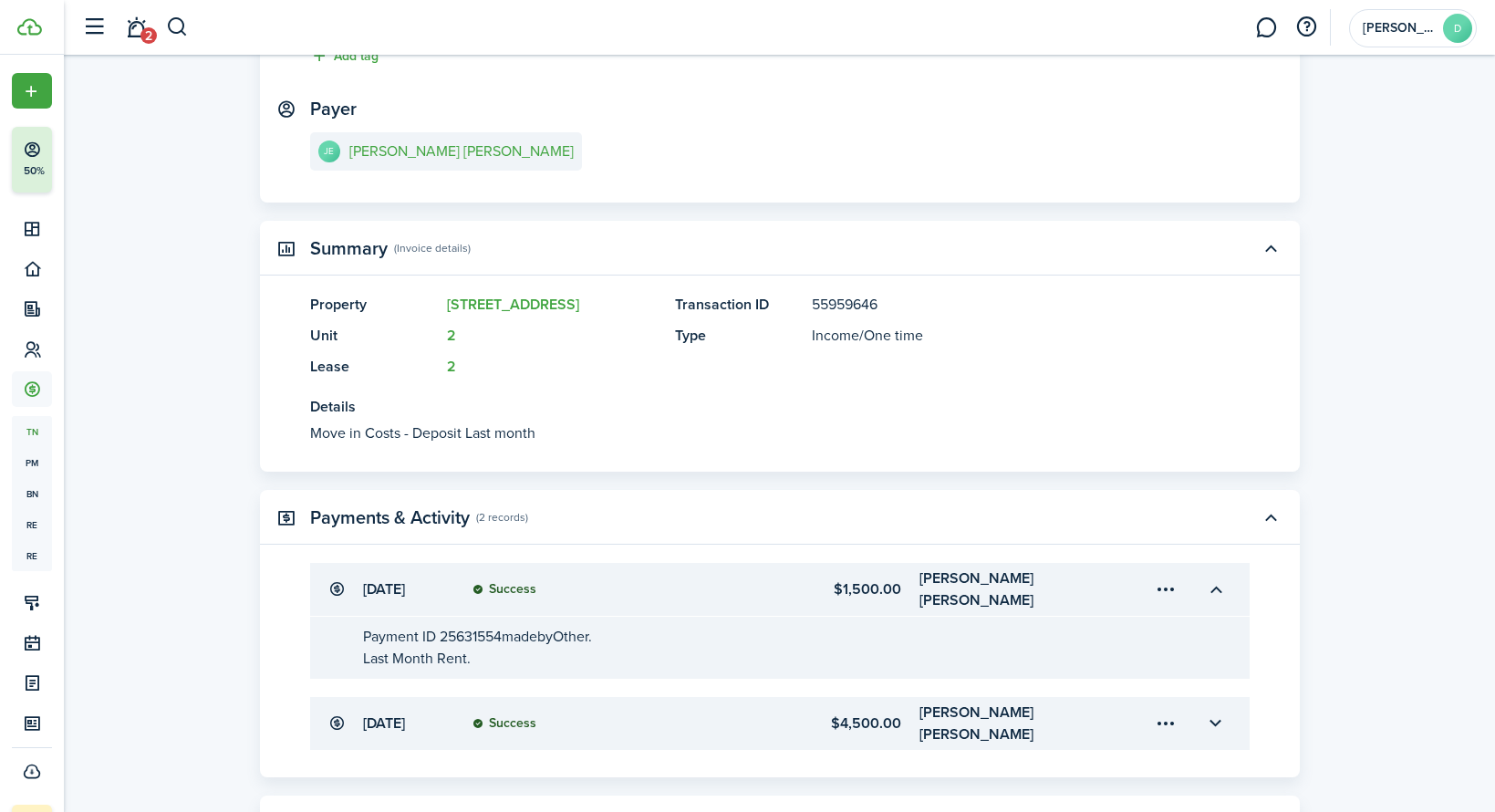
click at [462, 628] on transaction-view-payment-description "Payment ID 25631554 made by Other. Last Month Rent." at bounding box center [797, 647] width 869 height 44
click at [1165, 580] on menu-trigger-card "Open menu" at bounding box center [1167, 589] width 31 height 31
click at [1053, 685] on button "Delete" at bounding box center [1103, 687] width 160 height 31
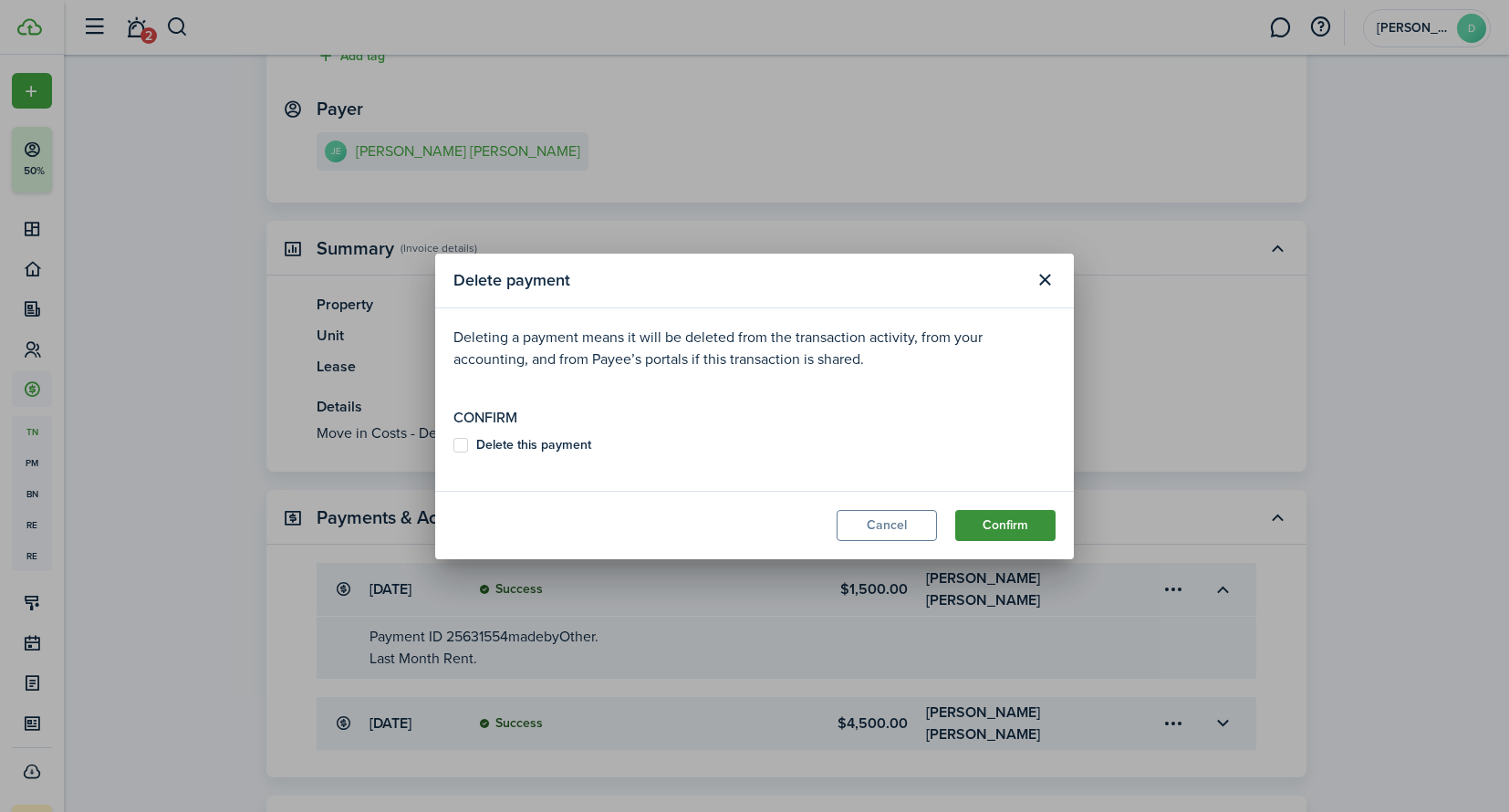
click at [1010, 522] on button "Confirm" at bounding box center [1005, 525] width 100 height 31
click at [504, 457] on p "Must be accepted" at bounding box center [490, 464] width 75 height 14
click at [504, 443] on b "Delete this payment" at bounding box center [533, 445] width 115 height 19
click at [453, 453] on input "Delete this payment" at bounding box center [452, 453] width 1 height 1
checkbox input "true"
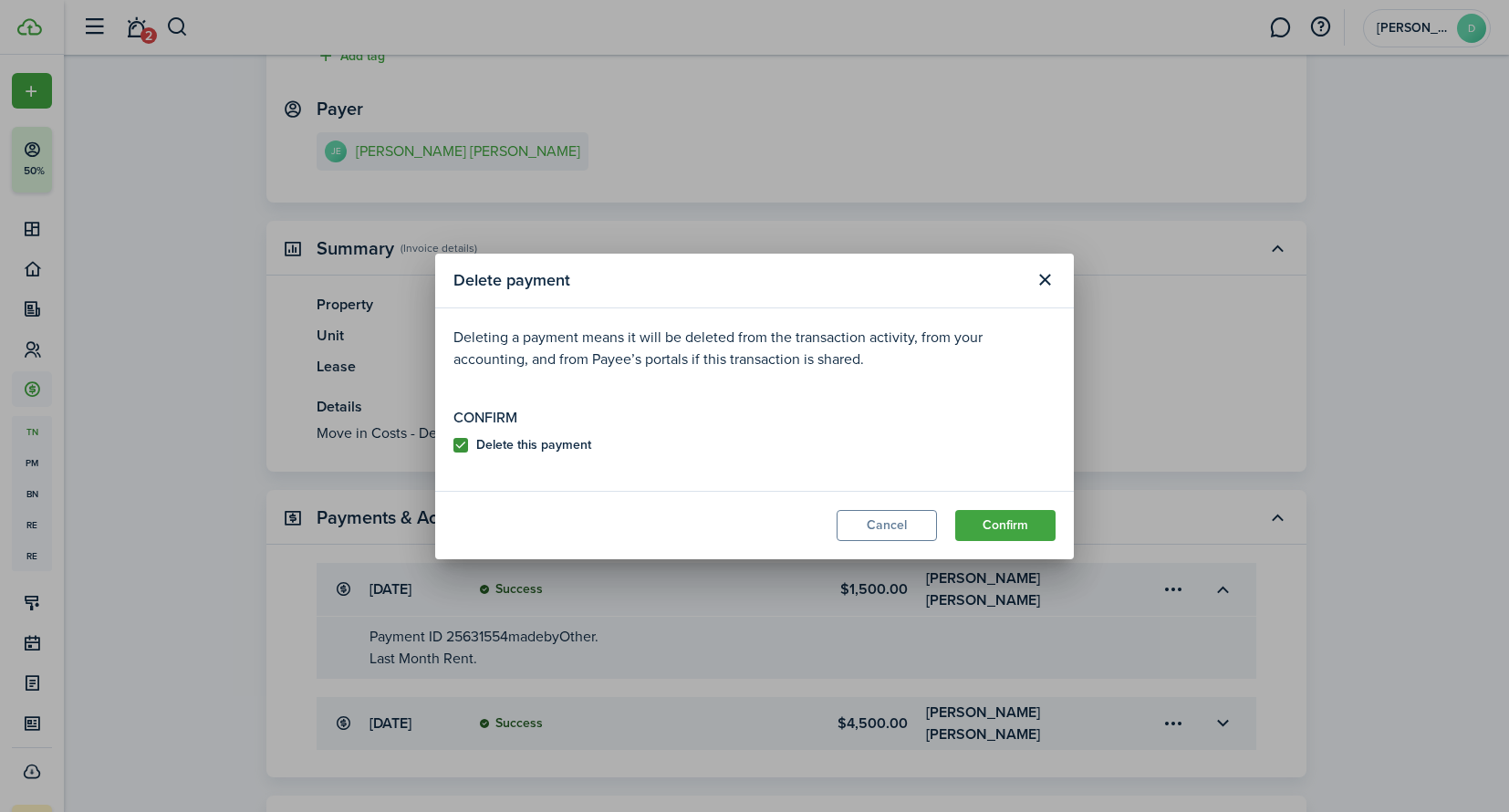
click at [1066, 525] on modal-footer "Cancel Confirm" at bounding box center [754, 524] width 638 height 68
click at [1021, 526] on button "Confirm" at bounding box center [1005, 525] width 100 height 31
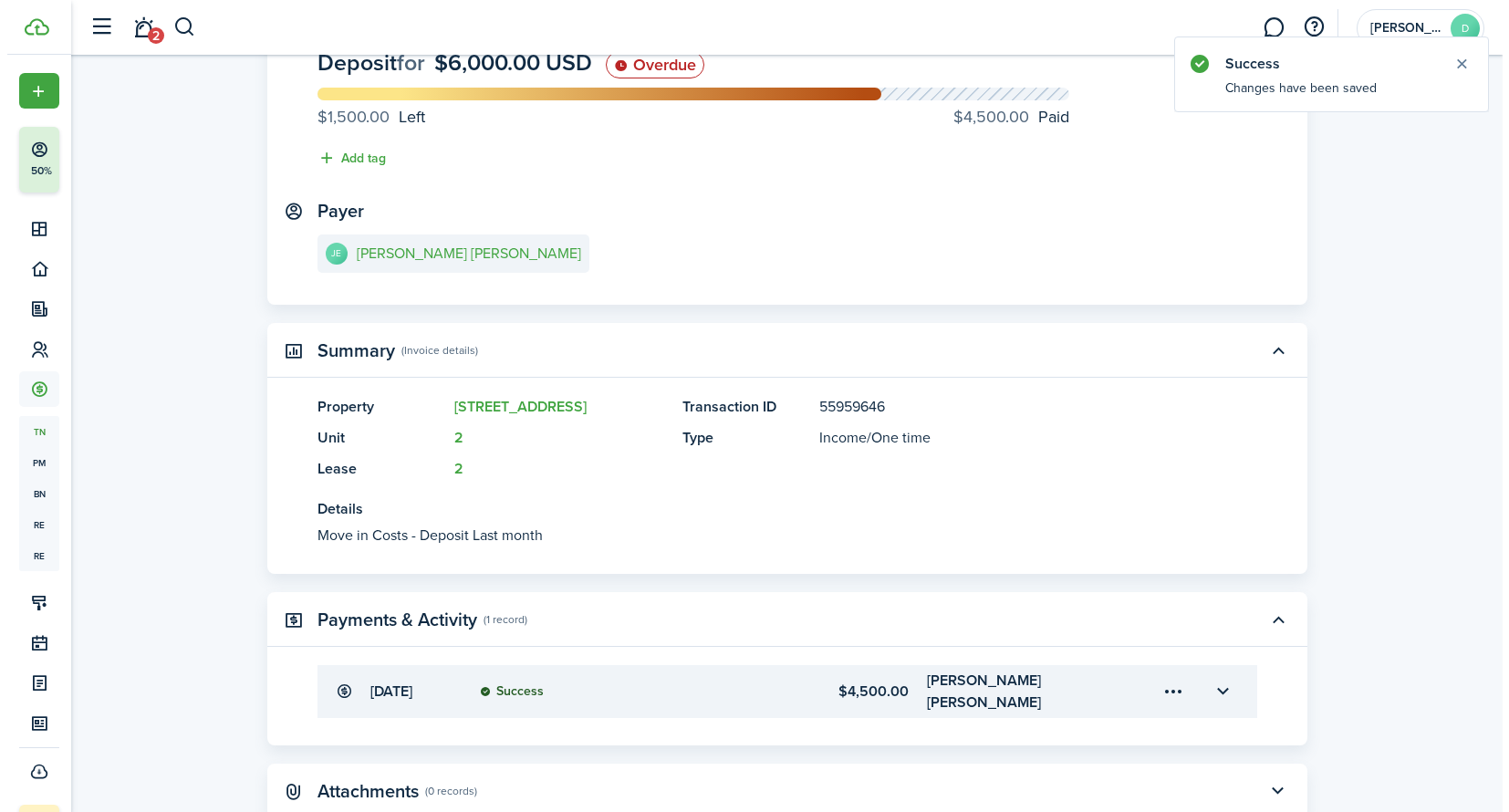
scroll to position [244, 0]
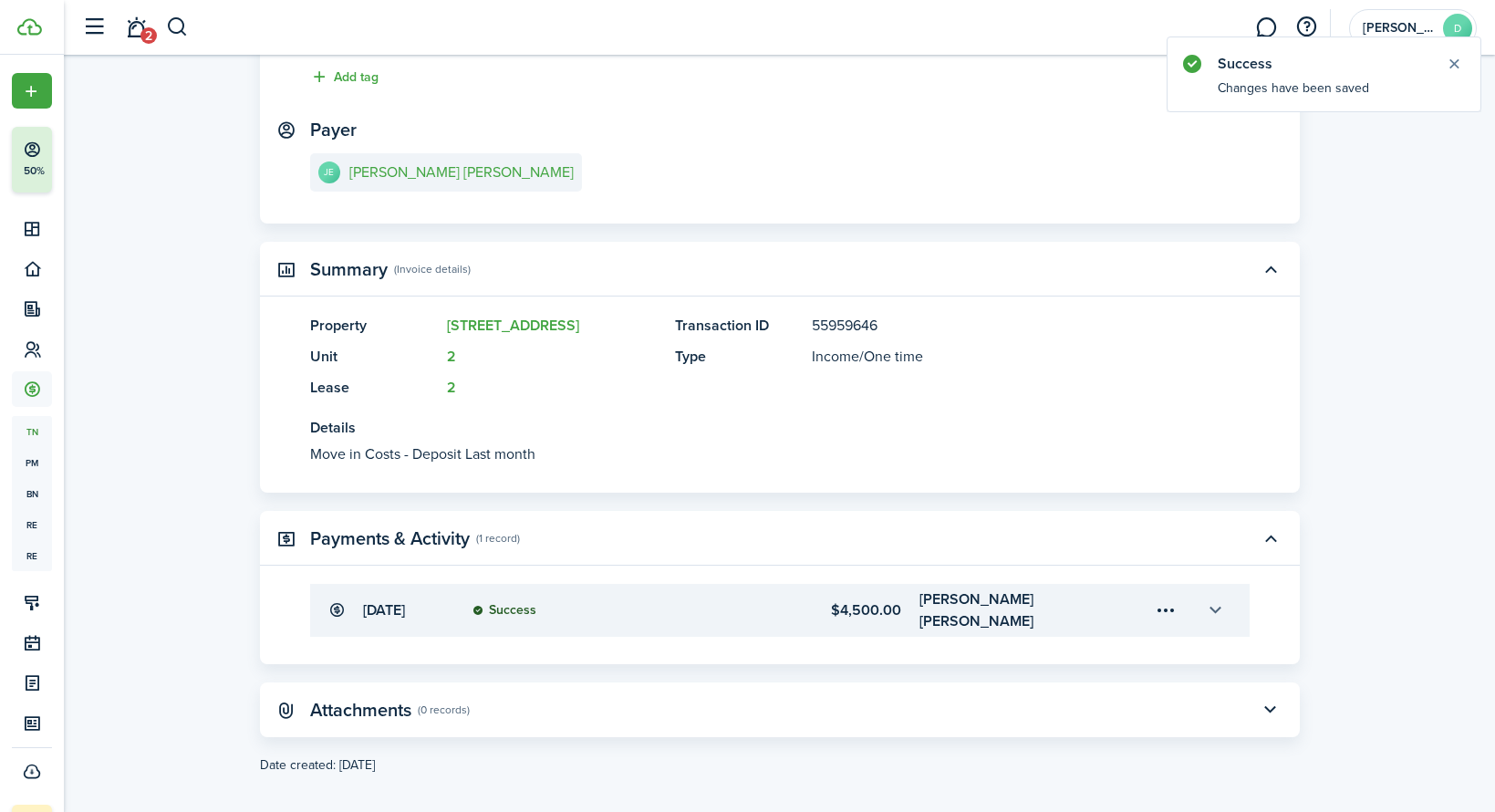
click at [1212, 605] on button "button" at bounding box center [1216, 610] width 31 height 31
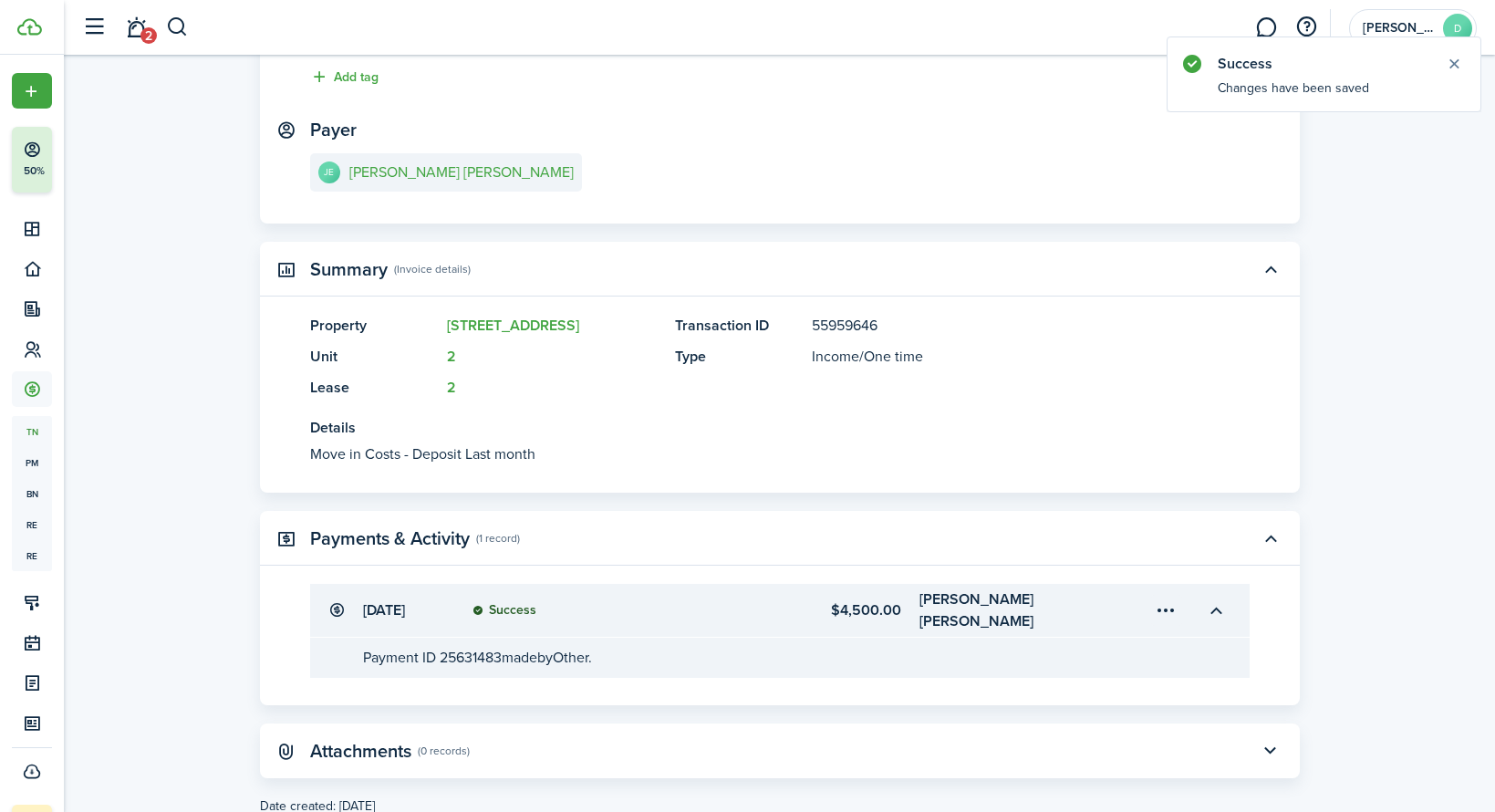
click at [1169, 600] on menu-trigger-card "Open menu" at bounding box center [1167, 610] width 31 height 31
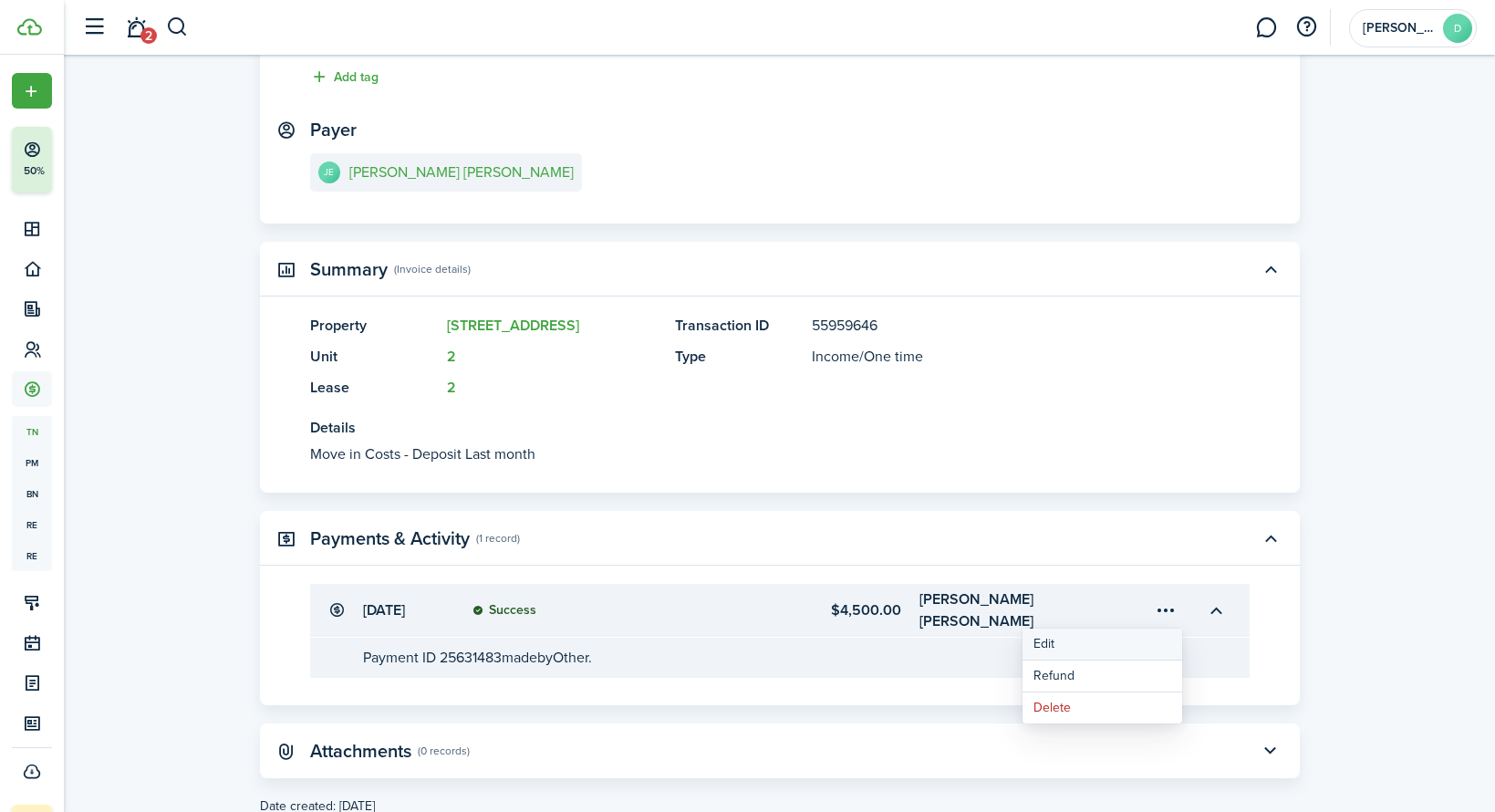
click at [1088, 644] on button "Edit" at bounding box center [1103, 644] width 160 height 32
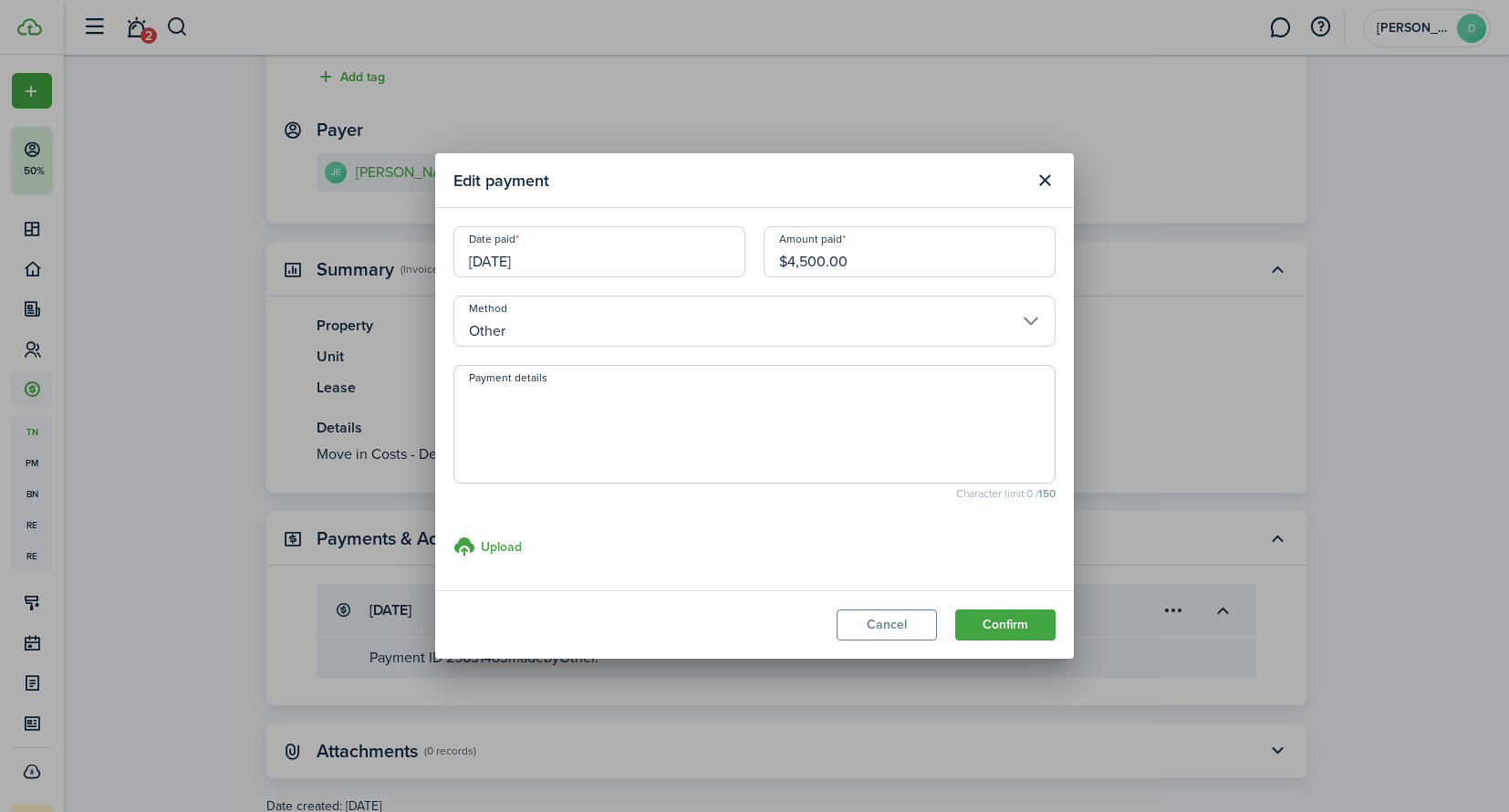
drag, startPoint x: 878, startPoint y: 256, endPoint x: 735, endPoint y: 261, distance: 143.1
click at [738, 262] on div "Date paid 06/14/2022 Amount paid $4,500.00" at bounding box center [754, 260] width 620 height 69
type input "$3,000.00"
click at [1021, 621] on button "Confirm" at bounding box center [1005, 625] width 100 height 31
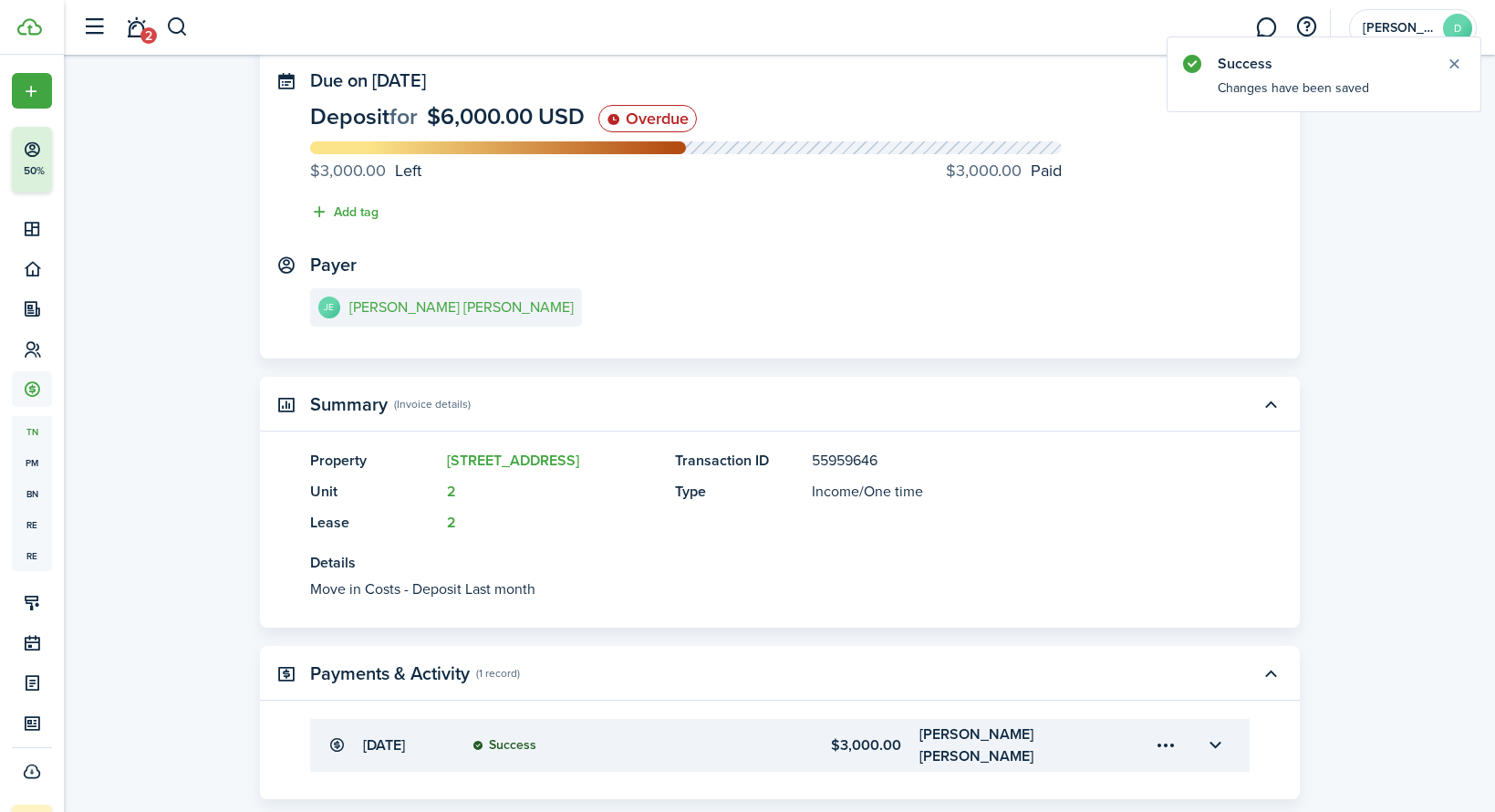
scroll to position [0, 0]
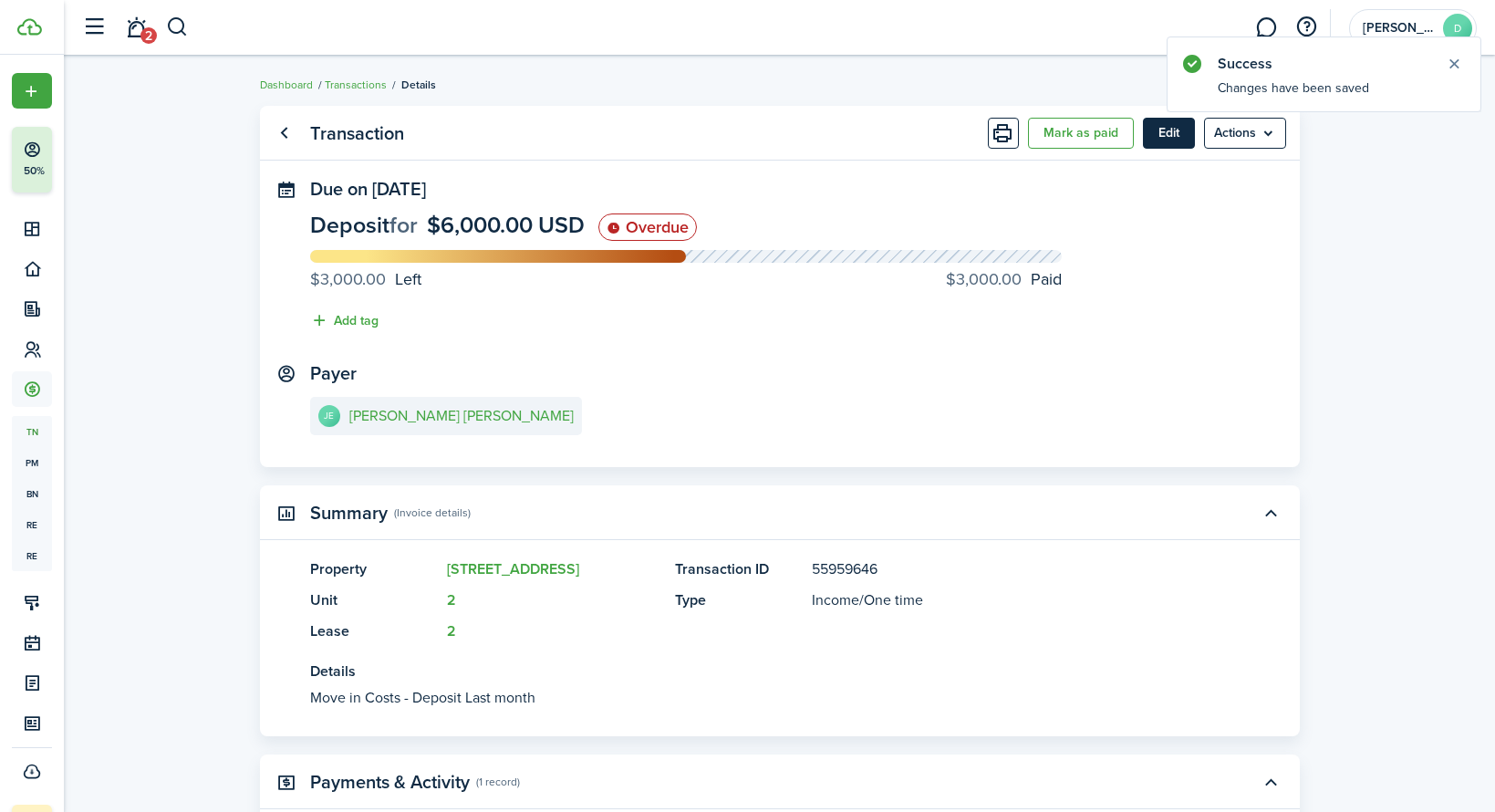
click at [1169, 135] on button "Edit" at bounding box center [1168, 134] width 52 height 31
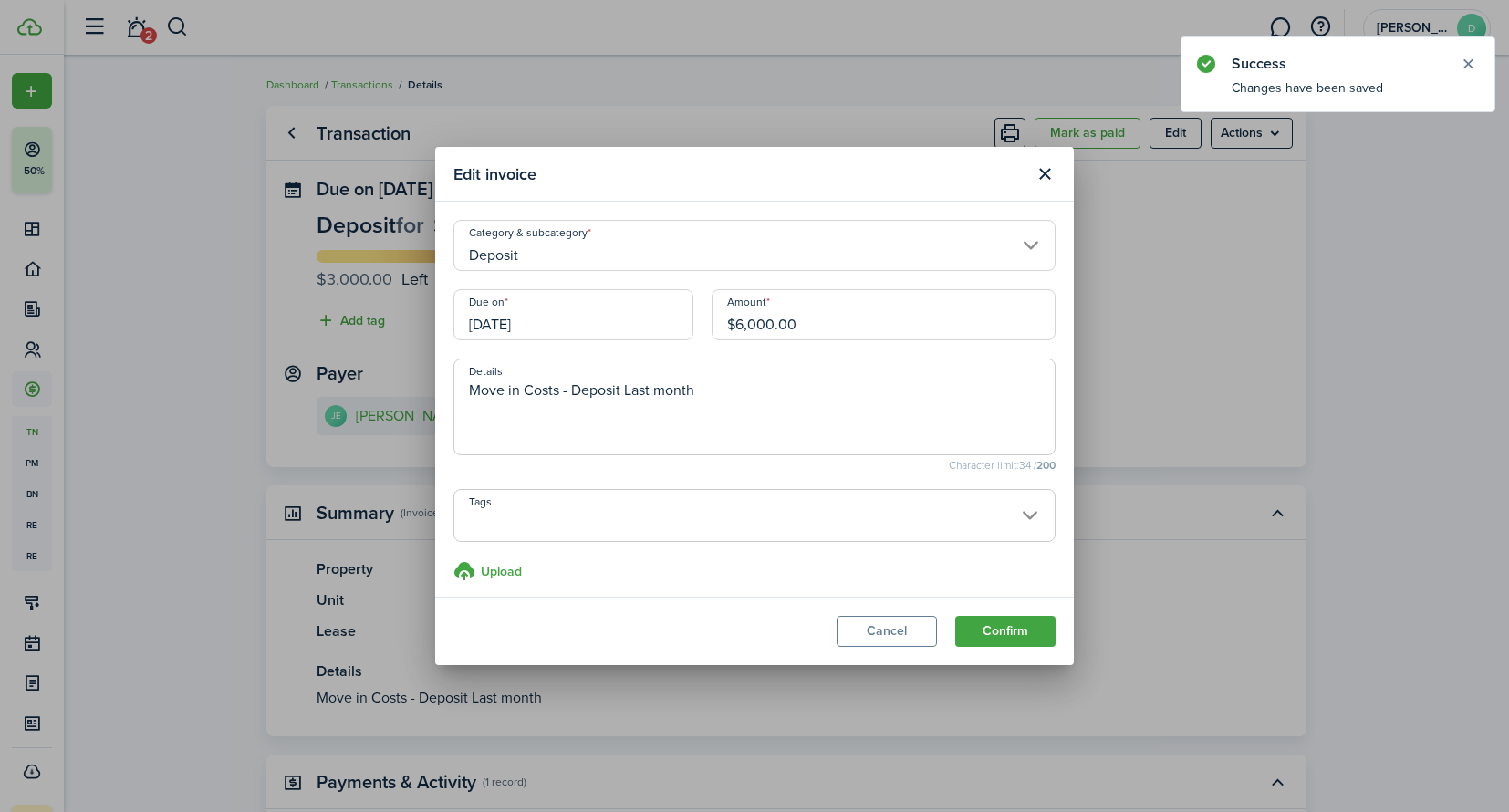
drag, startPoint x: 846, startPoint y: 319, endPoint x: 627, endPoint y: 328, distance: 219.2
click at [629, 329] on div "Due on 06/15/2022 Amount $6,000.00" at bounding box center [754, 324] width 620 height 69
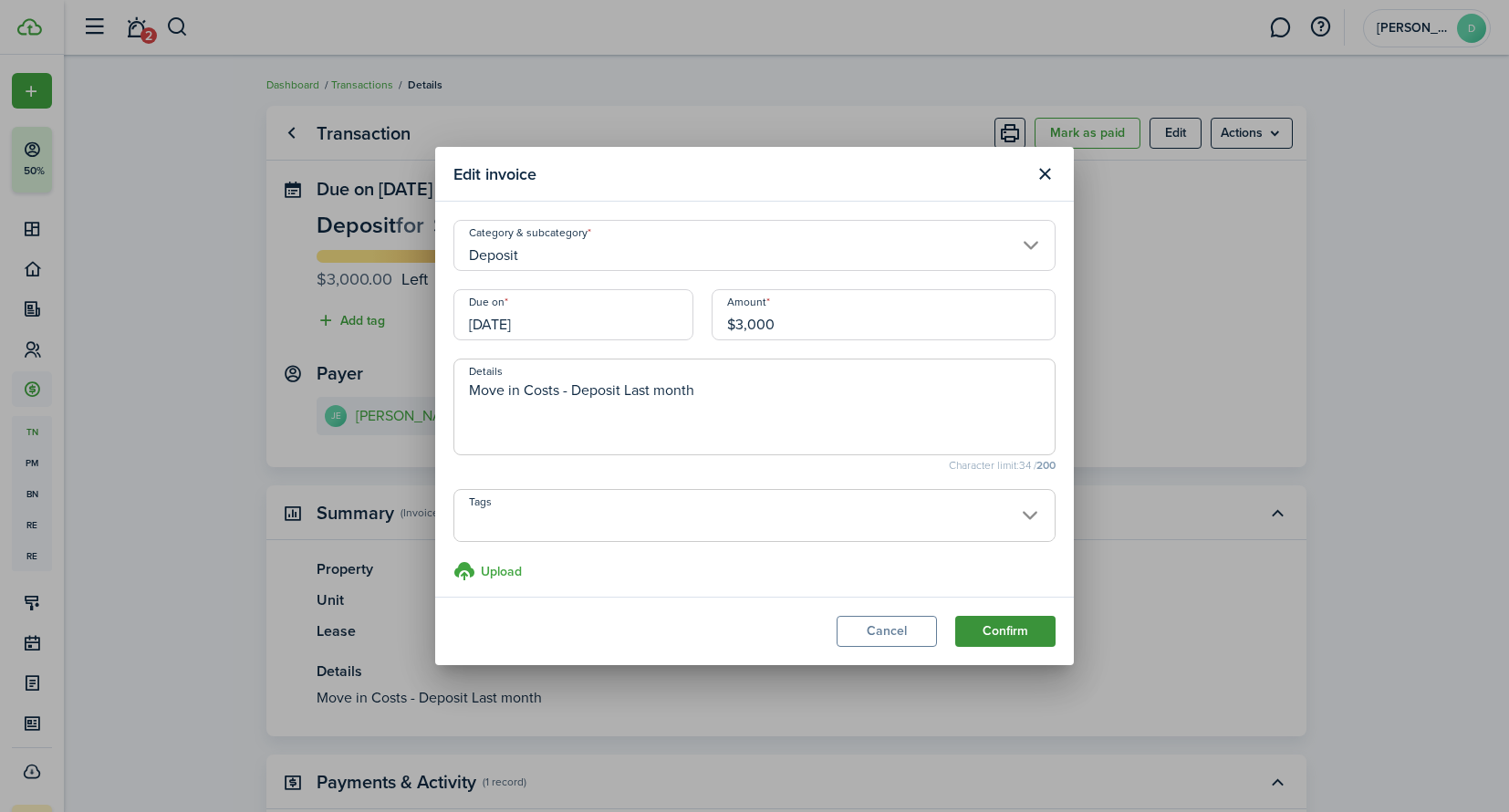
type input "$3,000.00"
click at [1007, 634] on button "Confirm" at bounding box center [1005, 632] width 100 height 31
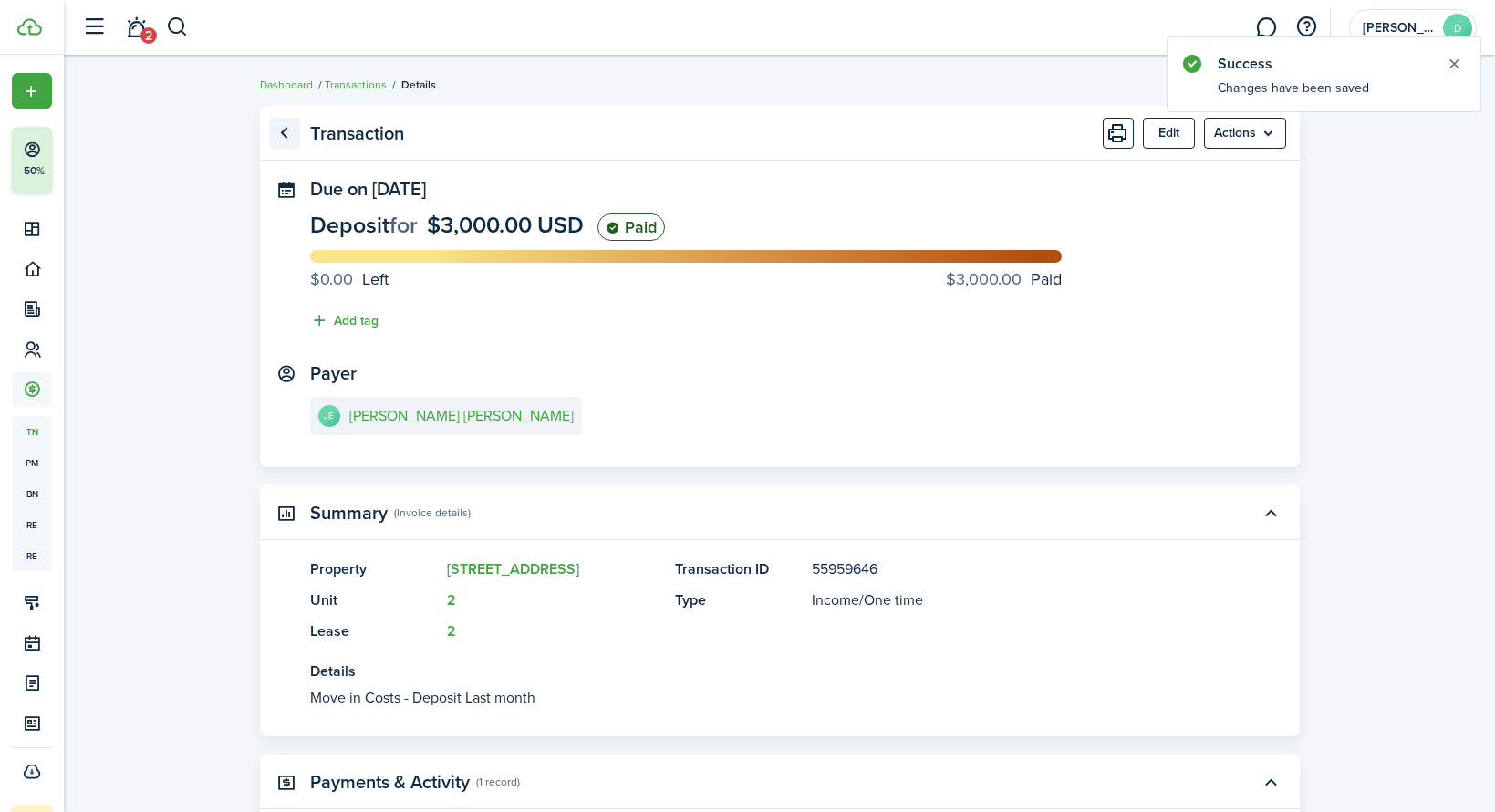
click at [287, 135] on link "Go back" at bounding box center [285, 134] width 31 height 31
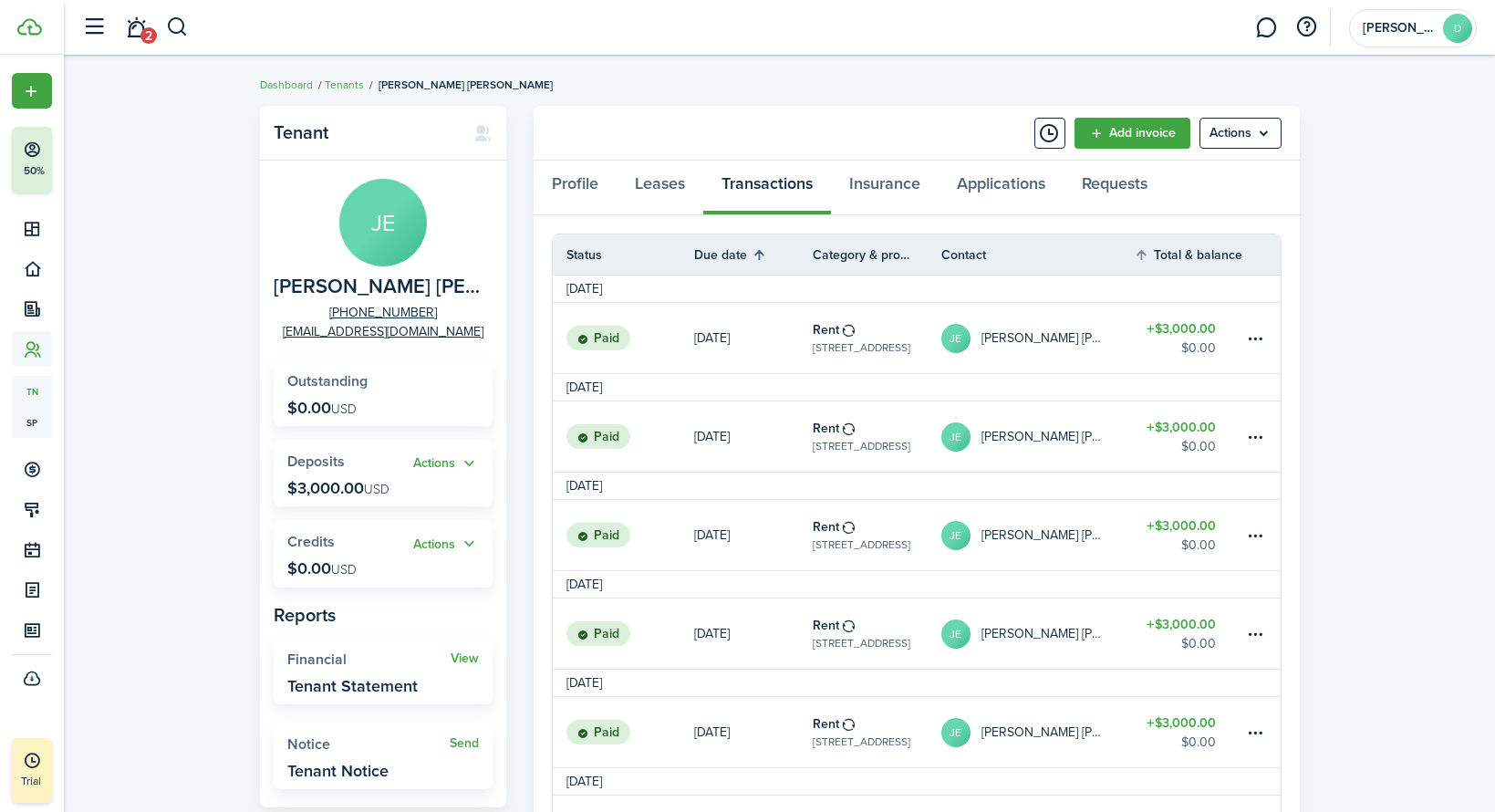
click at [715, 256] on th "Due date" at bounding box center [754, 254] width 119 height 21
click at [1256, 337] on table-menu-btn-icon at bounding box center [1255, 338] width 21 height 21
click at [1225, 137] on menu-btn "Actions" at bounding box center [1240, 134] width 82 height 31
click at [1111, 429] on link "JE Jose Eduardo Jesus Lima" at bounding box center [1039, 437] width 193 height 70
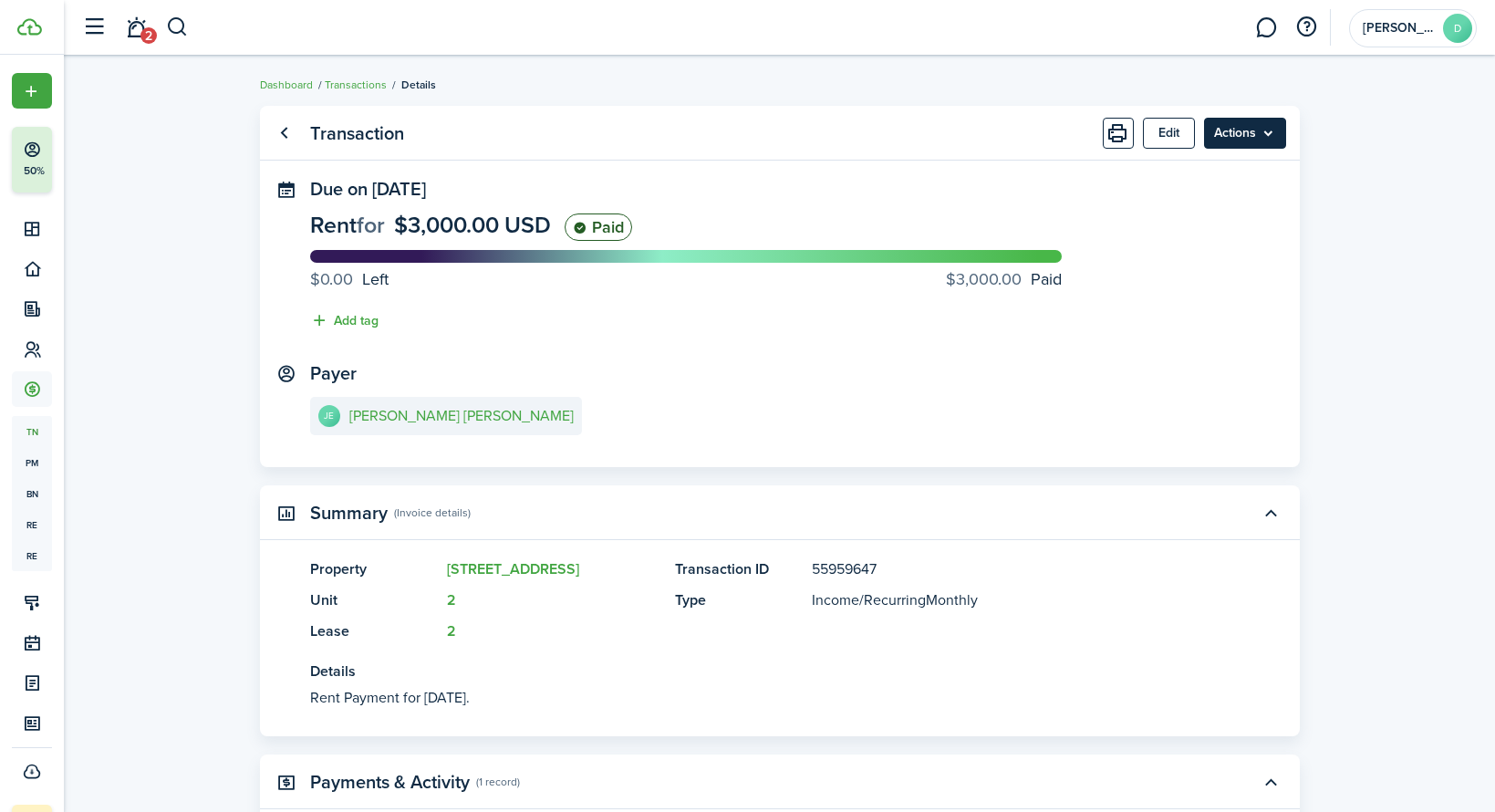
click at [1228, 138] on menu-btn "Actions" at bounding box center [1245, 134] width 82 height 31
click at [1179, 205] on link "Clone" at bounding box center [1206, 206] width 160 height 31
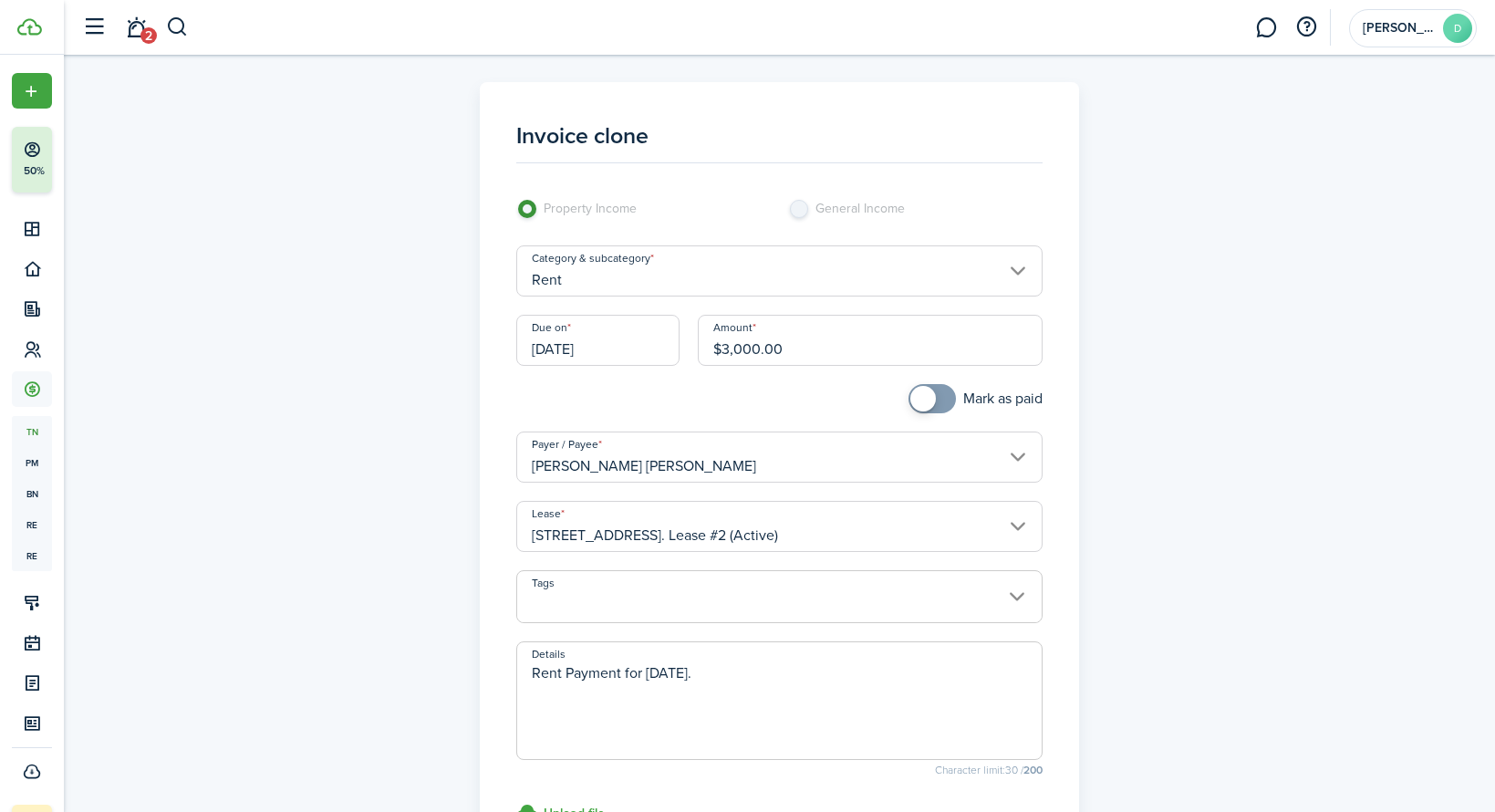
click at [562, 356] on input "[DATE]" at bounding box center [598, 340] width 163 height 51
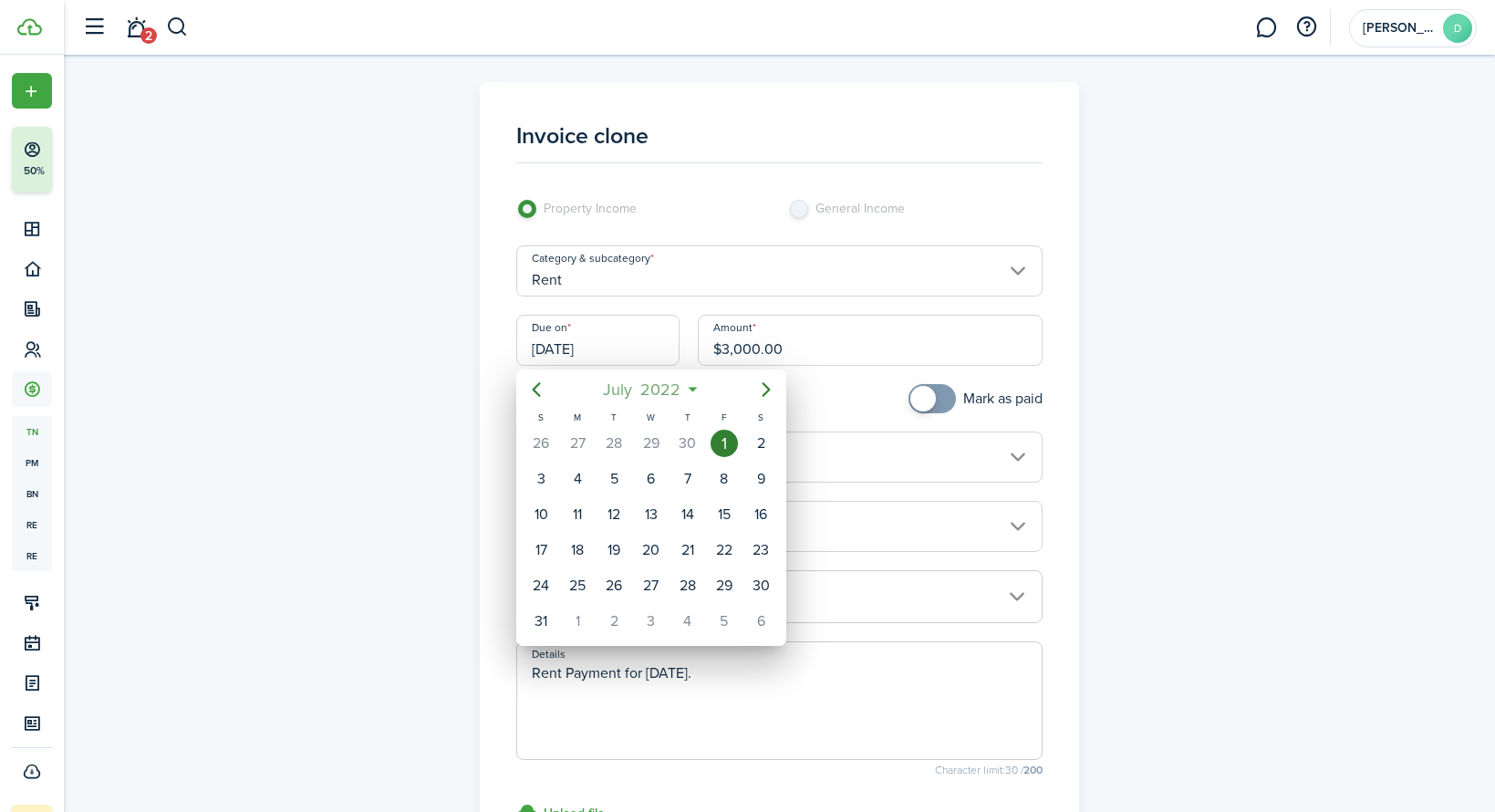
click at [678, 395] on span "2022" at bounding box center [661, 390] width 49 height 33
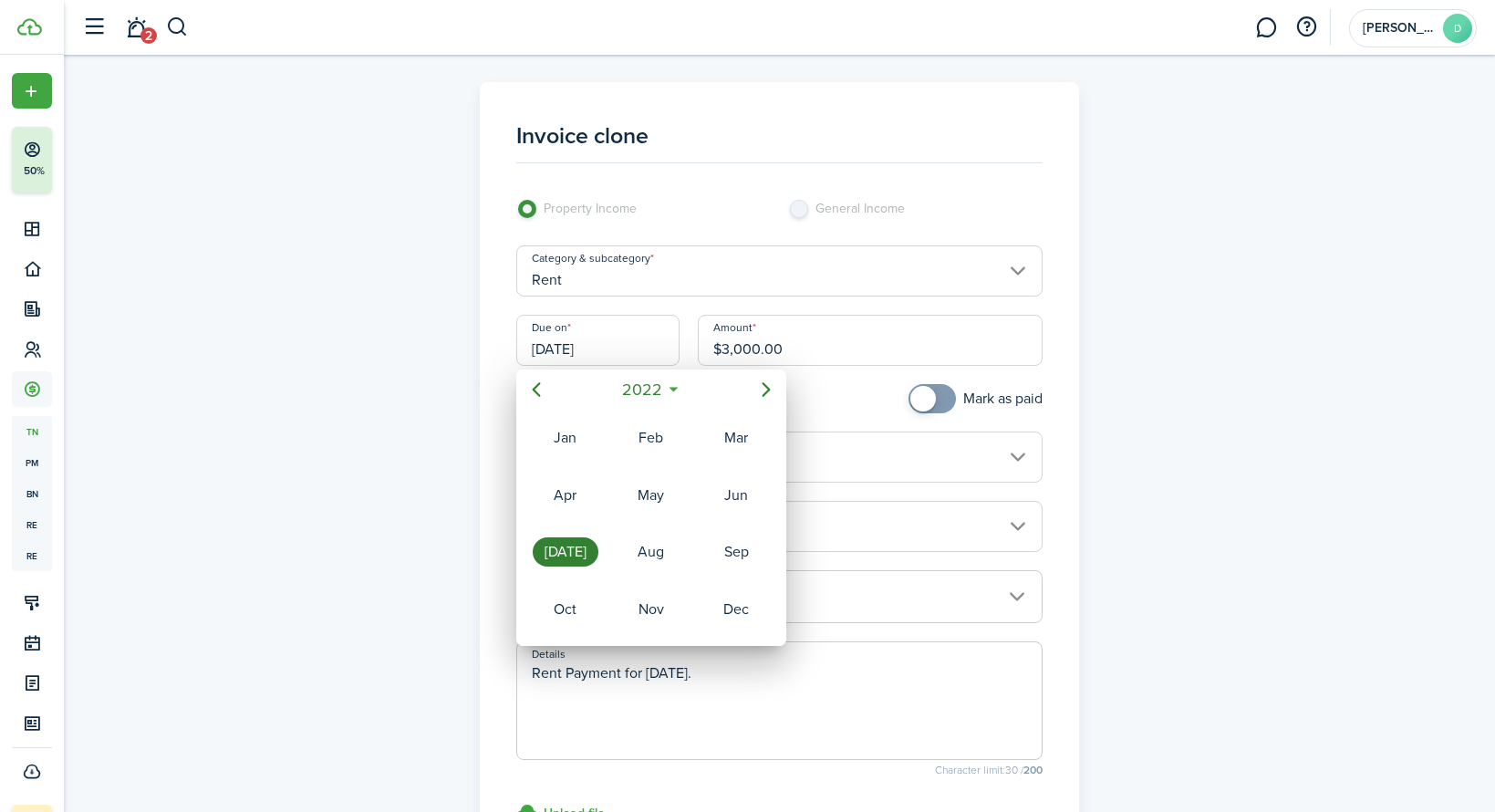
click at [669, 388] on mbsc-button "2022" at bounding box center [642, 390] width 63 height 33
click at [727, 542] on div "2026" at bounding box center [735, 552] width 65 height 29
click at [737, 493] on div "Jun" at bounding box center [735, 495] width 65 height 29
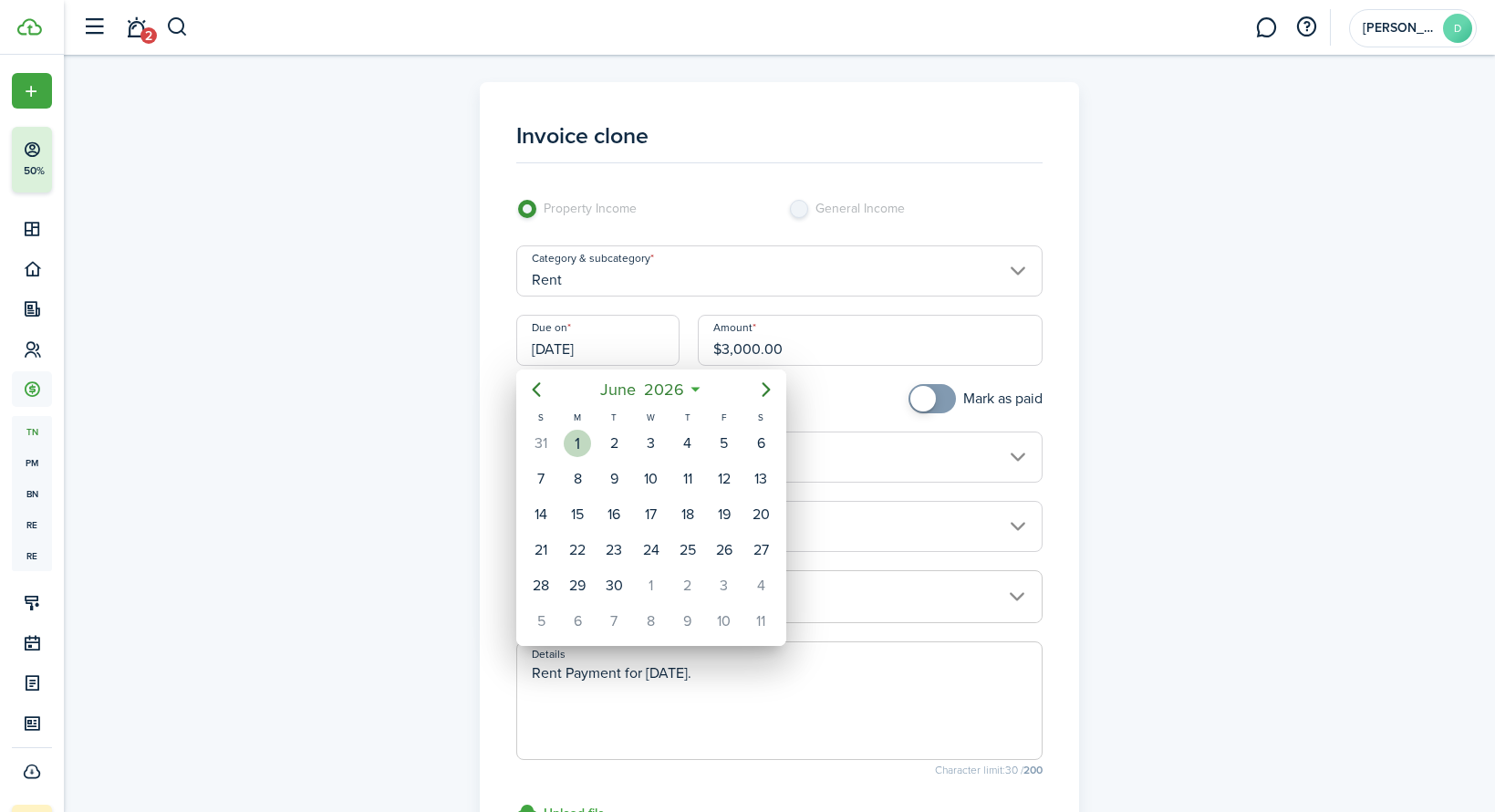
click at [577, 445] on div "1" at bounding box center [577, 444] width 27 height 27
type input "06/01/2026"
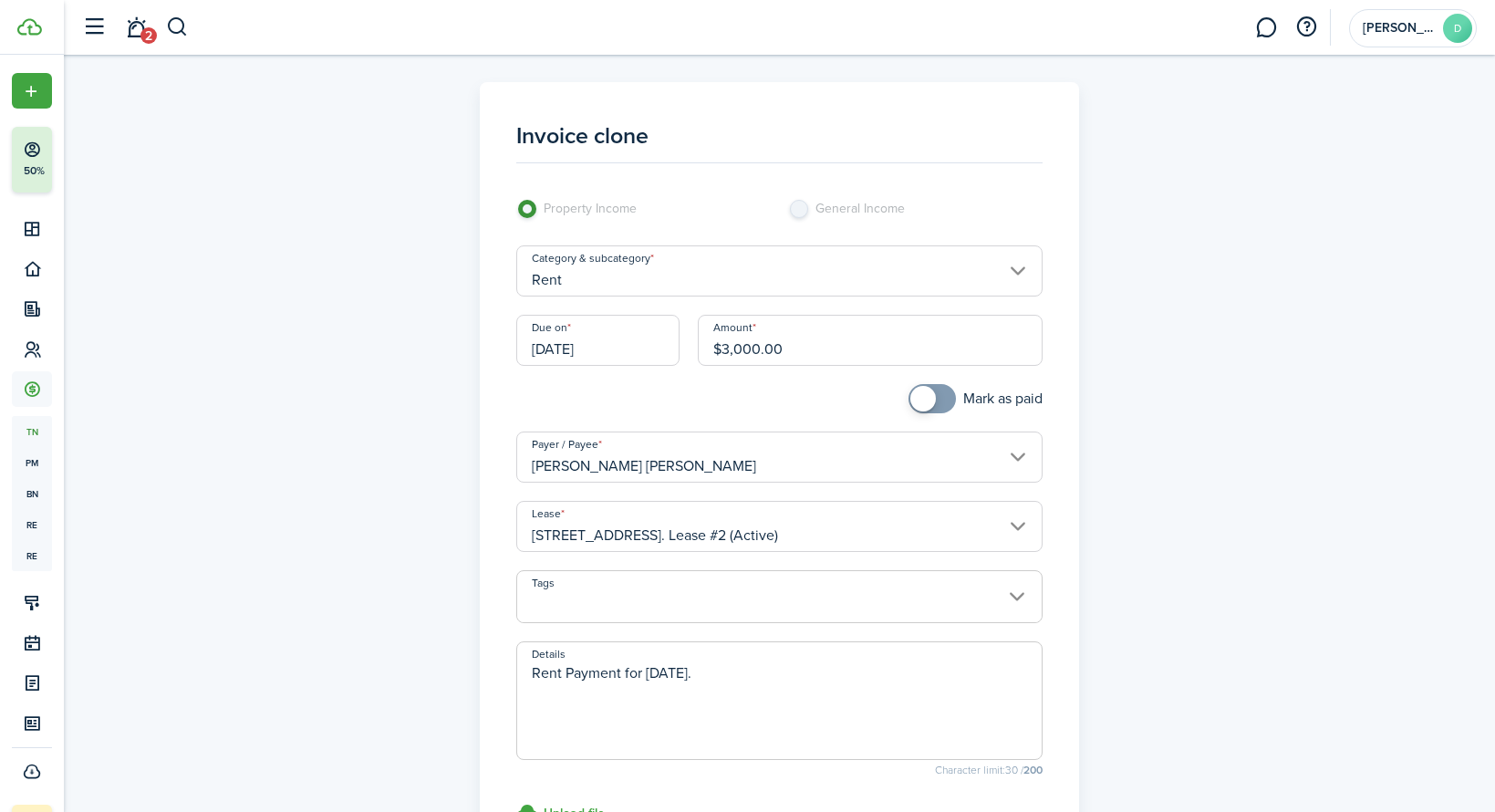
checkbox input "true"
click at [930, 402] on span at bounding box center [924, 399] width 25 height 25
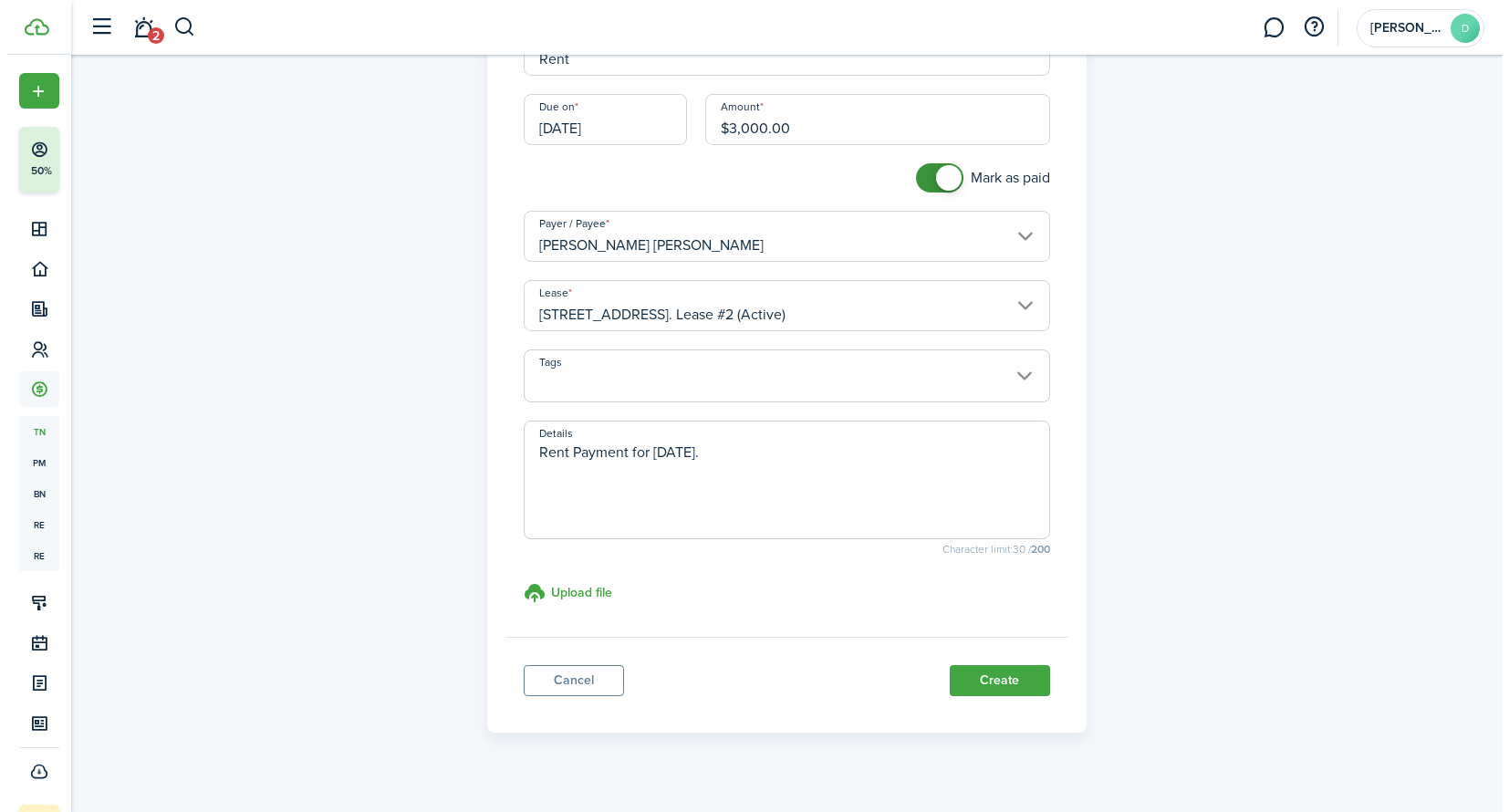
scroll to position [247, 0]
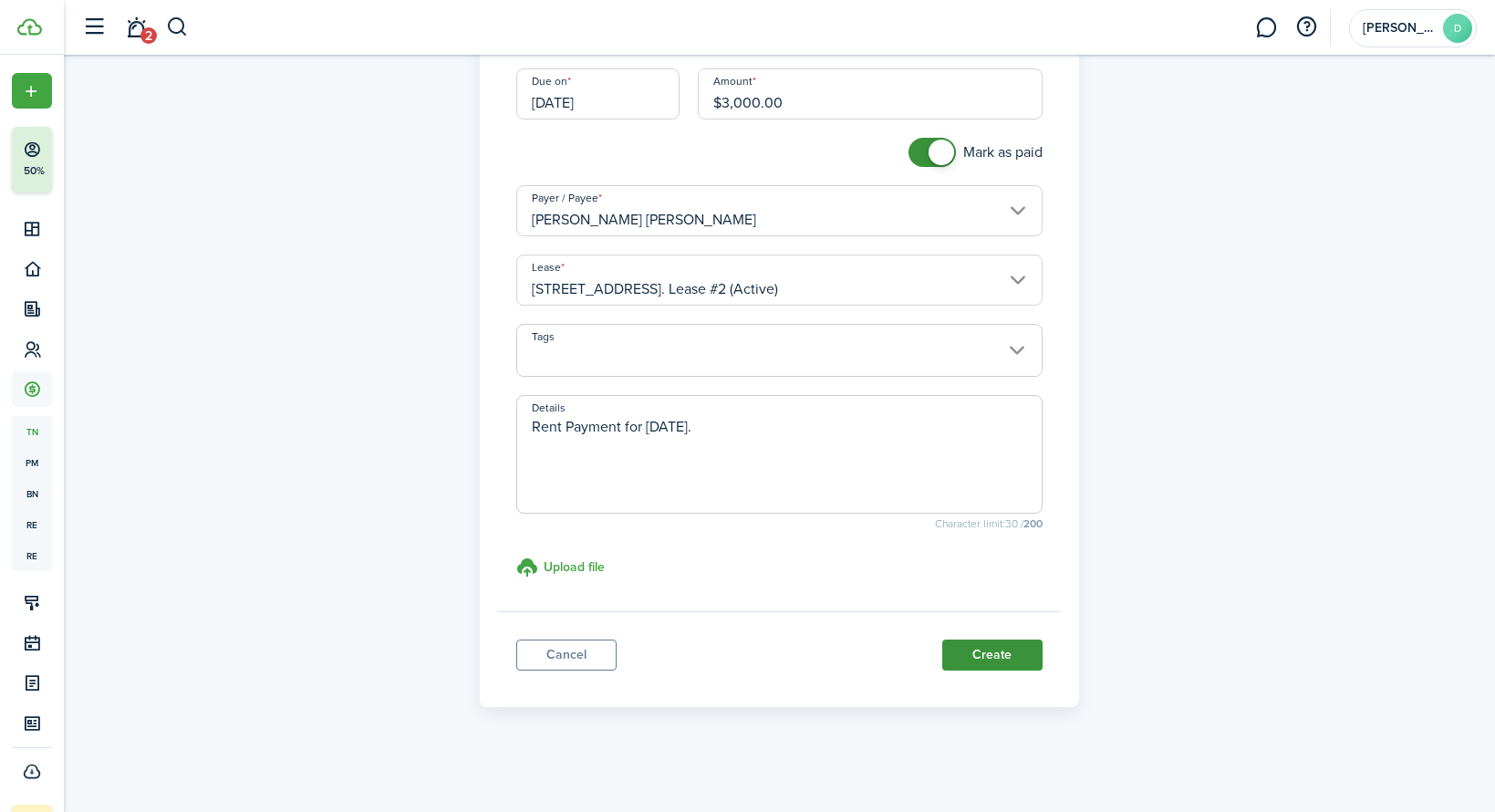
click at [1024, 662] on button "Create" at bounding box center [992, 655] width 100 height 31
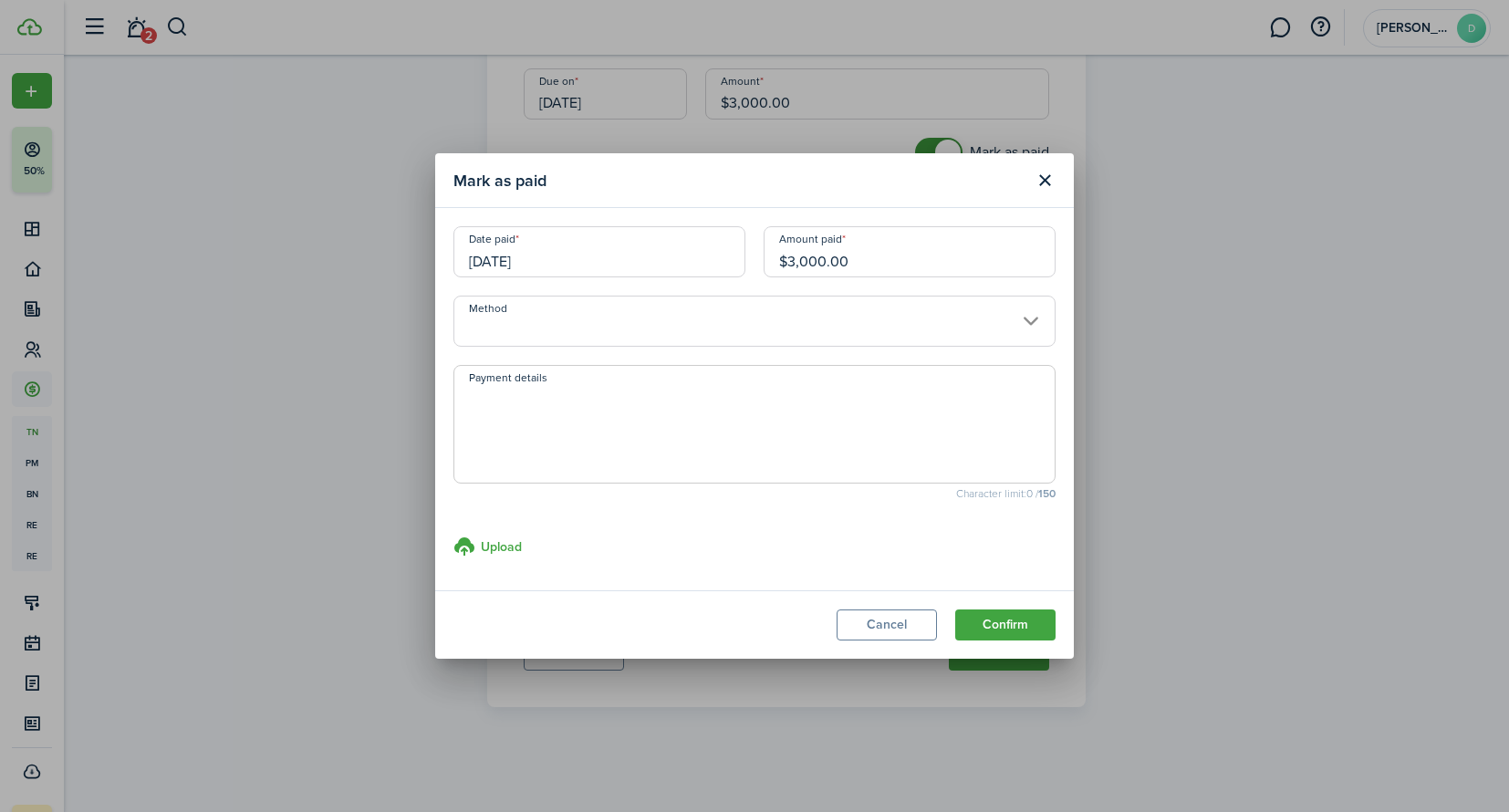
click at [475, 258] on input "06/01/2026" at bounding box center [599, 251] width 291 height 51
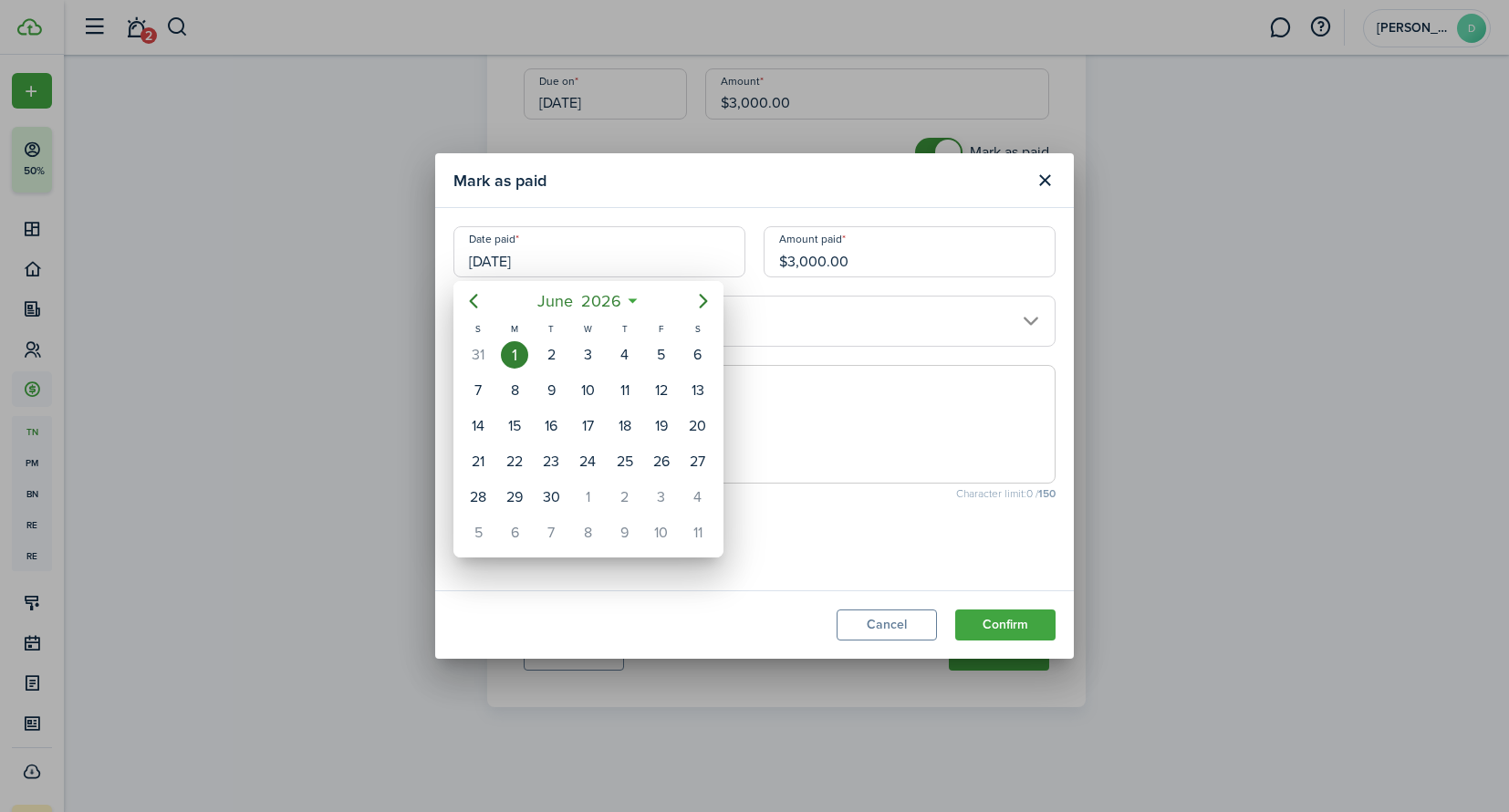
click at [938, 264] on div at bounding box center [754, 406] width 1800 height 1103
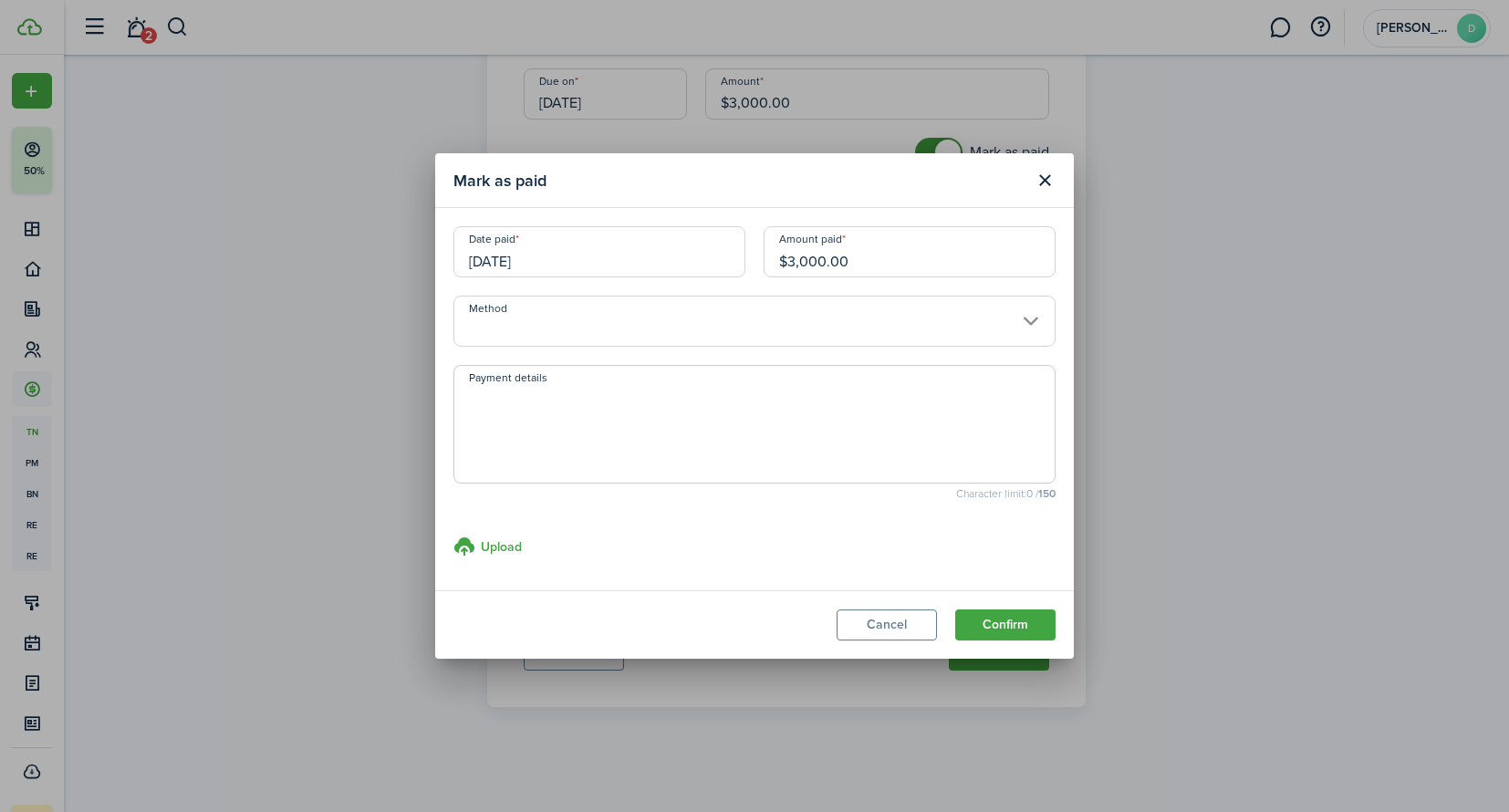
click at [893, 260] on input "$3,000.00" at bounding box center [909, 251] width 291 height 51
drag, startPoint x: 893, startPoint y: 260, endPoint x: 724, endPoint y: 259, distance: 169.0
click at [724, 259] on div "Date paid 06/01/2026 Amount paid $3,000.00" at bounding box center [754, 260] width 620 height 69
type input "$1,500.00"
click at [489, 261] on input "06/01/2026" at bounding box center [599, 251] width 291 height 51
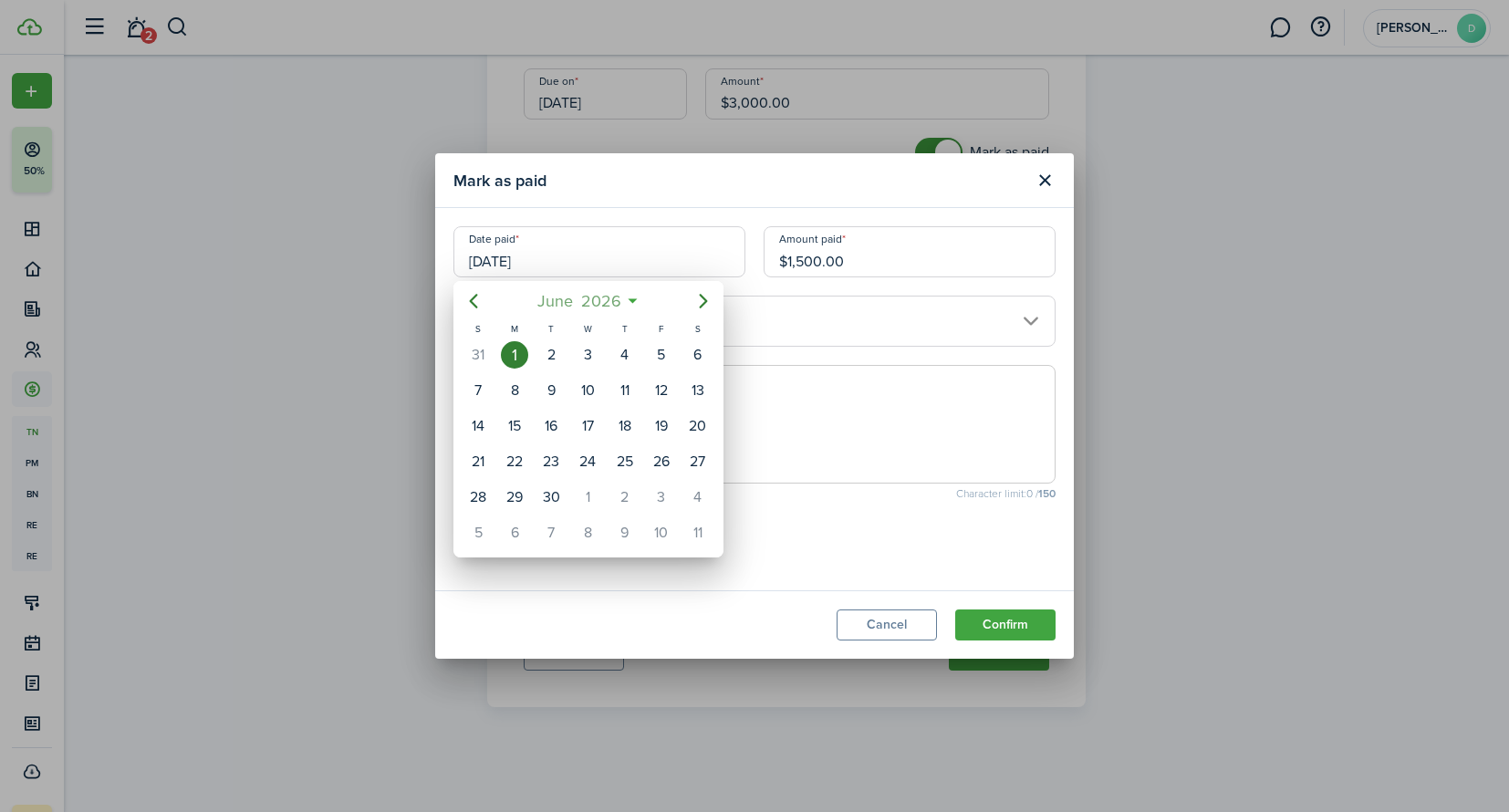
click at [577, 305] on span "2026" at bounding box center [600, 301] width 49 height 33
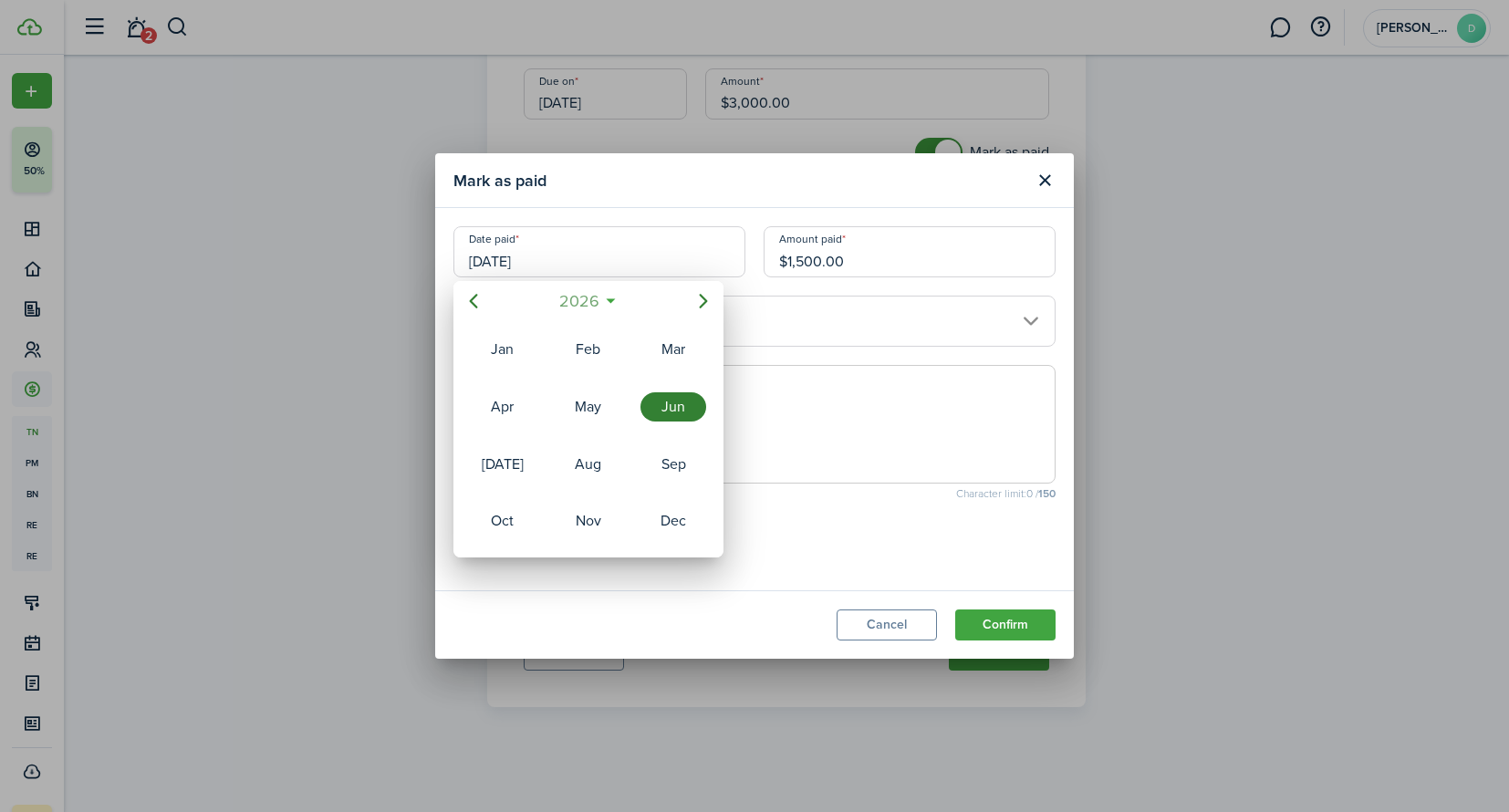
click at [577, 305] on span "2026" at bounding box center [579, 301] width 49 height 33
click at [588, 413] on div "2022" at bounding box center [588, 406] width 65 height 29
click at [674, 410] on div "Jun" at bounding box center [673, 406] width 65 height 29
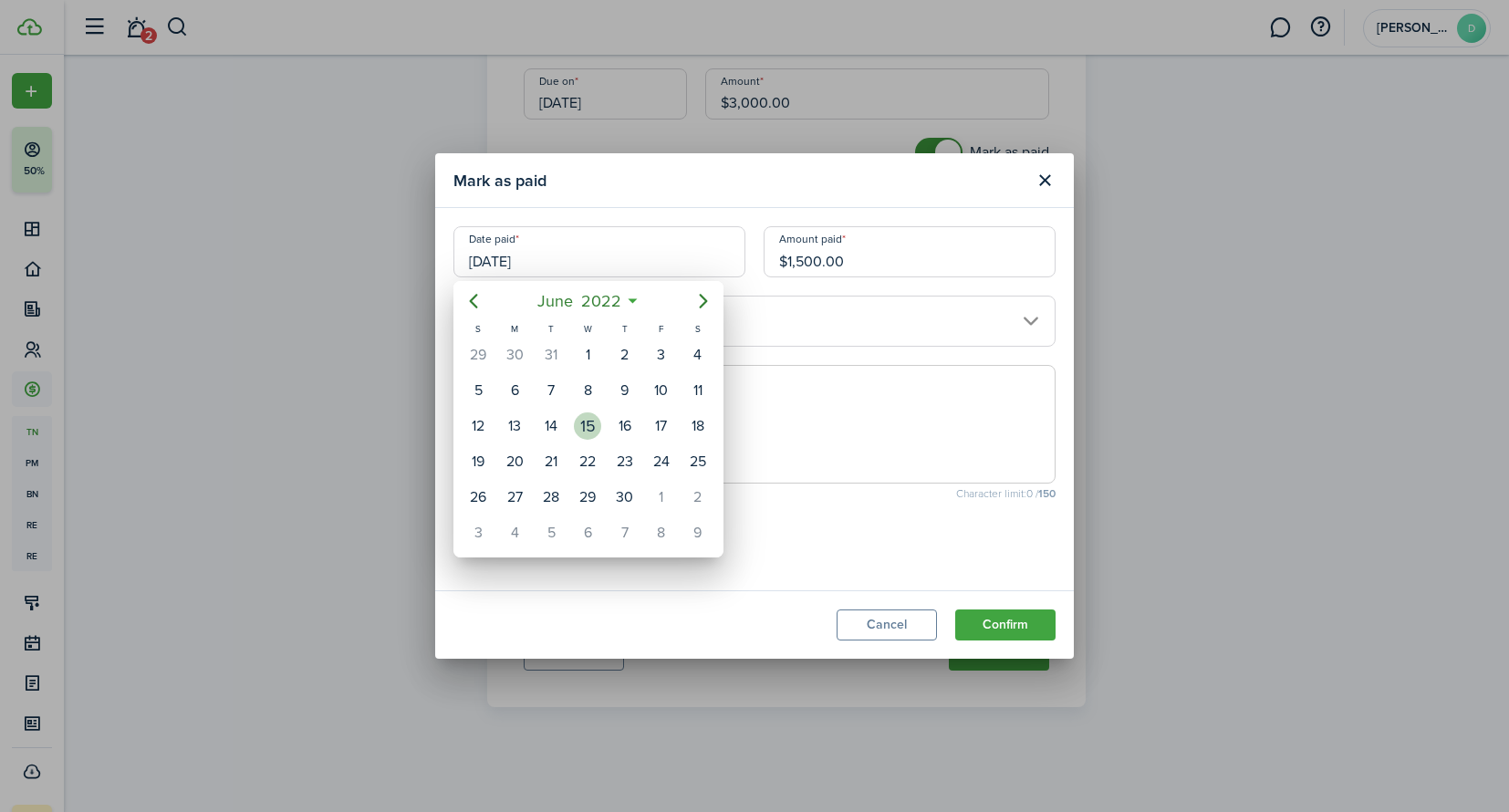
click at [570, 423] on div "15" at bounding box center [587, 426] width 36 height 35
type input "[DATE]"
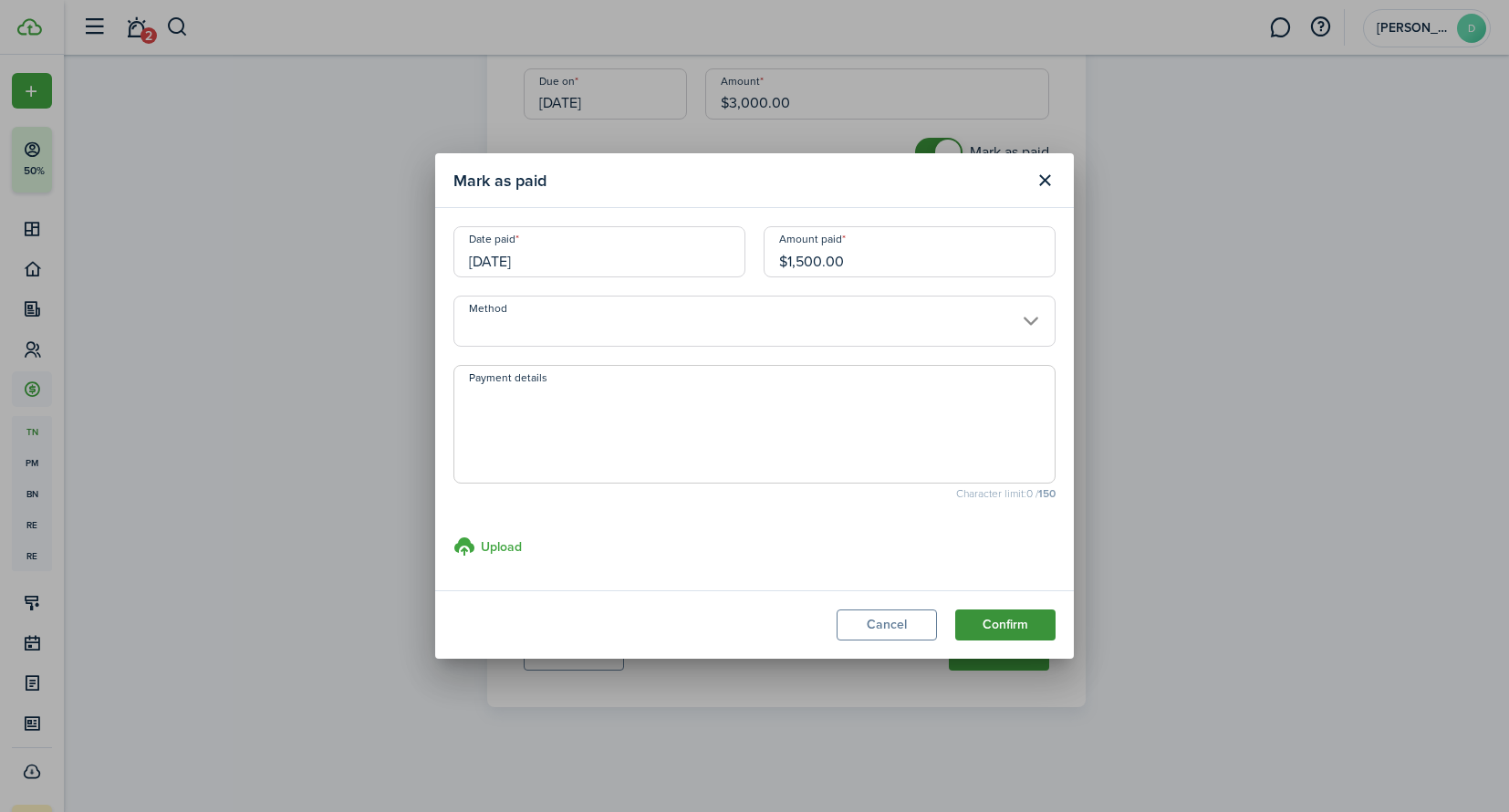
click at [993, 623] on button "Confirm" at bounding box center [1005, 625] width 100 height 31
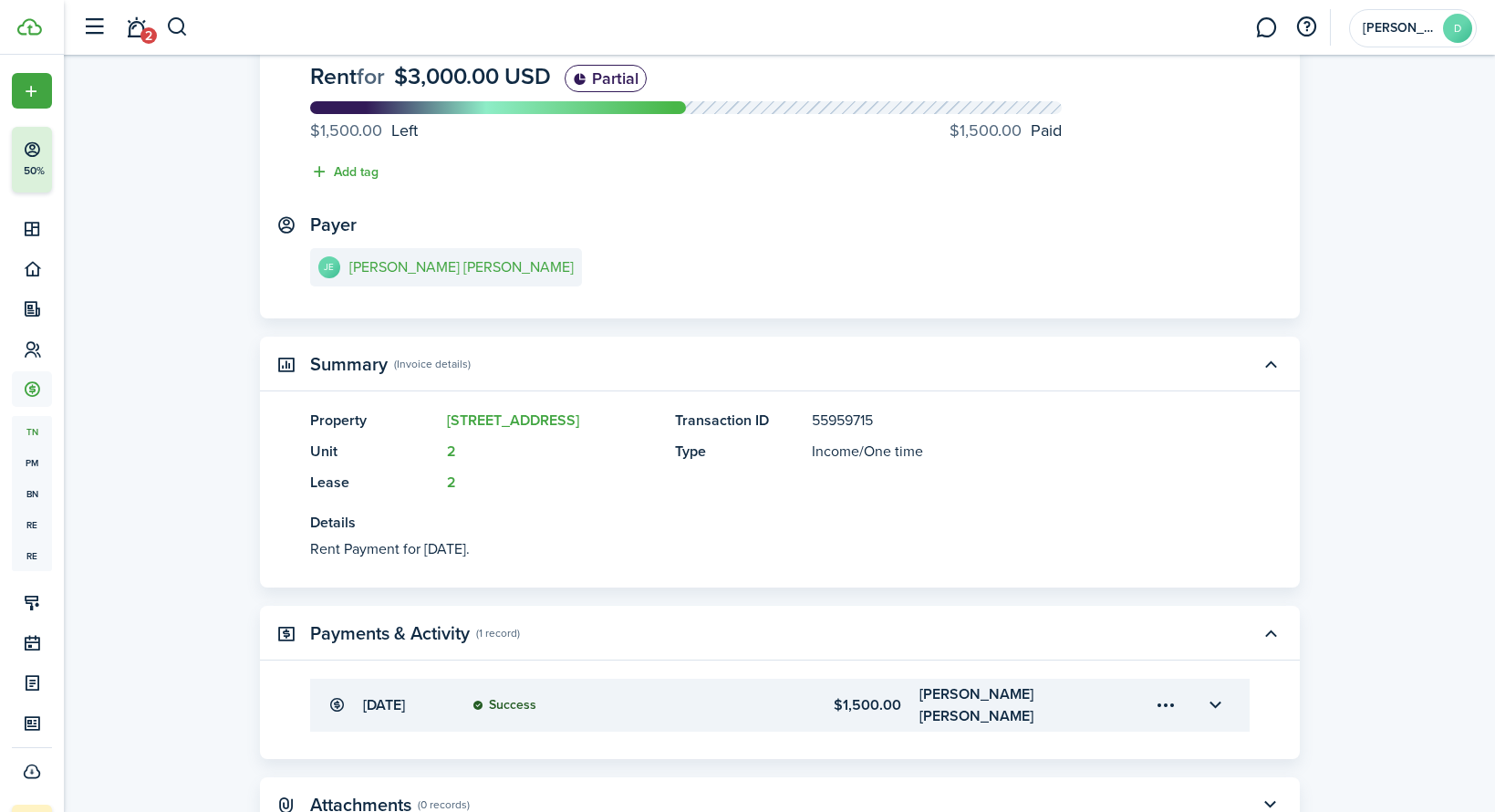
scroll to position [244, 0]
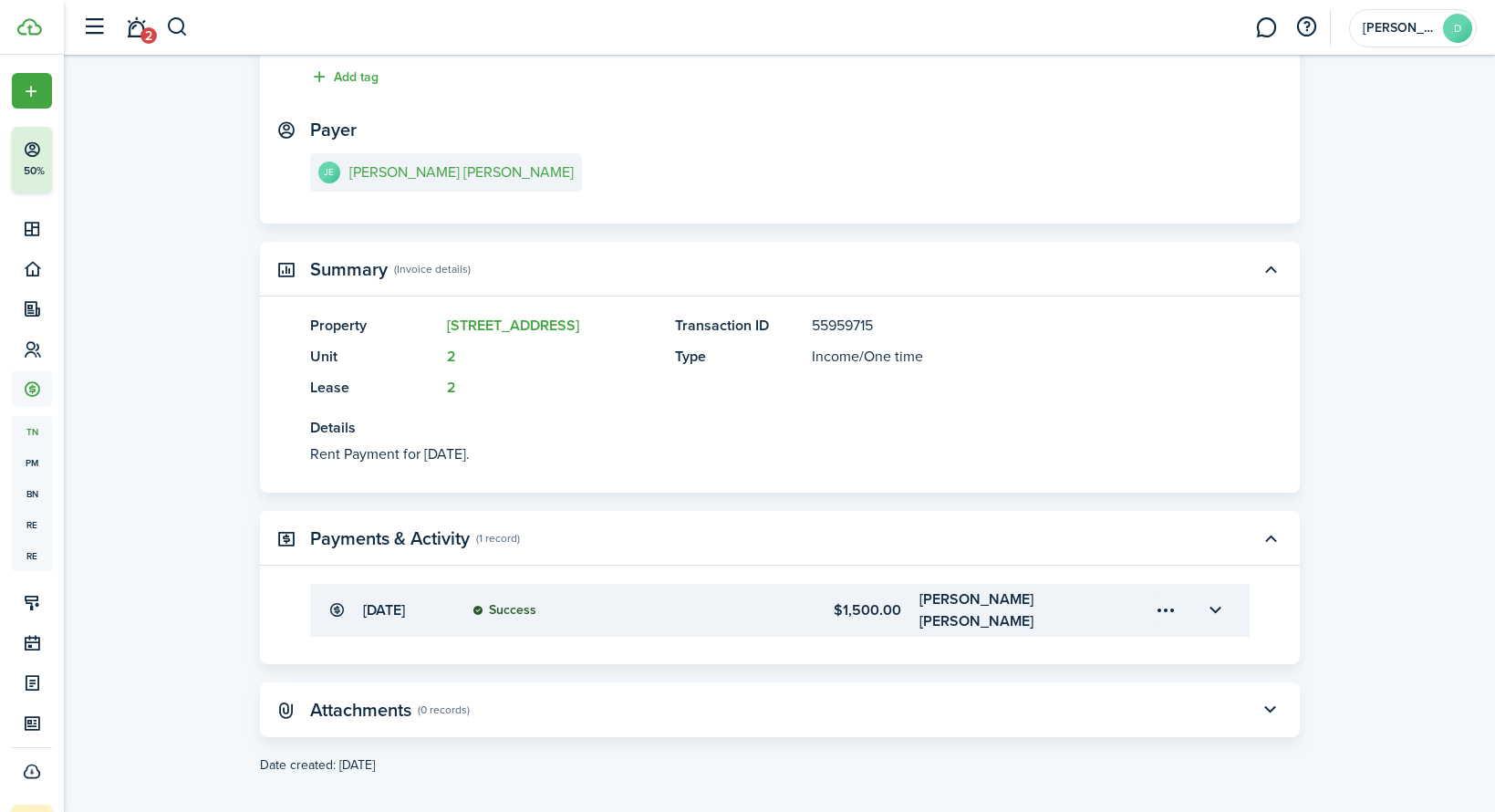
click at [1169, 605] on menu-trigger-card "Open menu" at bounding box center [1167, 610] width 31 height 31
click at [1215, 628] on panel-main-body "Jun 15, 2022 Success $1,500.00 Jose Eduardo Jesus Lima" at bounding box center [780, 624] width 1041 height 80
click at [1155, 606] on menu-trigger-card "Open menu" at bounding box center [1167, 610] width 31 height 31
click at [1245, 638] on panel-main-body "Jun 15, 2022 Success $1,500.00 Jose Eduardo Jesus Lima" at bounding box center [780, 624] width 1041 height 80
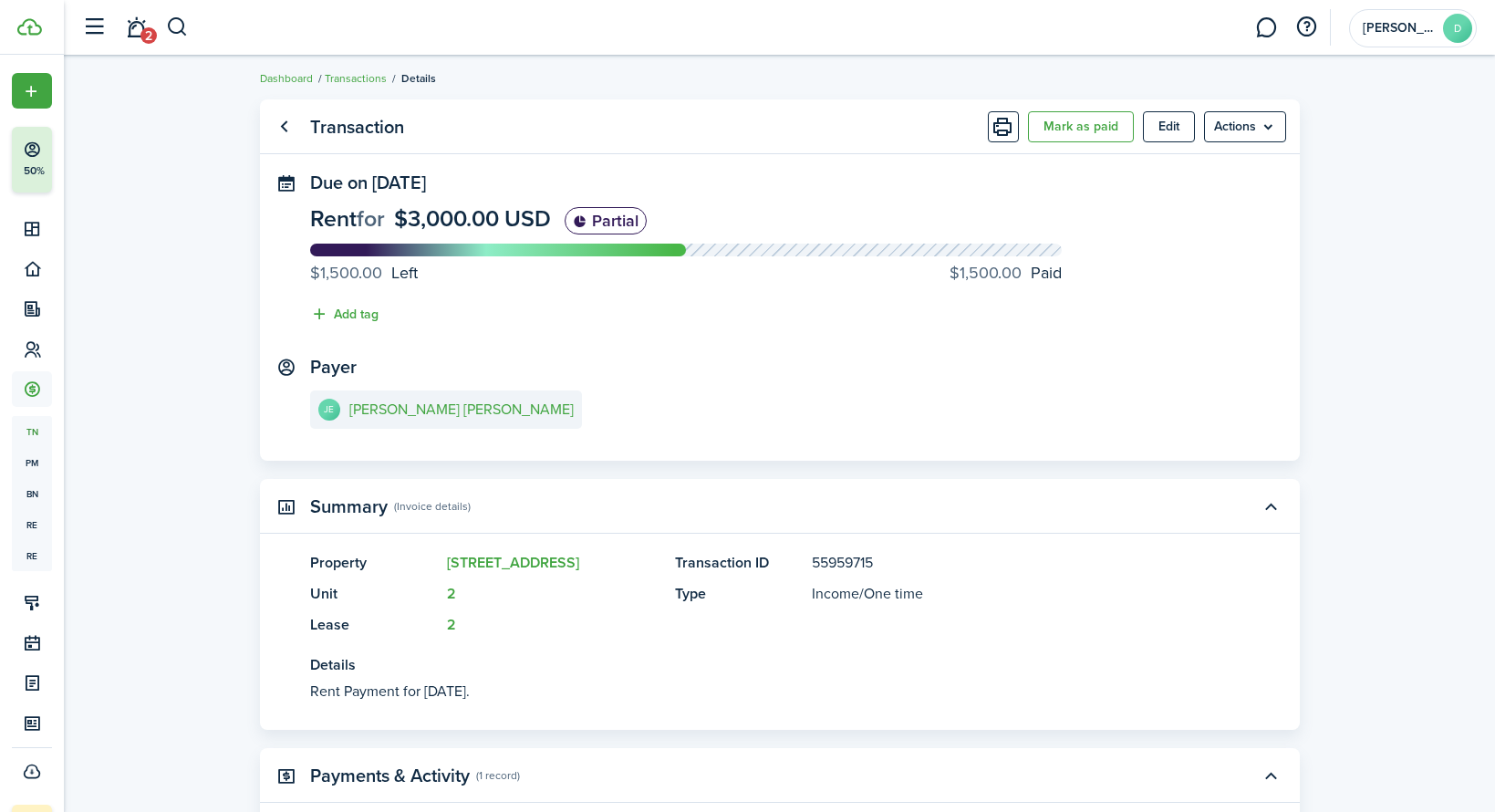
scroll to position [0, 0]
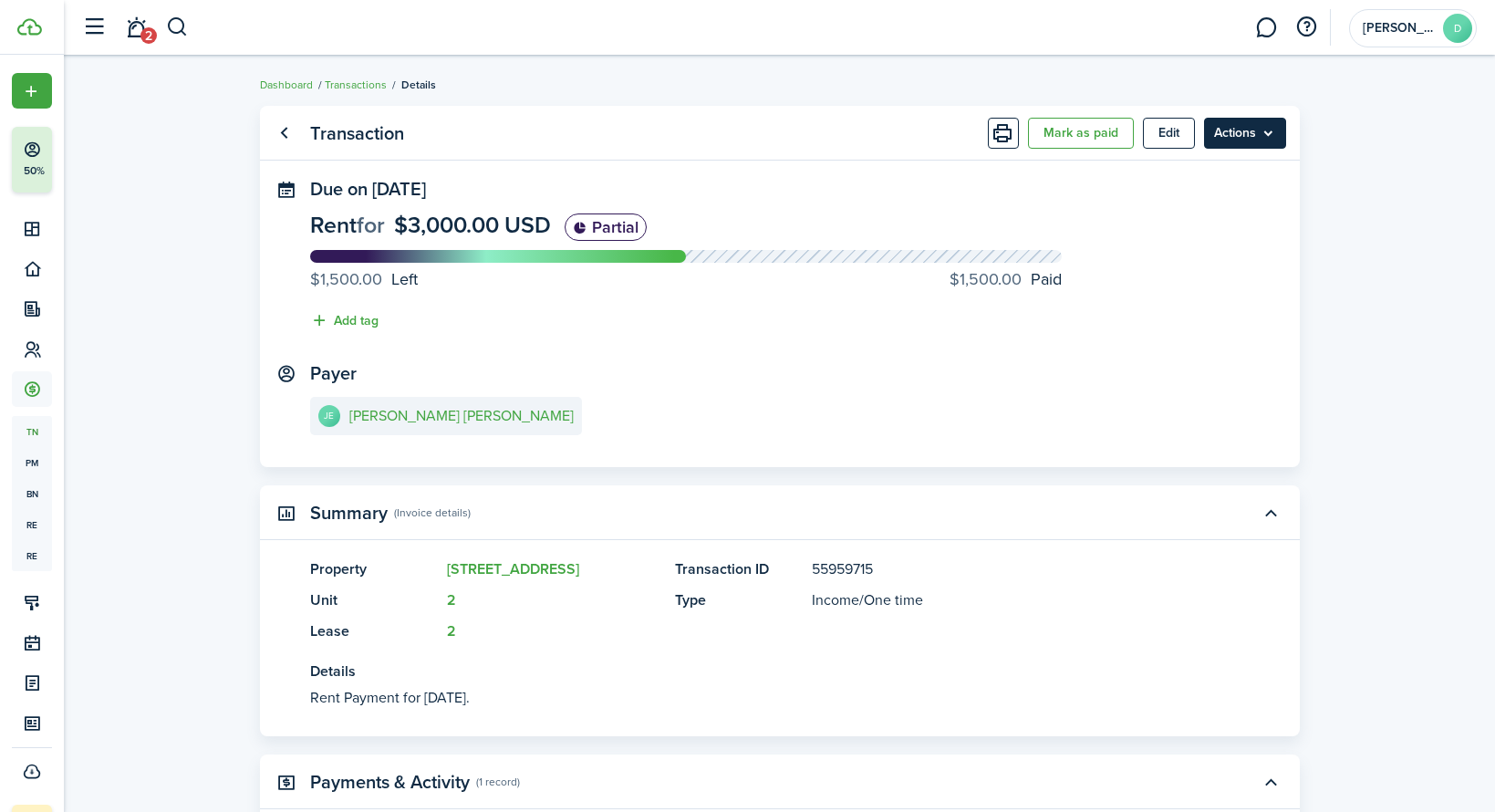
click at [1240, 139] on menu-btn "Actions" at bounding box center [1245, 134] width 82 height 31
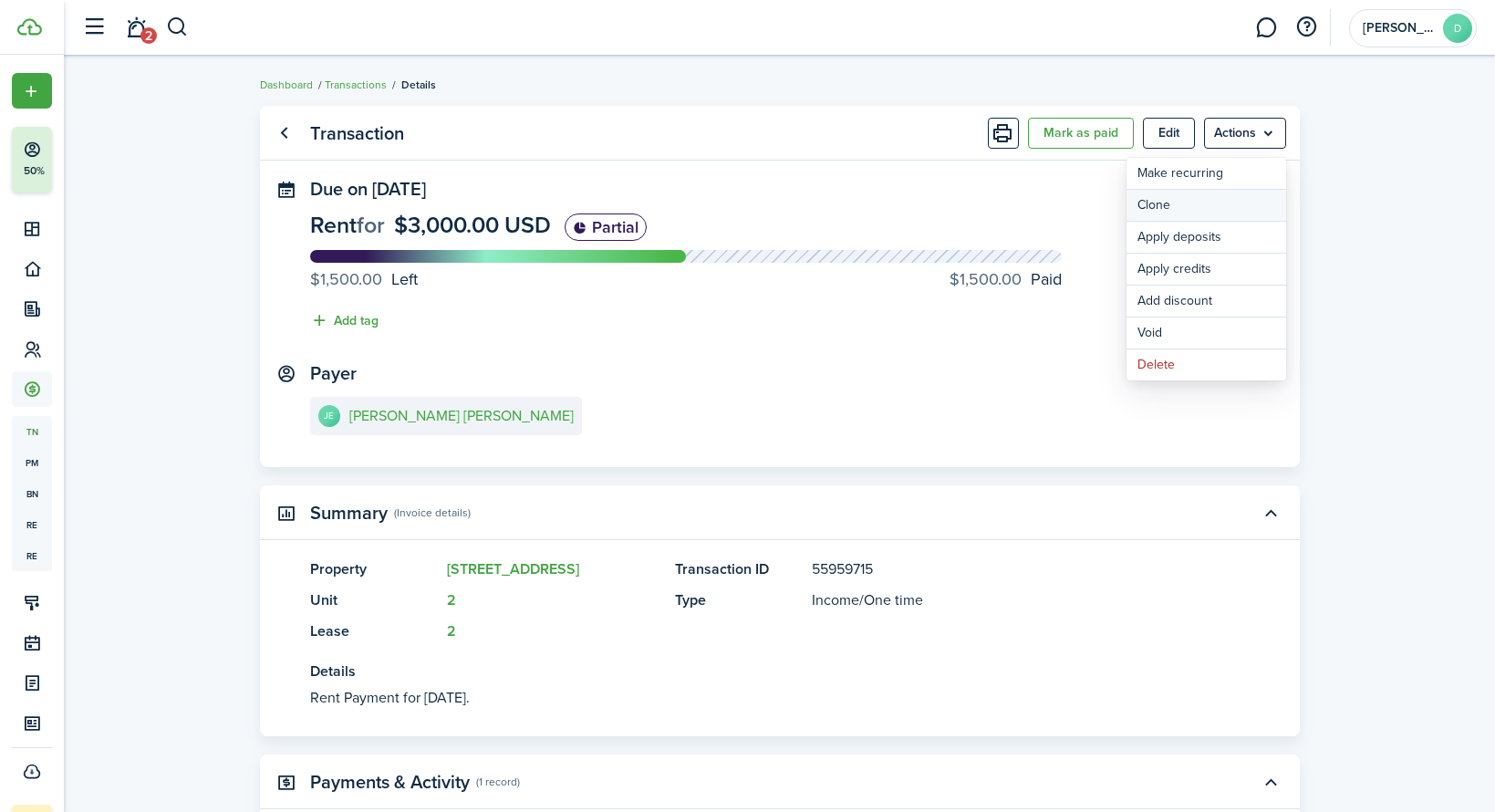
click at [1200, 200] on link "Clone" at bounding box center [1206, 206] width 160 height 31
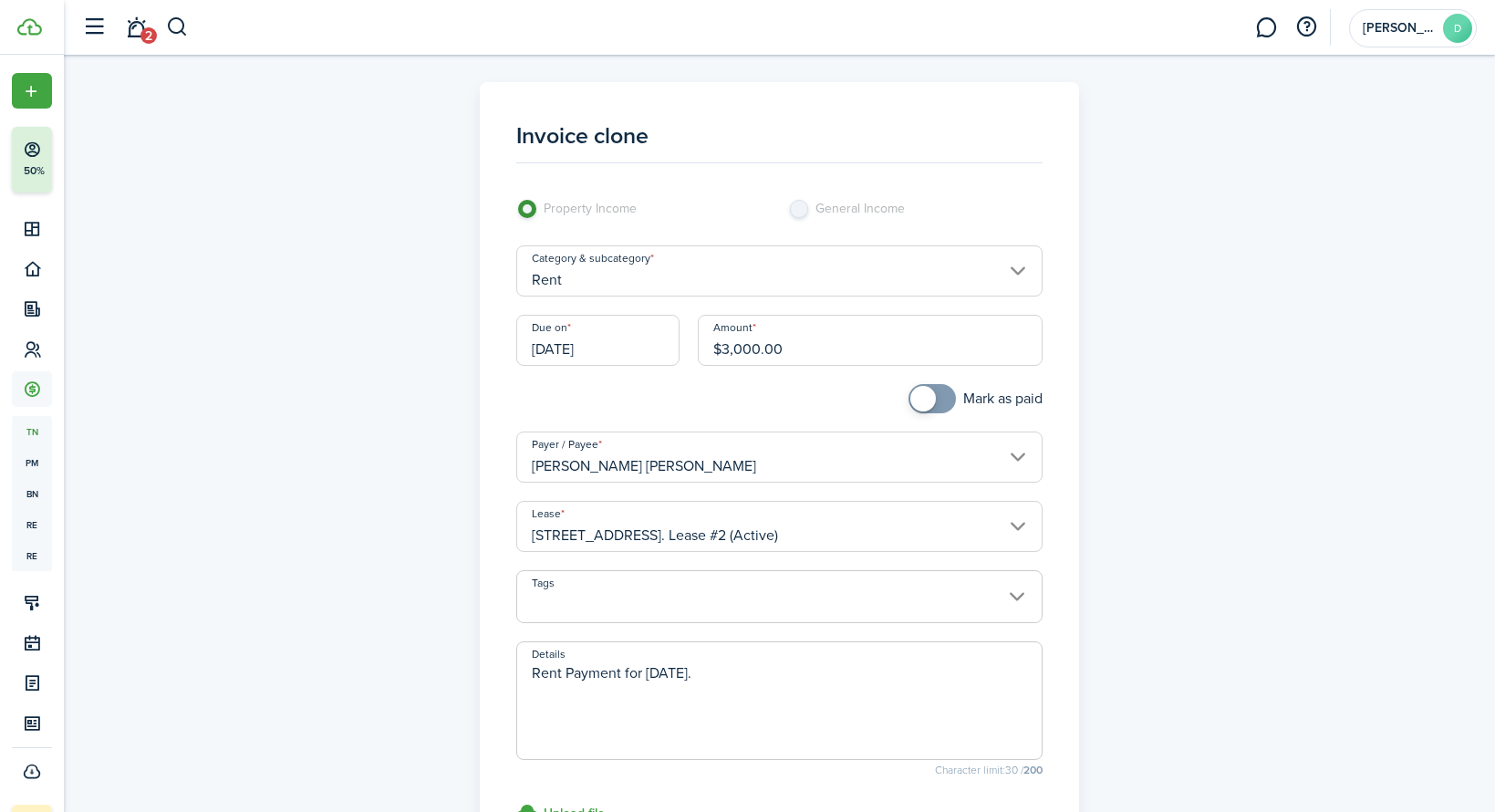
click at [615, 353] on input "06/01/2026" at bounding box center [598, 340] width 163 height 51
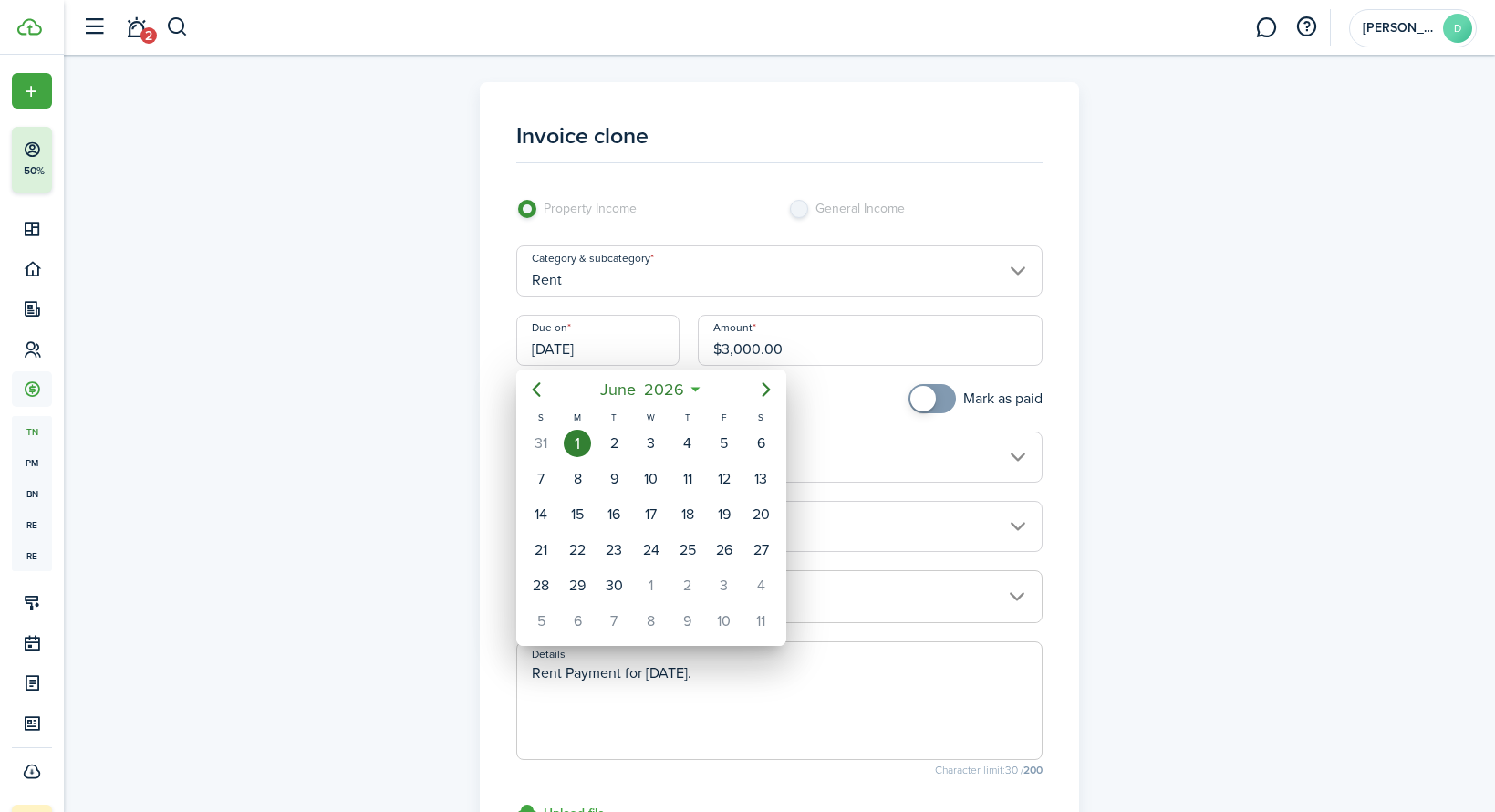
click at [642, 321] on div at bounding box center [747, 406] width 1788 height 1103
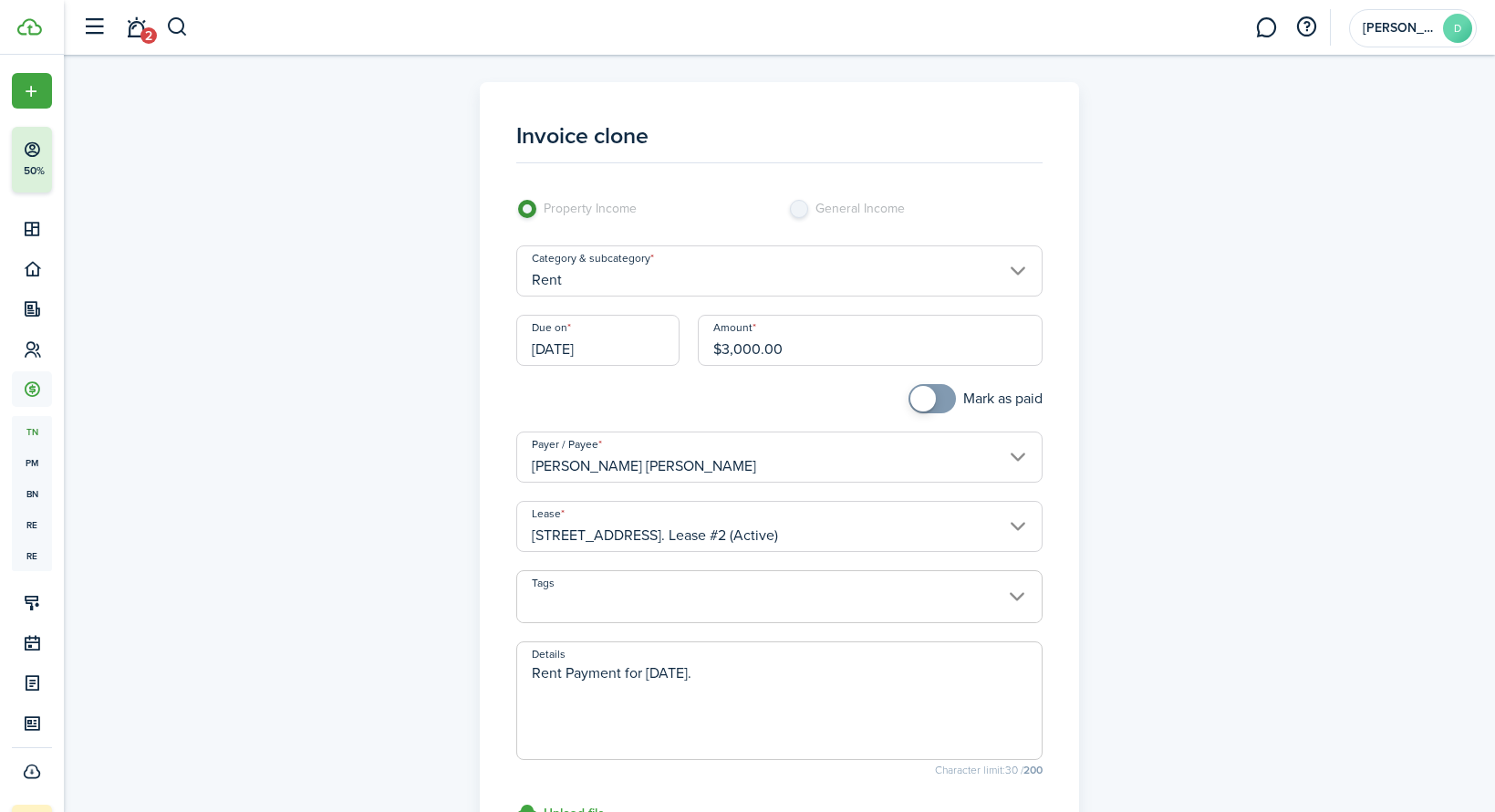
checkbox input "true"
click at [926, 401] on span at bounding box center [924, 399] width 25 height 25
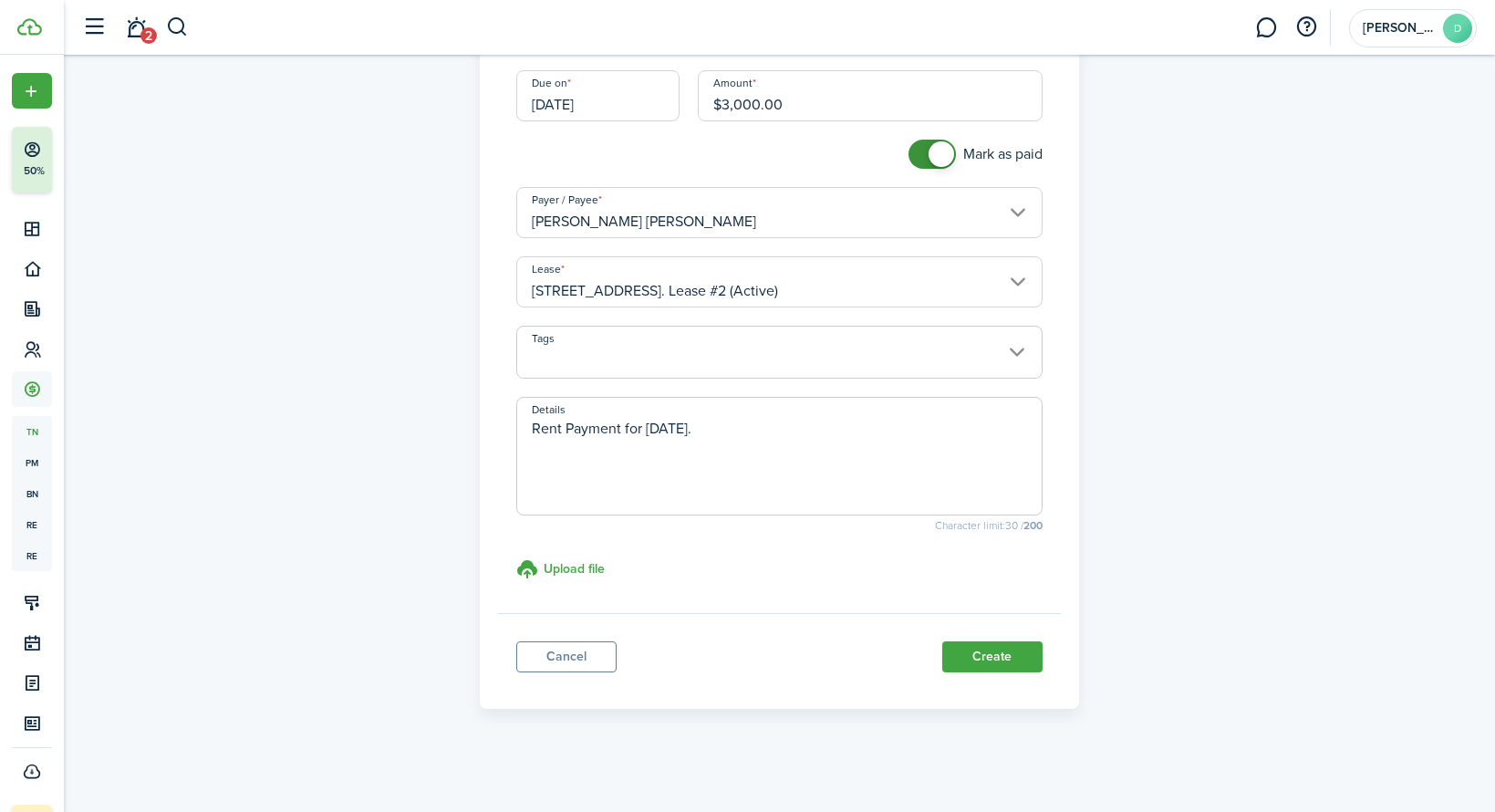
scroll to position [247, 0]
click at [580, 660] on link "Cancel" at bounding box center [567, 655] width 100 height 31
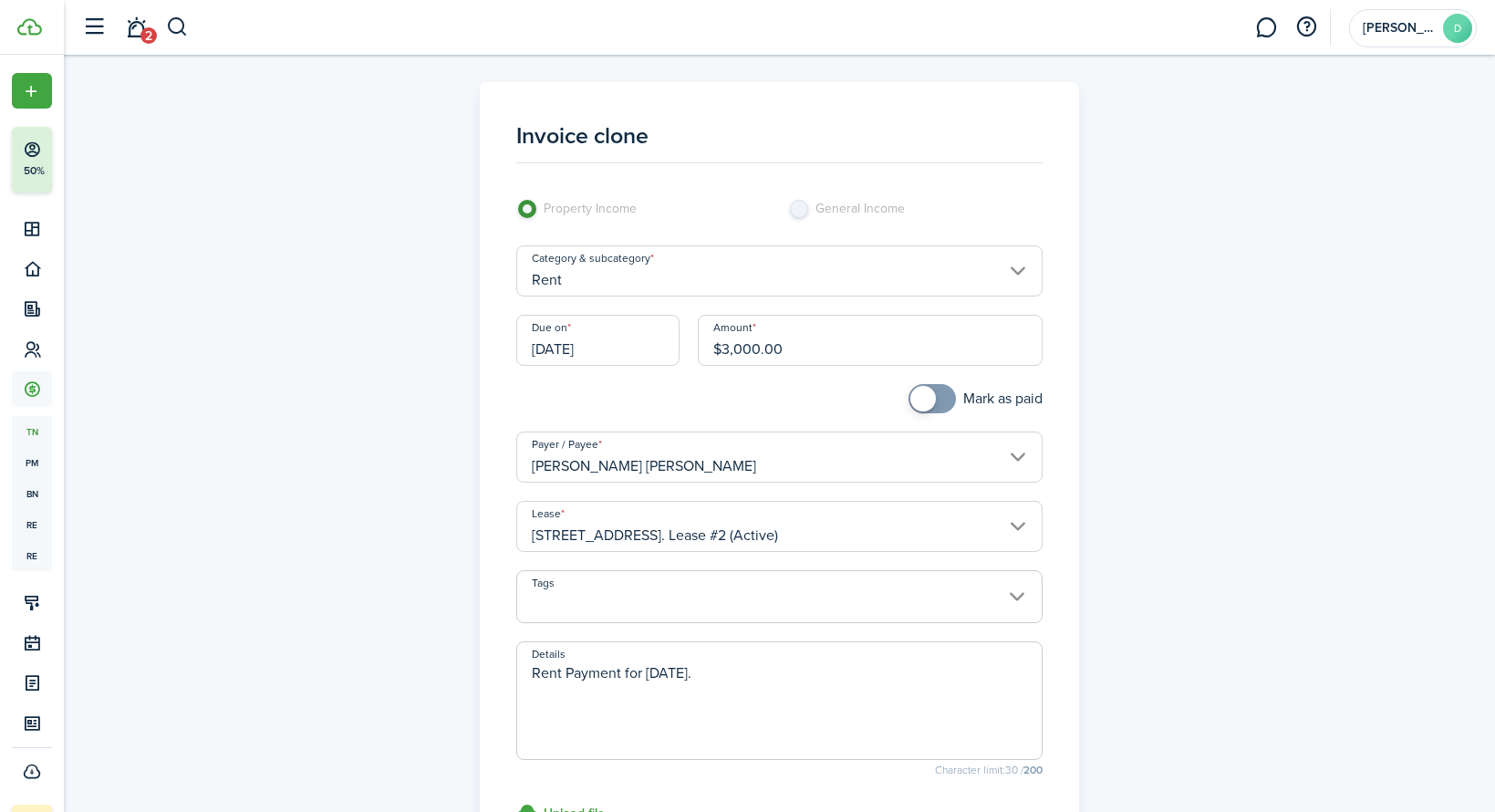
checkbox input "true"
click at [924, 397] on span at bounding box center [924, 399] width 25 height 25
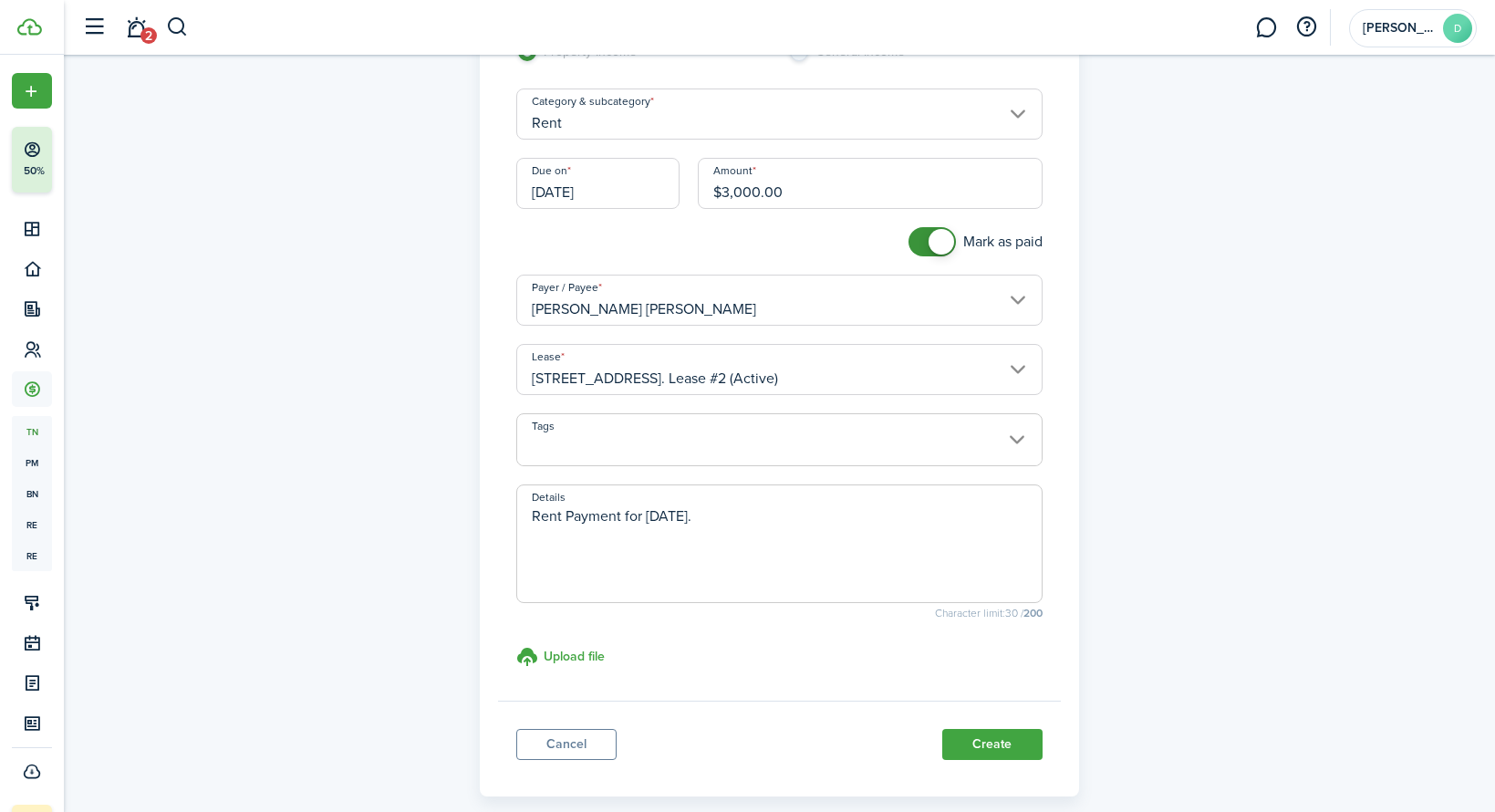
scroll to position [247, 0]
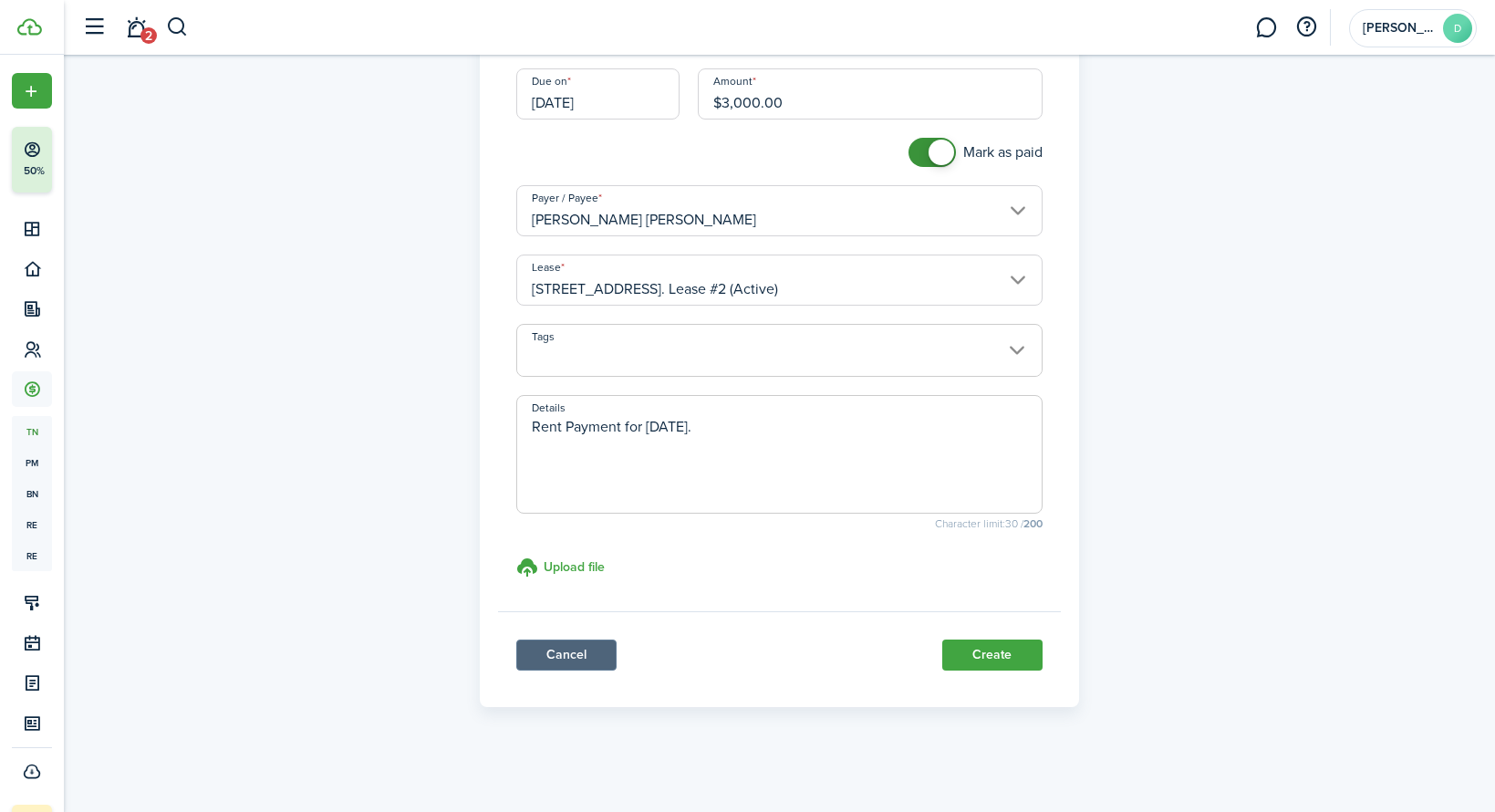
click at [550, 651] on link "Cancel" at bounding box center [567, 655] width 100 height 31
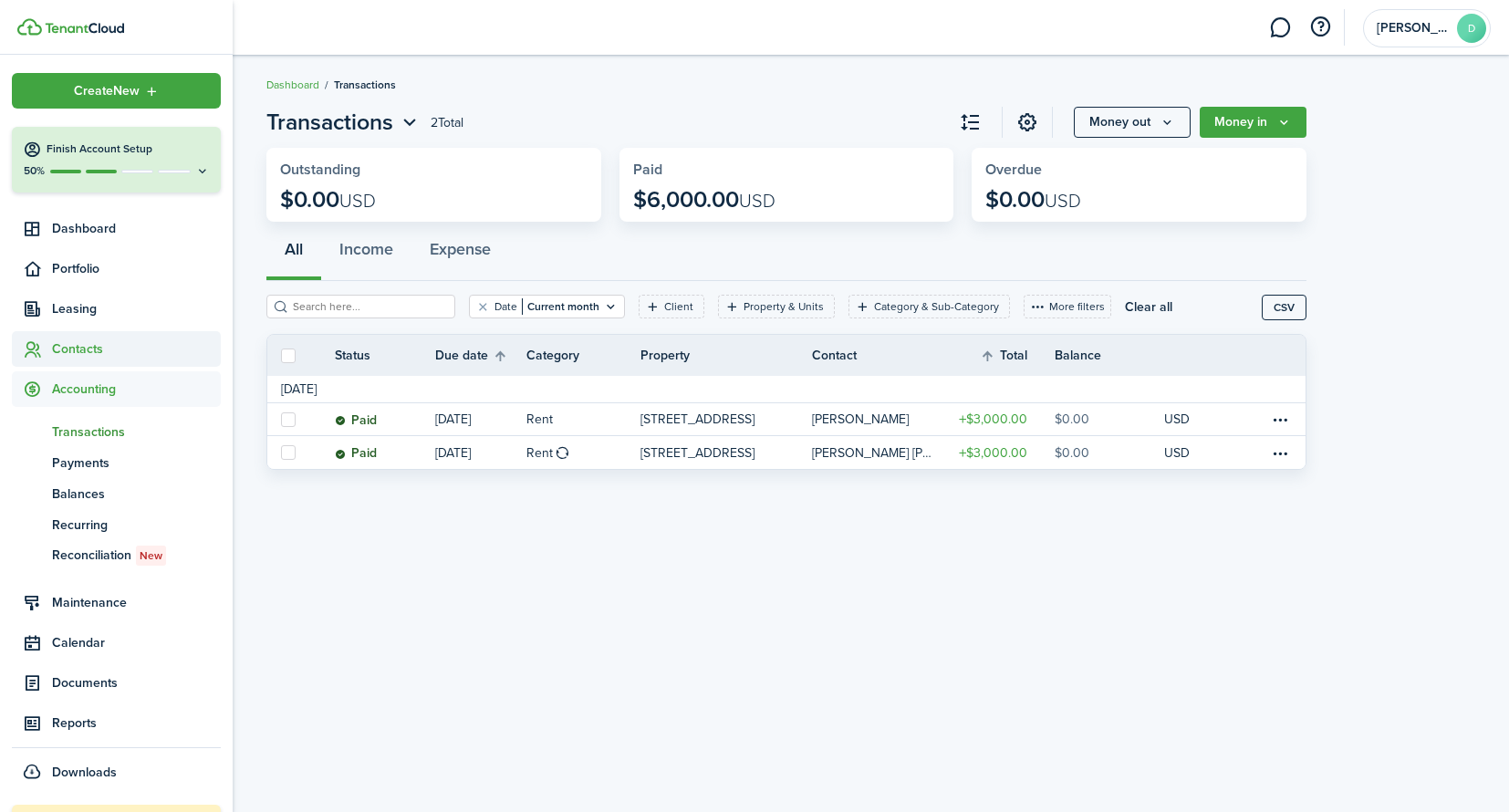
click at [97, 350] on span "Contacts" at bounding box center [135, 349] width 169 height 19
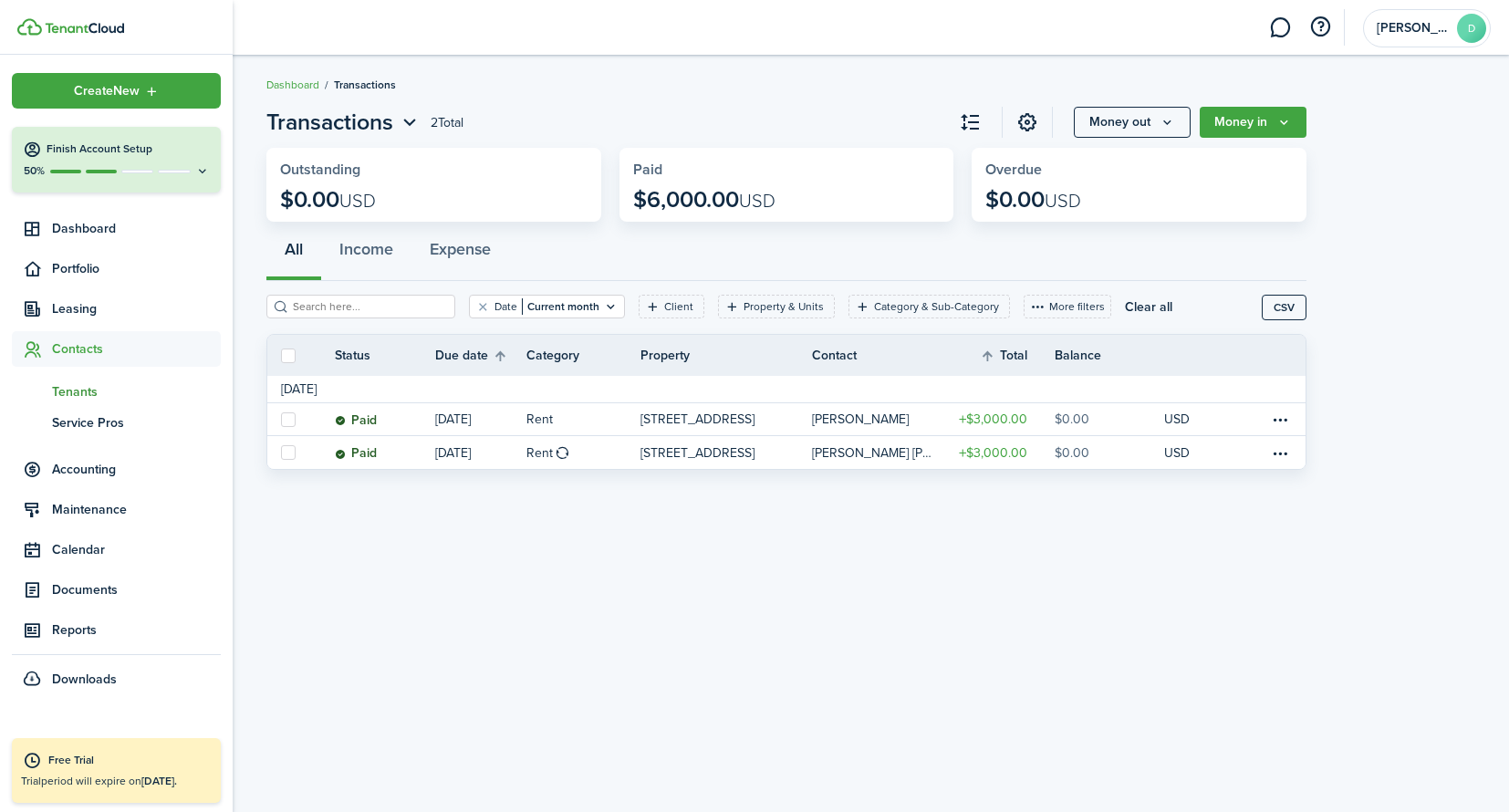
click at [97, 390] on span "Tenants" at bounding box center [135, 392] width 169 height 19
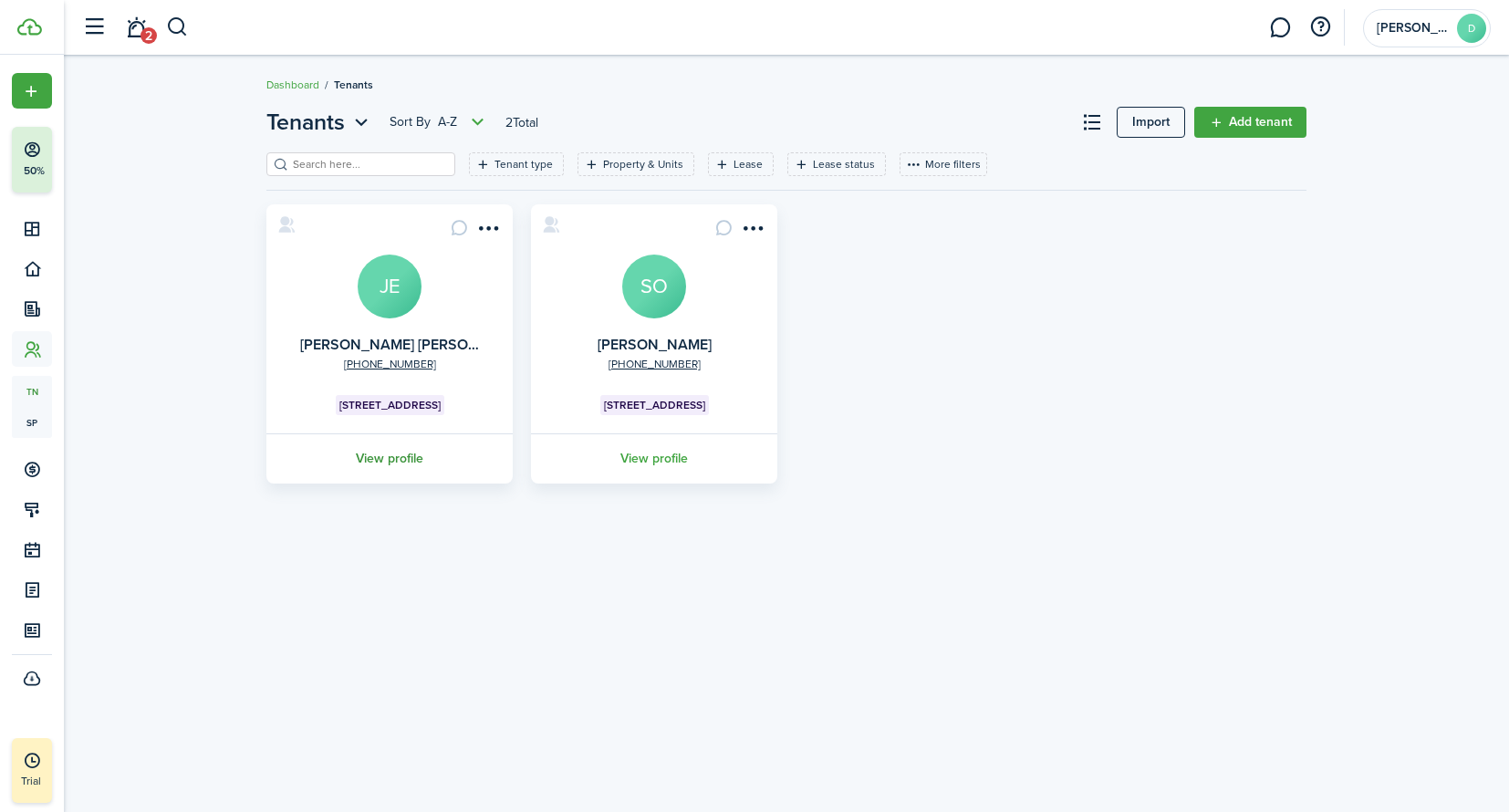
click at [394, 475] on link "View profile" at bounding box center [389, 457] width 252 height 50
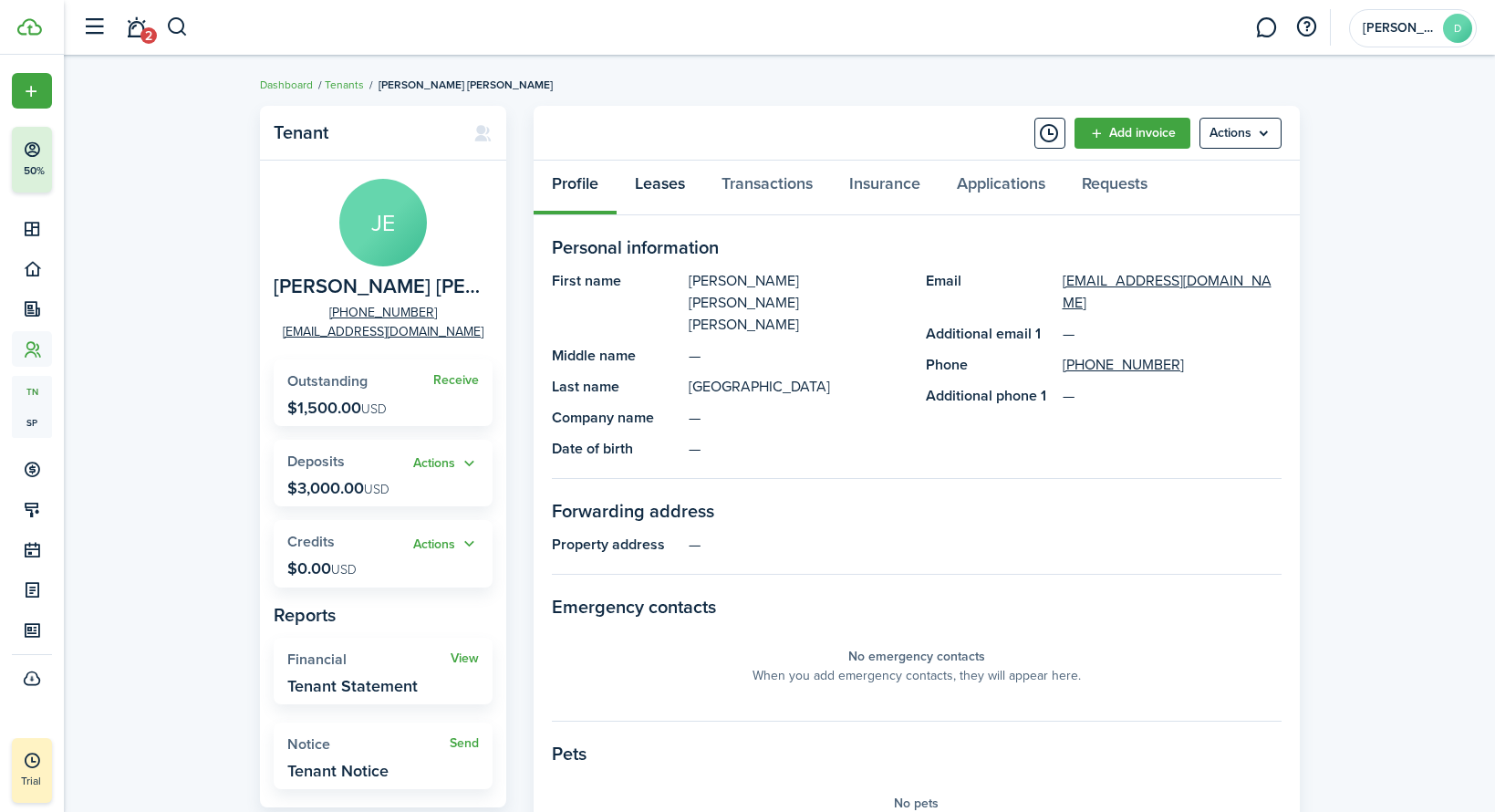
click at [670, 191] on link "Leases" at bounding box center [659, 188] width 87 height 55
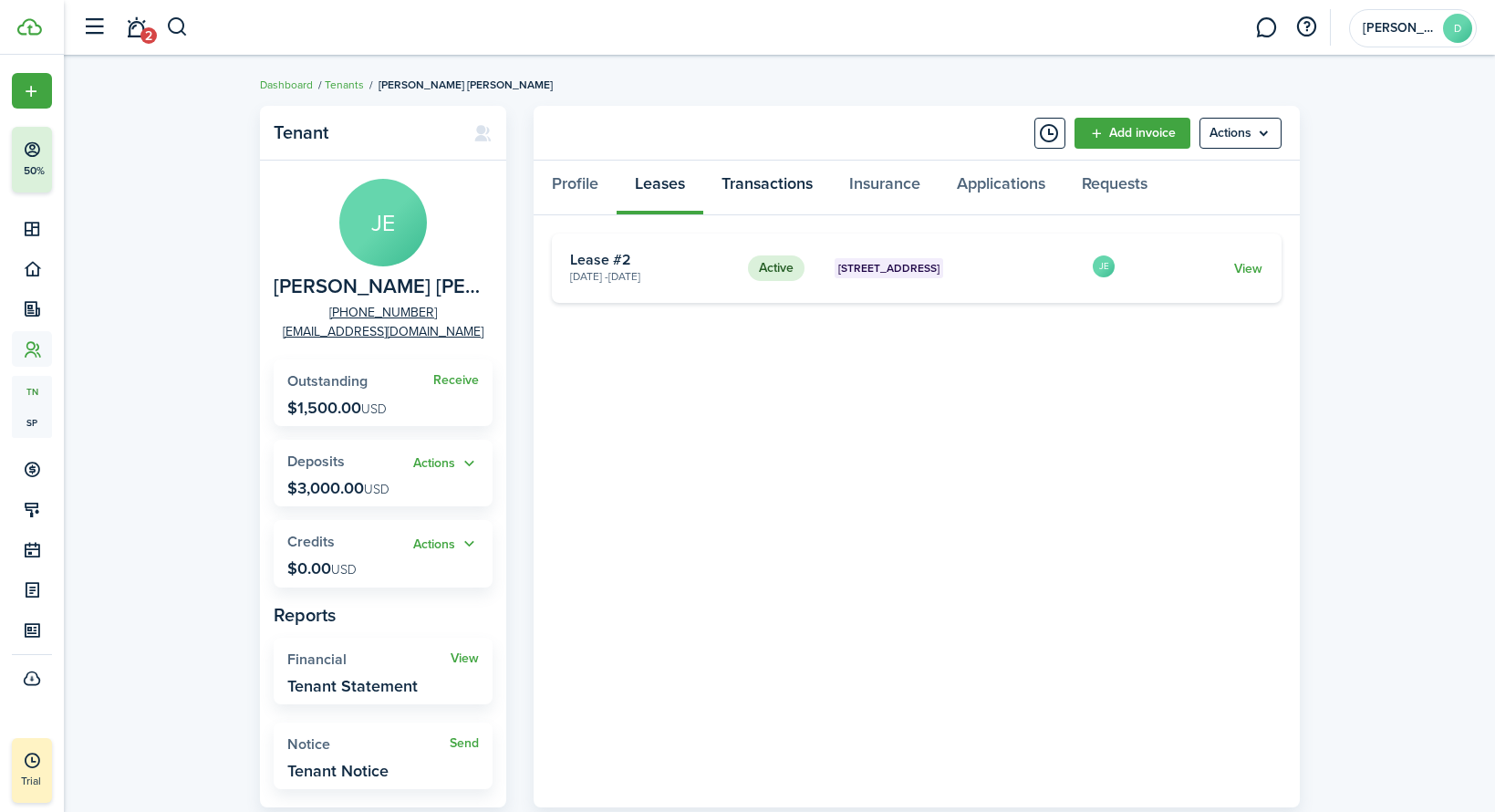
click at [758, 175] on link "Transactions" at bounding box center [767, 188] width 128 height 55
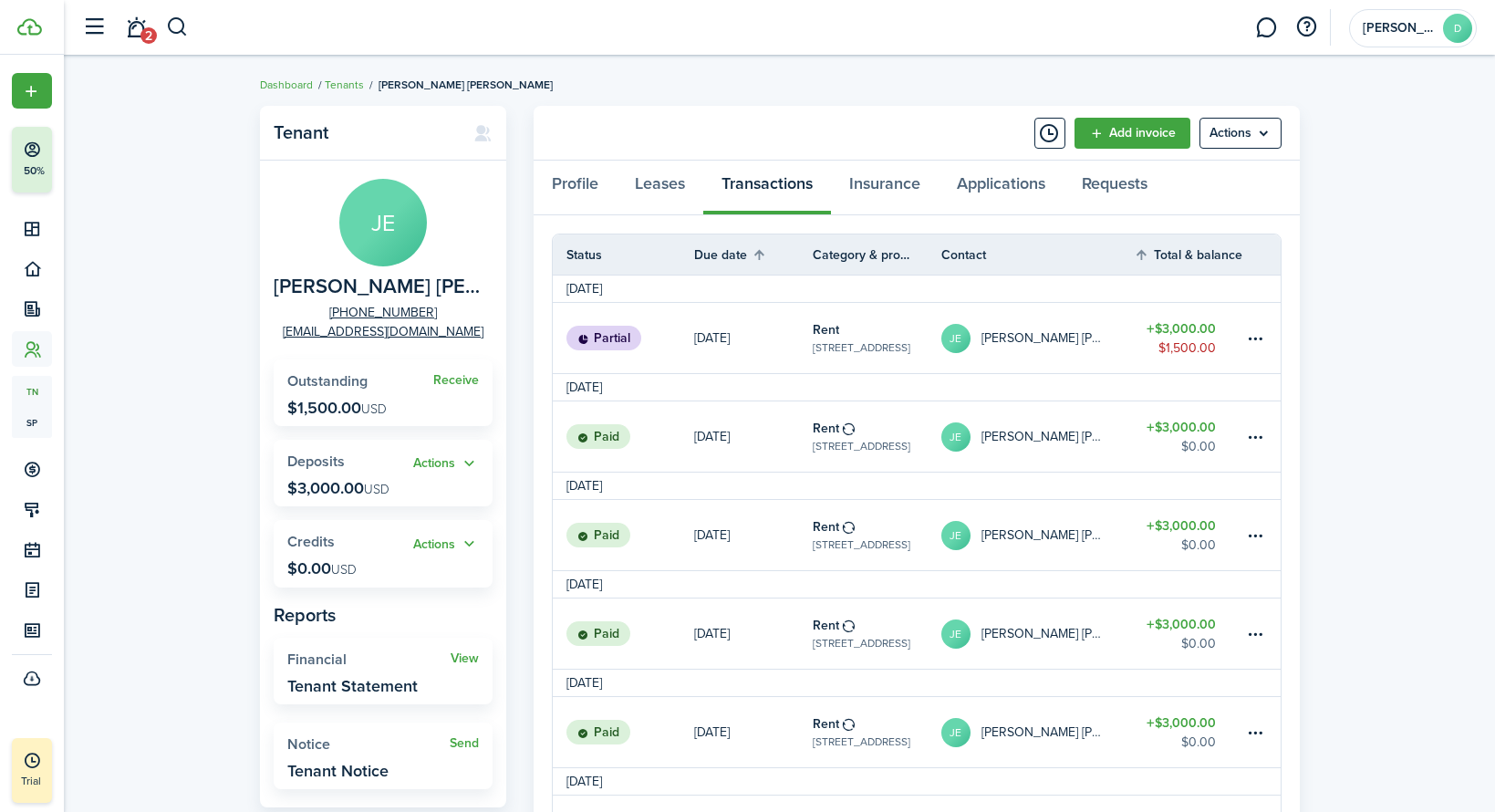
click at [1209, 351] on table-amount-description "$1,500.00" at bounding box center [1187, 348] width 58 height 19
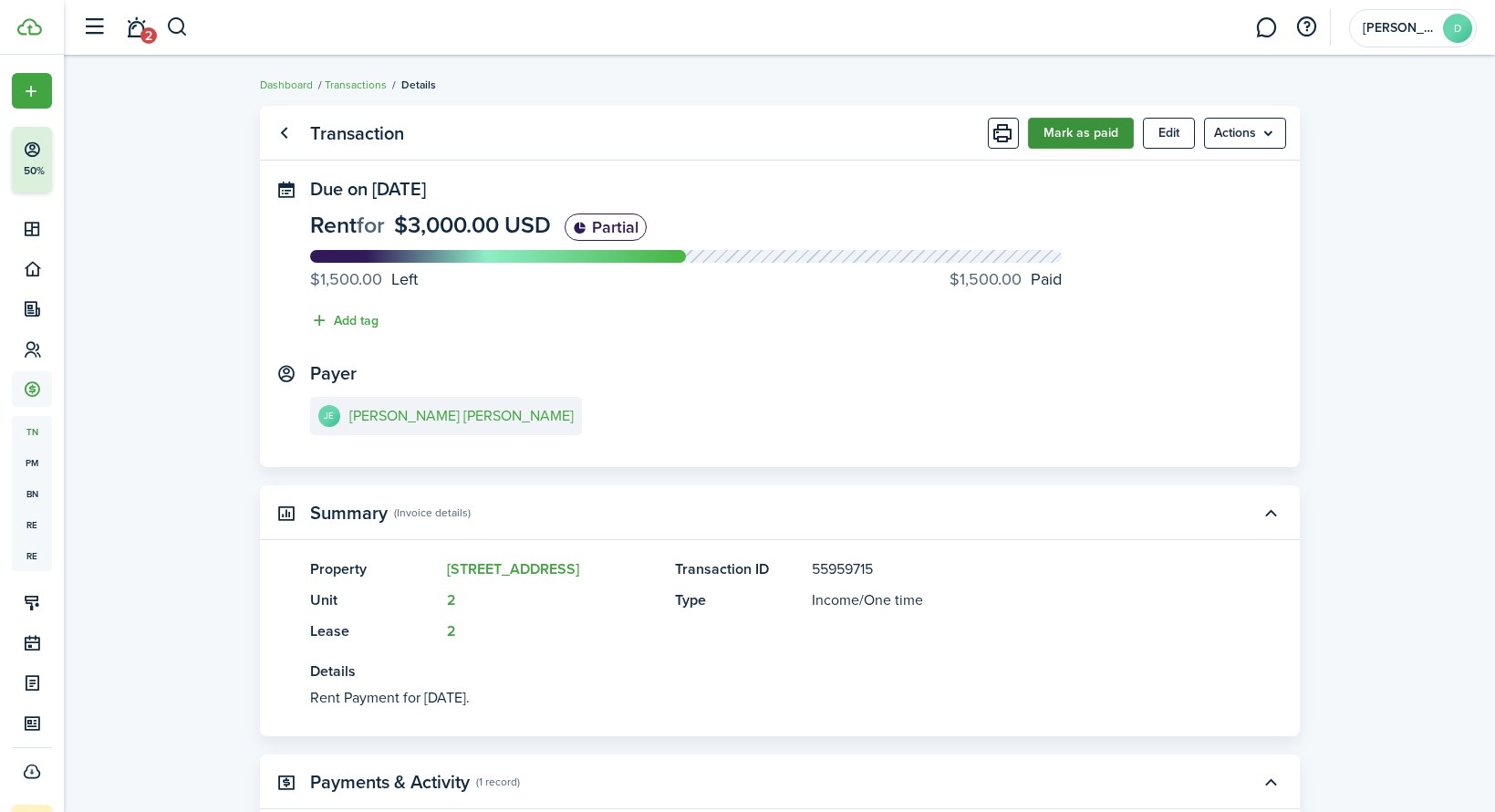
click at [1096, 137] on button "Mark as paid" at bounding box center [1081, 134] width 106 height 31
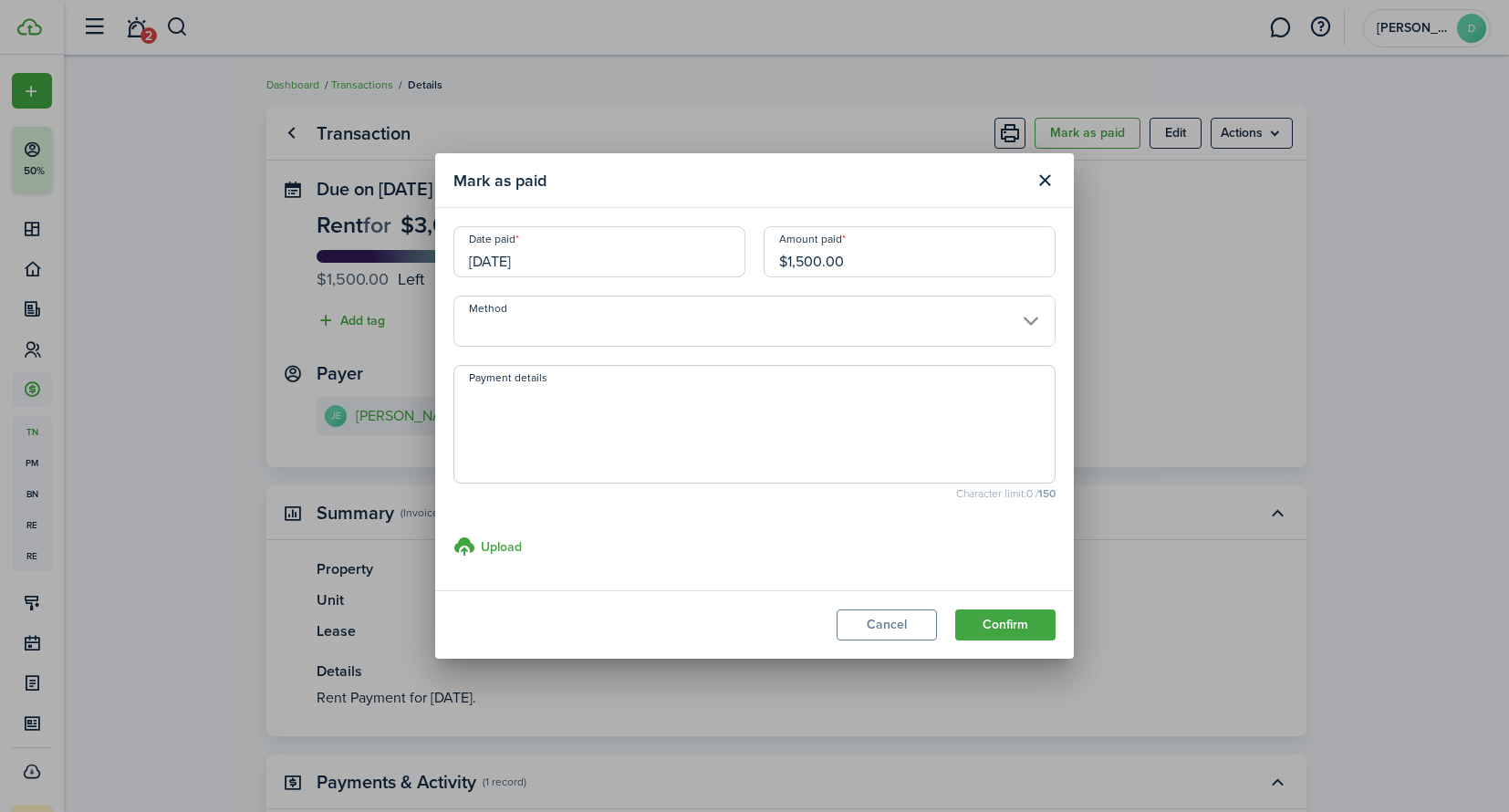
click at [542, 263] on input "06/01/2026" at bounding box center [599, 251] width 291 height 51
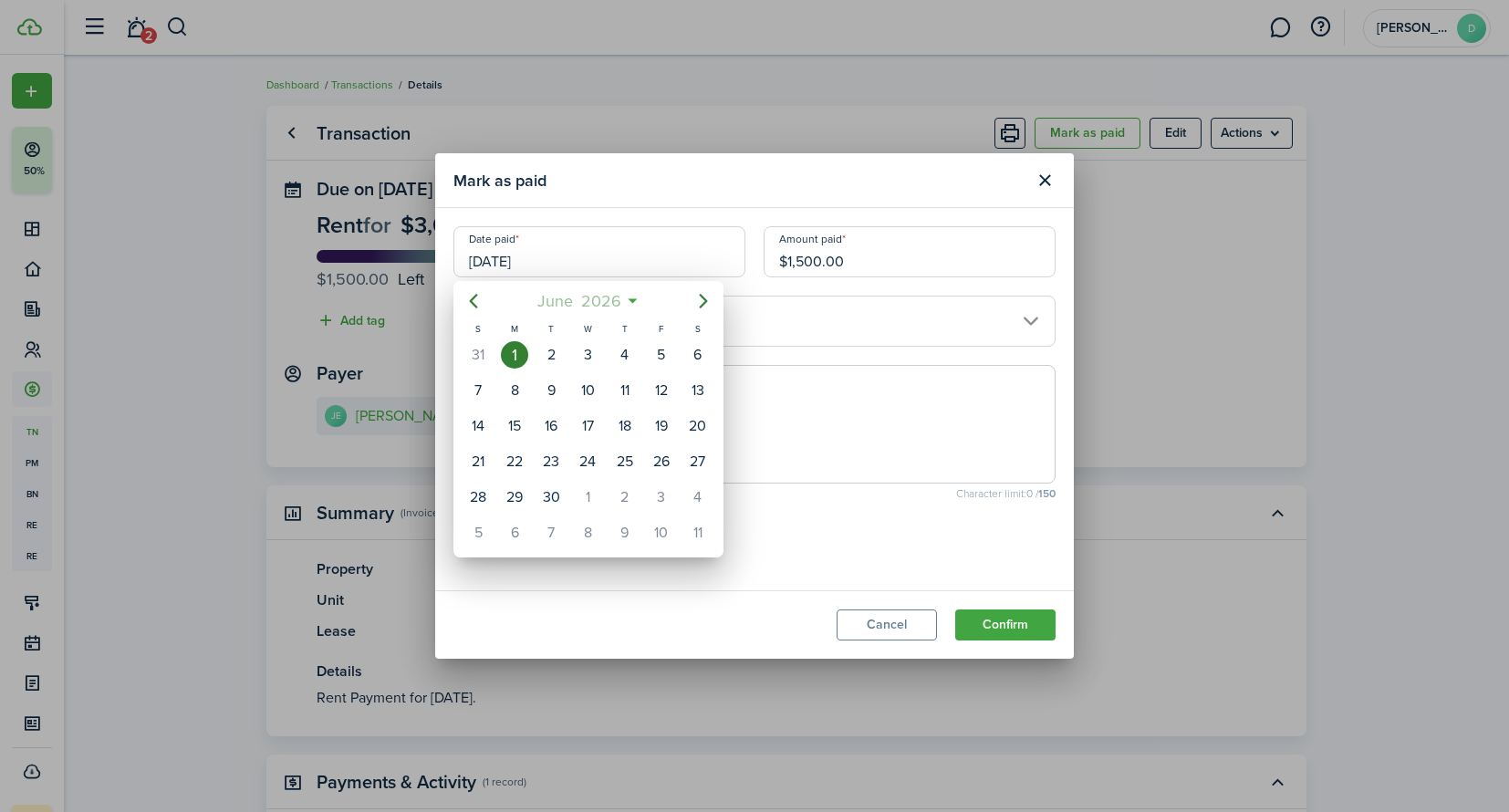
click at [582, 304] on span "2026" at bounding box center [600, 301] width 49 height 33
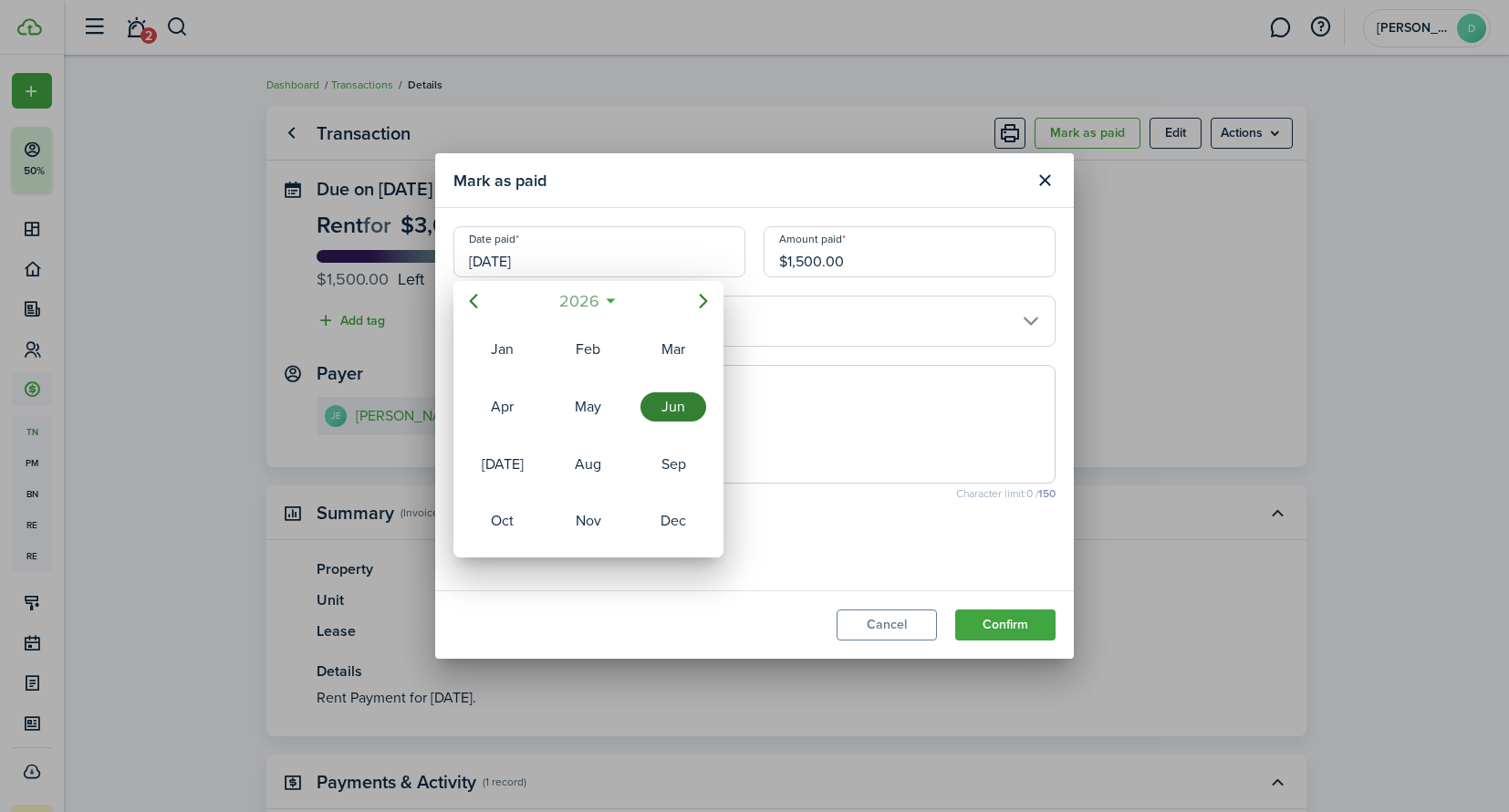
click at [582, 304] on span "2026" at bounding box center [579, 301] width 49 height 33
click at [595, 406] on div "2022" at bounding box center [588, 406] width 65 height 29
click at [674, 411] on div "Jun" at bounding box center [673, 406] width 65 height 29
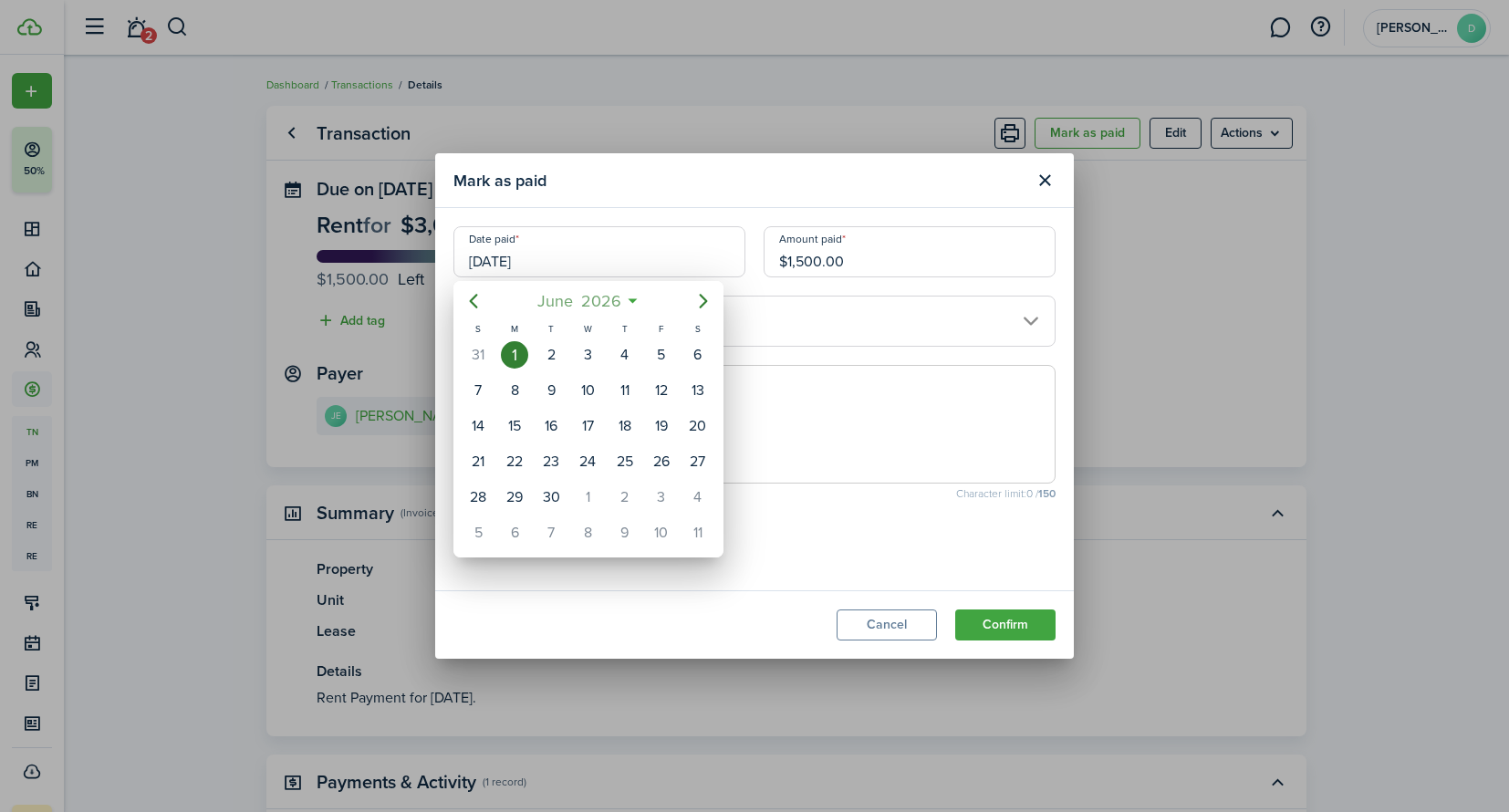
click at [581, 288] on span "2026" at bounding box center [600, 301] width 49 height 33
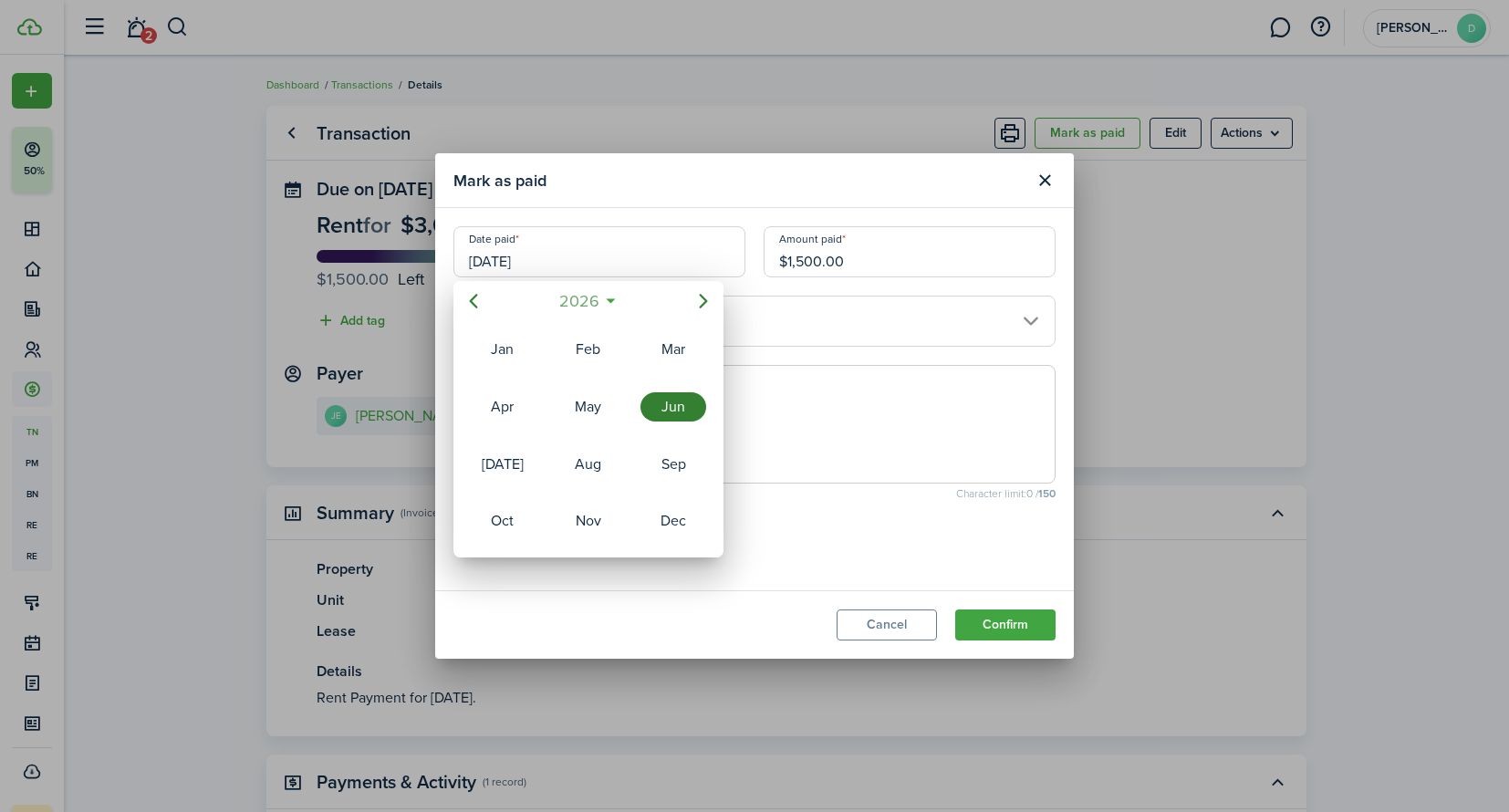
click at [594, 305] on span "2026" at bounding box center [579, 301] width 49 height 33
click at [610, 401] on div "2022" at bounding box center [588, 406] width 65 height 29
click at [666, 409] on div "Jun" at bounding box center [673, 406] width 65 height 29
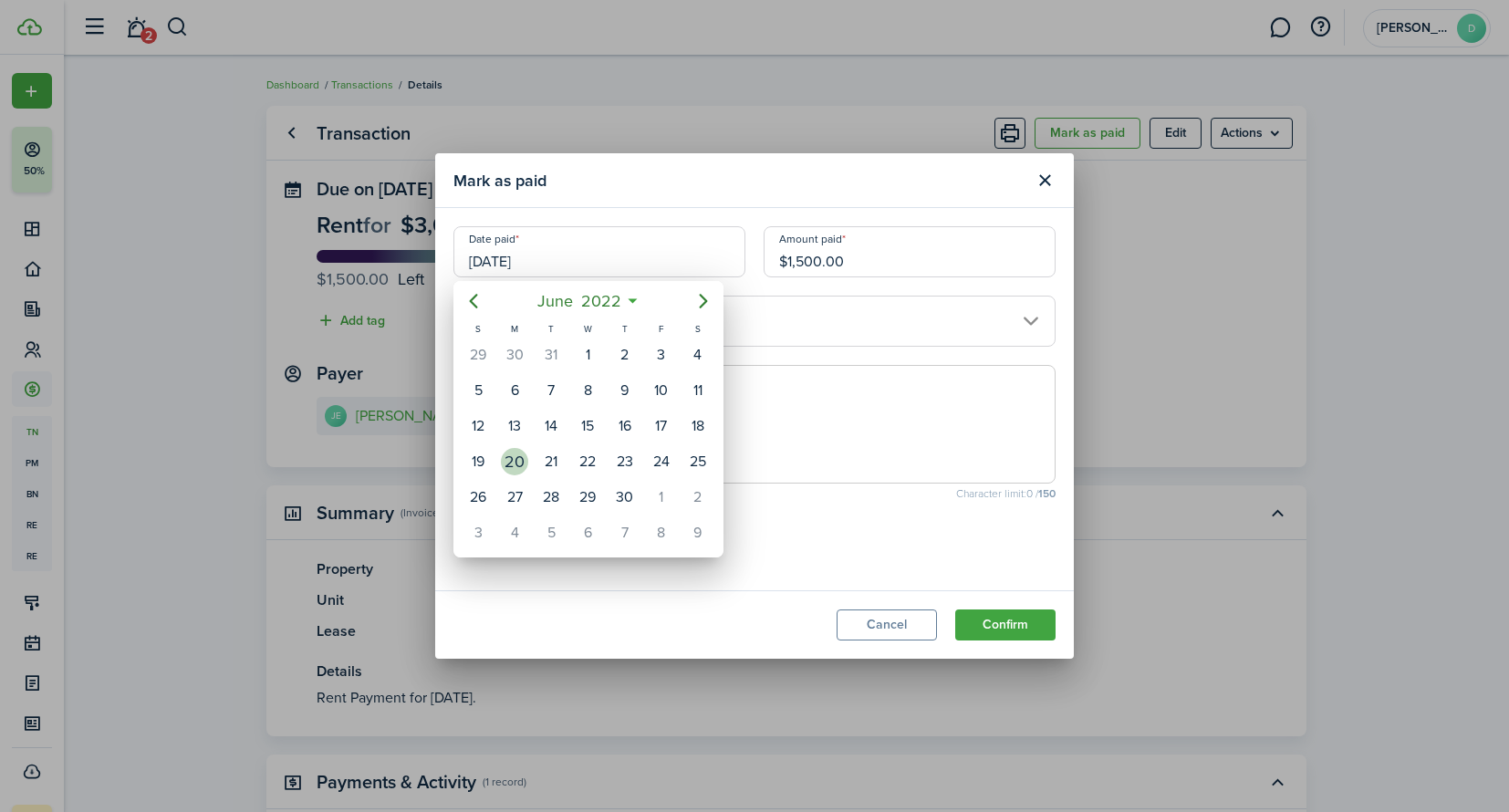
click at [524, 463] on div "20" at bounding box center [515, 461] width 27 height 27
type input "[DATE]"
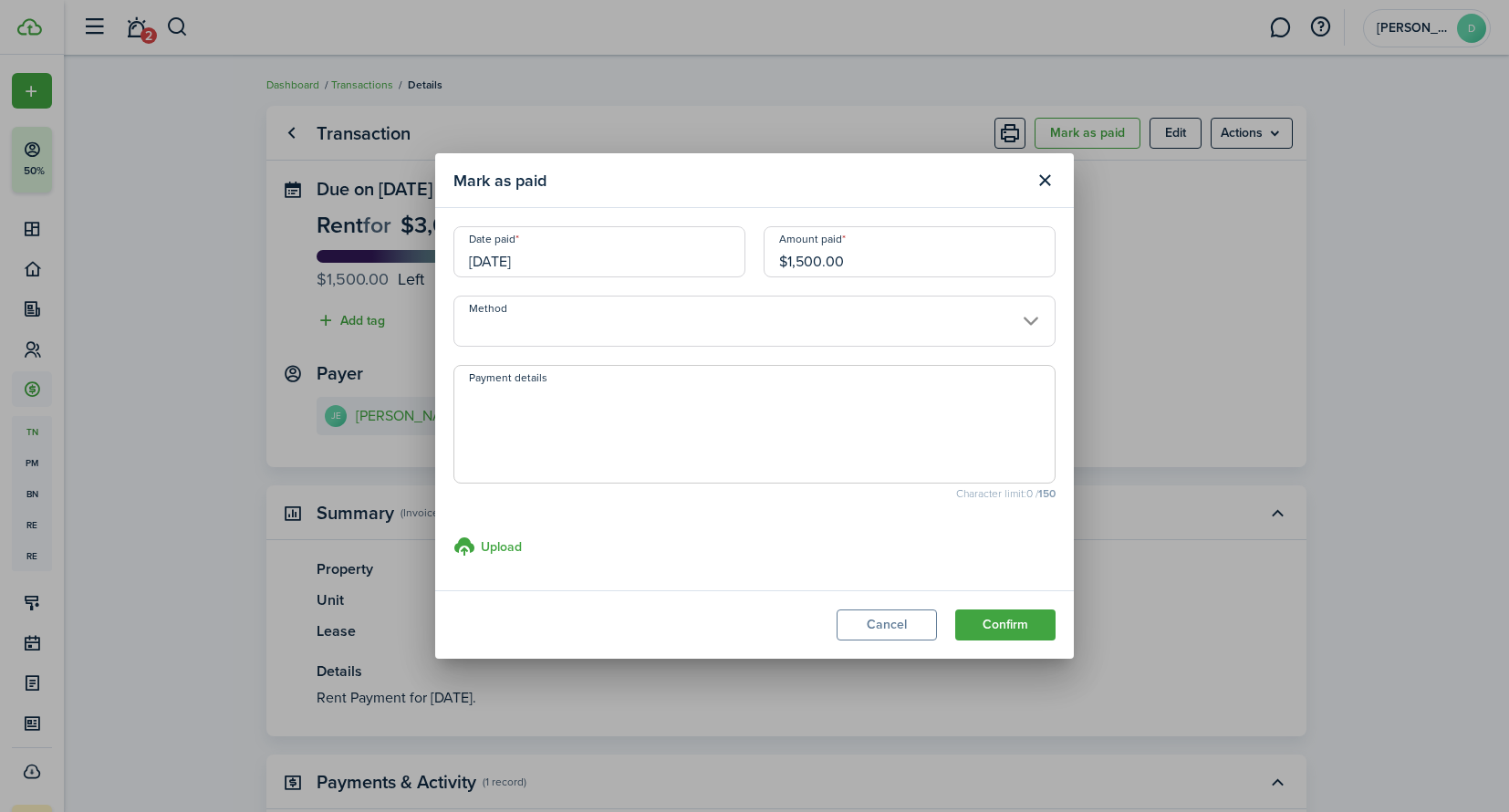
click at [524, 422] on textarea "Payment details" at bounding box center [754, 430] width 600 height 88
type textarea "Last Month Rent"
click at [1021, 630] on button "Confirm" at bounding box center [1005, 625] width 100 height 31
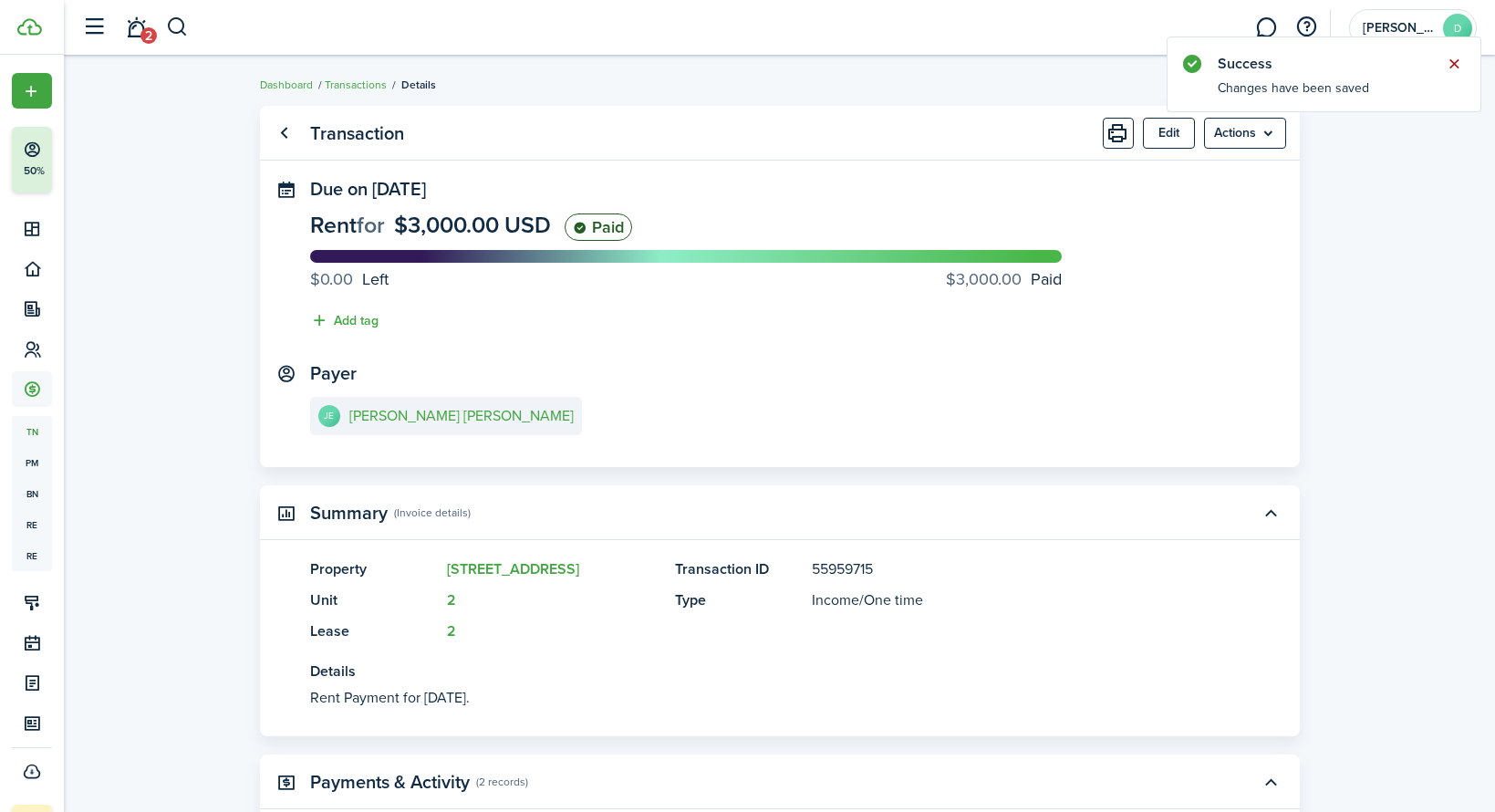
click at [1455, 58] on button "Close notify" at bounding box center [1454, 63] width 25 height 25
click at [341, 129] on panel-main-title "Transaction" at bounding box center [357, 134] width 94 height 21
click at [291, 129] on link "Go back" at bounding box center [285, 134] width 31 height 31
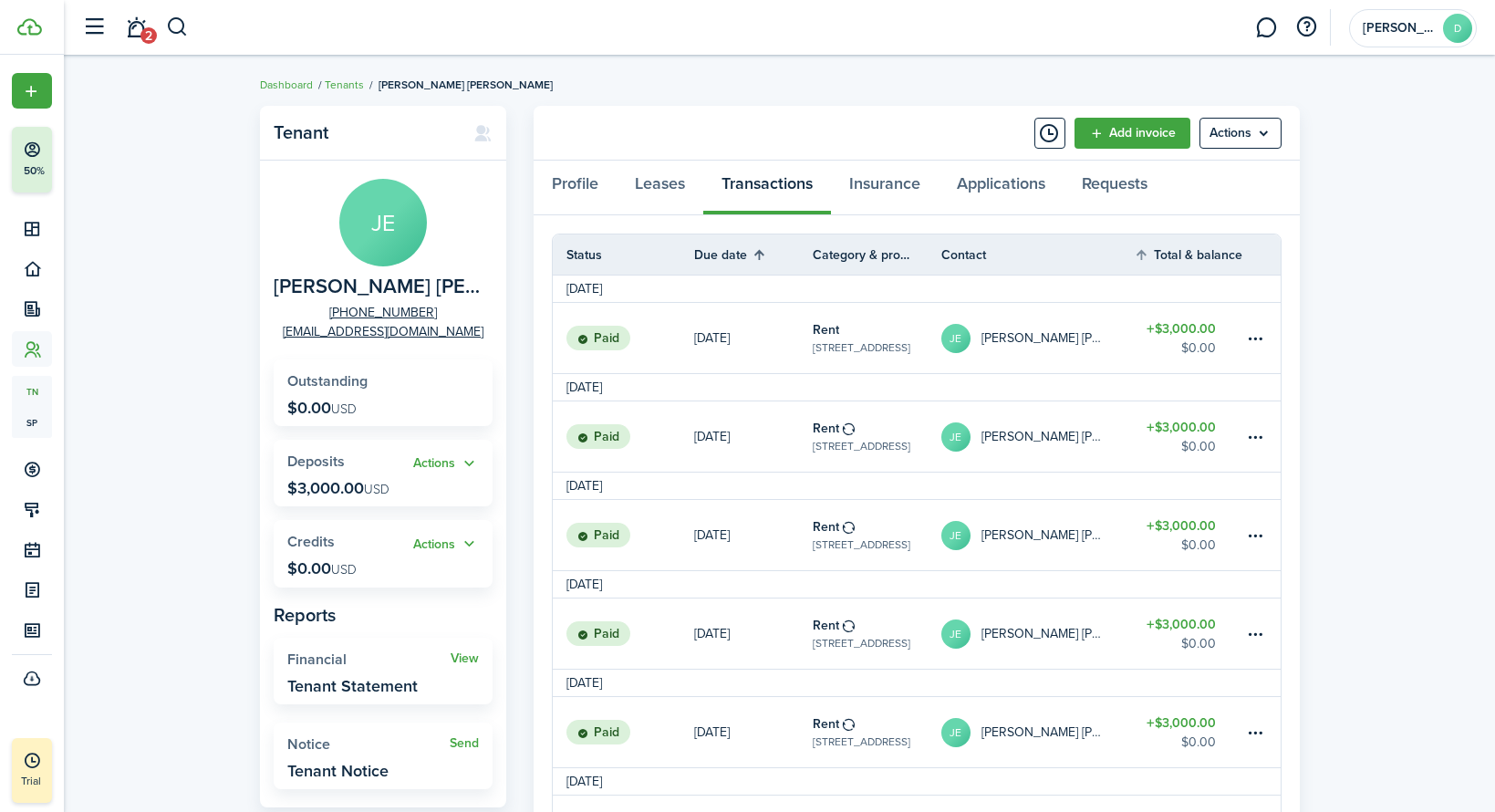
click at [726, 252] on th "Due date" at bounding box center [754, 254] width 119 height 21
click at [1140, 252] on th "Total & balance" at bounding box center [1189, 254] width 109 height 21
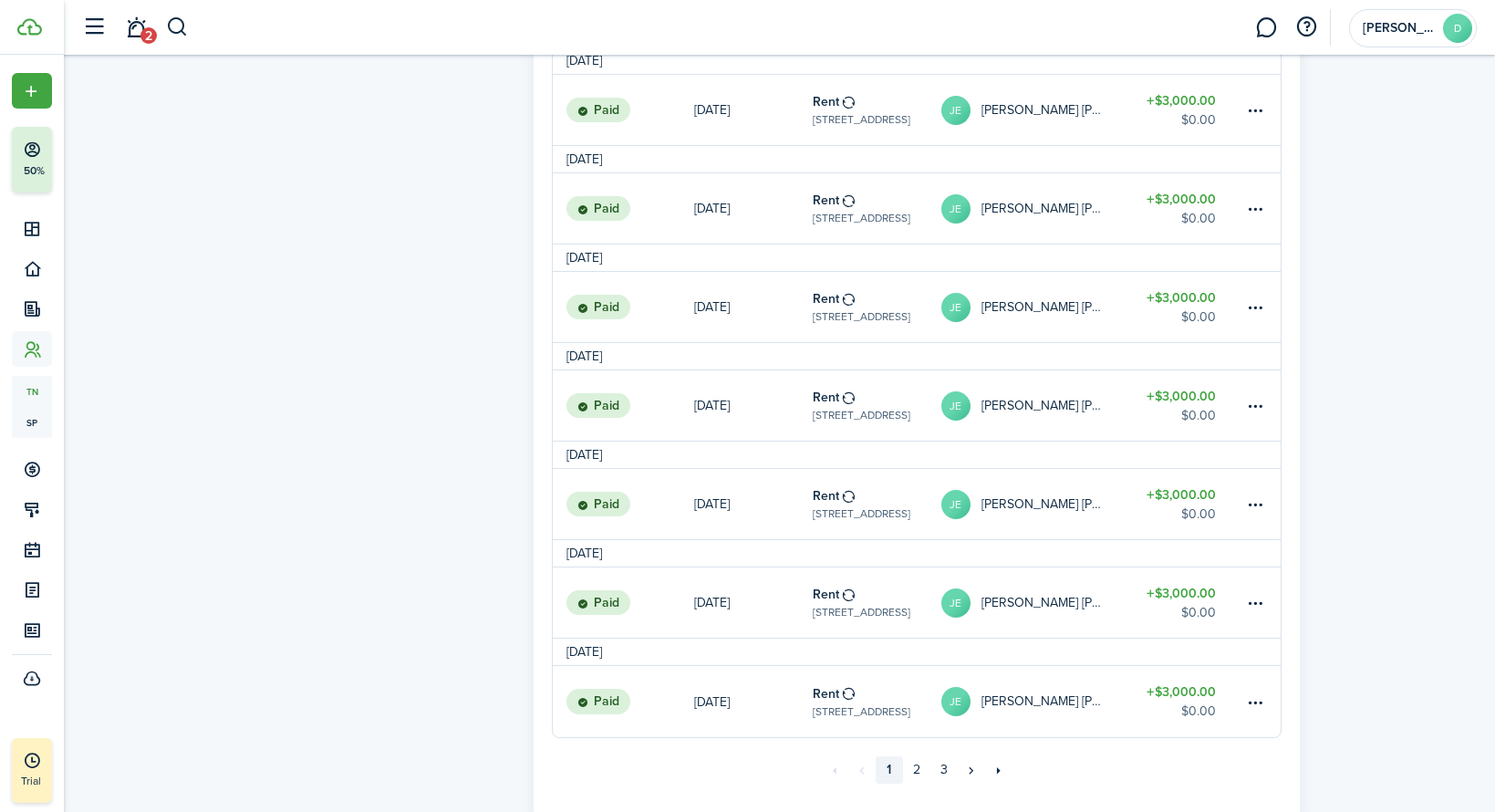
scroll to position [1605, 0]
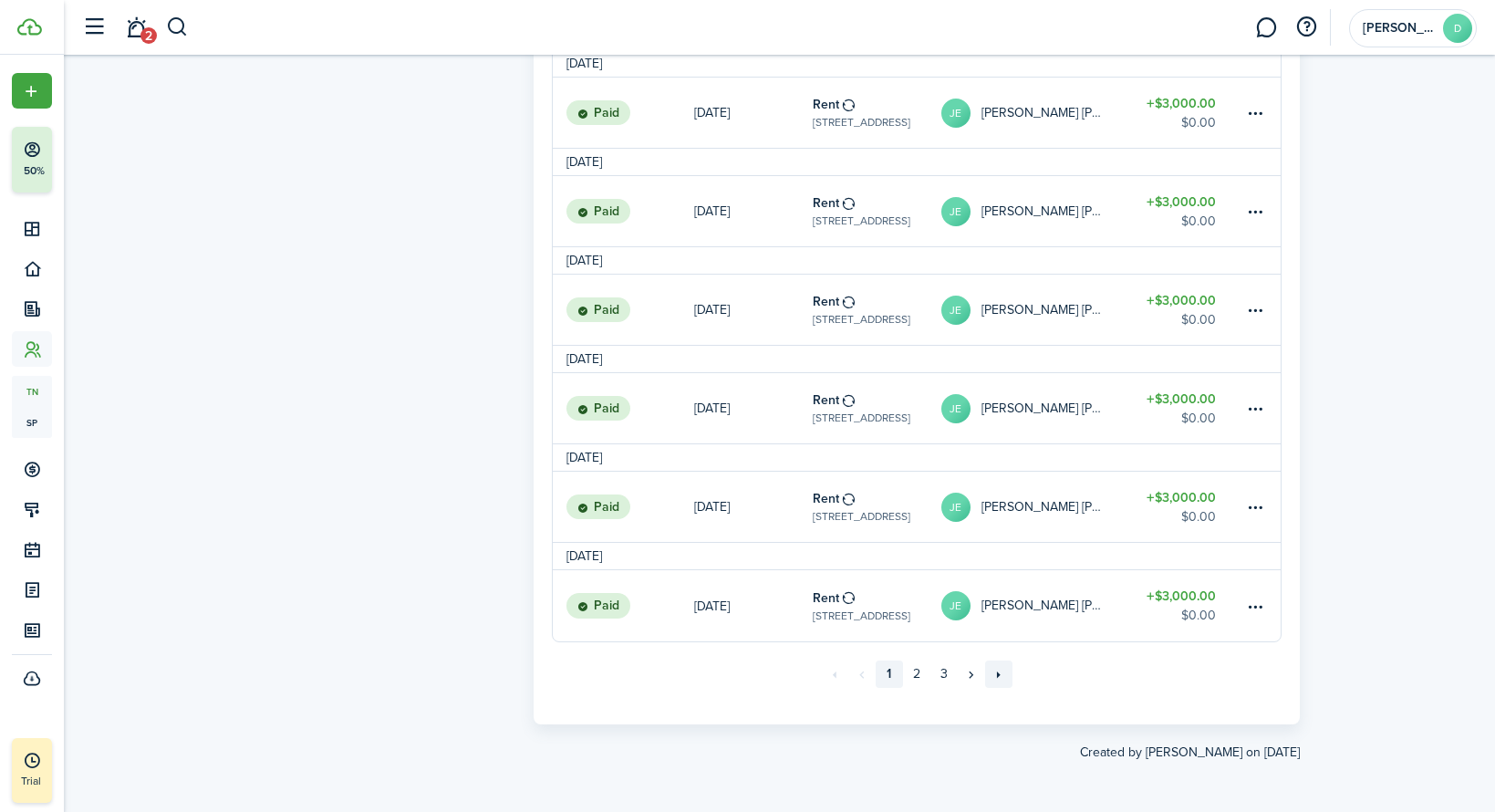
click at [998, 677] on link "»»" at bounding box center [999, 674] width 27 height 27
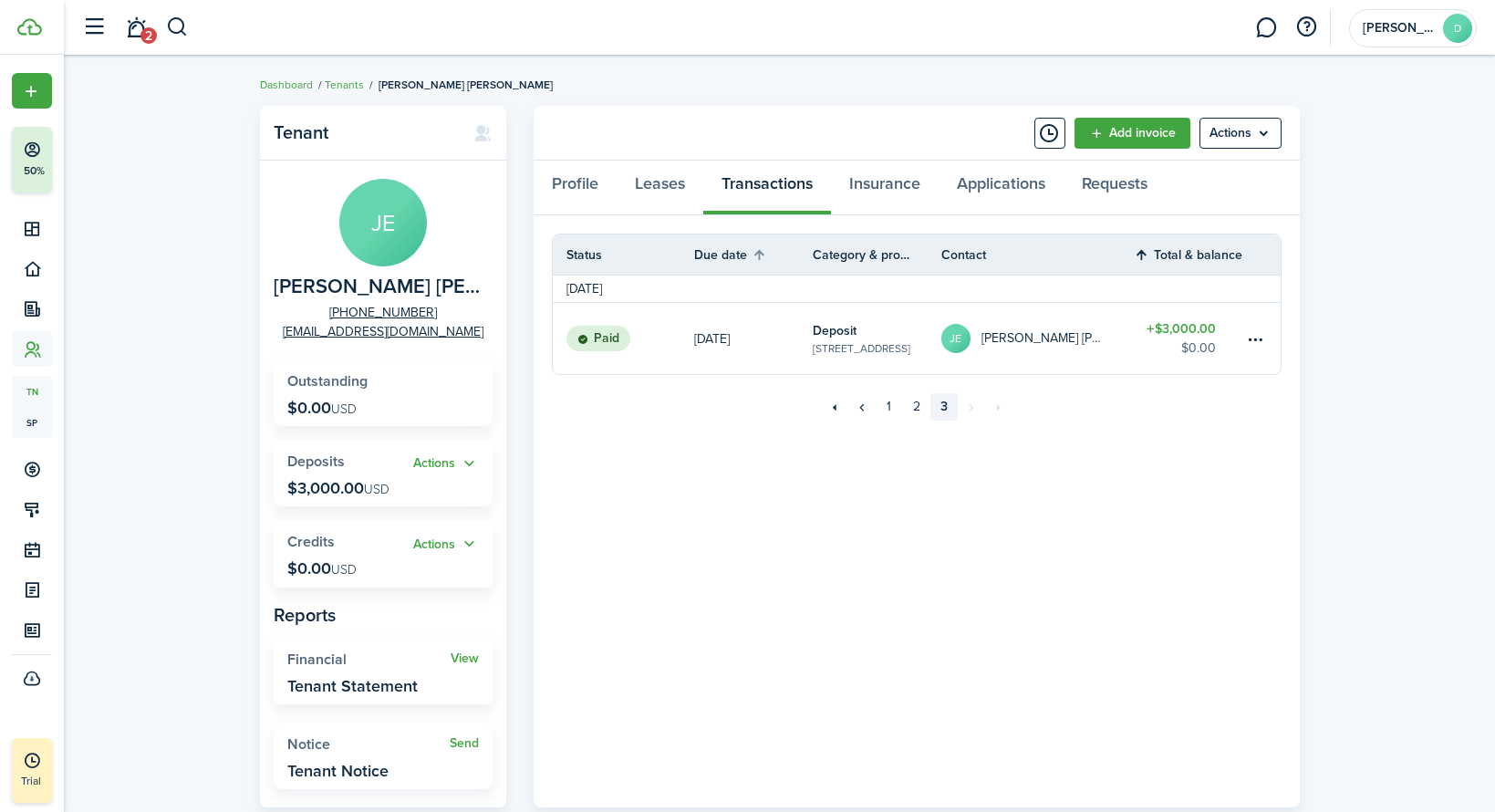
click at [1205, 250] on th "Total & balance" at bounding box center [1189, 254] width 109 height 21
